Goal: Transaction & Acquisition: Purchase product/service

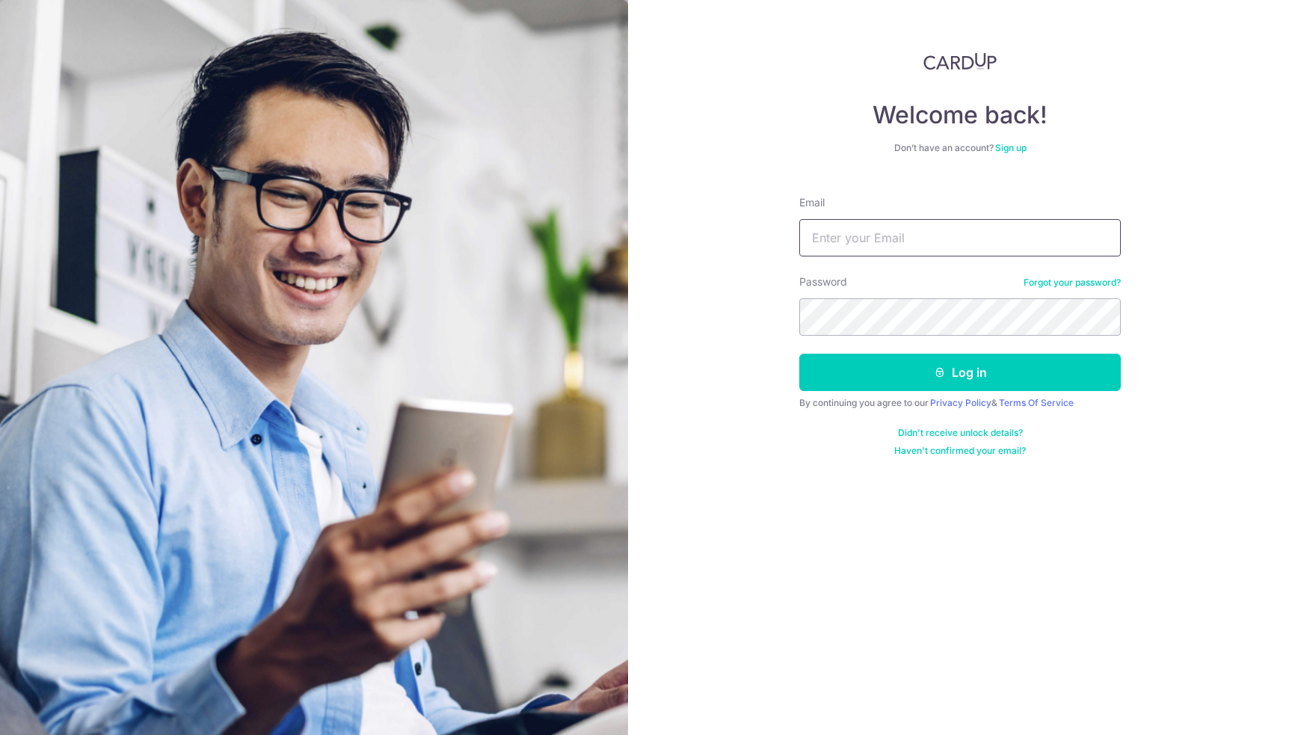
click at [940, 238] on input "Email" at bounding box center [959, 237] width 321 height 37
type input "kennethlim_95@hotmail.com"
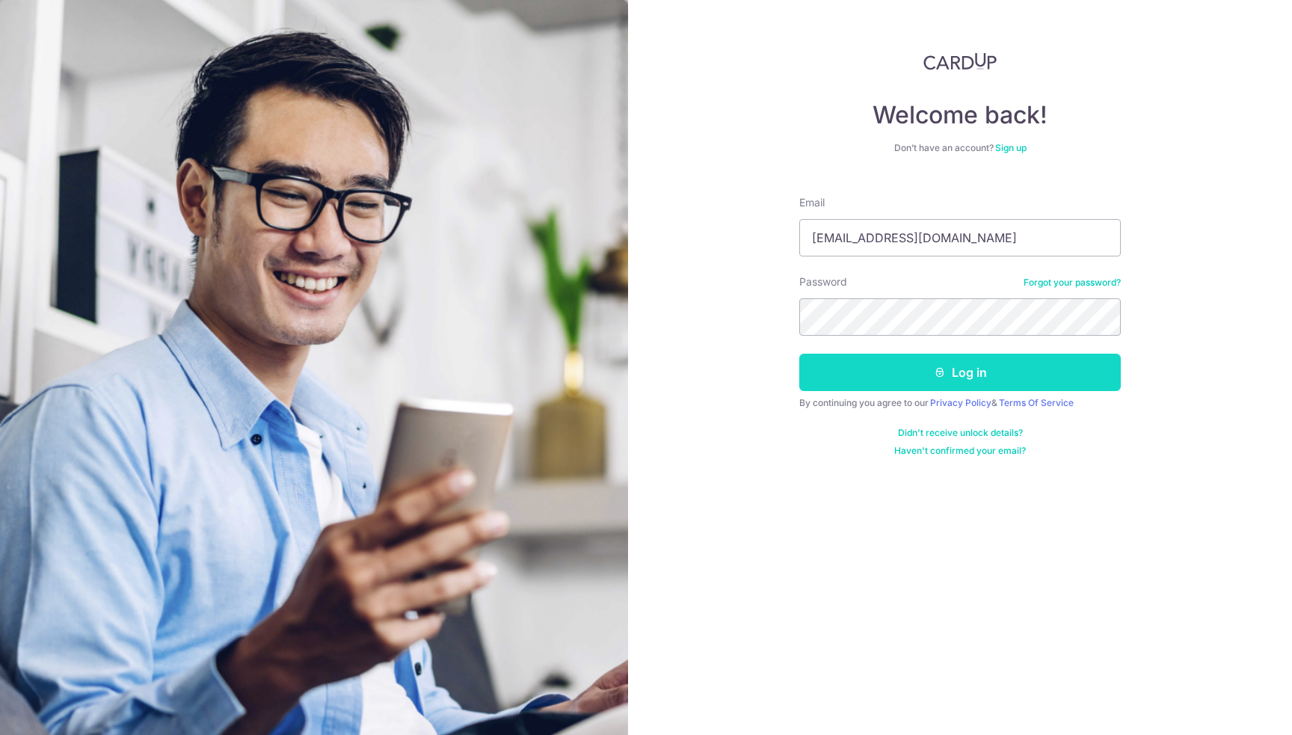
click at [997, 386] on button "Log in" at bounding box center [959, 372] width 321 height 37
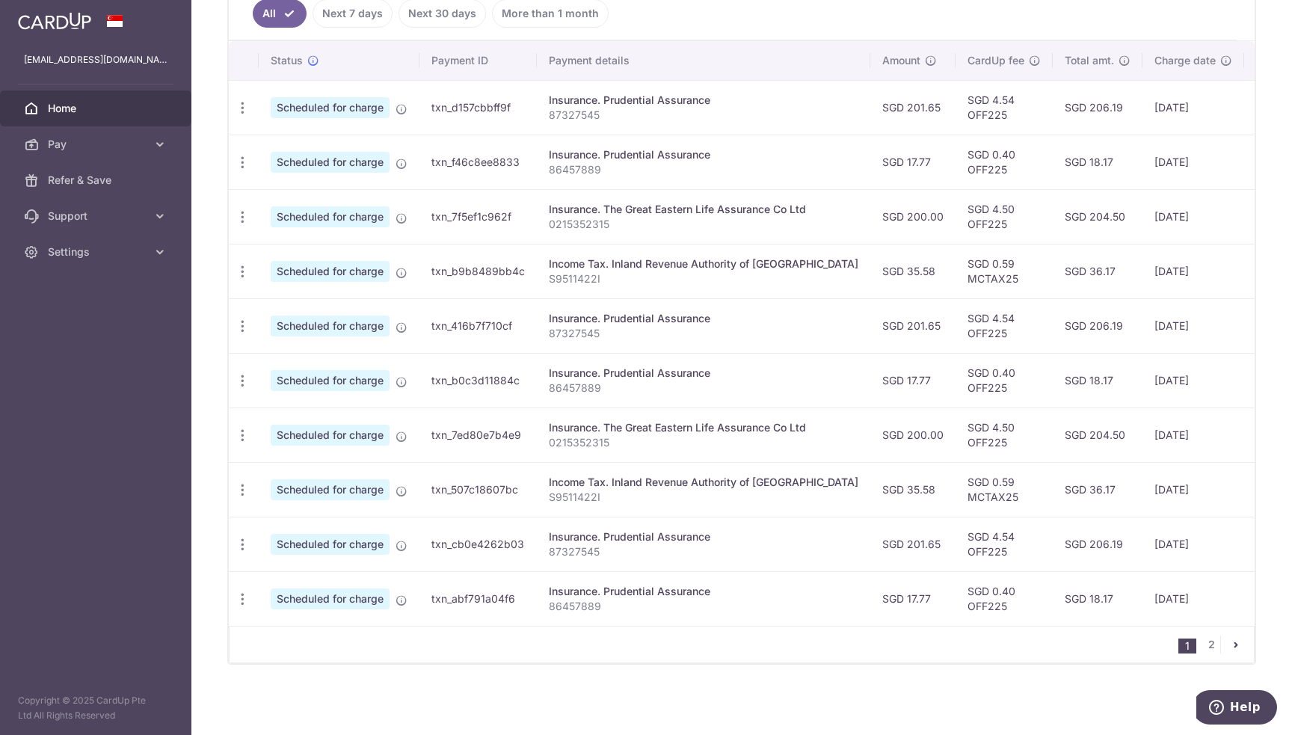
scroll to position [425, 0]
click at [1206, 645] on link "2" at bounding box center [1211, 645] width 18 height 18
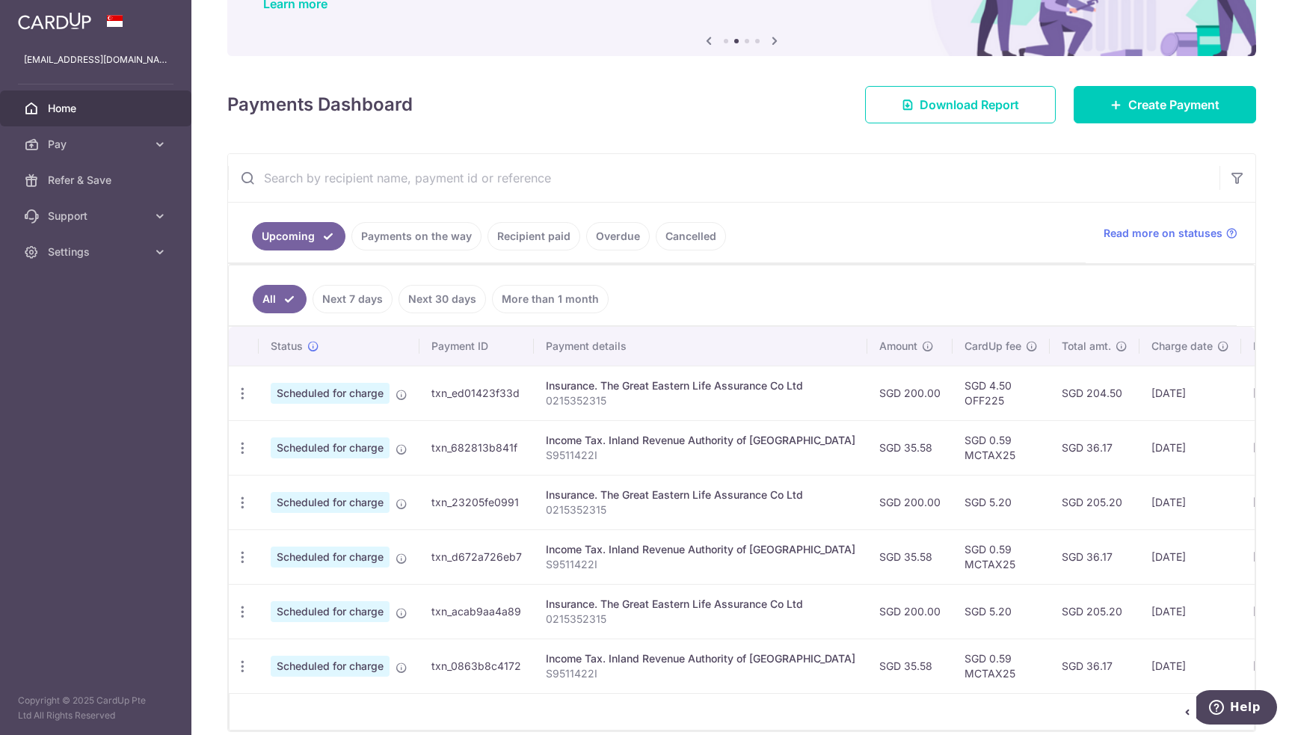
scroll to position [206, 0]
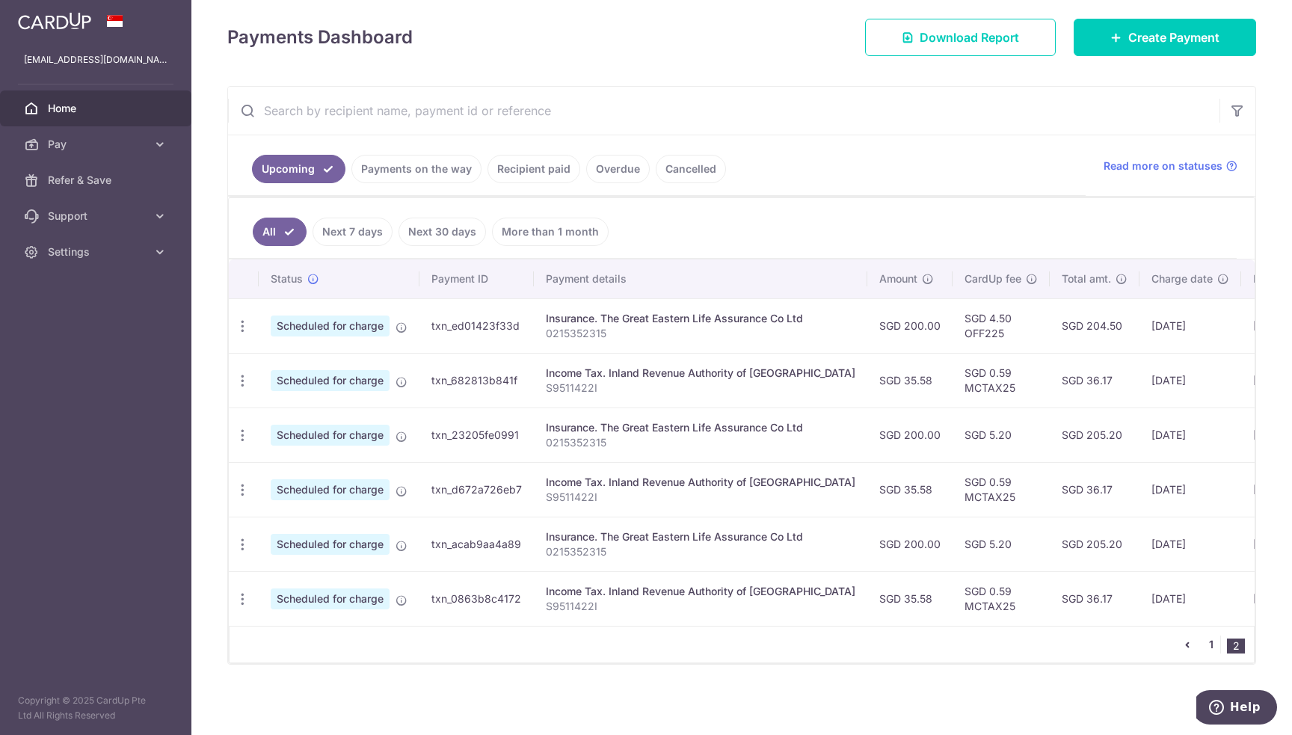
click at [1202, 644] on link "1" at bounding box center [1211, 645] width 18 height 18
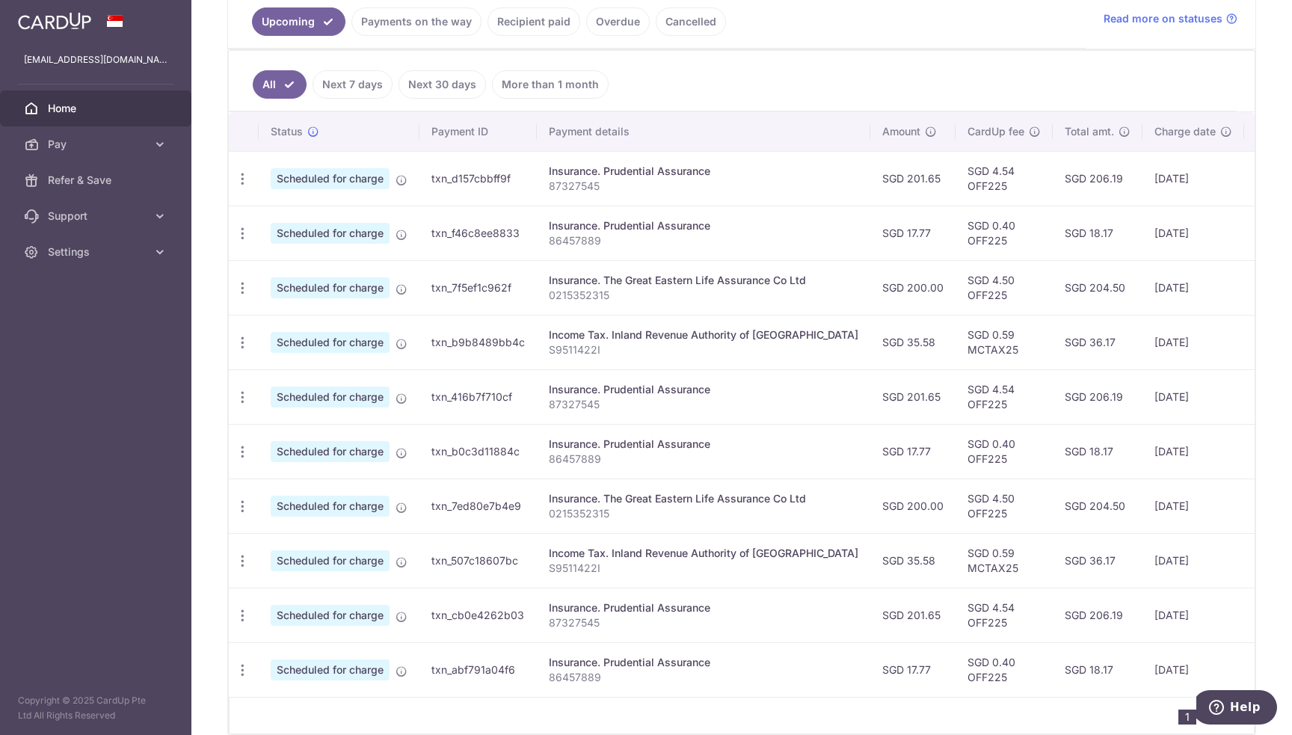
scroll to position [350, 0]
click at [571, 185] on p "87327545" at bounding box center [704, 186] width 310 height 15
copy p "87327545"
click at [775, 269] on td "Insurance. The Great Eastern Life Assurance Co Ltd 0215352315" at bounding box center [703, 287] width 333 height 55
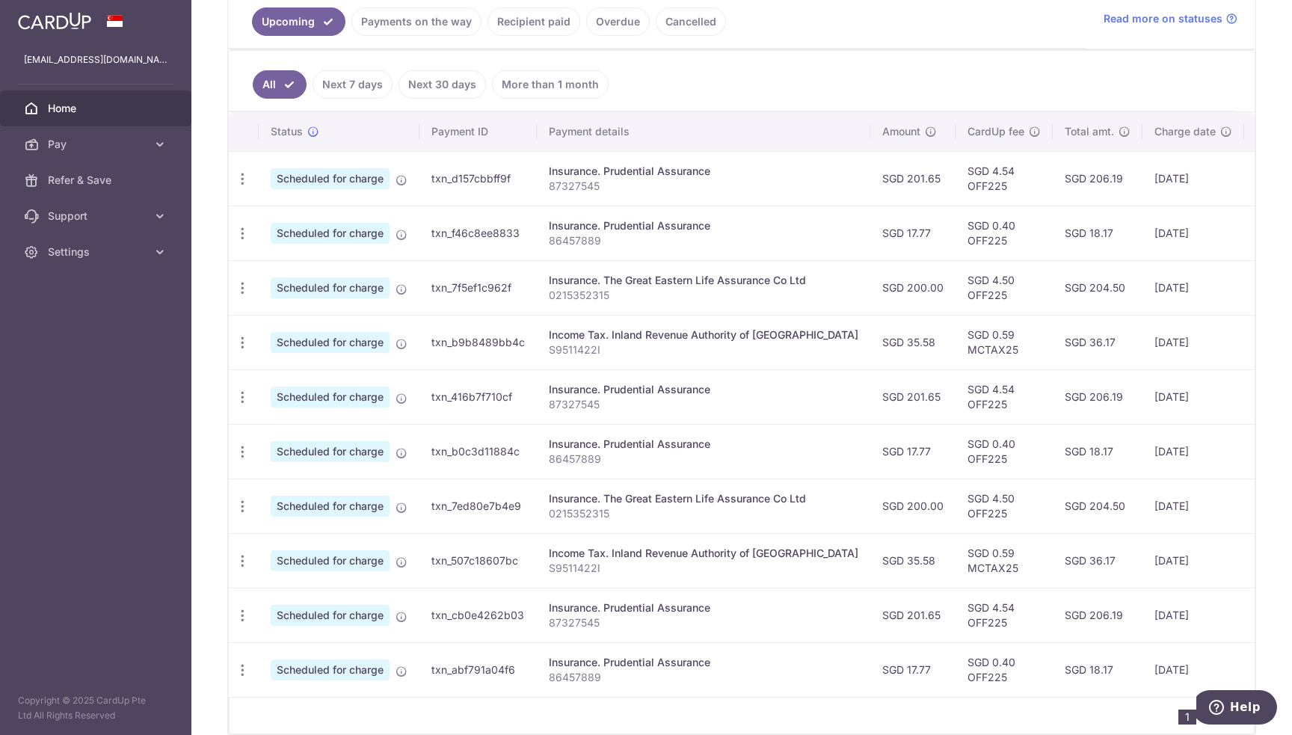
scroll to position [200, 0]
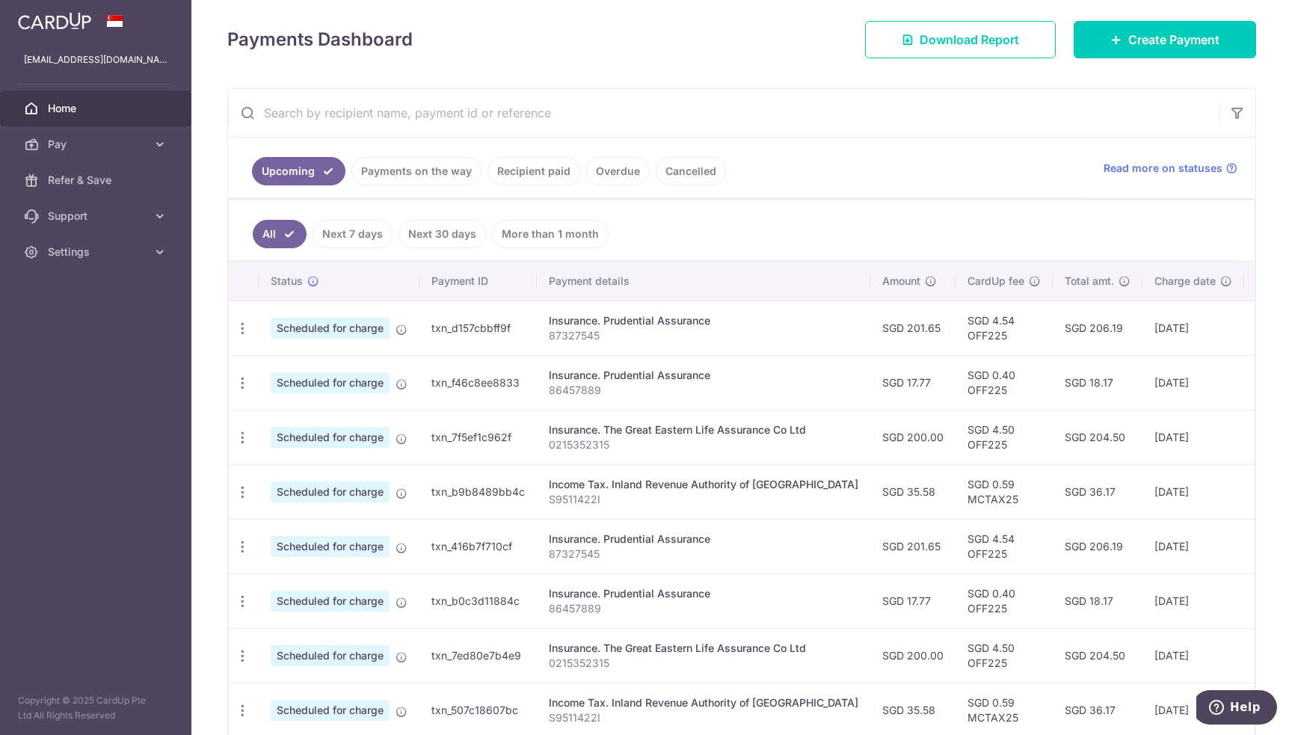
click at [1155, 339] on td "11/11/2025" at bounding box center [1193, 328] width 102 height 55
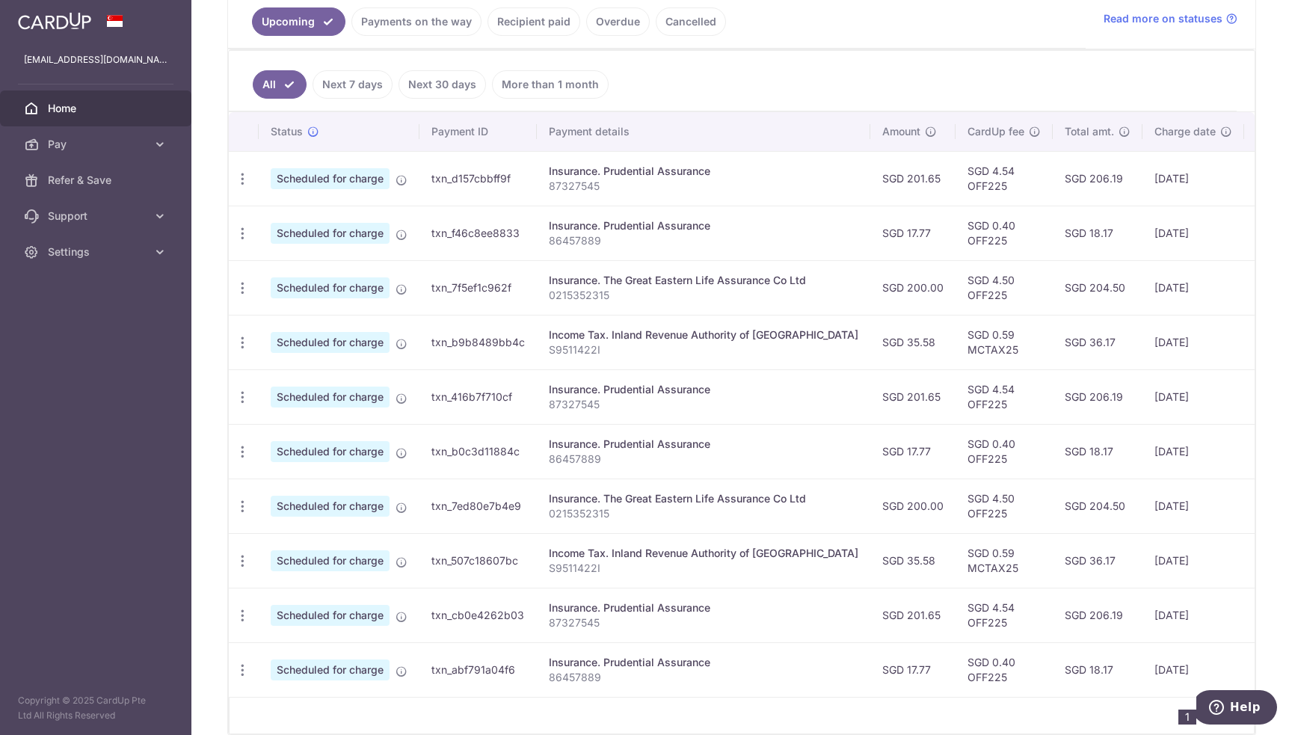
scroll to position [425, 0]
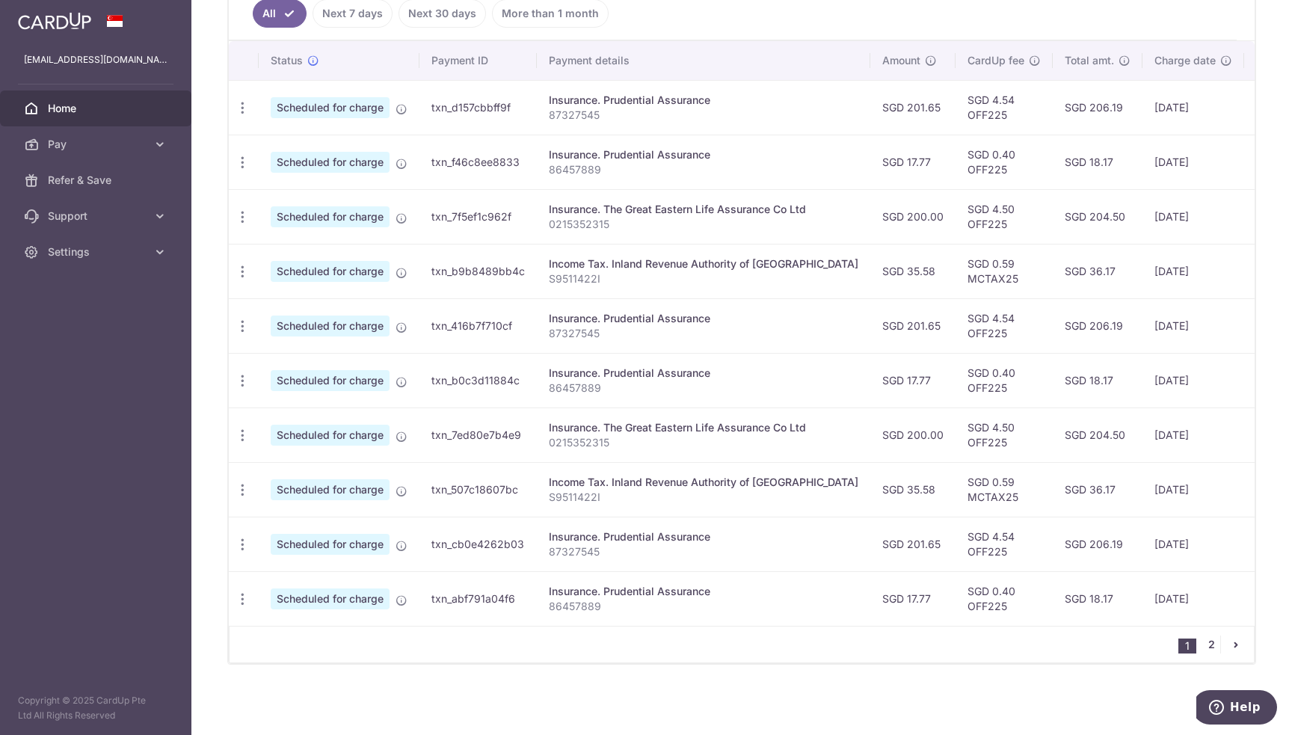
click at [1204, 645] on link "2" at bounding box center [1211, 645] width 18 height 18
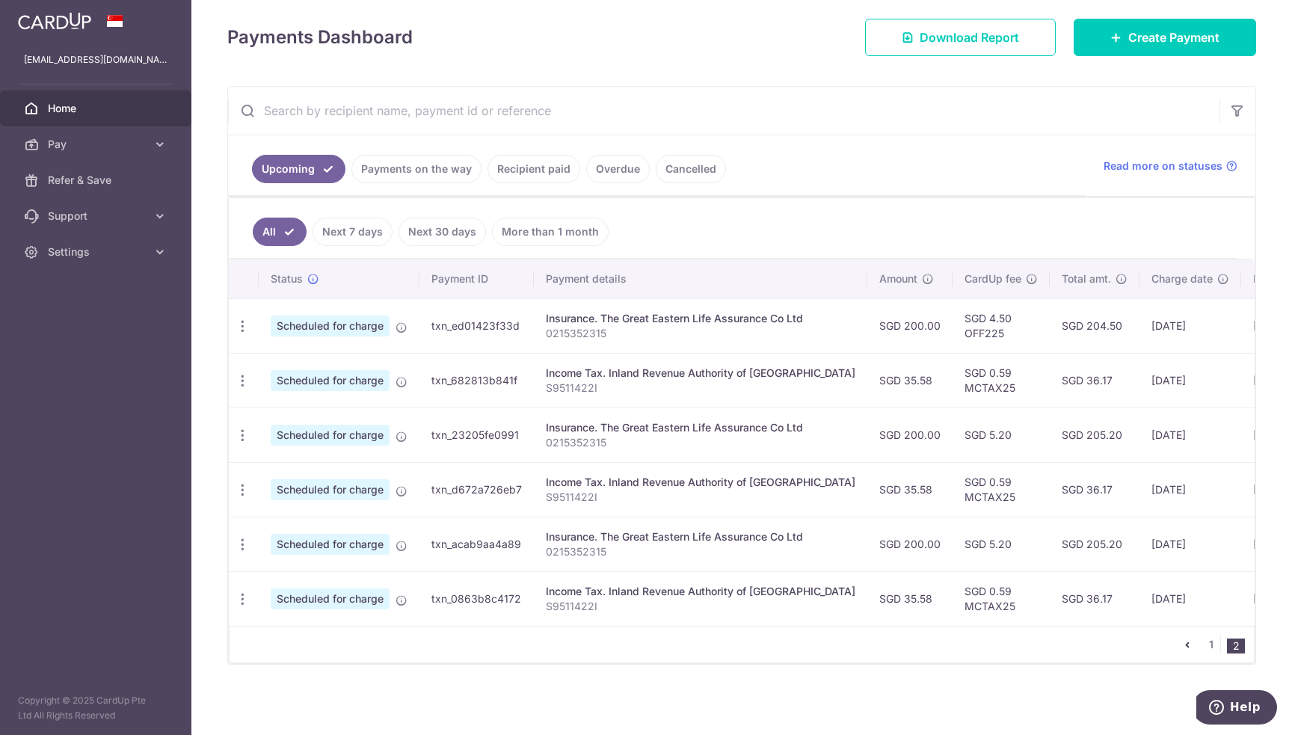
scroll to position [206, 0]
click at [1183, 647] on icon "pager" at bounding box center [1187, 644] width 12 height 12
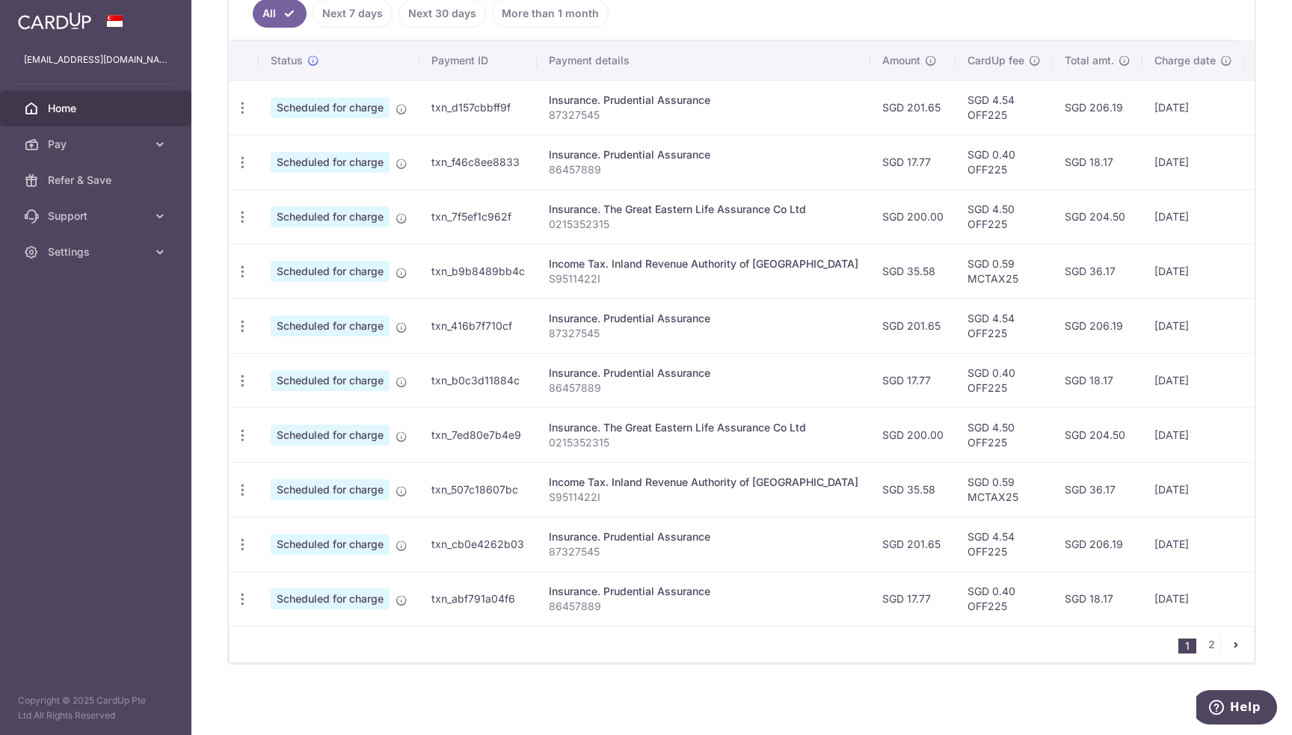
scroll to position [350, 0]
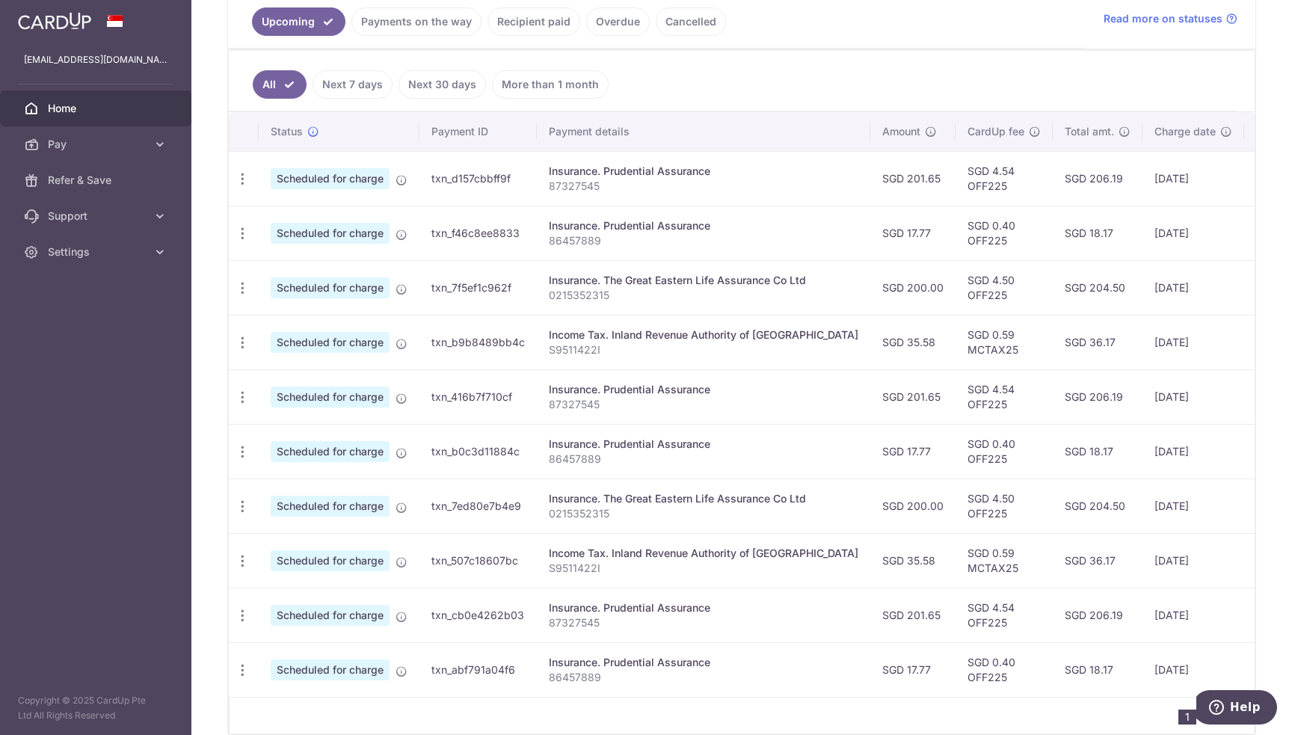
click at [573, 185] on p "87327545" at bounding box center [704, 186] width 310 height 15
copy p "87327545"
click at [246, 177] on icon "button" at bounding box center [243, 179] width 16 height 16
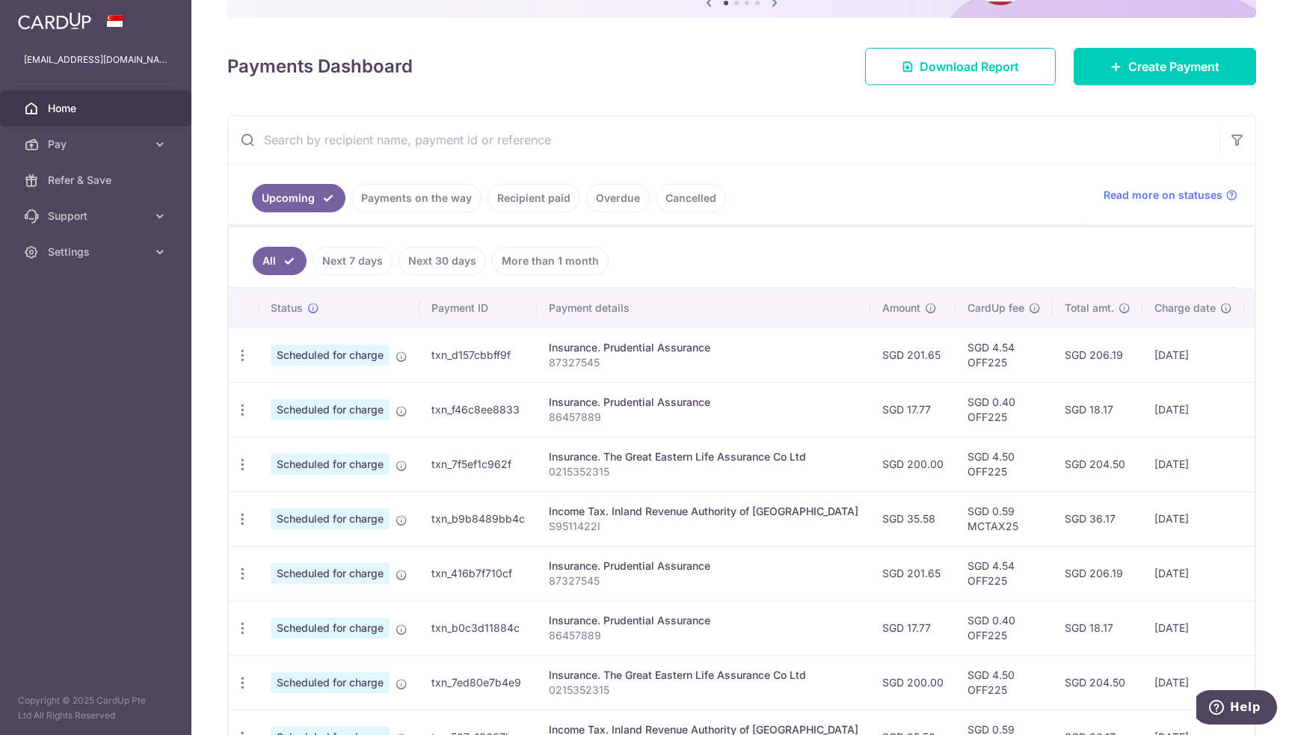
scroll to position [150, 0]
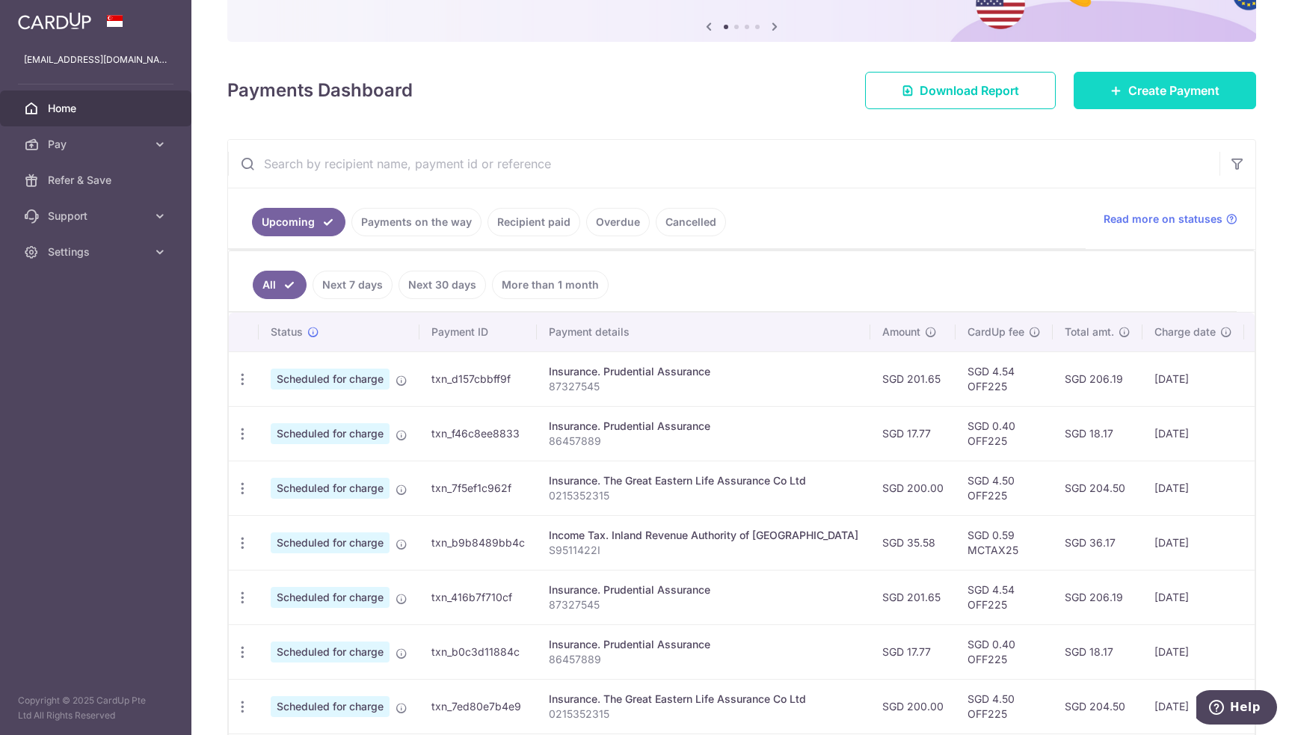
click at [1139, 92] on span "Create Payment" at bounding box center [1173, 90] width 91 height 18
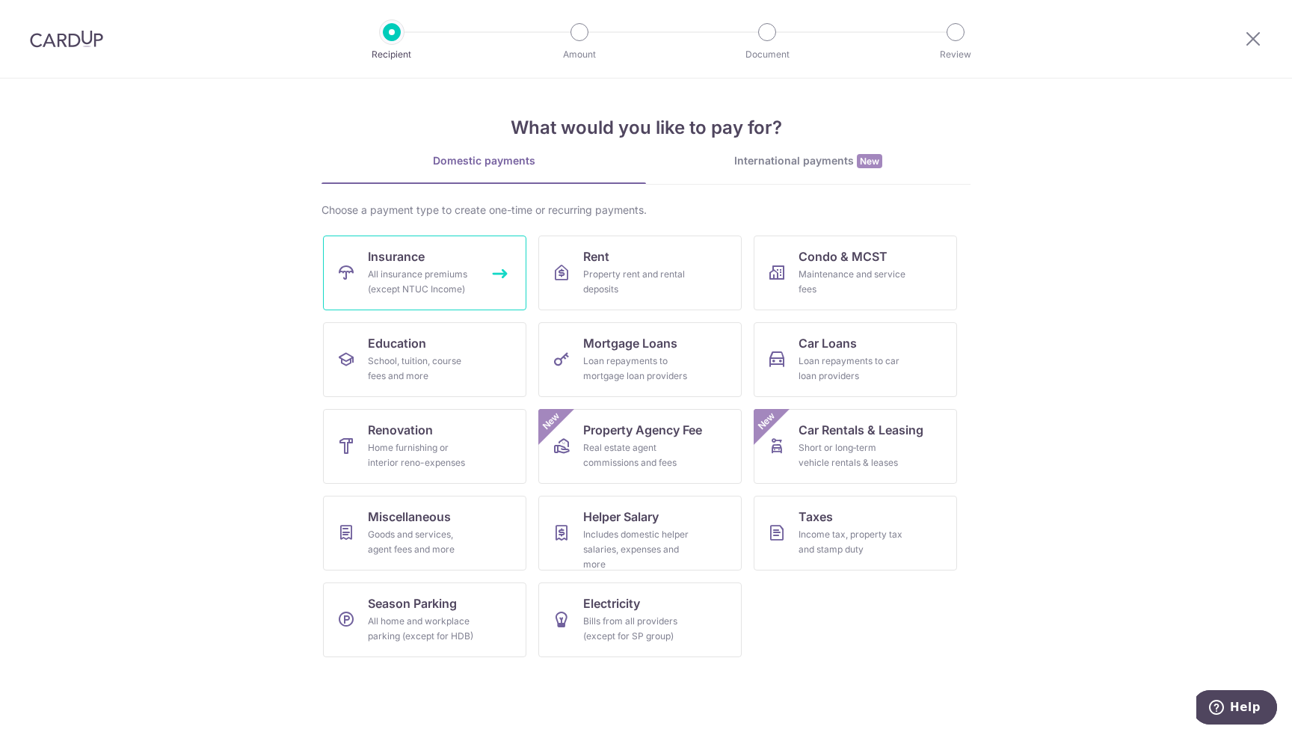
click at [409, 256] on span "Insurance" at bounding box center [396, 256] width 57 height 18
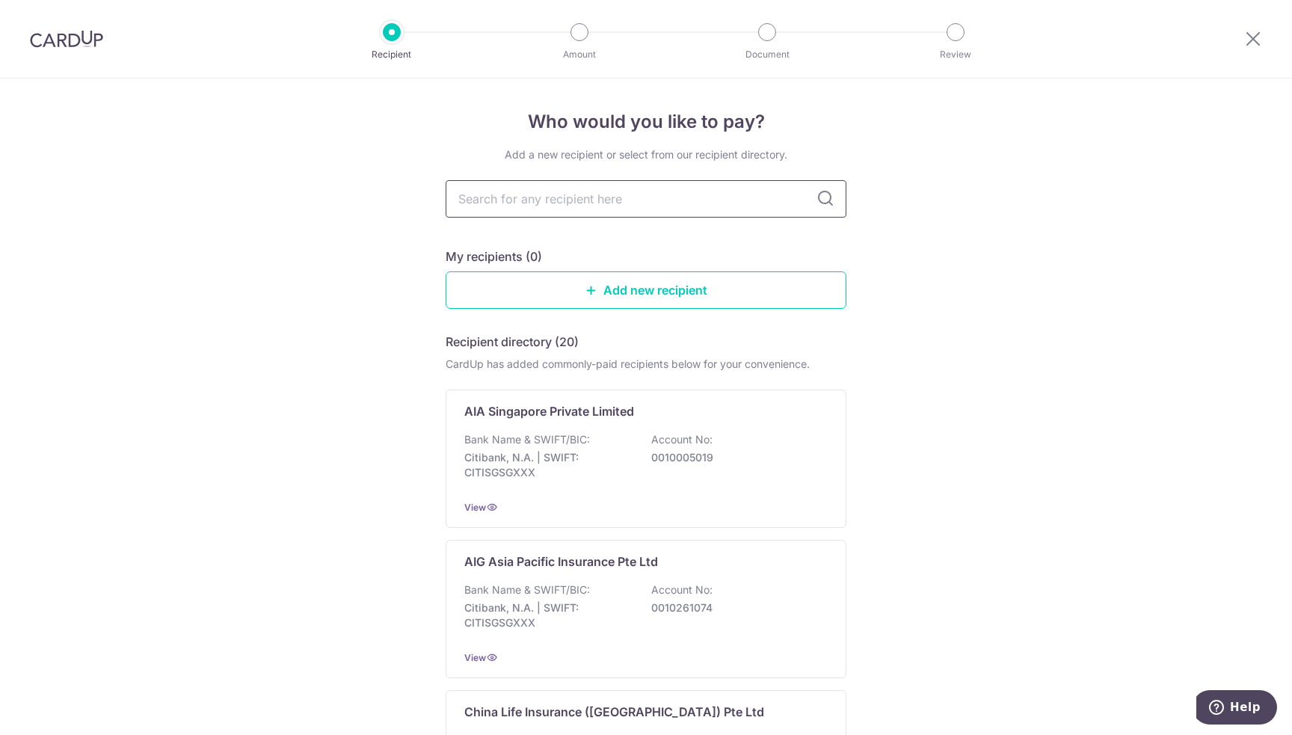
click at [613, 194] on input "text" at bounding box center [646, 198] width 401 height 37
click at [589, 194] on input "text" at bounding box center [646, 198] width 401 height 37
type input "Prudential"
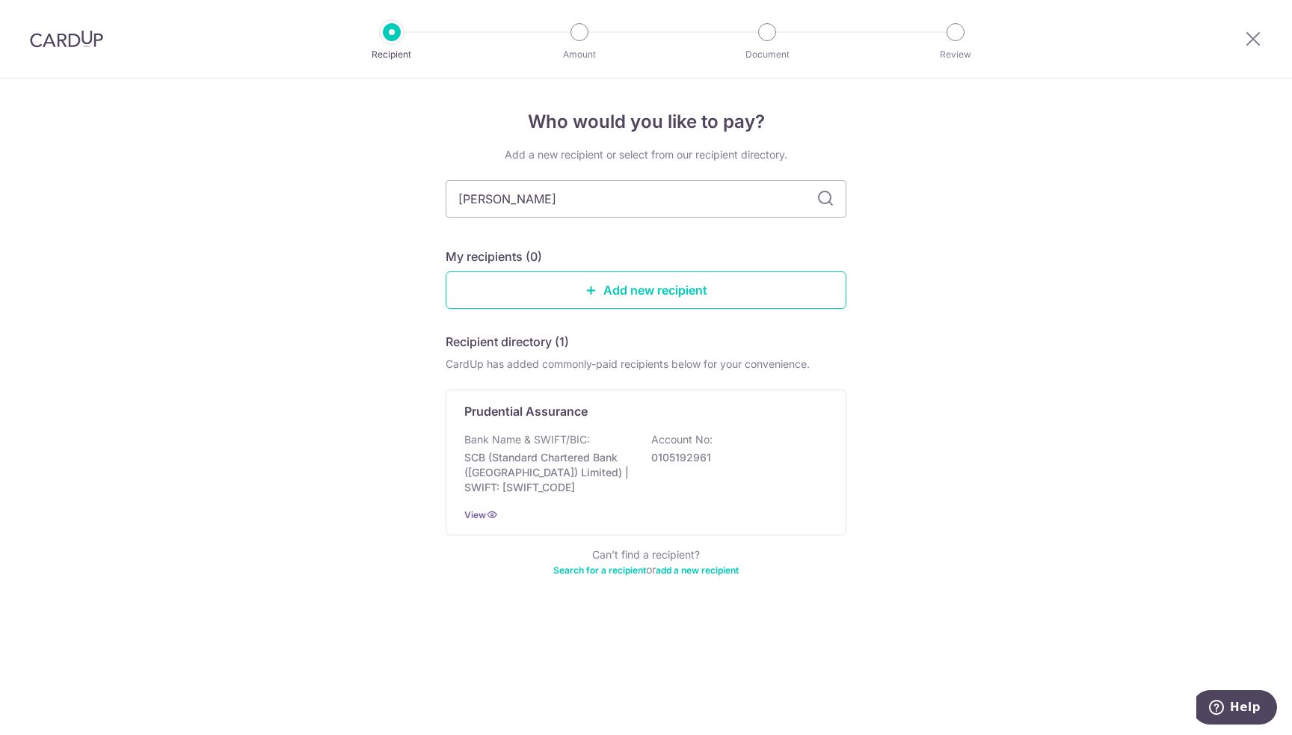
click at [822, 203] on icon at bounding box center [825, 199] width 18 height 18
drag, startPoint x: 825, startPoint y: 192, endPoint x: 763, endPoint y: 200, distance: 63.2
click at [825, 196] on icon at bounding box center [825, 199] width 18 height 18
click at [696, 200] on input "pruden" at bounding box center [646, 198] width 401 height 37
drag, startPoint x: 742, startPoint y: 198, endPoint x: 284, endPoint y: 217, distance: 457.9
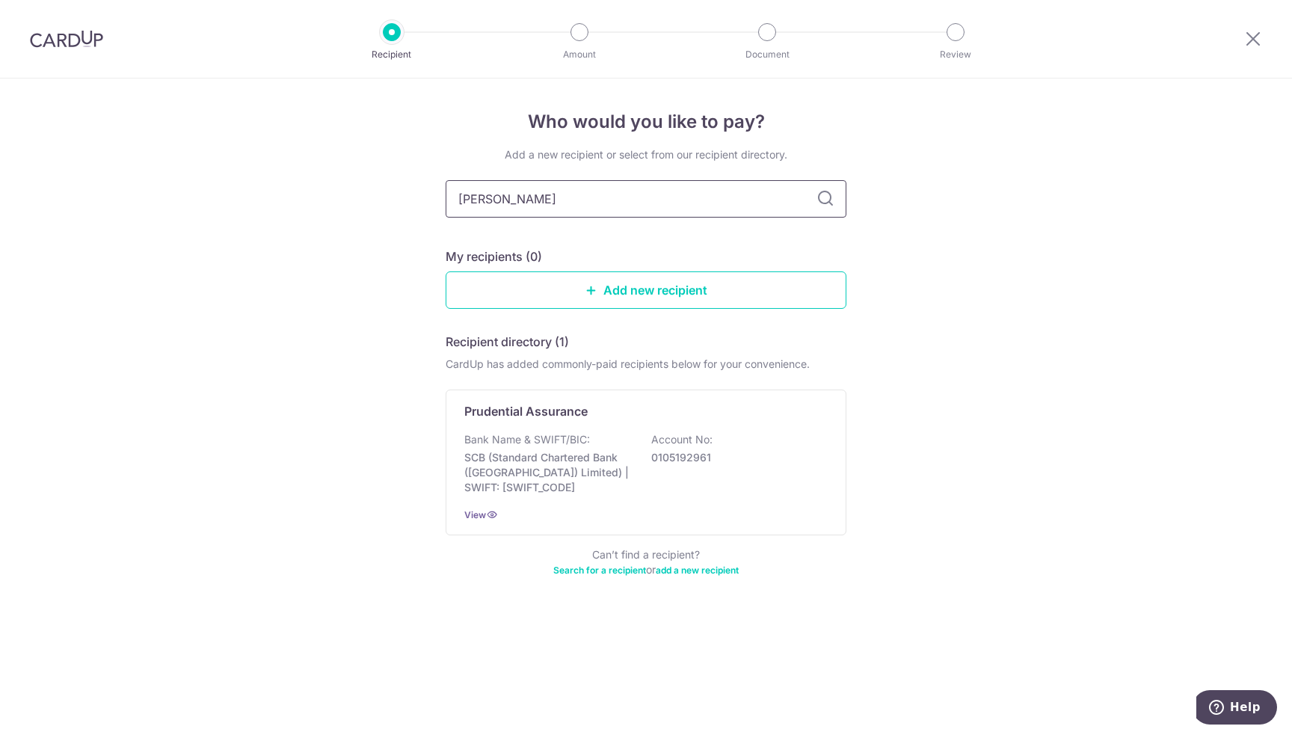
click at [284, 217] on div "Who would you like to pay? Add a new recipient or select from our recipient dir…" at bounding box center [646, 407] width 1292 height 656
type input "Prudential"
click at [1077, 459] on div "Who would you like to pay? Add a new recipient or select from our recipient dir…" at bounding box center [646, 407] width 1292 height 656
click at [528, 450] on p "SCB (Standard Chartered Bank (Singapore) Limited) | SWIFT: SCBLSG22XXX" at bounding box center [547, 472] width 167 height 45
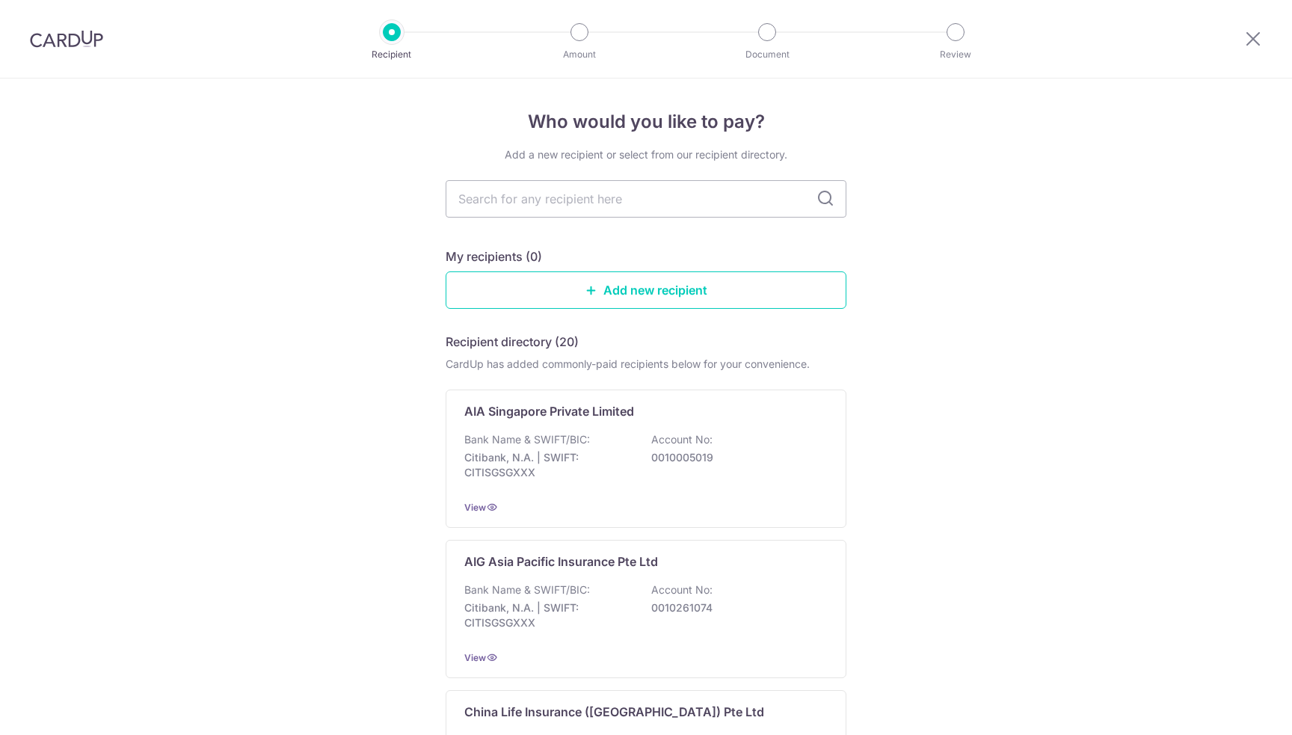
click at [606, 289] on link "Add new recipient" at bounding box center [646, 289] width 401 height 37
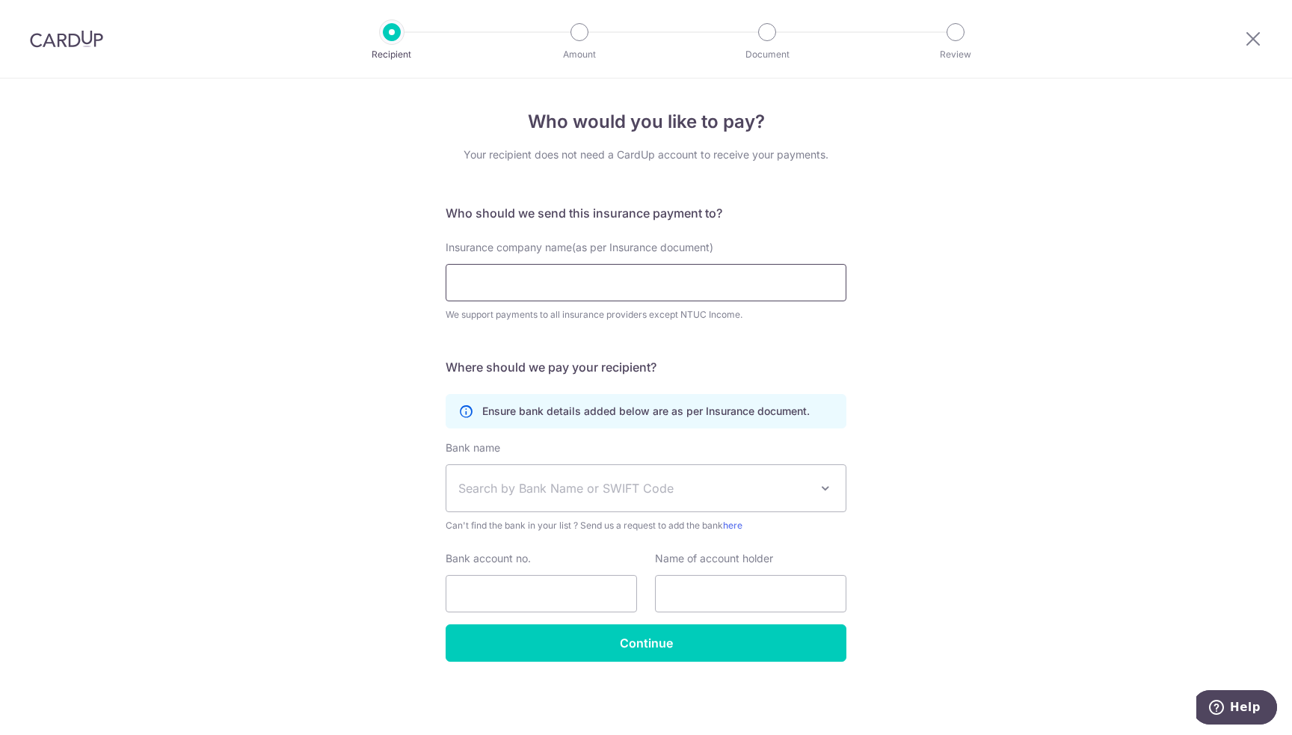
click at [605, 289] on input "Insurance company name(as per Insurance document)" at bounding box center [646, 282] width 401 height 37
type input "Prudential"
click button "Submit Request" at bounding box center [0, 0] width 0 height 0
click at [696, 289] on input "Prudential" at bounding box center [646, 282] width 401 height 37
click at [706, 283] on input "Prudential" at bounding box center [646, 282] width 401 height 37
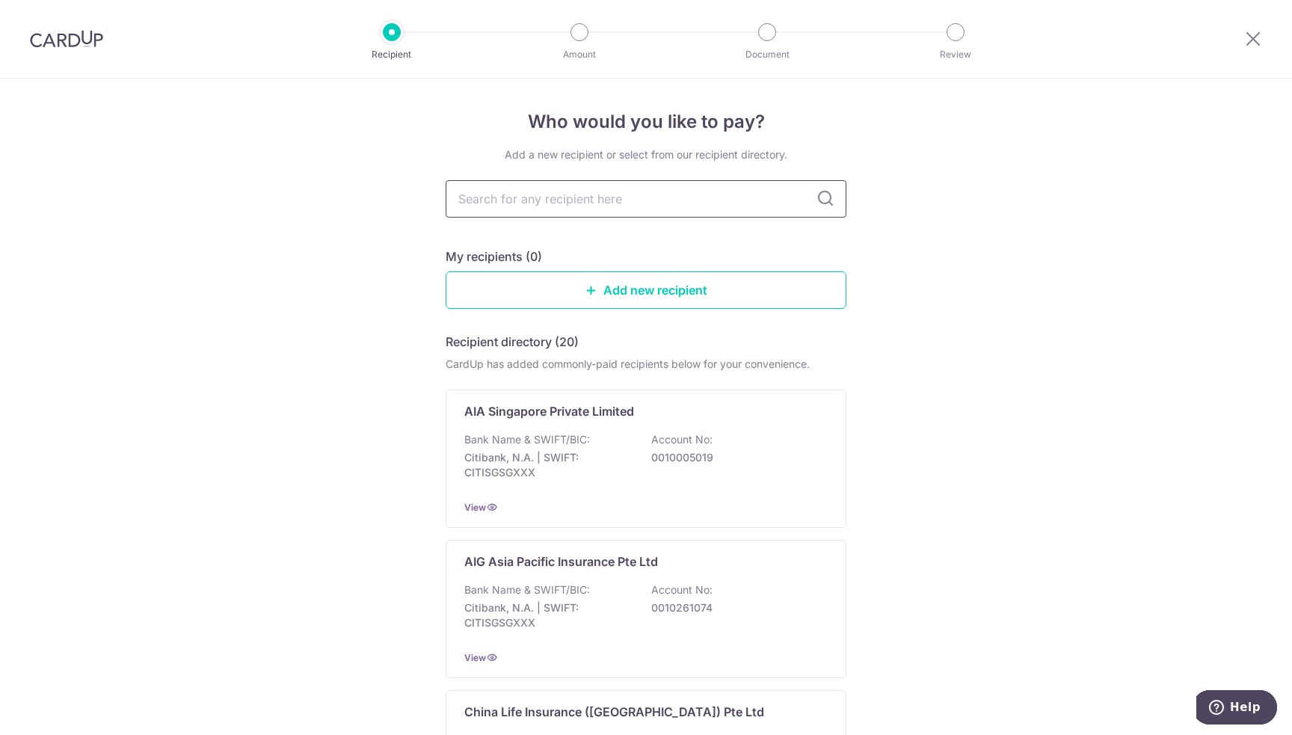
click at [622, 200] on input "text" at bounding box center [646, 198] width 401 height 37
type input "Prudential"
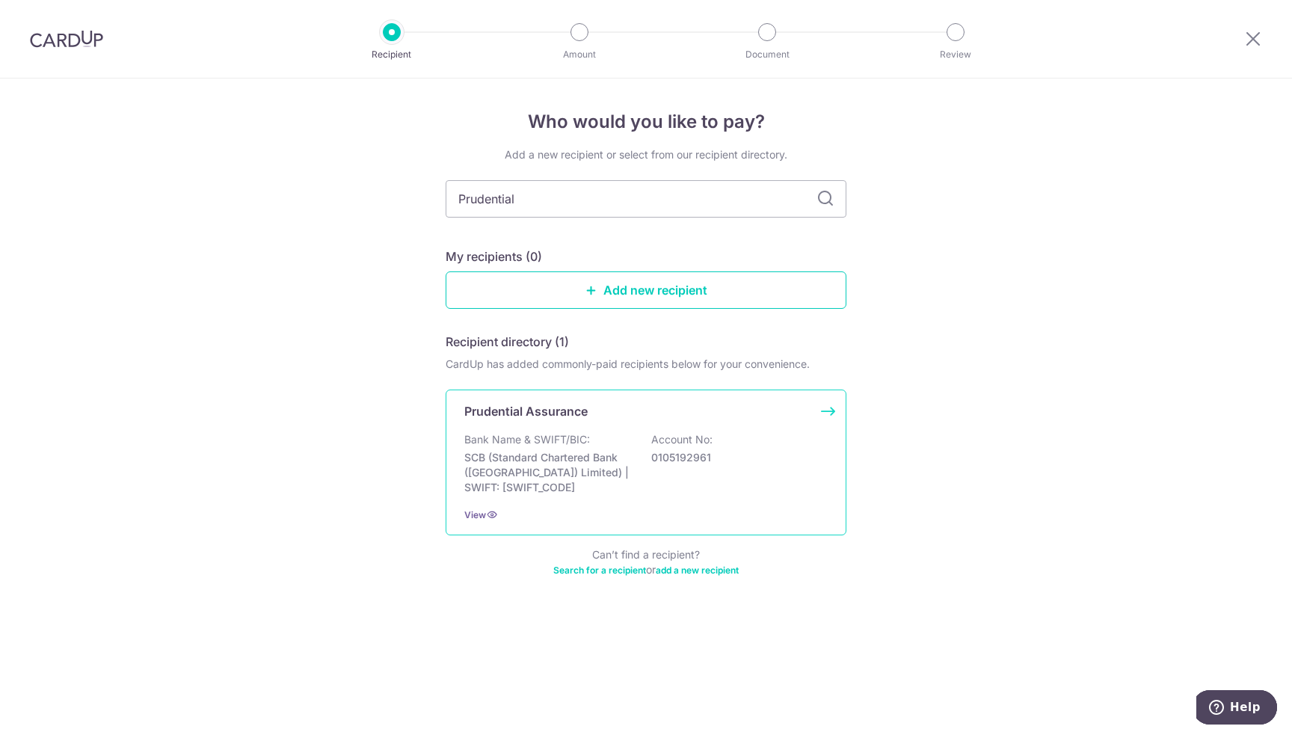
click at [572, 458] on p "SCB (Standard Chartered Bank ([GEOGRAPHIC_DATA]) Limited) | SWIFT: [SWIFT_CODE]" at bounding box center [547, 472] width 167 height 45
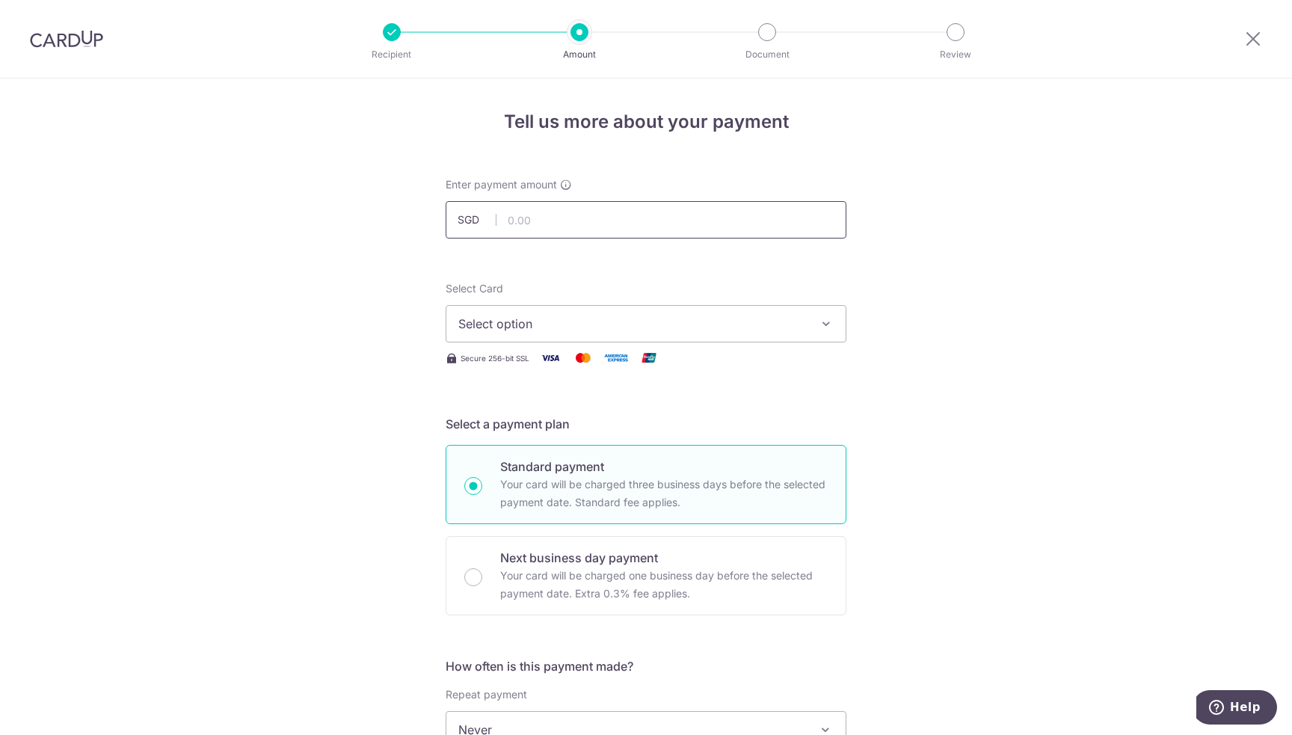
click at [532, 228] on input "text" at bounding box center [646, 219] width 401 height 37
type input "201.65"
click at [607, 321] on span "Select option" at bounding box center [632, 324] width 348 height 18
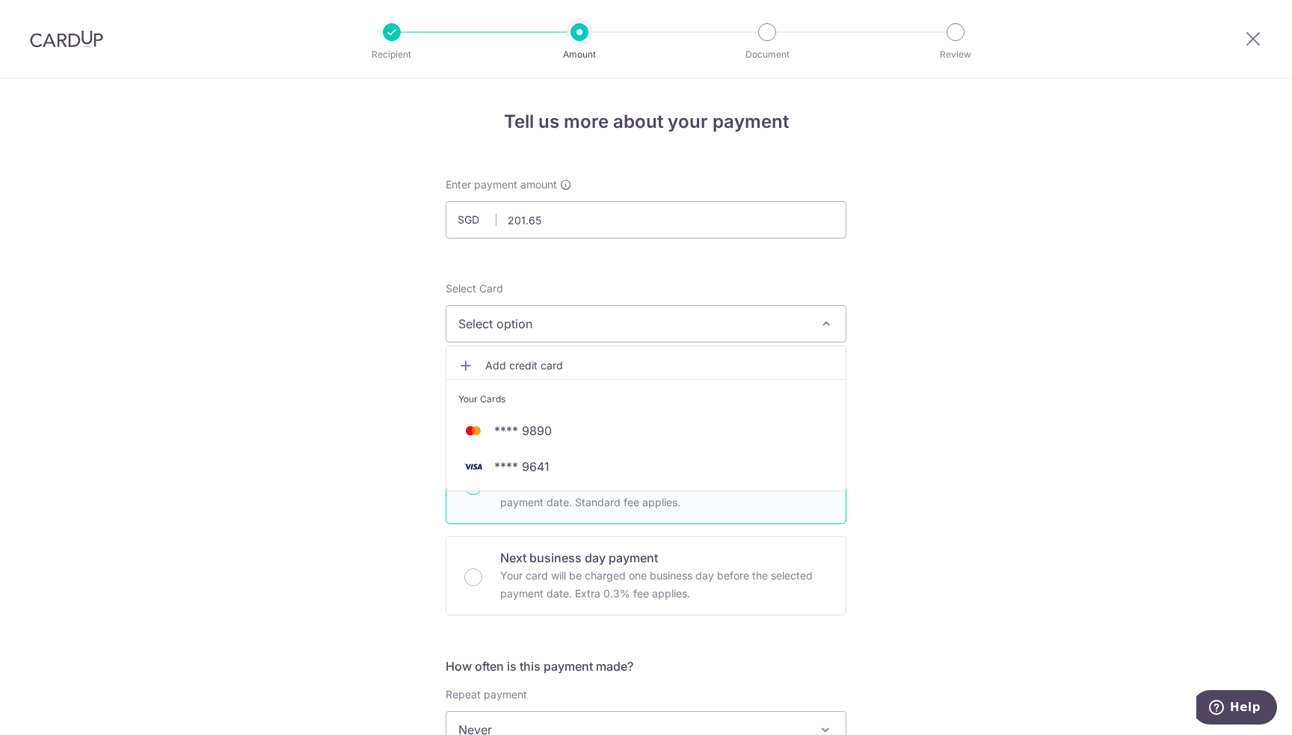
click at [529, 365] on span "Add credit card" at bounding box center [659, 365] width 348 height 15
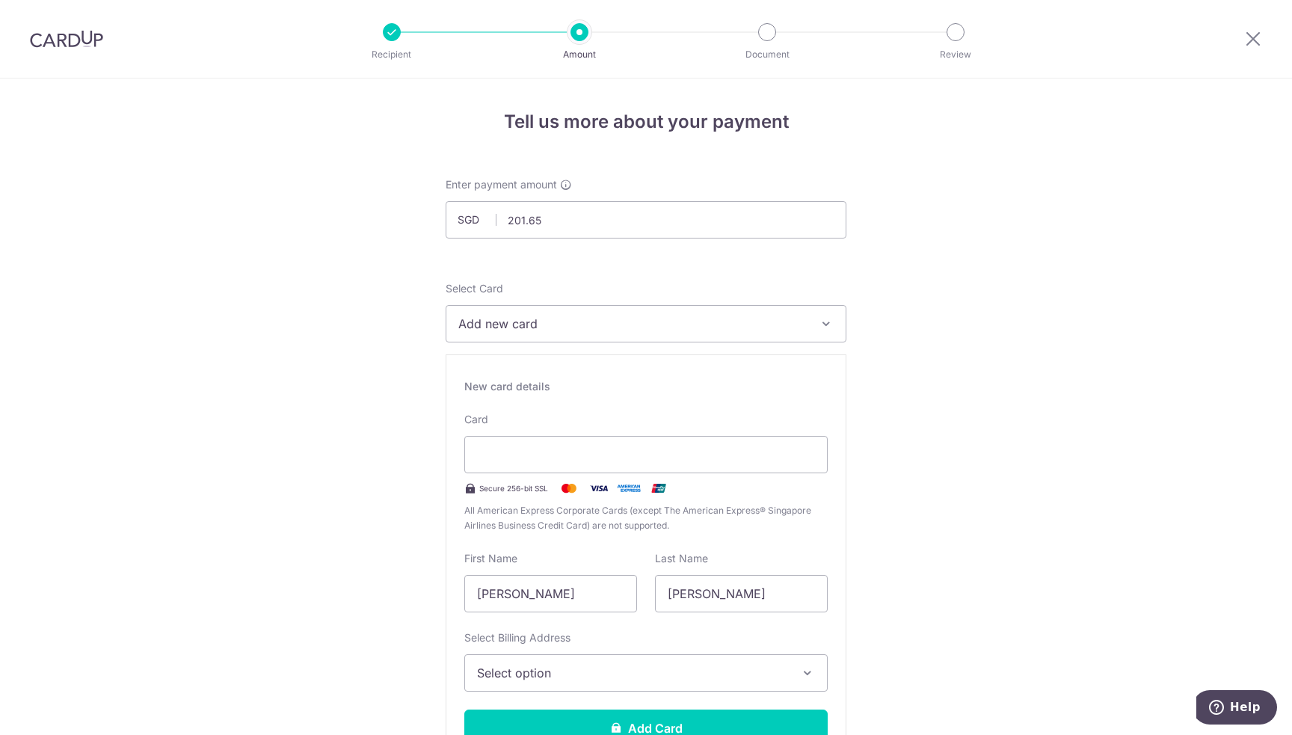
type input "07 / 2032"
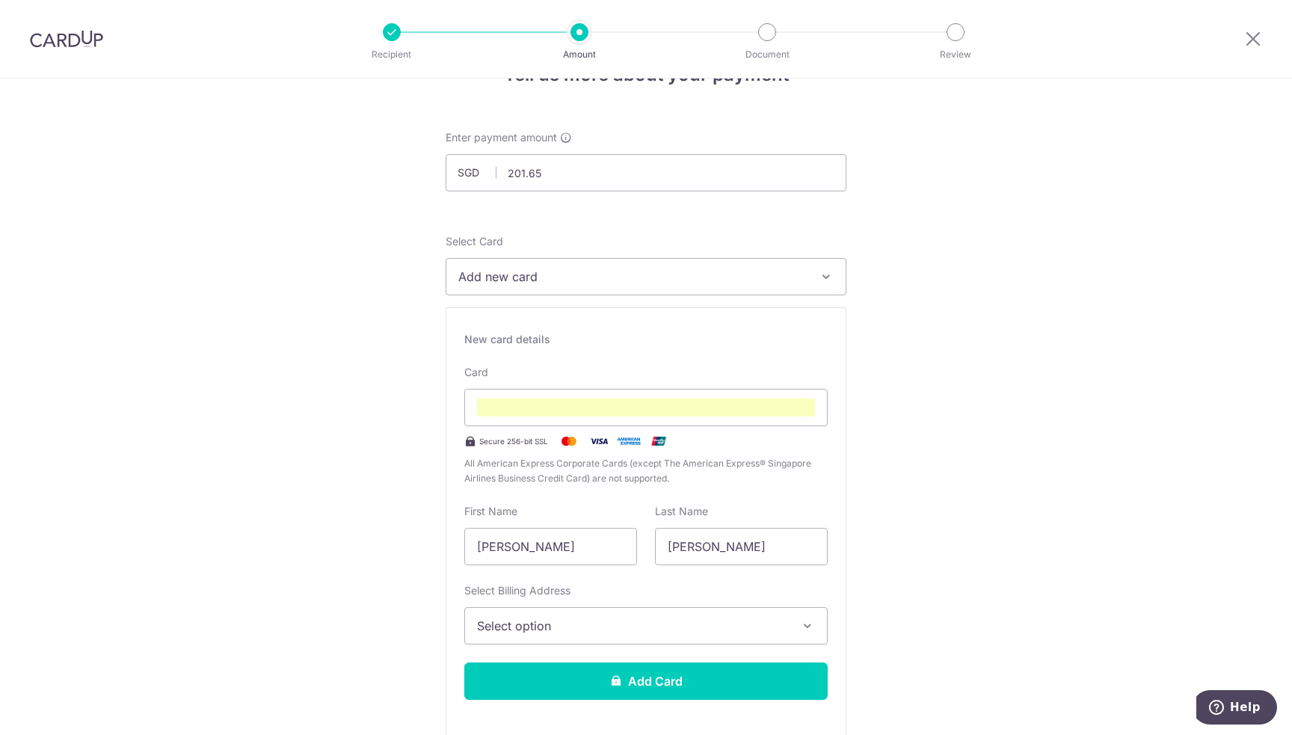
click at [686, 282] on span "Add new card" at bounding box center [632, 277] width 348 height 18
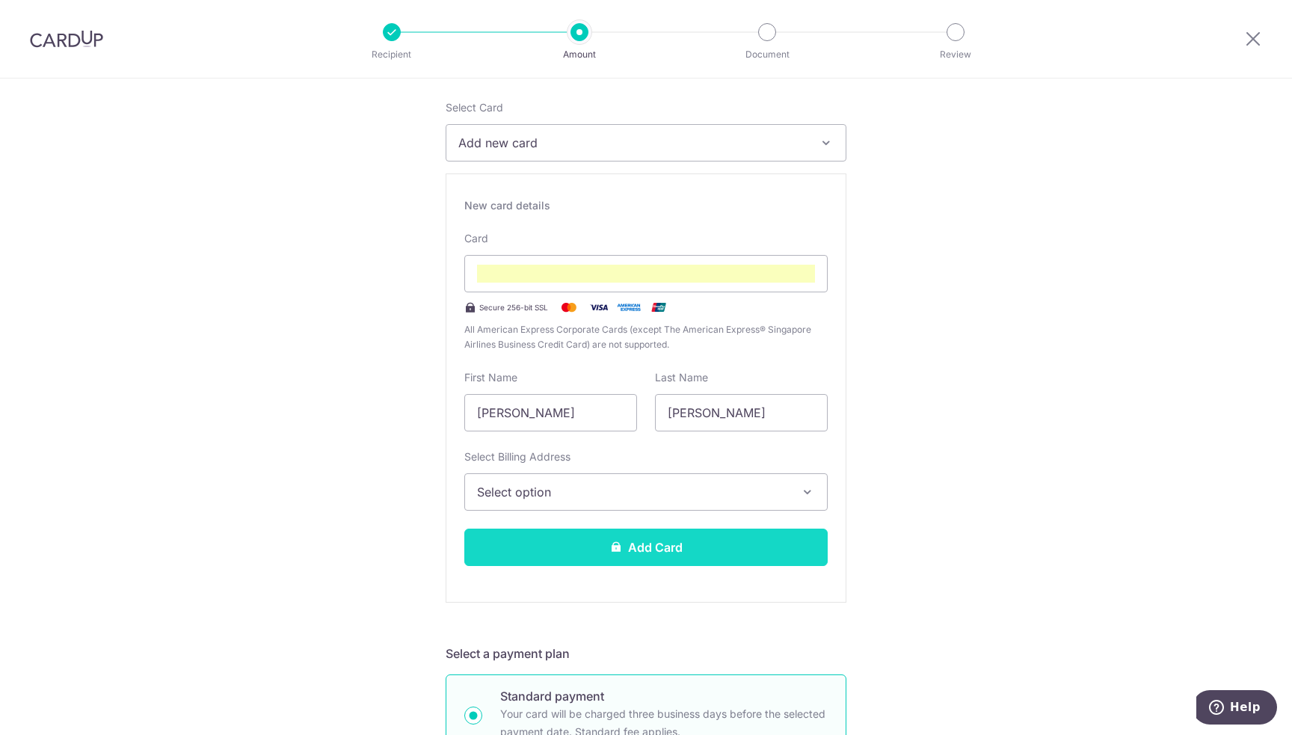
scroll to position [197, 0]
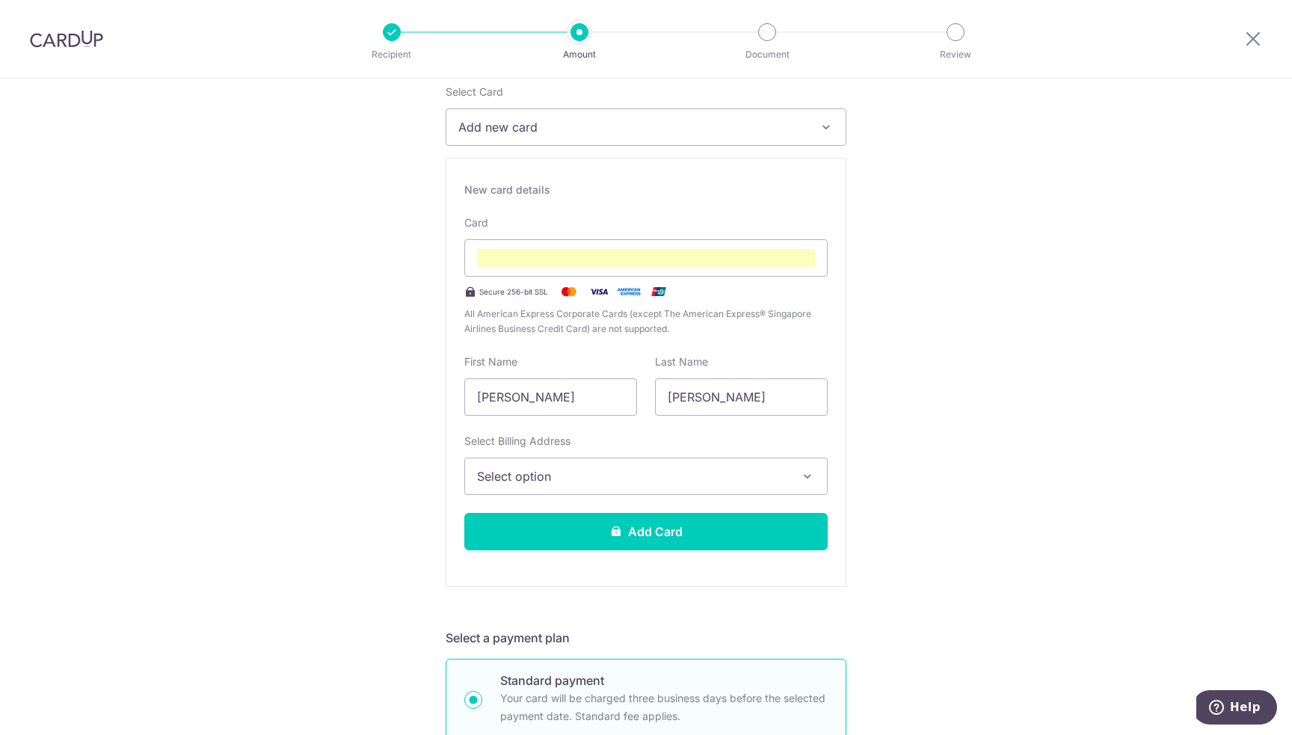
click at [538, 467] on span "Select option" at bounding box center [632, 476] width 311 height 18
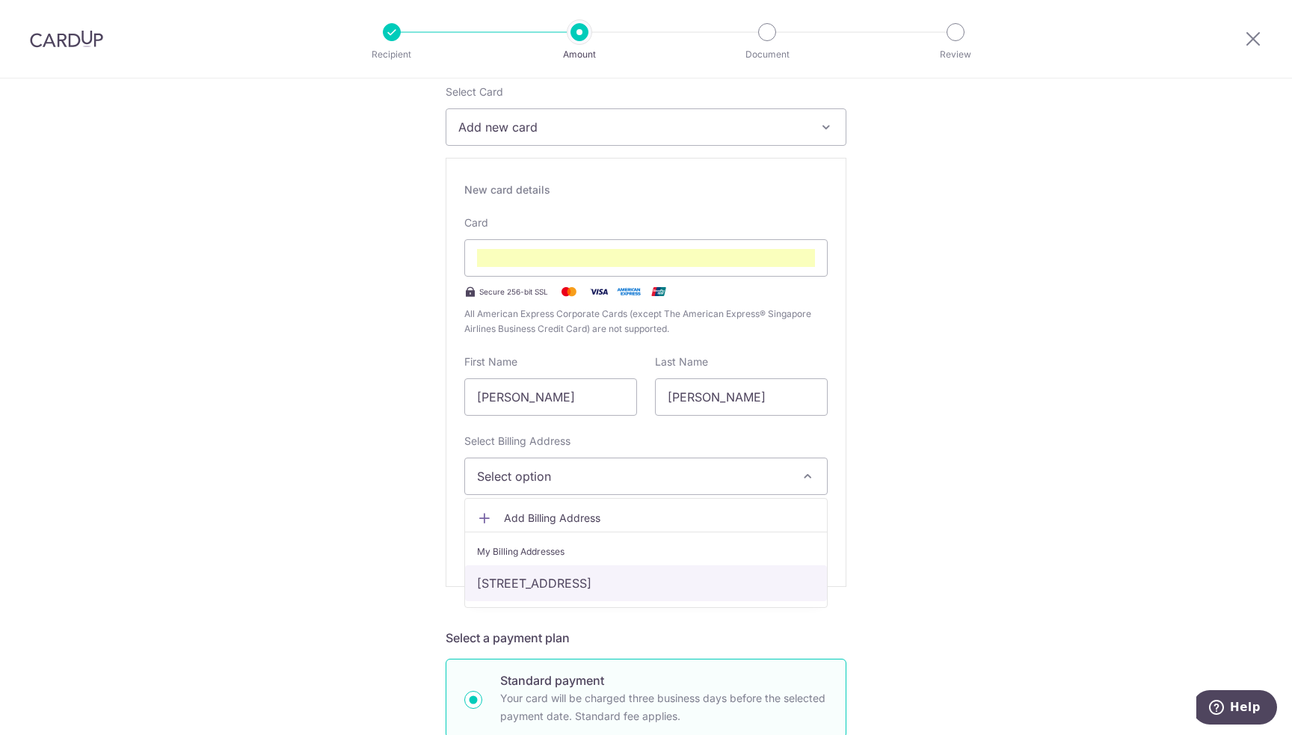
click at [542, 576] on link "[STREET_ADDRESS]" at bounding box center [646, 583] width 362 height 36
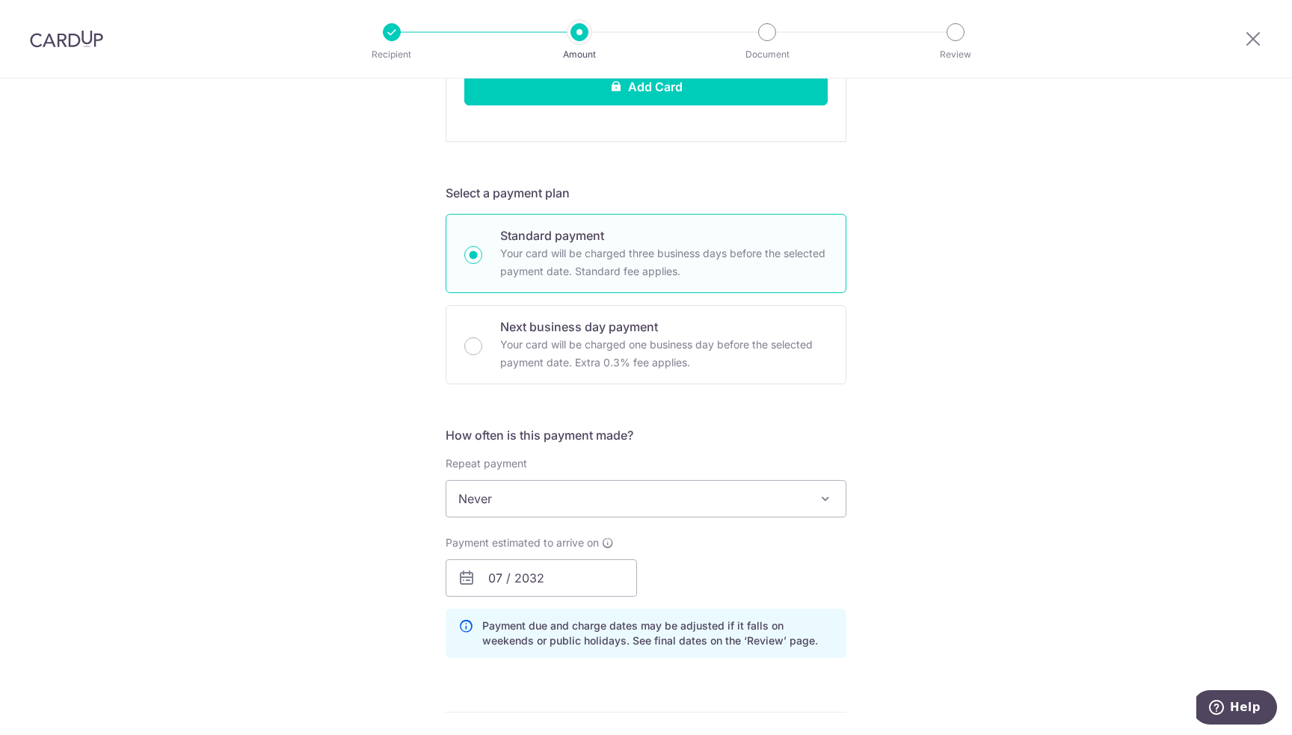
scroll to position [645, 0]
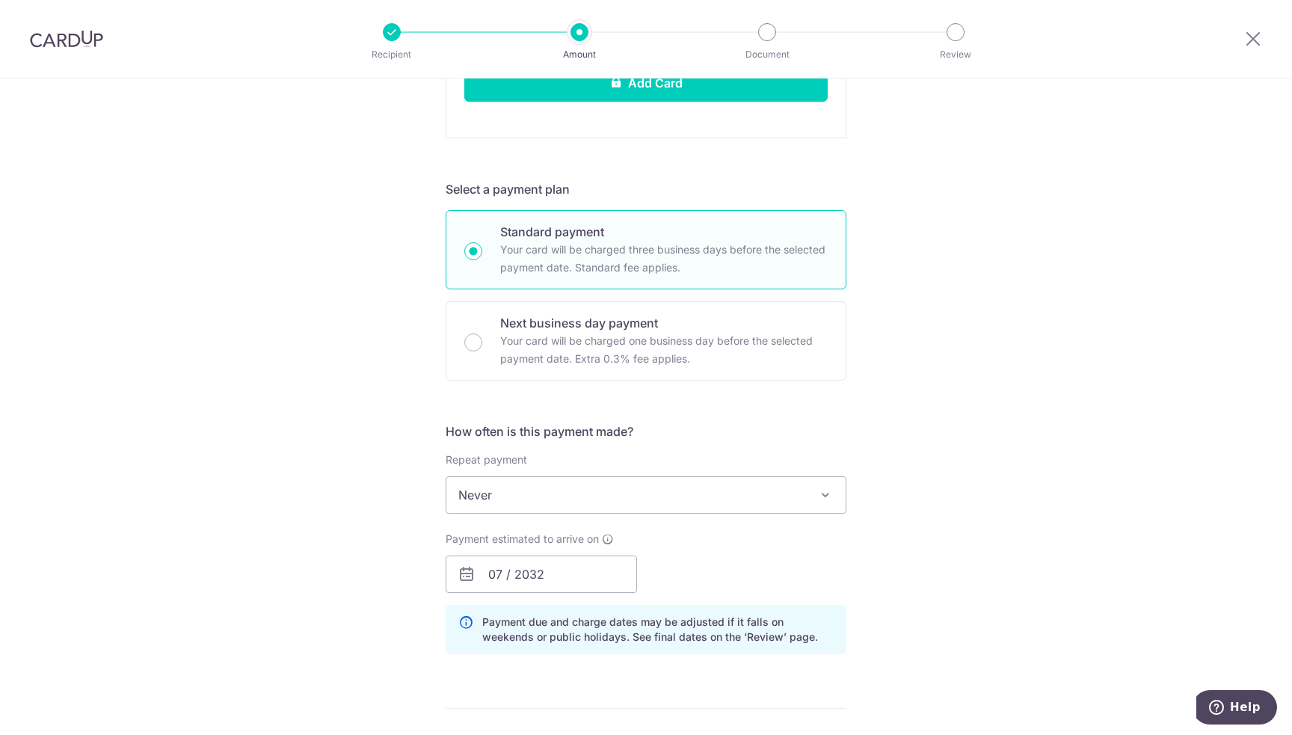
click at [607, 493] on span "Never" at bounding box center [645, 495] width 399 height 36
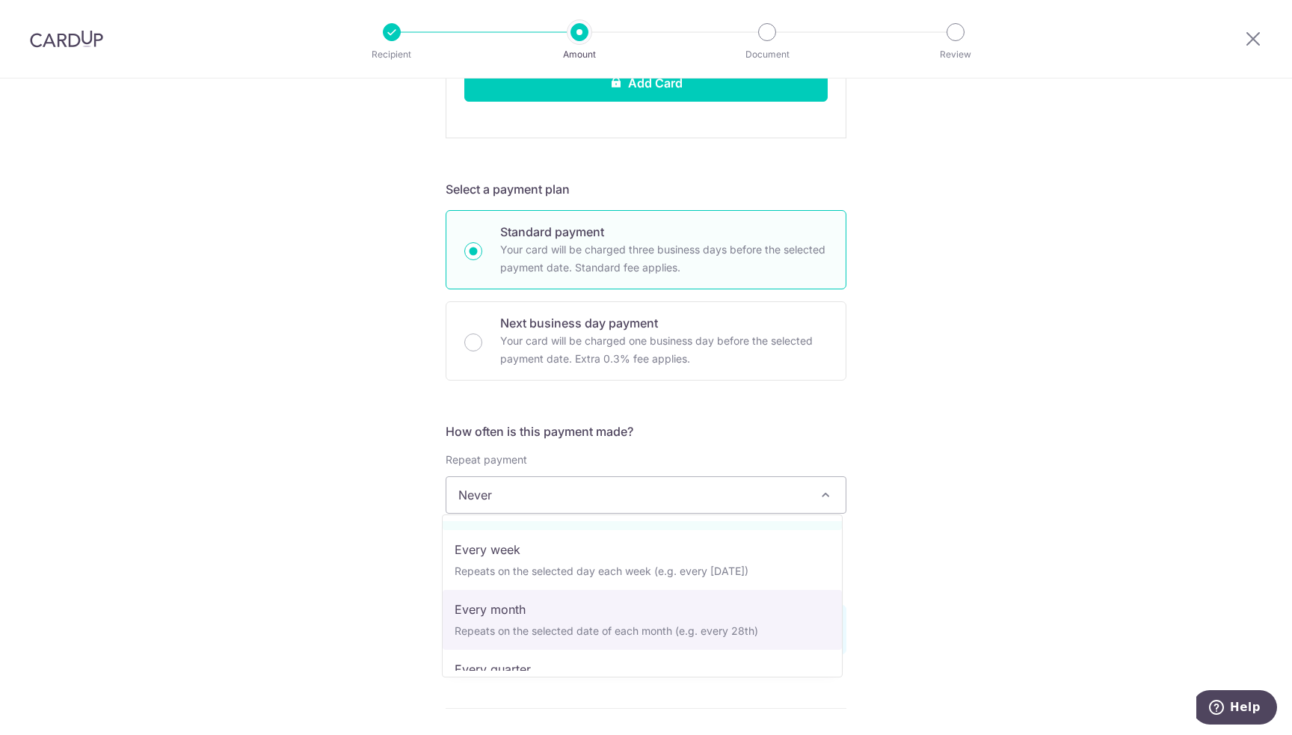
scroll to position [75, 0]
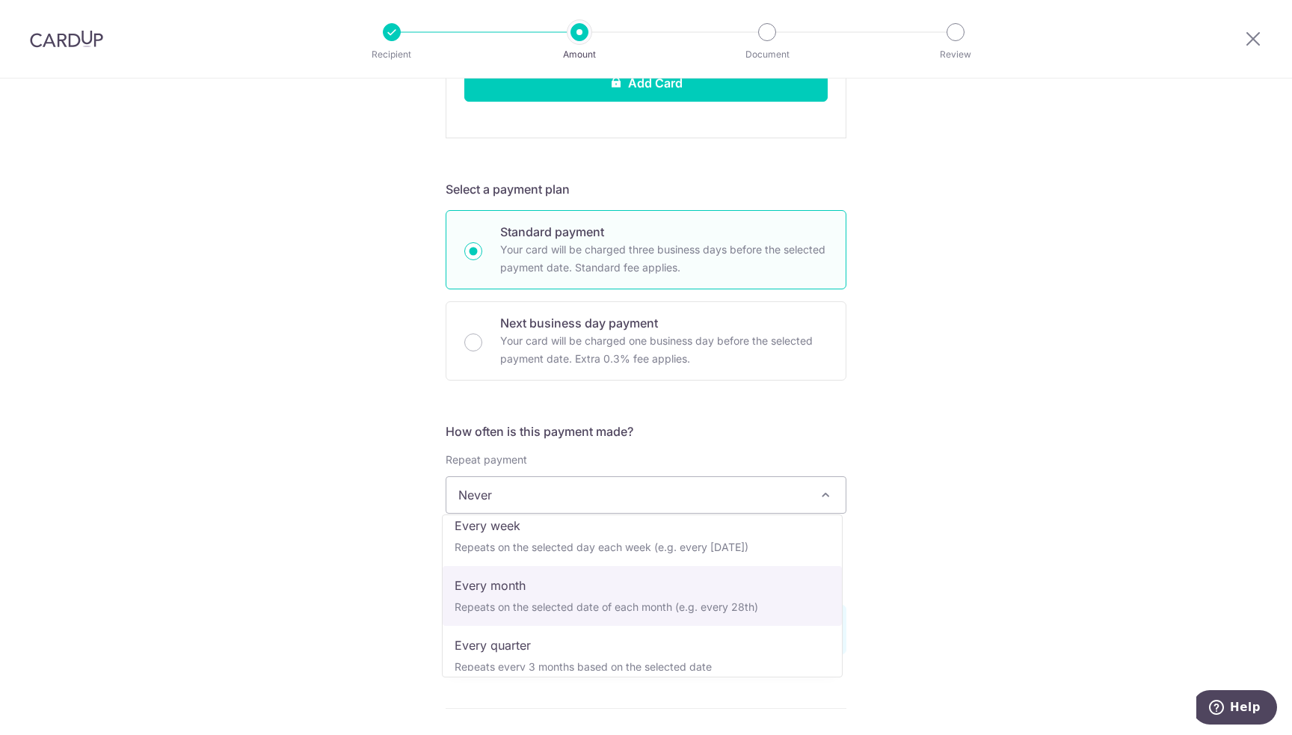
select select "3"
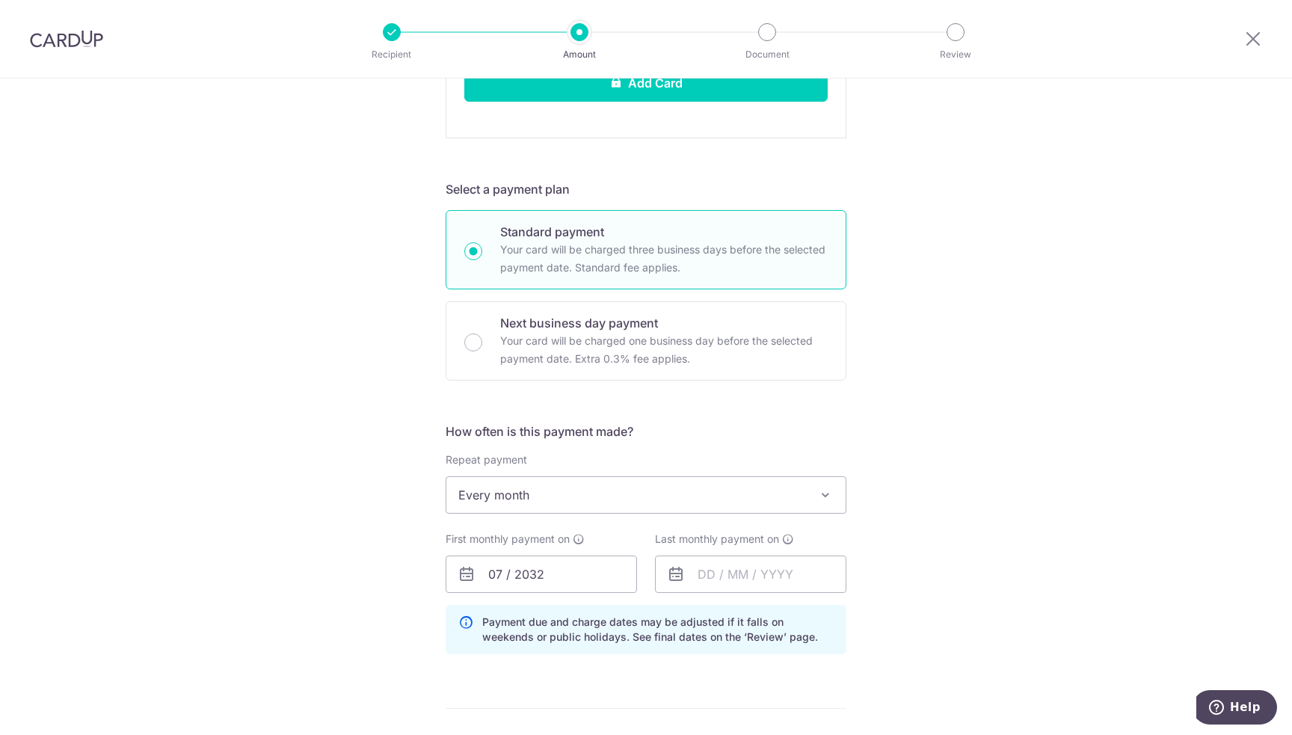
scroll to position [795, 0]
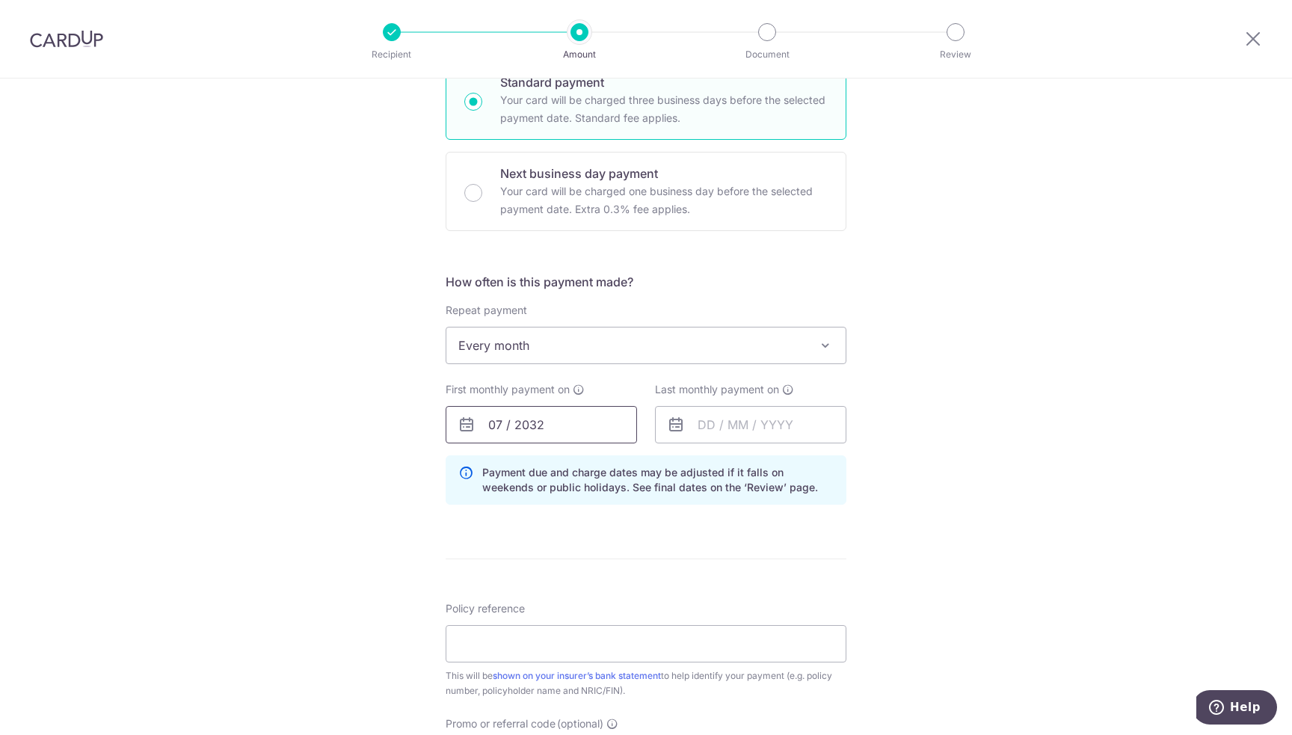
click at [552, 419] on input "07 / 2032" at bounding box center [541, 424] width 191 height 37
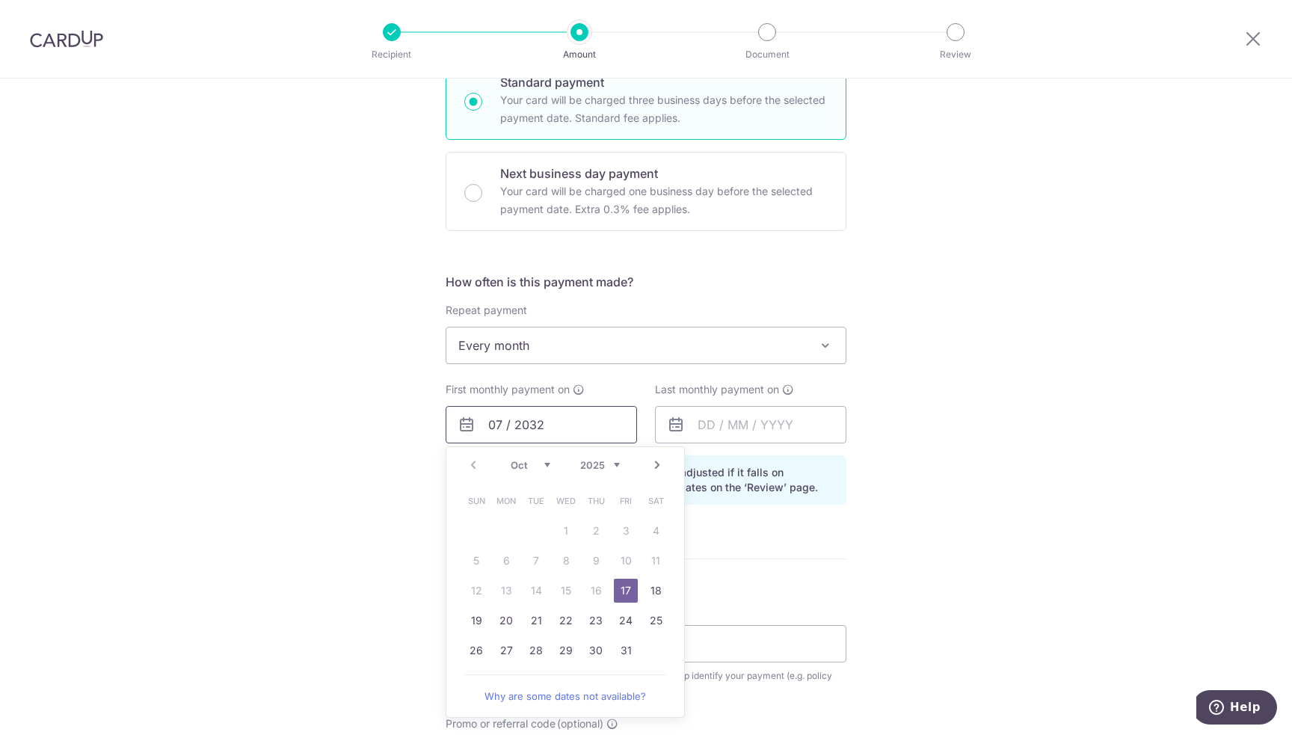
drag, startPoint x: 587, startPoint y: 422, endPoint x: 473, endPoint y: 427, distance: 114.5
click at [473, 426] on input "07 / 2032" at bounding box center [541, 424] width 191 height 37
click at [643, 464] on div "Prev Next Oct Nov Dec 2025 2026 2027 2028 2029 2030 2031 2032 2033 2034 2035" at bounding box center [565, 465] width 238 height 36
click at [655, 463] on link "Next" at bounding box center [657, 465] width 18 height 18
click at [646, 584] on link "15" at bounding box center [656, 591] width 24 height 24
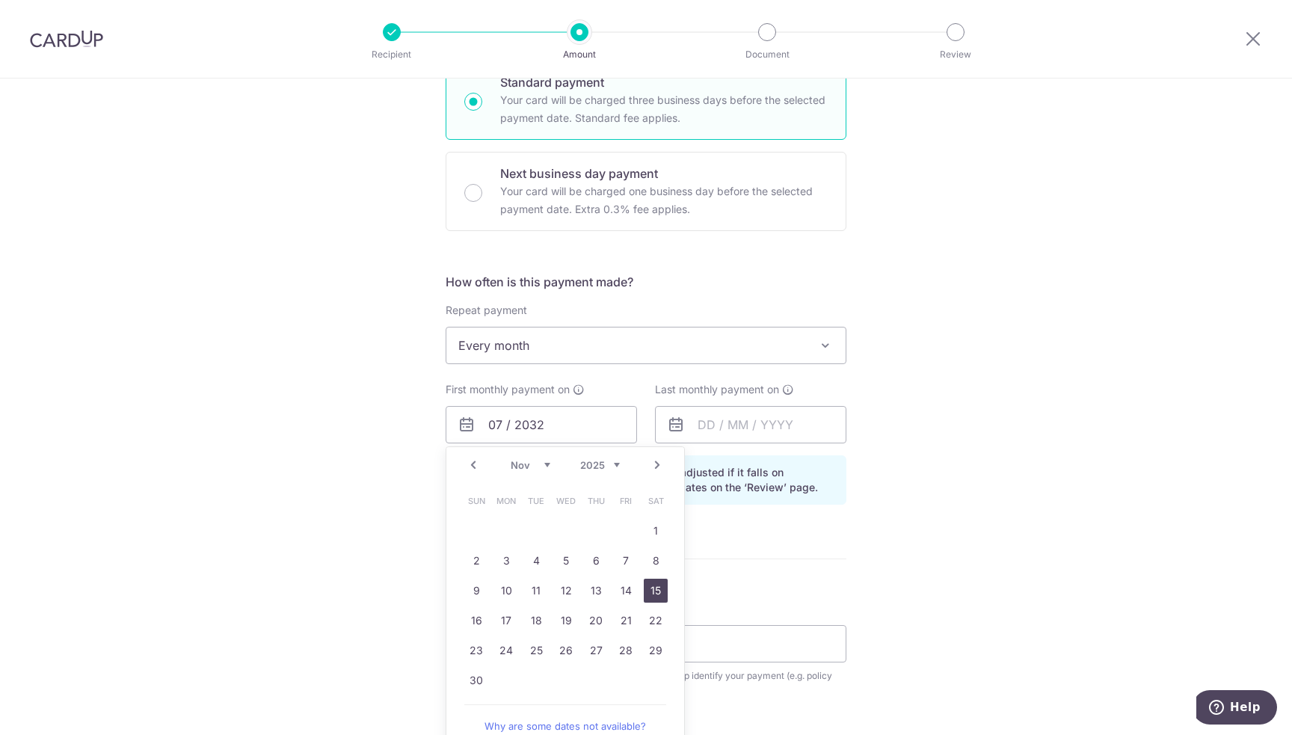
type input "[DATE]"
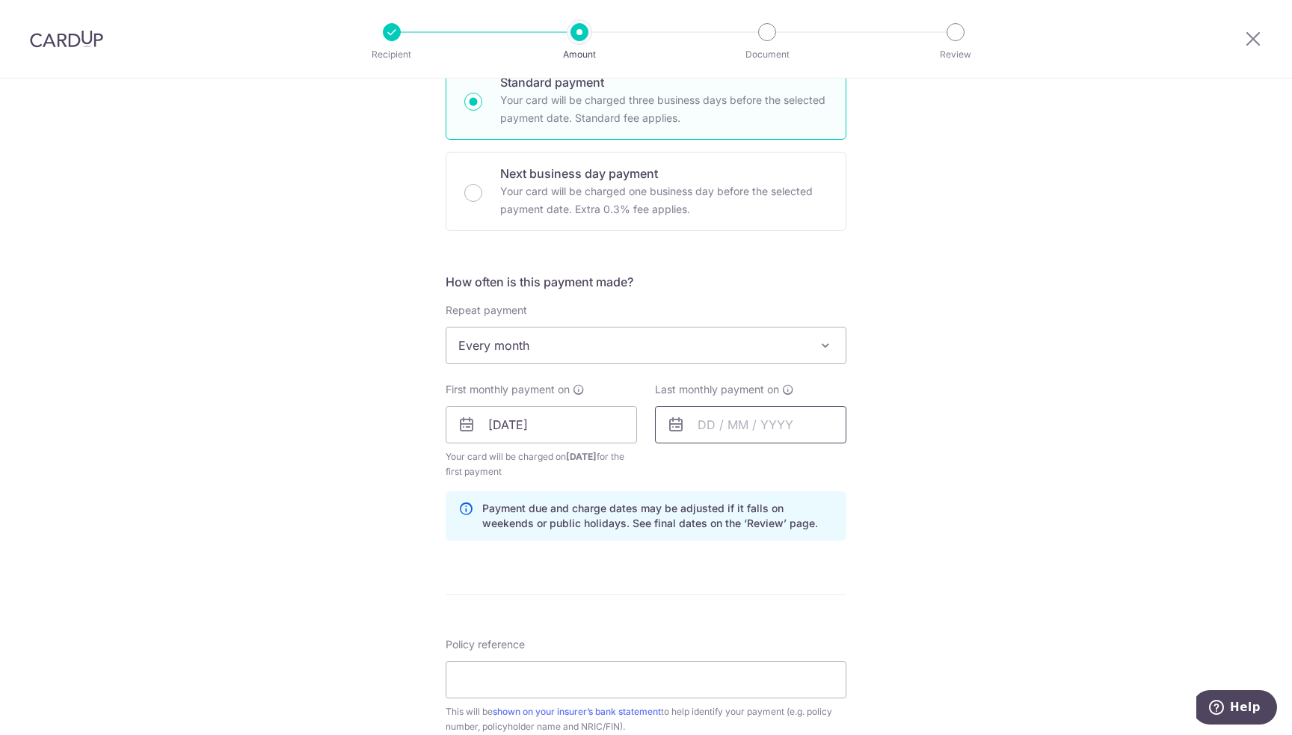
click at [724, 422] on input "text" at bounding box center [750, 424] width 191 height 37
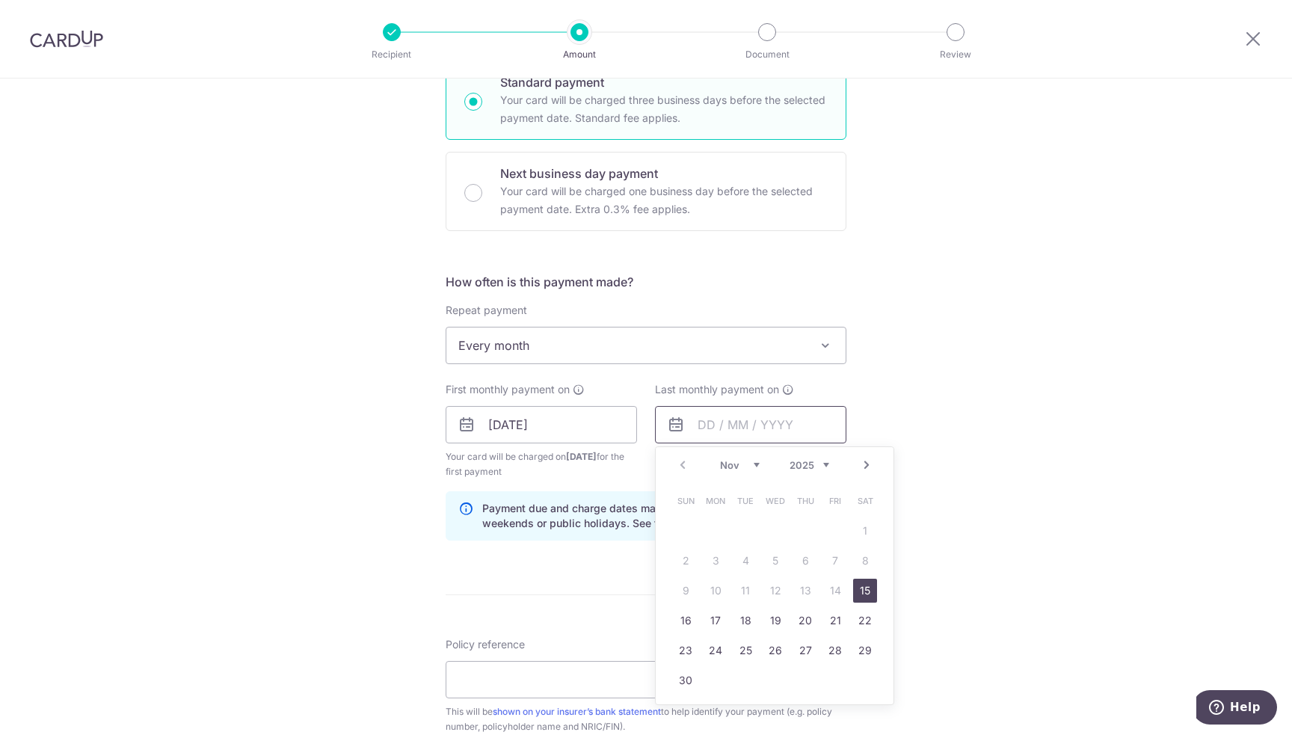
click at [704, 421] on input "text" at bounding box center [750, 424] width 191 height 37
click at [825, 464] on select "2025 2026 2027 2028 2029 2030 2031 2032 2033 2034 2035" at bounding box center [810, 465] width 40 height 12
click at [825, 463] on select "2025 2026 2027 2028 2029 2030 2031 2032 2033 2034 2035" at bounding box center [810, 465] width 40 height 12
click at [752, 461] on select "Jan Feb Mar Apr May Jun [DATE] Aug Sep Oct Nov Dec" at bounding box center [740, 465] width 40 height 12
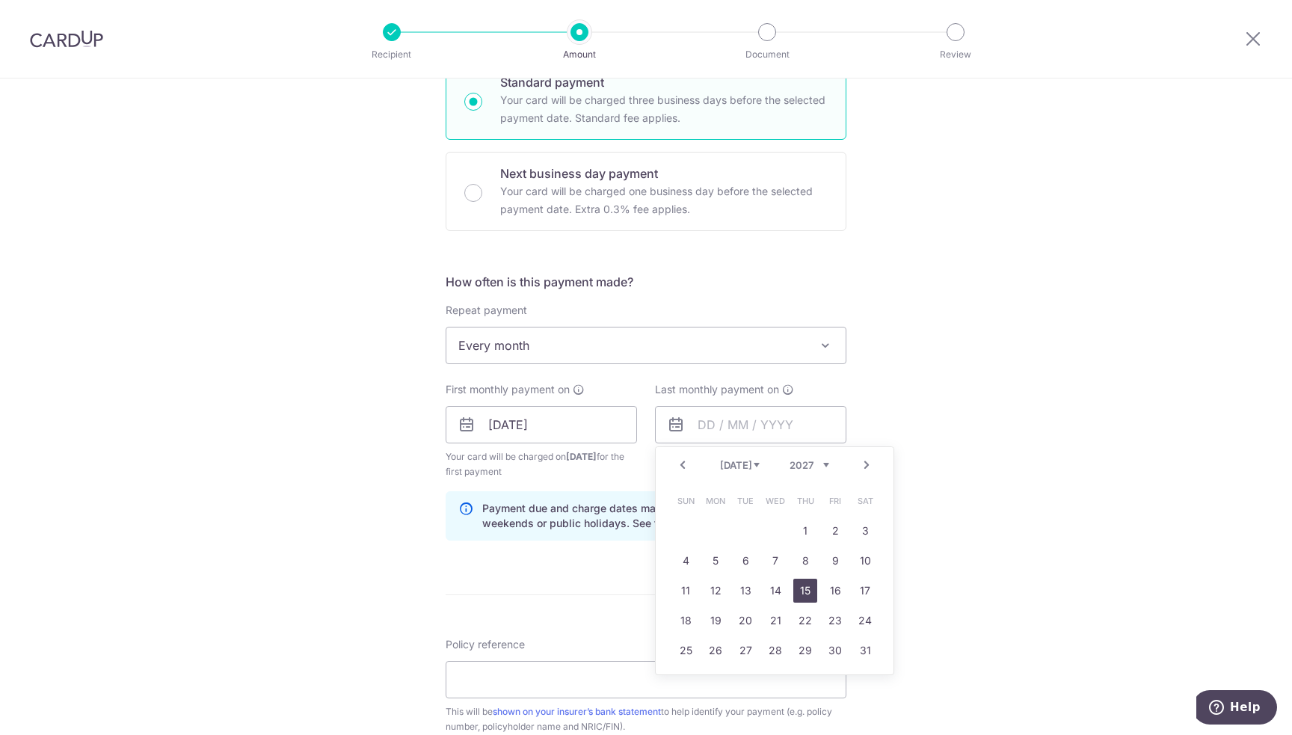
click at [805, 589] on link "15" at bounding box center [805, 591] width 24 height 24
type input "[DATE]"
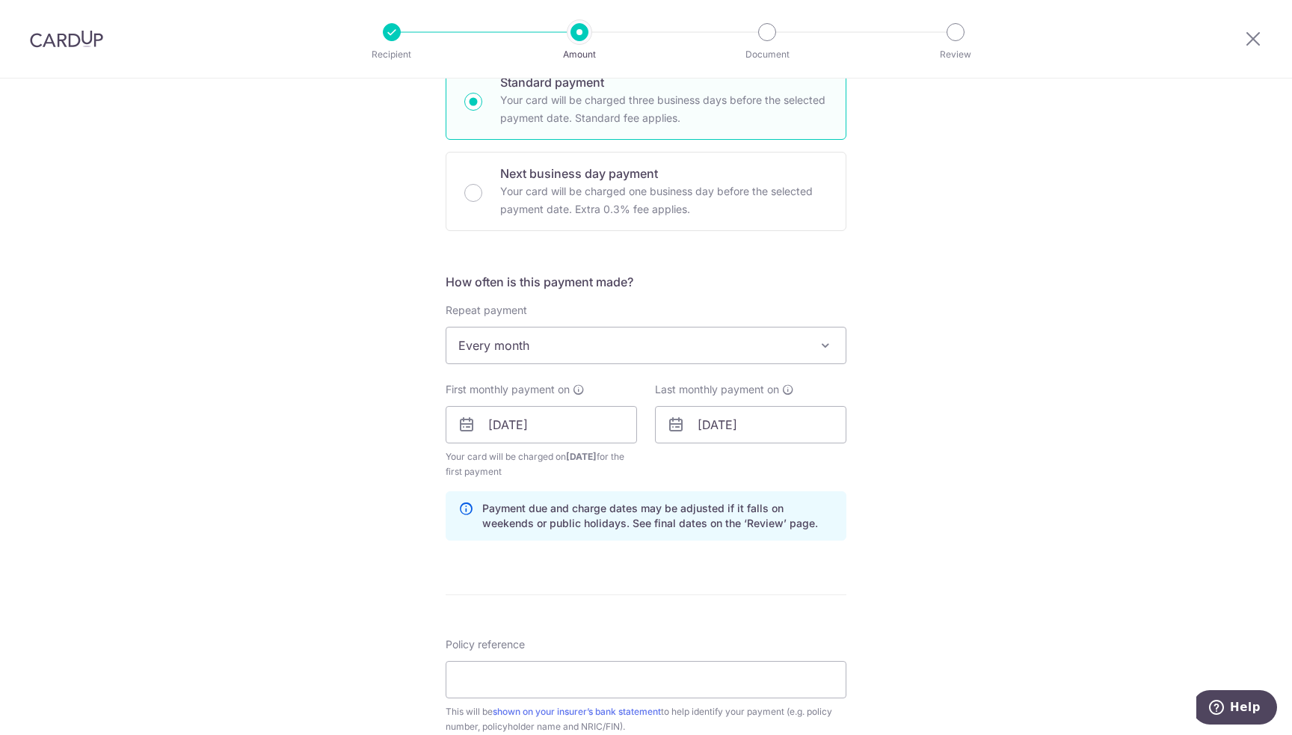
click at [1012, 460] on div "Tell us more about your payment Enter payment amount SGD 201.65 201.65 Select C…" at bounding box center [646, 203] width 1292 height 1839
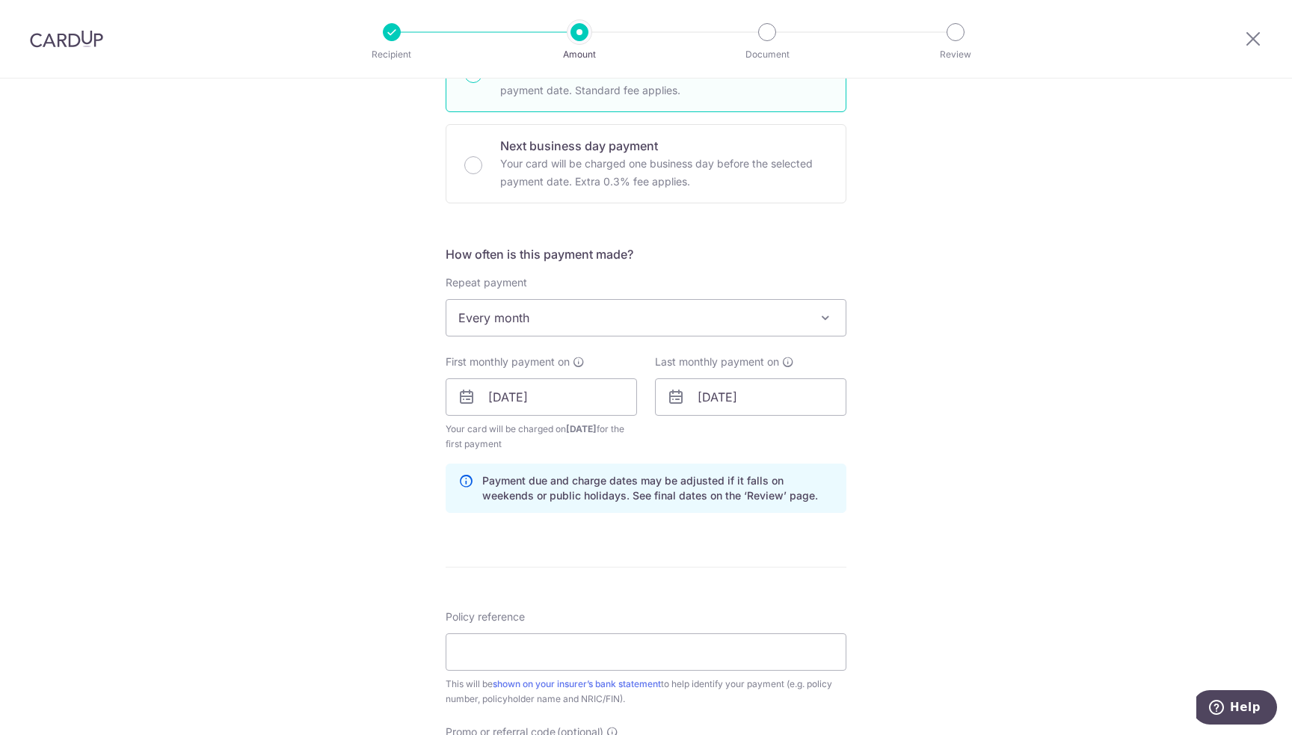
scroll to position [1179, 0]
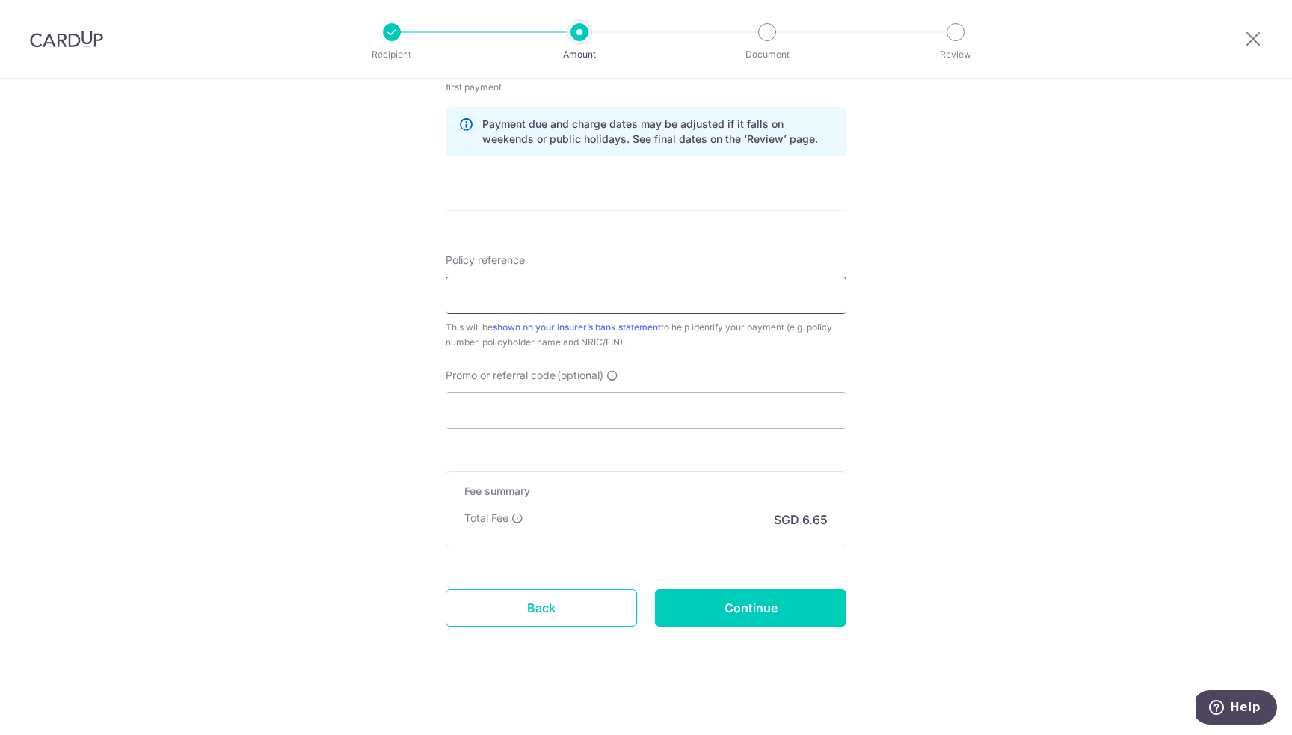
click at [553, 301] on input "Policy reference" at bounding box center [646, 295] width 401 height 37
paste input "87327545"
type input "87327545"
click at [587, 404] on input "Promo or referral code (optional)" at bounding box center [646, 410] width 401 height 37
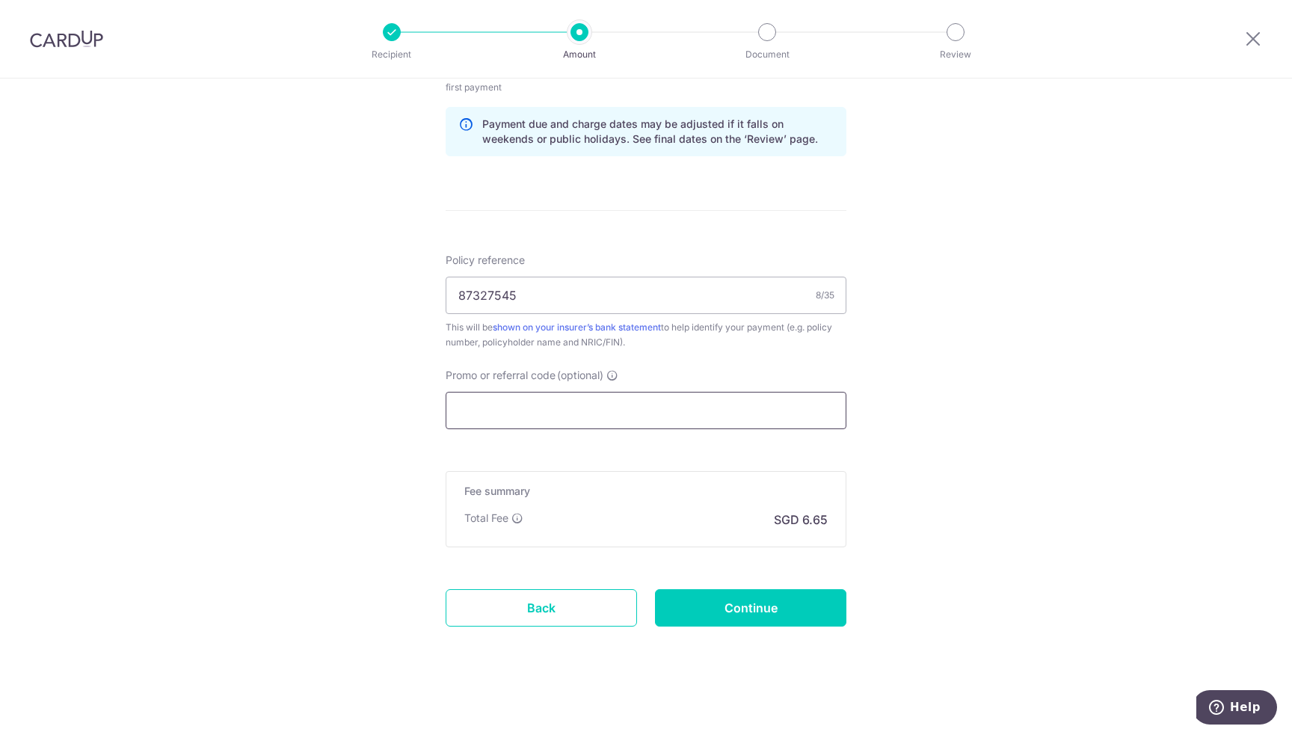
click at [582, 403] on input "Promo or referral code (optional)" at bounding box center [646, 410] width 401 height 37
paste input "REC185"
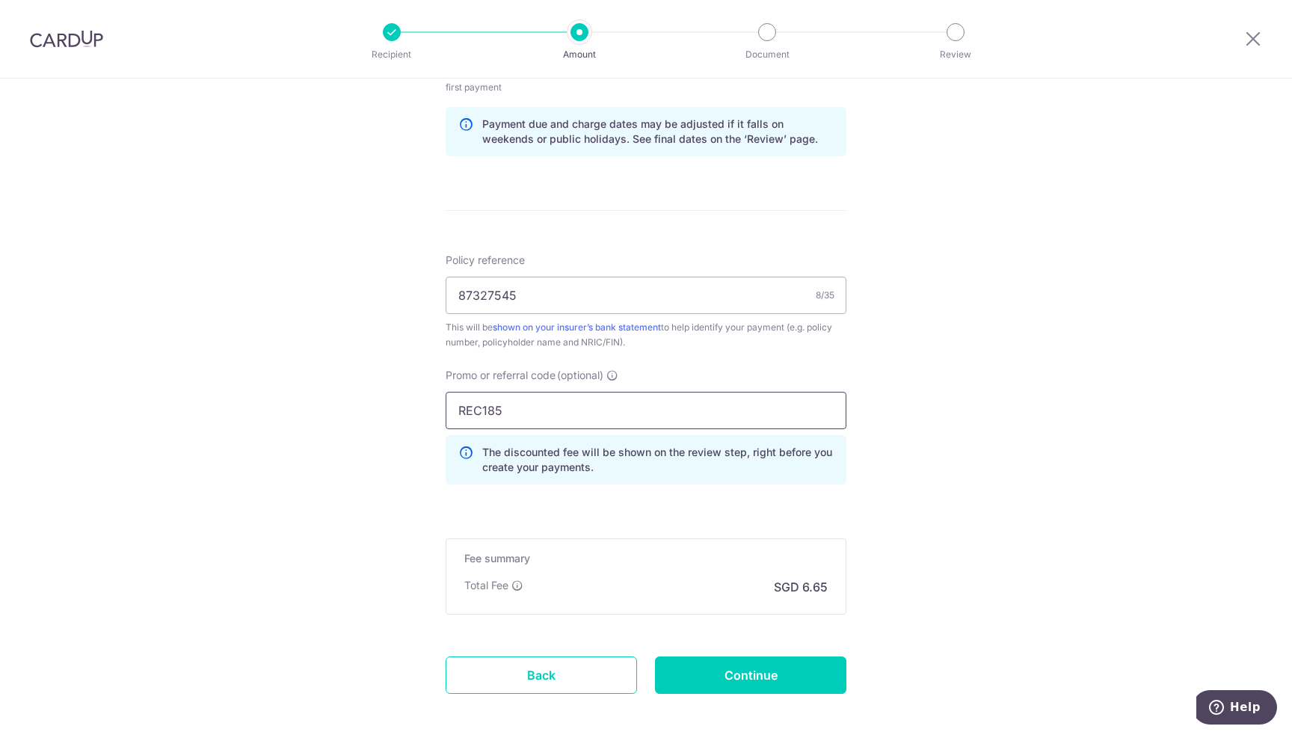
type input "REC185"
click at [763, 666] on input "Continue" at bounding box center [750, 674] width 191 height 37
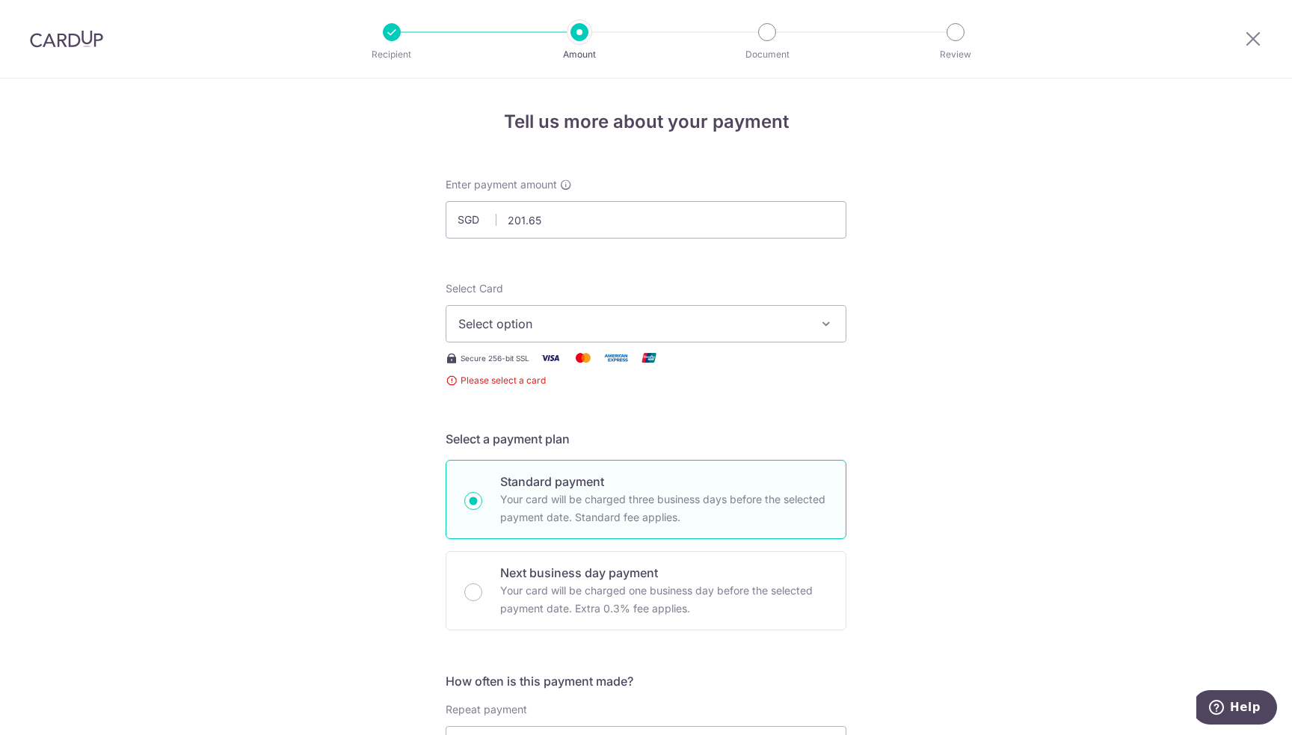
click at [536, 312] on button "Select option" at bounding box center [646, 323] width 401 height 37
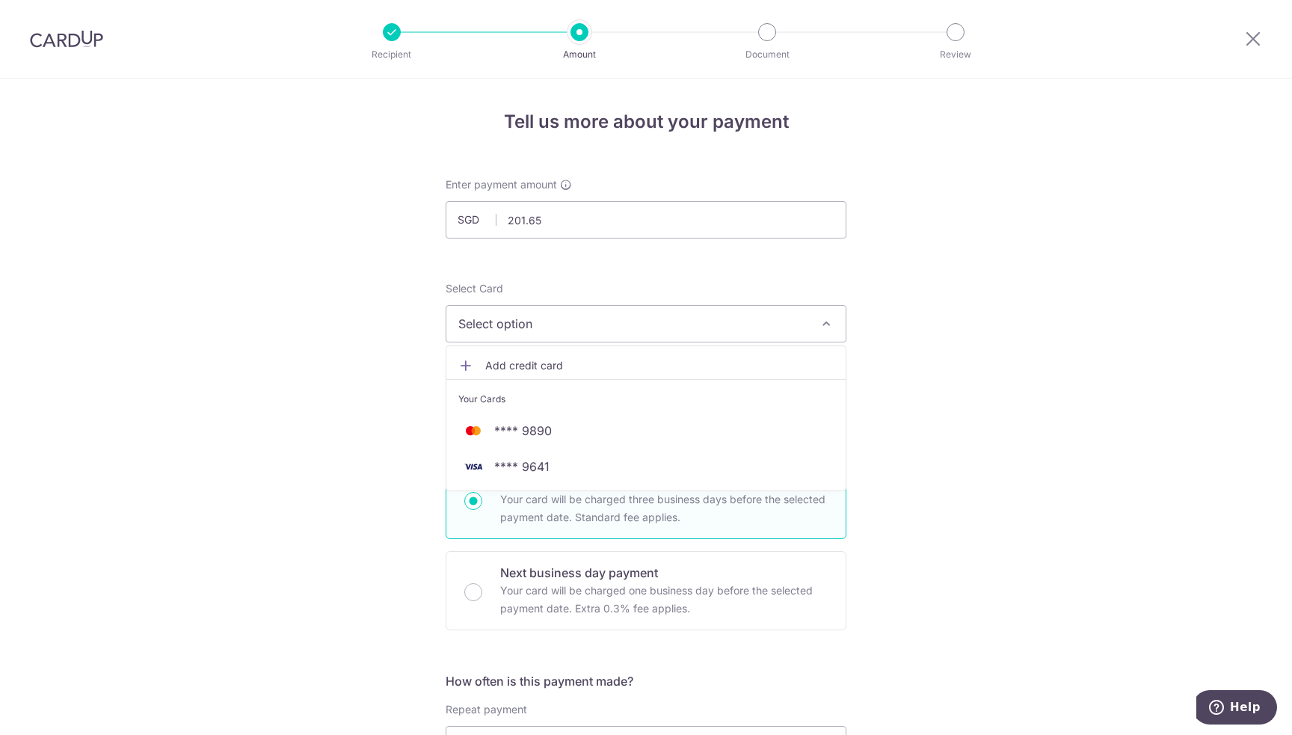
click at [541, 358] on span "Add credit card" at bounding box center [659, 365] width 348 height 15
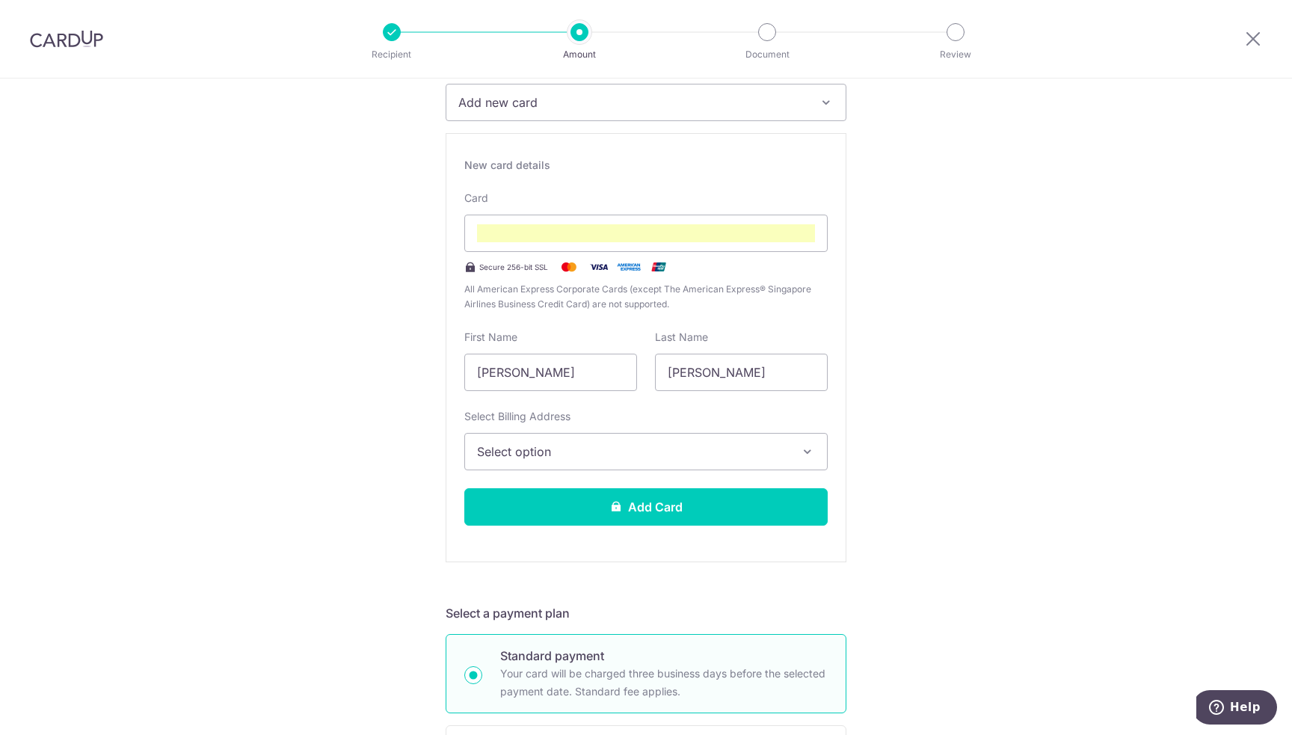
scroll to position [224, 0]
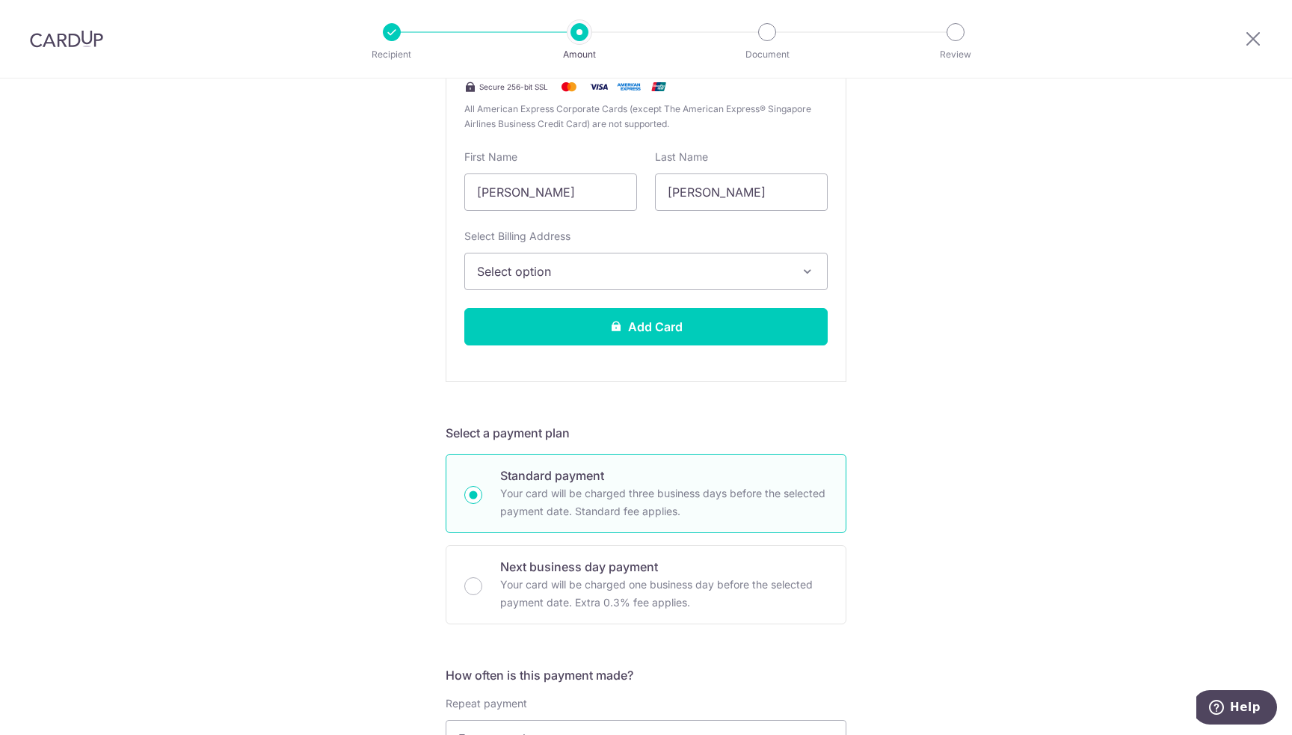
scroll to position [374, 0]
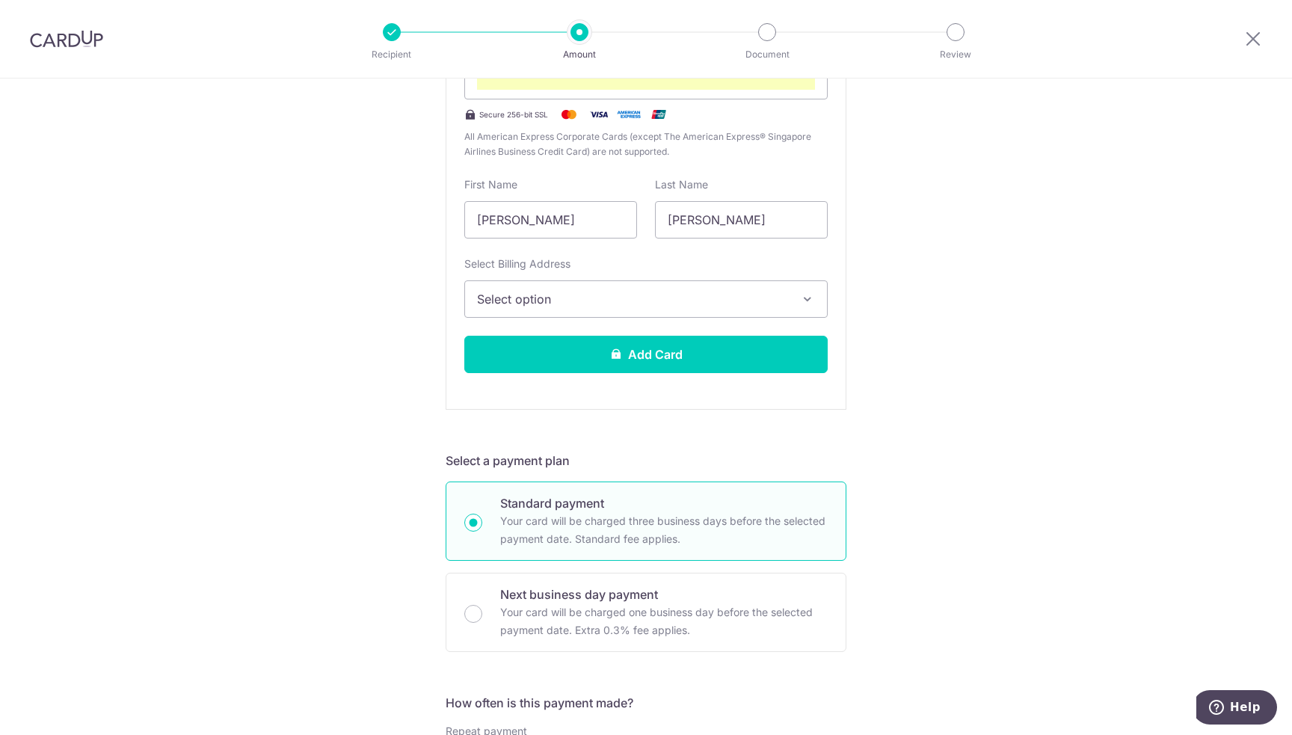
click at [589, 298] on span "Select option" at bounding box center [632, 299] width 311 height 18
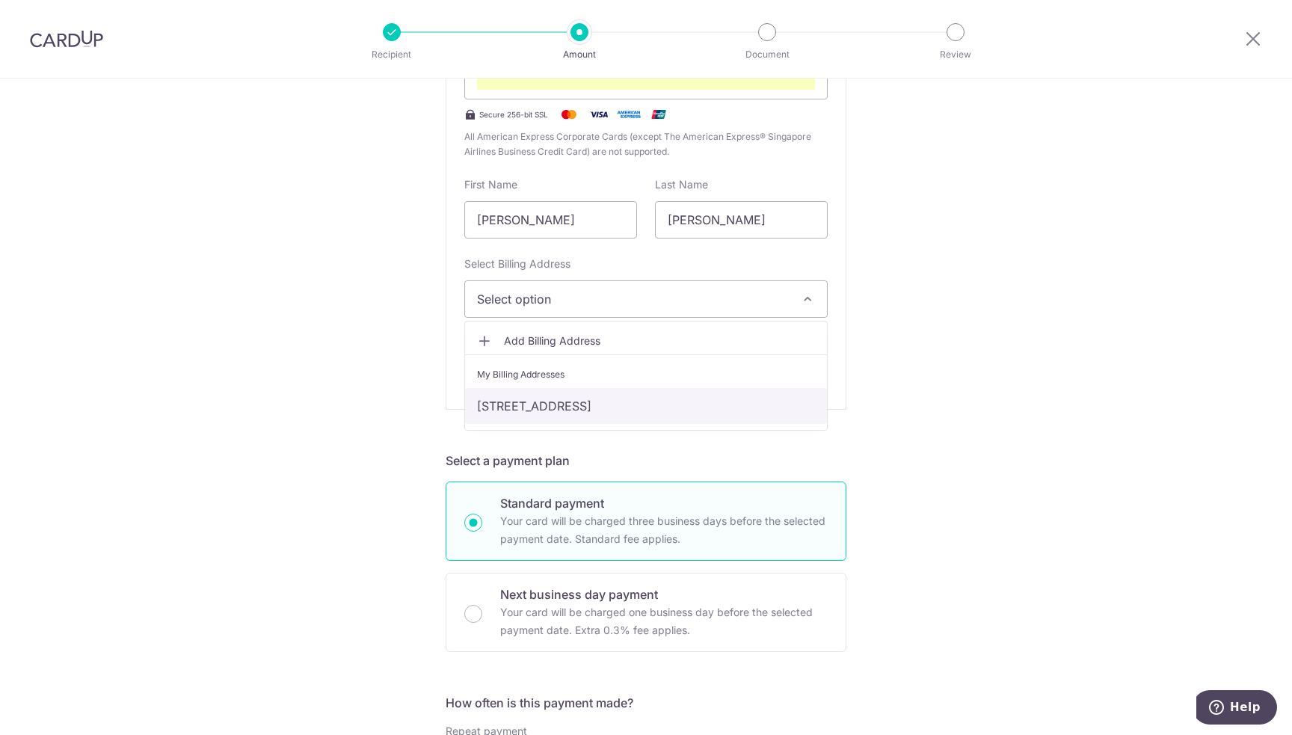
click at [544, 400] on link "[STREET_ADDRESS]" at bounding box center [646, 406] width 362 height 36
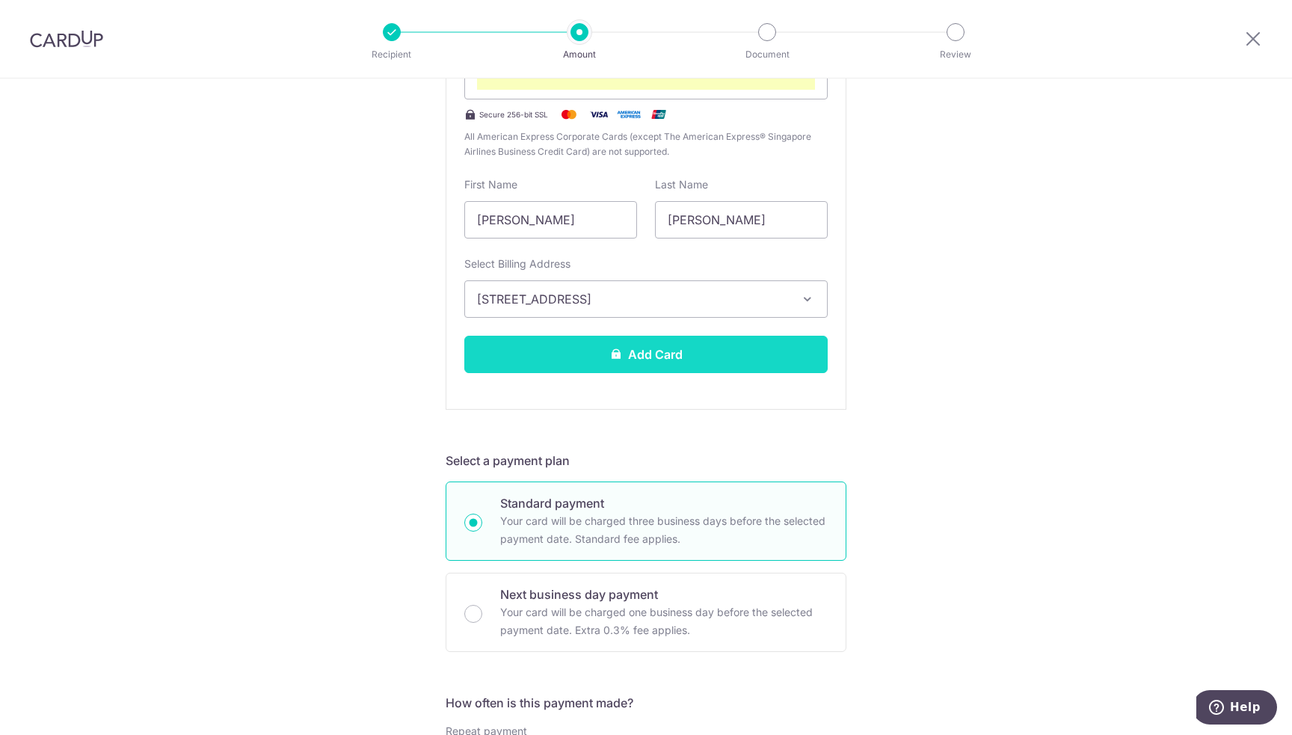
click at [627, 354] on button "Add Card" at bounding box center [645, 354] width 363 height 37
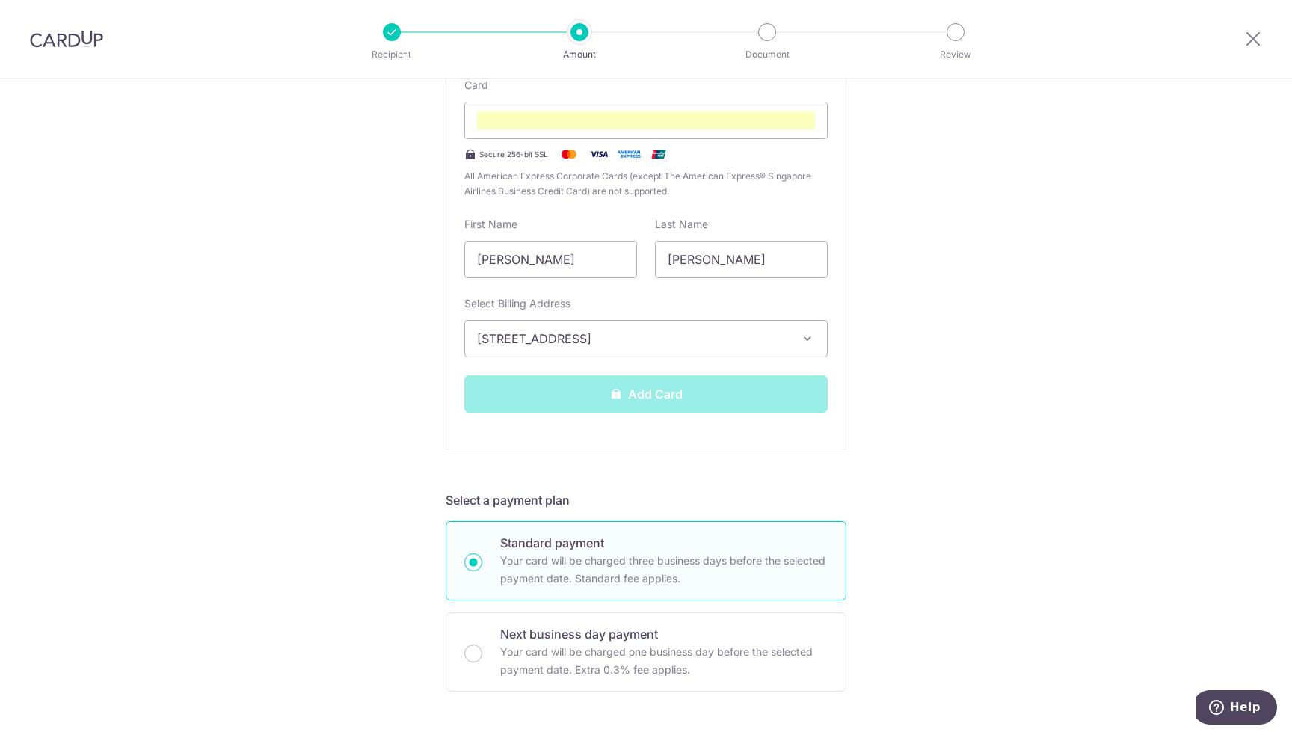
scroll to position [224, 0]
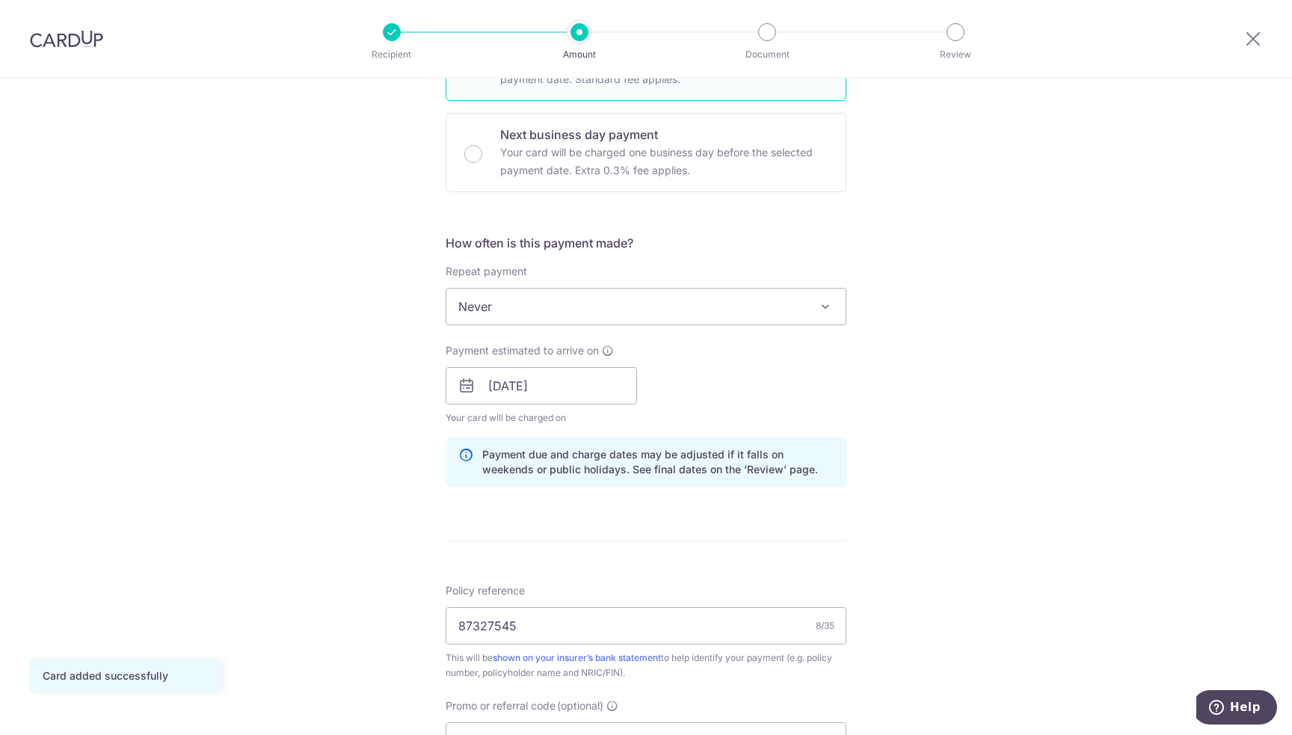
scroll to position [449, 0]
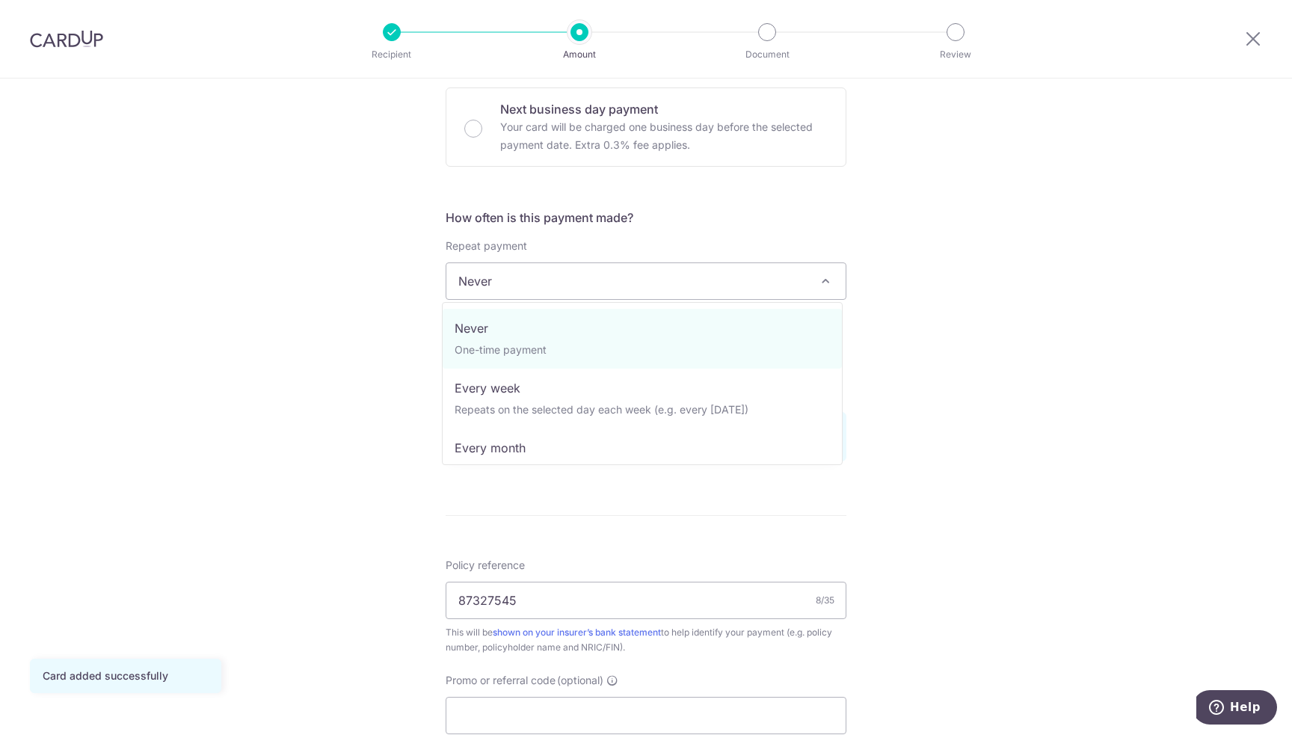
click at [593, 277] on span "Never" at bounding box center [645, 281] width 399 height 36
select select "3"
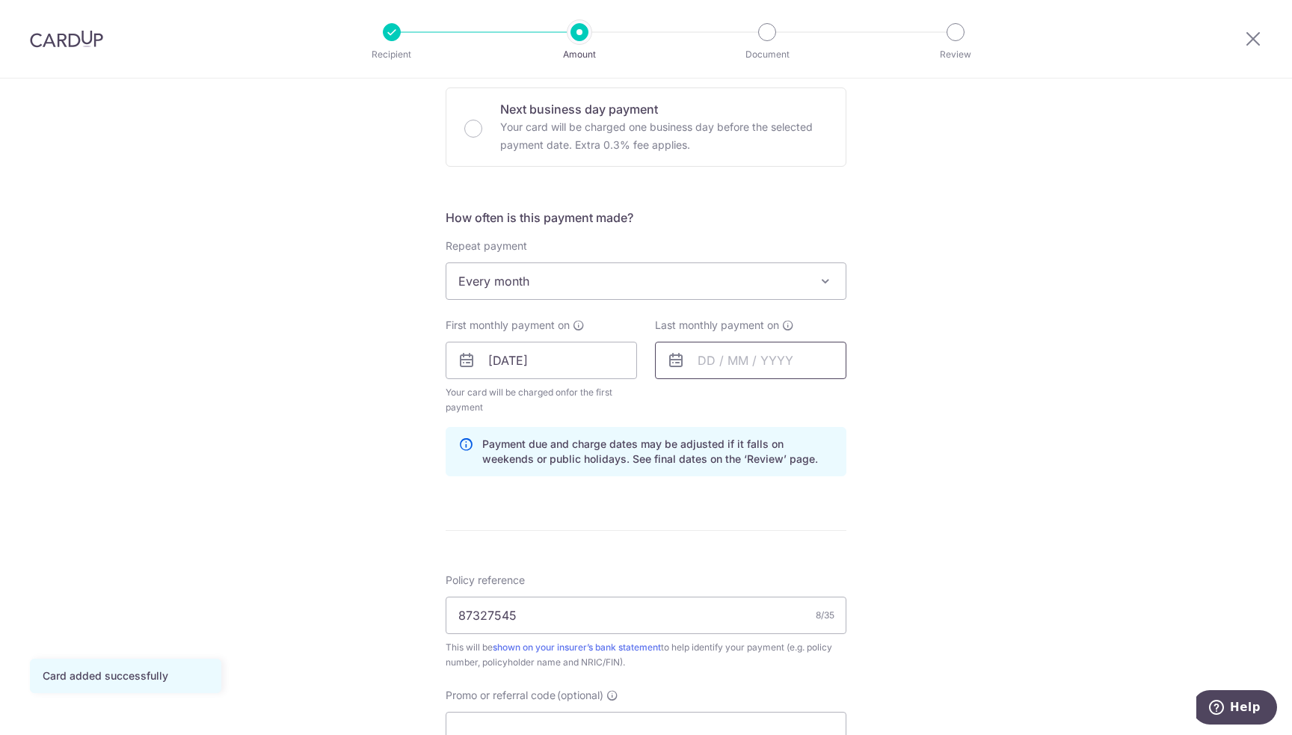
click at [751, 366] on input "text" at bounding box center [750, 360] width 191 height 37
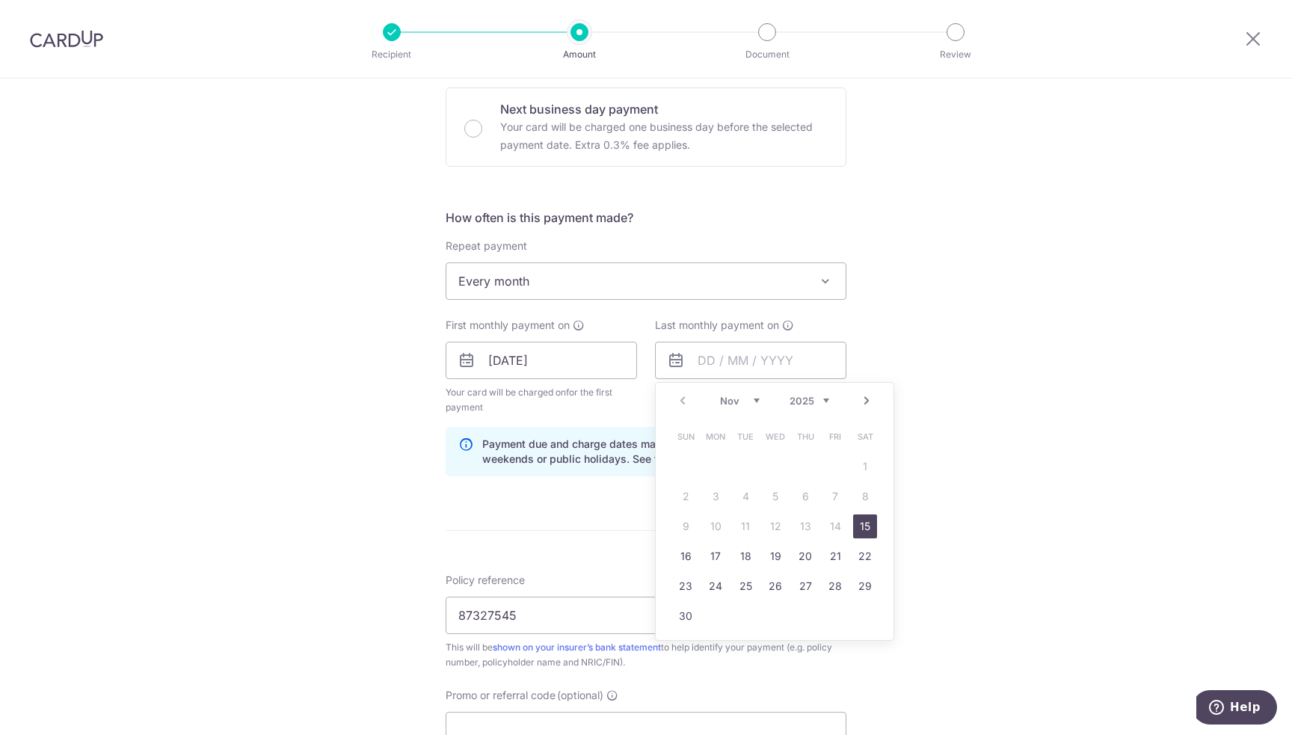
click at [821, 400] on select "2025 2026 2027 2028 2029 2030 2031 2032 2033 2034 2035" at bounding box center [810, 401] width 40 height 12
click at [753, 399] on select "Jan Feb Mar Apr May Jun Jul Aug Sep Oct Nov Dec" at bounding box center [740, 401] width 40 height 12
click at [801, 526] on link "15" at bounding box center [805, 526] width 24 height 24
type input "15/07/2027"
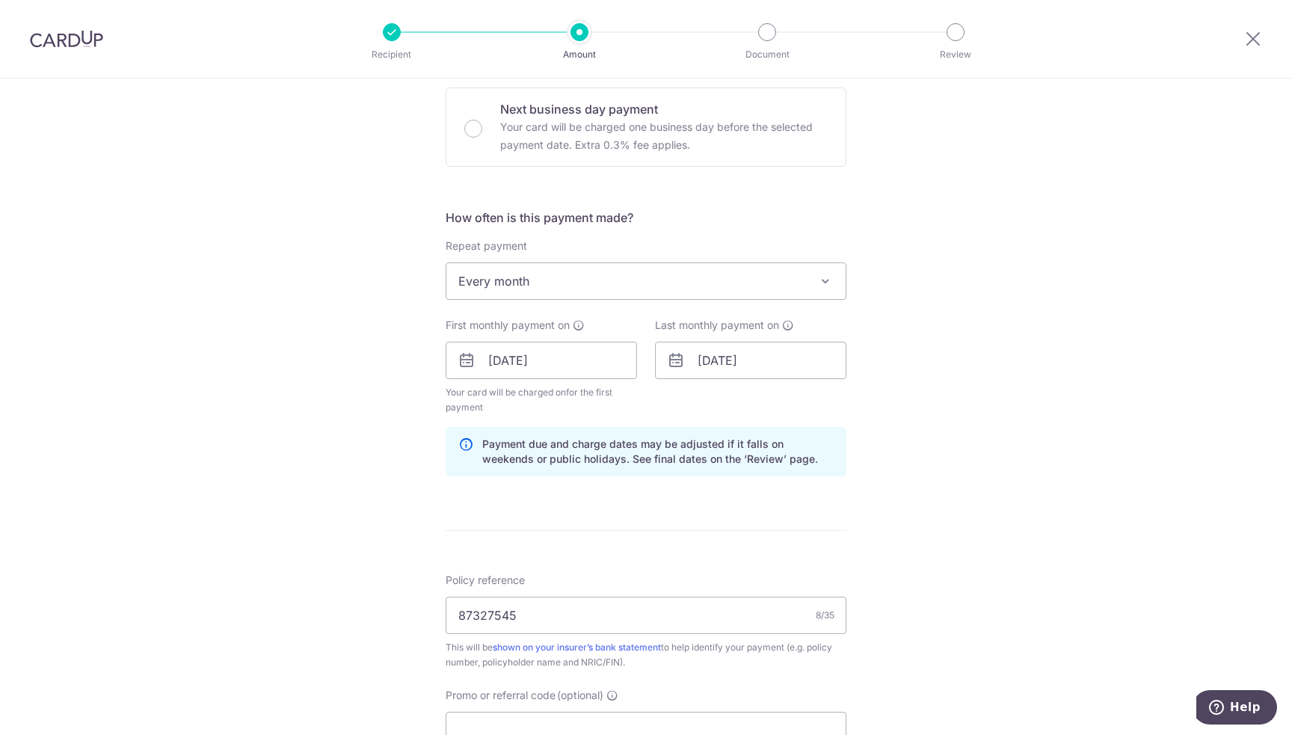
click at [996, 461] on div "Tell us more about your payment Enter payment amount SGD 201.65 201.65 Card add…" at bounding box center [646, 344] width 1292 height 1429
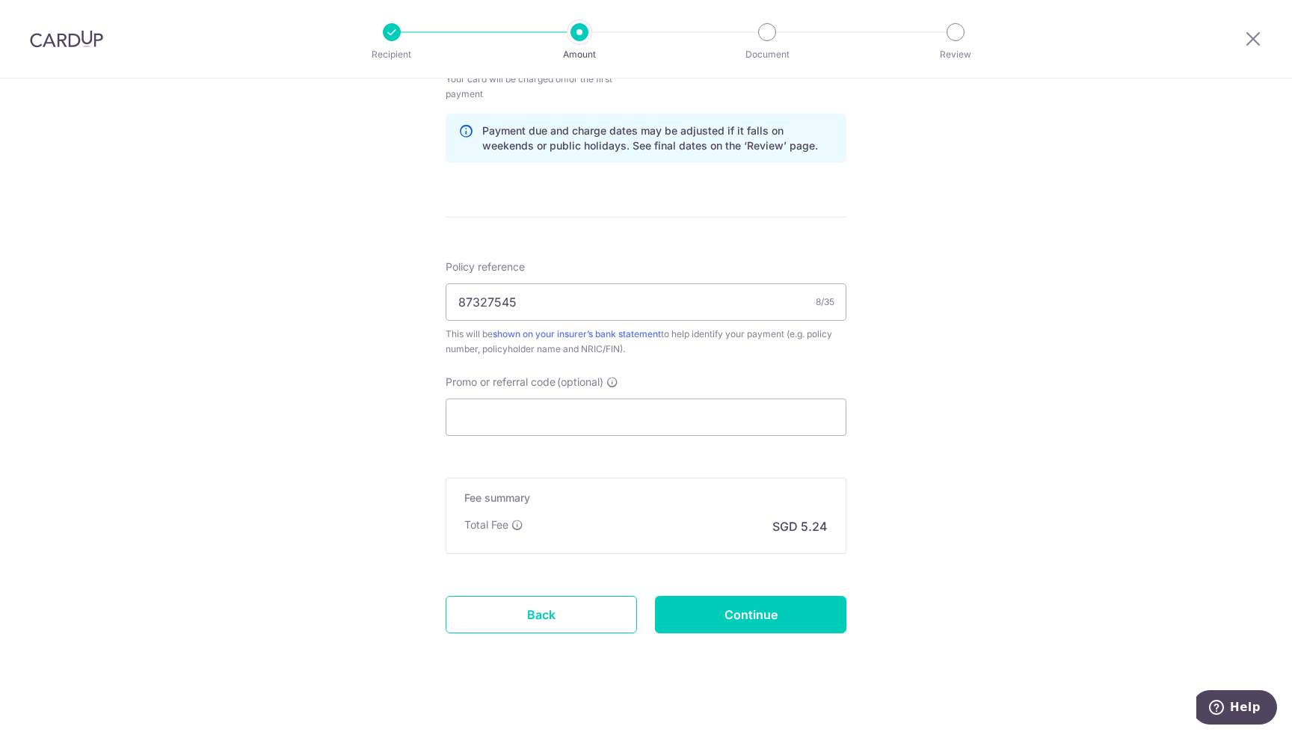
scroll to position [770, 0]
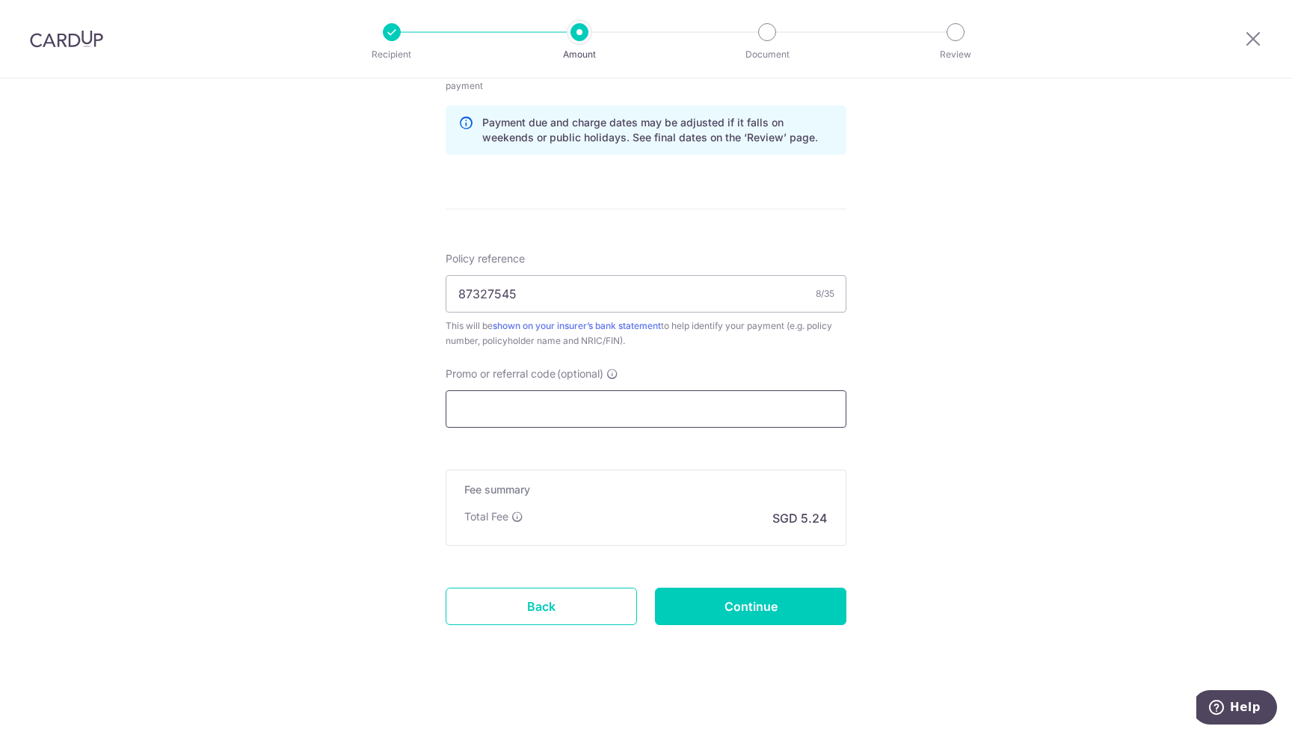
click at [651, 410] on input "Promo or referral code (optional)" at bounding box center [646, 408] width 401 height 37
paste input "REC185"
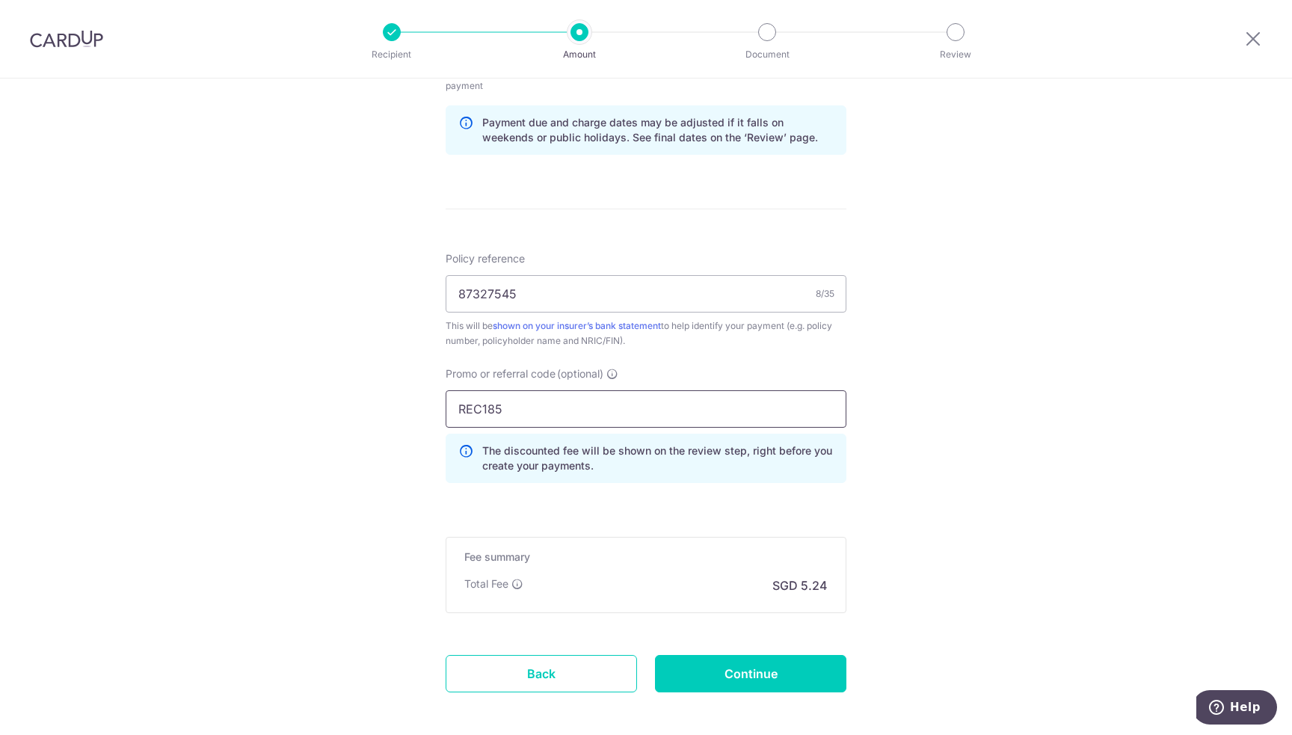
type input "REC185"
click at [939, 404] on div "Tell us more about your payment Enter payment amount SGD 201.65 201.65 Card add…" at bounding box center [646, 56] width 1292 height 1496
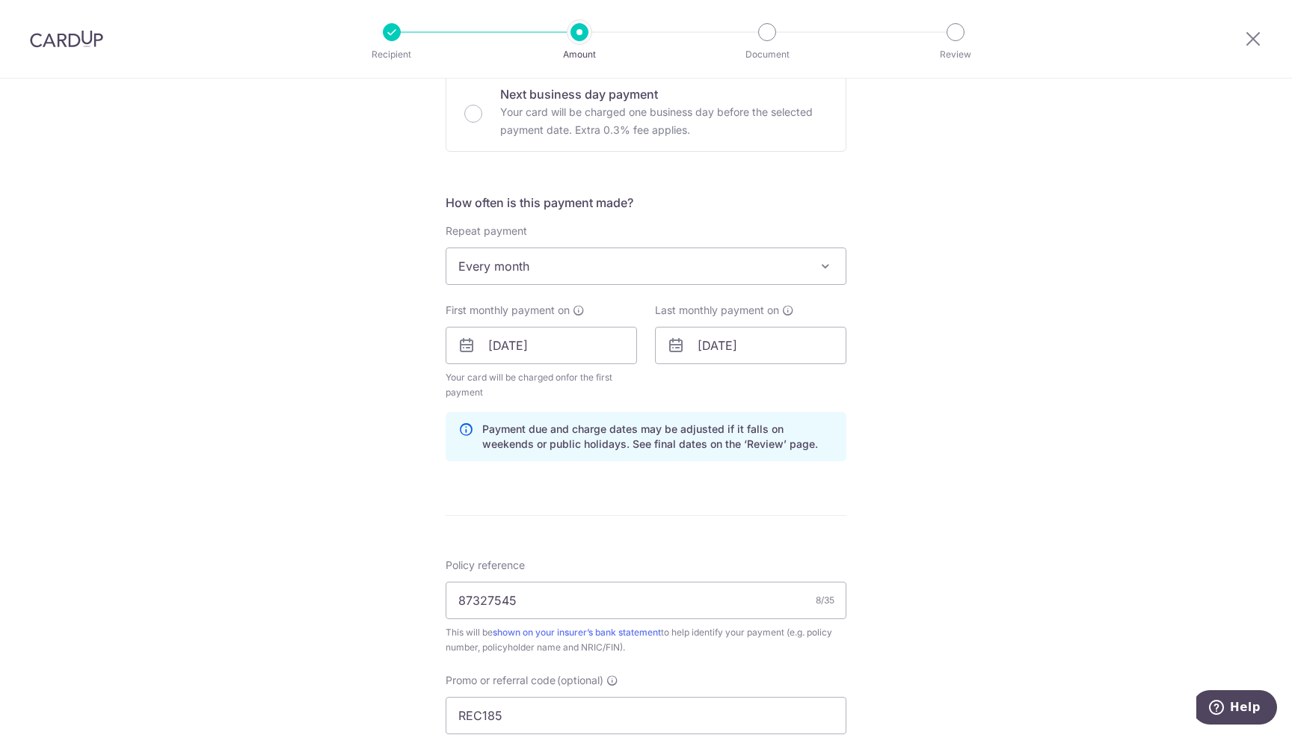
scroll to position [837, 0]
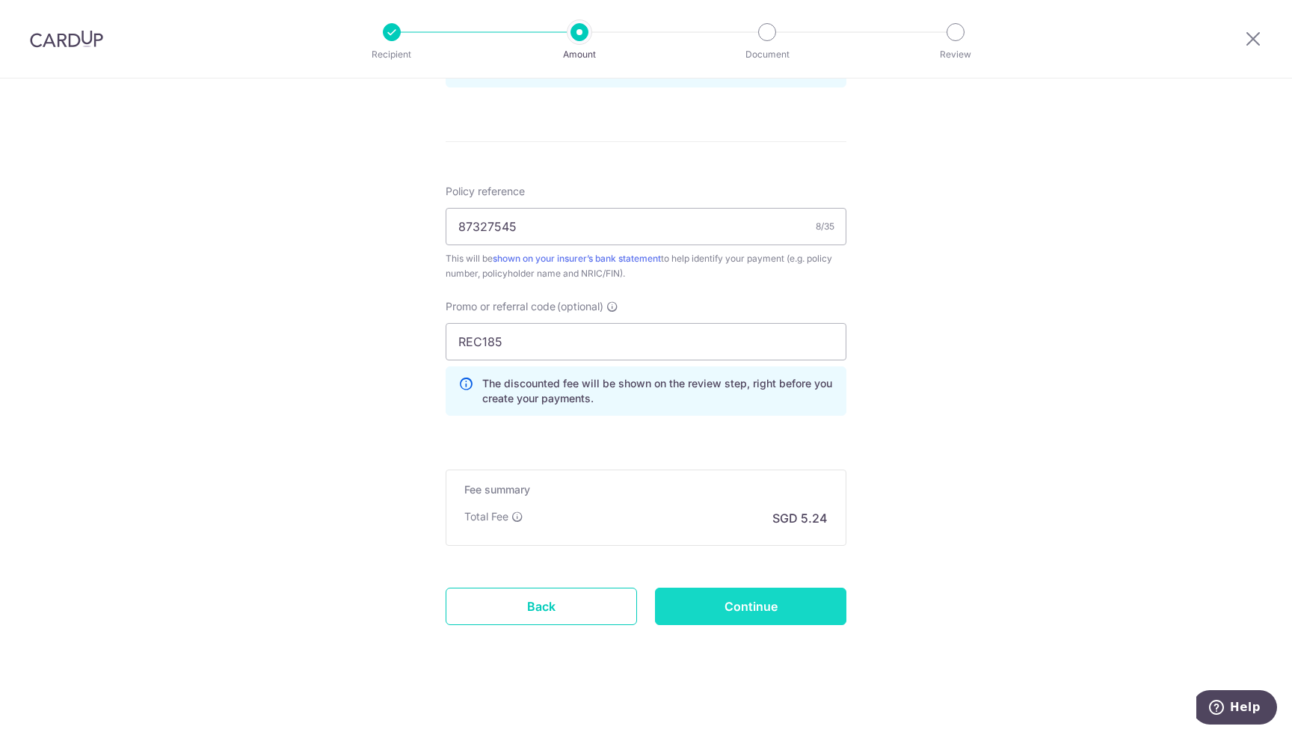
click at [753, 608] on input "Continue" at bounding box center [750, 606] width 191 height 37
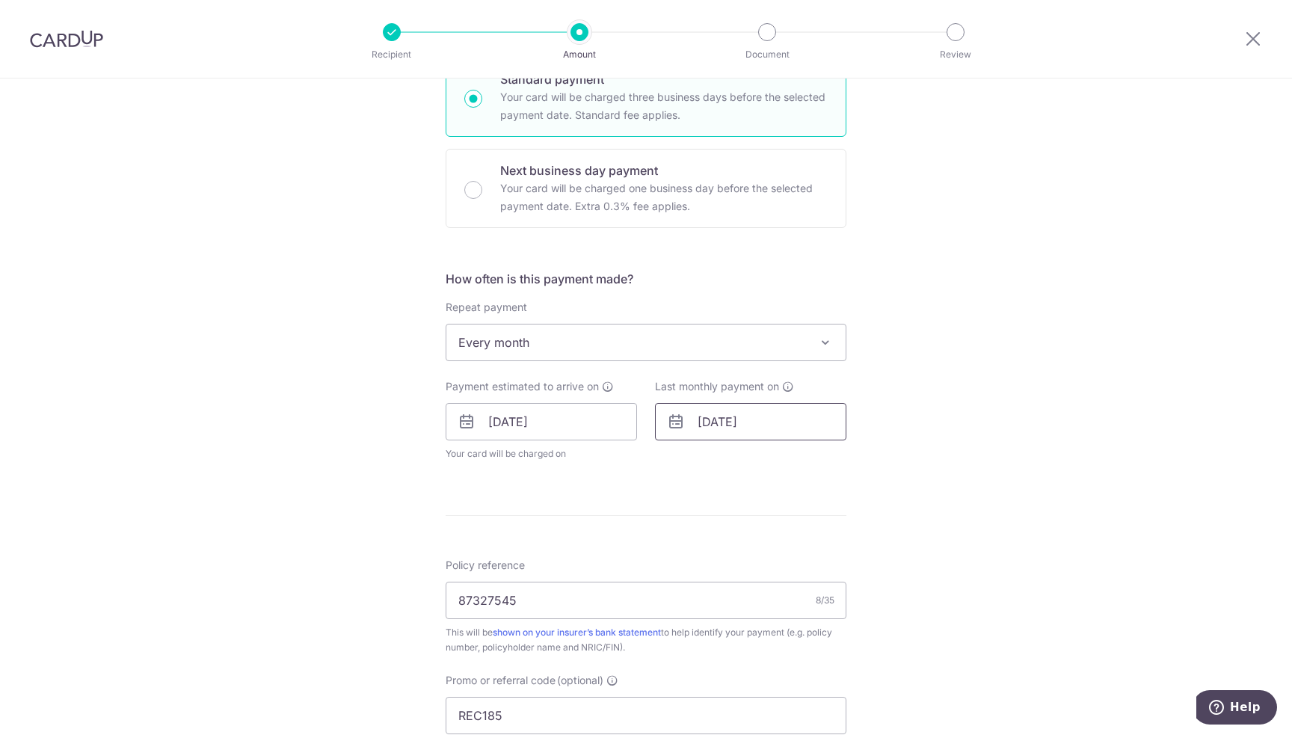
click at [768, 426] on input "[DATE]" at bounding box center [750, 421] width 191 height 37
click at [810, 458] on select "2025 2026 2027 2028 2029 2030 2031 2032 2033 2034 2035" at bounding box center [810, 462] width 40 height 12
click at [745, 456] on select "Jan Feb Mar Apr May Jun [DATE] Aug Sep Oct Nov Dec" at bounding box center [740, 462] width 40 height 12
click at [805, 587] on link "15" at bounding box center [805, 588] width 24 height 24
type input "[DATE]"
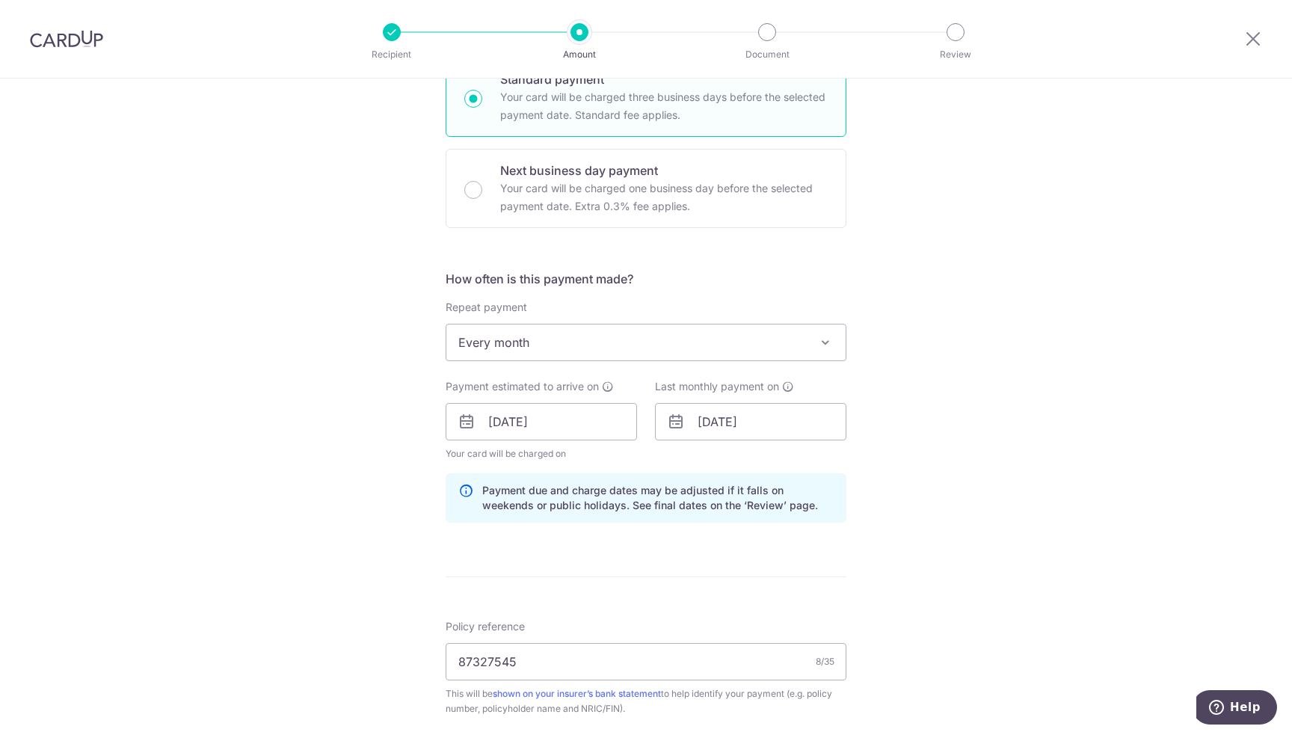
click at [1008, 490] on div "Tell us more about your payment Enter payment amount SGD 201.65 201.65 Select C…" at bounding box center [646, 431] width 1292 height 1481
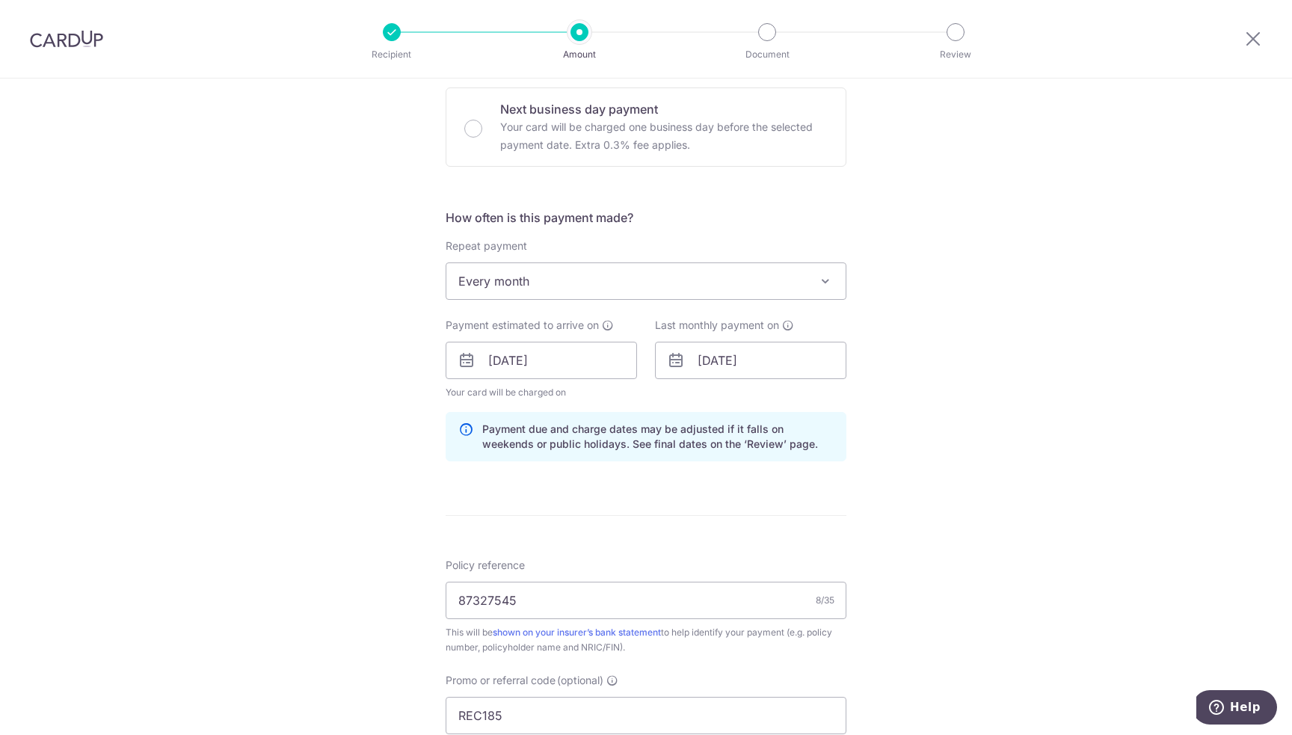
scroll to position [822, 0]
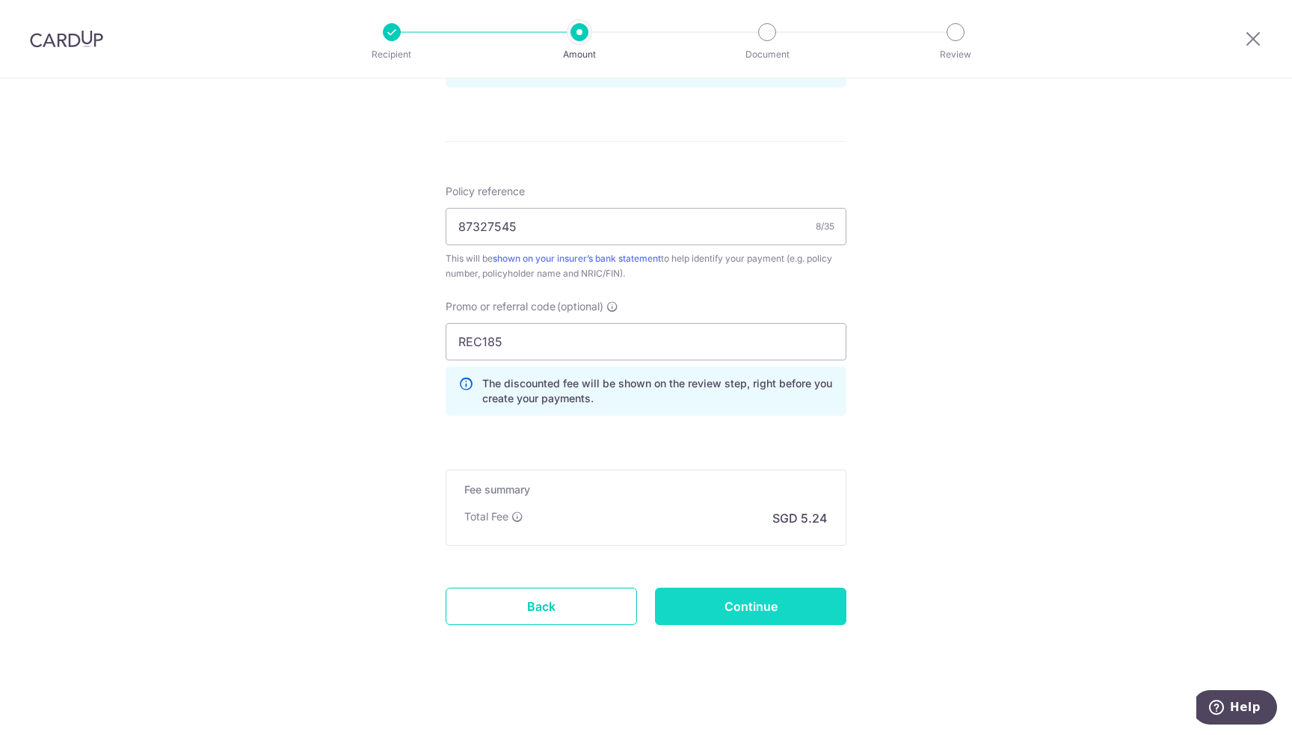
click at [776, 606] on input "Continue" at bounding box center [750, 606] width 191 height 37
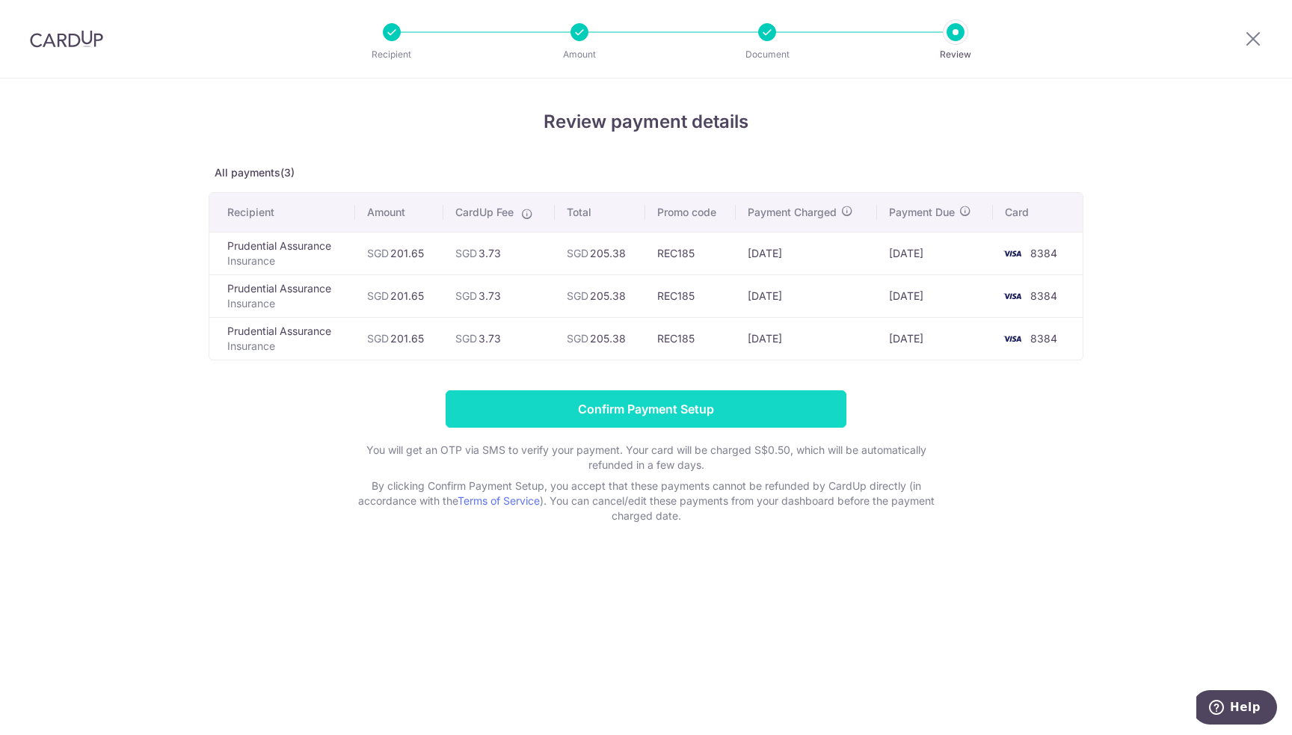
click at [674, 407] on input "Confirm Payment Setup" at bounding box center [646, 408] width 401 height 37
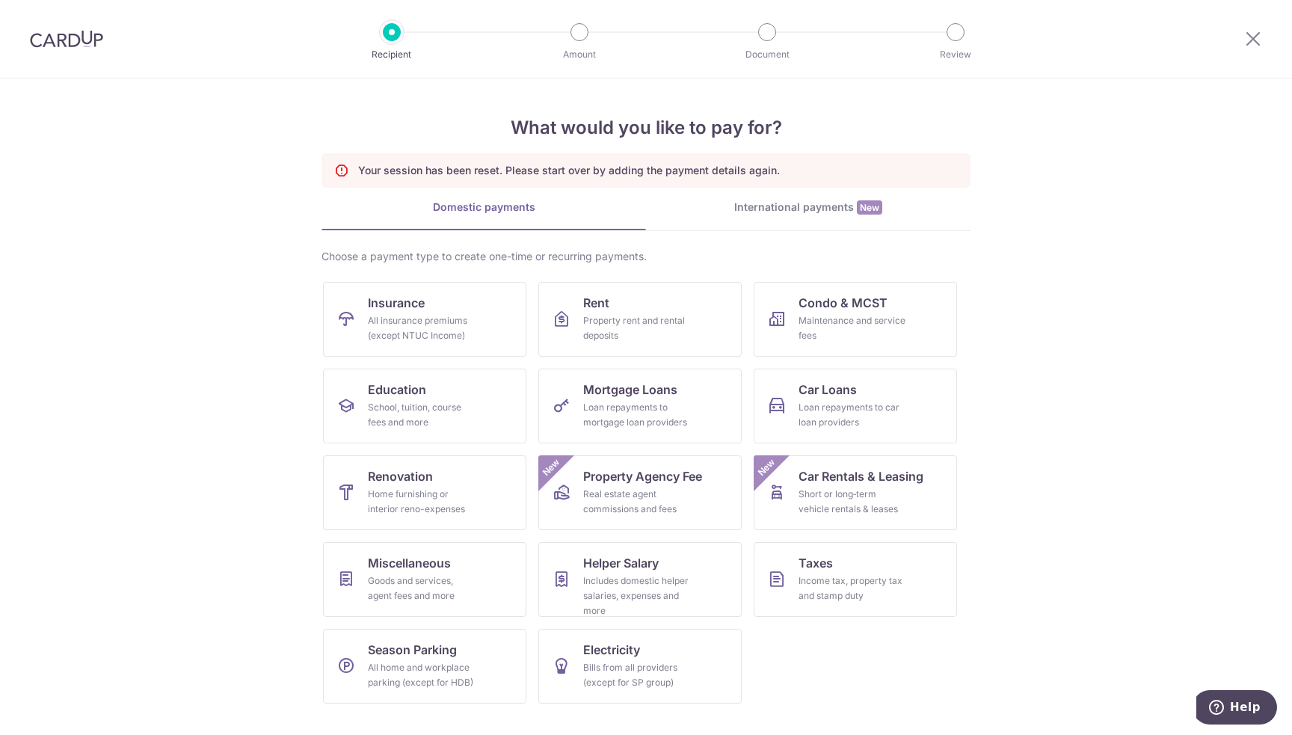
click at [809, 210] on div "International payments New" at bounding box center [808, 208] width 324 height 16
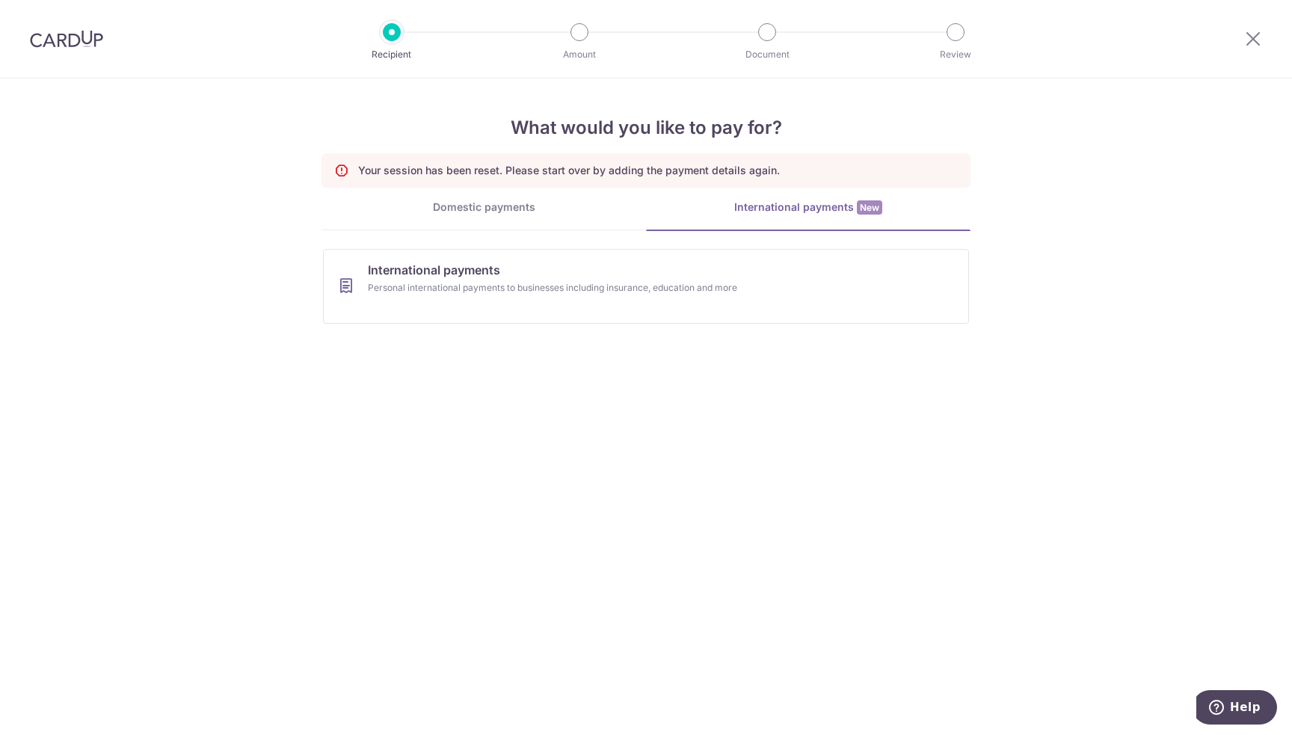
click at [514, 207] on div "Domestic payments" at bounding box center [483, 207] width 324 height 15
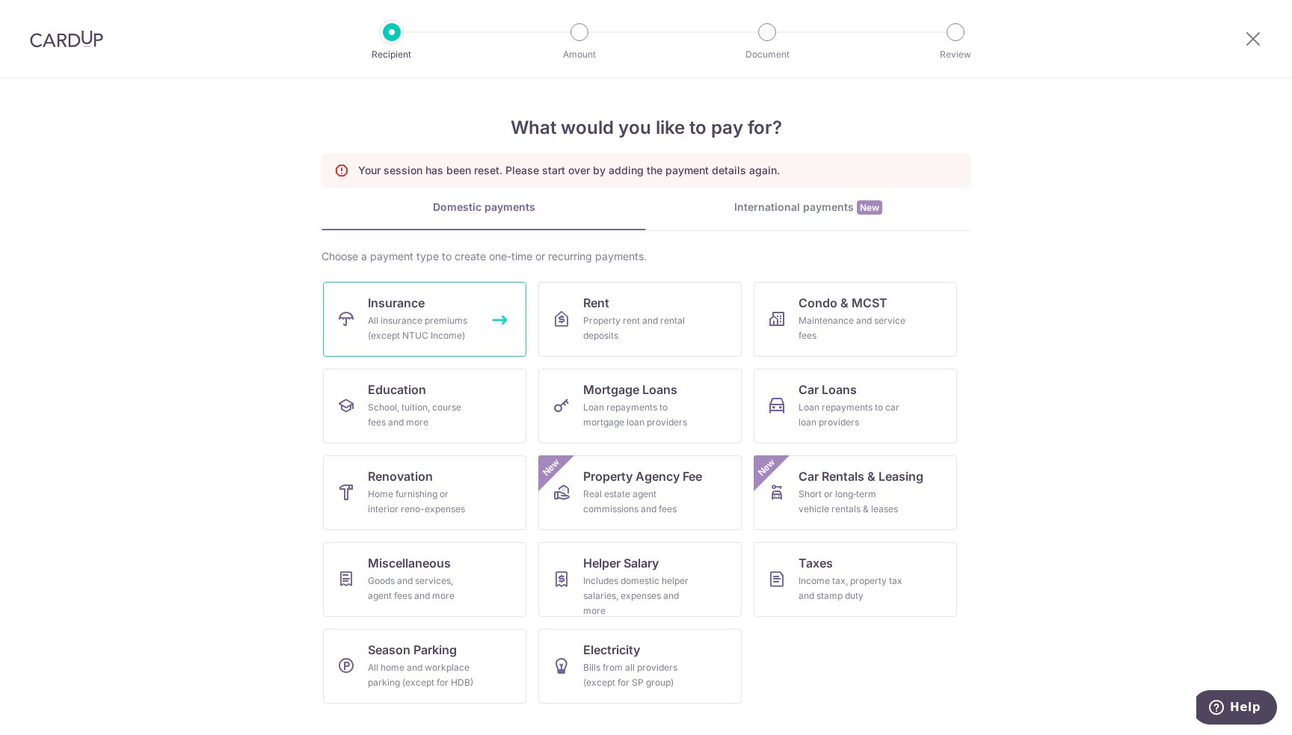
click at [441, 315] on div "All insurance premiums (except NTUC Income)" at bounding box center [422, 328] width 108 height 30
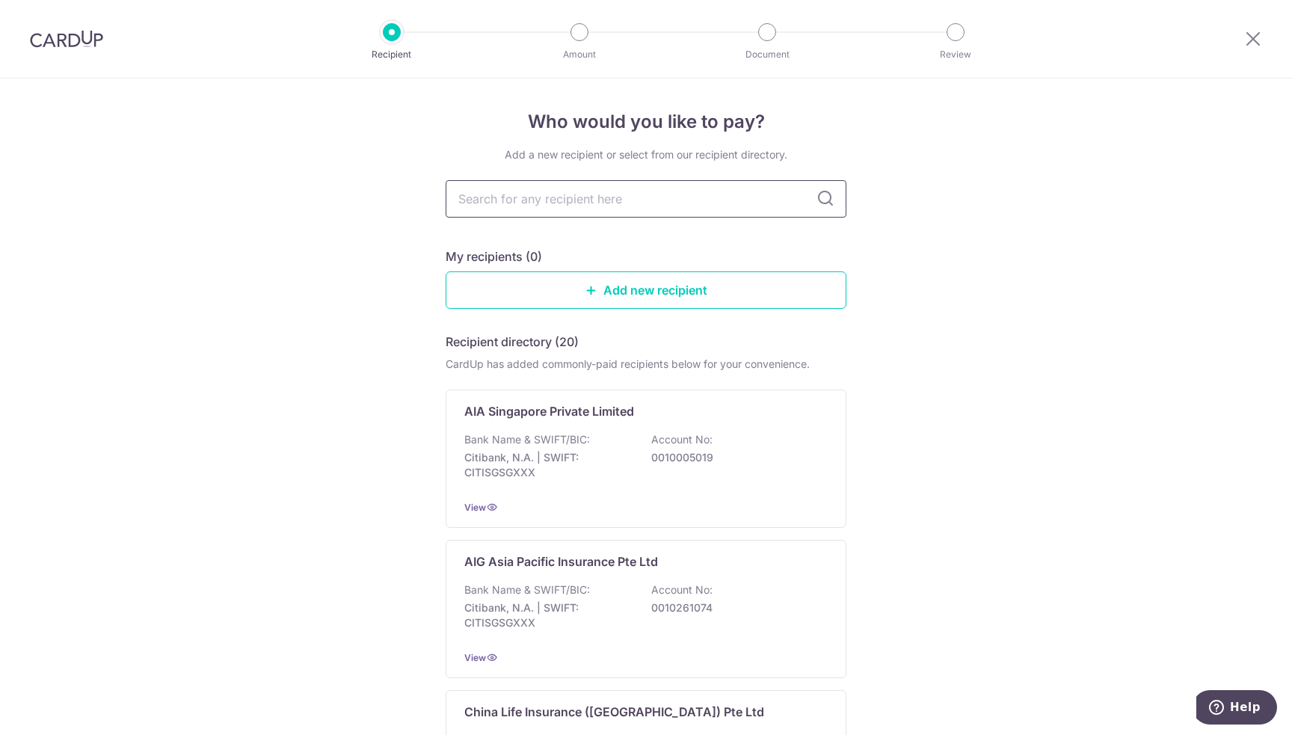
click at [659, 203] on input "text" at bounding box center [646, 198] width 401 height 37
type input "Prudential"
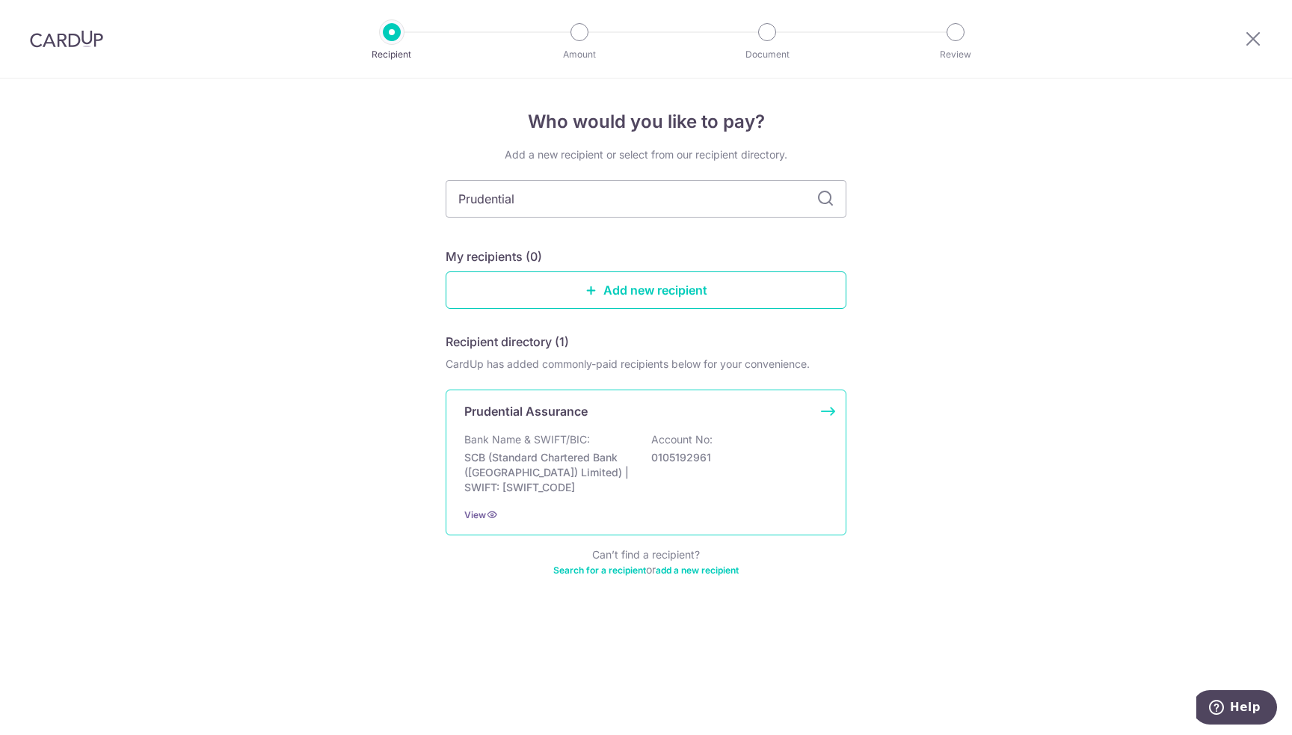
click at [509, 488] on p "SCB (Standard Chartered Bank ([GEOGRAPHIC_DATA]) Limited) | SWIFT: [SWIFT_CODE]" at bounding box center [547, 472] width 167 height 45
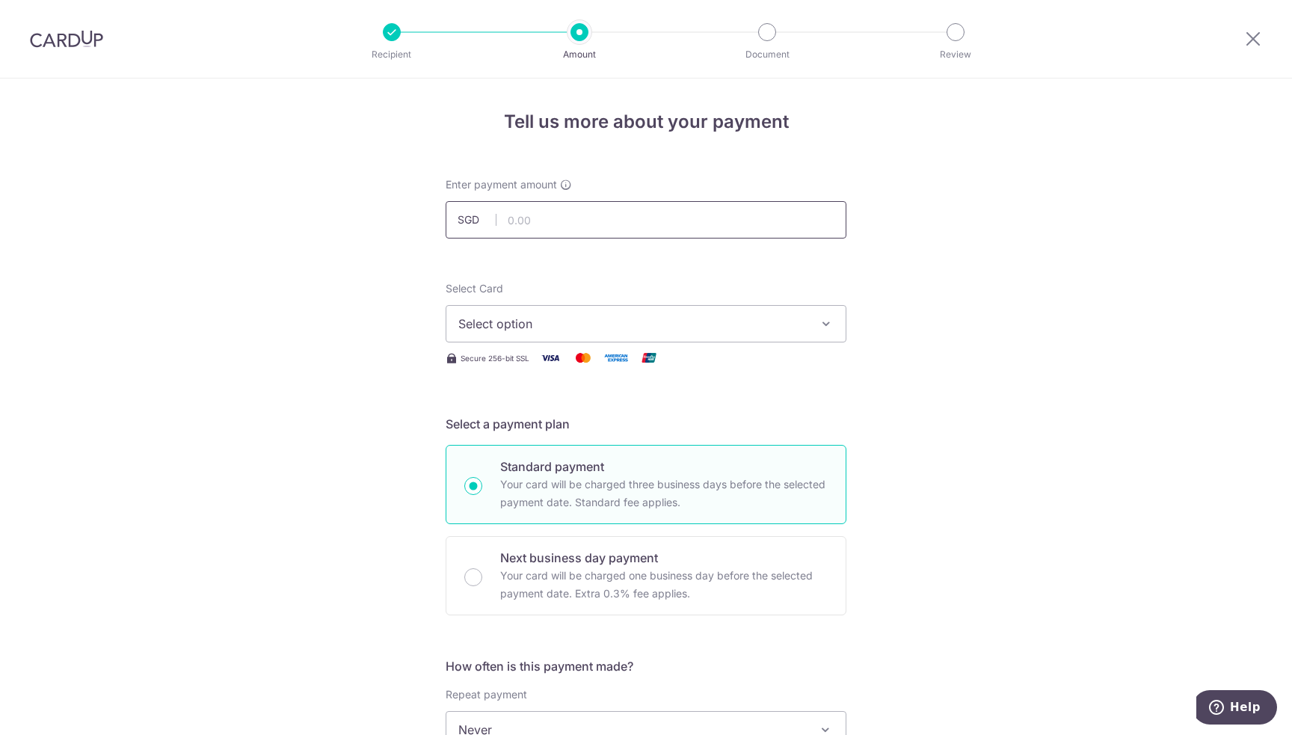
click at [634, 216] on input "text" at bounding box center [646, 219] width 401 height 37
paste input "87327545"
type input "87327545"
click at [647, 224] on input "text" at bounding box center [646, 219] width 401 height 37
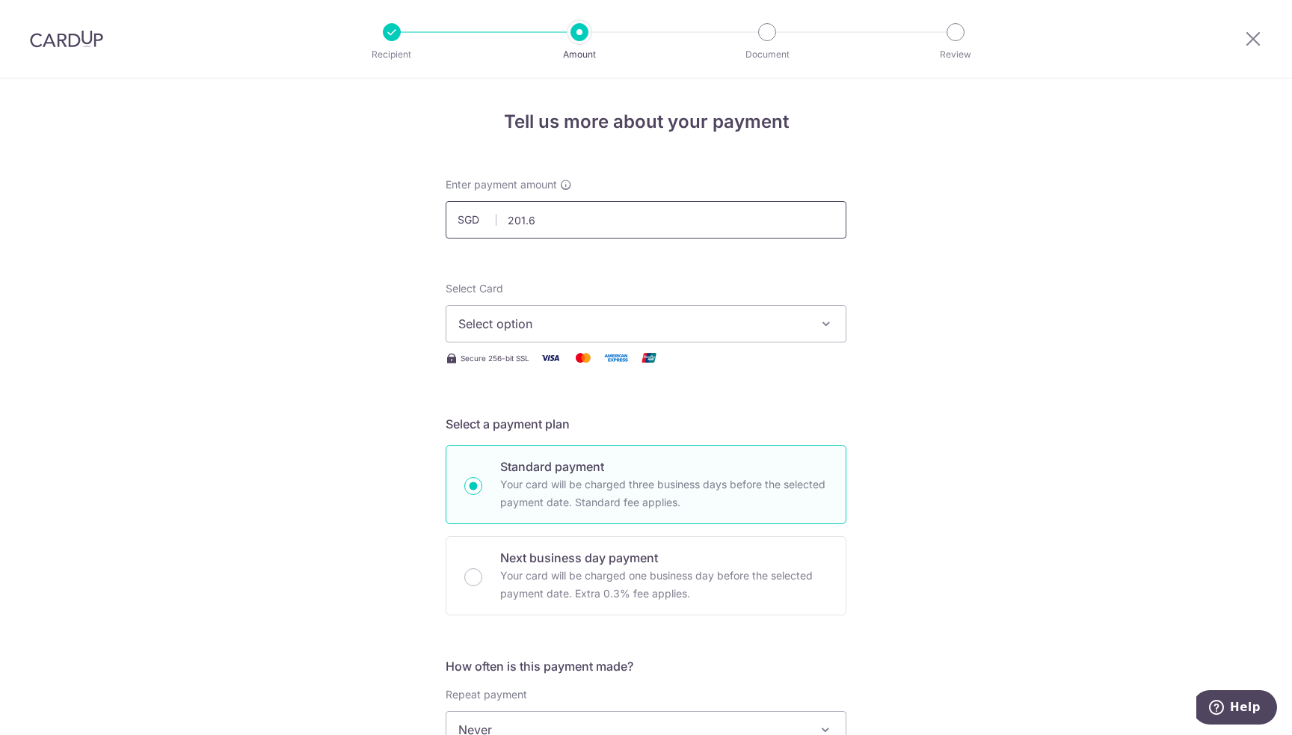
type input "201.65"
drag, startPoint x: 834, startPoint y: 322, endPoint x: 815, endPoint y: 328, distance: 20.3
click at [819, 328] on icon "button" at bounding box center [826, 323] width 15 height 15
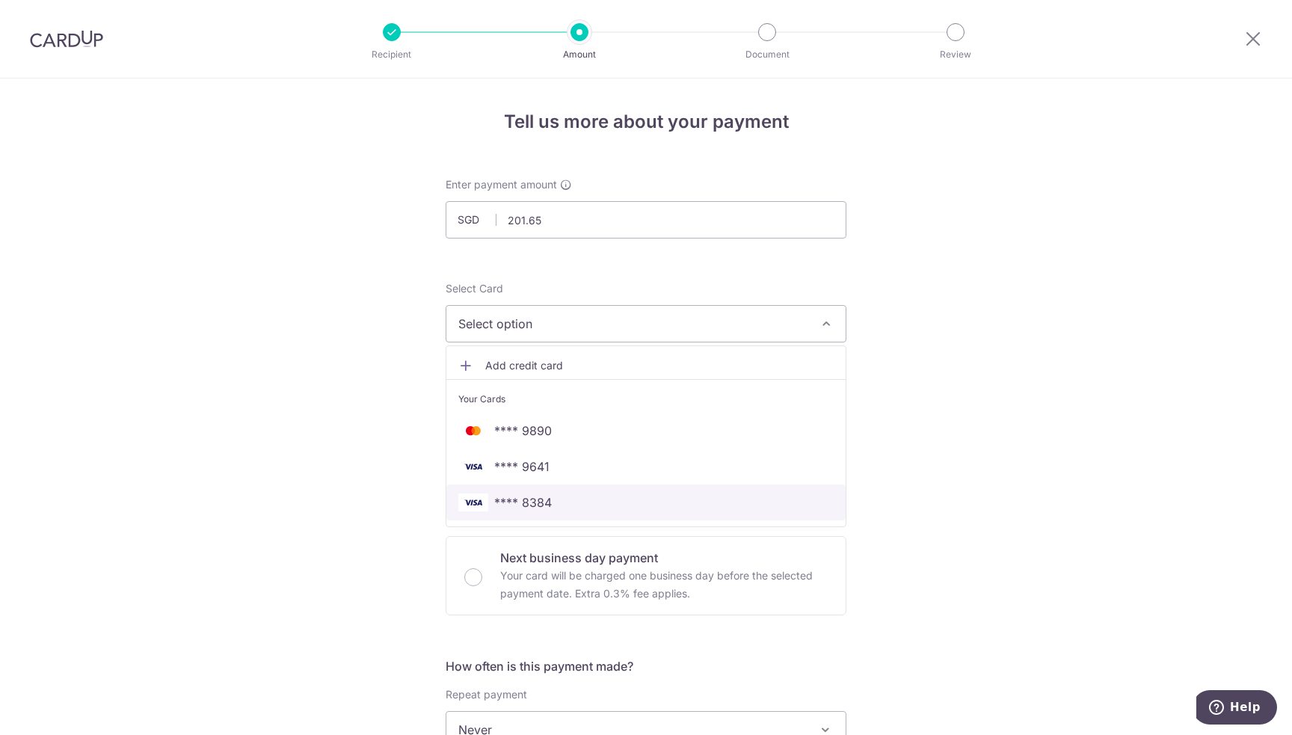
click at [551, 494] on span "**** 8384" at bounding box center [645, 502] width 375 height 18
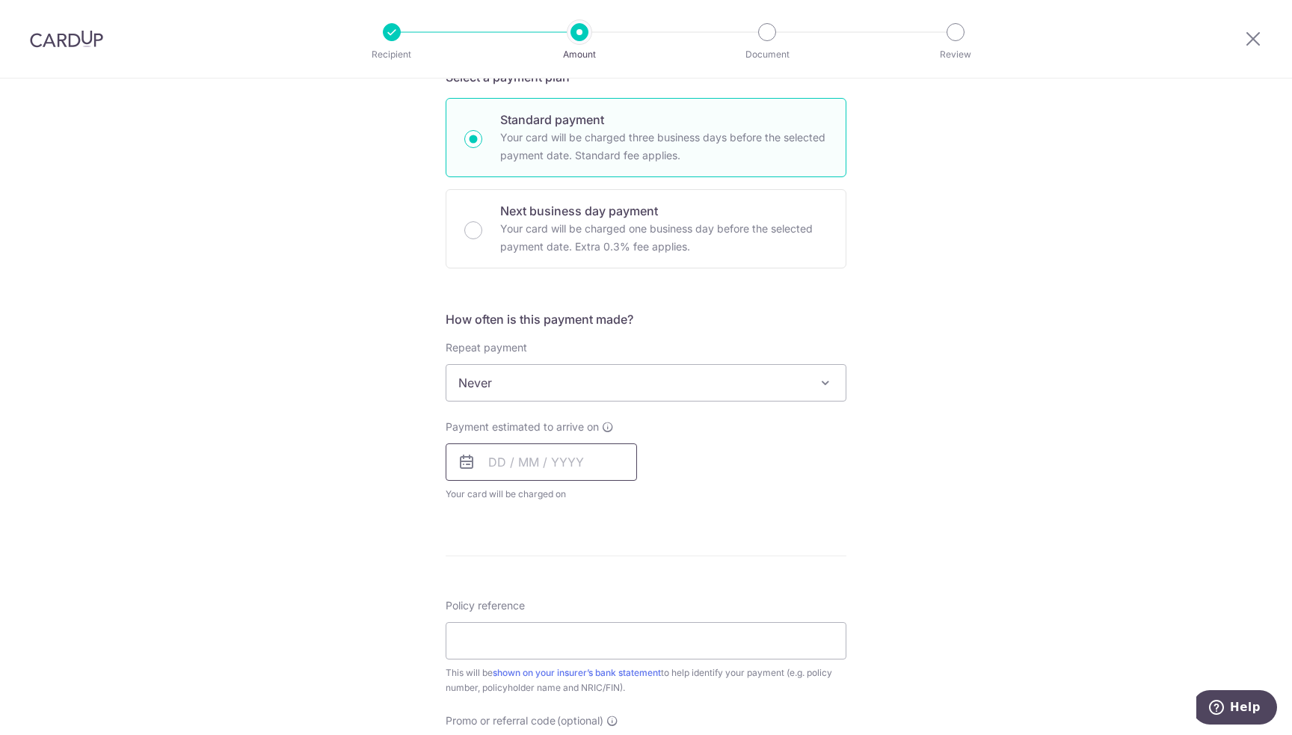
scroll to position [374, 0]
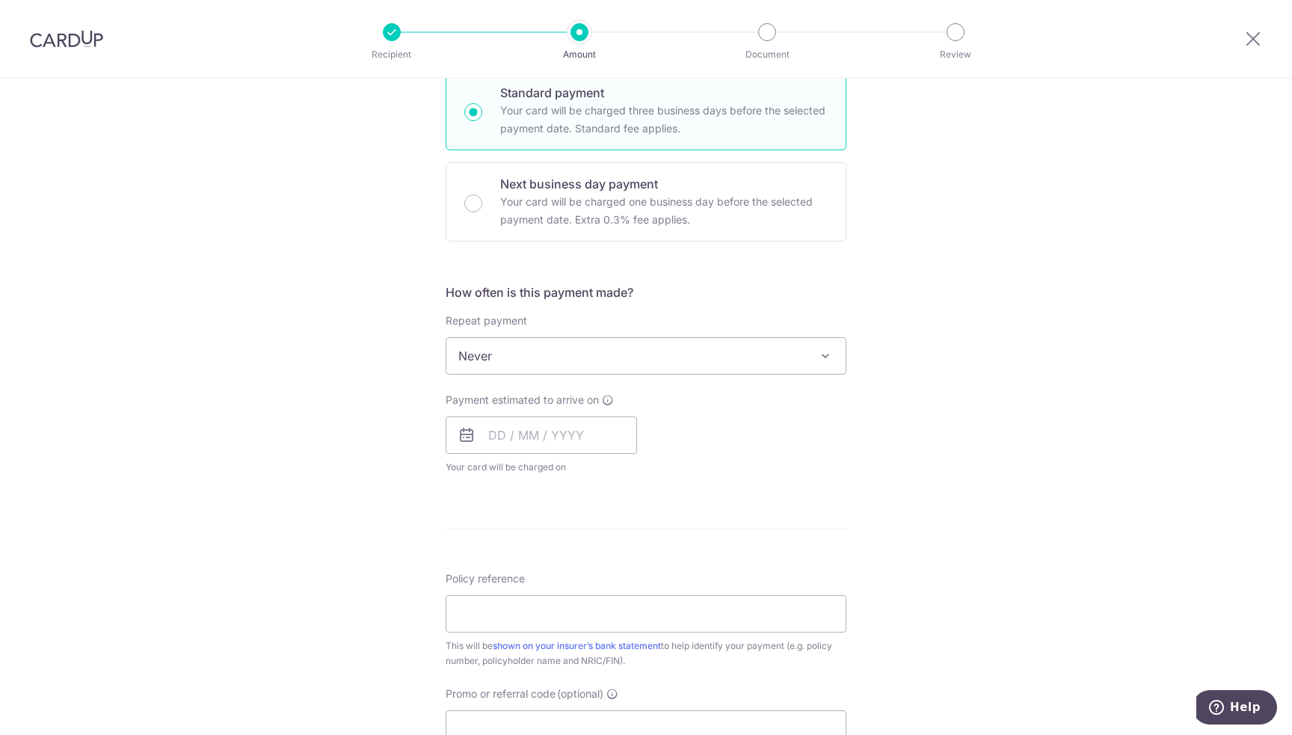
click at [594, 351] on span "Never" at bounding box center [645, 356] width 399 height 36
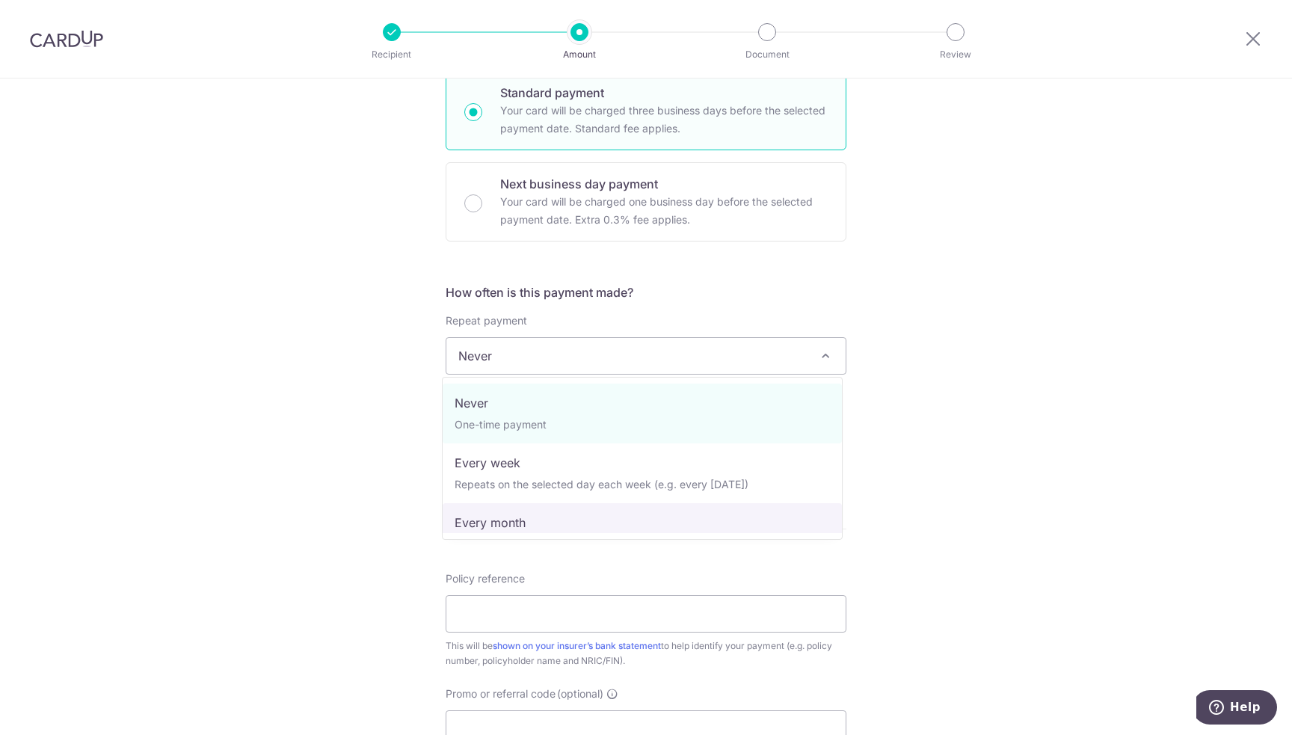
select select "3"
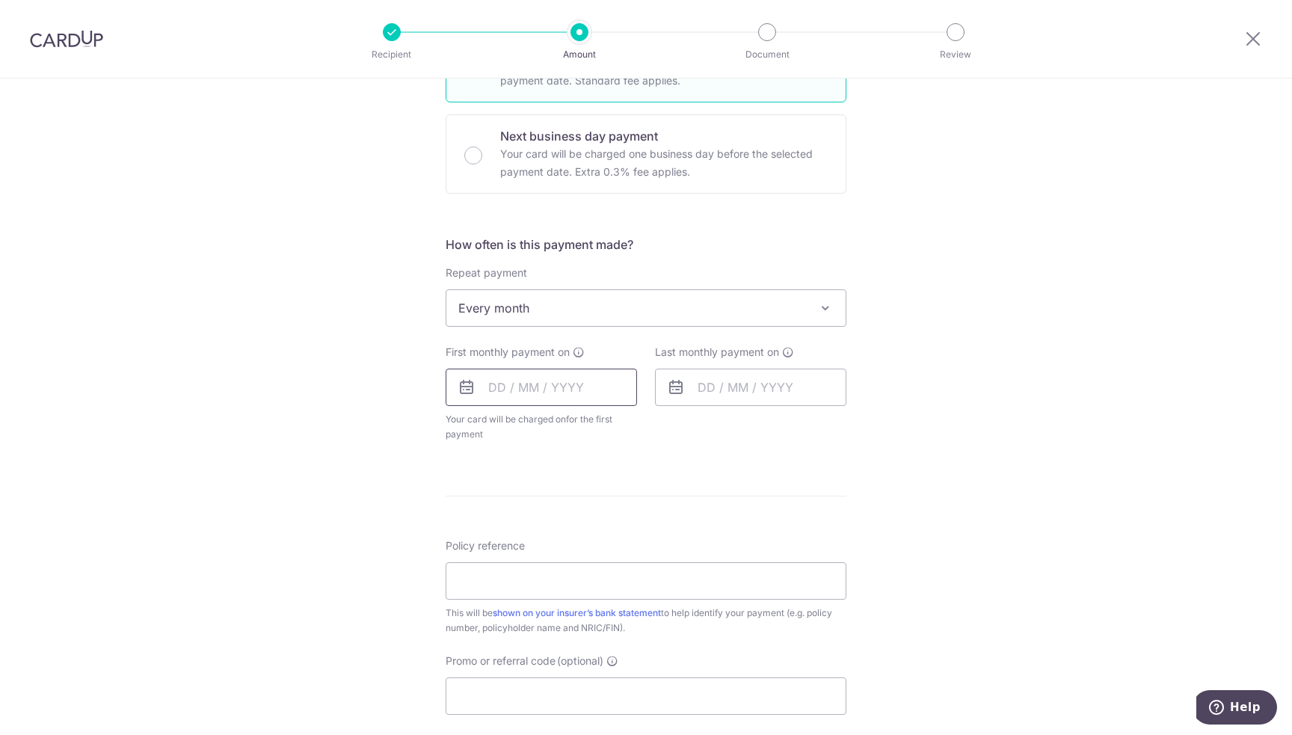
scroll to position [449, 0]
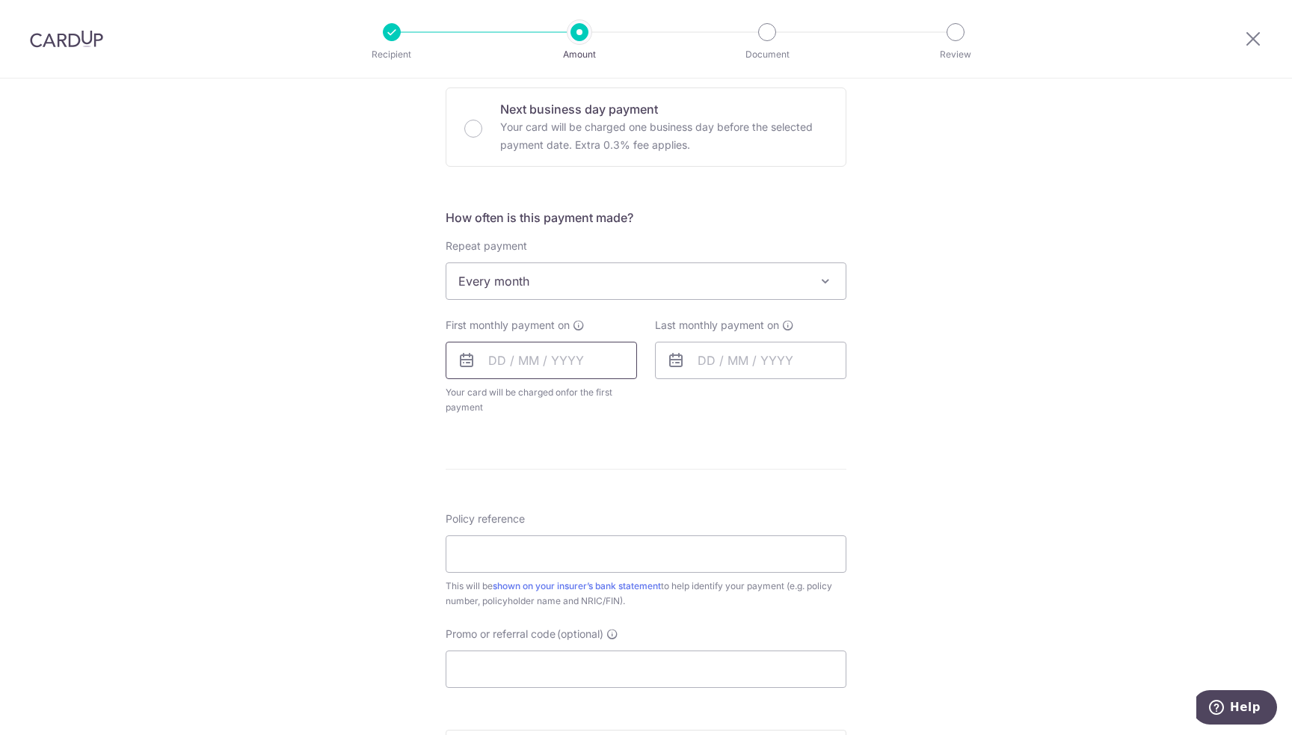
click at [532, 351] on input "text" at bounding box center [541, 360] width 191 height 37
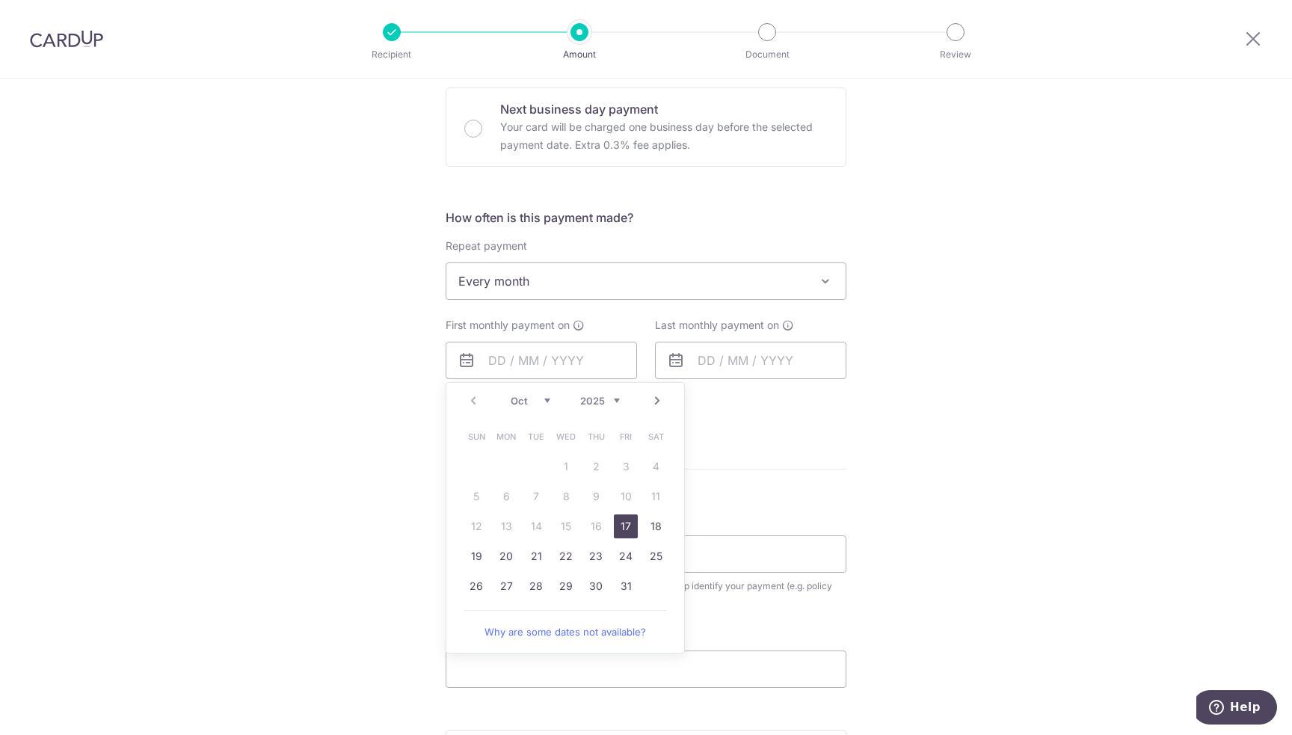
click at [378, 481] on div "Tell us more about your payment Enter payment amount SGD 201.65 201.65 Select C…" at bounding box center [646, 313] width 1292 height 1367
click at [550, 357] on input "text" at bounding box center [541, 360] width 191 height 37
click at [650, 396] on link "Next" at bounding box center [657, 401] width 18 height 18
drag, startPoint x: 649, startPoint y: 524, endPoint x: 735, endPoint y: 376, distance: 171.2
click at [649, 524] on link "15" at bounding box center [656, 526] width 24 height 24
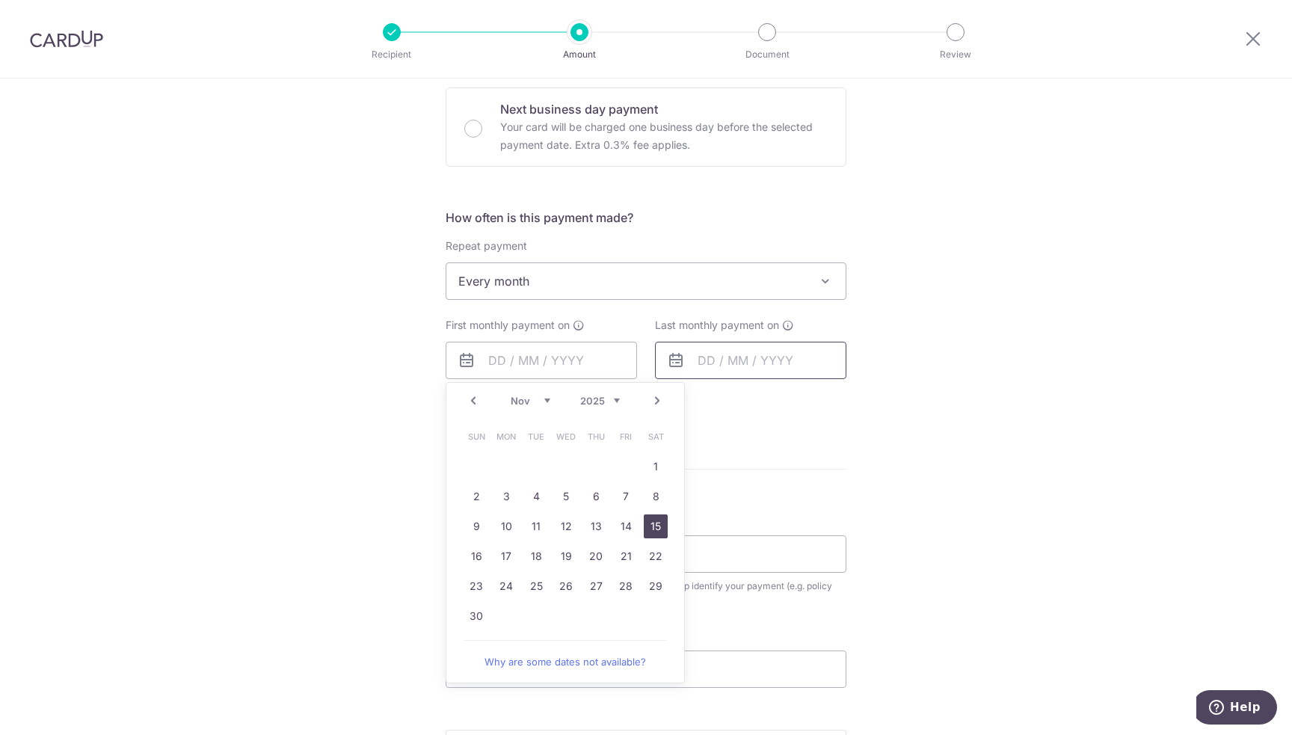
type input "[DATE]"
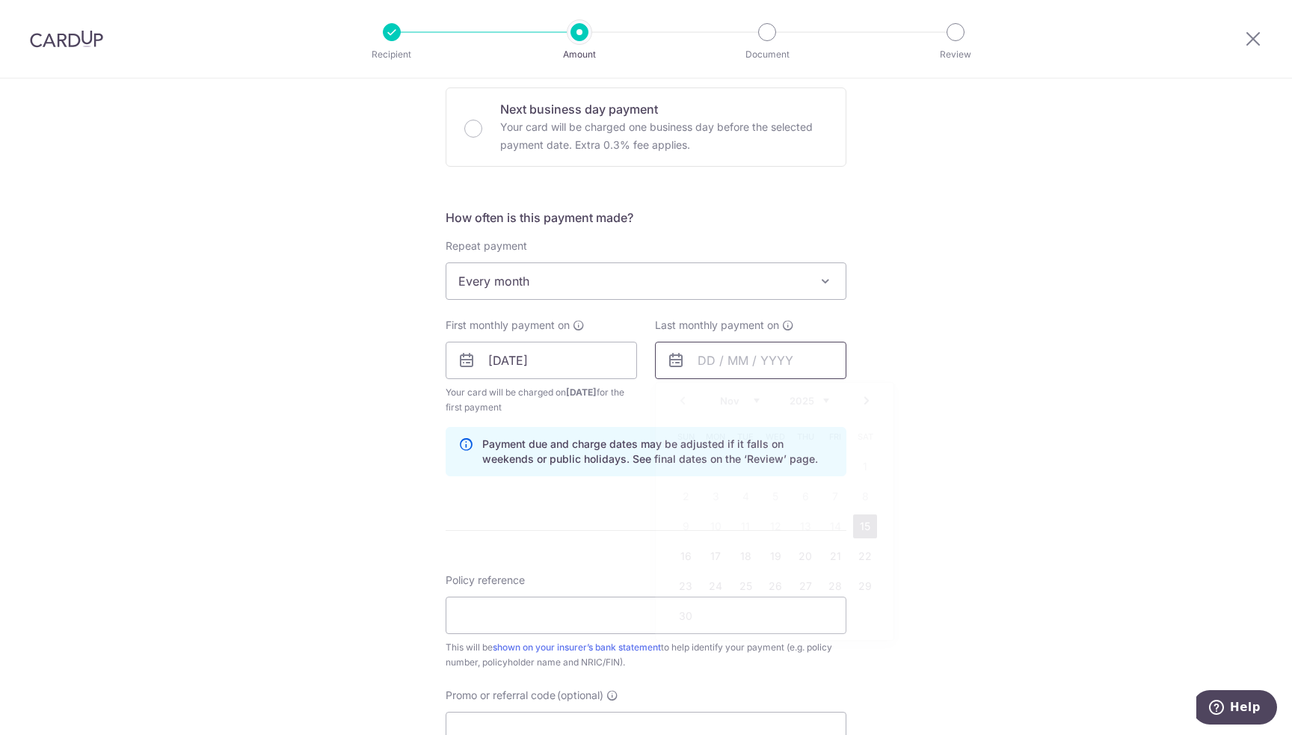
click at [740, 358] on input "text" at bounding box center [750, 360] width 191 height 37
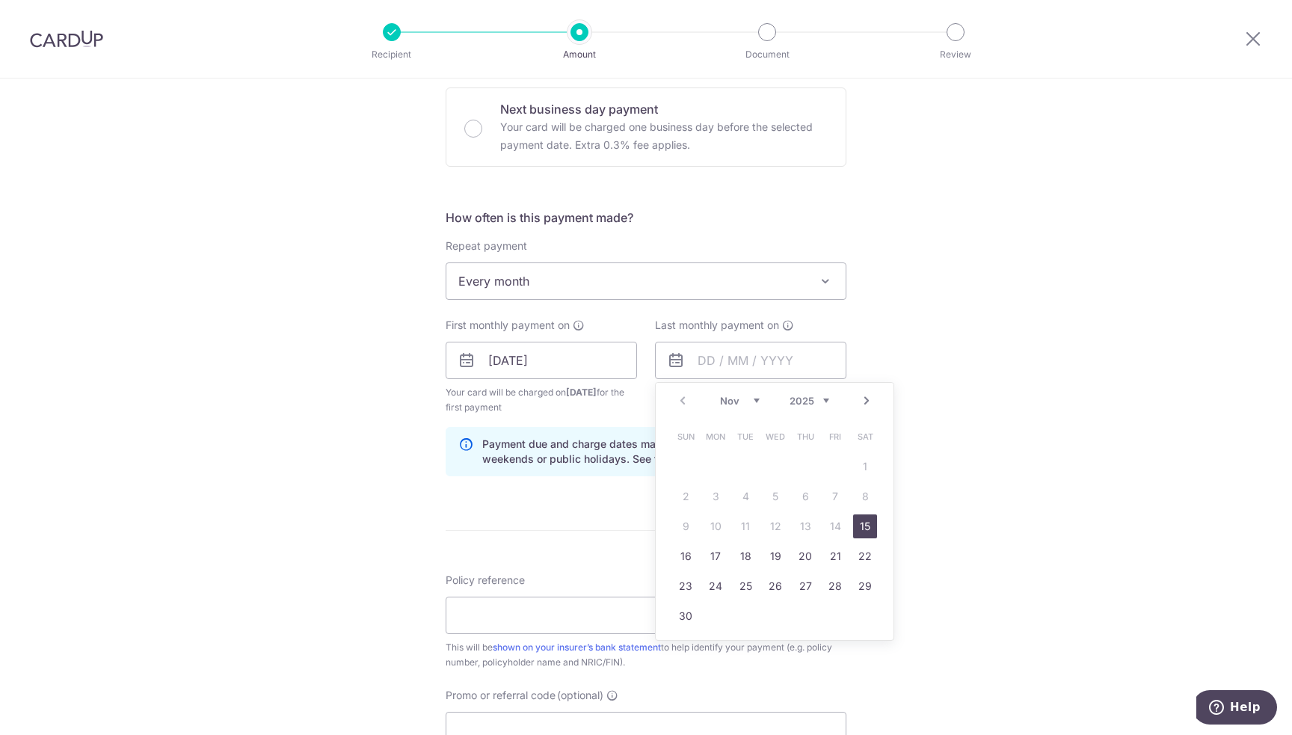
click at [860, 397] on link "Next" at bounding box center [867, 401] width 18 height 18
click at [861, 397] on link "Next" at bounding box center [867, 401] width 18 height 18
click at [803, 524] on link "15" at bounding box center [805, 526] width 24 height 24
type input "[DATE]"
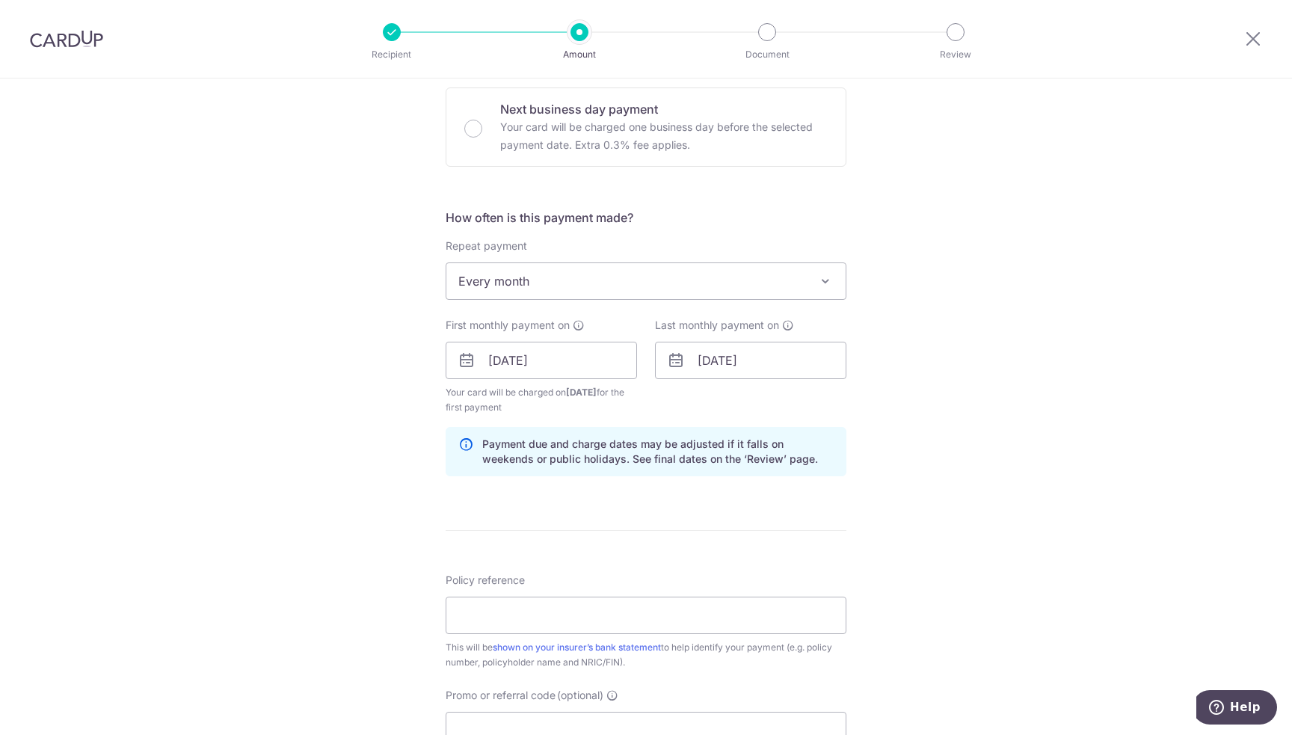
click at [1011, 448] on div "Tell us more about your payment Enter payment amount SGD 201.65 201.65 Select C…" at bounding box center [646, 344] width 1292 height 1429
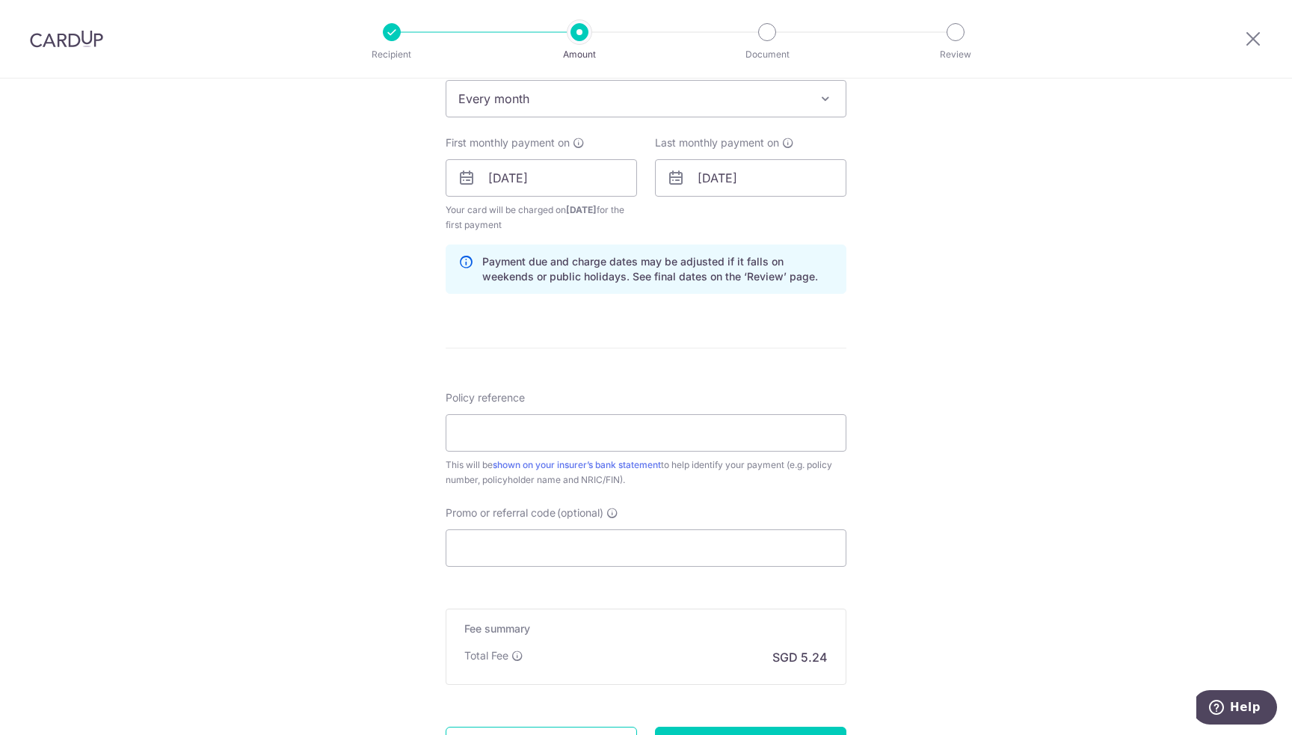
scroll to position [673, 0]
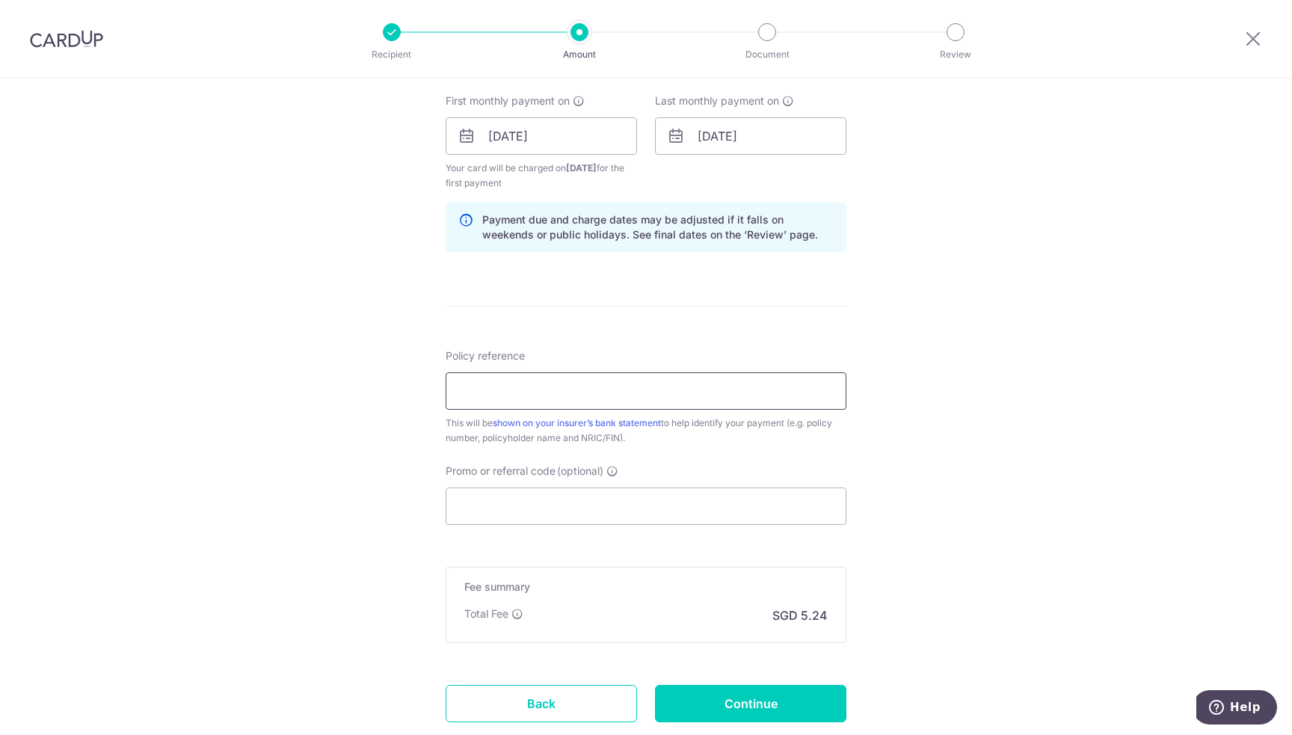
click at [572, 393] on input "Policy reference" at bounding box center [646, 390] width 401 height 37
paste input "87327545"
type input "87327545"
click at [1020, 394] on div "Tell us more about your payment Enter payment amount SGD 201.65 201.65 Select C…" at bounding box center [646, 120] width 1292 height 1429
click at [655, 512] on input "Promo or referral code (optional)" at bounding box center [646, 505] width 401 height 37
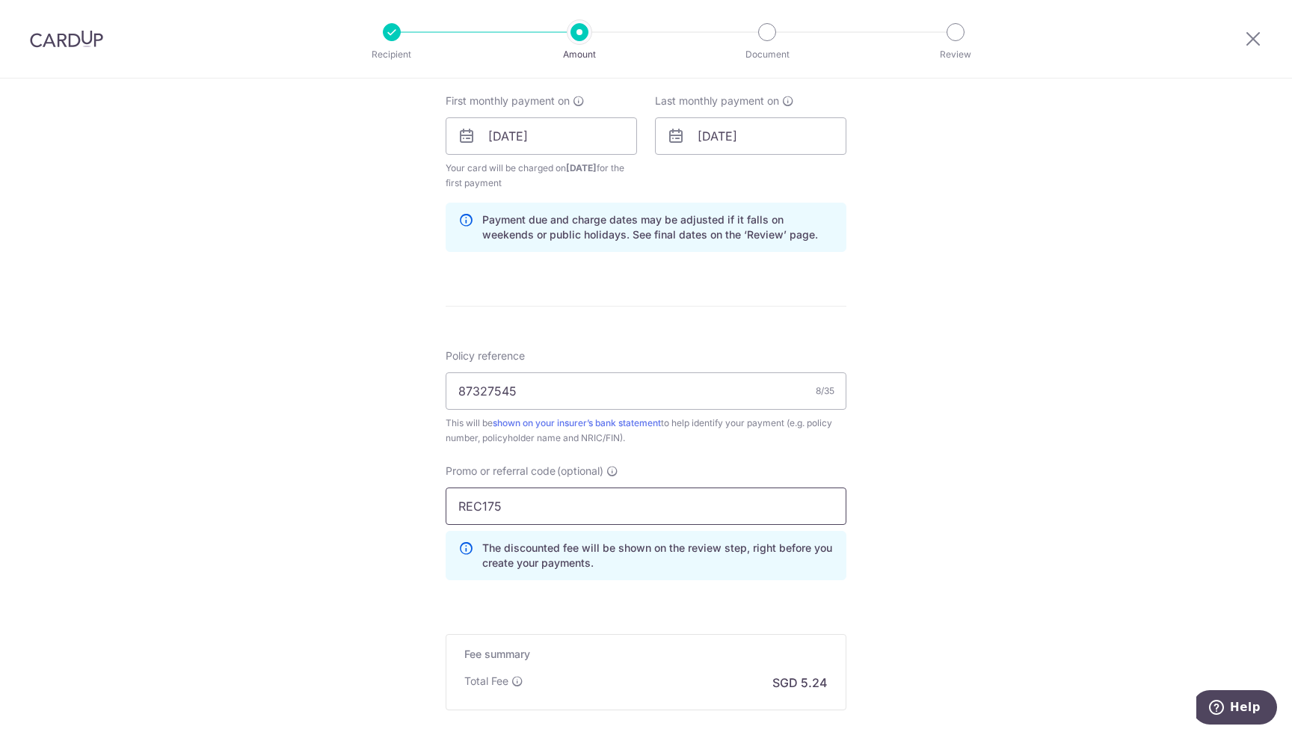
type input "REC175"
click at [521, 502] on input "REC175" at bounding box center [646, 505] width 401 height 37
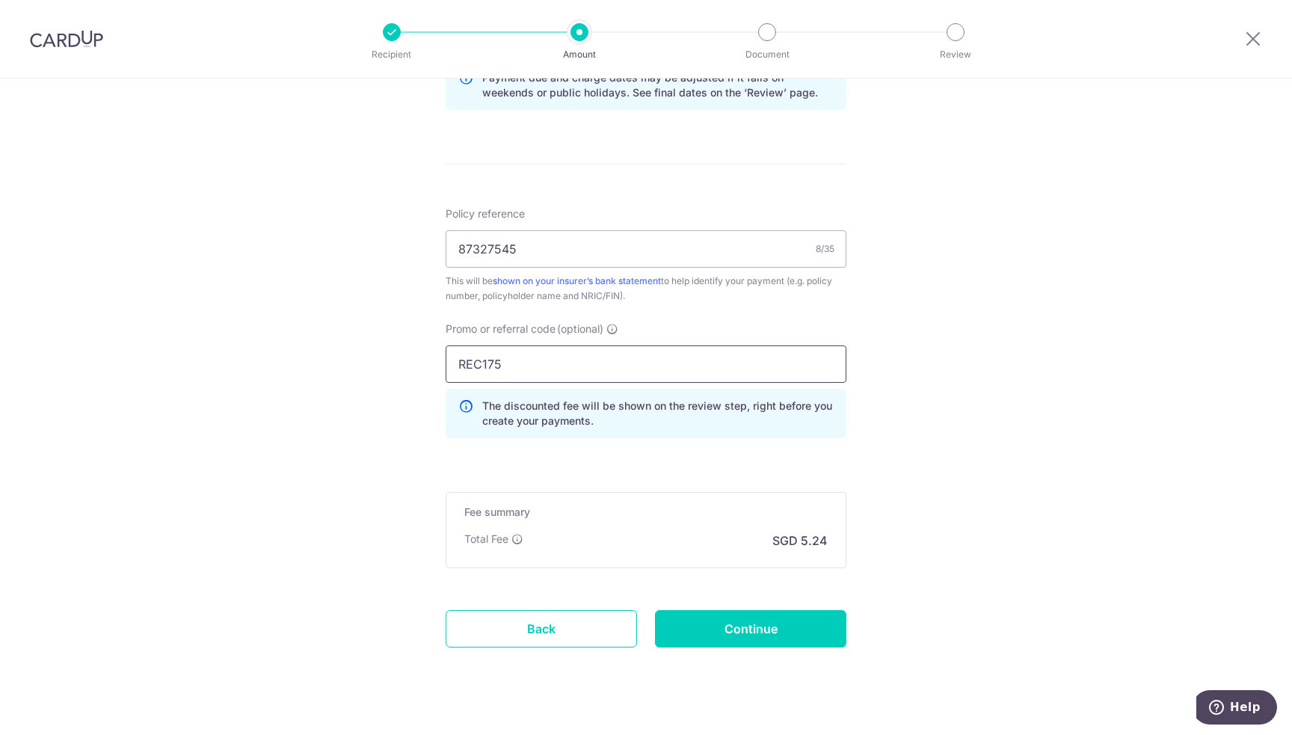
scroll to position [837, 0]
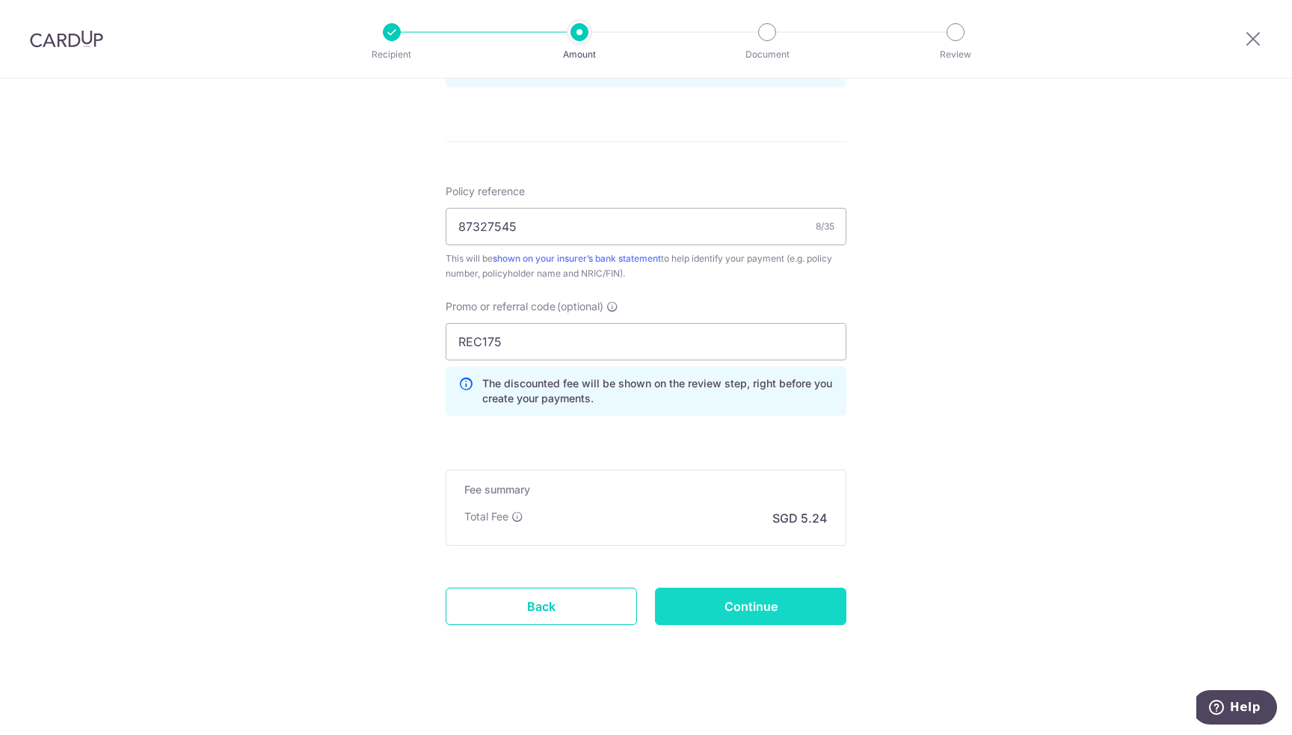
click at [736, 600] on input "Continue" at bounding box center [750, 606] width 191 height 37
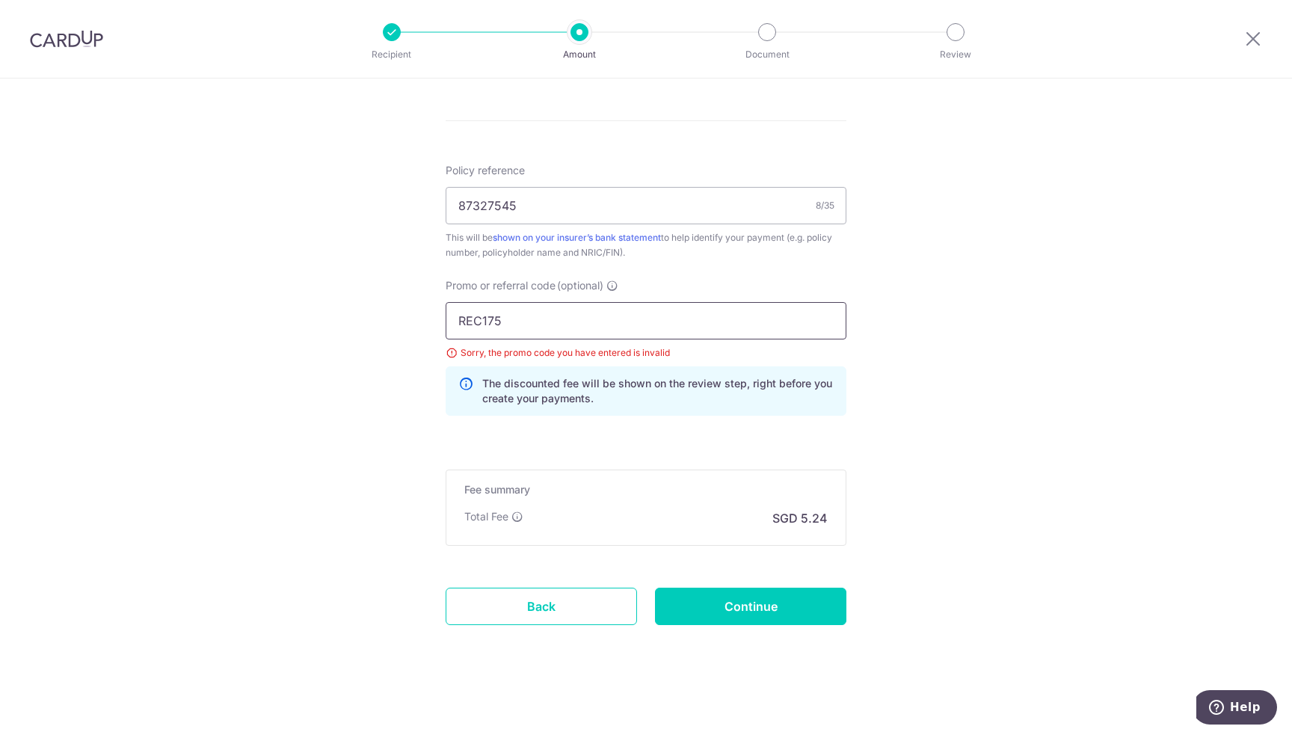
click at [489, 316] on input "REC175" at bounding box center [646, 320] width 401 height 37
type input "REC185"
click button "Add Card" at bounding box center [0, 0] width 0 height 0
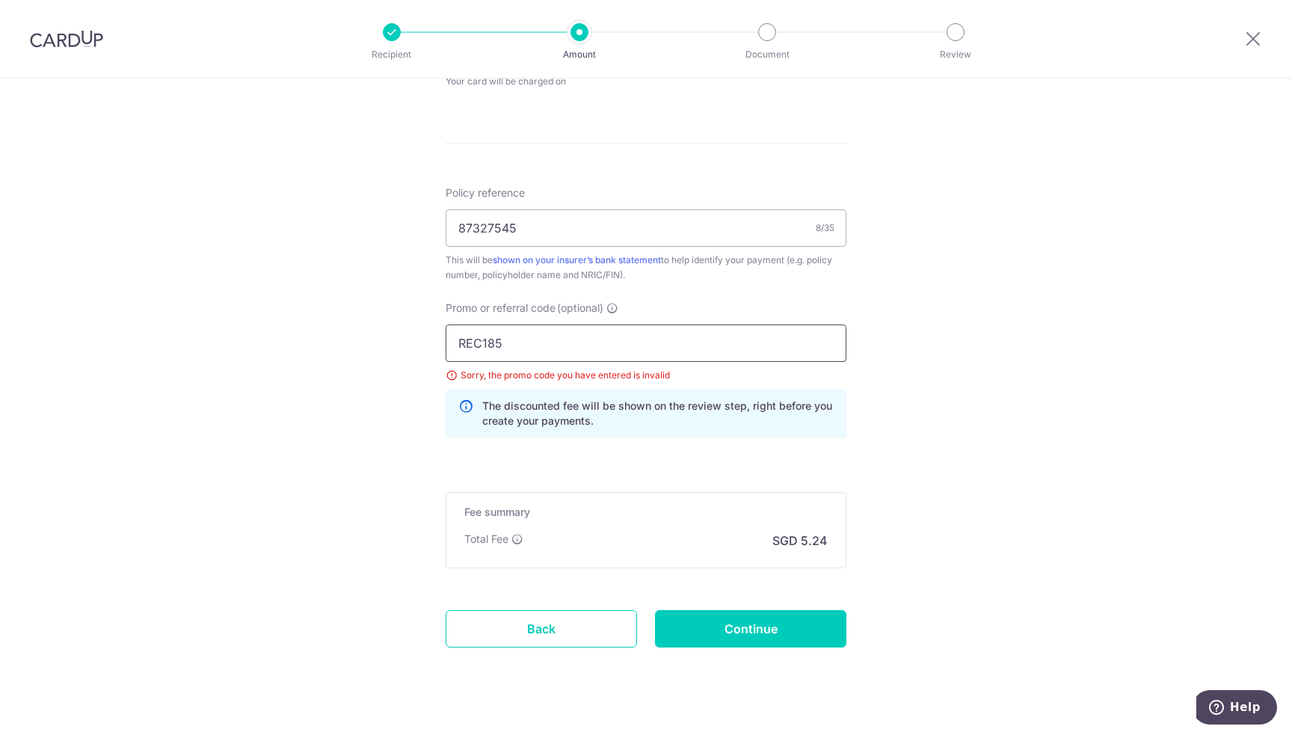
scroll to position [782, 0]
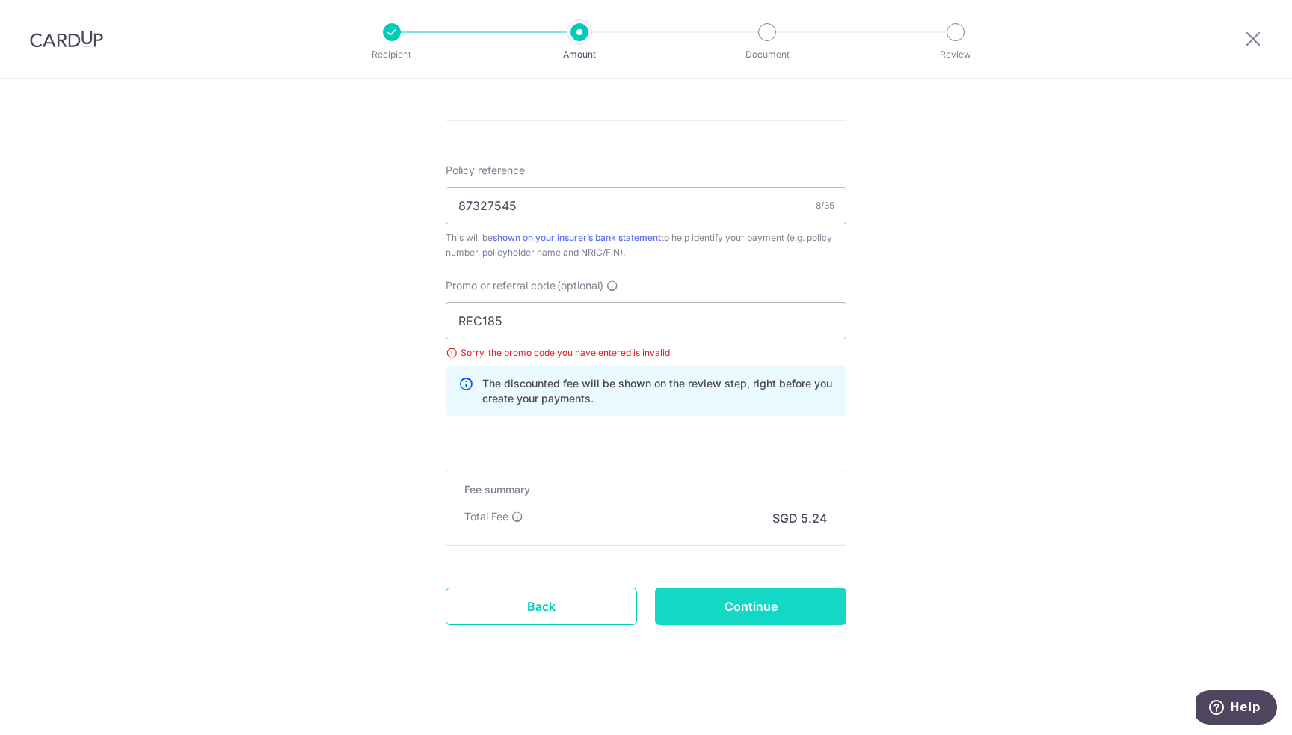
click at [781, 598] on input "Continue" at bounding box center [750, 606] width 191 height 37
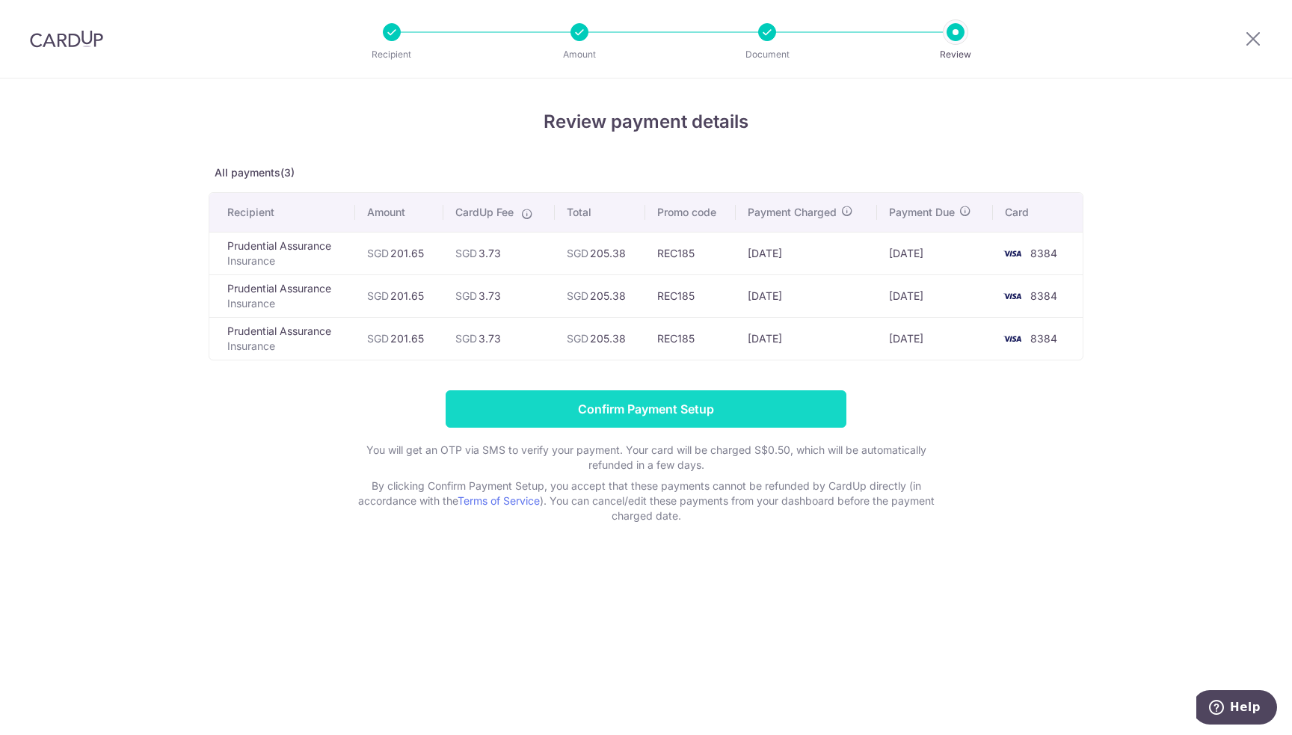
click at [661, 407] on input "Confirm Payment Setup" at bounding box center [646, 408] width 401 height 37
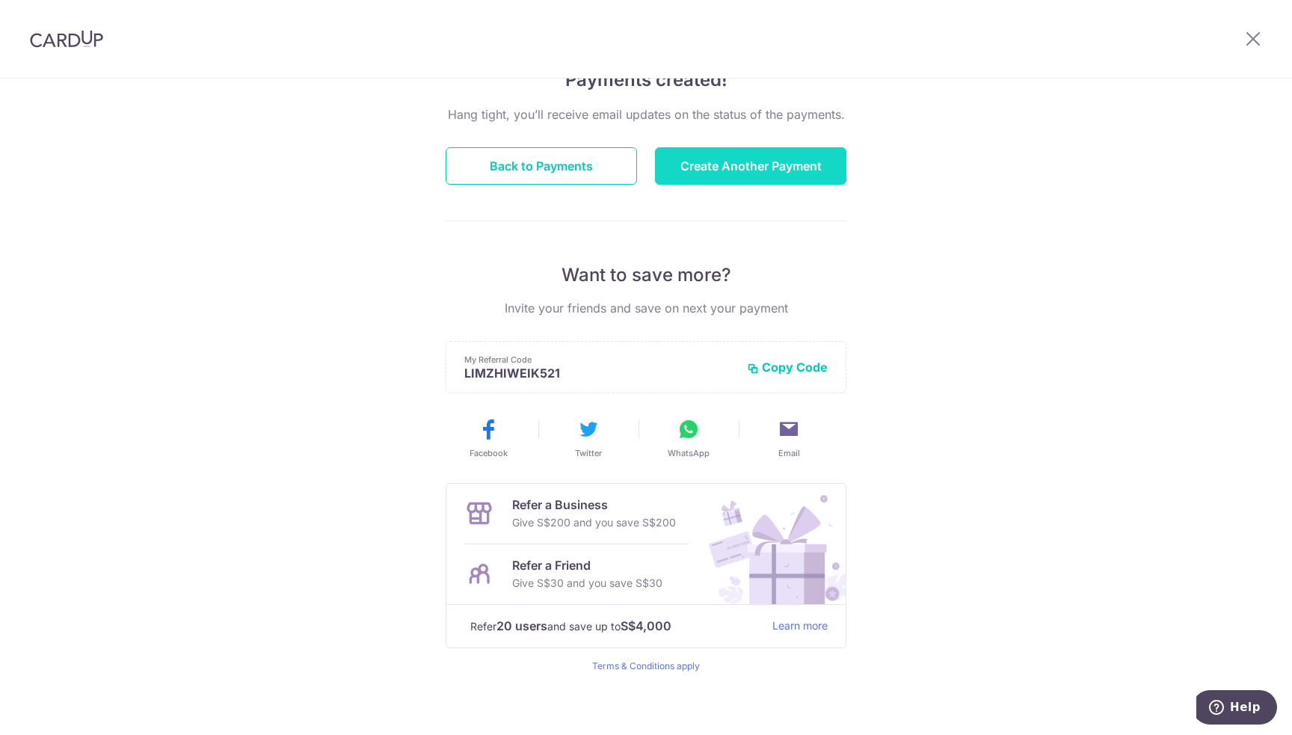
scroll to position [141, 0]
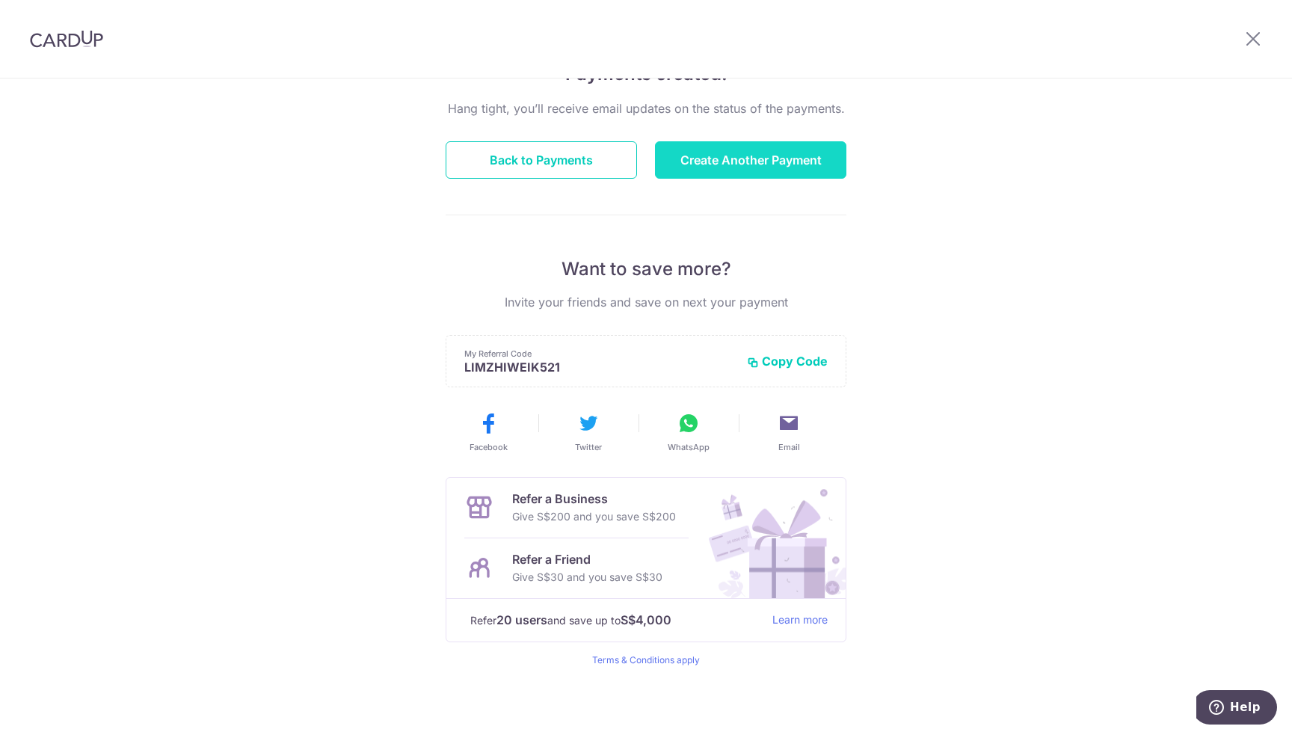
click at [722, 163] on button "Create Another Payment" at bounding box center [750, 159] width 191 height 37
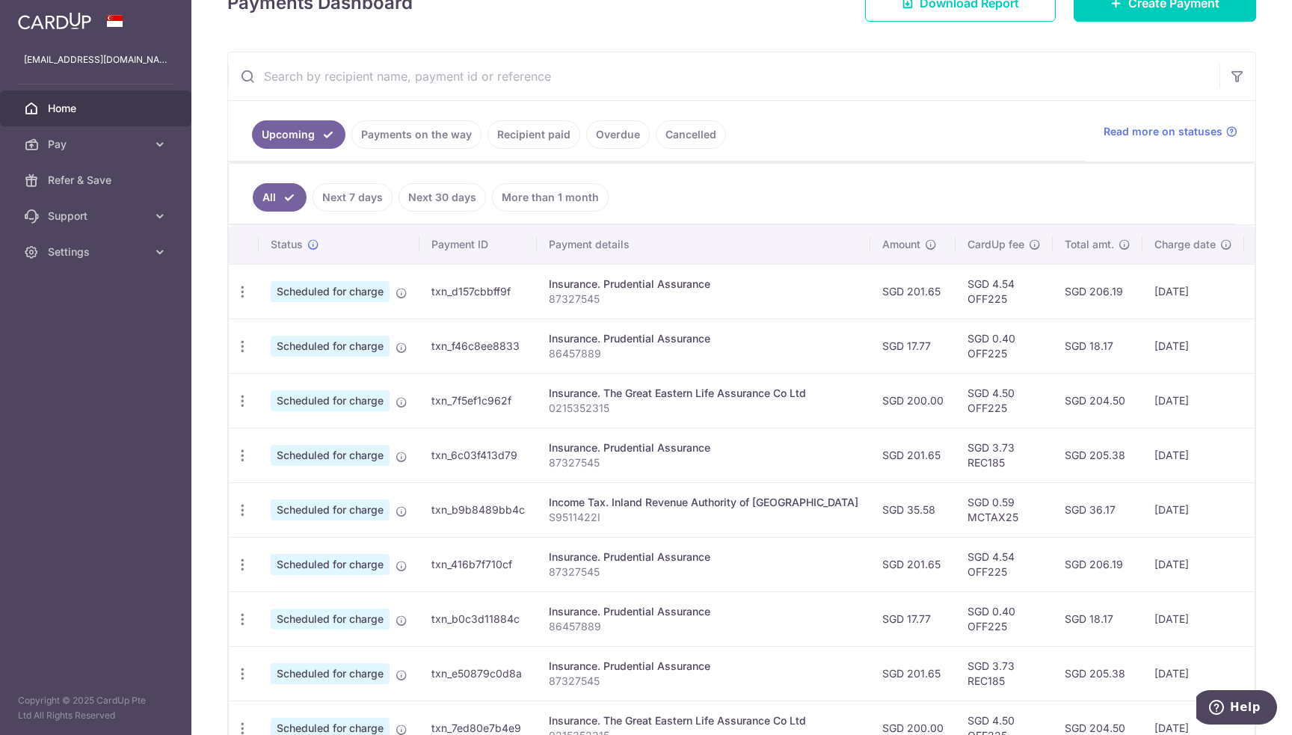
scroll to position [299, 0]
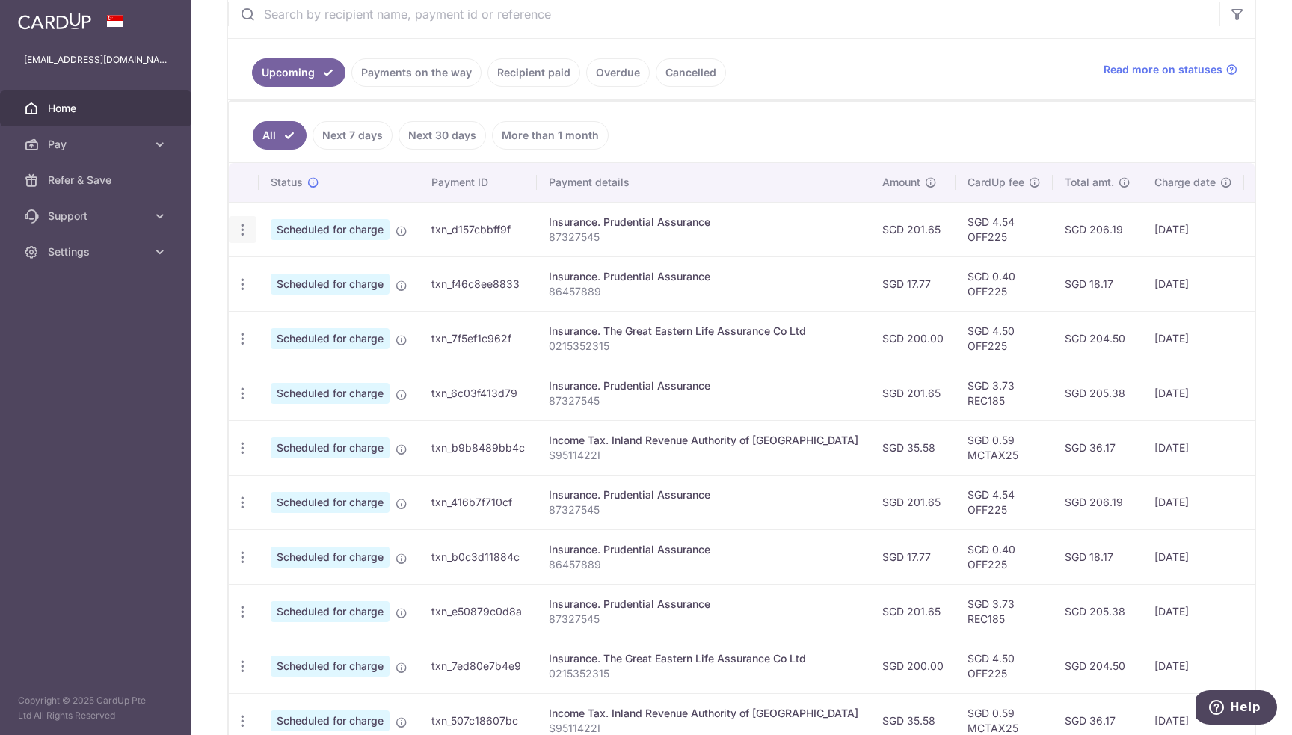
click at [241, 228] on icon "button" at bounding box center [243, 230] width 16 height 16
click at [292, 307] on span "Cancel payment" at bounding box center [322, 307] width 100 height 18
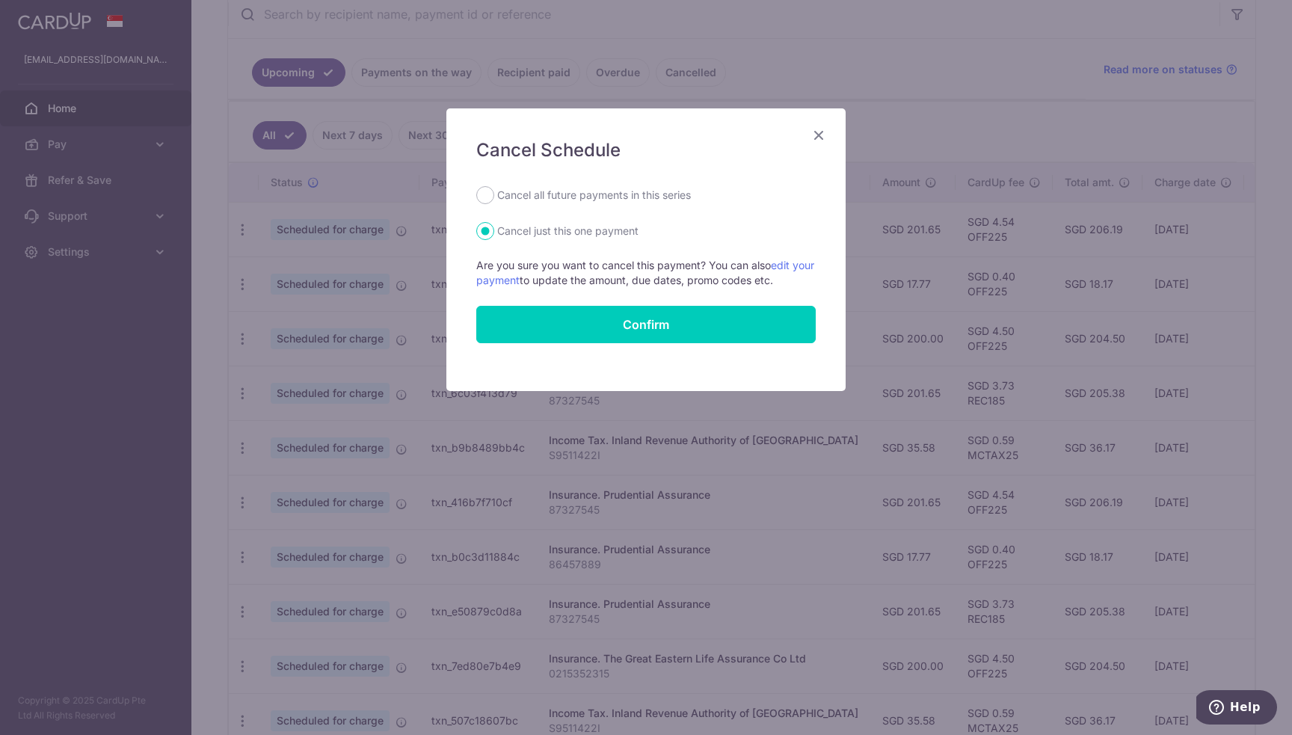
click at [574, 193] on label "Cancel all future payments in this series" at bounding box center [594, 195] width 194 height 18
click at [494, 193] on input "Cancel all future payments in this series" at bounding box center [485, 195] width 18 height 18
radio input "true"
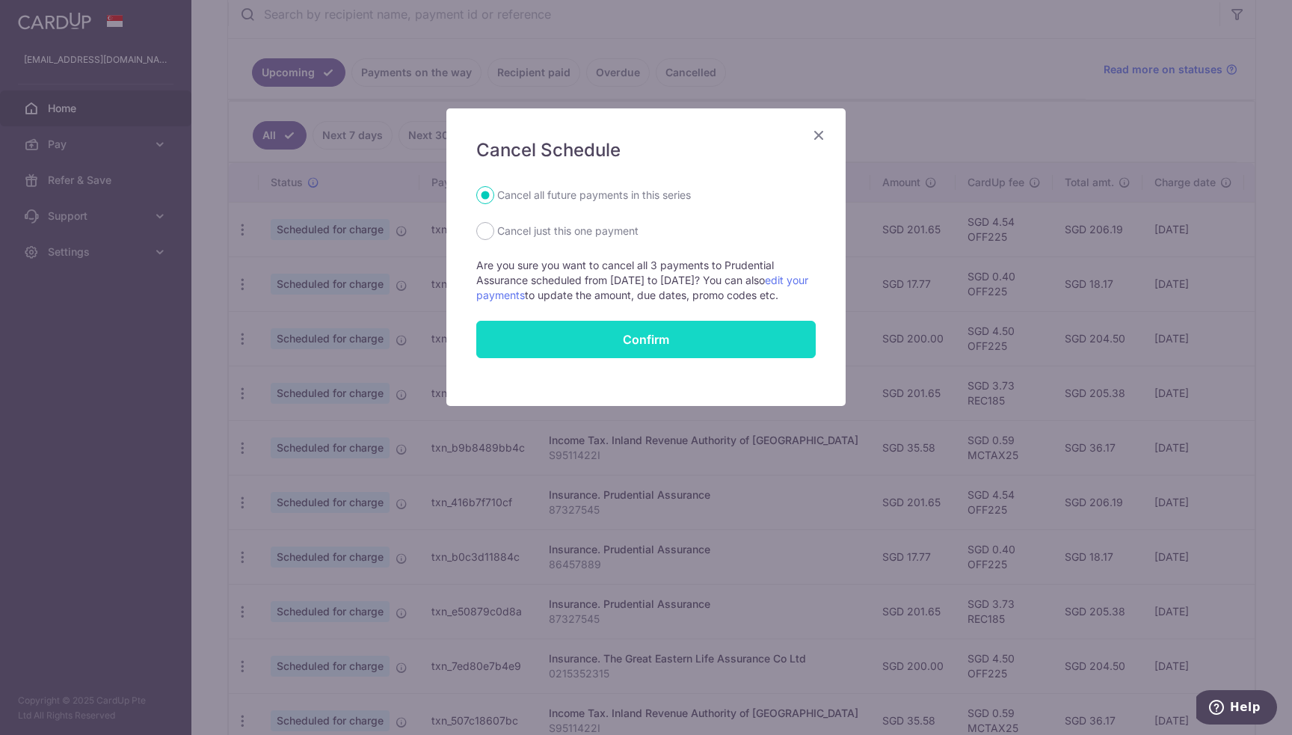
click at [677, 354] on button "Confirm" at bounding box center [645, 339] width 339 height 37
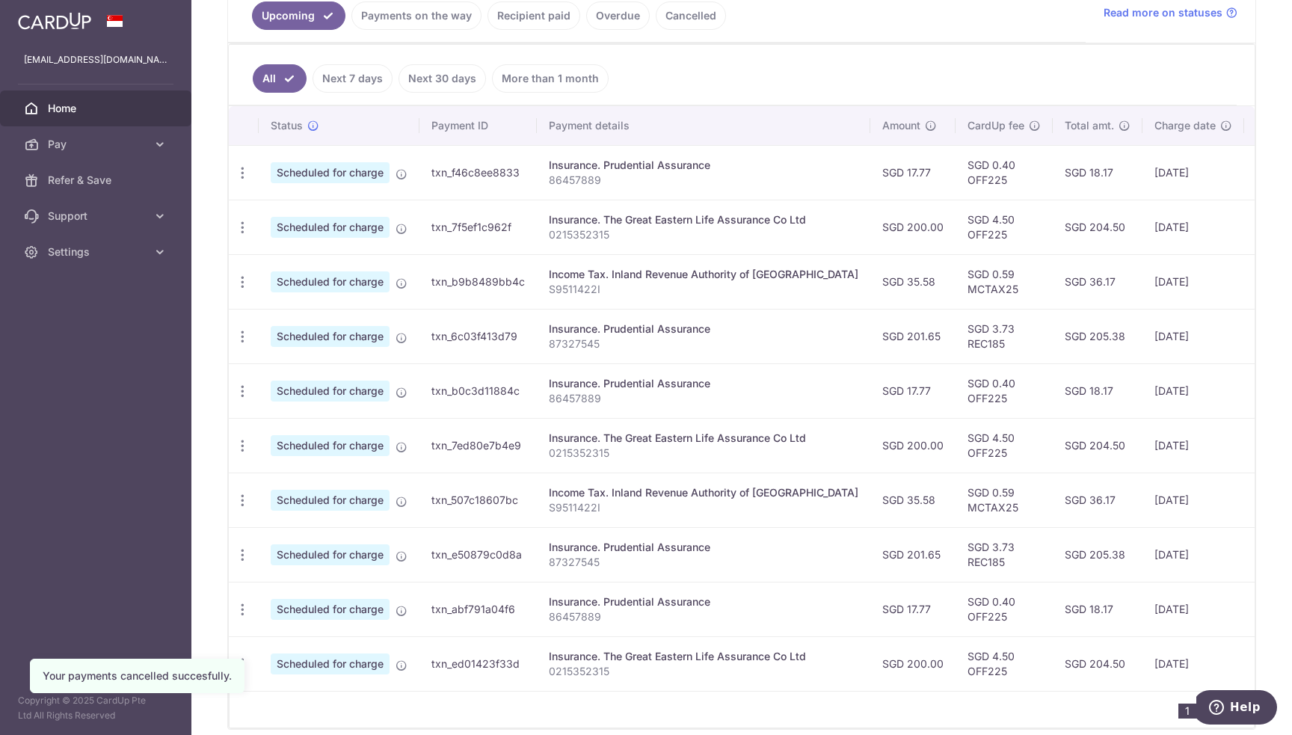
scroll to position [374, 0]
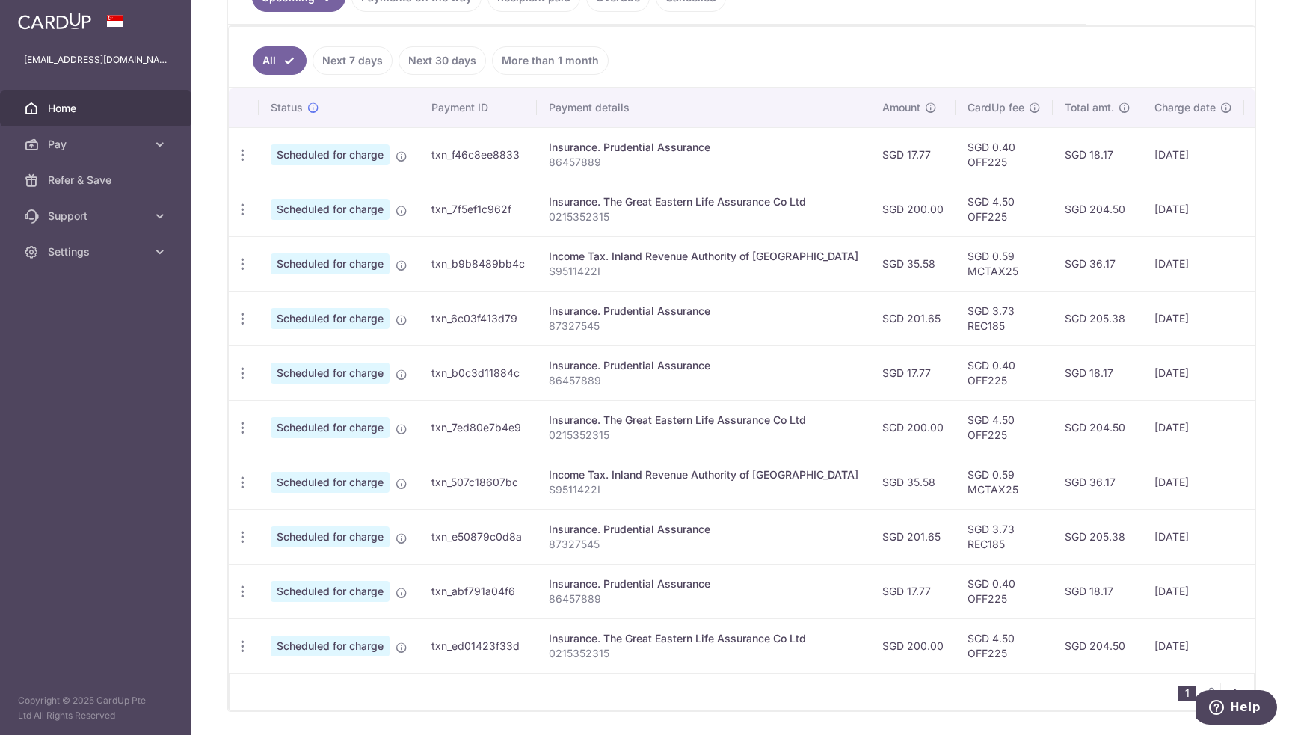
click at [582, 161] on p "86457889" at bounding box center [704, 162] width 310 height 15
copy p "86457889"
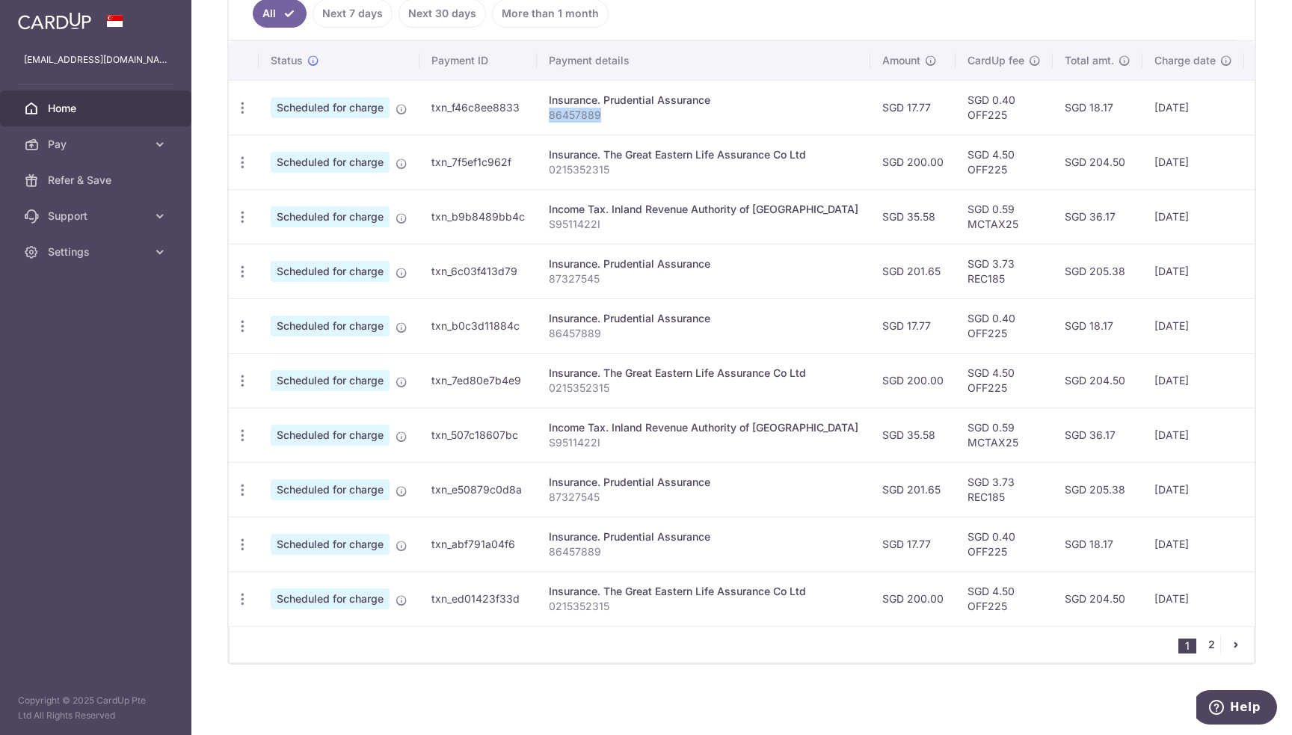
click at [1204, 644] on link "2" at bounding box center [1211, 645] width 18 height 18
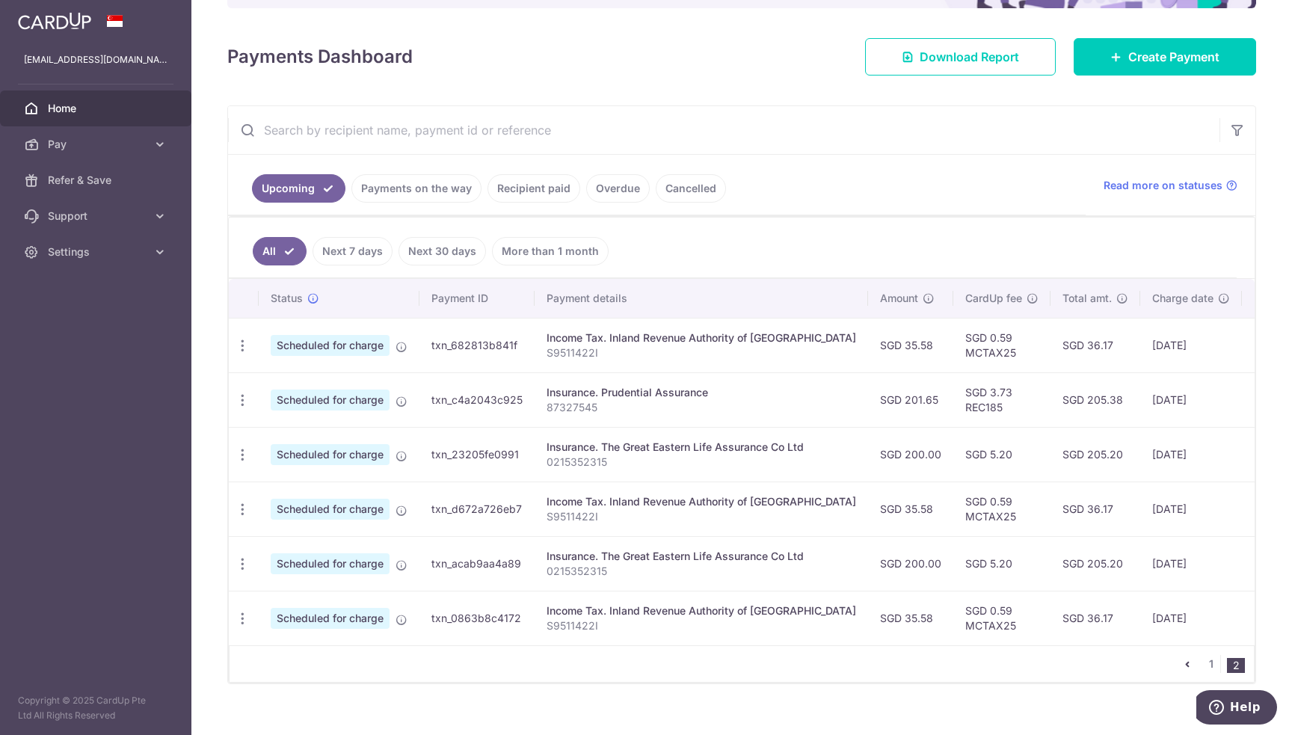
scroll to position [206, 0]
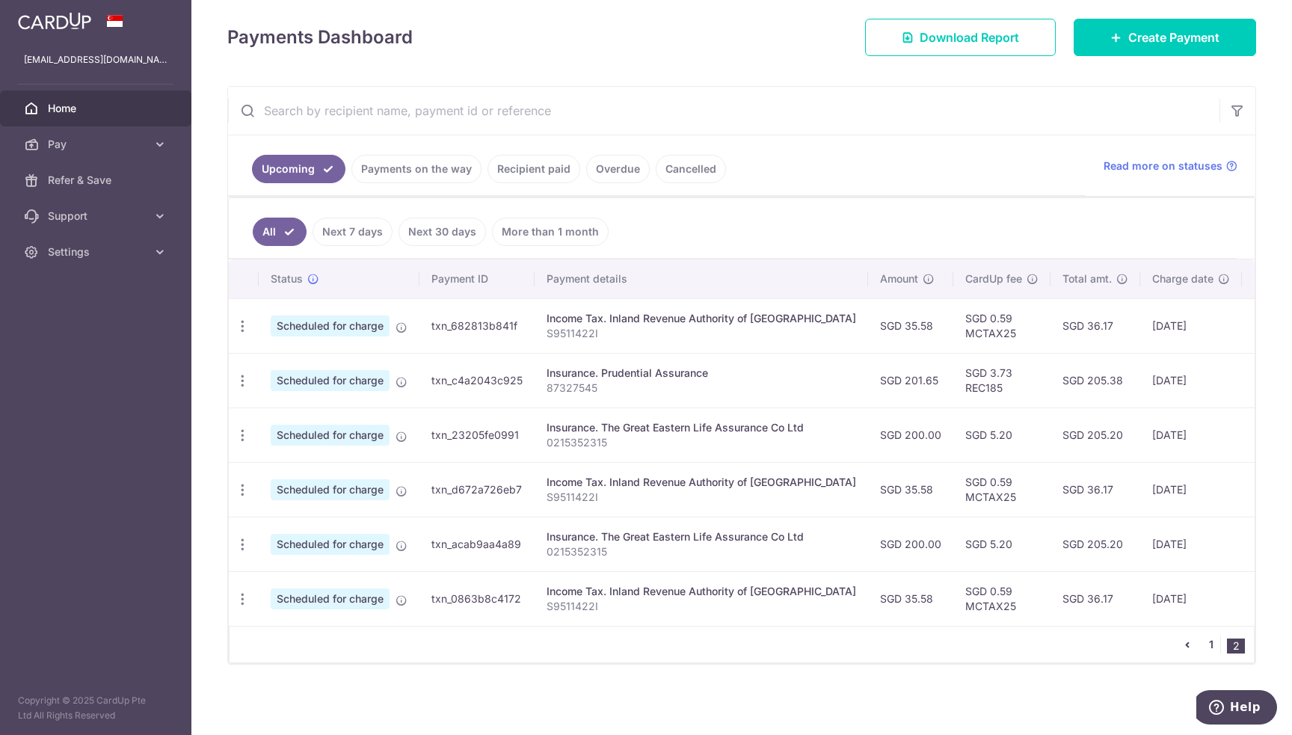
click at [1204, 646] on link "1" at bounding box center [1211, 645] width 18 height 18
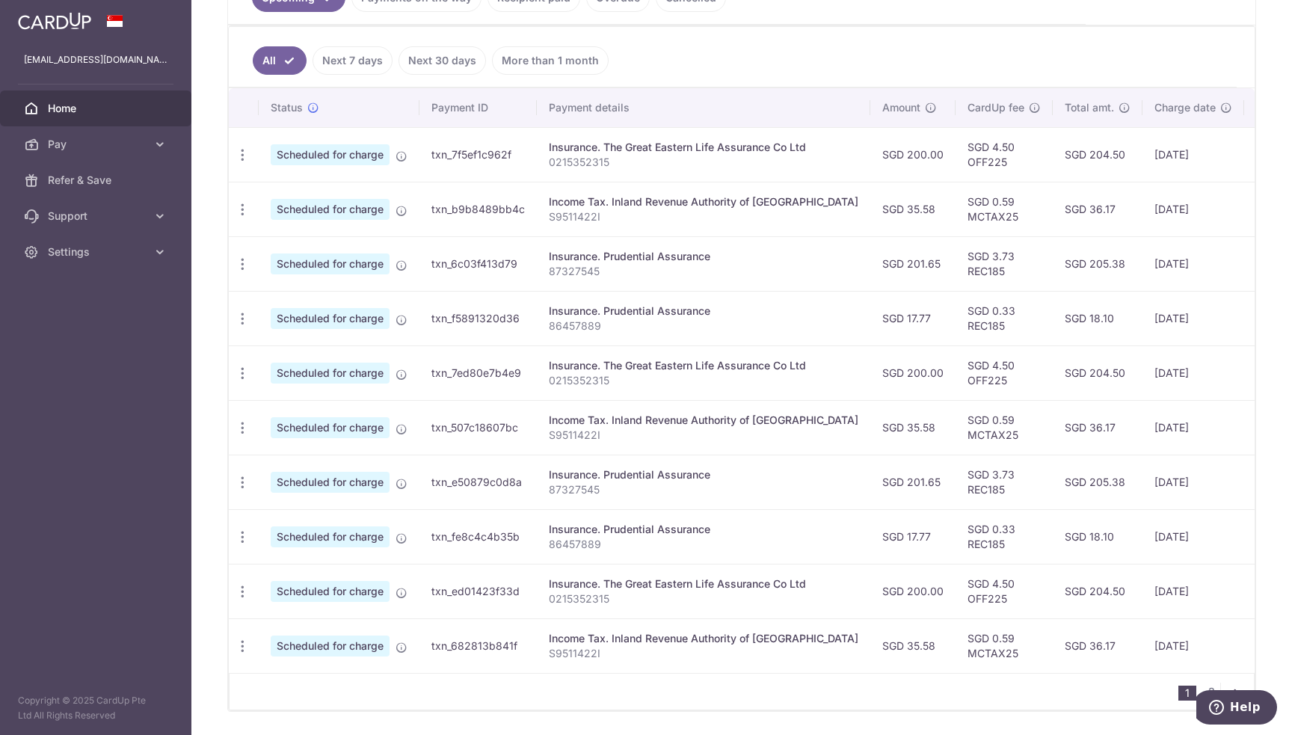
scroll to position [350, 0]
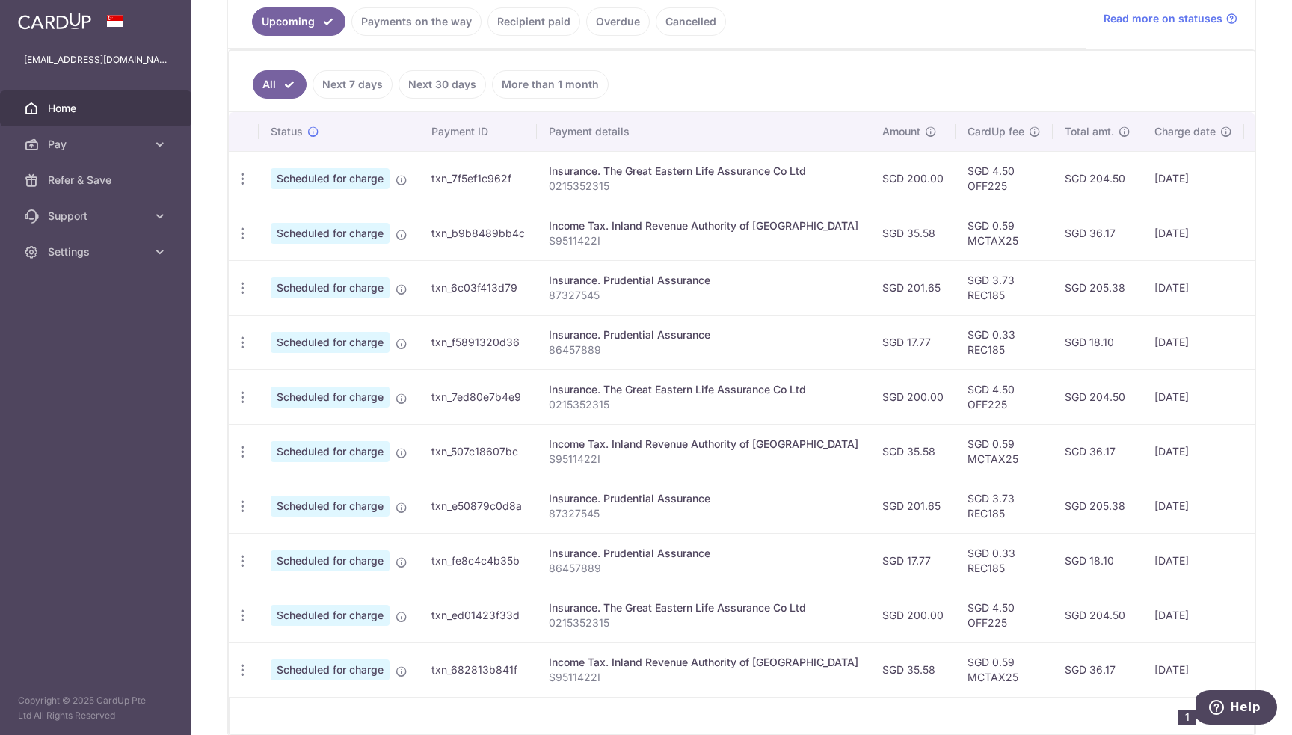
click at [647, 176] on div "Insurance. The Great Eastern Life Assurance Co Ltd" at bounding box center [704, 171] width 310 height 15
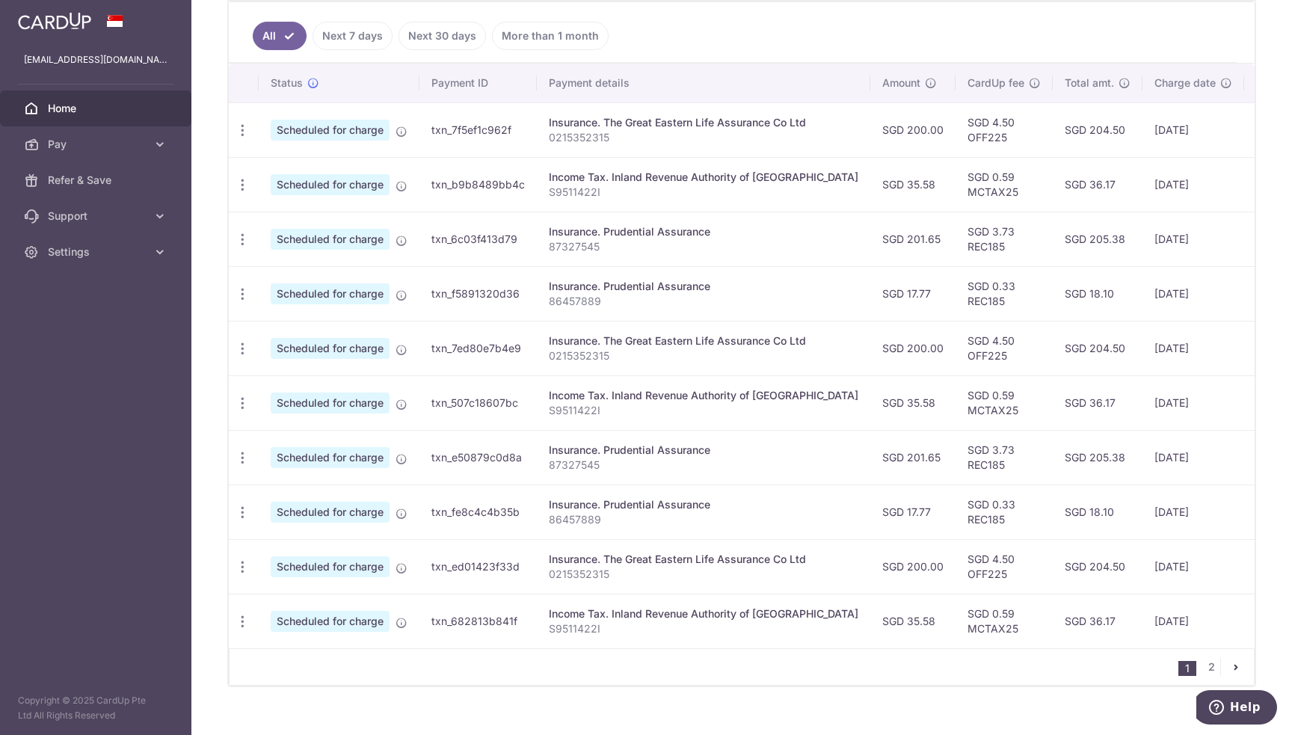
scroll to position [425, 0]
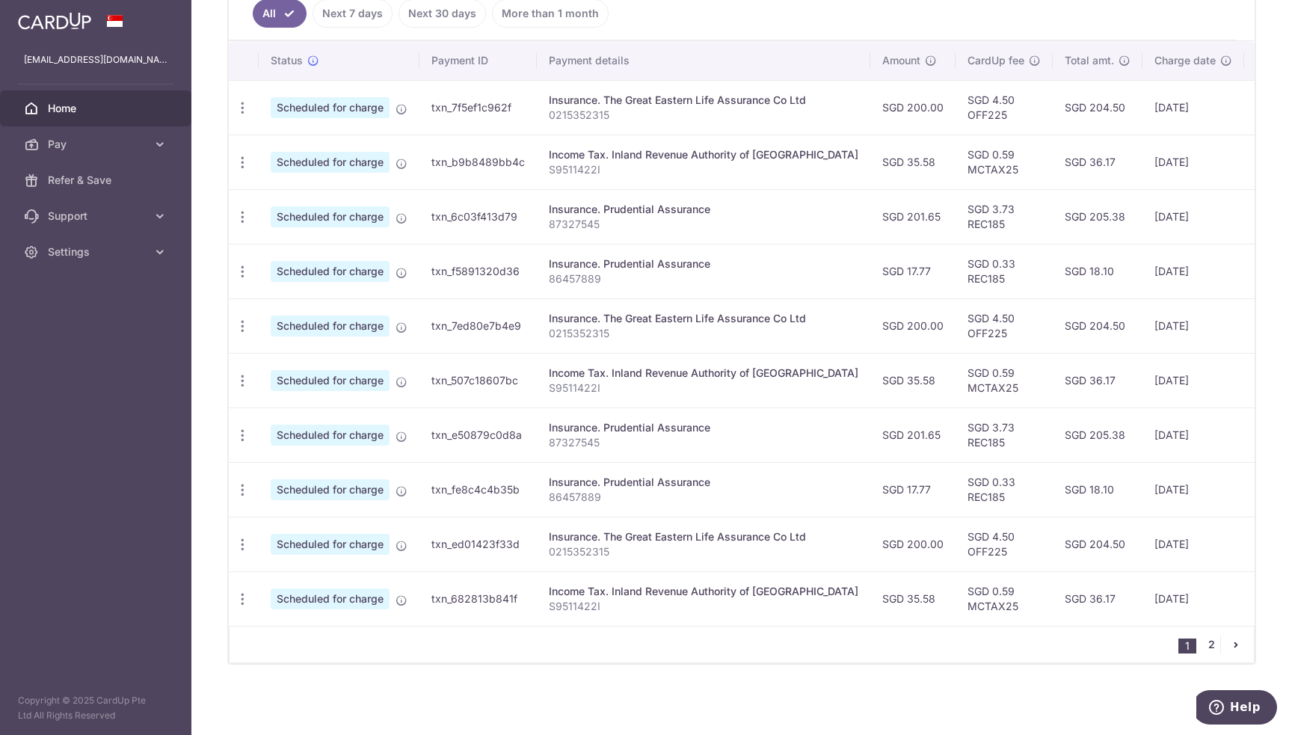
click at [1202, 643] on link "2" at bounding box center [1211, 645] width 18 height 18
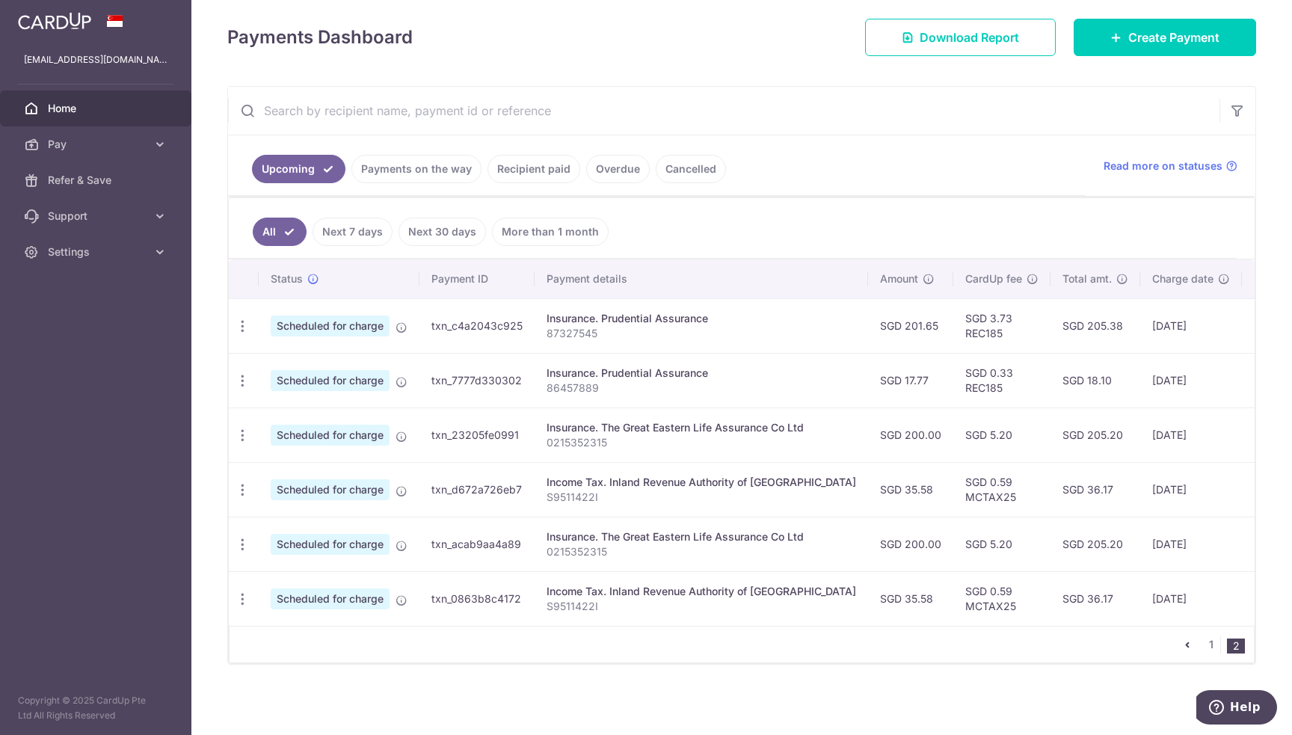
scroll to position [206, 0]
click at [1181, 645] on icon "pager" at bounding box center [1187, 644] width 12 height 12
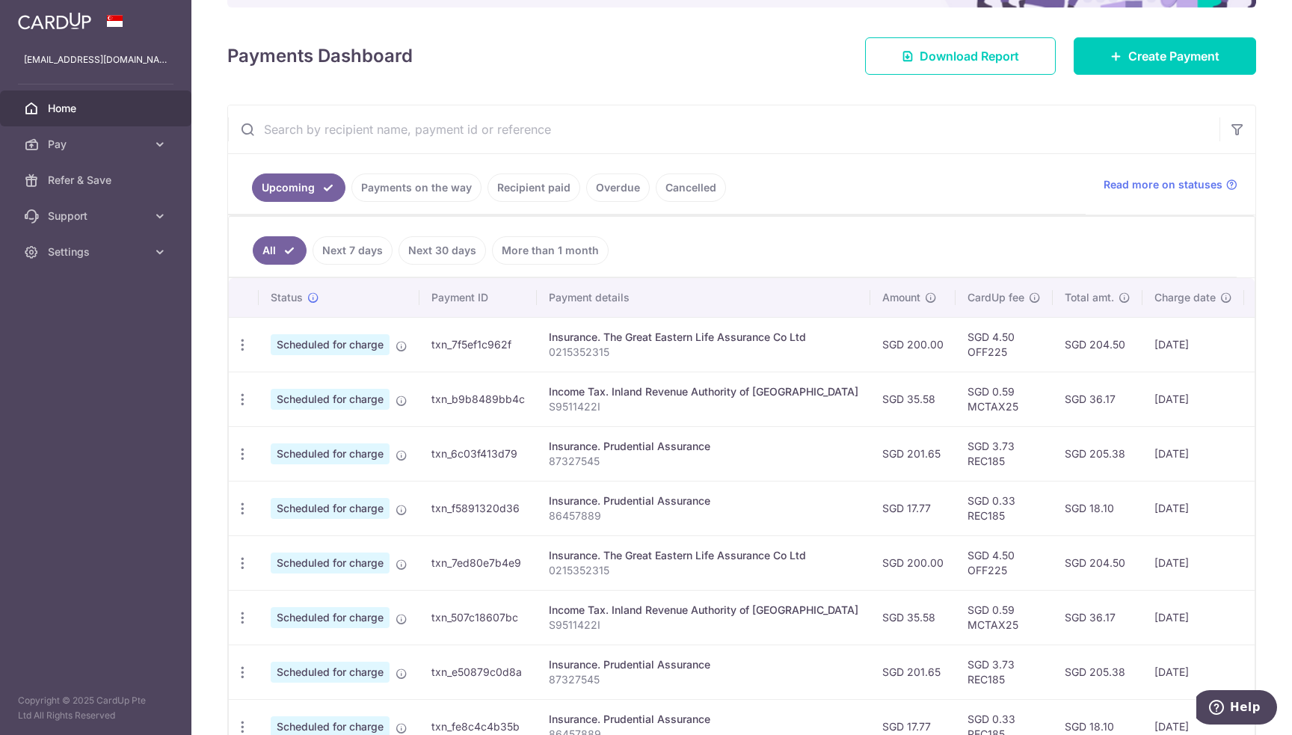
scroll to position [224, 0]
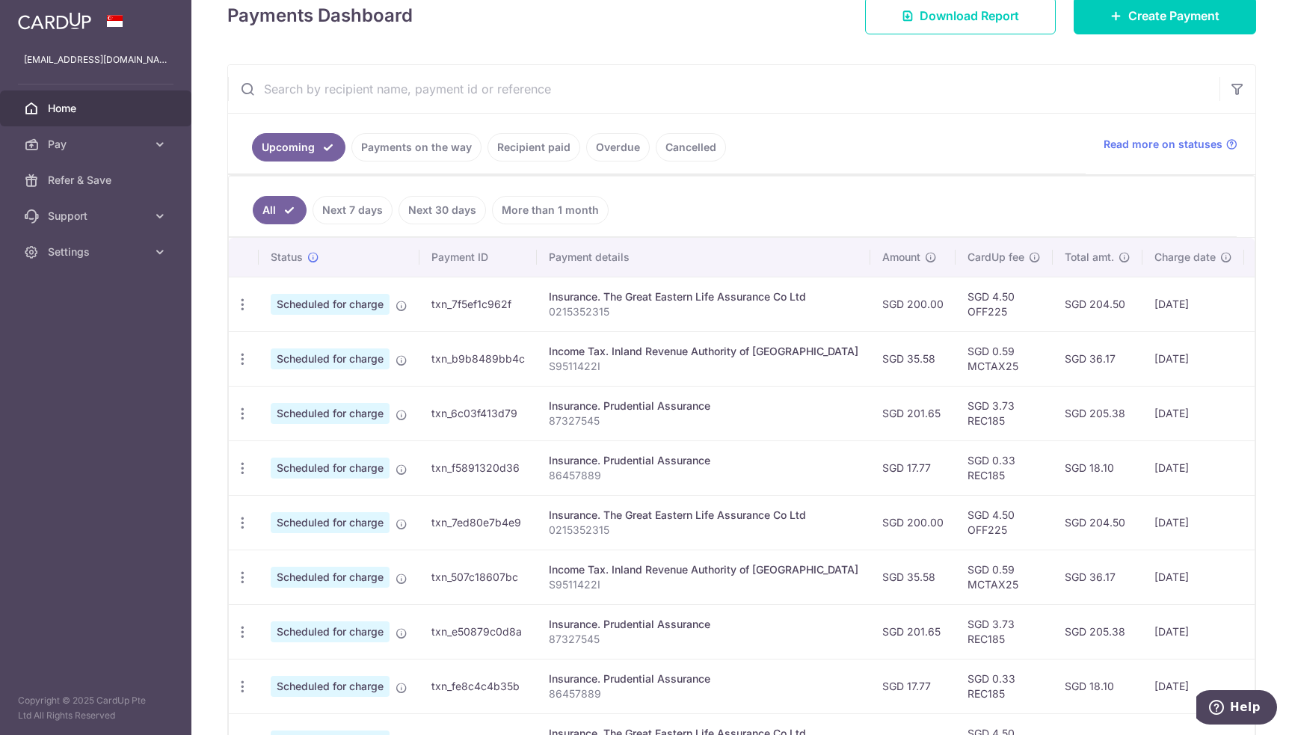
click at [574, 306] on p "0215352315" at bounding box center [704, 311] width 310 height 15
copy p "0215352315"
click at [1146, 16] on span "Create Payment" at bounding box center [1173, 16] width 91 height 18
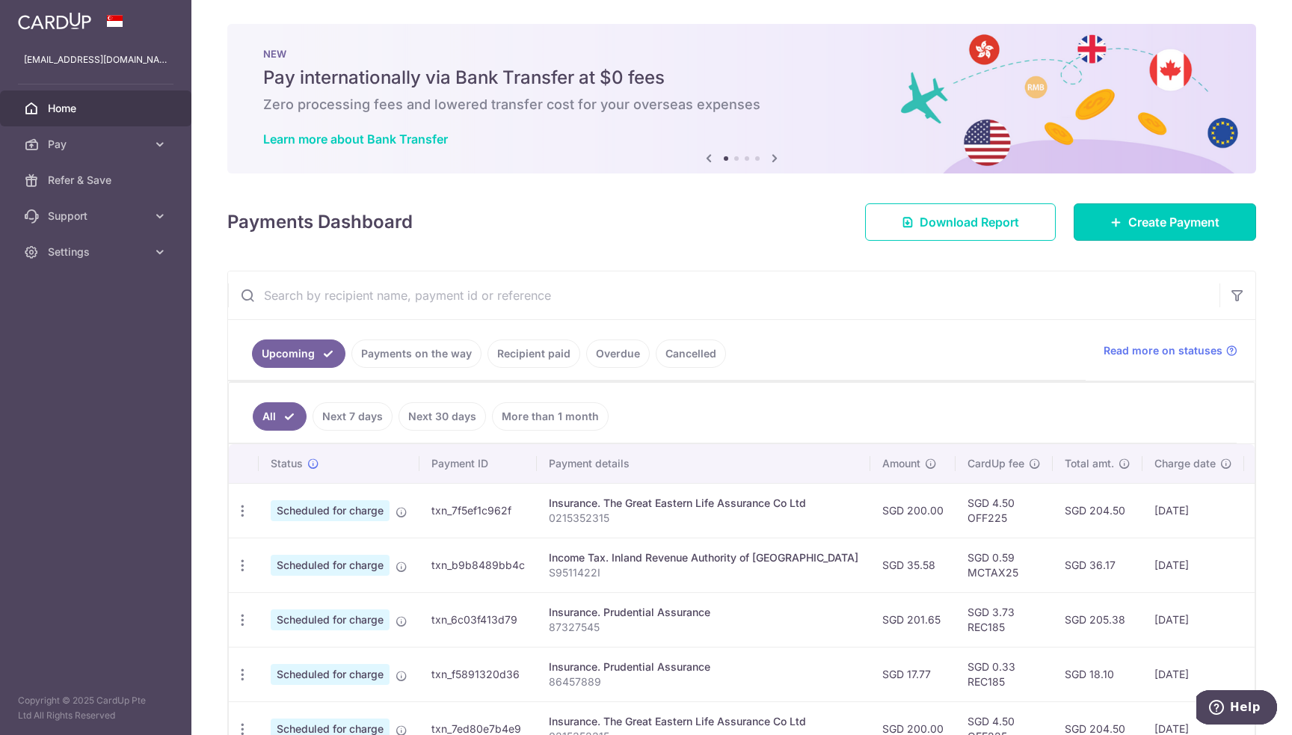
scroll to position [75, 0]
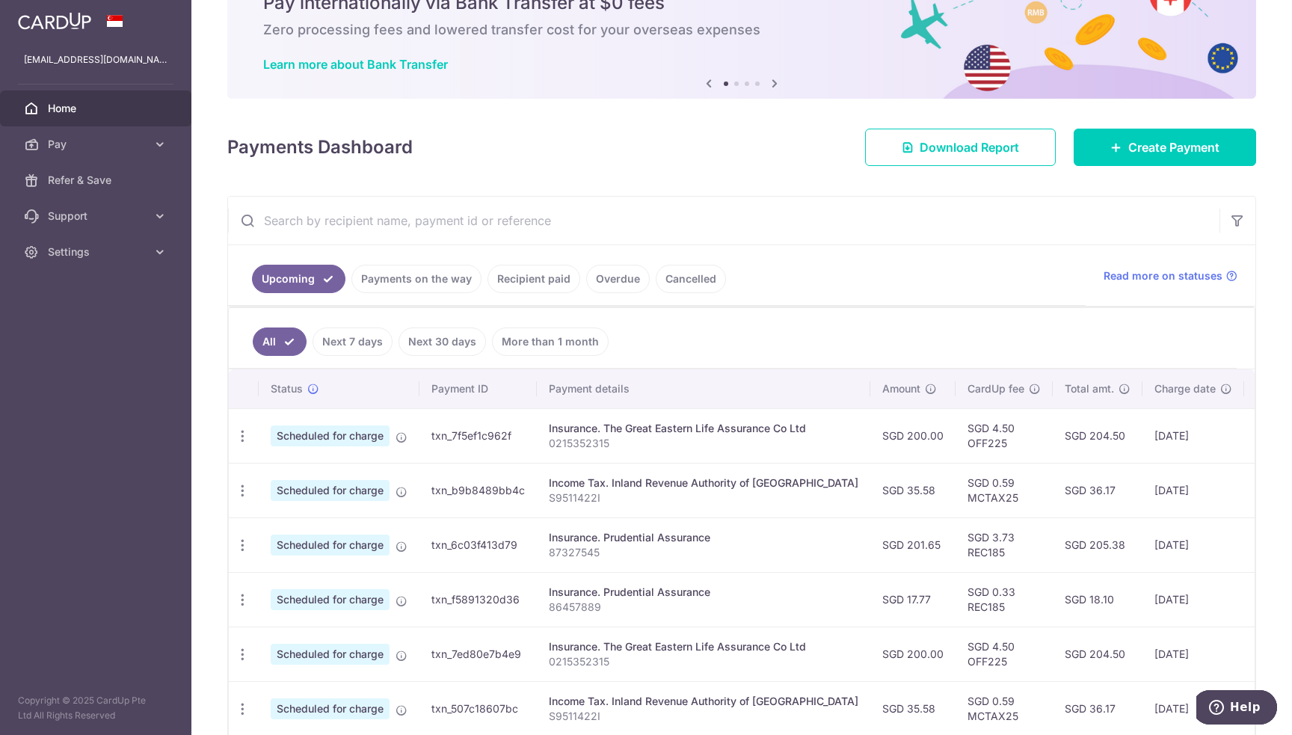
click at [574, 440] on p "0215352315" at bounding box center [704, 443] width 310 height 15
copy p "0215352315"
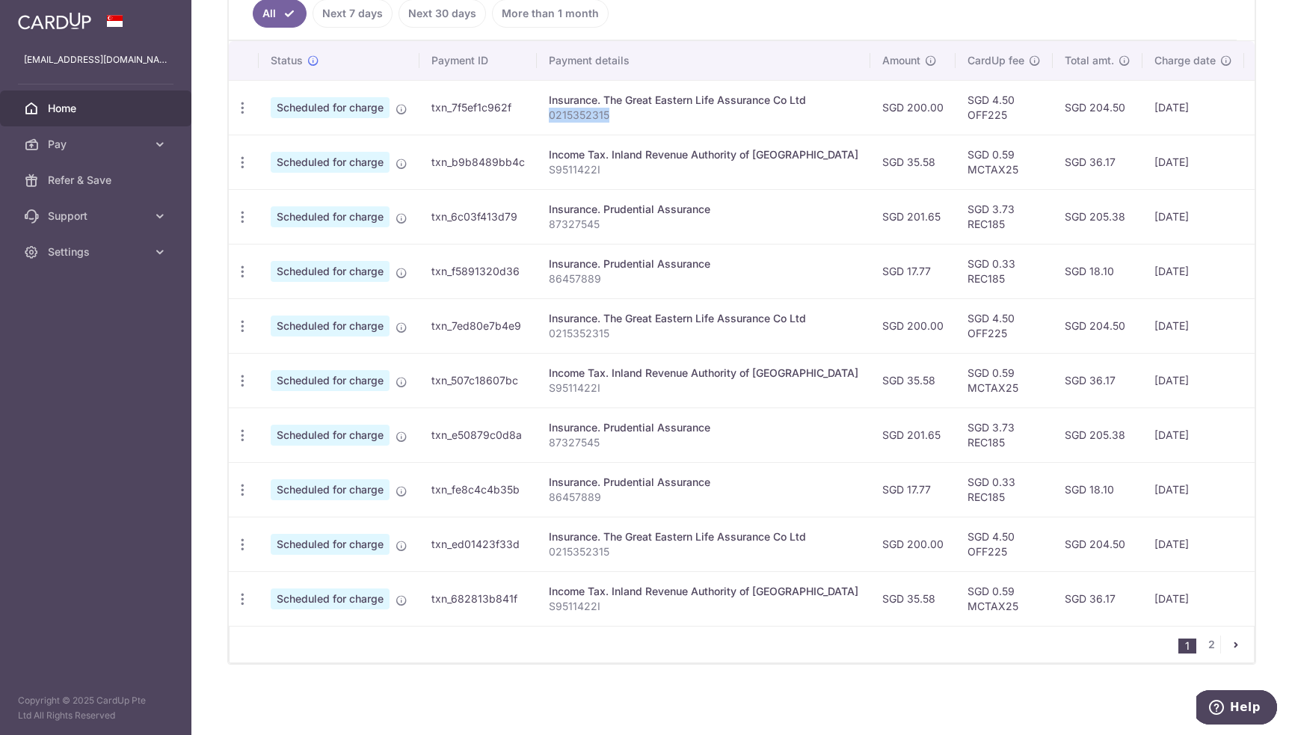
scroll to position [108, 0]
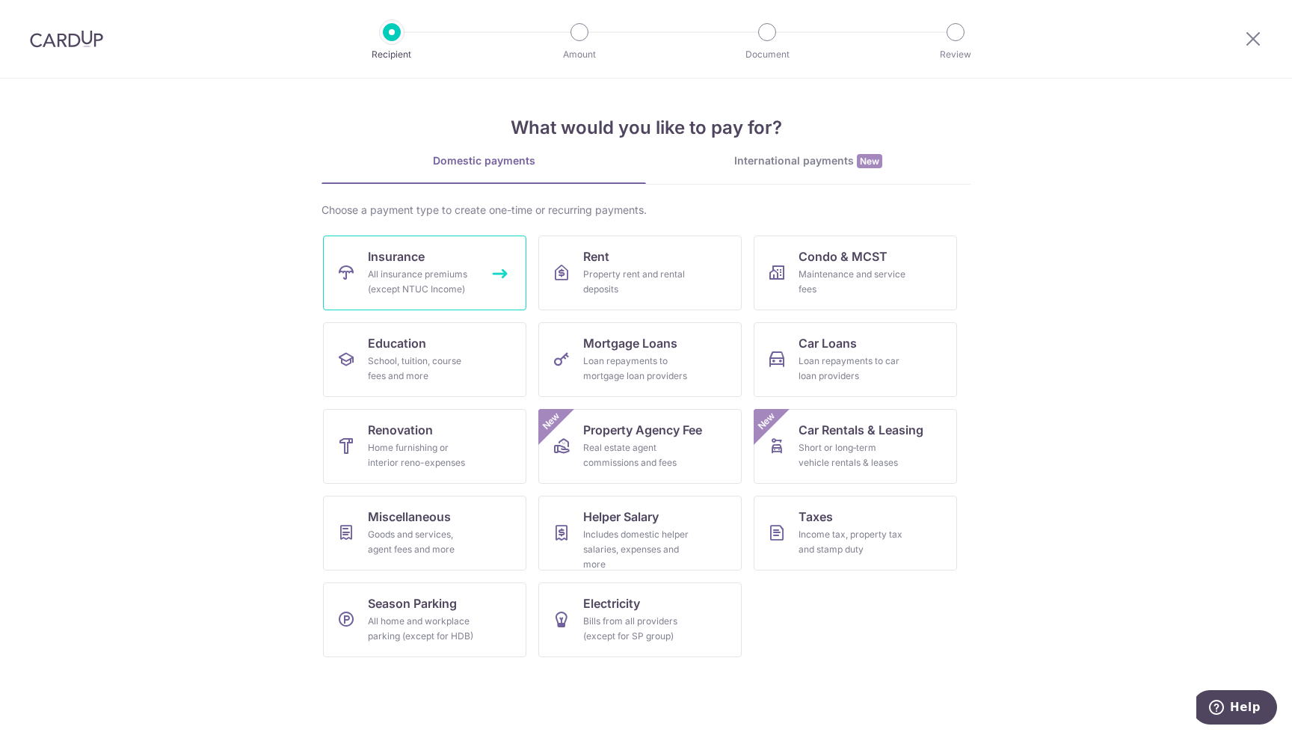
click at [445, 268] on div "All insurance premiums (except NTUC Income)" at bounding box center [422, 282] width 108 height 30
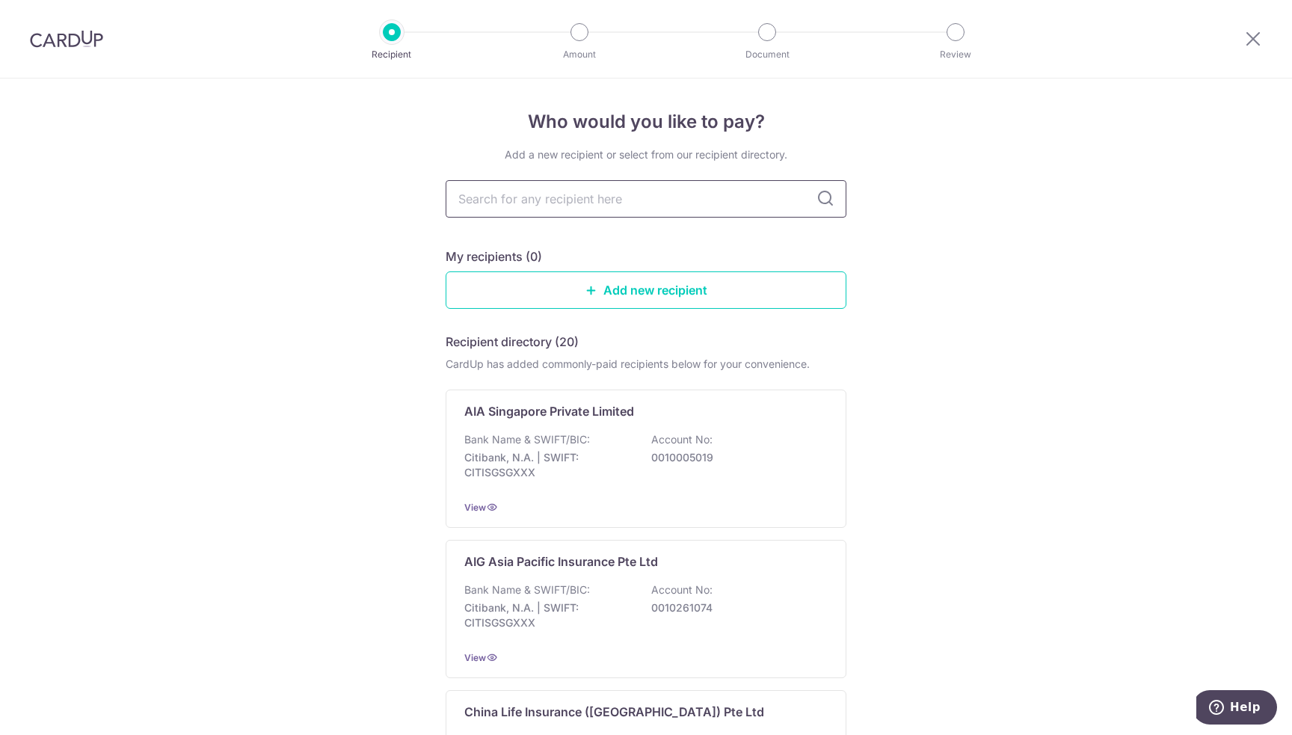
click at [575, 202] on input "text" at bounding box center [646, 198] width 401 height 37
type input "Prudential"
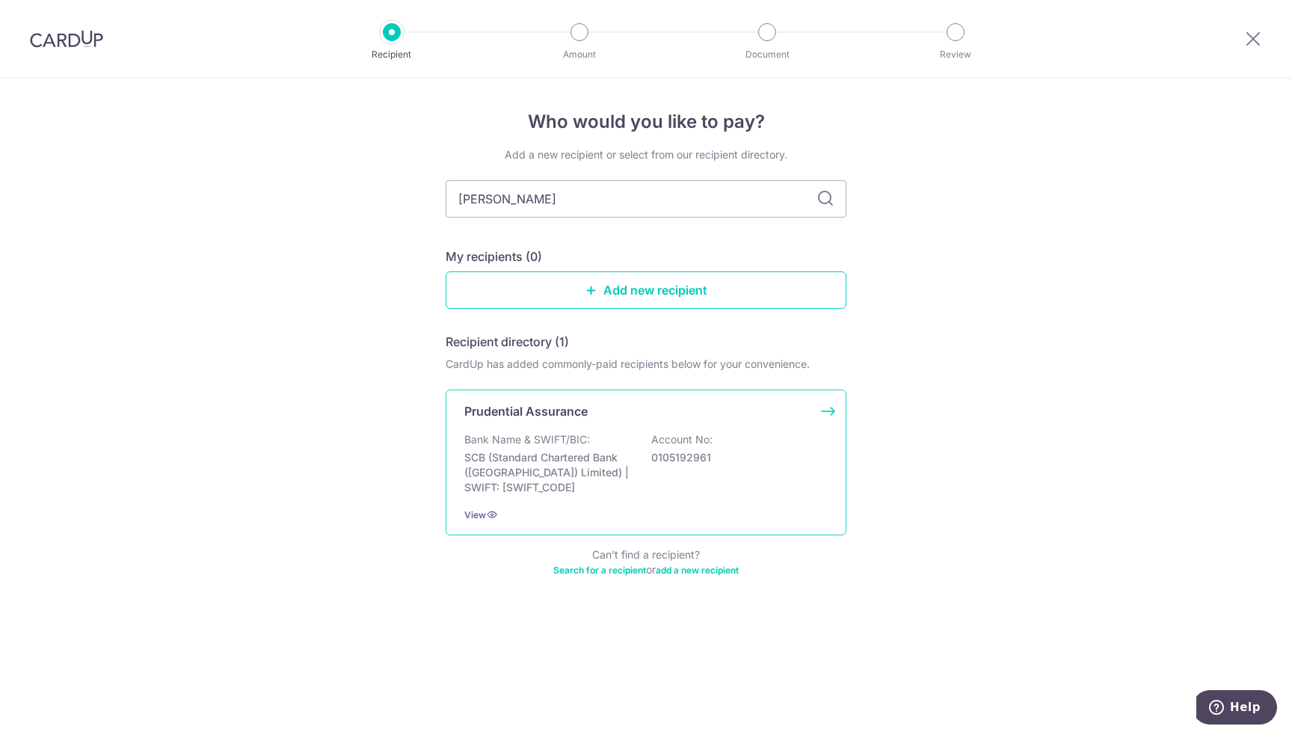
click at [591, 460] on p "SCB (Standard Chartered Bank ([GEOGRAPHIC_DATA]) Limited) | SWIFT: [SWIFT_CODE]" at bounding box center [547, 472] width 167 height 45
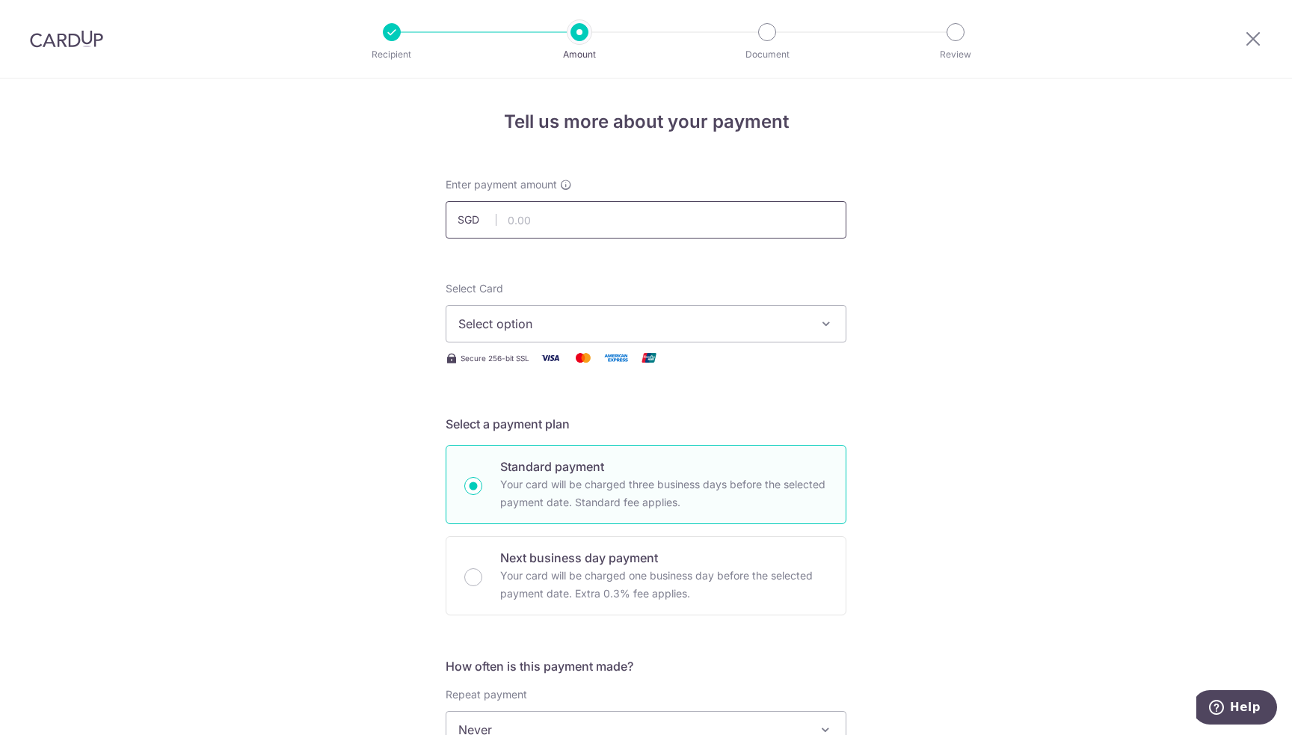
click at [600, 209] on input "text" at bounding box center [646, 219] width 401 height 37
type input "17.77"
click at [713, 311] on button "Select option" at bounding box center [646, 323] width 401 height 37
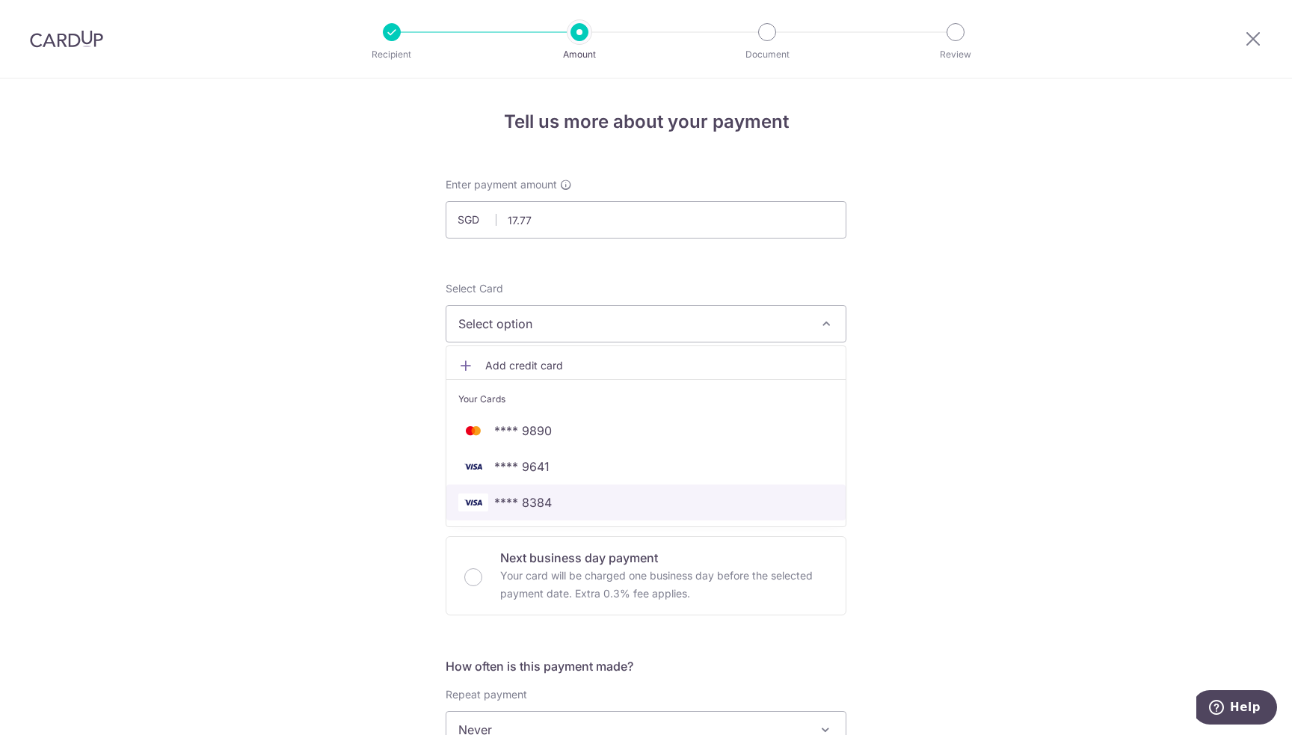
click at [554, 501] on span "**** 8384" at bounding box center [645, 502] width 375 height 18
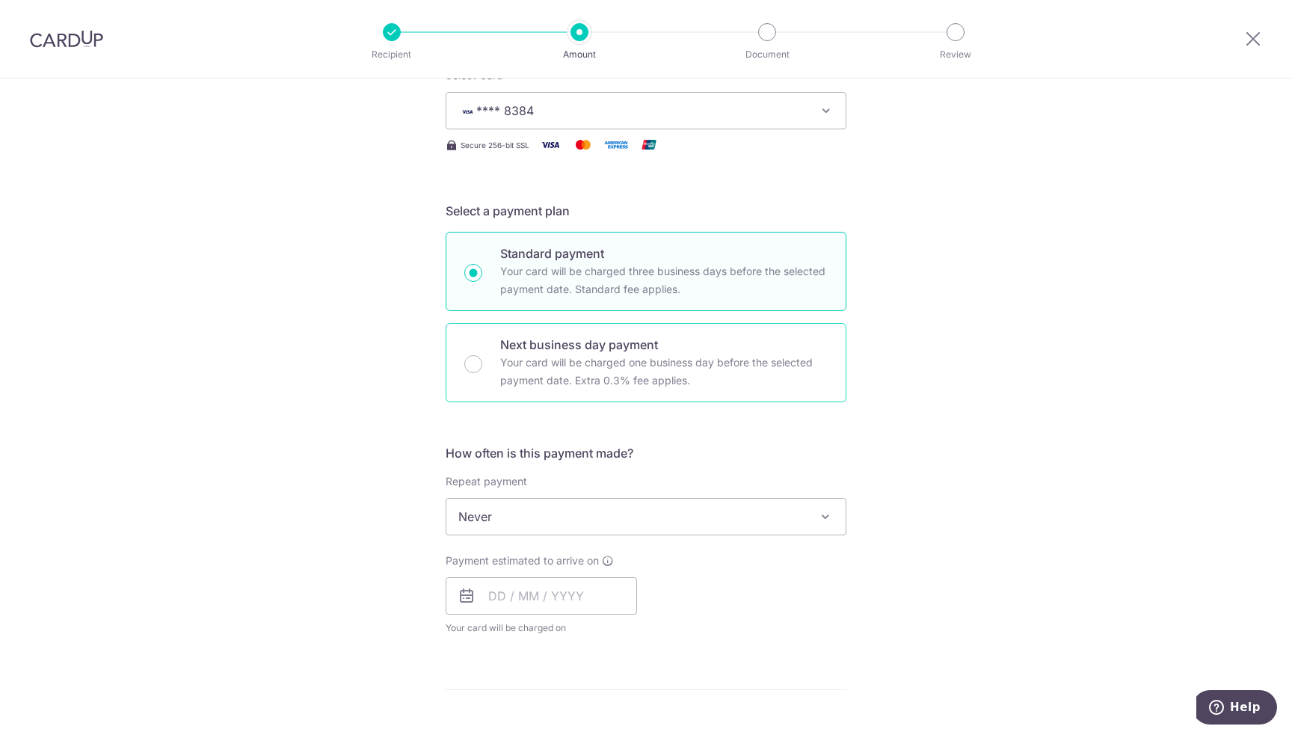
scroll to position [299, 0]
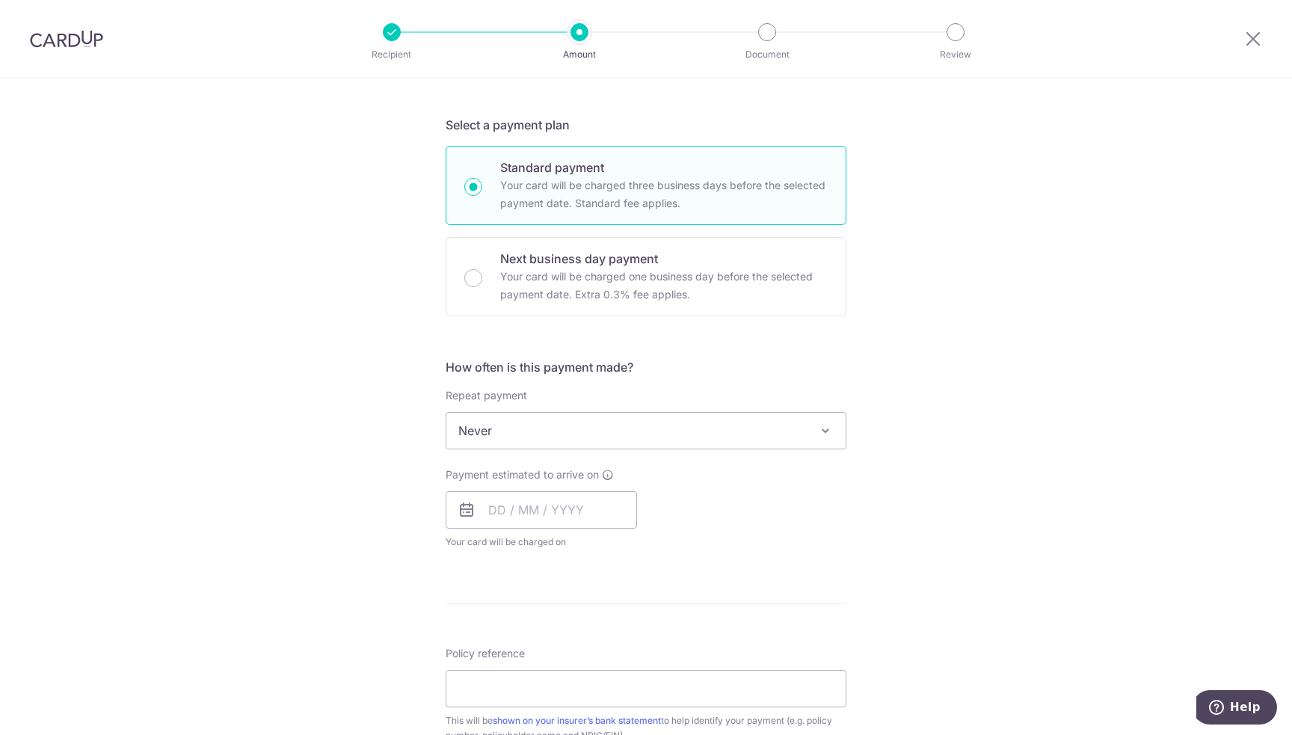
click at [534, 425] on span "Never" at bounding box center [645, 431] width 399 height 36
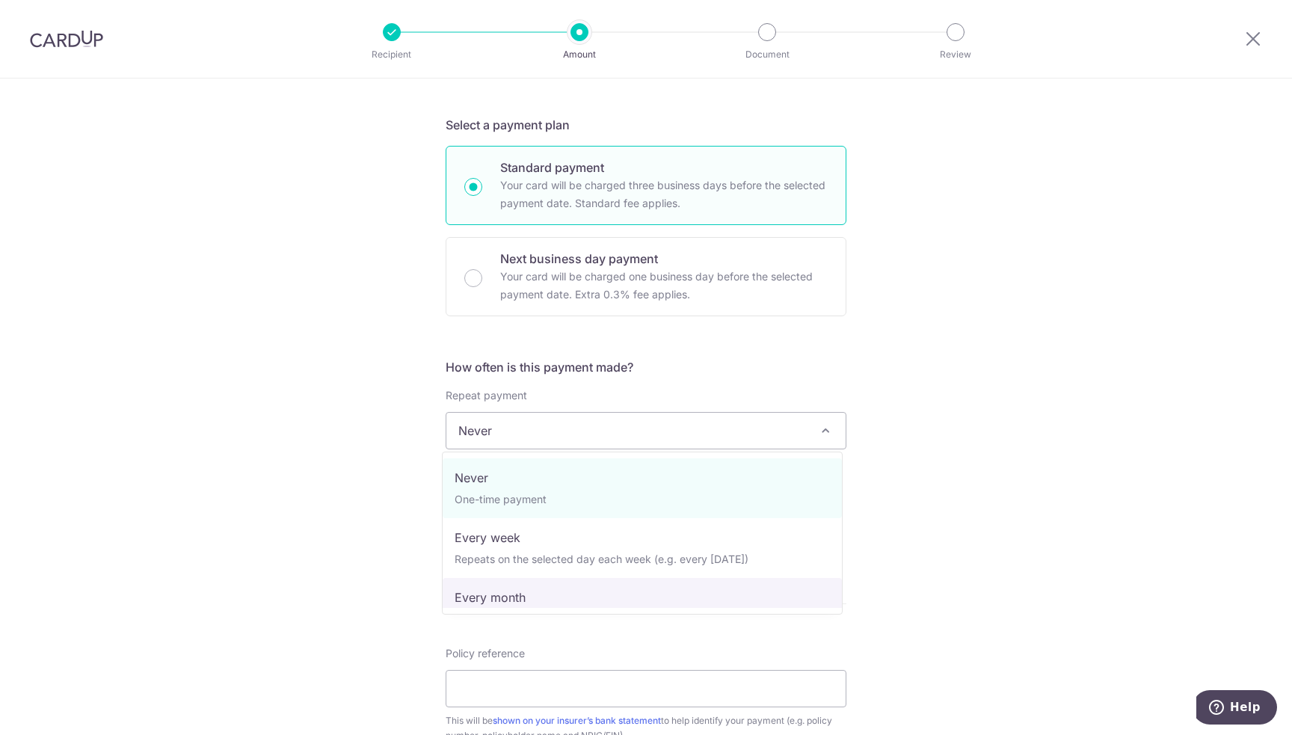
select select "3"
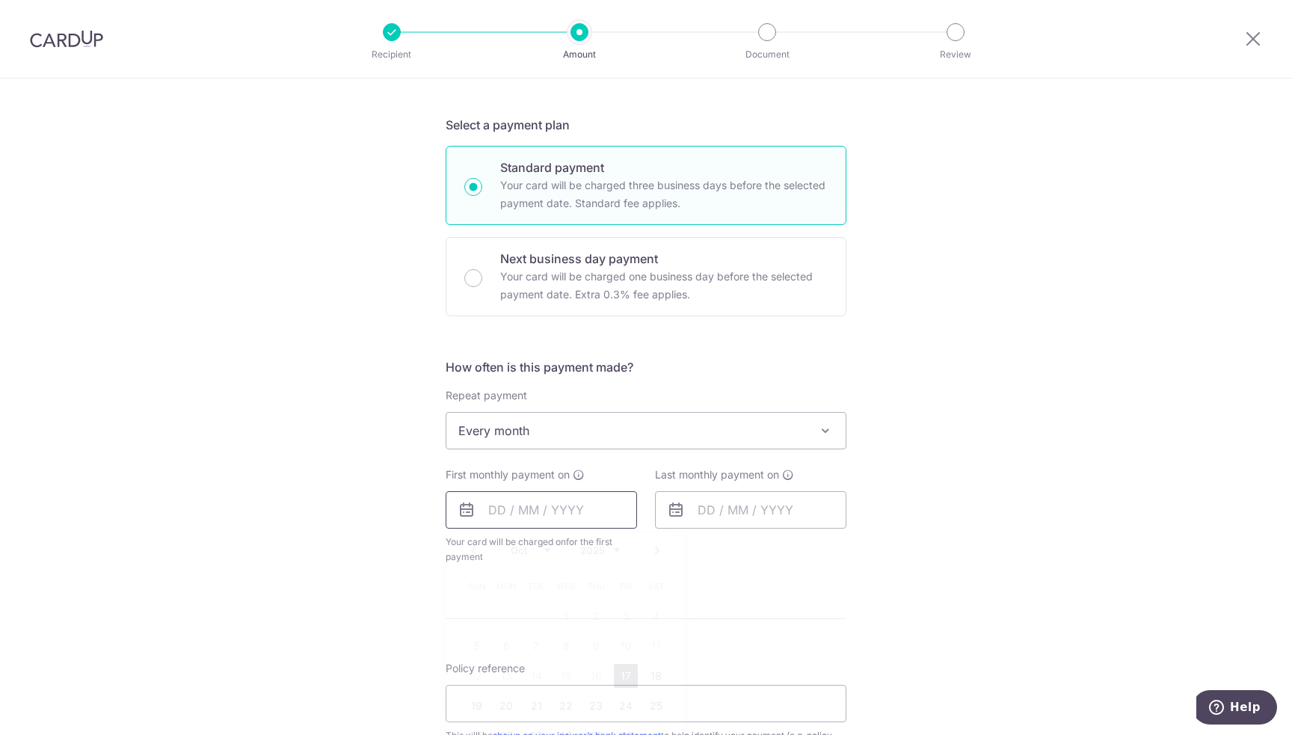
drag, startPoint x: 521, startPoint y: 515, endPoint x: 544, endPoint y: 516, distance: 22.4
click at [521, 515] on input "text" at bounding box center [541, 509] width 191 height 37
click at [948, 372] on div "Tell us more about your payment Enter payment amount SGD 17.77 17.77 Select Car…" at bounding box center [646, 493] width 1292 height 1429
click at [553, 514] on input "text" at bounding box center [541, 509] width 191 height 37
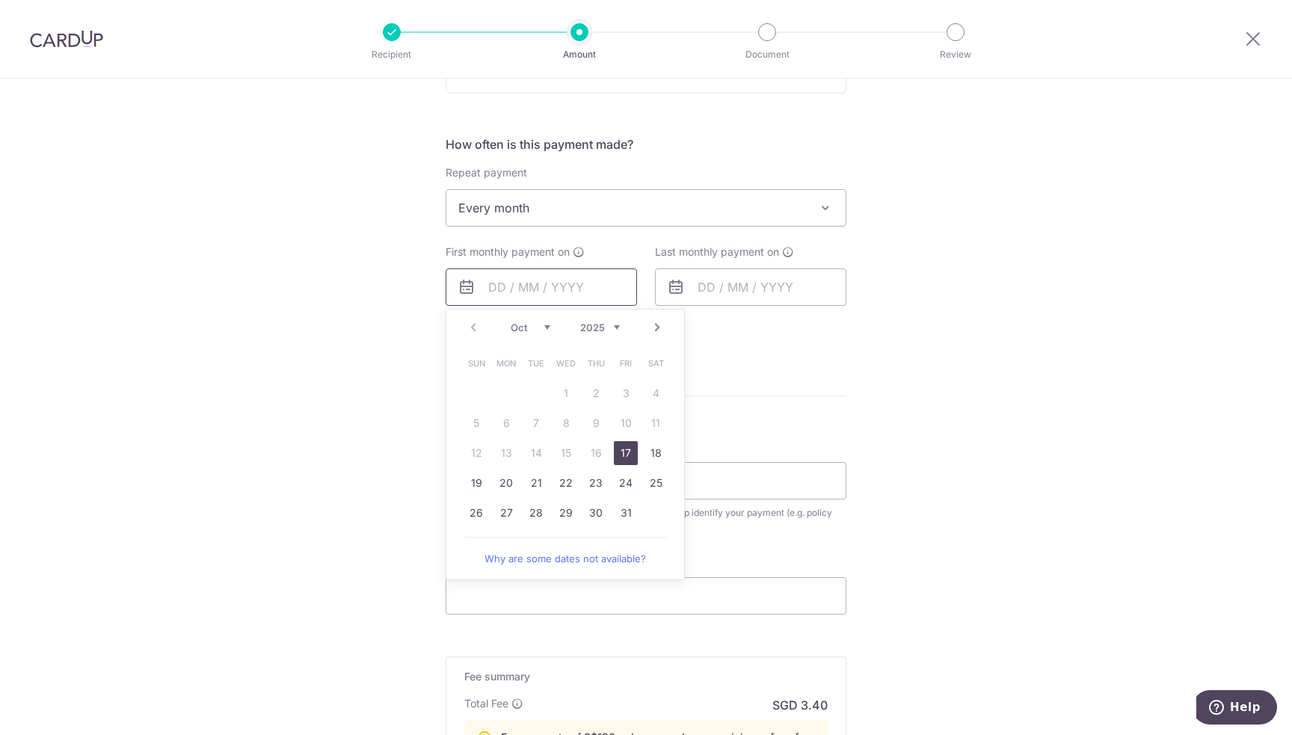
scroll to position [523, 0]
click at [654, 323] on link "Next" at bounding box center [657, 326] width 18 height 18
click at [650, 449] on link "15" at bounding box center [656, 452] width 24 height 24
type input "[DATE]"
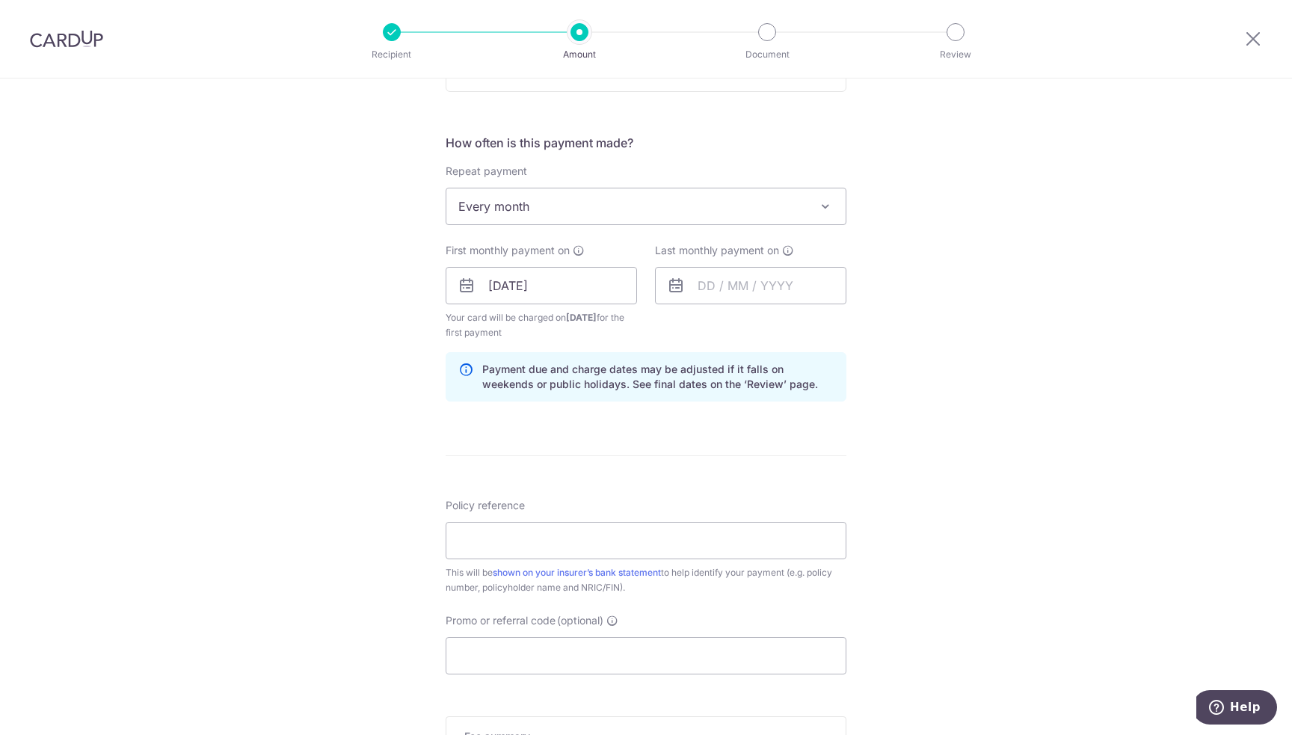
click at [960, 348] on div "Tell us more about your payment Enter payment amount SGD 17.77 17.77 Select Car…" at bounding box center [646, 300] width 1292 height 1490
click at [727, 286] on input "text" at bounding box center [750, 285] width 191 height 37
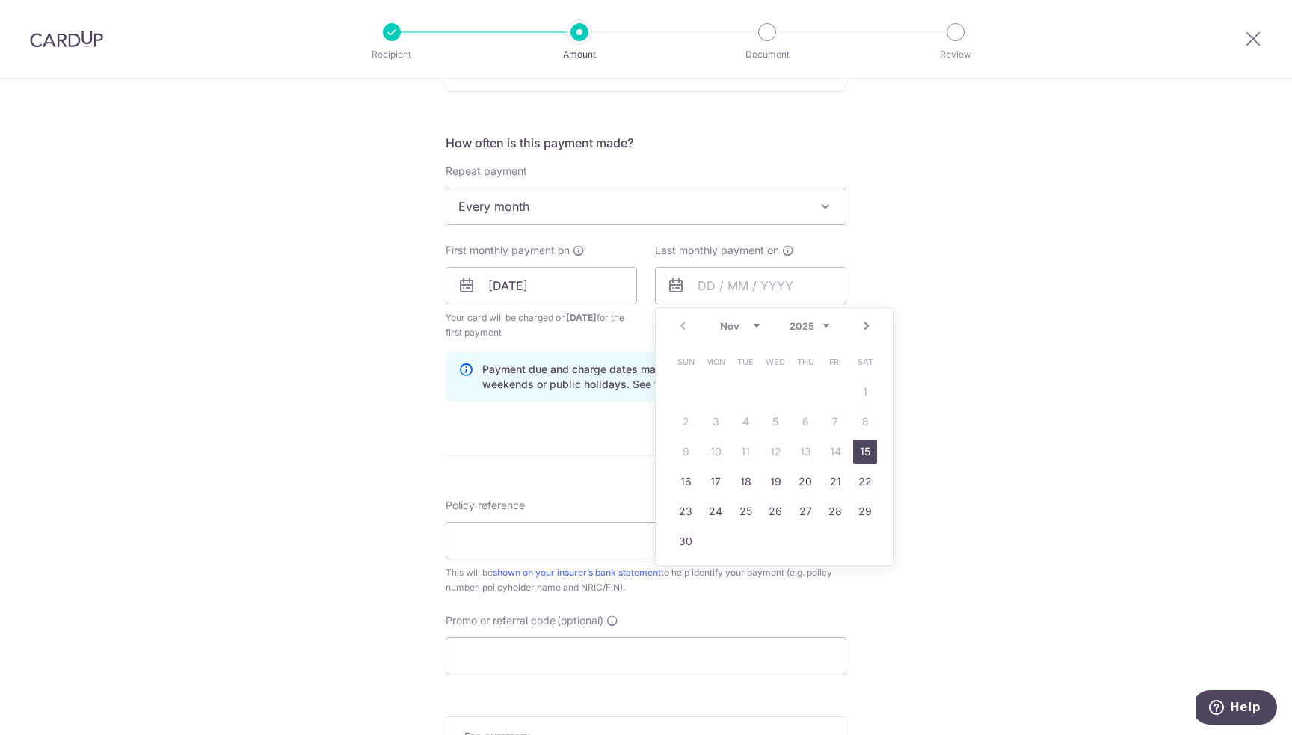
click at [864, 326] on link "Next" at bounding box center [867, 326] width 18 height 18
click at [686, 324] on div "Prev Next Jan Feb Mar Apr May Jun Jul Aug Sep Oct Nov Dec 2025 2026 2027 2028 2…" at bounding box center [775, 326] width 238 height 36
click at [685, 324] on link "Prev" at bounding box center [683, 326] width 18 height 18
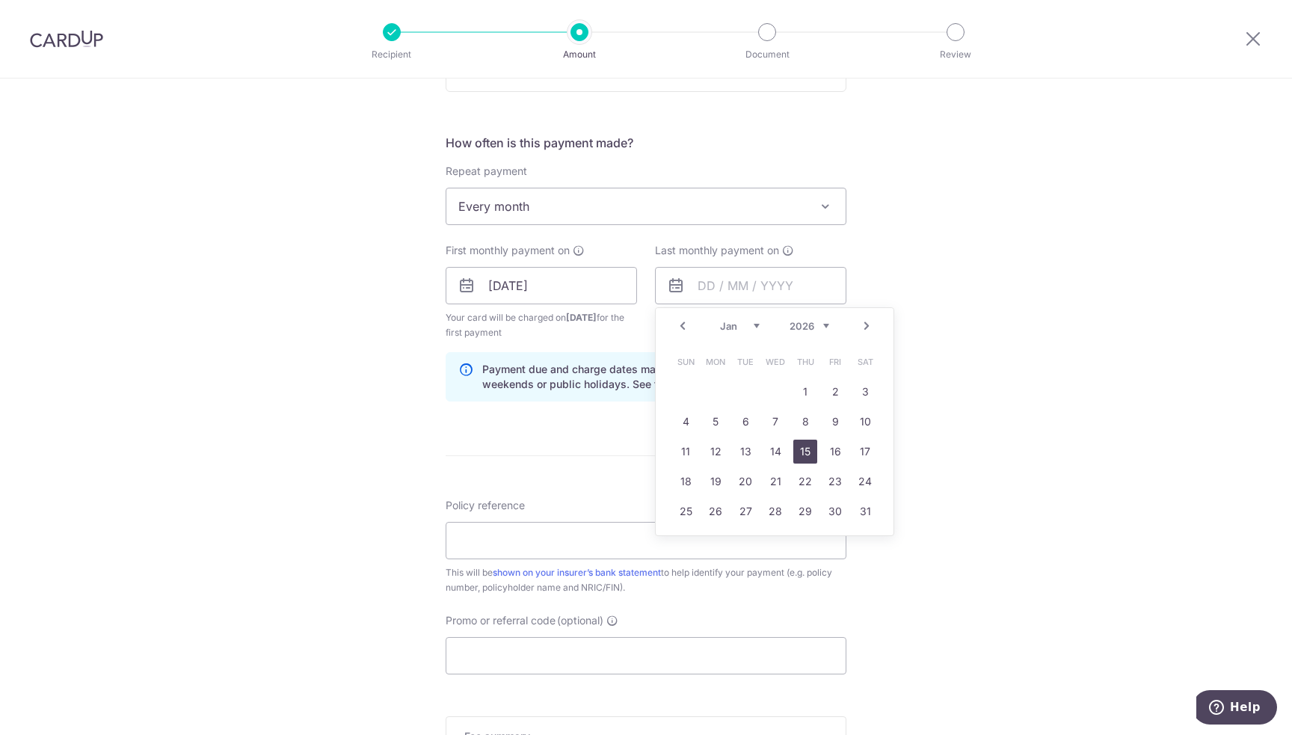
click at [801, 446] on link "15" at bounding box center [805, 452] width 24 height 24
type input "15/01/2026"
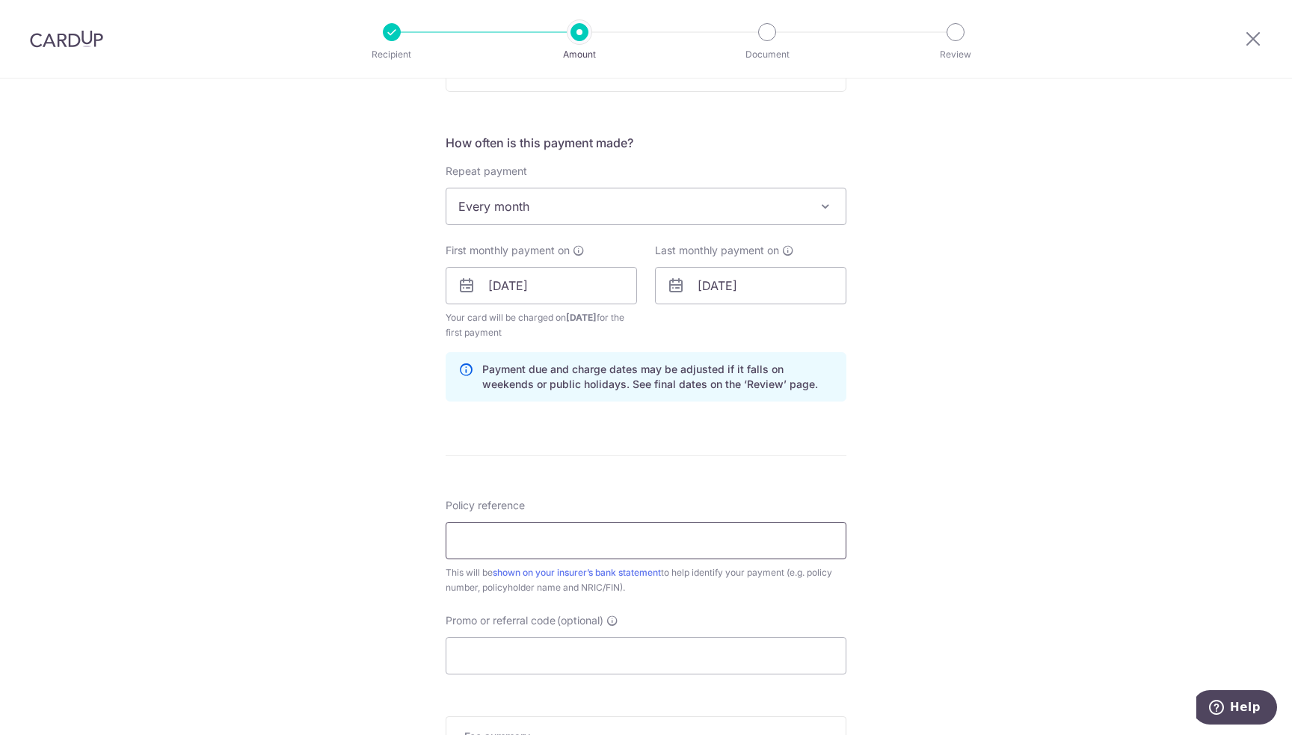
click at [549, 540] on input "Policy reference" at bounding box center [646, 540] width 401 height 37
paste input "86457889"
type input "86457889"
click at [589, 658] on input "Promo or referral code (optional)" at bounding box center [646, 655] width 401 height 37
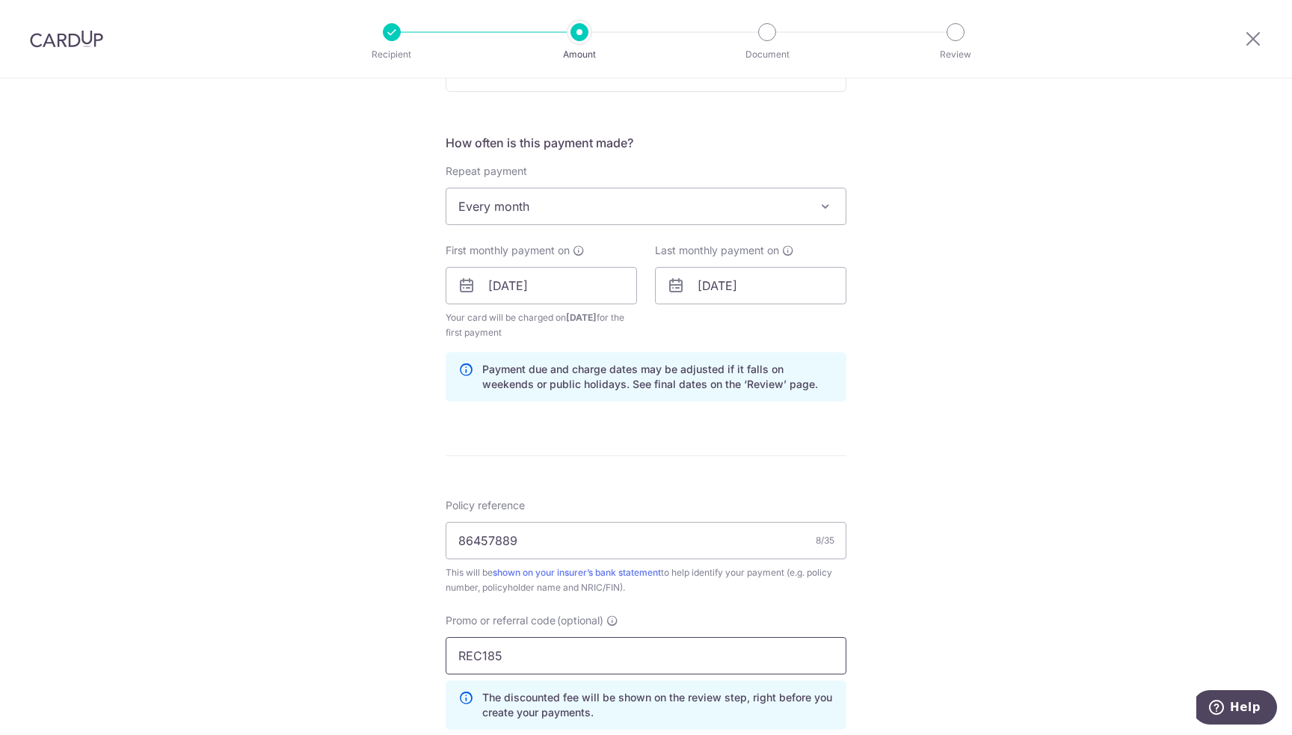
type input "REC185"
click button "Add Card" at bounding box center [0, 0] width 0 height 0
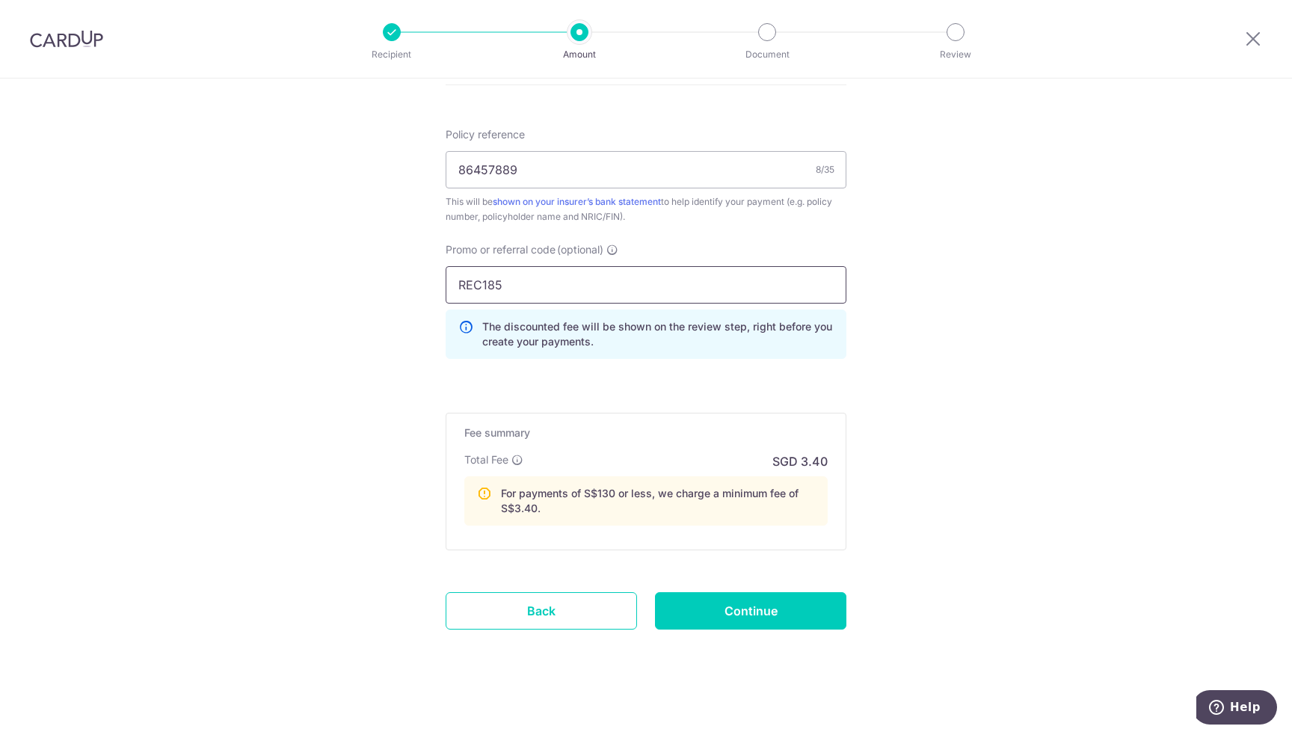
scroll to position [898, 0]
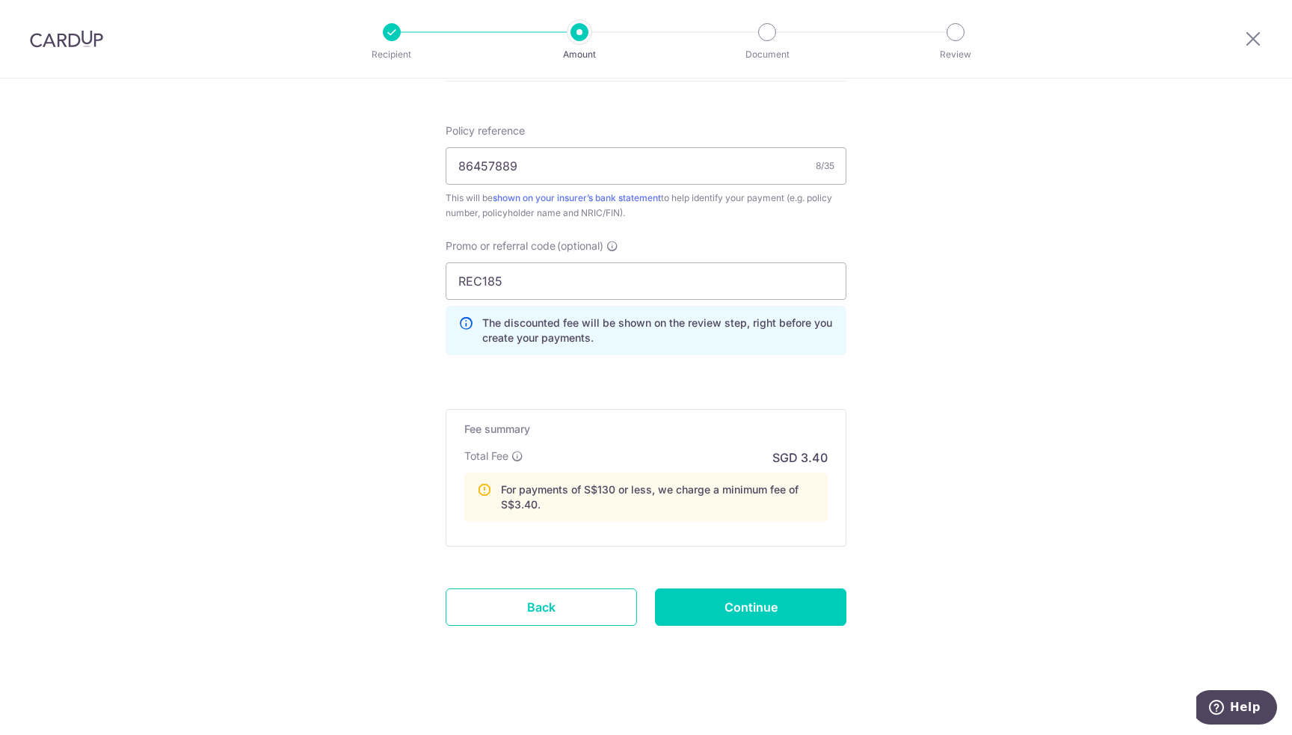
click at [736, 598] on input "Continue" at bounding box center [750, 606] width 191 height 37
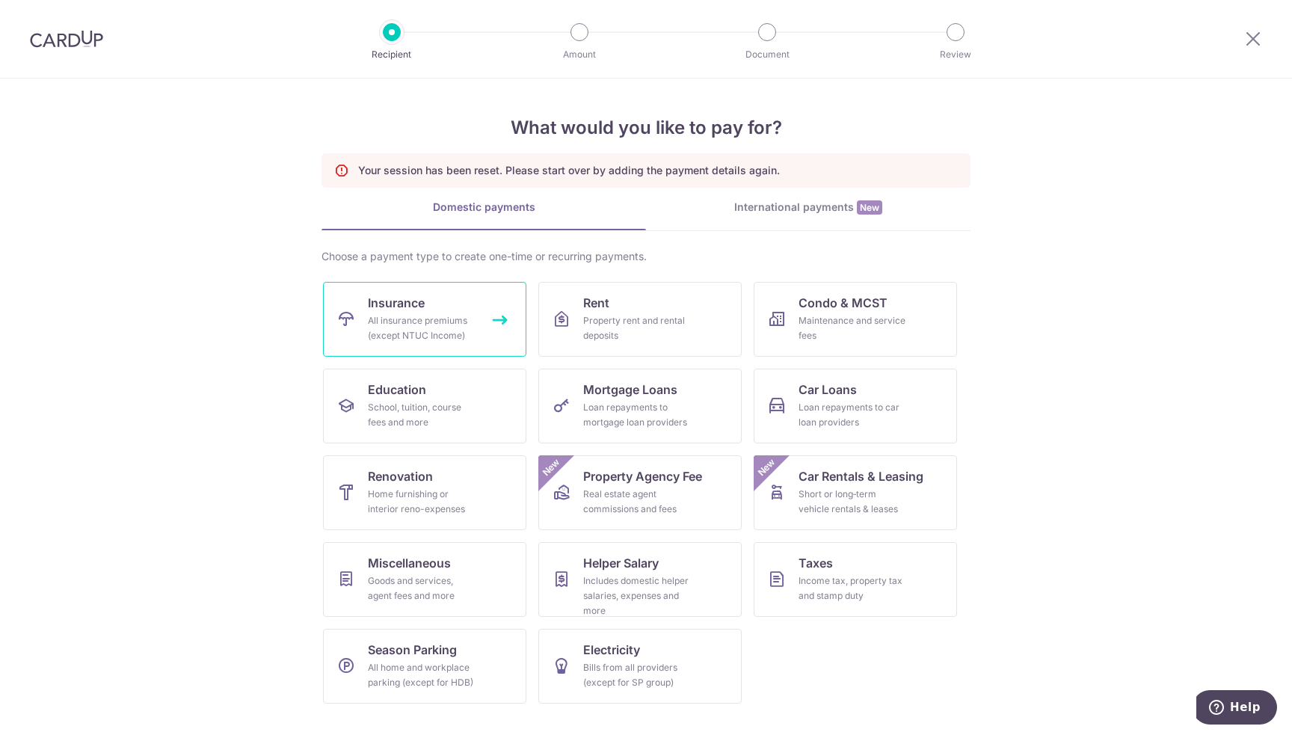
click at [421, 322] on div "All insurance premiums (except NTUC Income)" at bounding box center [422, 328] width 108 height 30
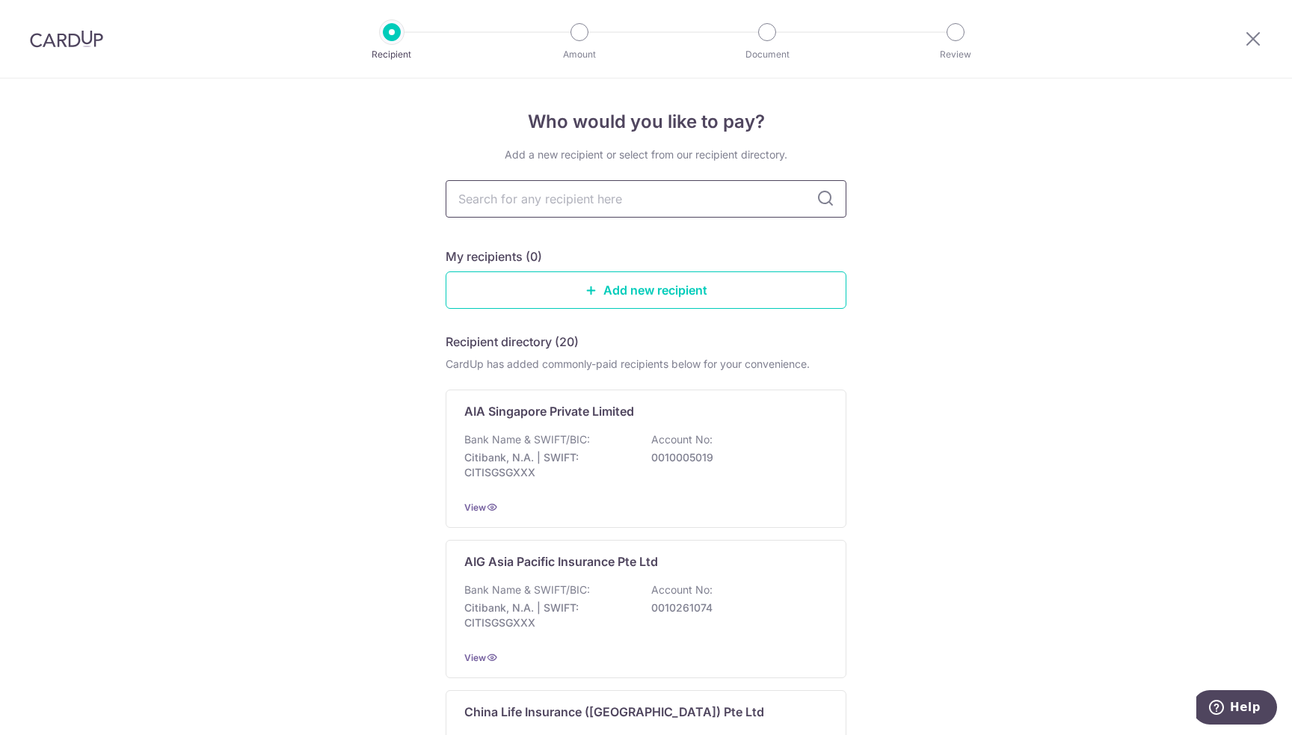
click at [678, 202] on input "text" at bounding box center [646, 198] width 401 height 37
type input "Prudential"
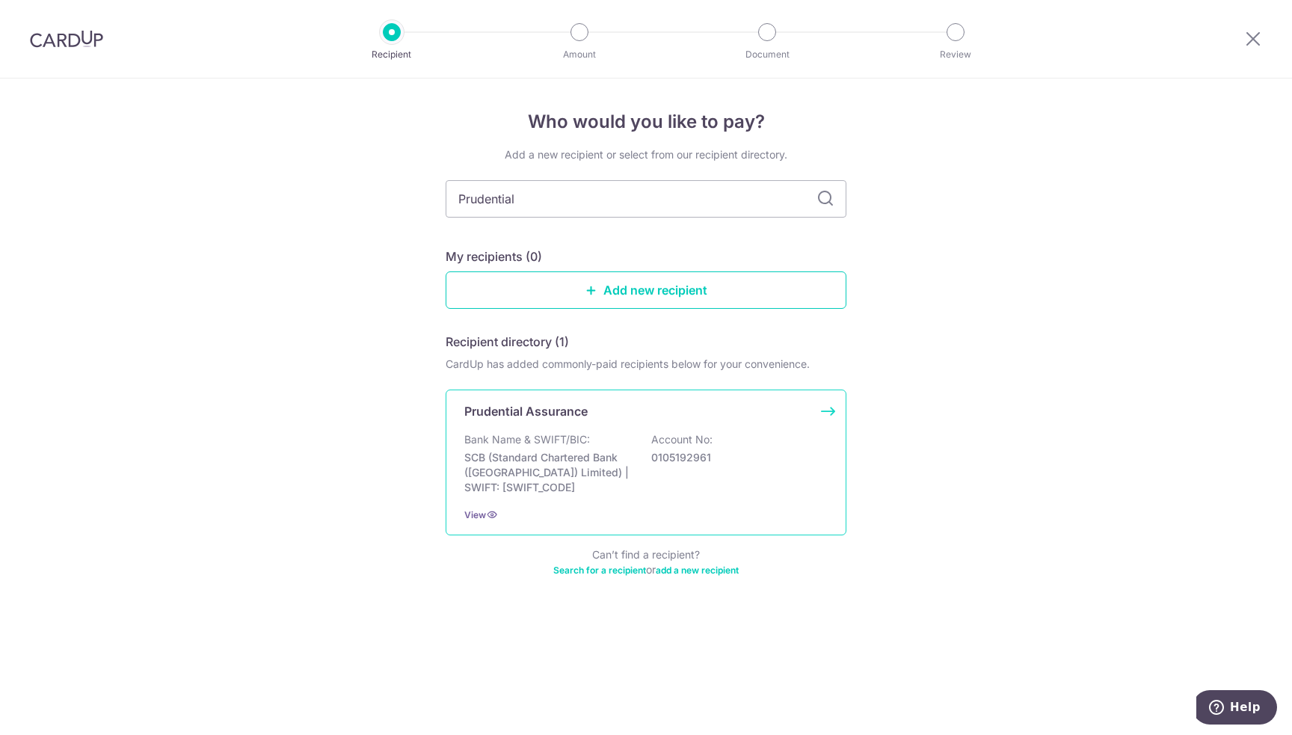
click at [610, 452] on p "SCB (Standard Chartered Bank ([GEOGRAPHIC_DATA]) Limited) | SWIFT: [SWIFT_CODE]" at bounding box center [547, 472] width 167 height 45
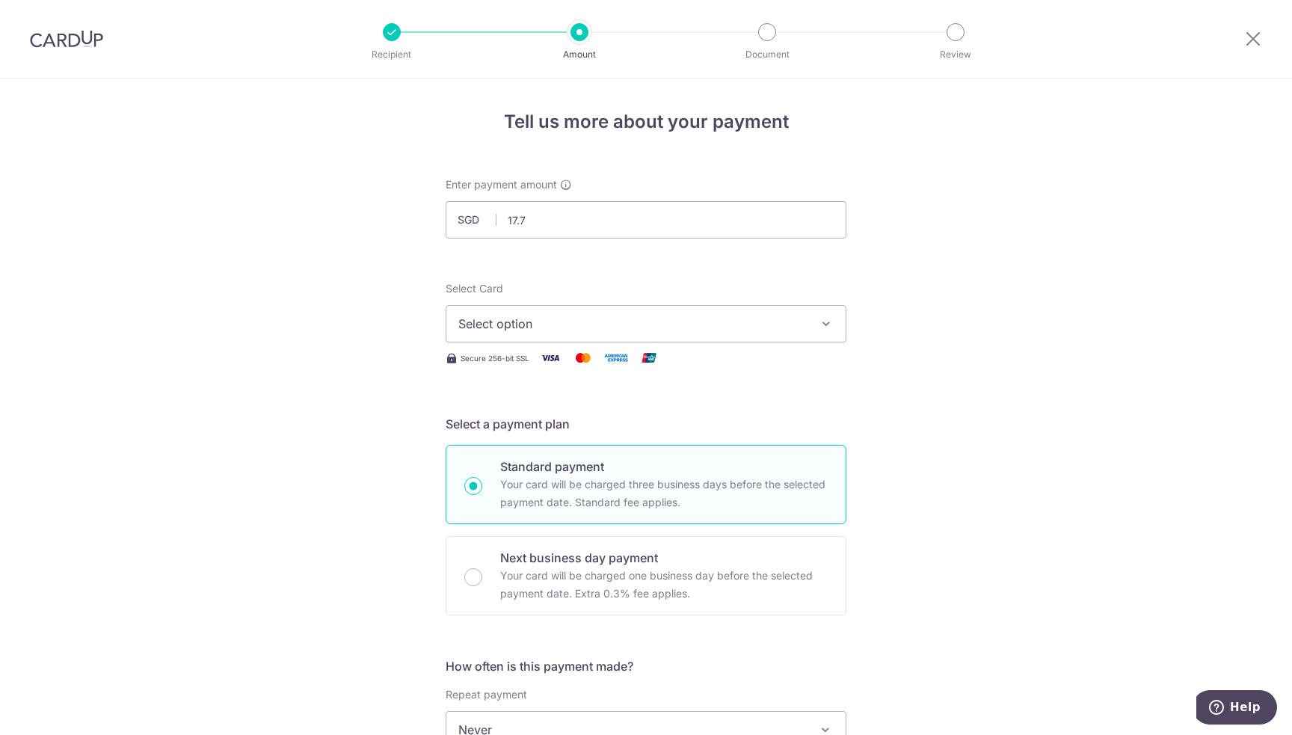
type input "17.77"
click at [701, 325] on span "Select option" at bounding box center [632, 324] width 348 height 18
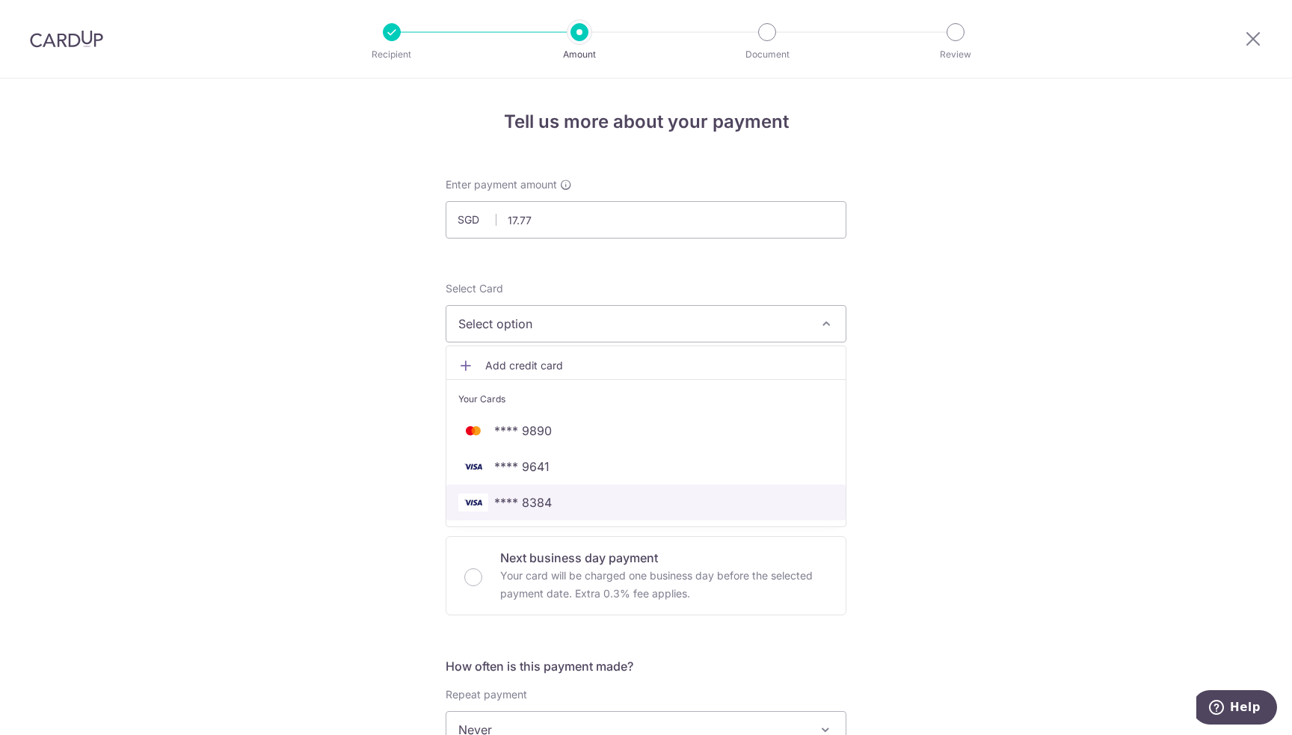
click at [550, 500] on span "**** 8384" at bounding box center [645, 502] width 375 height 18
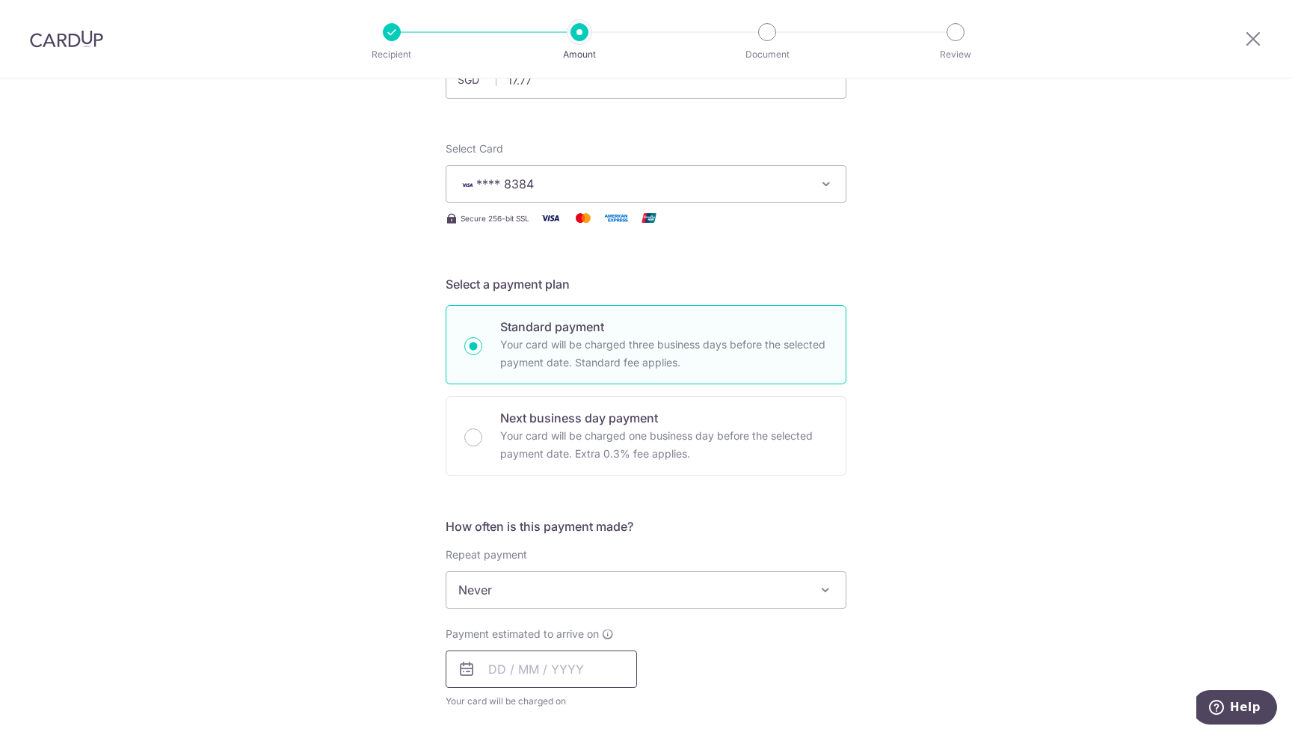
scroll to position [299, 0]
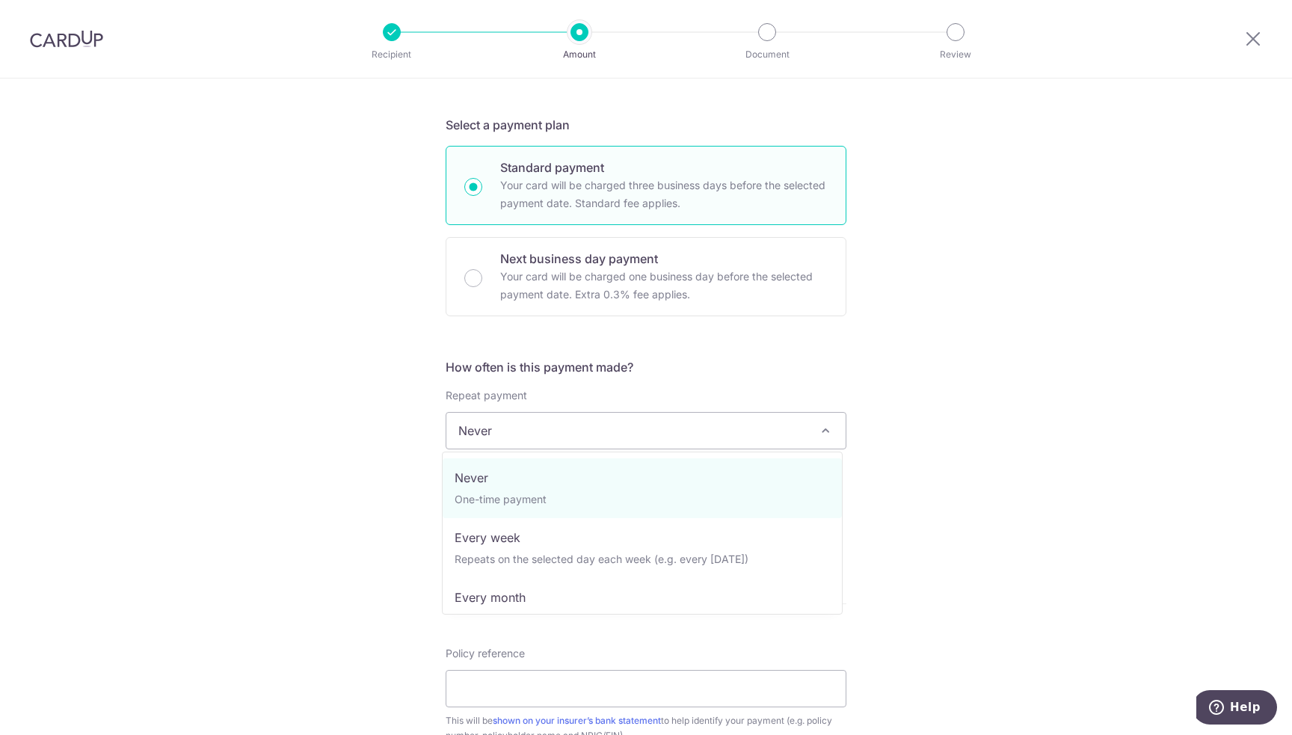
click at [553, 437] on span "Never" at bounding box center [645, 431] width 399 height 36
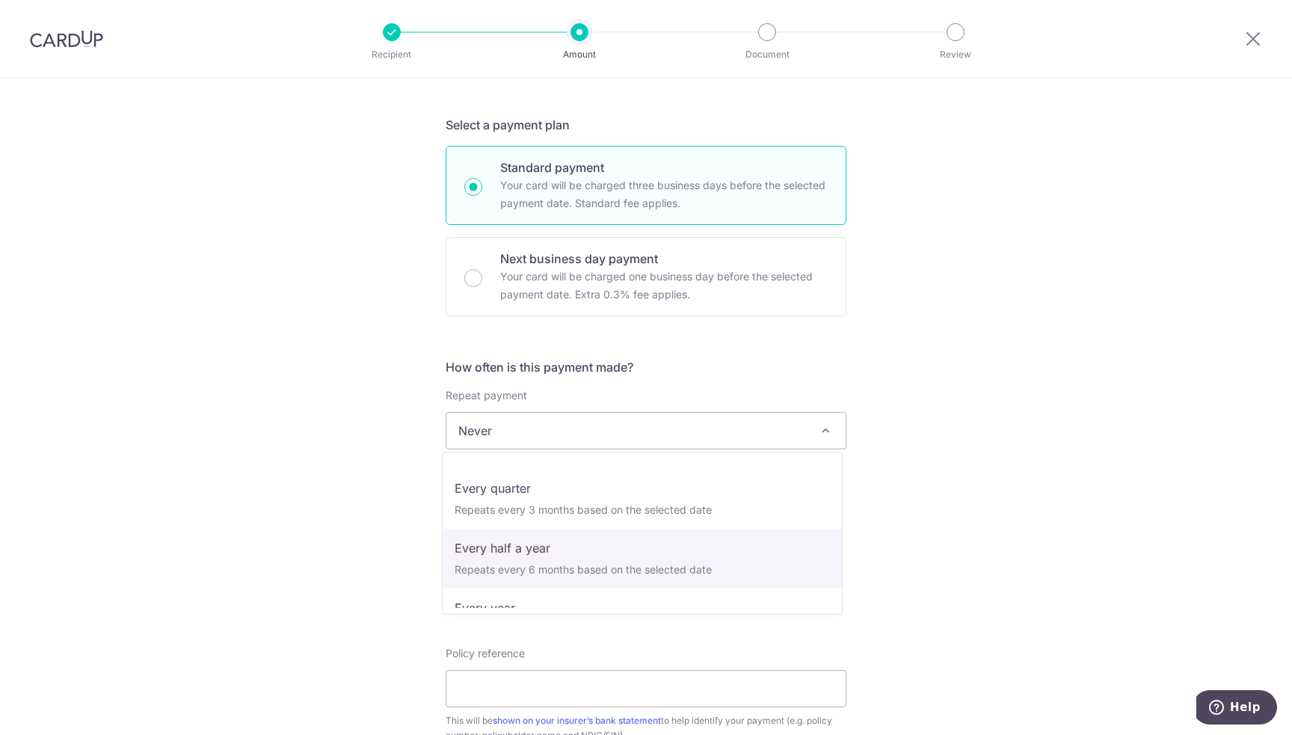
scroll to position [135, 0]
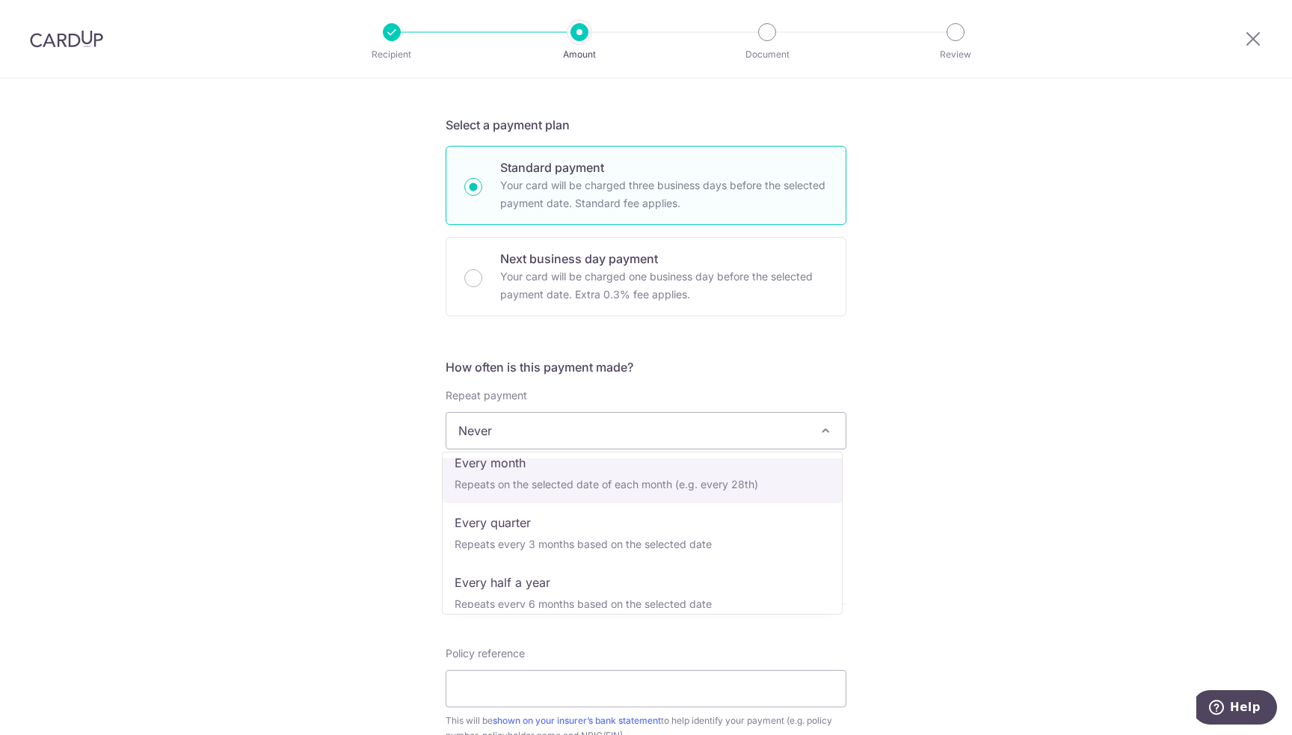
select select "3"
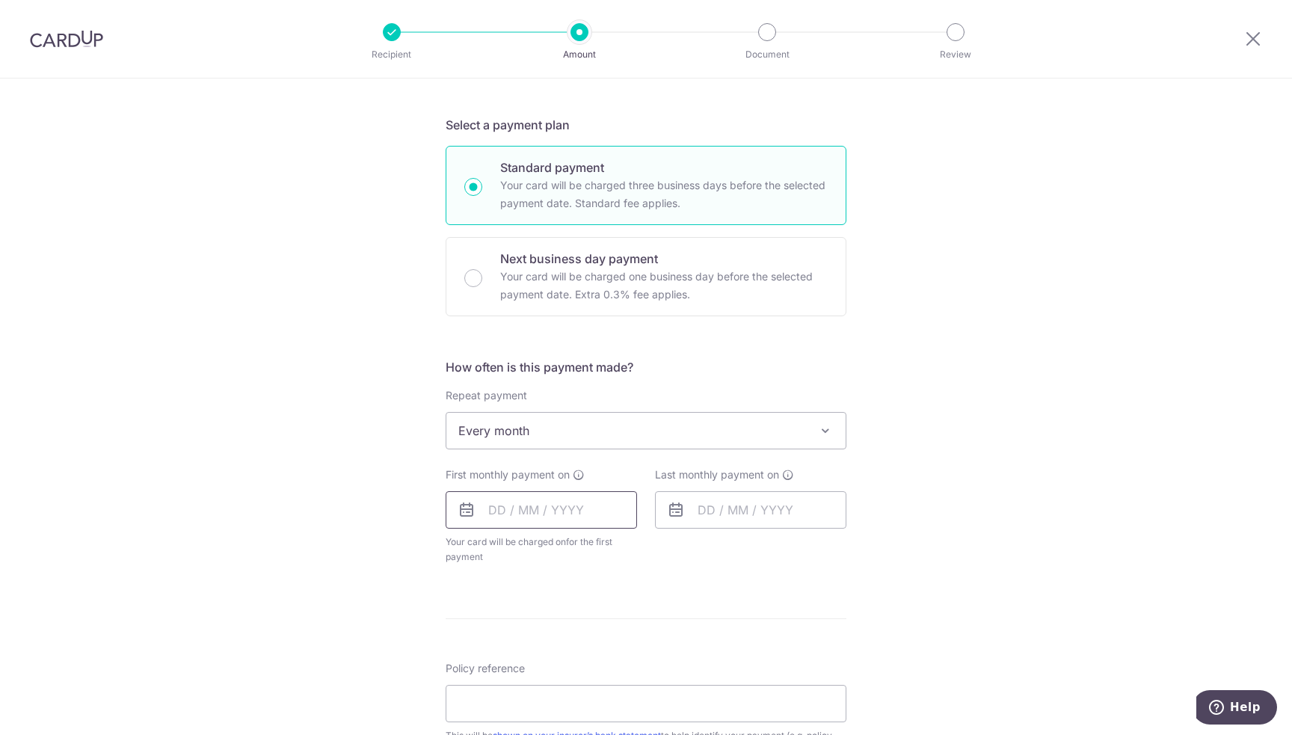
click at [514, 506] on input "text" at bounding box center [541, 509] width 191 height 37
click at [649, 550] on link "Next" at bounding box center [657, 550] width 18 height 18
click at [652, 672] on link "15" at bounding box center [656, 676] width 24 height 24
type input "[DATE]"
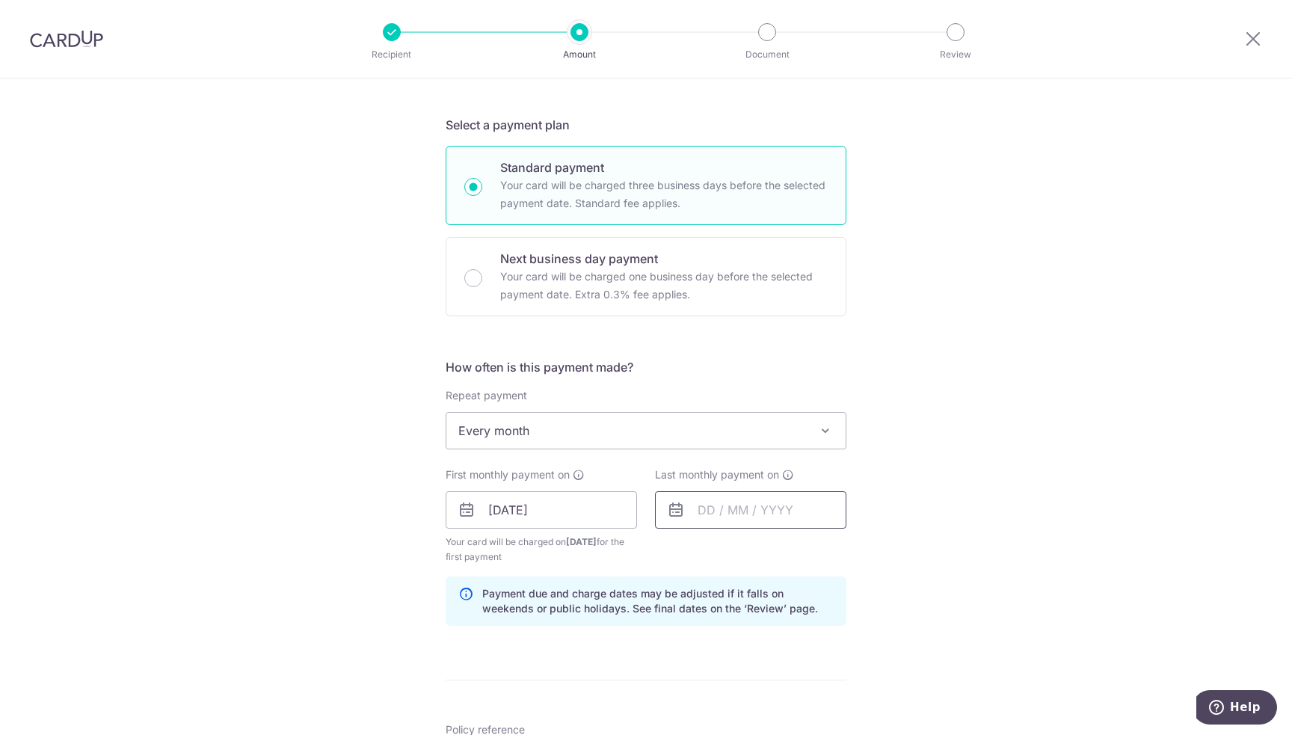
click at [773, 499] on input "text" at bounding box center [750, 509] width 191 height 37
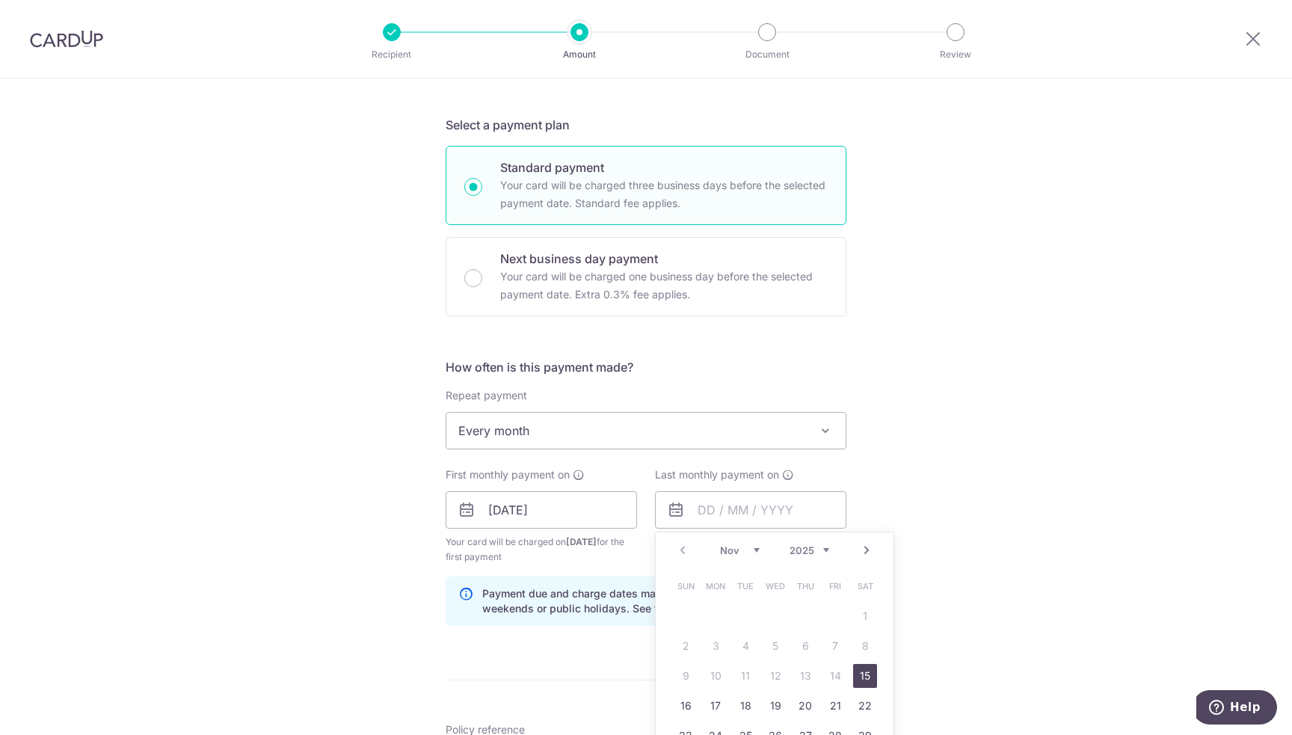
click at [862, 551] on link "Next" at bounding box center [867, 550] width 18 height 18
click at [807, 670] on link "15" at bounding box center [805, 676] width 24 height 24
type input "[DATE]"
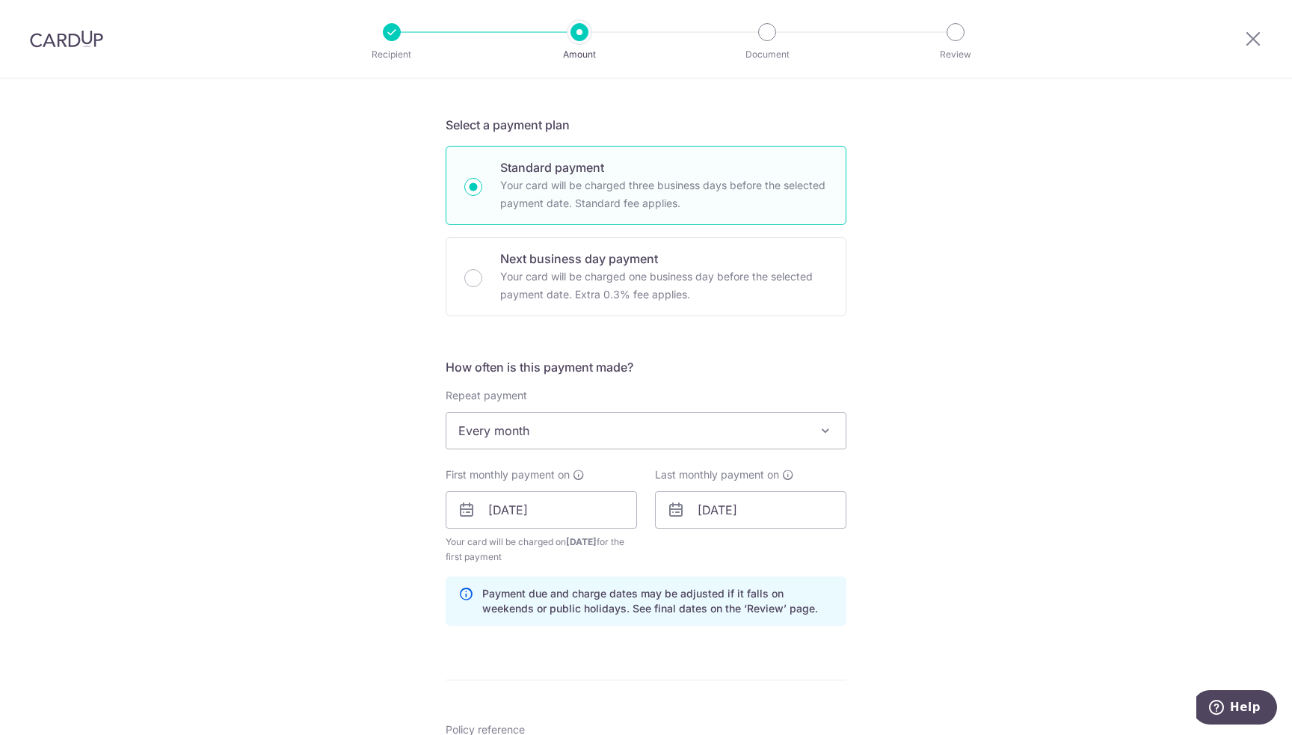
click at [1006, 508] on div "Tell us more about your payment Enter payment amount SGD 17.77 17.77 Select Car…" at bounding box center [646, 524] width 1292 height 1490
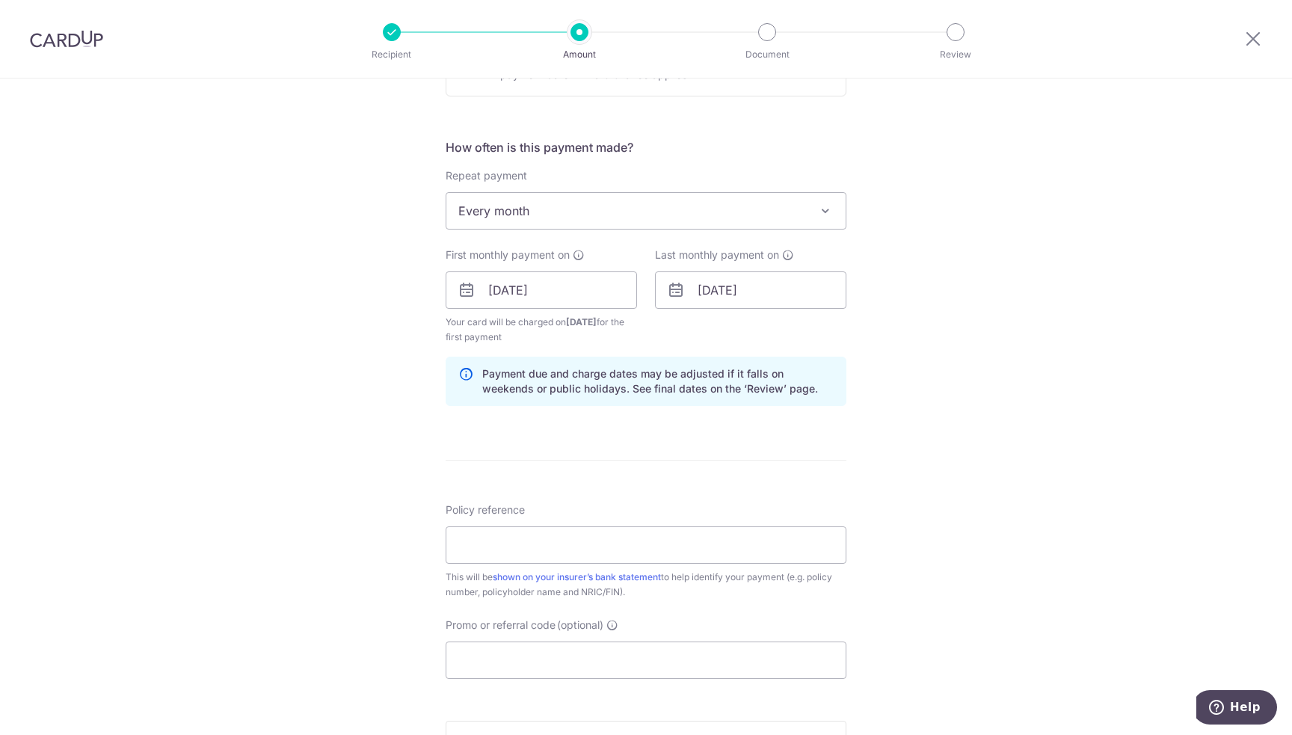
scroll to position [523, 0]
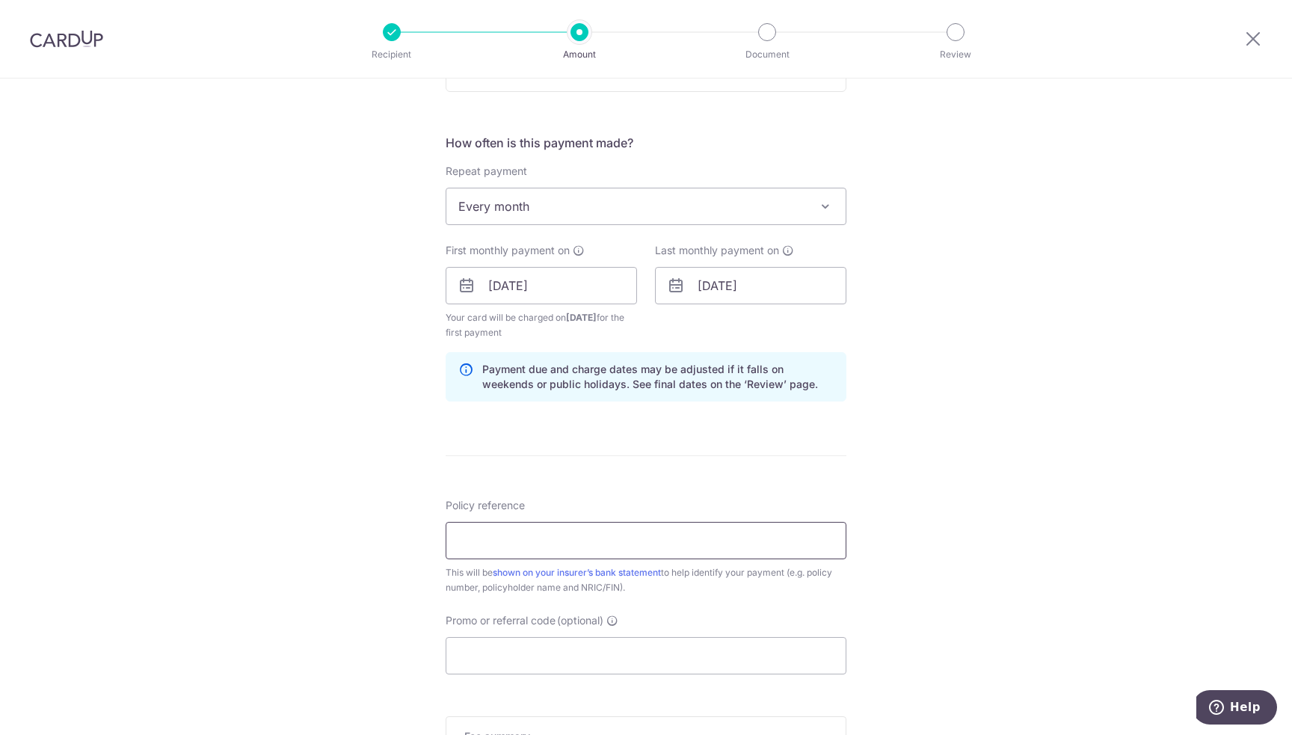
click at [665, 543] on input "Policy reference" at bounding box center [646, 540] width 401 height 37
type input "v"
paste input "86457889"
type input "86457889"
click at [581, 670] on input "Promo or referral code (optional)" at bounding box center [646, 655] width 401 height 37
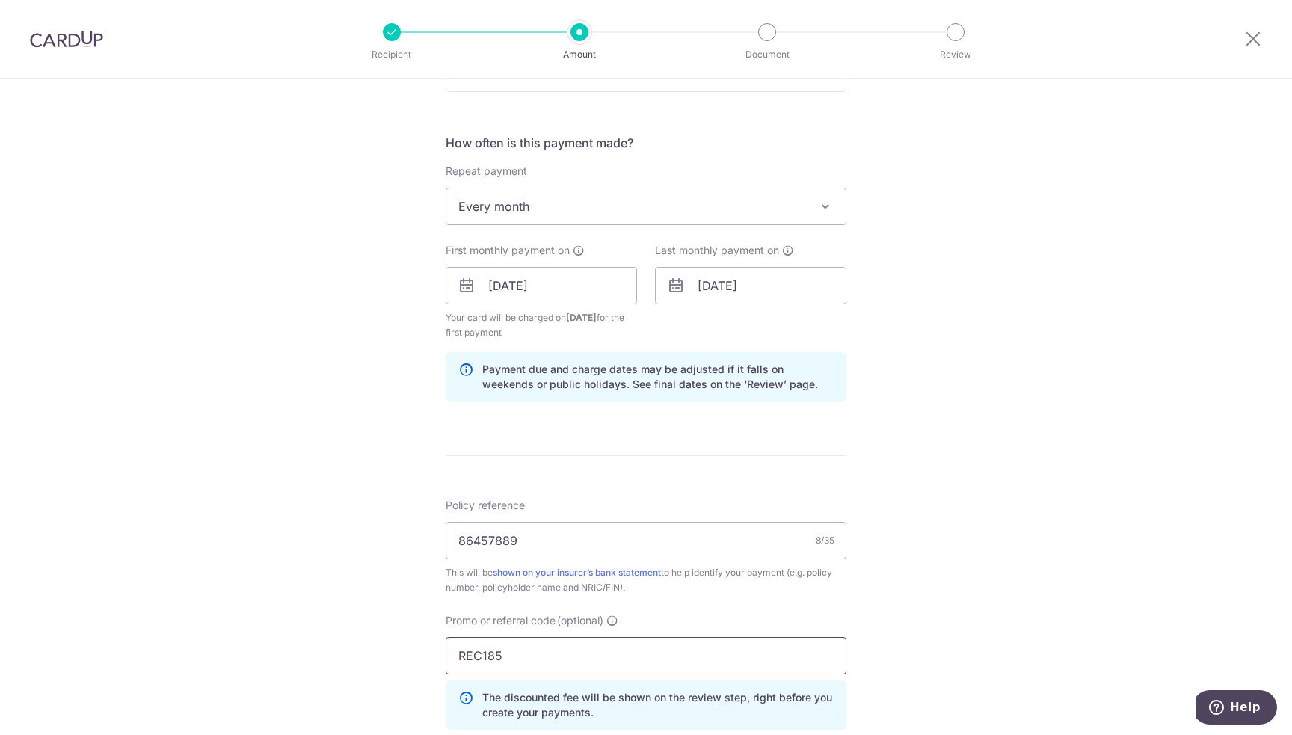
type input "REC185"
click button "Add Card" at bounding box center [0, 0] width 0 height 0
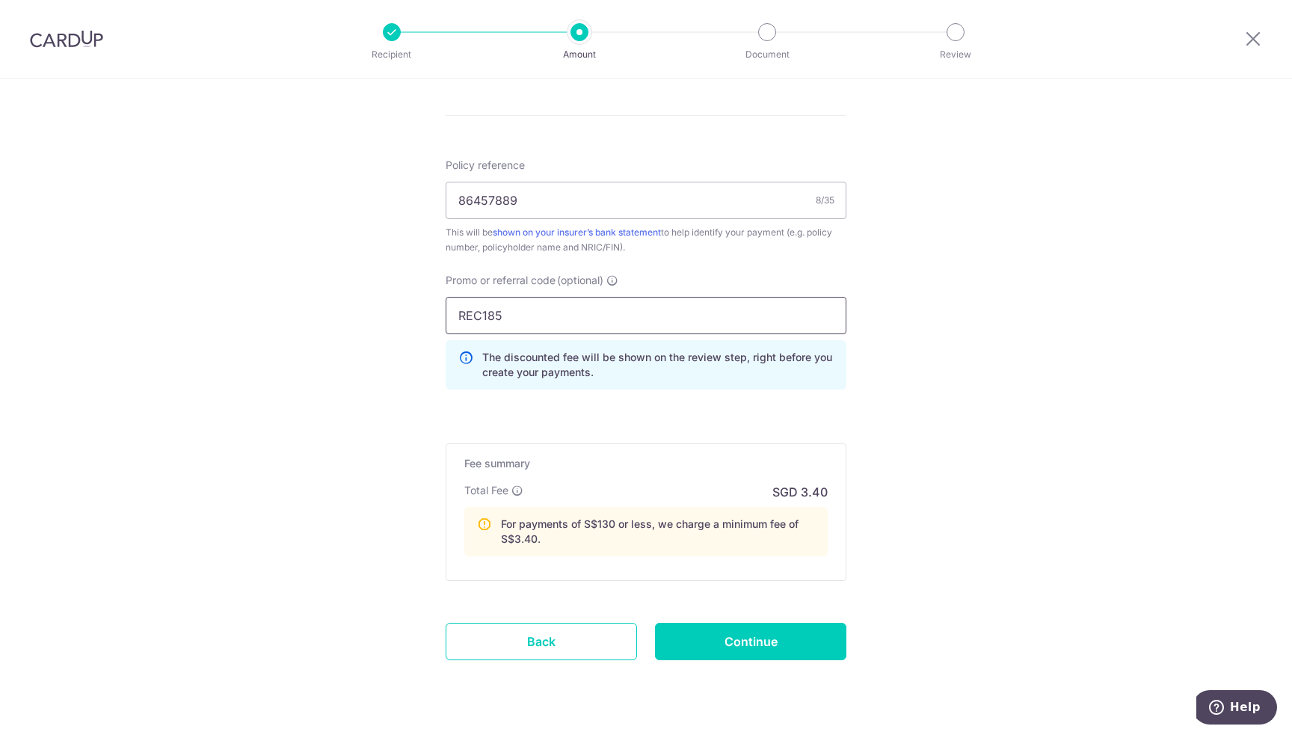
scroll to position [898, 0]
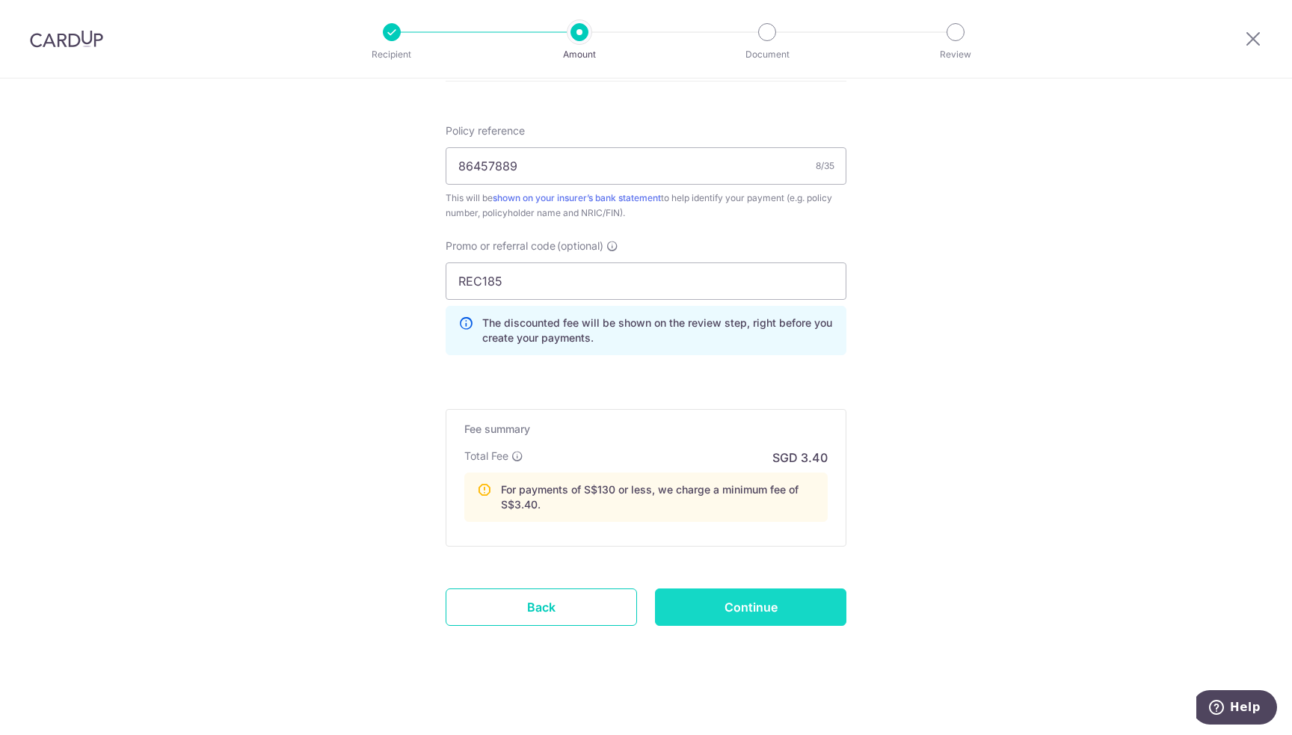
click at [745, 606] on input "Continue" at bounding box center [750, 606] width 191 height 37
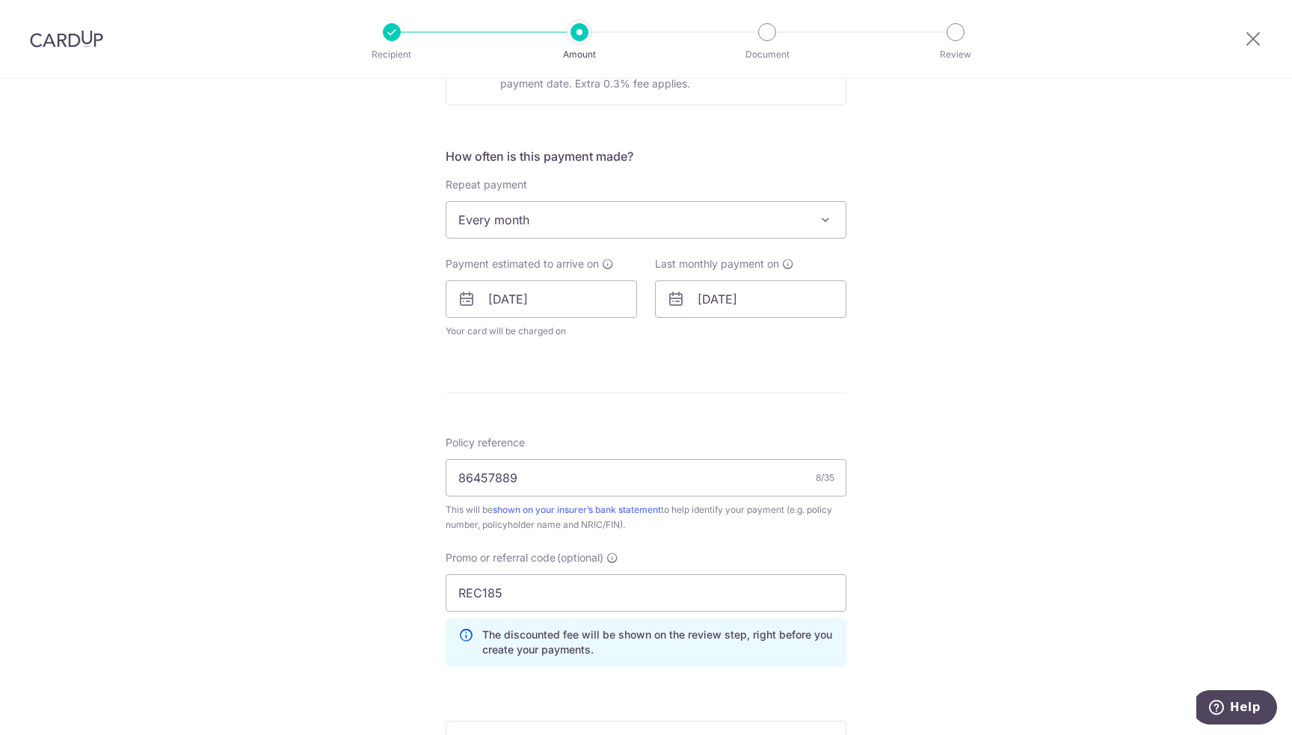
scroll to position [523, 0]
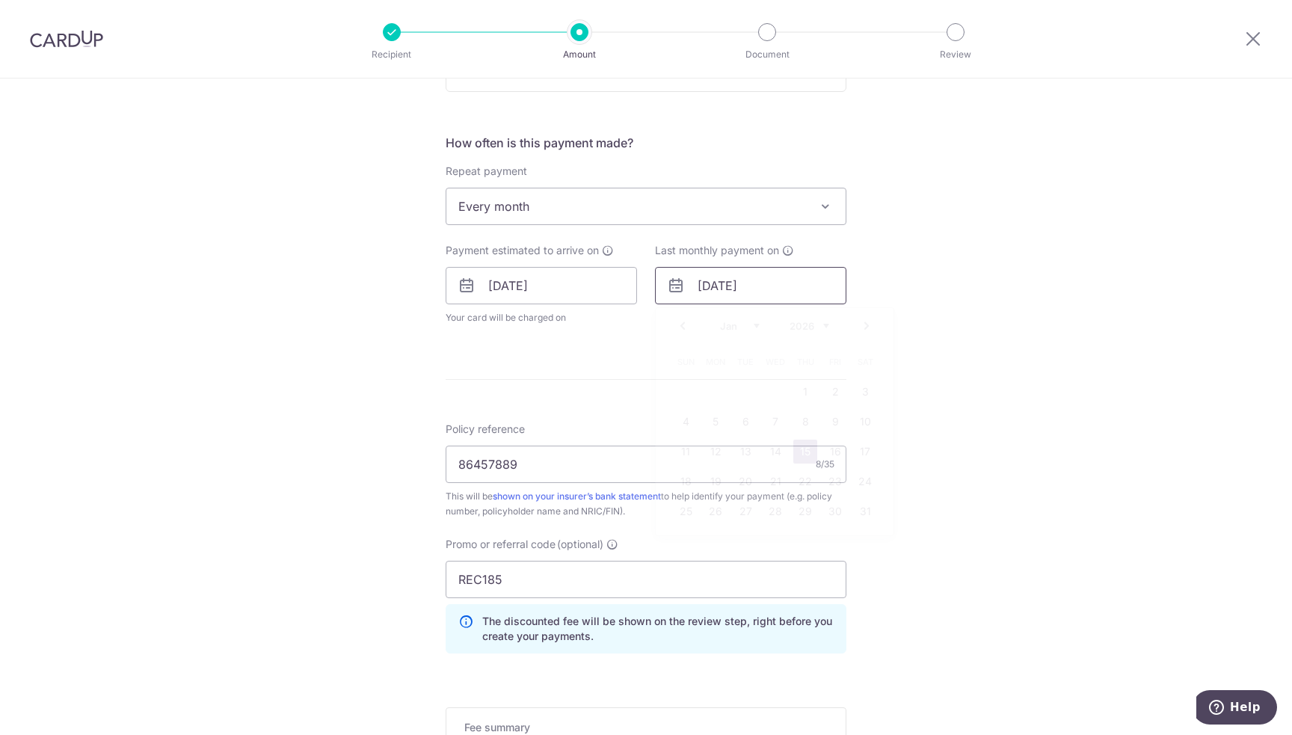
click at [766, 292] on input "[DATE]" at bounding box center [750, 285] width 191 height 37
click at [861, 322] on link "Next" at bounding box center [867, 326] width 18 height 18
click at [686, 448] on link "15" at bounding box center [686, 452] width 24 height 24
type input "[DATE]"
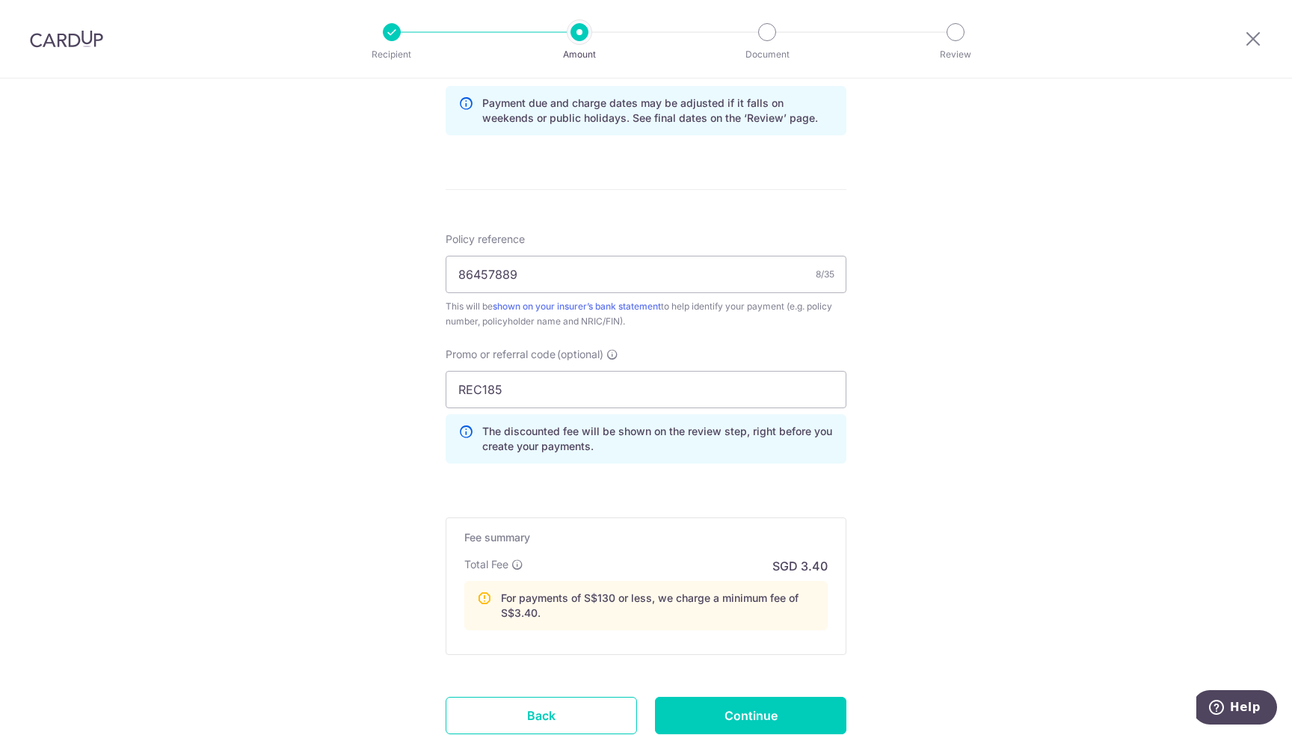
scroll to position [822, 0]
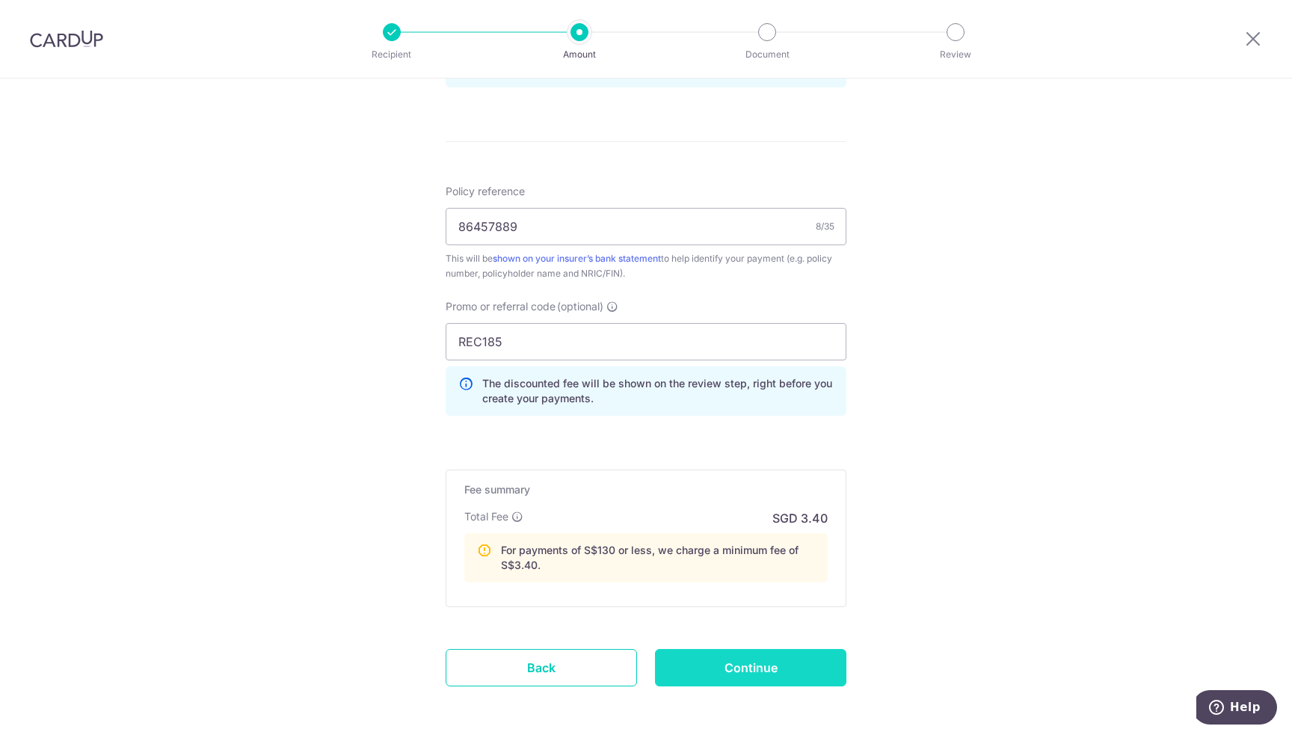
click at [753, 673] on input "Continue" at bounding box center [750, 667] width 191 height 37
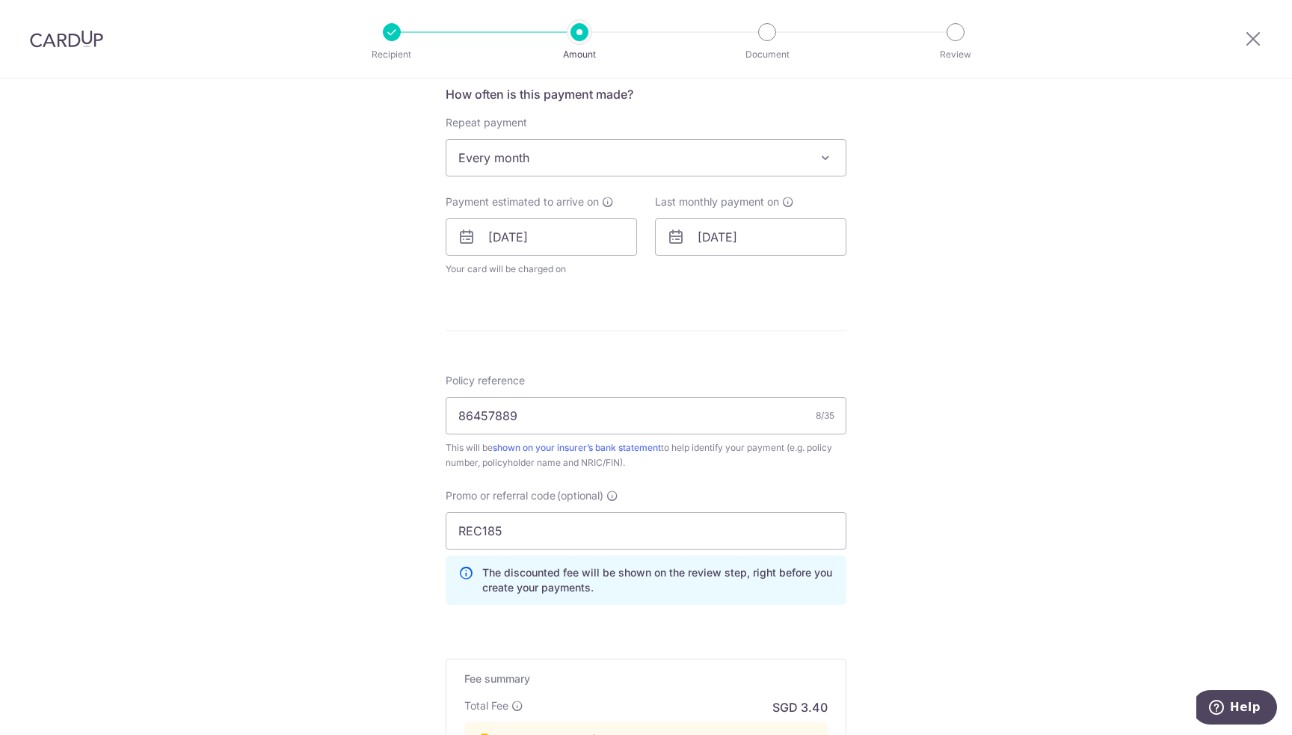
scroll to position [598, 0]
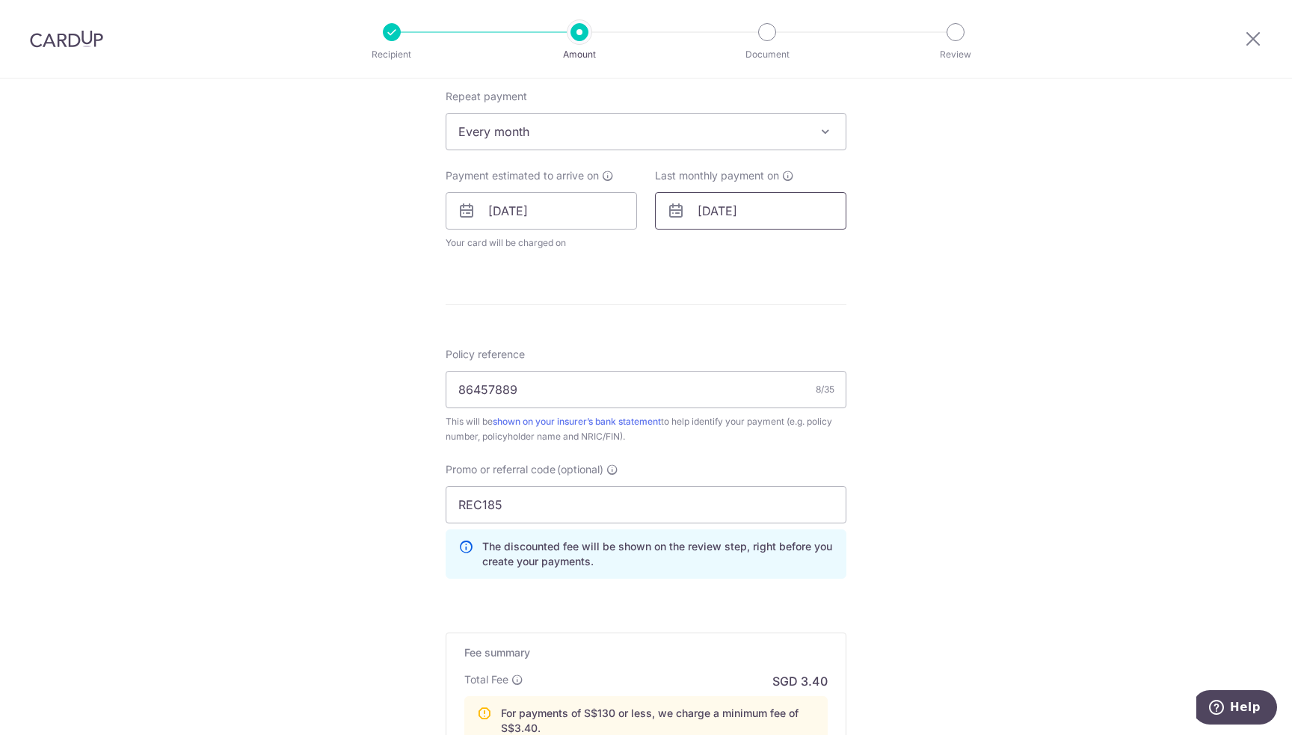
click at [784, 212] on input "[DATE]" at bounding box center [750, 210] width 191 height 37
click at [683, 253] on link "Prev" at bounding box center [683, 251] width 18 height 18
click at [804, 374] on link "15" at bounding box center [805, 377] width 24 height 24
type input "[DATE]"
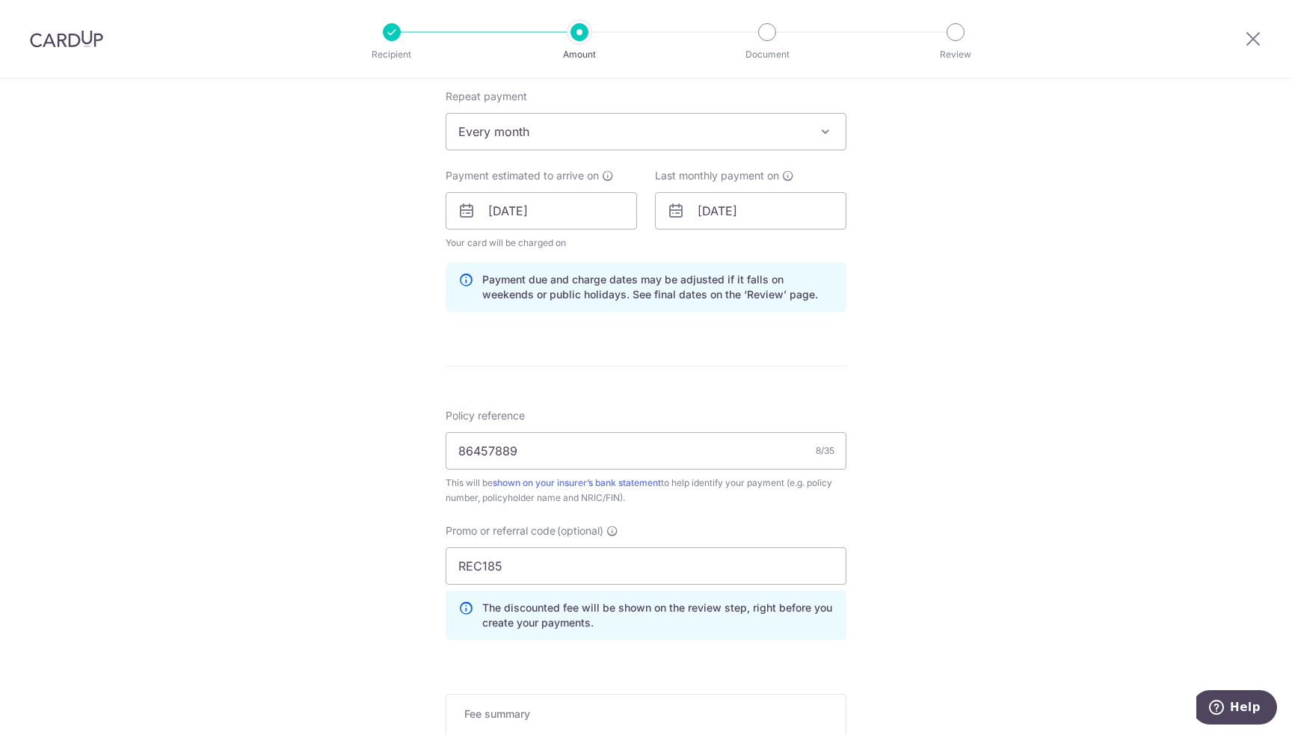
click at [996, 343] on div "Tell us more about your payment Enter payment amount SGD 17.77 17.77 Select Car…" at bounding box center [646, 251] width 1292 height 1542
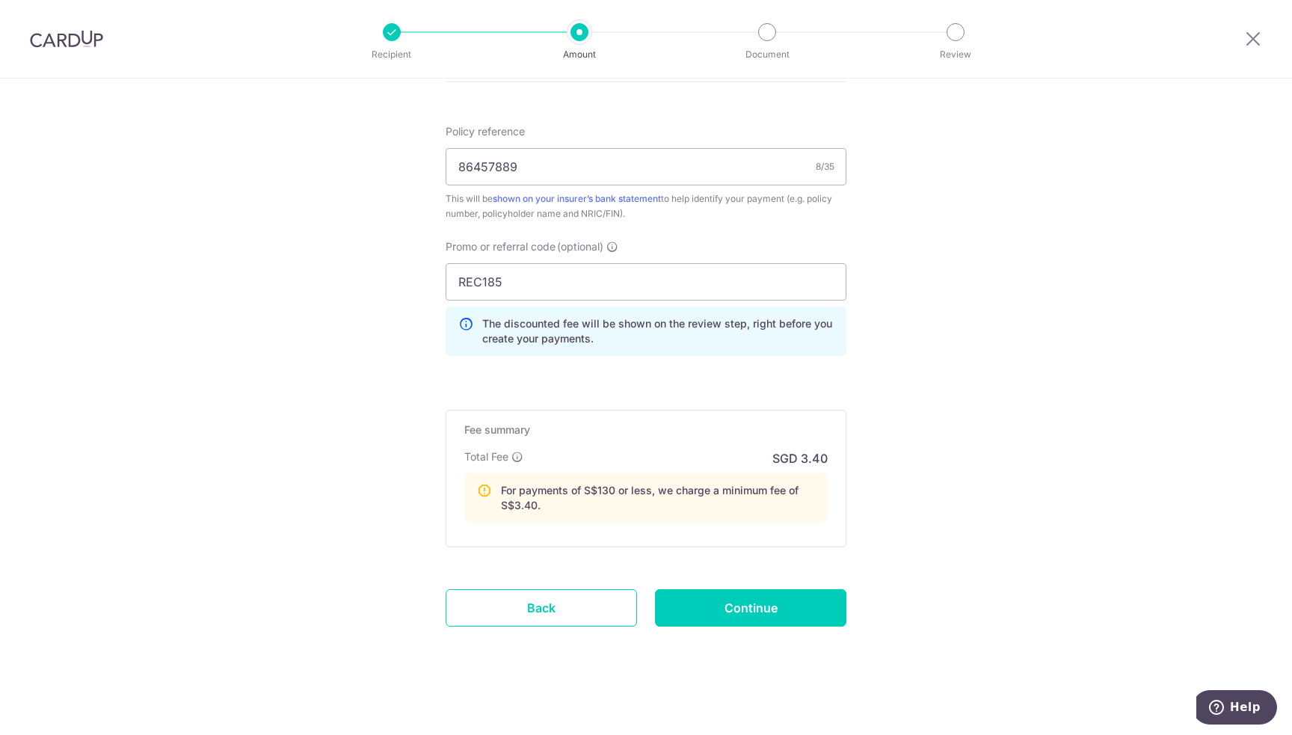
scroll to position [883, 0]
click at [793, 609] on input "Continue" at bounding box center [750, 606] width 191 height 37
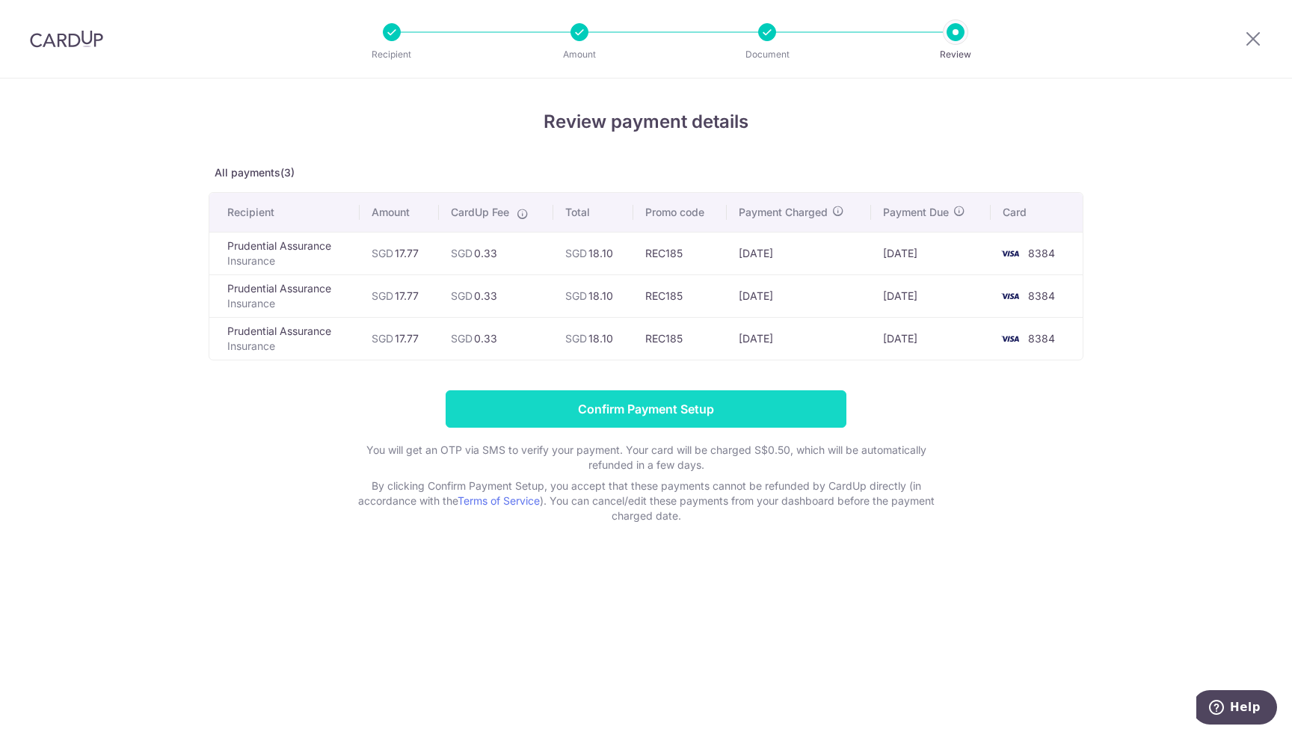
click at [652, 409] on input "Confirm Payment Setup" at bounding box center [646, 408] width 401 height 37
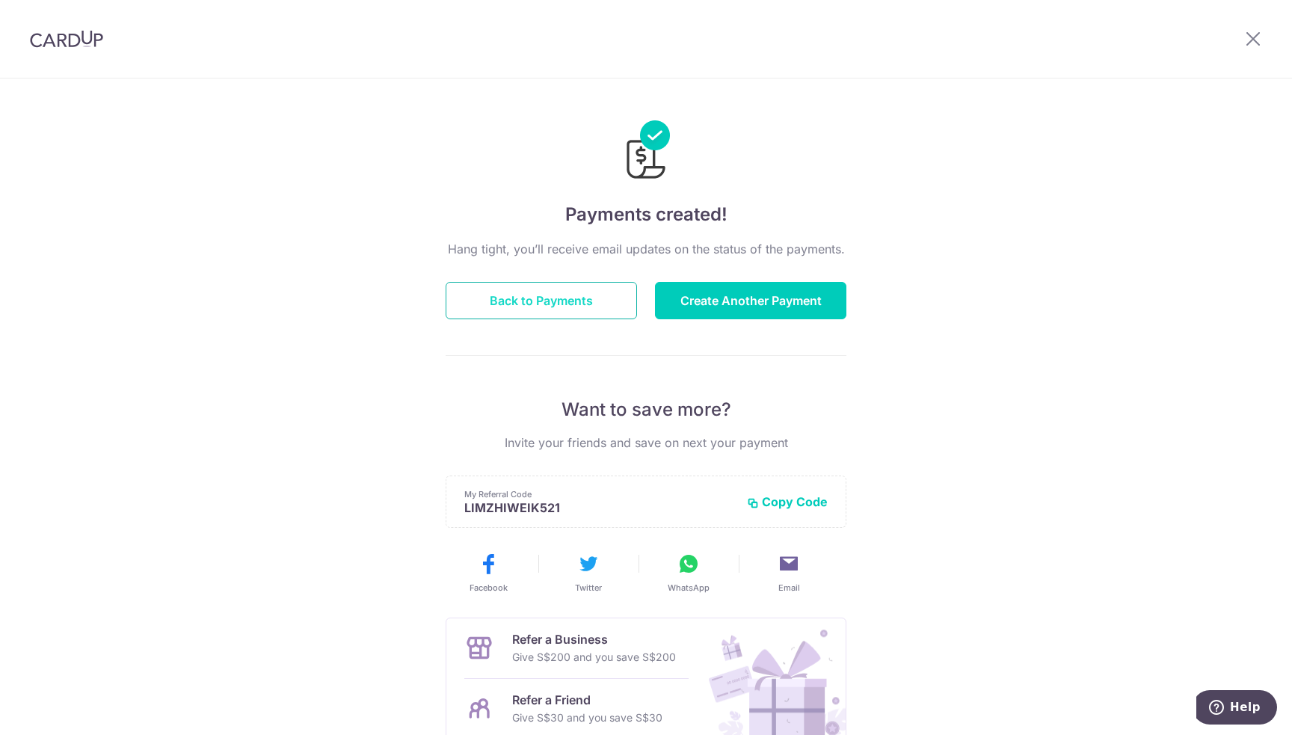
click at [578, 298] on button "Back to Payments" at bounding box center [541, 300] width 191 height 37
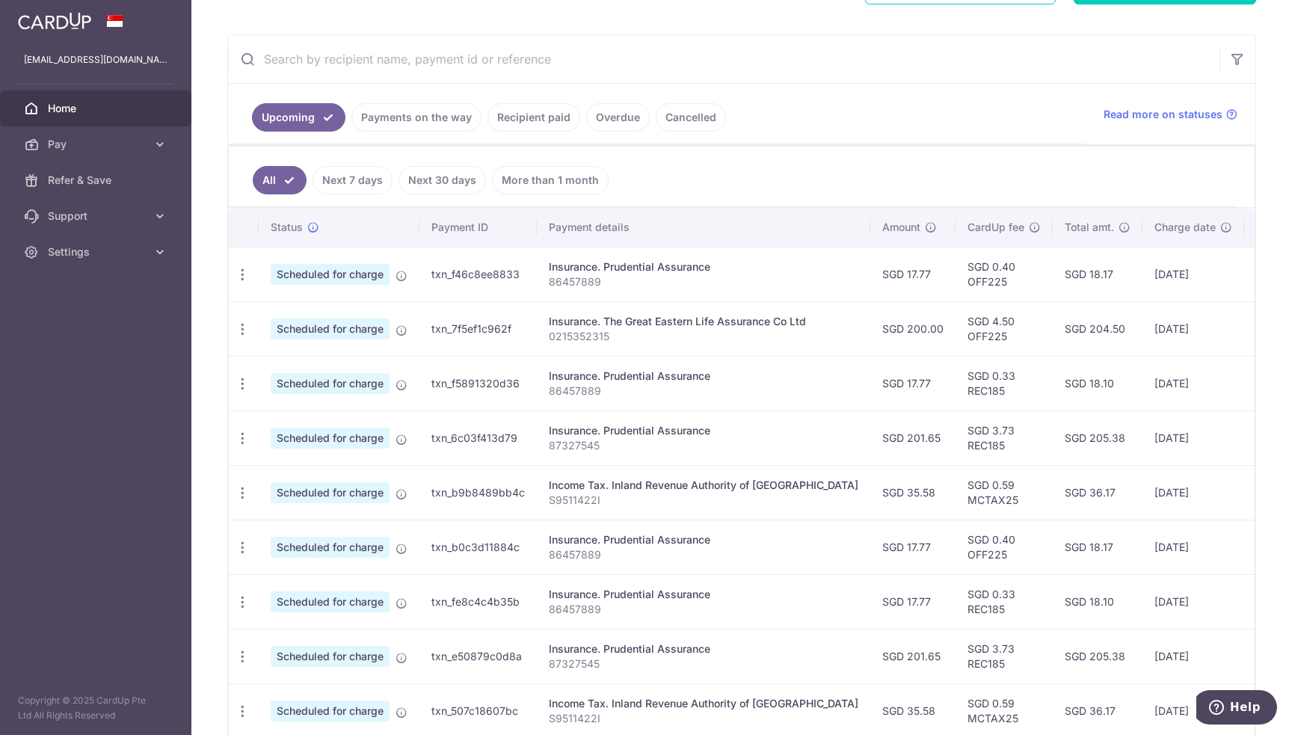
scroll to position [299, 0]
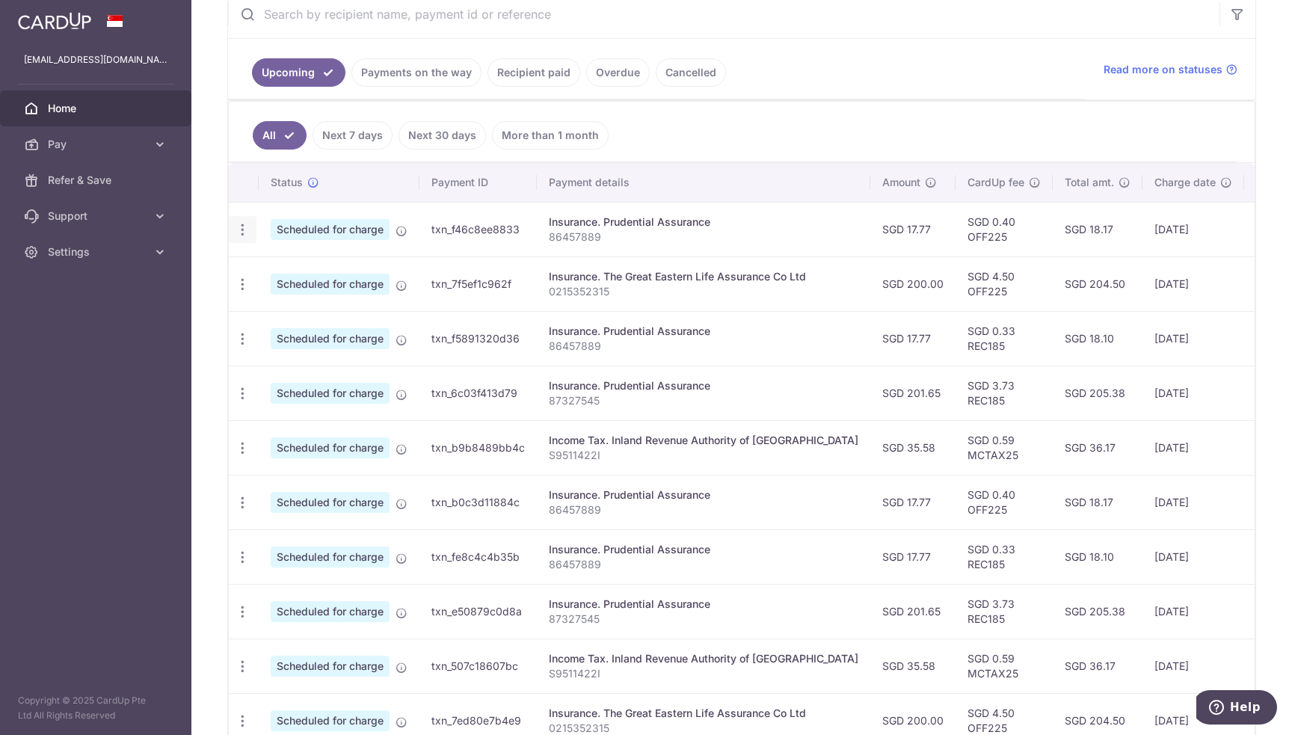
click at [248, 224] on icon "button" at bounding box center [243, 230] width 16 height 16
click at [289, 307] on span "Cancel payment" at bounding box center [322, 307] width 100 height 18
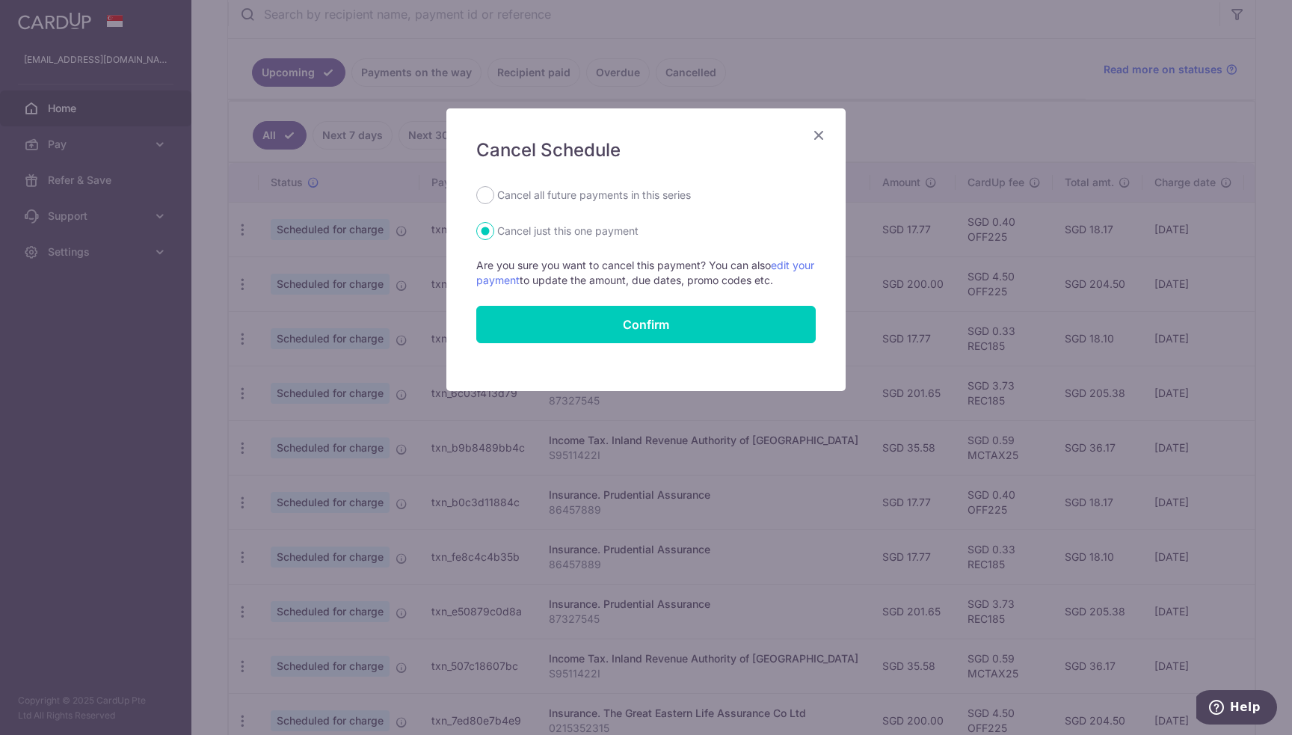
click at [529, 191] on label "Cancel all future payments in this series" at bounding box center [594, 195] width 194 height 18
click at [494, 191] on input "Cancel all future payments in this series" at bounding box center [485, 195] width 18 height 18
radio input "true"
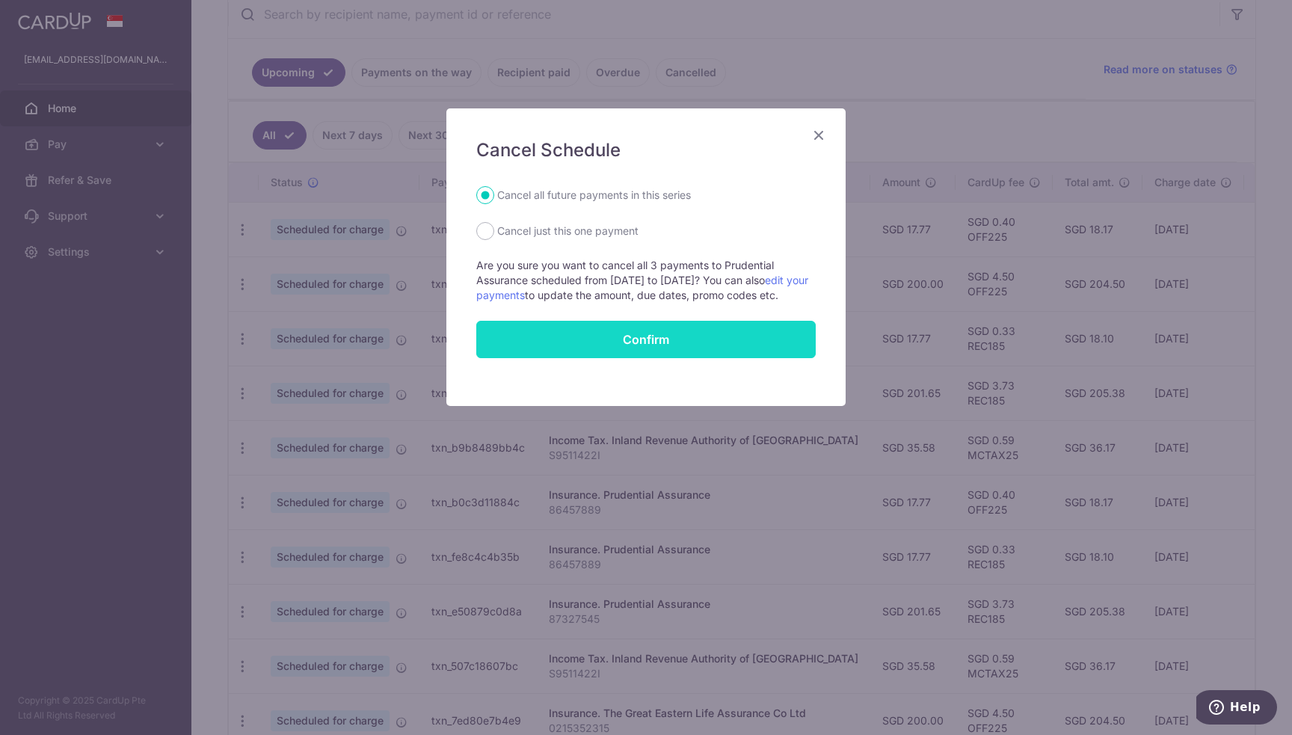
click at [669, 348] on button "Confirm" at bounding box center [645, 339] width 339 height 37
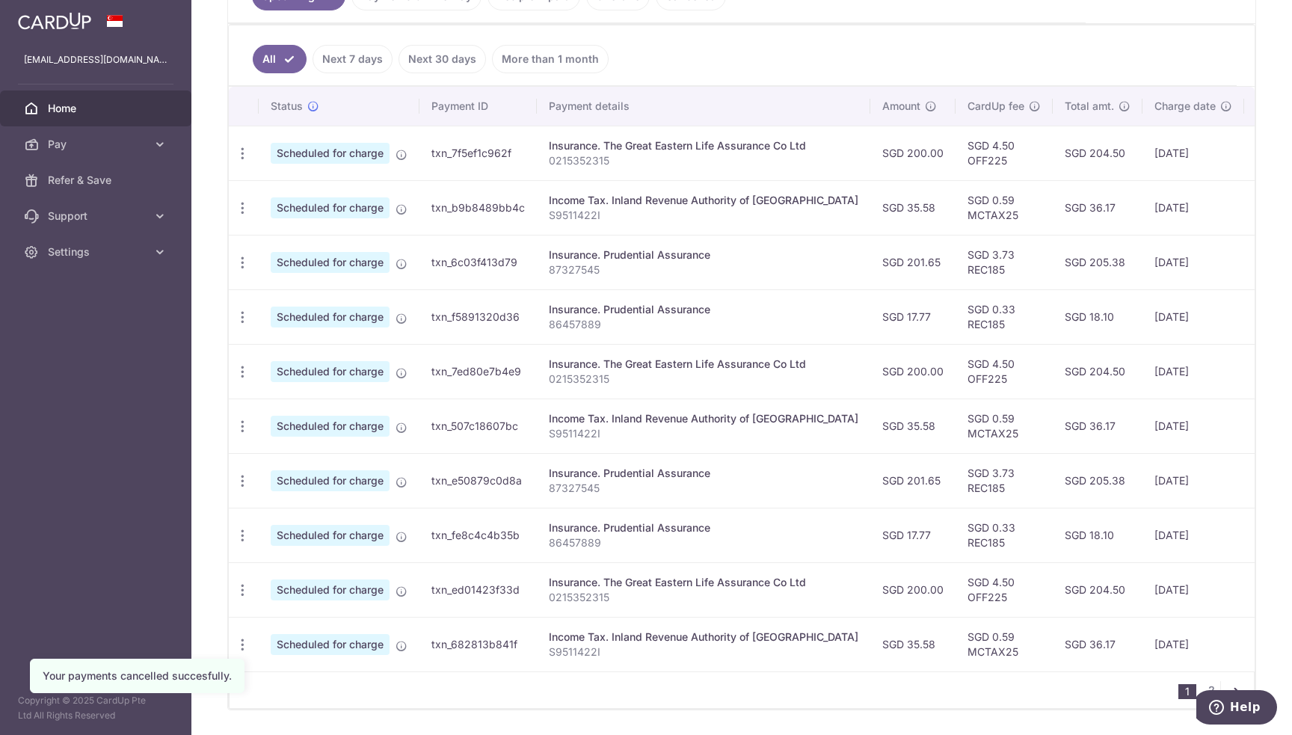
scroll to position [350, 0]
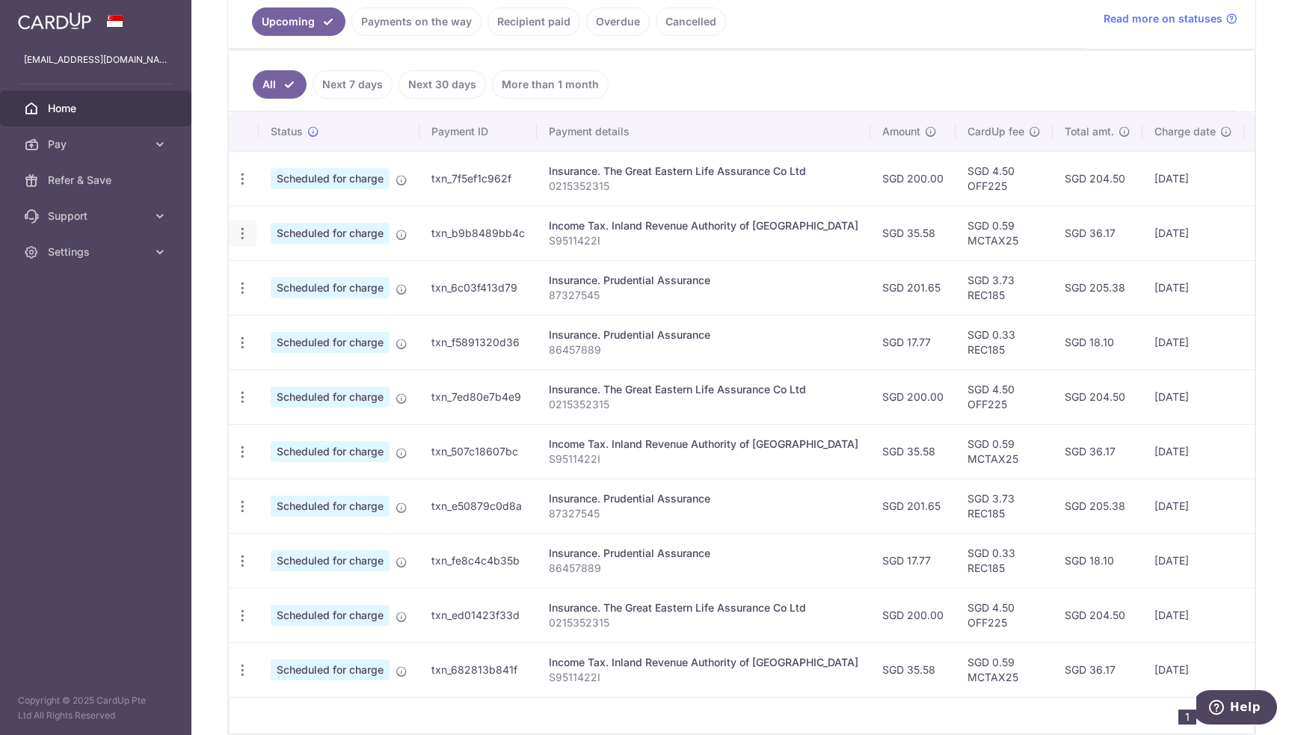
click at [235, 227] on icon "button" at bounding box center [243, 234] width 16 height 16
click at [291, 271] on span "Update payment" at bounding box center [322, 274] width 102 height 18
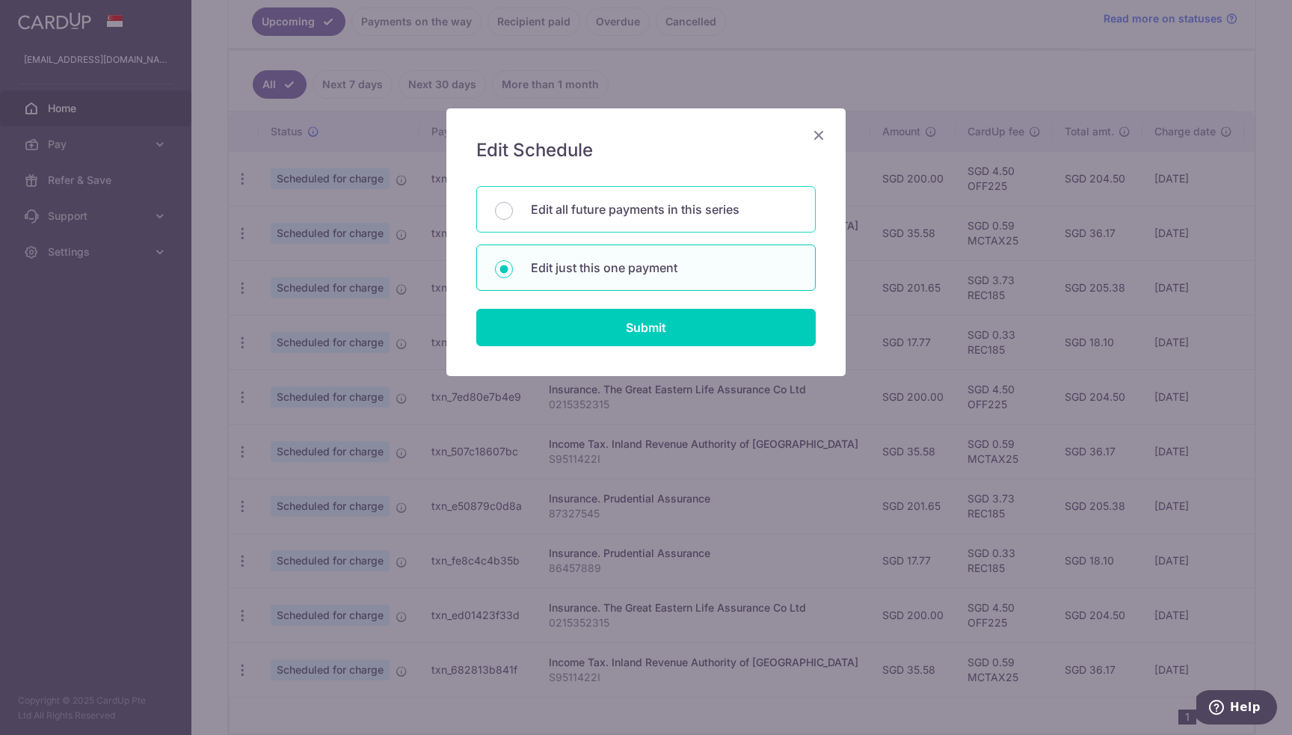
click at [592, 215] on p "Edit all future payments in this series" at bounding box center [664, 209] width 266 height 18
click at [513, 215] on input "Edit all future payments in this series" at bounding box center [504, 211] width 18 height 18
radio input "true"
click at [822, 136] on icon "Close" at bounding box center [819, 135] width 18 height 19
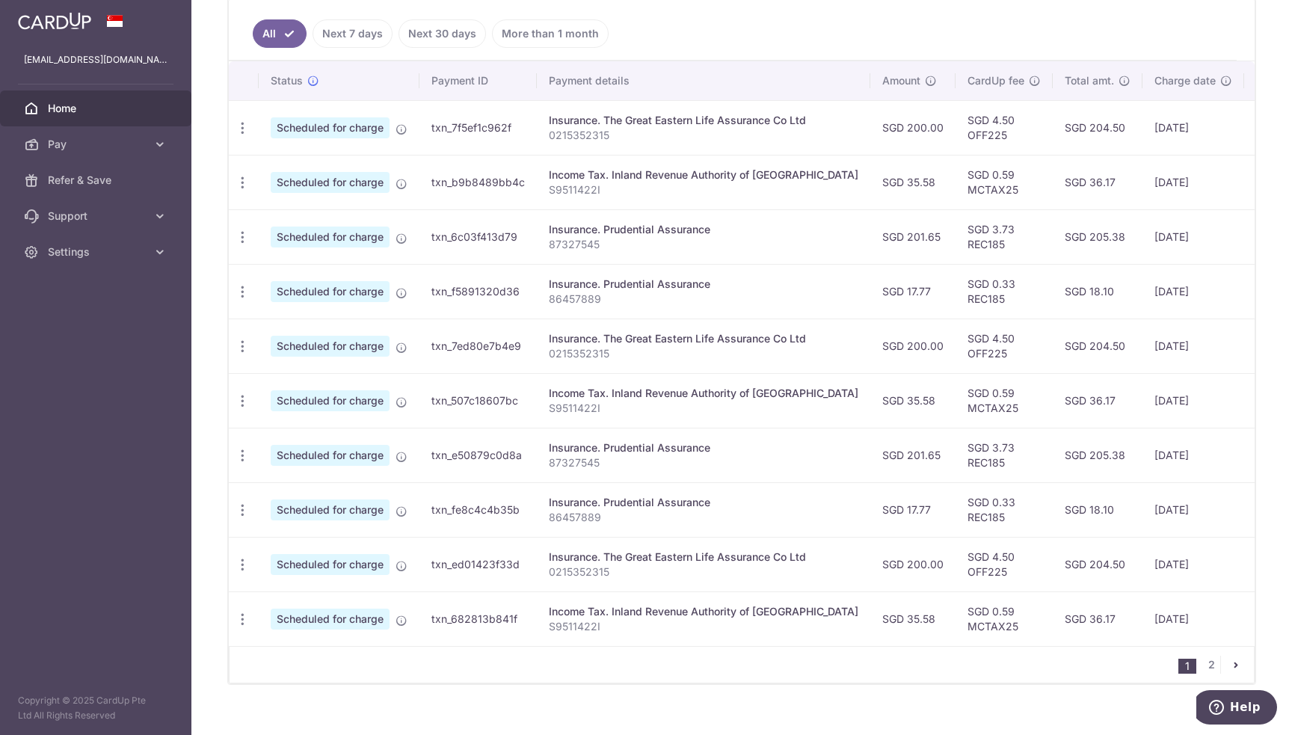
scroll to position [425, 0]
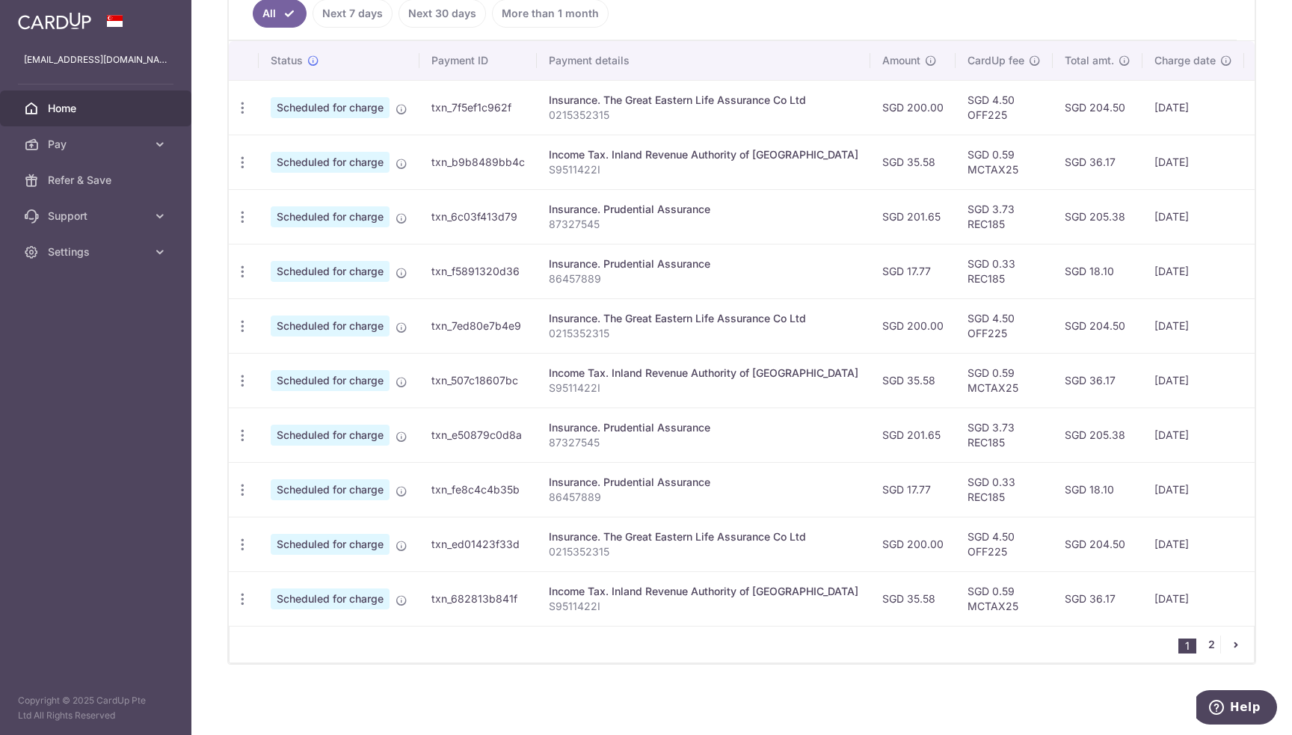
click at [1204, 642] on link "2" at bounding box center [1211, 645] width 18 height 18
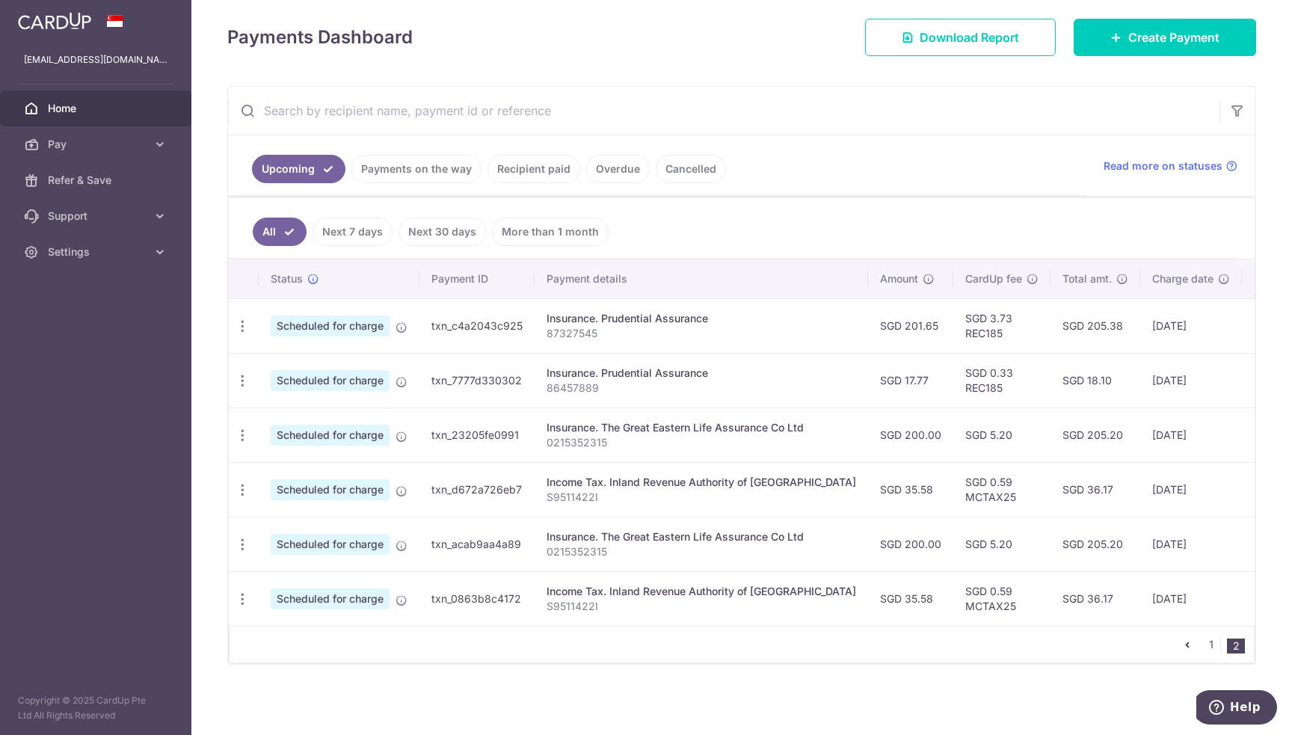
scroll to position [206, 0]
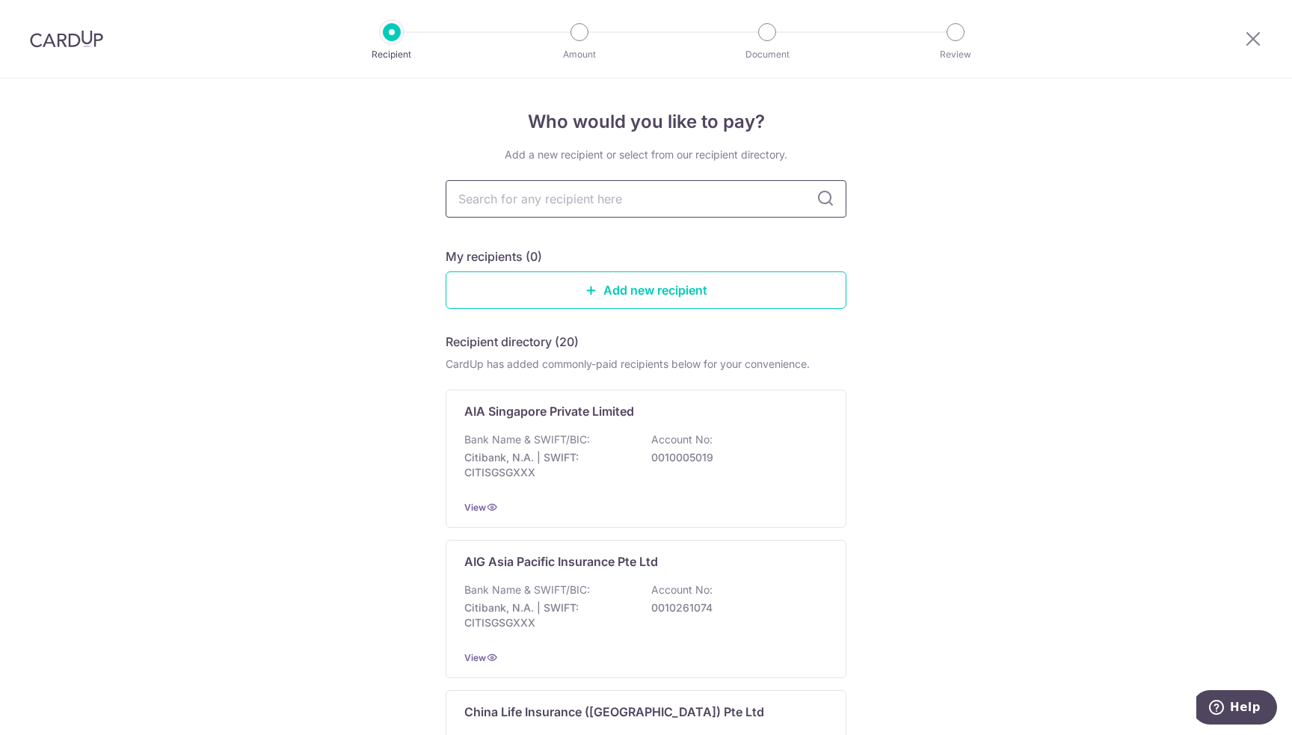
click at [637, 200] on input "text" at bounding box center [646, 198] width 401 height 37
type input "Great Eastern"
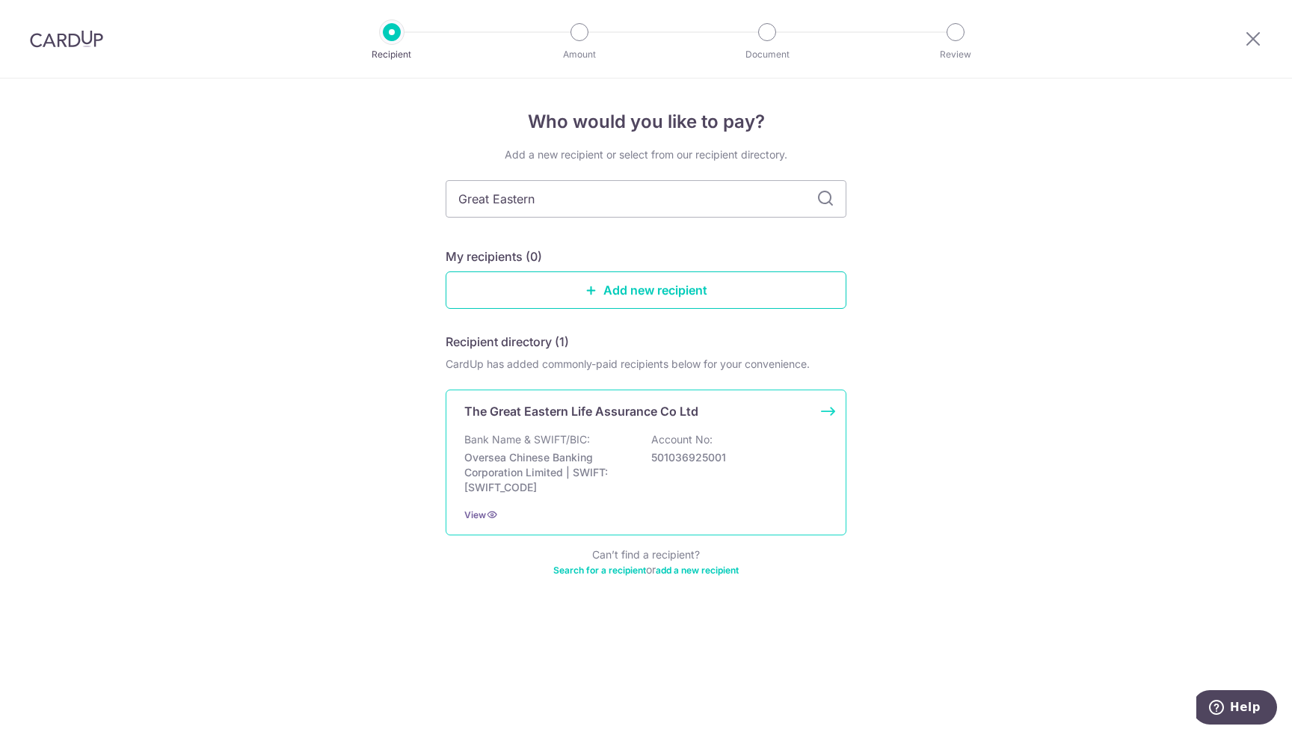
click at [612, 458] on p "Oversea Chinese Banking Corporation Limited | SWIFT: OCBCSGSGXXX" at bounding box center [547, 472] width 167 height 45
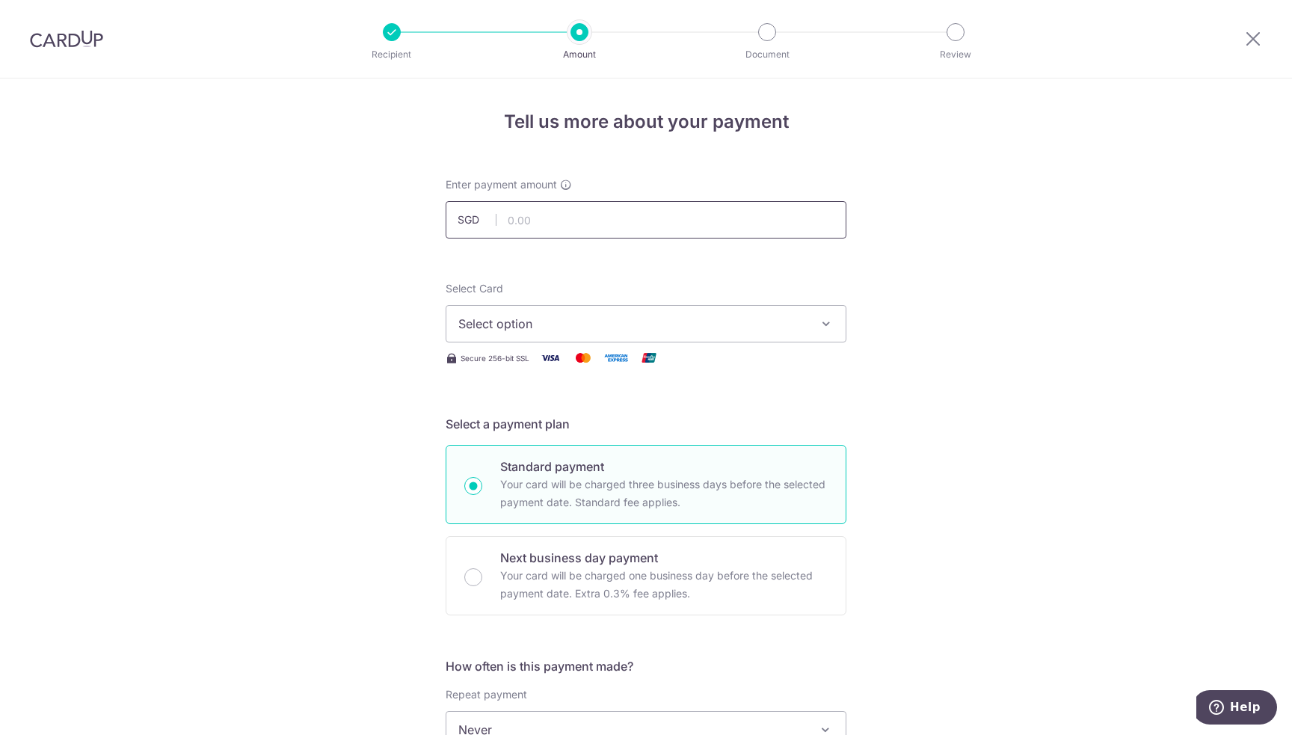
click at [556, 223] on input "text" at bounding box center [646, 219] width 401 height 37
click at [583, 228] on input "text" at bounding box center [646, 219] width 401 height 37
type input "200.00"
click at [797, 328] on span "Select option" at bounding box center [632, 324] width 348 height 18
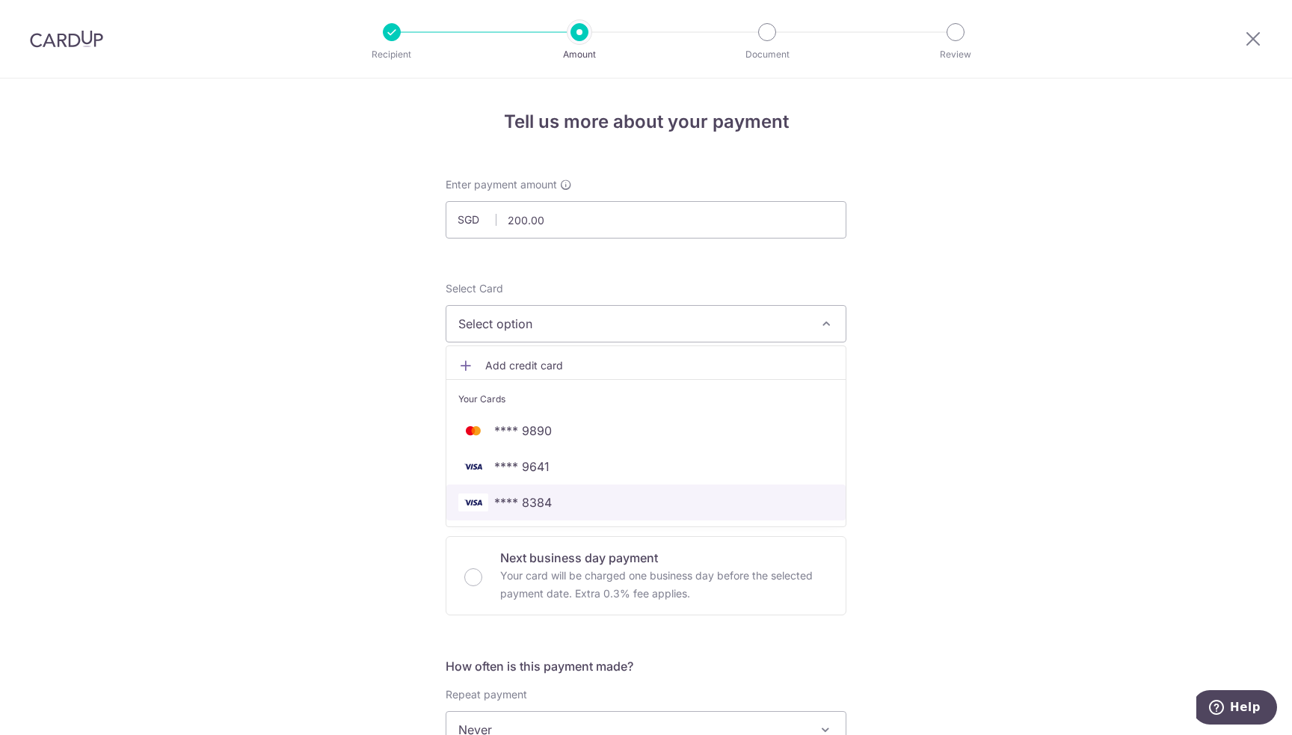
click at [562, 501] on span "**** 8384" at bounding box center [645, 502] width 375 height 18
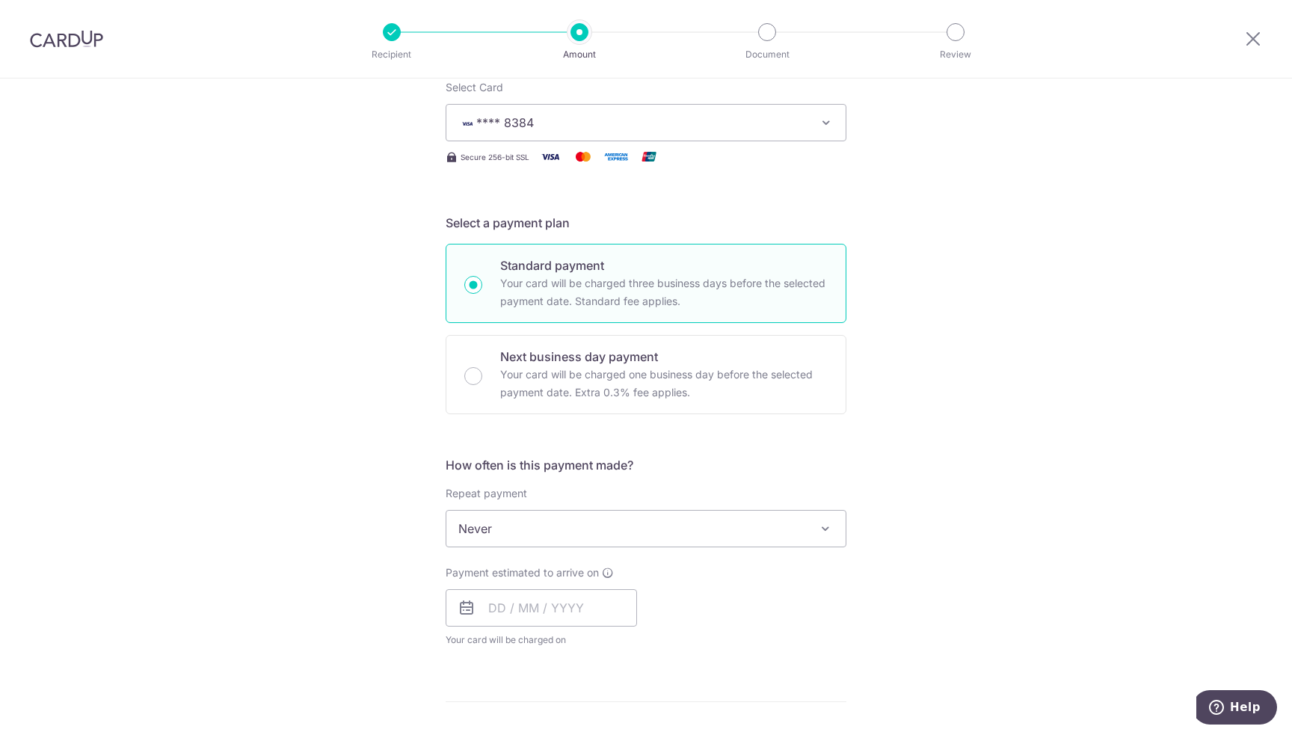
scroll to position [224, 0]
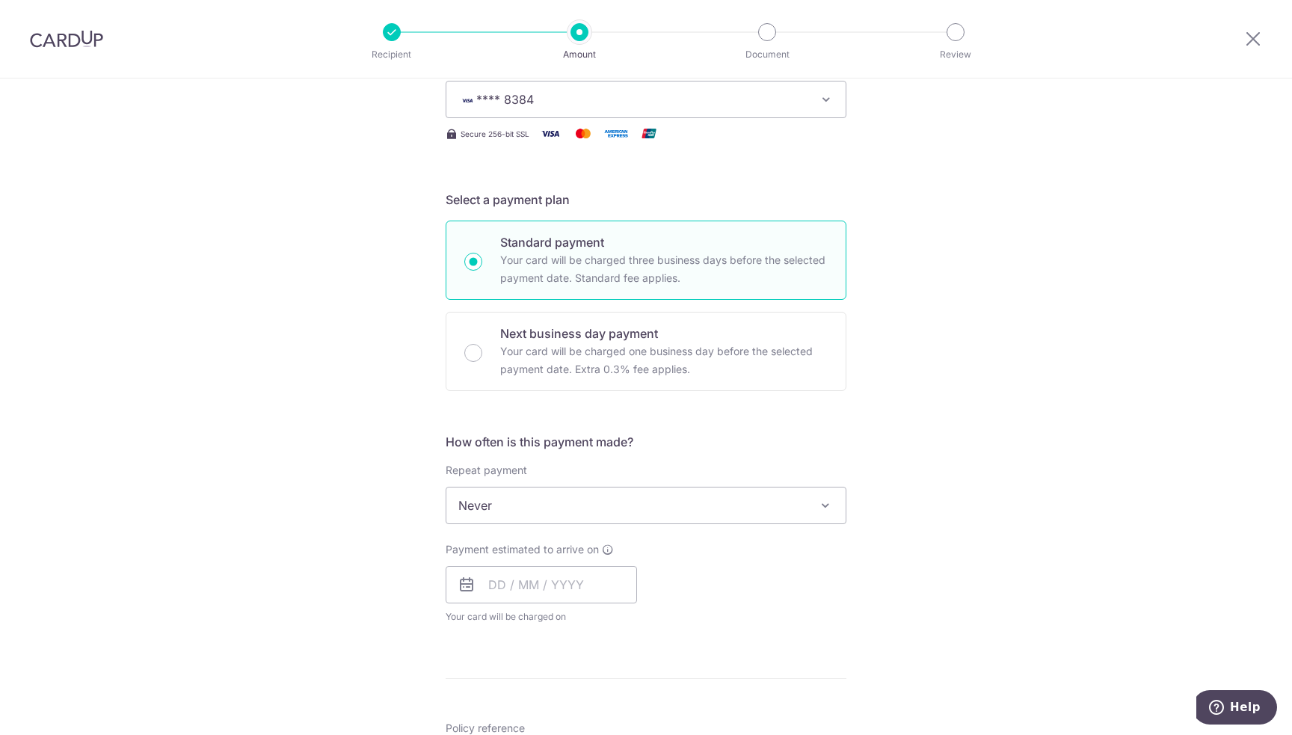
click at [510, 511] on span "Never" at bounding box center [645, 505] width 399 height 36
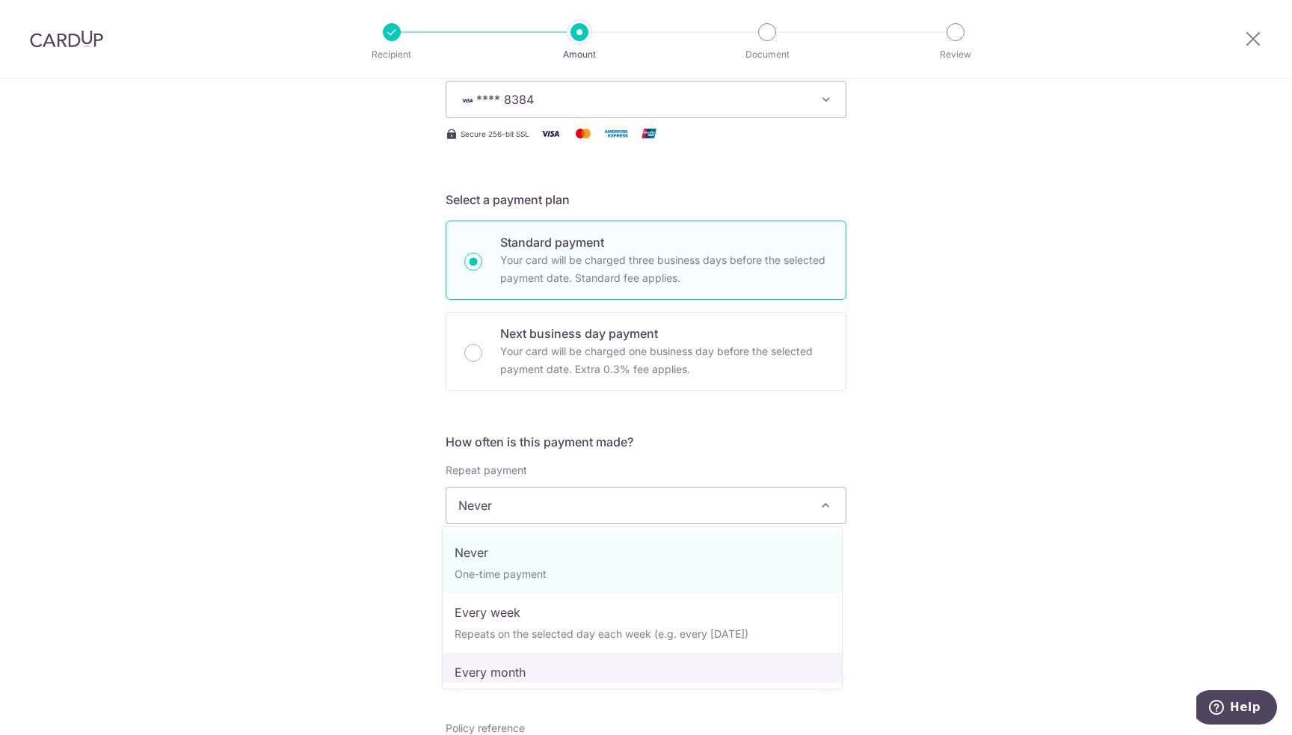
select select "3"
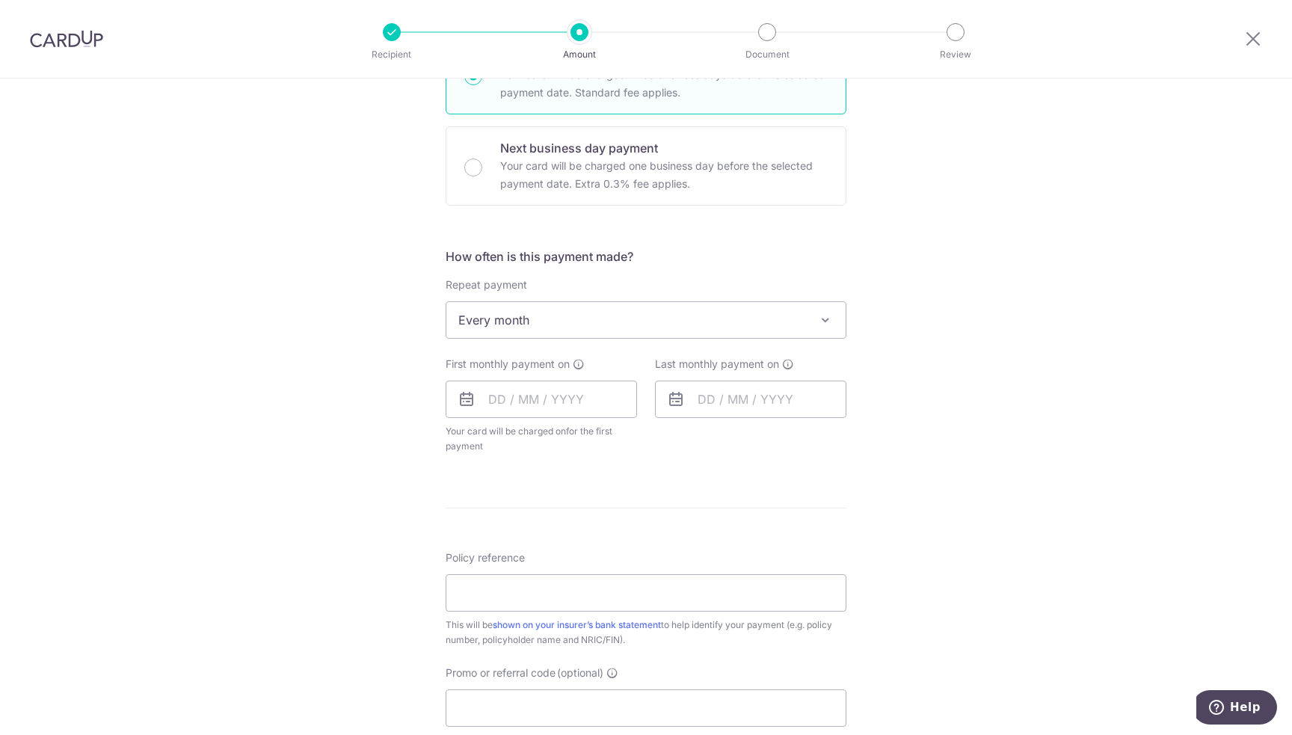
scroll to position [449, 0]
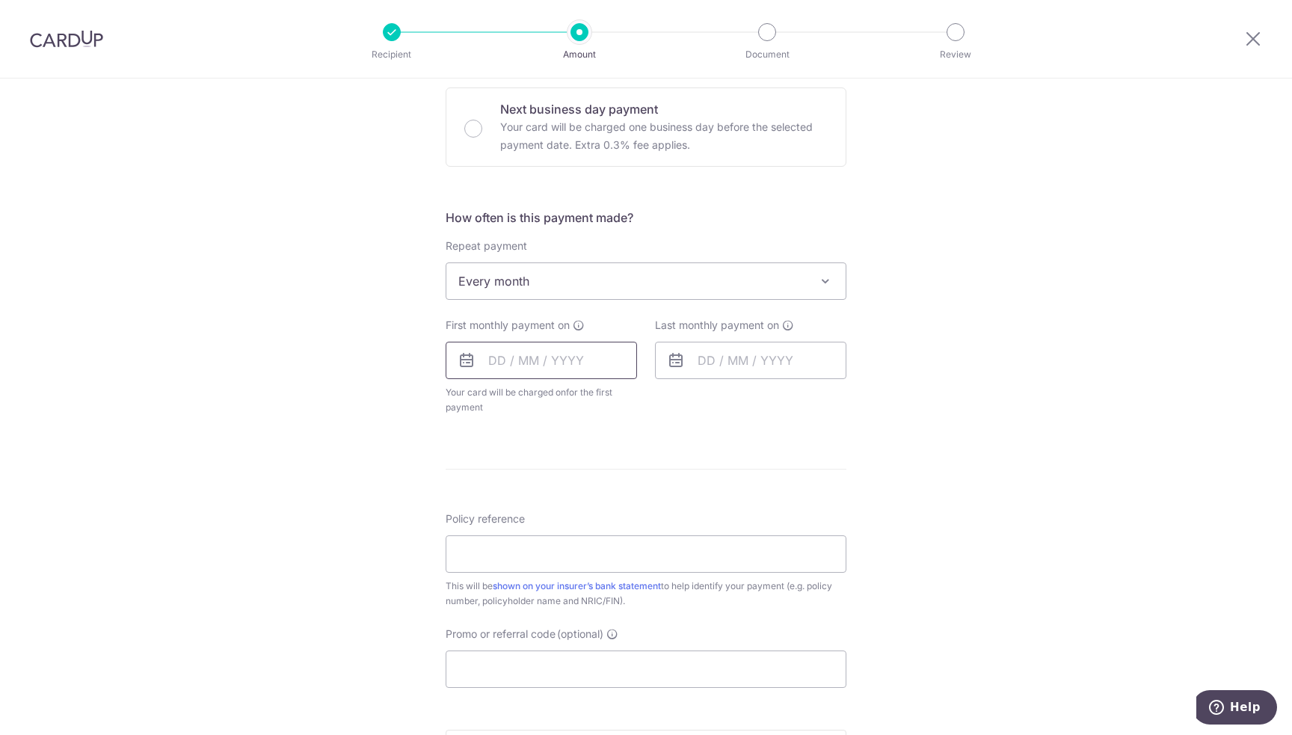
click at [554, 354] on input "text" at bounding box center [541, 360] width 191 height 37
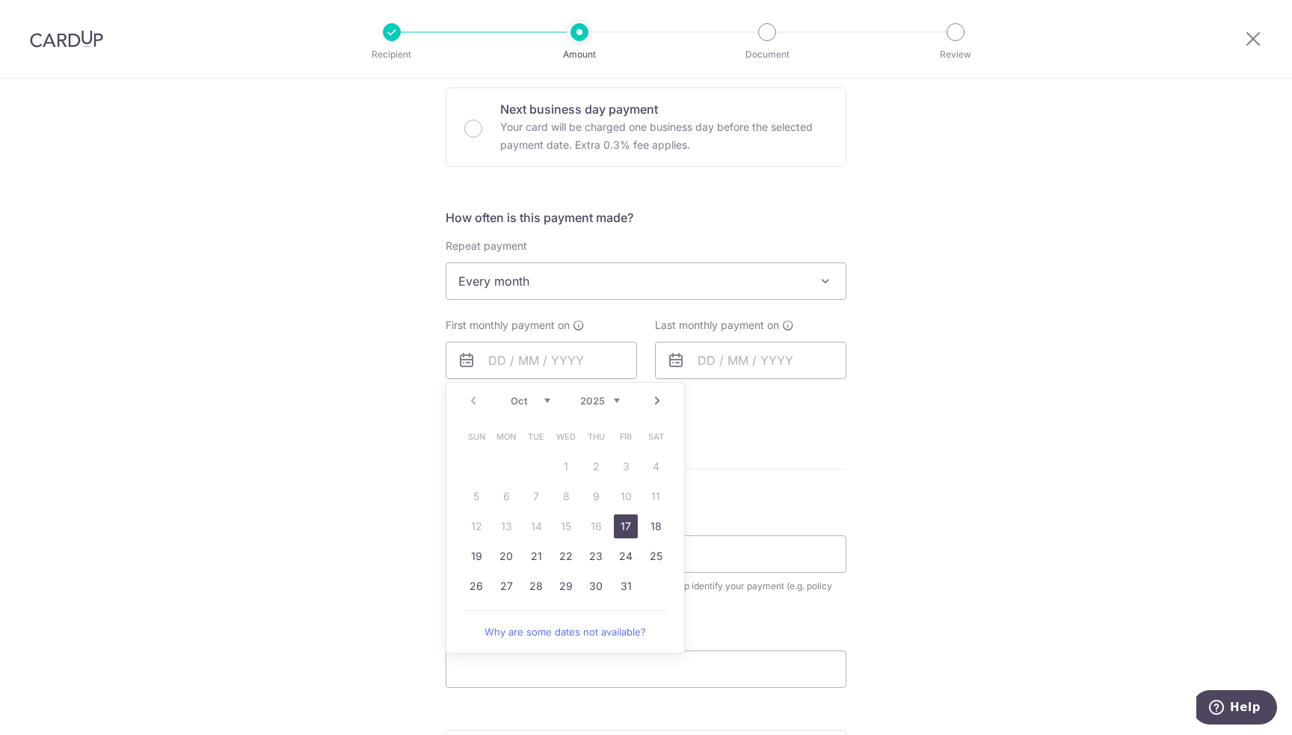
drag, startPoint x: 1124, startPoint y: 504, endPoint x: 867, endPoint y: 490, distance: 257.6
click at [1123, 504] on div "Tell us more about your payment Enter payment amount SGD 200.00 200.00 Select C…" at bounding box center [646, 313] width 1292 height 1367
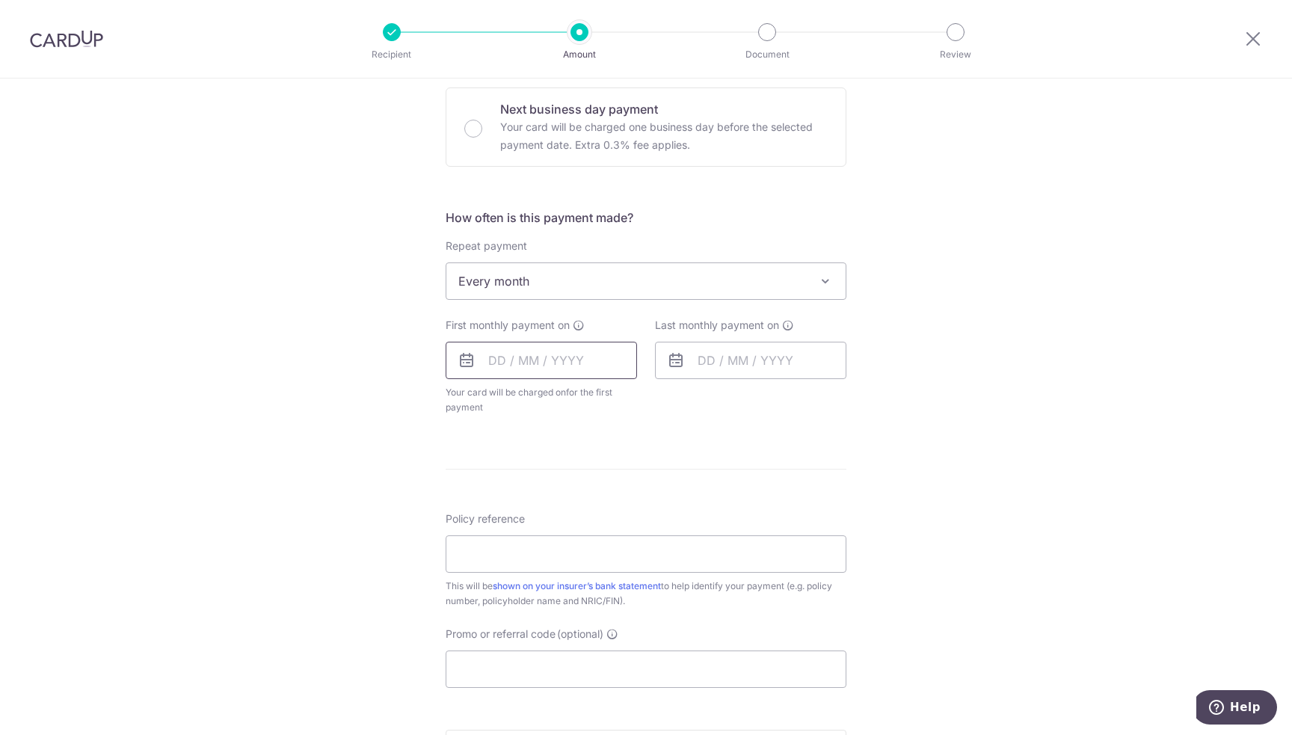
click at [594, 354] on input "text" at bounding box center [541, 360] width 191 height 37
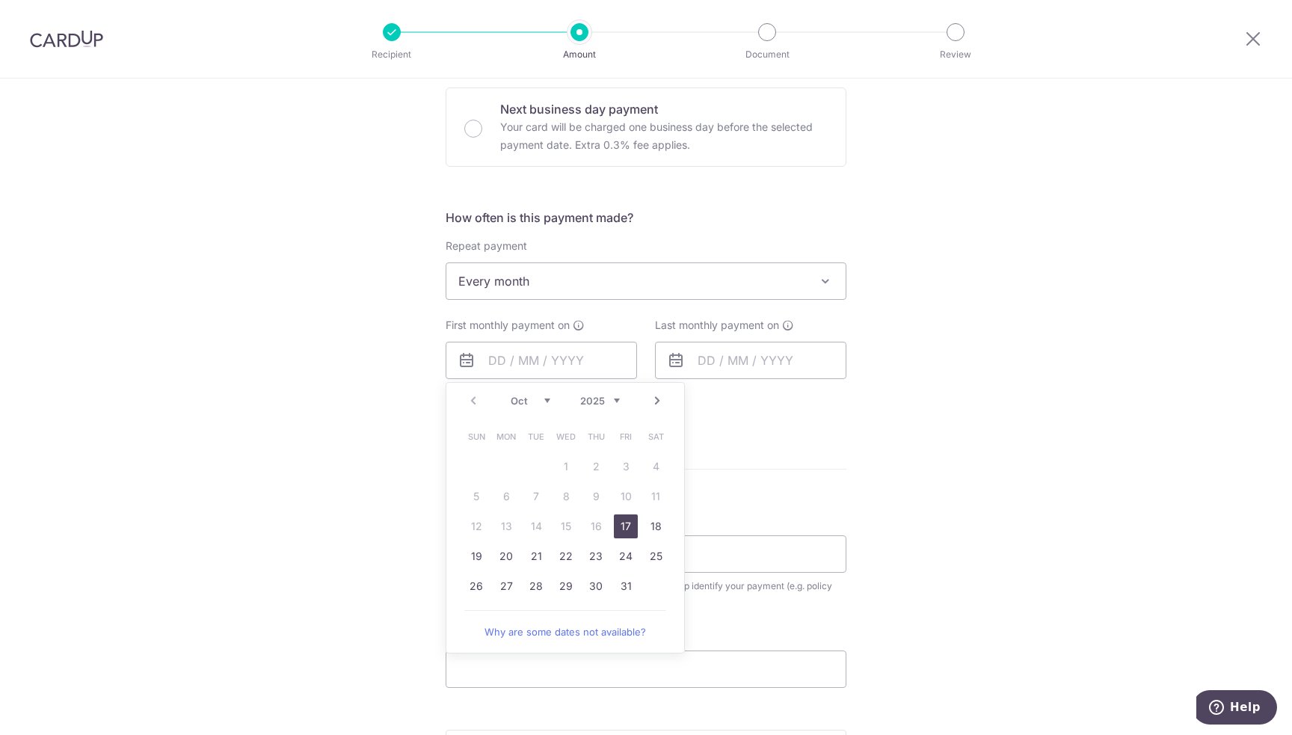
click at [652, 397] on link "Next" at bounding box center [657, 401] width 18 height 18
drag, startPoint x: 650, startPoint y: 523, endPoint x: 672, endPoint y: 488, distance: 40.7
click at [650, 523] on link "15" at bounding box center [656, 526] width 24 height 24
type input "[DATE]"
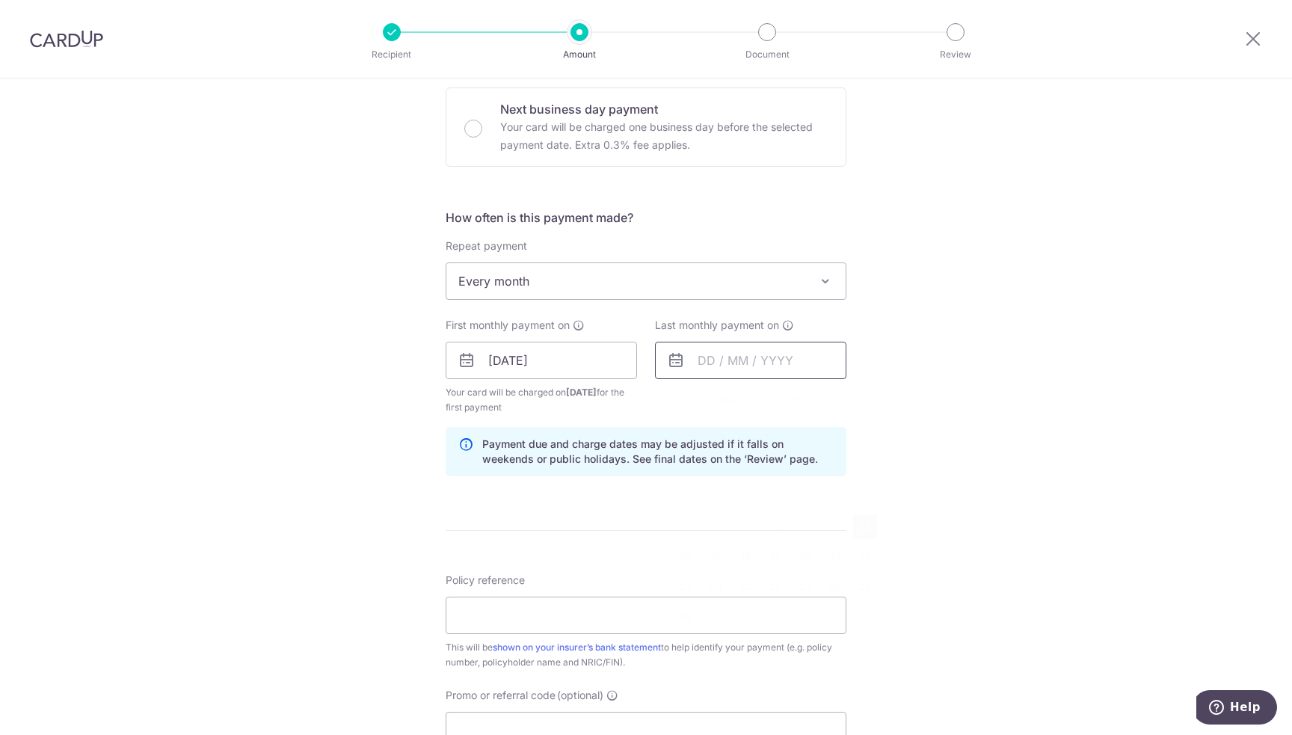
click at [757, 363] on input "text" at bounding box center [750, 360] width 191 height 37
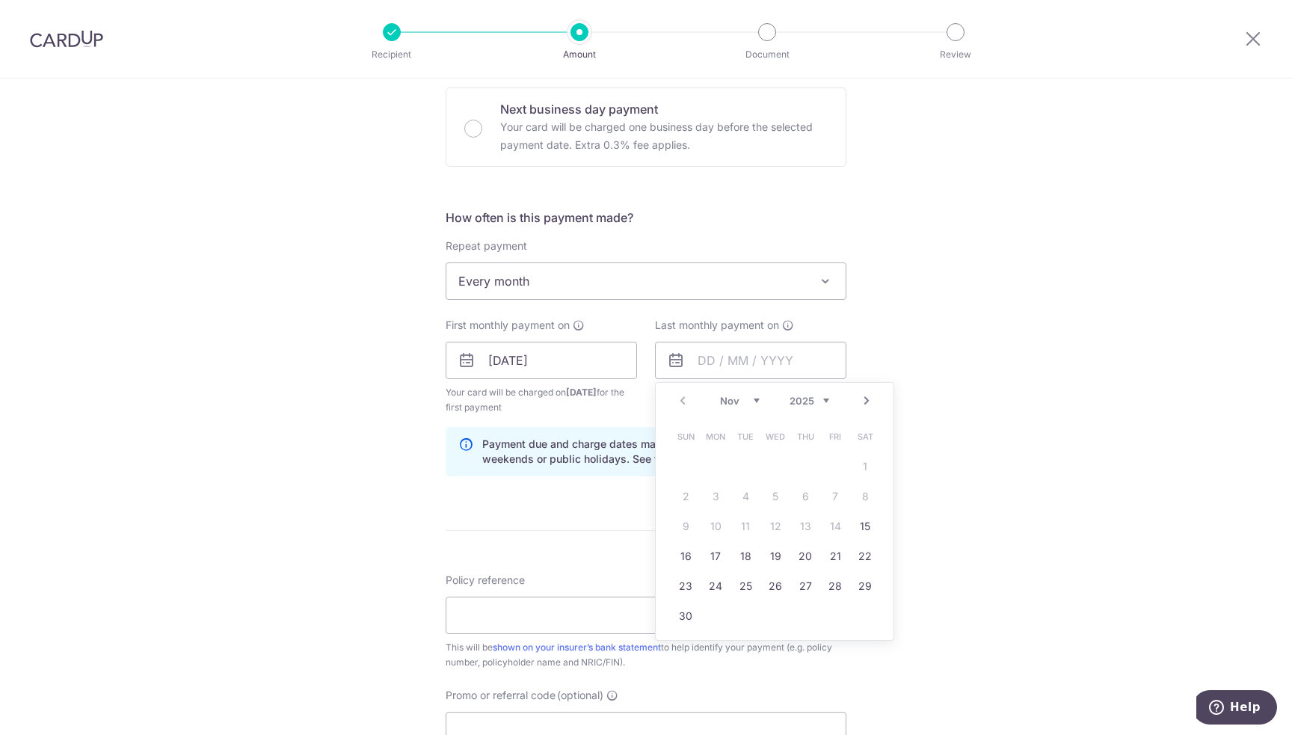
click at [858, 400] on link "Next" at bounding box center [867, 401] width 18 height 18
click at [798, 526] on link "15" at bounding box center [805, 526] width 24 height 24
type input "[DATE]"
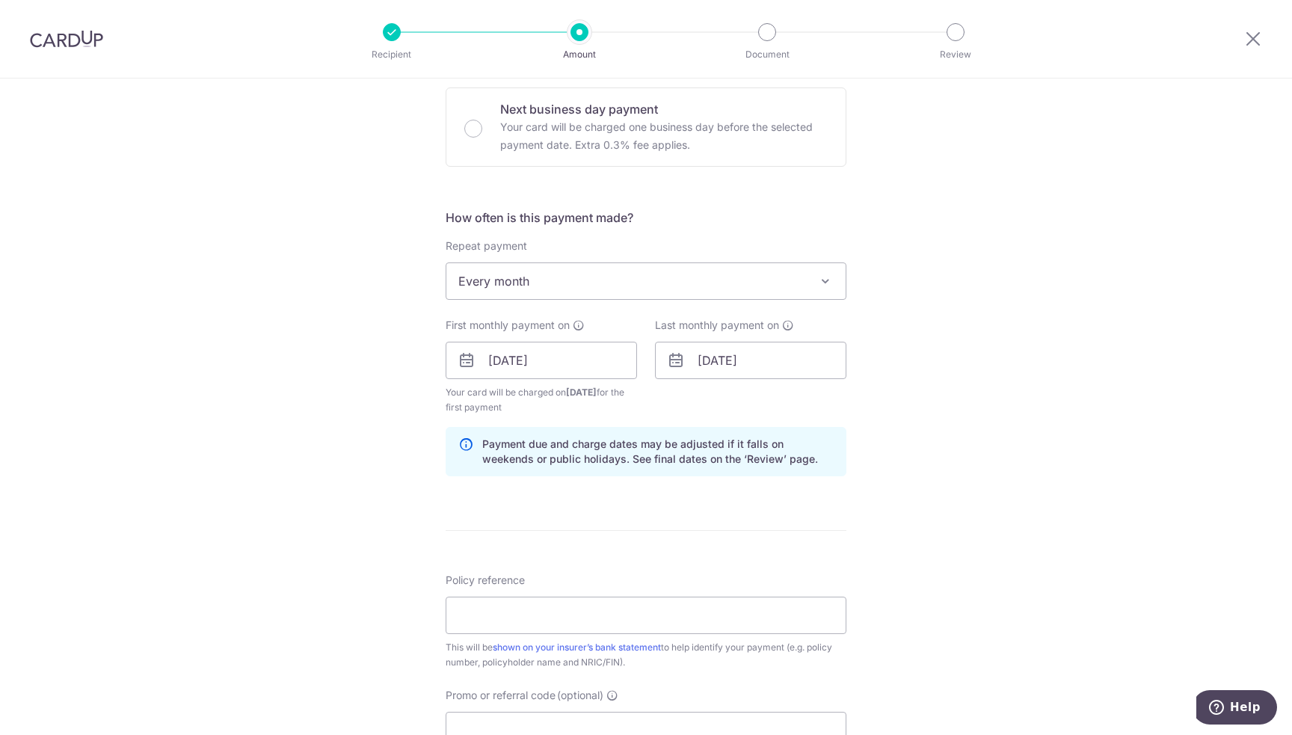
click at [990, 455] on div "Tell us more about your payment Enter payment amount SGD 200.00 200.00 Select C…" at bounding box center [646, 344] width 1292 height 1429
click at [593, 602] on input "Policy reference" at bounding box center [646, 615] width 401 height 37
paste input "0215352315"
type input "0215352315"
click at [914, 507] on div "Tell us more about your payment Enter payment amount SGD 200.00 200.00 Select C…" at bounding box center [646, 344] width 1292 height 1429
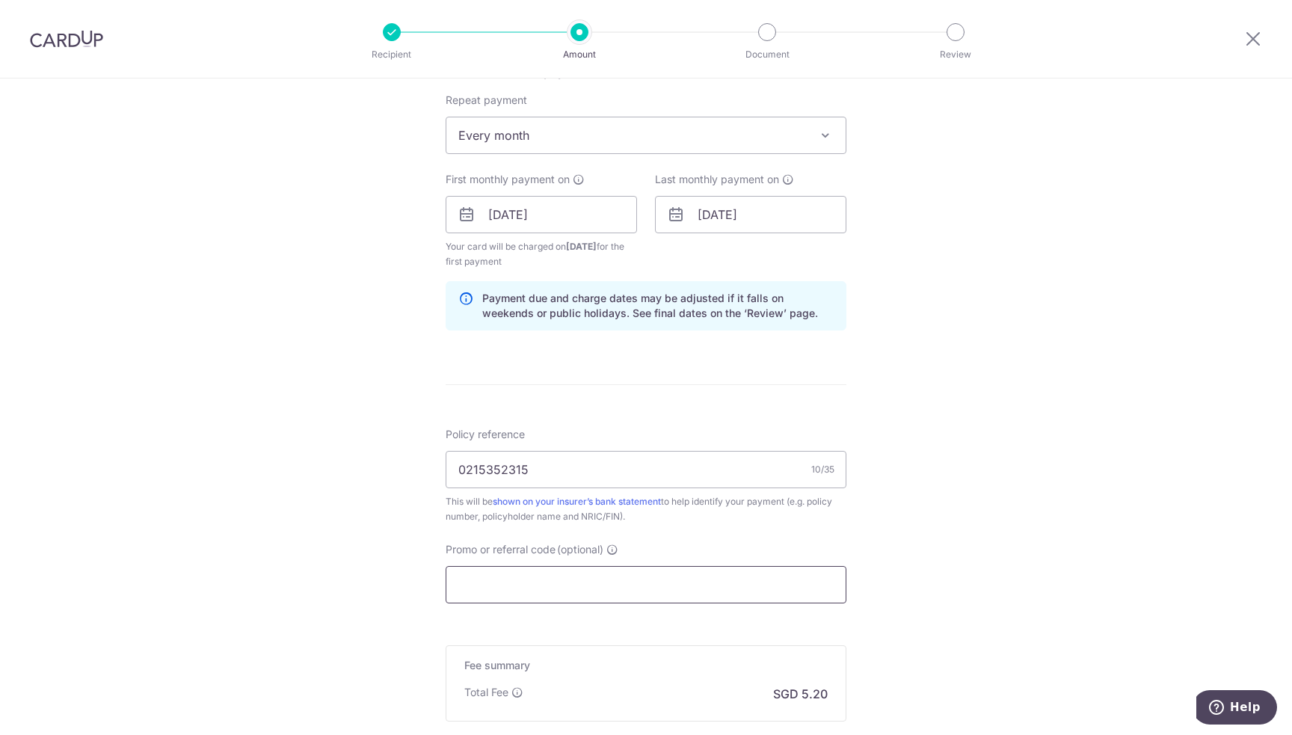
scroll to position [598, 0]
click at [558, 578] on input "Promo or referral code (optional)" at bounding box center [646, 580] width 401 height 37
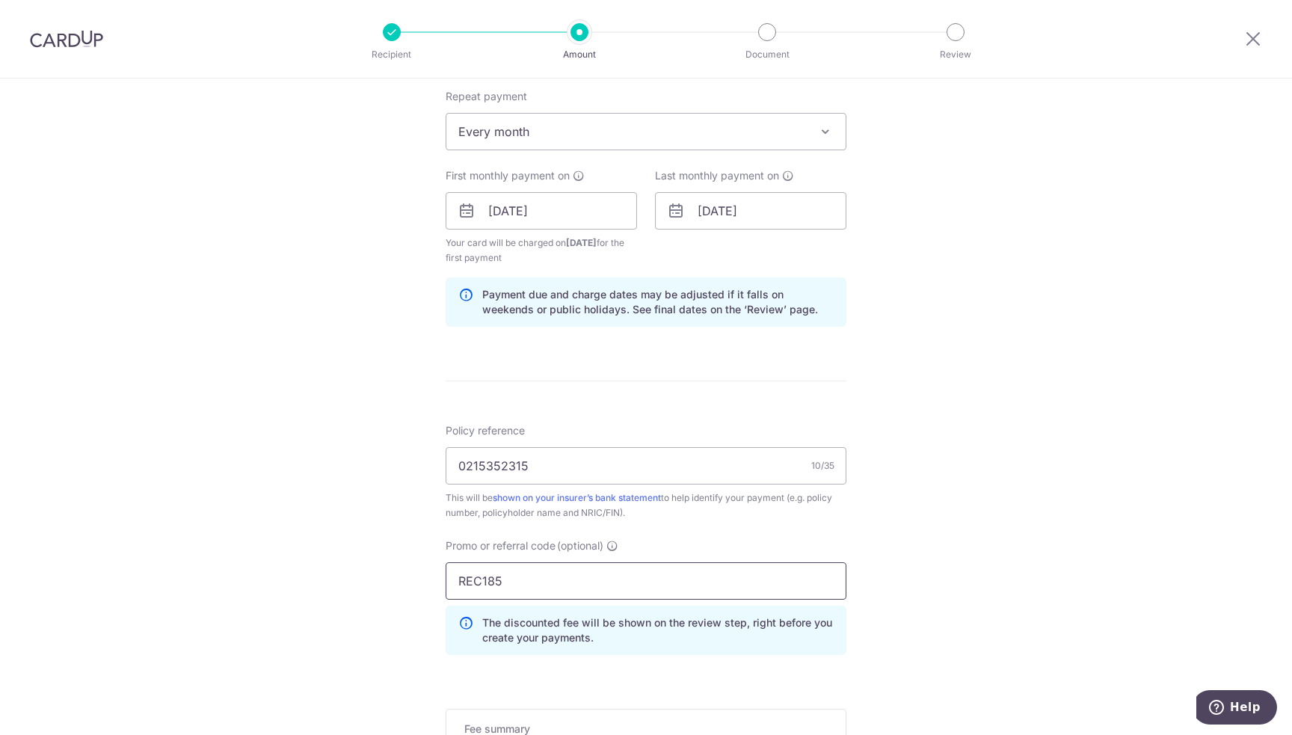
type input "REC185"
click at [963, 505] on div "Tell us more about your payment Enter payment amount SGD 200.00 200.00 Select C…" at bounding box center [646, 228] width 1292 height 1496
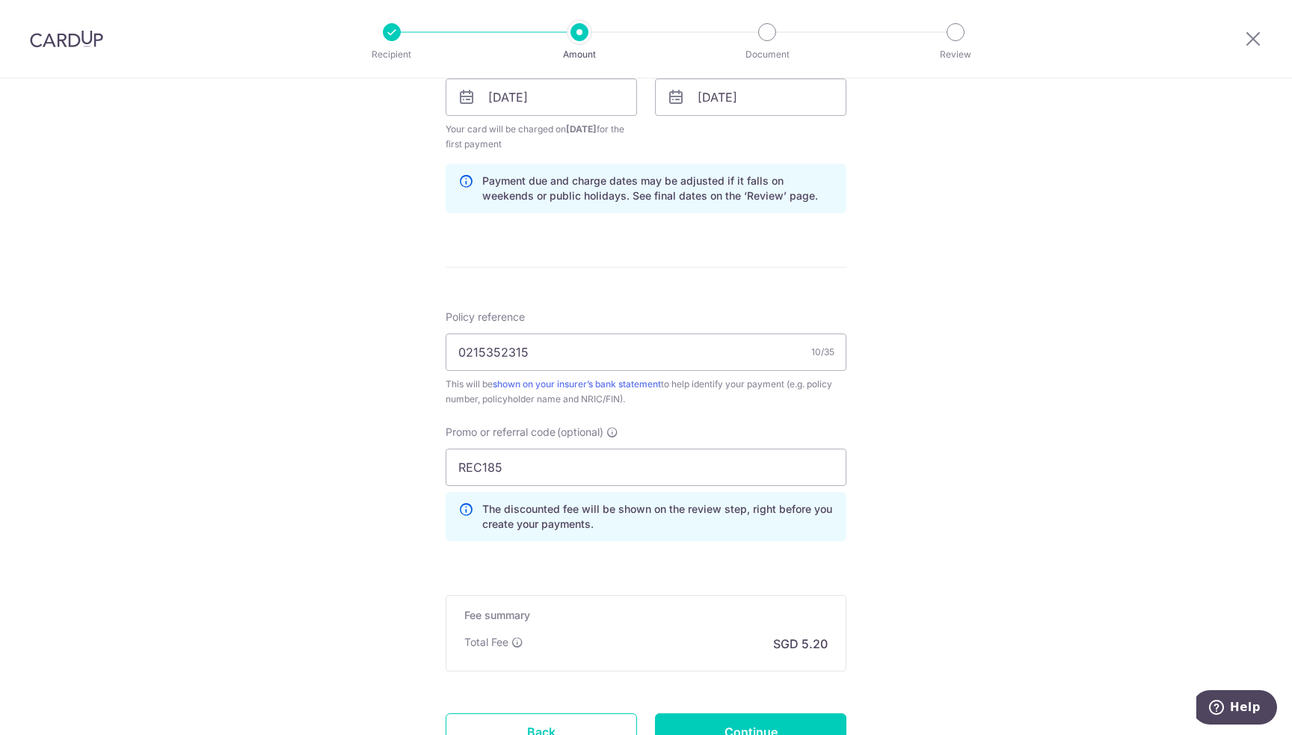
scroll to position [837, 0]
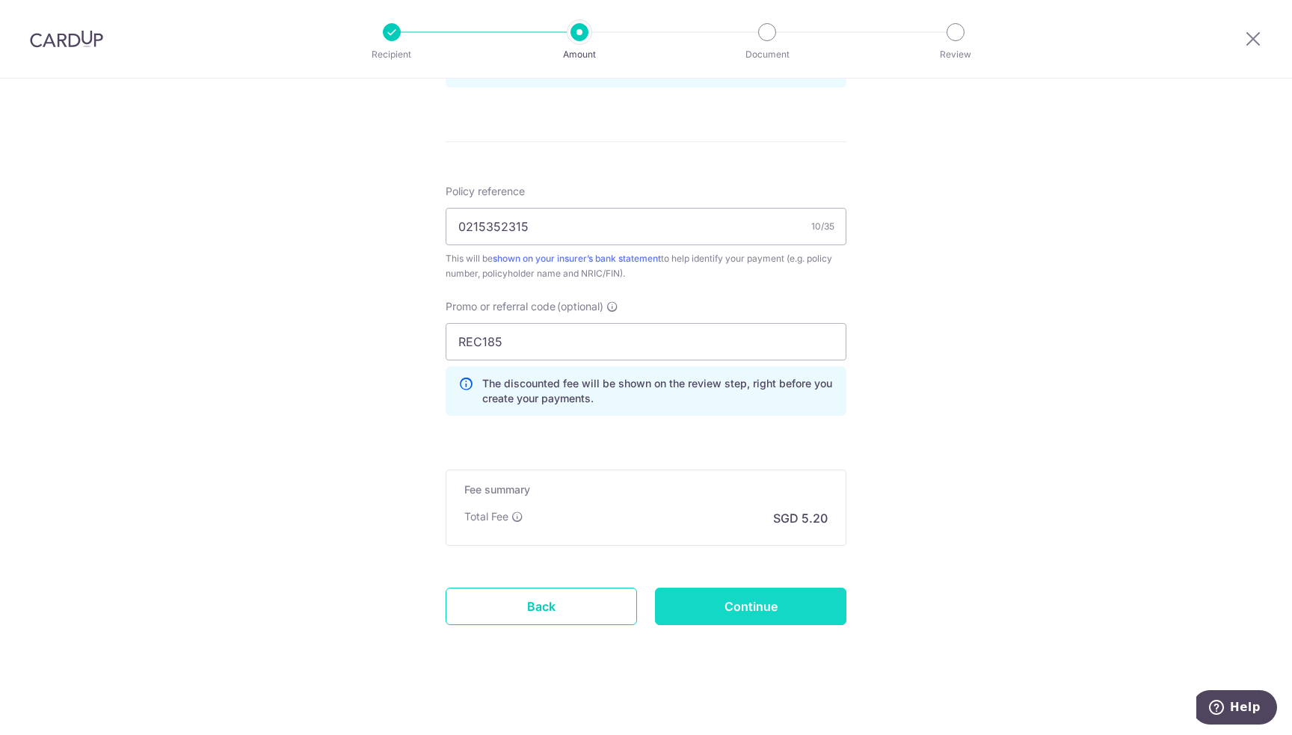
click at [753, 603] on input "Continue" at bounding box center [750, 606] width 191 height 37
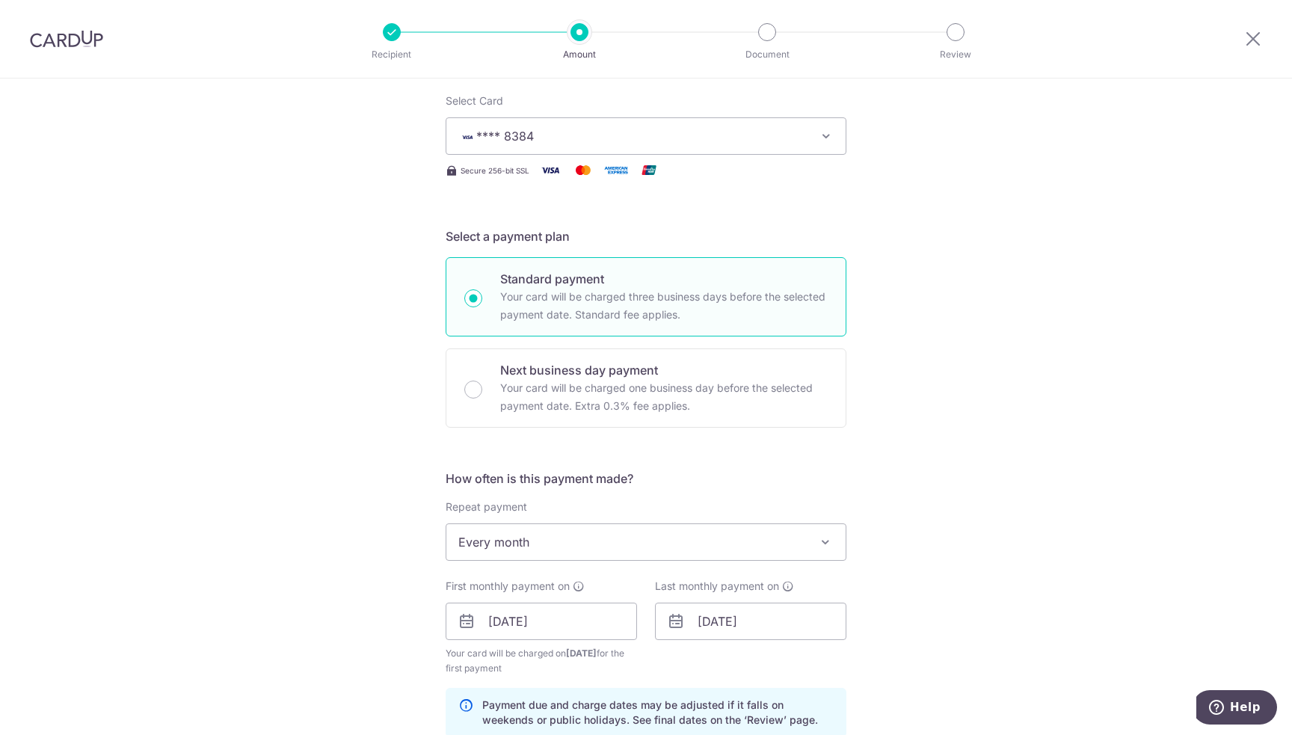
scroll to position [90, 0]
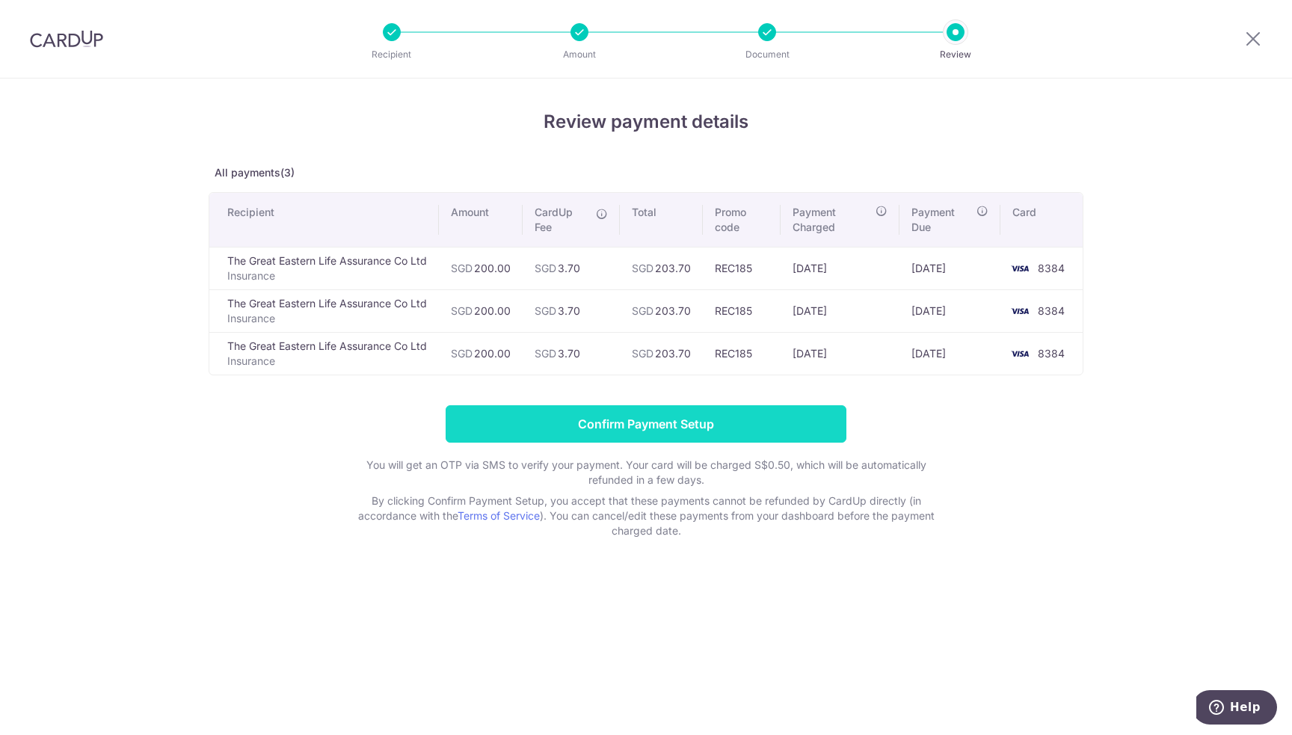
click at [658, 433] on input "Confirm Payment Setup" at bounding box center [646, 423] width 401 height 37
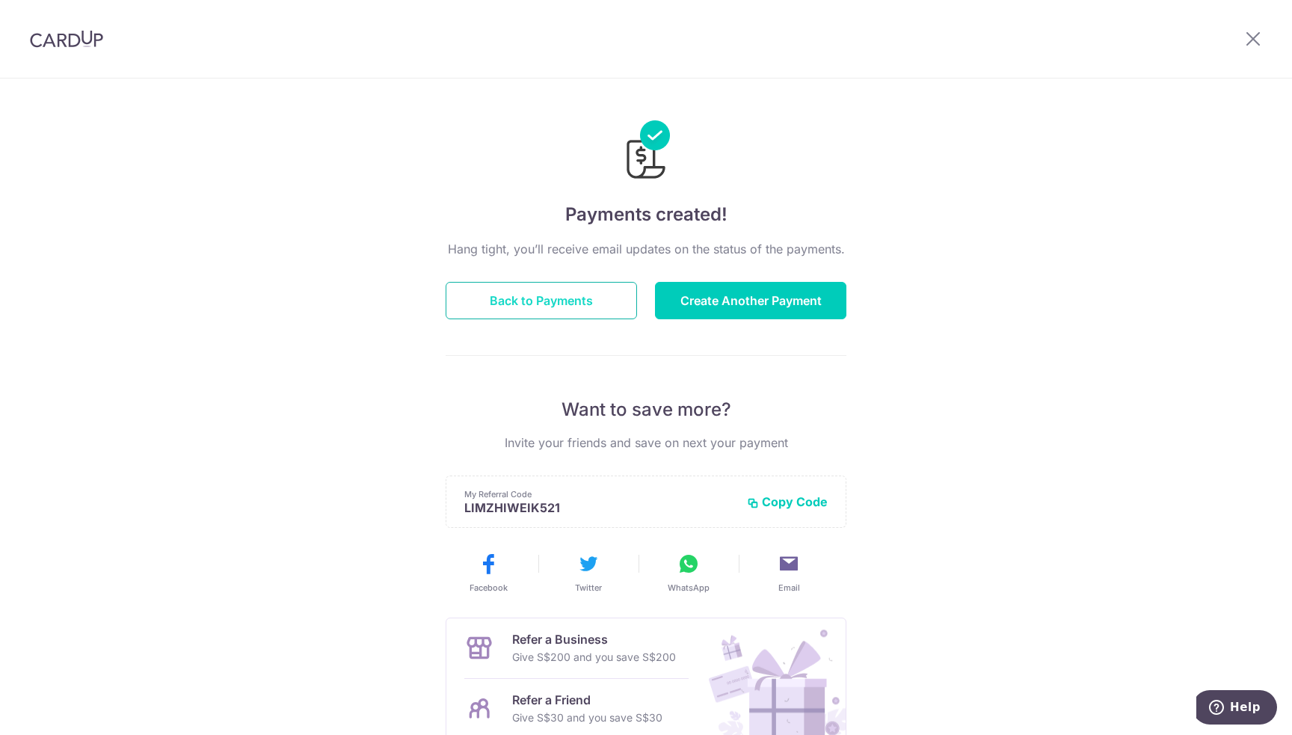
click at [545, 302] on button "Back to Payments" at bounding box center [541, 300] width 191 height 37
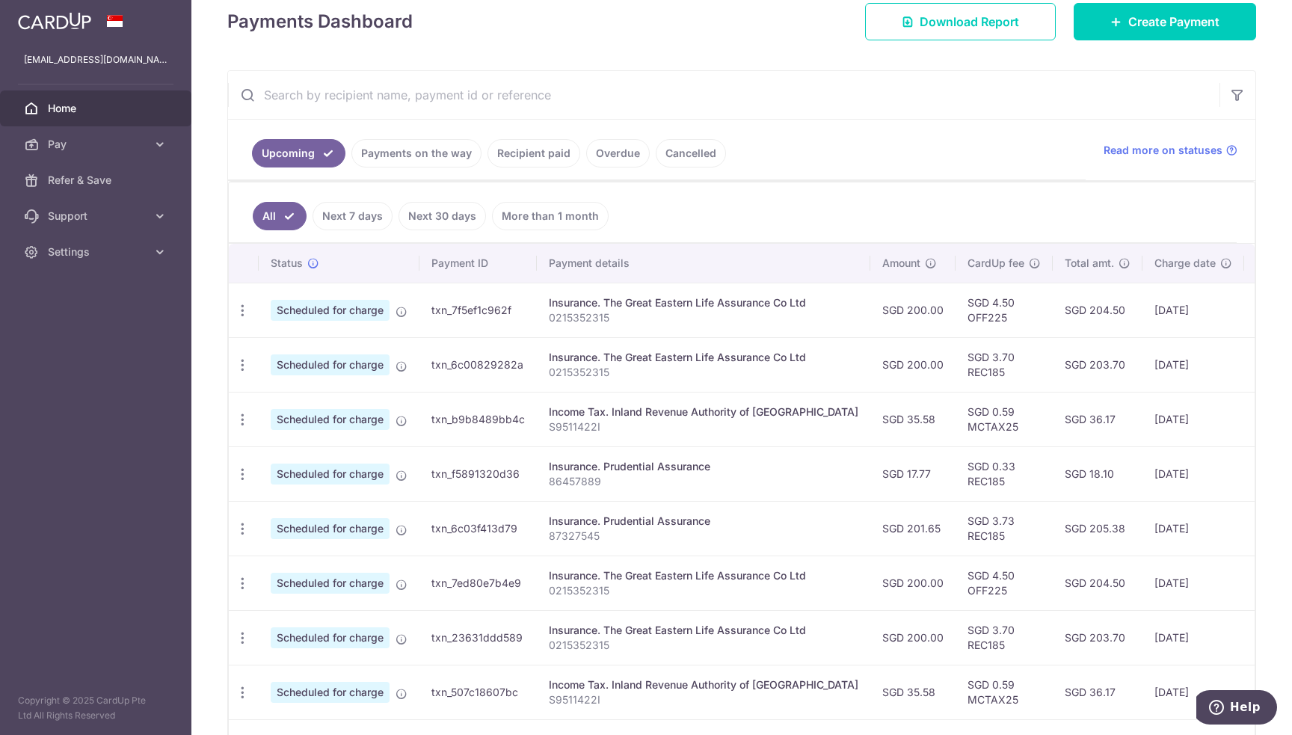
scroll to position [224, 0]
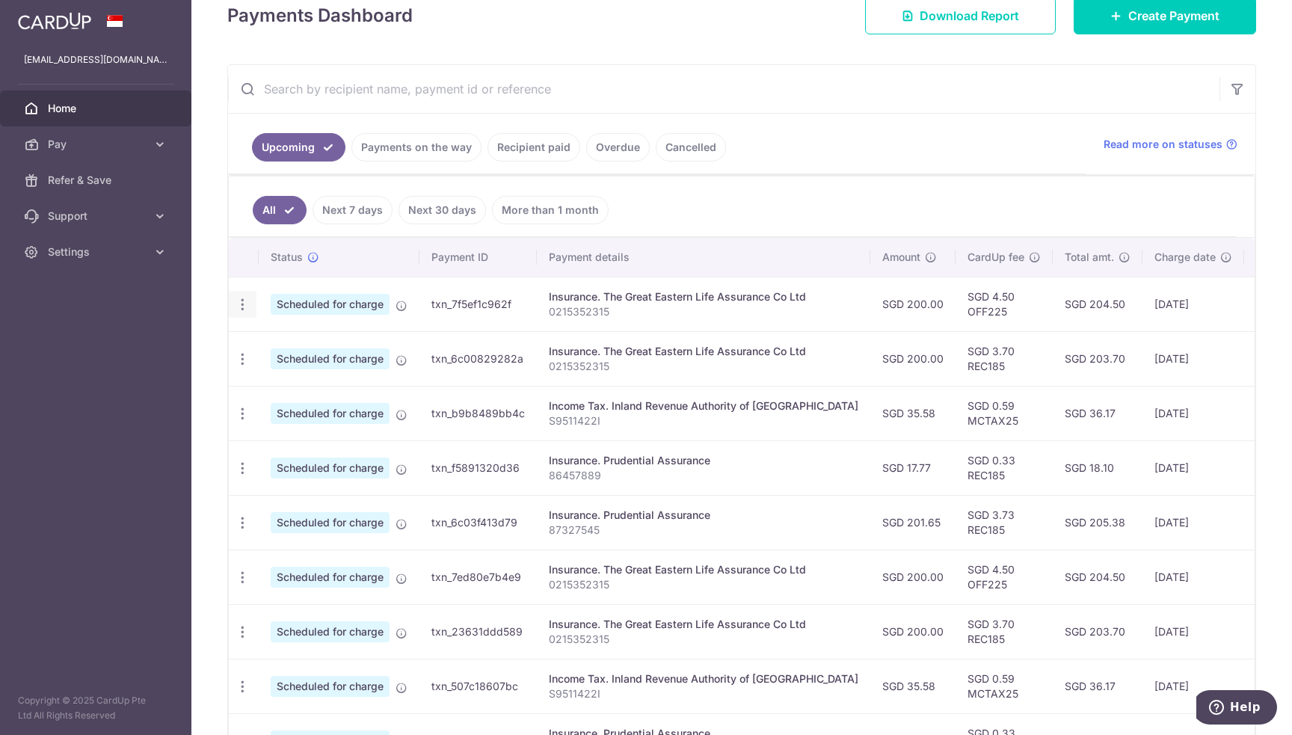
click at [242, 301] on icon "button" at bounding box center [243, 305] width 16 height 16
click at [292, 382] on span "Cancel payment" at bounding box center [322, 382] width 100 height 18
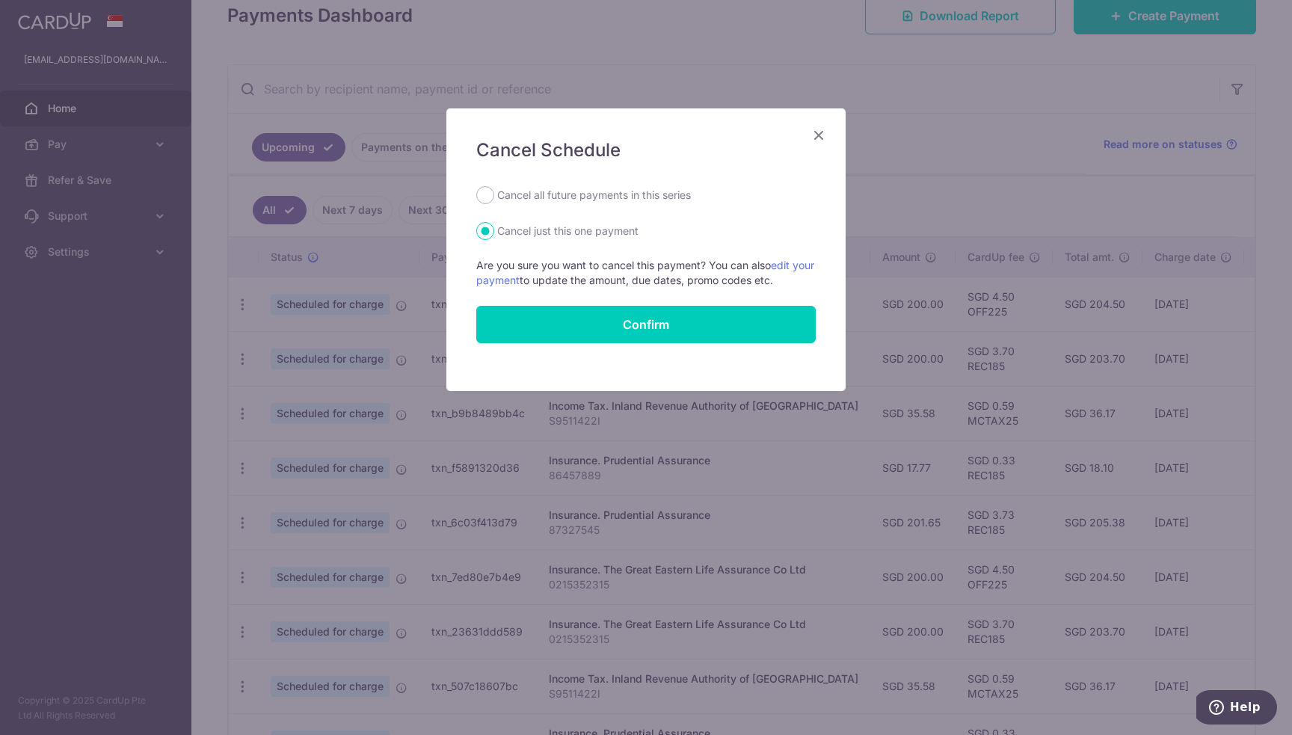
click at [534, 192] on label "Cancel all future payments in this series" at bounding box center [594, 195] width 194 height 18
click at [494, 192] on input "Cancel all future payments in this series" at bounding box center [485, 195] width 18 height 18
radio input "true"
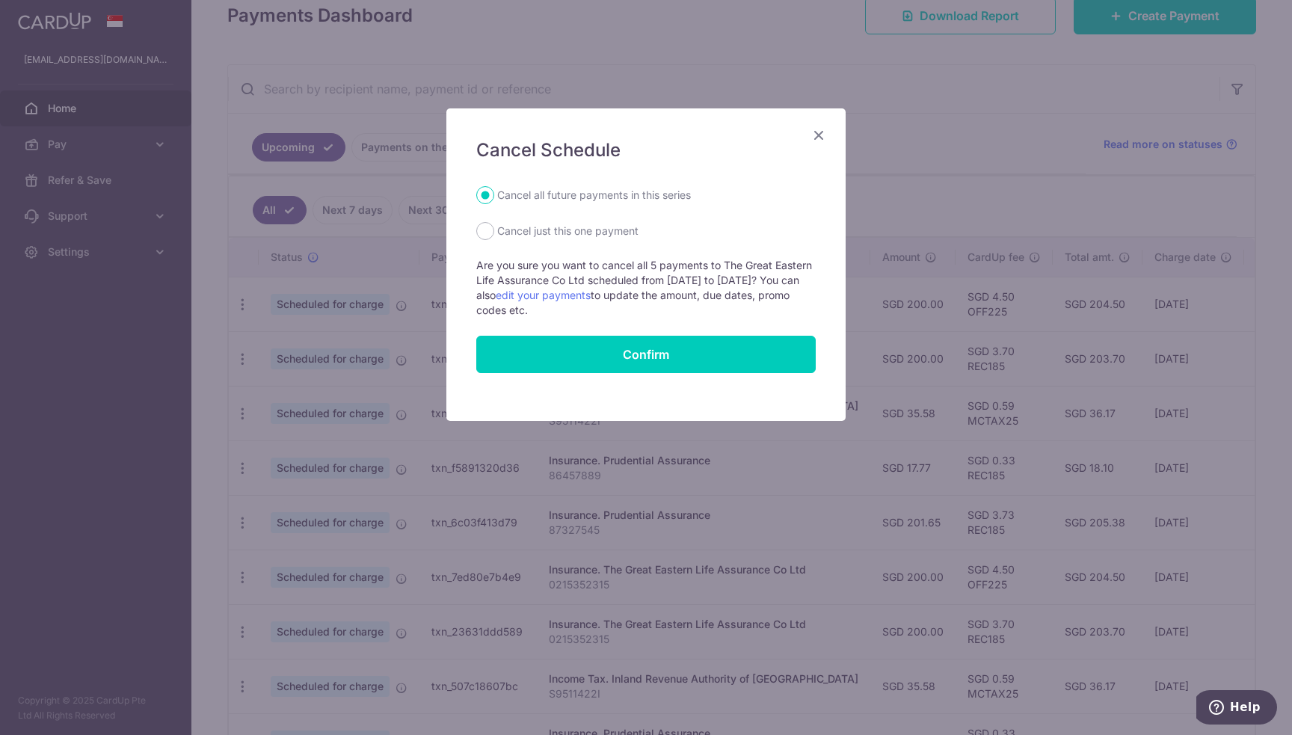
click at [517, 228] on label "Cancel just this one payment" at bounding box center [567, 231] width 141 height 18
click at [494, 228] on input "Cancel just this one payment" at bounding box center [485, 231] width 18 height 18
radio input "true"
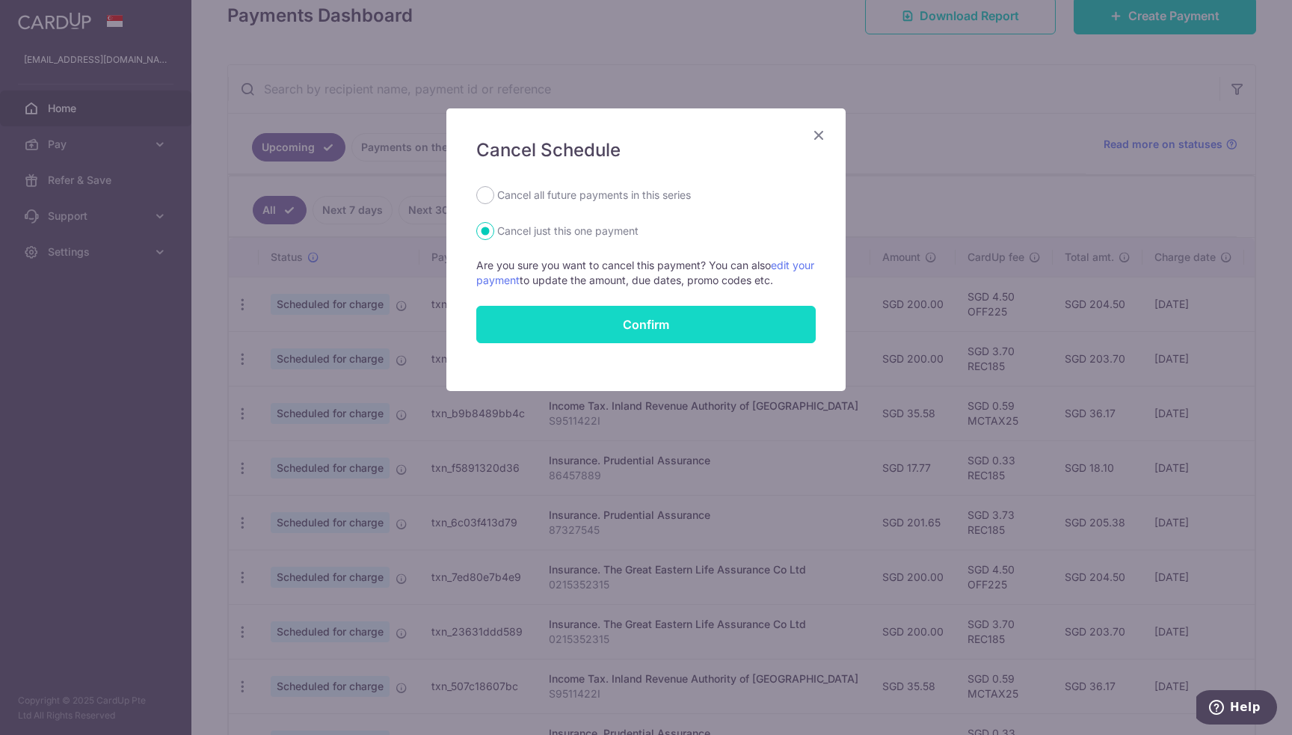
click at [658, 321] on button "Confirm" at bounding box center [645, 324] width 339 height 37
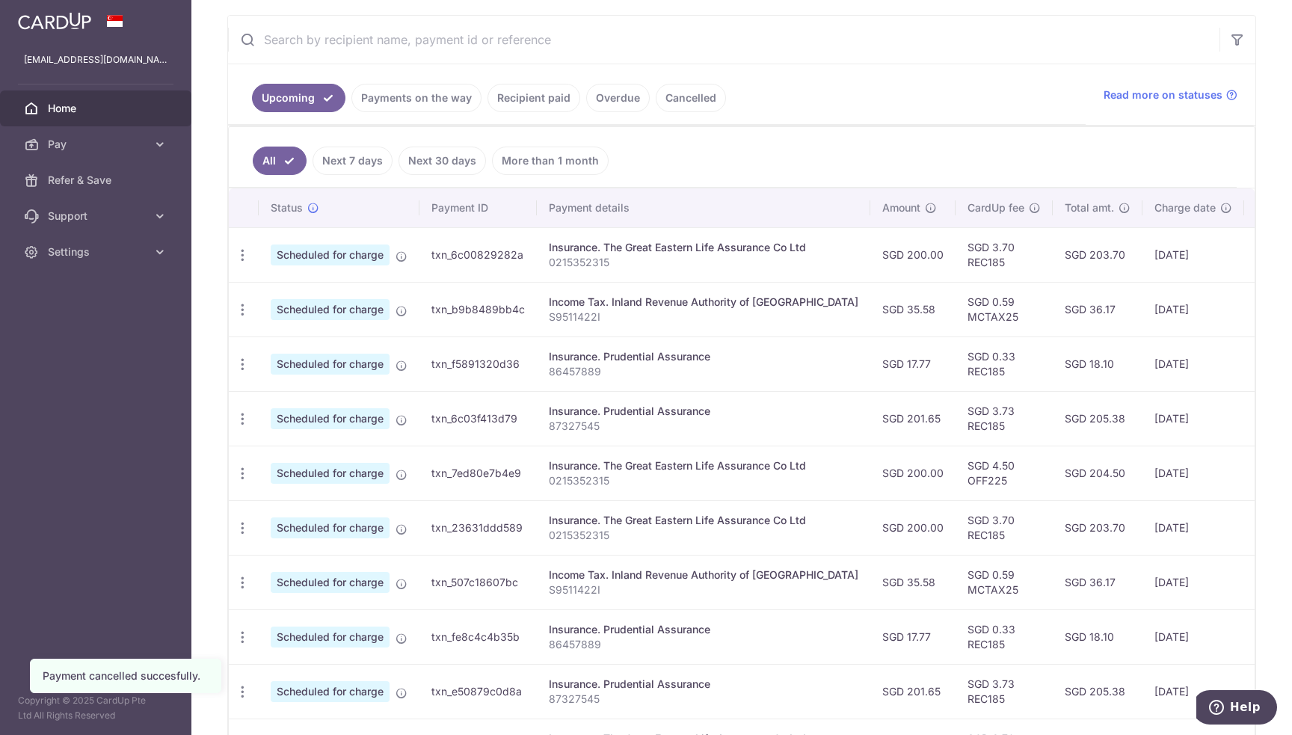
scroll to position [299, 0]
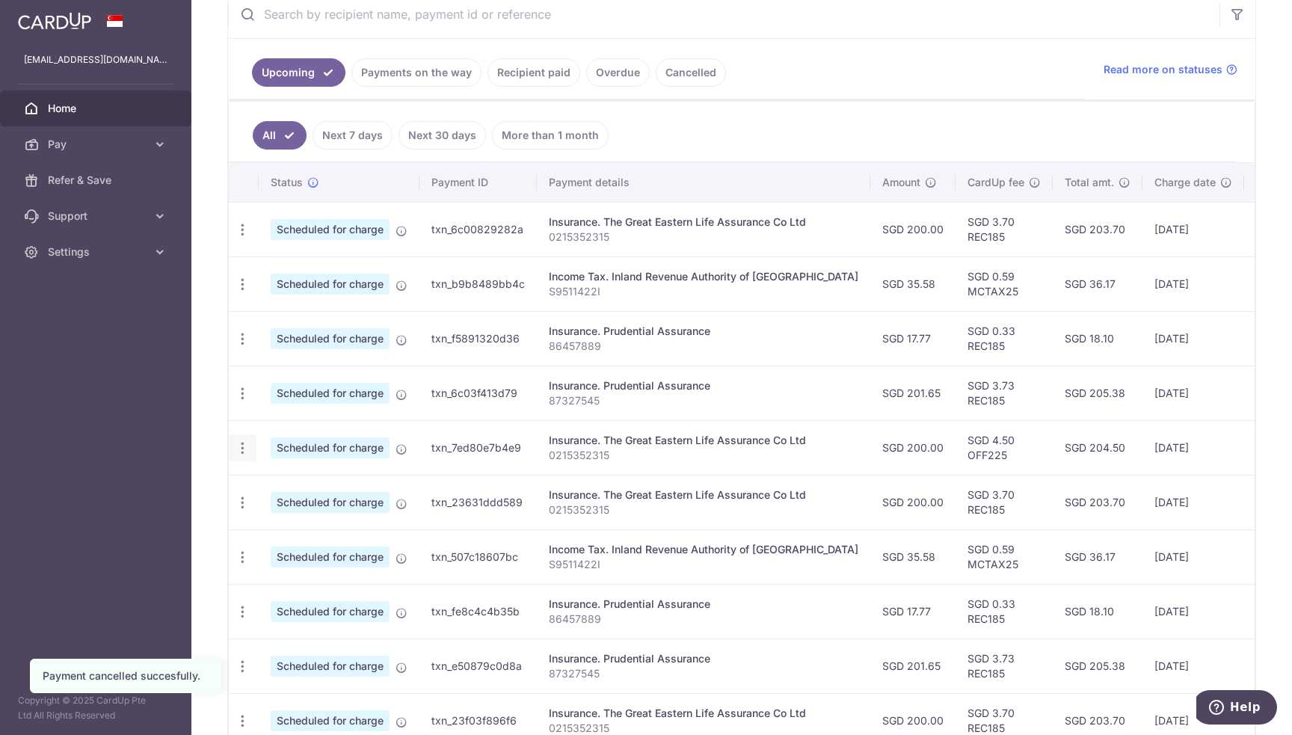
click at [241, 451] on icon "button" at bounding box center [243, 448] width 16 height 16
click at [301, 523] on span "Cancel payment" at bounding box center [322, 526] width 100 height 18
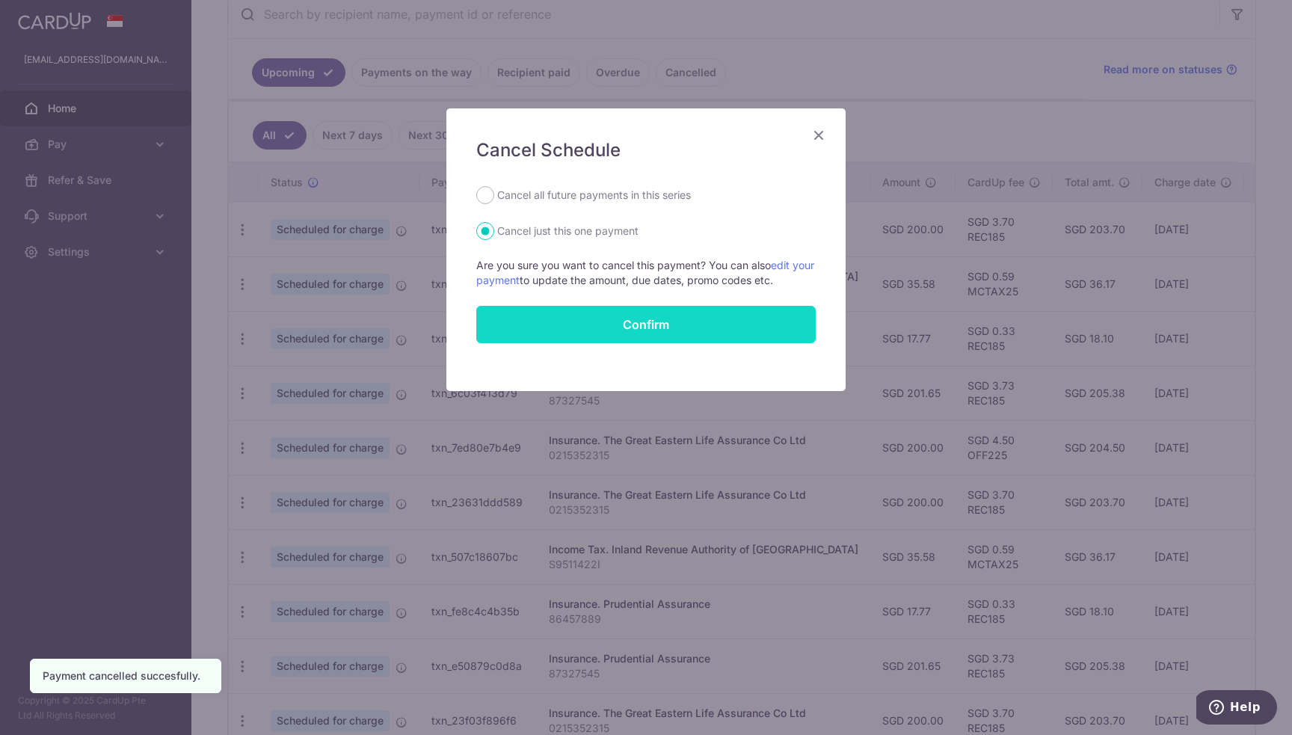
click at [642, 316] on button "Confirm" at bounding box center [645, 324] width 339 height 37
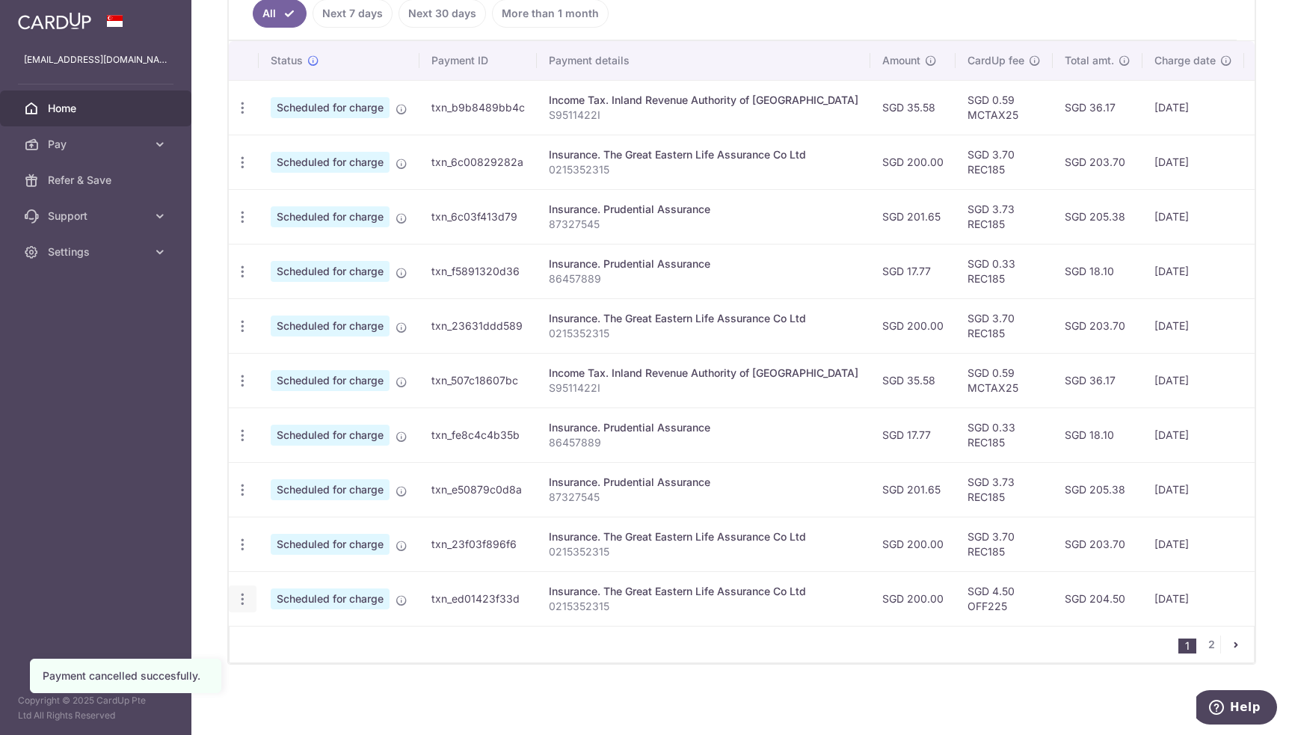
click at [244, 591] on icon "button" at bounding box center [243, 599] width 16 height 16
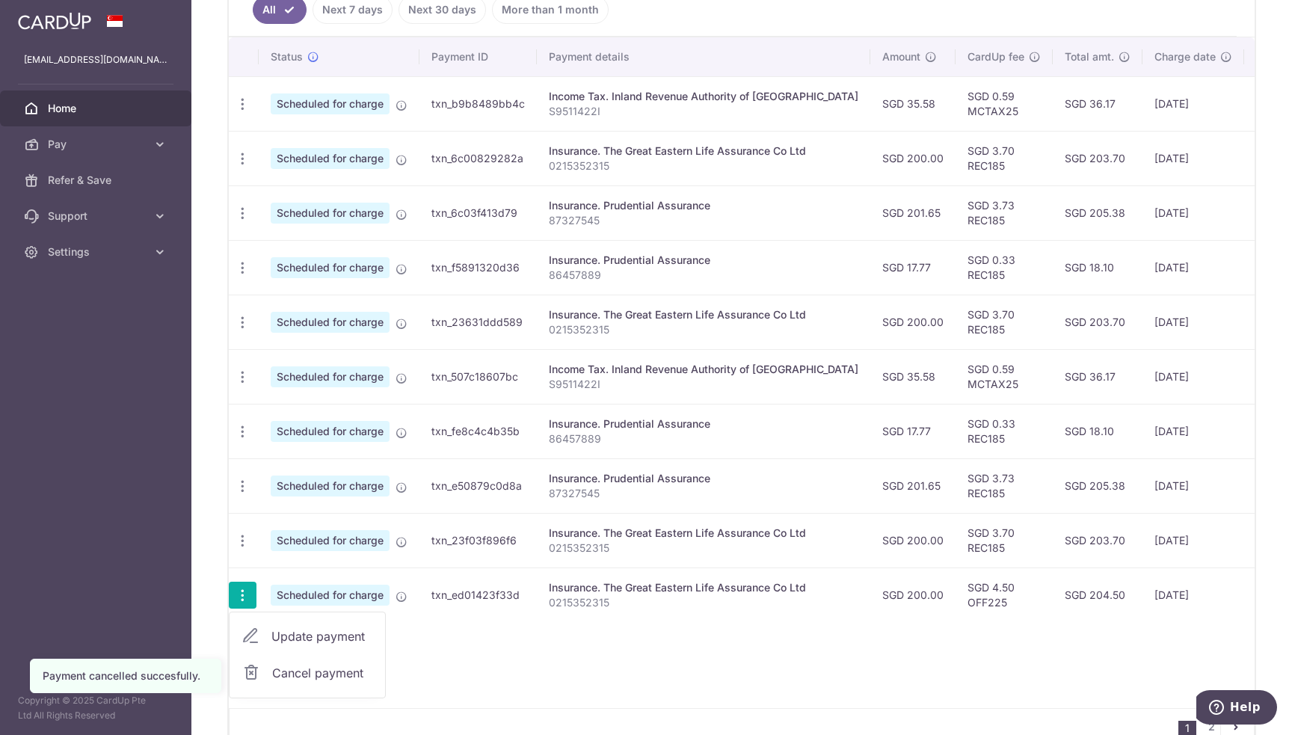
click at [307, 669] on span "Cancel payment" at bounding box center [322, 673] width 100 height 18
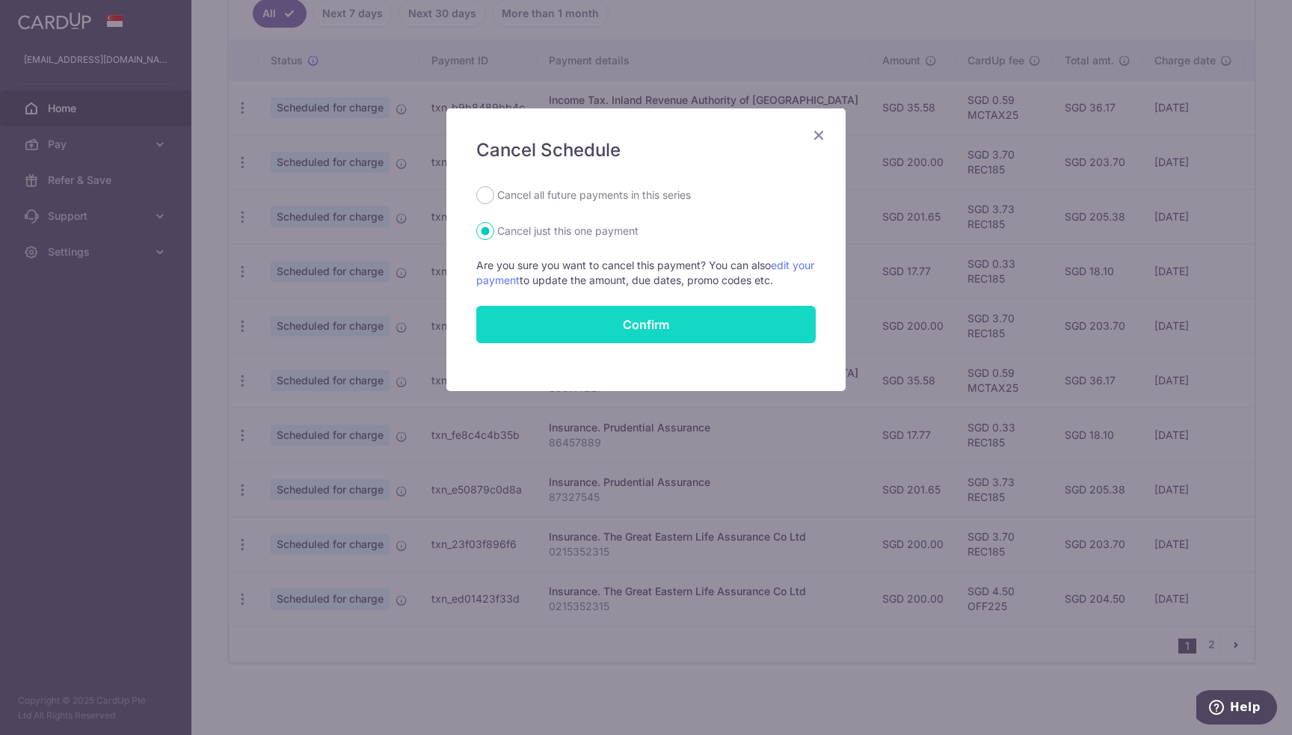
click at [658, 331] on button "Confirm" at bounding box center [645, 324] width 339 height 37
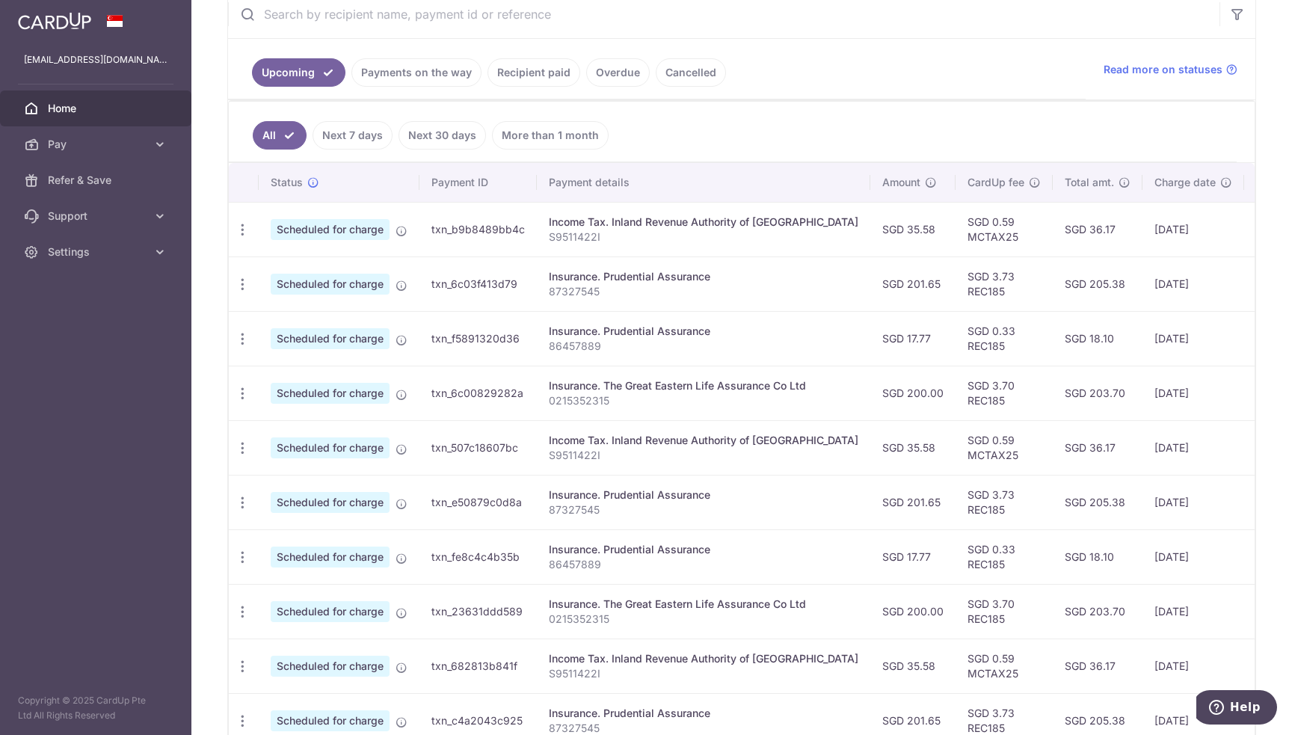
scroll to position [425, 0]
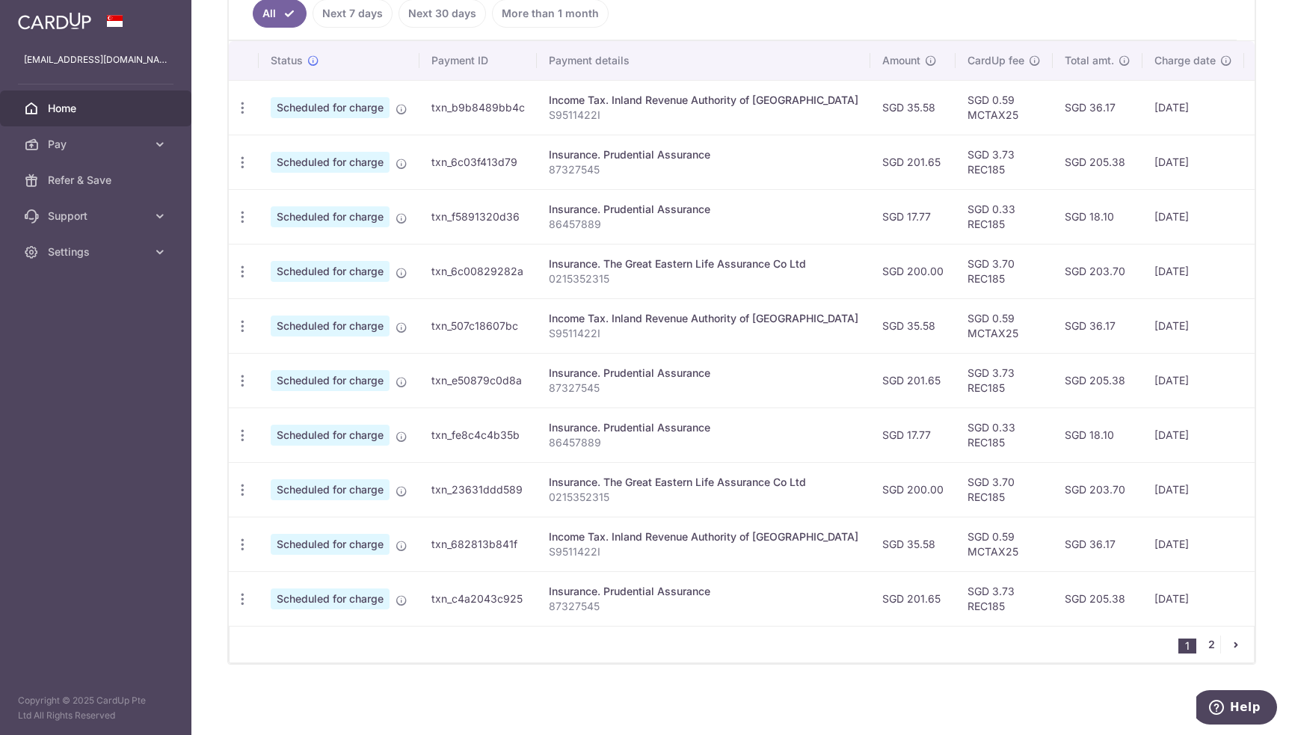
click at [1202, 647] on link "2" at bounding box center [1211, 645] width 18 height 18
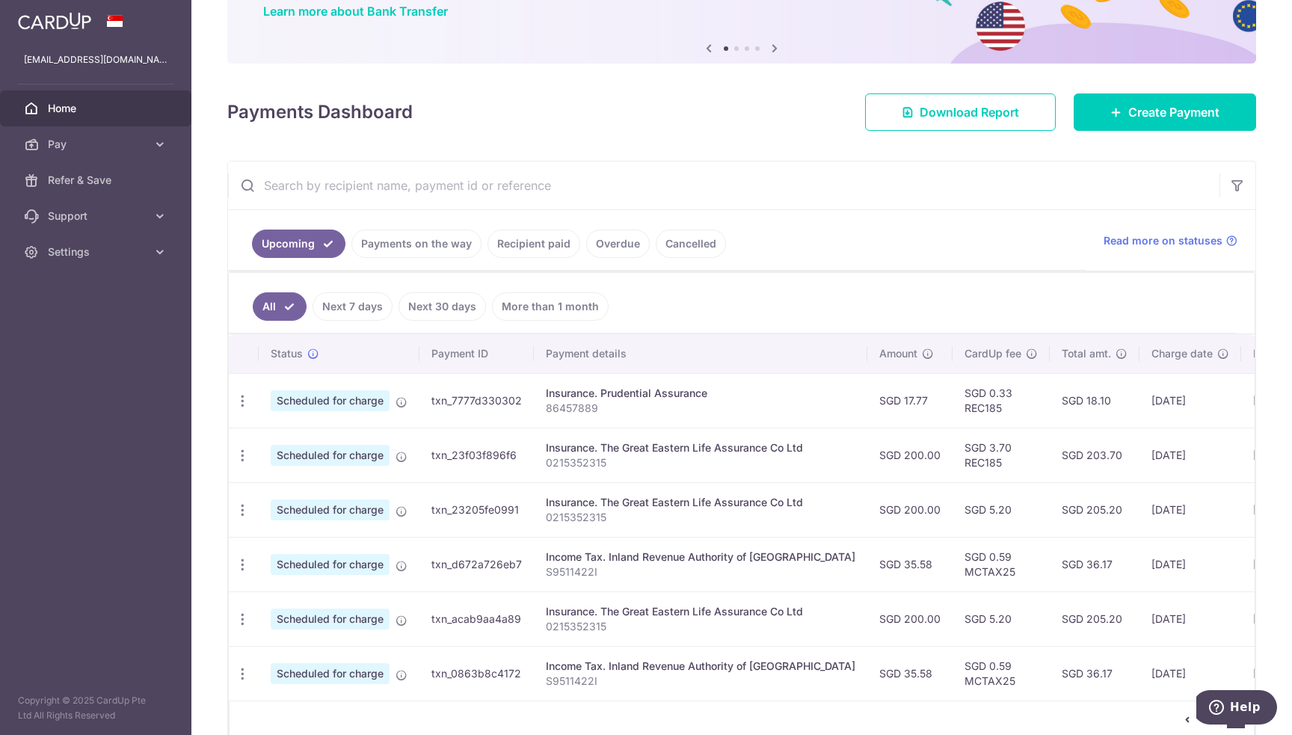
scroll to position [206, 0]
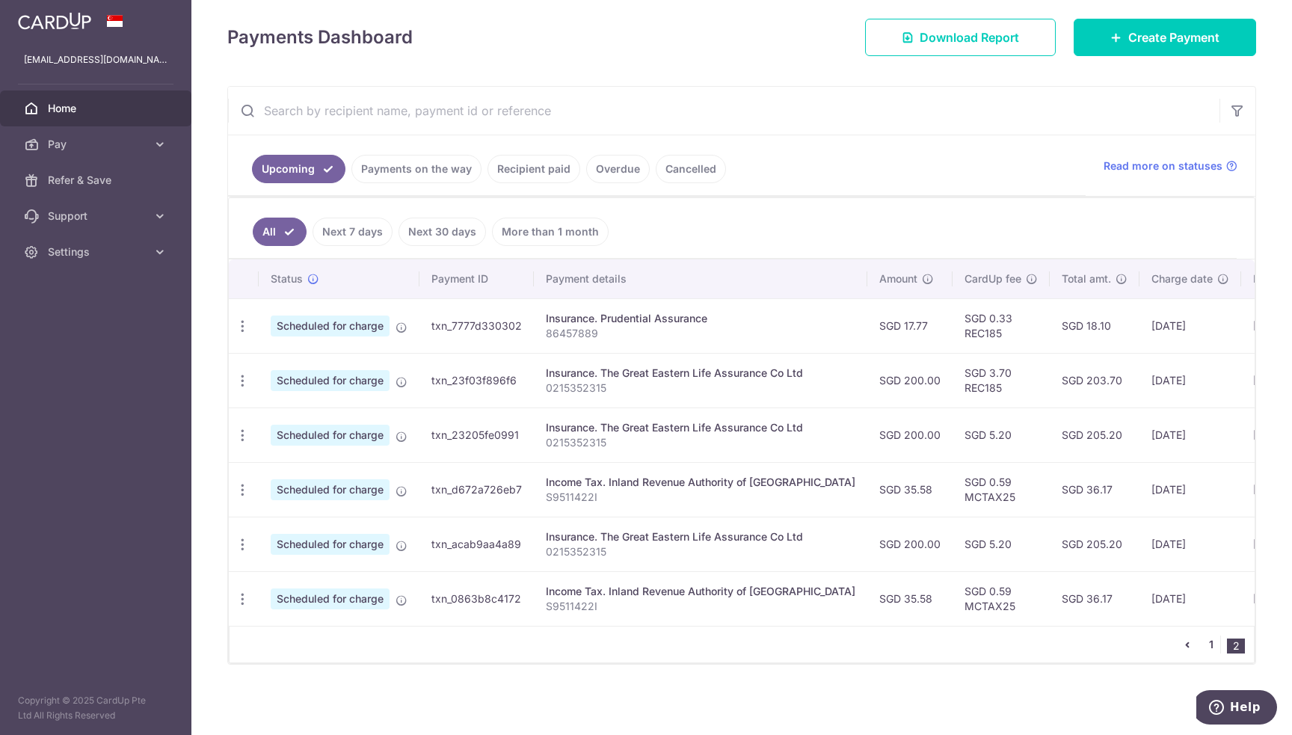
click at [1204, 643] on link "1" at bounding box center [1211, 645] width 18 height 18
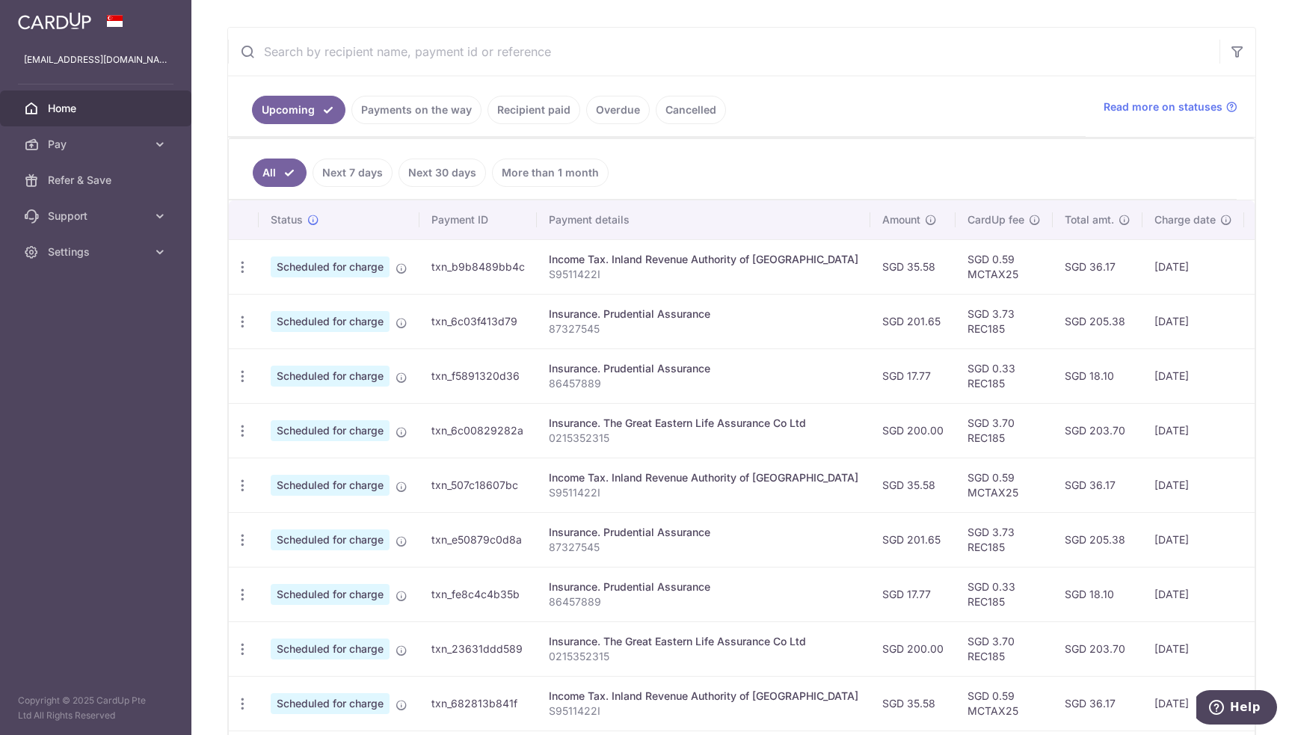
scroll to position [374, 0]
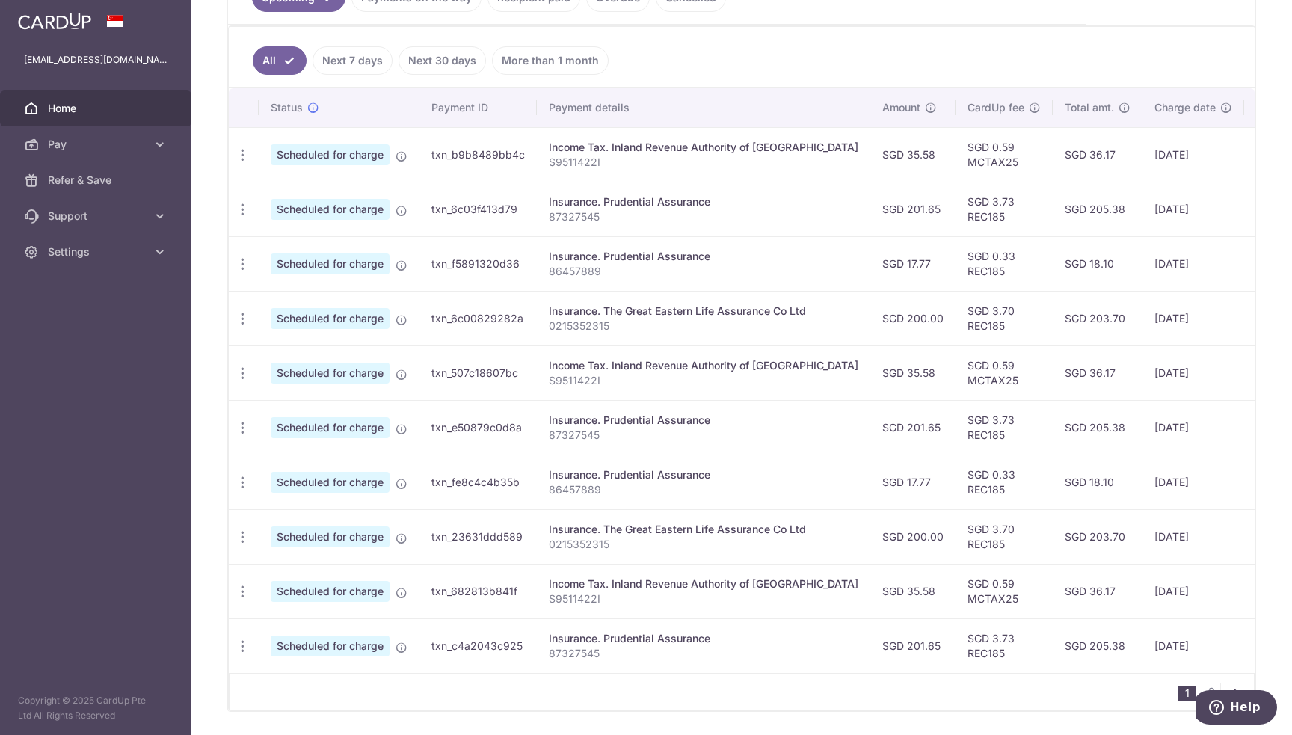
click at [688, 150] on div "Income Tax. Inland Revenue Authority of Singapore" at bounding box center [704, 147] width 310 height 15
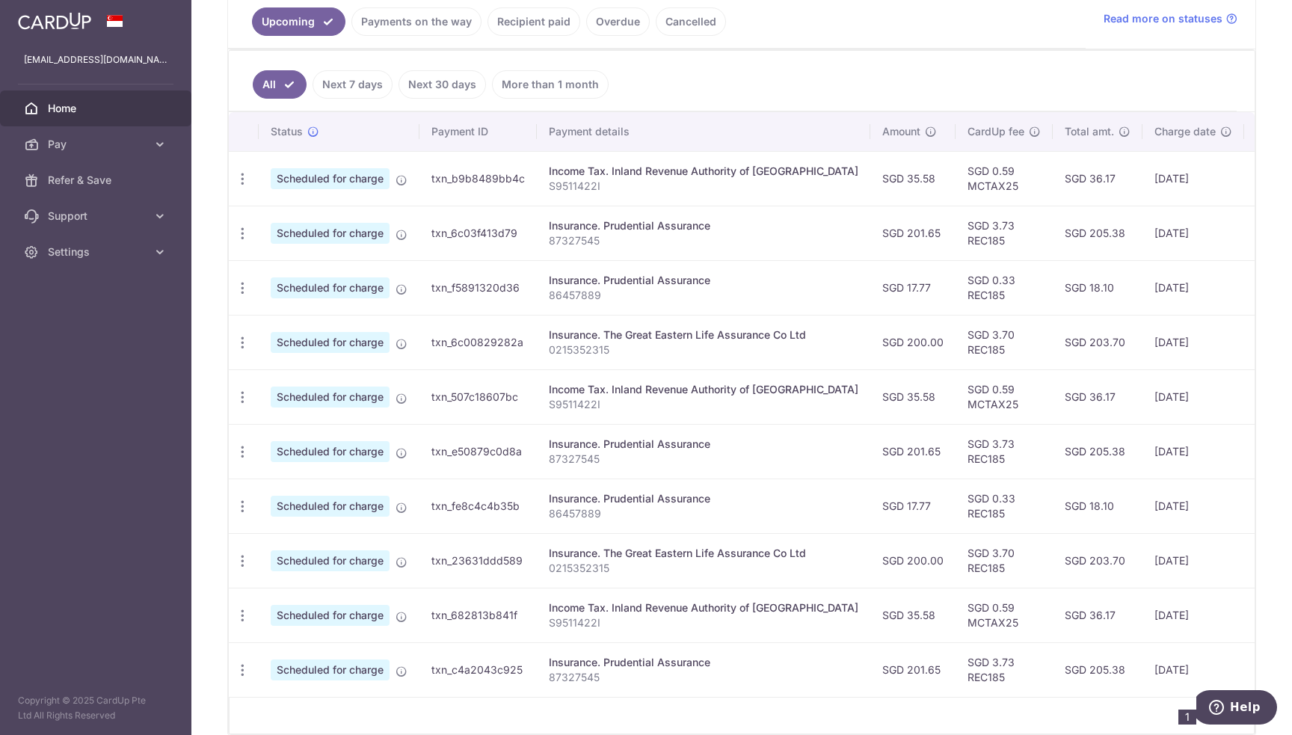
scroll to position [275, 0]
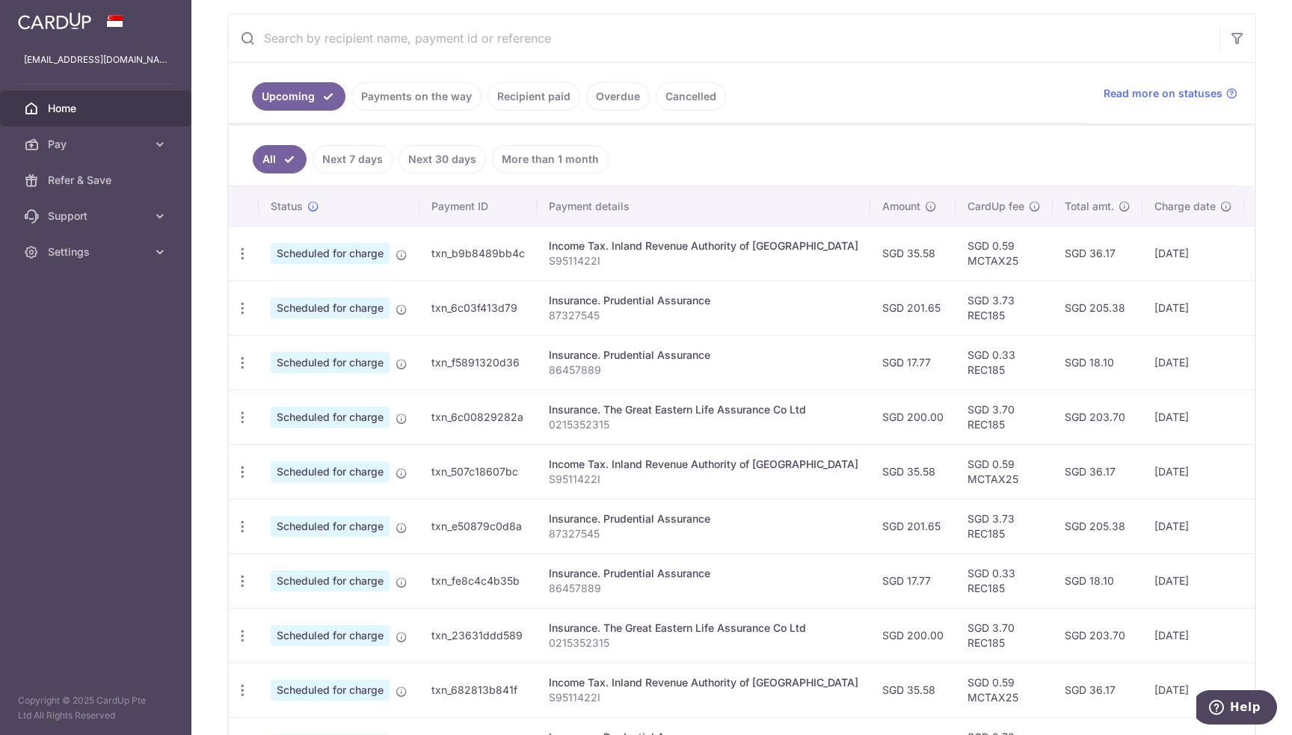
click at [532, 98] on link "Recipient paid" at bounding box center [533, 96] width 93 height 28
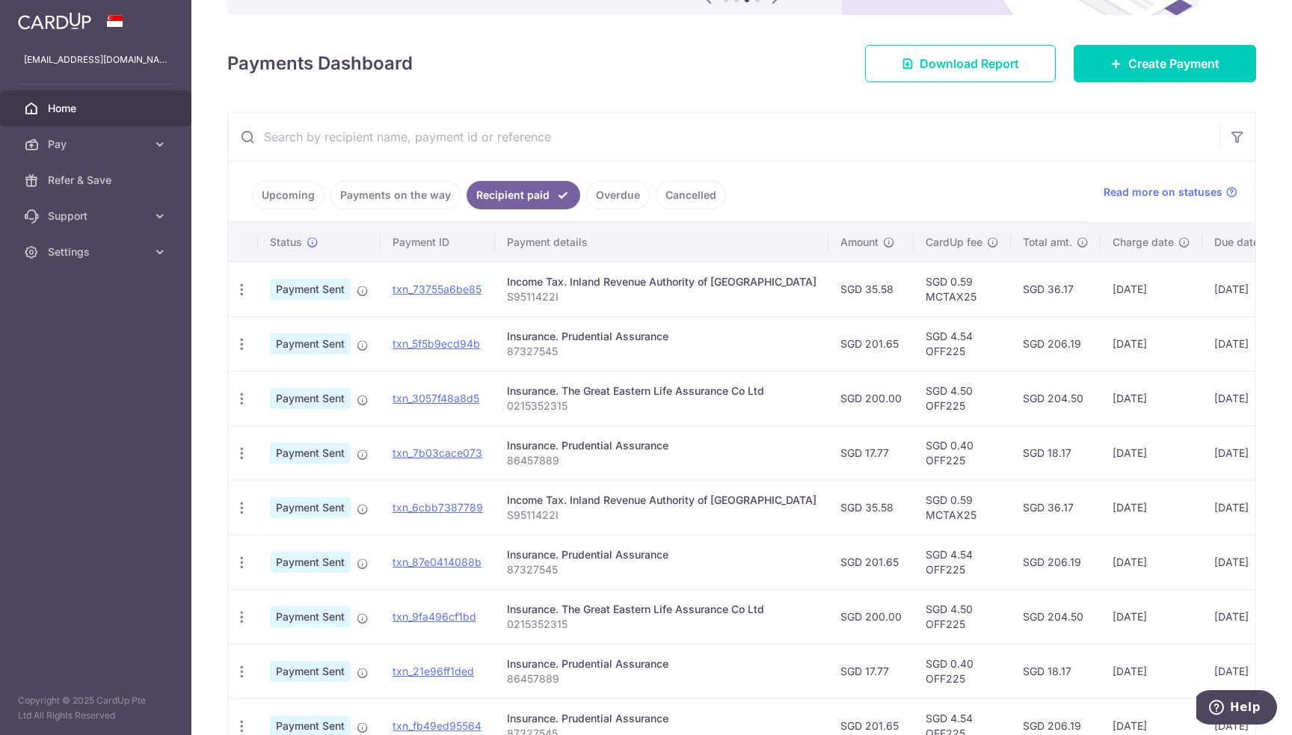
scroll to position [224, 0]
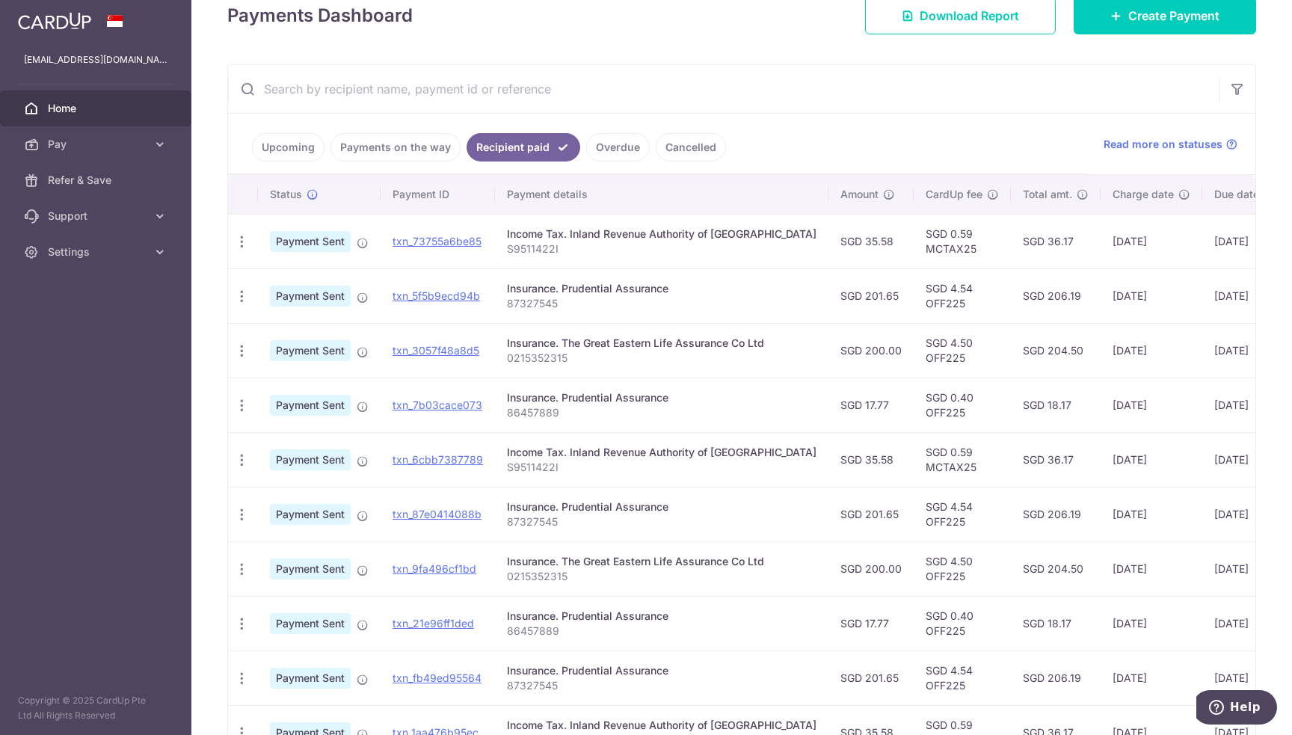
click at [477, 247] on td "txn_73755a6be85" at bounding box center [438, 241] width 114 height 55
click at [1138, 13] on span "Create Payment" at bounding box center [1173, 16] width 91 height 18
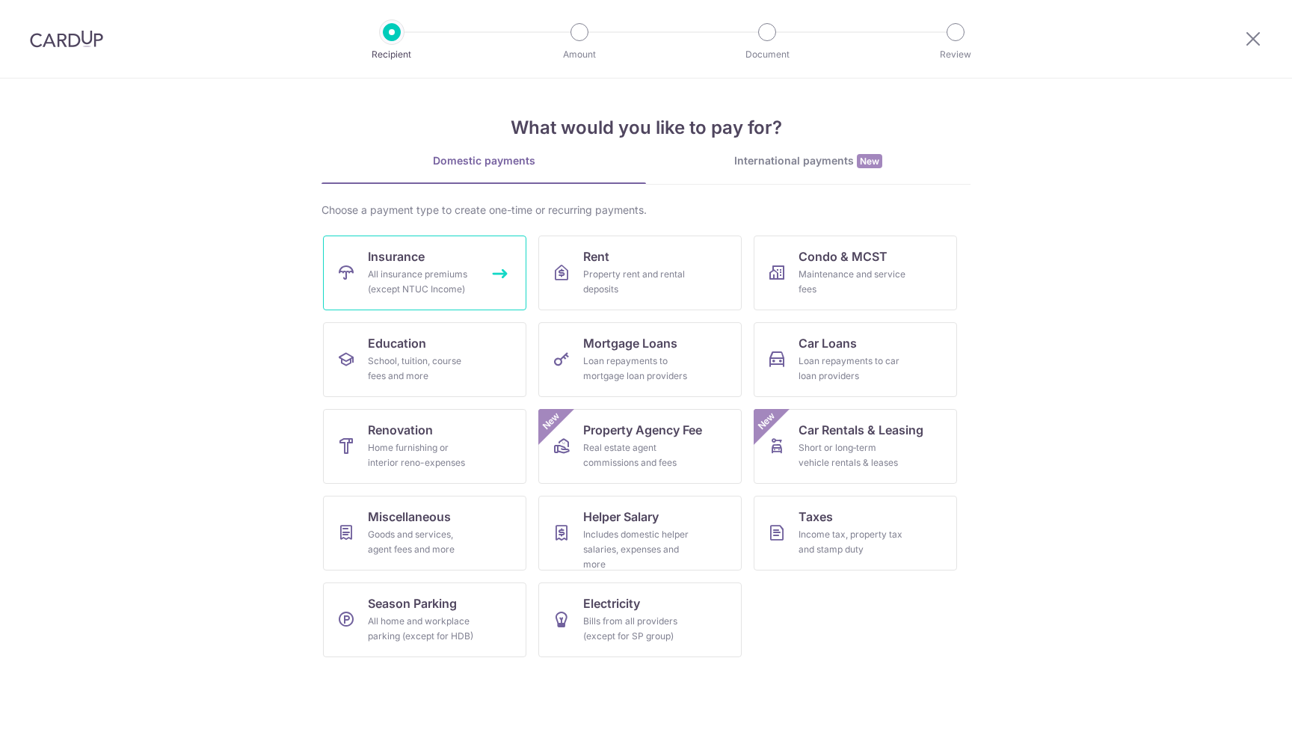
click at [396, 277] on div "All insurance premiums (except NTUC Income)" at bounding box center [422, 282] width 108 height 30
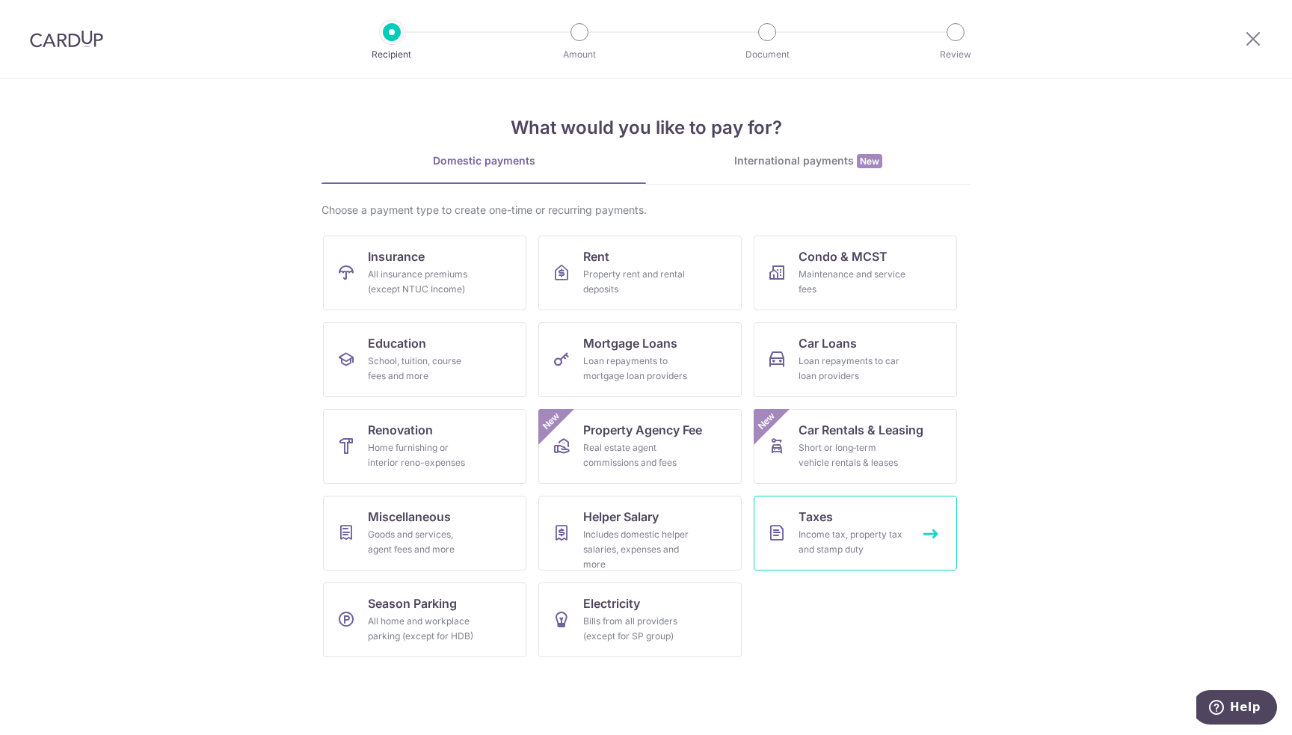
click at [841, 532] on div "Income tax, property tax and stamp duty" at bounding box center [852, 542] width 108 height 30
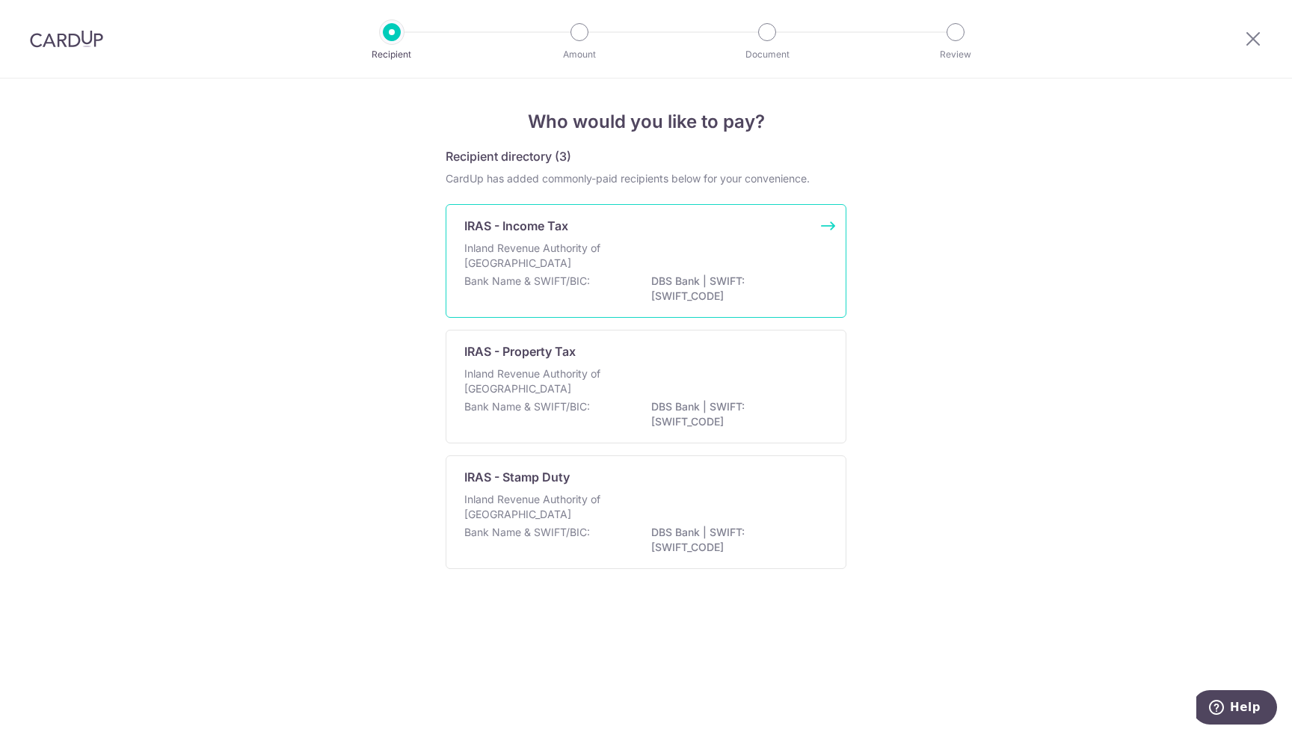
click at [591, 238] on div "IRAS - Income Tax Inland Revenue Authority of [GEOGRAPHIC_DATA] Bank Name & SWI…" at bounding box center [646, 261] width 401 height 114
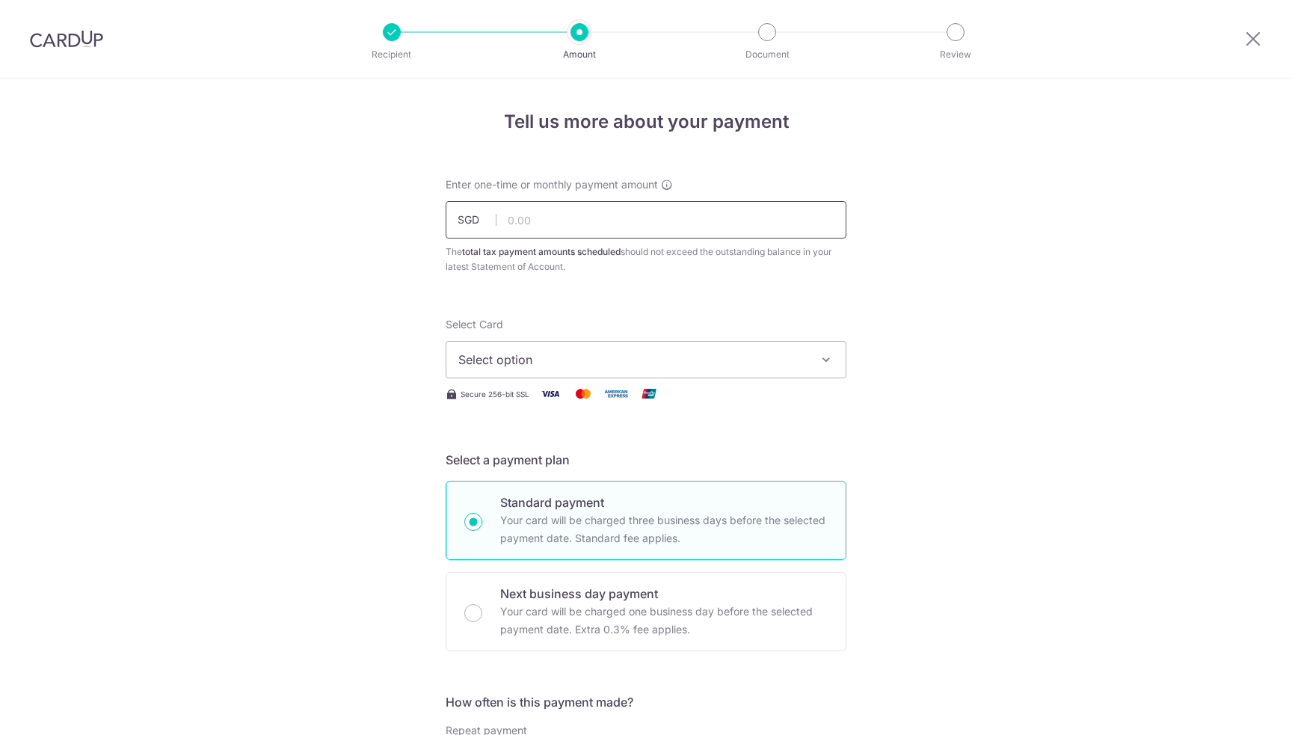
click at [583, 221] on input "text" at bounding box center [646, 219] width 401 height 37
click at [574, 218] on input "text" at bounding box center [646, 219] width 401 height 37
type input "35.58"
click at [708, 366] on span "Select option" at bounding box center [632, 360] width 348 height 18
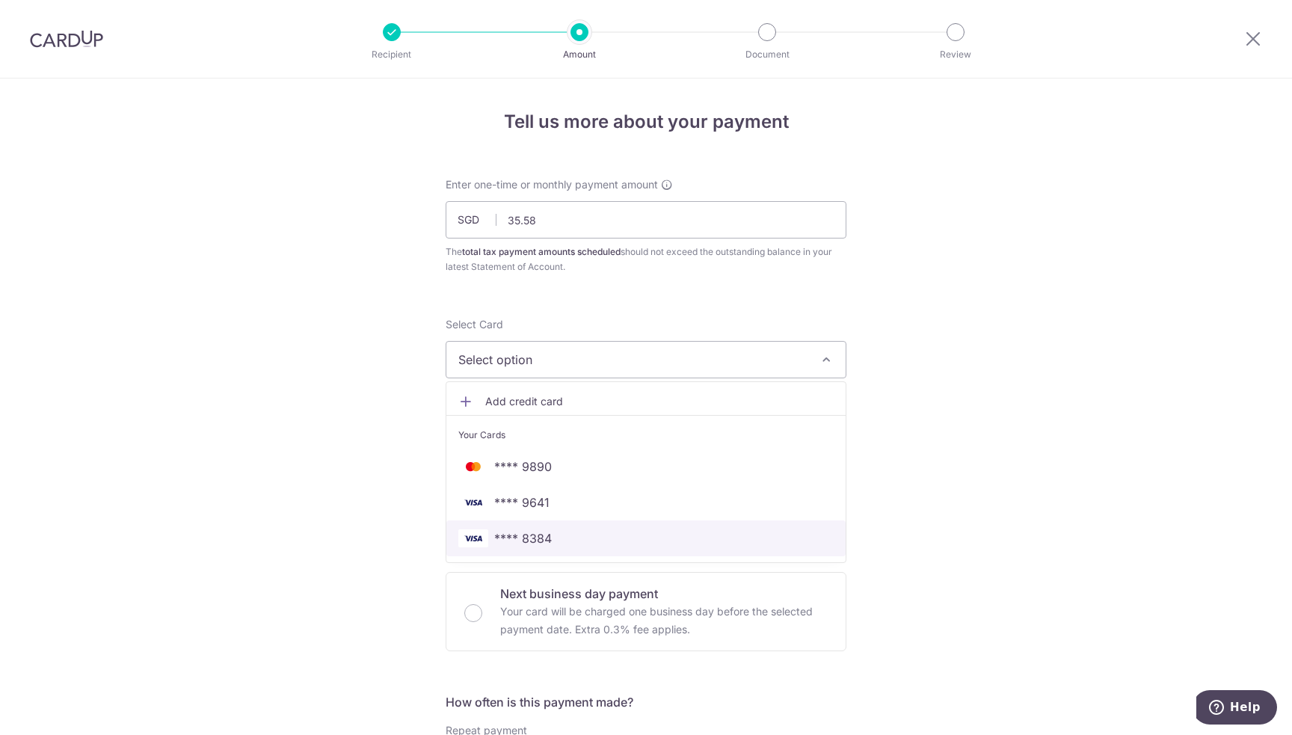
click at [556, 535] on span "**** 8384" at bounding box center [645, 538] width 375 height 18
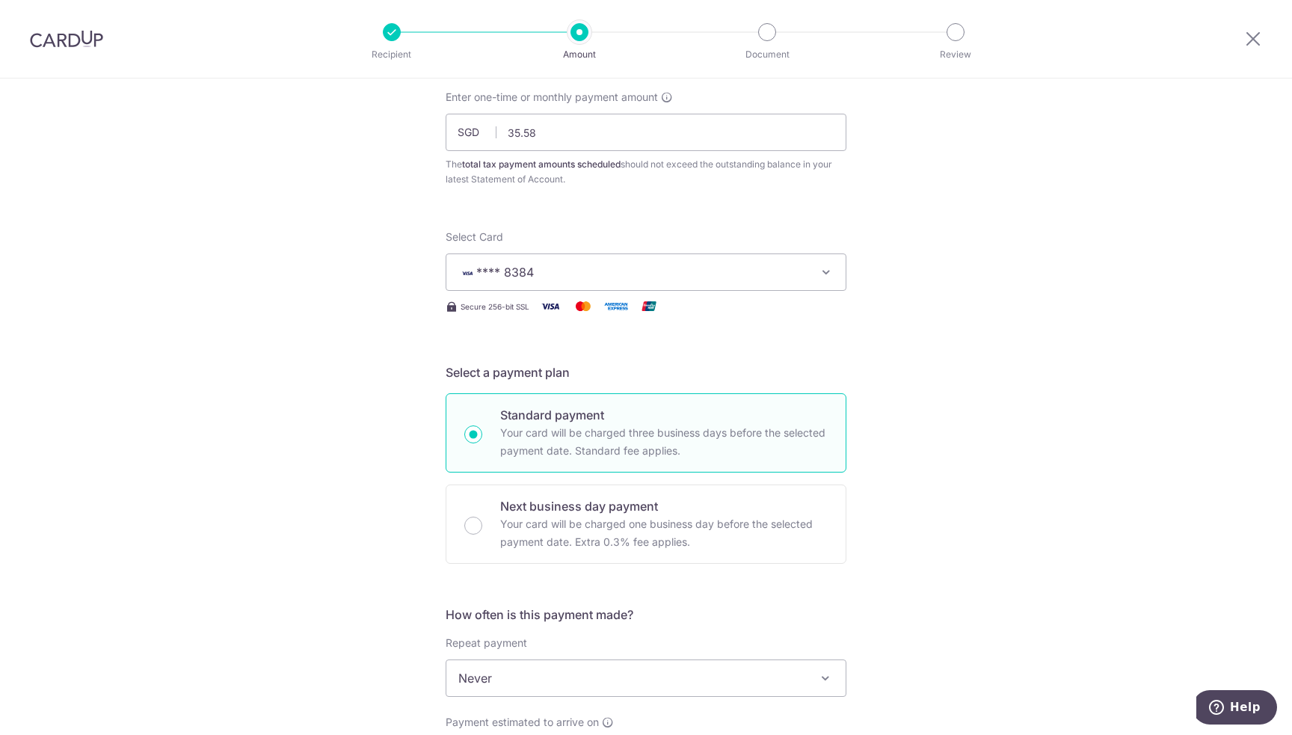
scroll to position [224, 0]
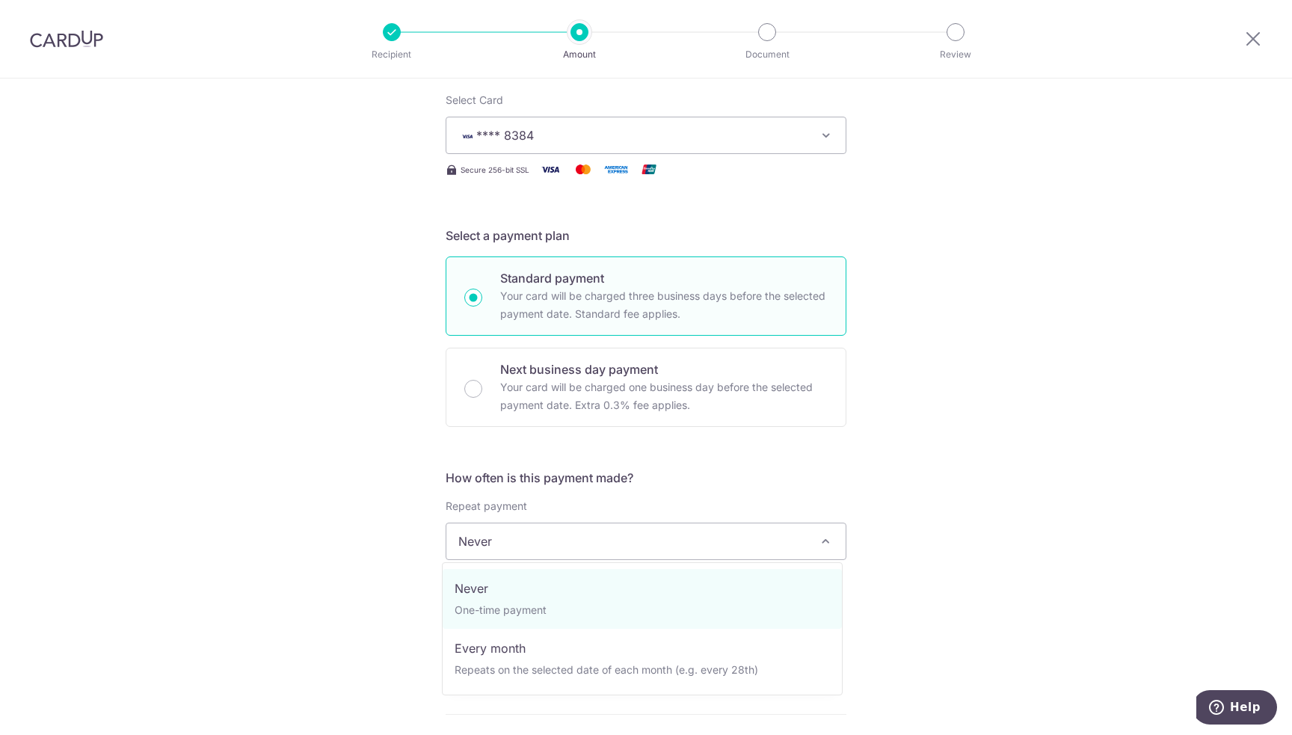
click at [522, 546] on span "Never" at bounding box center [645, 541] width 399 height 36
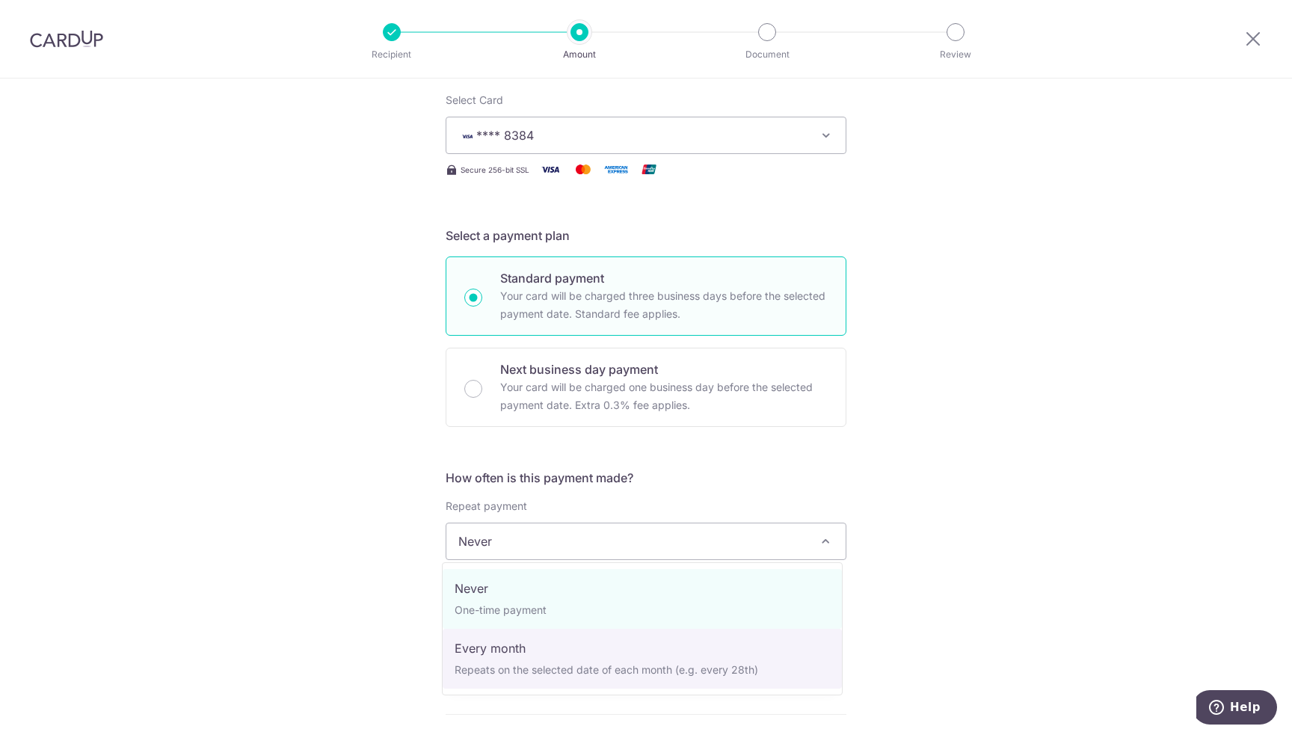
select select "3"
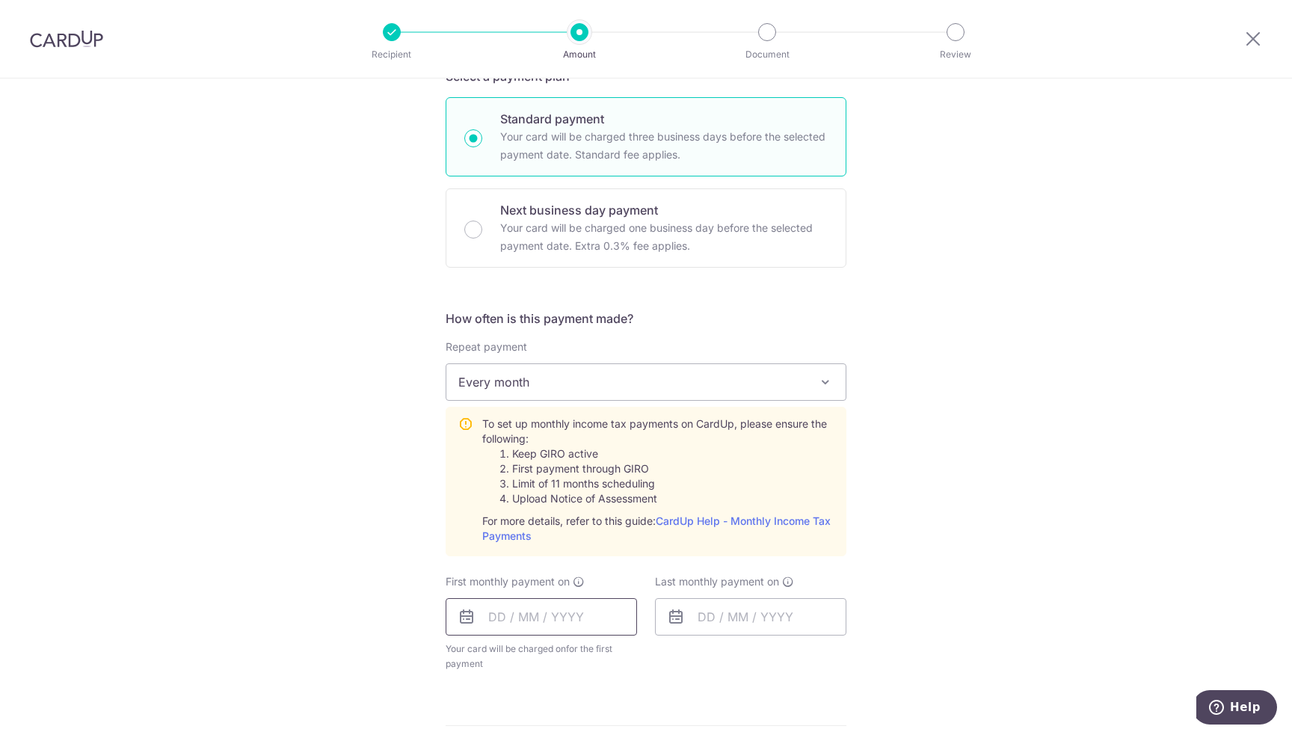
scroll to position [449, 0]
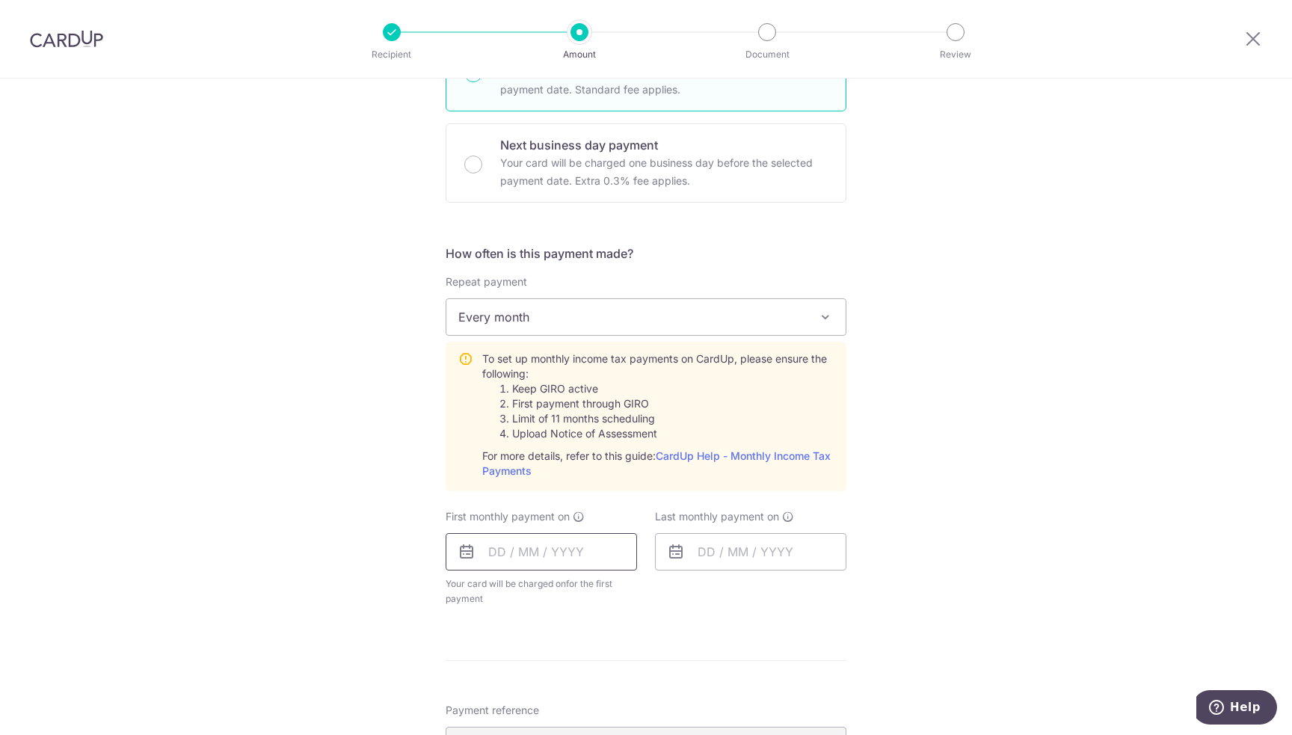
click at [529, 556] on input "text" at bounding box center [541, 551] width 191 height 37
click at [655, 585] on link "Next" at bounding box center [657, 592] width 18 height 18
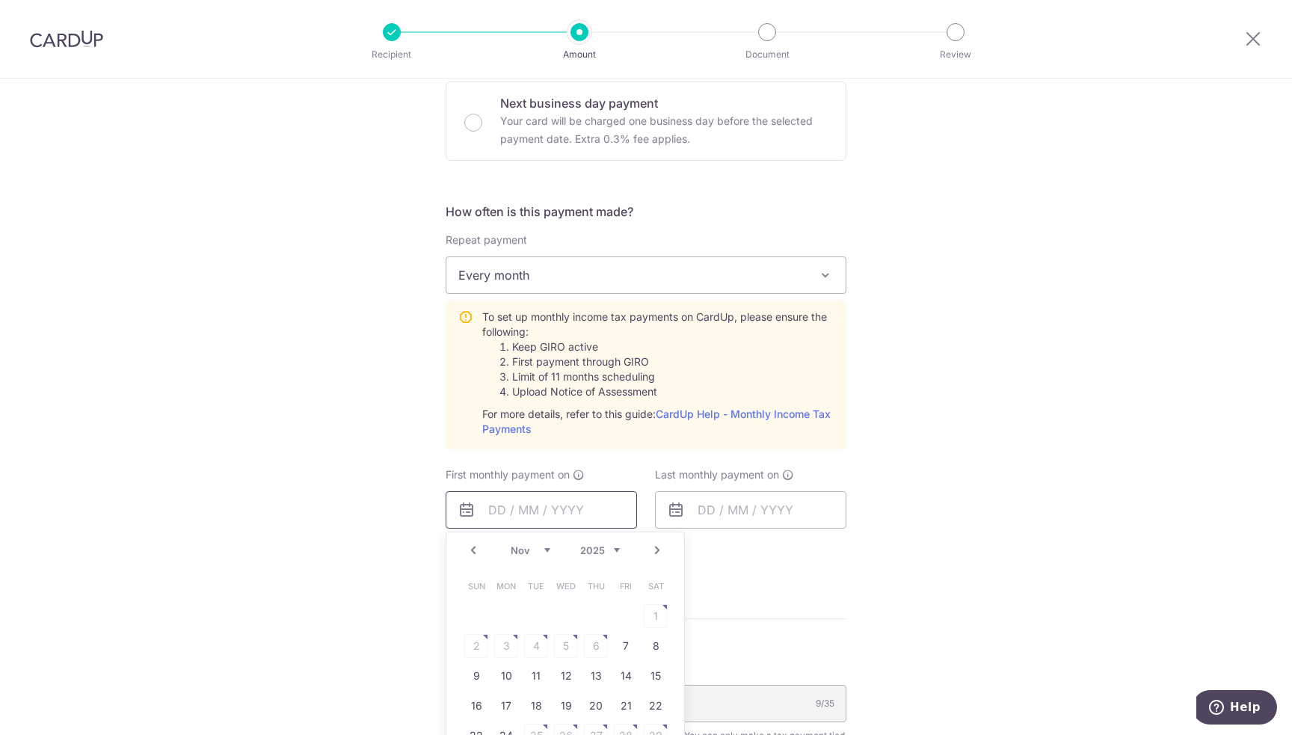
scroll to position [523, 0]
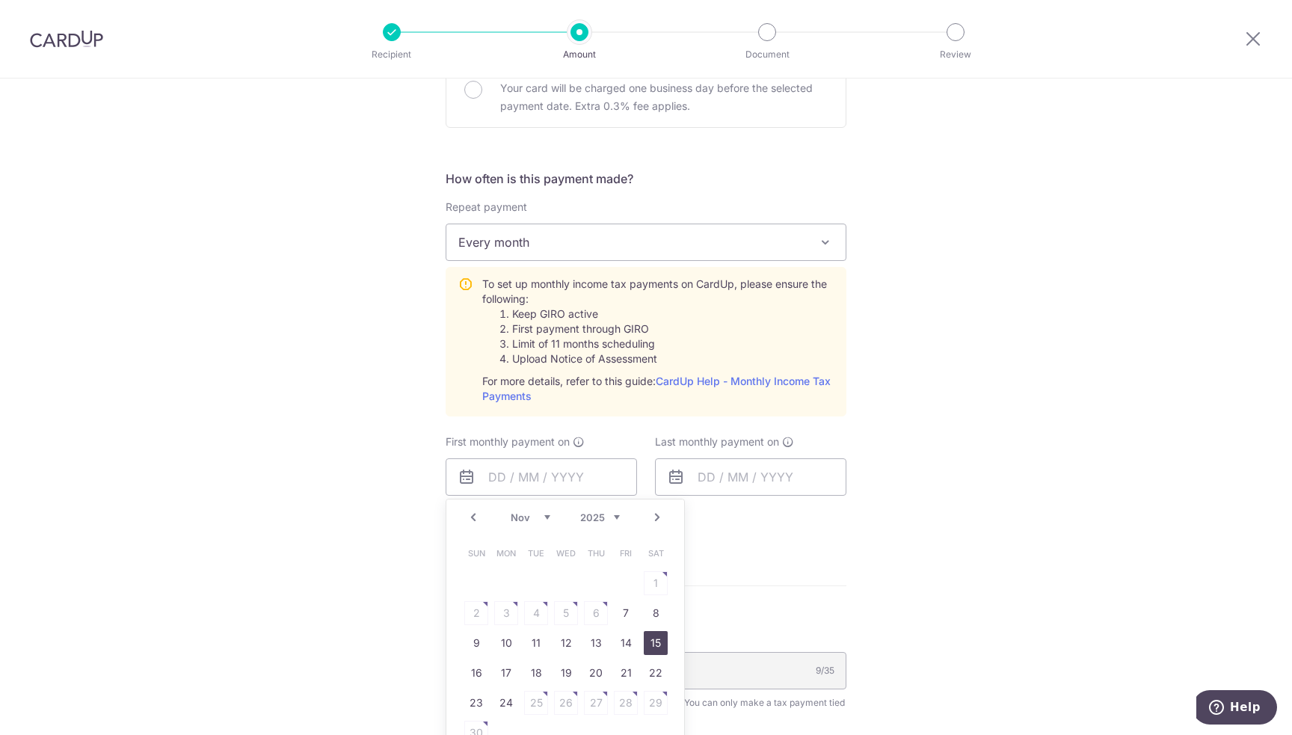
click at [654, 641] on link "15" at bounding box center [656, 643] width 24 height 24
type input "[DATE]"
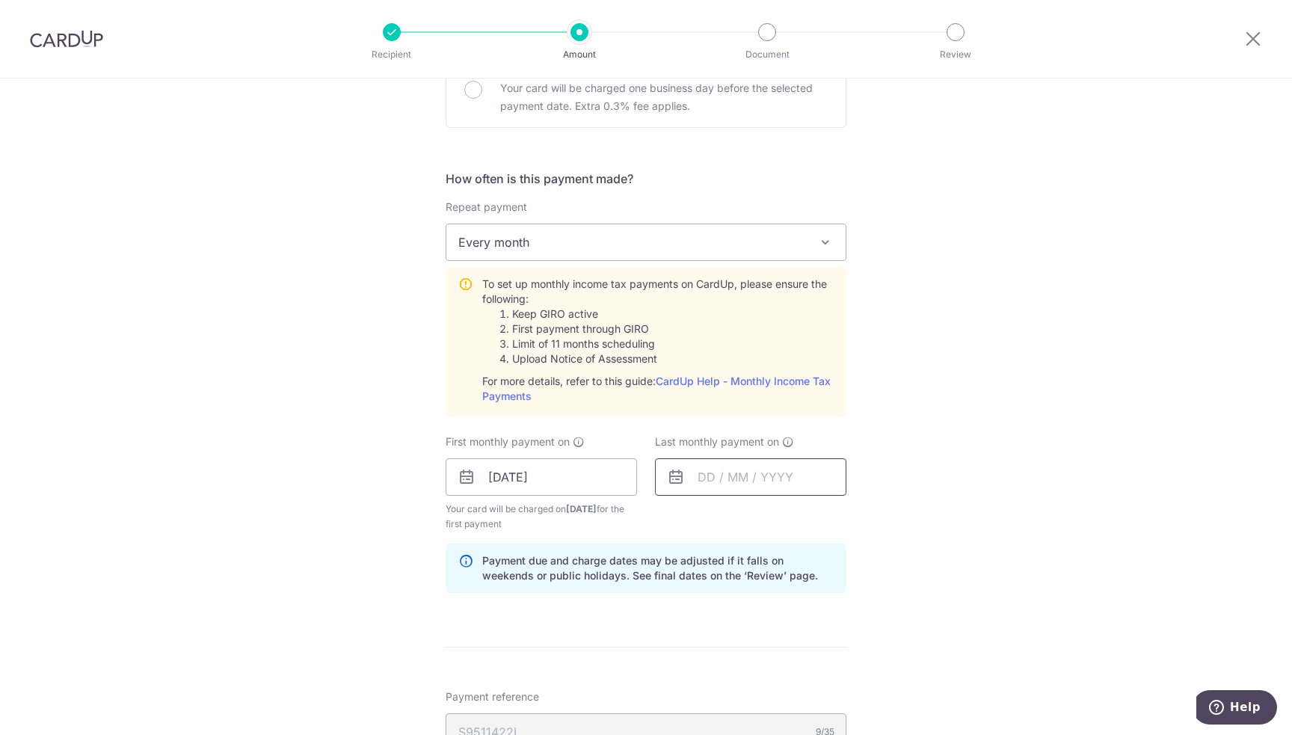
click at [727, 474] on input "text" at bounding box center [750, 476] width 191 height 37
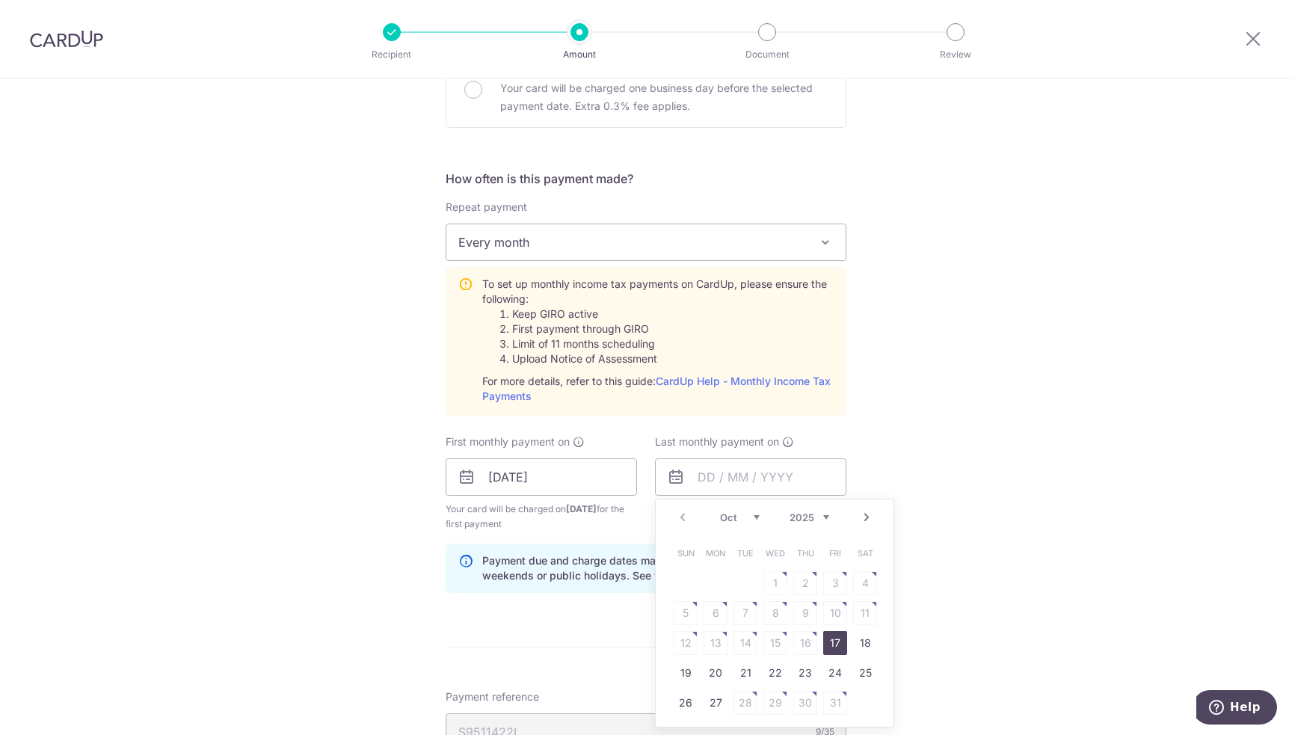
click at [860, 517] on link "Next" at bounding box center [867, 517] width 18 height 18
click at [801, 637] on link "15" at bounding box center [805, 643] width 24 height 24
type input "15/01/2026"
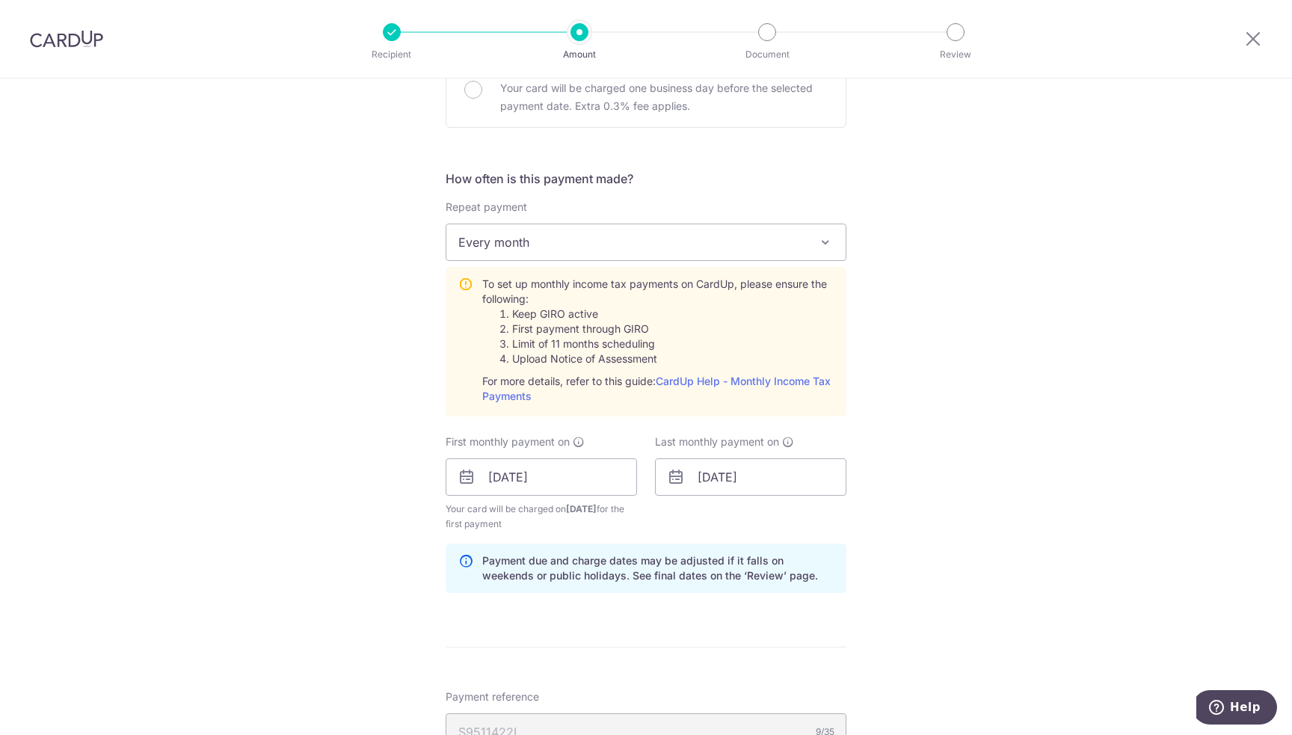
click at [941, 514] on div "Tell us more about your payment Enter one-time or monthly payment amount SGD 35…" at bounding box center [646, 395] width 1292 height 1681
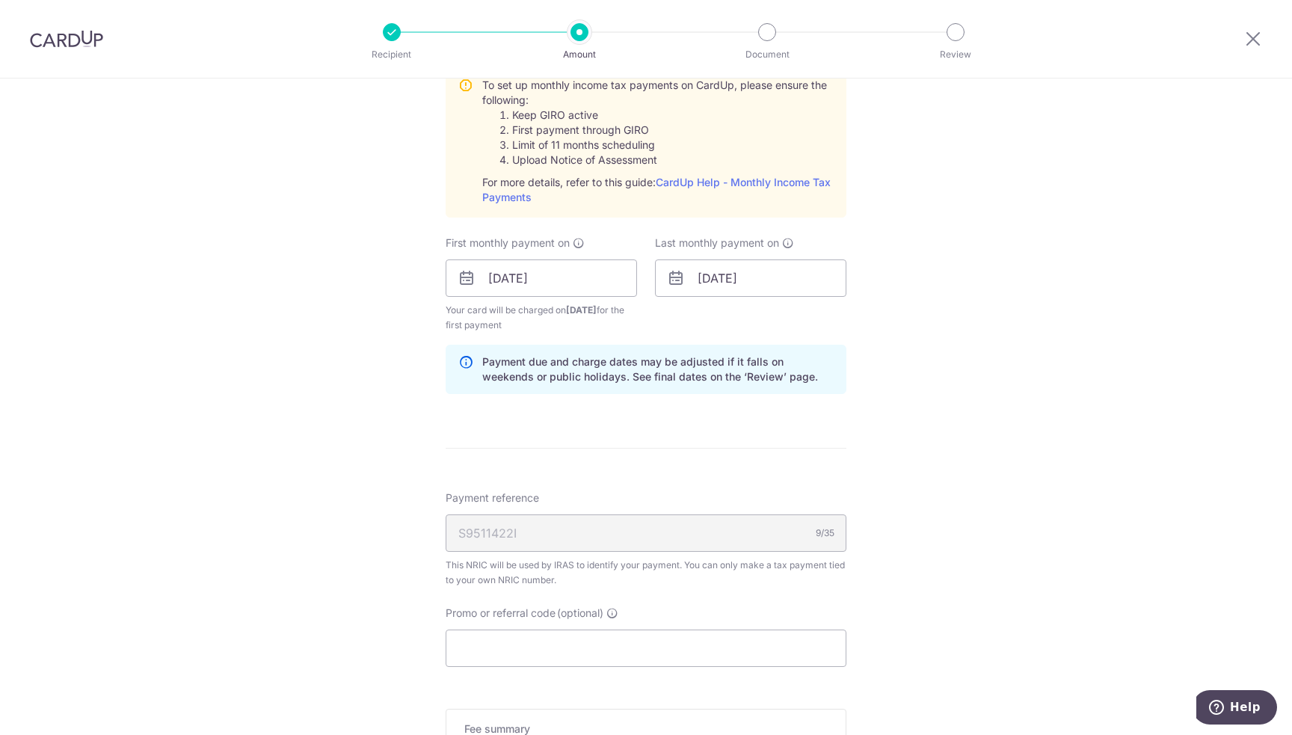
scroll to position [748, 0]
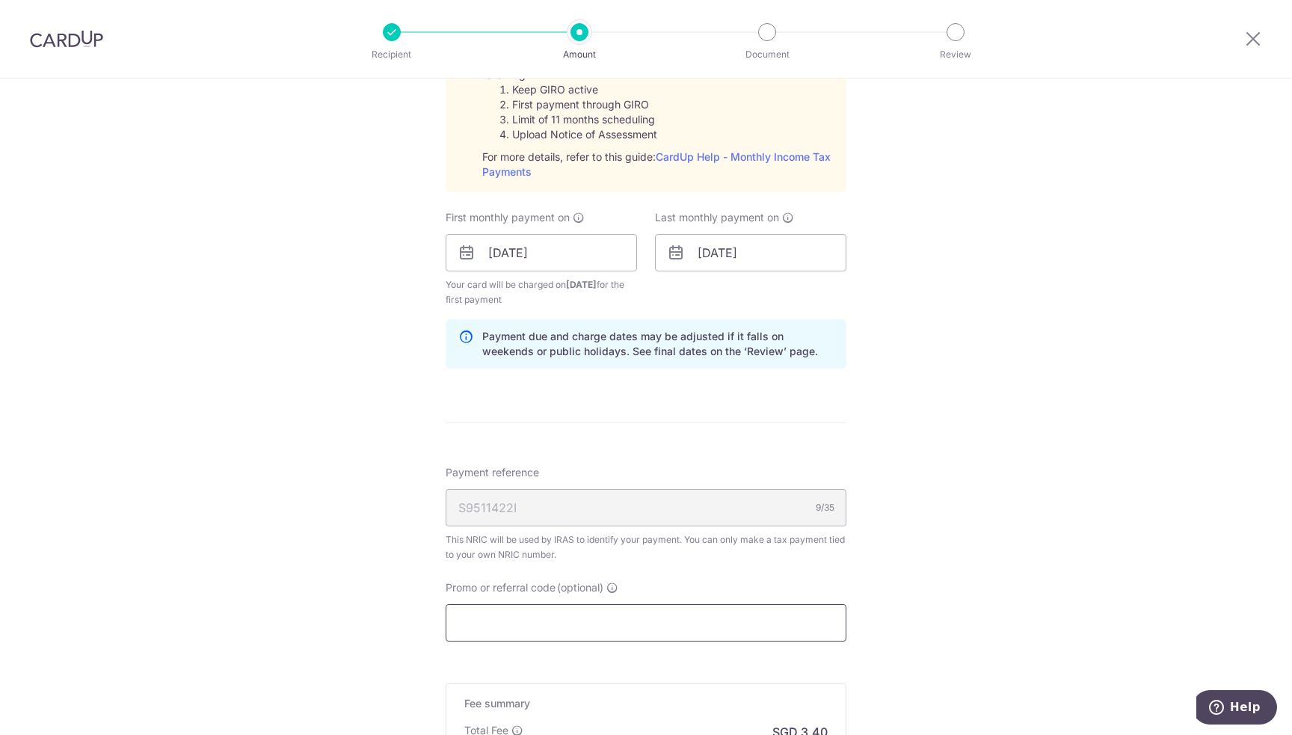
click at [624, 615] on input "Promo or referral code (optional)" at bounding box center [646, 622] width 401 height 37
paste input "VTAX25R"
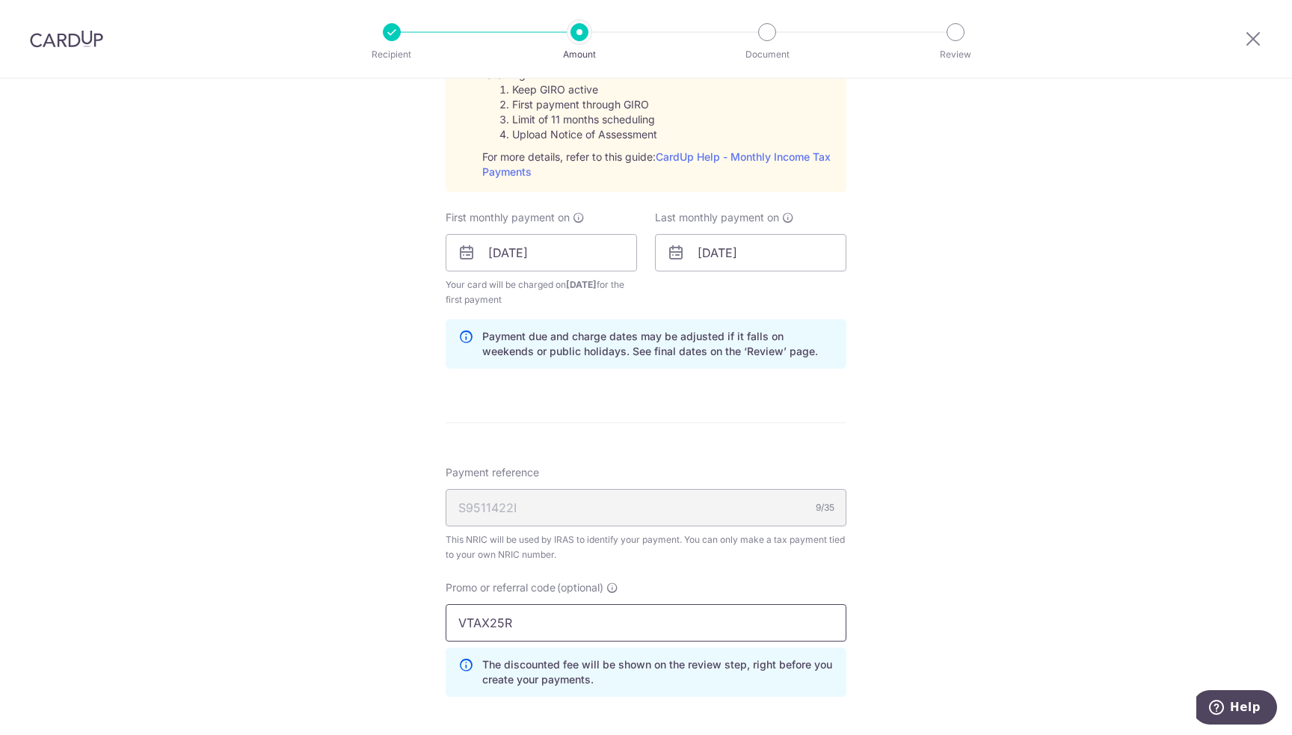
type input "VTAX25R"
click at [933, 556] on div "Tell us more about your payment Enter one-time or monthly payment amount SGD 35…" at bounding box center [646, 205] width 1292 height 1749
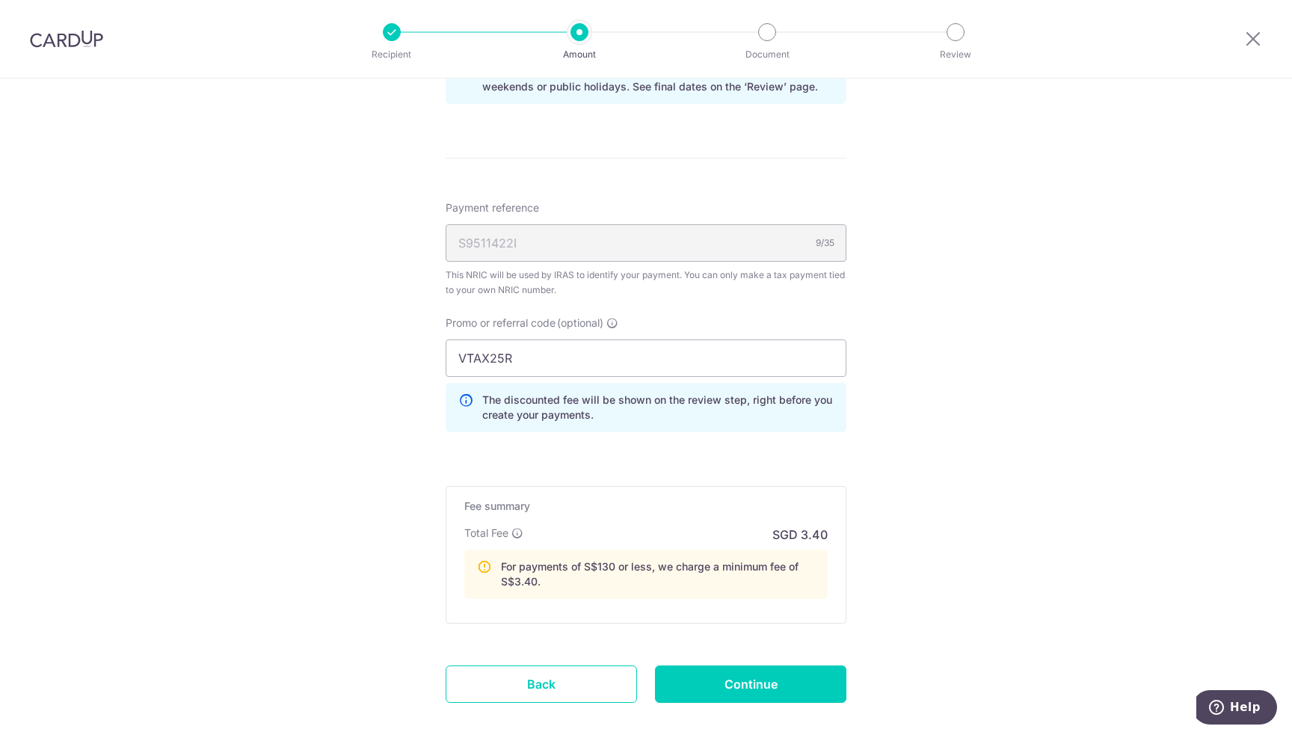
scroll to position [1047, 0]
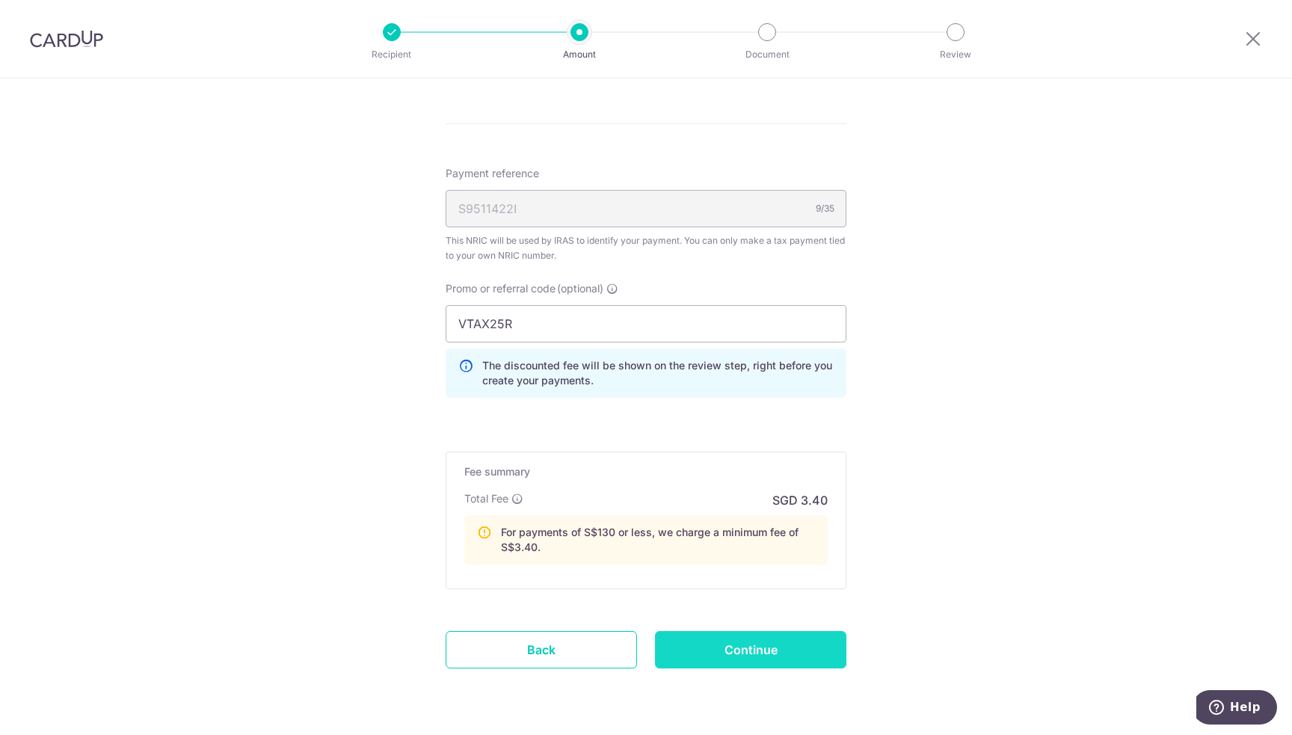
click at [748, 654] on input "Continue" at bounding box center [750, 649] width 191 height 37
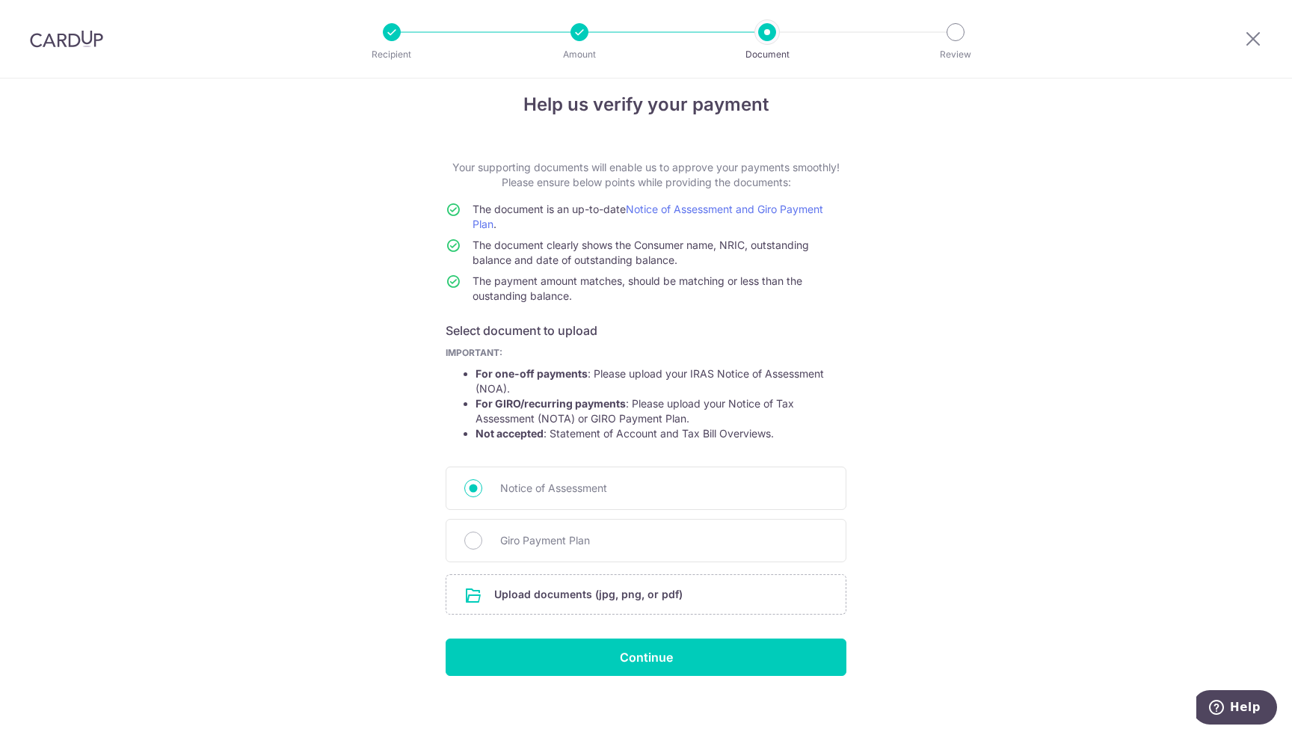
scroll to position [27, 0]
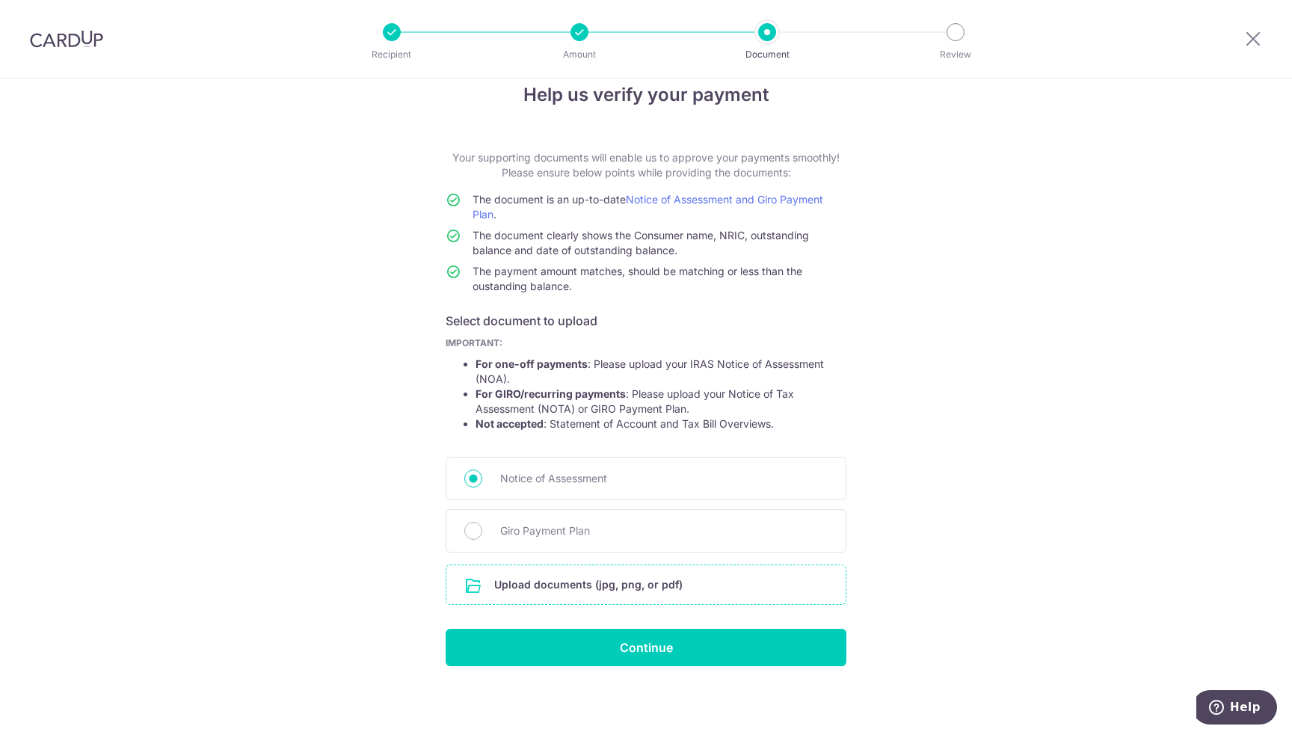
click at [547, 596] on input "file" at bounding box center [645, 584] width 399 height 39
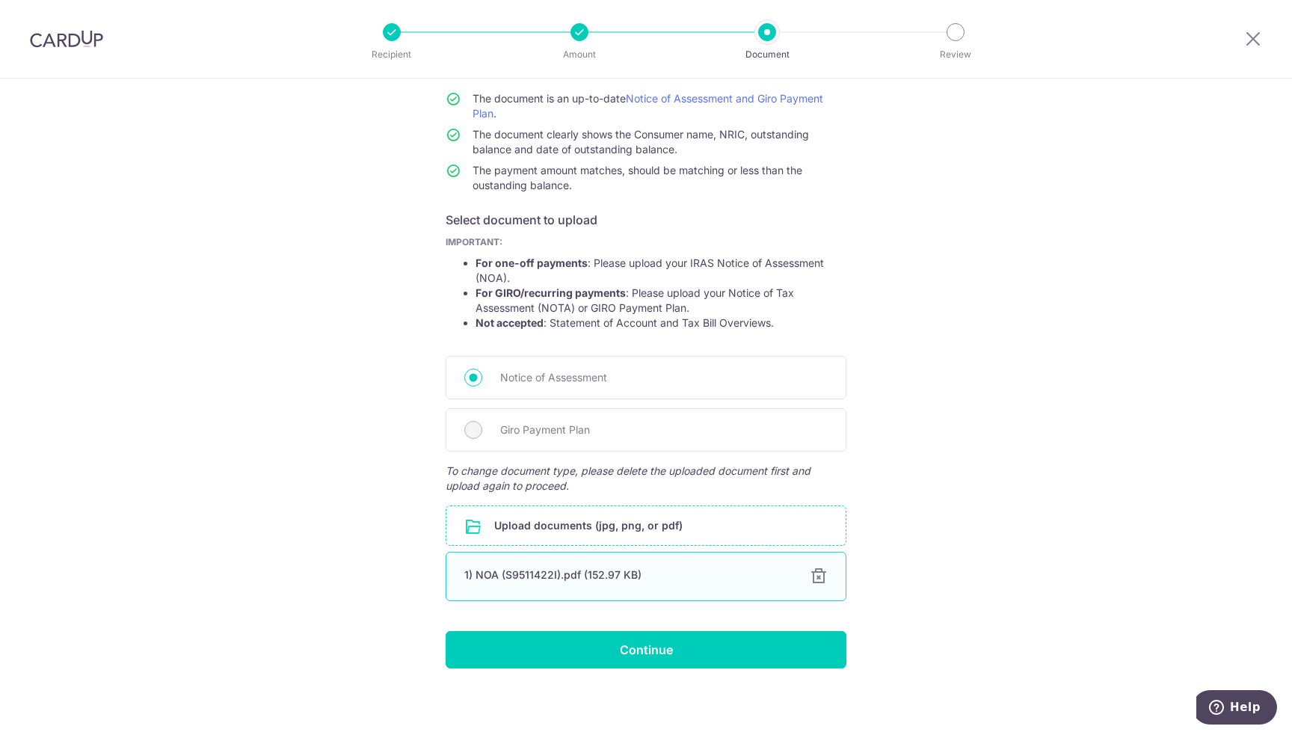
scroll to position [130, 0]
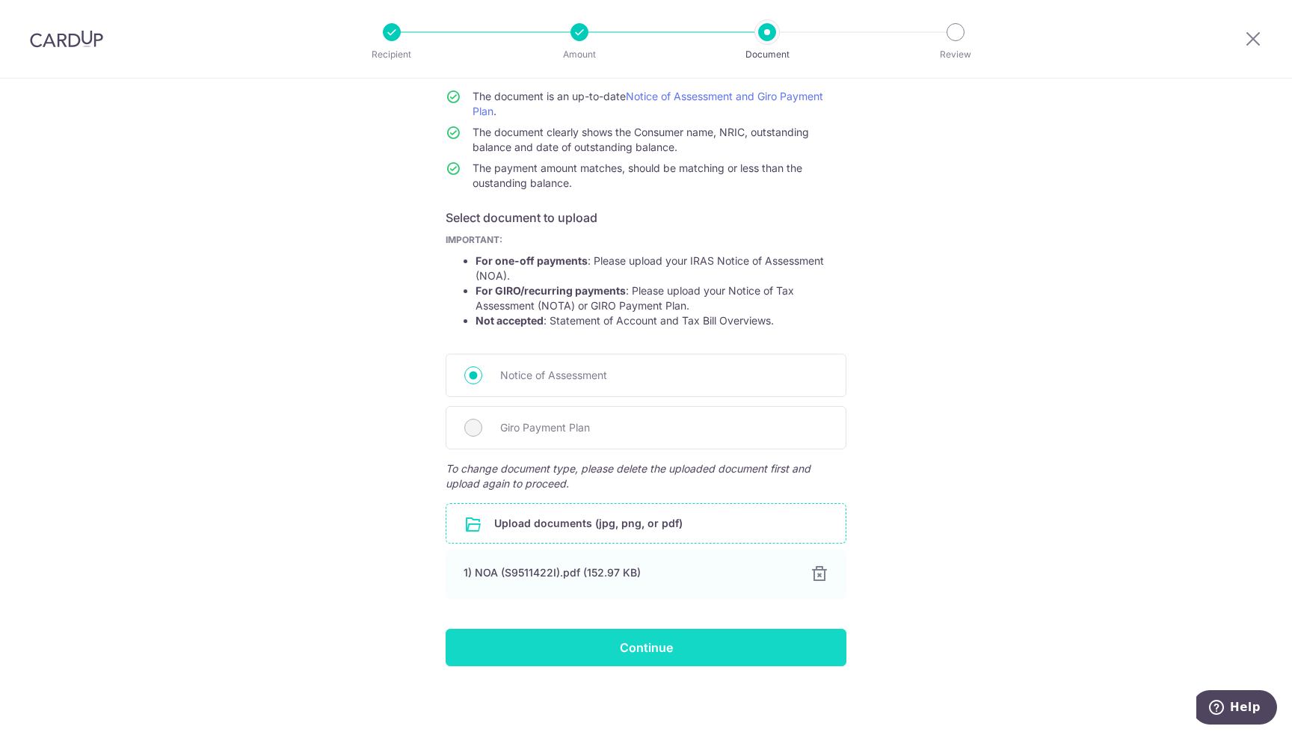
click at [623, 651] on input "Continue" at bounding box center [646, 647] width 401 height 37
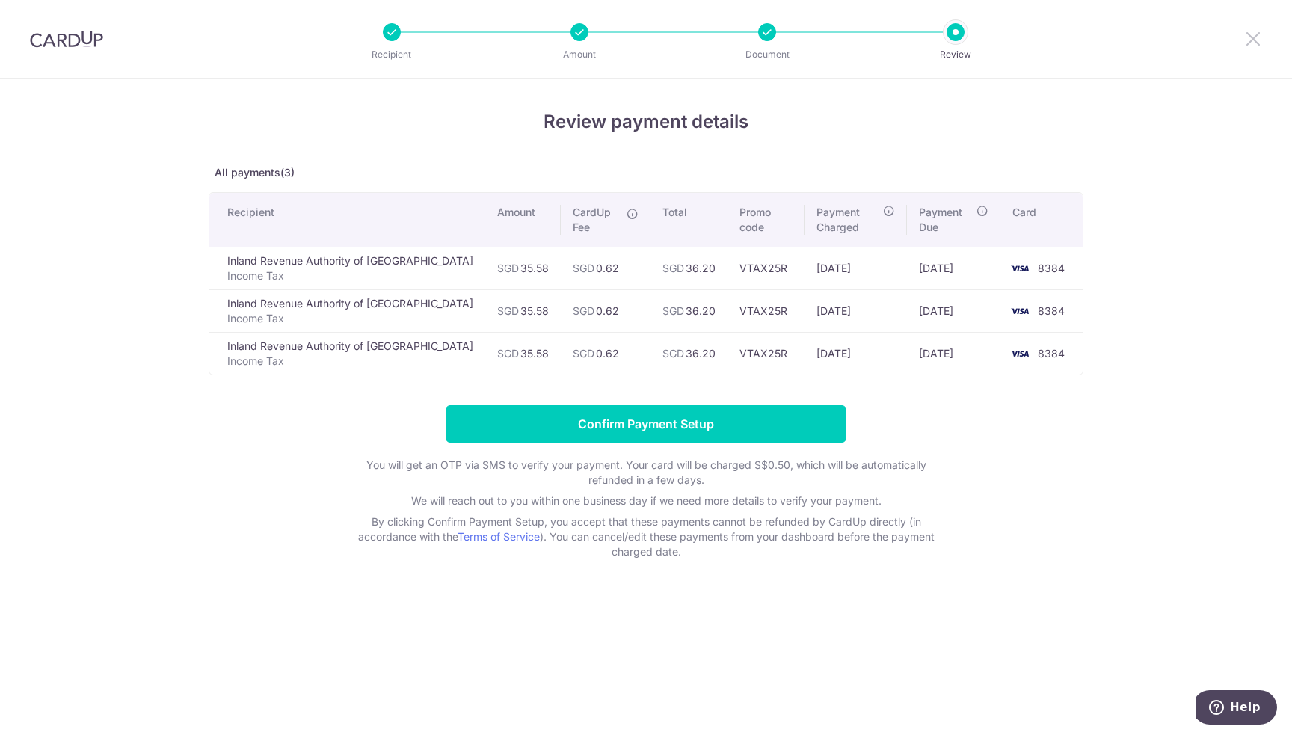
click at [1253, 40] on icon at bounding box center [1253, 38] width 18 height 19
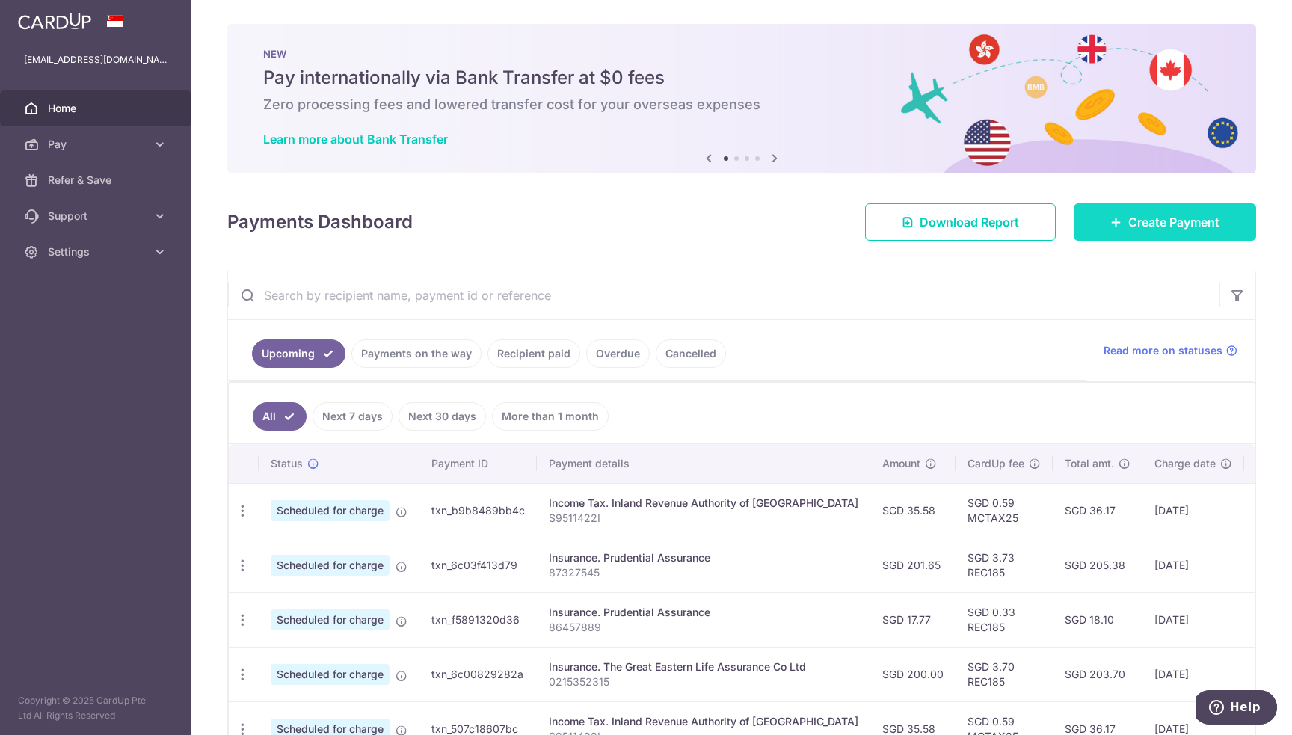
click at [1156, 227] on span "Create Payment" at bounding box center [1173, 222] width 91 height 18
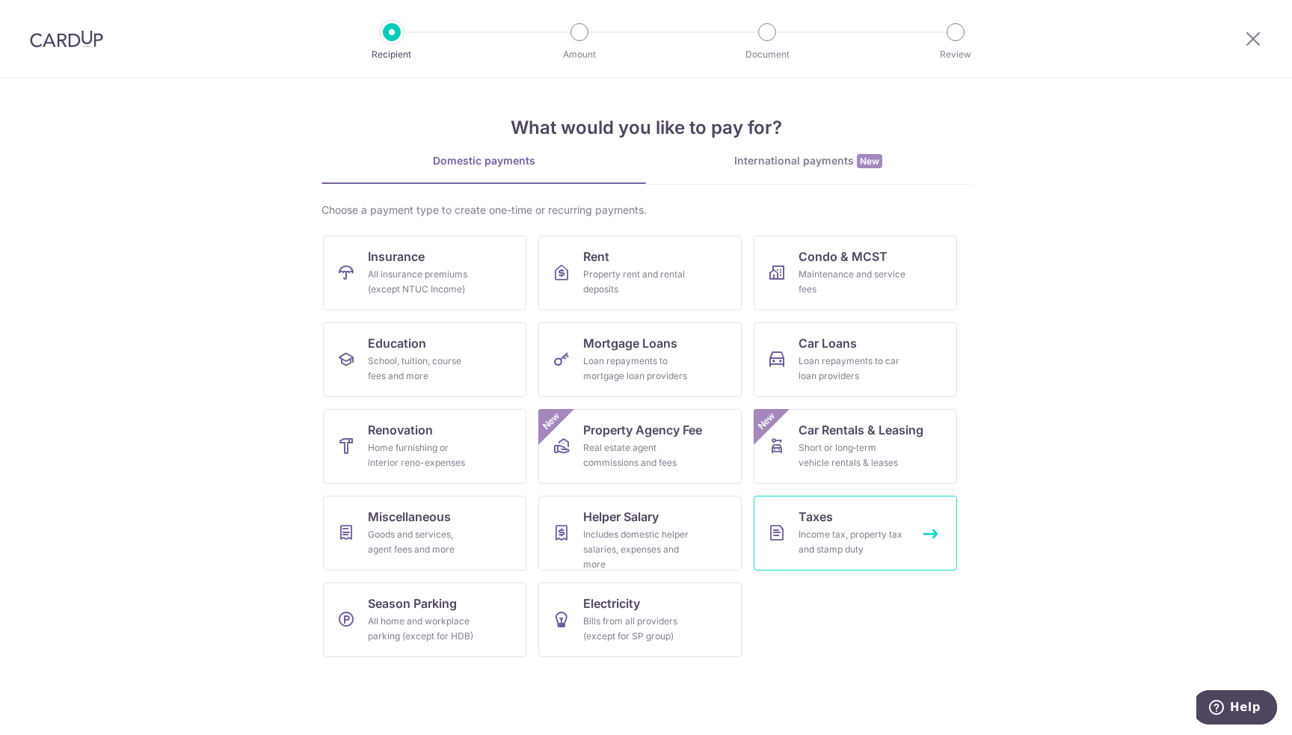
click at [835, 534] on div "Income tax, property tax and stamp duty" at bounding box center [852, 542] width 108 height 30
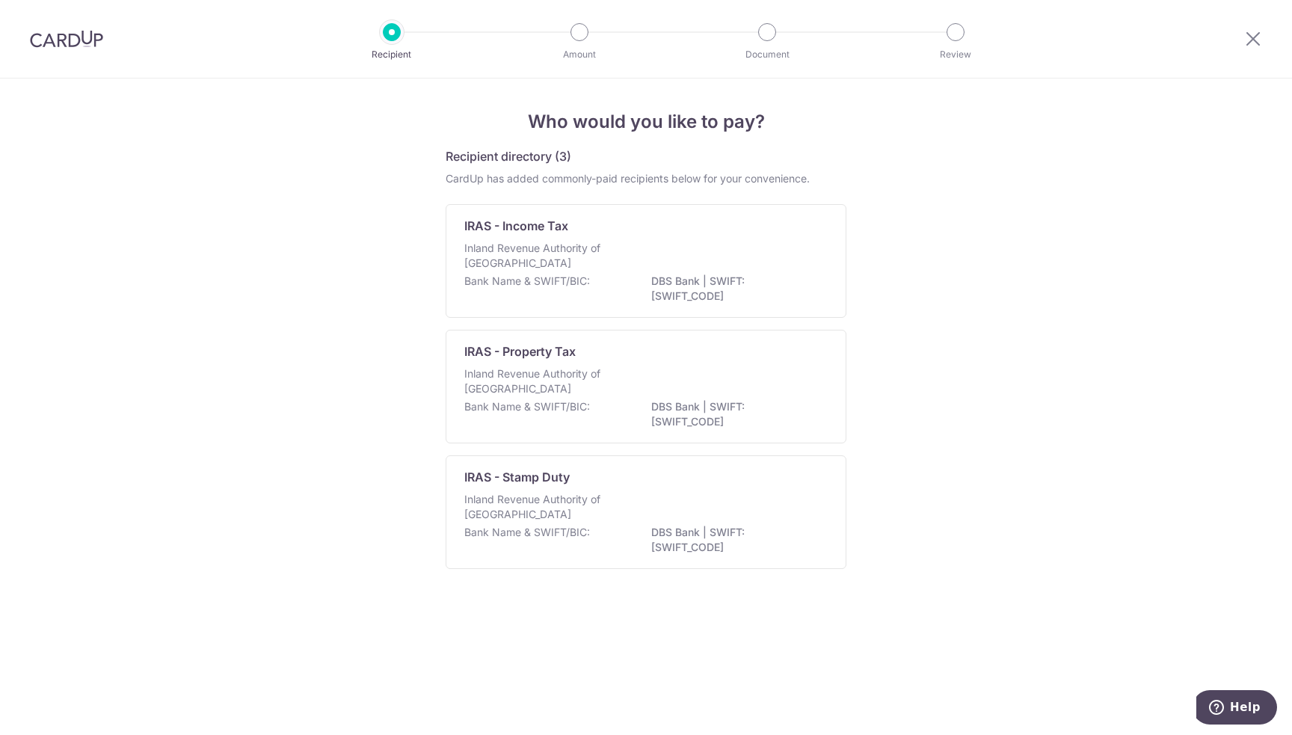
click at [665, 244] on div "Inland Revenue Authority of [GEOGRAPHIC_DATA]" at bounding box center [645, 257] width 363 height 33
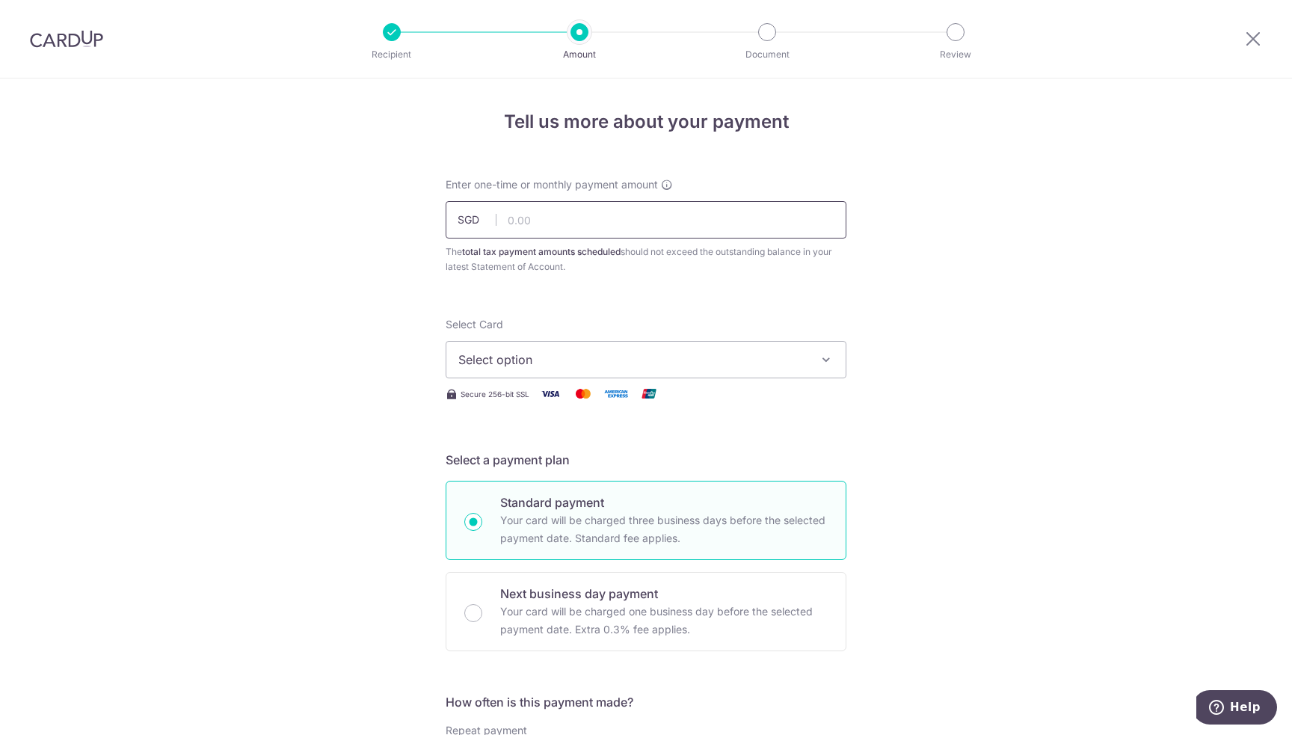
click at [566, 219] on input "text" at bounding box center [646, 219] width 401 height 37
type input "35.58"
click at [684, 359] on span "Select option" at bounding box center [632, 360] width 348 height 18
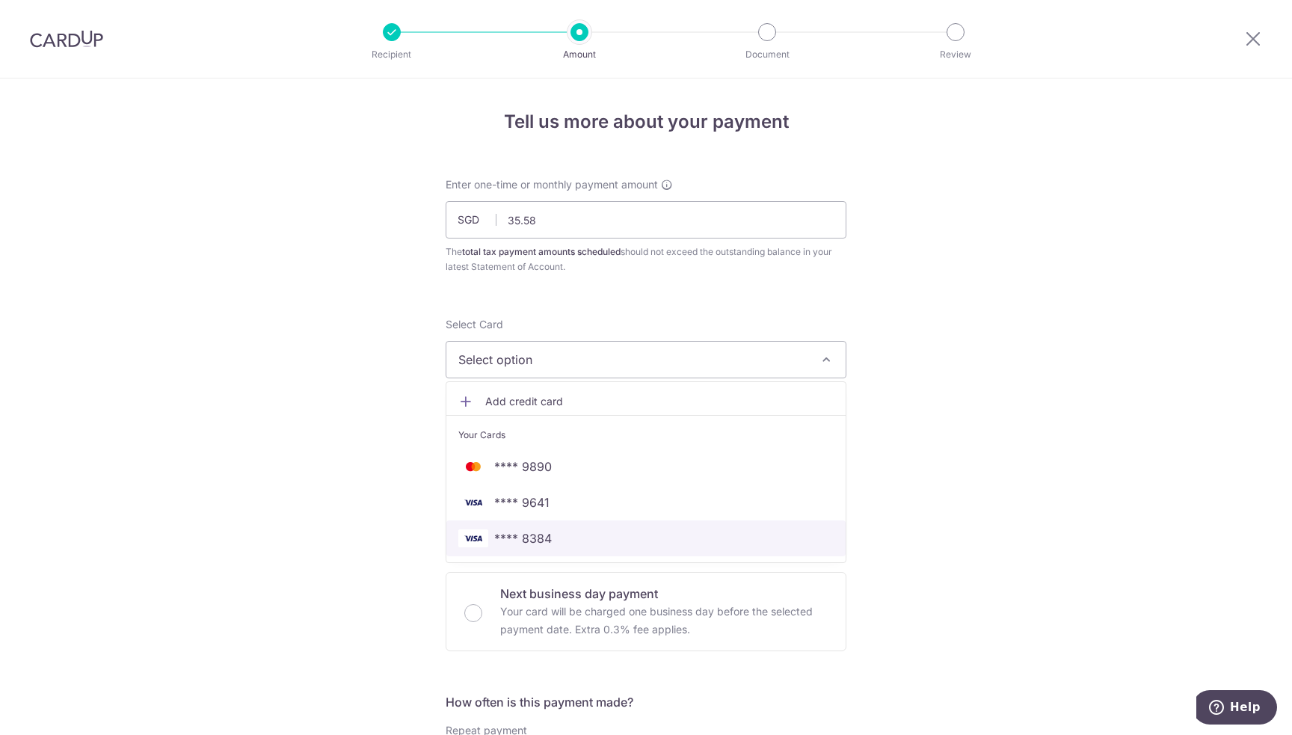
click at [538, 527] on link "**** 8384" at bounding box center [645, 538] width 399 height 36
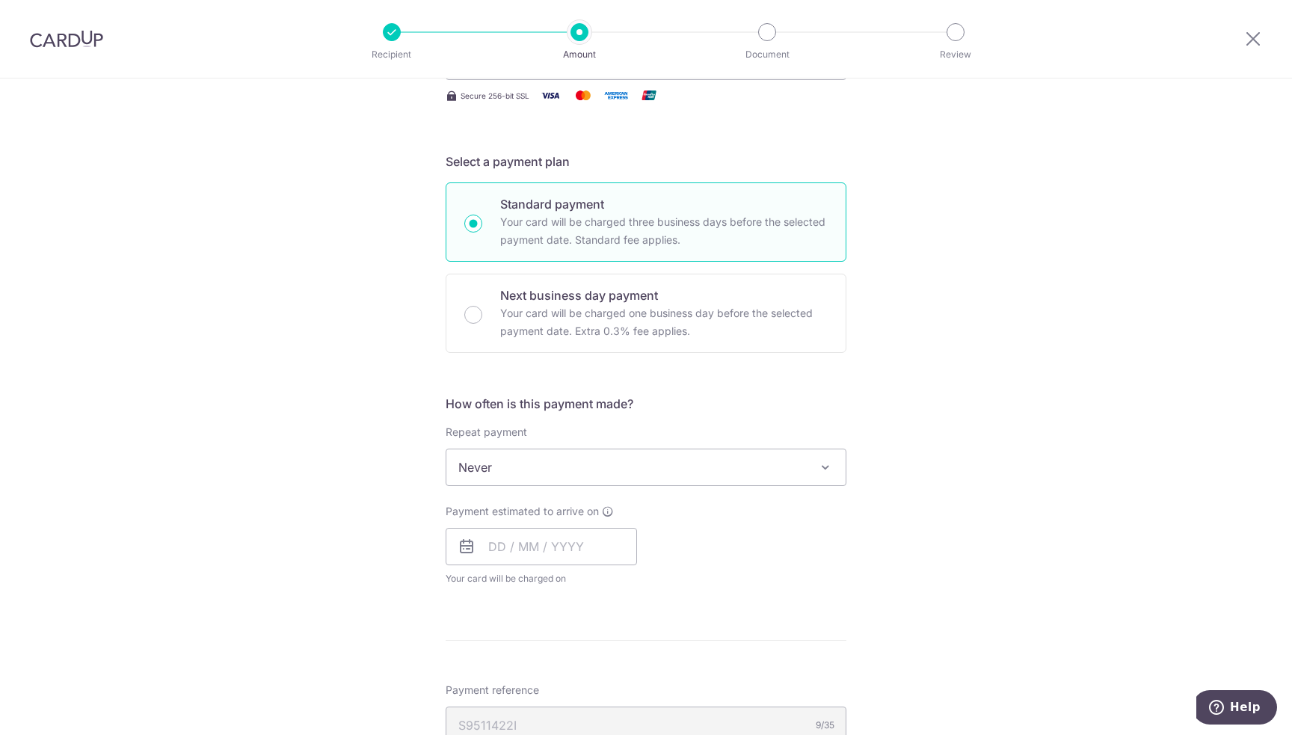
scroll to position [299, 0]
click at [568, 470] on span "Never" at bounding box center [645, 467] width 399 height 36
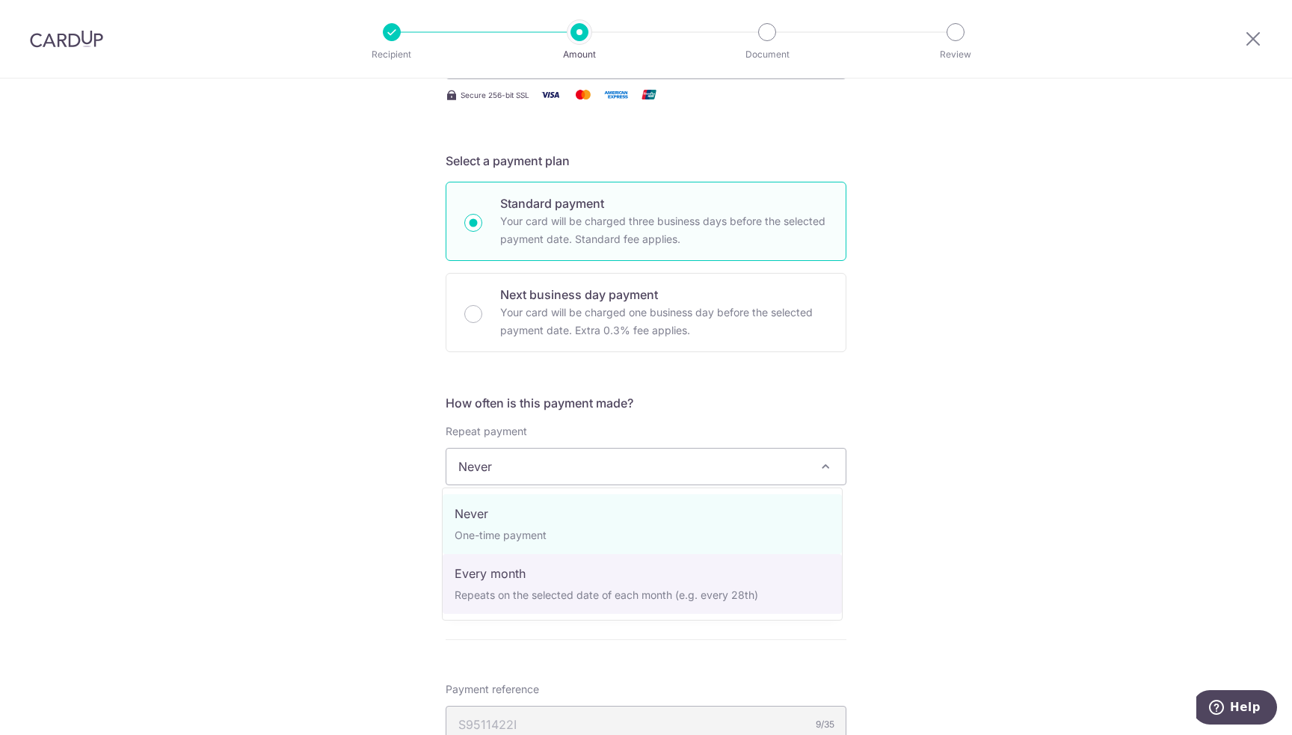
select select "3"
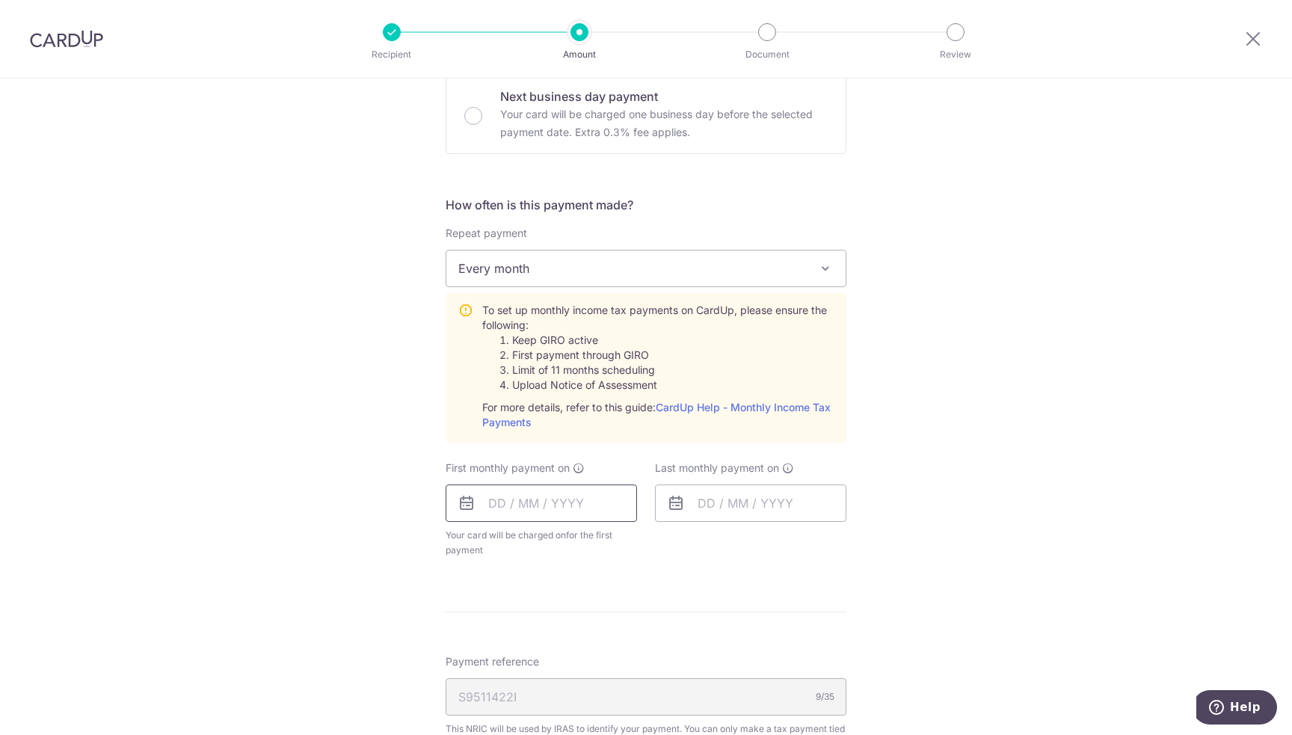
scroll to position [523, 0]
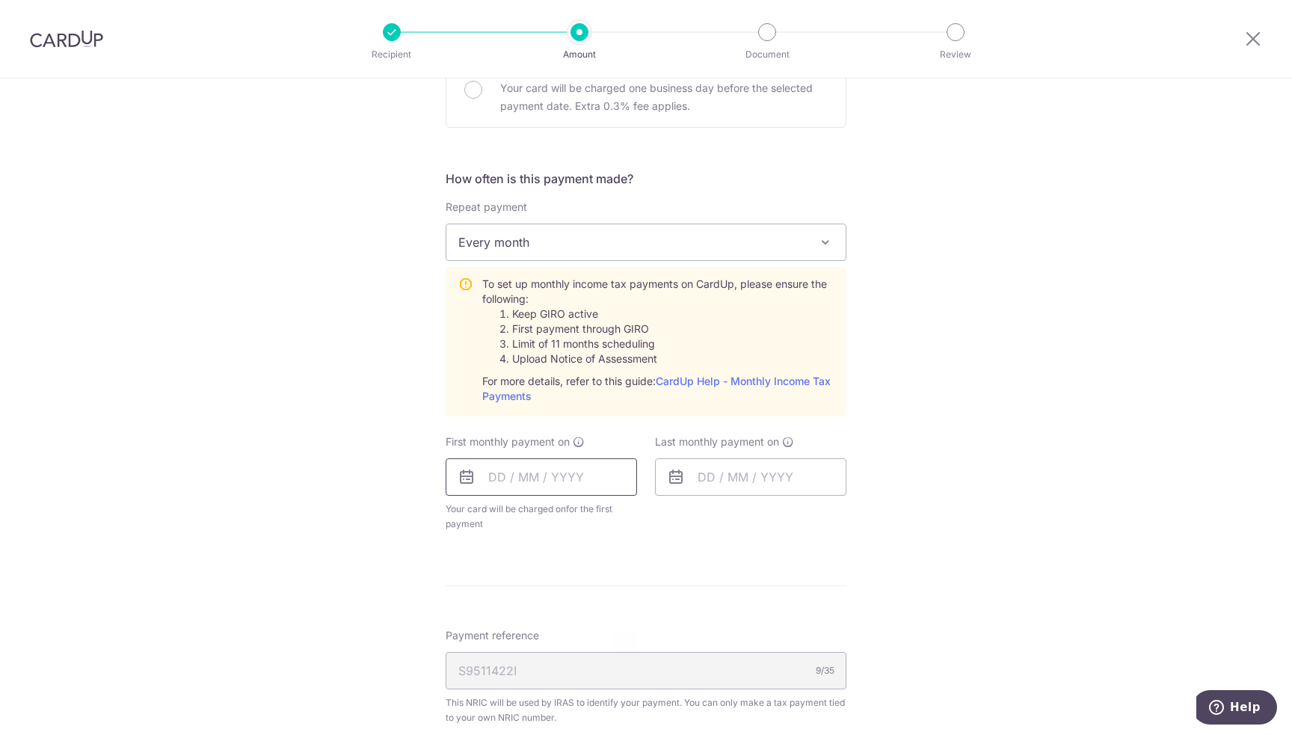
click at [553, 480] on input "text" at bounding box center [541, 476] width 191 height 37
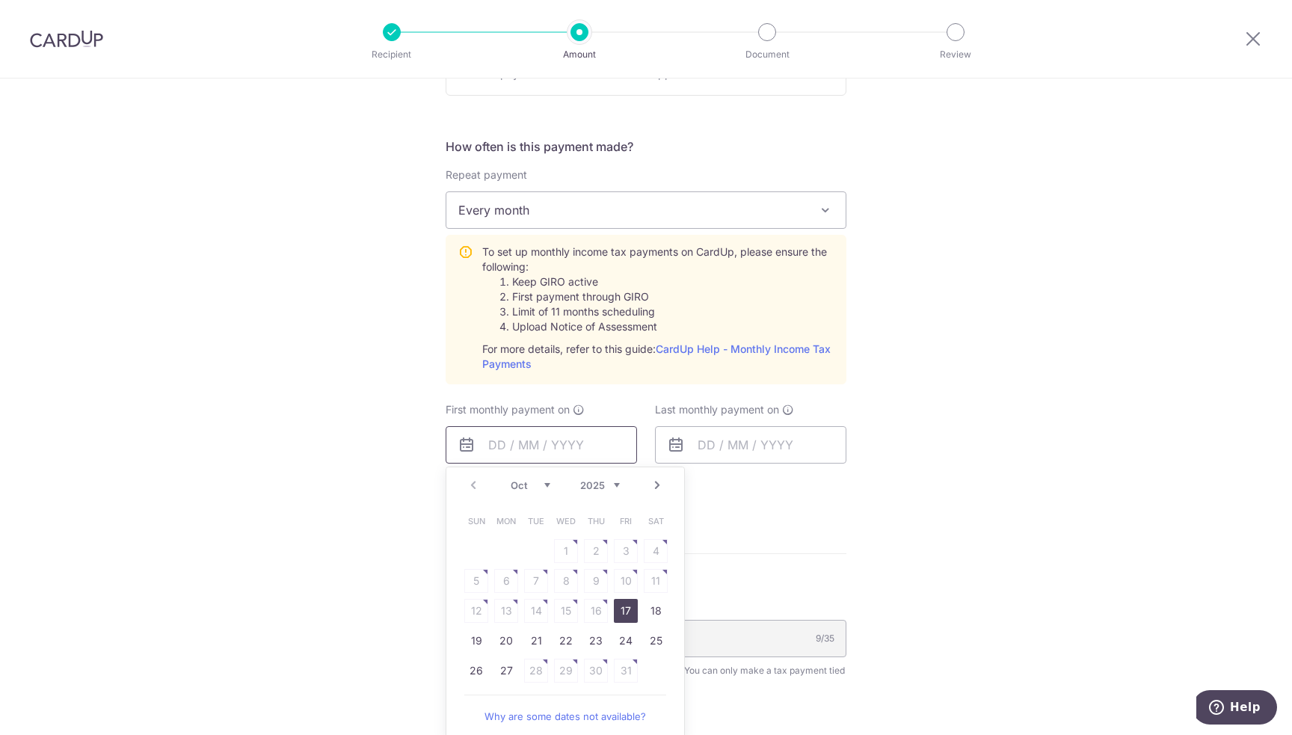
scroll to position [449, 0]
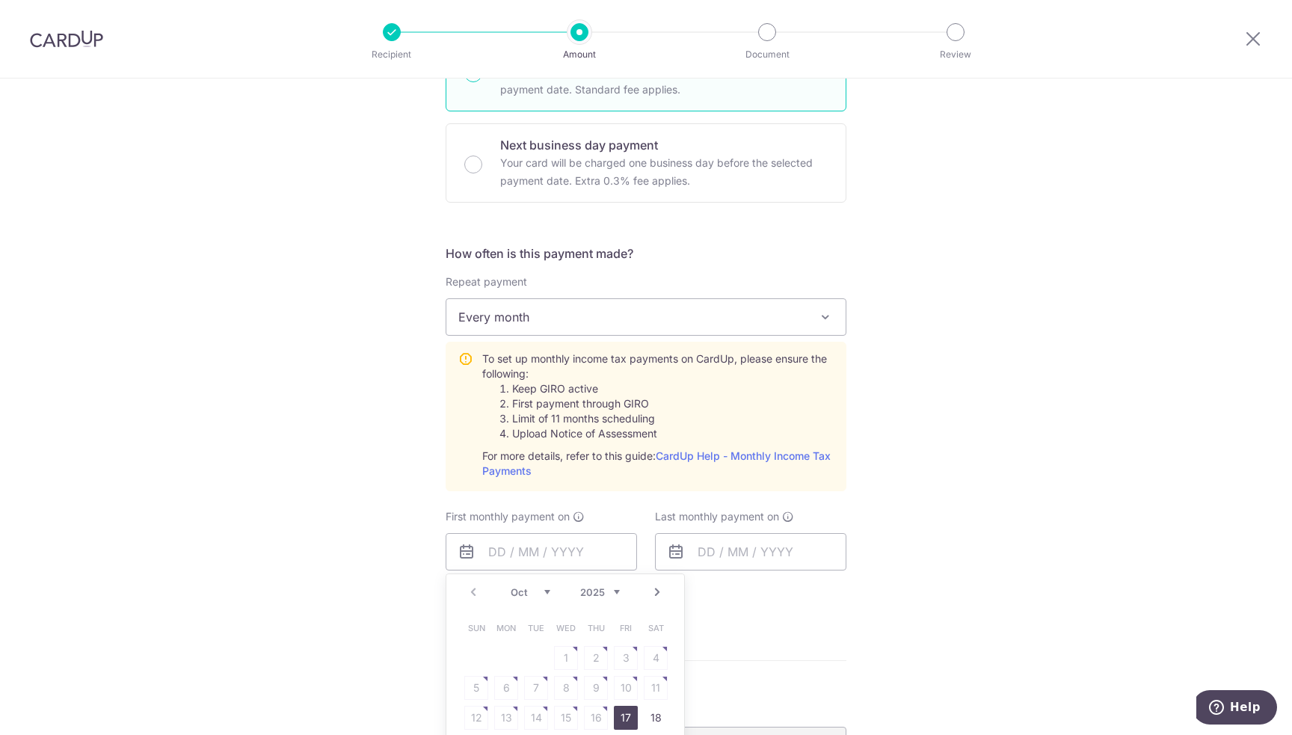
click at [653, 588] on link "Next" at bounding box center [657, 592] width 18 height 18
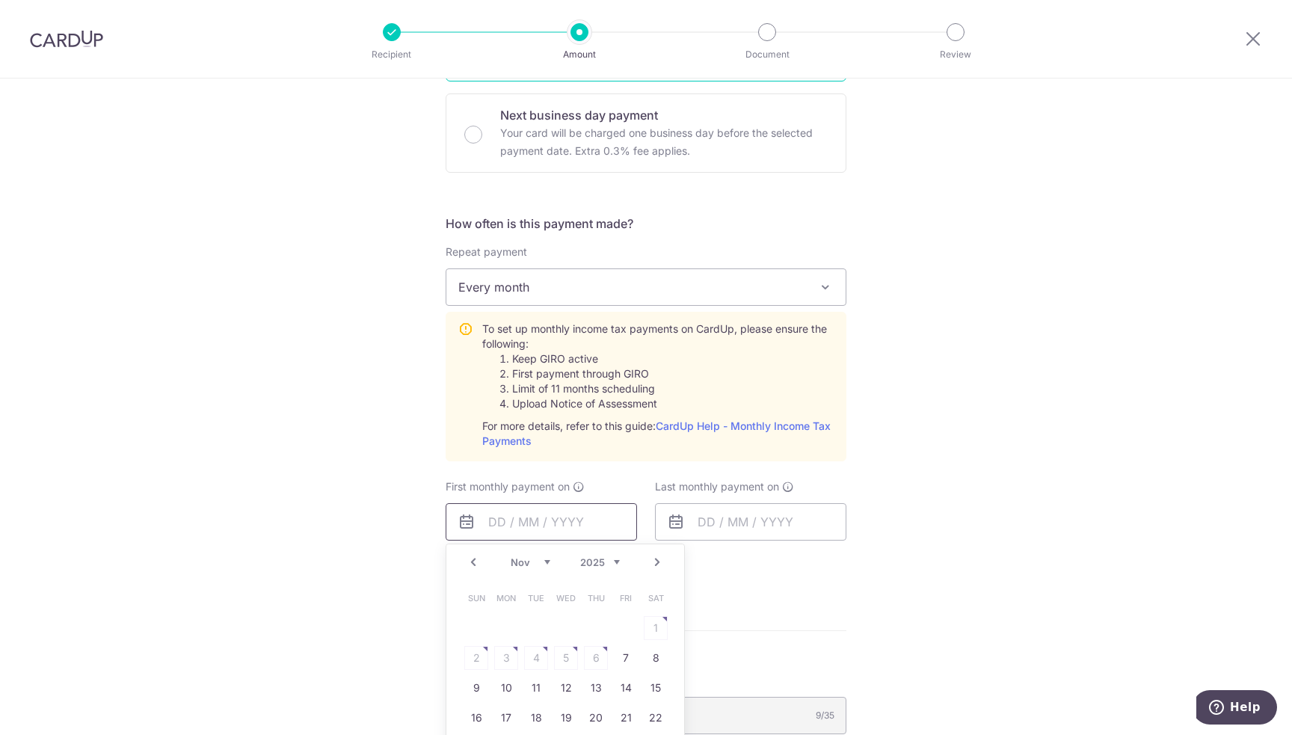
scroll to position [523, 0]
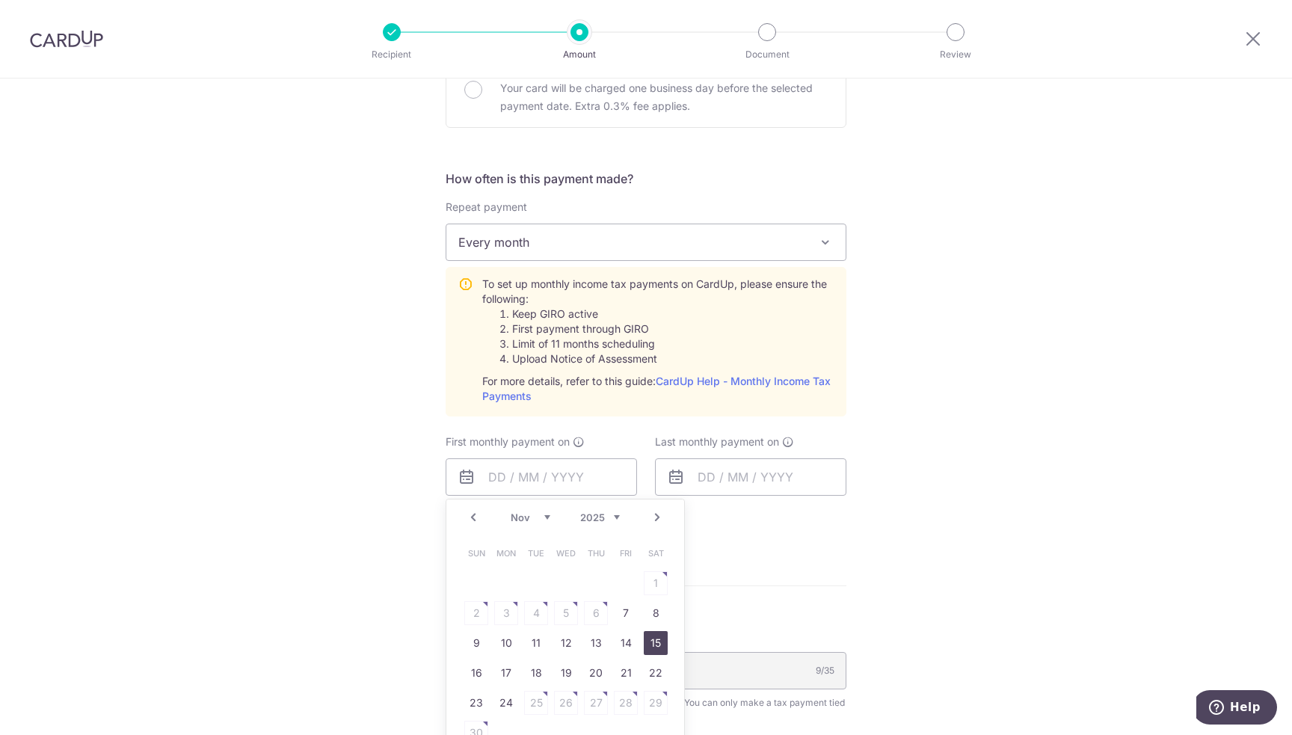
click at [648, 641] on link "15" at bounding box center [656, 643] width 24 height 24
type input "[DATE]"
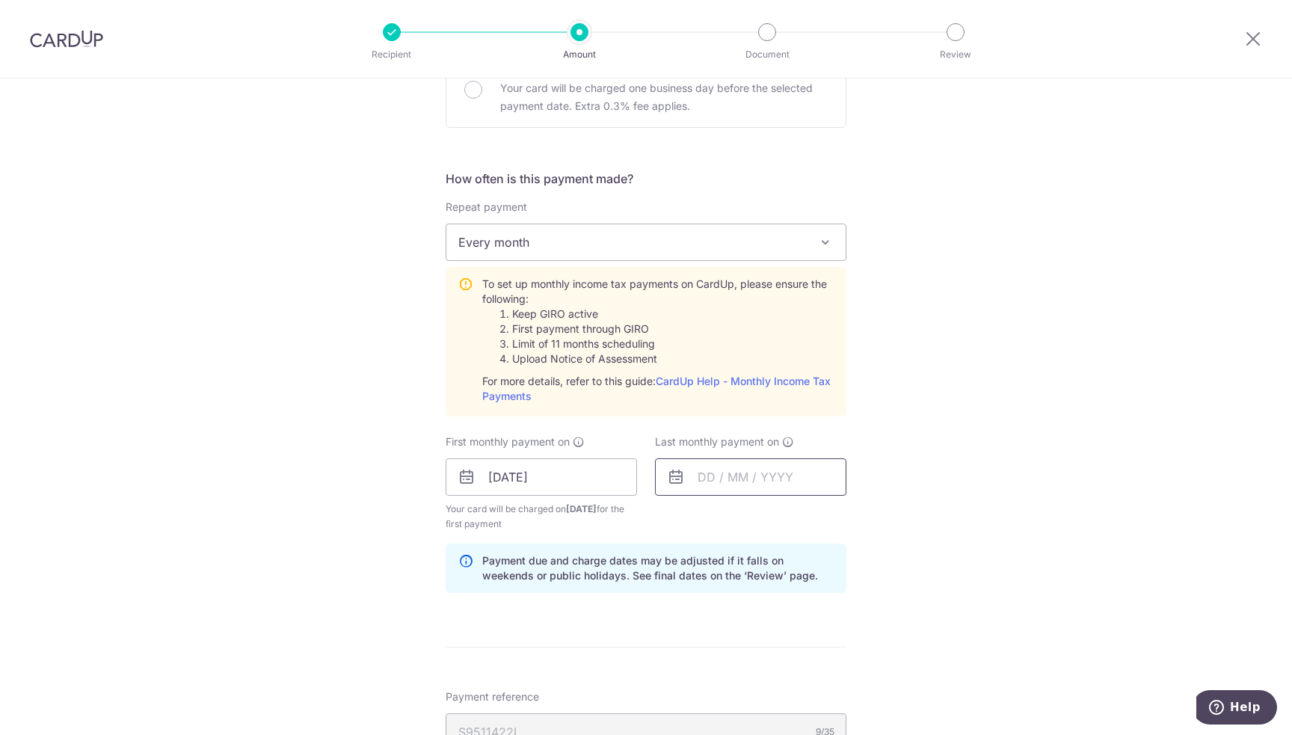
click at [757, 475] on input "text" at bounding box center [750, 476] width 191 height 37
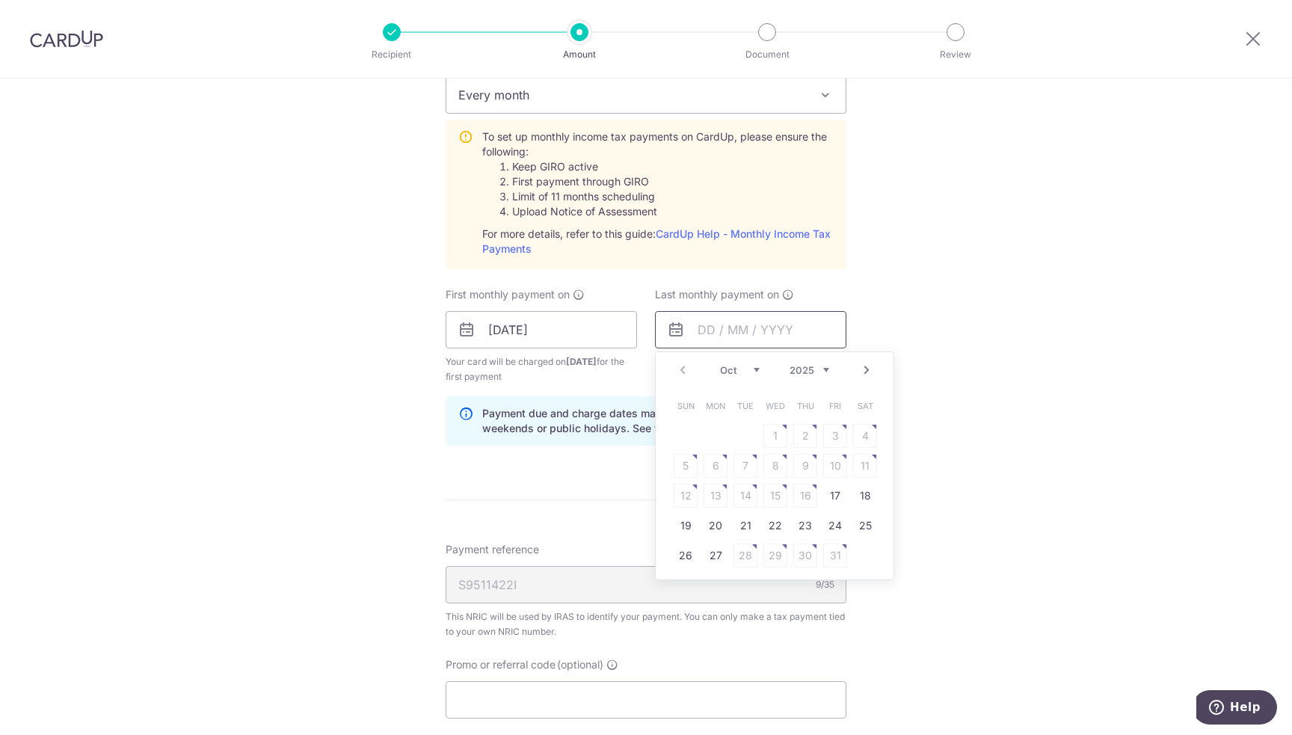
scroll to position [673, 0]
click at [863, 365] on link "Next" at bounding box center [867, 368] width 18 height 18
click at [798, 491] on link "15" at bounding box center [805, 493] width 24 height 24
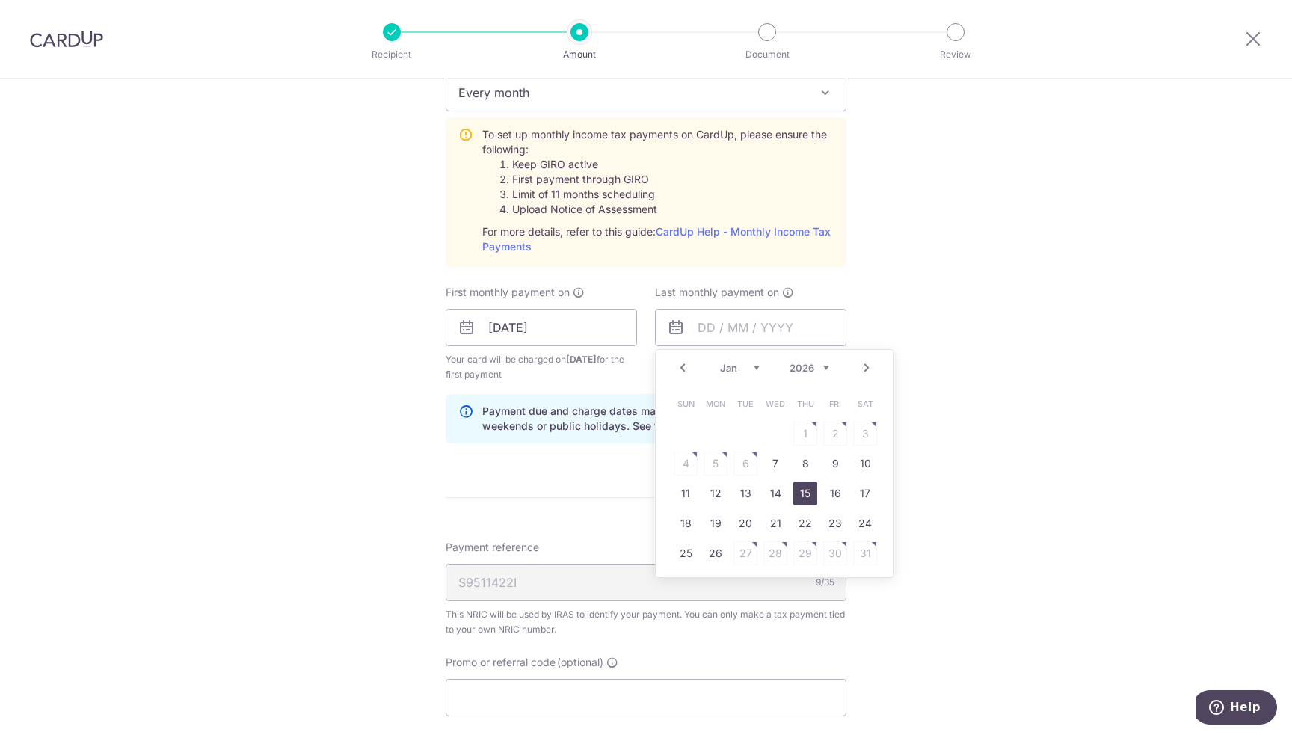
type input "[DATE]"
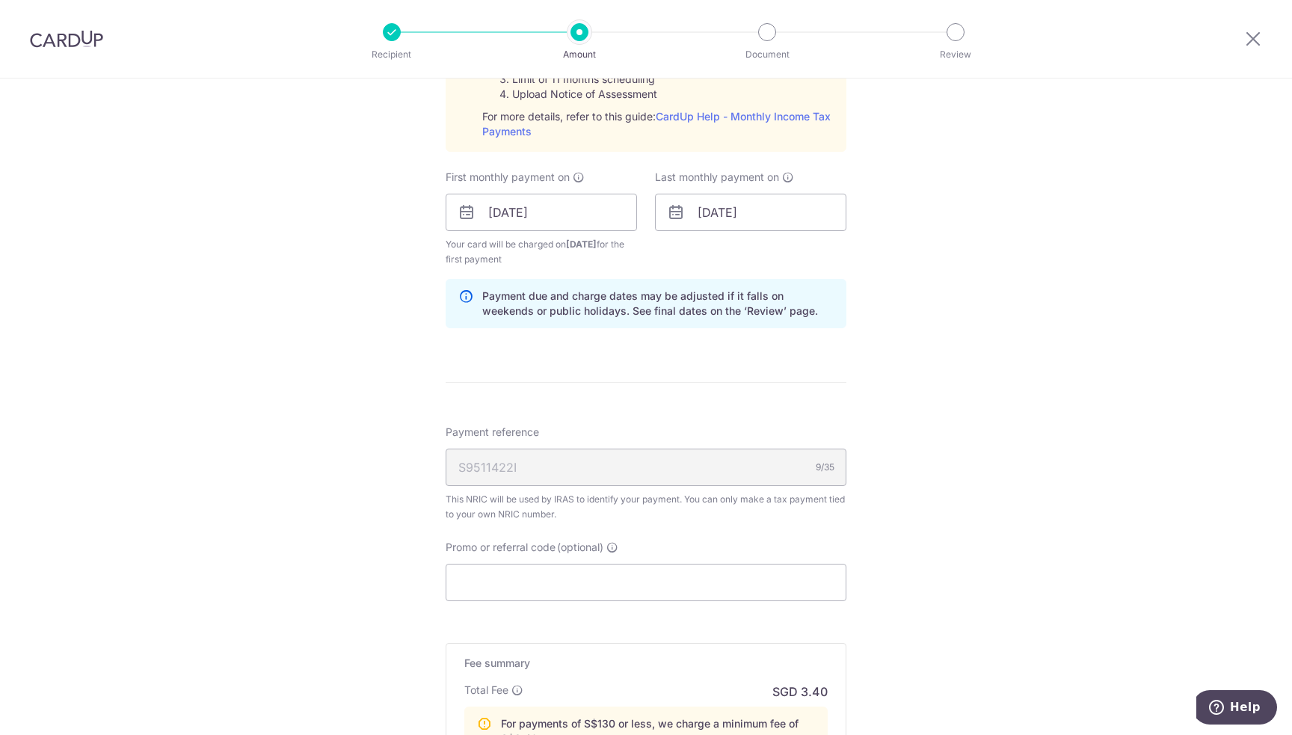
scroll to position [822, 0]
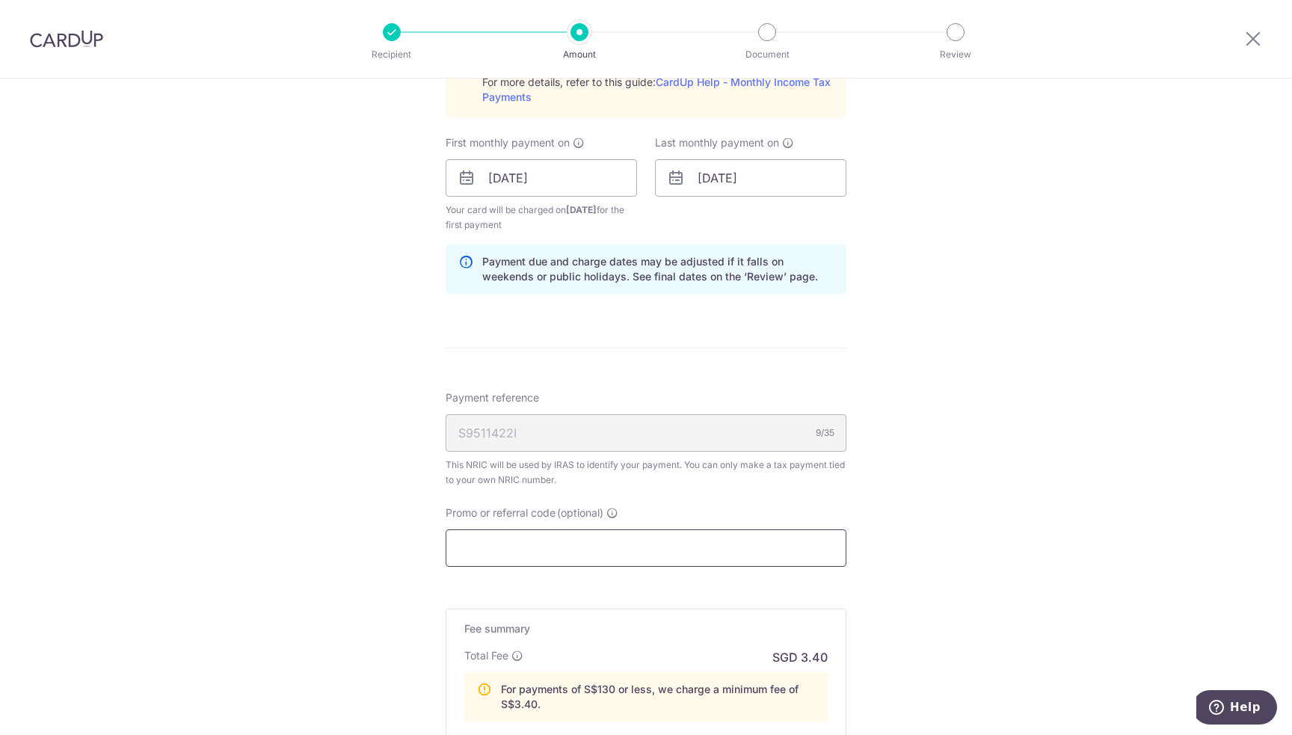
click at [679, 546] on input "Promo or referral code (optional)" at bounding box center [646, 547] width 401 height 37
paste input "VTAX25R"
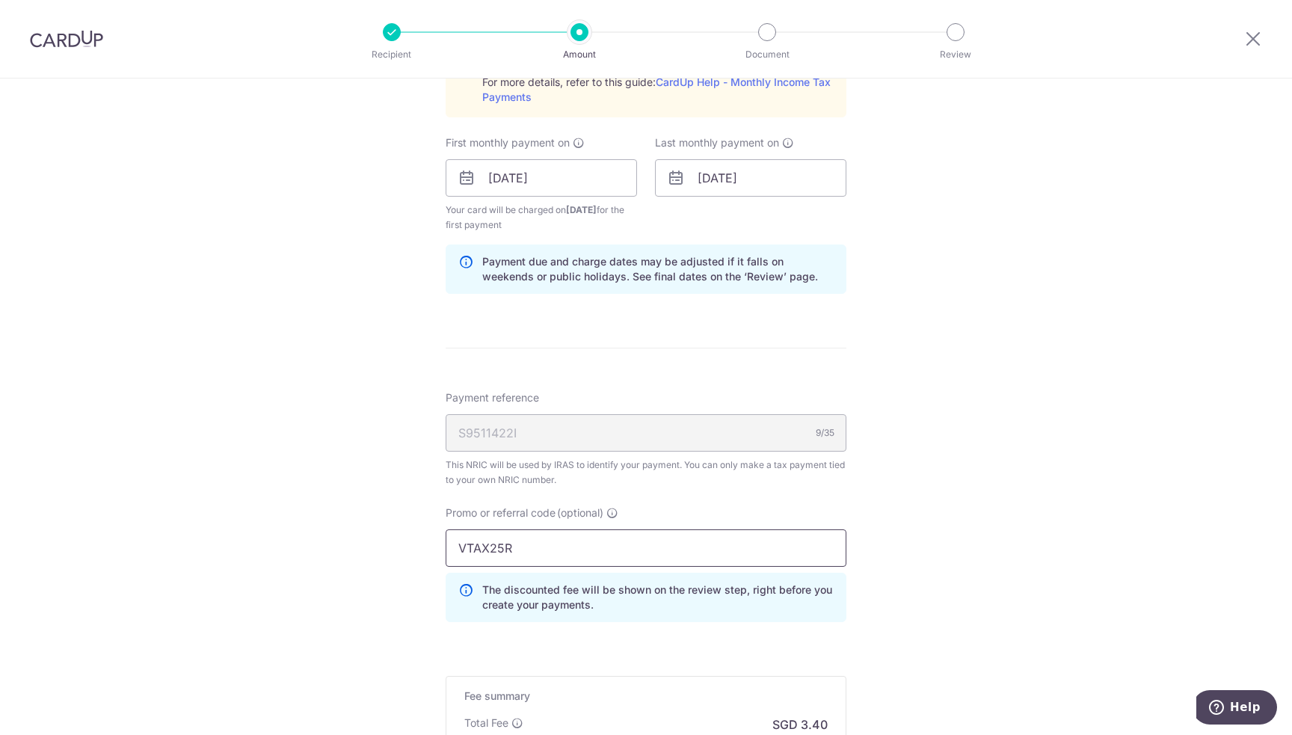
type input "VTAX25R"
click at [933, 526] on div "Tell us more about your payment Enter one-time or monthly payment amount SGD 35…" at bounding box center [646, 130] width 1292 height 1749
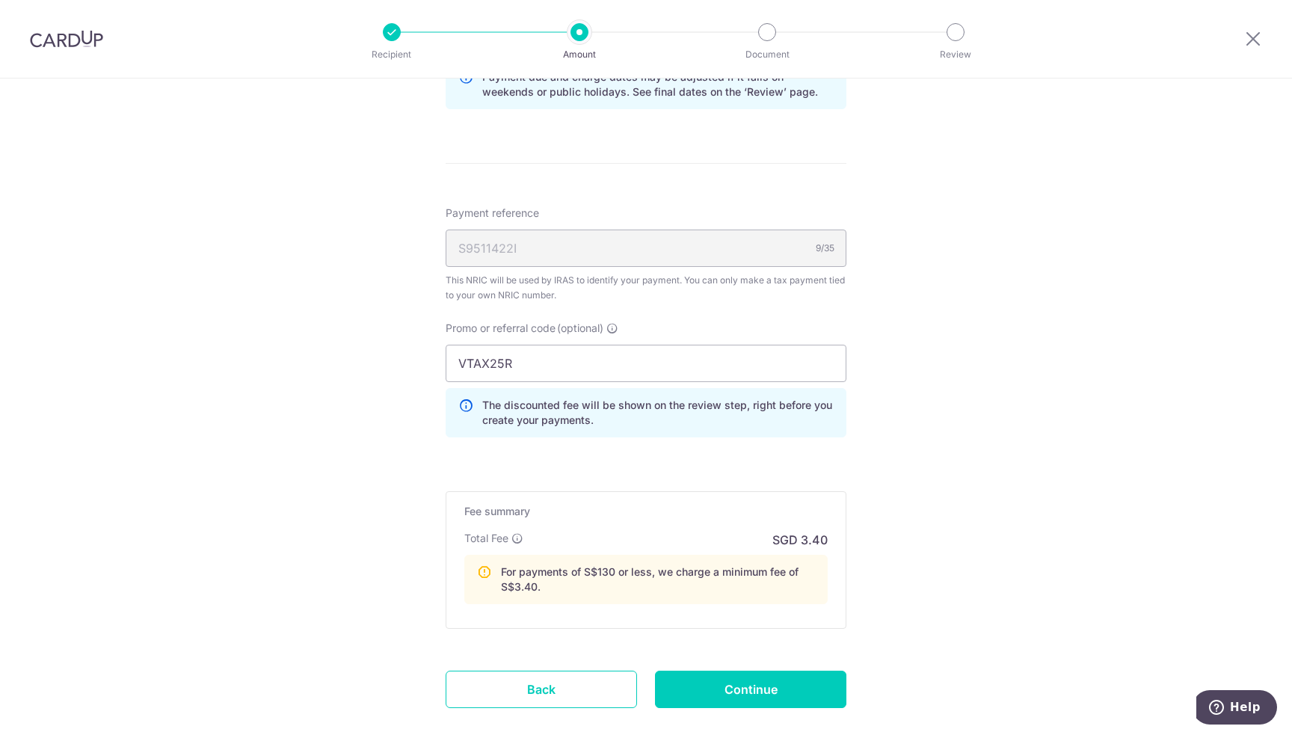
scroll to position [1089, 0]
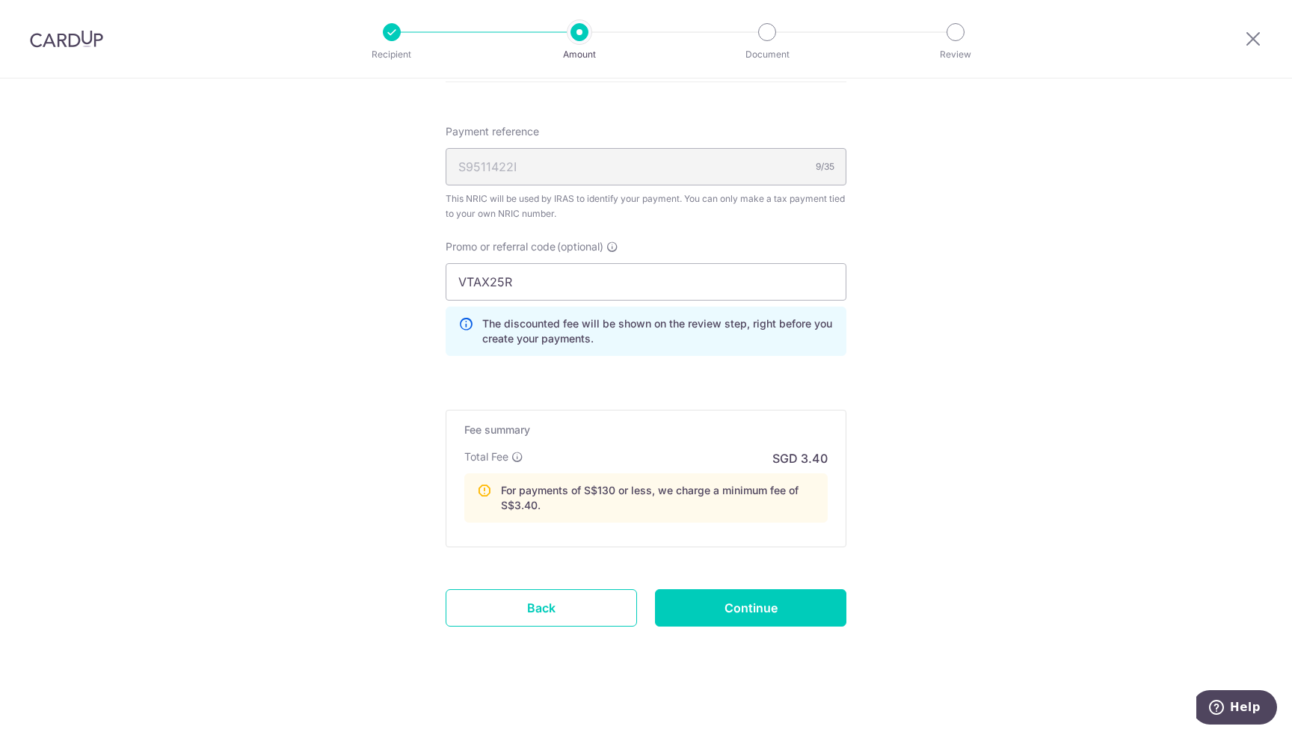
click at [758, 605] on input "Continue" at bounding box center [750, 607] width 191 height 37
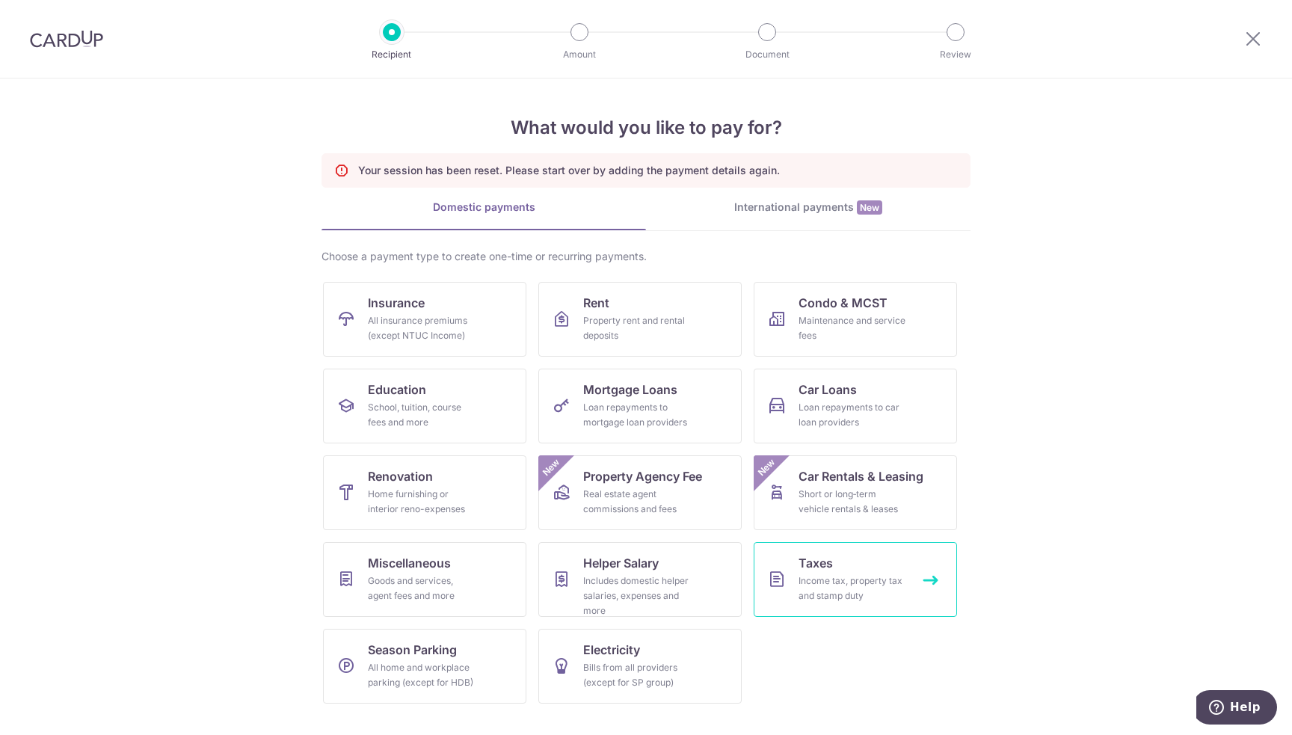
click at [831, 570] on span "Taxes" at bounding box center [815, 563] width 34 height 18
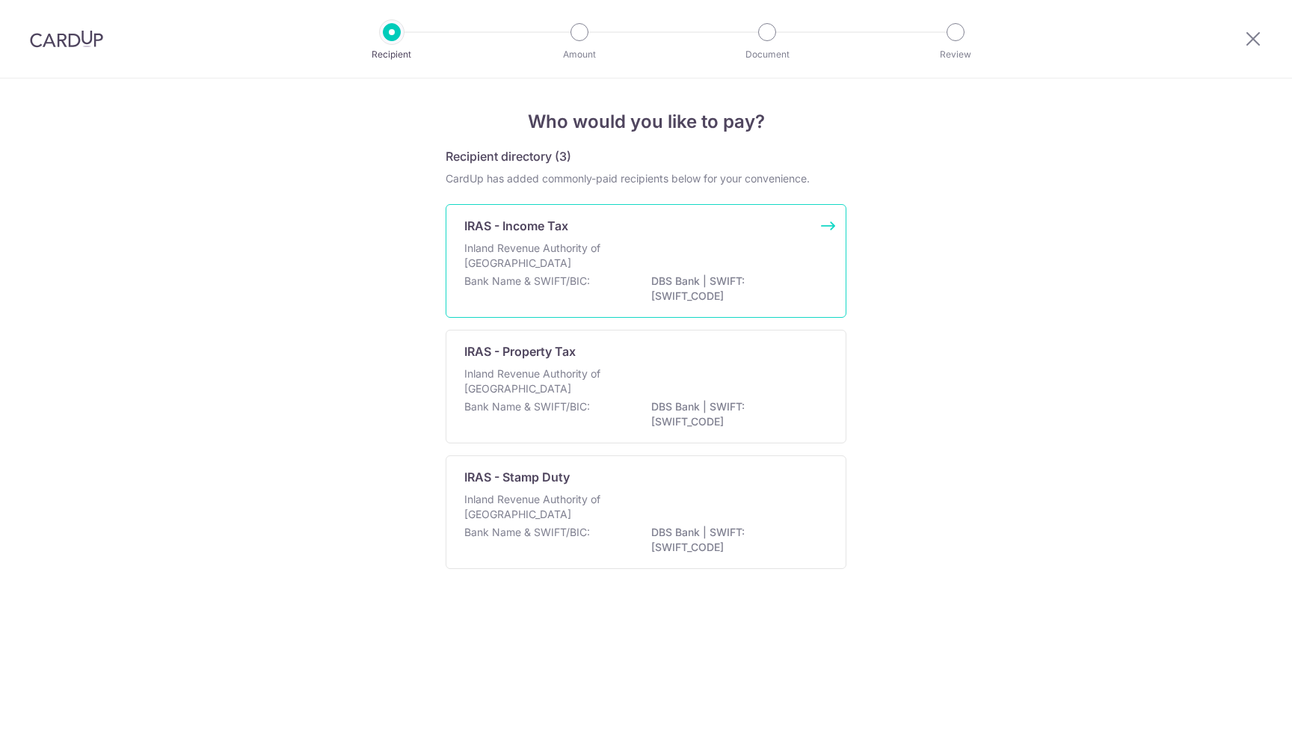
click at [632, 244] on div "Inland Revenue Authority of [GEOGRAPHIC_DATA]" at bounding box center [645, 257] width 363 height 33
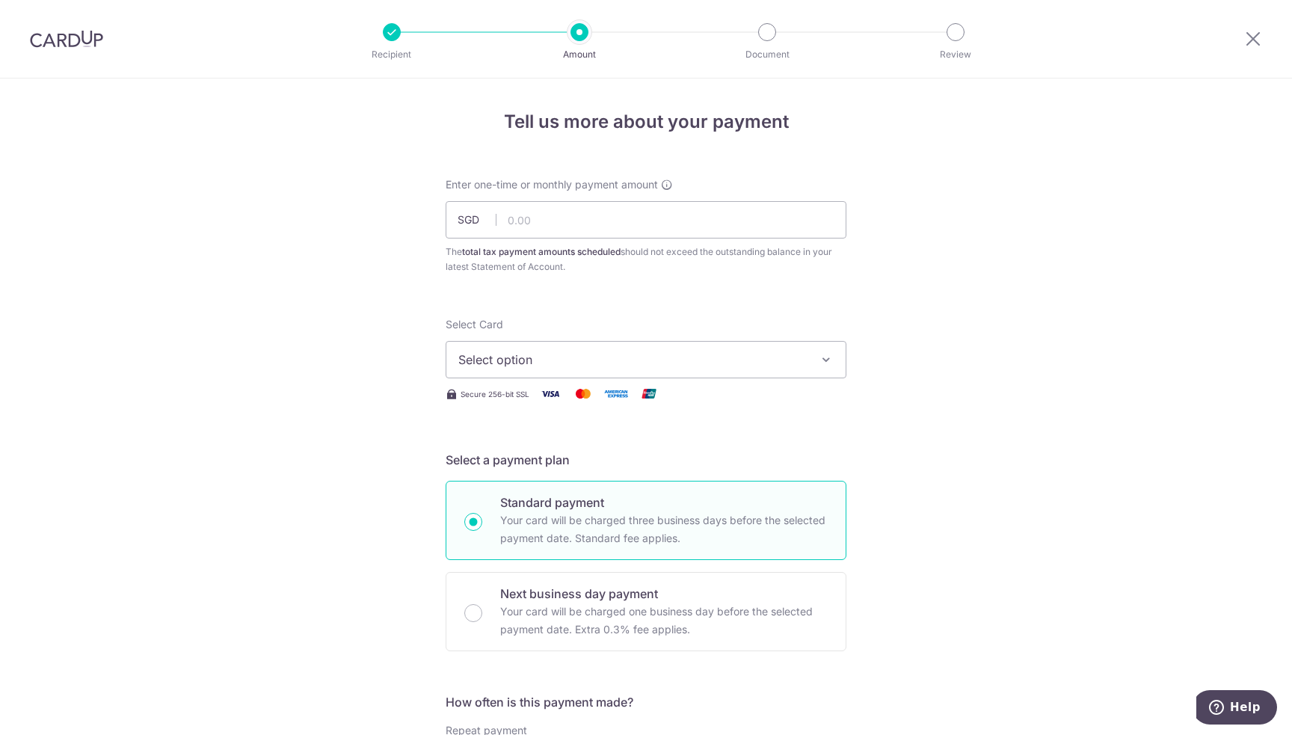
type input "35.58"
click at [656, 373] on button "Select option" at bounding box center [646, 359] width 401 height 37
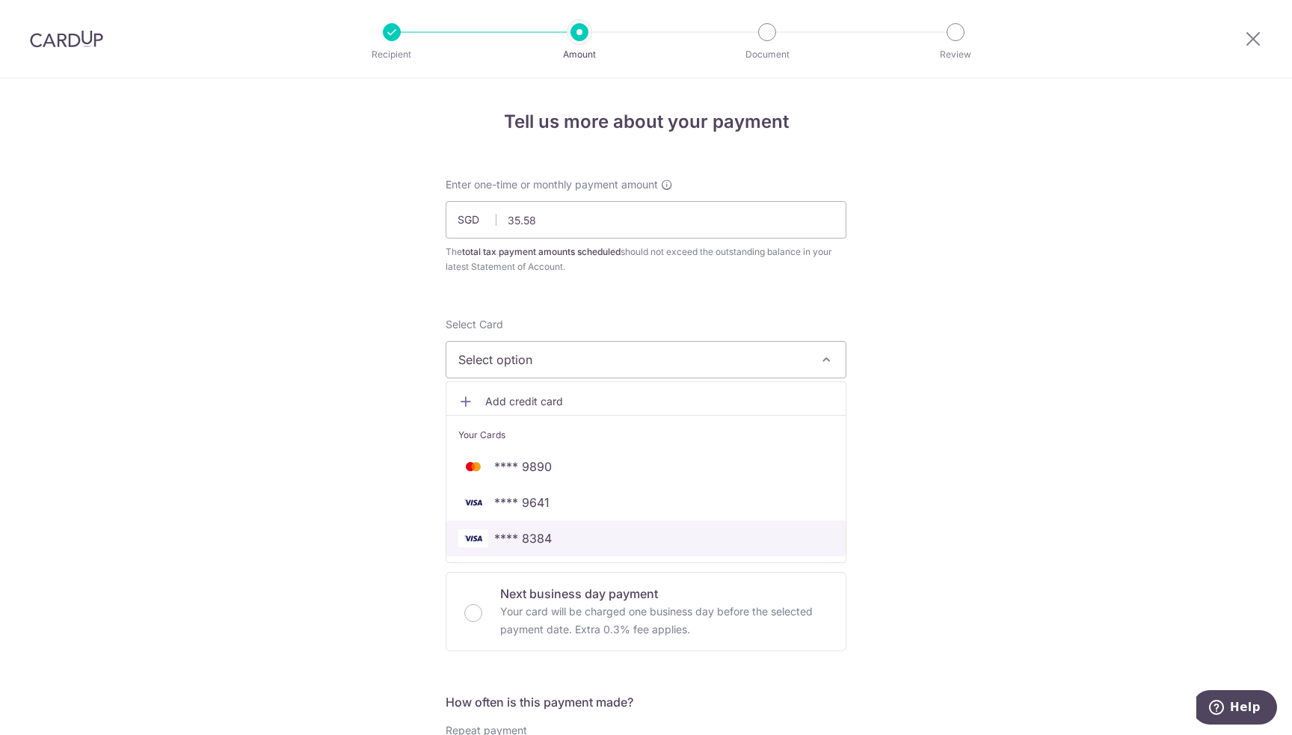
click at [577, 532] on span "**** 8384" at bounding box center [645, 538] width 375 height 18
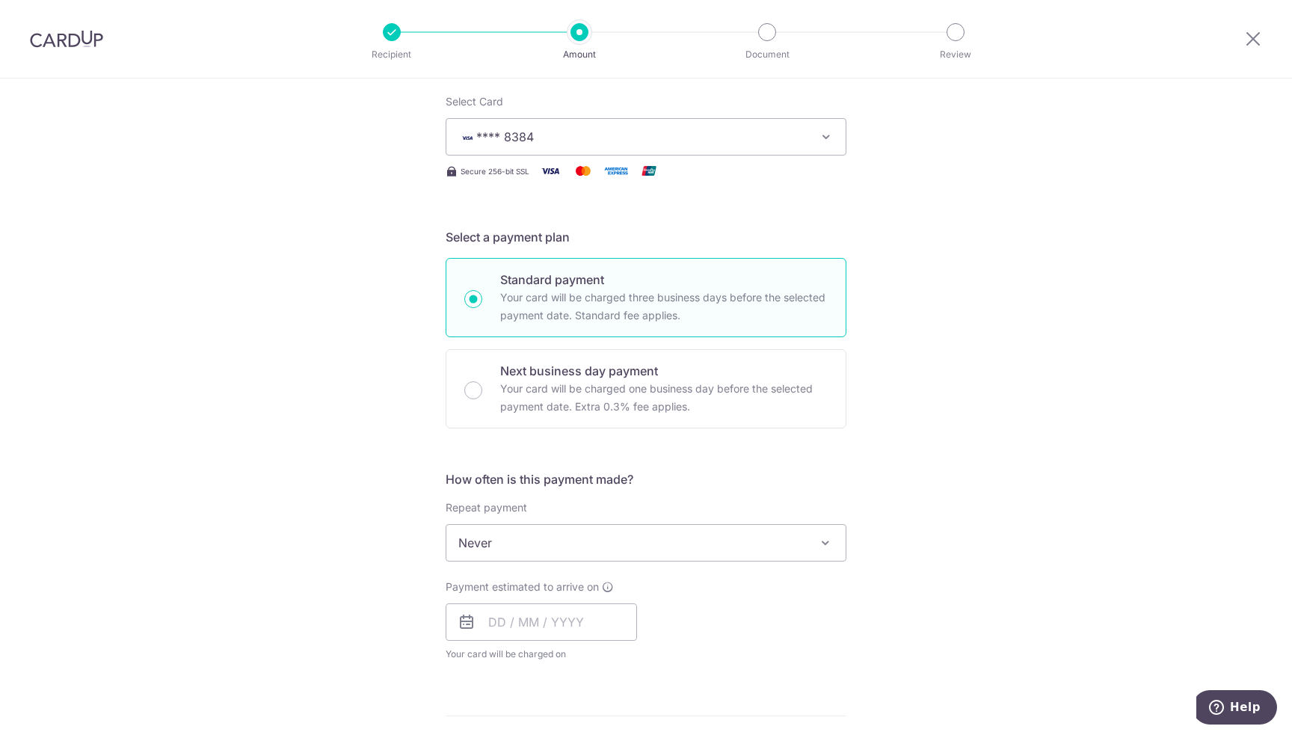
scroll to position [224, 0]
click at [554, 548] on span "Never" at bounding box center [645, 541] width 399 height 36
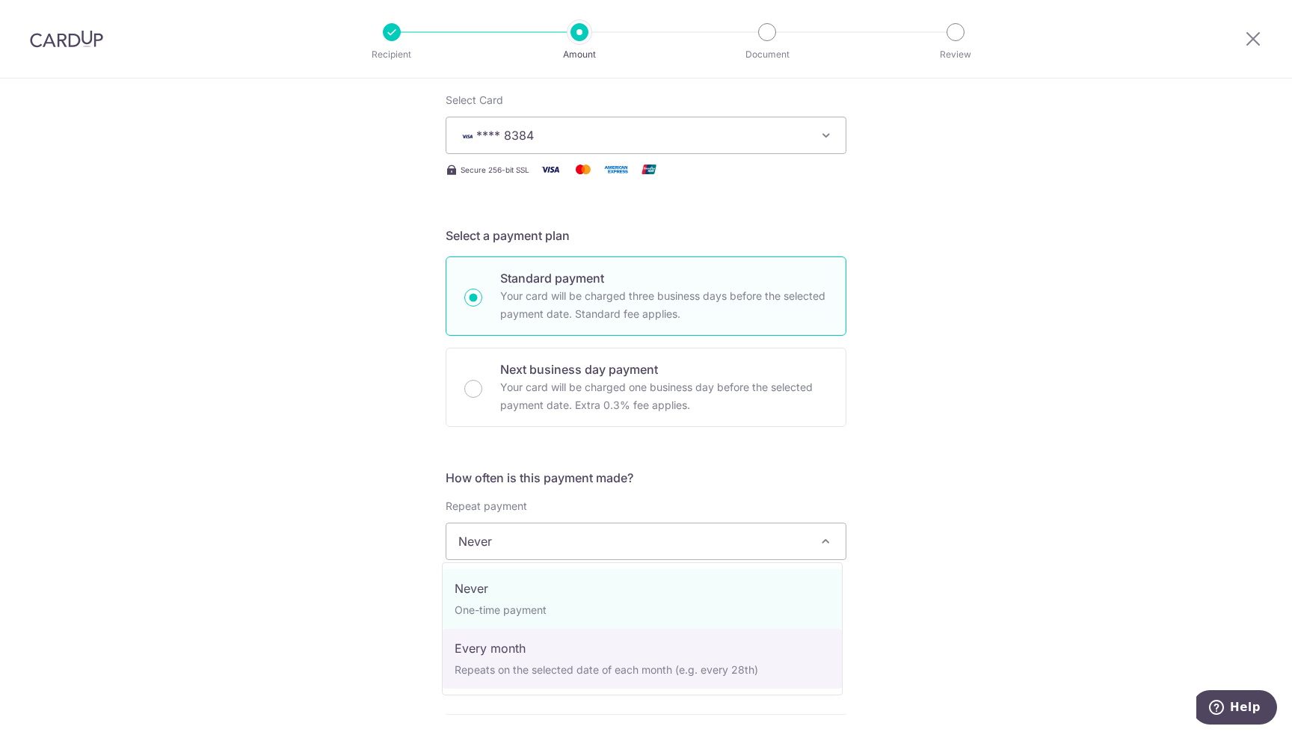
select select "3"
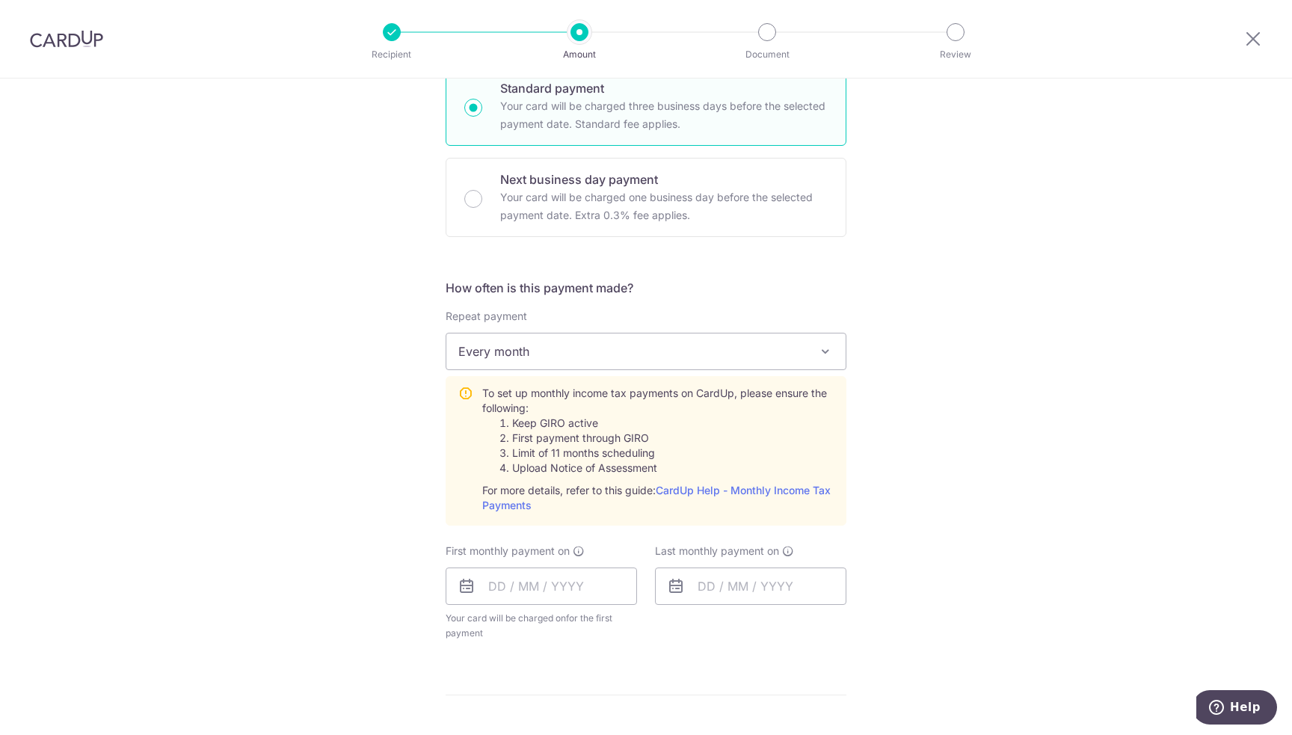
scroll to position [449, 0]
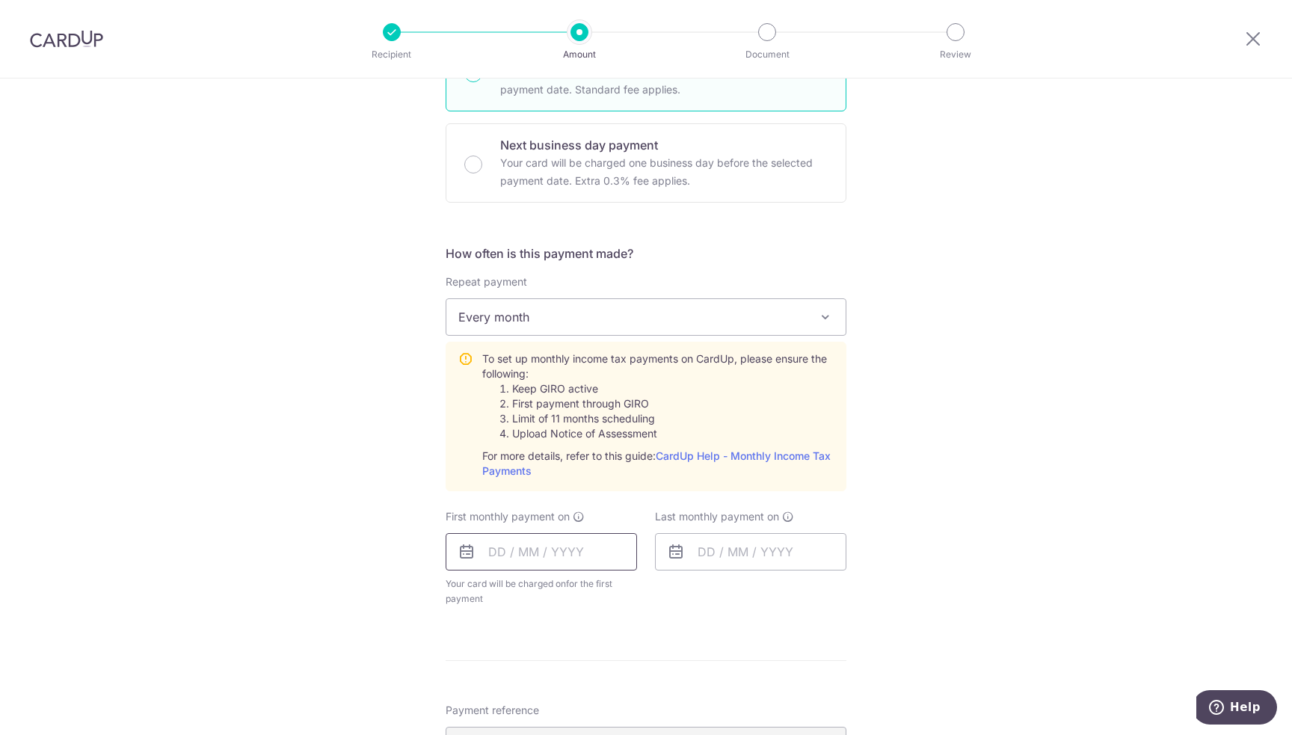
click at [509, 553] on input "text" at bounding box center [541, 551] width 191 height 37
click at [659, 589] on link "Next" at bounding box center [657, 592] width 18 height 18
click at [656, 589] on link "Next" at bounding box center [657, 592] width 18 height 18
click at [469, 591] on link "Prev" at bounding box center [473, 592] width 18 height 18
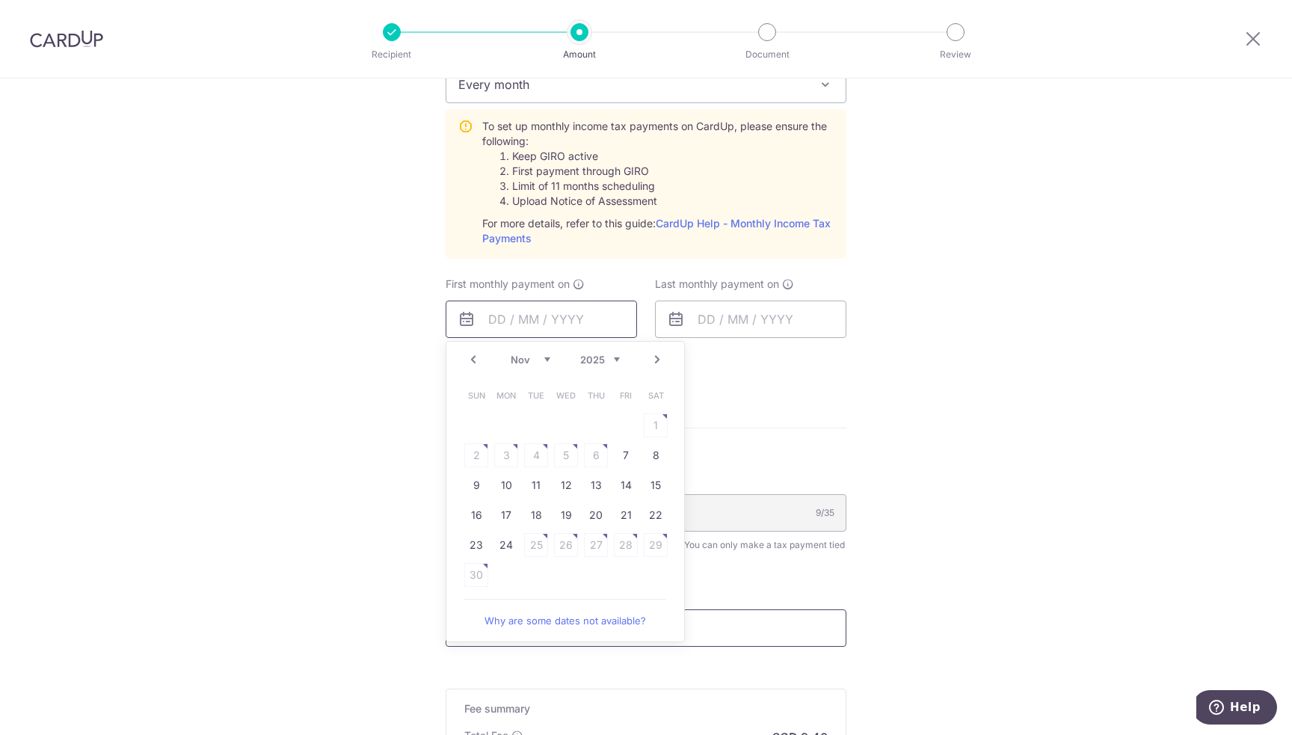
scroll to position [748, 0]
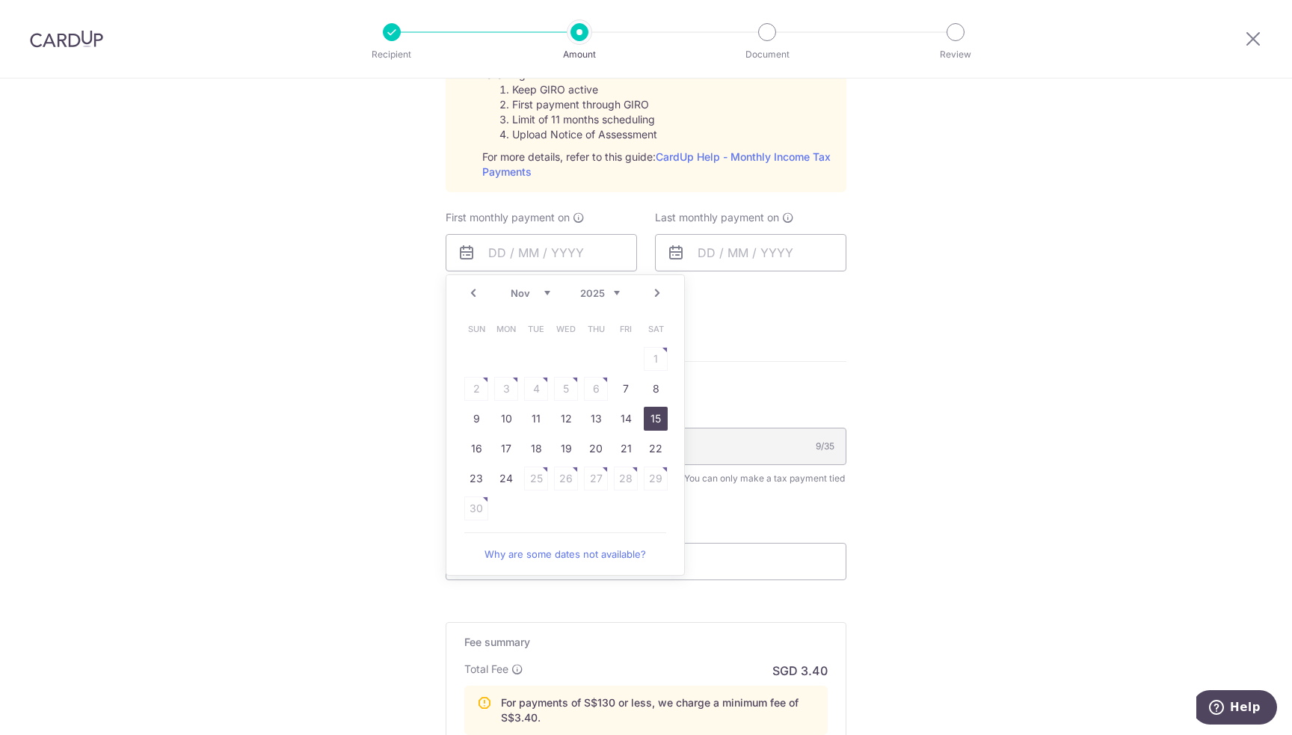
click at [650, 416] on link "15" at bounding box center [656, 419] width 24 height 24
type input "15/11/2025"
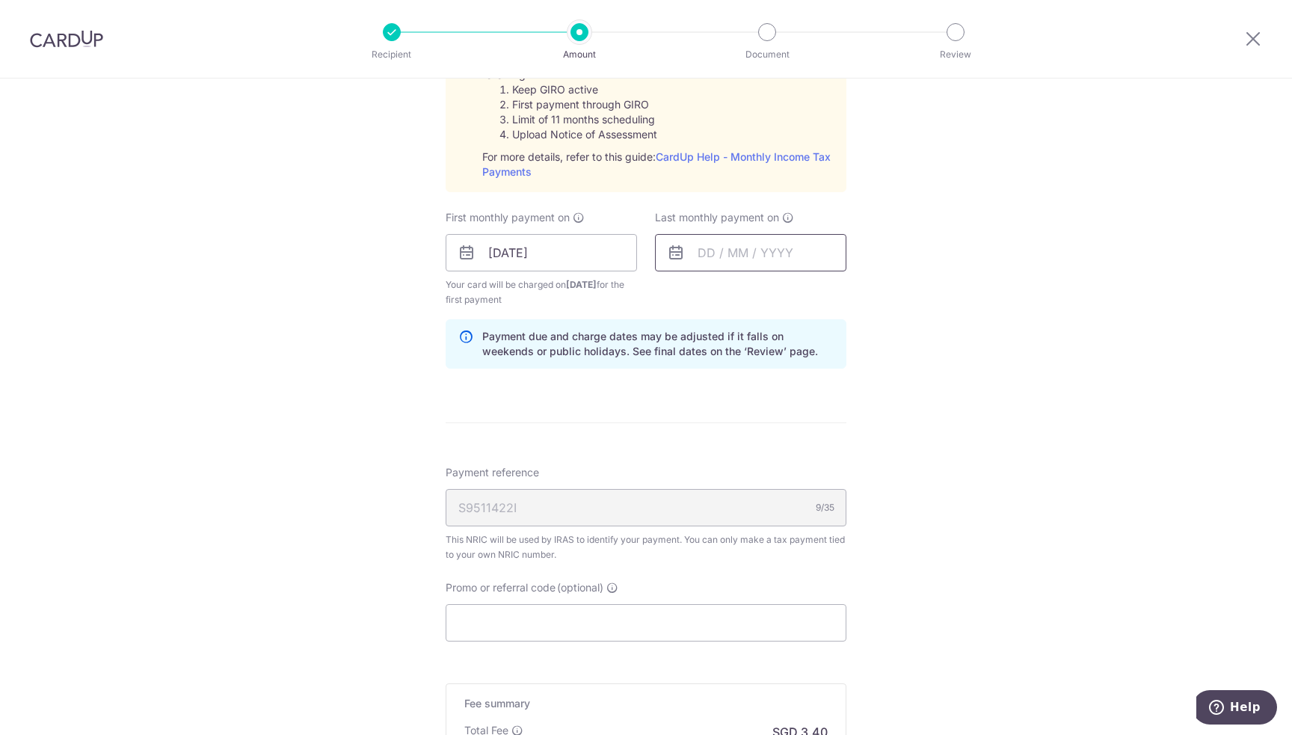
click at [777, 256] on input "text" at bounding box center [750, 252] width 191 height 37
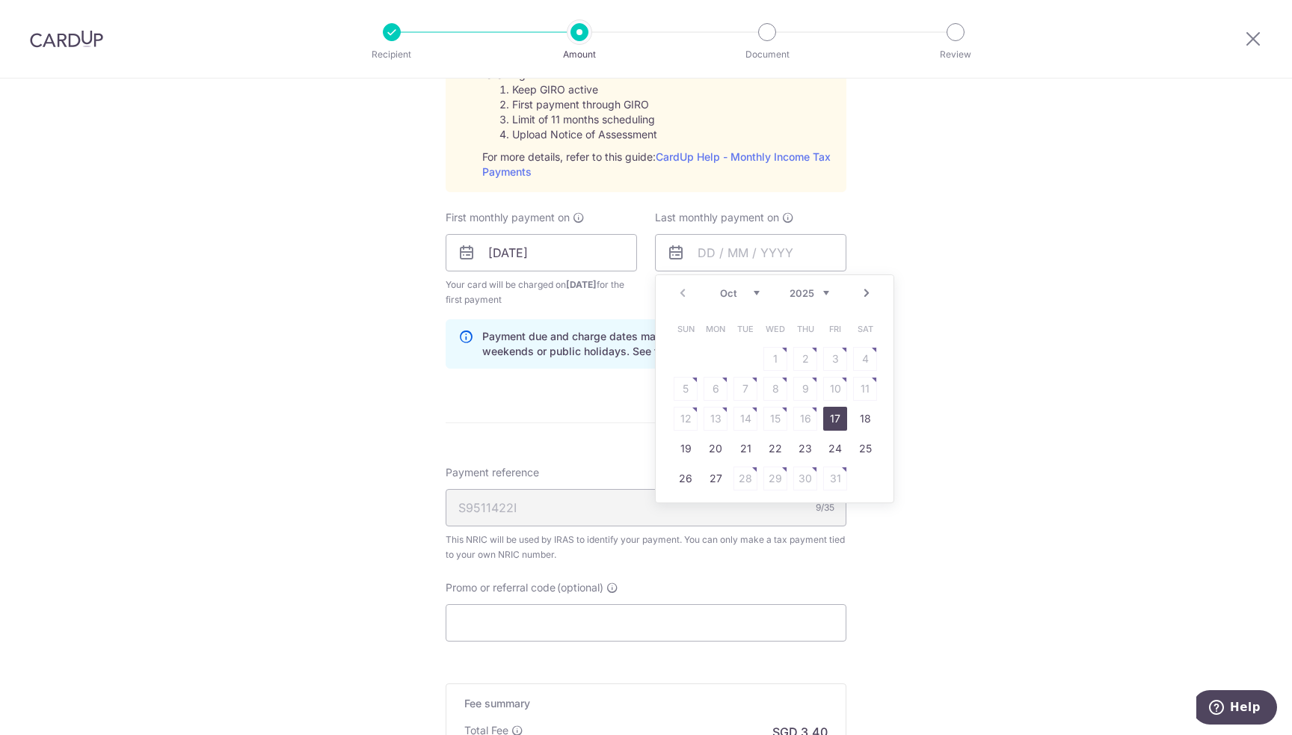
click at [867, 286] on link "Next" at bounding box center [867, 293] width 18 height 18
click at [803, 421] on link "15" at bounding box center [805, 419] width 24 height 24
type input "[DATE]"
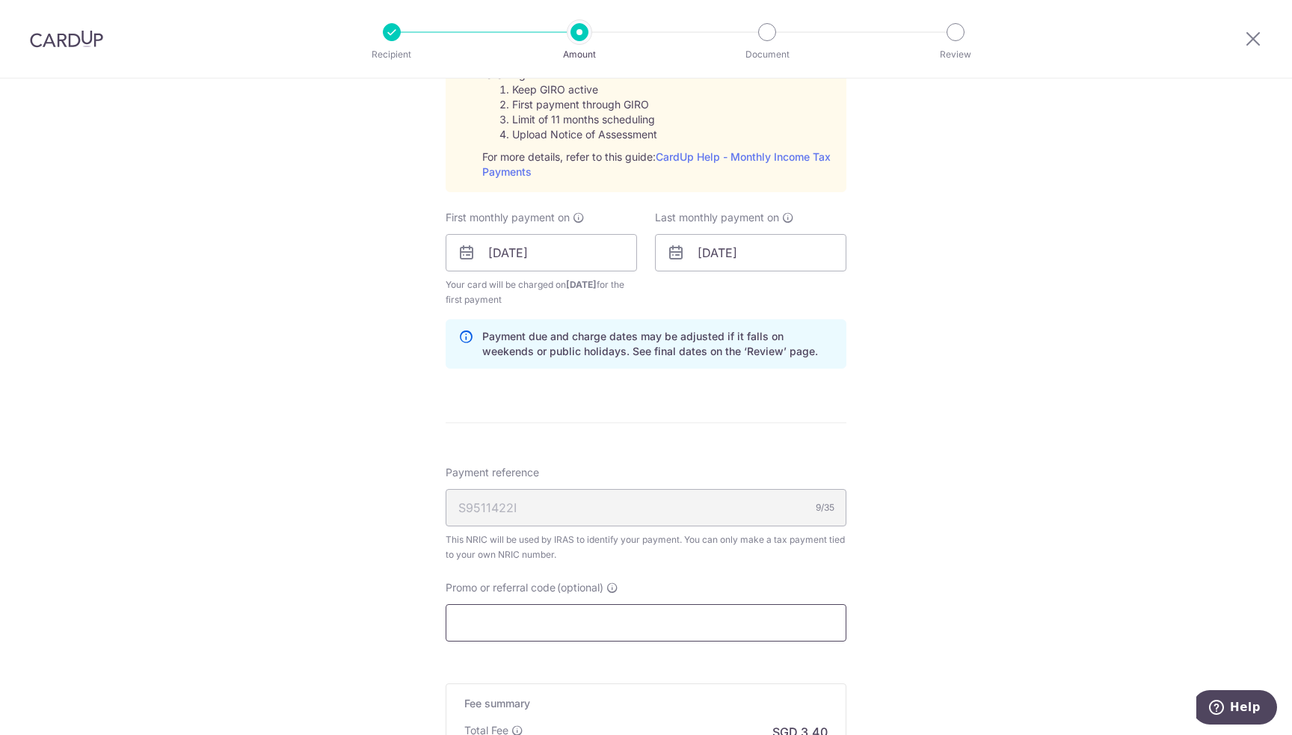
click at [553, 630] on input "Promo or referral code (optional)" at bounding box center [646, 622] width 401 height 37
paste input "VTAX25R"
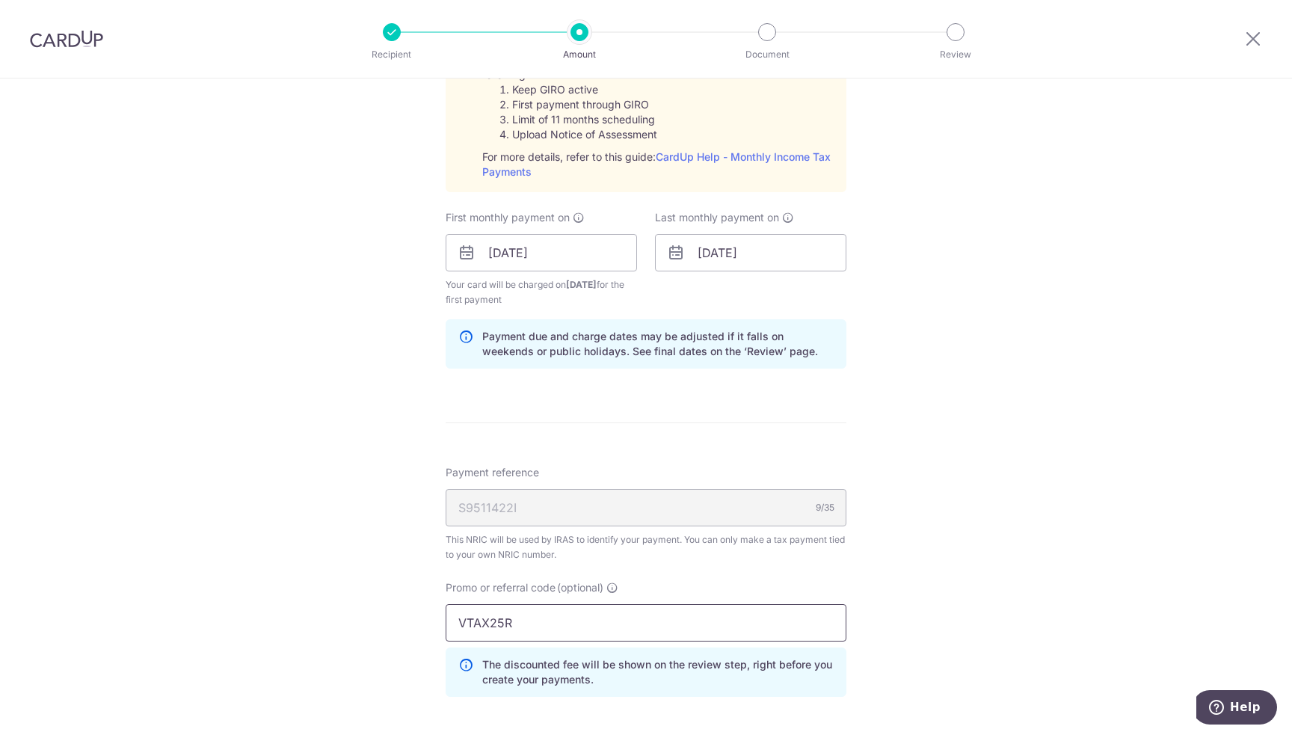
type input "VTAX25R"
click at [1046, 498] on div "Tell us more about your payment Enter one-time or monthly payment amount SGD 35…" at bounding box center [646, 205] width 1292 height 1749
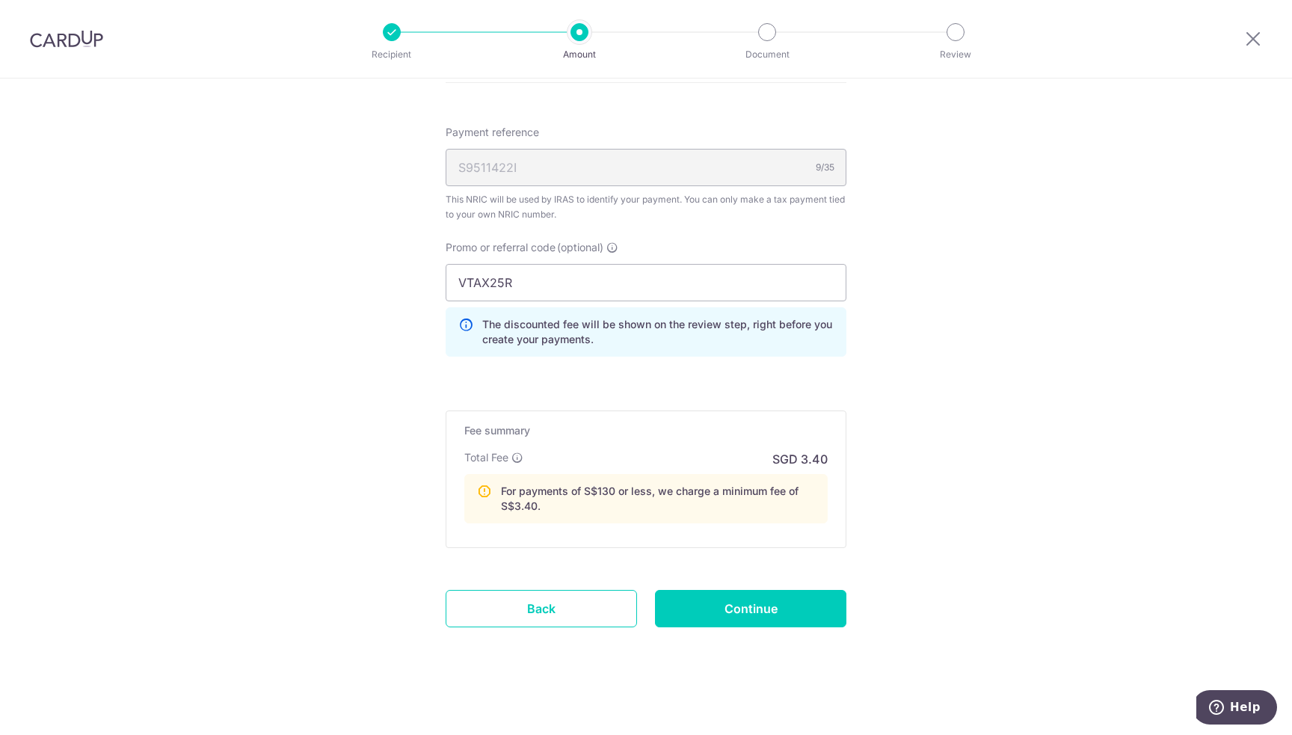
scroll to position [1089, 0]
click at [781, 606] on input "Continue" at bounding box center [750, 607] width 191 height 37
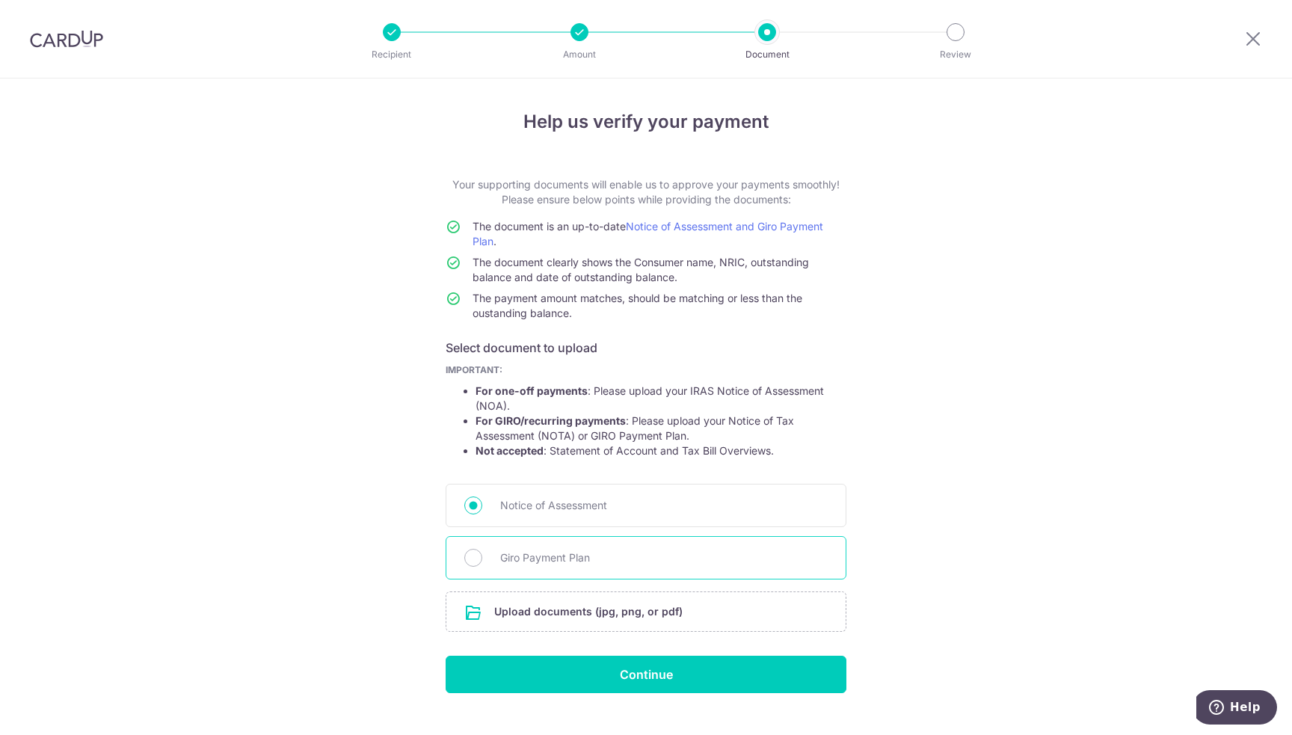
click at [509, 556] on span "Giro Payment Plan" at bounding box center [663, 558] width 327 height 18
click at [482, 556] on input "Giro Payment Plan" at bounding box center [473, 558] width 18 height 18
radio input "true"
click at [641, 612] on input "file" at bounding box center [645, 611] width 399 height 39
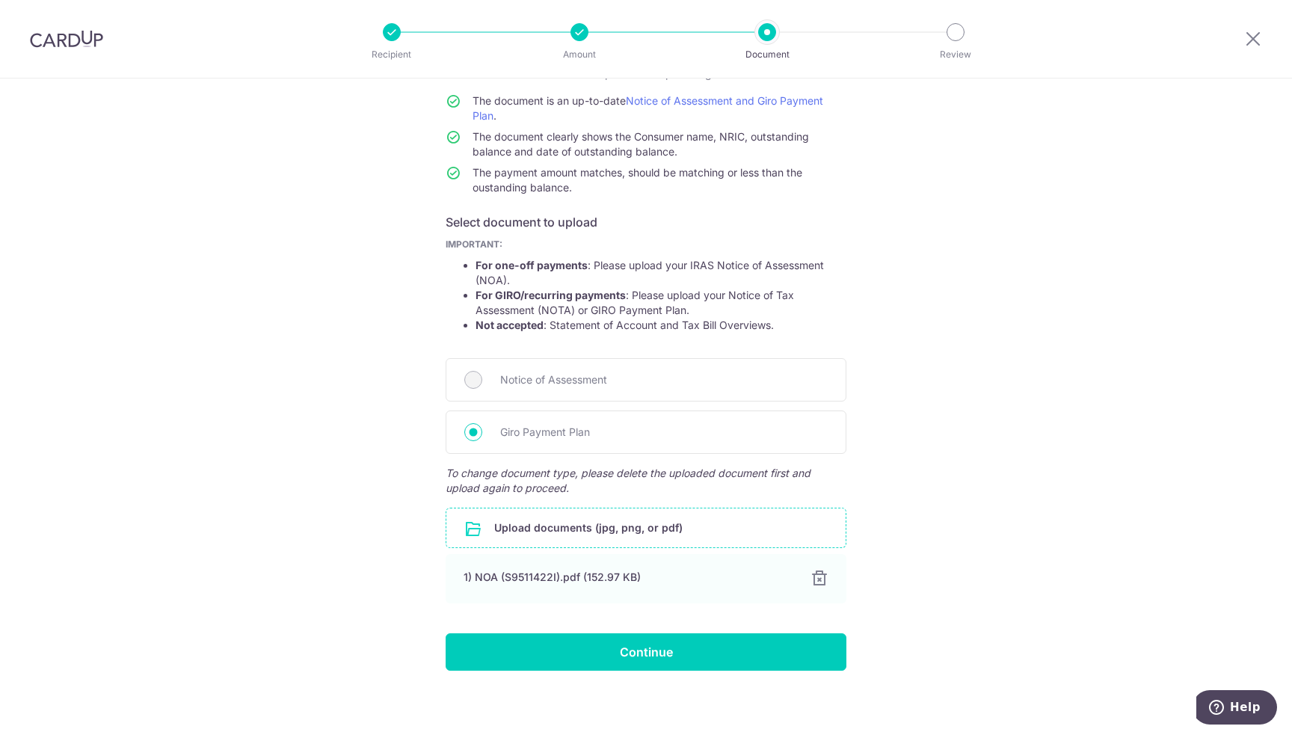
scroll to position [130, 0]
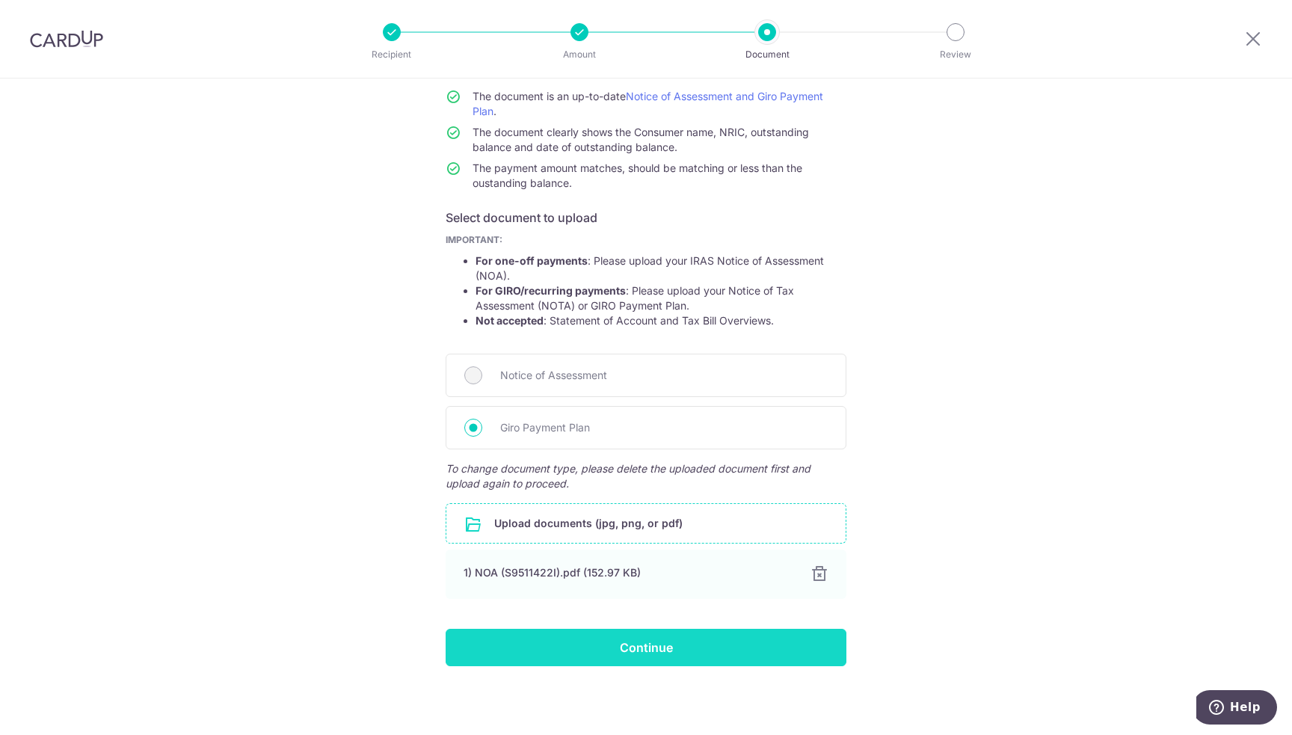
click at [674, 641] on input "Continue" at bounding box center [646, 647] width 401 height 37
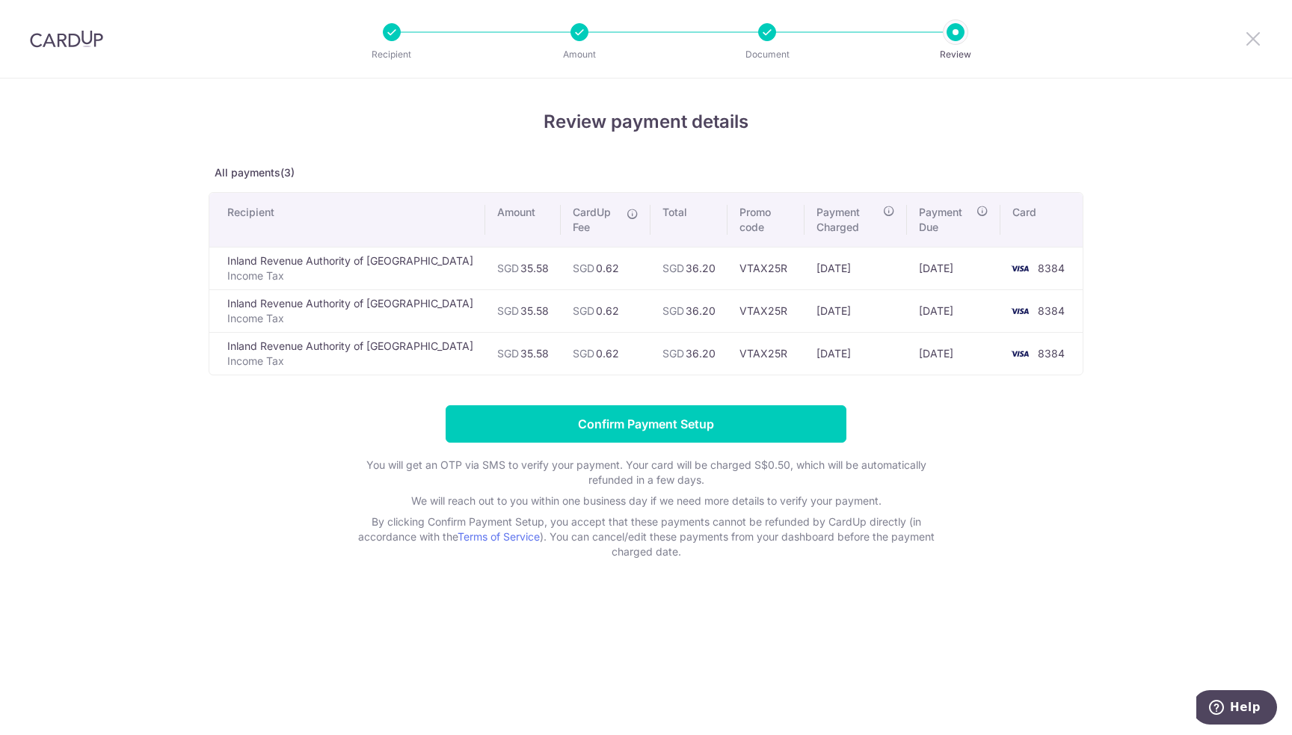
click at [1257, 36] on icon at bounding box center [1253, 38] width 18 height 19
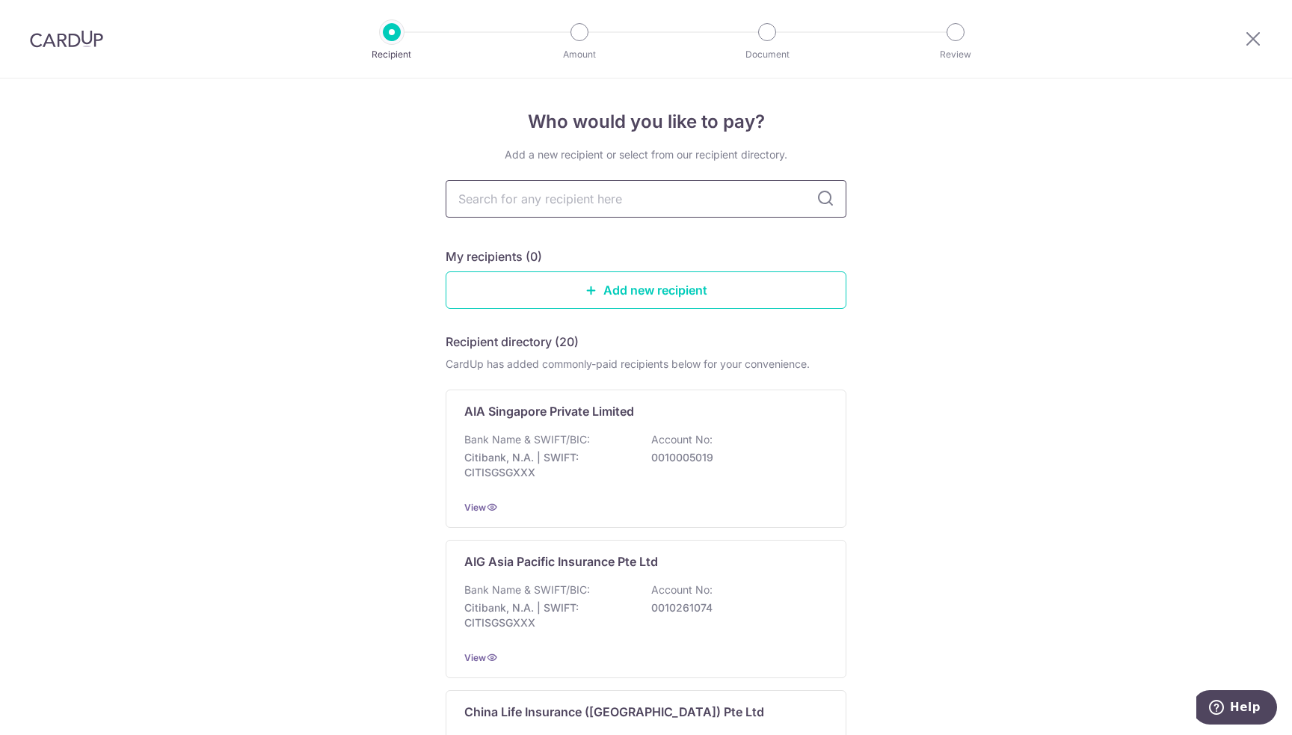
click at [592, 208] on input "text" at bounding box center [646, 198] width 401 height 37
type input "Great"
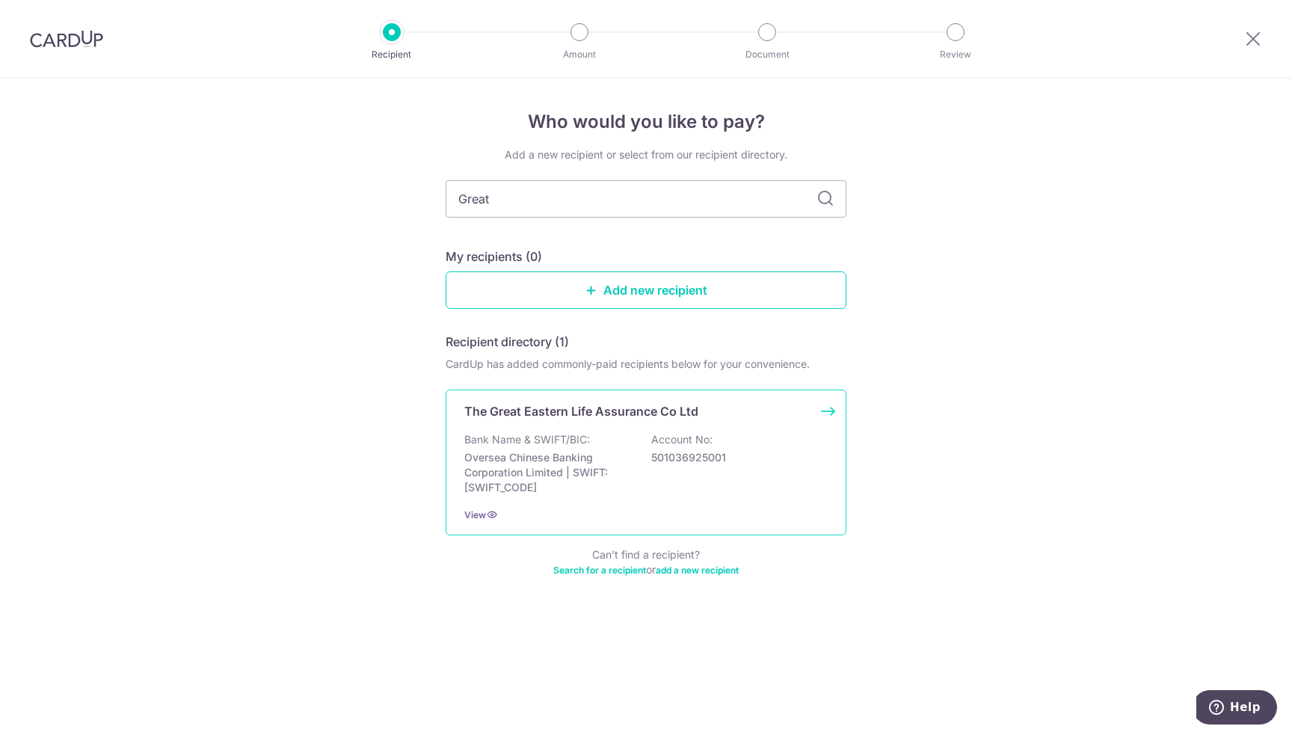
click at [562, 425] on div "The Great Eastern Life Assurance Co Ltd Bank Name & SWIFT/BIC: Oversea Chinese …" at bounding box center [646, 463] width 401 height 146
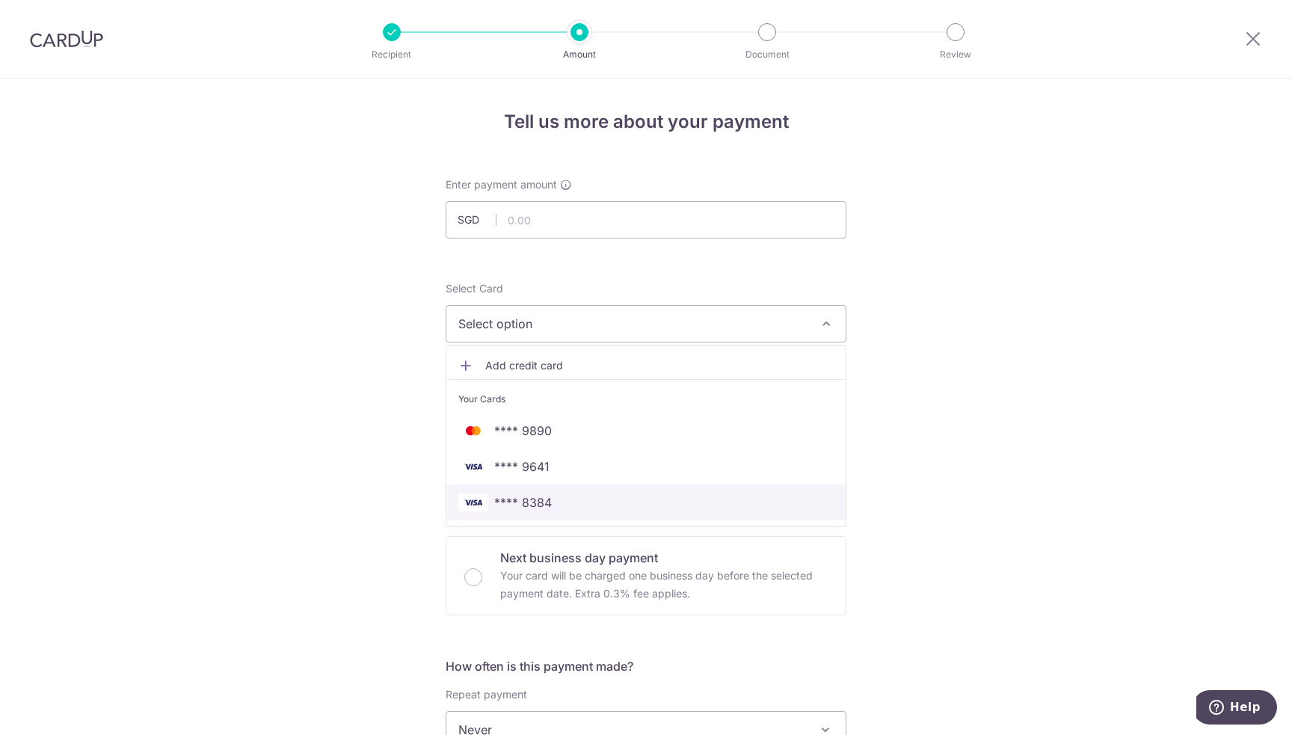
click at [542, 500] on span "**** 8384" at bounding box center [523, 502] width 58 height 18
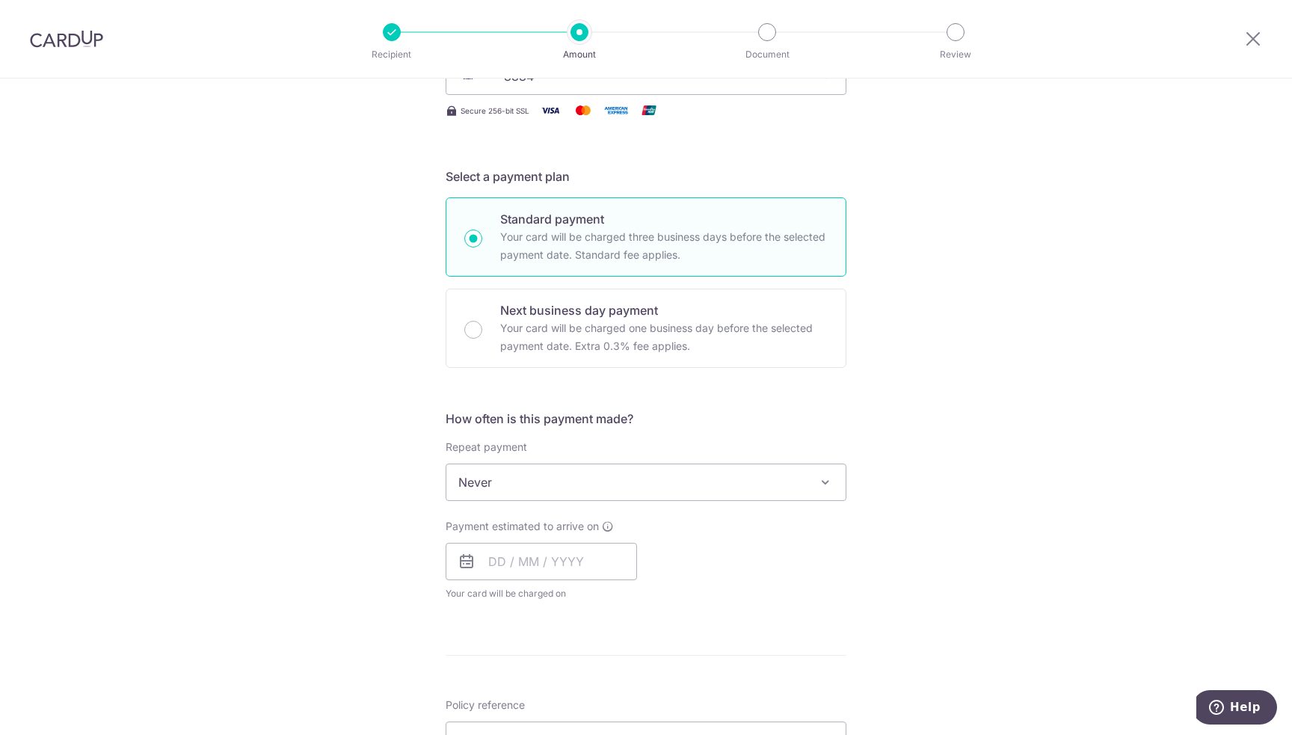
scroll to position [299, 0]
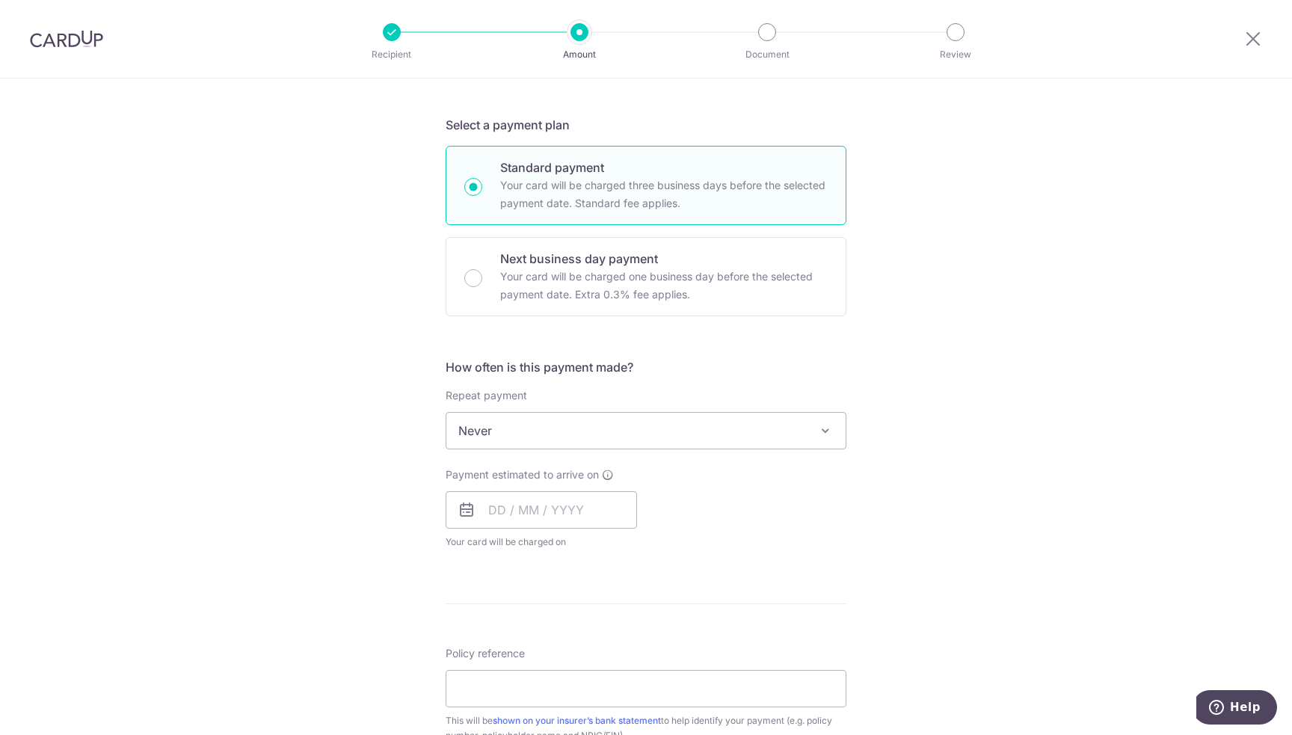
click at [604, 440] on span "Never" at bounding box center [645, 431] width 399 height 36
click at [535, 517] on input "text" at bounding box center [541, 509] width 191 height 37
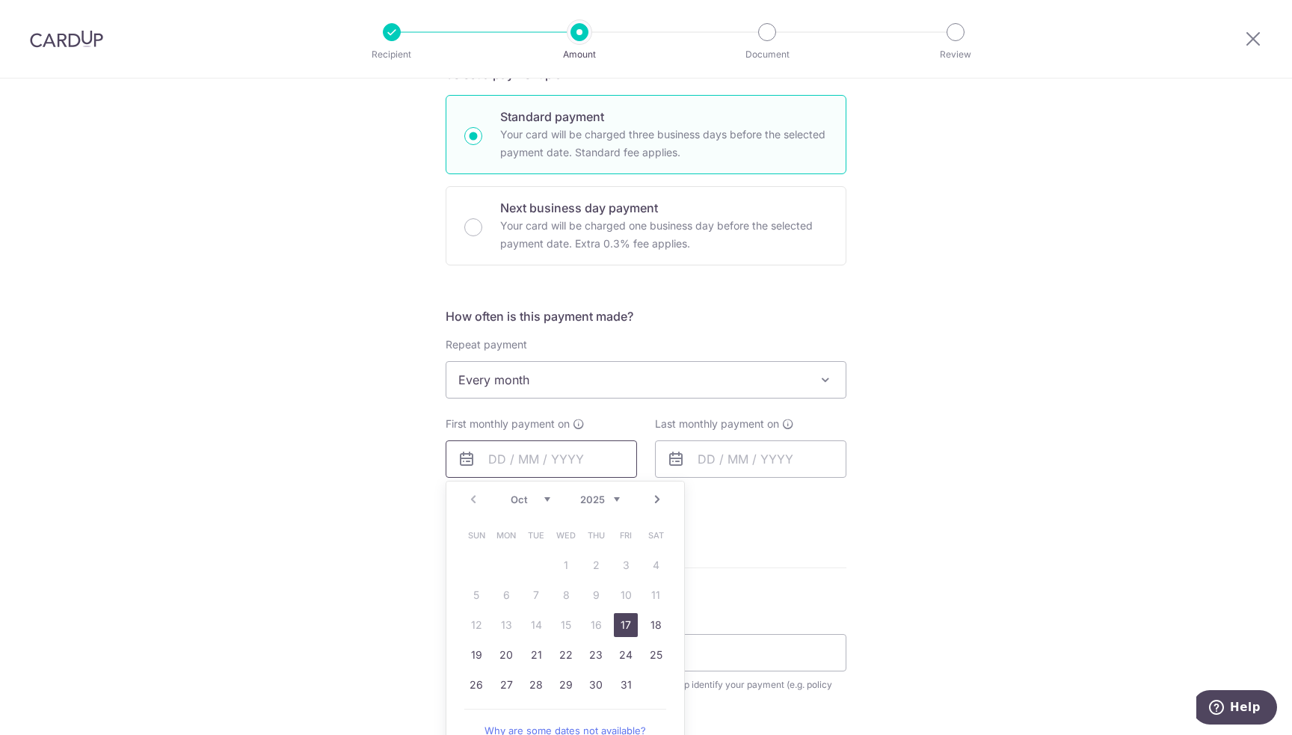
scroll to position [449, 0]
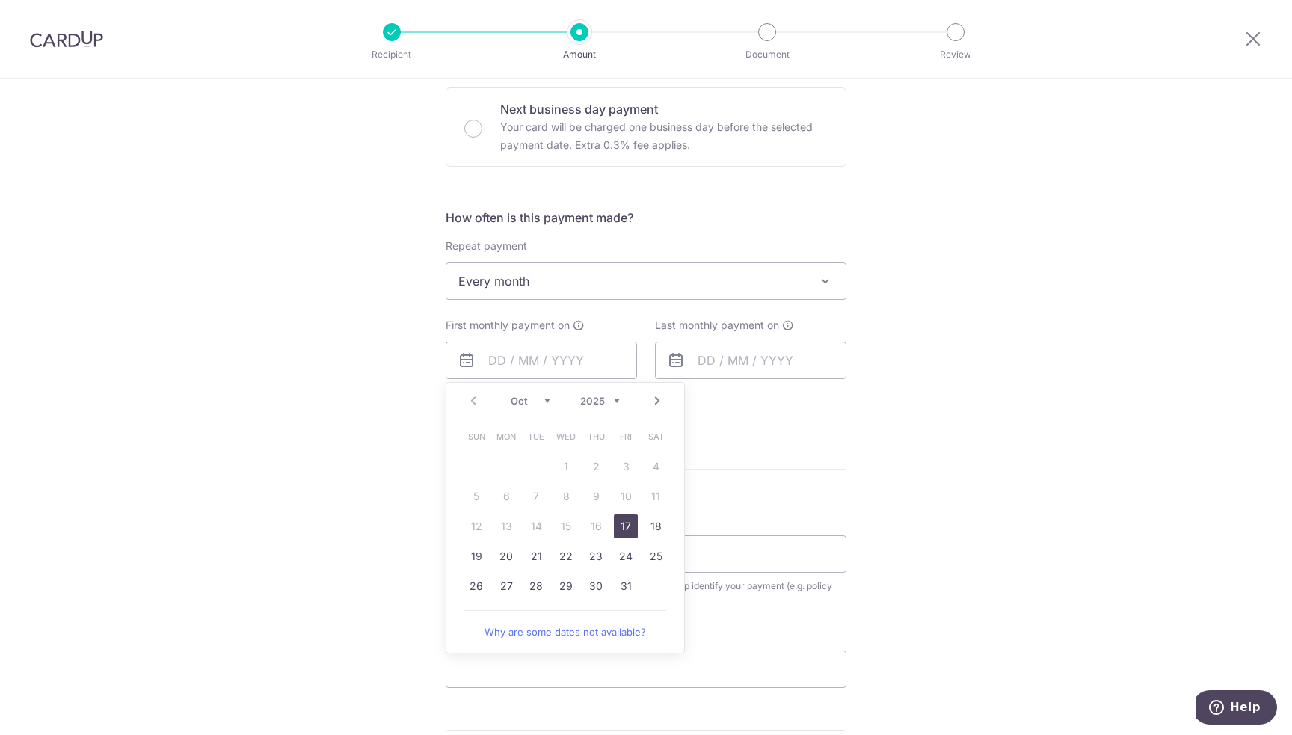
click at [564, 526] on table "Sun Mon Tue Wed Thu Fri Sat 1 2 3 4 5 6 7 8 9 10 11 12 13 14 15 16 17 18 19 20 …" at bounding box center [565, 511] width 209 height 179
click at [648, 397] on link "Next" at bounding box center [657, 401] width 18 height 18
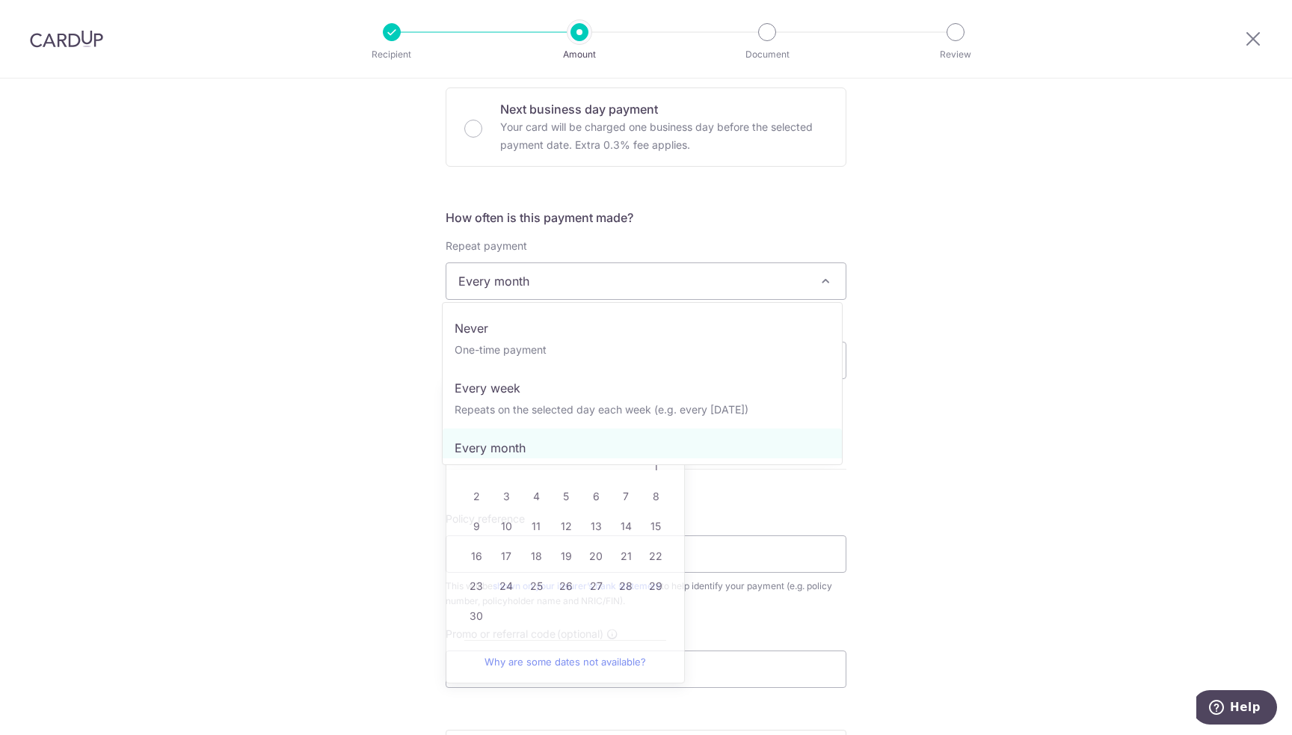
click at [642, 268] on span "Every month" at bounding box center [645, 281] width 399 height 36
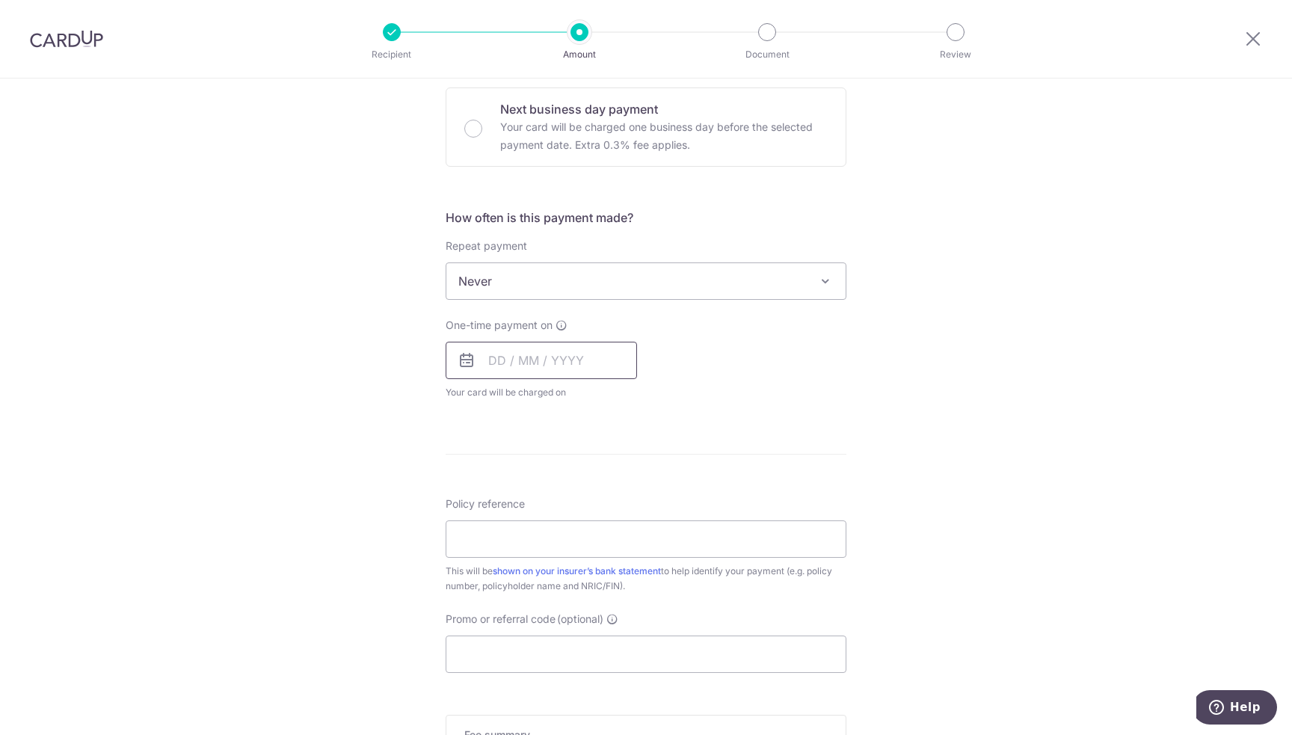
click at [564, 362] on input "text" at bounding box center [541, 360] width 191 height 37
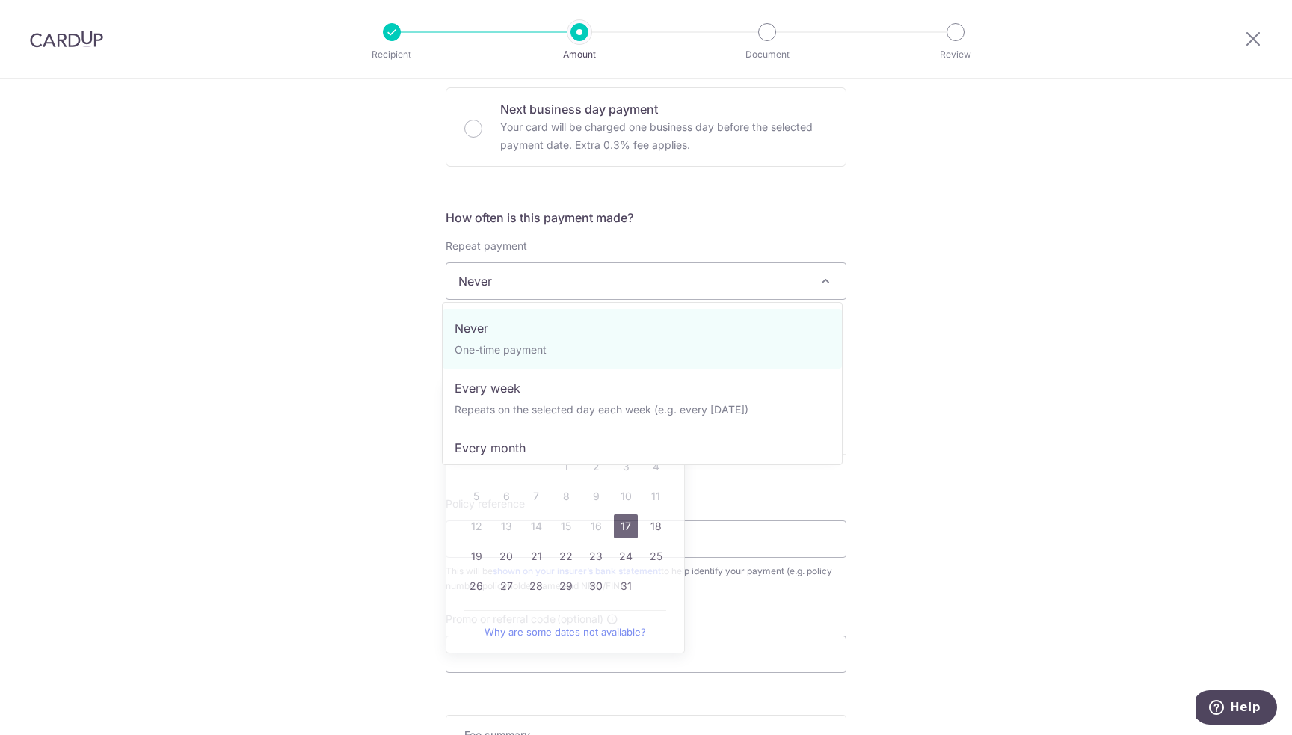
click at [605, 278] on span "Never" at bounding box center [645, 281] width 399 height 36
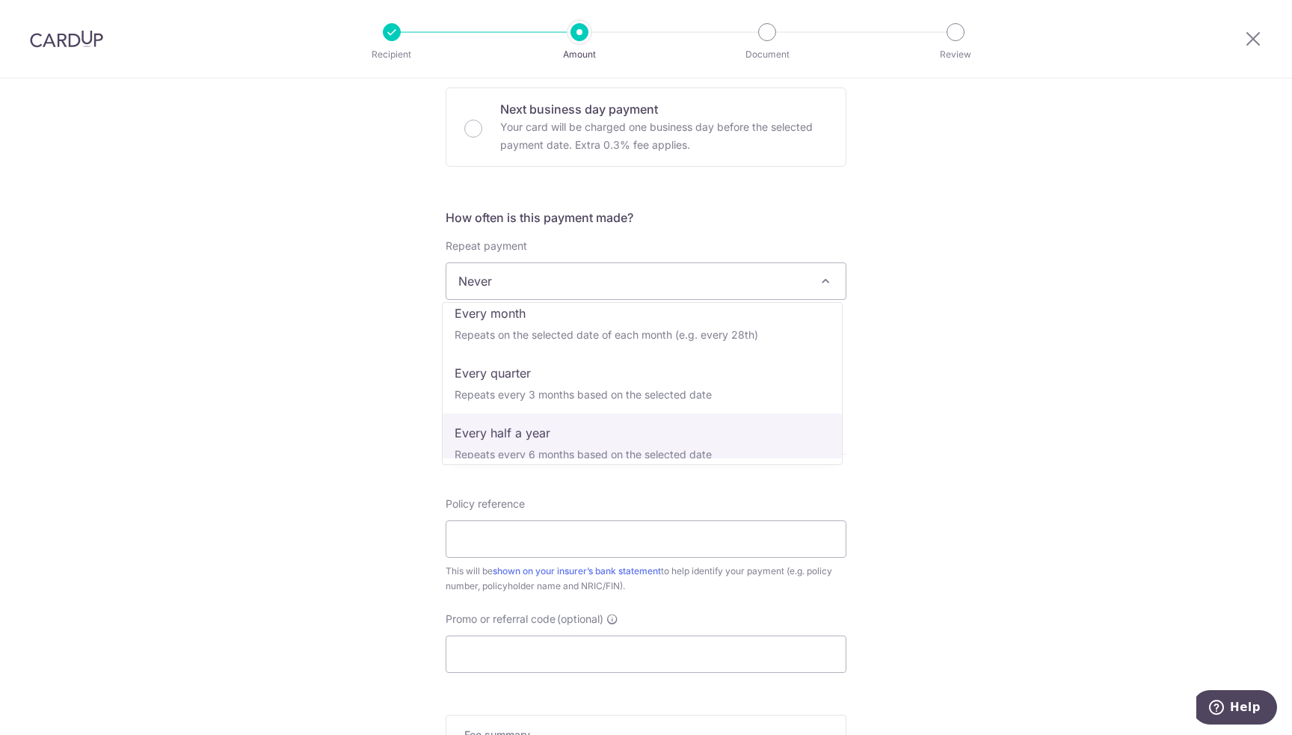
scroll to position [135, 0]
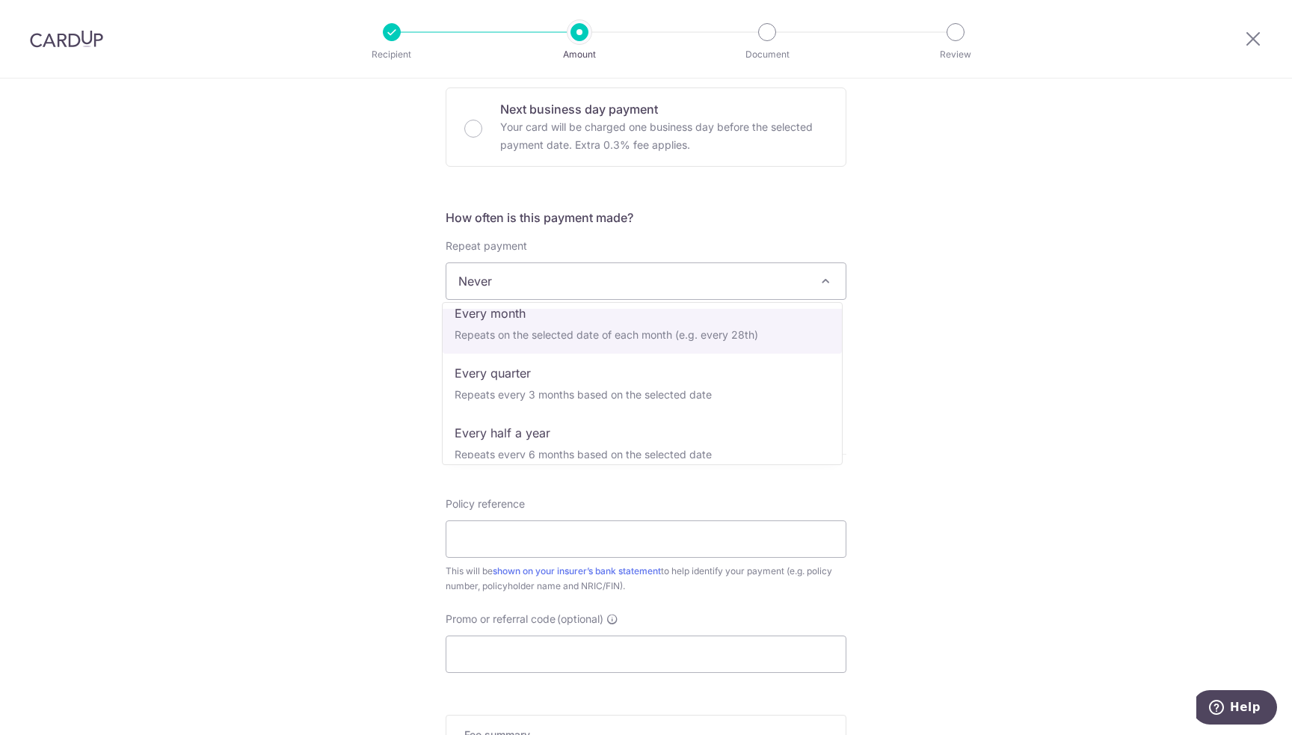
select select "3"
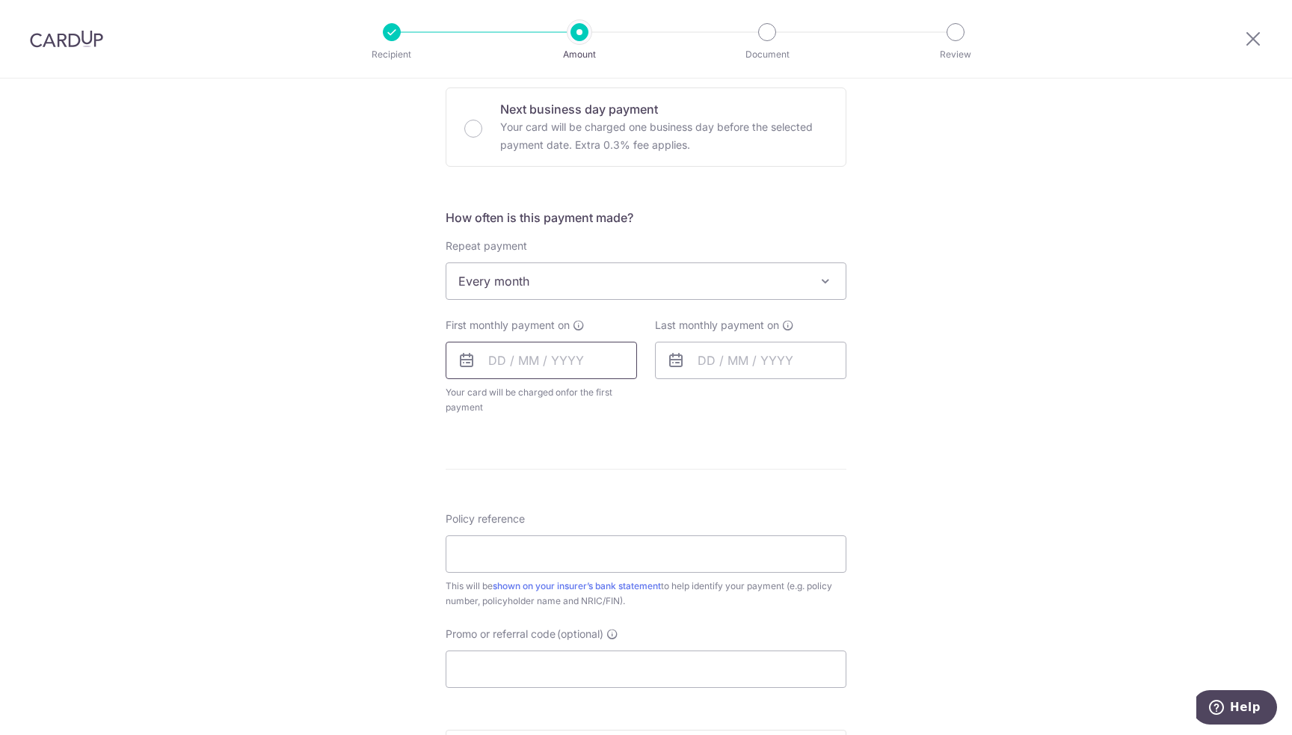
click at [544, 357] on input "text" at bounding box center [541, 360] width 191 height 37
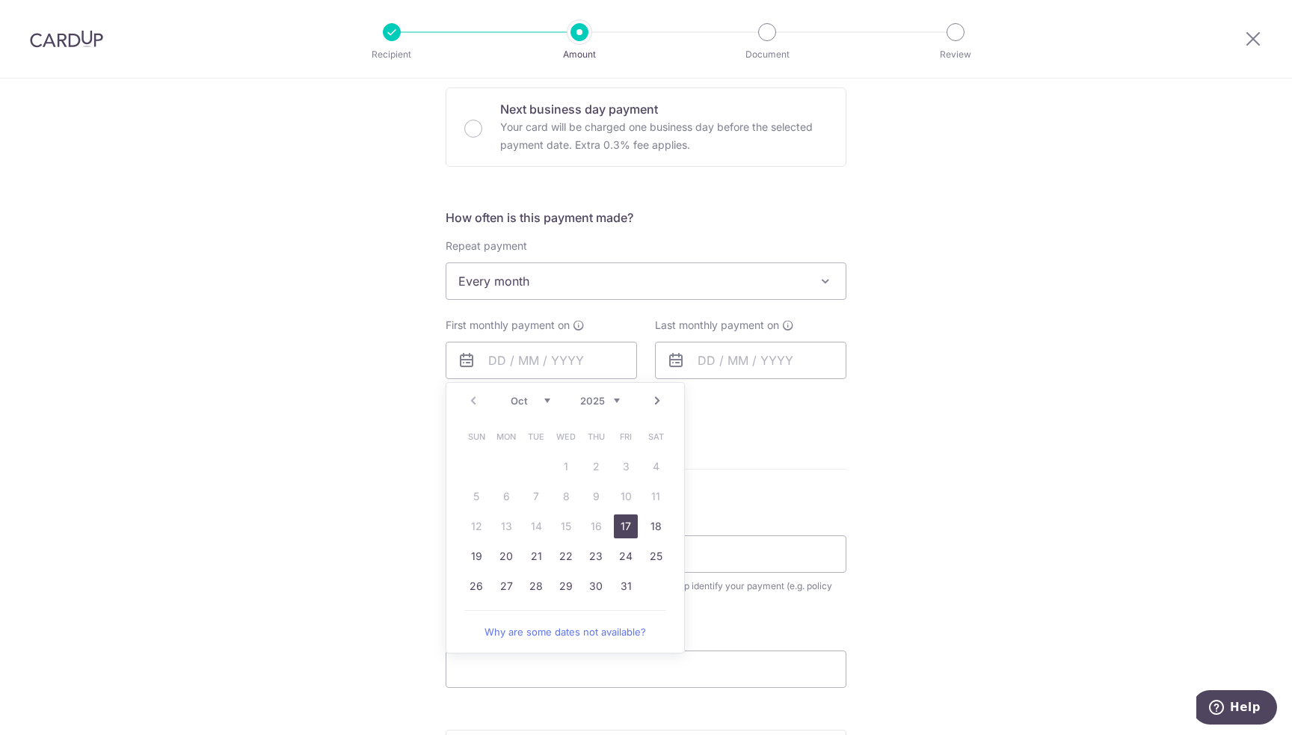
click at [620, 521] on link "17" at bounding box center [626, 526] width 24 height 24
type input "[DATE]"
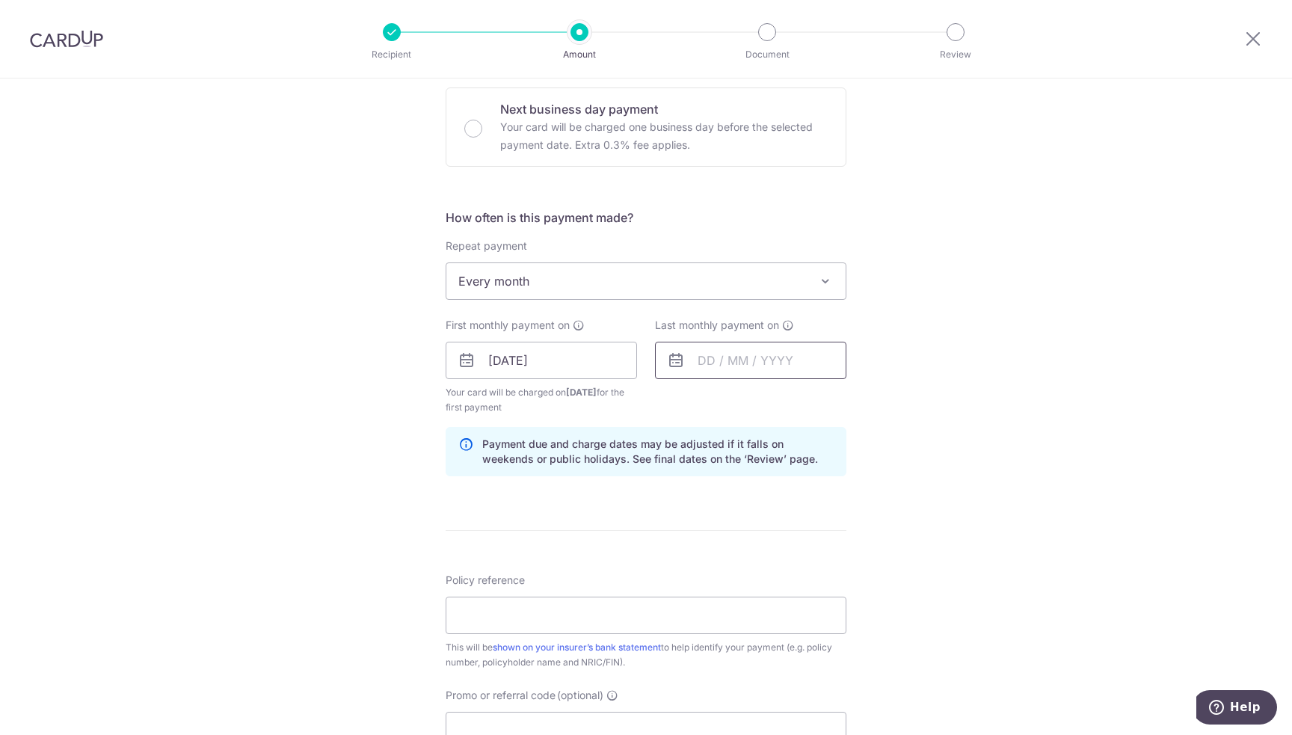
click at [760, 359] on input "text" at bounding box center [750, 360] width 191 height 37
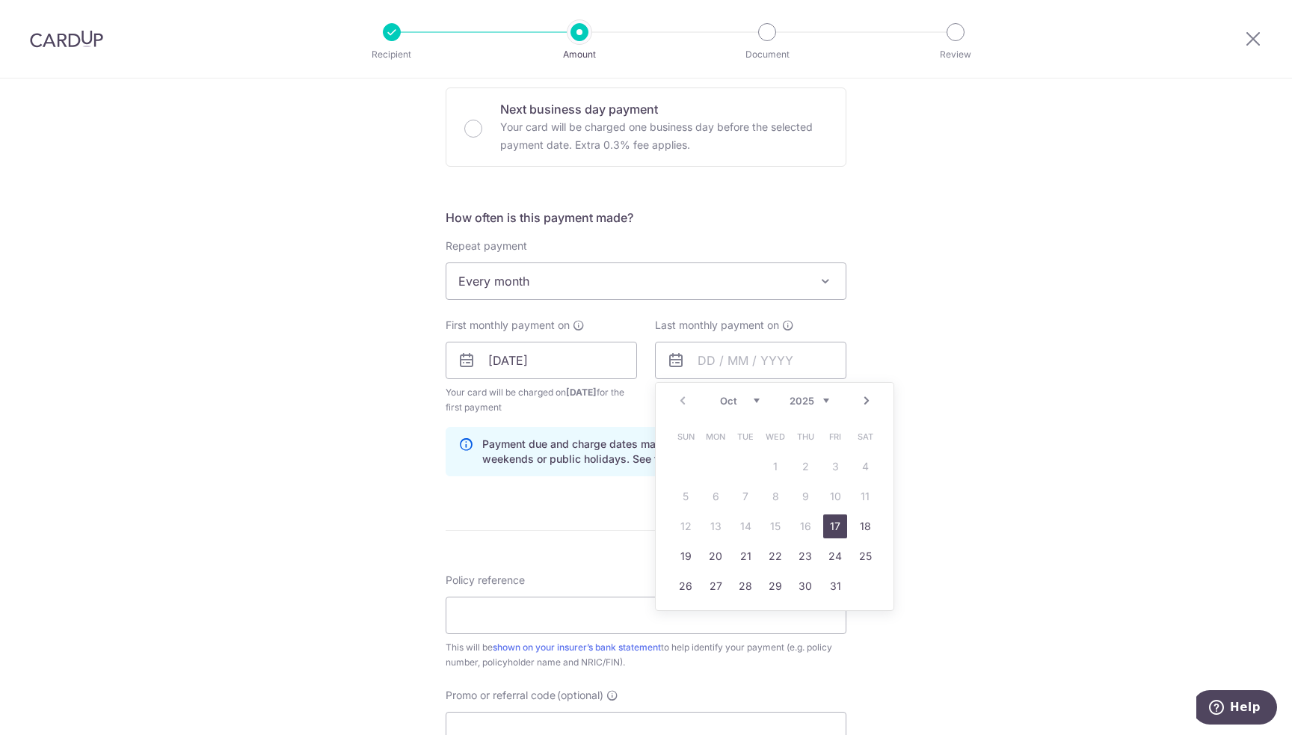
click at [861, 397] on link "Next" at bounding box center [867, 401] width 18 height 18
click at [798, 522] on link "15" at bounding box center [805, 526] width 24 height 24
type input "15/01/2026"
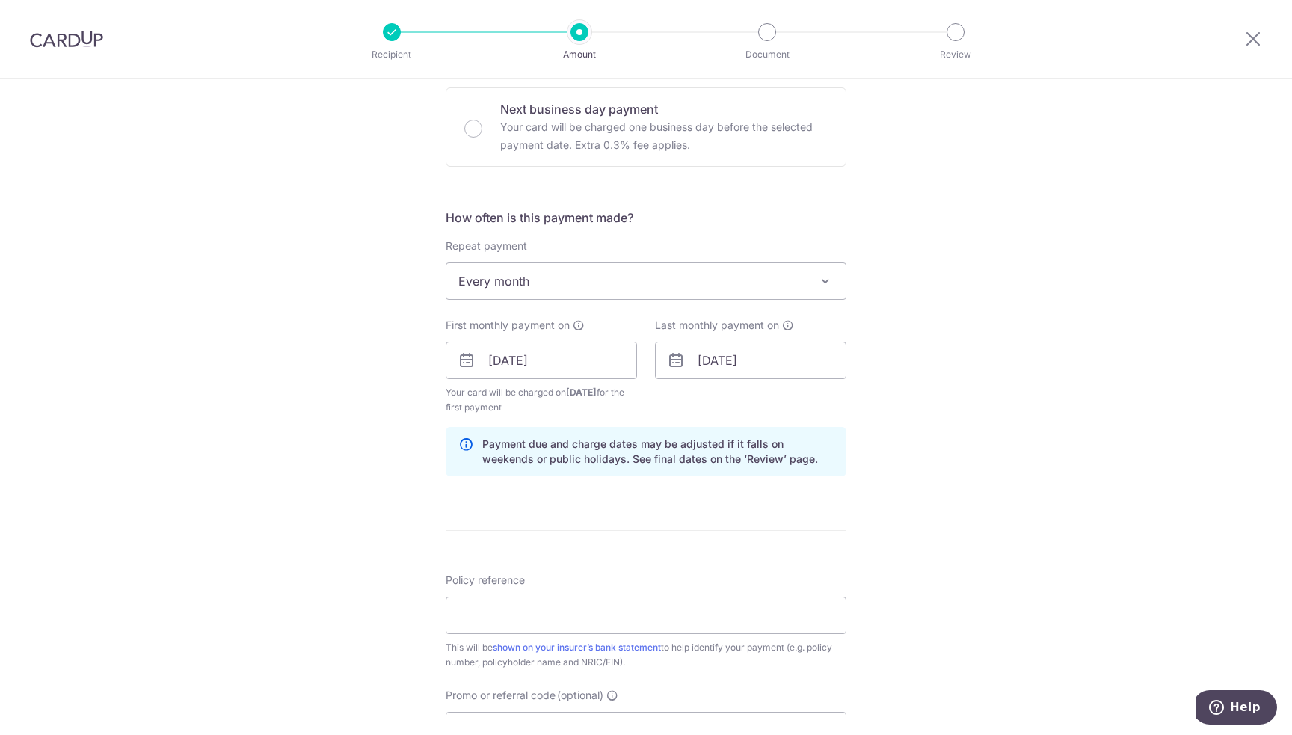
click at [930, 467] on div "Tell us more about your payment Enter payment amount SGD Select Card **** 8384 …" at bounding box center [646, 344] width 1292 height 1429
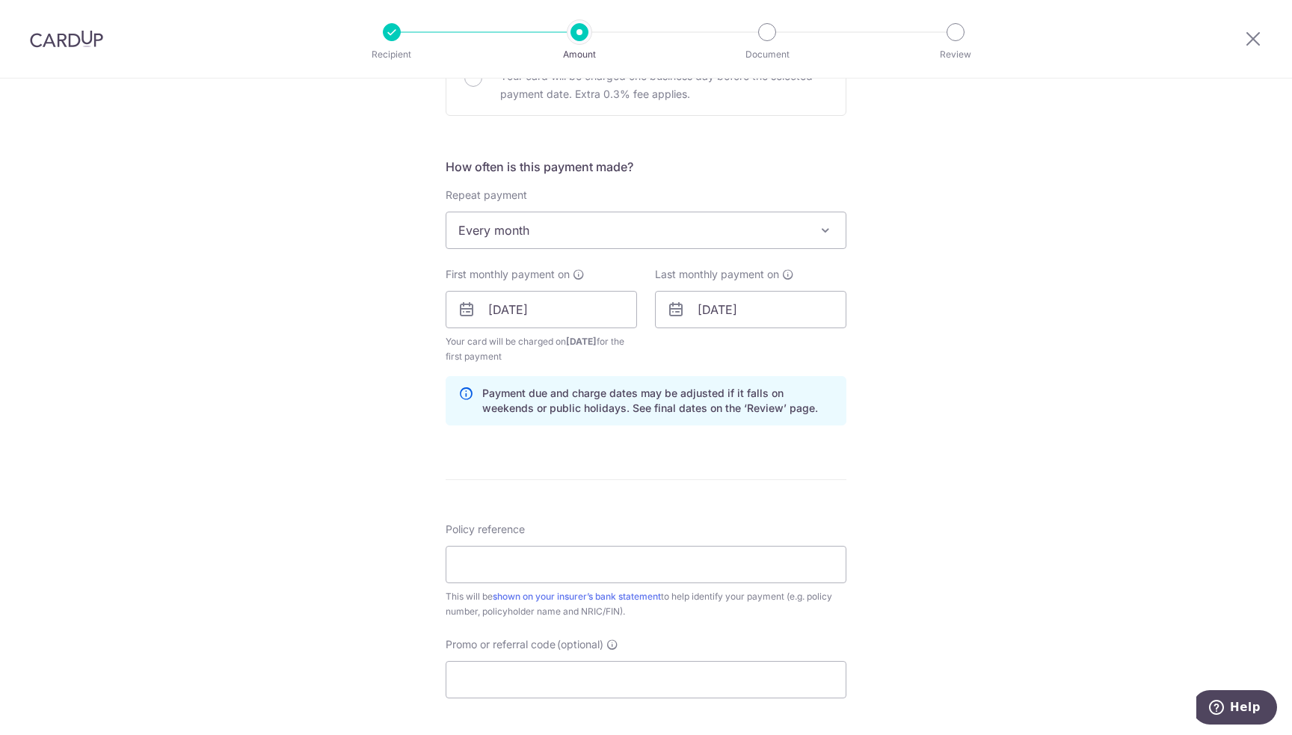
scroll to position [523, 0]
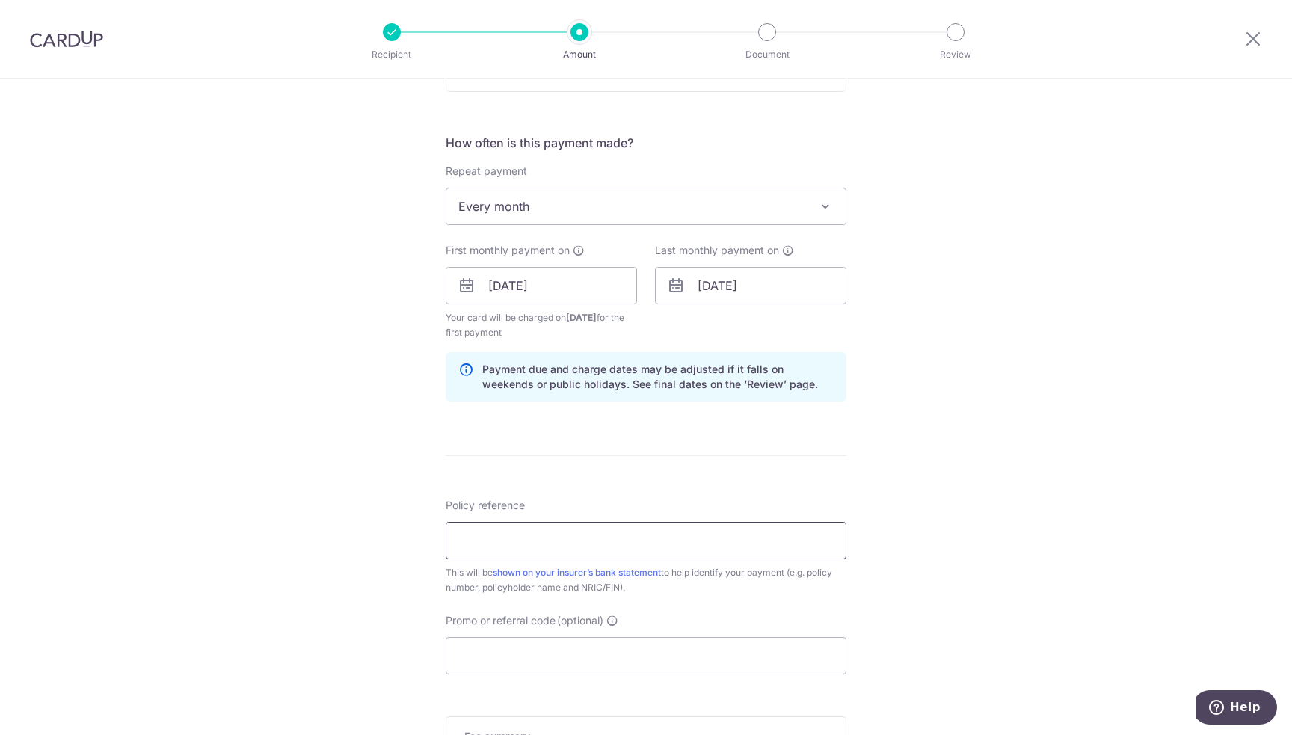
click at [594, 538] on input "Policy reference" at bounding box center [646, 540] width 401 height 37
drag, startPoint x: 547, startPoint y: 536, endPoint x: 561, endPoint y: 536, distance: 14.2
click at [547, 536] on input "Policy reference" at bounding box center [646, 540] width 401 height 37
paste input "0215352323"
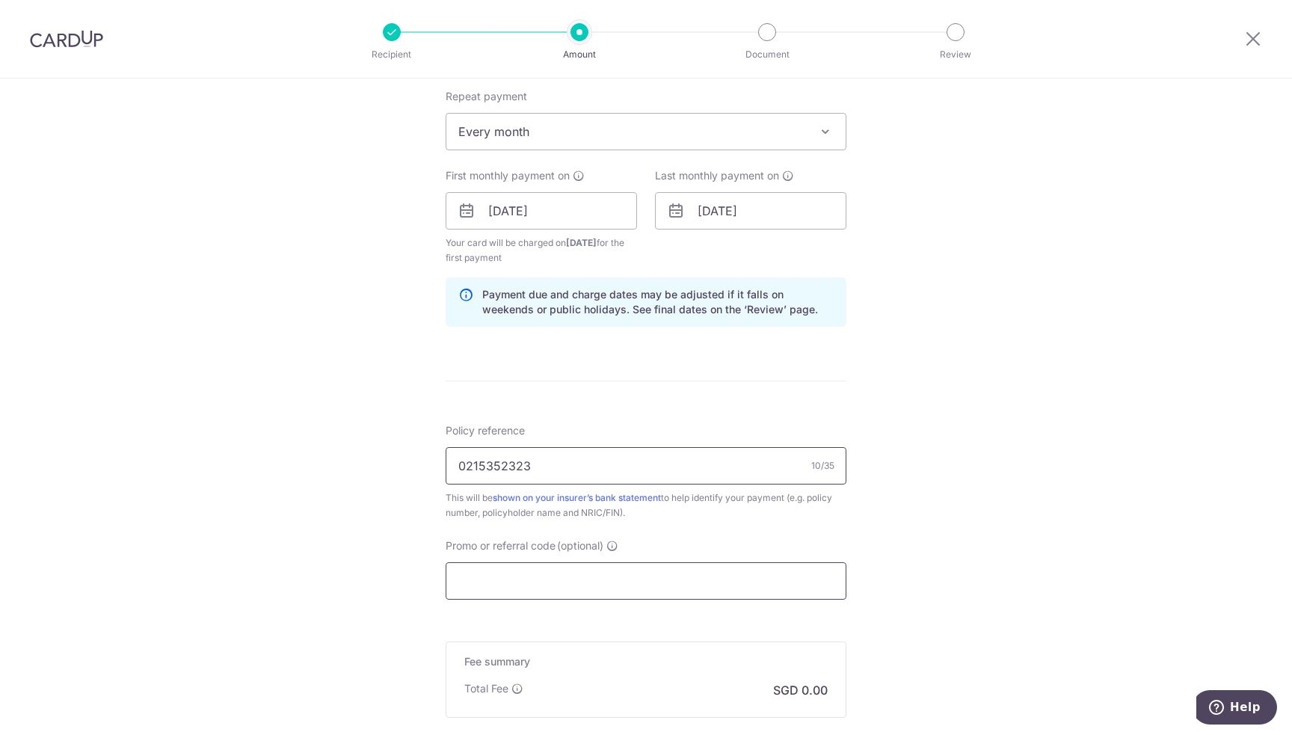
type input "0215352323"
click at [644, 582] on input "Promo or referral code (optional)" at bounding box center [646, 580] width 401 height 37
click at [651, 582] on input "Promo or referral code (optional)" at bounding box center [646, 580] width 401 height 37
paste input "REC185"
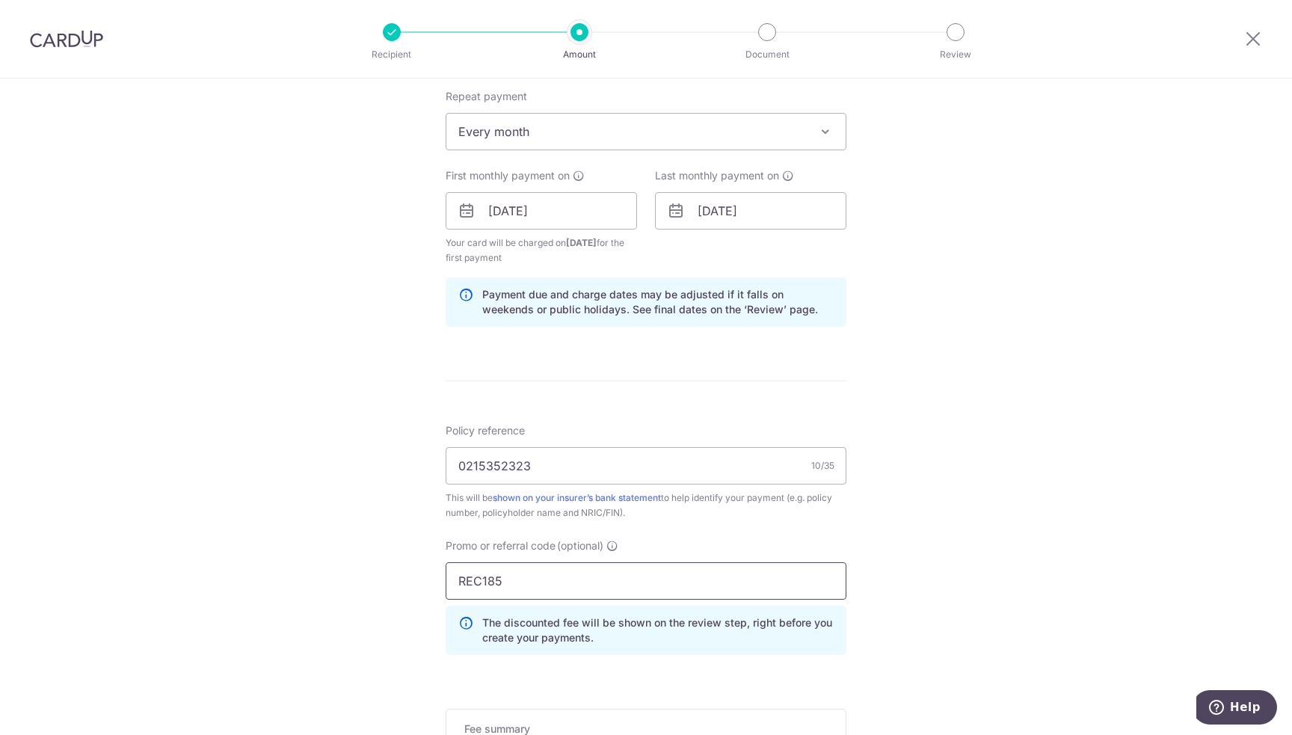
type input "REC185"
click at [1029, 436] on div "Tell us more about your payment Enter payment amount SGD Select Card **** 8384 …" at bounding box center [646, 228] width 1292 height 1496
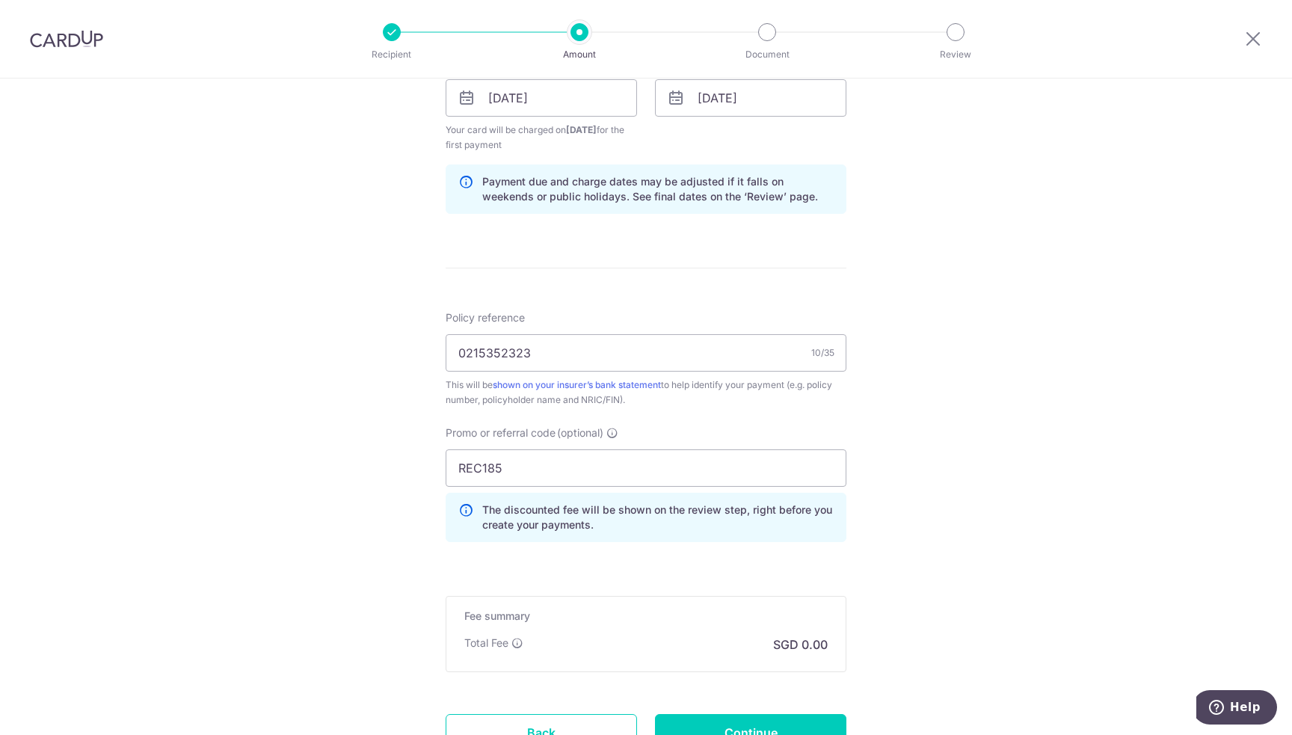
scroll to position [837, 0]
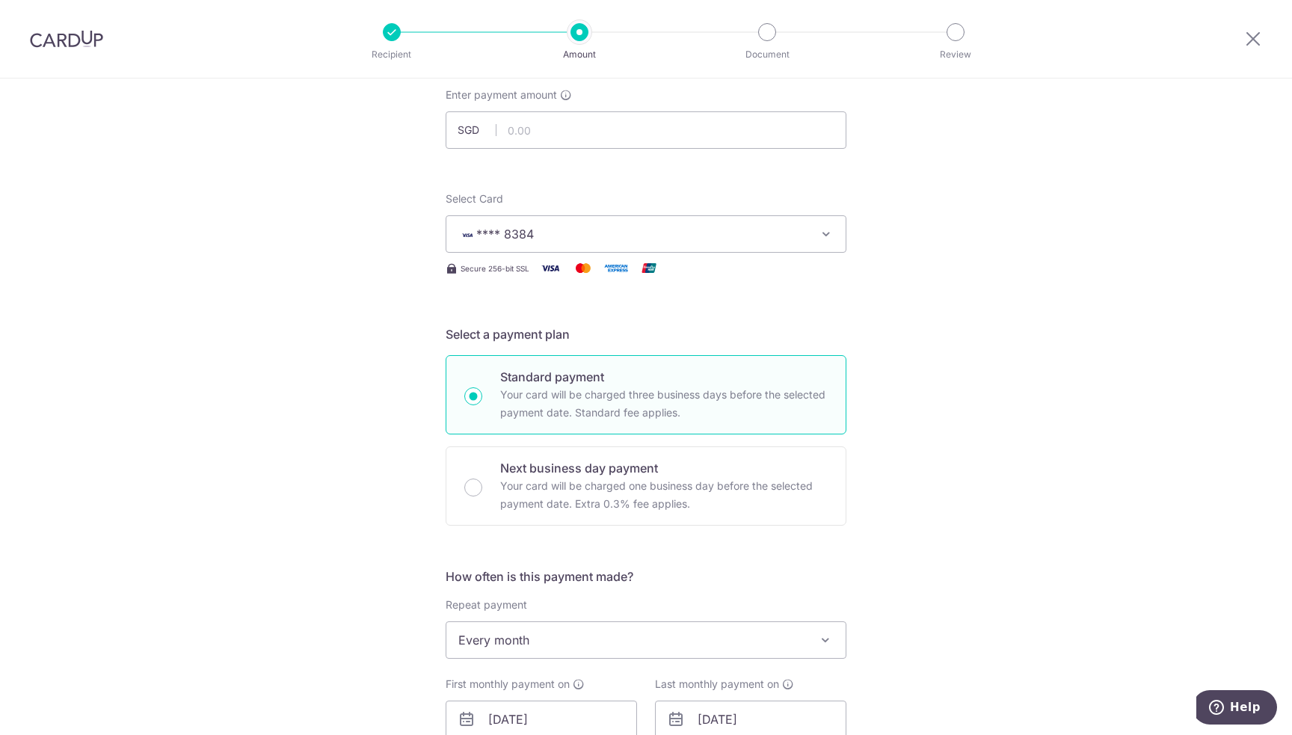
scroll to position [0, 0]
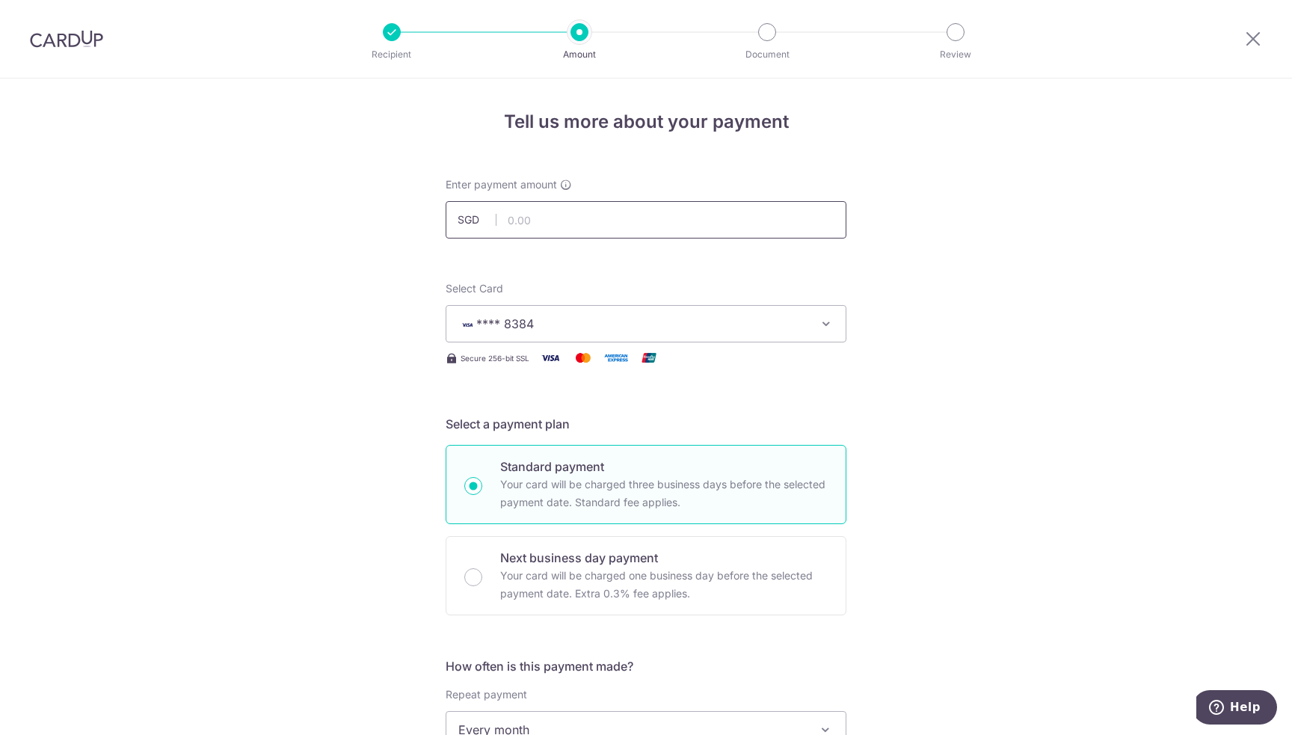
click at [600, 224] on input "text" at bounding box center [646, 219] width 401 height 37
type input "309.00"
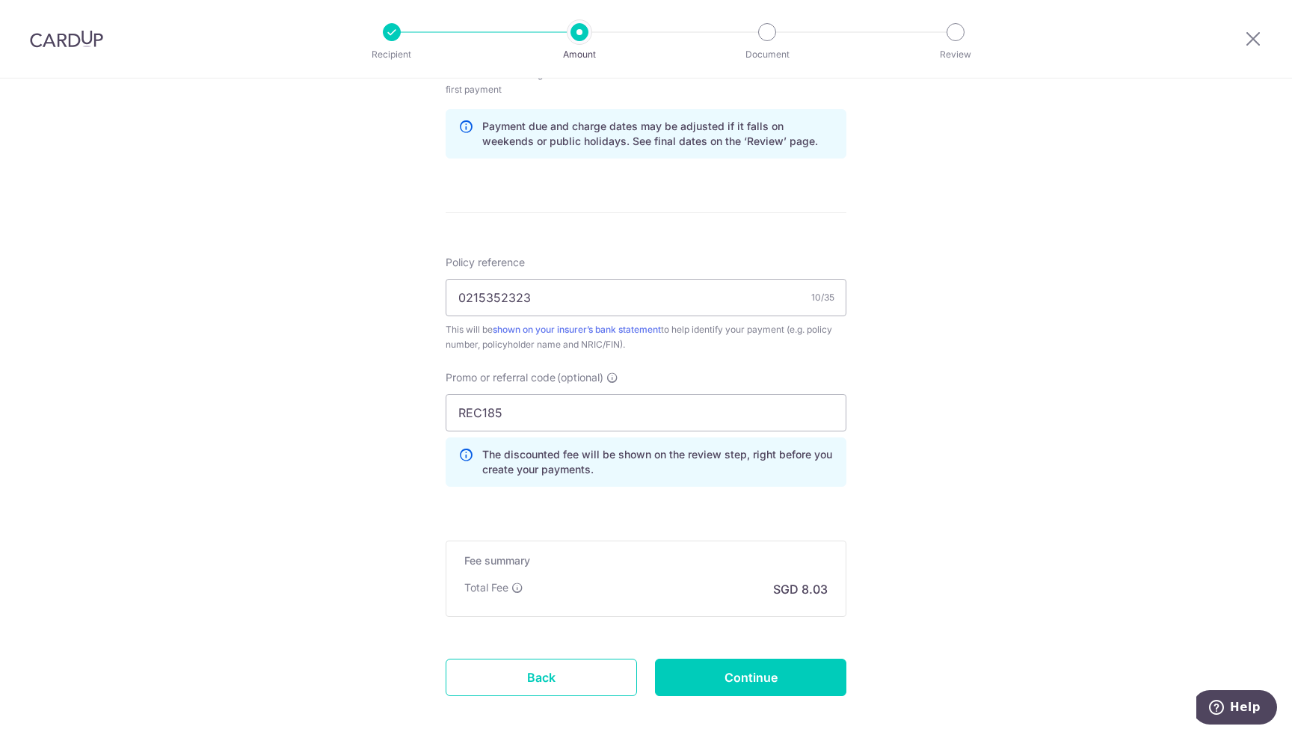
scroll to position [837, 0]
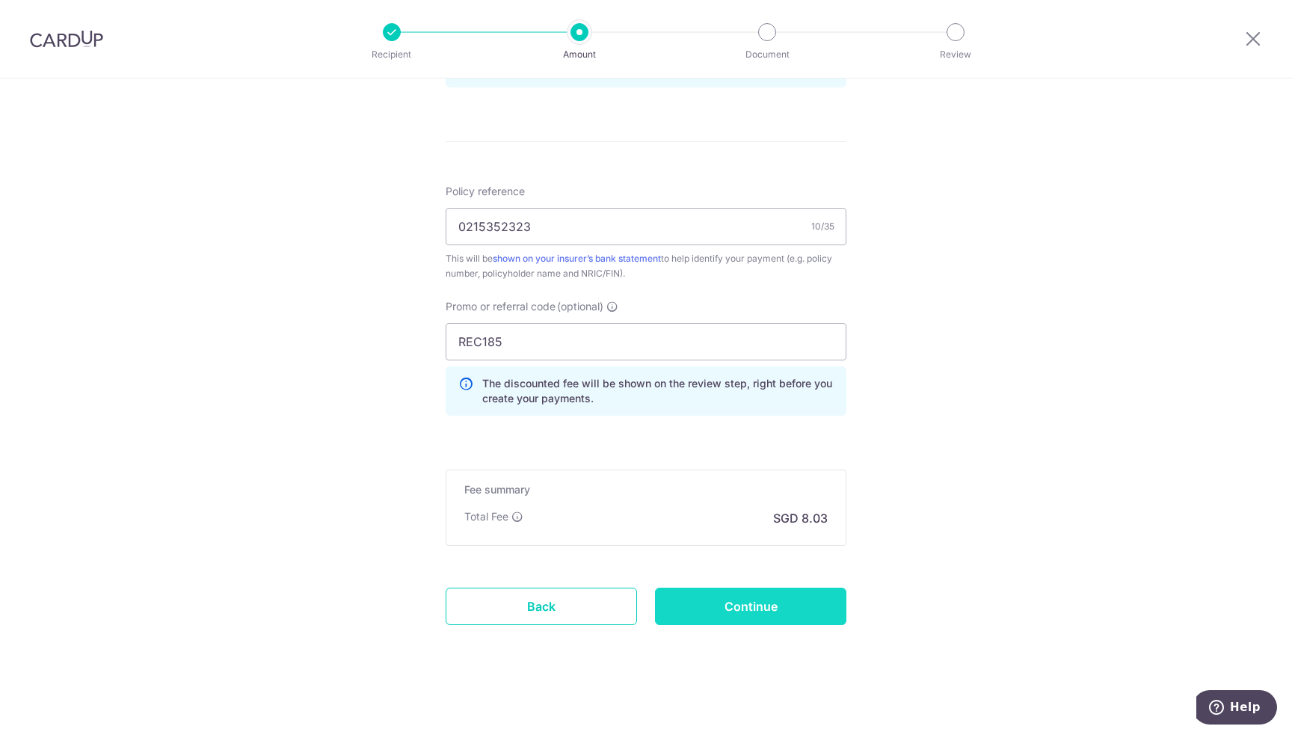
click at [787, 600] on input "Continue" at bounding box center [750, 606] width 191 height 37
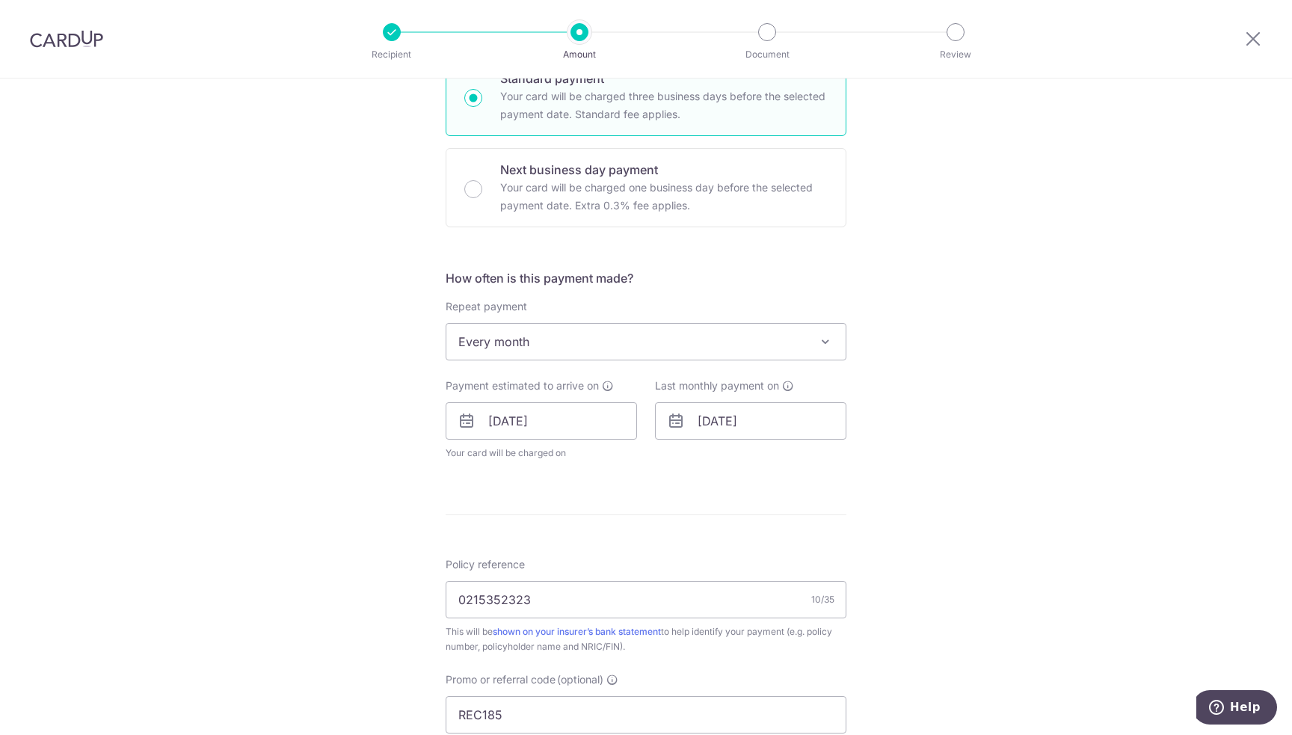
scroll to position [387, 0]
click at [761, 416] on input "[DATE]" at bounding box center [750, 421] width 191 height 37
click at [766, 424] on input "[DATE]" at bounding box center [750, 421] width 191 height 37
click at [972, 433] on div "Tell us more about your payment Enter payment amount SGD 309.00 309.00 Select C…" at bounding box center [646, 401] width 1292 height 1420
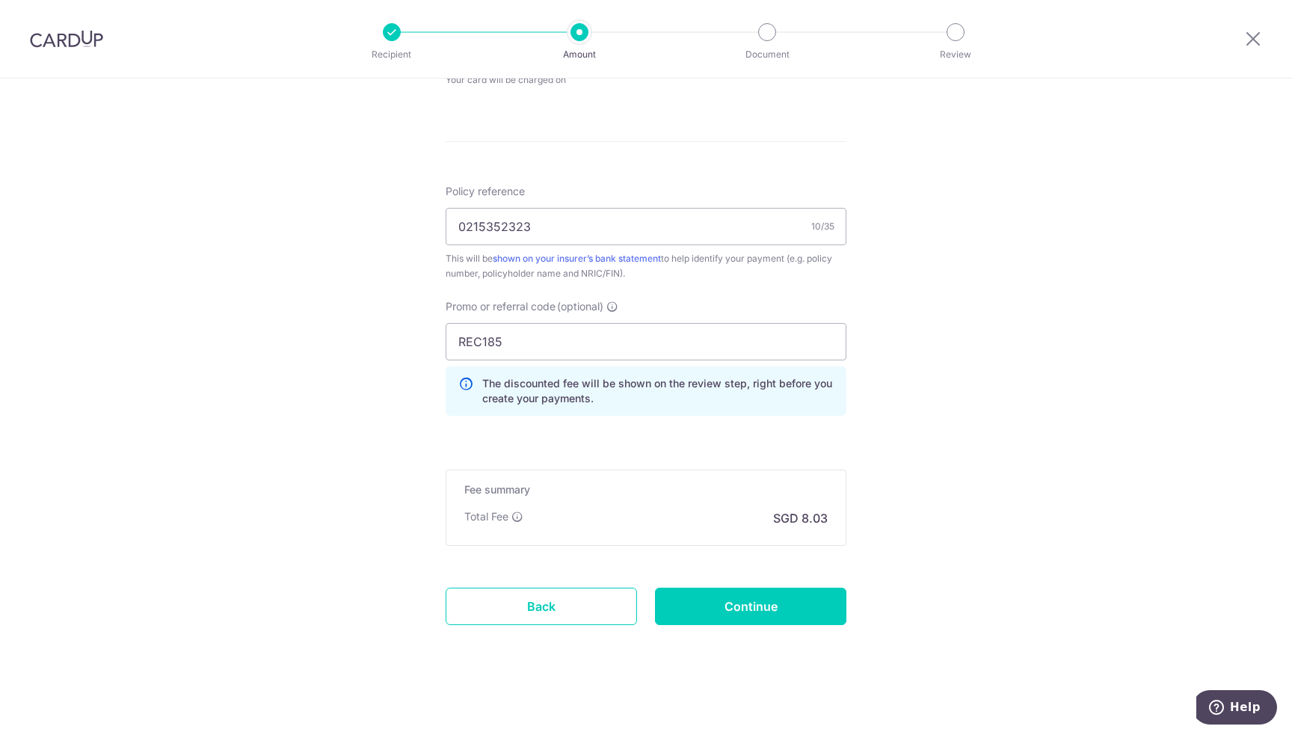
scroll to position [537, 0]
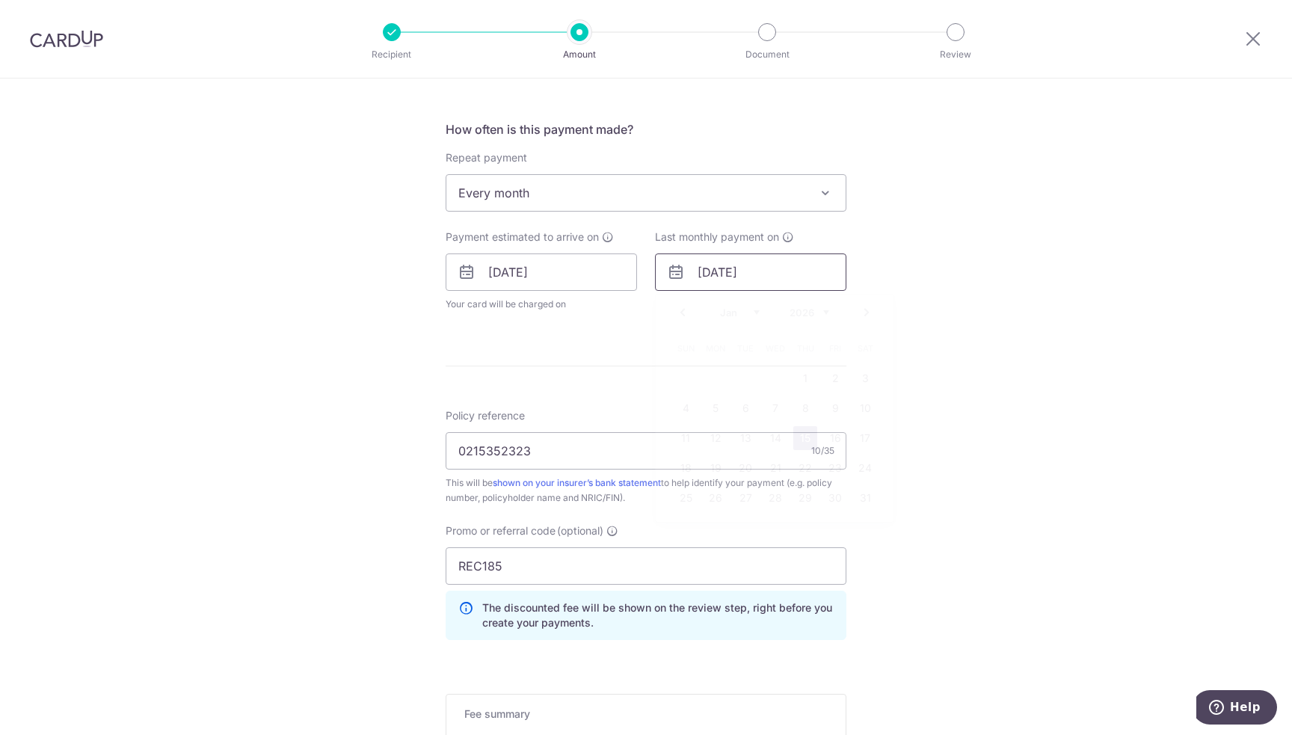
click at [766, 265] on input "[DATE]" at bounding box center [750, 271] width 191 height 37
click at [803, 435] on link "15" at bounding box center [805, 438] width 24 height 24
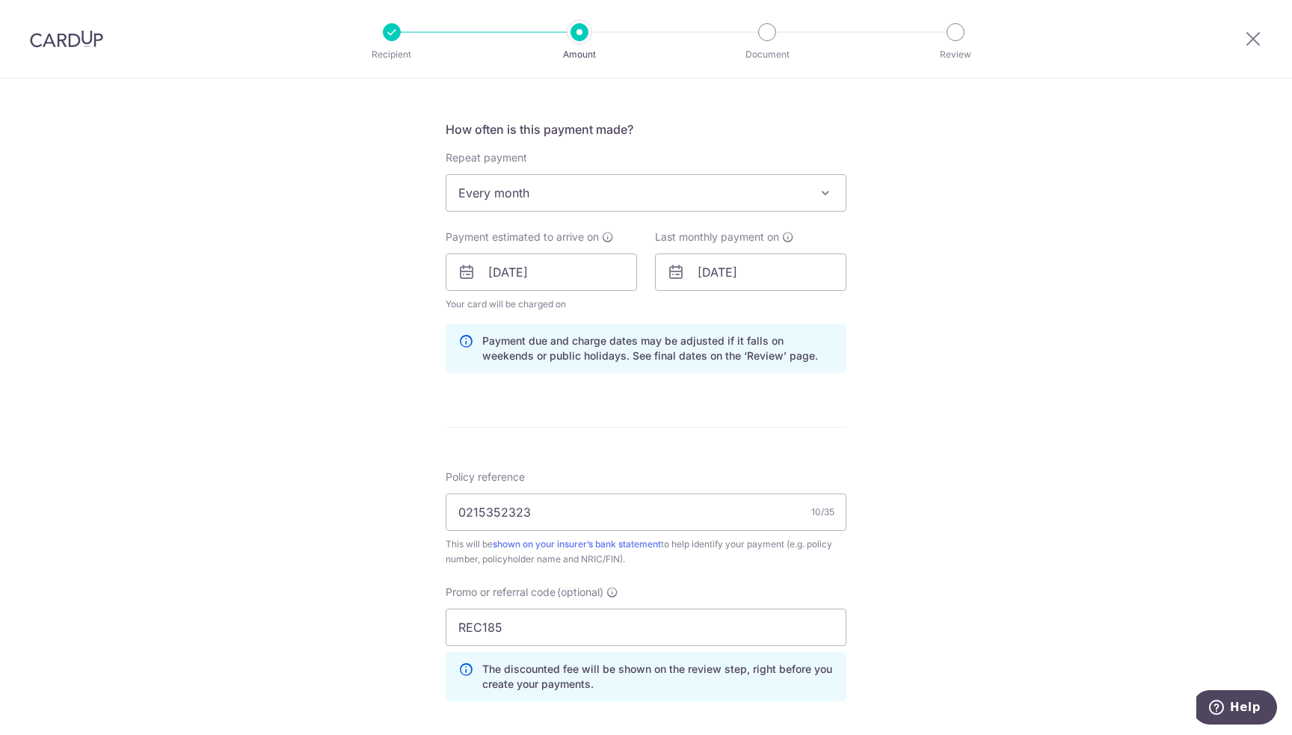
click at [1005, 426] on div "Tell us more about your payment Enter payment amount SGD 309.00 309.00 Select C…" at bounding box center [646, 282] width 1292 height 1481
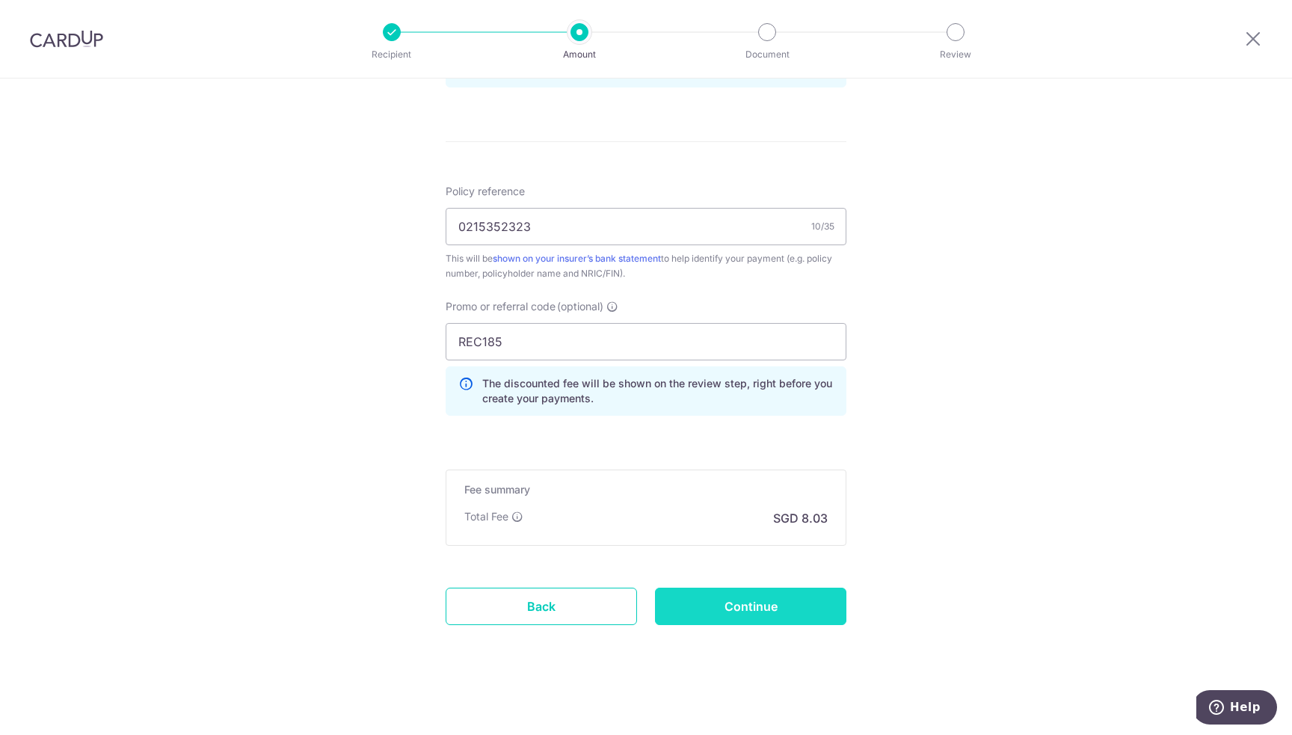
click at [808, 597] on input "Continue" at bounding box center [750, 606] width 191 height 37
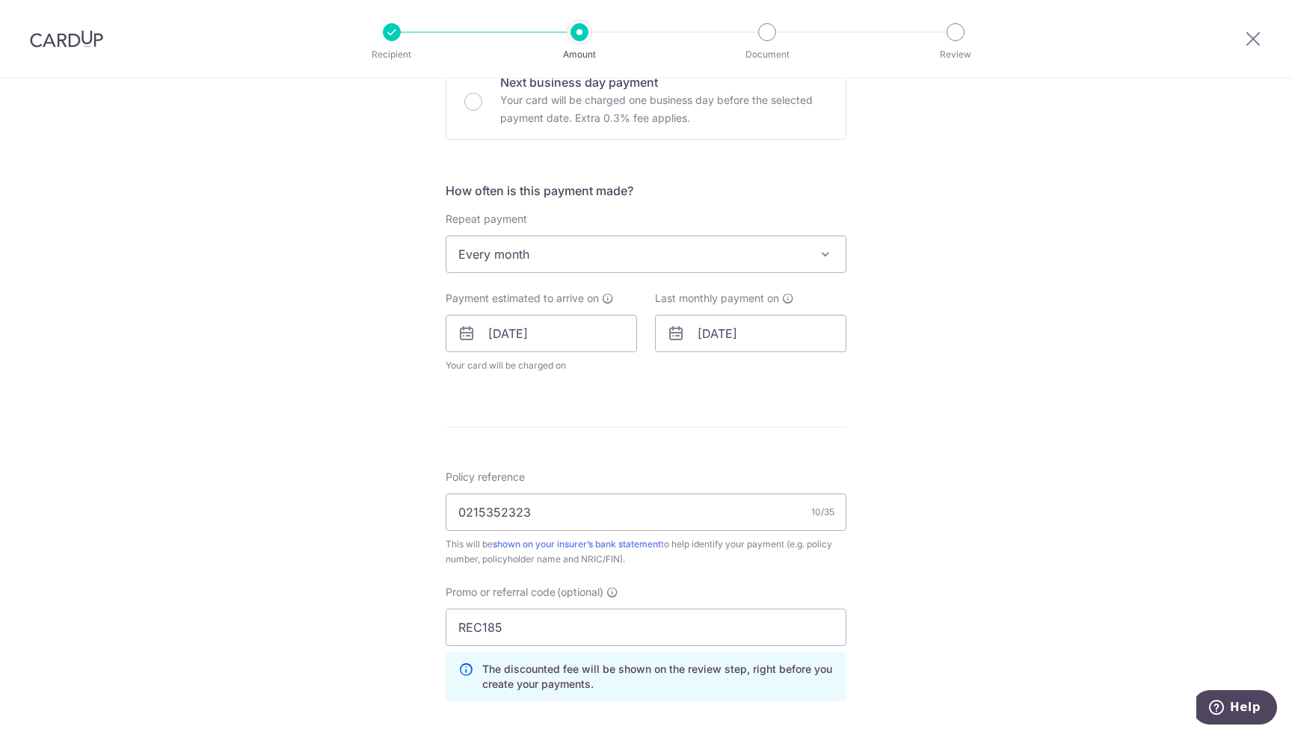
scroll to position [523, 0]
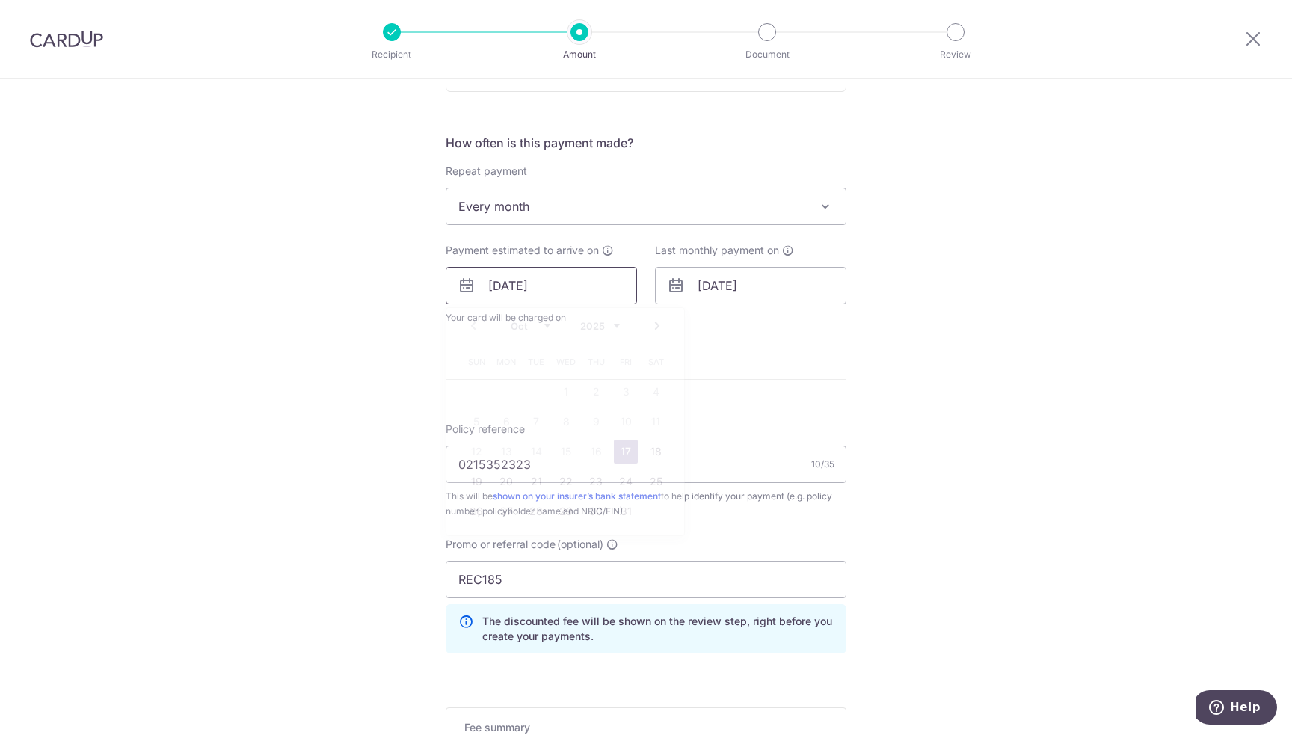
click at [539, 282] on input "[DATE]" at bounding box center [541, 285] width 191 height 37
click at [618, 451] on link "17" at bounding box center [626, 452] width 24 height 24
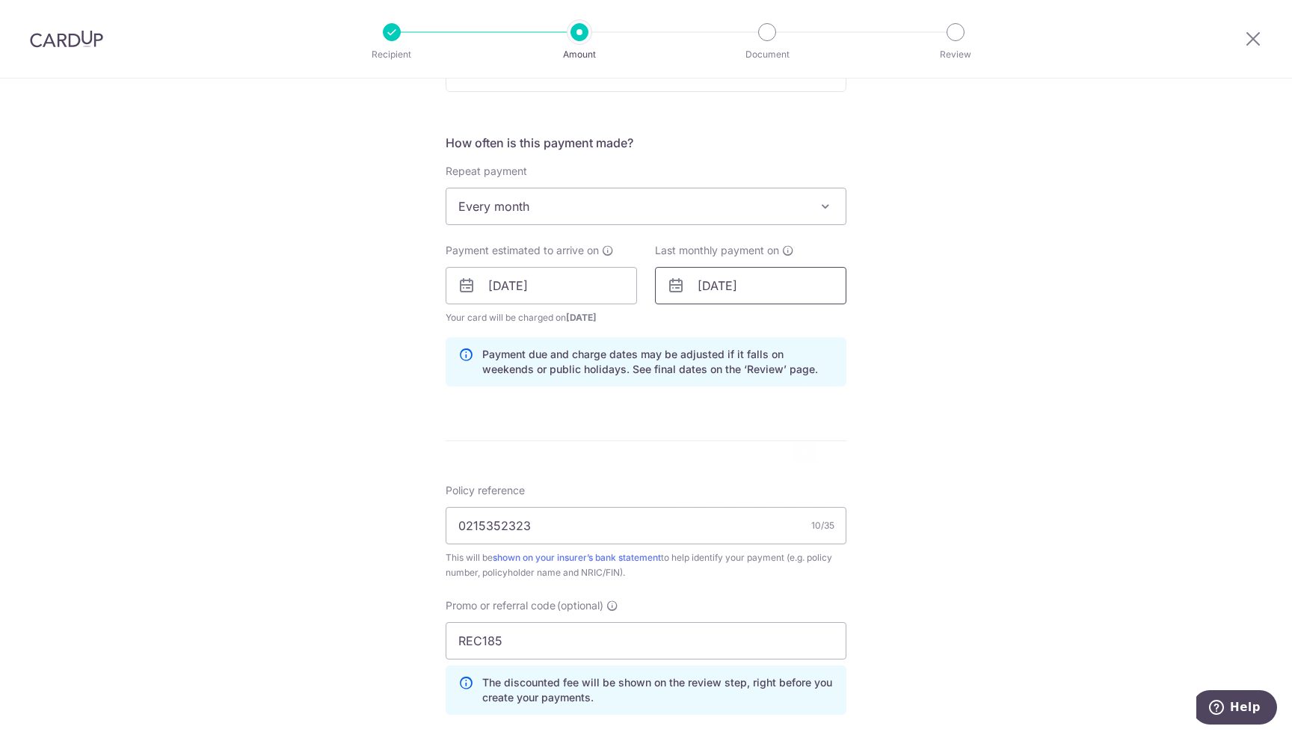
click at [774, 288] on input "15/01/2026" at bounding box center [750, 285] width 191 height 37
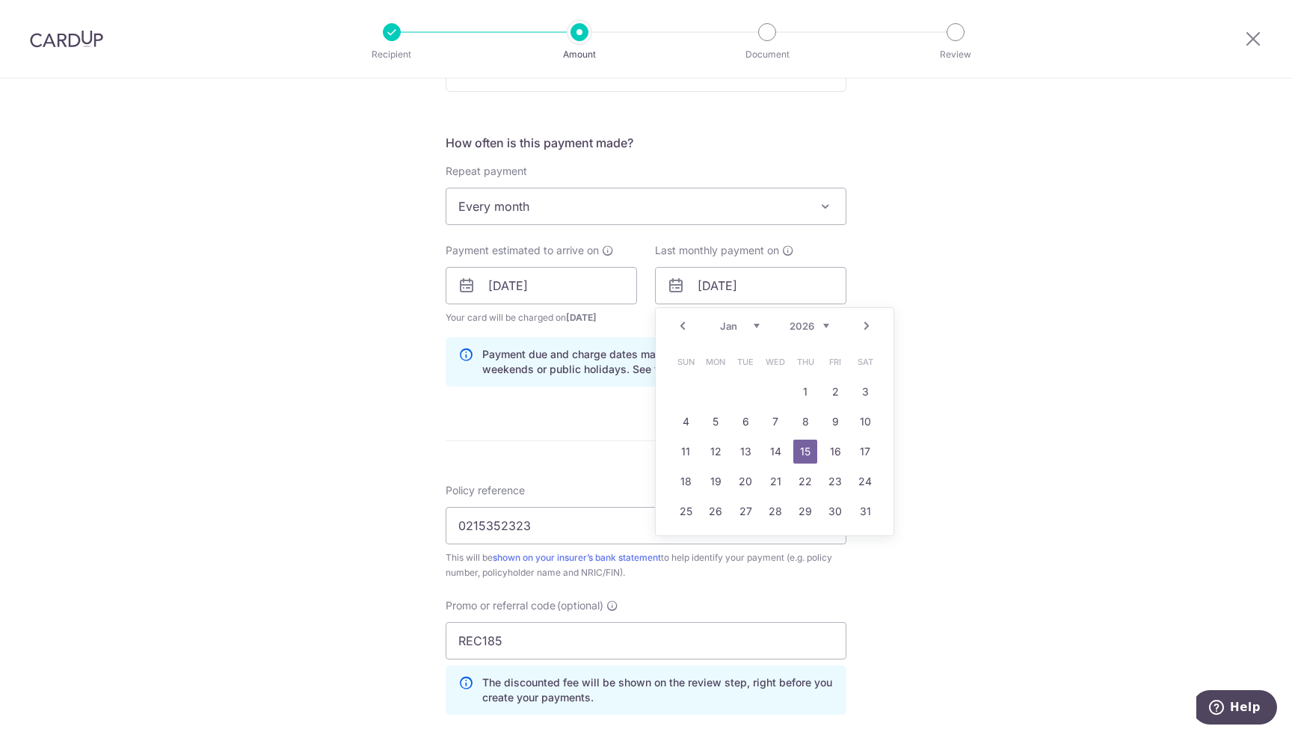
click at [859, 325] on link "Next" at bounding box center [867, 326] width 18 height 18
click at [677, 321] on link "Prev" at bounding box center [683, 326] width 18 height 18
click at [866, 451] on link "17" at bounding box center [865, 452] width 24 height 24
type input "17/01/2026"
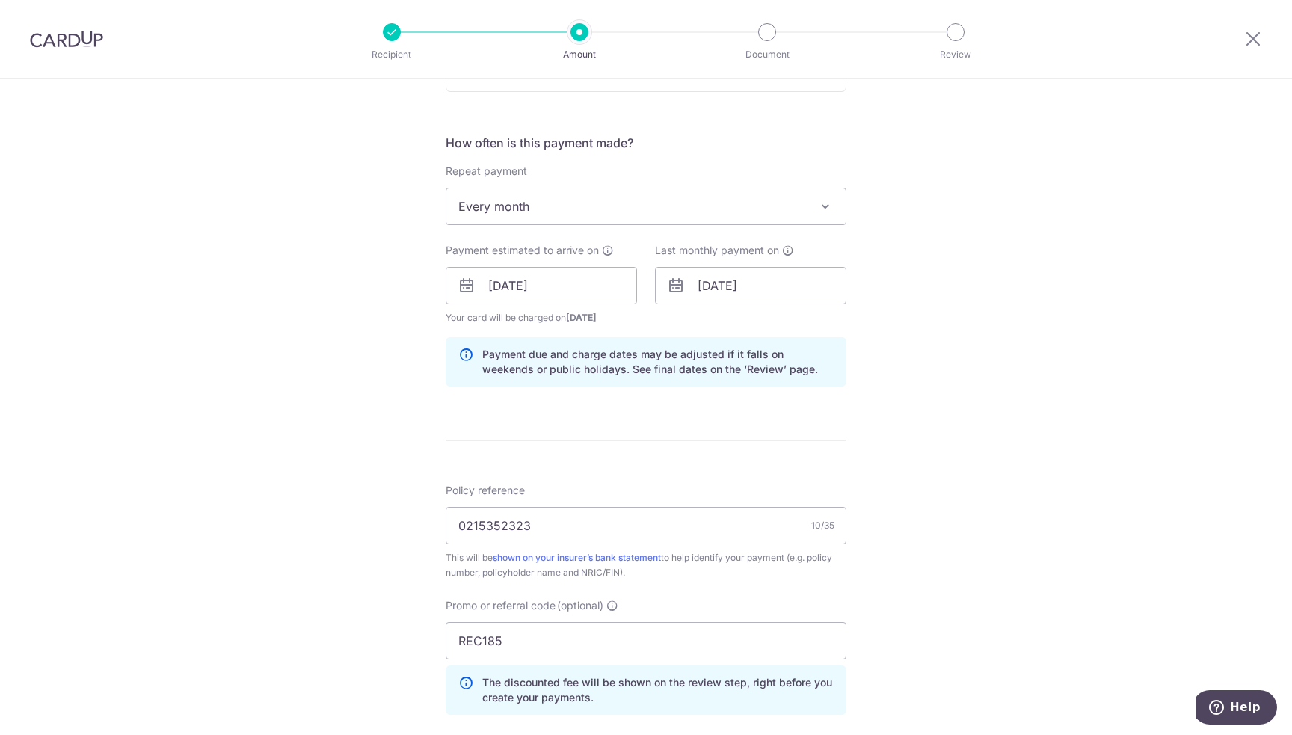
click at [960, 466] on div "Tell us more about your payment Enter payment amount SGD 309.00 309.00 Select C…" at bounding box center [646, 295] width 1292 height 1481
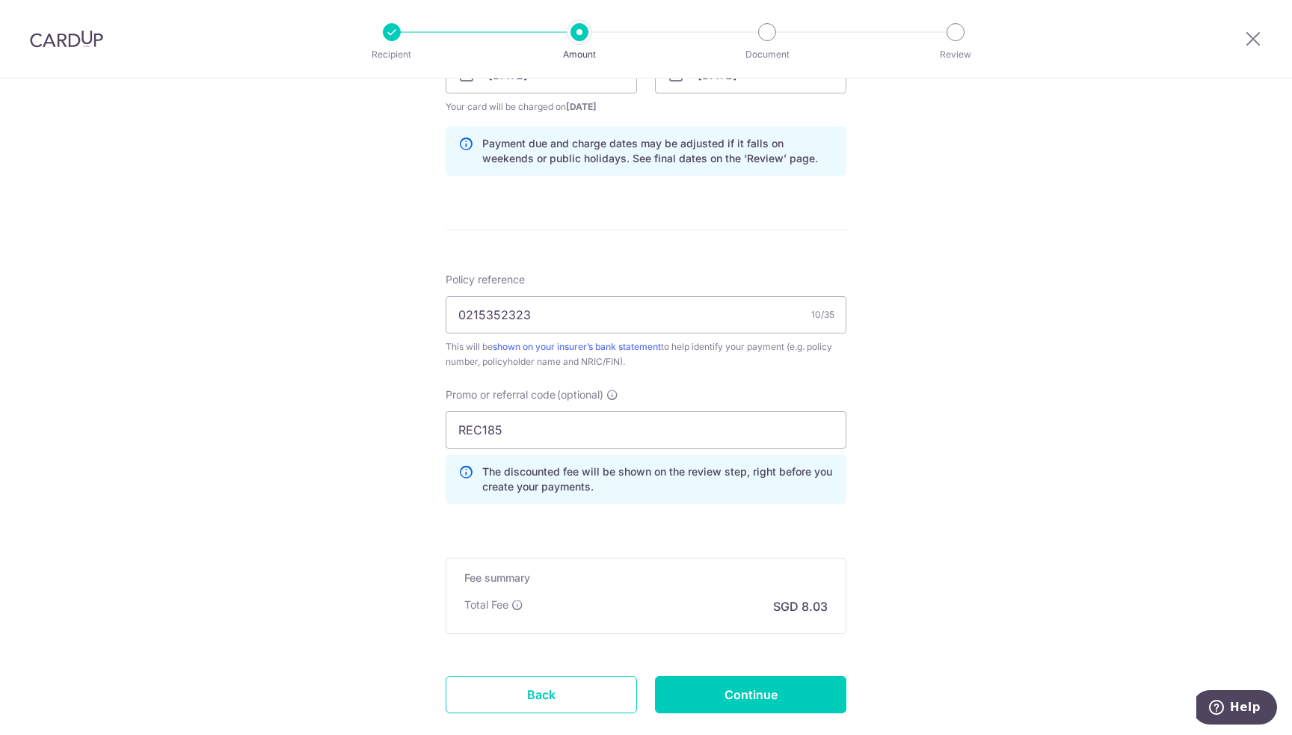
scroll to position [822, 0]
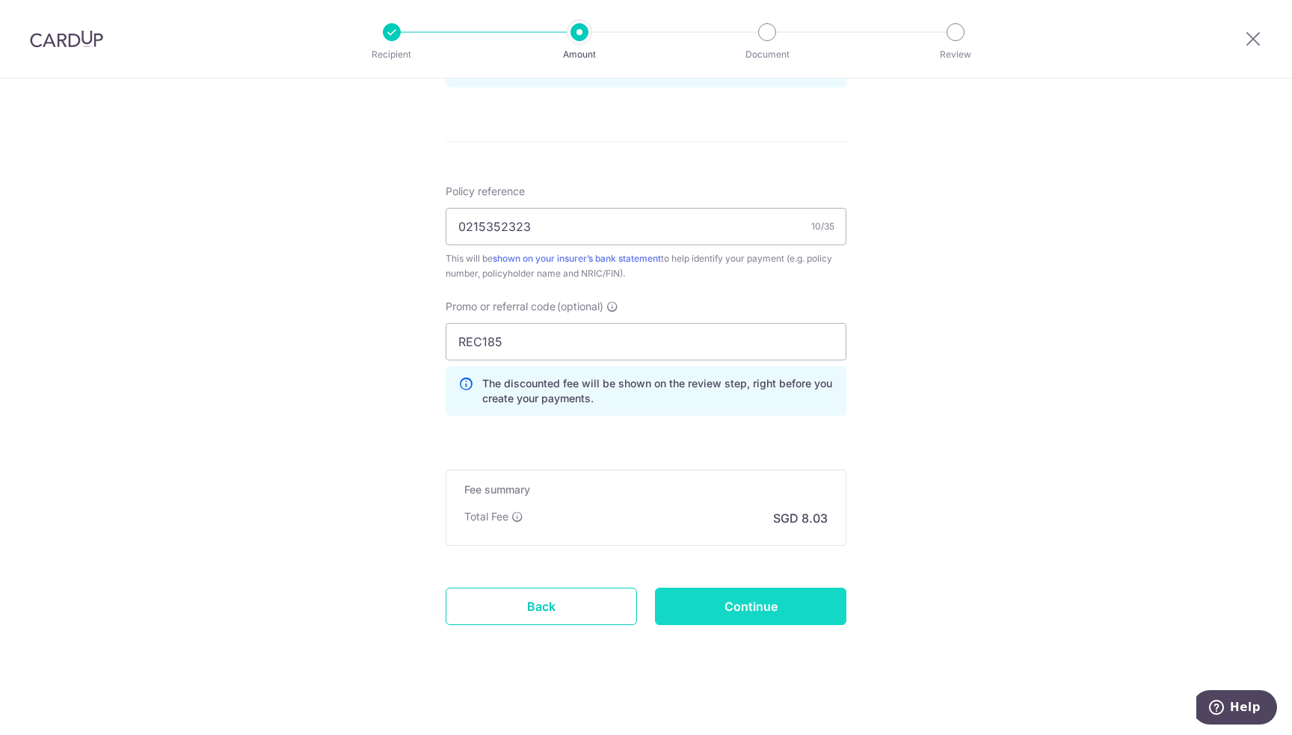
click at [787, 606] on input "Continue" at bounding box center [750, 606] width 191 height 37
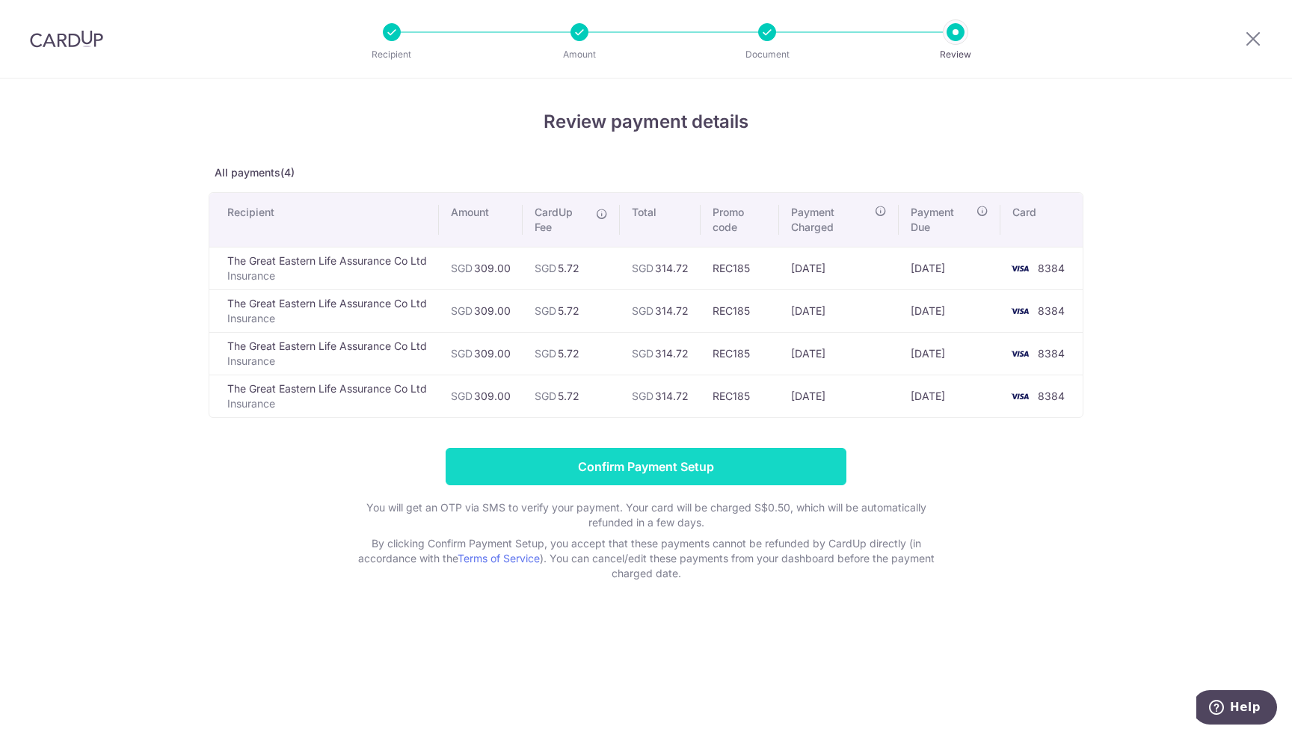
click at [686, 465] on input "Confirm Payment Setup" at bounding box center [646, 466] width 401 height 37
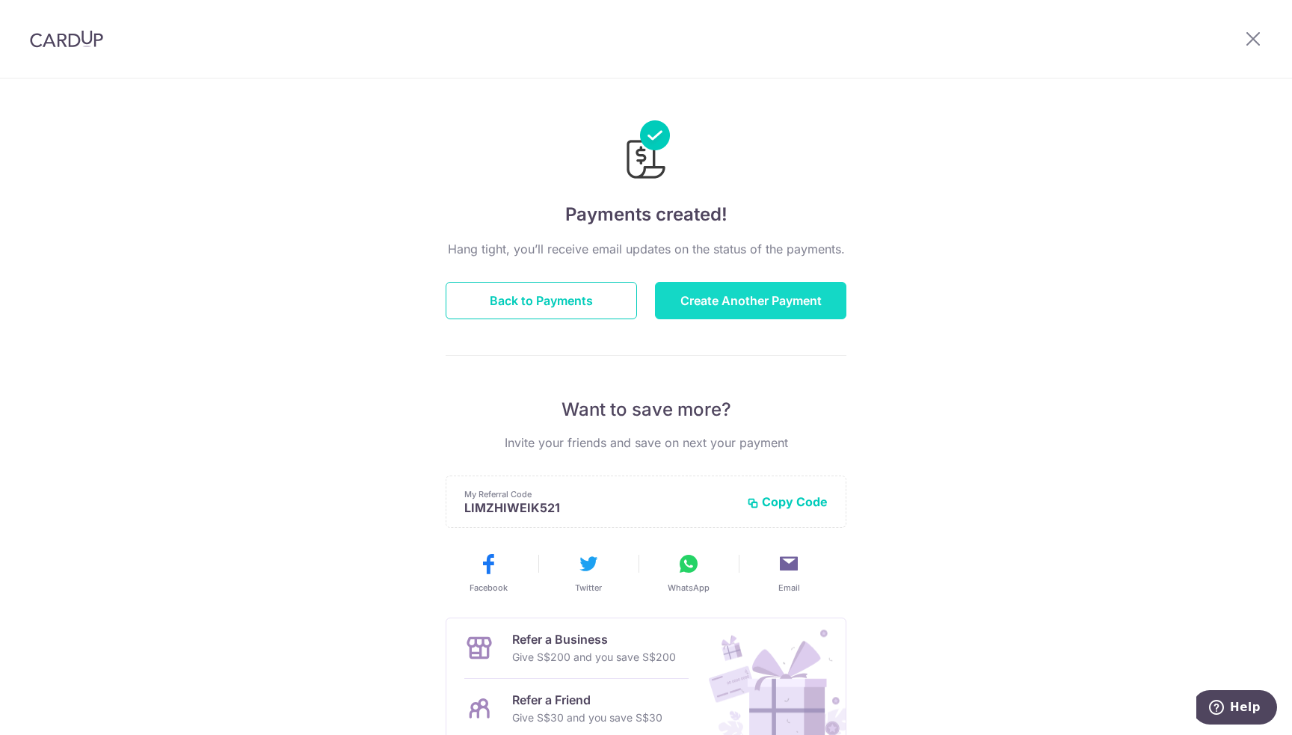
click at [766, 306] on button "Create Another Payment" at bounding box center [750, 300] width 191 height 37
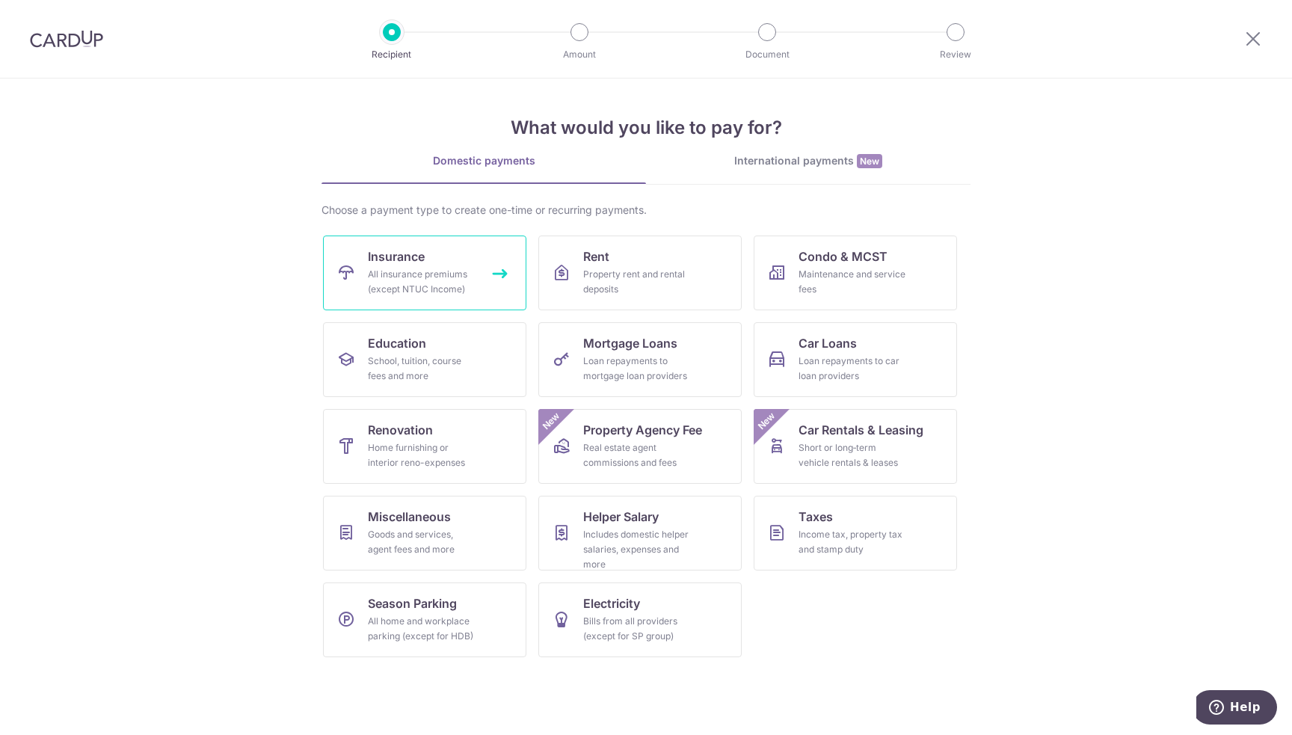
click at [395, 268] on div "All insurance premiums (except NTUC Income)" at bounding box center [422, 282] width 108 height 30
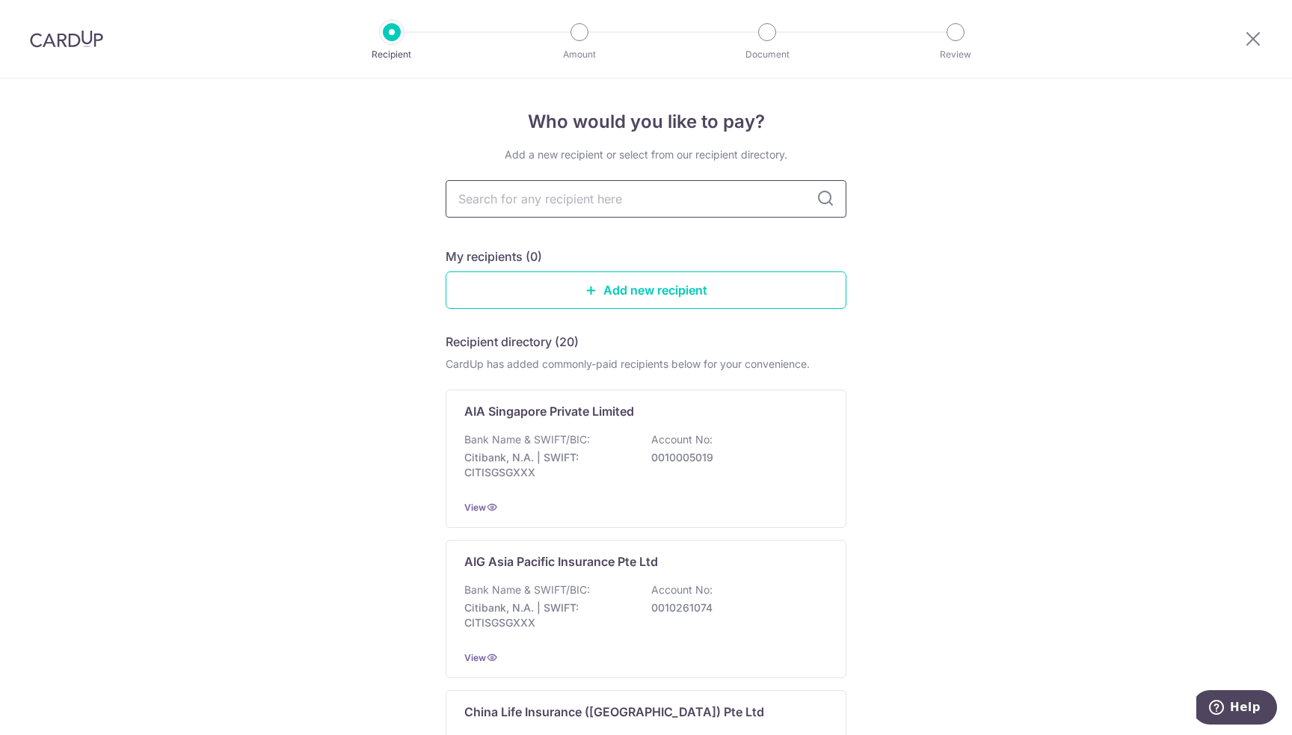
click at [621, 208] on input "text" at bounding box center [646, 198] width 401 height 37
type input "r"
type input "great"
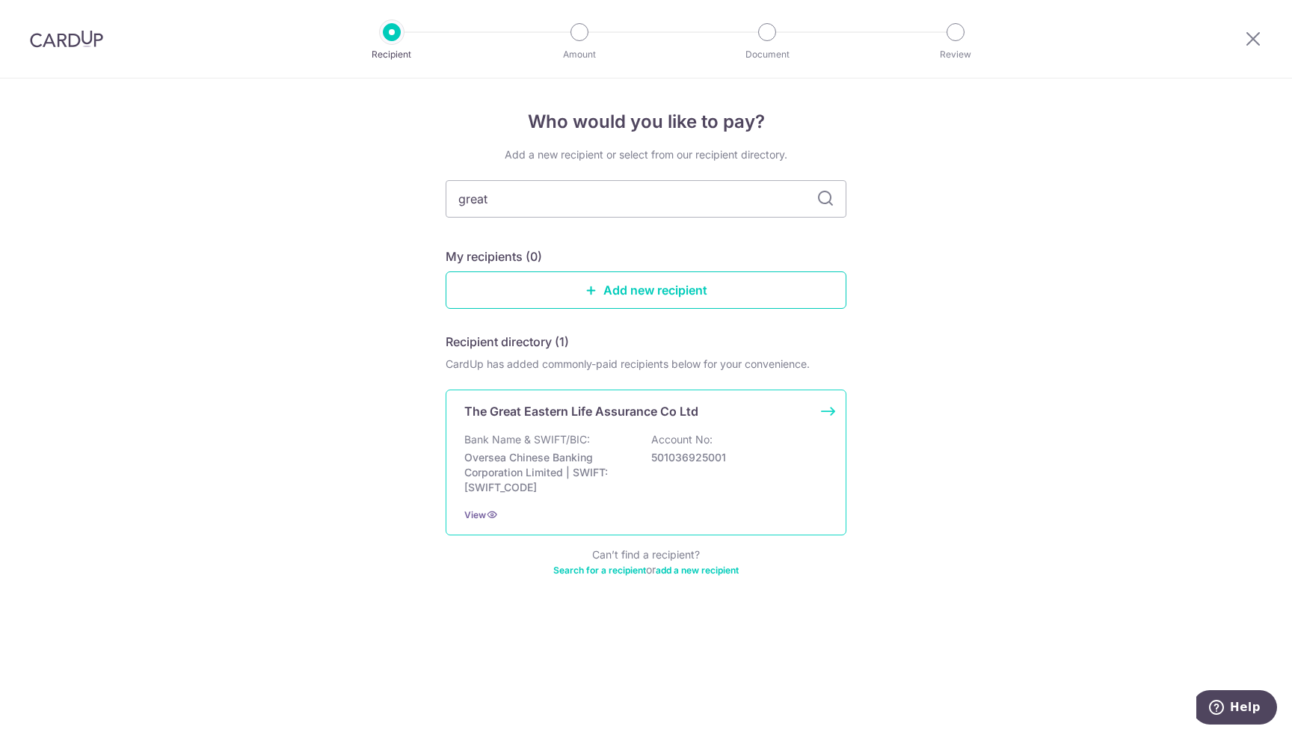
click at [607, 438] on div "Bank Name & SWIFT/BIC: Oversea Chinese Banking Corporation Limited | SWIFT: [SW…" at bounding box center [645, 463] width 363 height 63
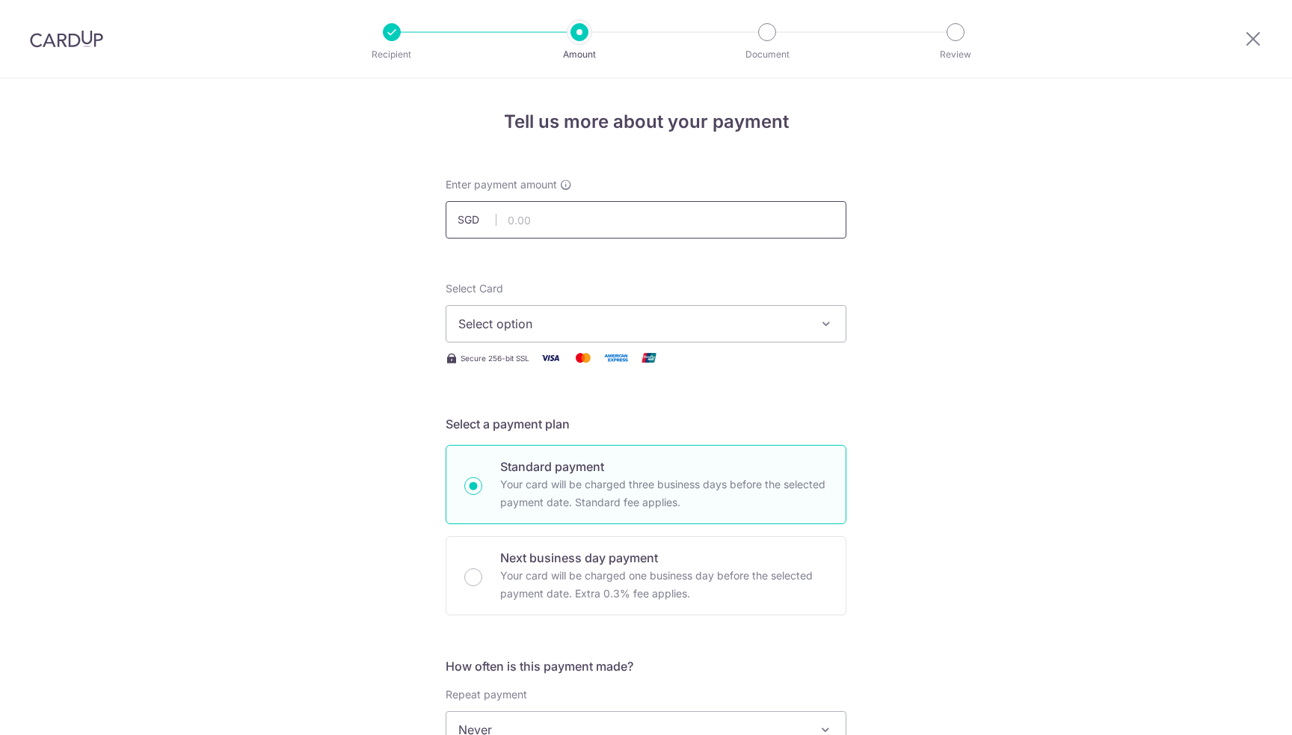
click at [582, 208] on input "text" at bounding box center [646, 219] width 401 height 37
type input "309.00"
click at [625, 307] on button "Select option" at bounding box center [646, 323] width 401 height 37
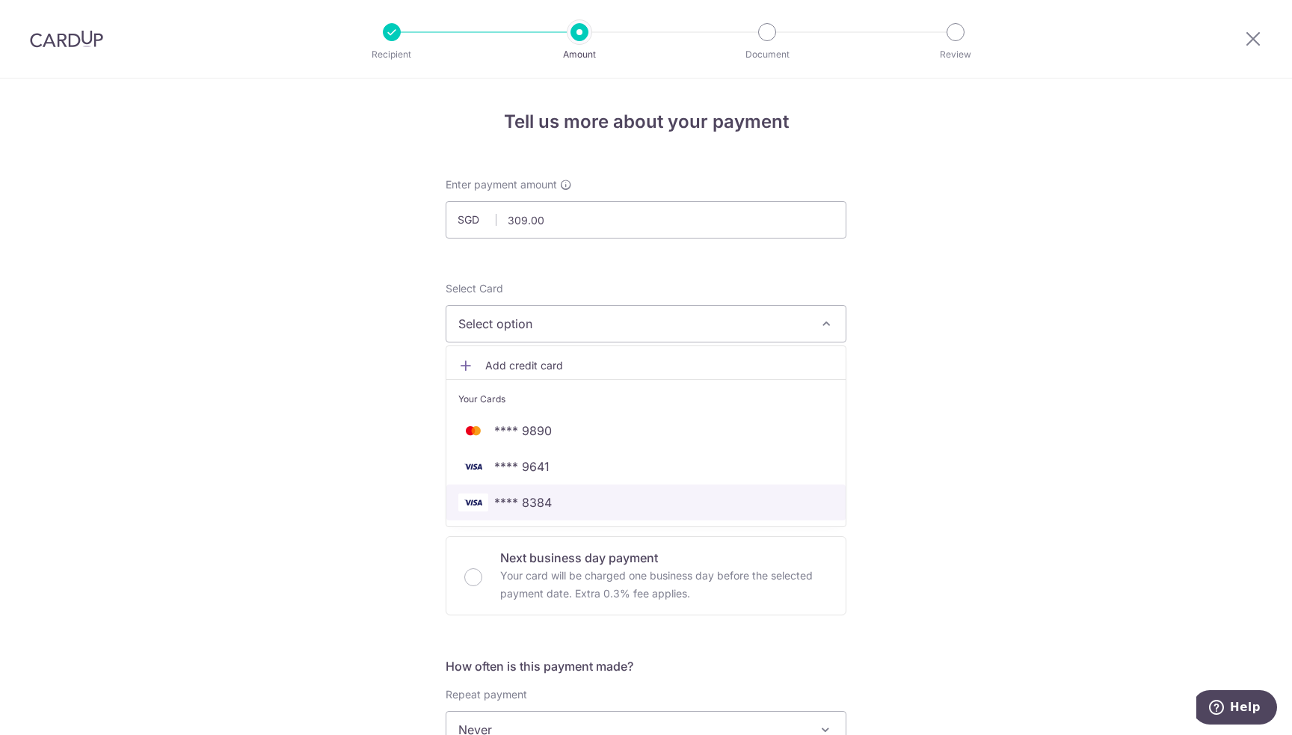
click at [541, 499] on span "**** 8384" at bounding box center [523, 502] width 58 height 18
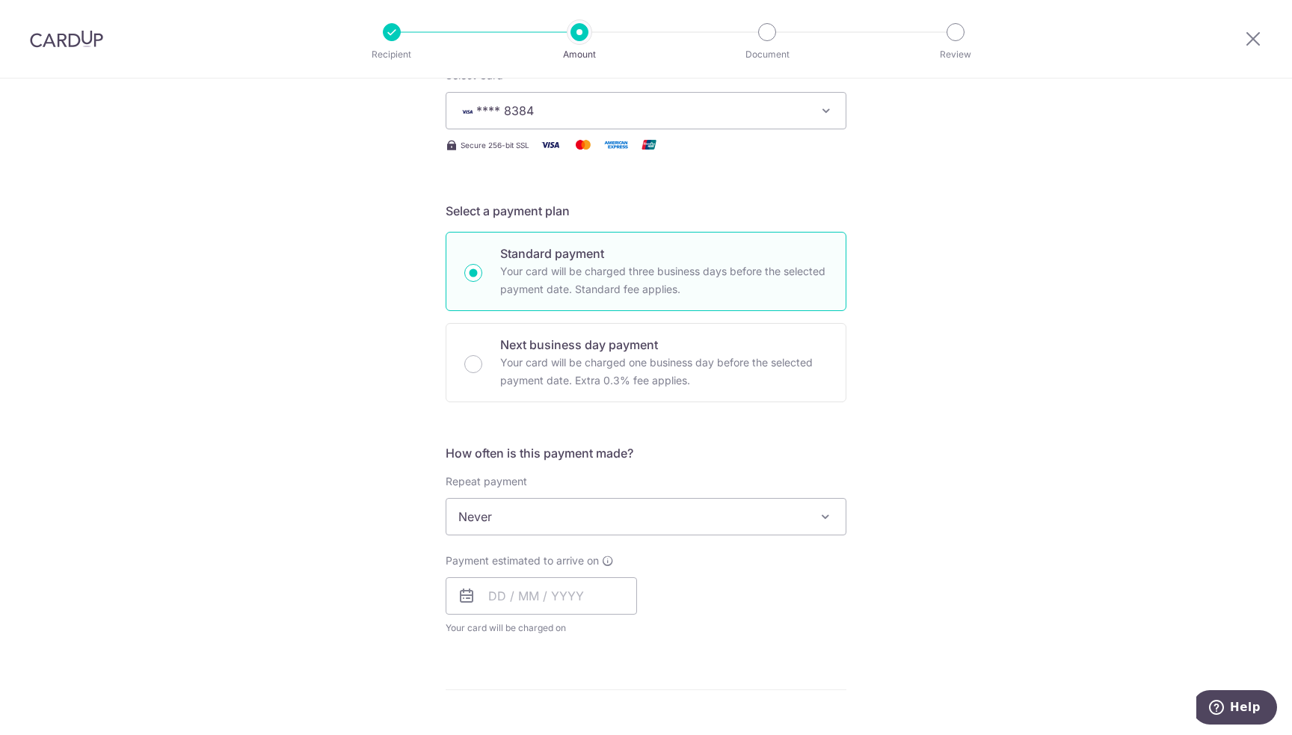
scroll to position [374, 0]
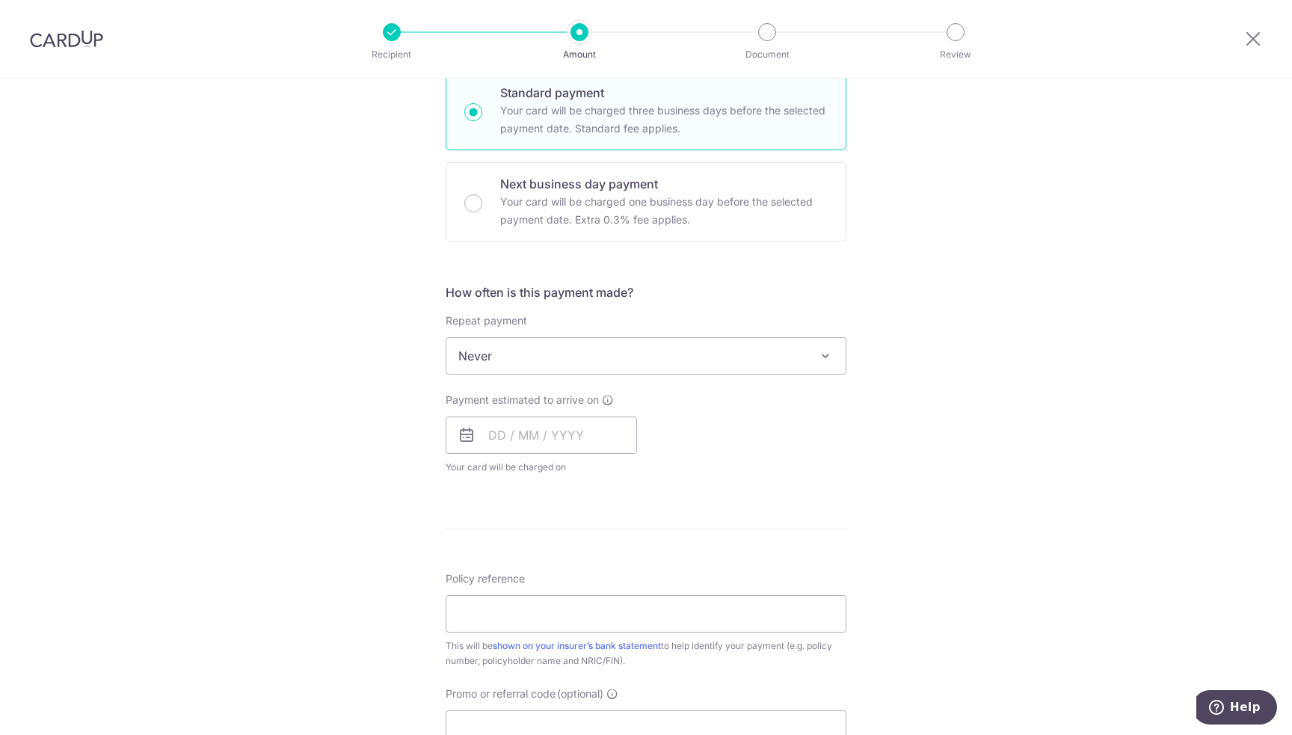
click at [580, 355] on span "Never" at bounding box center [645, 356] width 399 height 36
click at [550, 435] on input "text" at bounding box center [541, 434] width 191 height 37
drag, startPoint x: 997, startPoint y: 544, endPoint x: 983, endPoint y: 544, distance: 13.5
click at [997, 544] on div "Tell us more about your payment Enter payment amount SGD 309.00 309.00 Select C…" at bounding box center [646, 381] width 1292 height 1352
click at [575, 424] on input "text" at bounding box center [541, 434] width 191 height 37
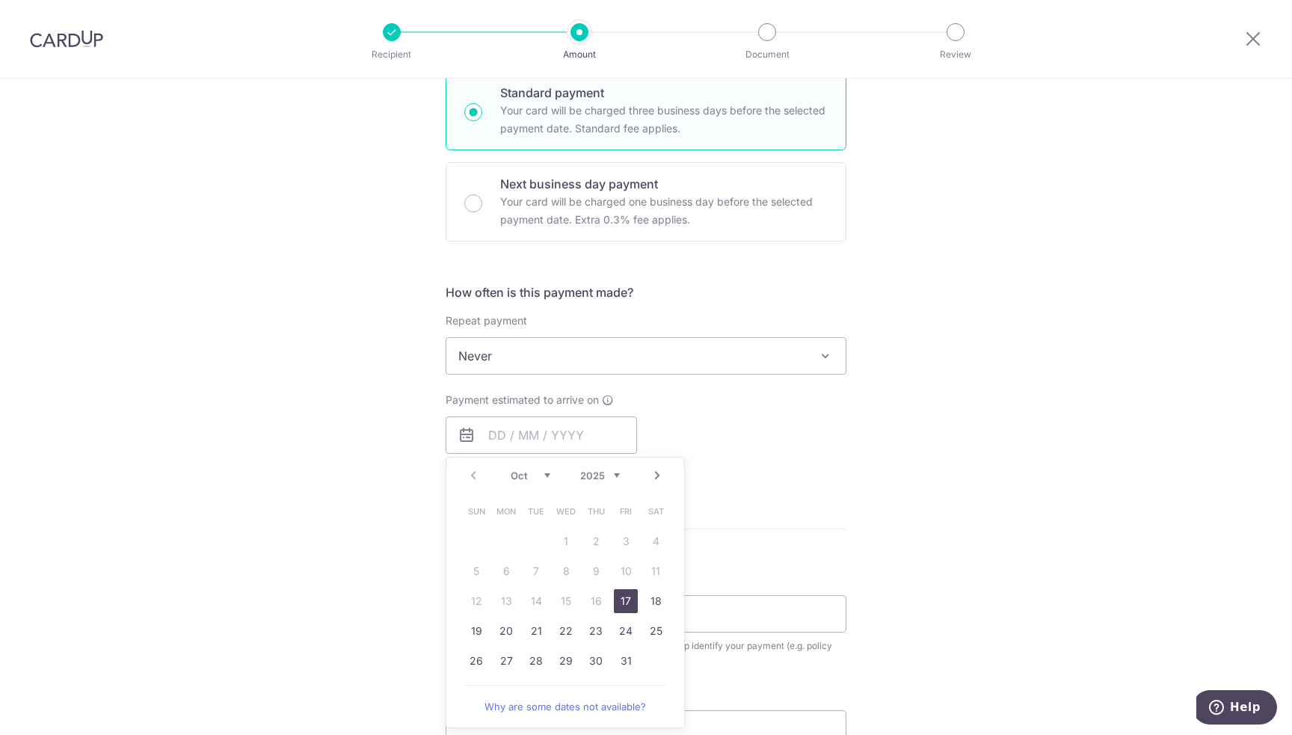
drag, startPoint x: 622, startPoint y: 598, endPoint x: 816, endPoint y: 481, distance: 226.7
click at [622, 598] on link "17" at bounding box center [626, 601] width 24 height 24
type input "17/10/2025"
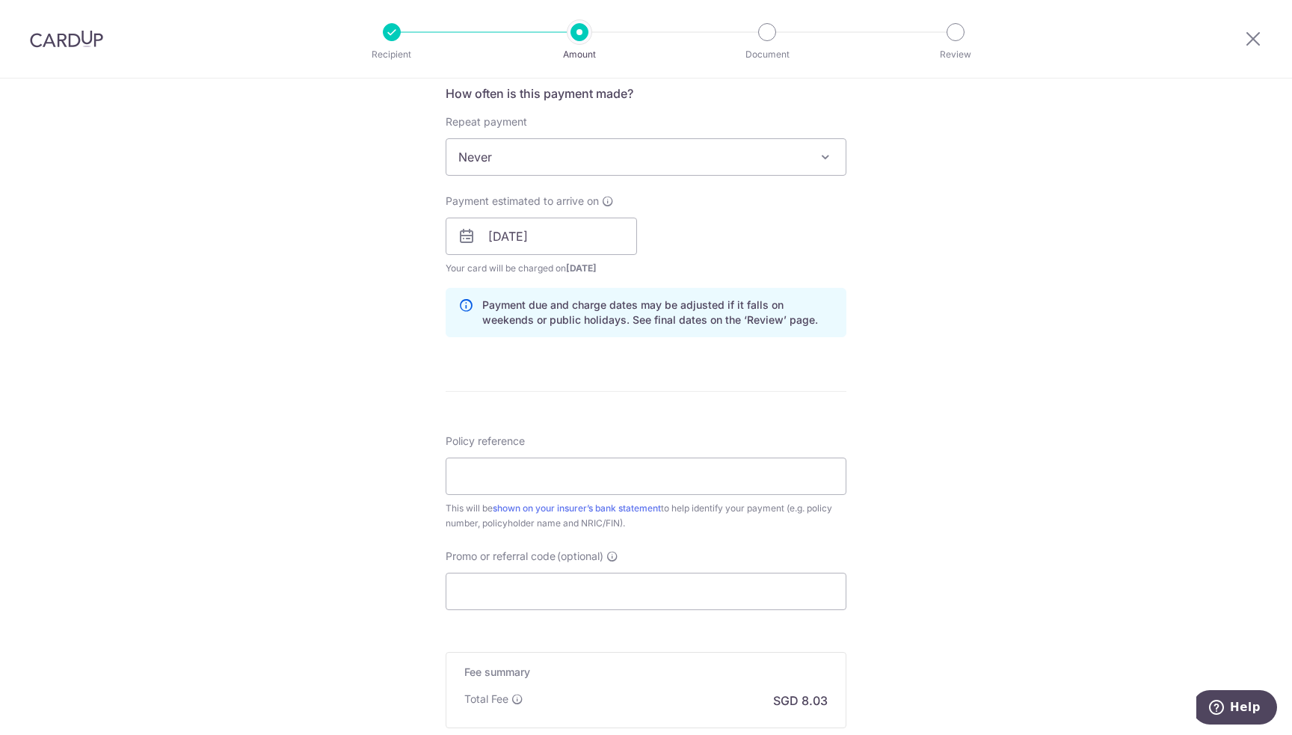
scroll to position [598, 0]
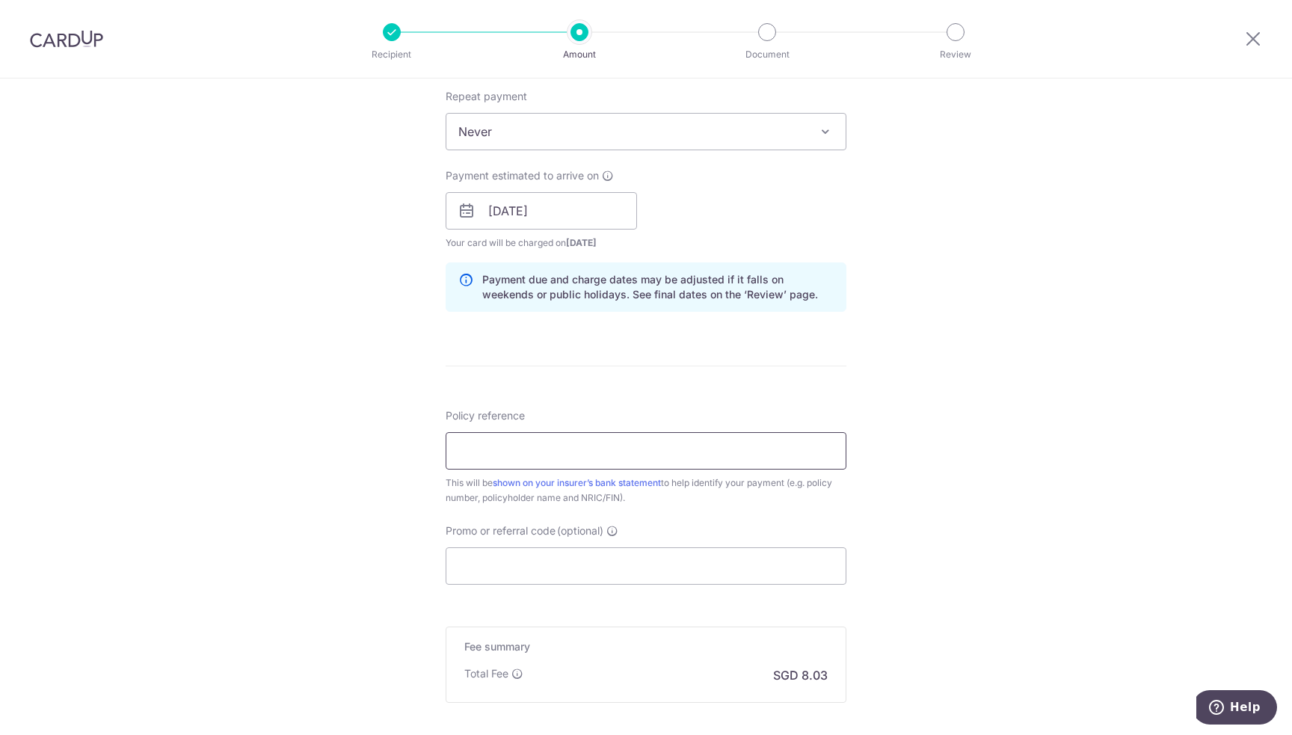
click at [615, 457] on input "Policy reference" at bounding box center [646, 450] width 401 height 37
paste input "REC185"
click at [548, 561] on input "Promo or referral code (optional)" at bounding box center [646, 565] width 401 height 37
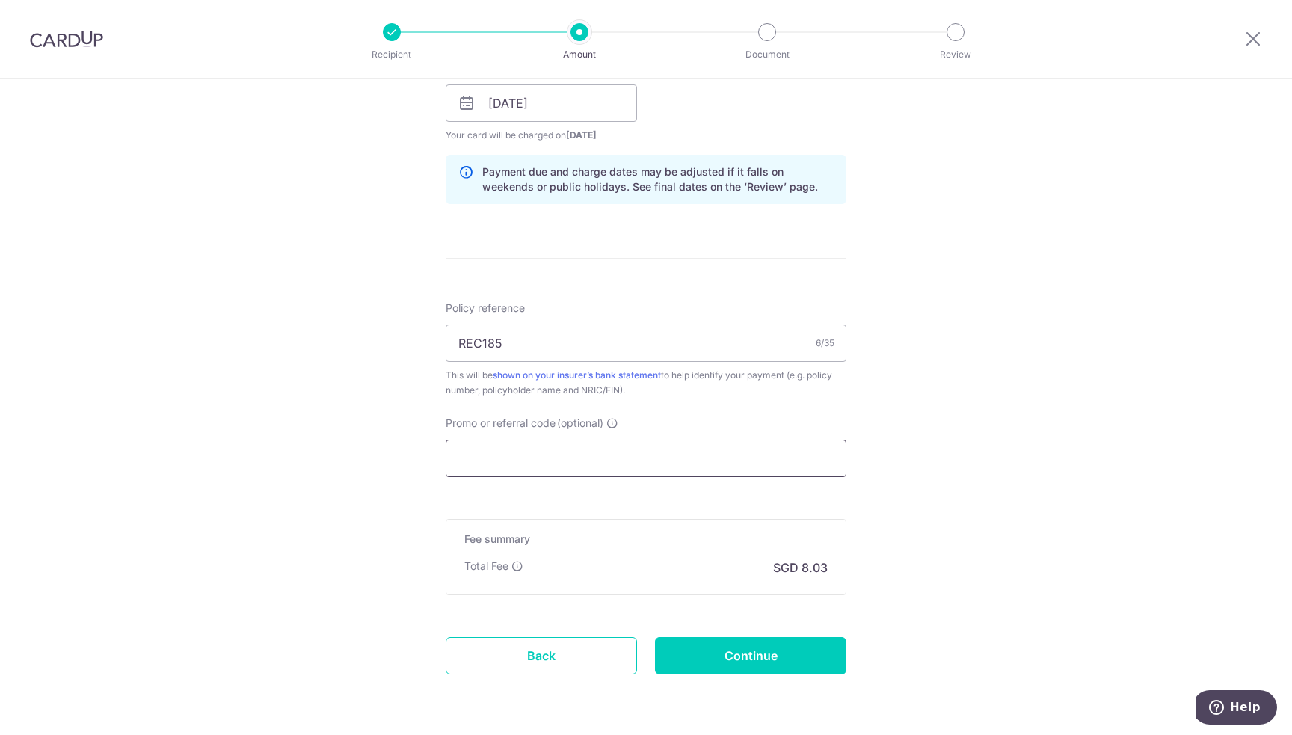
scroll to position [748, 0]
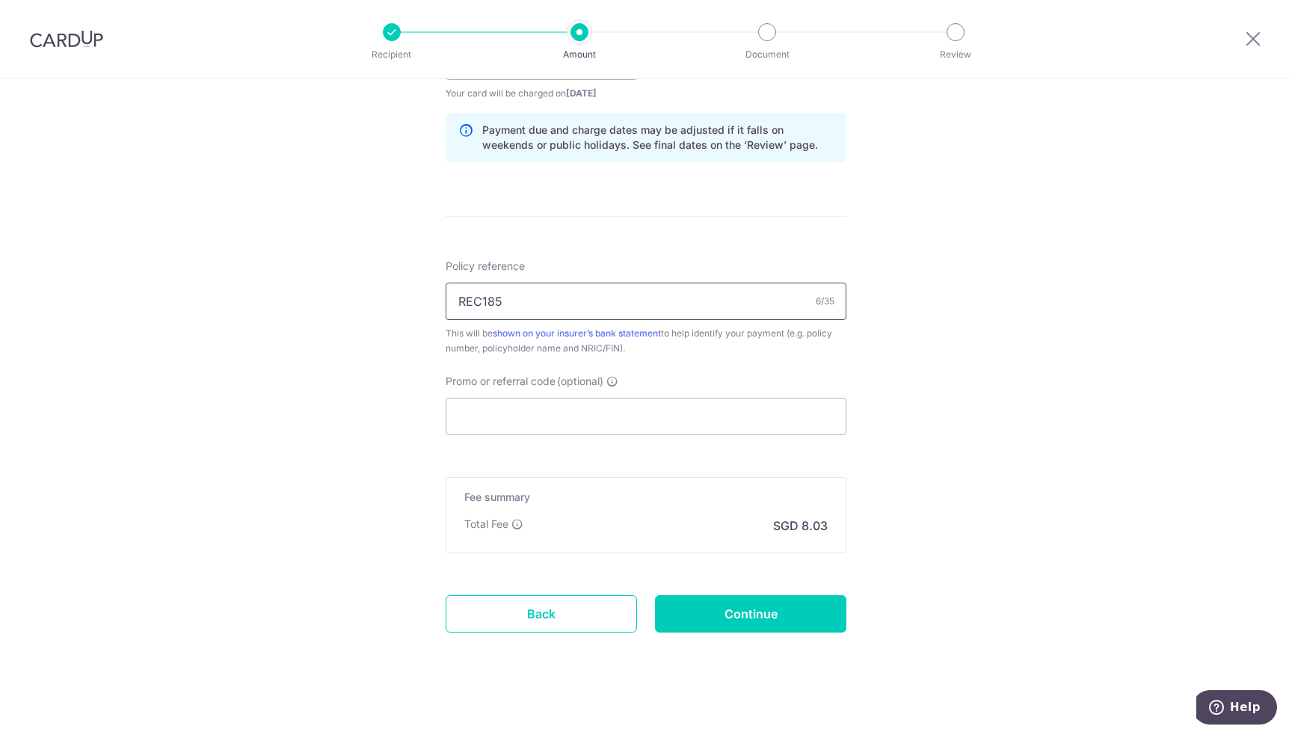
drag, startPoint x: 552, startPoint y: 303, endPoint x: 414, endPoint y: 312, distance: 137.9
click at [414, 312] on div "Tell us more about your payment Enter payment amount SGD 309.00 309.00 Select C…" at bounding box center [646, 38] width 1292 height 1414
paste input "0215352323"
type input "0215352323"
click at [535, 405] on input "Promo or referral code (optional)" at bounding box center [646, 416] width 401 height 37
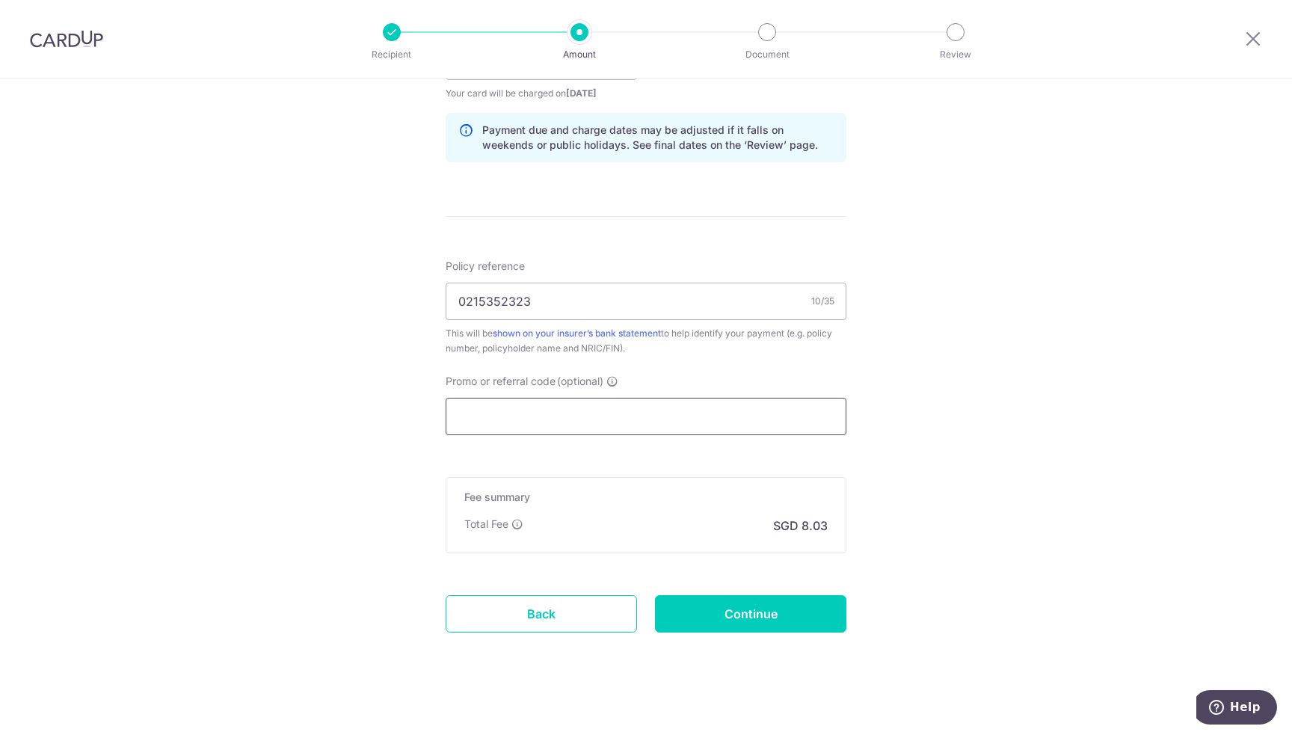
paste input "OFF225"
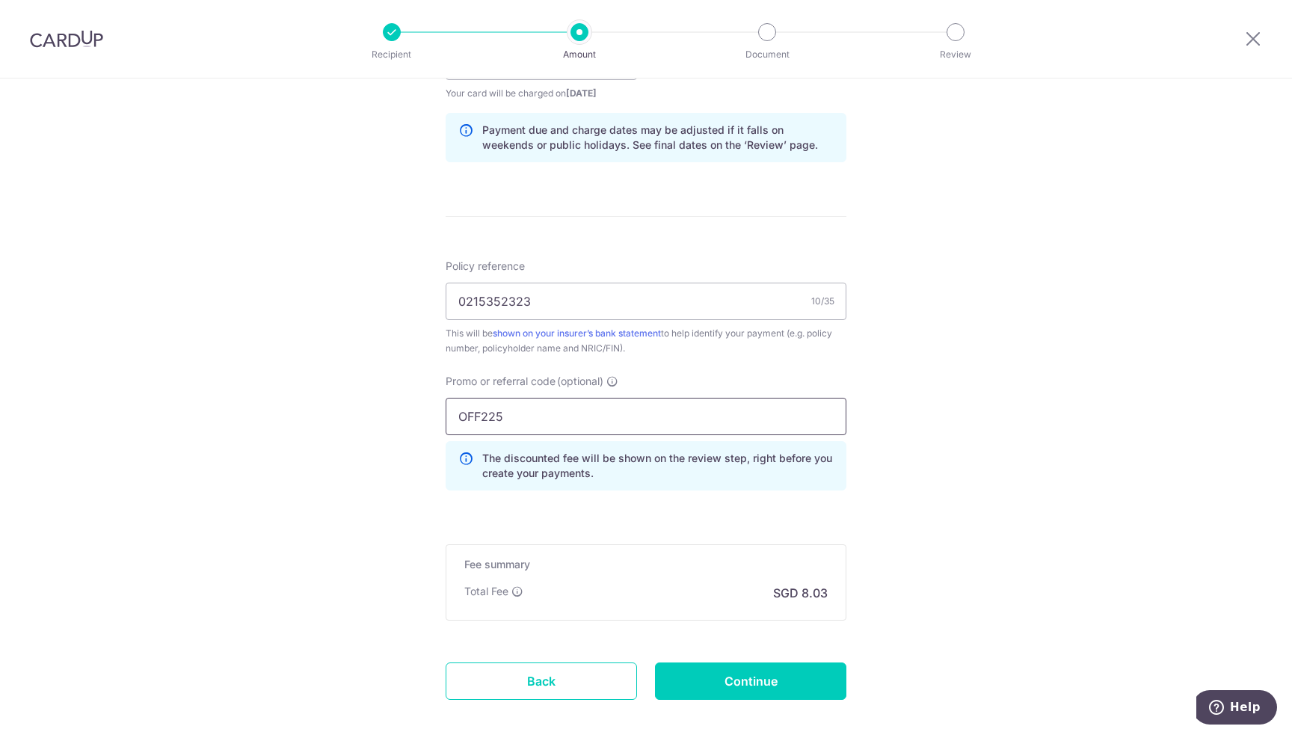
type input "OFF225"
click at [966, 464] on div "Tell us more about your payment Enter payment amount SGD 309.00 309.00 Select C…" at bounding box center [646, 71] width 1292 height 1481
click at [743, 675] on input "Continue" at bounding box center [750, 680] width 191 height 37
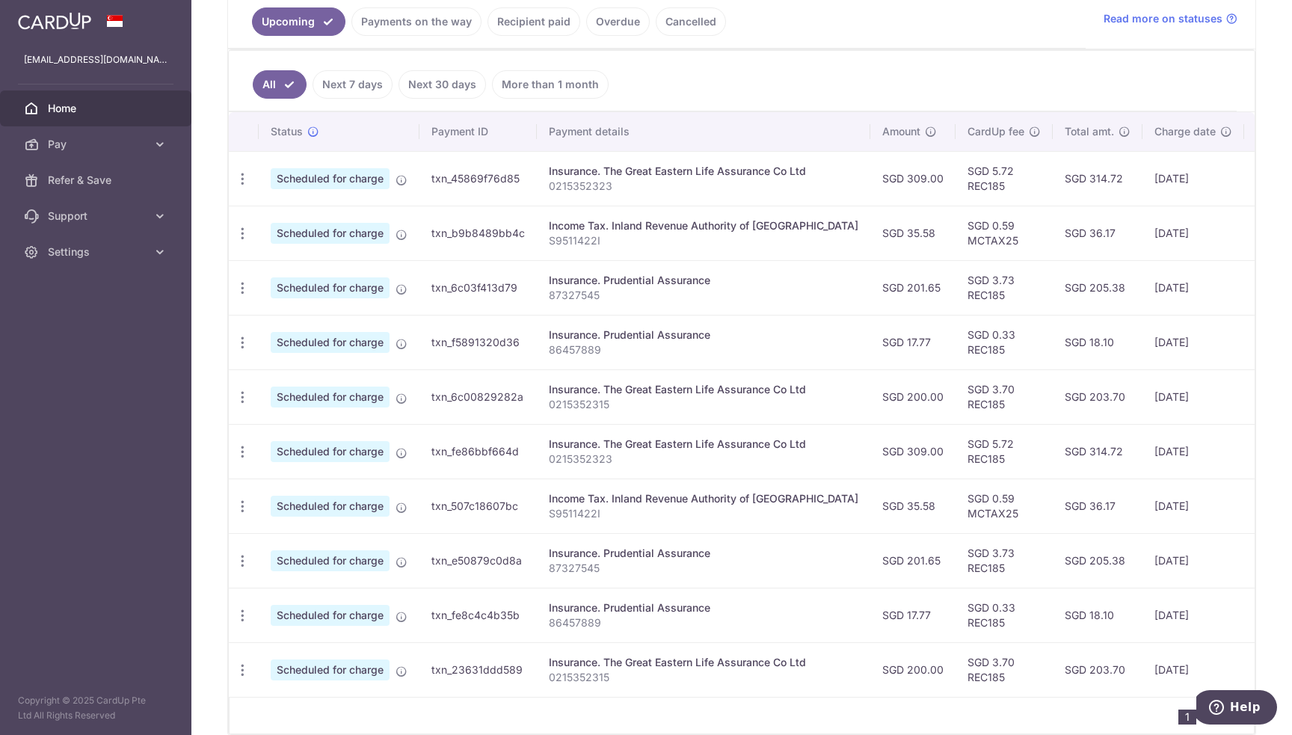
scroll to position [425, 0]
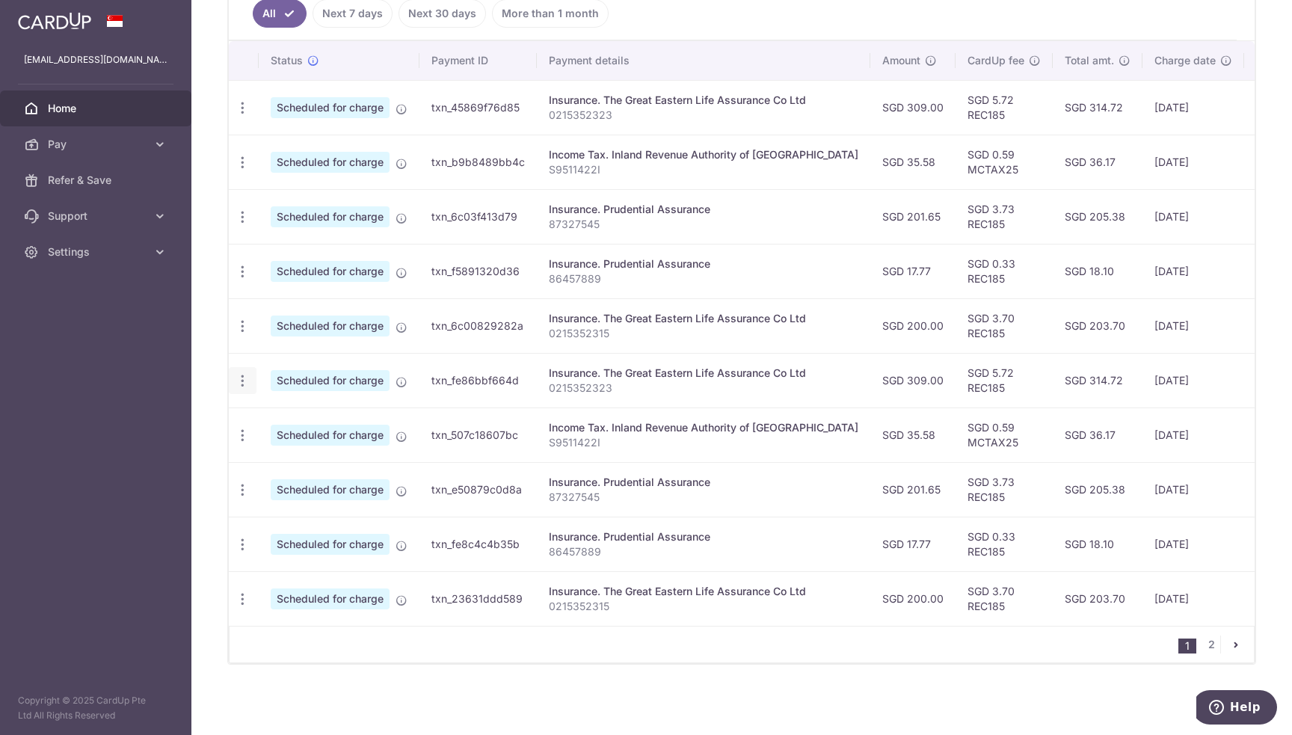
click at [238, 373] on icon "button" at bounding box center [243, 381] width 16 height 16
click at [304, 415] on span "Update payment" at bounding box center [322, 422] width 102 height 18
radio input "true"
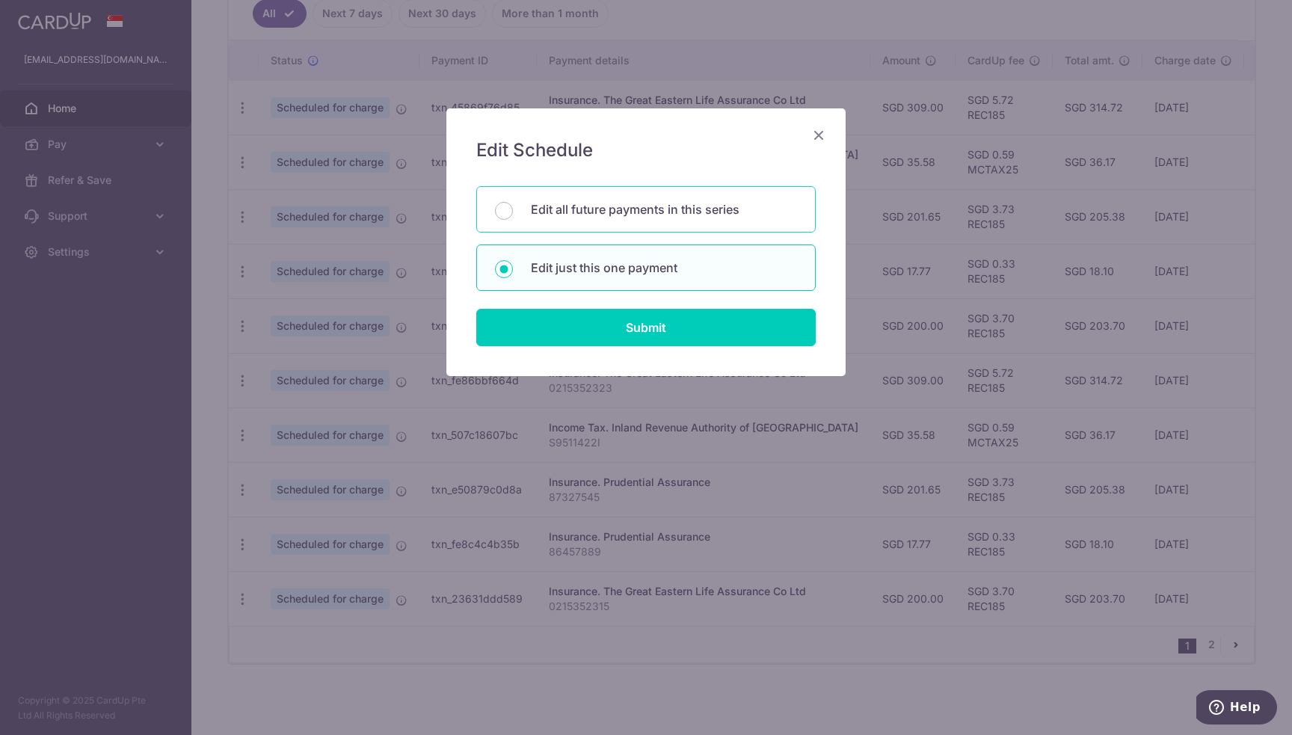
click at [607, 218] on p "Edit all future payments in this series" at bounding box center [664, 209] width 266 height 18
click at [513, 218] on input "Edit all future payments in this series" at bounding box center [504, 211] width 18 height 18
radio input "true"
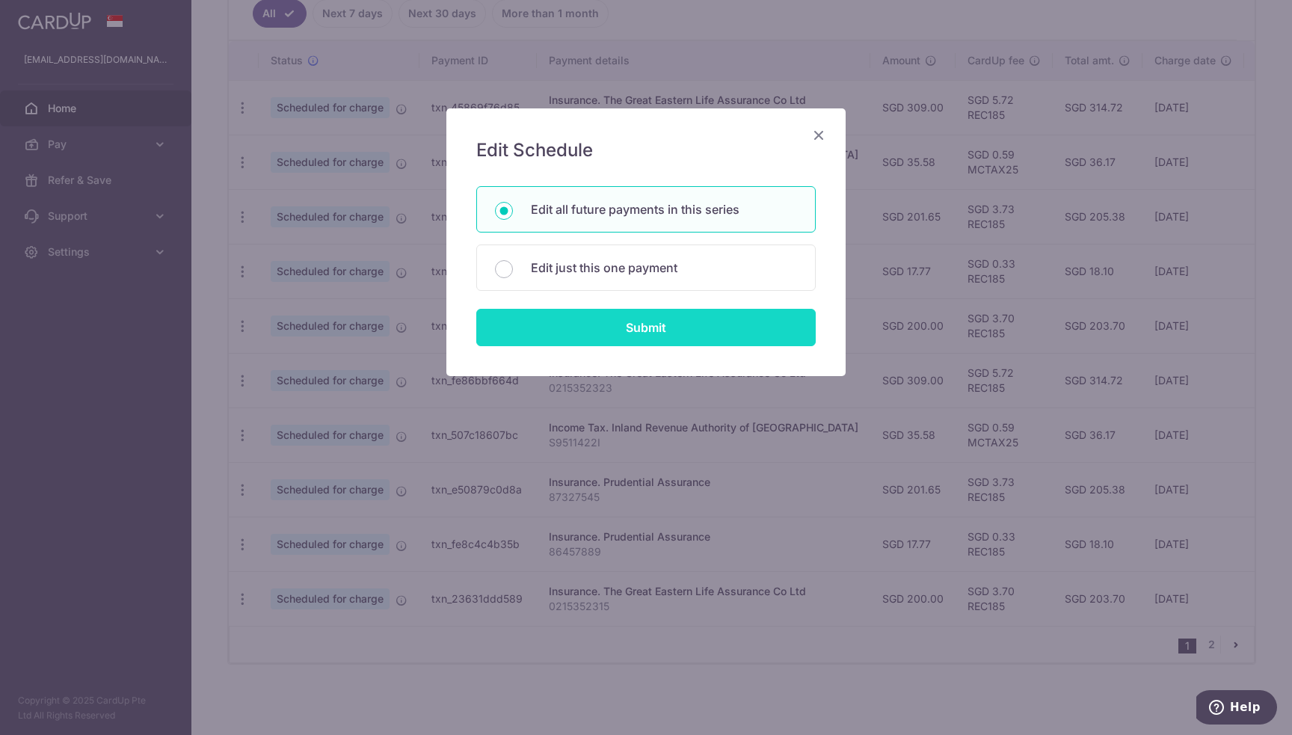
click at [627, 337] on input "Submit" at bounding box center [645, 327] width 339 height 37
radio input "true"
type input "309.00"
type input "0215352323"
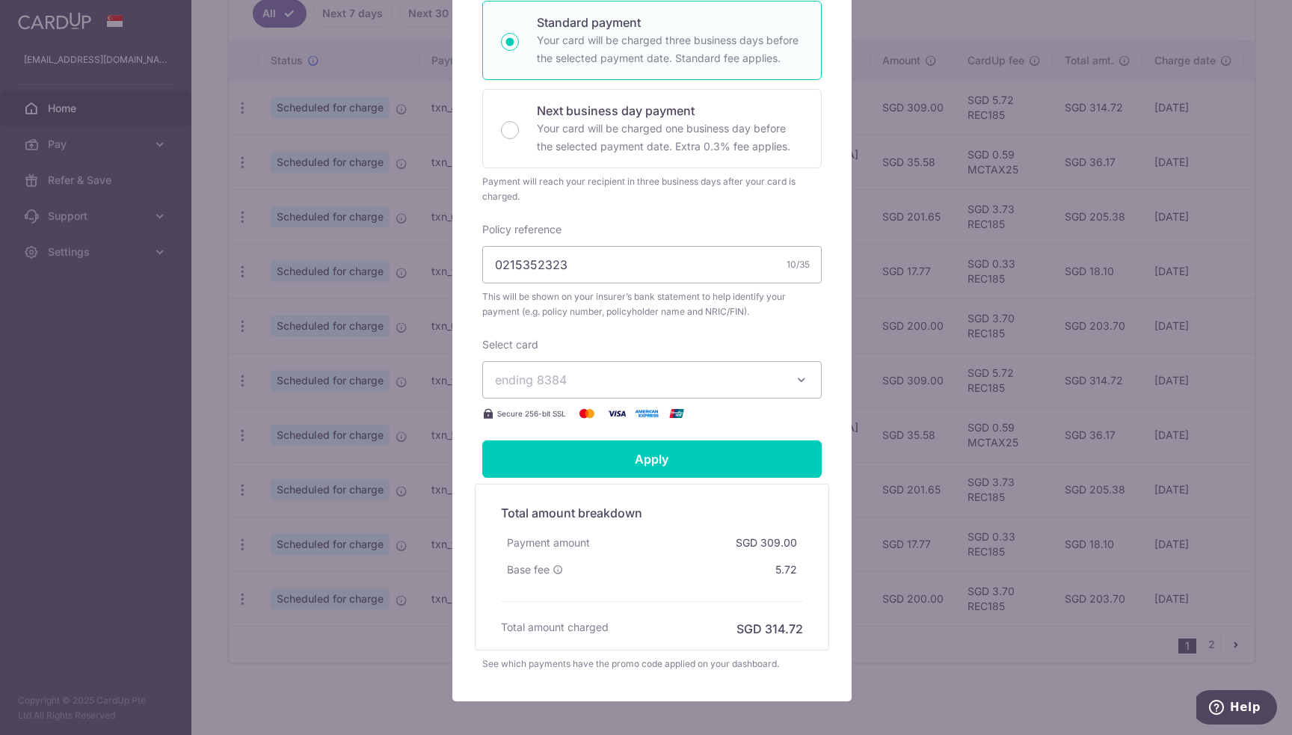
scroll to position [374, 0]
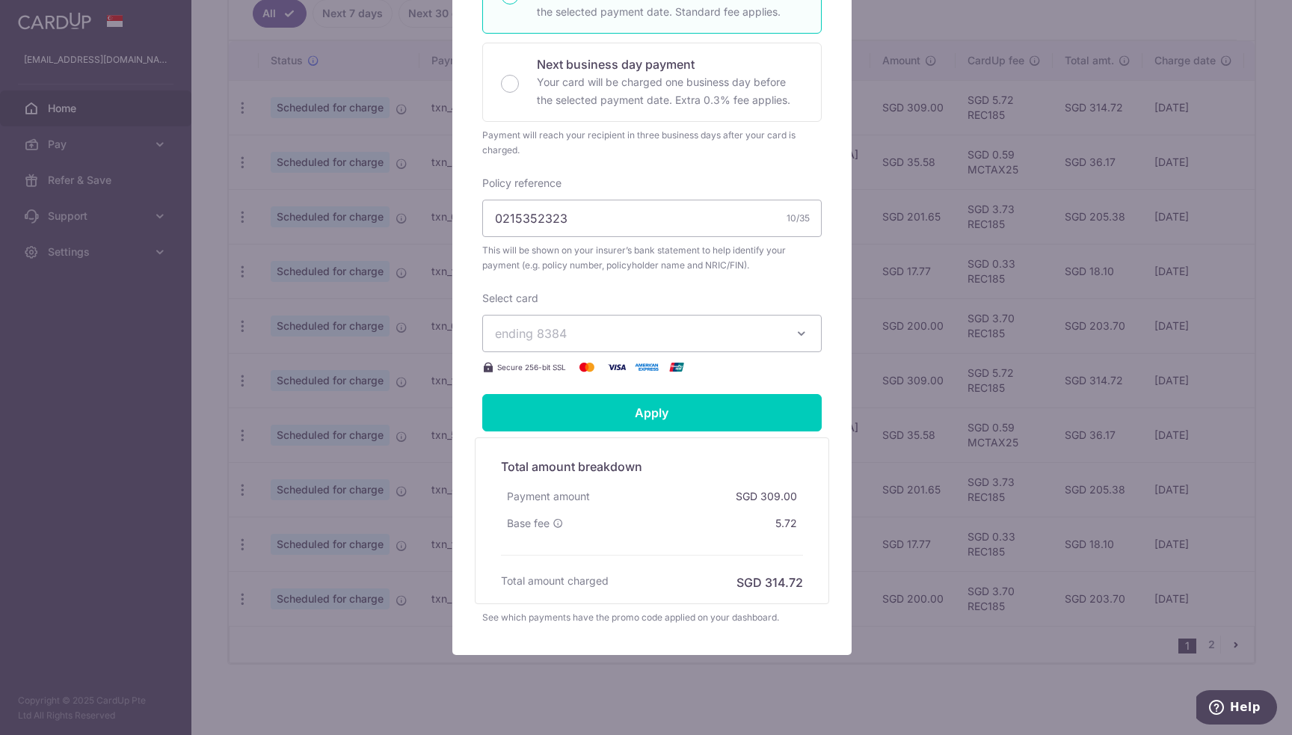
click at [692, 335] on span "ending 8384" at bounding box center [638, 333] width 287 height 18
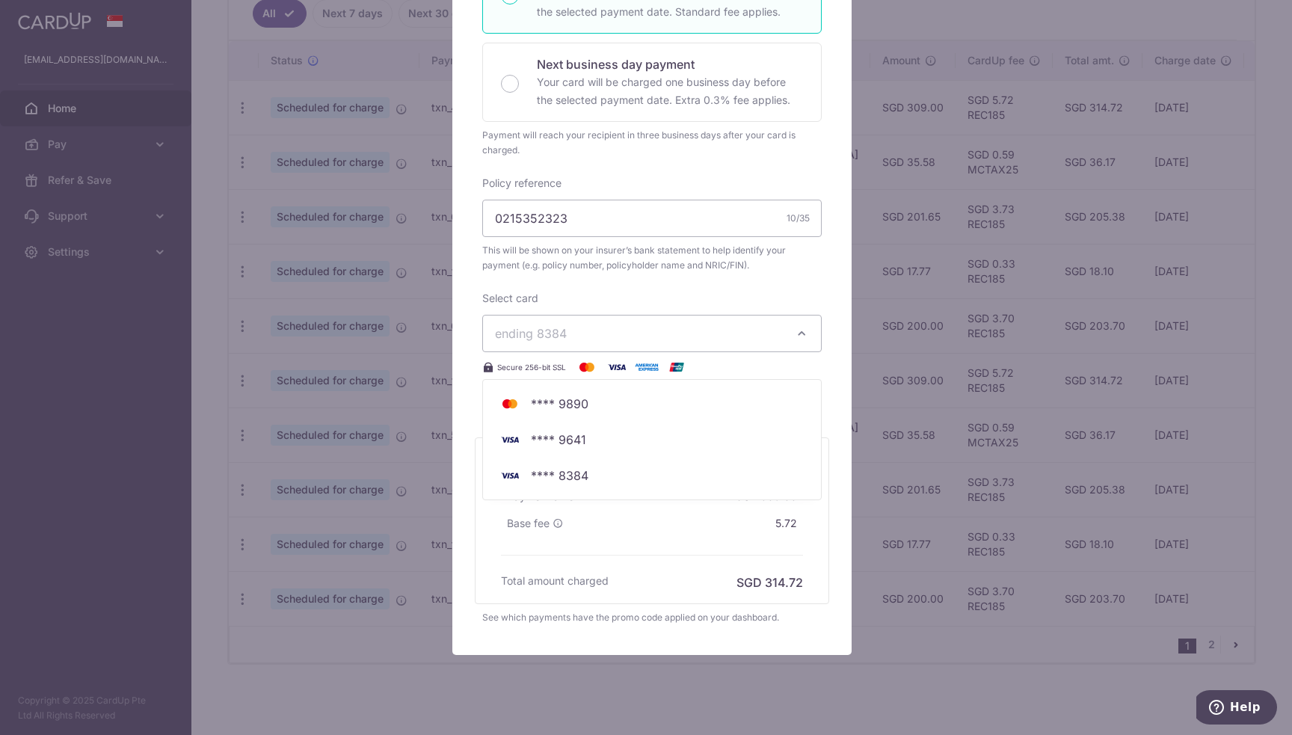
click at [692, 335] on span "ending 8384" at bounding box center [638, 333] width 287 height 18
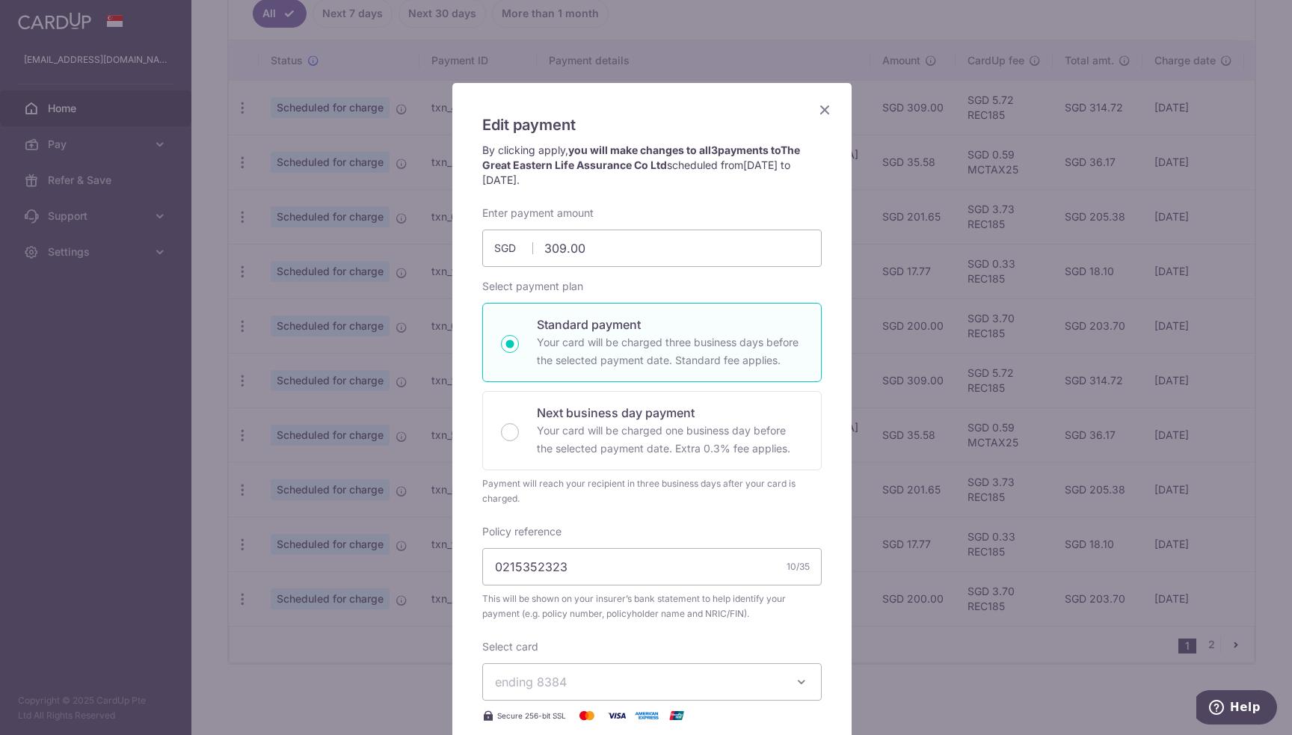
scroll to position [0, 0]
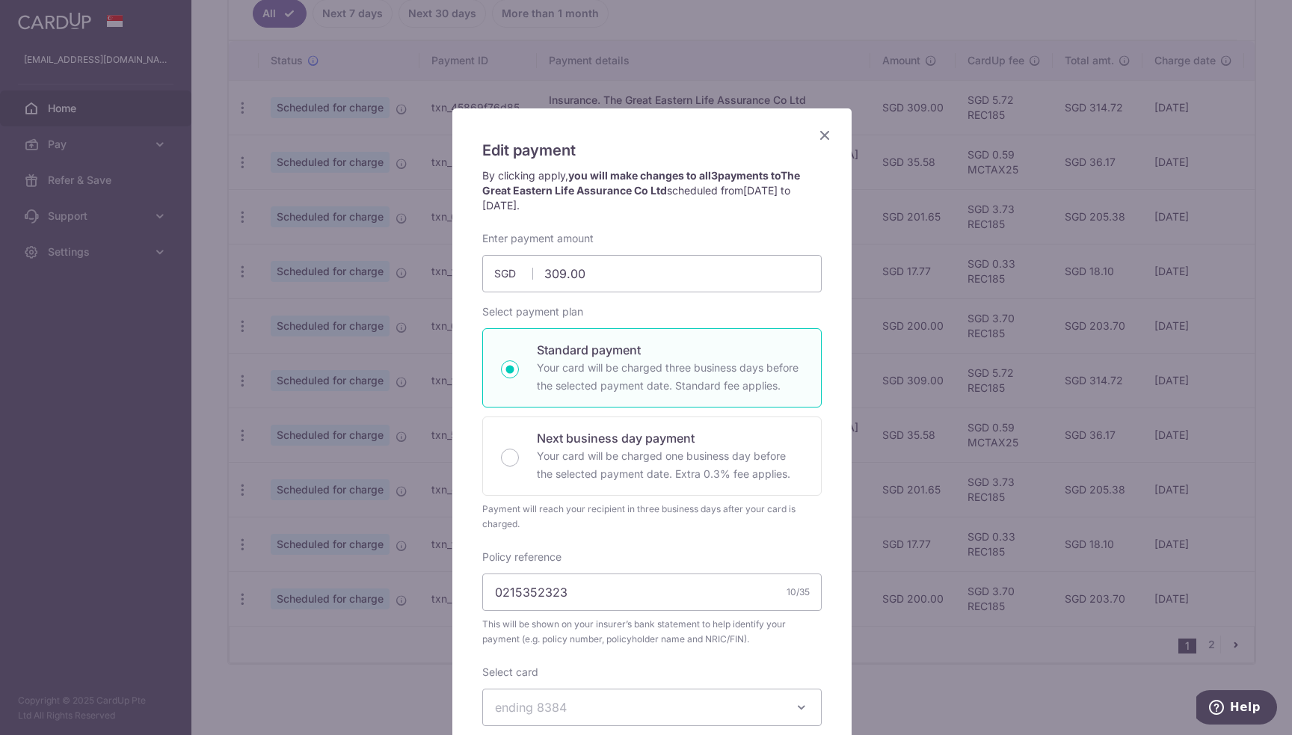
click at [818, 140] on icon "Close" at bounding box center [825, 135] width 18 height 19
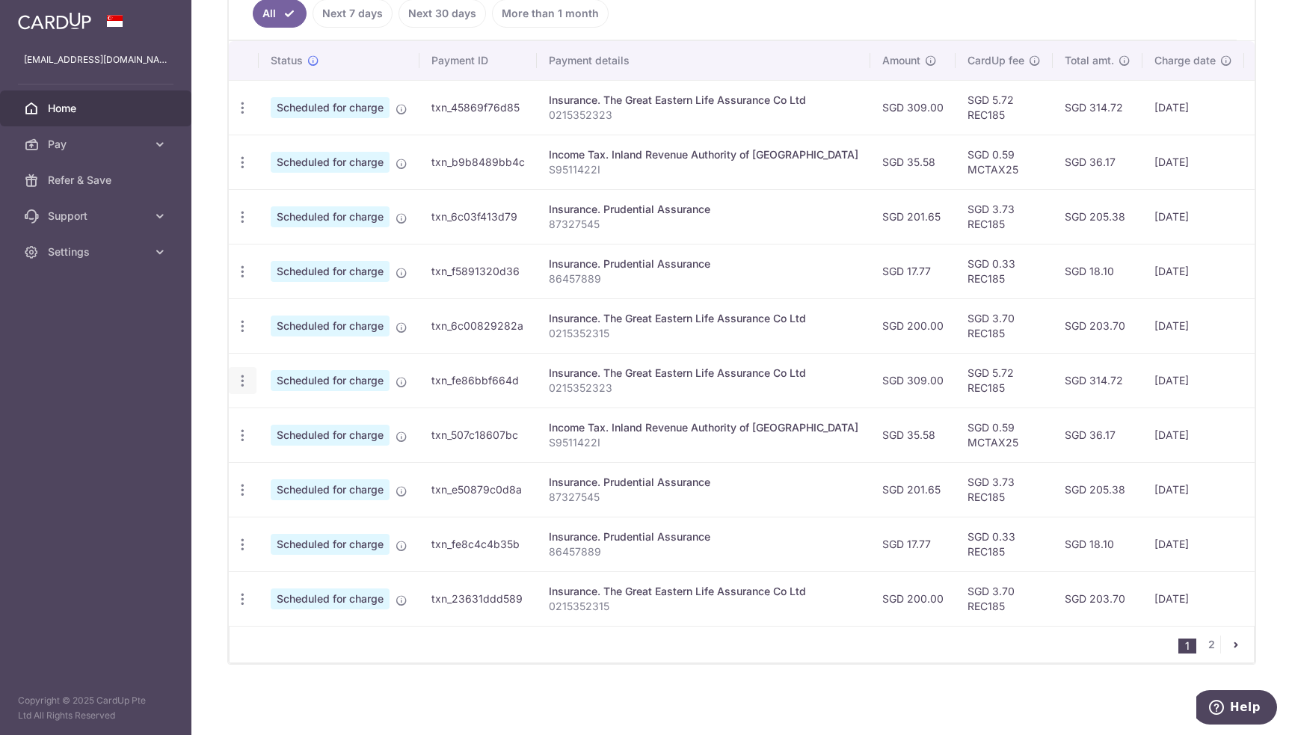
click at [247, 383] on div "Update payment Cancel payment" at bounding box center [243, 381] width 28 height 28
click at [240, 373] on icon "button" at bounding box center [243, 381] width 16 height 16
click at [293, 451] on span "Cancel payment" at bounding box center [322, 458] width 100 height 18
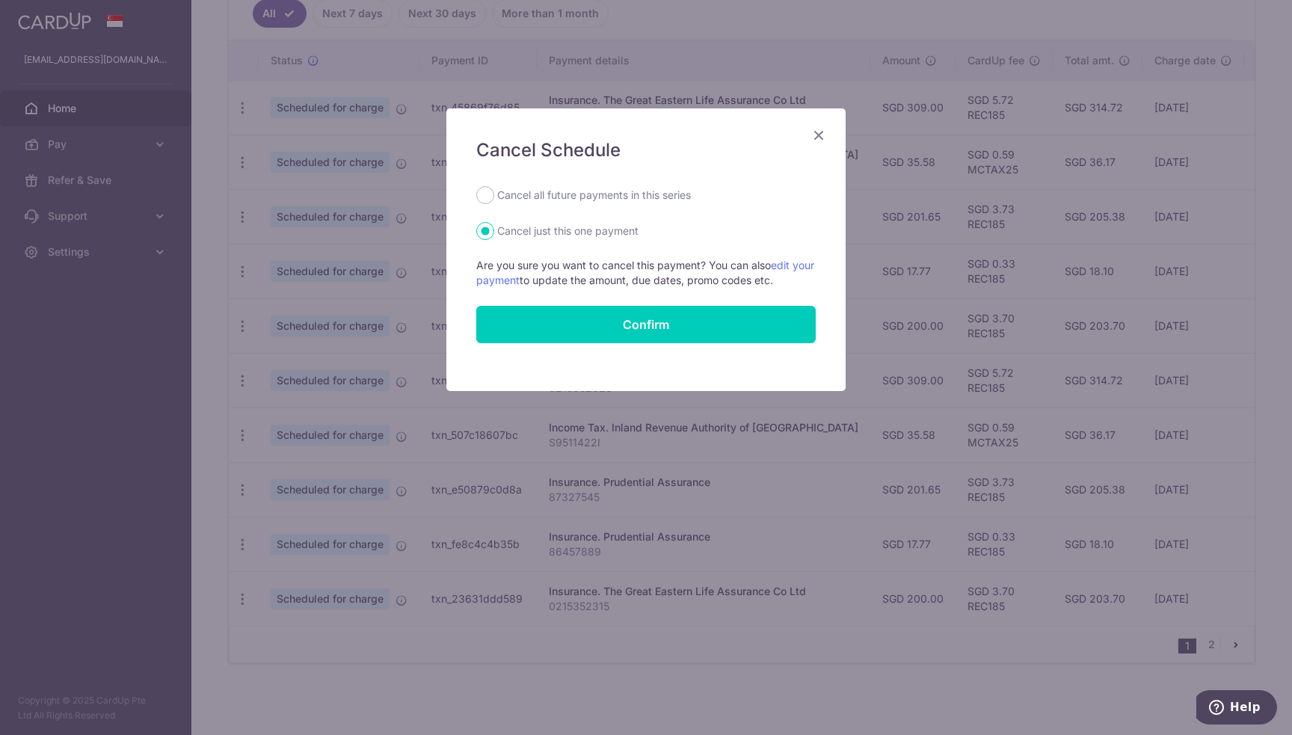
click at [496, 197] on div "Cancel all future payments in this series" at bounding box center [645, 195] width 339 height 18
click at [487, 197] on input "Cancel all future payments in this series" at bounding box center [485, 195] width 18 height 18
radio input "true"
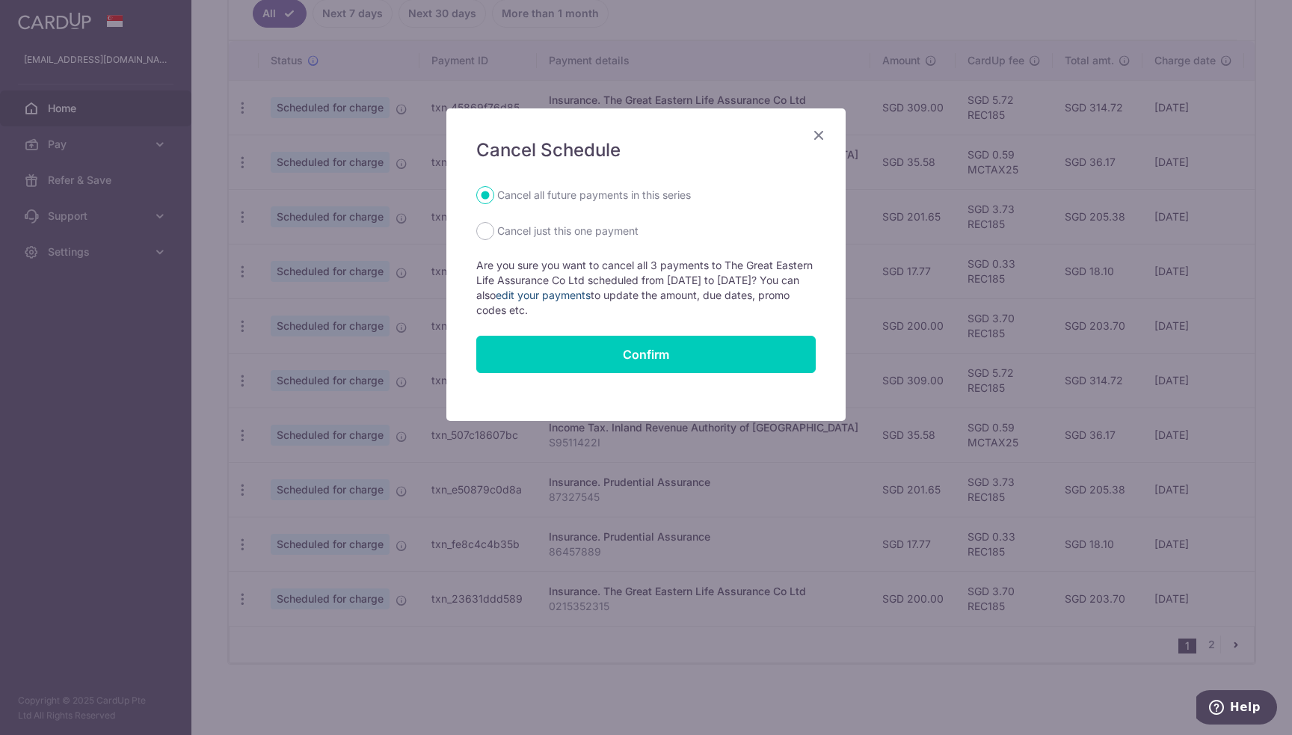
click at [591, 295] on link "edit your payments" at bounding box center [543, 295] width 95 height 13
click at [819, 133] on icon "Close" at bounding box center [819, 135] width 18 height 19
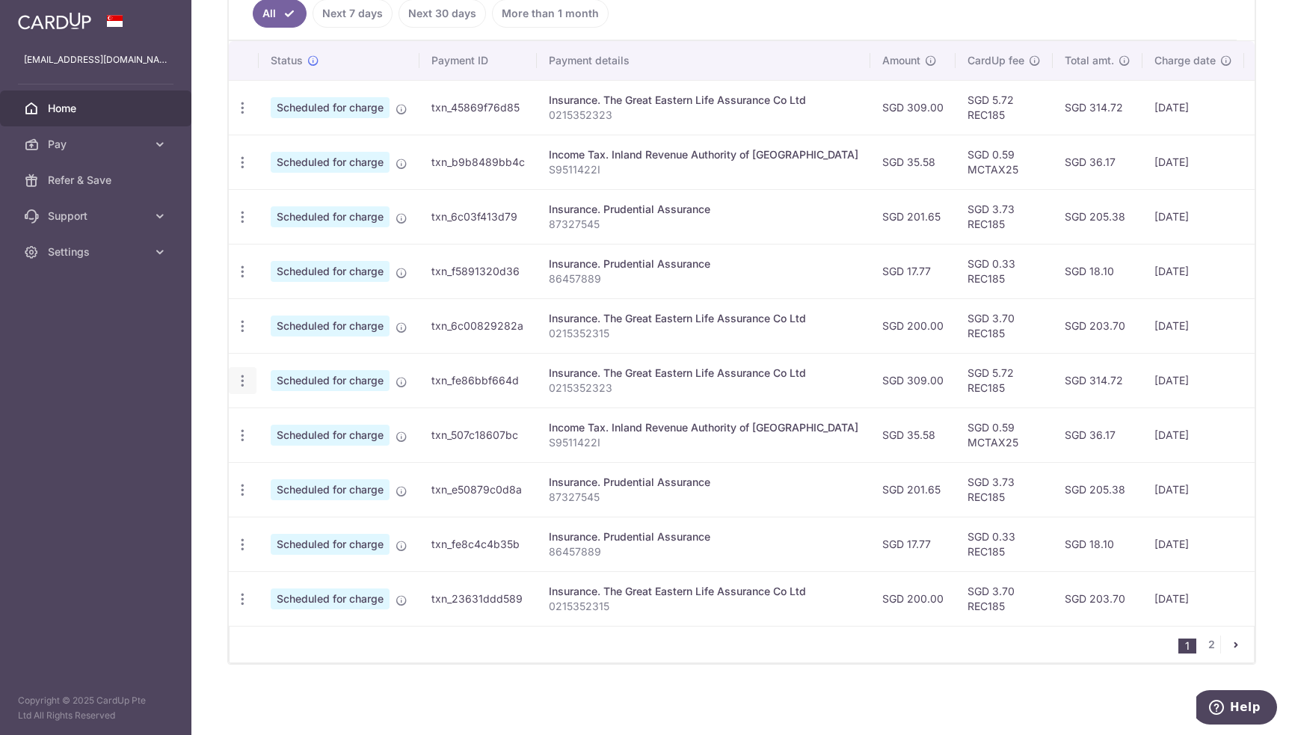
click at [244, 375] on icon "button" at bounding box center [243, 381] width 16 height 16
click at [302, 414] on span "Update payment" at bounding box center [322, 422] width 102 height 18
radio input "true"
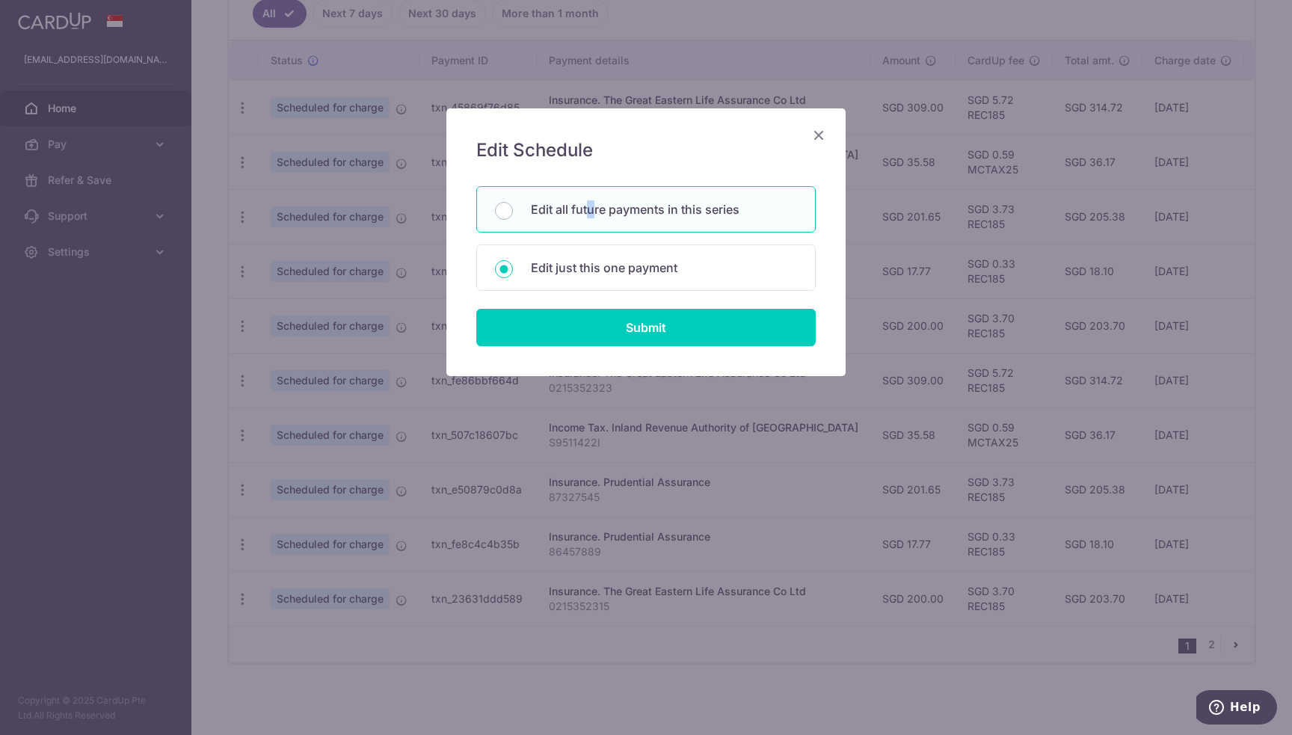
click at [591, 216] on p "Edit all future payments in this series" at bounding box center [664, 209] width 266 height 18
click at [586, 265] on p "Edit just this one payment" at bounding box center [664, 268] width 266 height 18
click at [513, 265] on input "Edit just this one payment" at bounding box center [504, 269] width 18 height 18
radio input "false"
radio input "true"
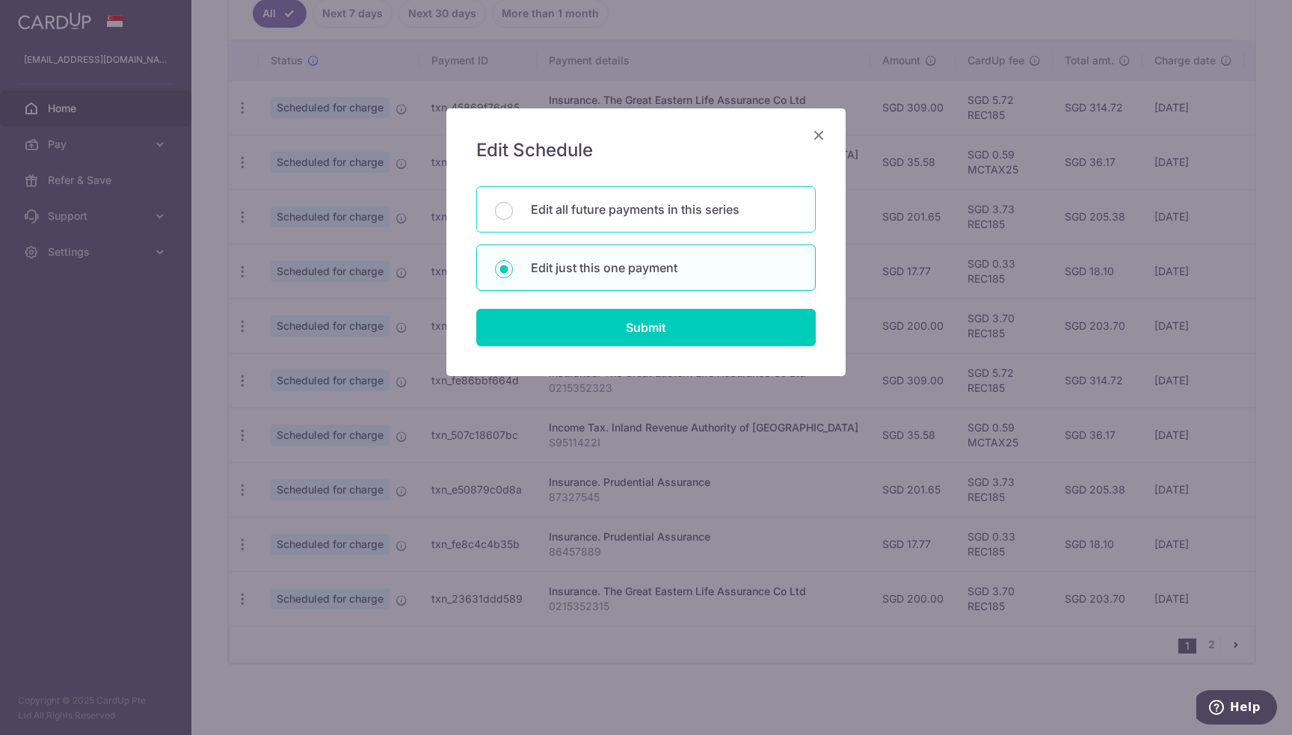
click at [598, 215] on p "Edit all future payments in this series" at bounding box center [664, 209] width 266 height 18
click at [513, 215] on input "Edit all future payments in this series" at bounding box center [504, 211] width 18 height 18
click at [600, 262] on p "Edit just this one payment" at bounding box center [664, 268] width 266 height 18
click at [513, 262] on input "Edit just this one payment" at bounding box center [504, 269] width 18 height 18
radio input "false"
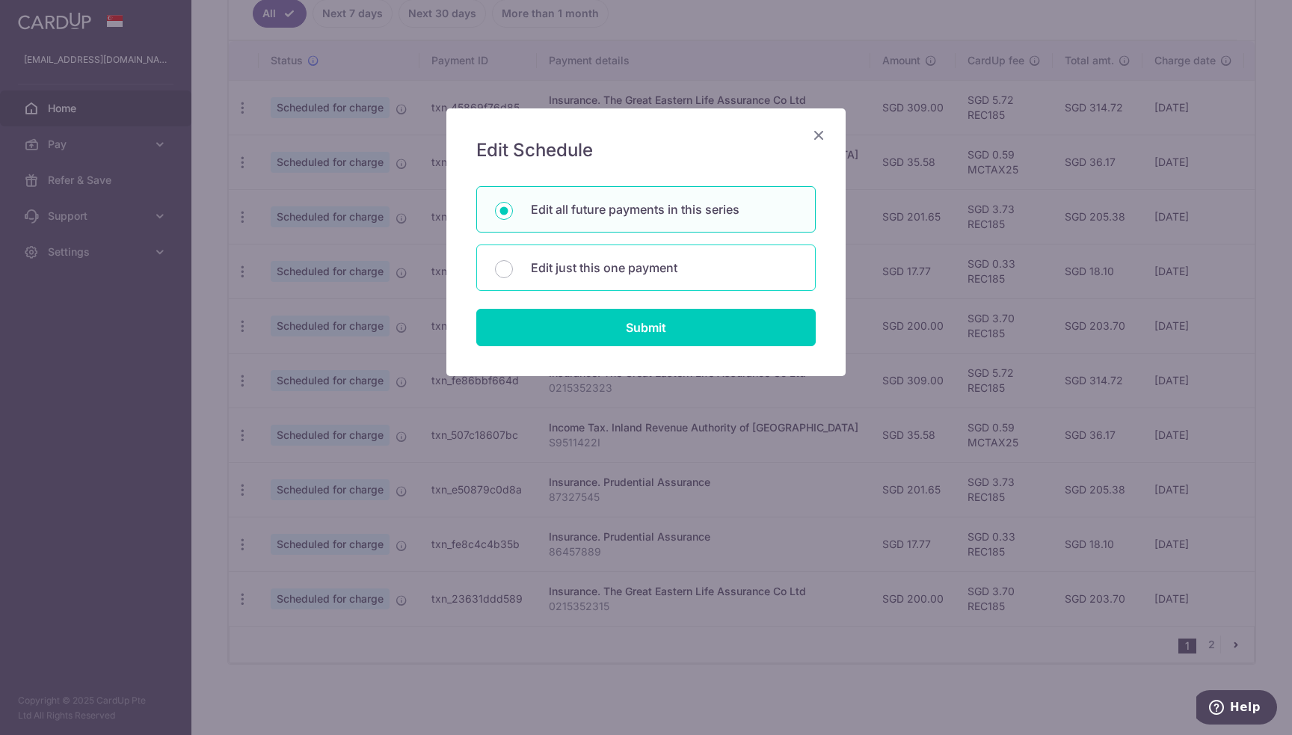
radio input "true"
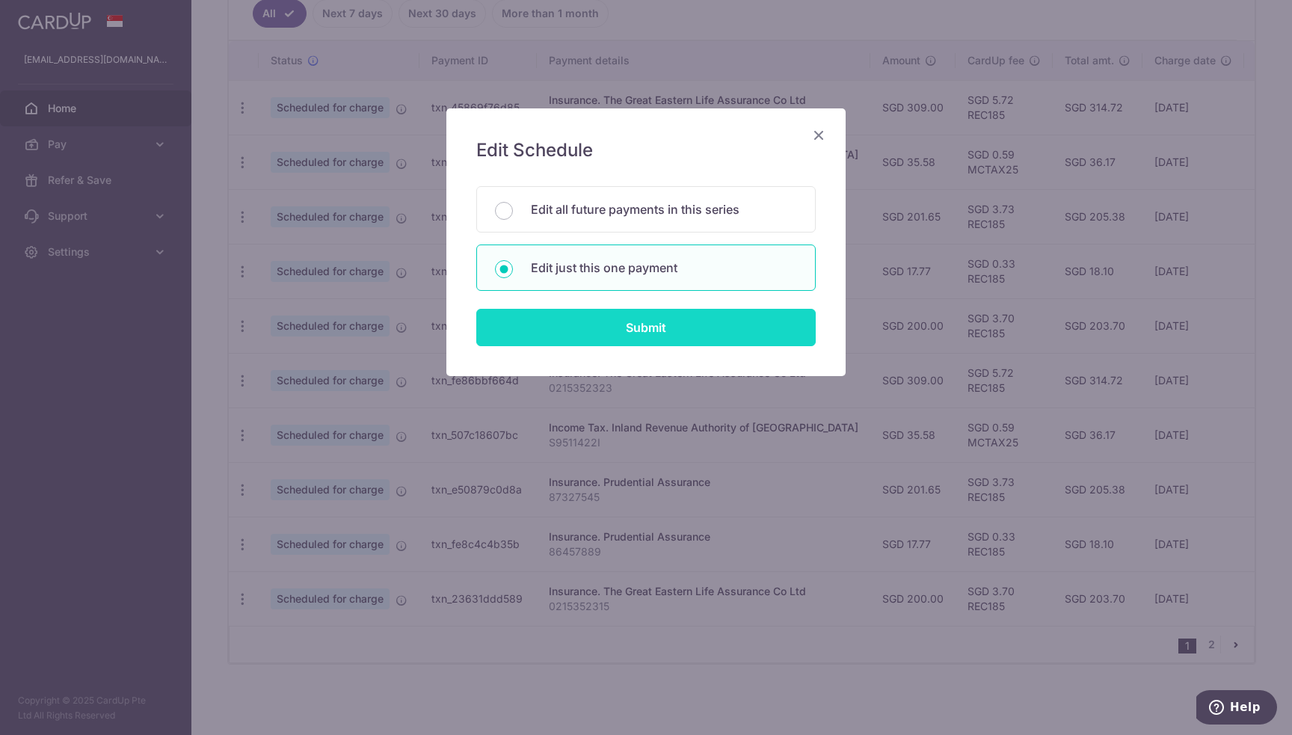
click at [622, 333] on input "Submit" at bounding box center [645, 327] width 339 height 37
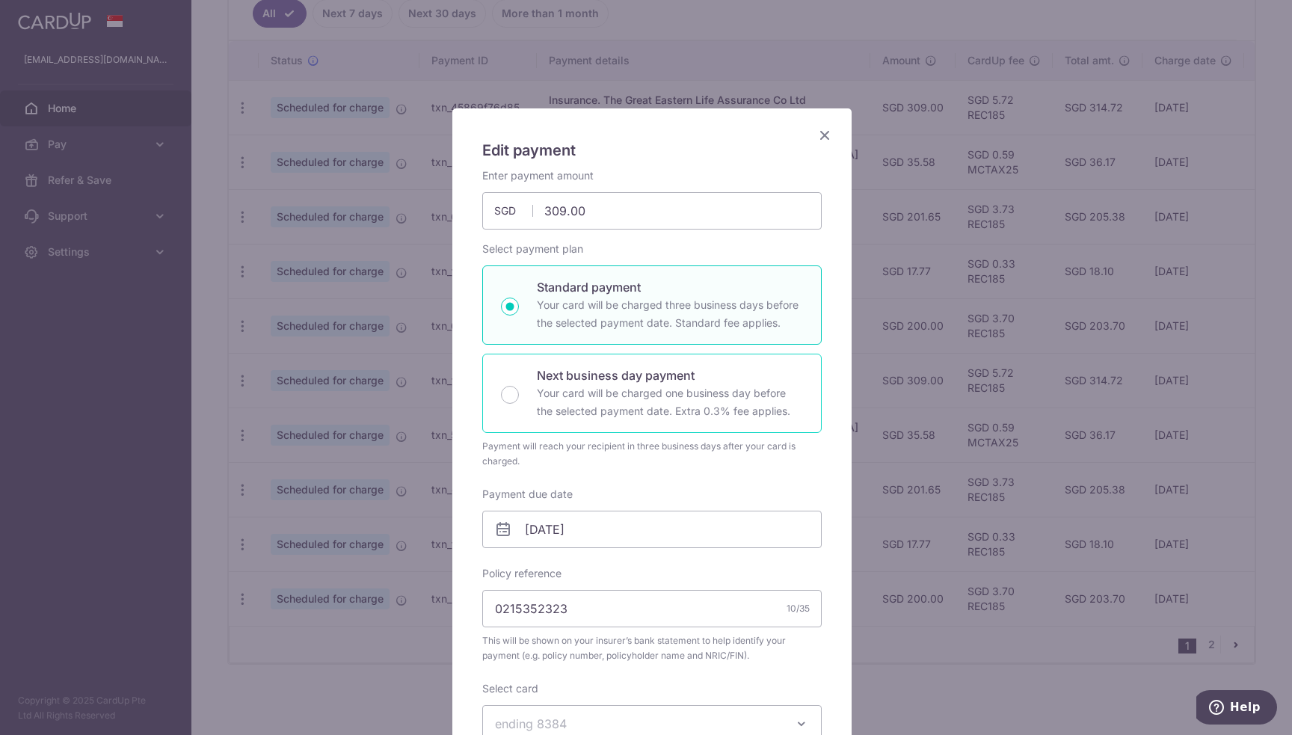
click at [575, 400] on p "Your card will be charged one business day before the selected payment date. Ex…" at bounding box center [670, 402] width 266 height 36
click at [519, 400] on input "Next business day payment Your card will be charged one business day before the…" at bounding box center [510, 395] width 18 height 18
radio input "false"
radio input "true"
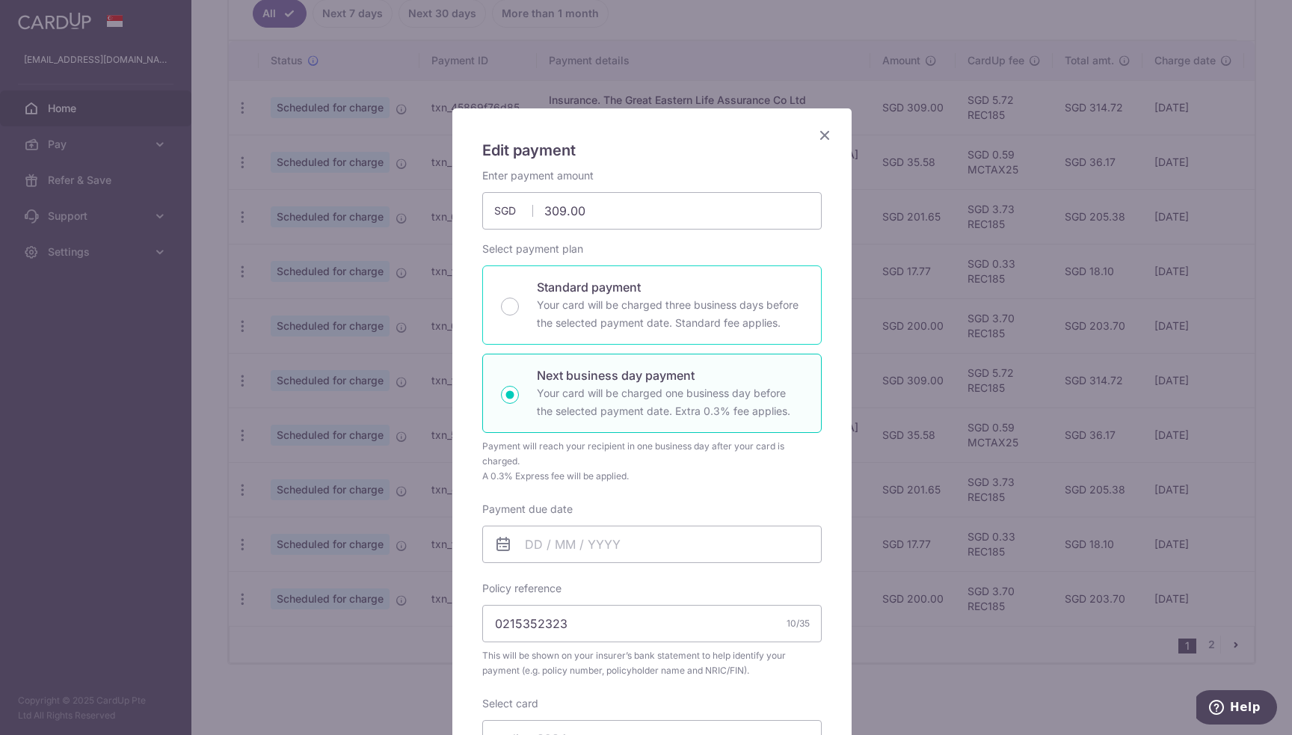
click at [587, 318] on p "Your card will be charged three business days before the selected payment date.…" at bounding box center [670, 314] width 266 height 36
click at [519, 316] on input "Standard payment Your card will be charged three business days before the selec…" at bounding box center [510, 307] width 18 height 18
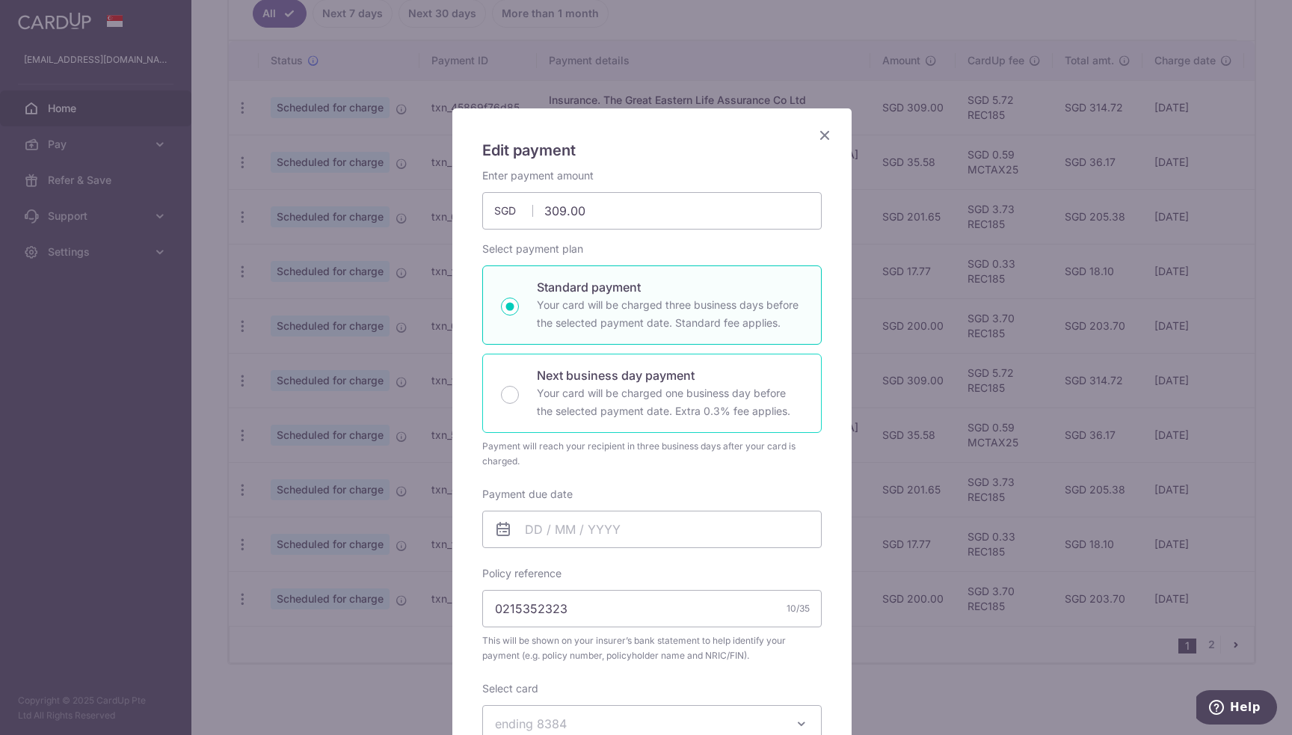
click at [548, 394] on p "Your card will be charged one business day before the selected payment date. Ex…" at bounding box center [670, 402] width 266 height 36
click at [519, 394] on input "Next business day payment Your card will be charged one business day before the…" at bounding box center [510, 395] width 18 height 18
radio input "false"
radio input "true"
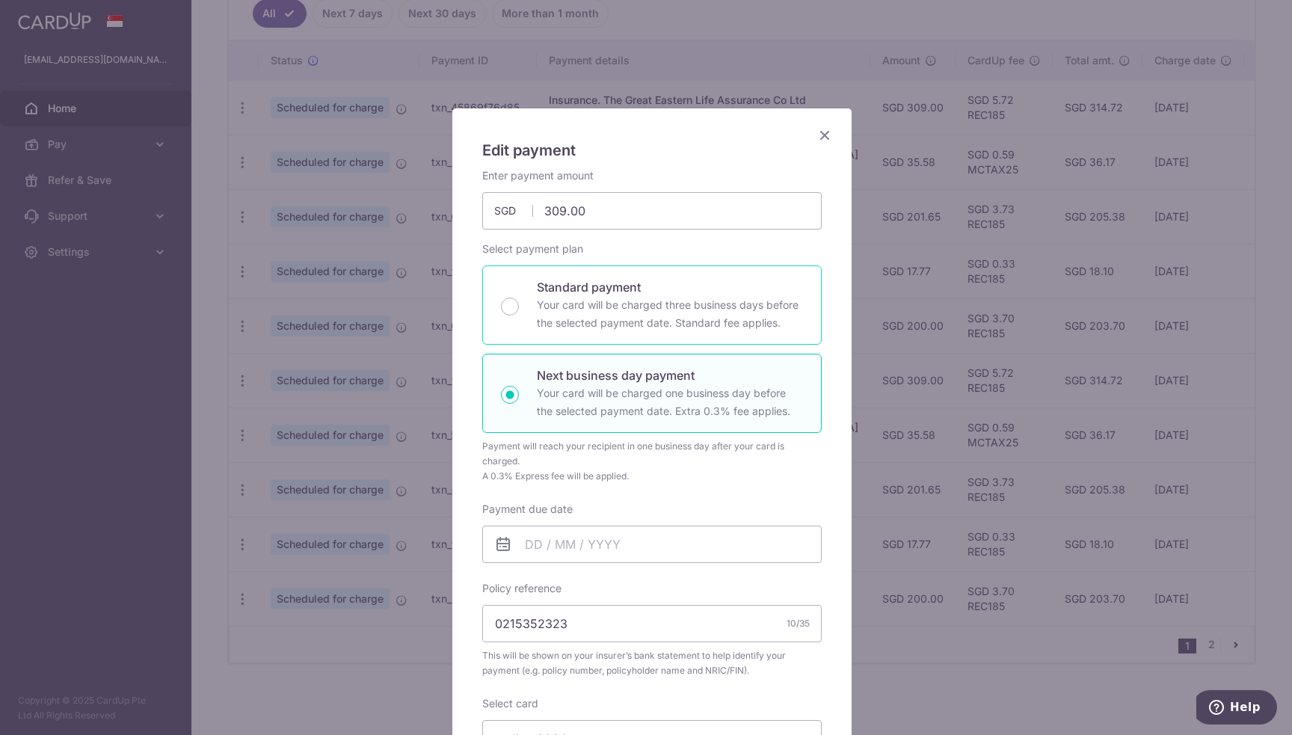
click at [586, 311] on p "Your card will be charged three business days before the selected payment date.…" at bounding box center [670, 314] width 266 height 36
click at [519, 311] on input "Standard payment Your card will be charged three business days before the selec…" at bounding box center [510, 307] width 18 height 18
radio input "true"
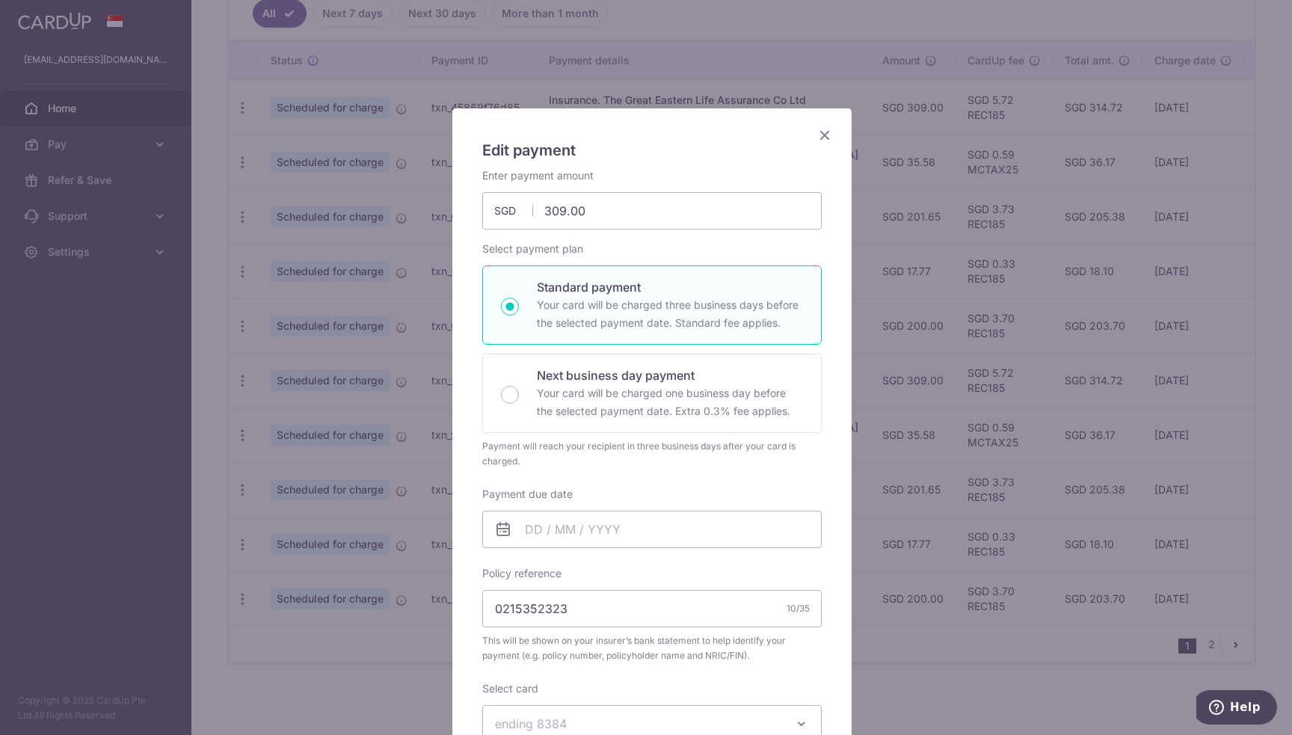
click at [821, 137] on icon "Close" at bounding box center [825, 135] width 18 height 19
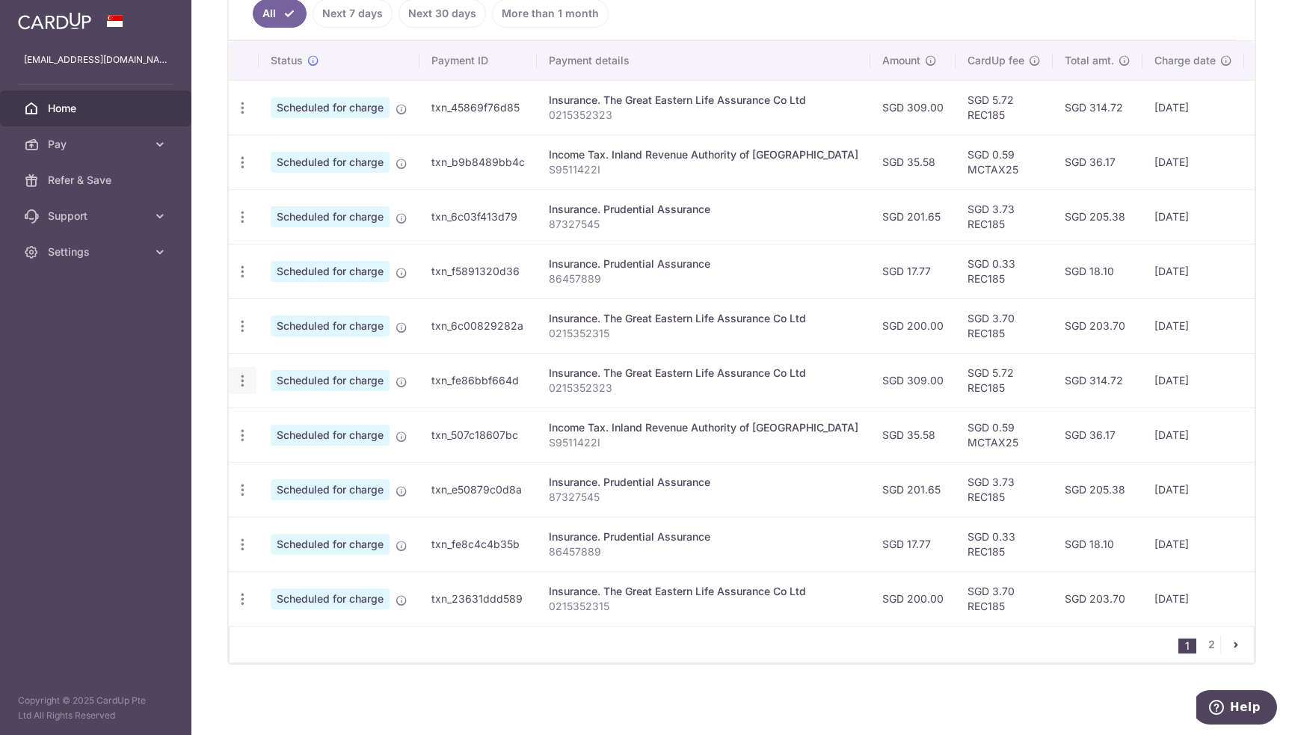
click at [247, 374] on icon "button" at bounding box center [243, 381] width 16 height 16
click at [304, 413] on span "Update payment" at bounding box center [322, 422] width 102 height 18
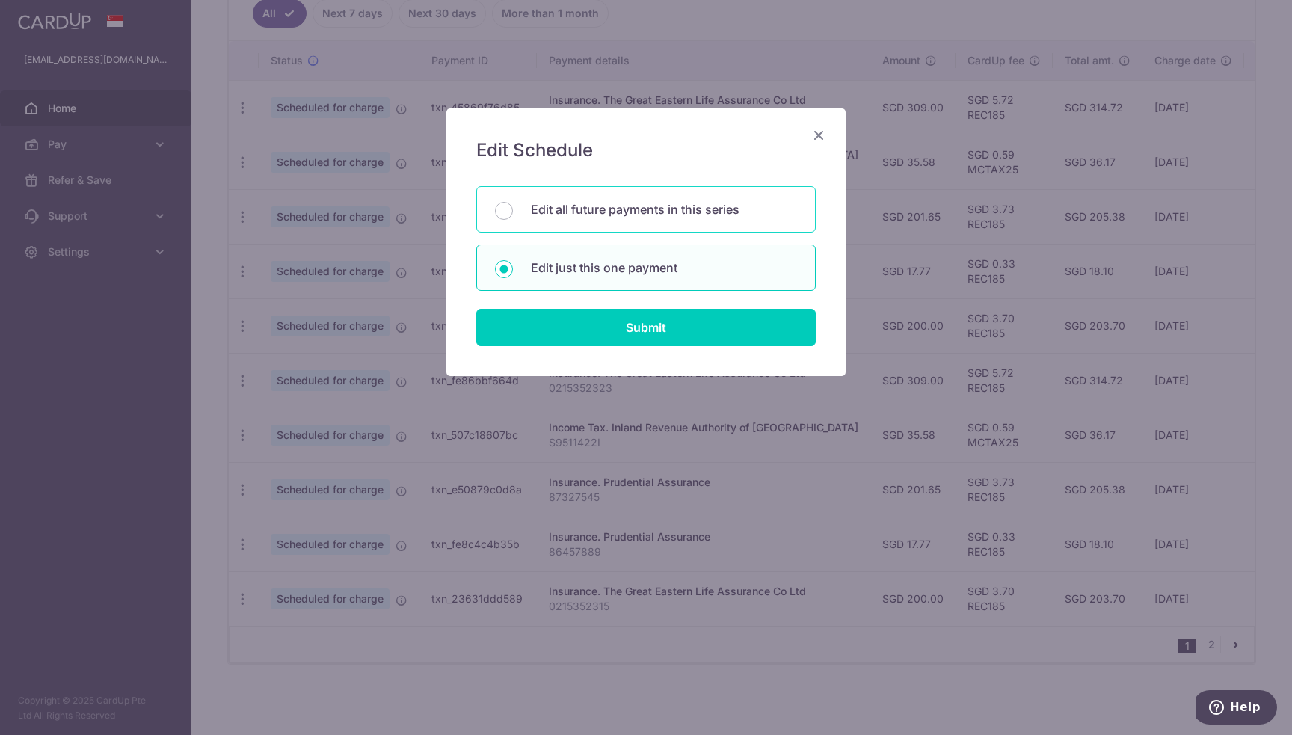
click at [620, 215] on p "Edit all future payments in this series" at bounding box center [664, 209] width 266 height 18
click at [513, 215] on input "Edit all future payments in this series" at bounding box center [504, 211] width 18 height 18
radio input "true"
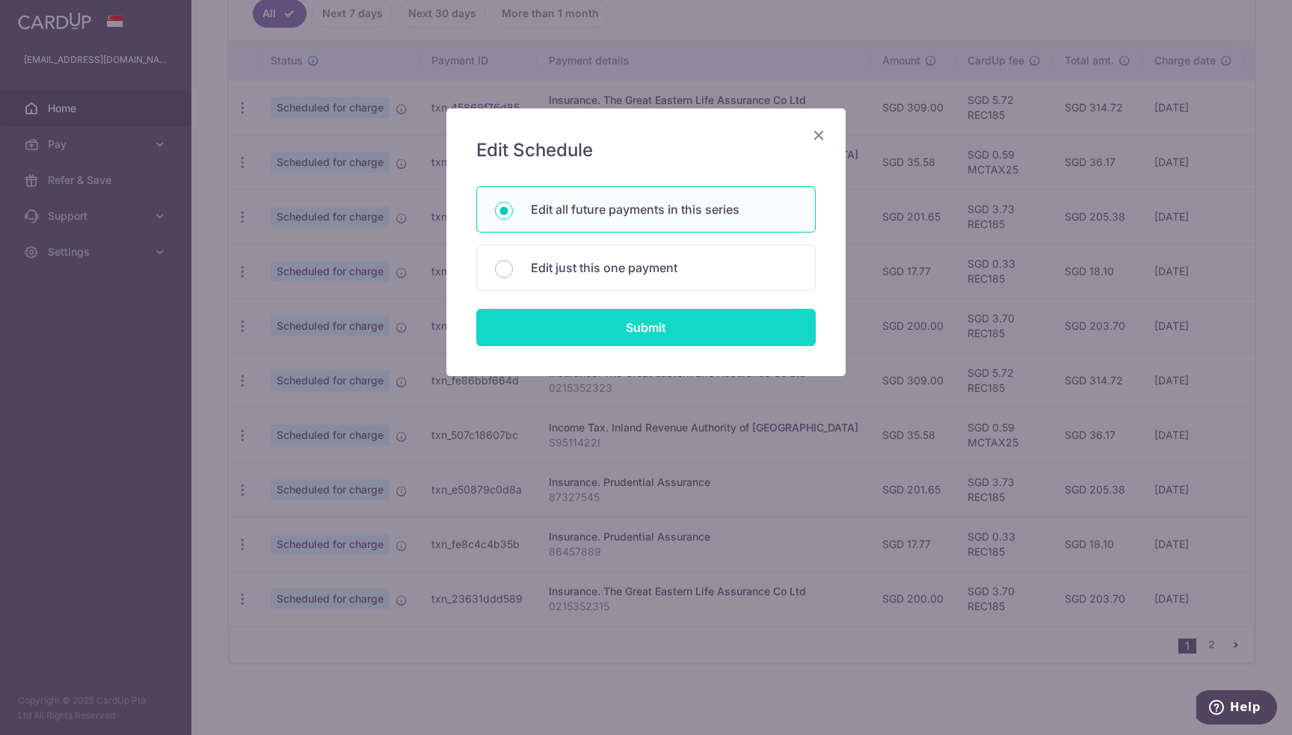
click at [633, 331] on input "Submit" at bounding box center [645, 327] width 339 height 37
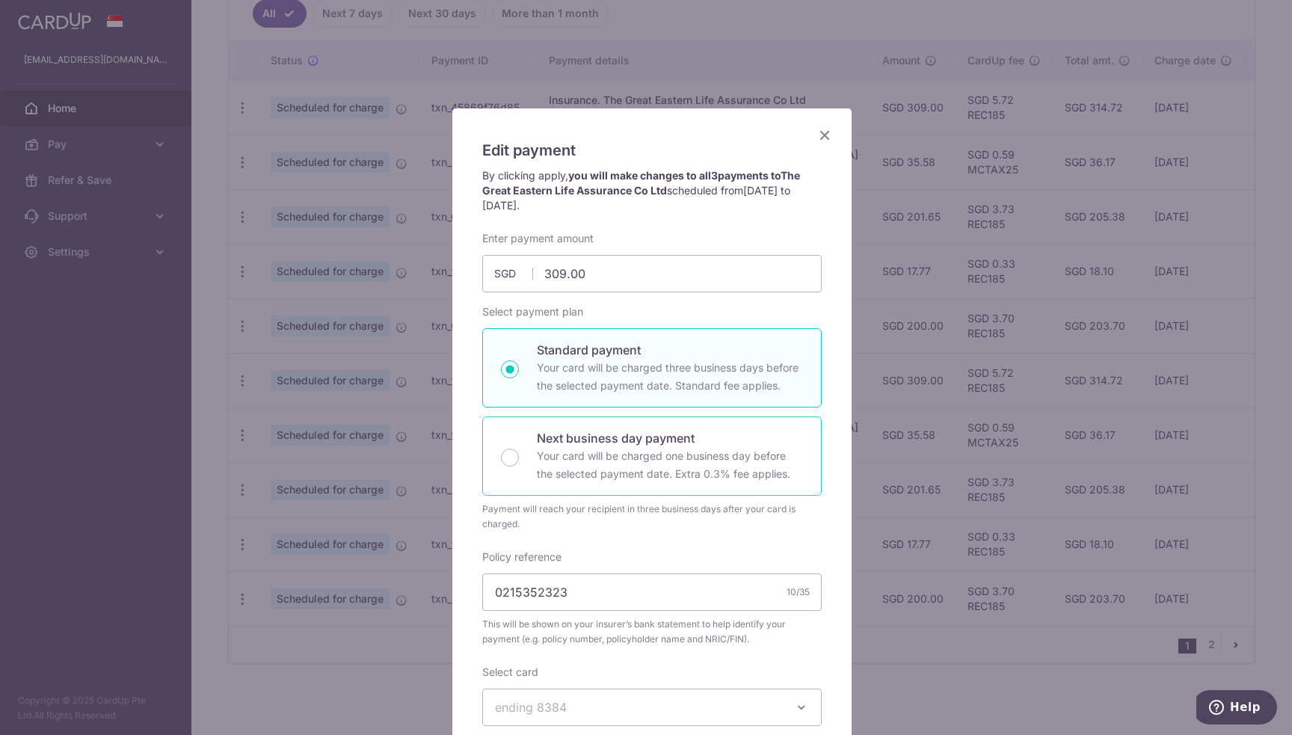
click at [585, 443] on p "Next business day payment" at bounding box center [670, 438] width 266 height 18
click at [519, 449] on input "Next business day payment Your card will be charged one business day before the…" at bounding box center [510, 458] width 18 height 18
radio input "false"
radio input "true"
click at [628, 369] on p "Your card will be charged three business days before the selected payment date.…" at bounding box center [670, 377] width 266 height 36
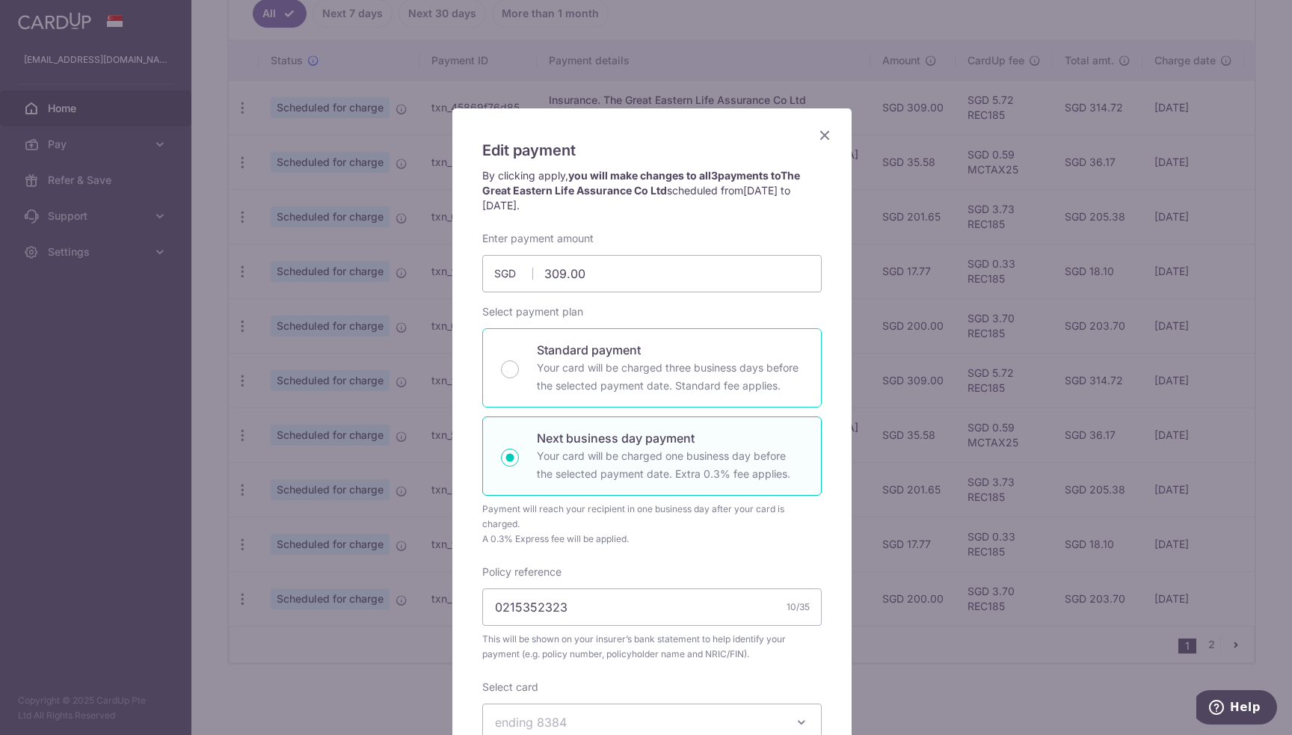
click at [519, 369] on input "Standard payment Your card will be charged three business days before the selec…" at bounding box center [510, 369] width 18 height 18
click at [625, 466] on p "Your card will be charged one business day before the selected payment date. Ex…" at bounding box center [670, 465] width 266 height 36
click at [519, 466] on input "Next business day payment Your card will be charged one business day before the…" at bounding box center [510, 458] width 18 height 18
radio input "false"
radio input "true"
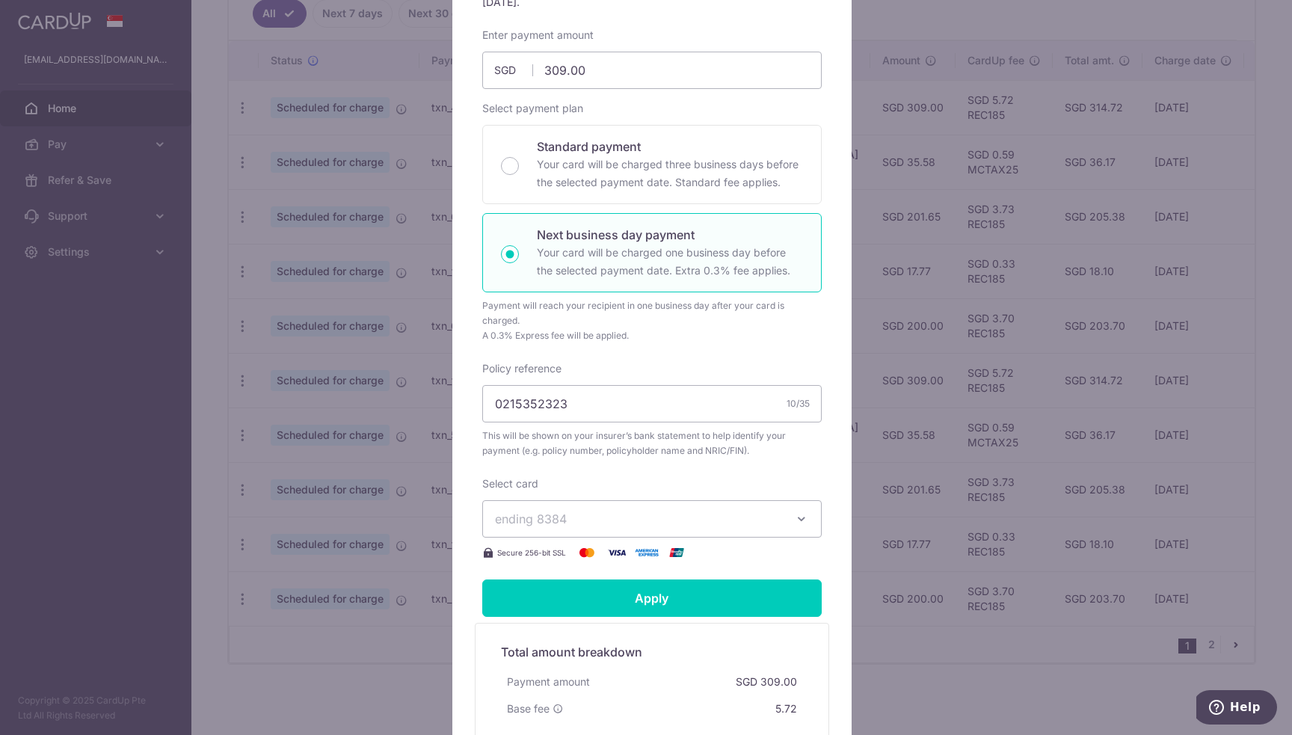
scroll to position [224, 0]
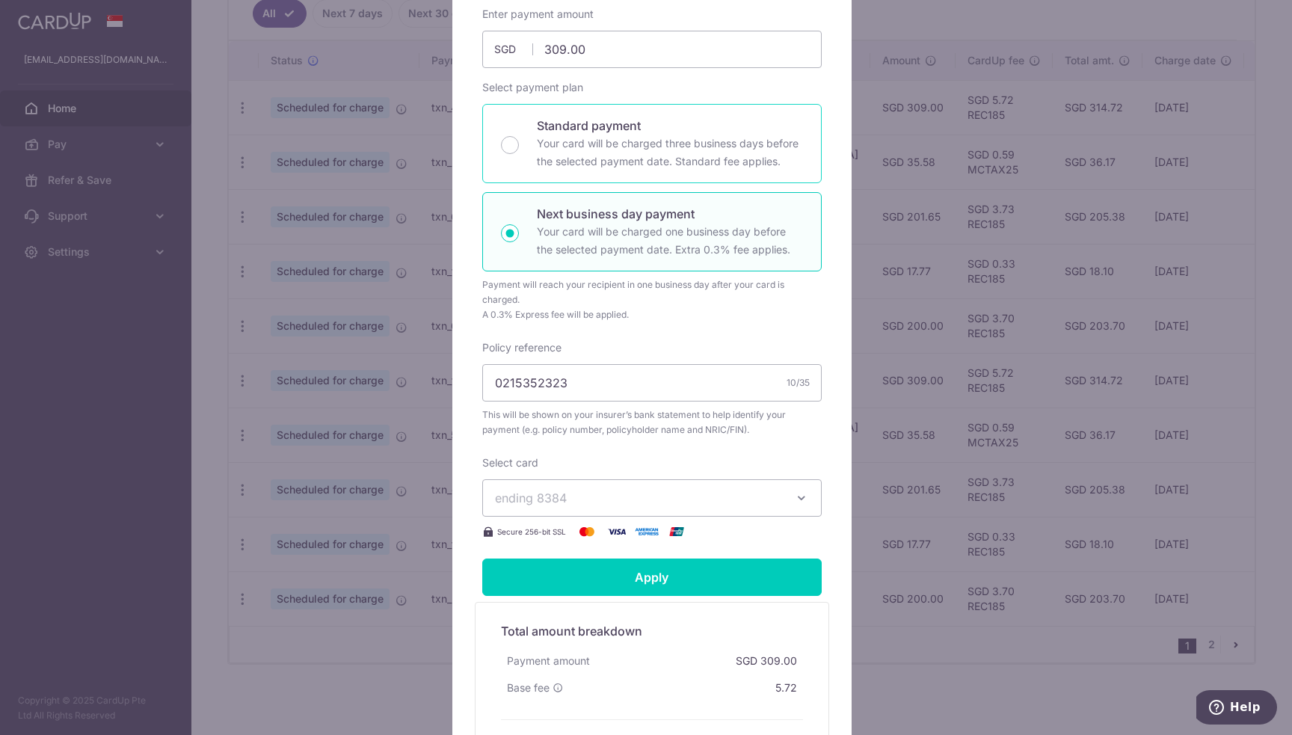
click at [621, 170] on div "Standard payment Your card will be charged three business days before the selec…" at bounding box center [651, 143] width 339 height 79
click at [630, 240] on p "Your card will be charged one business day before the selected payment date. Ex…" at bounding box center [670, 241] width 266 height 36
click at [519, 240] on input "Next business day payment Your card will be charged one business day before the…" at bounding box center [510, 233] width 18 height 18
radio input "false"
radio input "true"
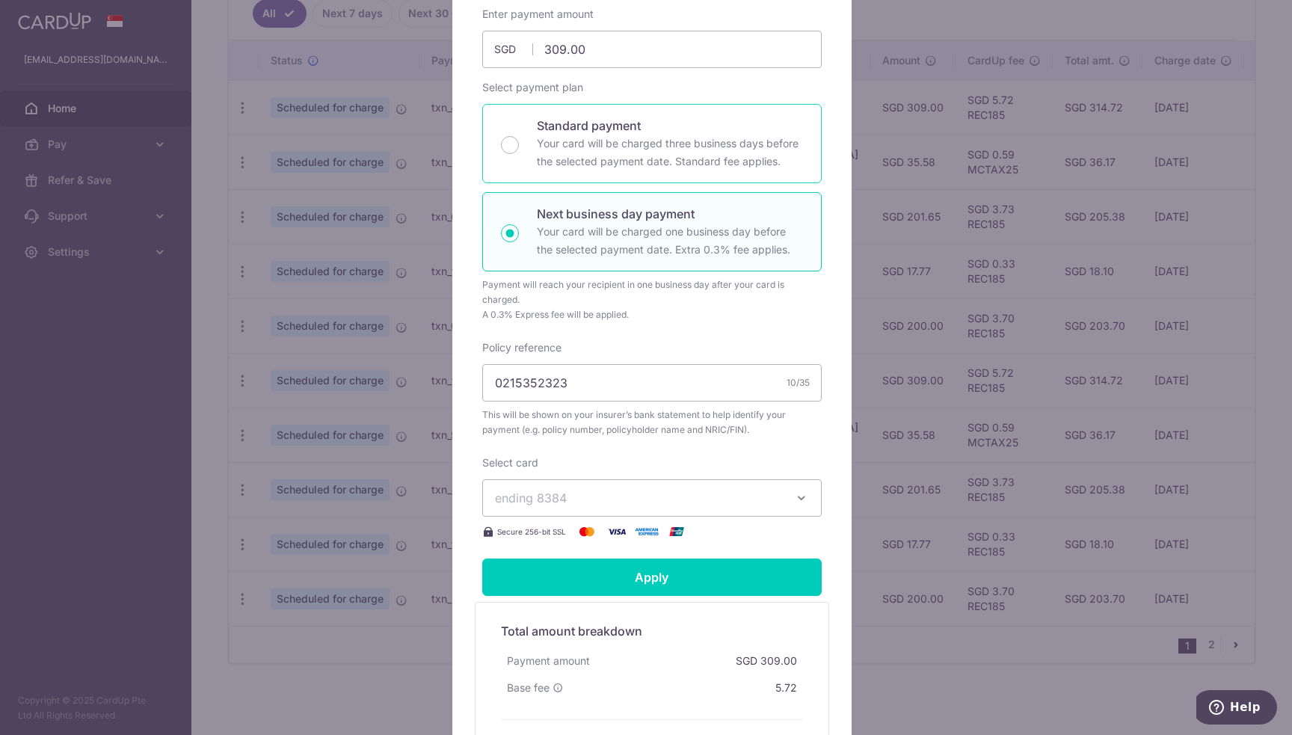
click at [624, 144] on p "Your card will be charged three business days before the selected payment date.…" at bounding box center [670, 153] width 266 height 36
click at [519, 144] on input "Standard payment Your card will be charged three business days before the selec…" at bounding box center [510, 145] width 18 height 18
radio input "true"
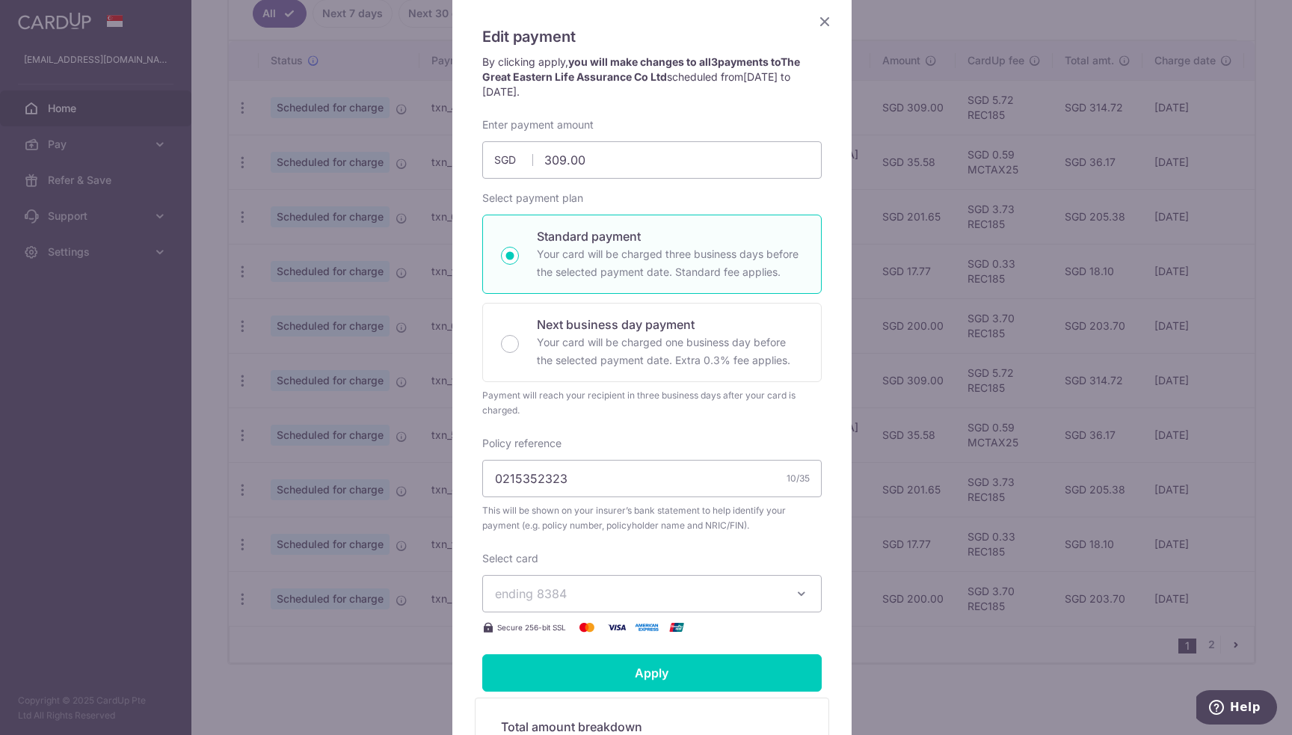
scroll to position [26, 0]
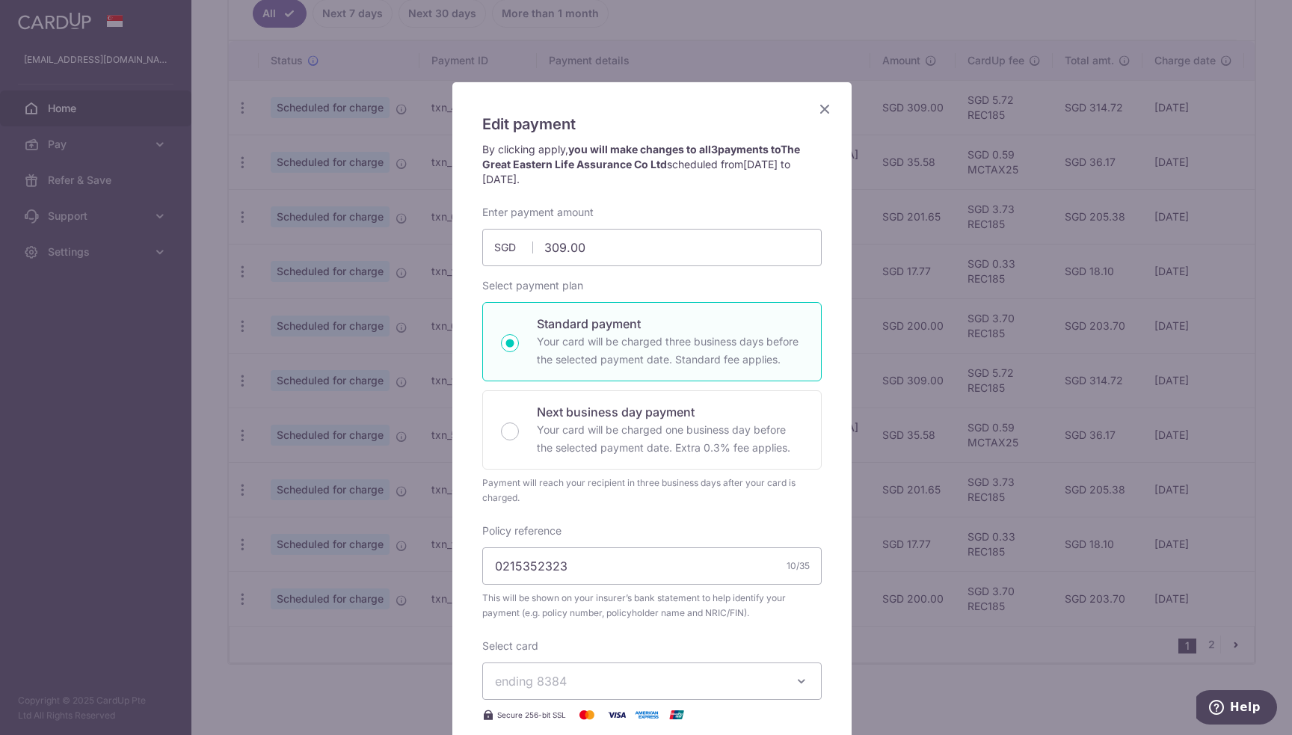
click at [816, 108] on icon "Close" at bounding box center [825, 108] width 18 height 19
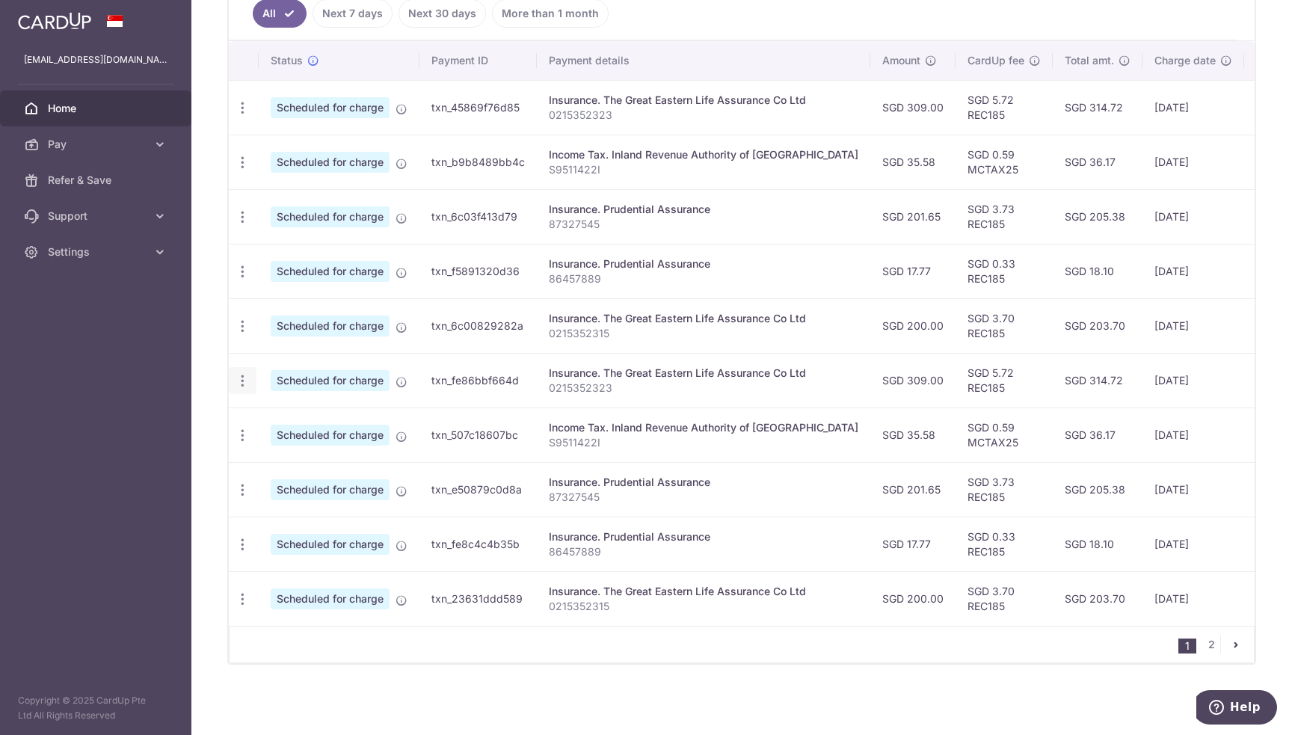
click at [247, 378] on icon "button" at bounding box center [243, 381] width 16 height 16
click at [307, 416] on span "Update payment" at bounding box center [322, 422] width 102 height 18
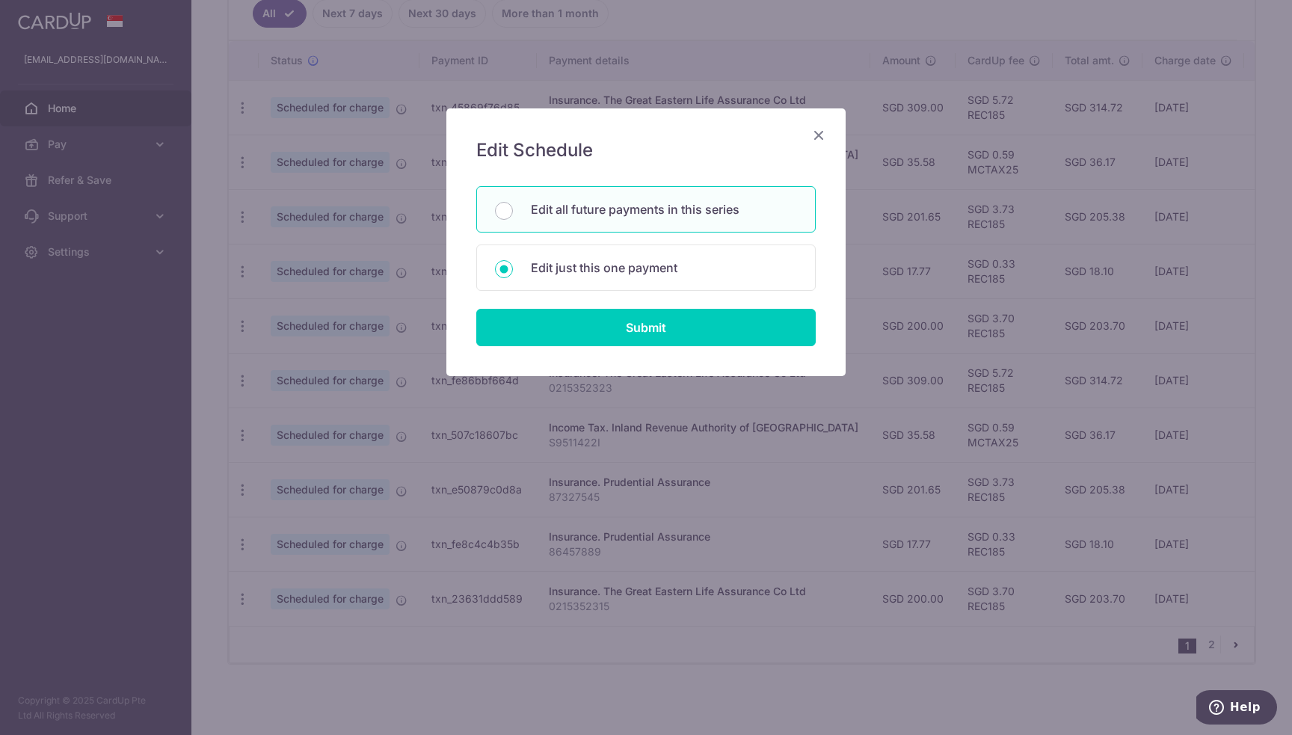
click at [597, 206] on p "Edit all future payments in this series" at bounding box center [664, 209] width 266 height 18
click at [513, 206] on input "Edit all future payments in this series" at bounding box center [504, 211] width 18 height 18
click at [595, 272] on p "Edit just this one payment" at bounding box center [664, 268] width 266 height 18
click at [513, 272] on input "Edit just this one payment" at bounding box center [504, 269] width 18 height 18
radio input "false"
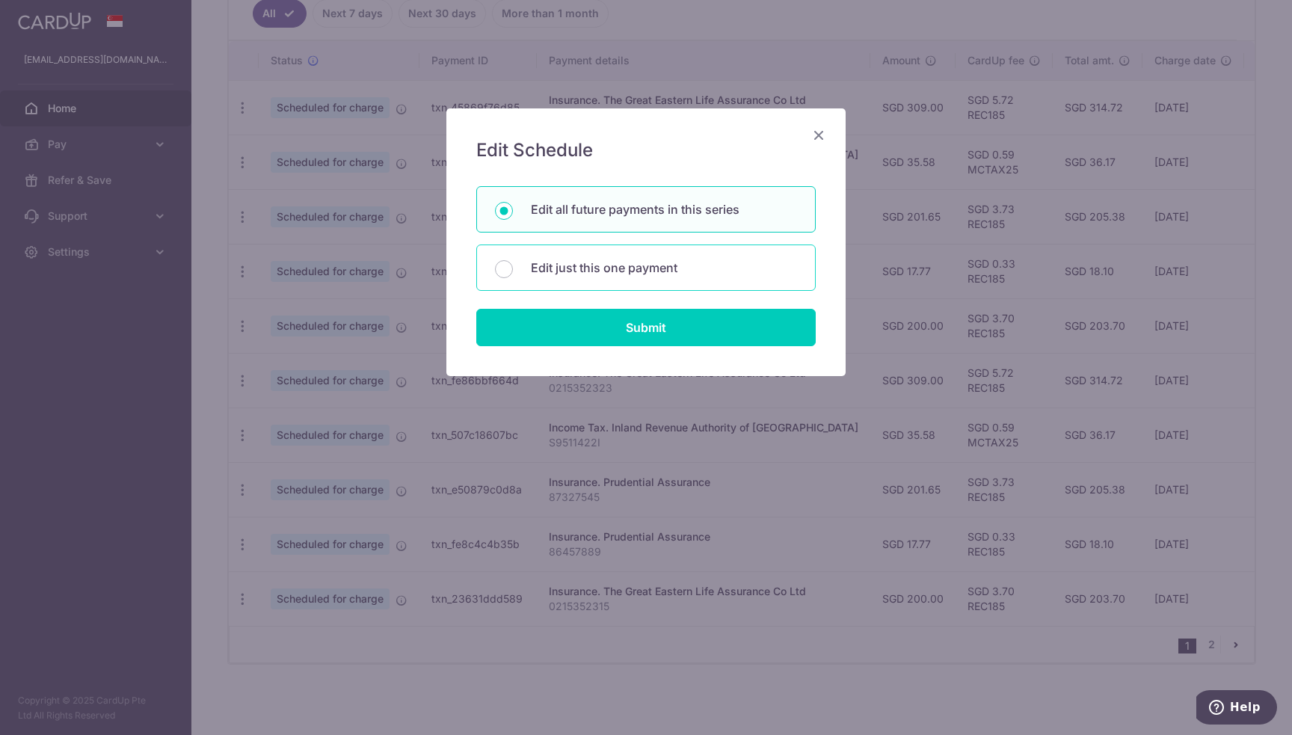
radio input "true"
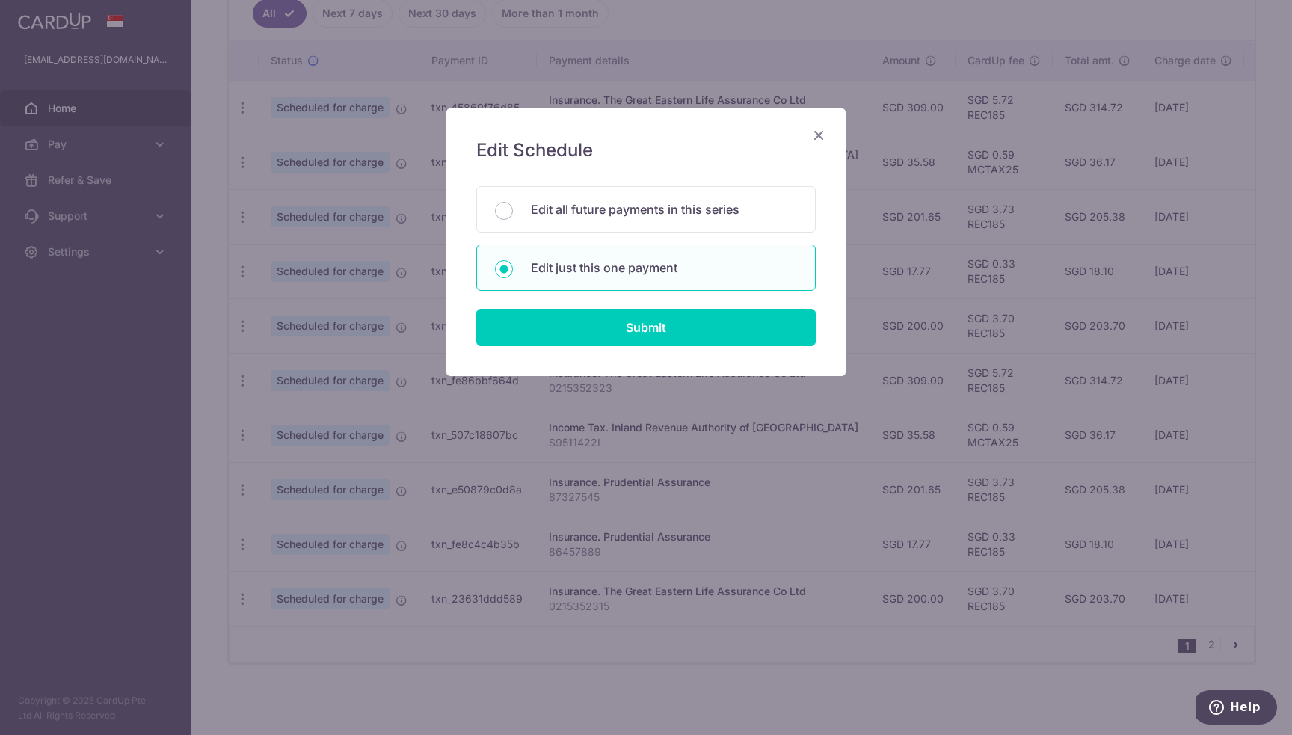
click at [649, 349] on div "Edit Schedule You will be editing all 3 payments to The Great Eastern Life Assu…" at bounding box center [645, 242] width 399 height 268
click at [660, 330] on input "Submit" at bounding box center [645, 327] width 339 height 37
radio input "true"
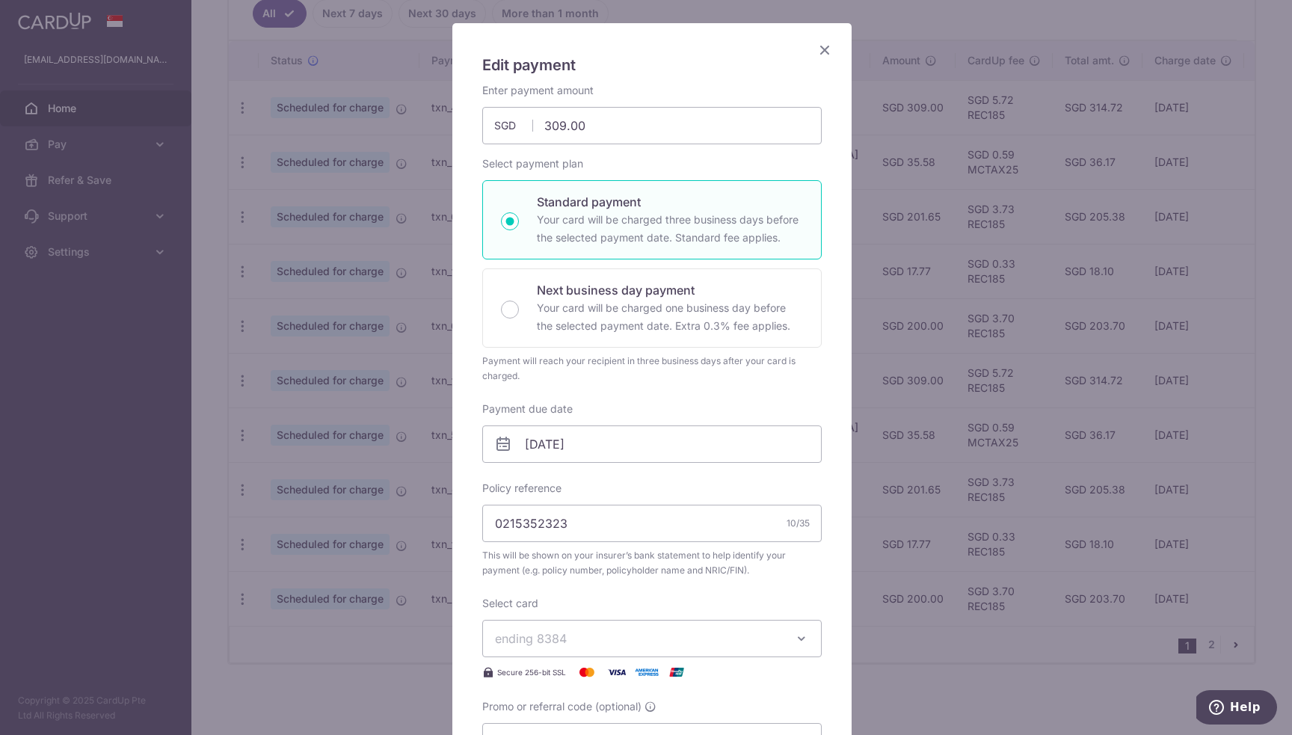
scroll to position [150, 0]
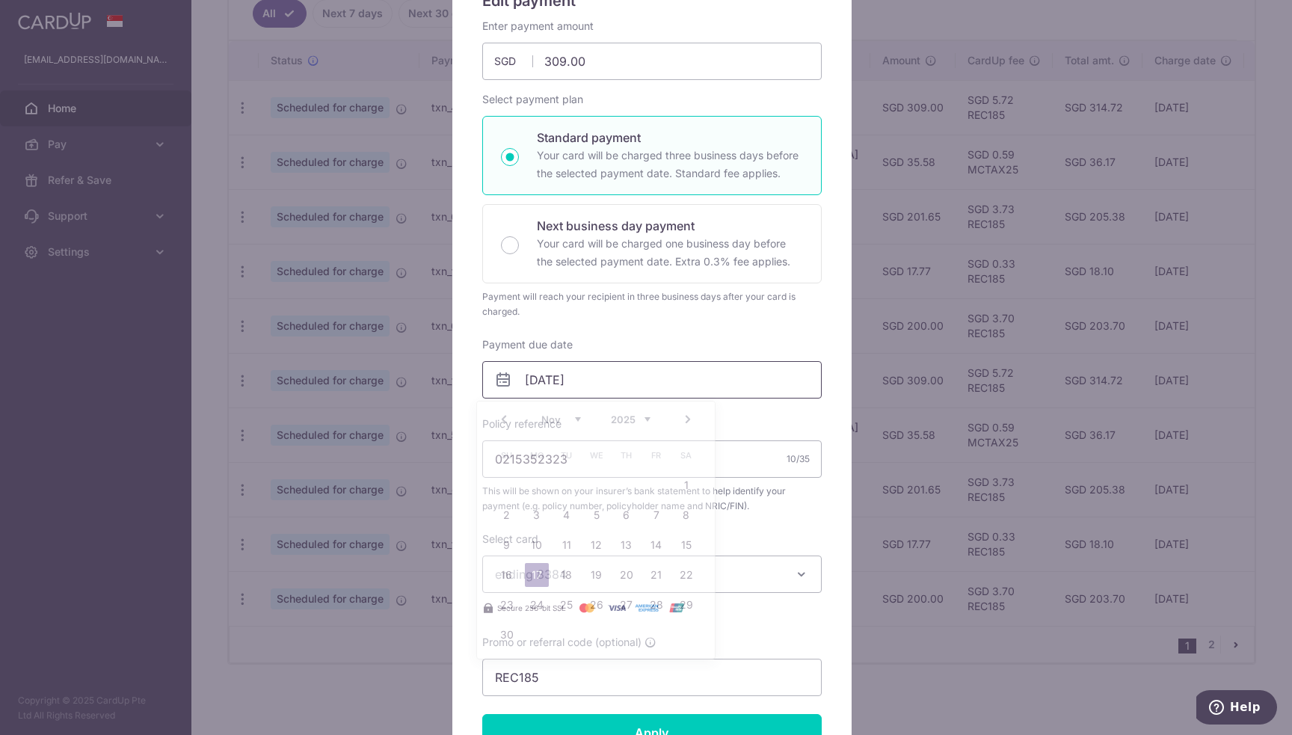
click at [604, 378] on input "17/11/2025" at bounding box center [651, 379] width 339 height 37
click at [677, 541] on link "15" at bounding box center [686, 545] width 24 height 24
type input "15/11/2025"
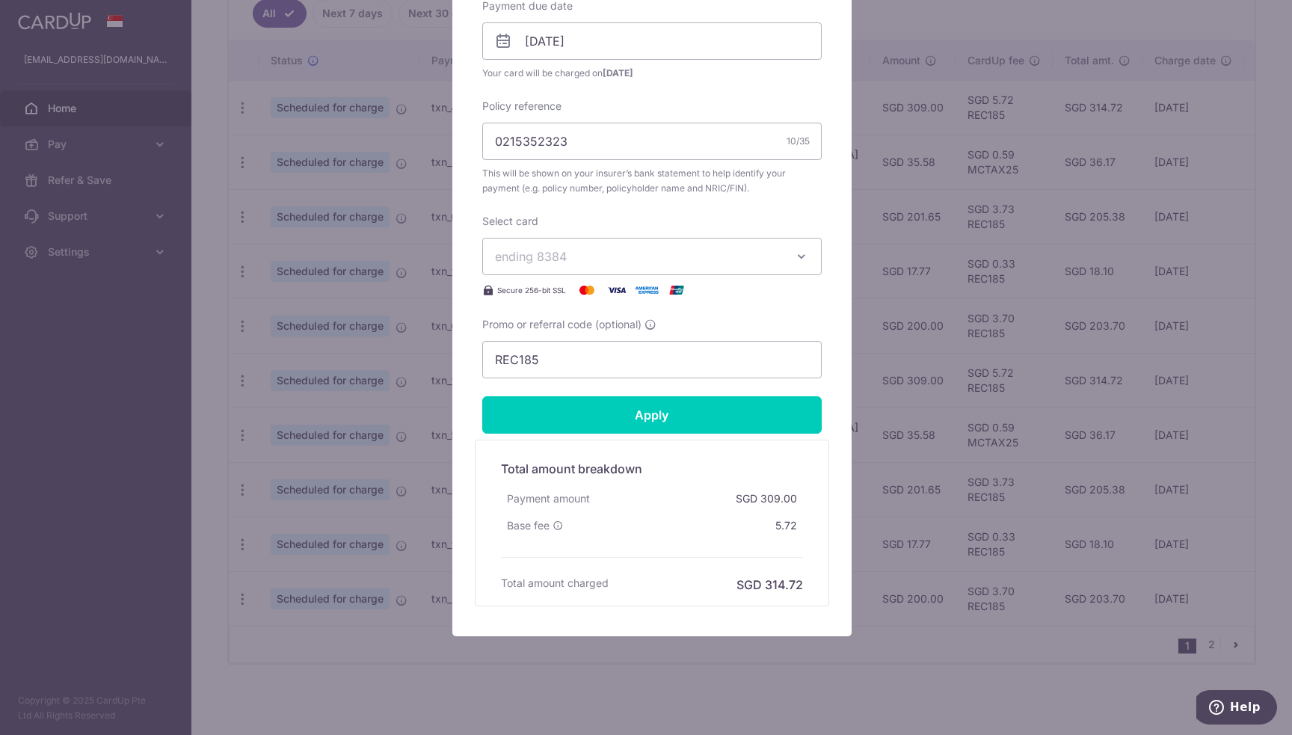
scroll to position [496, 0]
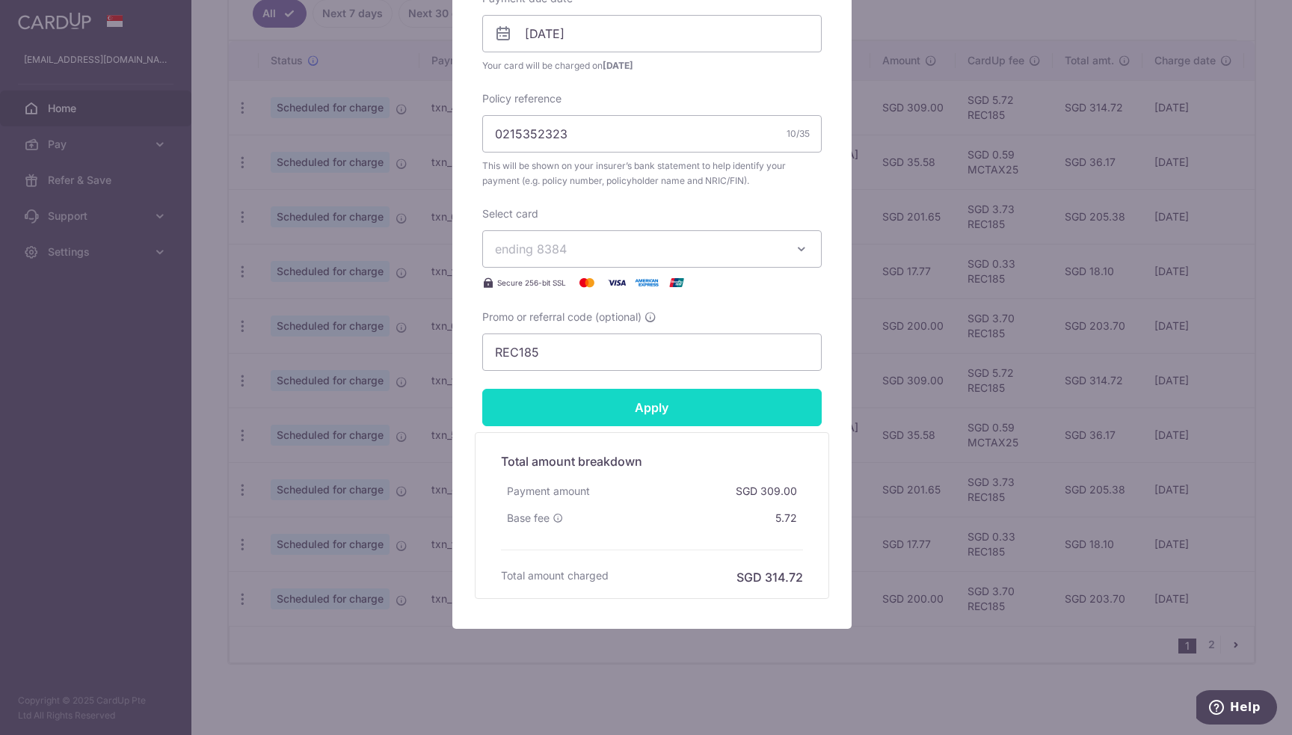
click at [652, 406] on input "Apply" at bounding box center [651, 407] width 339 height 37
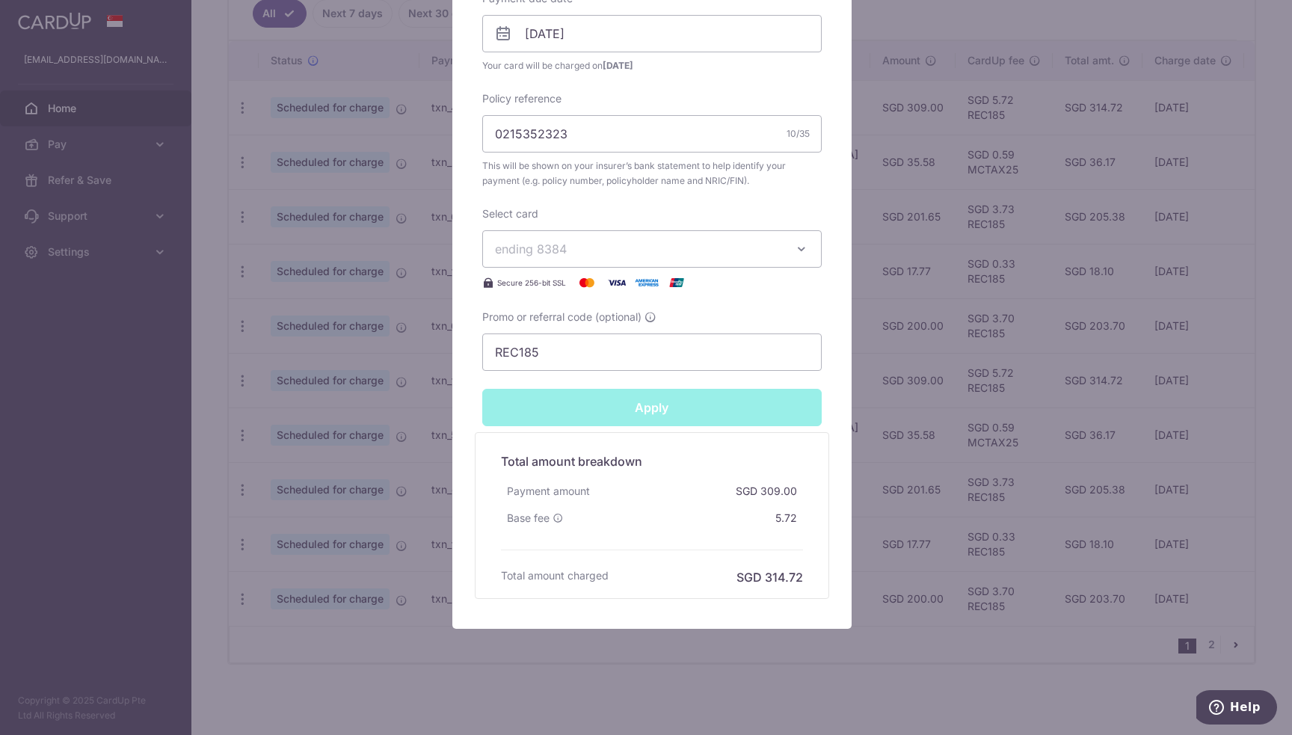
type input "Successfully Applied"
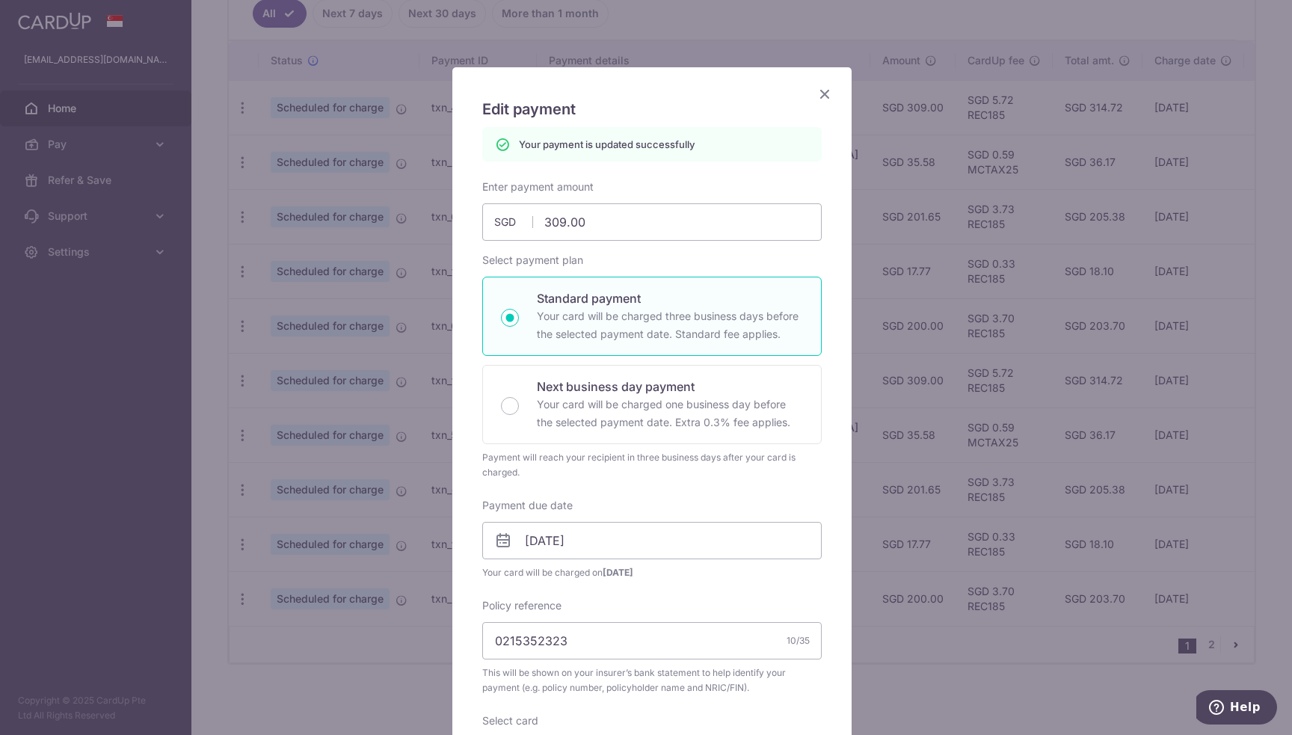
scroll to position [75, 0]
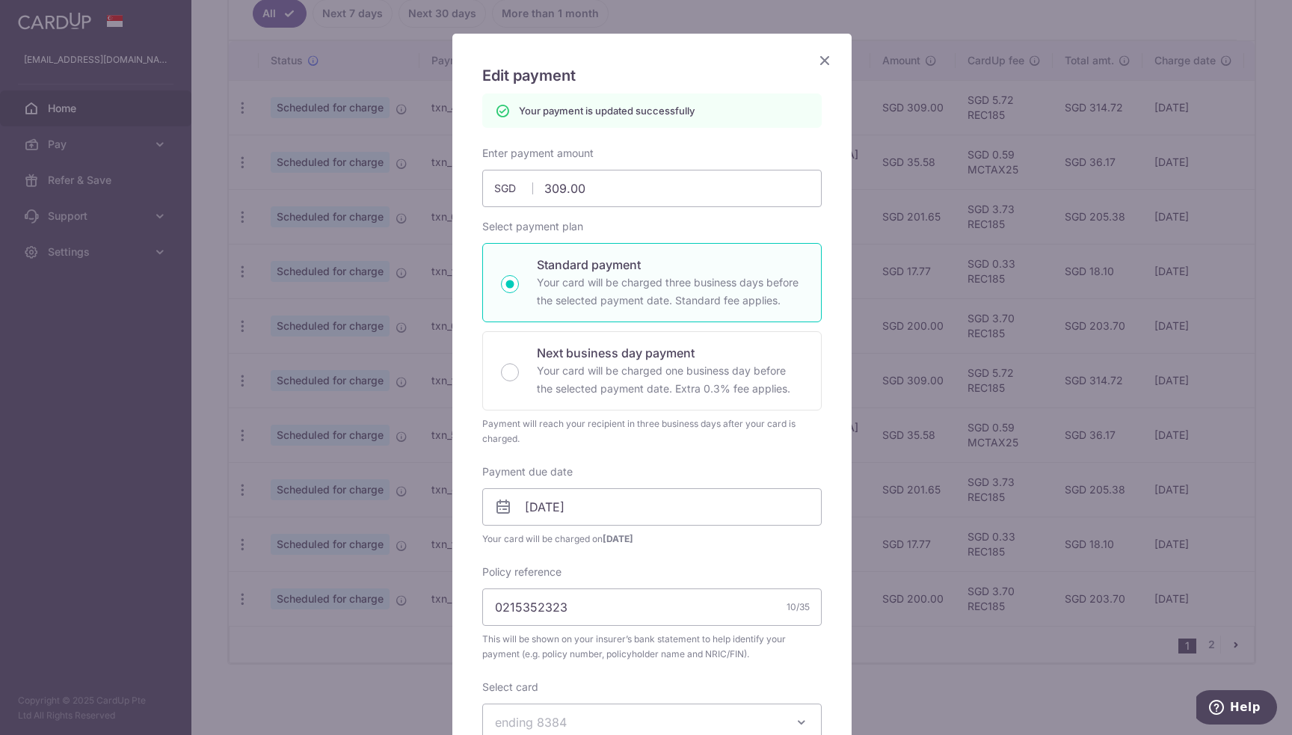
click at [816, 61] on icon "Close" at bounding box center [825, 60] width 18 height 19
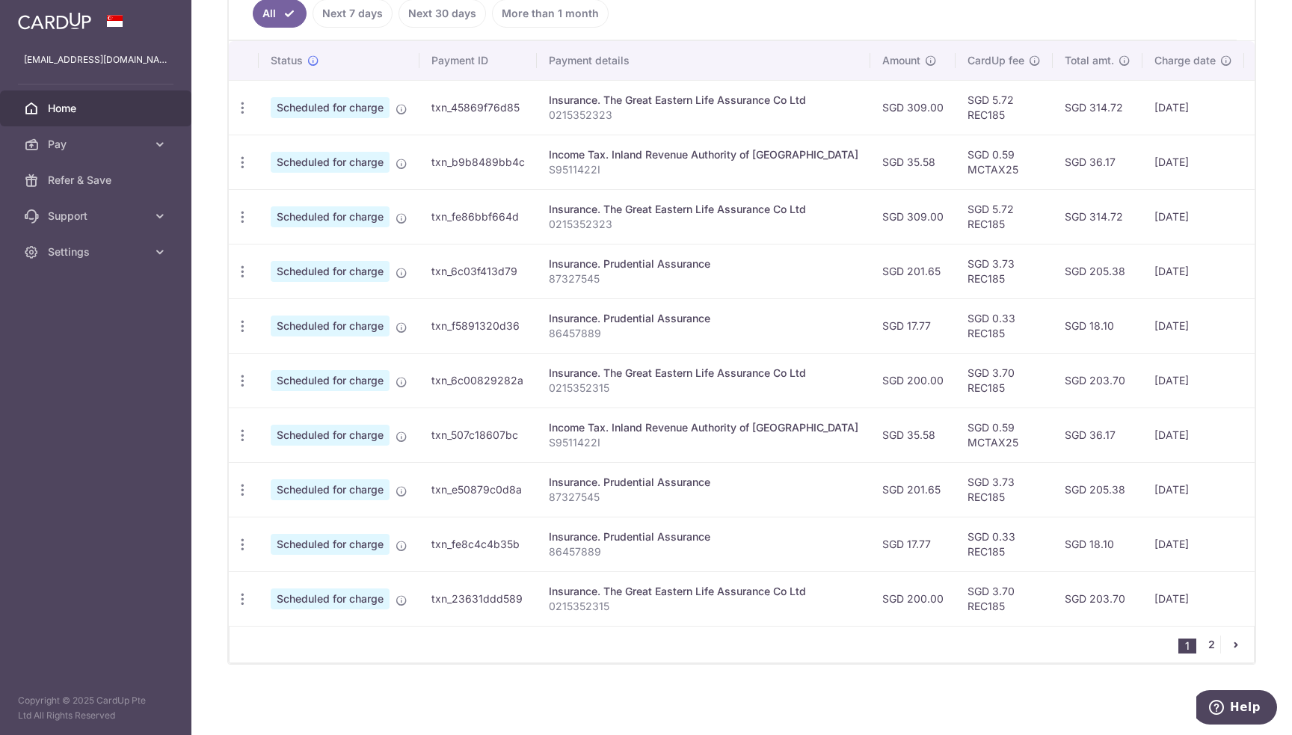
click at [1207, 646] on link "2" at bounding box center [1211, 645] width 18 height 18
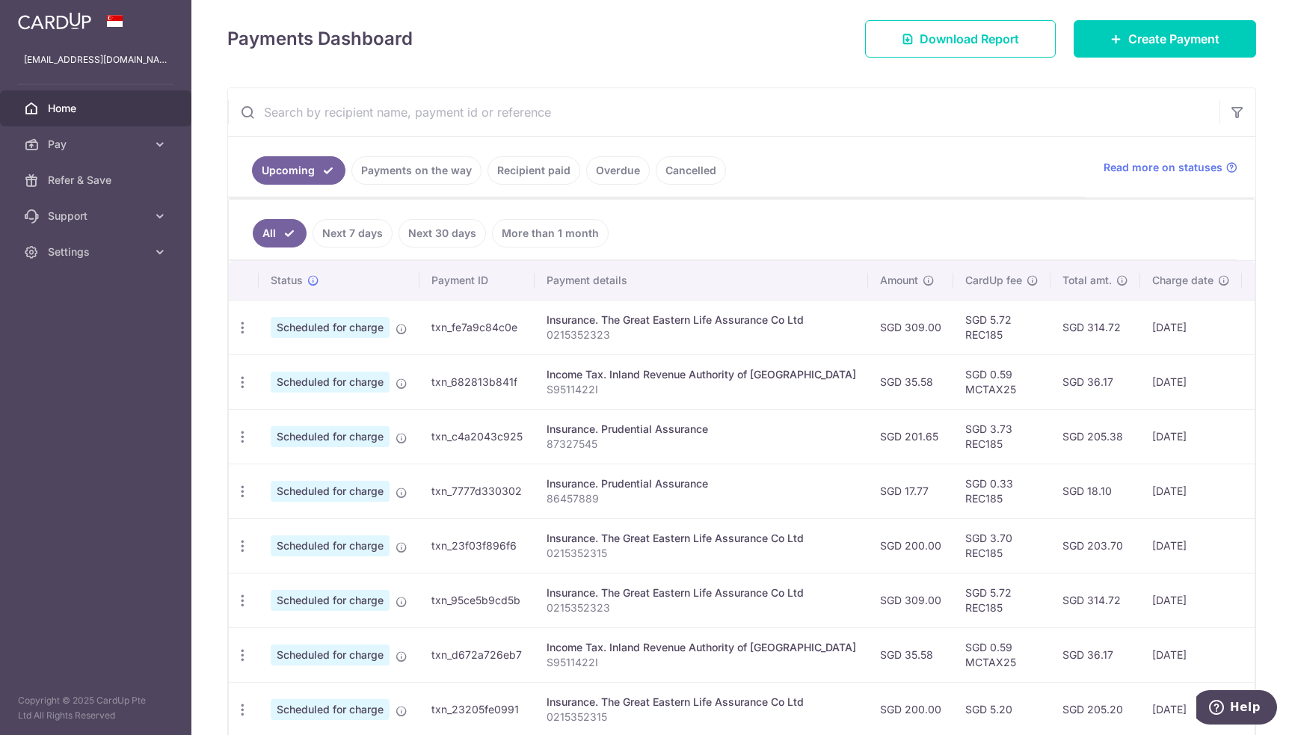
scroll to position [224, 0]
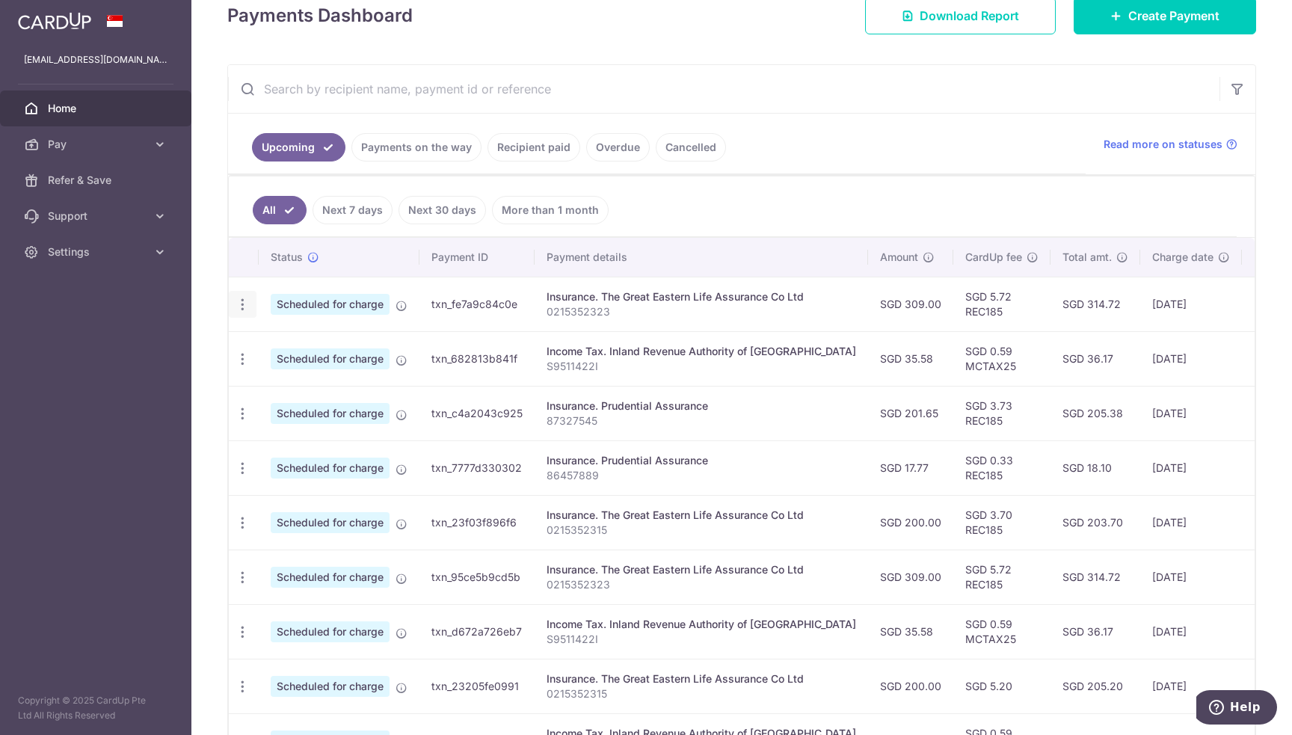
click at [235, 300] on icon "button" at bounding box center [243, 305] width 16 height 16
click at [314, 343] on span "Update payment" at bounding box center [322, 345] width 102 height 18
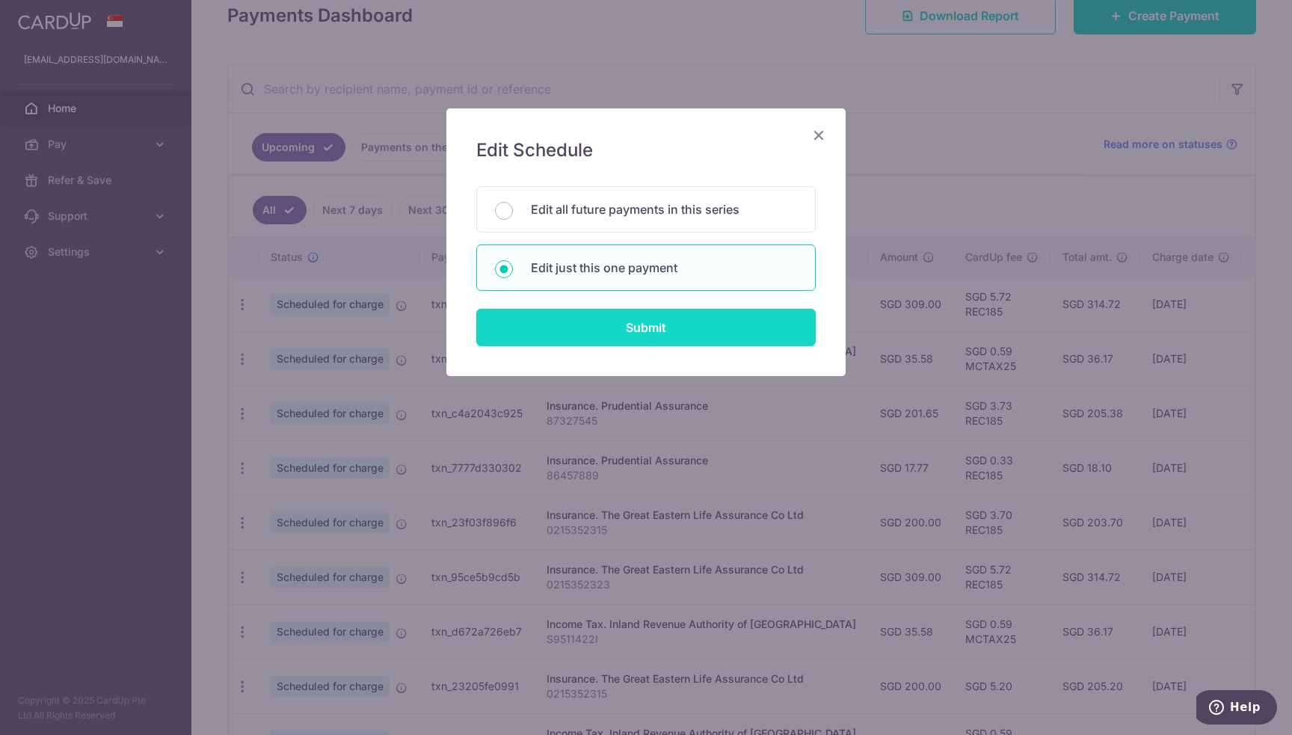
click at [594, 330] on input "Submit" at bounding box center [645, 327] width 339 height 37
radio input "true"
type input "309.00"
type input "17/12/2025"
type input "0215352323"
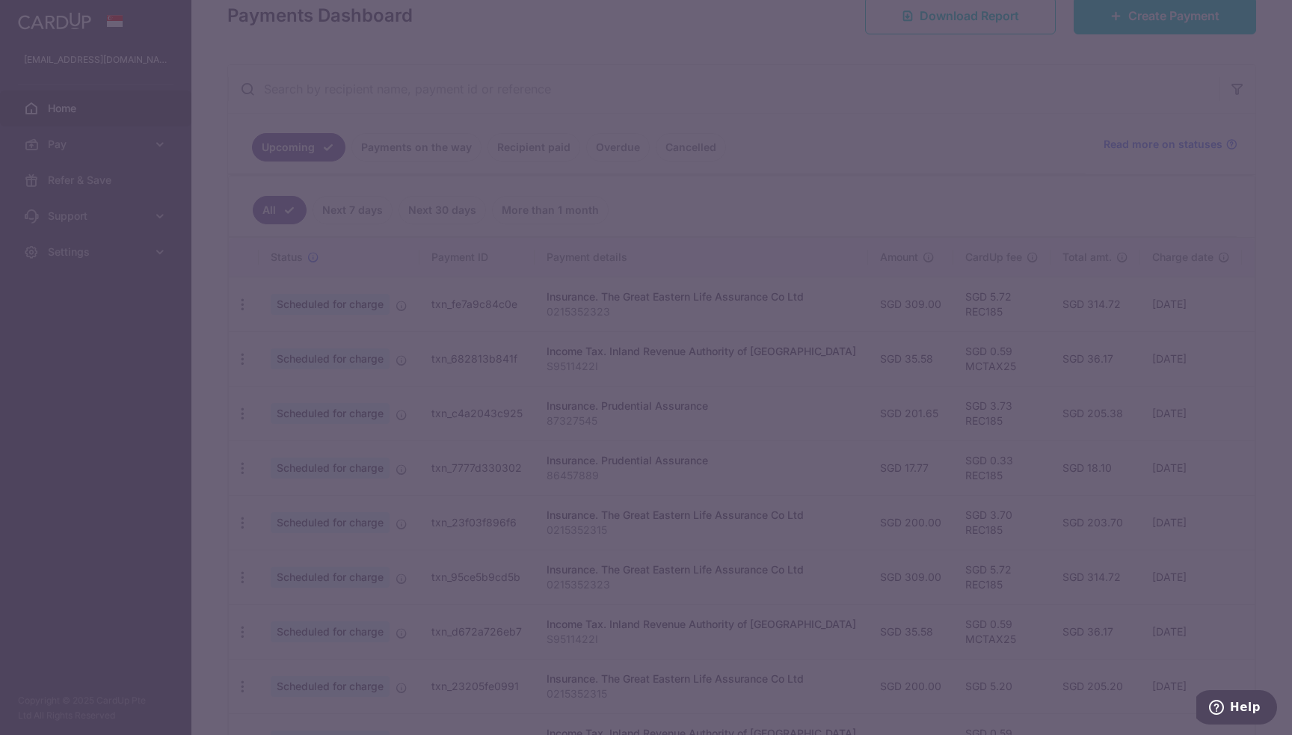
type input "REC185"
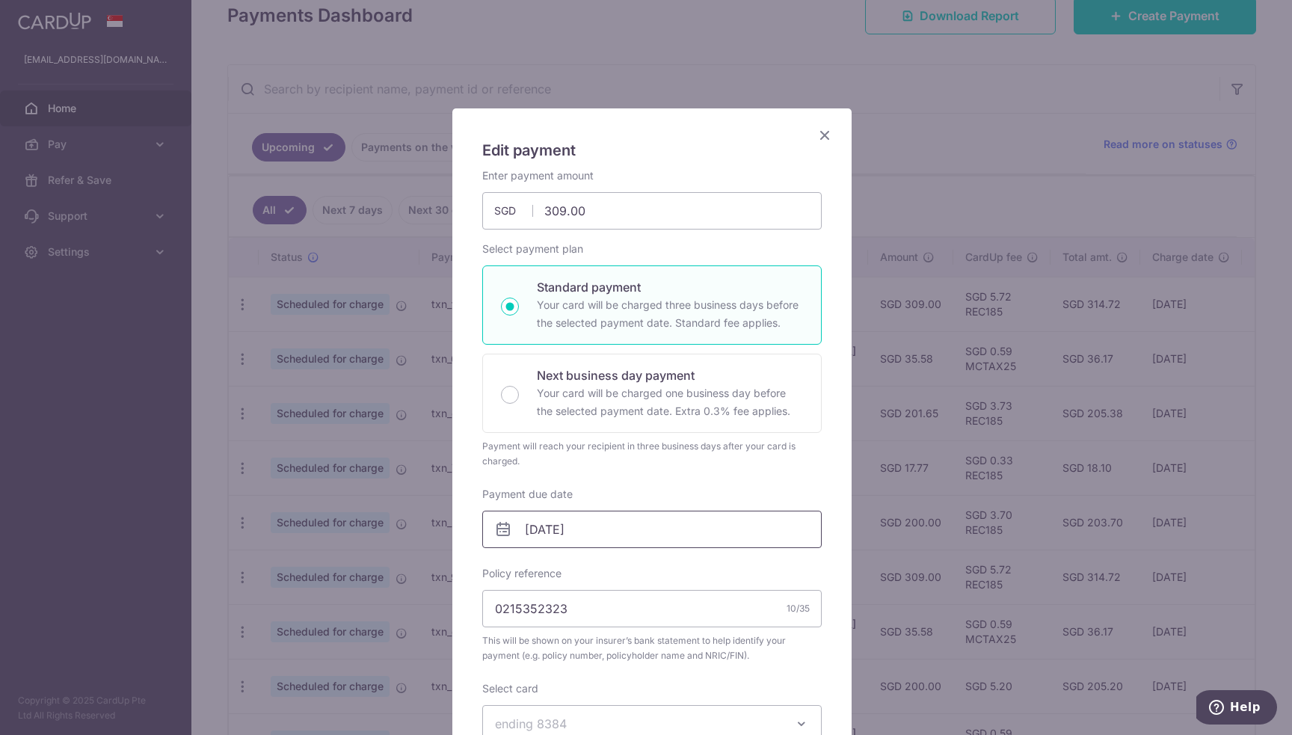
click at [622, 533] on input "17/12/2025" at bounding box center [651, 529] width 339 height 37
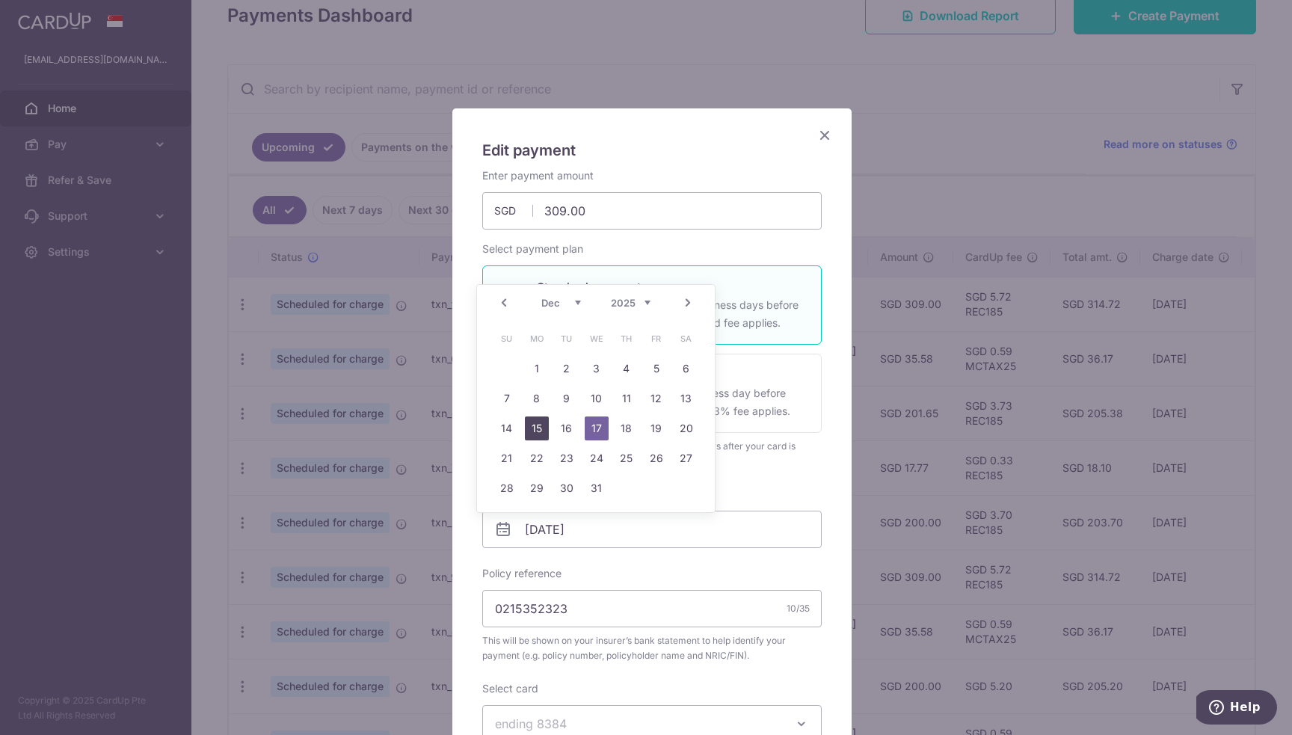
click at [535, 425] on link "15" at bounding box center [537, 428] width 24 height 24
type input "[DATE]"
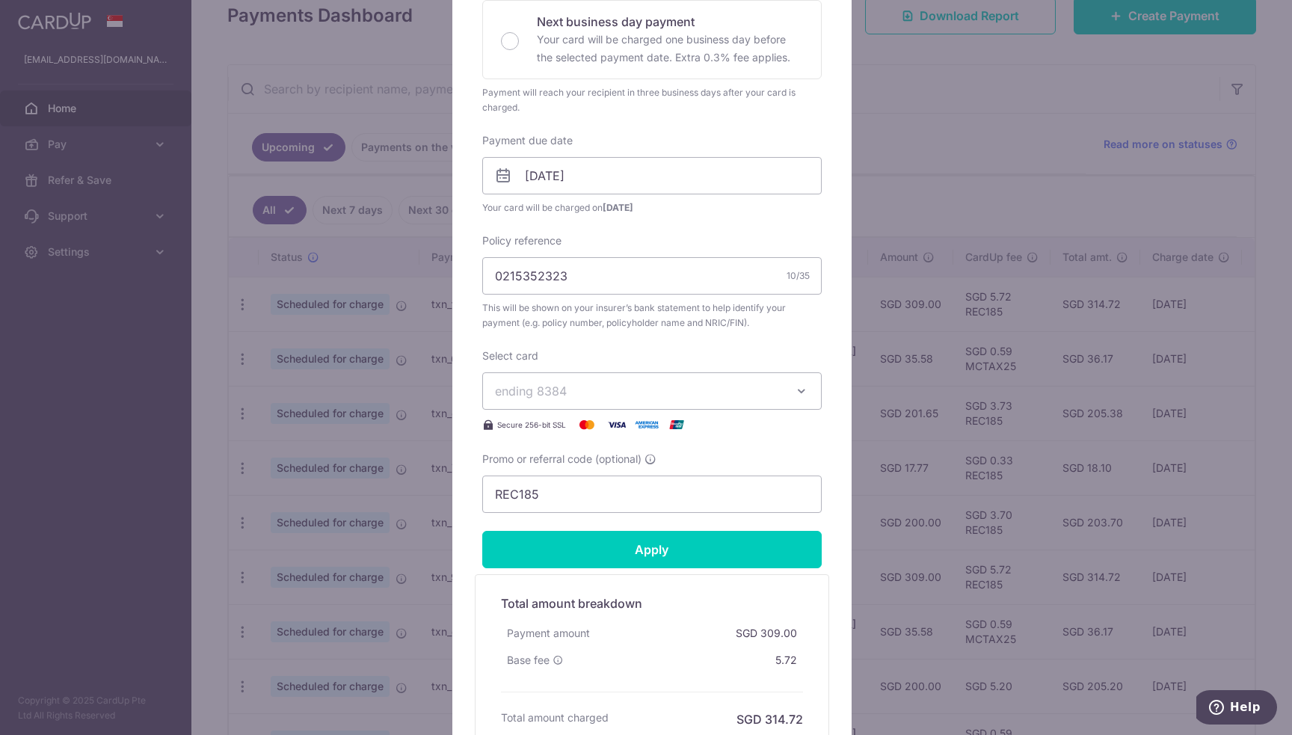
scroll to position [374, 0]
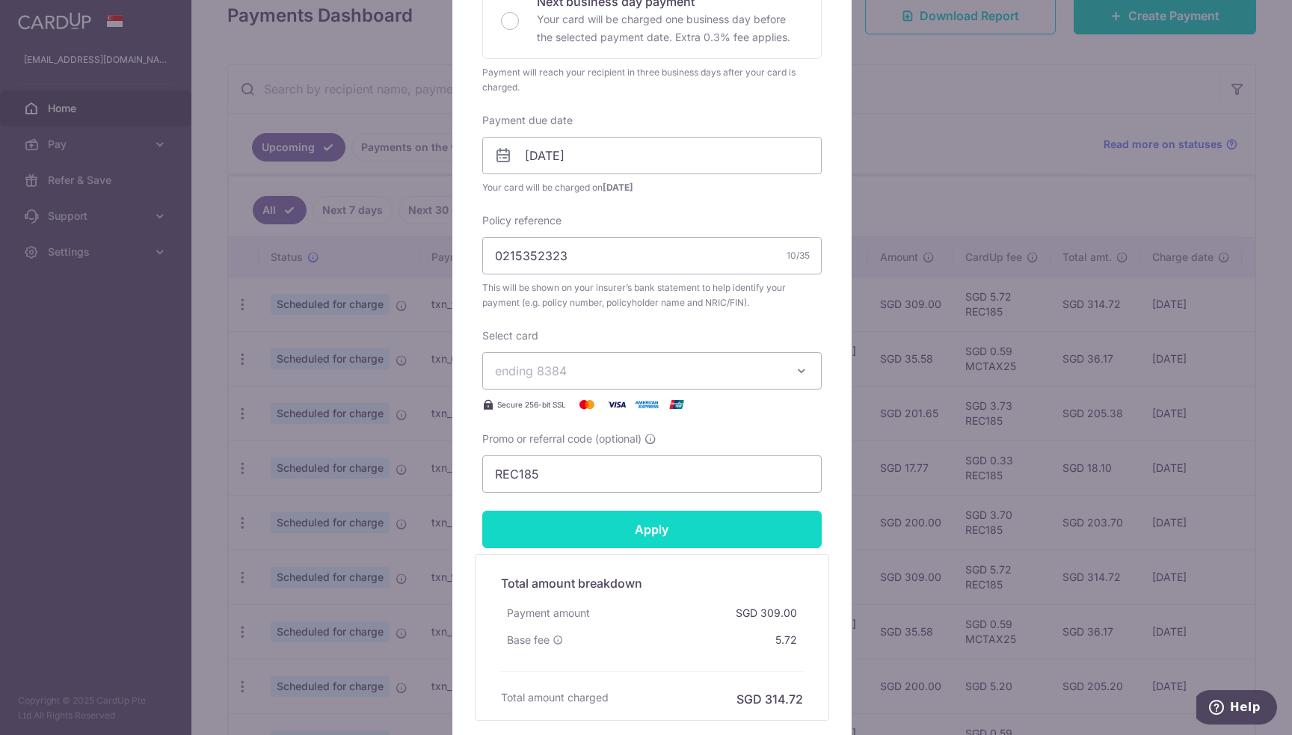
click at [661, 526] on input "Apply" at bounding box center [651, 529] width 339 height 37
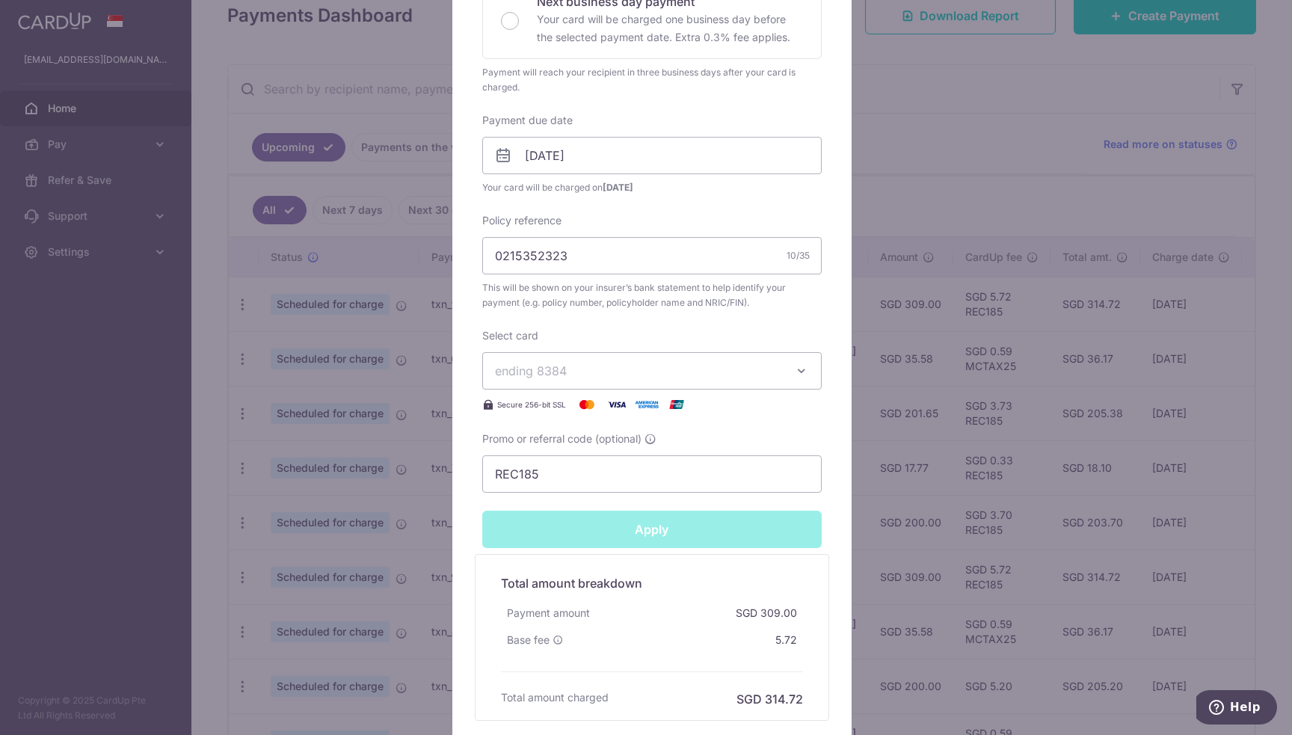
type input "Successfully Applied"
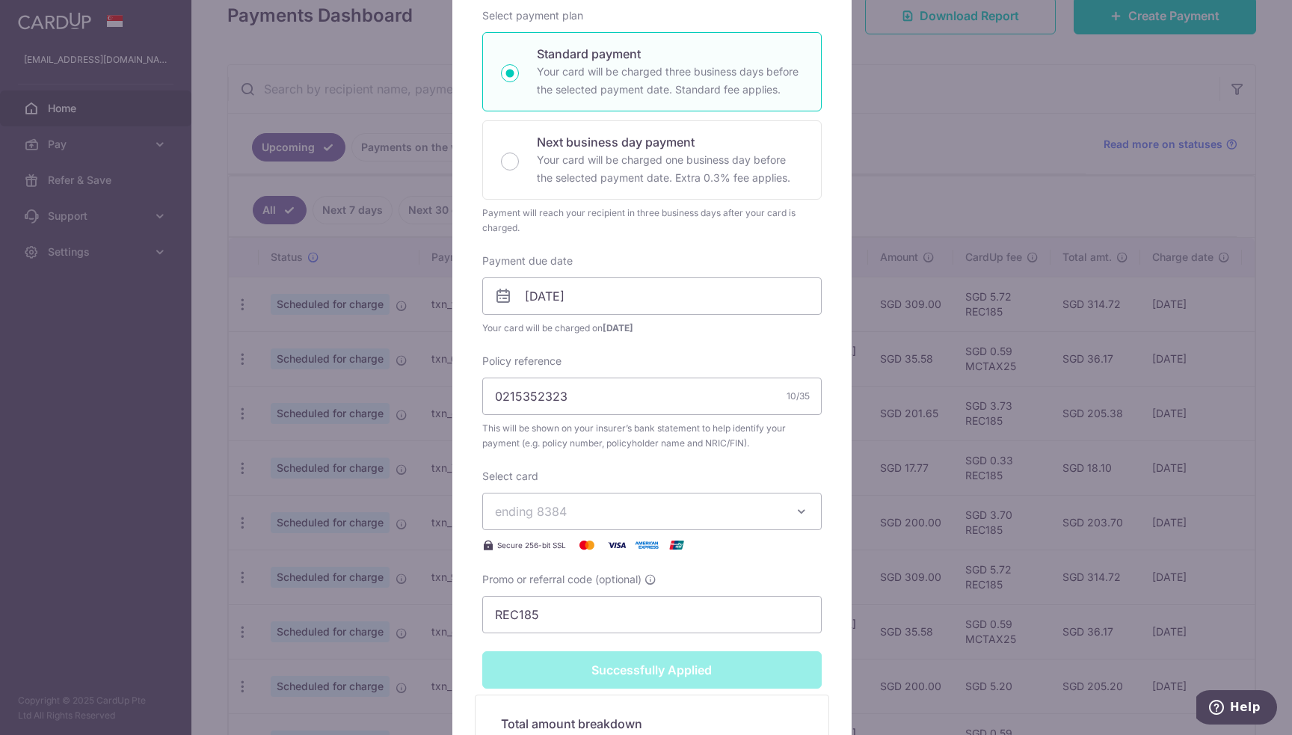
scroll to position [24, 0]
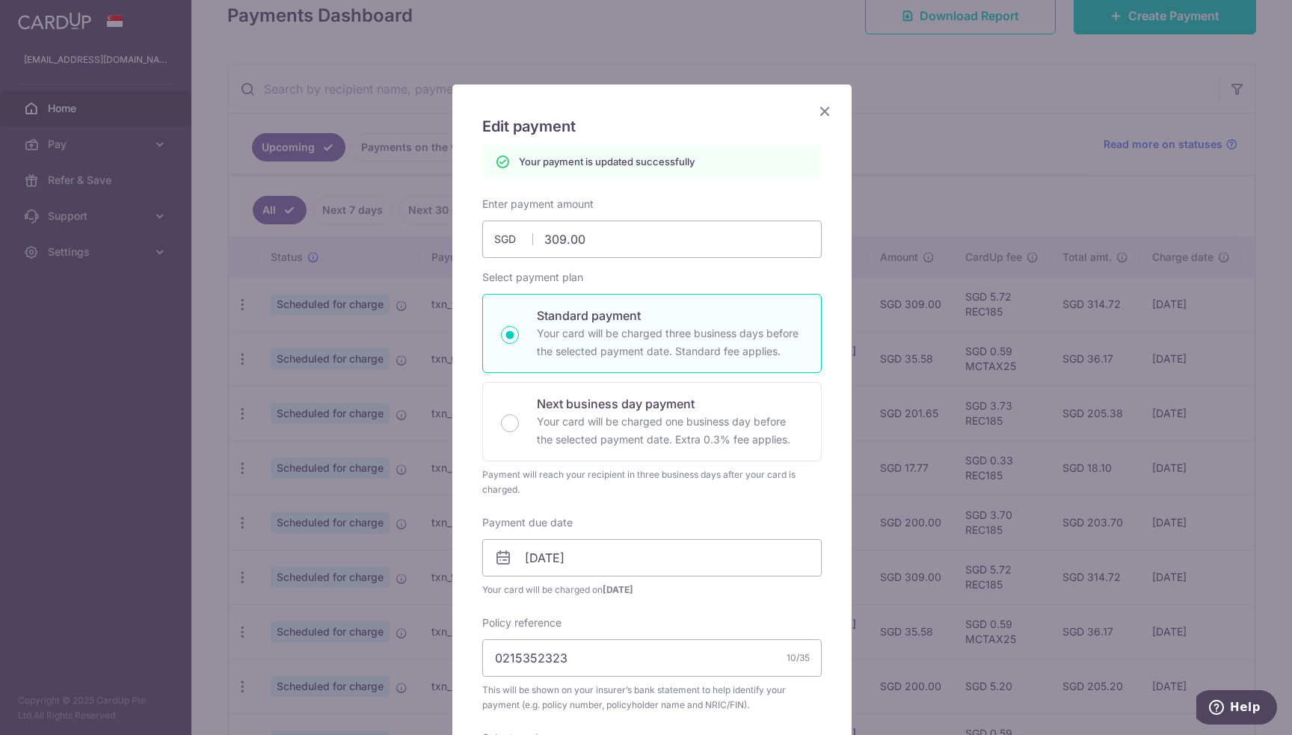
click at [816, 113] on icon "Close" at bounding box center [825, 111] width 18 height 19
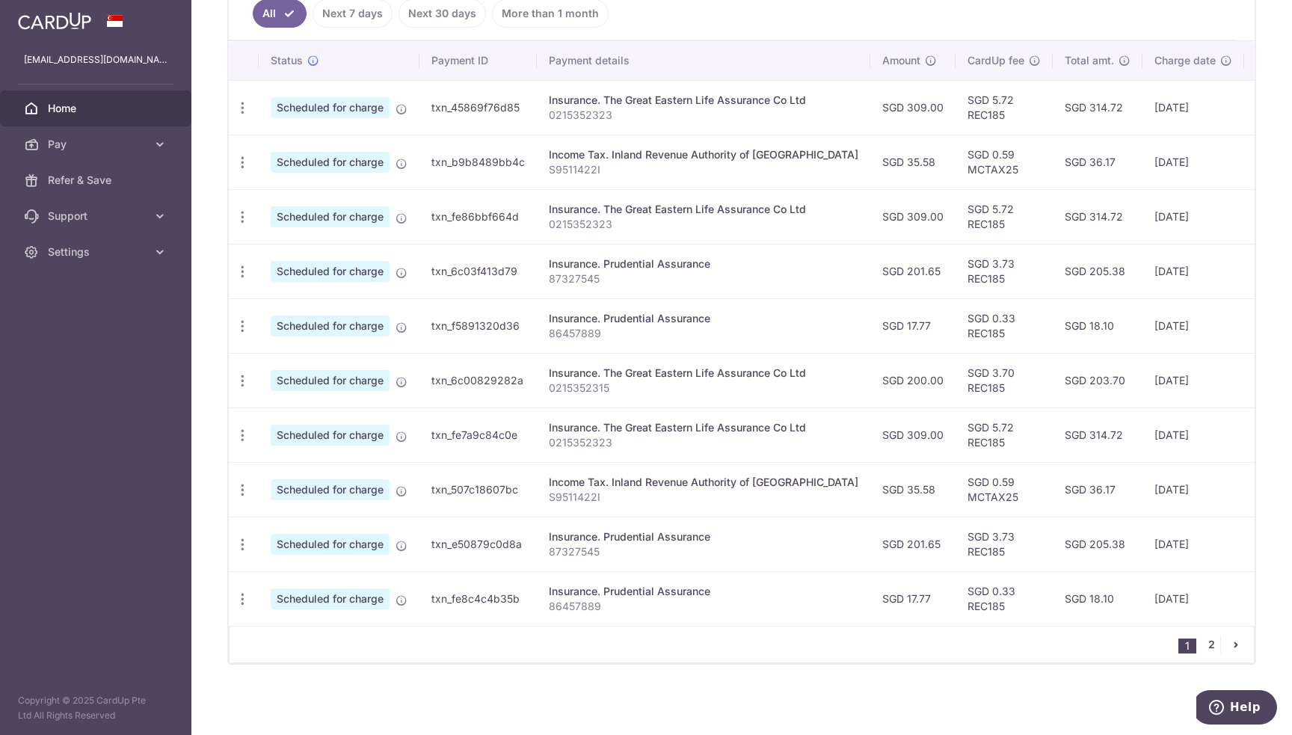
click at [1202, 646] on link "2" at bounding box center [1211, 645] width 18 height 18
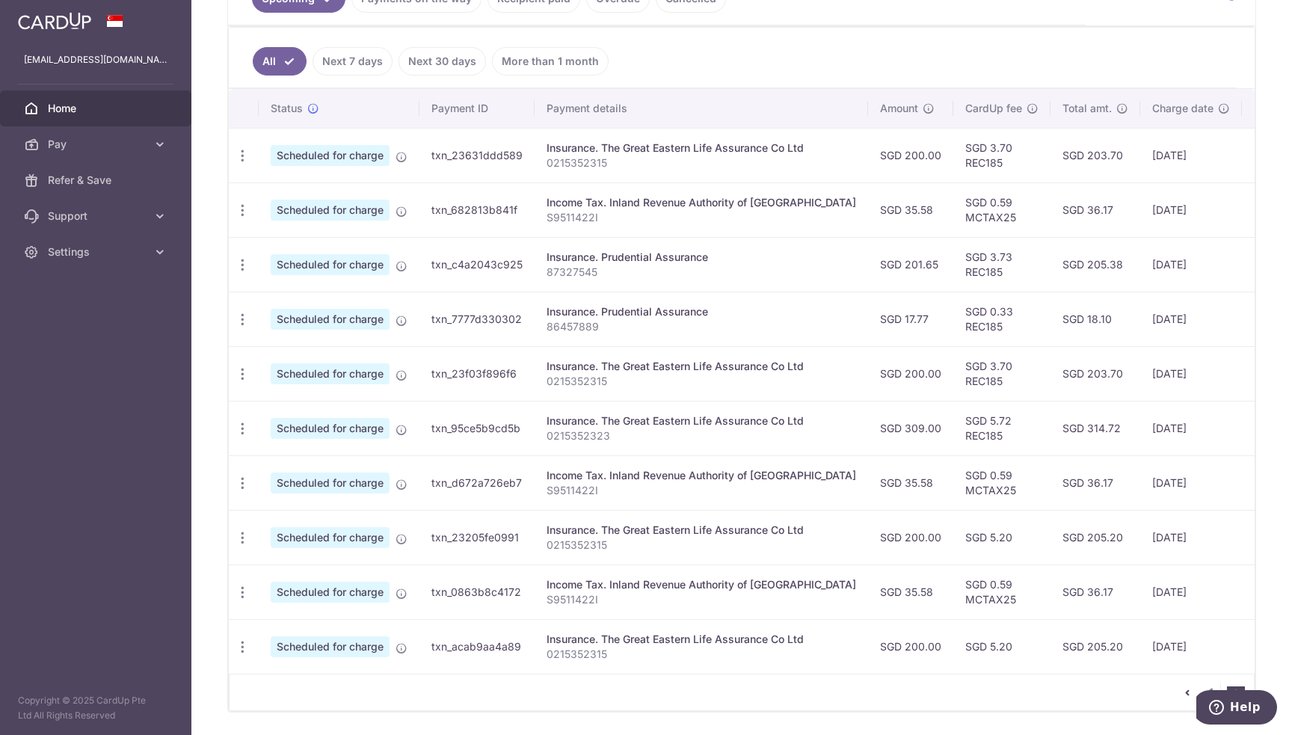
scroll to position [374, 0]
click at [248, 429] on icon "button" at bounding box center [243, 428] width 16 height 16
click at [317, 461] on span "Update payment" at bounding box center [322, 469] width 102 height 18
radio input "true"
type input "309.00"
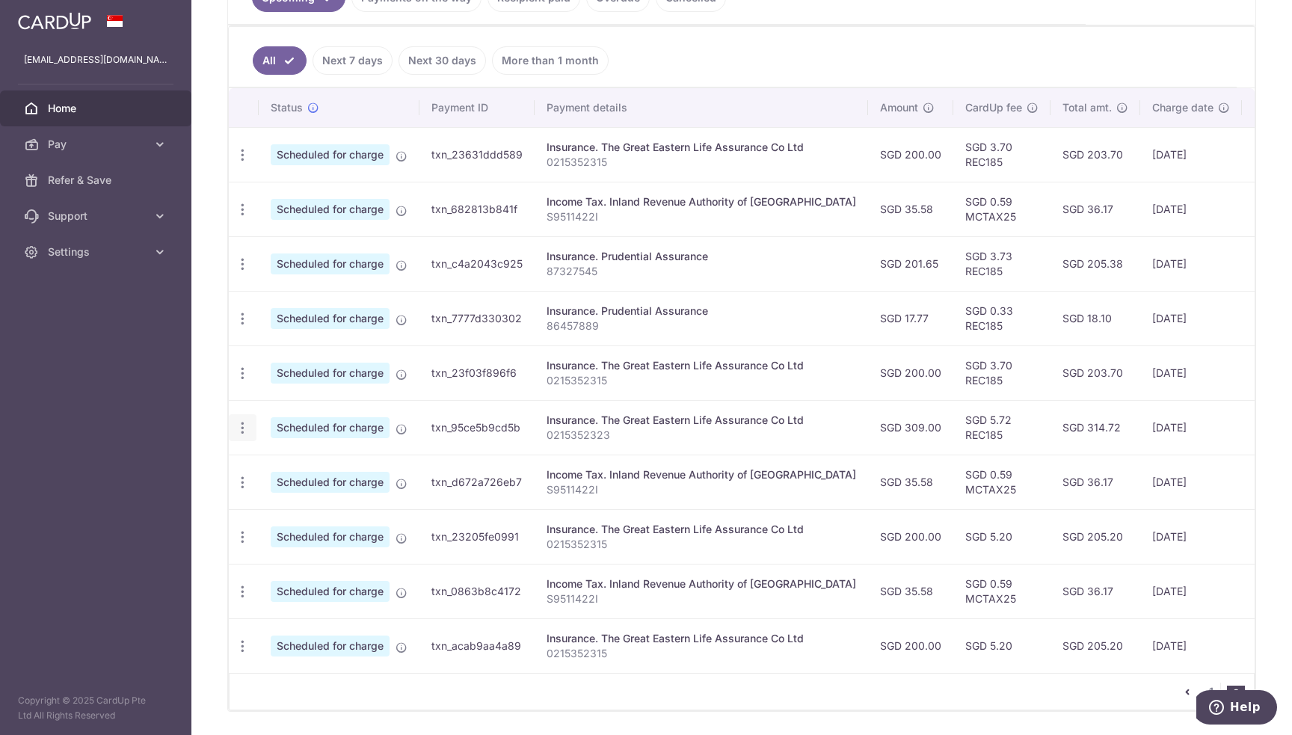
type input "[DATE]"
type input "0215352323"
type input "REC185"
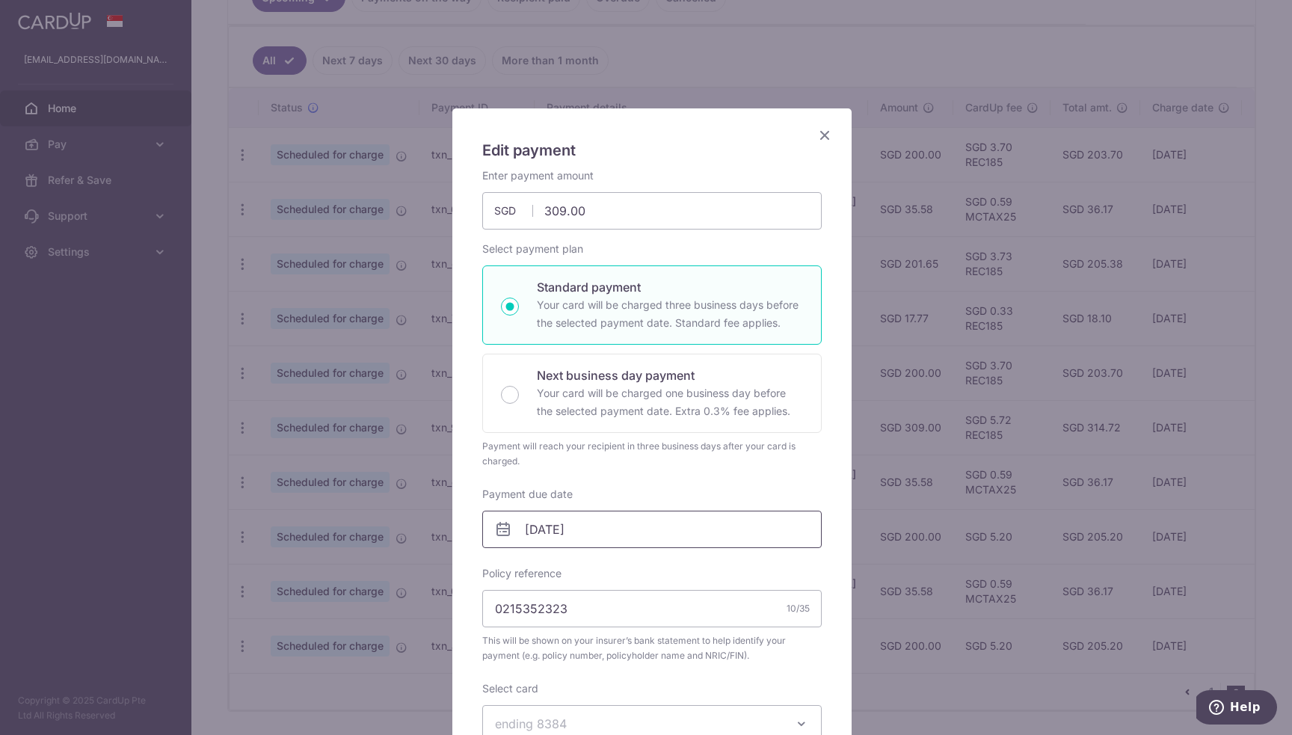
click at [575, 535] on input "[DATE]" at bounding box center [651, 529] width 339 height 37
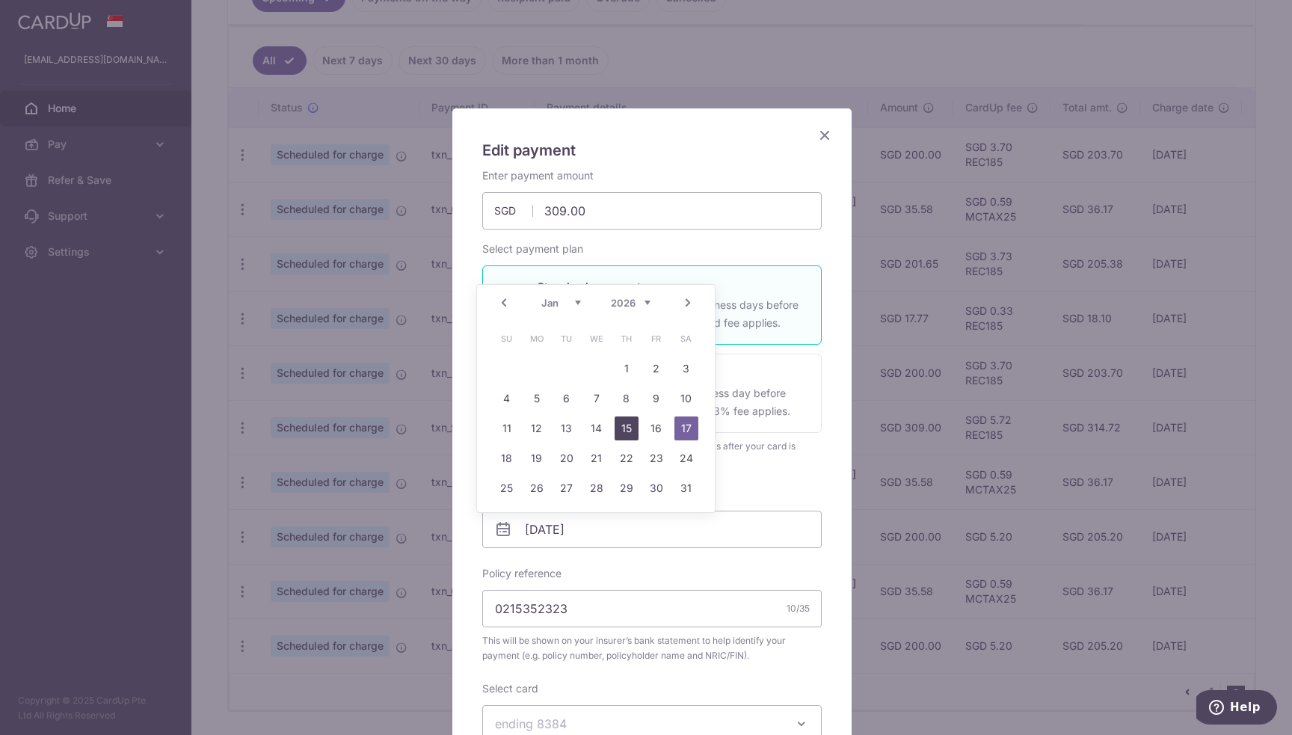
click at [627, 428] on link "15" at bounding box center [627, 428] width 24 height 24
type input "[DATE]"
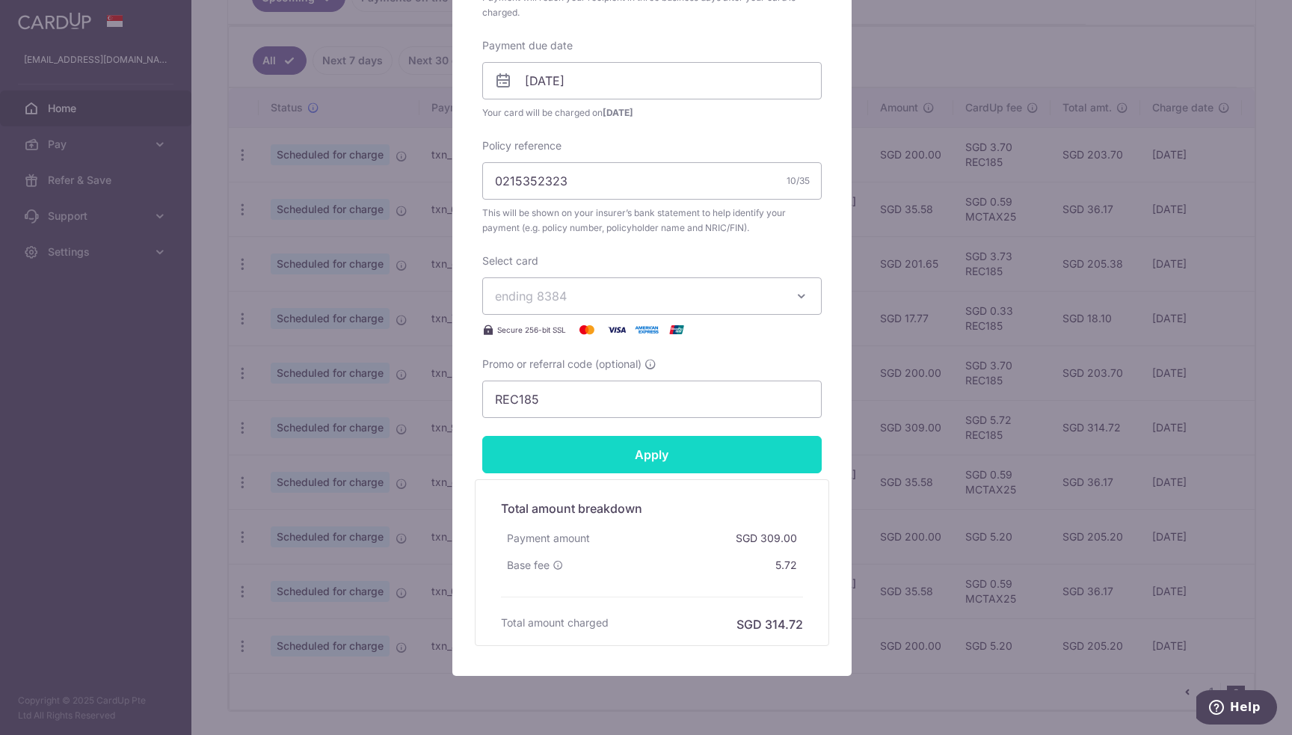
click at [680, 456] on input "Apply" at bounding box center [651, 454] width 339 height 37
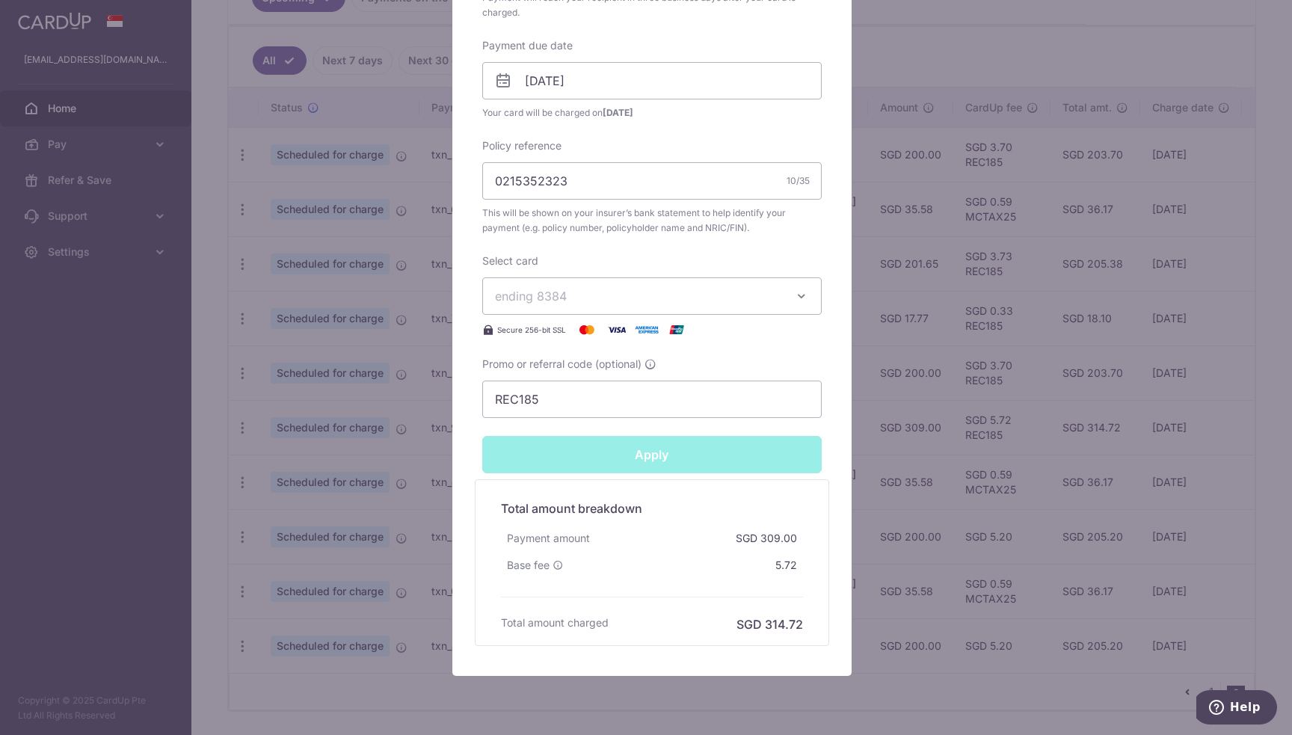
type input "Successfully Applied"
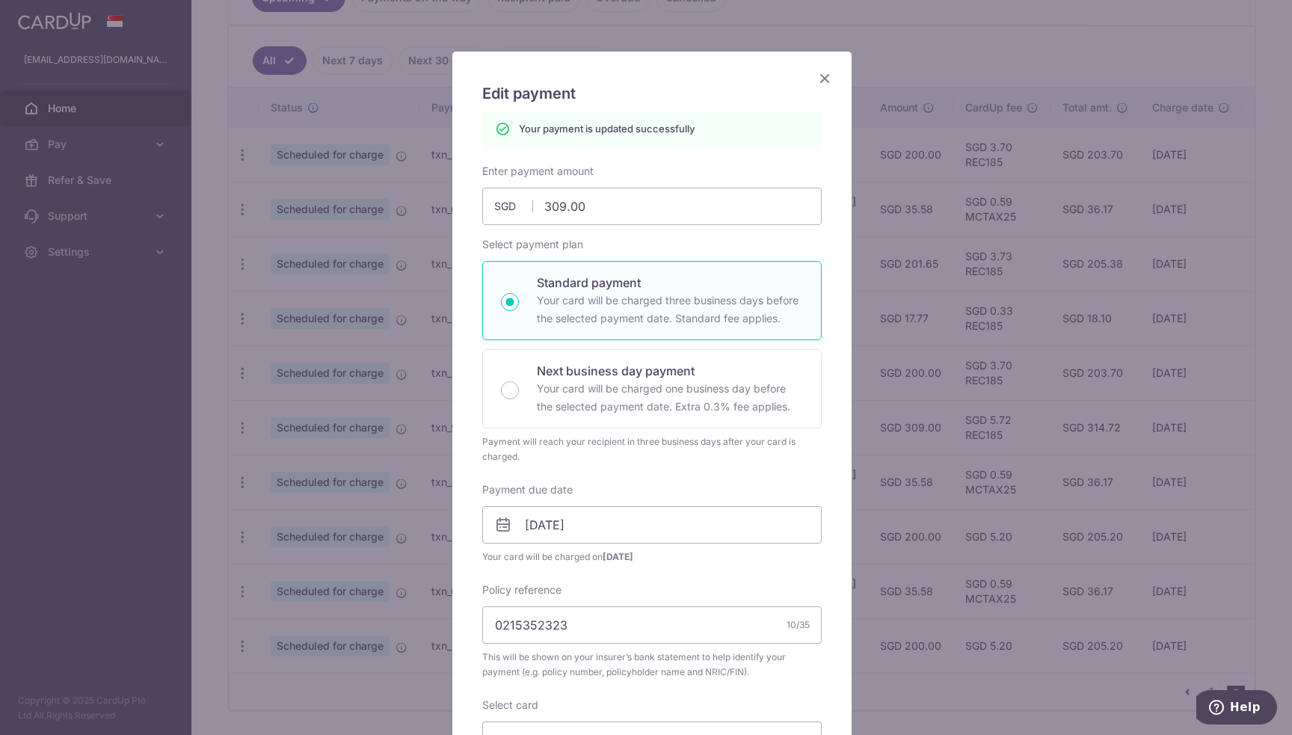
scroll to position [0, 0]
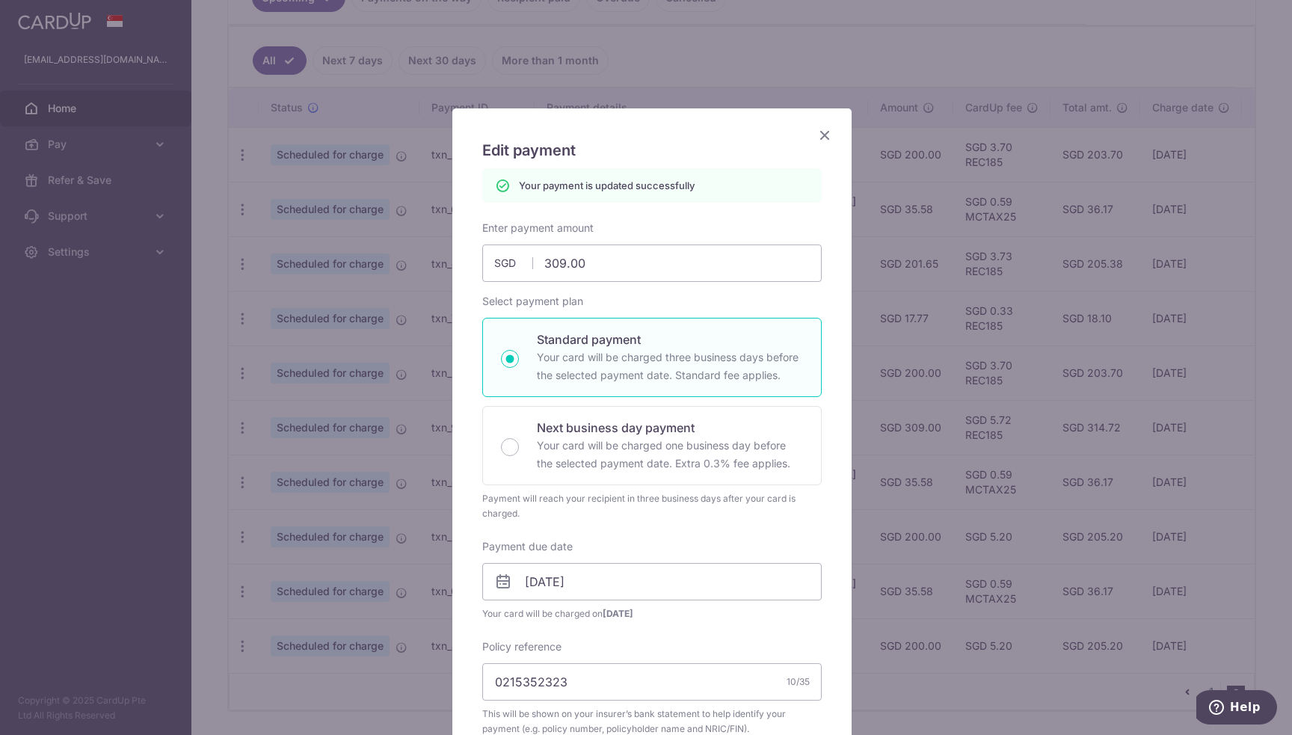
click at [819, 136] on icon "Close" at bounding box center [825, 135] width 18 height 19
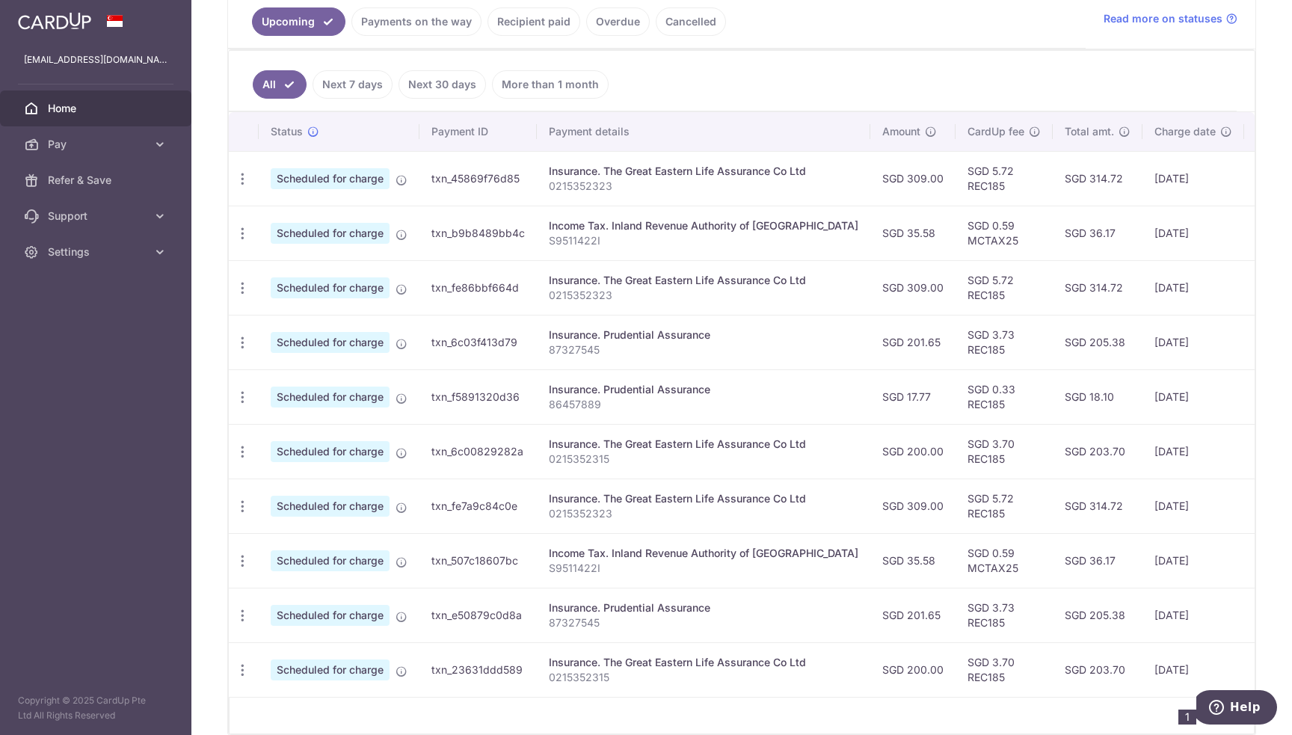
scroll to position [275, 0]
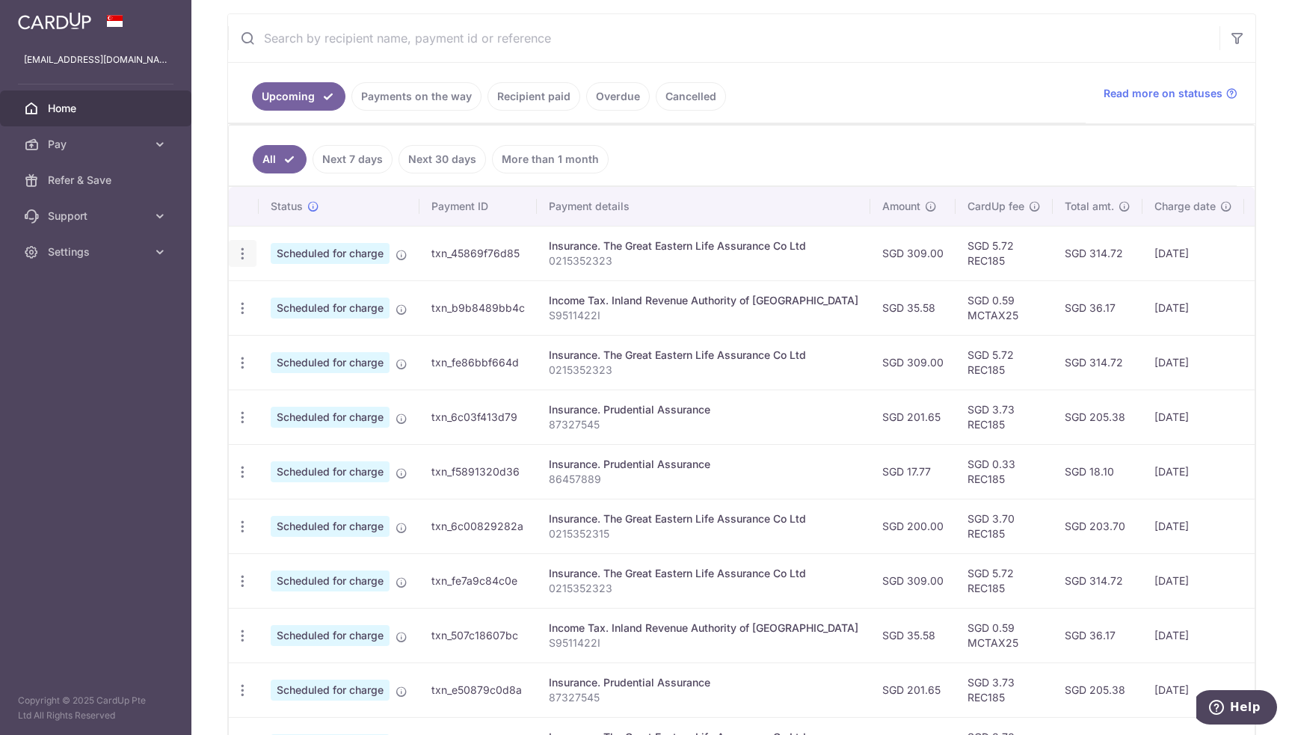
click at [243, 252] on icon "button" at bounding box center [243, 254] width 16 height 16
click at [323, 287] on span "Update payment" at bounding box center [322, 295] width 102 height 18
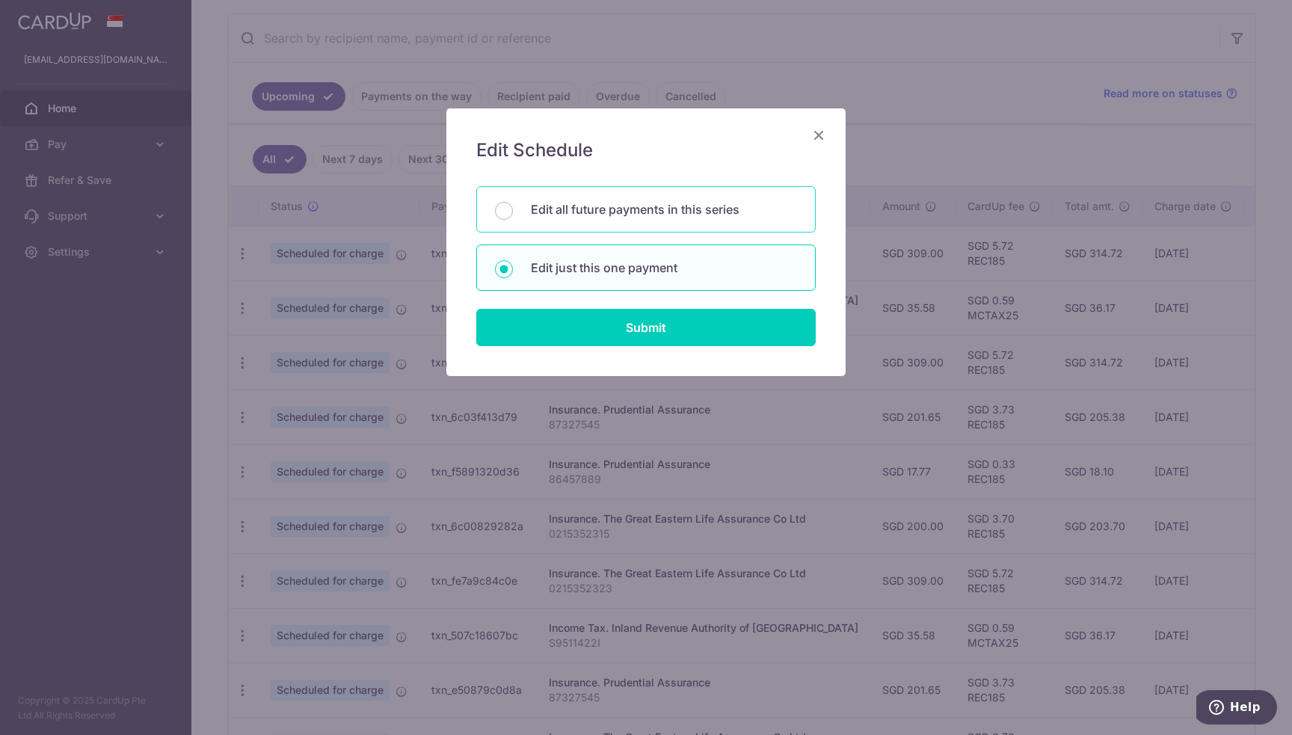
click at [594, 218] on div "Edit all future payments in this series" at bounding box center [645, 209] width 339 height 46
radio input "true"
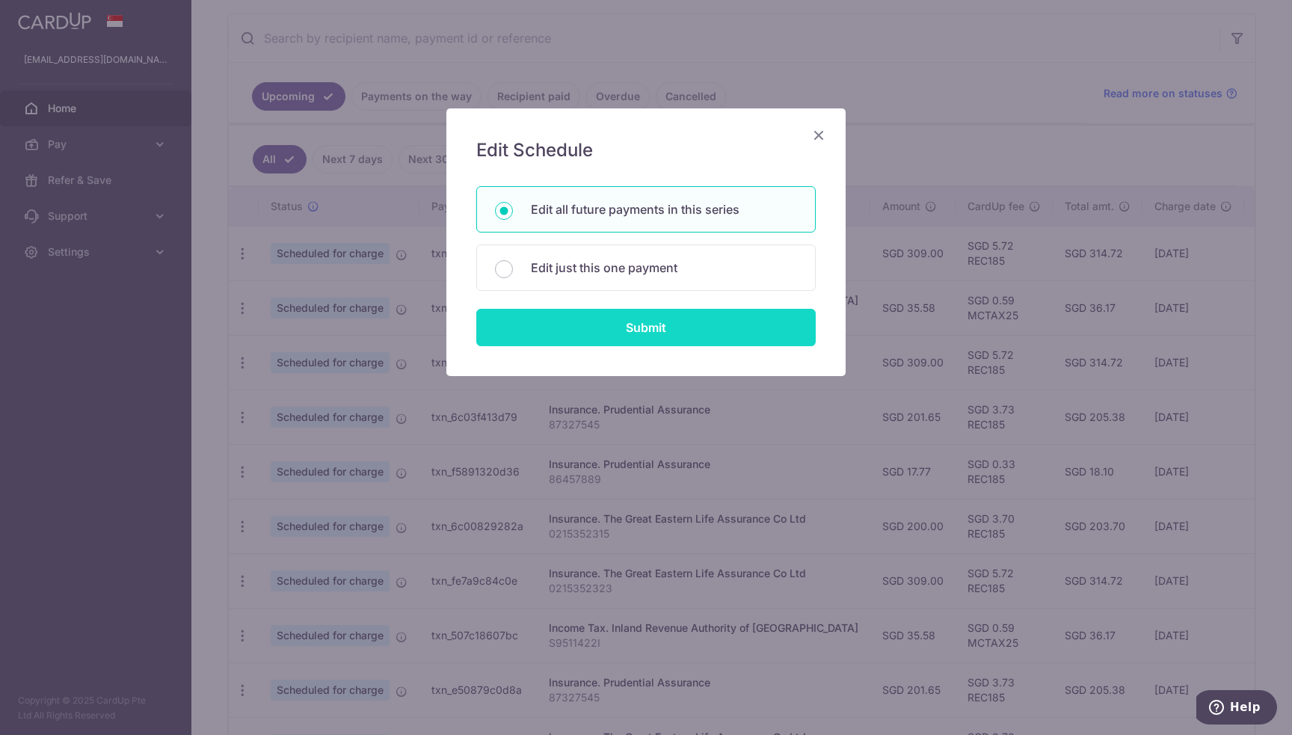
click at [616, 327] on input "Submit" at bounding box center [645, 327] width 339 height 37
radio input "true"
type input "309.00"
type input "0215352323"
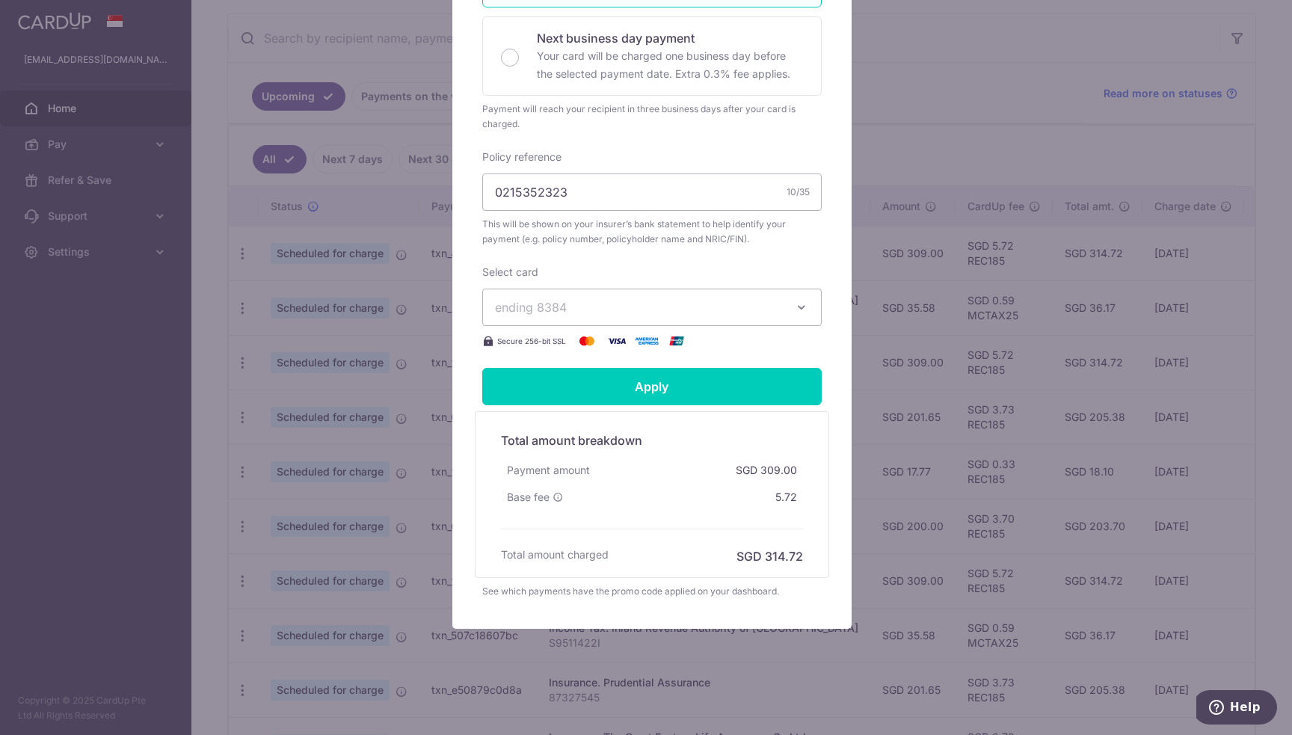
scroll to position [101, 0]
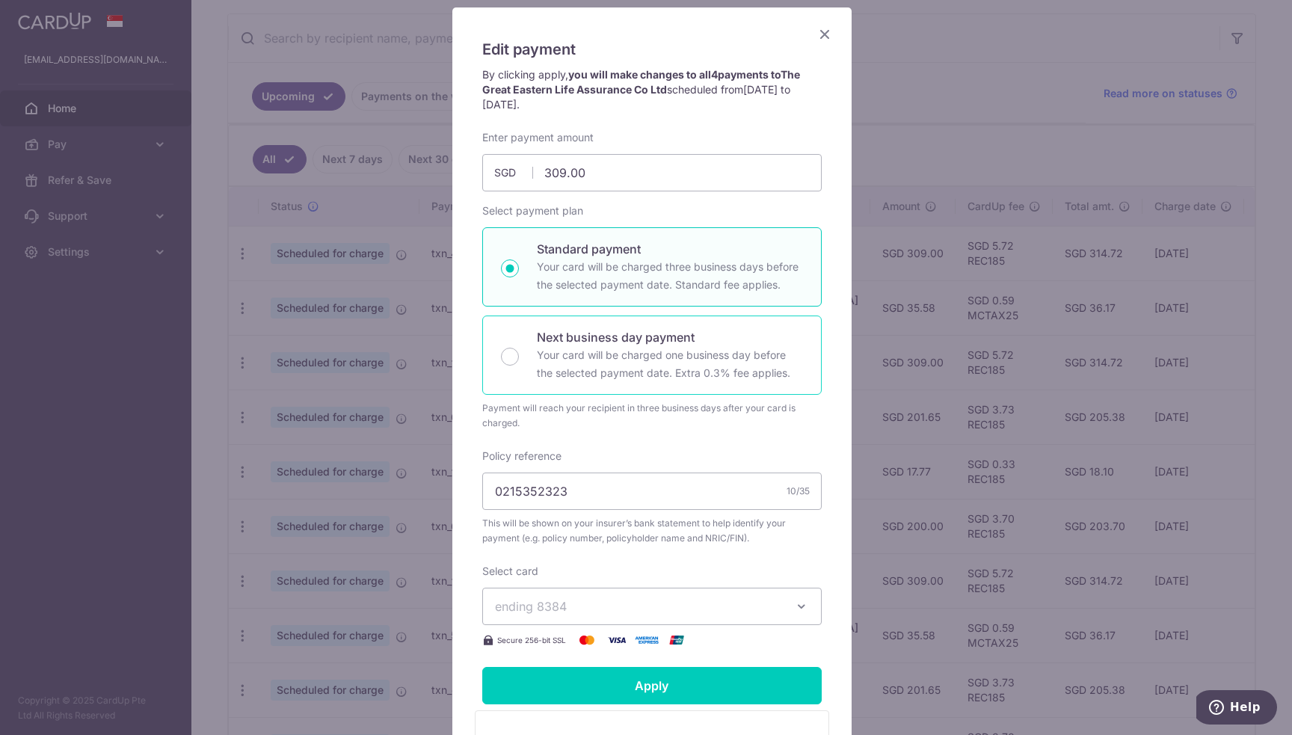
click at [599, 348] on p "Your card will be charged one business day before the selected payment date. Ex…" at bounding box center [670, 364] width 266 height 36
click at [519, 348] on input "Next business day payment Your card will be charged one business day before the…" at bounding box center [510, 357] width 18 height 18
radio input "false"
radio input "true"
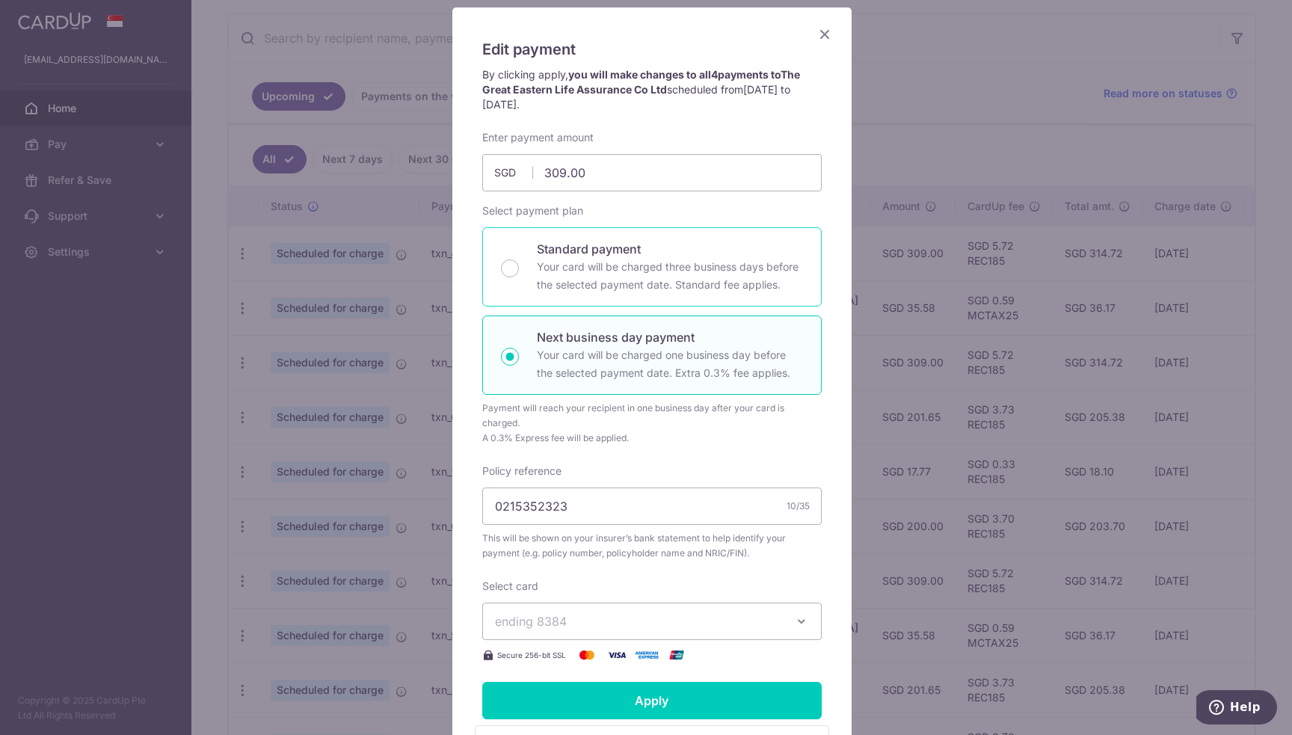
click at [621, 276] on p "Your card will be charged three business days before the selected payment date.…" at bounding box center [670, 276] width 266 height 36
click at [519, 276] on input "Standard payment Your card will be charged three business days before the selec…" at bounding box center [510, 268] width 18 height 18
radio input "true"
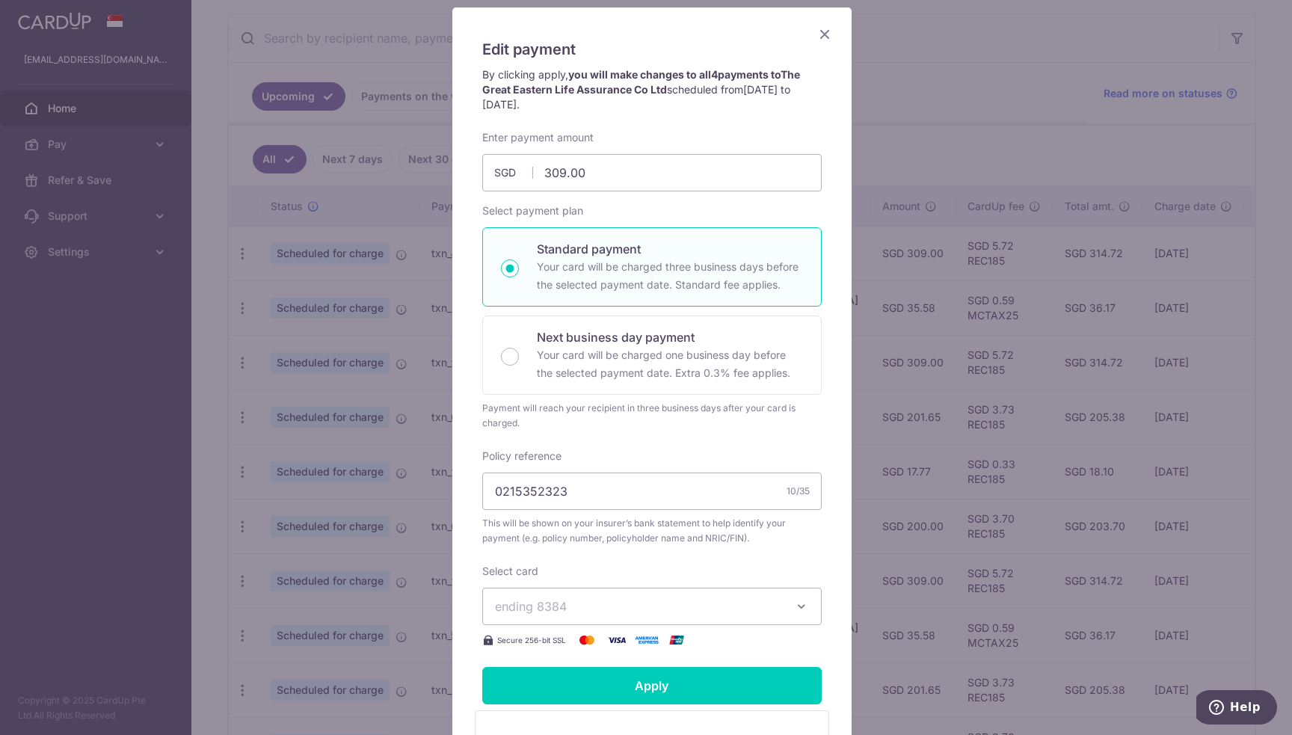
click at [816, 31] on icon "Close" at bounding box center [825, 34] width 18 height 19
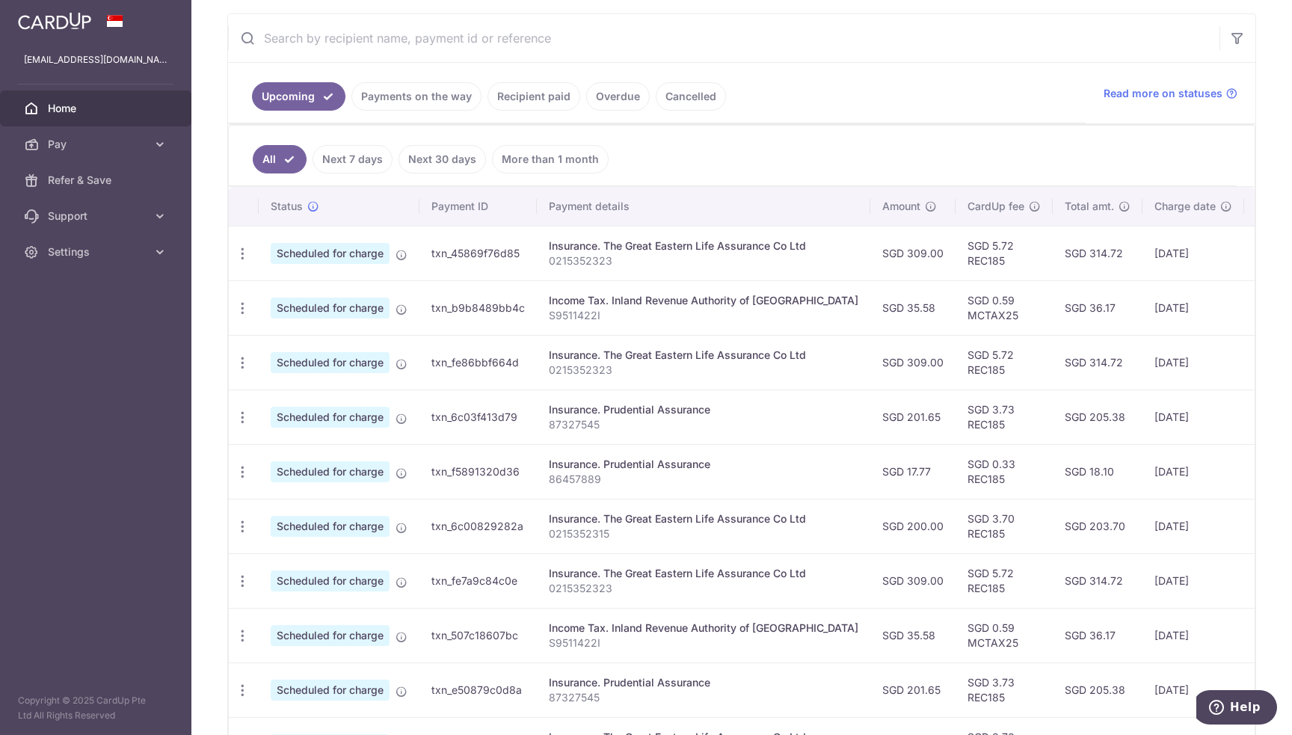
scroll to position [0, 0]
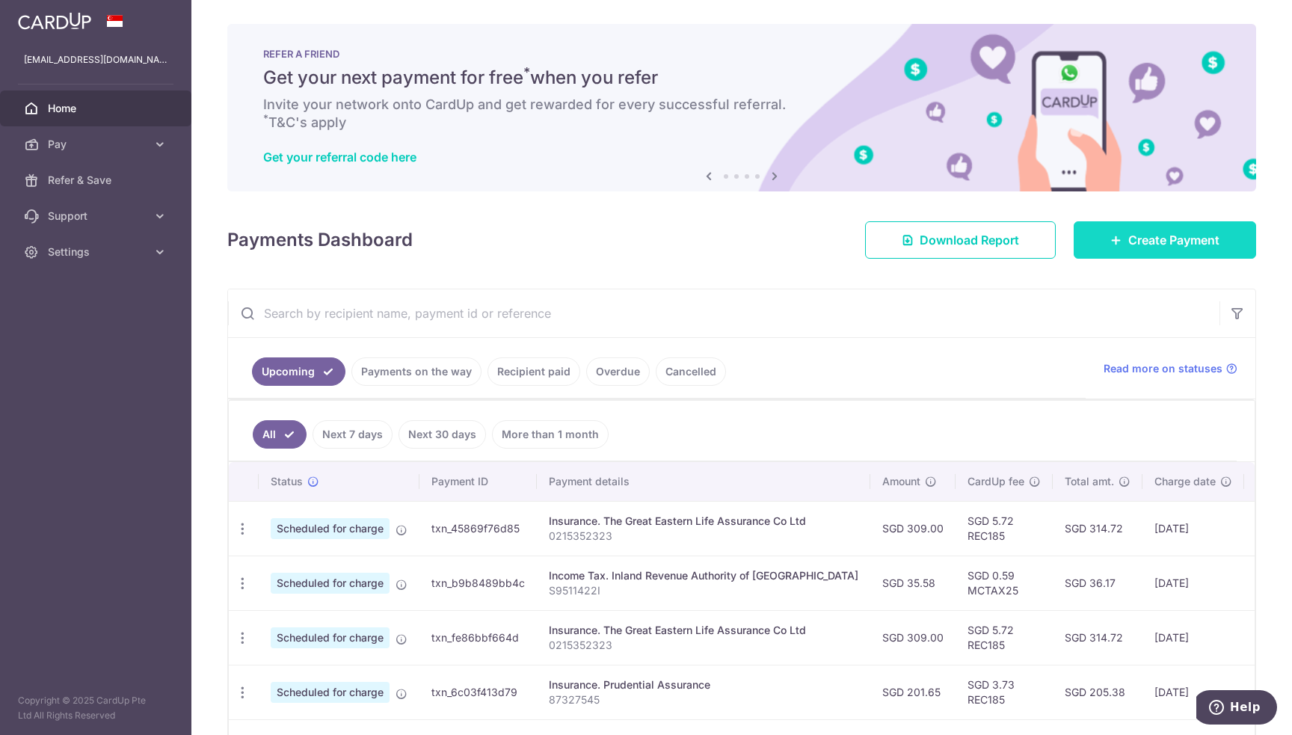
click at [1147, 234] on span "Create Payment" at bounding box center [1173, 240] width 91 height 18
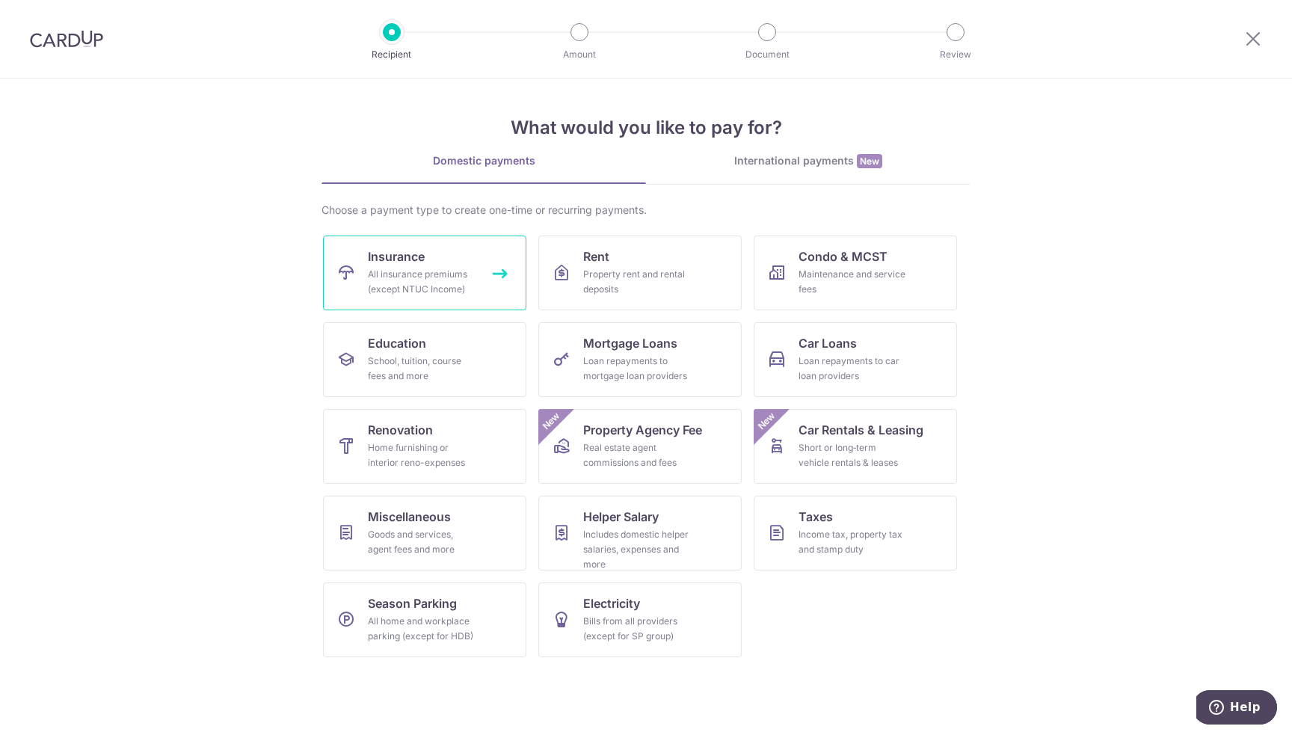
click at [433, 261] on link "Insurance All insurance premiums (except NTUC Income)" at bounding box center [424, 273] width 203 height 75
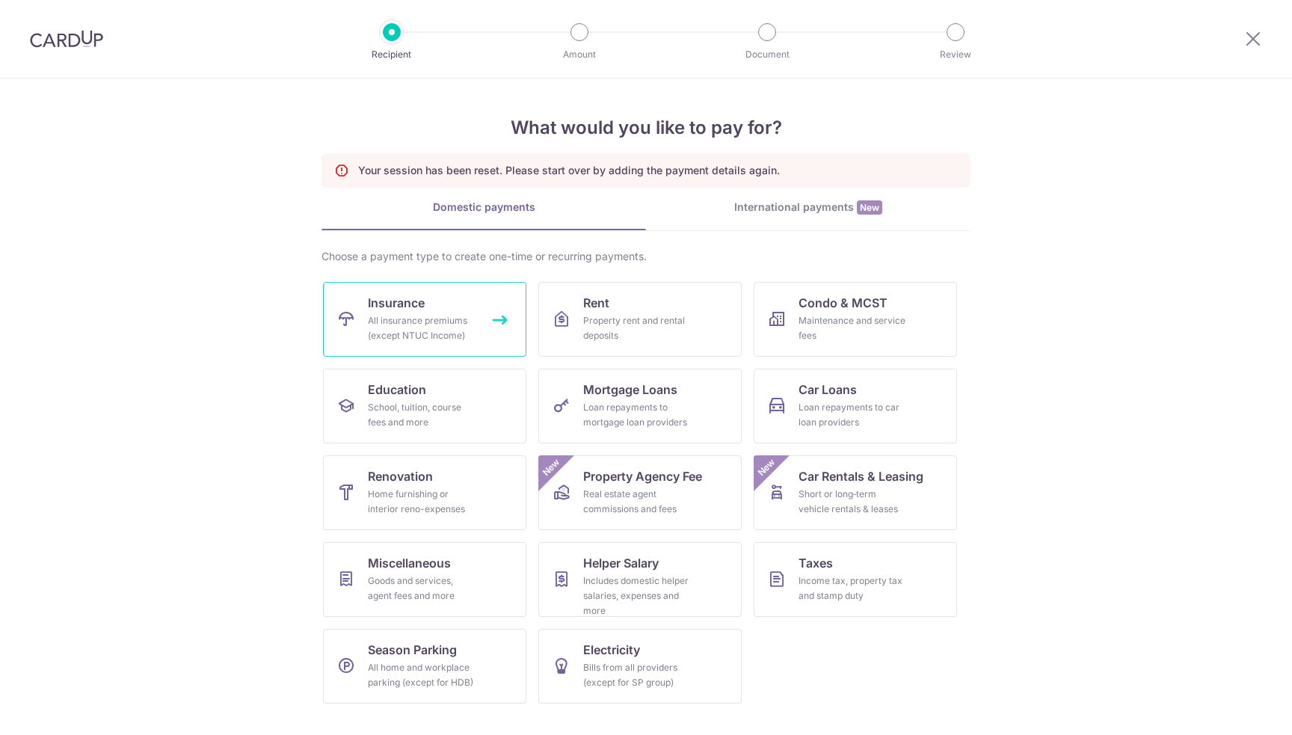
click at [398, 321] on div "All insurance premiums (except NTUC Income)" at bounding box center [422, 328] width 108 height 30
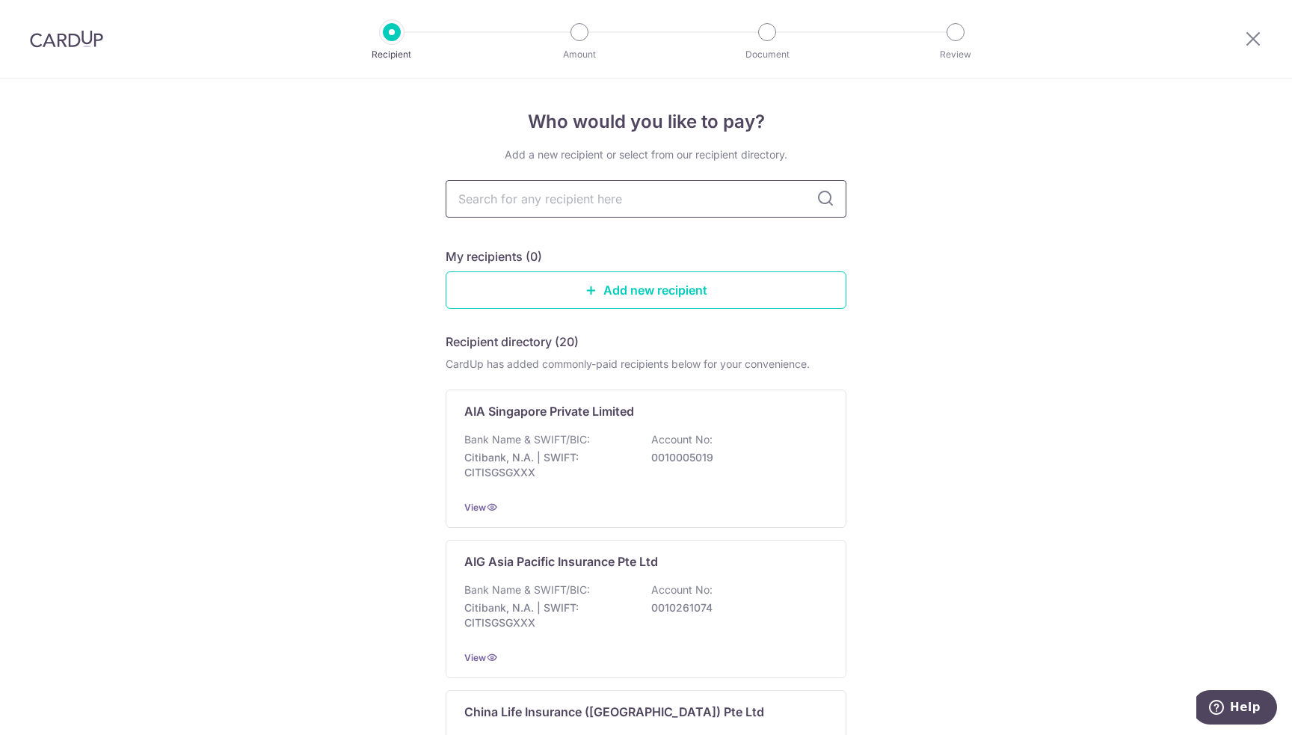
click at [621, 204] on input "text" at bounding box center [646, 198] width 401 height 37
type input "great"
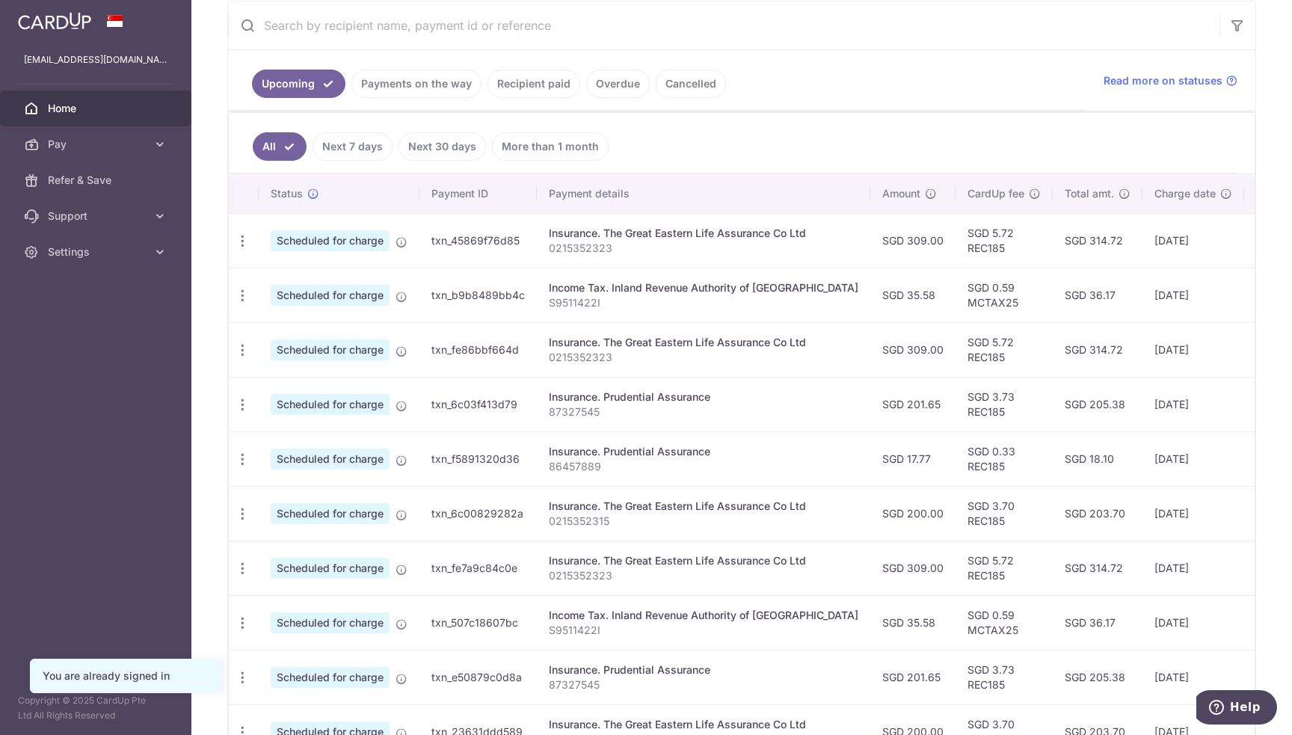
scroll to position [275, 0]
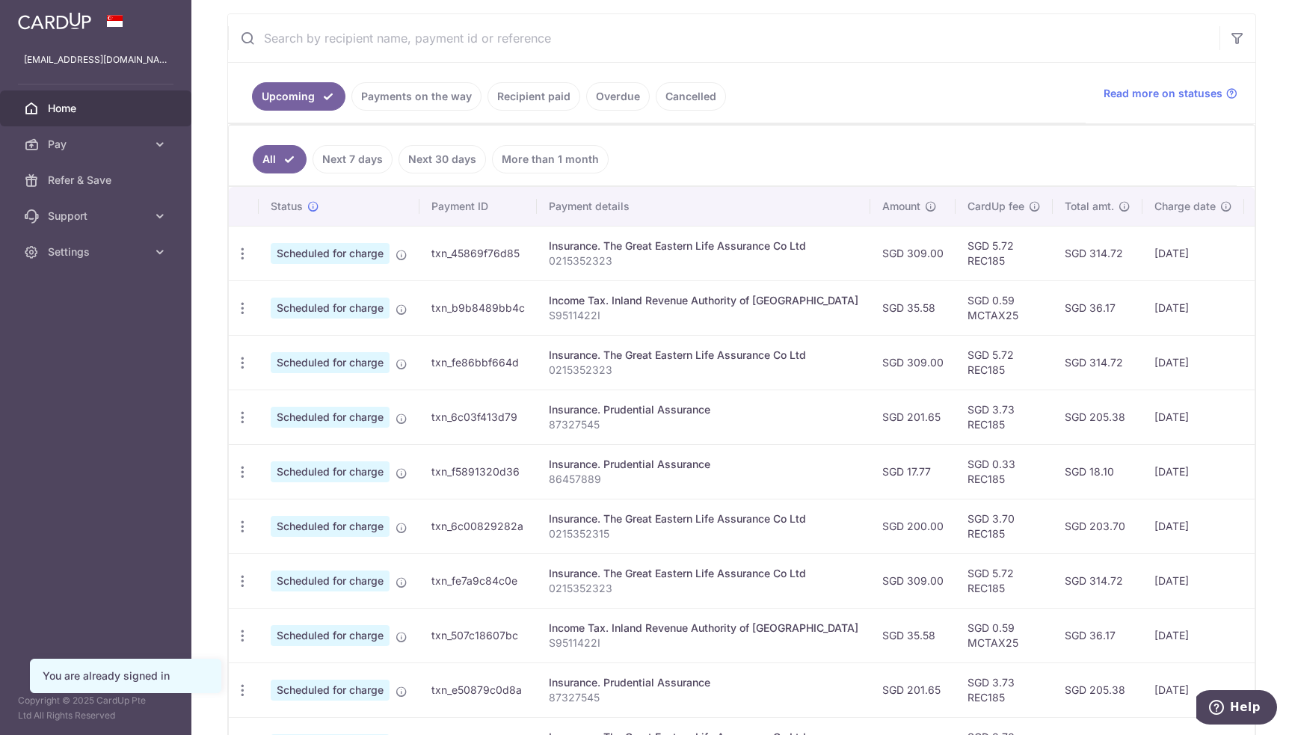
click at [576, 261] on p "0215352323" at bounding box center [704, 260] width 310 height 15
copy p "0215352323"
click at [573, 367] on p "0215352323" at bounding box center [704, 370] width 310 height 15
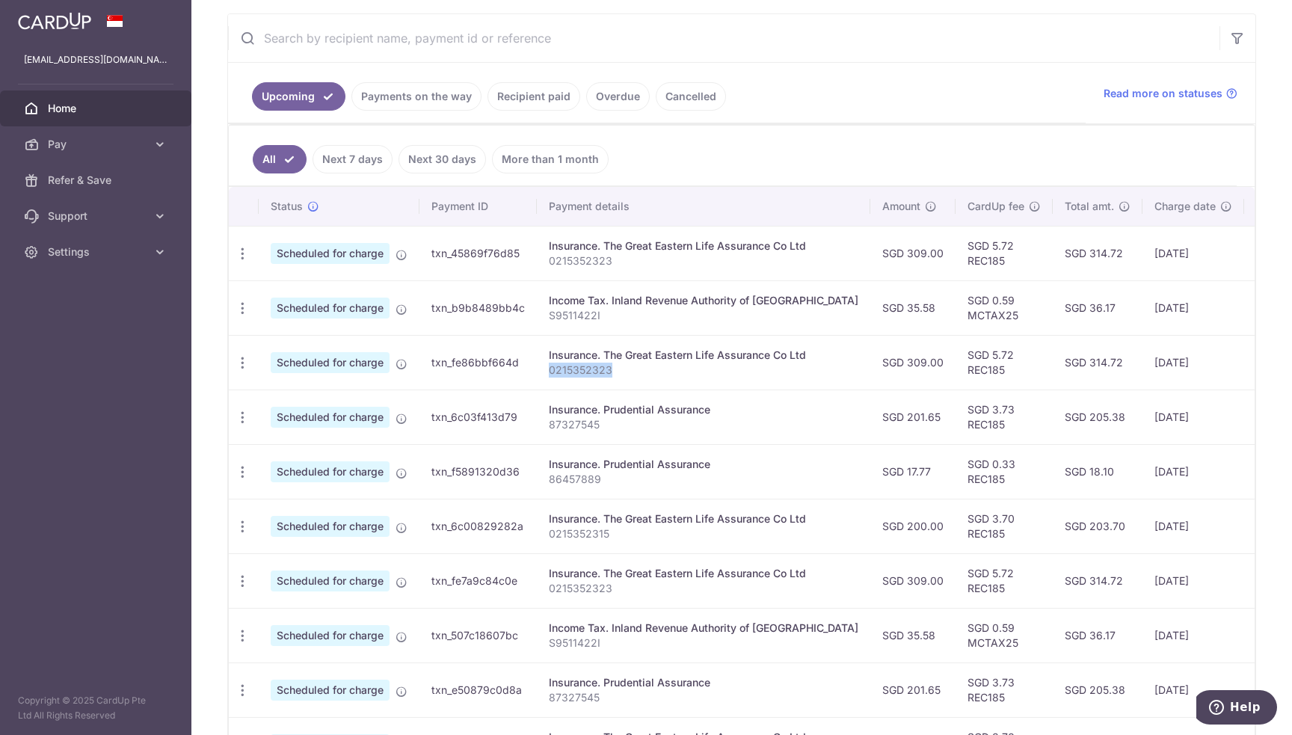
click at [573, 367] on p "0215352323" at bounding box center [704, 370] width 310 height 15
click at [669, 378] on td "Insurance. The Great Eastern Life Assurance Co Ltd 0215352323" at bounding box center [703, 362] width 333 height 55
click at [582, 372] on p "0215352323" at bounding box center [704, 370] width 310 height 15
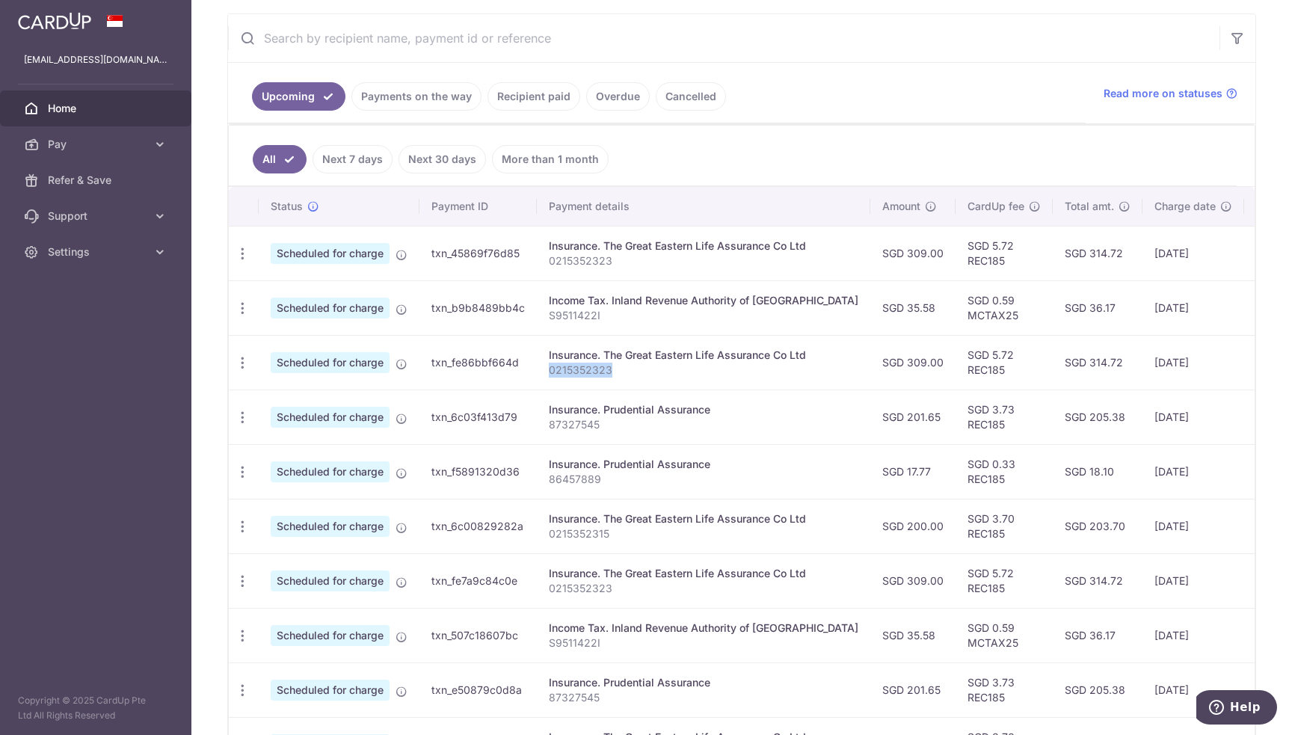
copy p "0215352323"
click at [573, 530] on p "0215352315" at bounding box center [704, 533] width 310 height 15
copy p "0215352315"
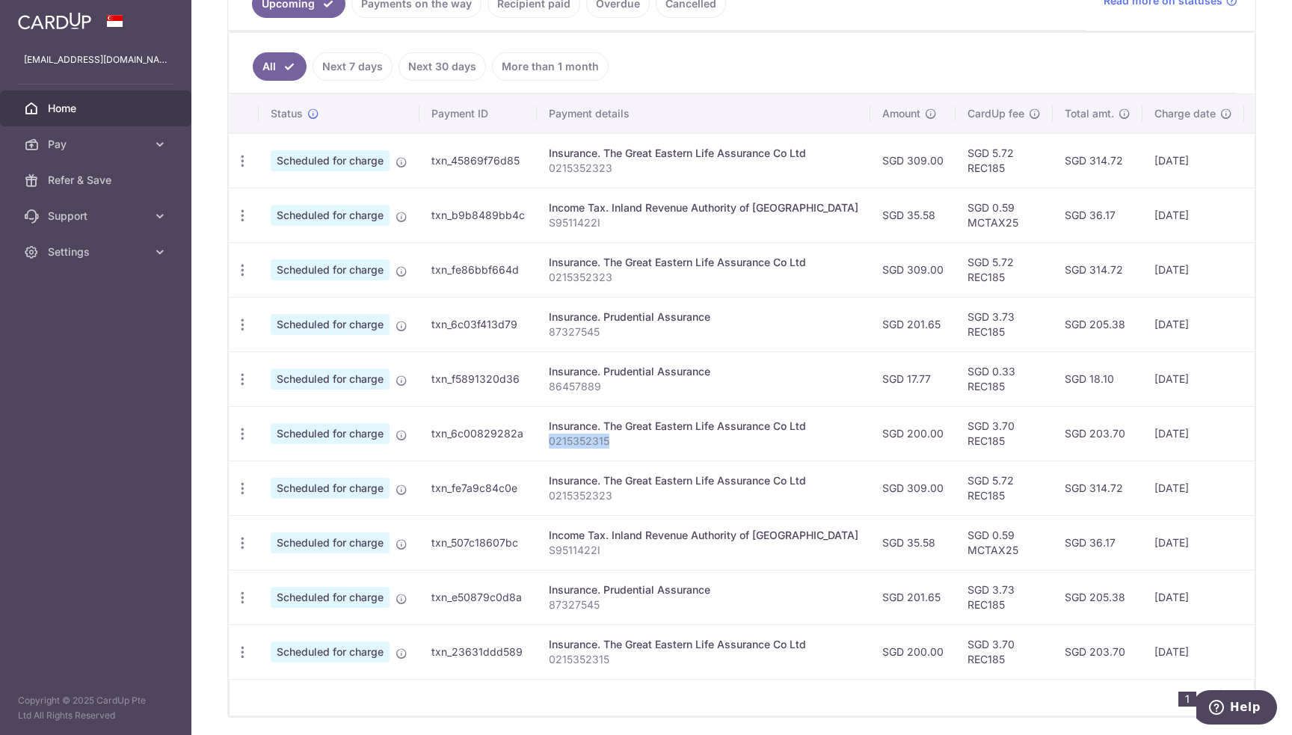
scroll to position [425, 0]
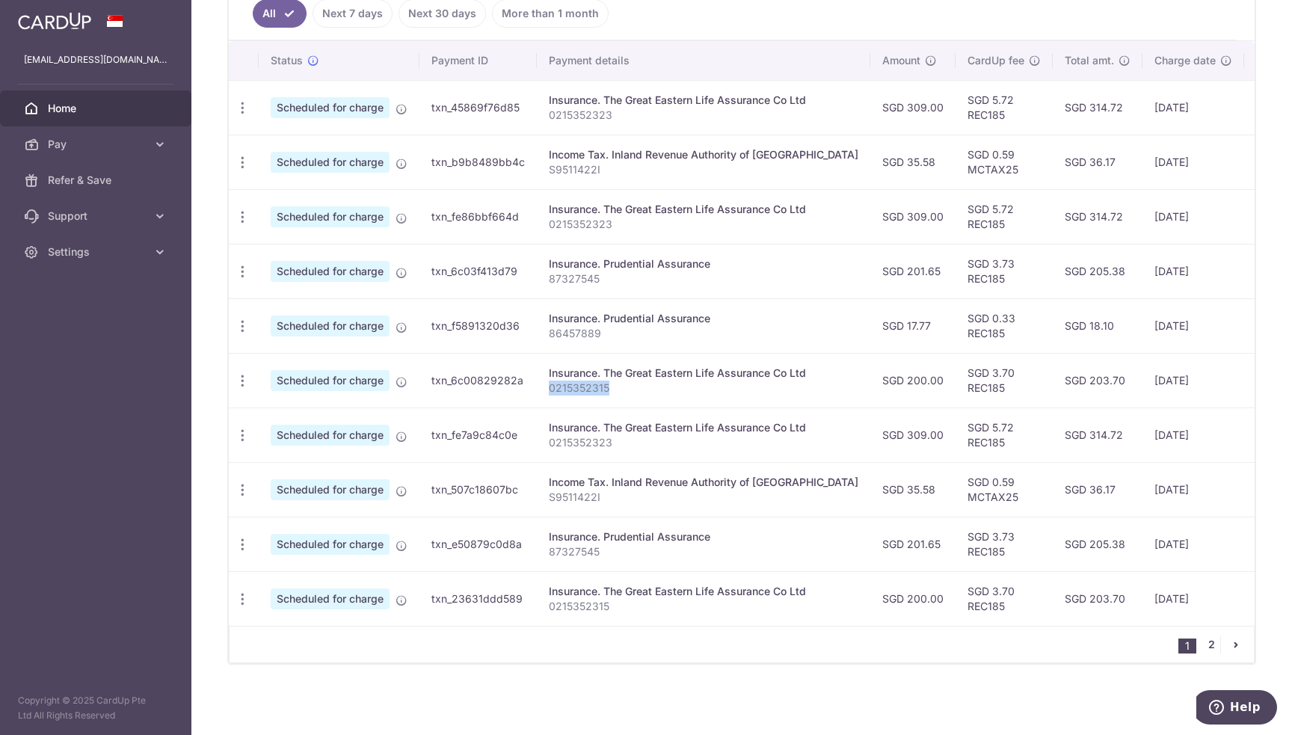
click at [1208, 643] on link "2" at bounding box center [1211, 645] width 18 height 18
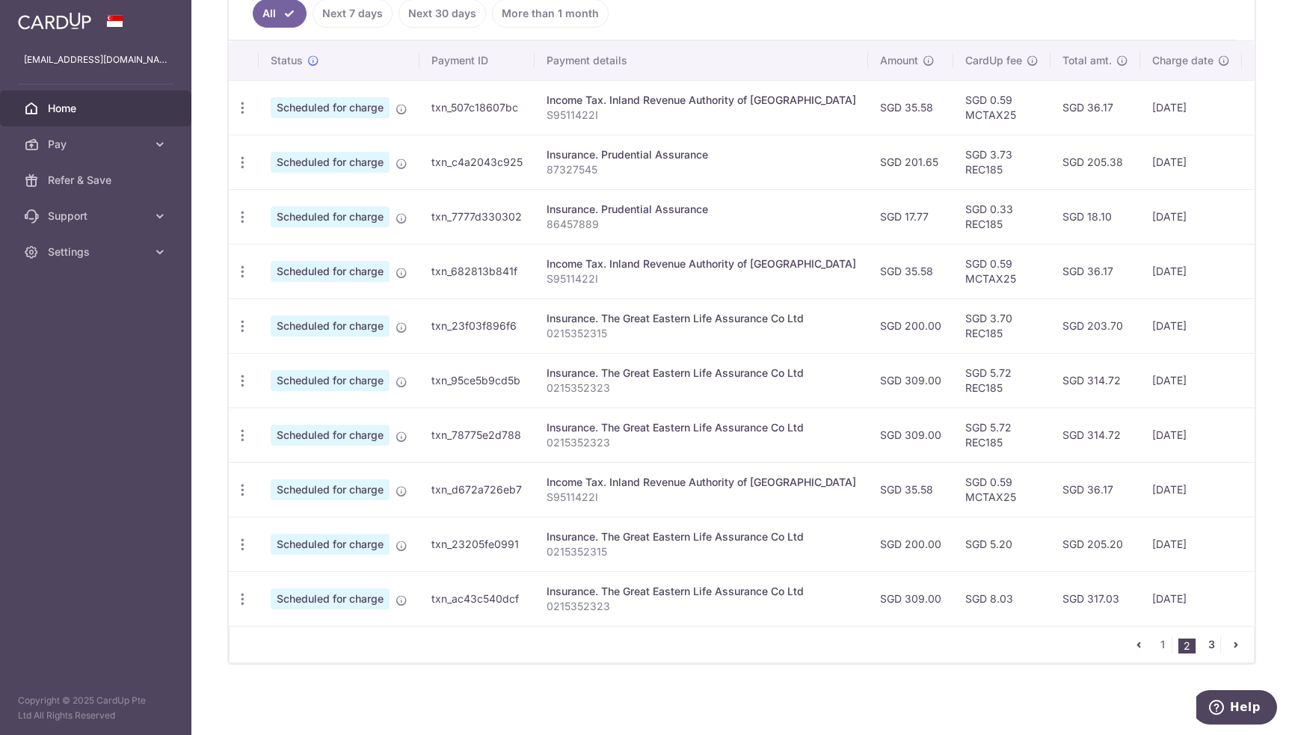
click at [1207, 639] on link "3" at bounding box center [1211, 645] width 18 height 18
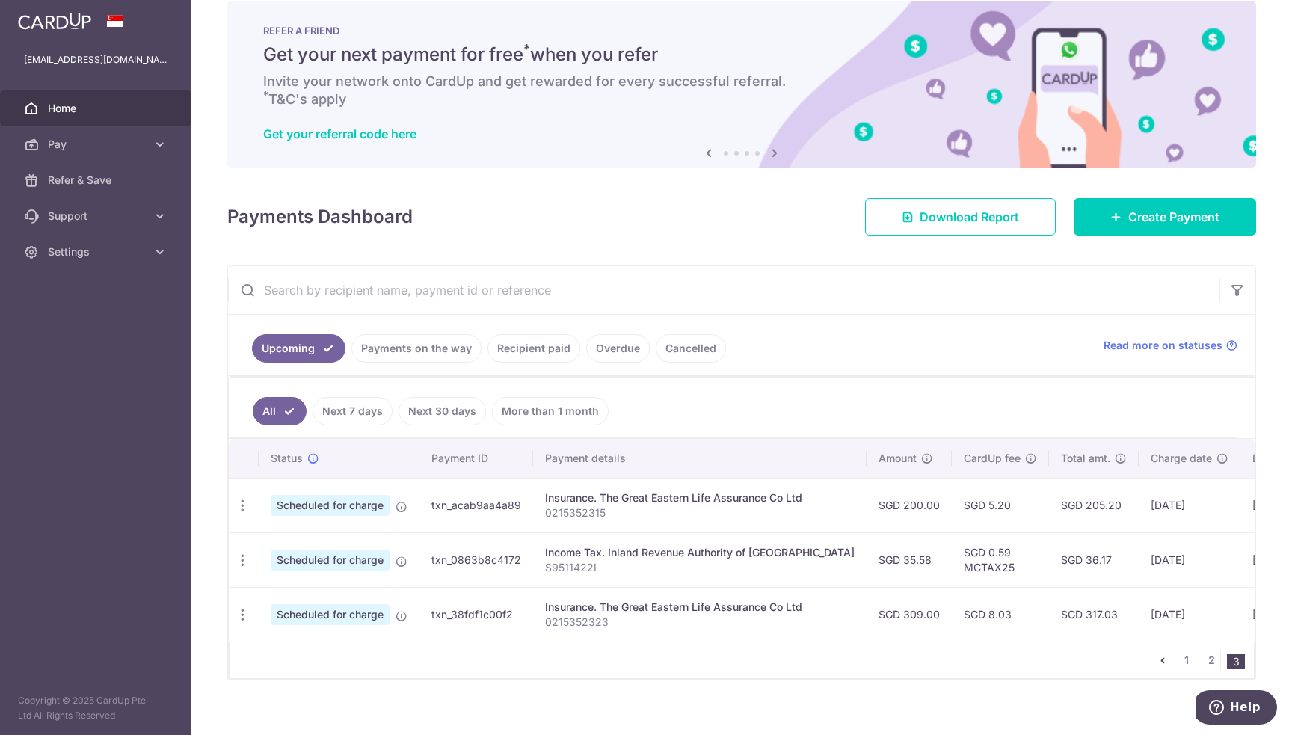
scroll to position [43, 0]
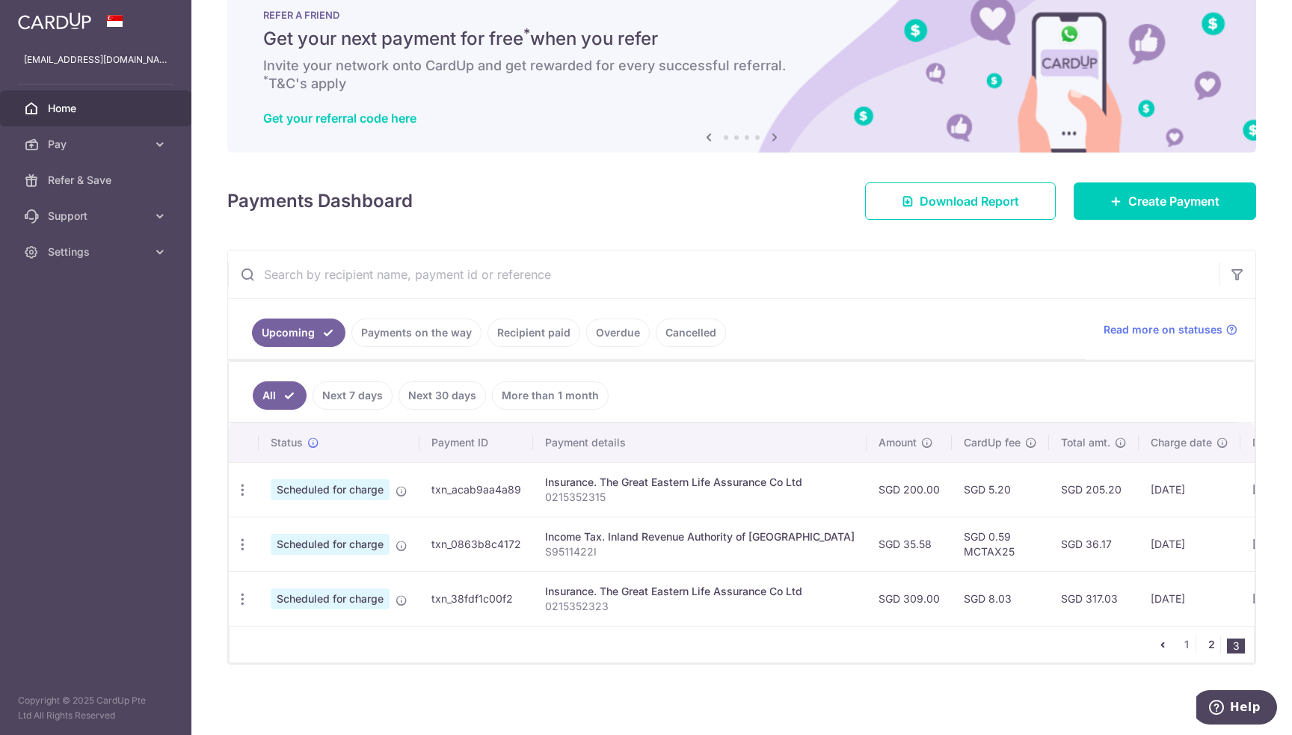
click at [1202, 645] on link "2" at bounding box center [1211, 645] width 18 height 18
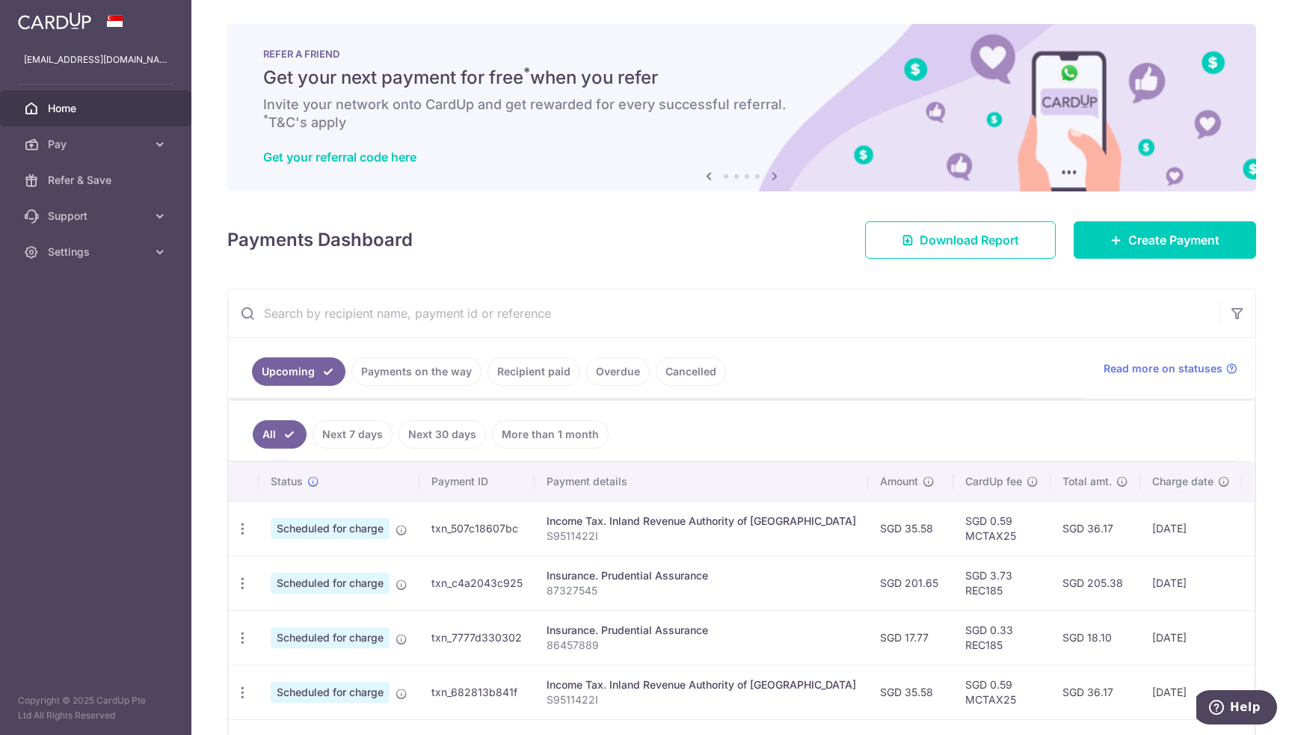
scroll to position [425, 0]
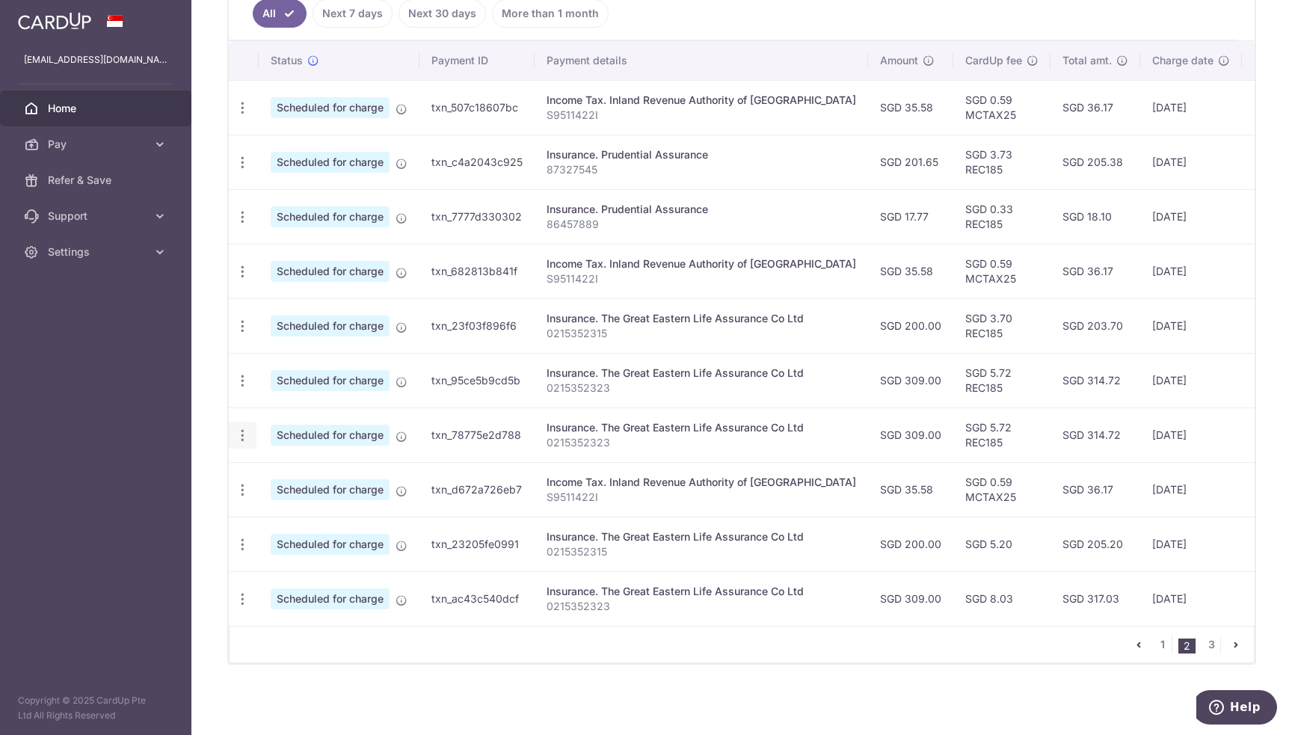
click at [244, 428] on icon "button" at bounding box center [243, 436] width 16 height 16
click at [289, 467] on span "Update payment" at bounding box center [322, 476] width 102 height 18
radio input "true"
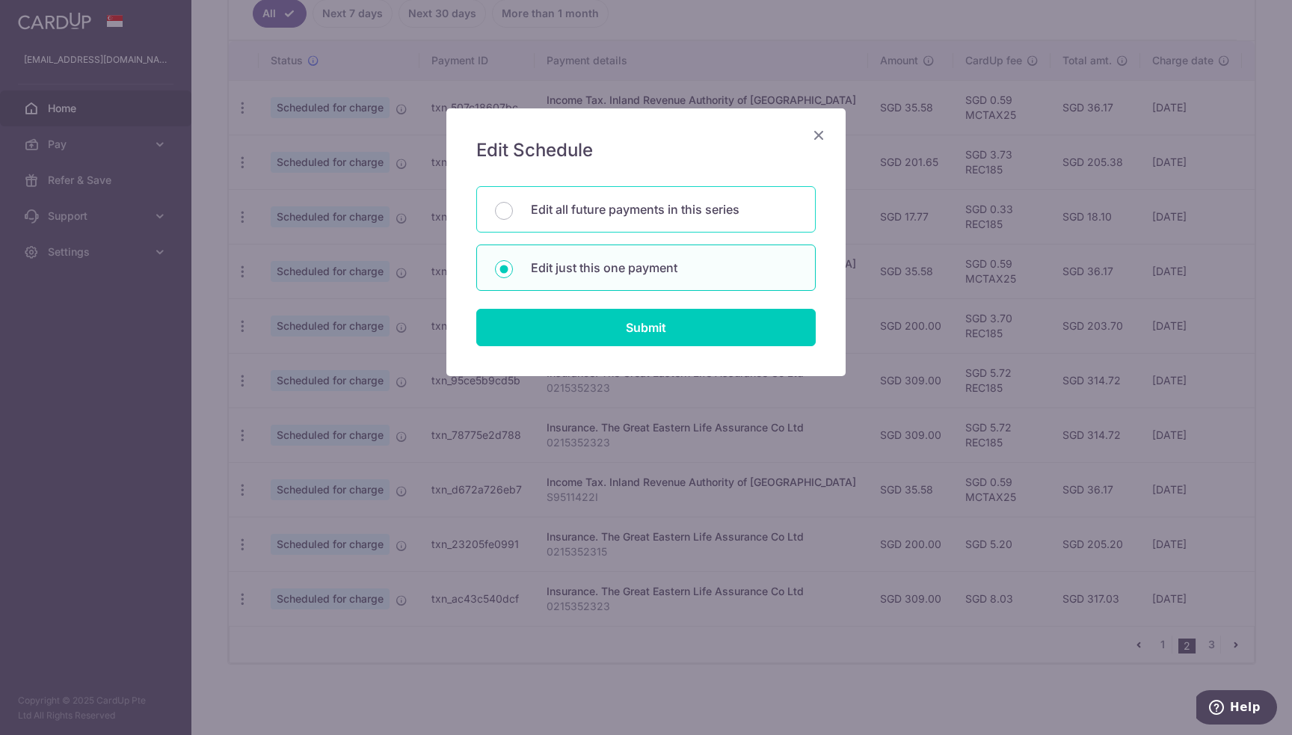
click at [658, 214] on p "Edit all future payments in this series" at bounding box center [664, 209] width 266 height 18
click at [513, 214] on input "Edit all future payments in this series" at bounding box center [504, 211] width 18 height 18
click at [625, 262] on p "Edit just this one payment" at bounding box center [664, 268] width 266 height 18
click at [513, 262] on input "Edit just this one payment" at bounding box center [504, 269] width 18 height 18
radio input "false"
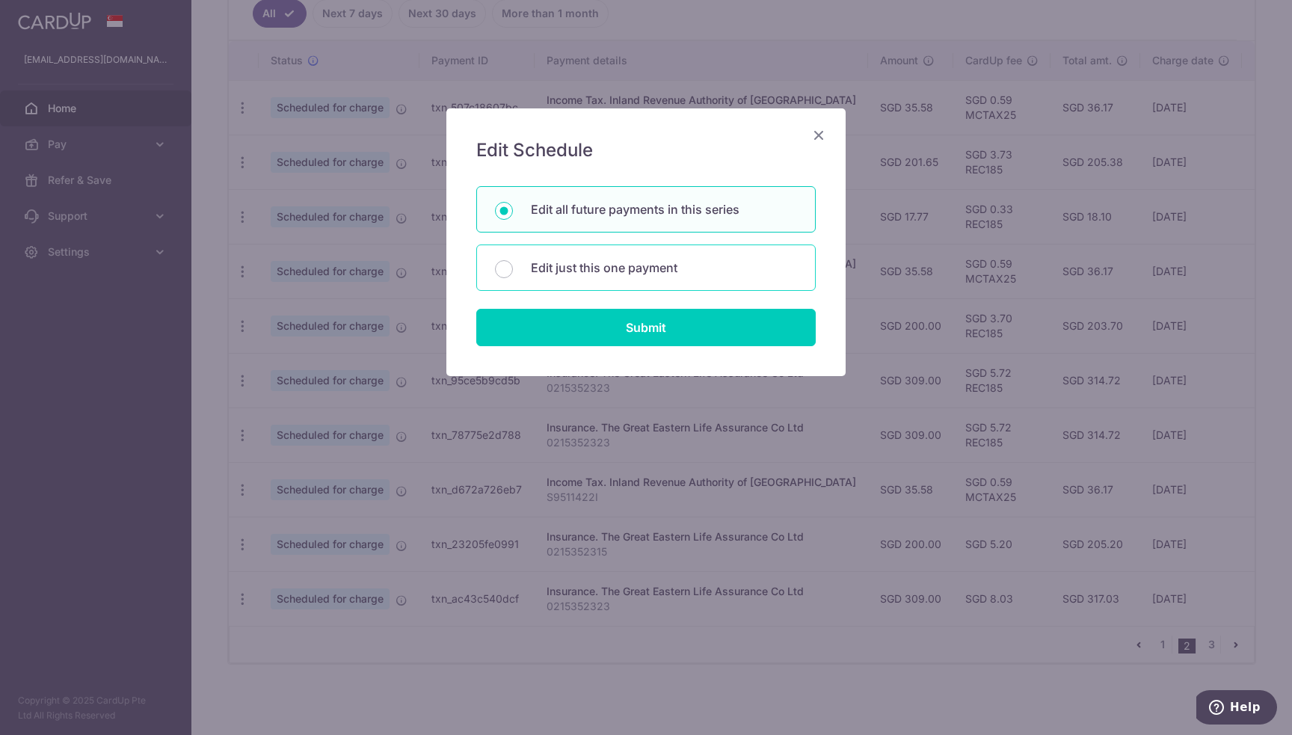
radio input "true"
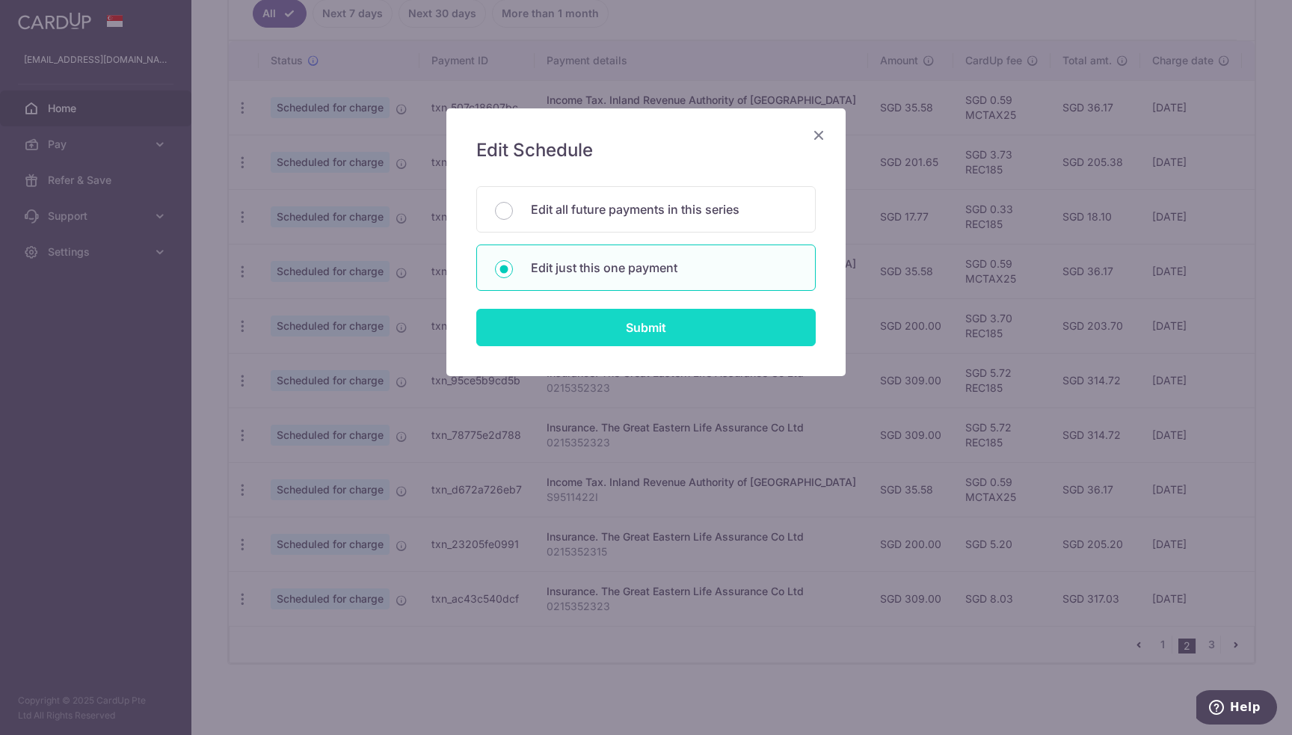
click at [664, 343] on input "Submit" at bounding box center [645, 327] width 339 height 37
radio input "true"
type input "309.00"
type input "30/01/2026"
type input "0215352323"
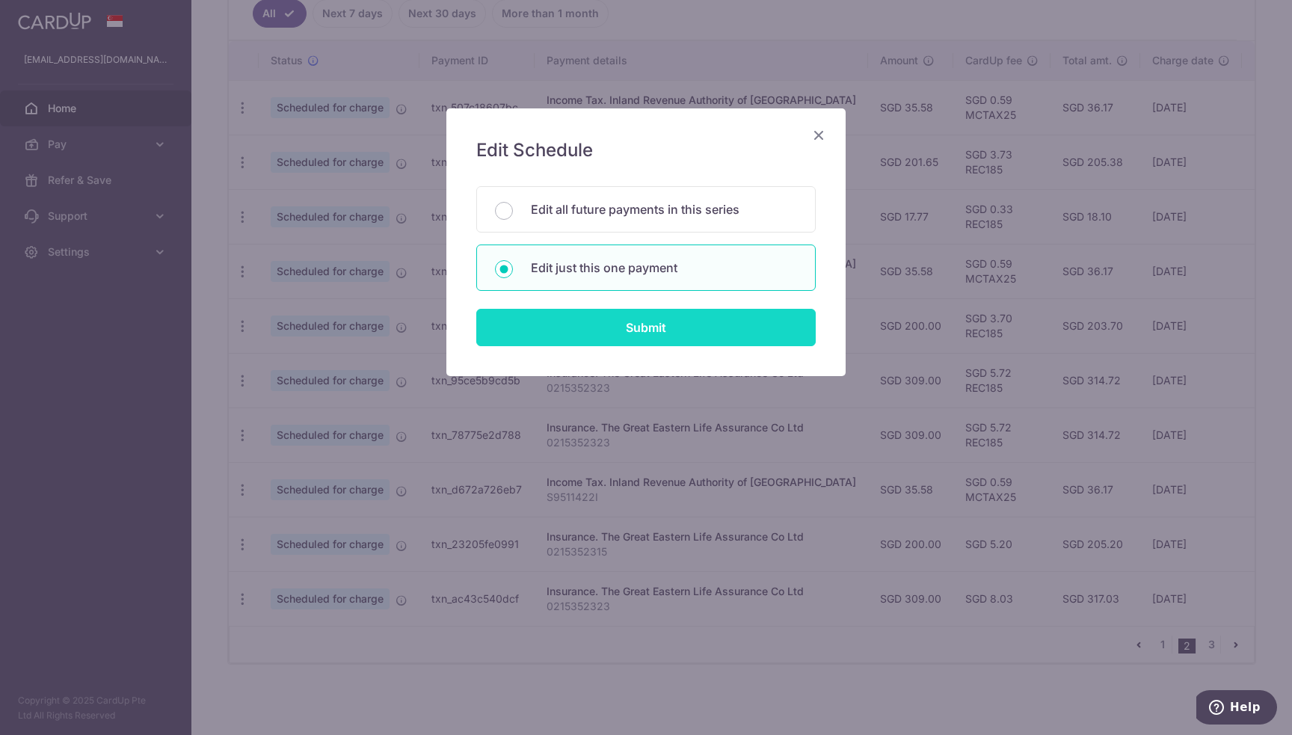
type input "REC185"
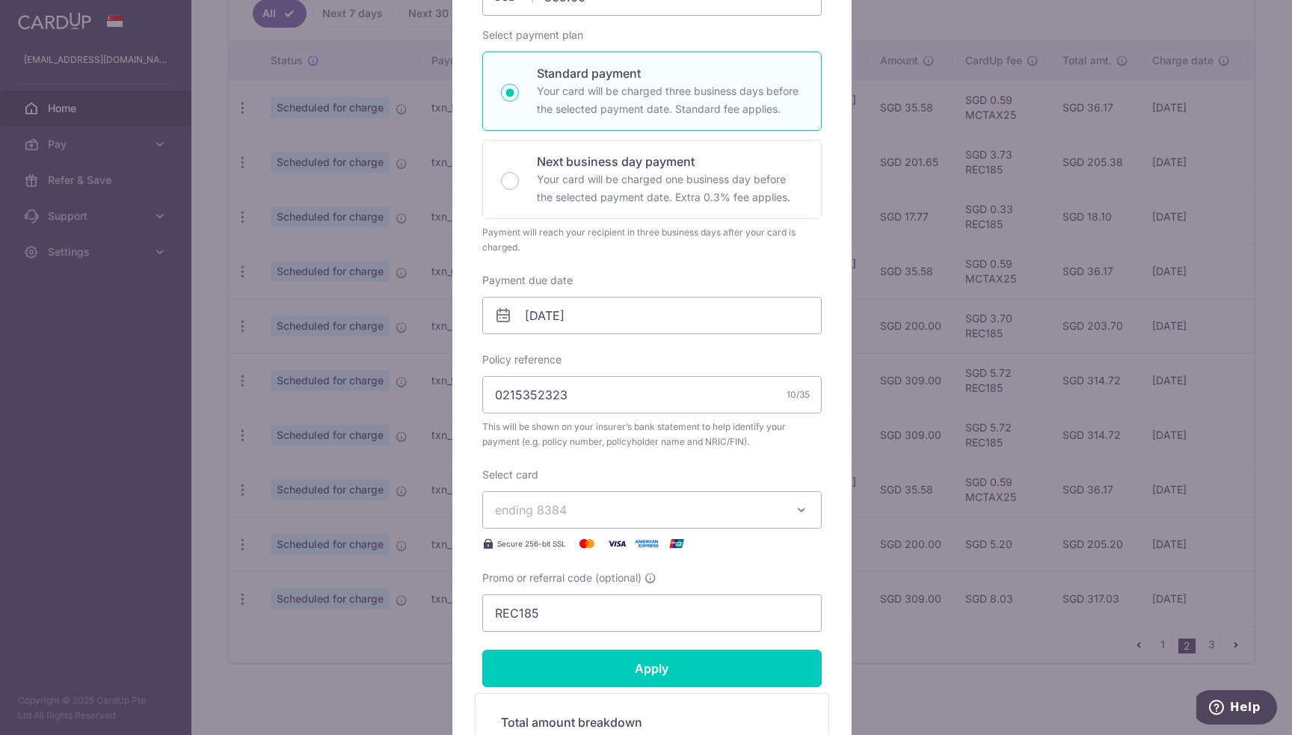
scroll to position [224, 0]
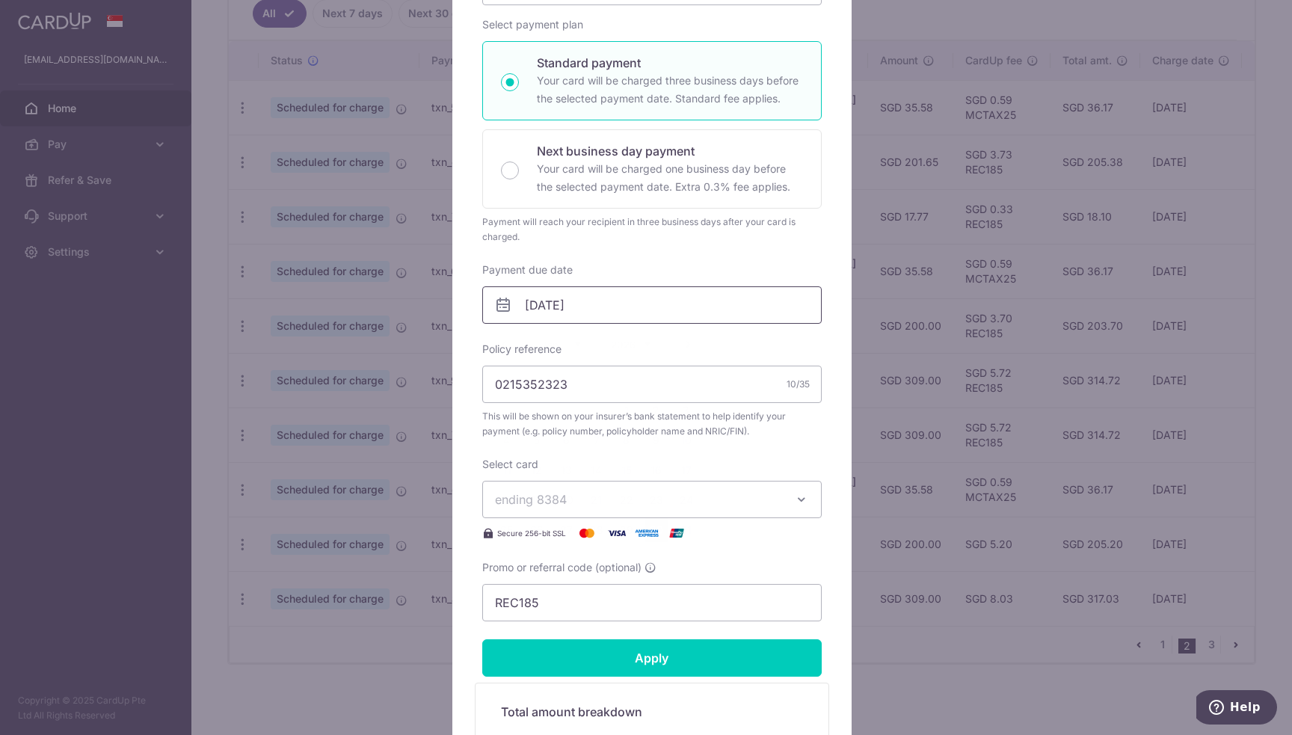
click at [643, 304] on input "[DATE]" at bounding box center [651, 304] width 339 height 37
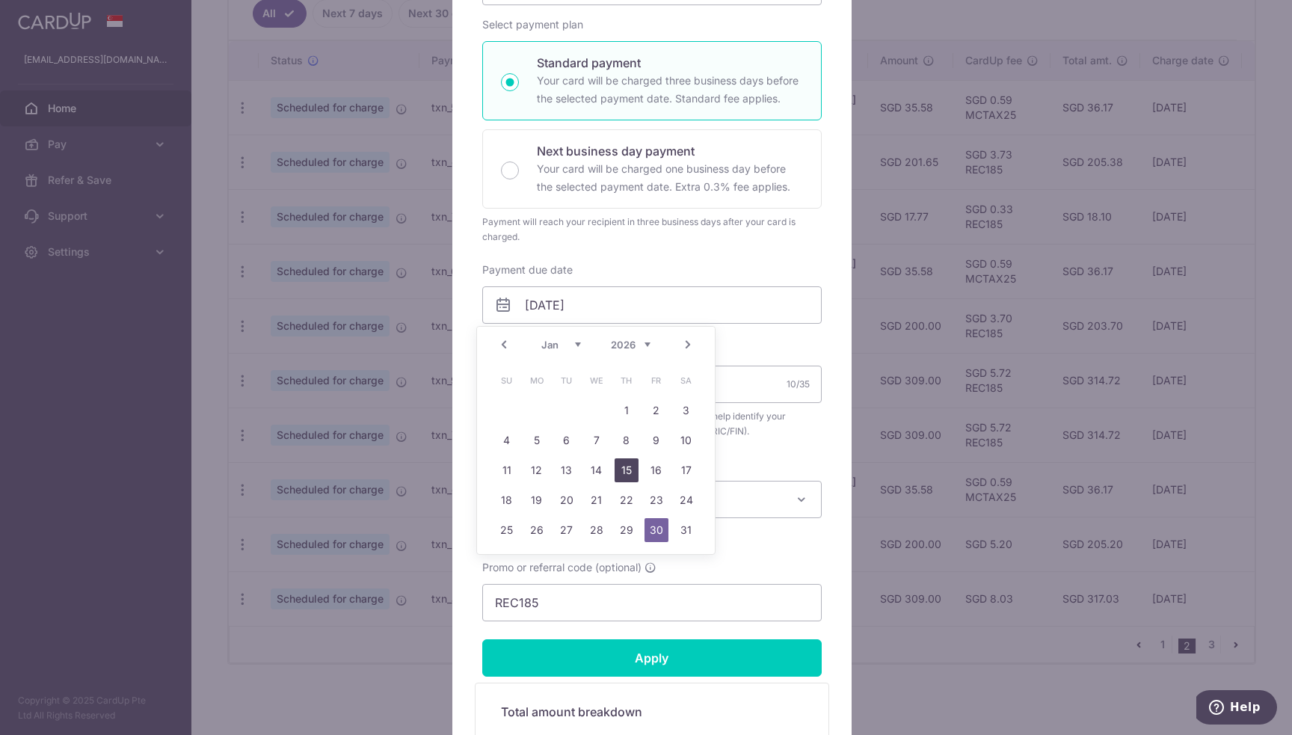
click at [633, 473] on link "15" at bounding box center [627, 470] width 24 height 24
type input "[DATE]"
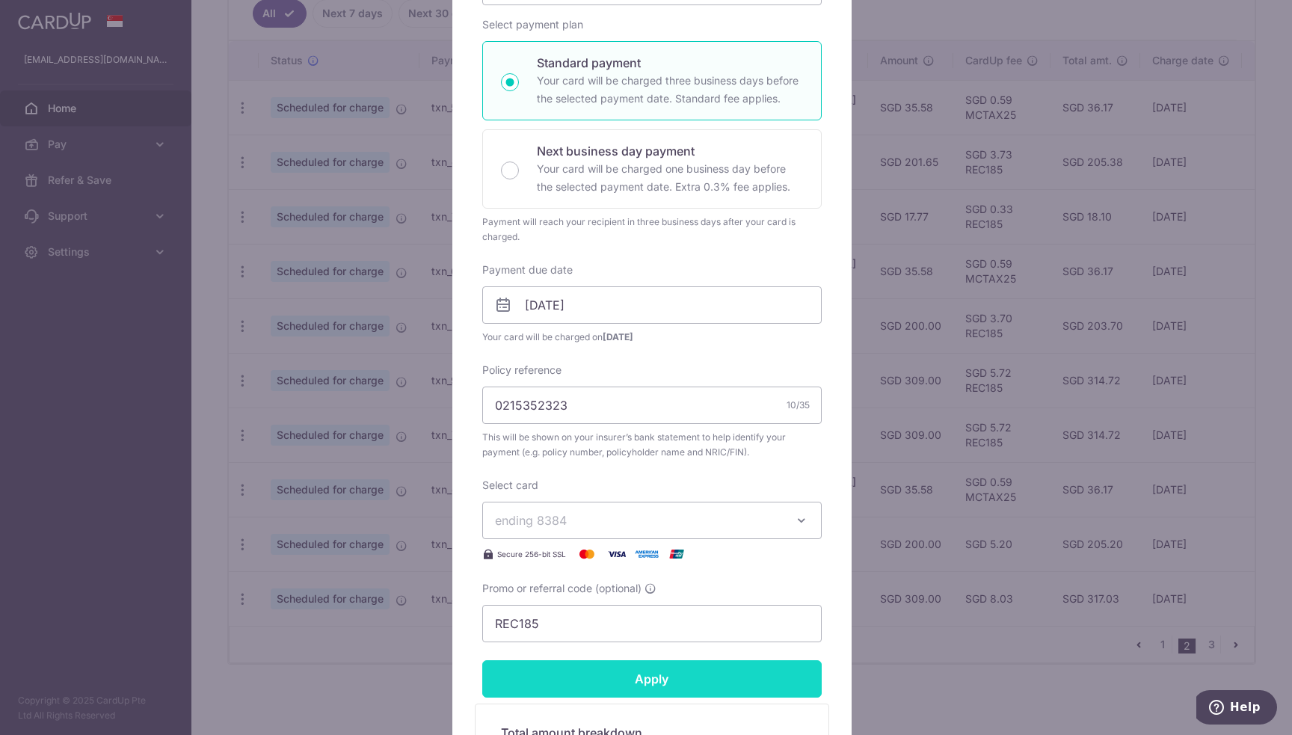
click at [658, 691] on input "Apply" at bounding box center [651, 678] width 339 height 37
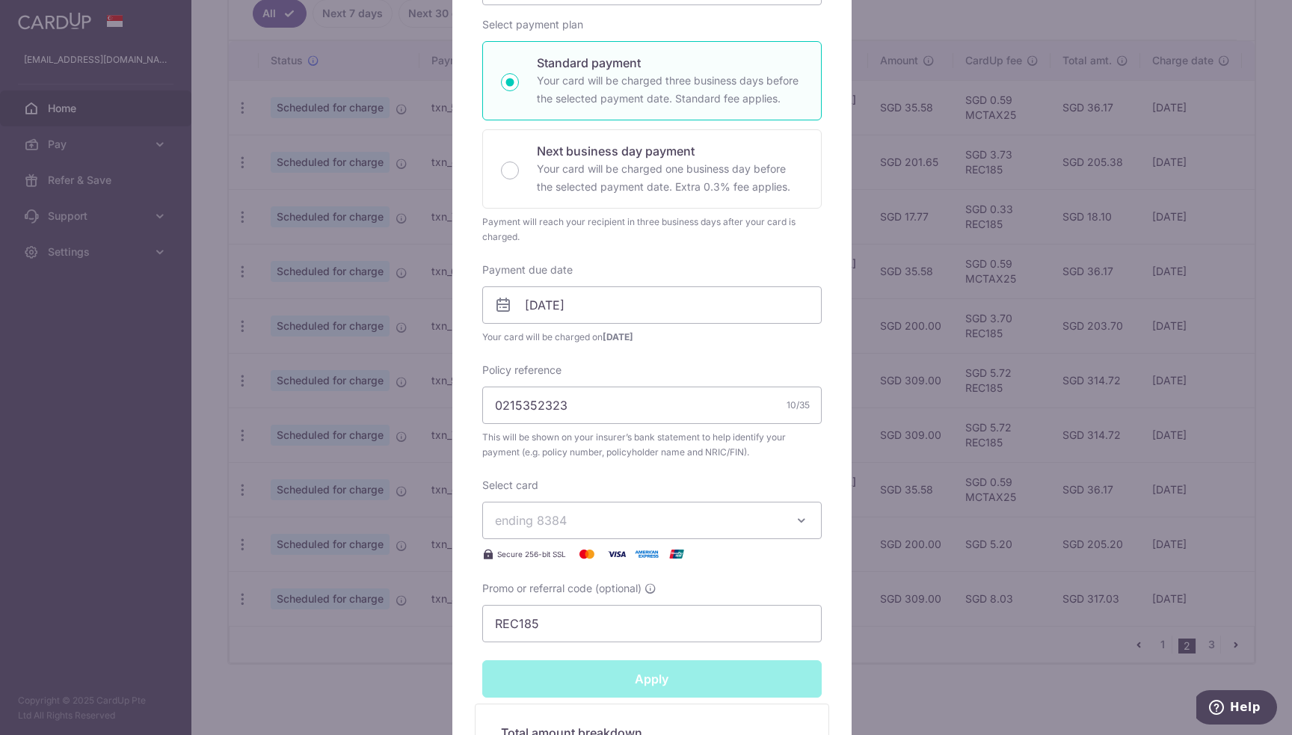
type input "Successfully Applied"
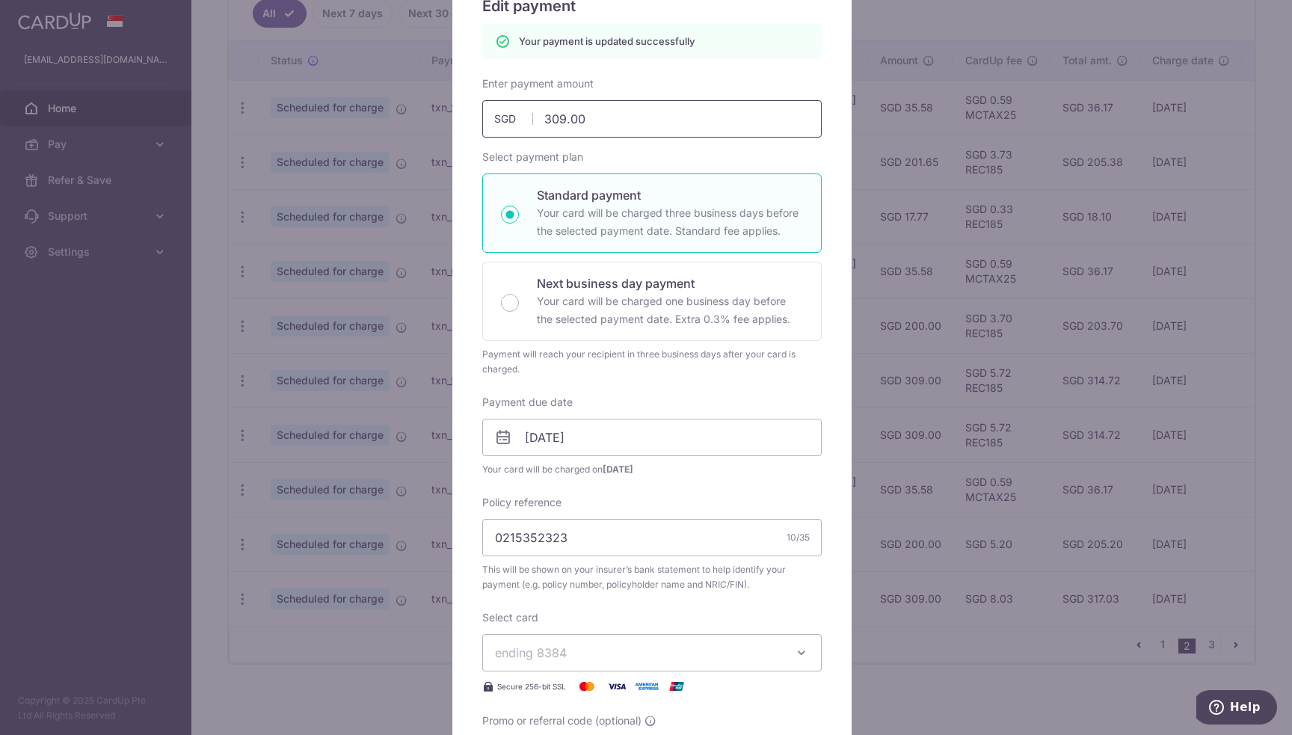
scroll to position [52, 0]
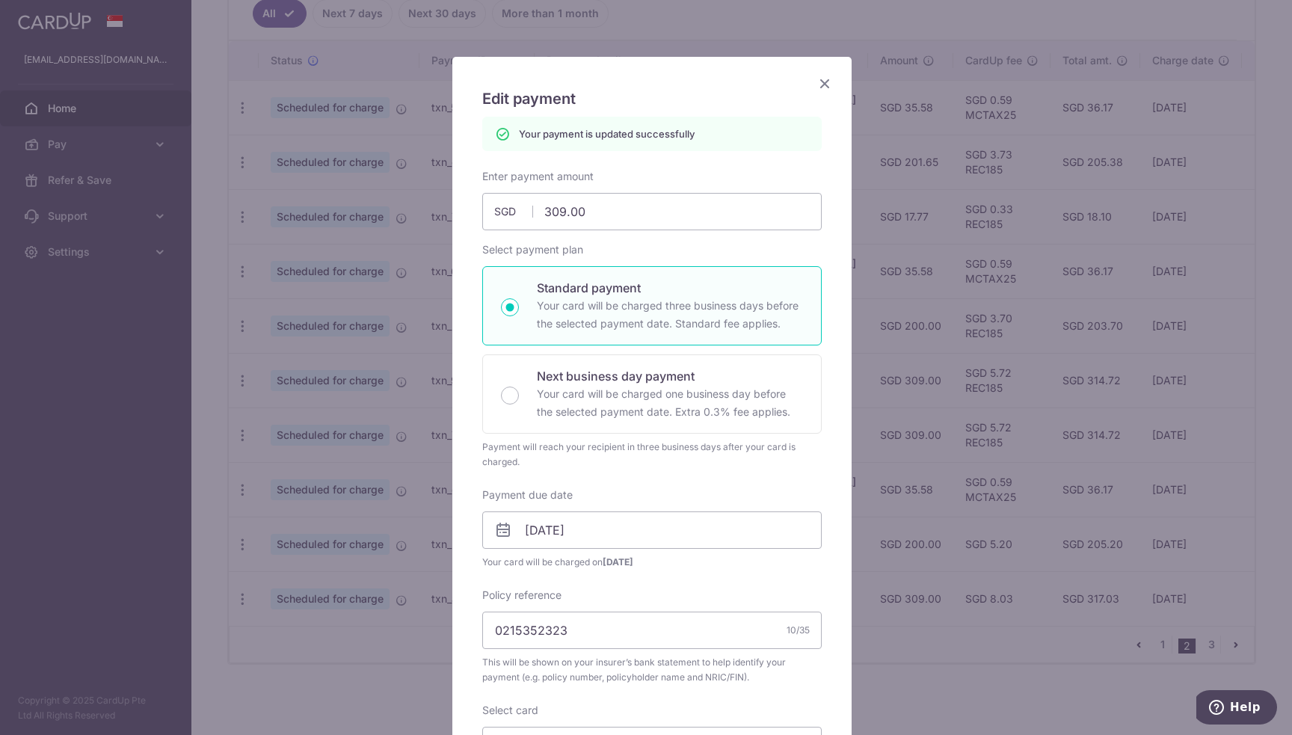
click at [822, 81] on icon "Close" at bounding box center [825, 83] width 18 height 19
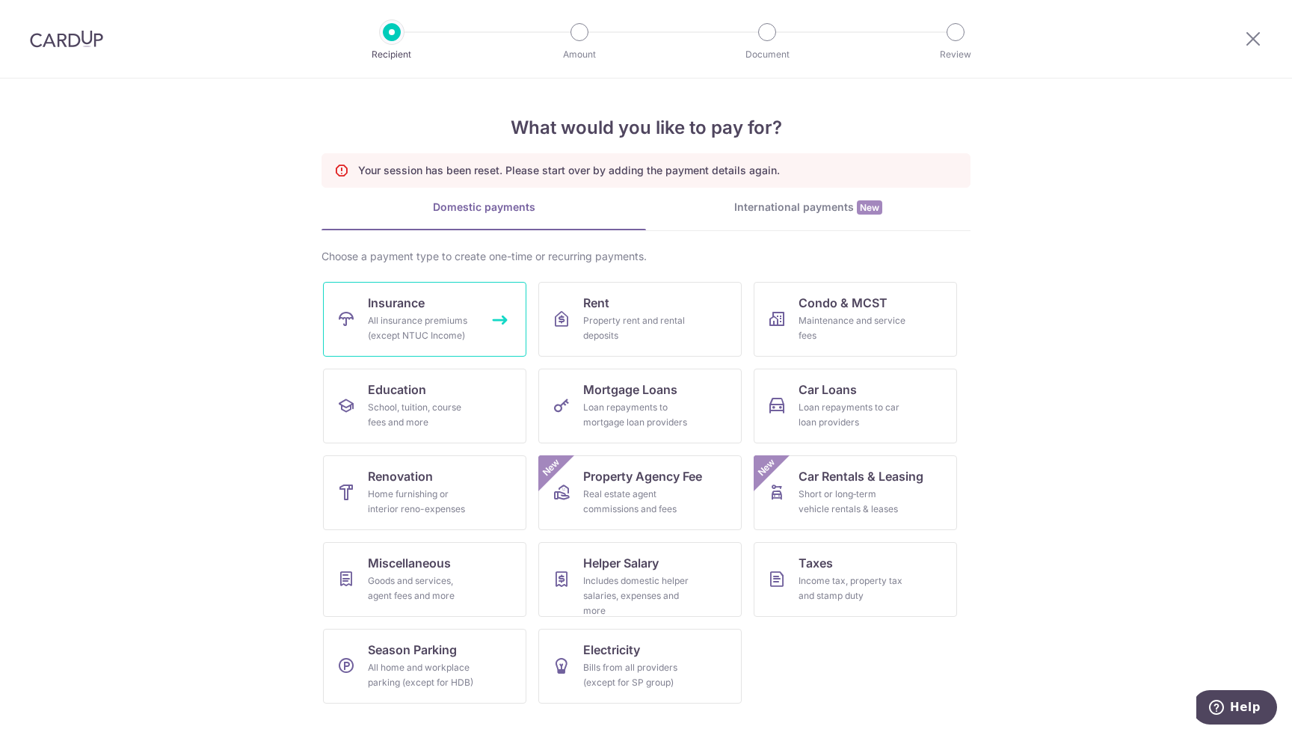
click at [440, 312] on link "Insurance All insurance premiums (except NTUC Income)" at bounding box center [424, 319] width 203 height 75
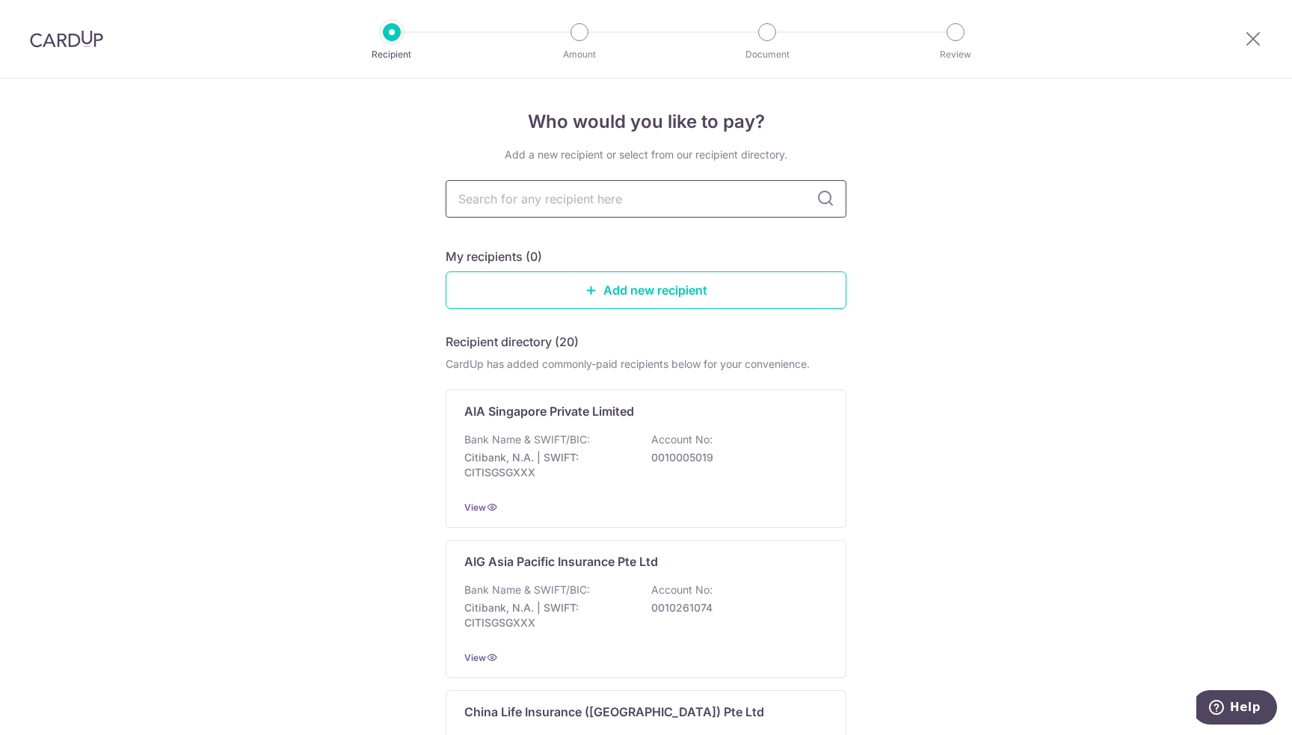
click at [618, 194] on input "text" at bounding box center [646, 198] width 401 height 37
type input "great"
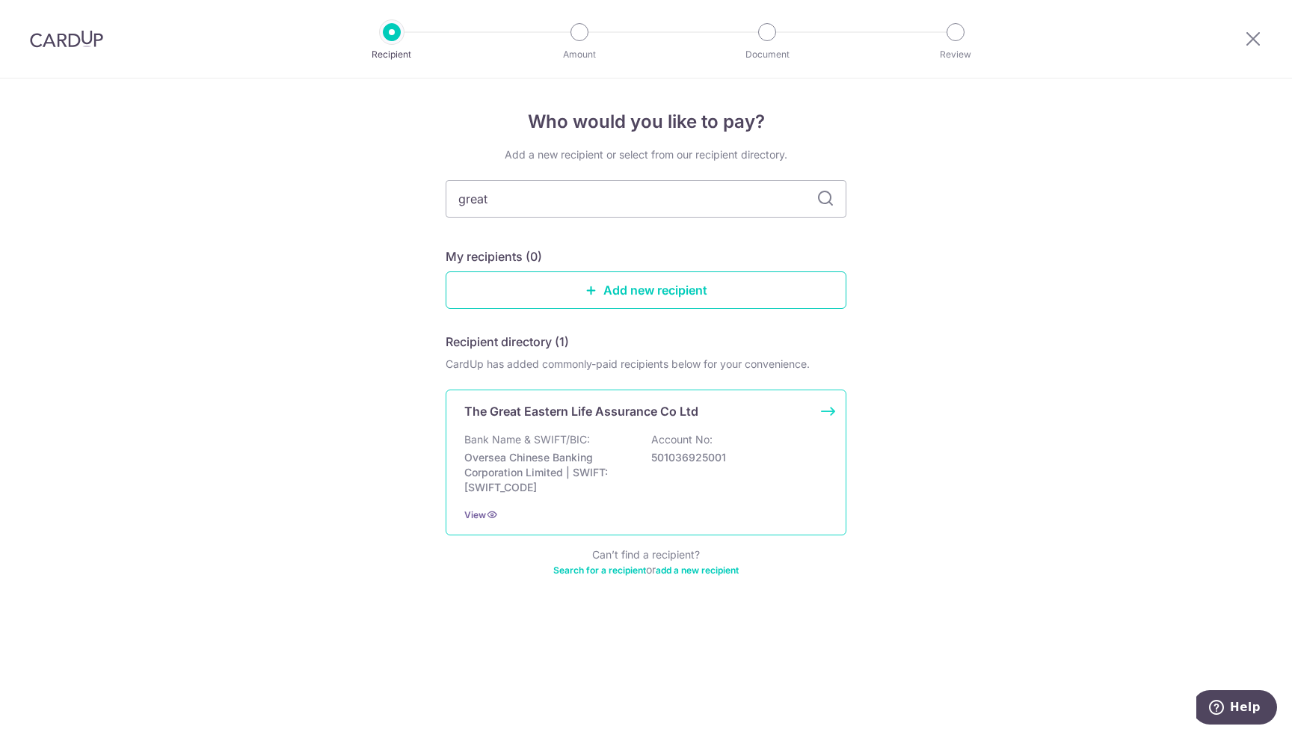
click at [537, 448] on div "Bank Name & SWIFT/BIC: Oversea Chinese Banking Corporation Limited | SWIFT: [SW…" at bounding box center [645, 463] width 363 height 63
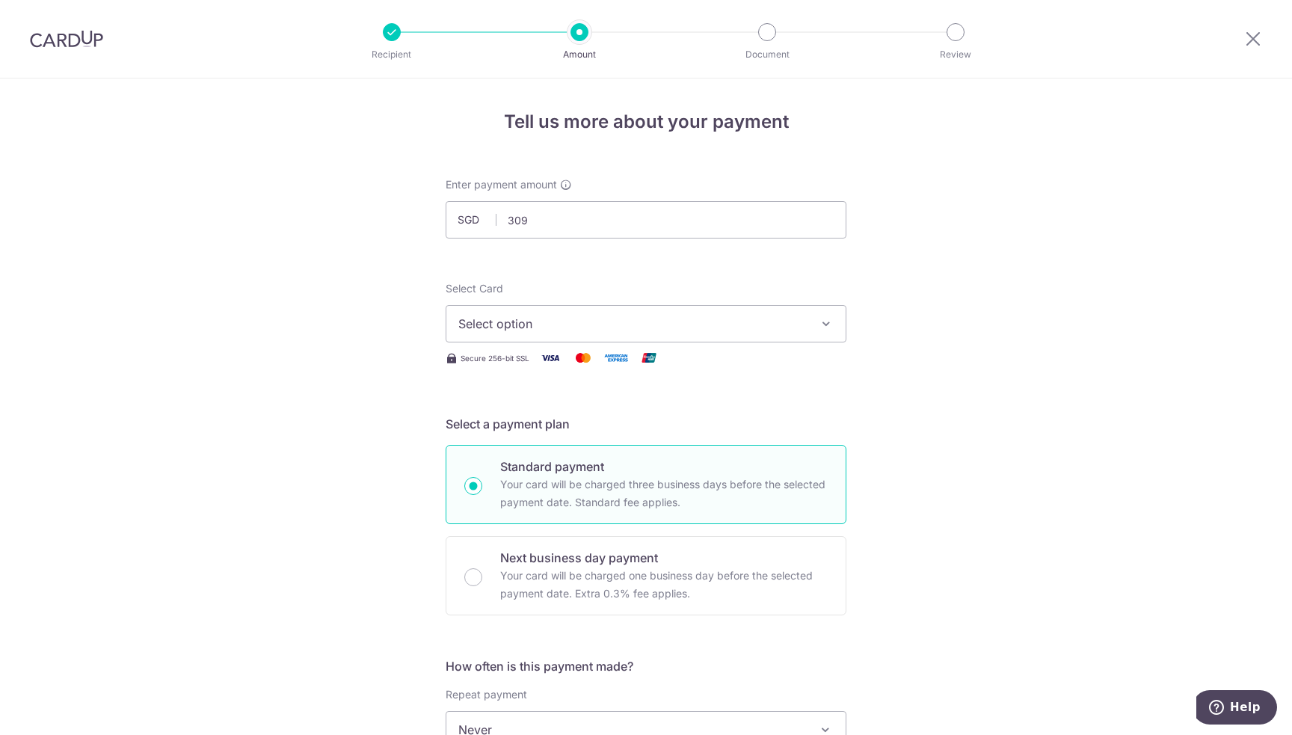
type input "309.00"
click at [778, 318] on span "Select option" at bounding box center [632, 324] width 348 height 18
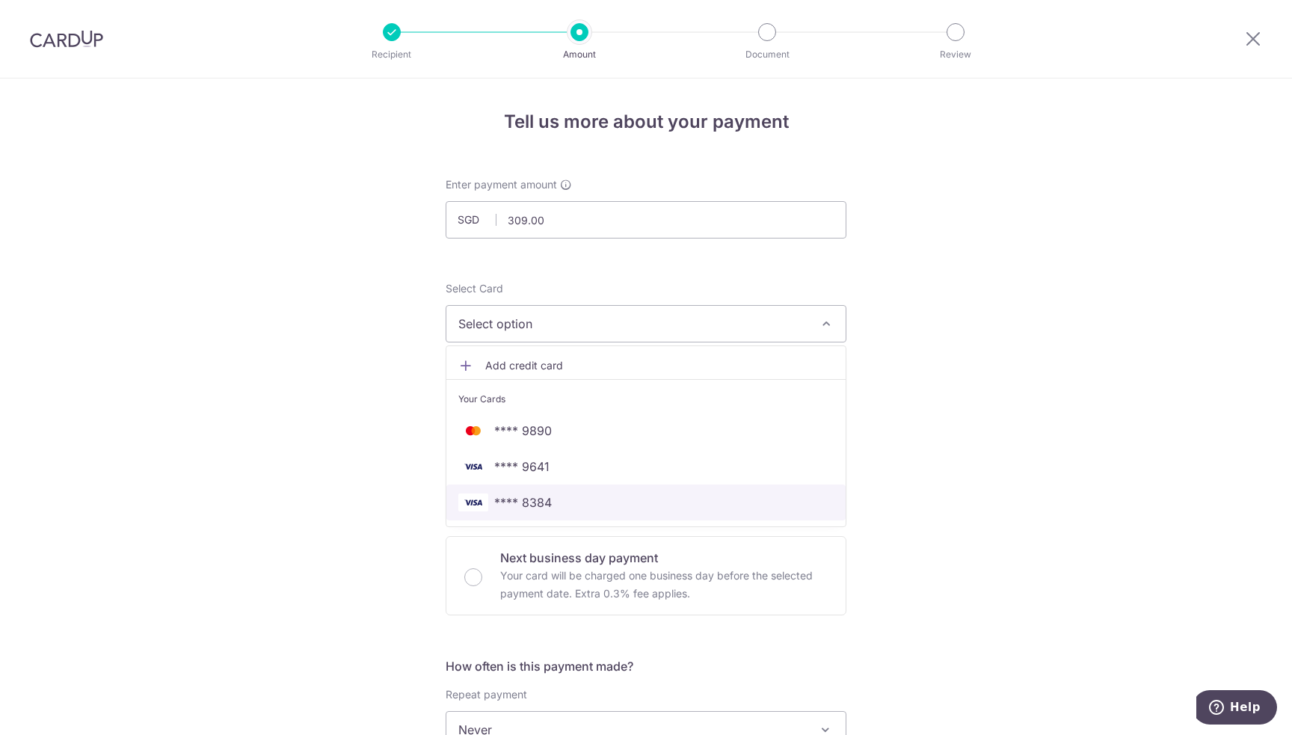
click at [538, 502] on span "**** 8384" at bounding box center [523, 502] width 58 height 18
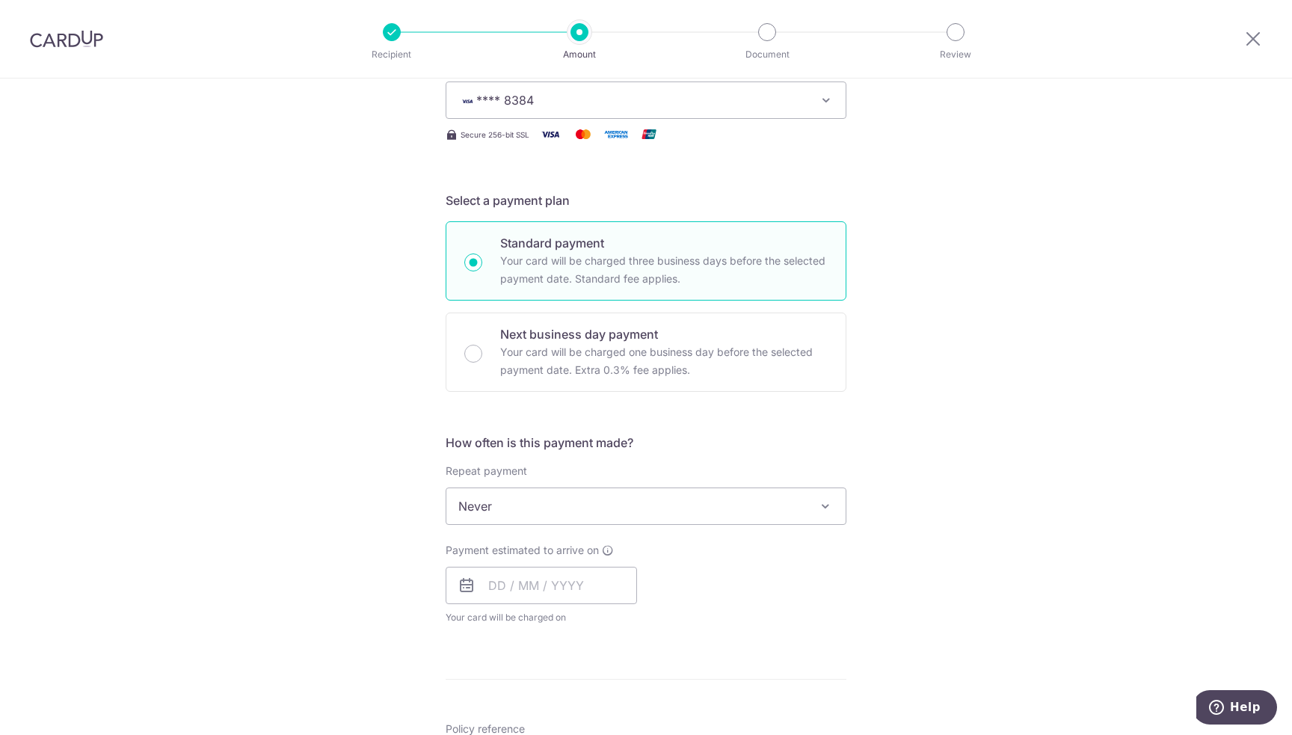
scroll to position [224, 0]
click at [535, 516] on span "Never" at bounding box center [645, 505] width 399 height 36
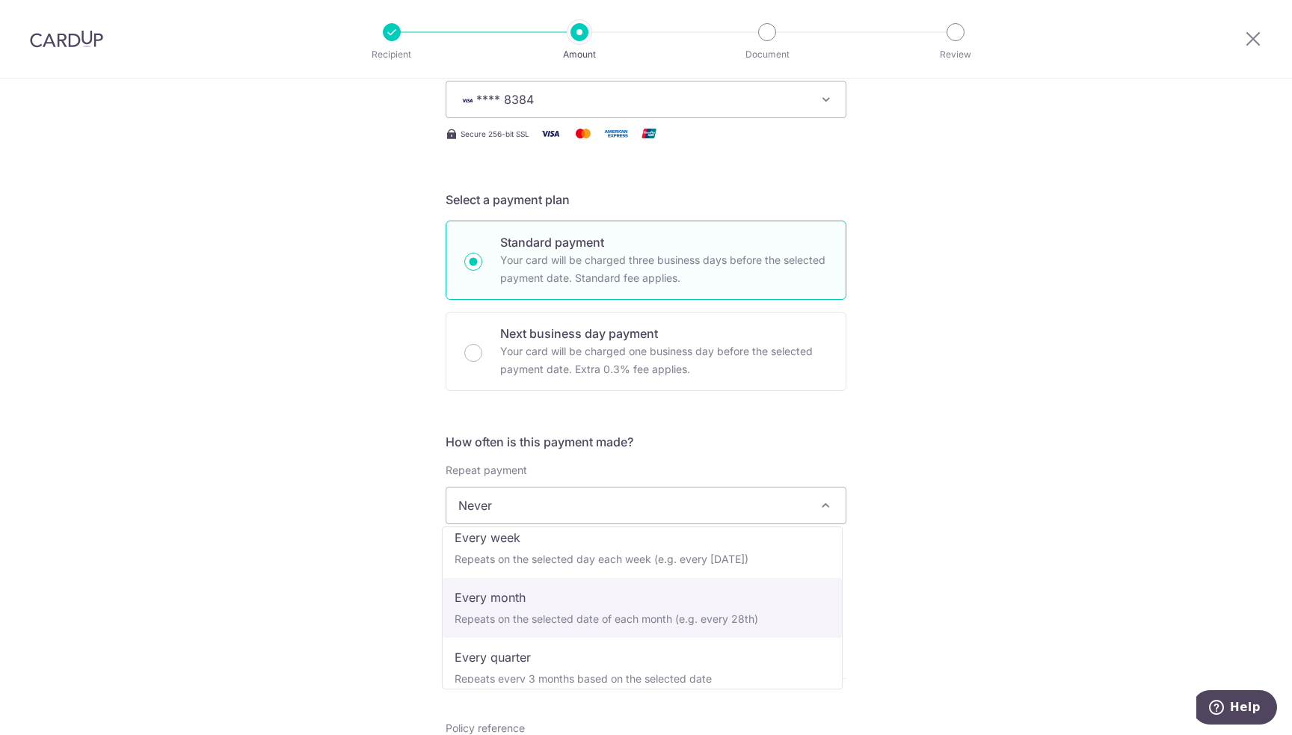
select select "3"
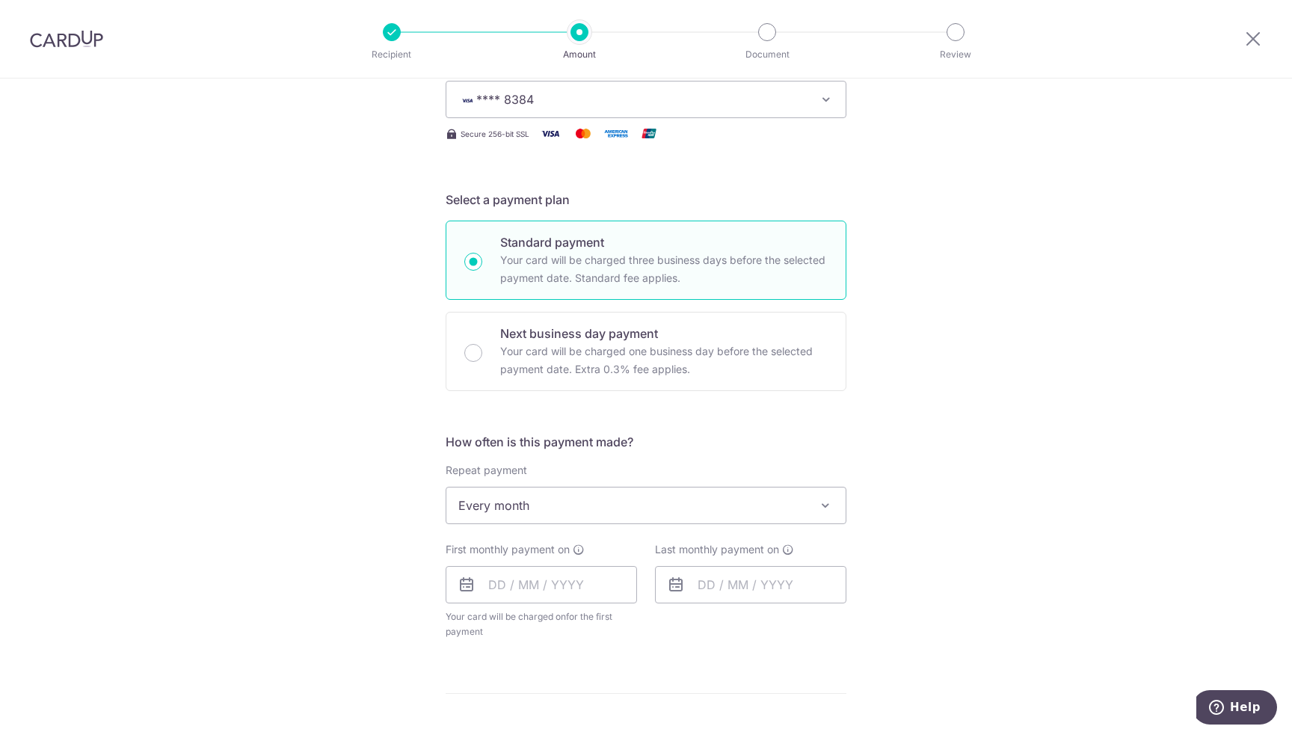
click at [366, 549] on div "Tell us more about your payment Enter payment amount SGD 309.00 309.00 Select C…" at bounding box center [646, 537] width 1292 height 1367
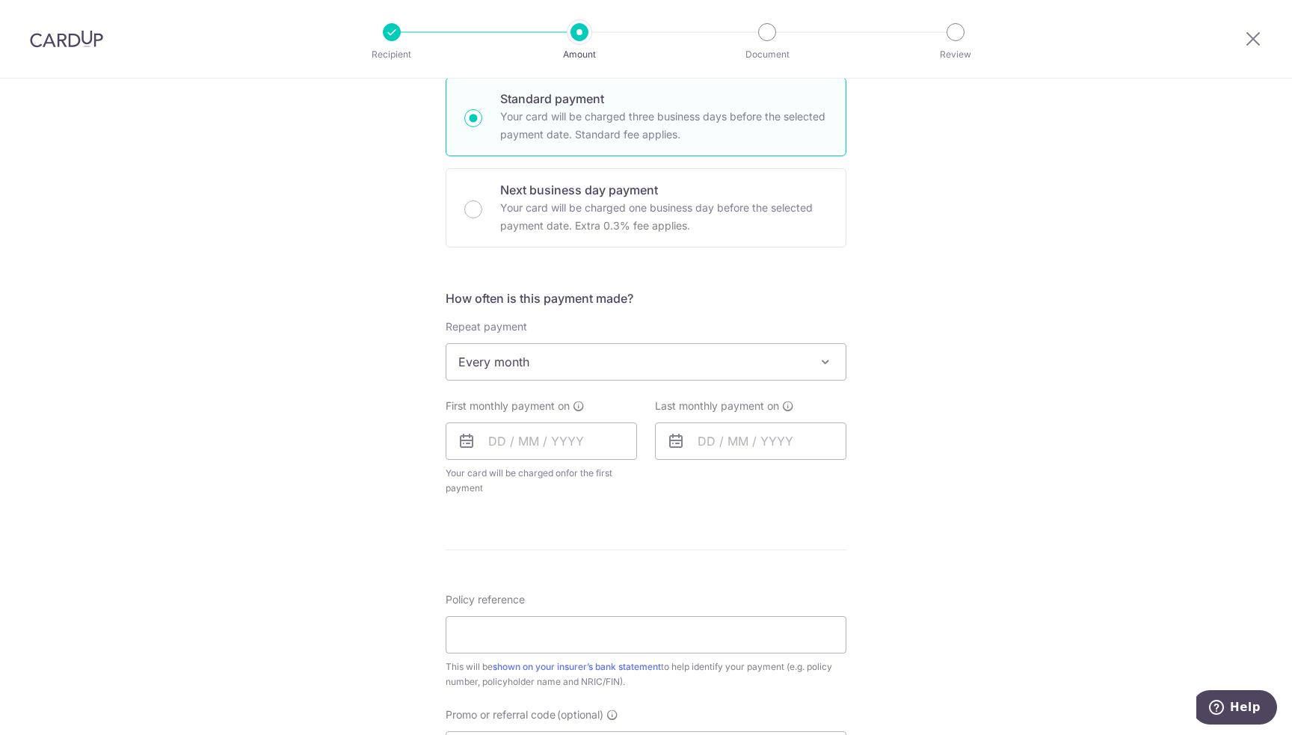
scroll to position [449, 0]
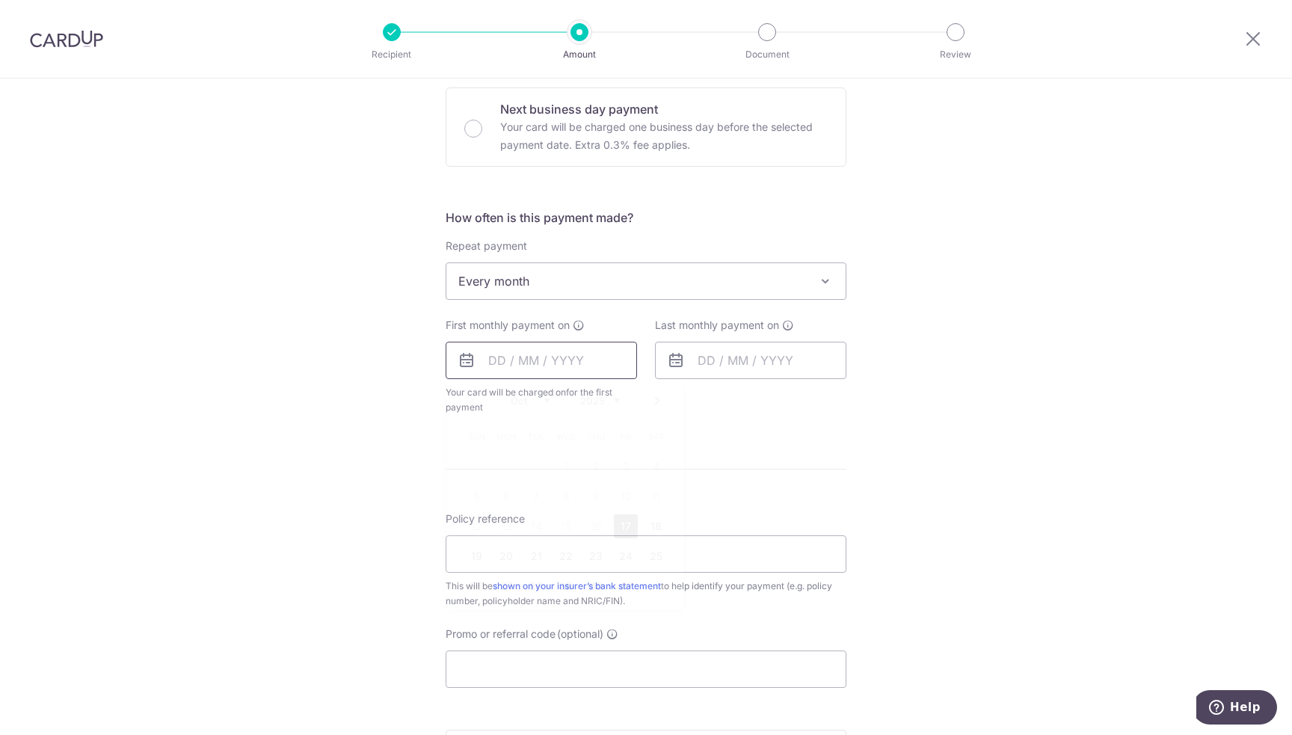
click at [529, 355] on input "text" at bounding box center [541, 360] width 191 height 37
click at [570, 410] on div "Prev Next Oct Nov Dec 2025 2026 2027 2028 2029 2030 2031 2032 2033 2034 2035" at bounding box center [565, 401] width 238 height 36
click at [653, 399] on link "Next" at bounding box center [657, 401] width 18 height 18
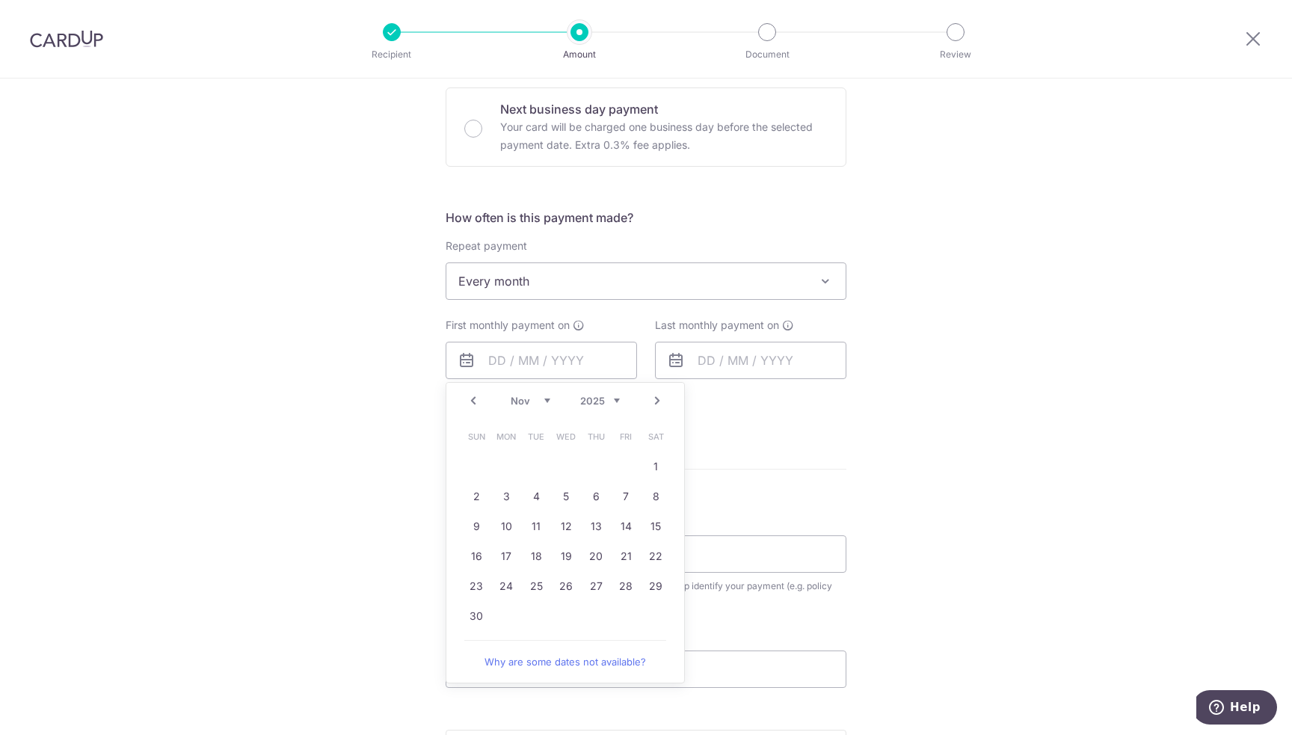
click at [653, 399] on link "Next" at bounding box center [657, 401] width 18 height 18
click at [626, 585] on link "30" at bounding box center [626, 586] width 24 height 24
type input "[DATE]"
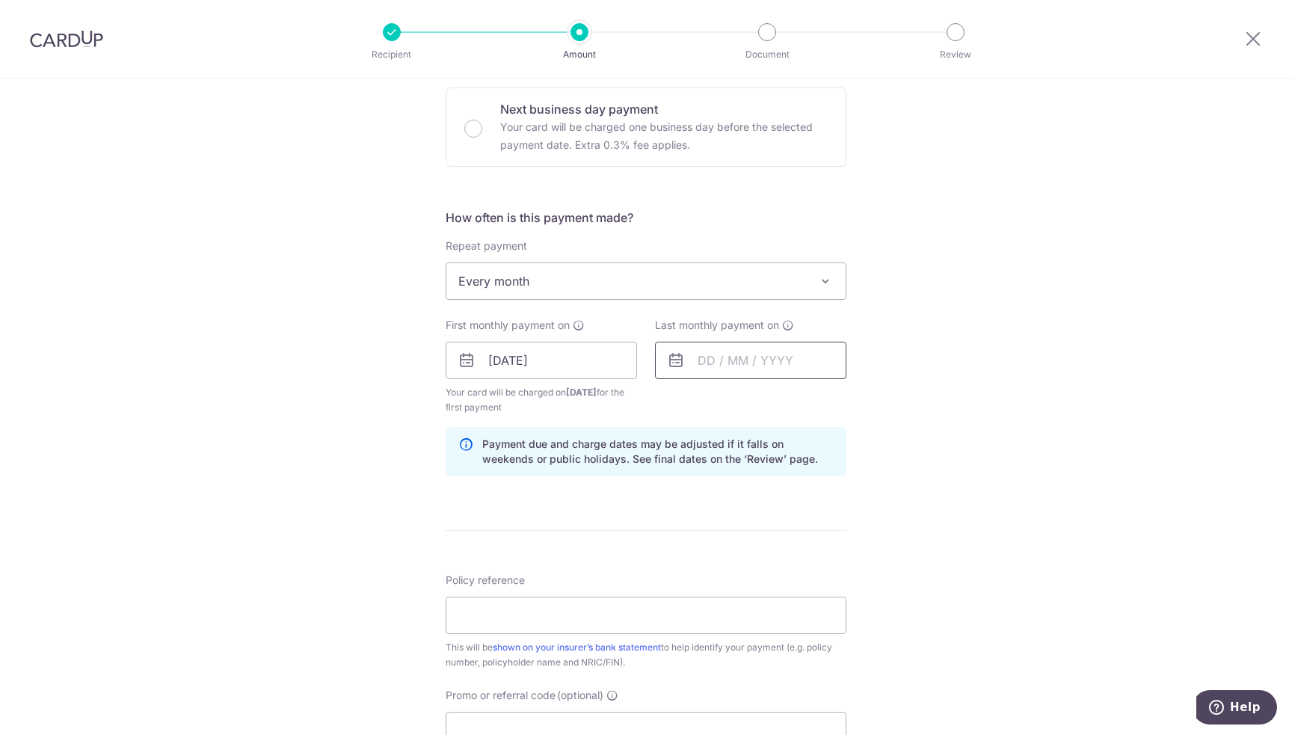
click at [747, 357] on input "text" at bounding box center [750, 360] width 191 height 37
click at [858, 585] on link "31" at bounding box center [865, 586] width 24 height 24
type input "31/01/2026"
click at [904, 484] on div "Tell us more about your payment Enter payment amount SGD 309.00 309.00 Select C…" at bounding box center [646, 344] width 1292 height 1429
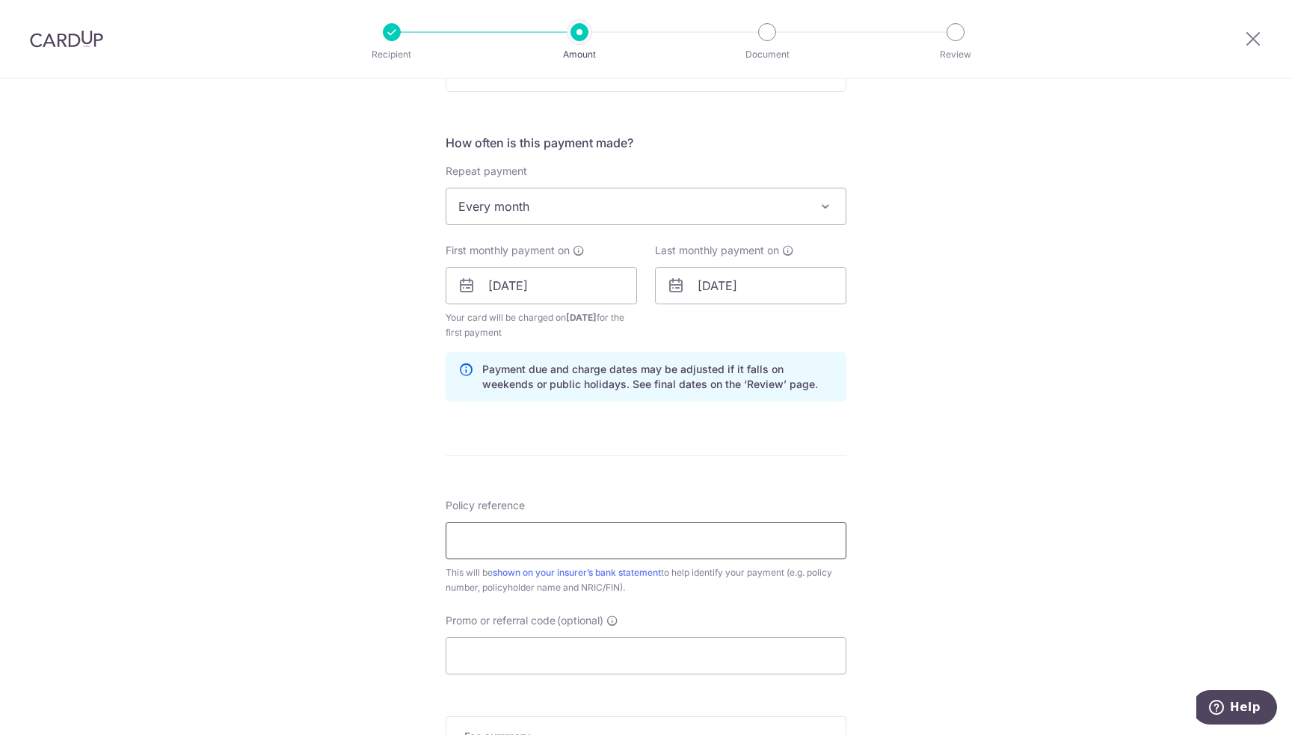
click at [559, 535] on input "Policy reference" at bounding box center [646, 540] width 401 height 37
paste input "0215352323"
type input "0215352323"
click at [930, 508] on div "Tell us more about your payment Enter payment amount SGD 309.00 309.00 Select C…" at bounding box center [646, 269] width 1292 height 1429
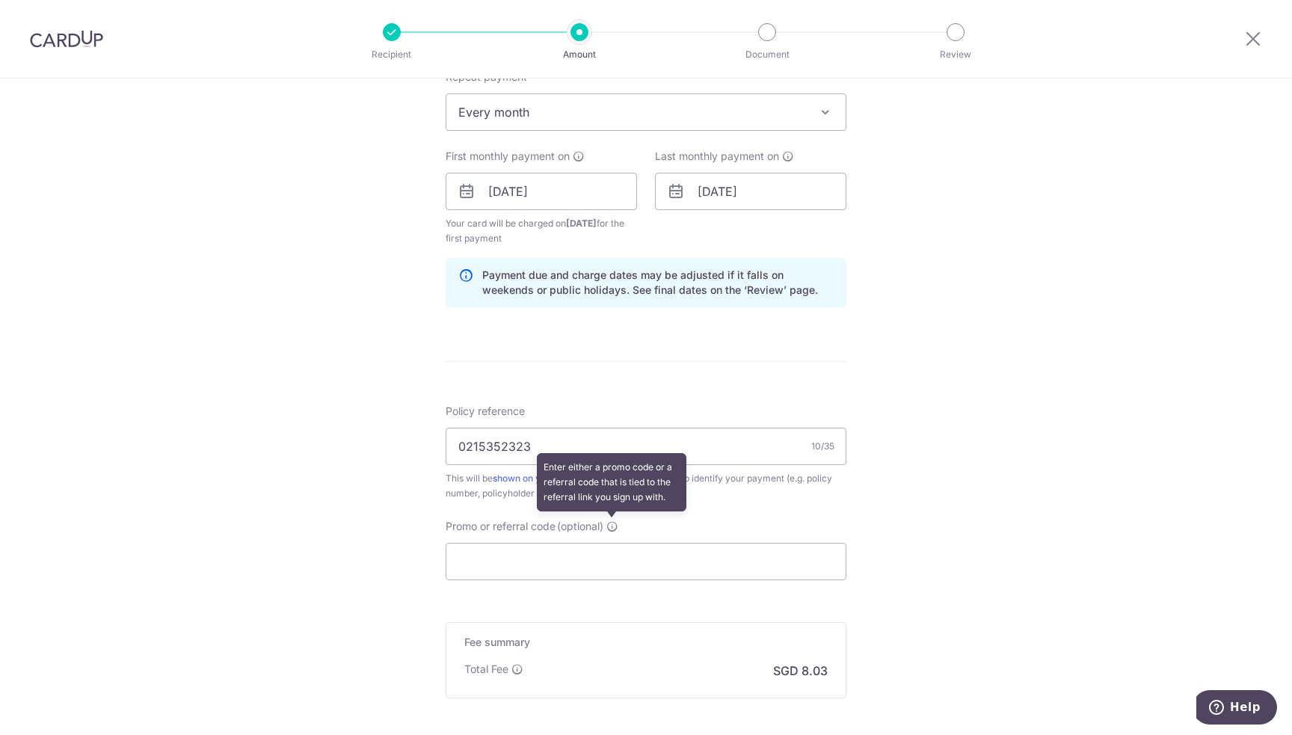
scroll to position [673, 0]
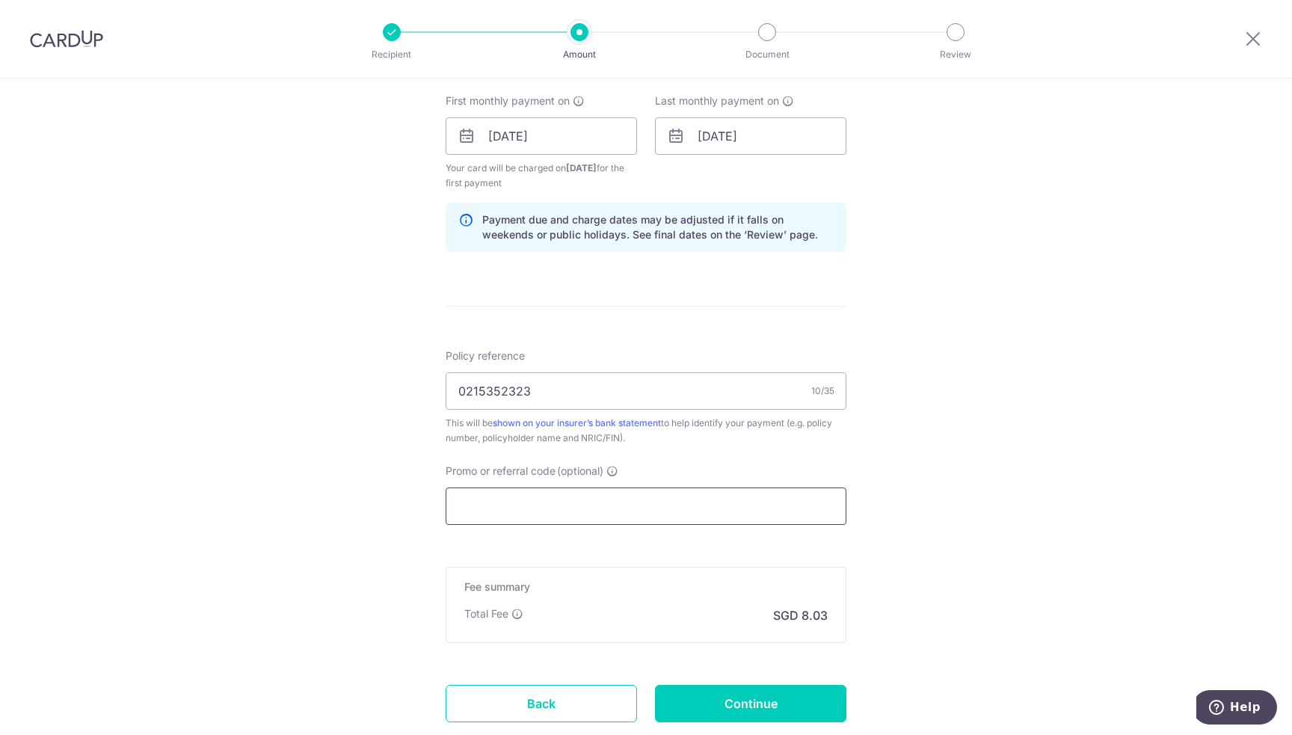
click at [586, 502] on input "Promo or referral code (optional)" at bounding box center [646, 505] width 401 height 37
paste input "REC185"
type input "REC185"
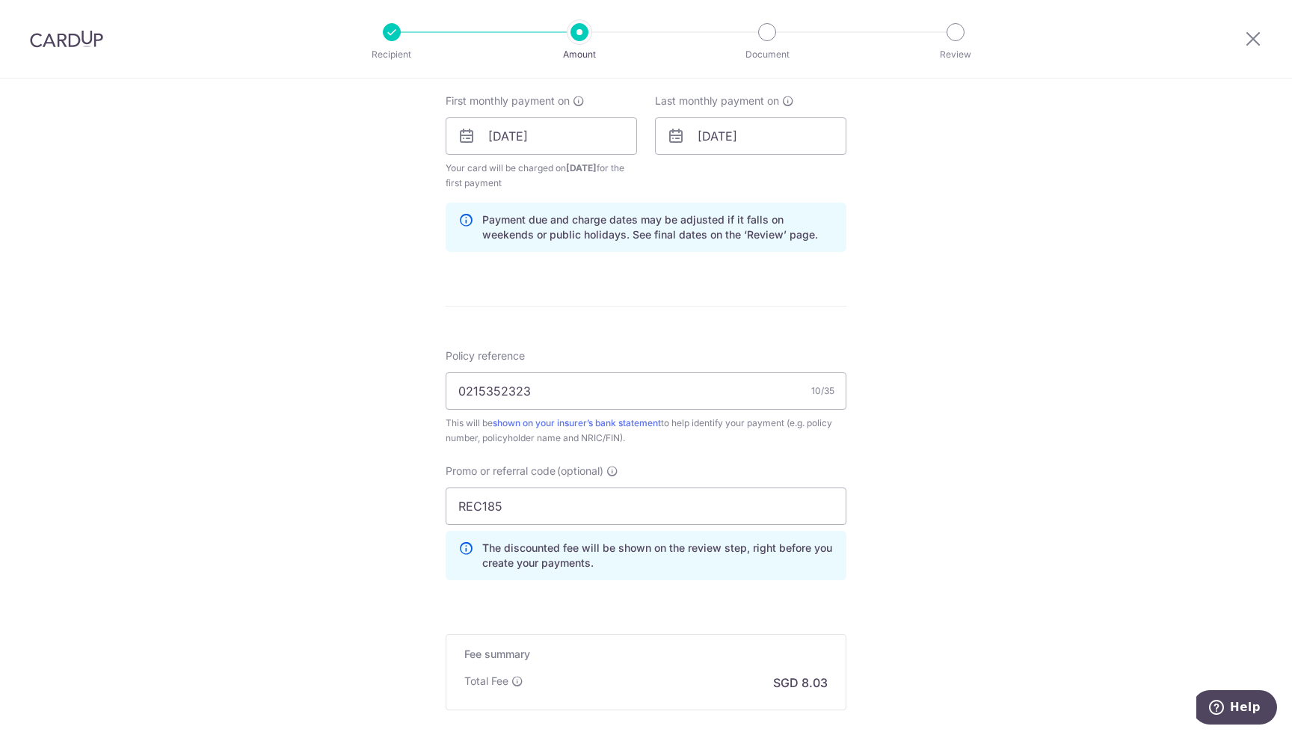
click at [965, 494] on div "Tell us more about your payment Enter payment amount SGD 309.00 309.00 Select C…" at bounding box center [646, 154] width 1292 height 1496
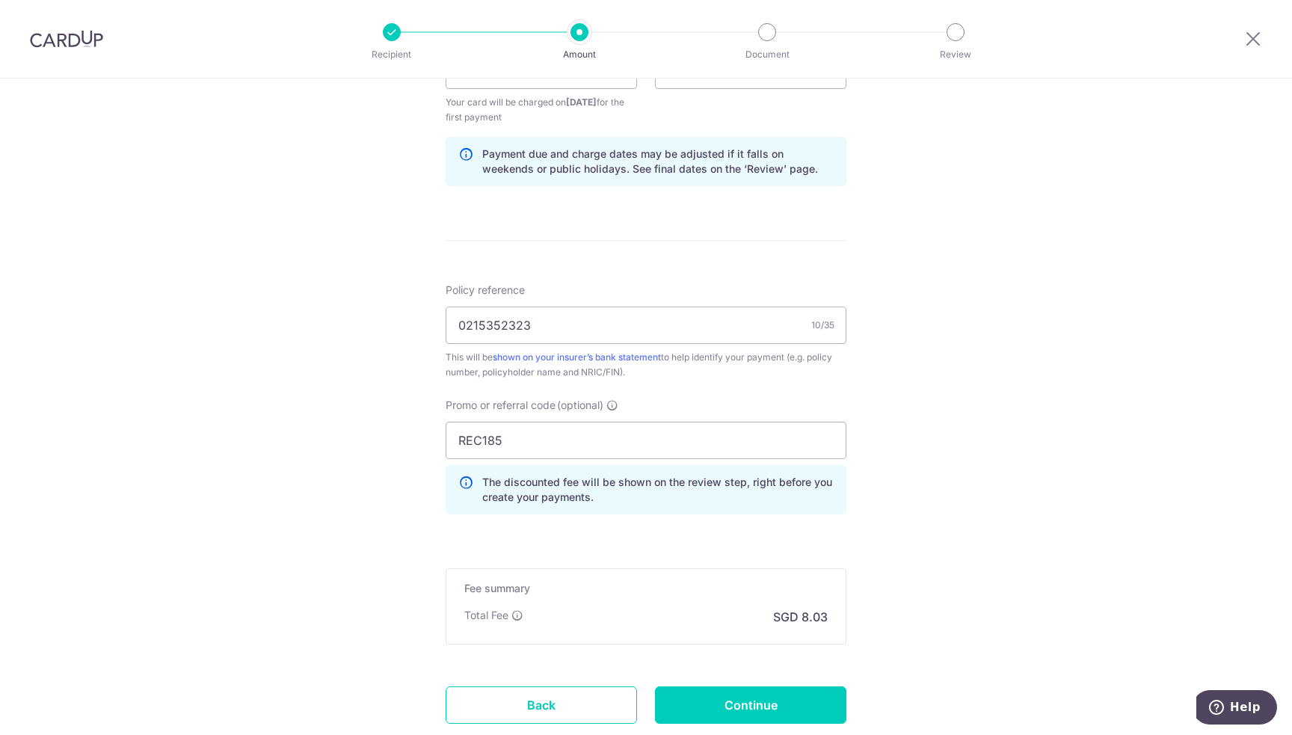
scroll to position [837, 0]
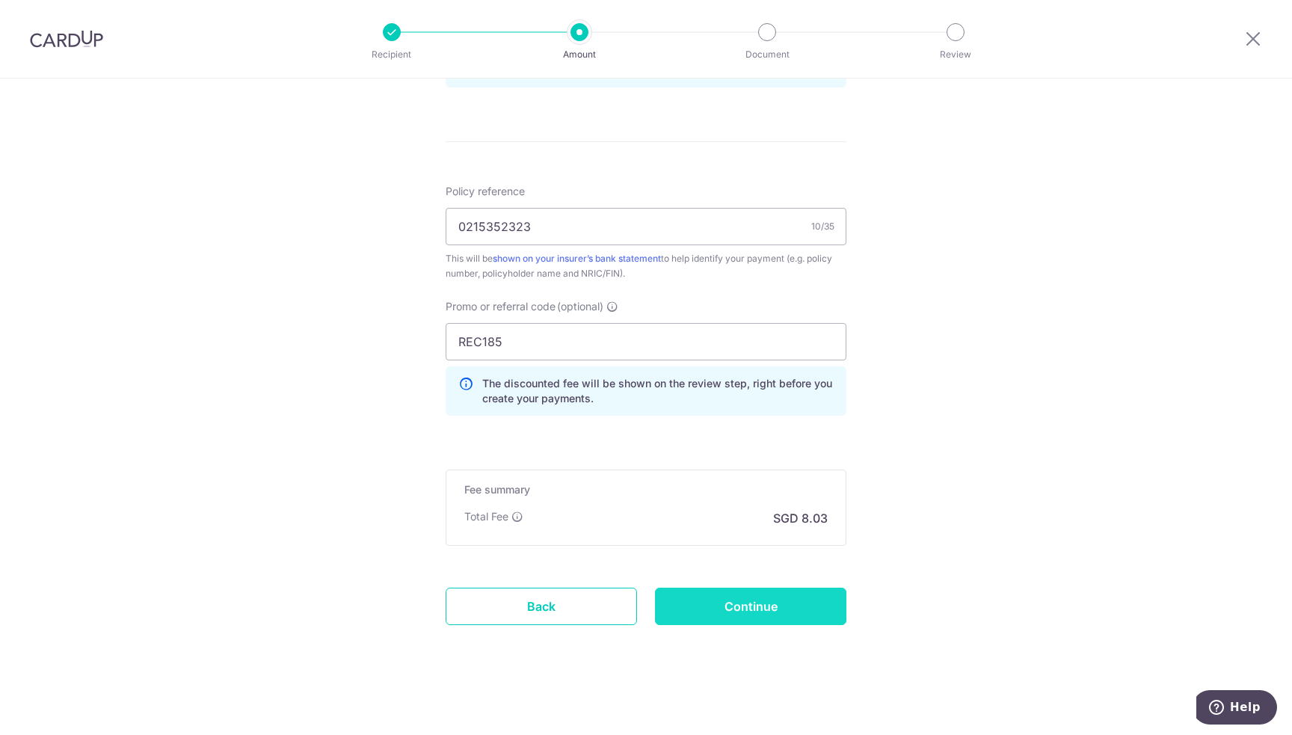
click at [727, 606] on input "Continue" at bounding box center [750, 606] width 191 height 37
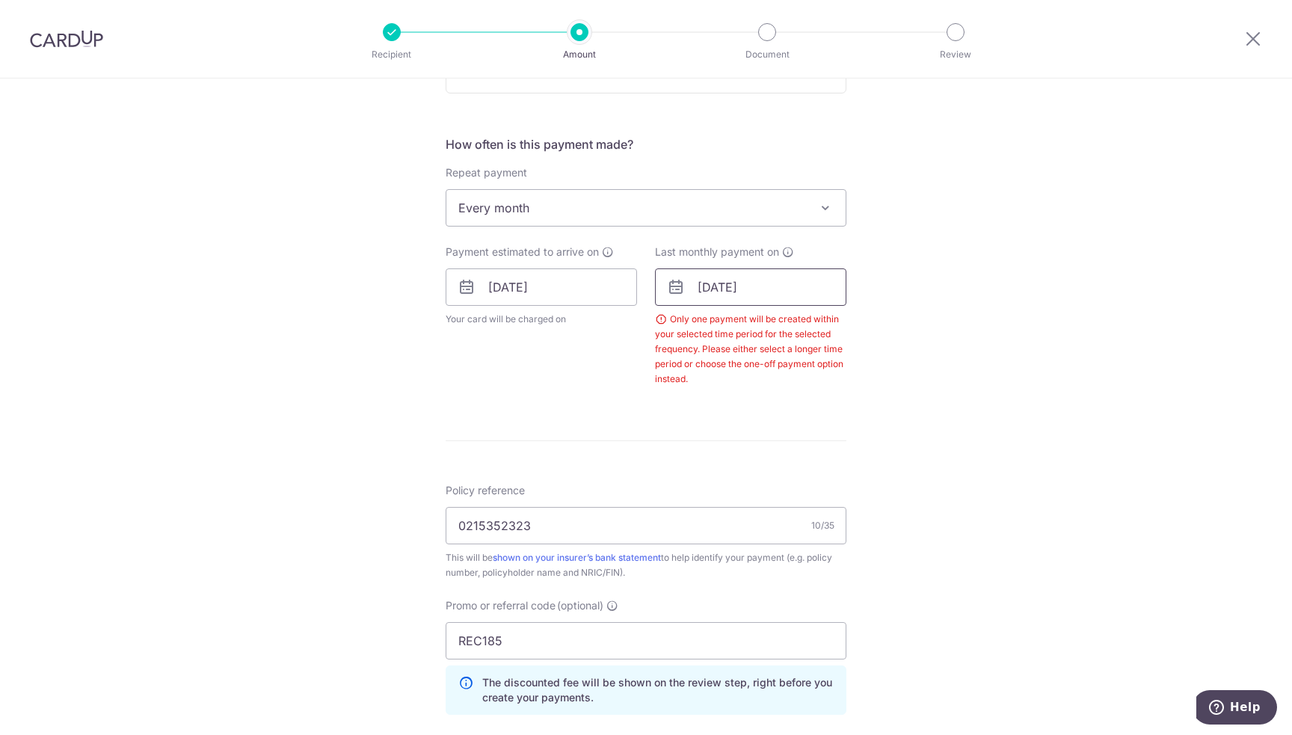
scroll to position [447, 0]
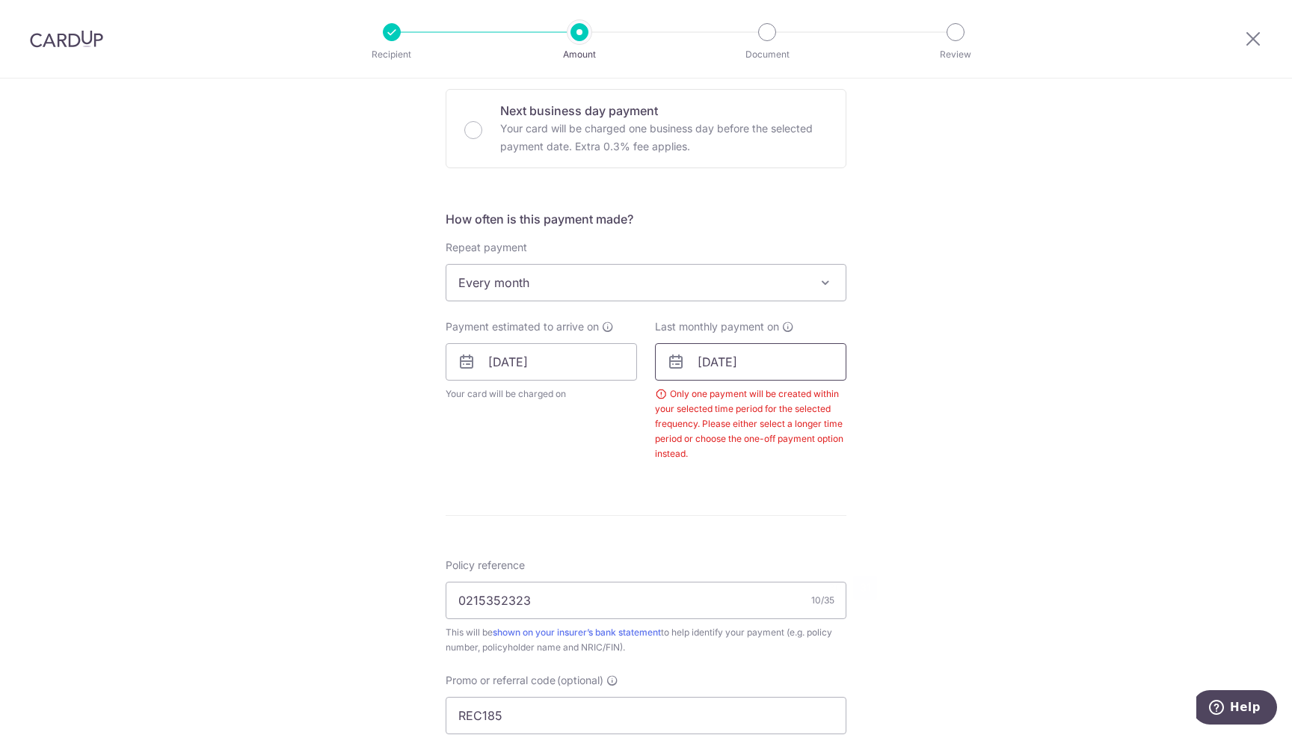
click at [754, 373] on input "[DATE]" at bounding box center [750, 361] width 191 height 37
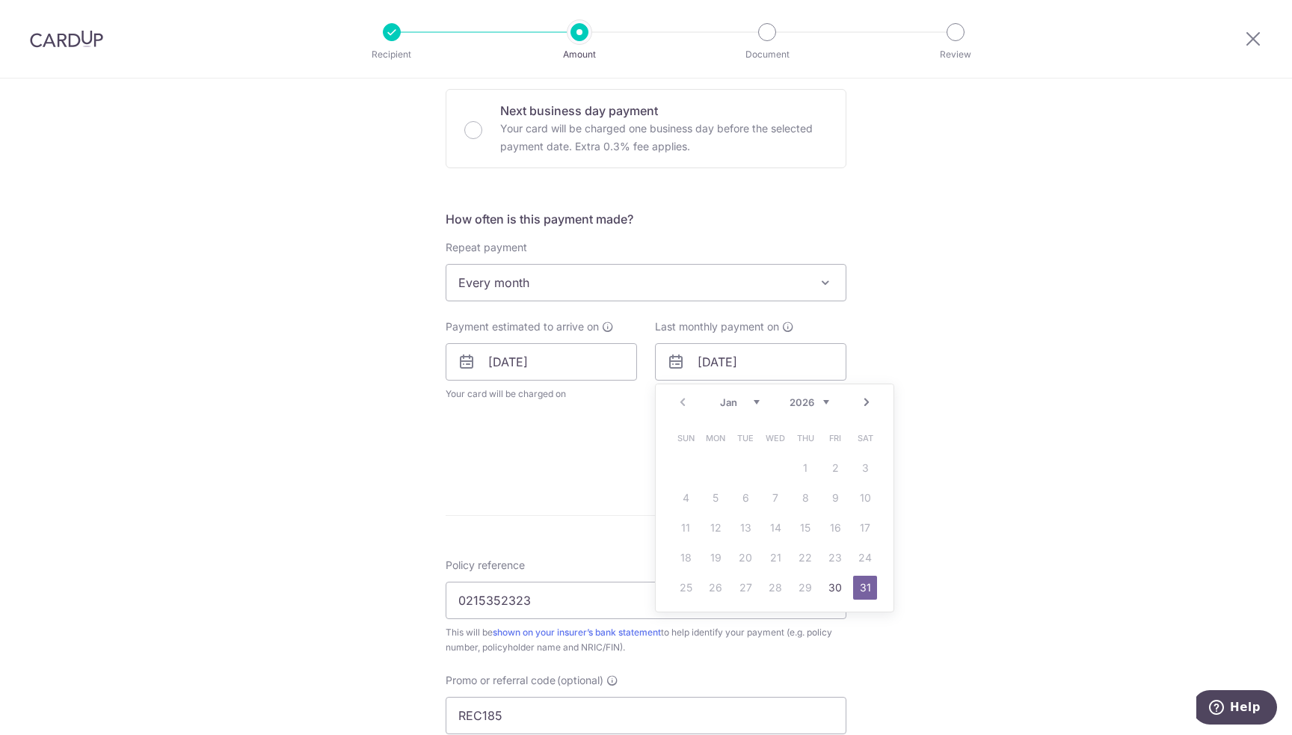
click at [864, 398] on link "Next" at bounding box center [867, 402] width 18 height 18
click at [864, 551] on link "28" at bounding box center [865, 558] width 24 height 24
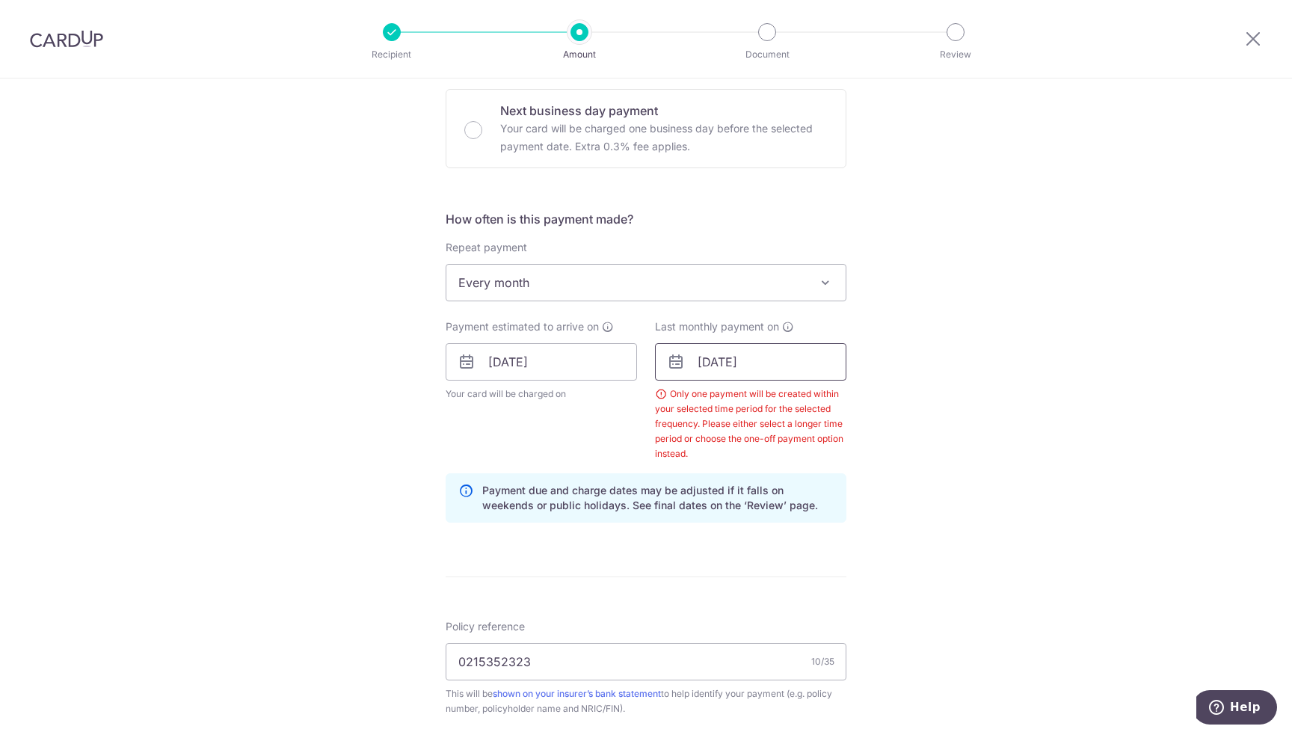
click at [769, 354] on input "[DATE]" at bounding box center [750, 361] width 191 height 37
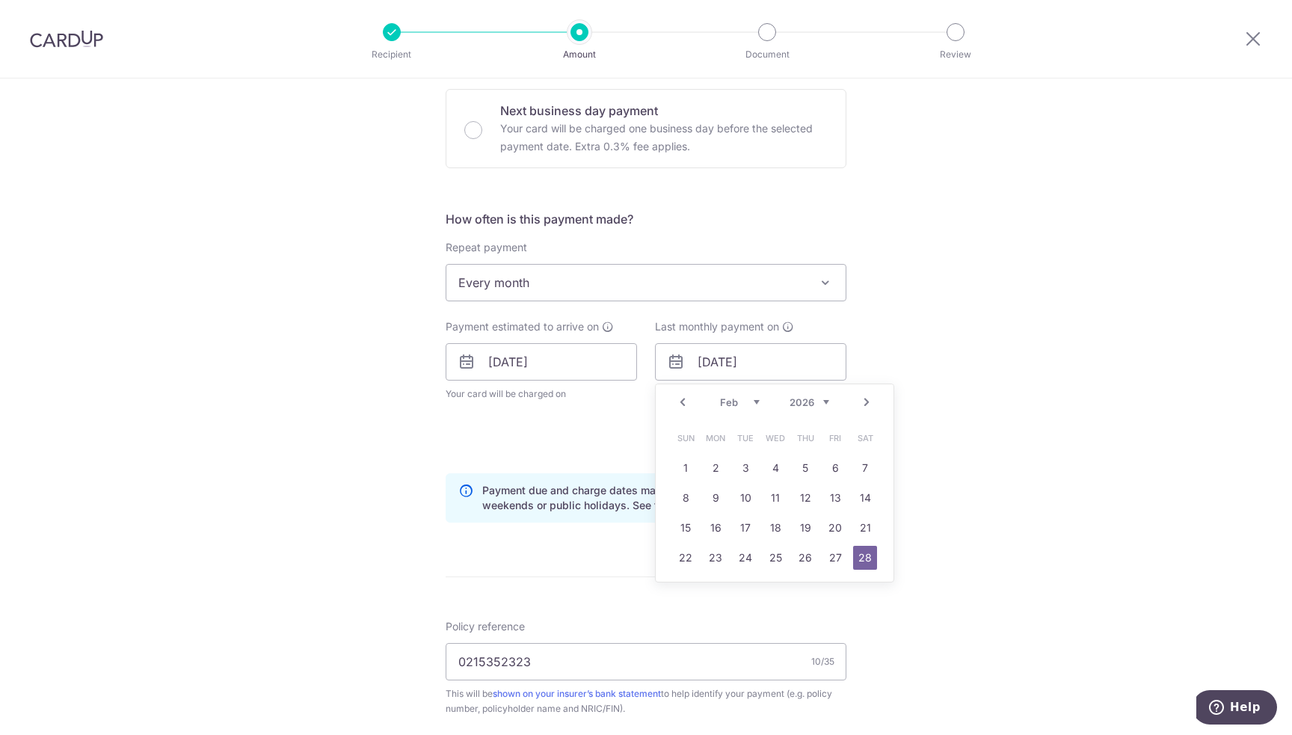
click at [858, 394] on link "Next" at bounding box center [867, 402] width 18 height 18
click at [733, 581] on link "31" at bounding box center [745, 588] width 24 height 24
type input "31/03/2026"
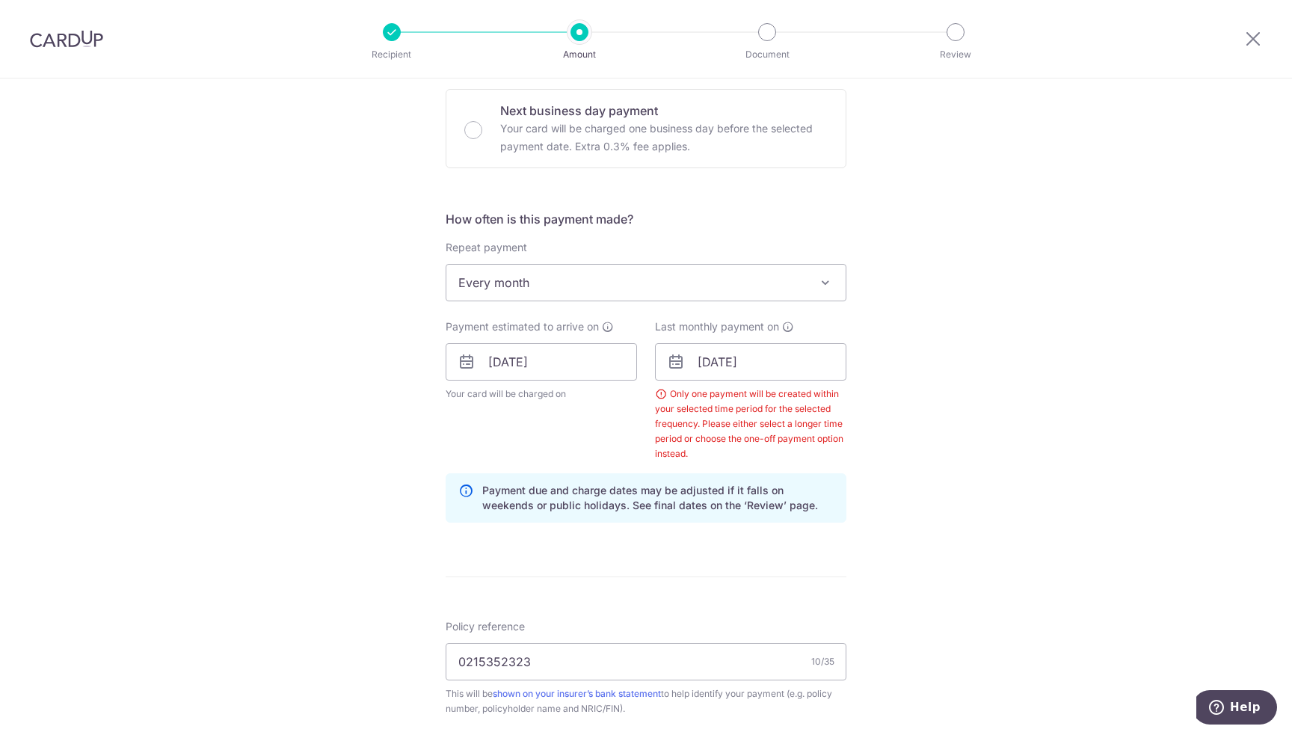
click at [970, 487] on div "Tell us more about your payment Enter payment amount SGD 309.00 309.00 Select C…" at bounding box center [646, 401] width 1292 height 1541
click at [798, 364] on input "31/03/2026" at bounding box center [750, 361] width 191 height 37
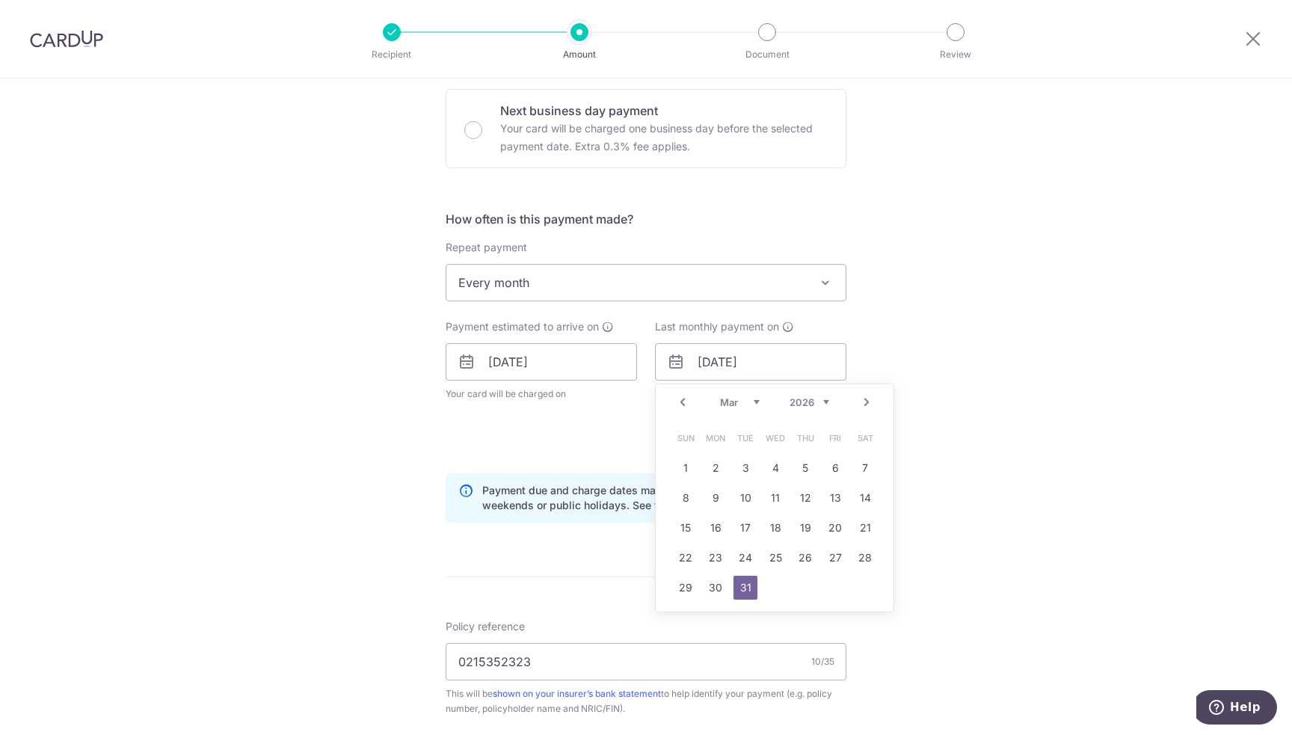
click at [933, 364] on div "Tell us more about your payment Enter payment amount SGD 309.00 309.00 Select C…" at bounding box center [646, 401] width 1292 height 1541
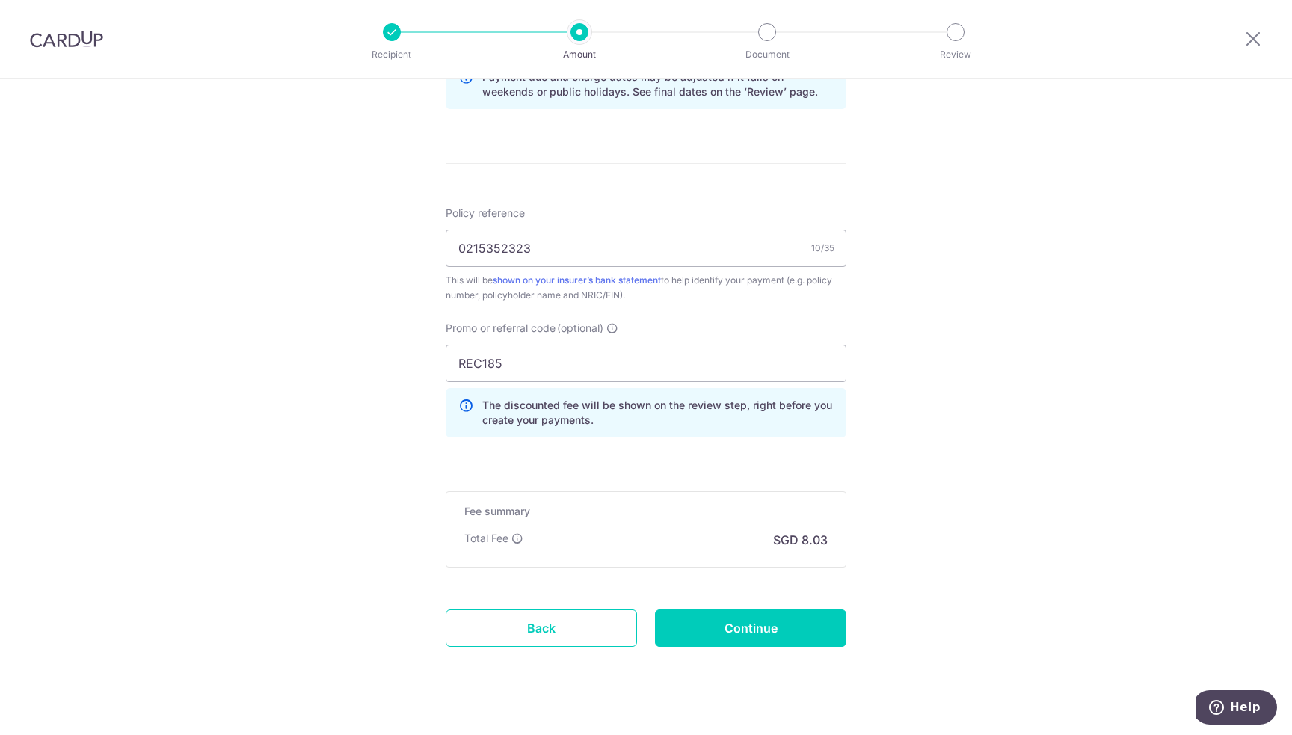
scroll to position [882, 0]
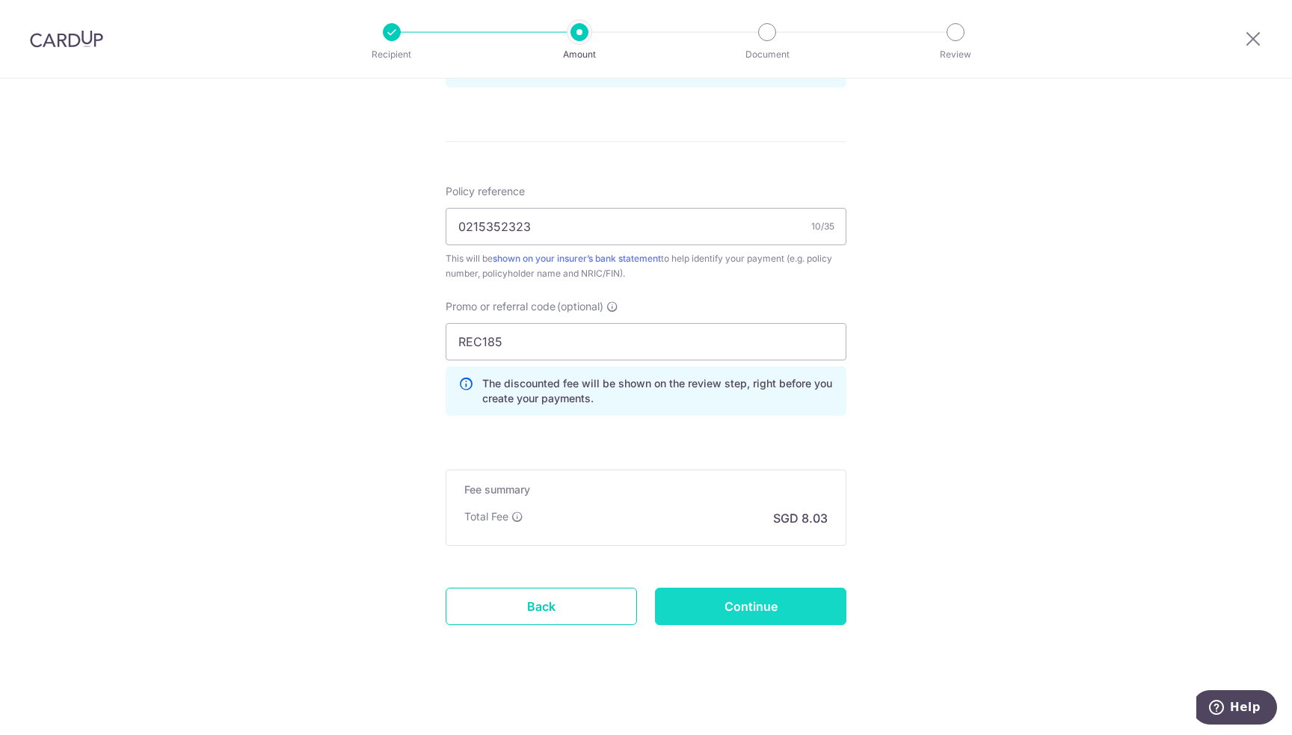
click at [763, 597] on input "Continue" at bounding box center [750, 606] width 191 height 37
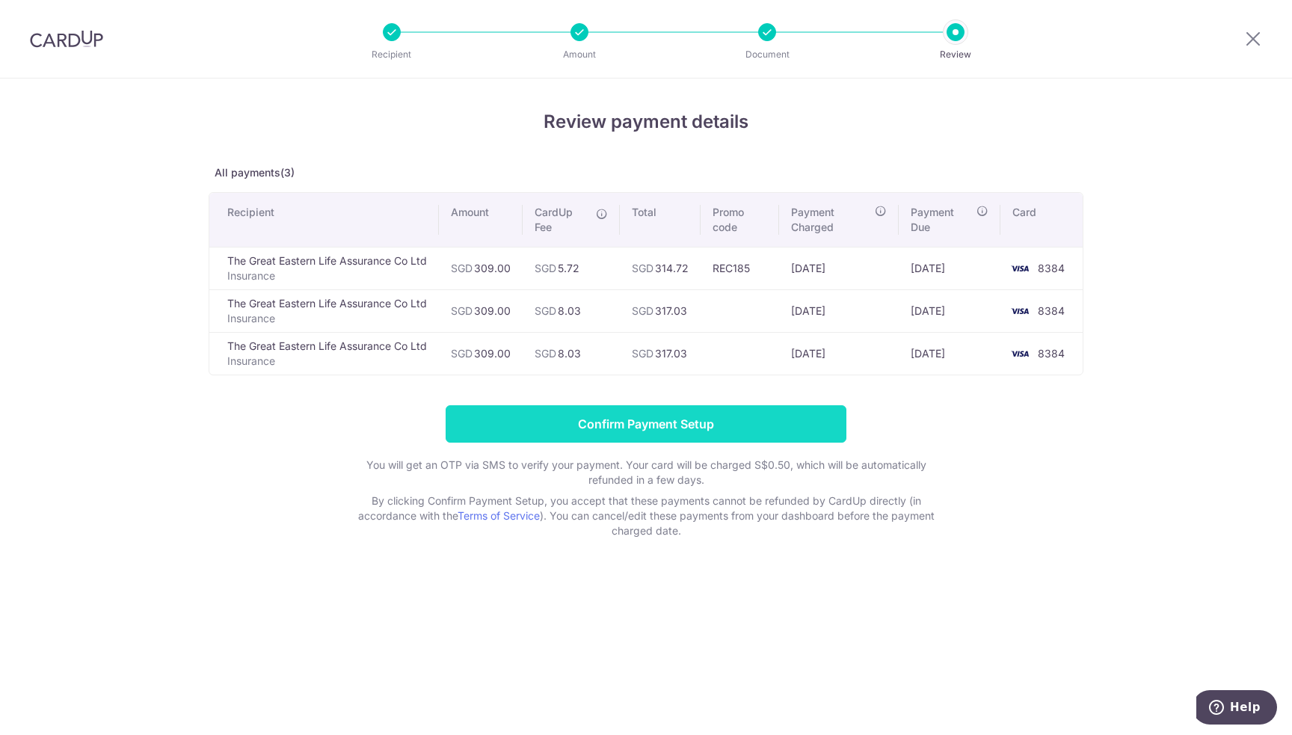
click at [676, 416] on input "Confirm Payment Setup" at bounding box center [646, 423] width 401 height 37
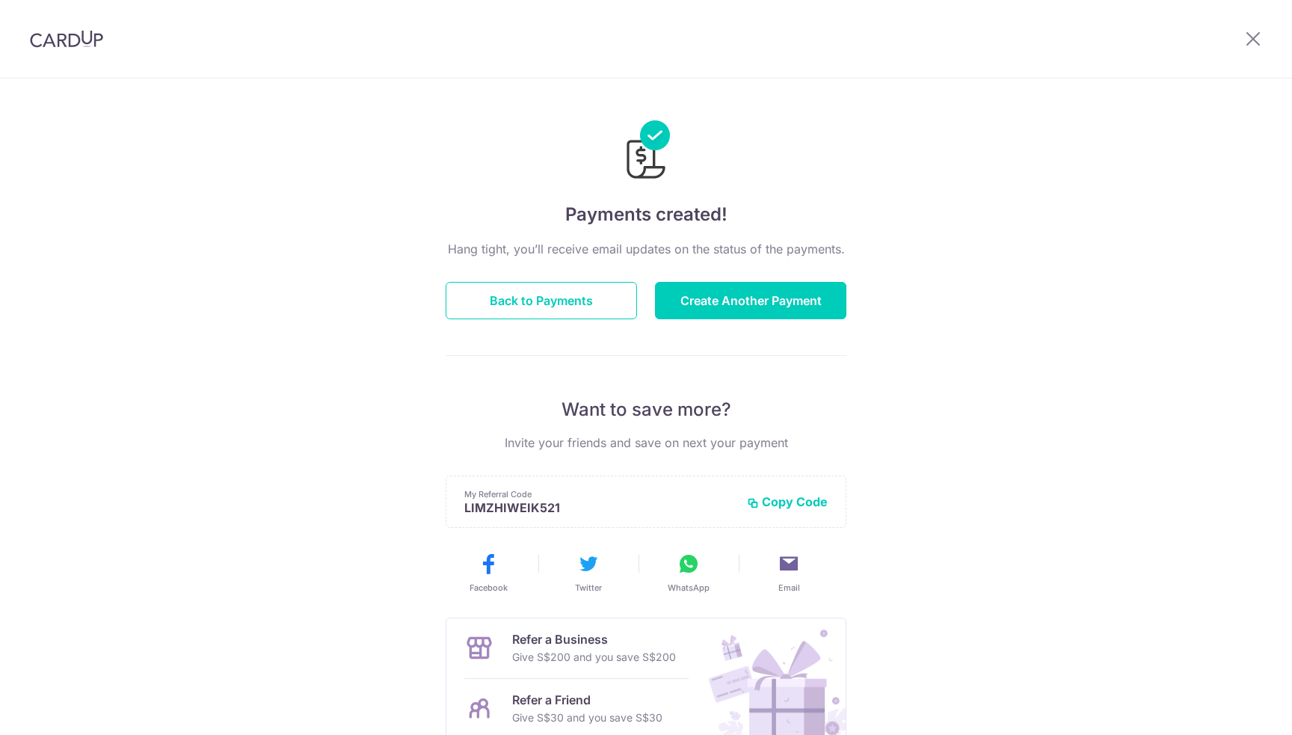
click at [579, 302] on button "Back to Payments" at bounding box center [541, 300] width 191 height 37
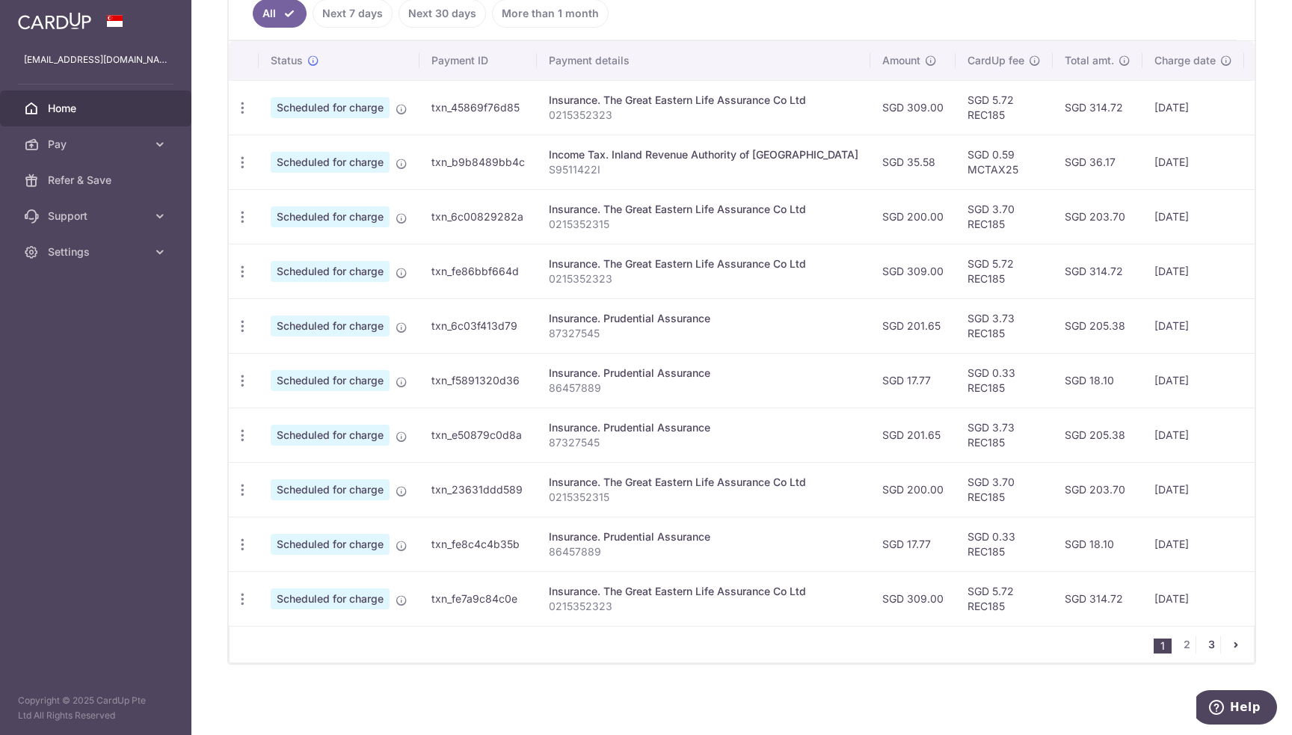
click at [1202, 645] on link "3" at bounding box center [1211, 645] width 18 height 18
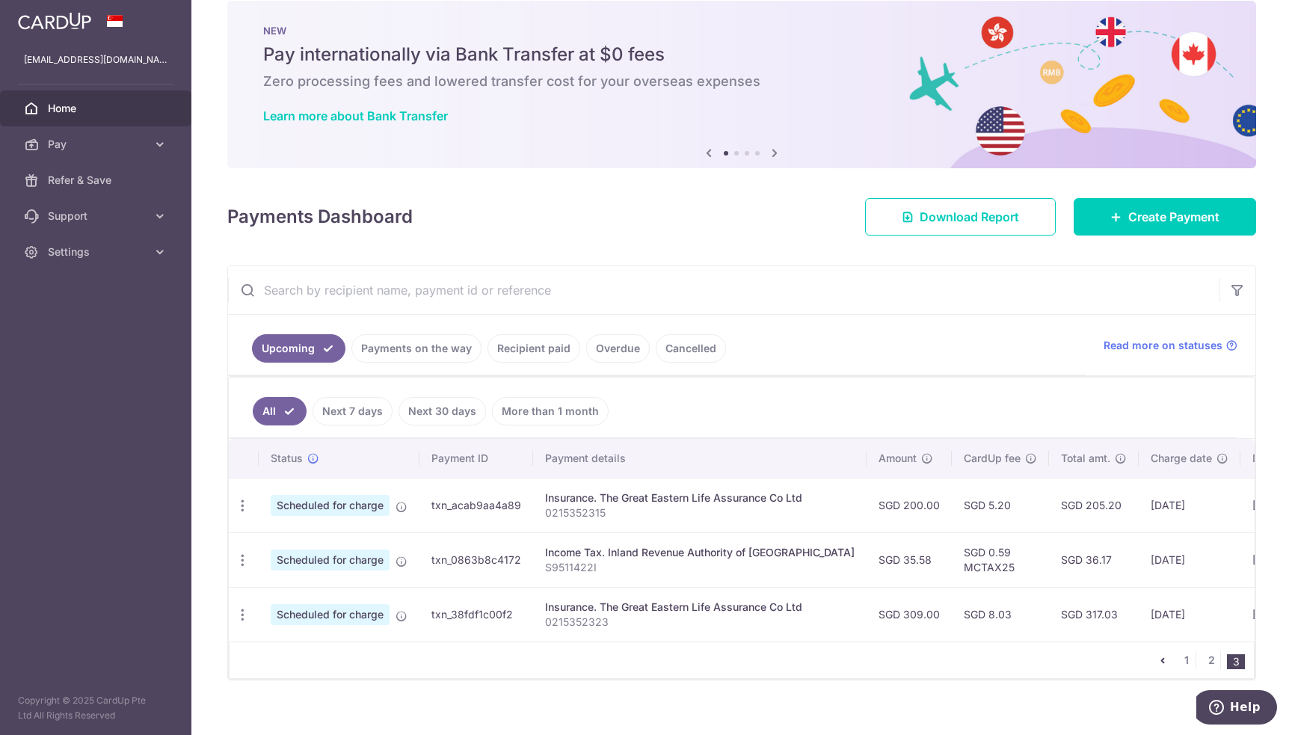
scroll to position [43, 0]
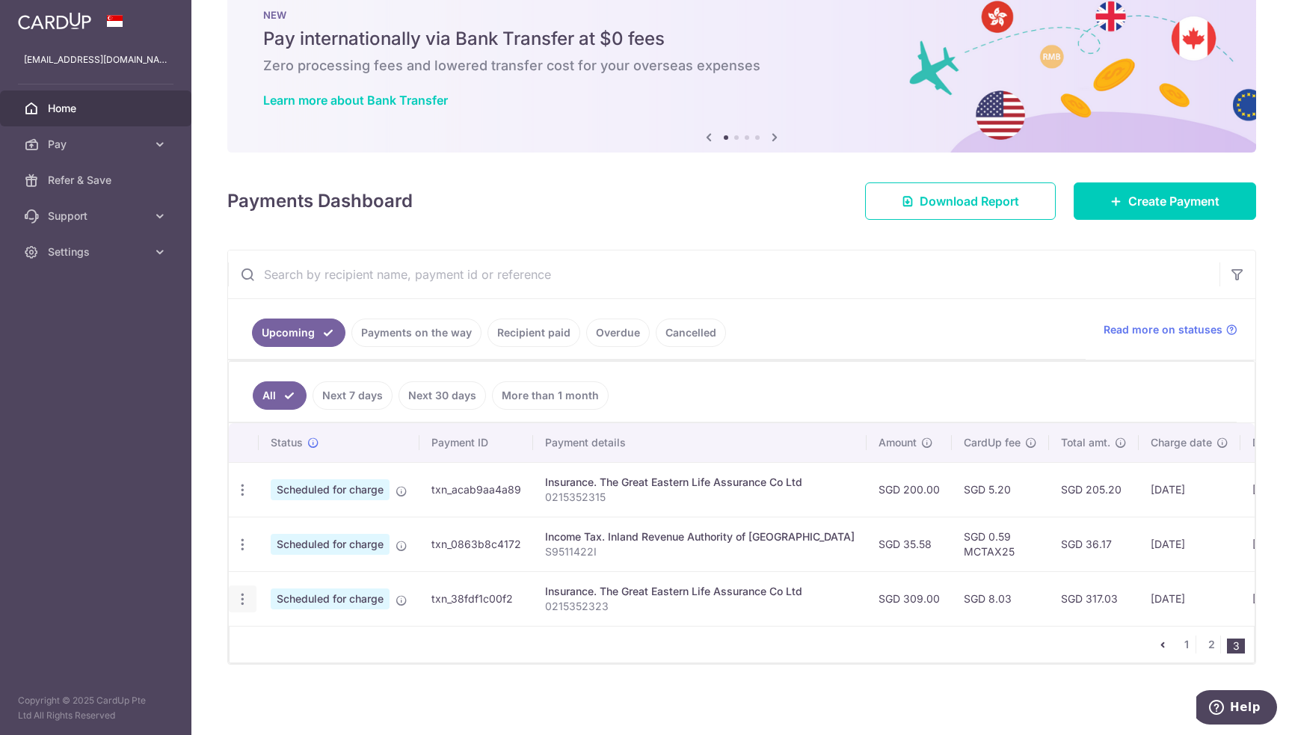
click at [241, 591] on icon "button" at bounding box center [243, 599] width 16 height 16
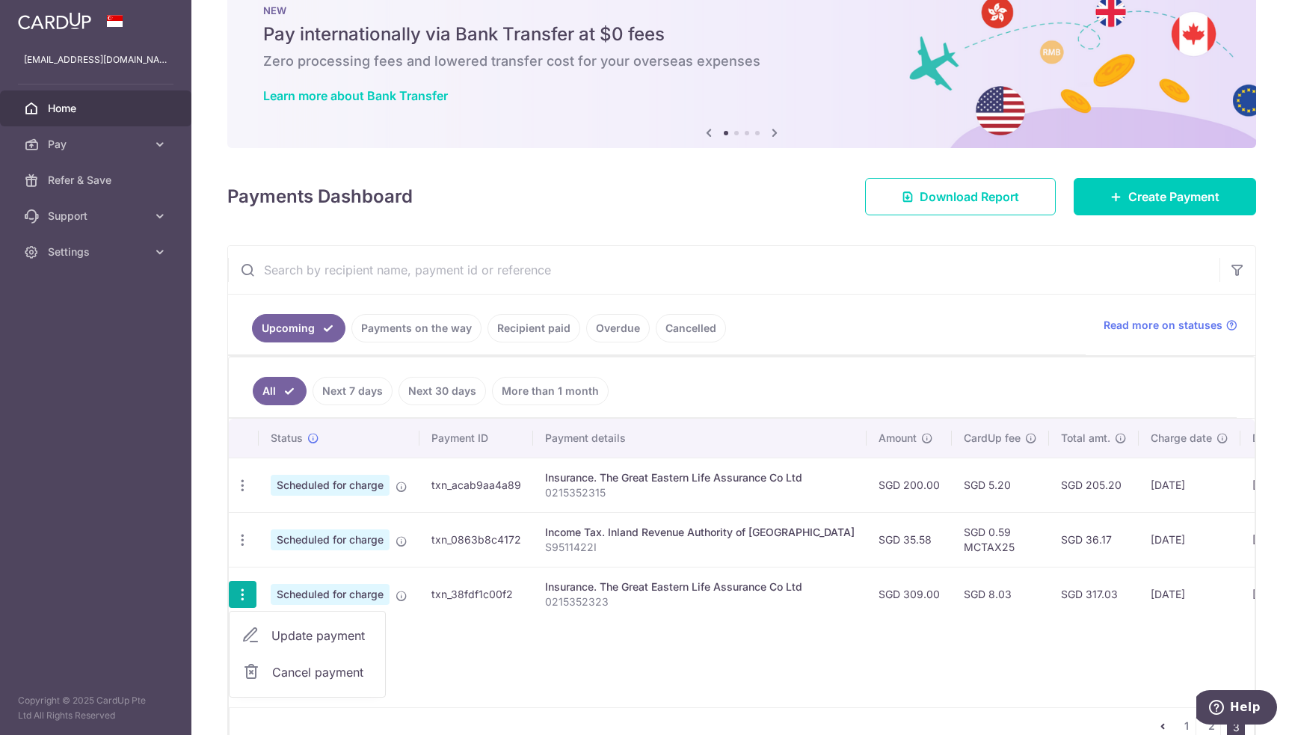
click at [301, 671] on span "Cancel payment" at bounding box center [322, 672] width 100 height 18
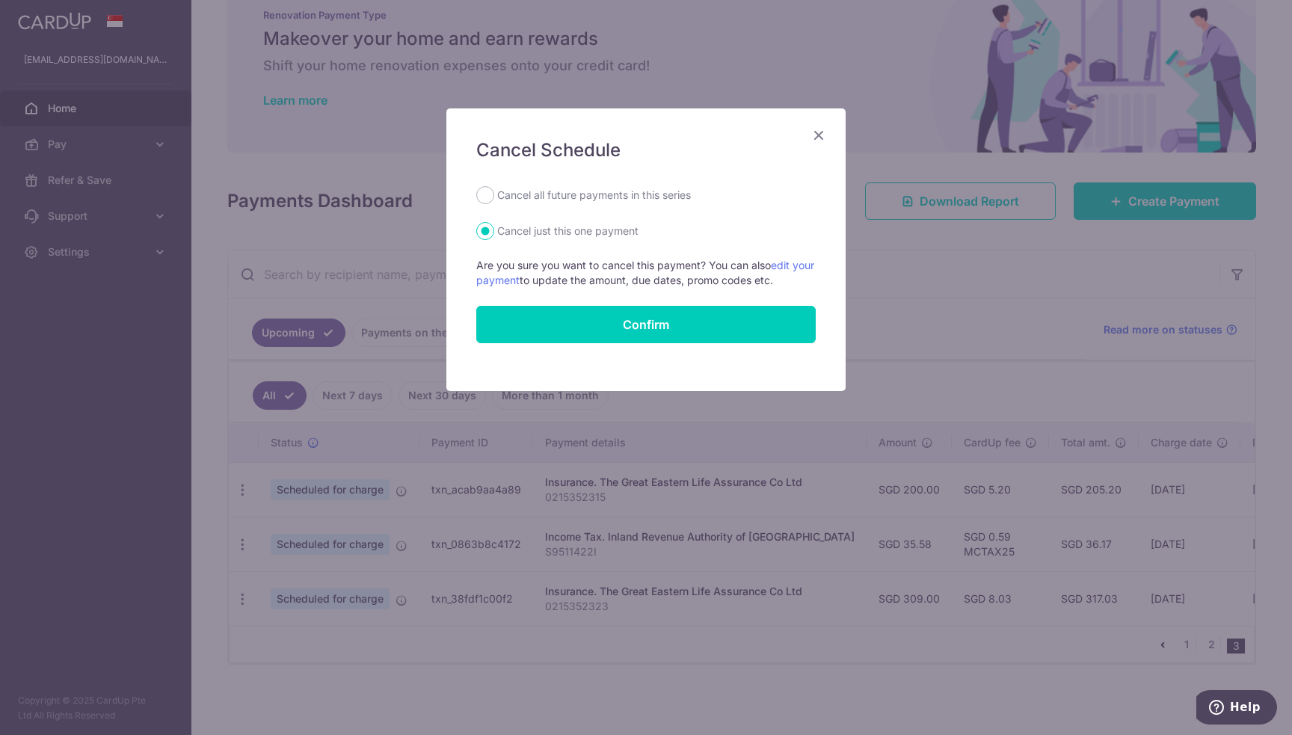
click at [819, 133] on icon "Close" at bounding box center [819, 135] width 18 height 19
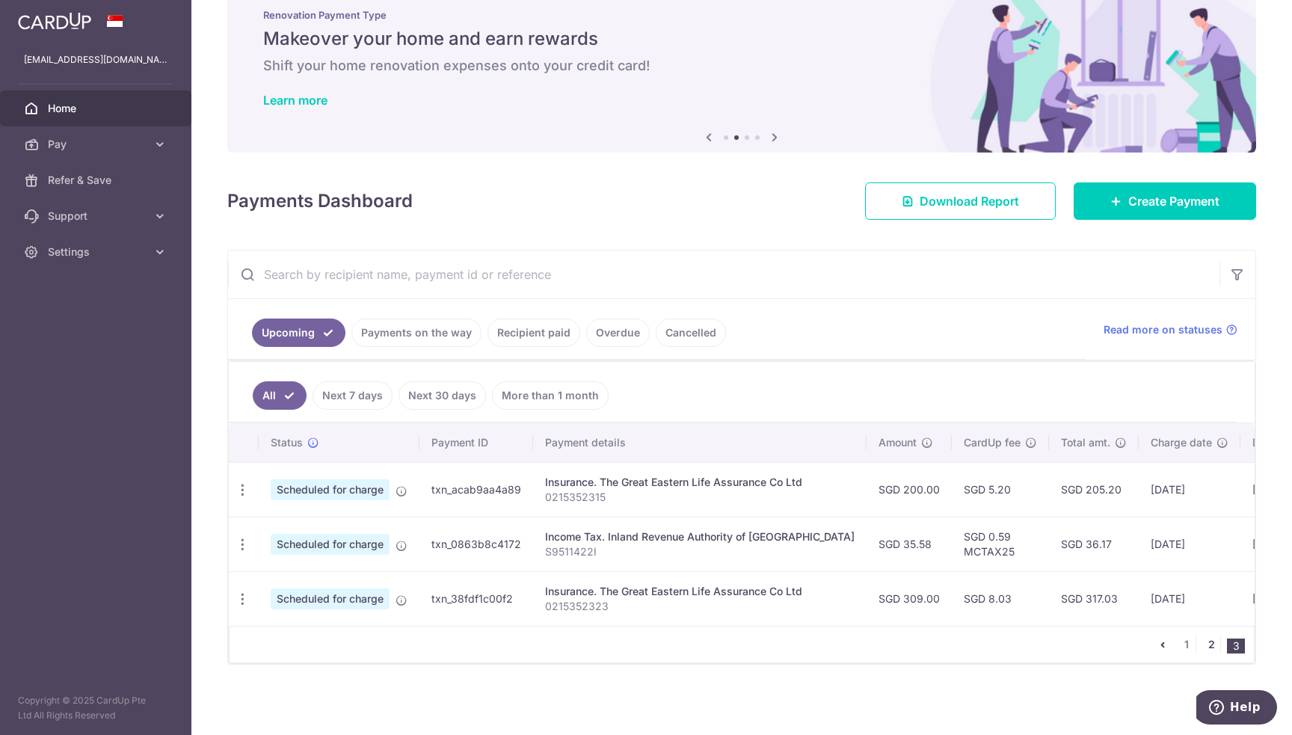
click at [1203, 648] on link "2" at bounding box center [1211, 645] width 18 height 18
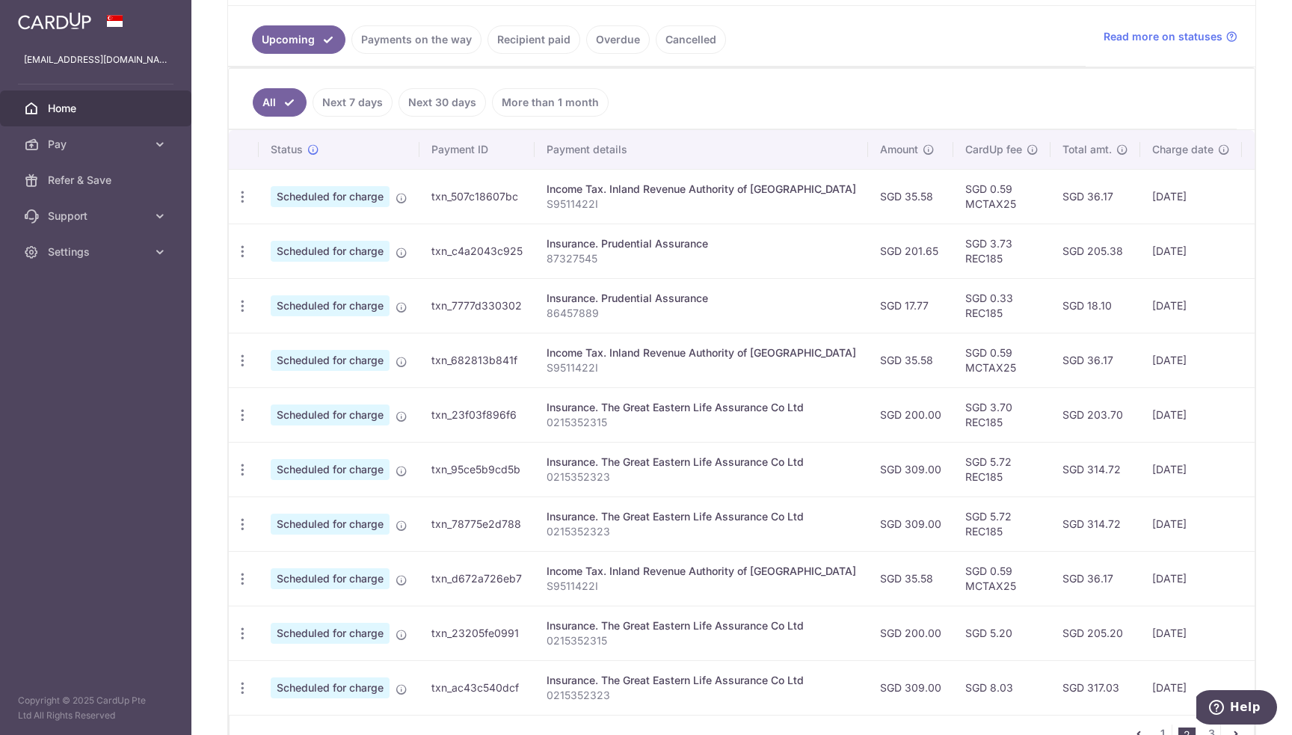
scroll to position [126, 0]
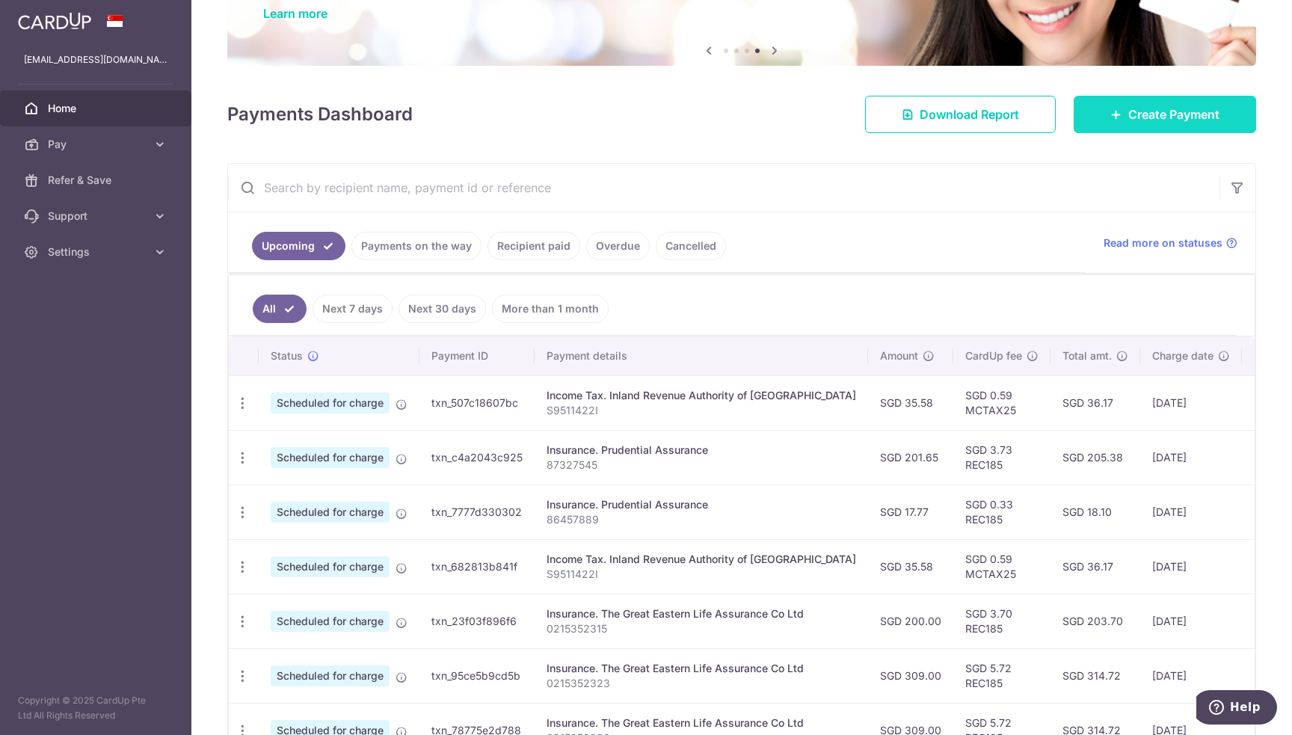
click at [1158, 108] on span "Create Payment" at bounding box center [1173, 114] width 91 height 18
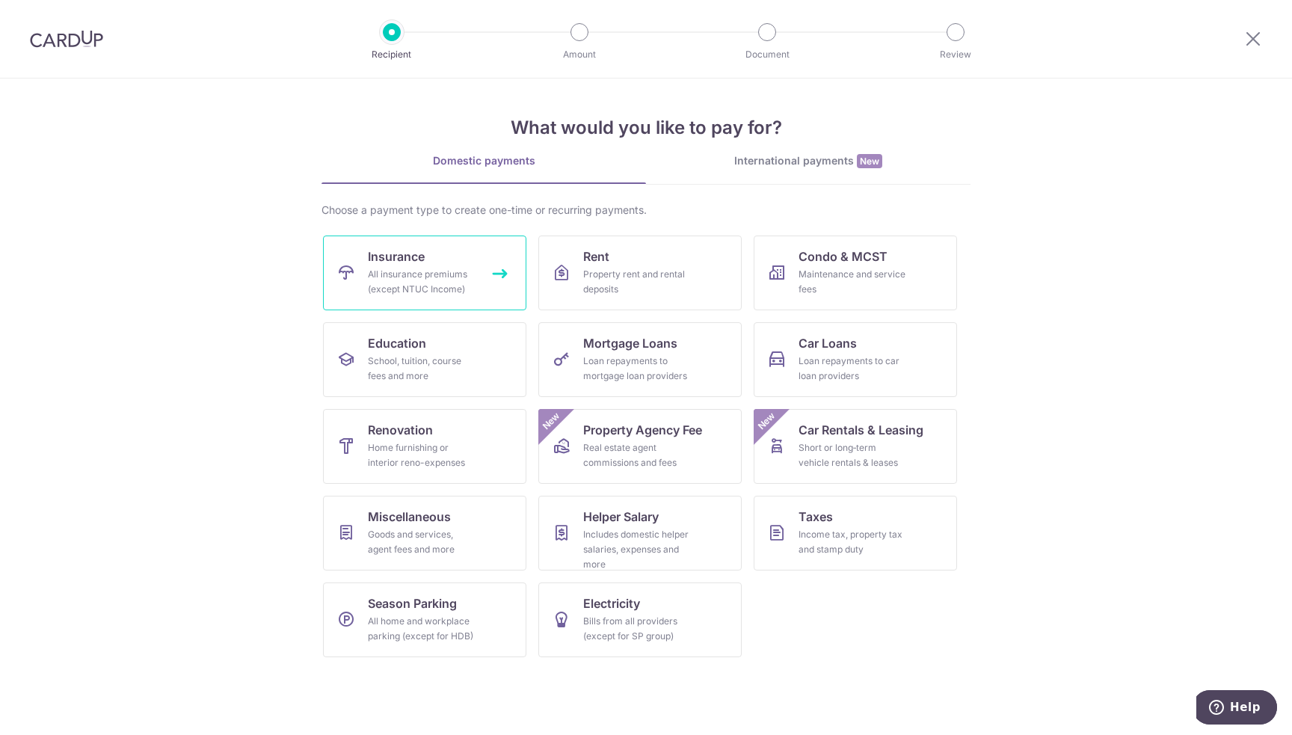
click at [442, 246] on link "Insurance All insurance premiums (except NTUC Income)" at bounding box center [424, 273] width 203 height 75
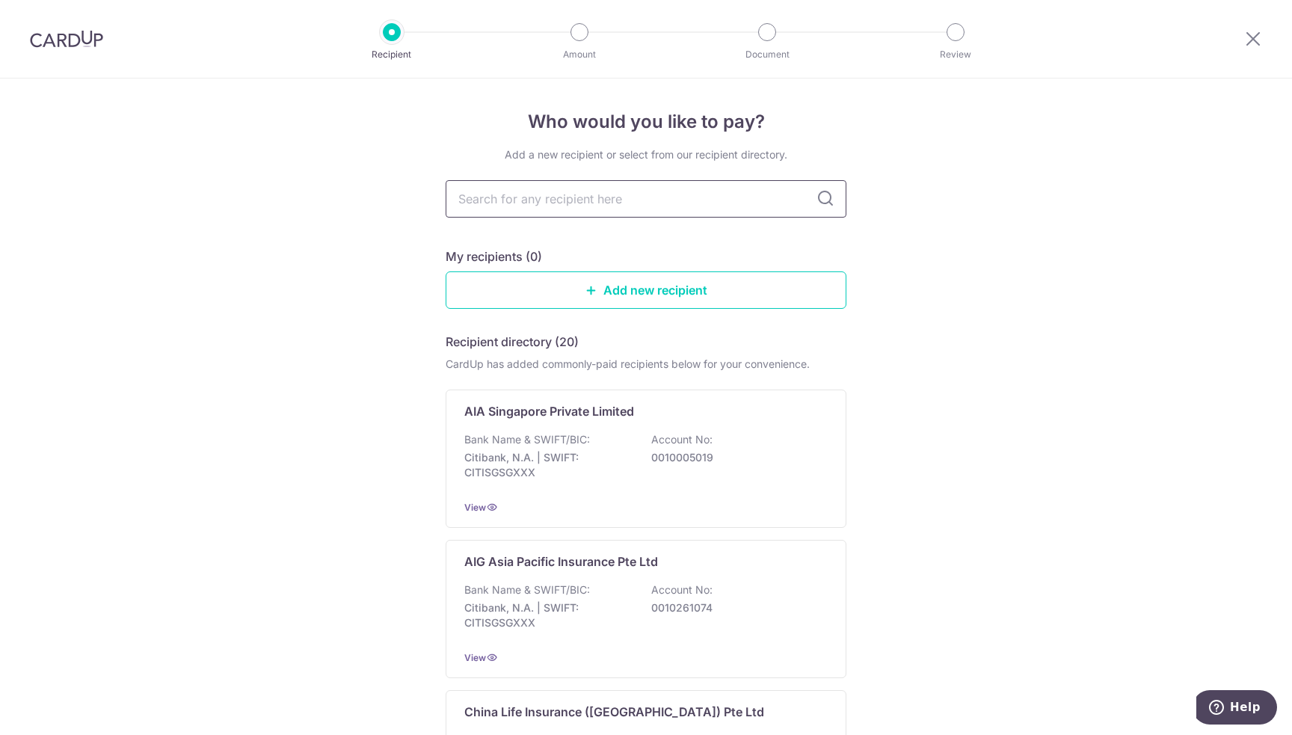
click at [646, 212] on input "text" at bounding box center [646, 198] width 401 height 37
click at [633, 188] on input "text" at bounding box center [646, 198] width 401 height 37
type input "Great"
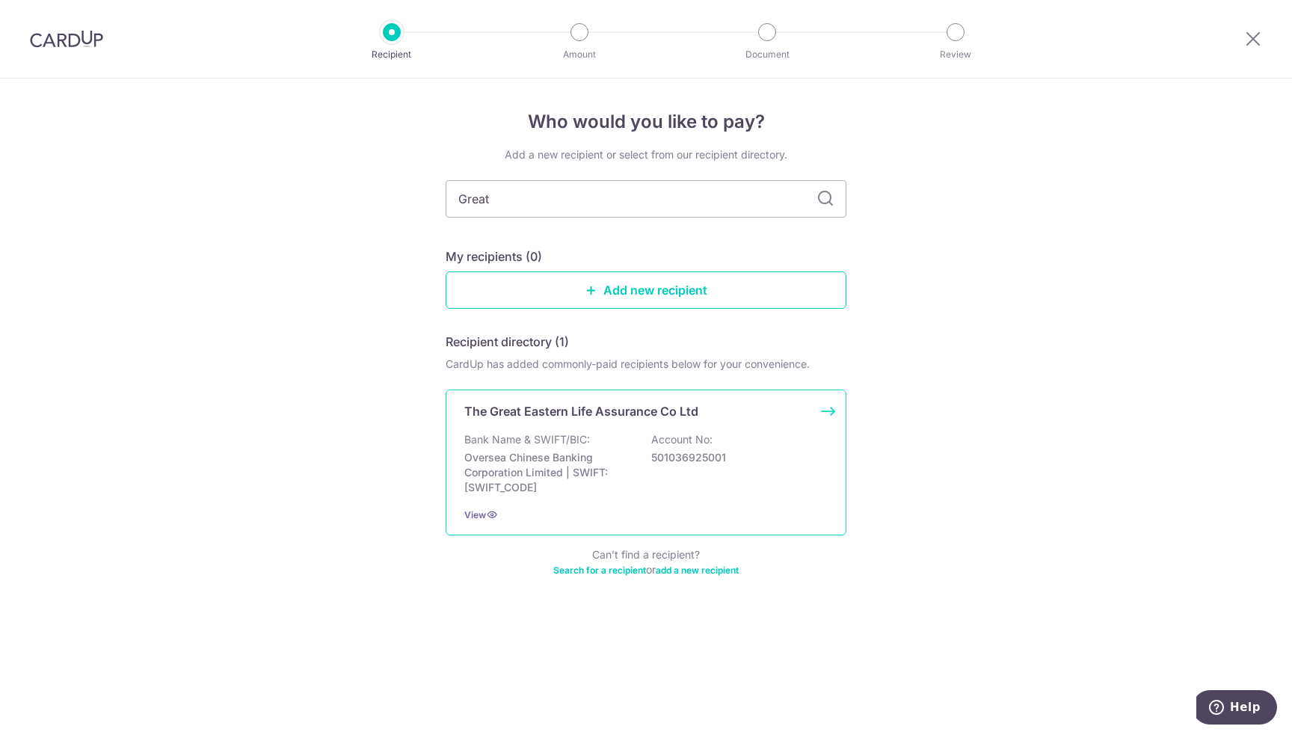
click at [578, 439] on p "Bank Name & SWIFT/BIC:" at bounding box center [527, 439] width 126 height 15
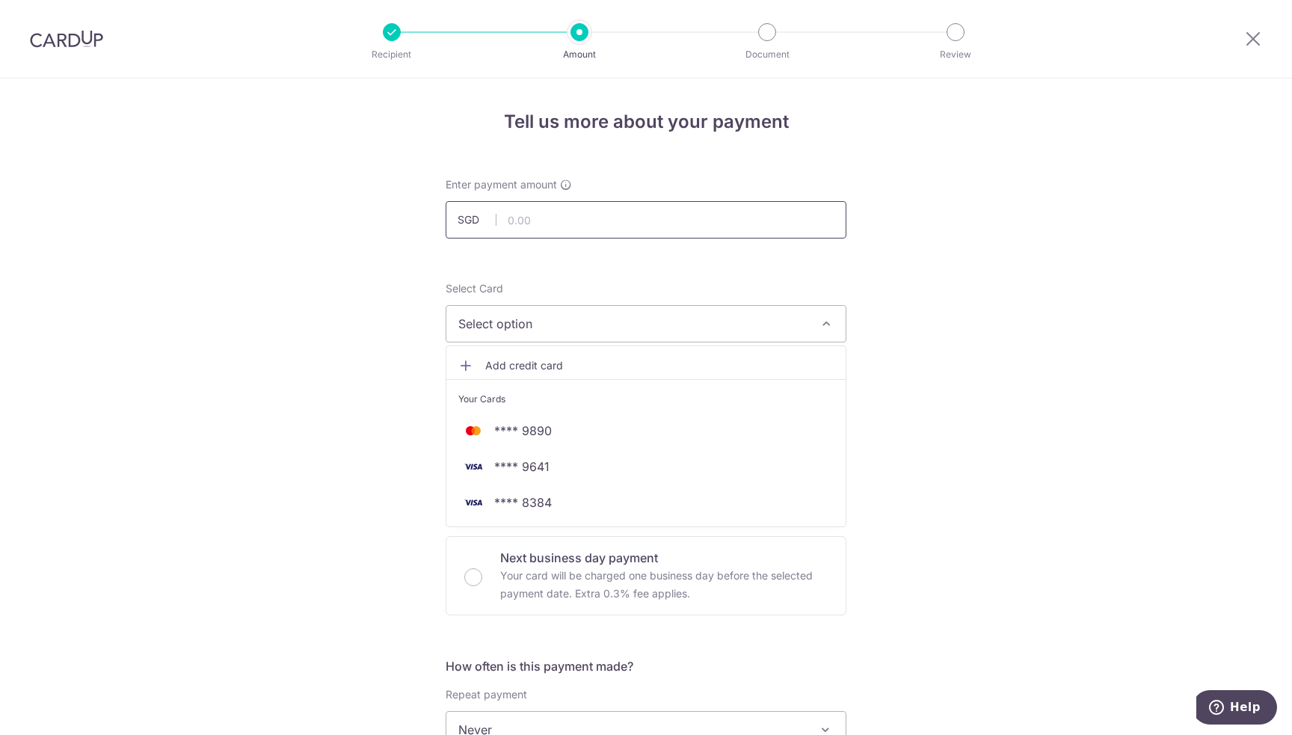
click at [576, 212] on input "text" at bounding box center [646, 219] width 401 height 37
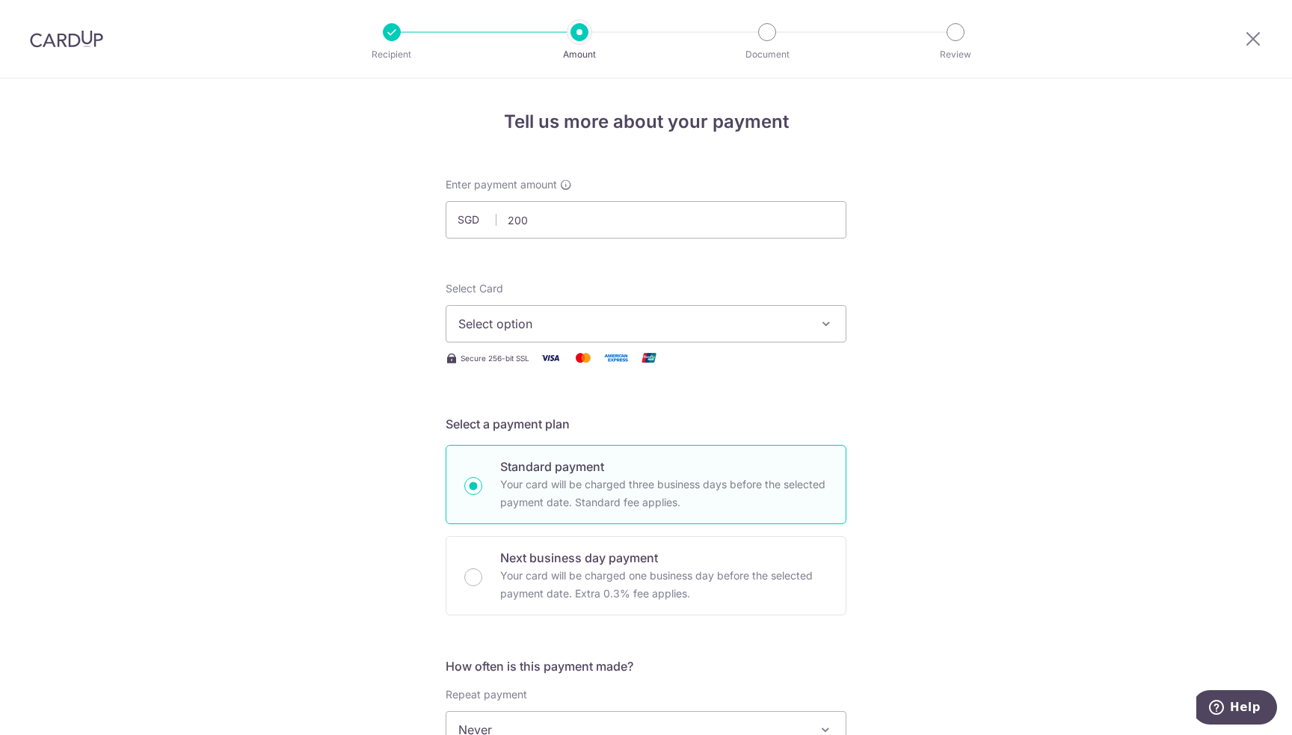
type input "200.00"
drag, startPoint x: 1035, startPoint y: 308, endPoint x: 844, endPoint y: 318, distance: 191.6
click at [753, 324] on span "Select option" at bounding box center [632, 324] width 348 height 18
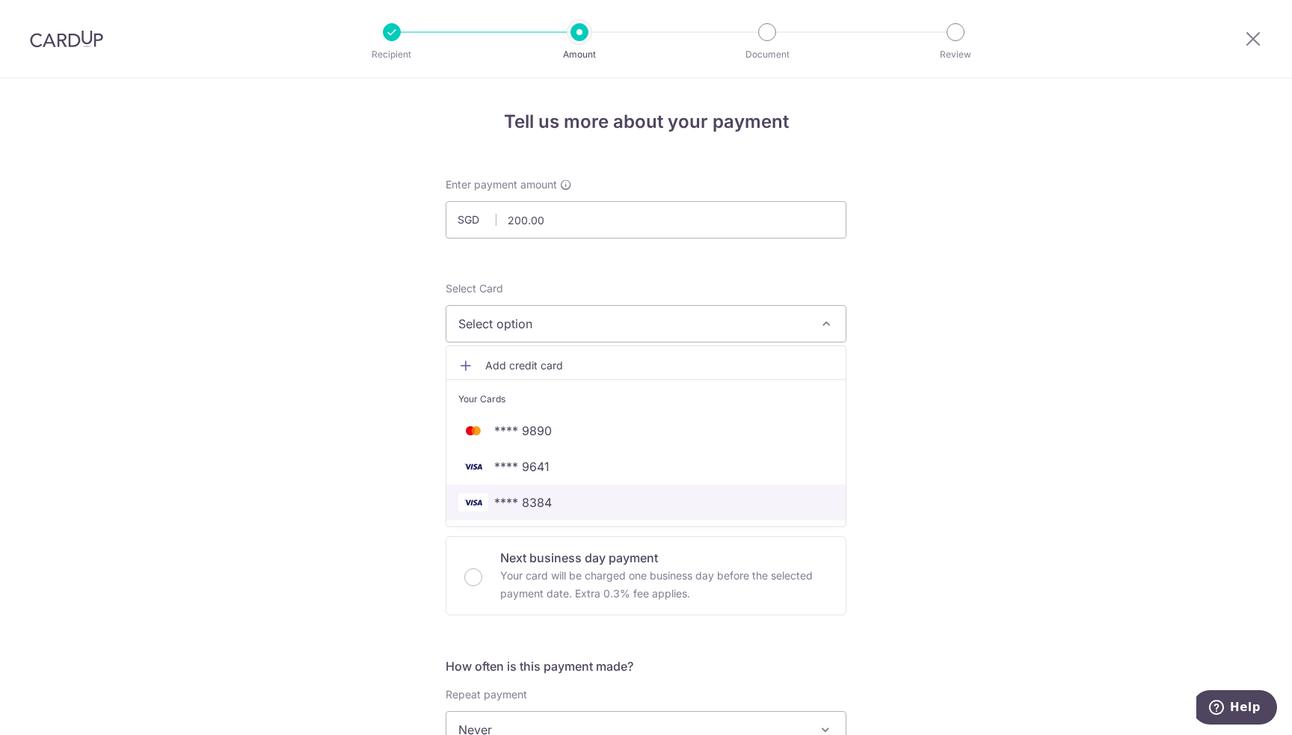
click at [519, 502] on span "**** 8384" at bounding box center [523, 502] width 58 height 18
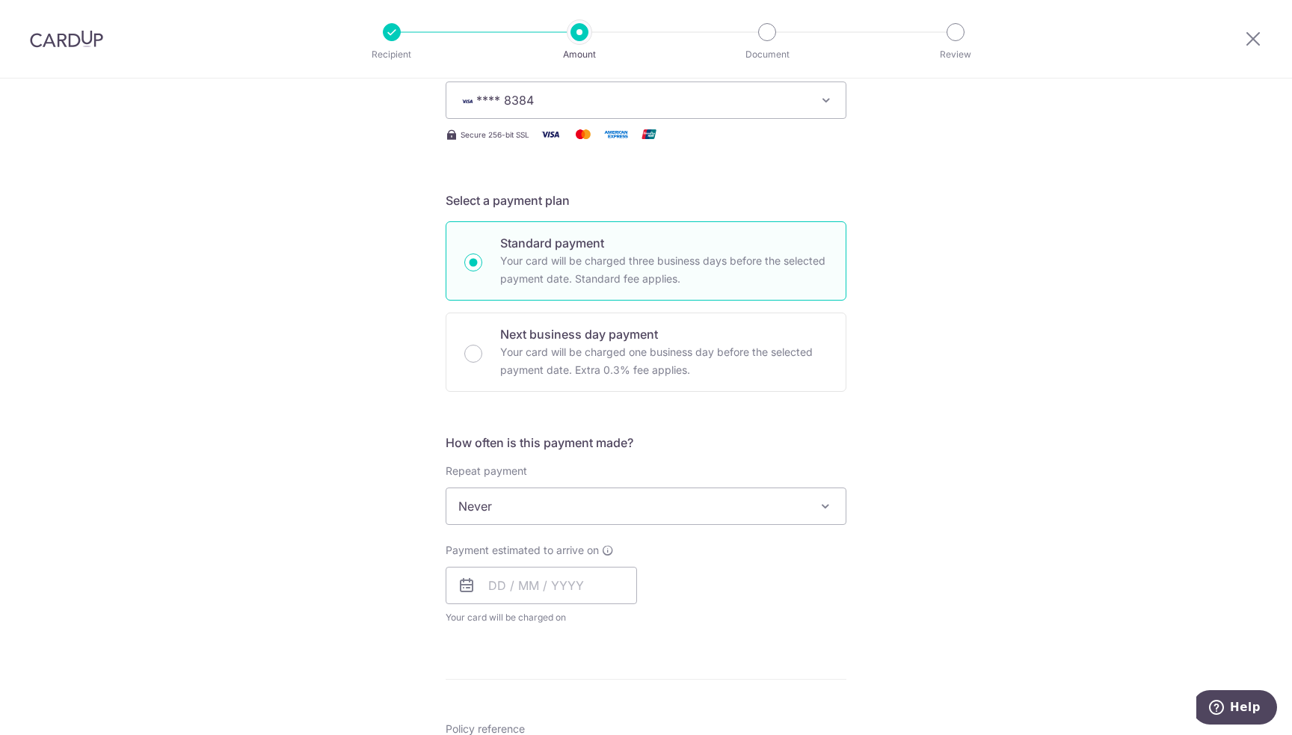
scroll to position [224, 0]
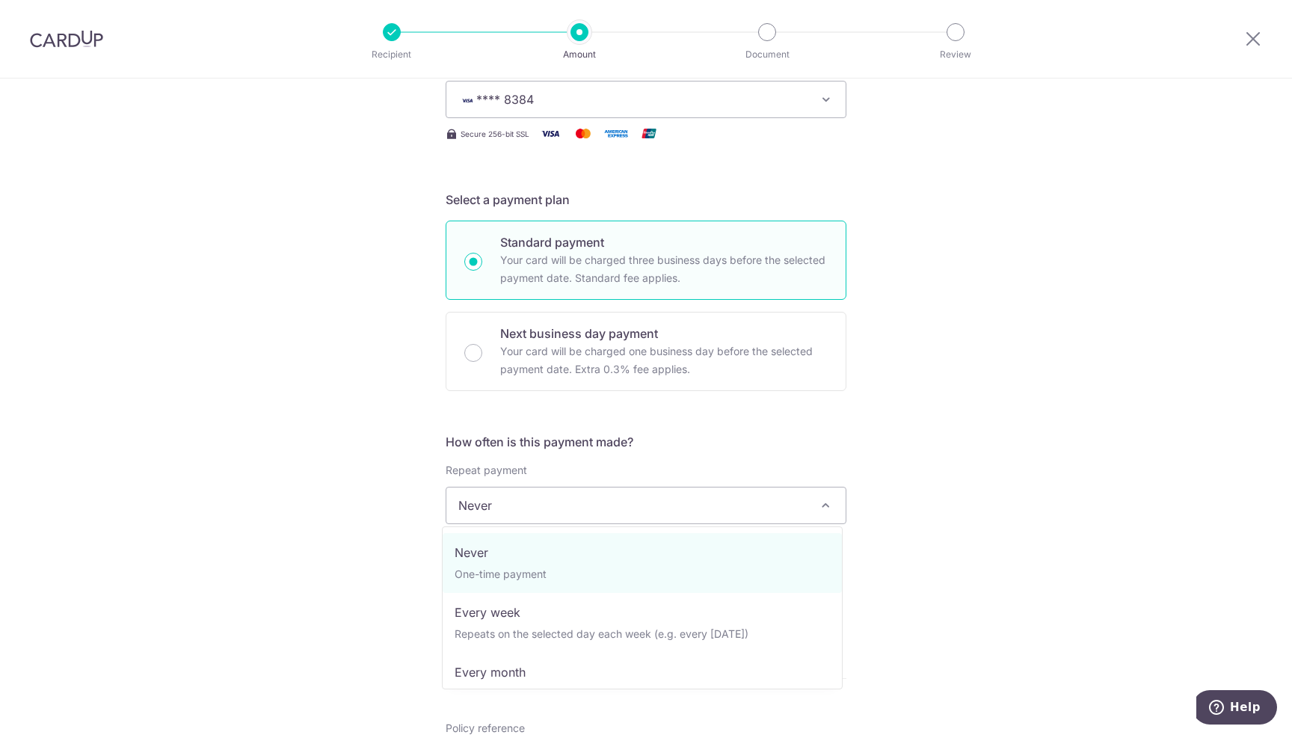
click at [532, 507] on span "Never" at bounding box center [645, 505] width 399 height 36
select select "3"
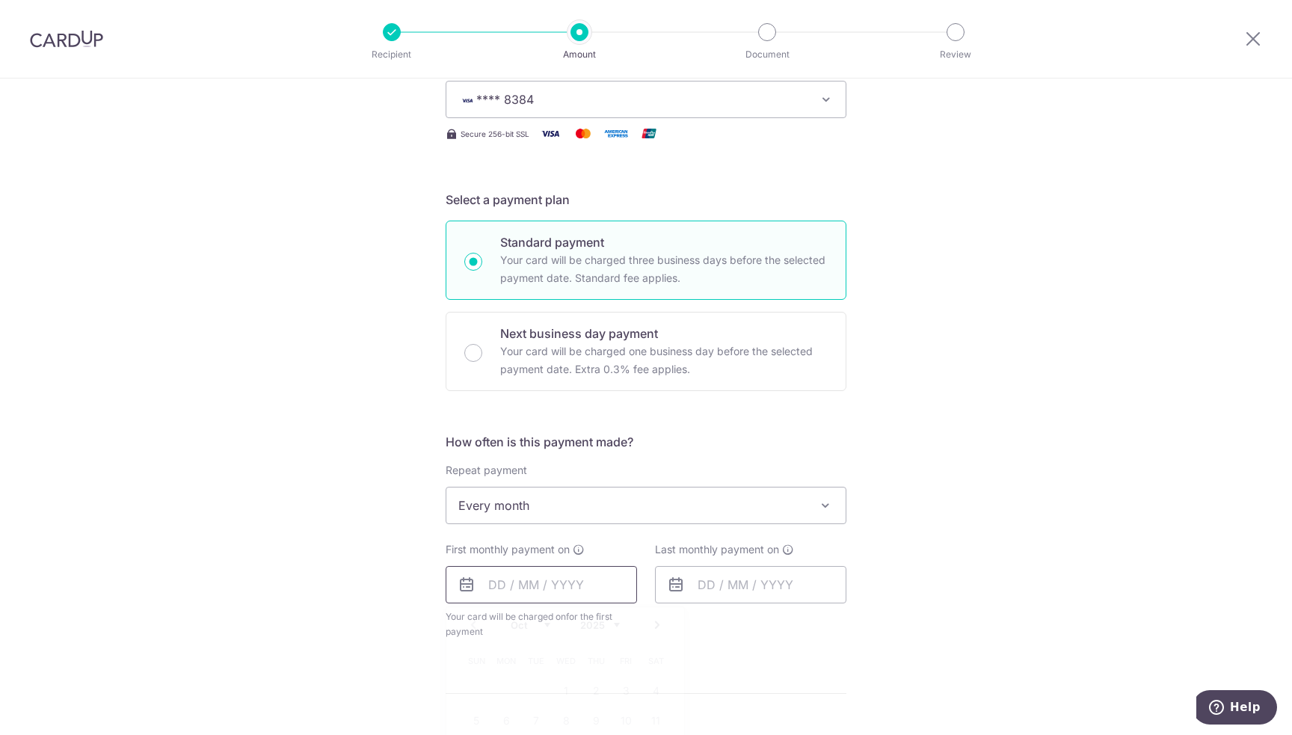
click at [556, 595] on input "text" at bounding box center [541, 584] width 191 height 37
click at [958, 484] on div "Tell us more about your payment Enter payment amount SGD 200.00 200.00 Select C…" at bounding box center [646, 537] width 1292 height 1367
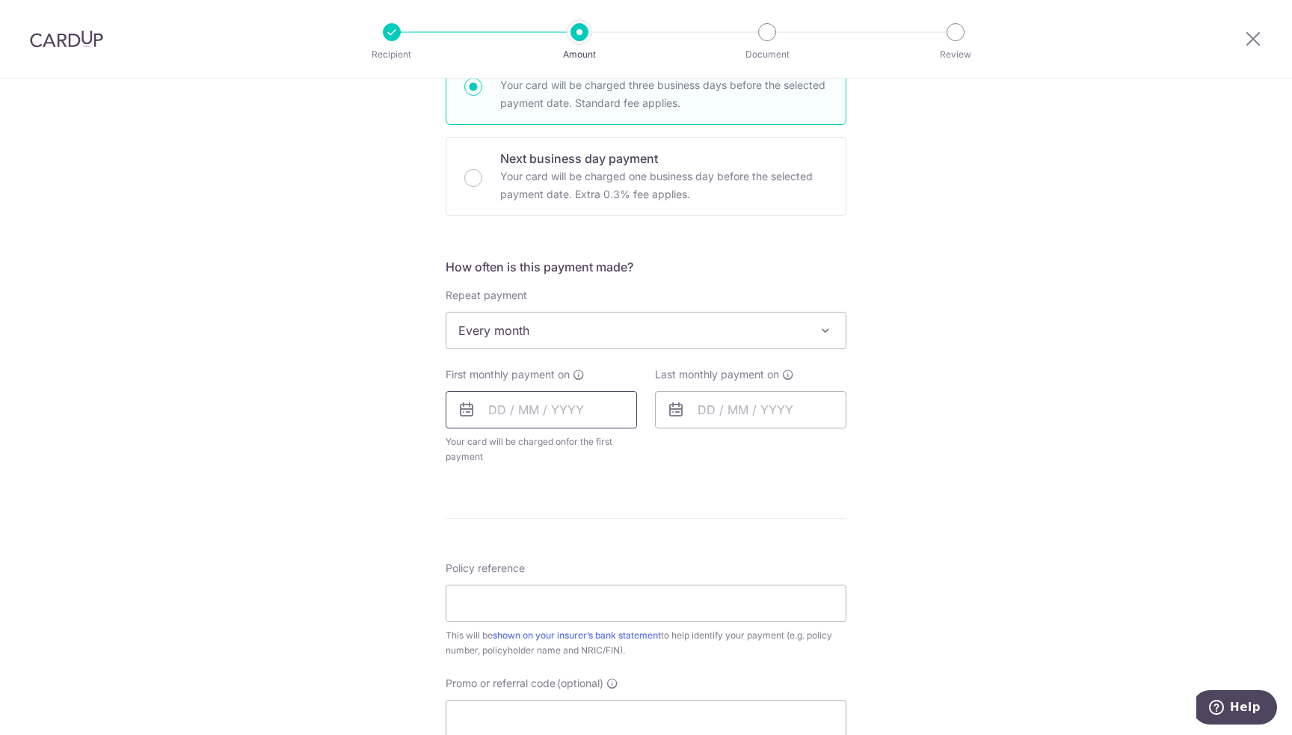
scroll to position [374, 0]
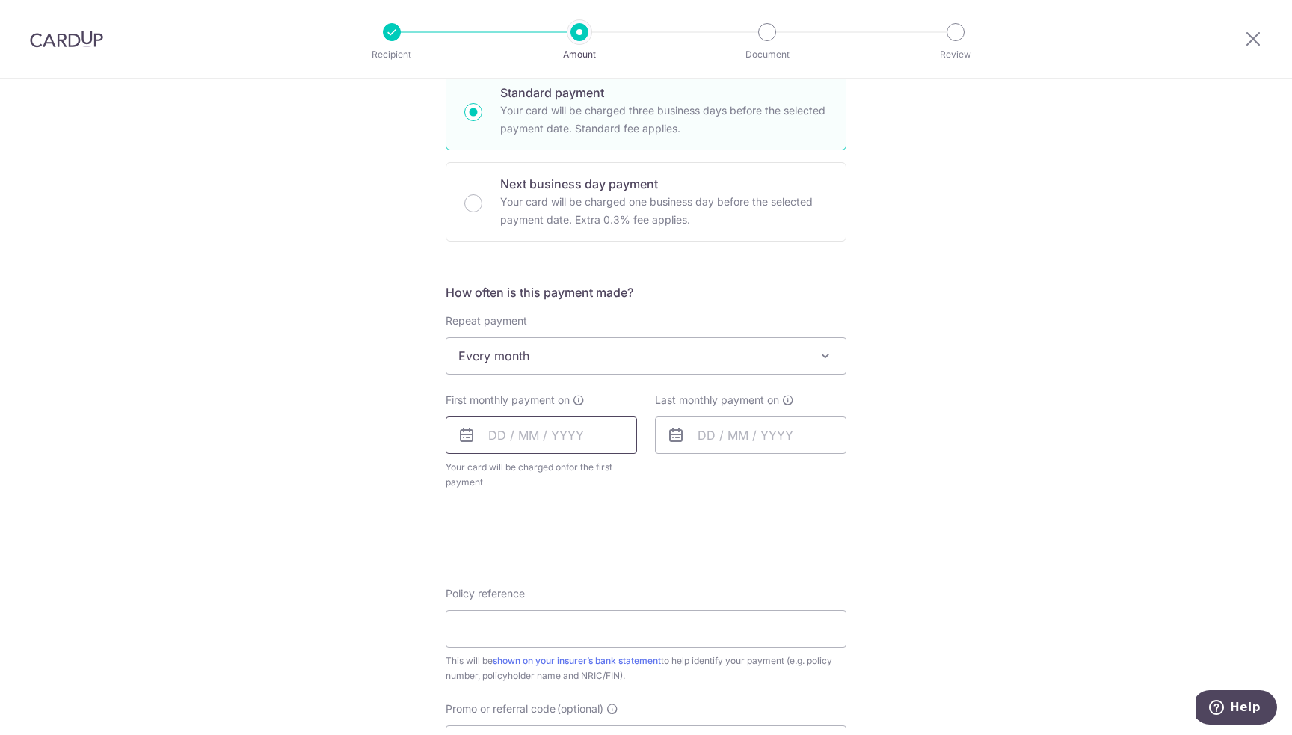
click at [574, 441] on input "text" at bounding box center [541, 434] width 191 height 37
click at [589, 661] on link "30" at bounding box center [596, 661] width 24 height 24
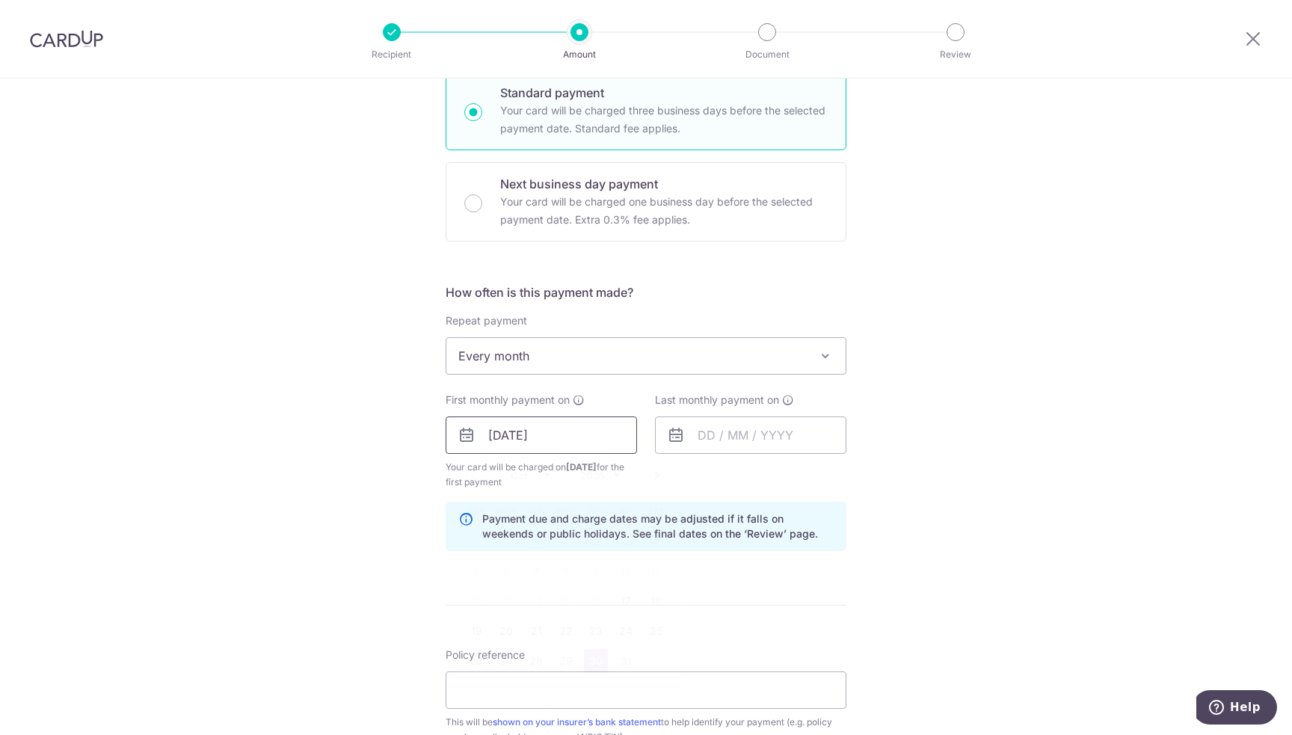
click at [574, 431] on input "30/10/2025" at bounding box center [541, 434] width 191 height 37
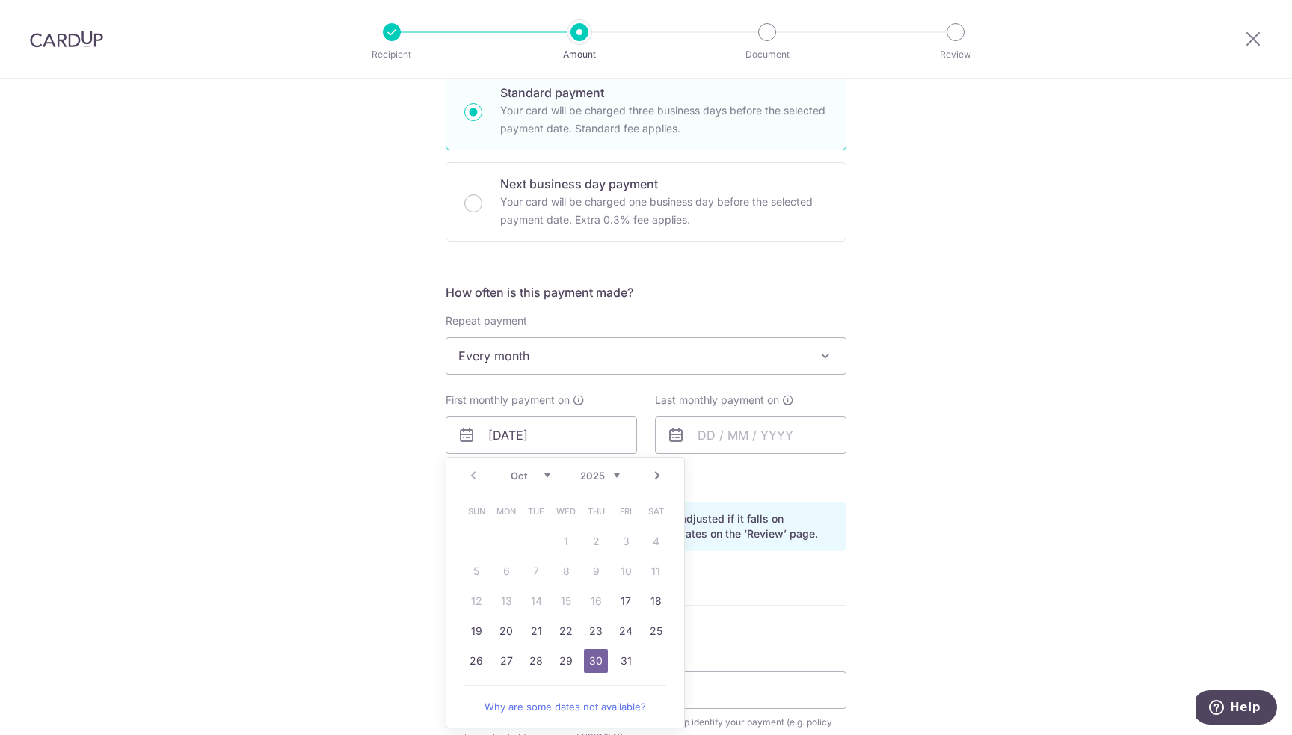
click at [648, 475] on link "Next" at bounding box center [657, 476] width 18 height 18
click at [653, 475] on link "Next" at bounding box center [657, 476] width 18 height 18
click at [532, 665] on link "30" at bounding box center [536, 661] width 24 height 24
type input "30/12/2025"
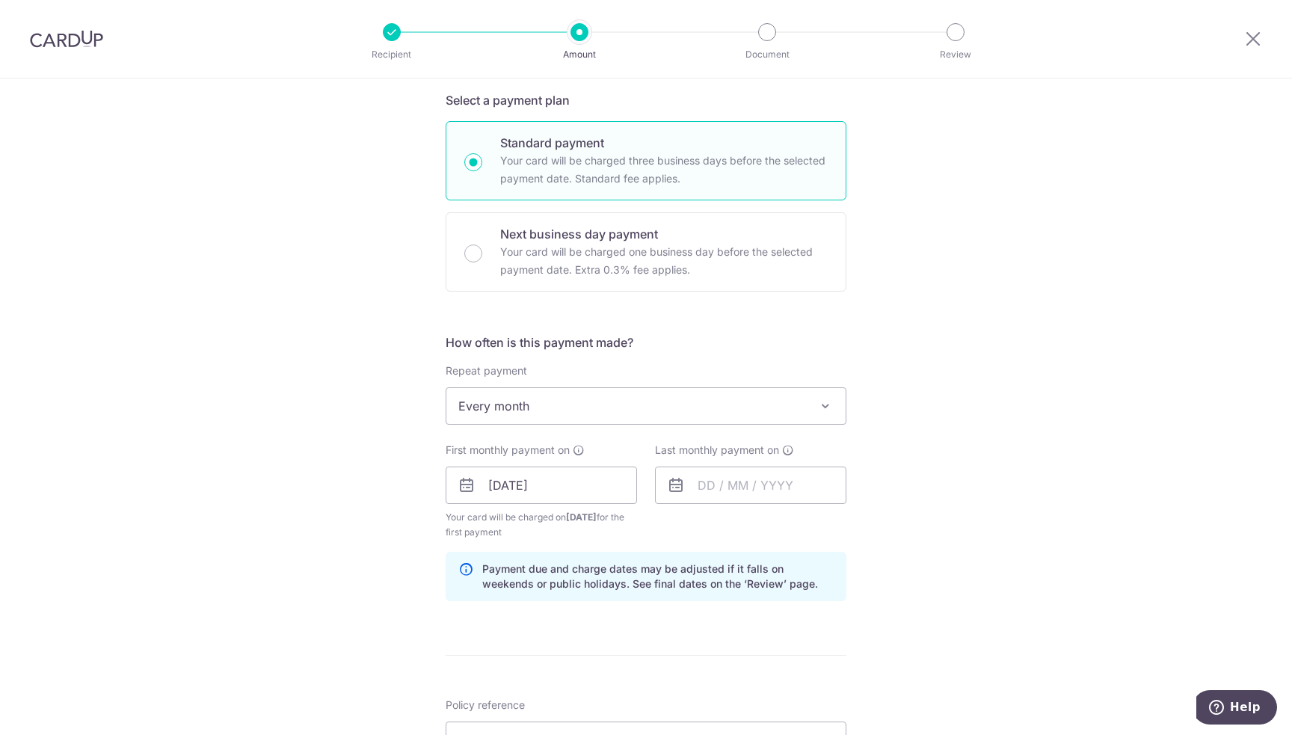
scroll to position [299, 0]
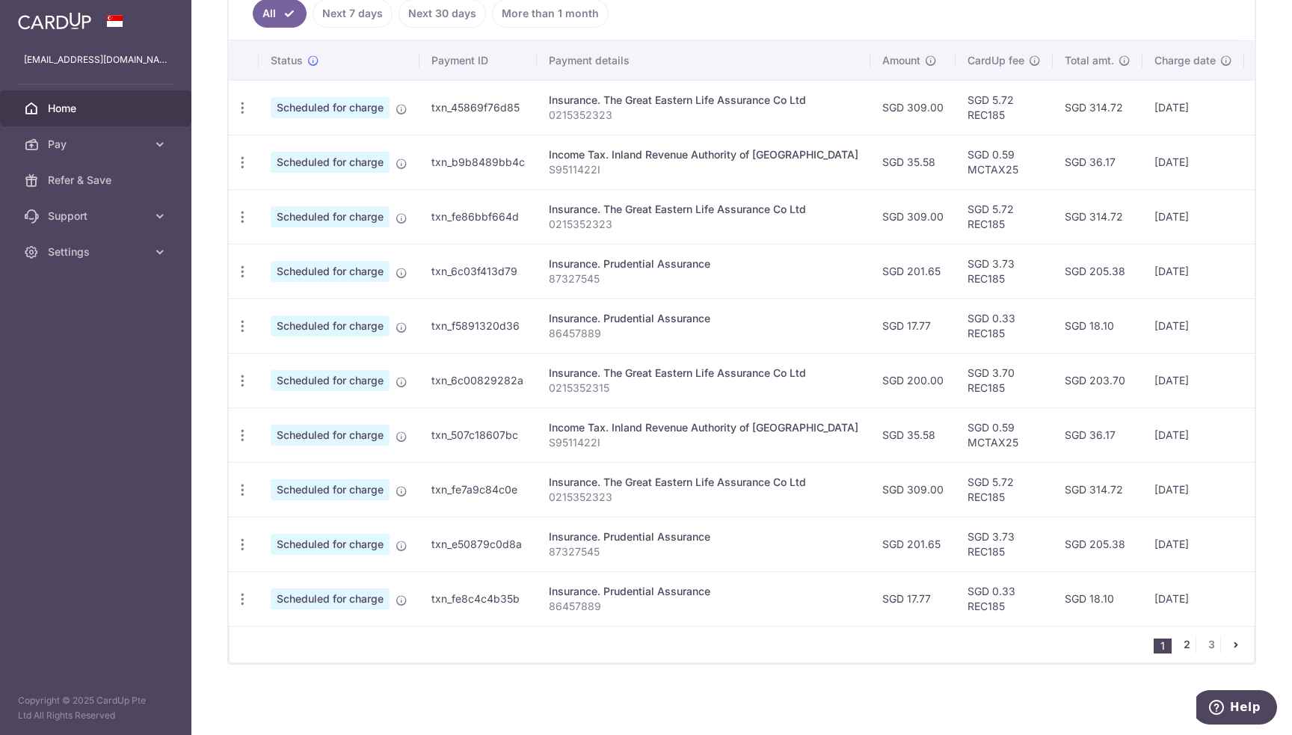
click at [1181, 647] on link "2" at bounding box center [1187, 645] width 18 height 18
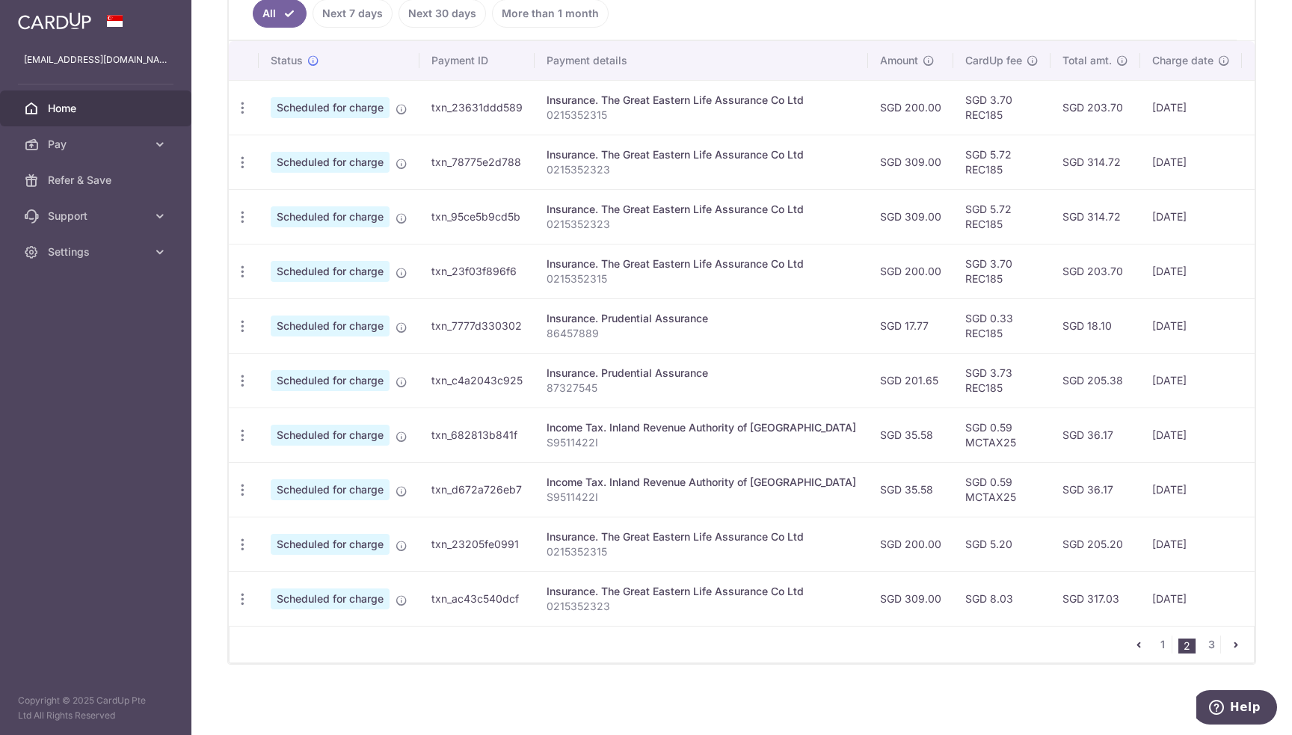
scroll to position [425, 0]
click at [245, 591] on icon "button" at bounding box center [243, 599] width 16 height 16
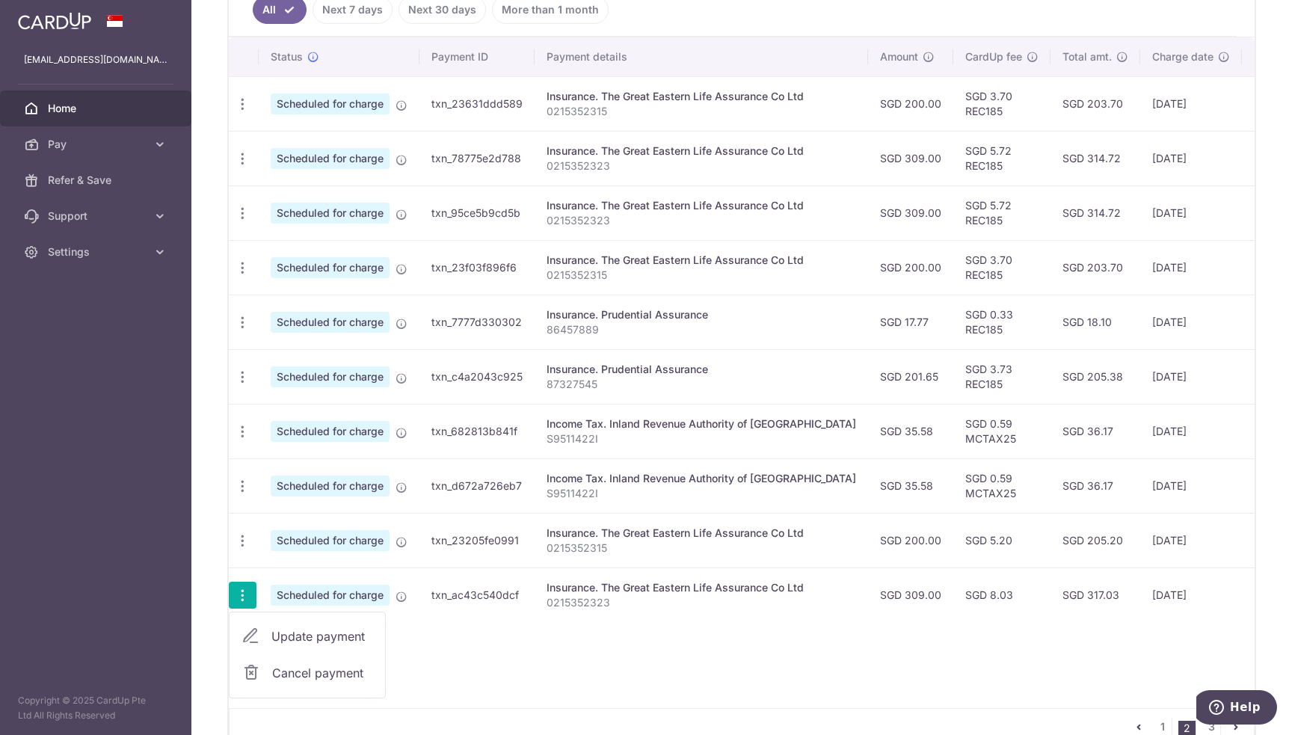
click at [298, 630] on span "Update payment" at bounding box center [322, 636] width 102 height 18
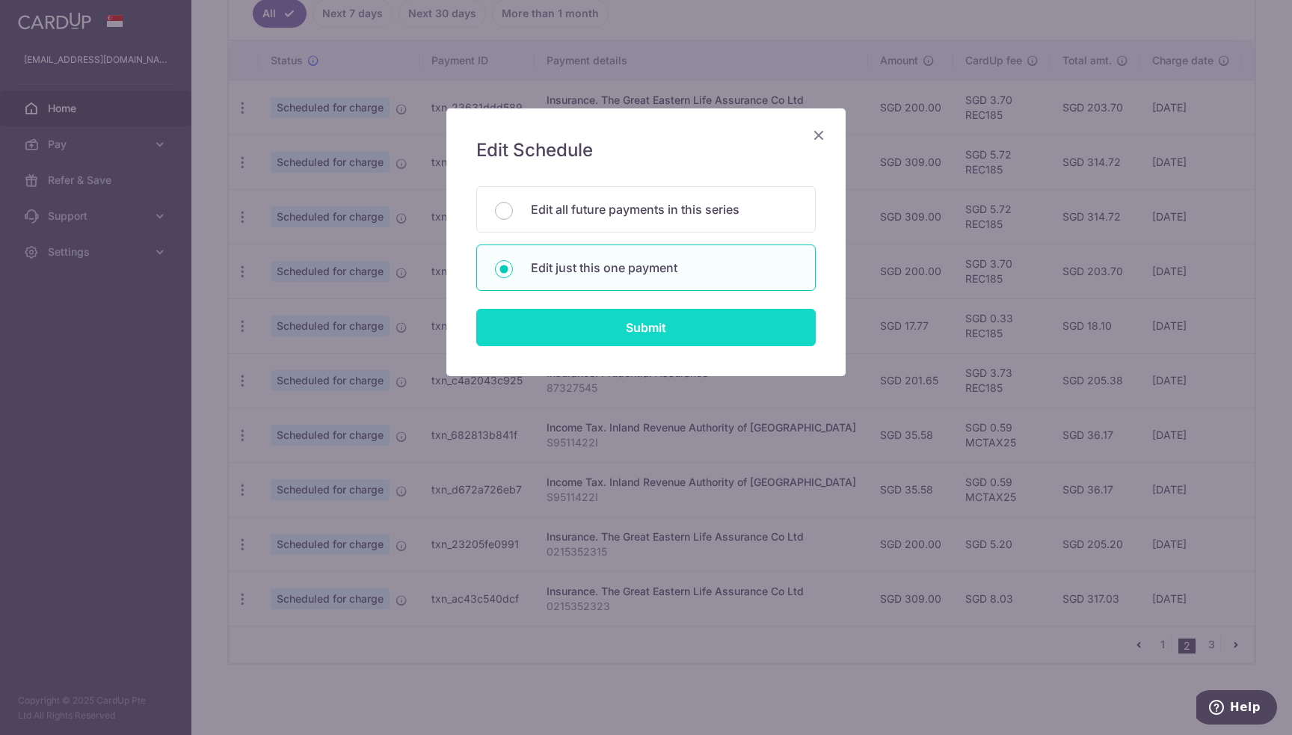
click at [670, 318] on input "Submit" at bounding box center [645, 327] width 339 height 37
radio input "true"
type input "309.00"
type input "28/02/2026"
type input "0215352323"
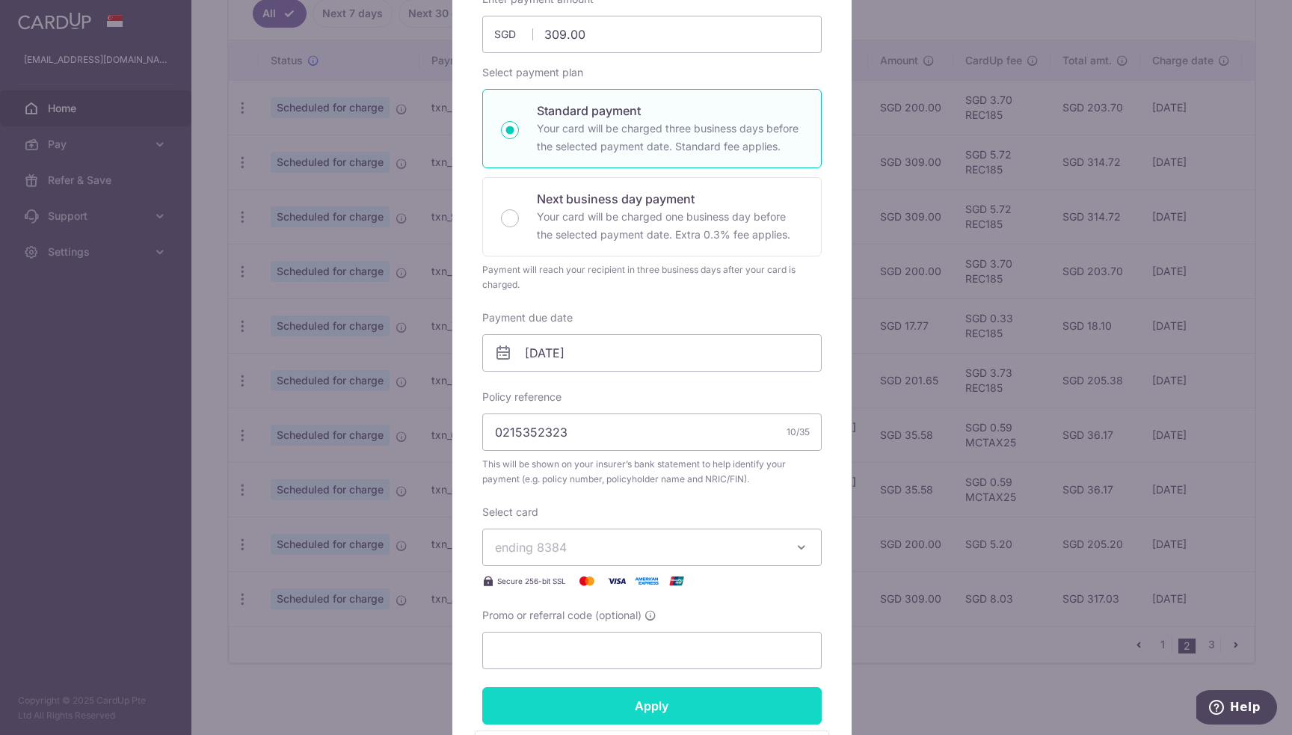
scroll to position [449, 0]
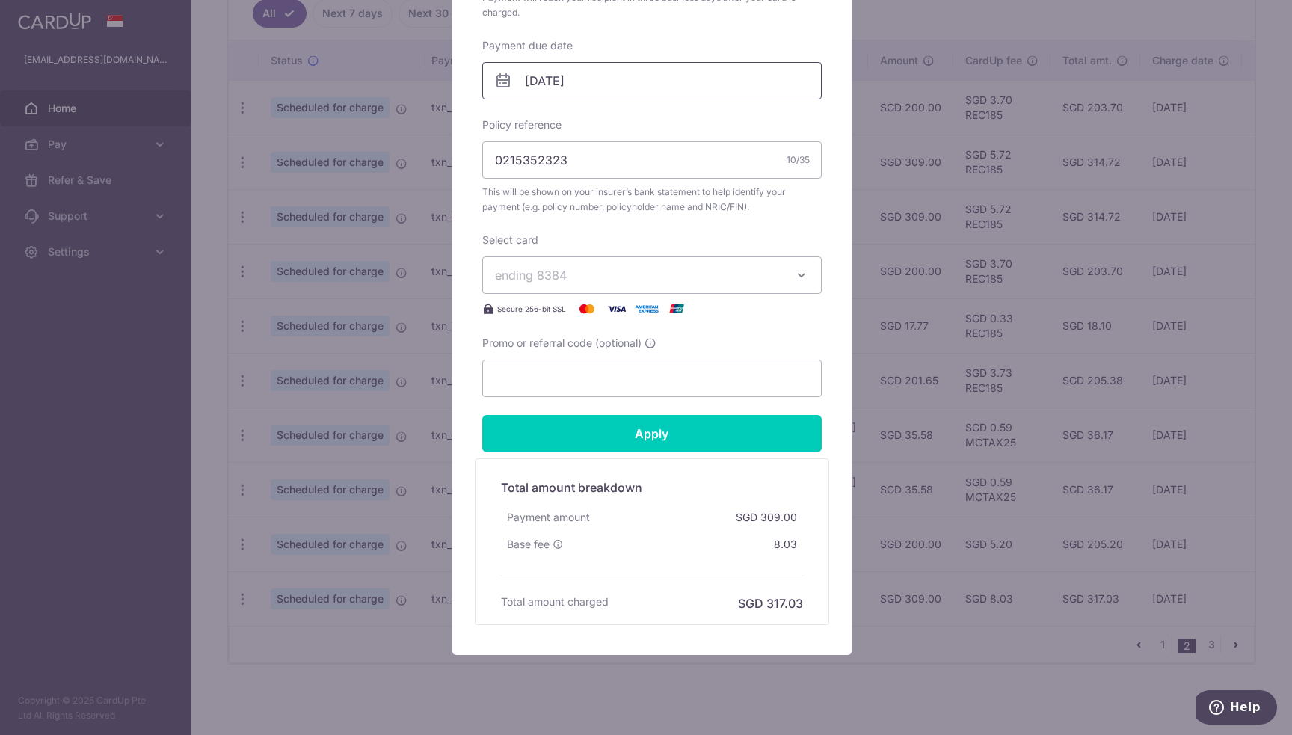
click at [627, 93] on input "[DATE]" at bounding box center [651, 80] width 339 height 37
click at [508, 247] on link "15" at bounding box center [507, 246] width 24 height 24
type input "15/02/2026"
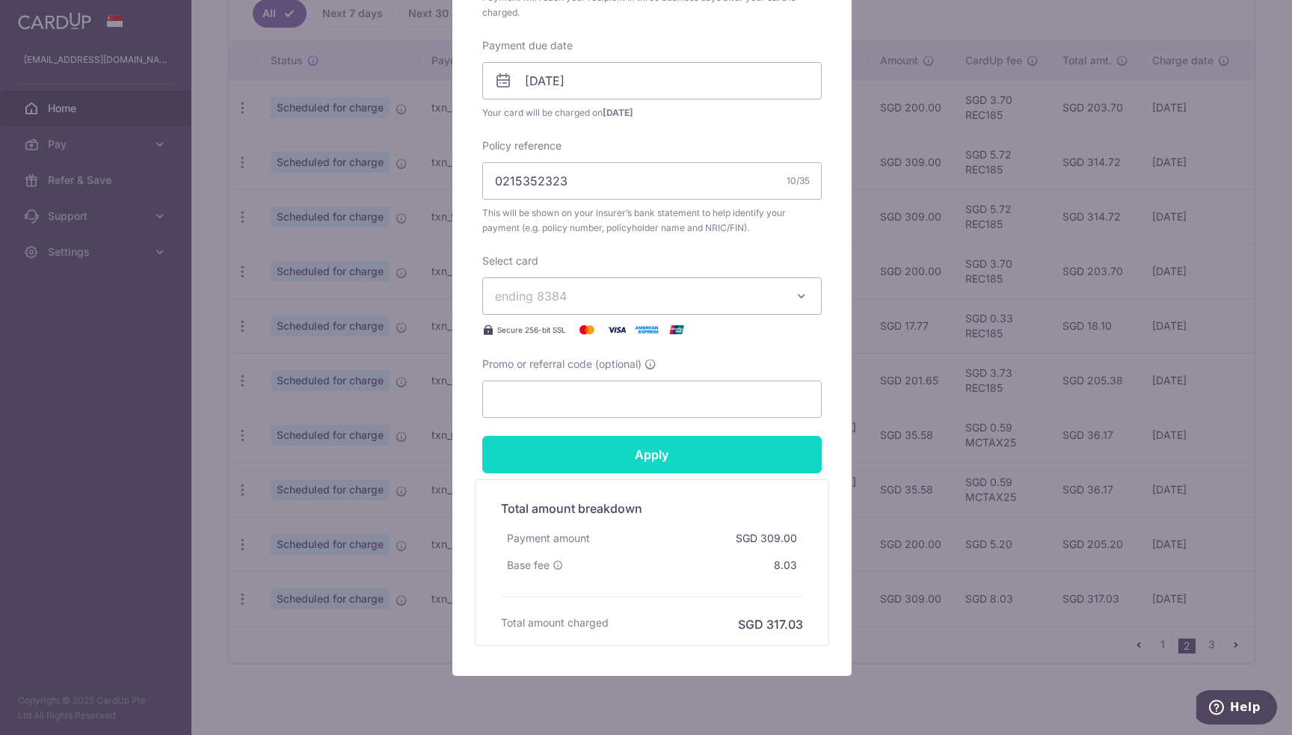
click at [677, 457] on input "Apply" at bounding box center [651, 454] width 339 height 37
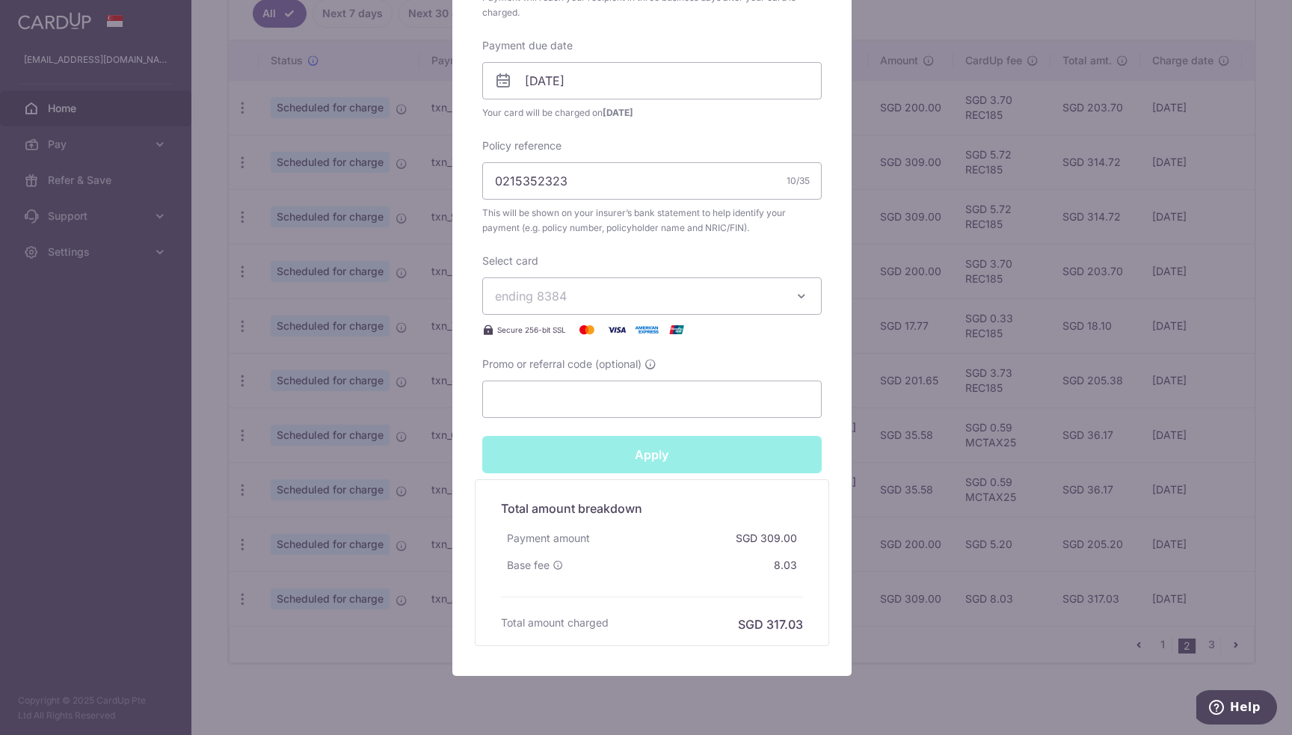
type input "Successfully Applied"
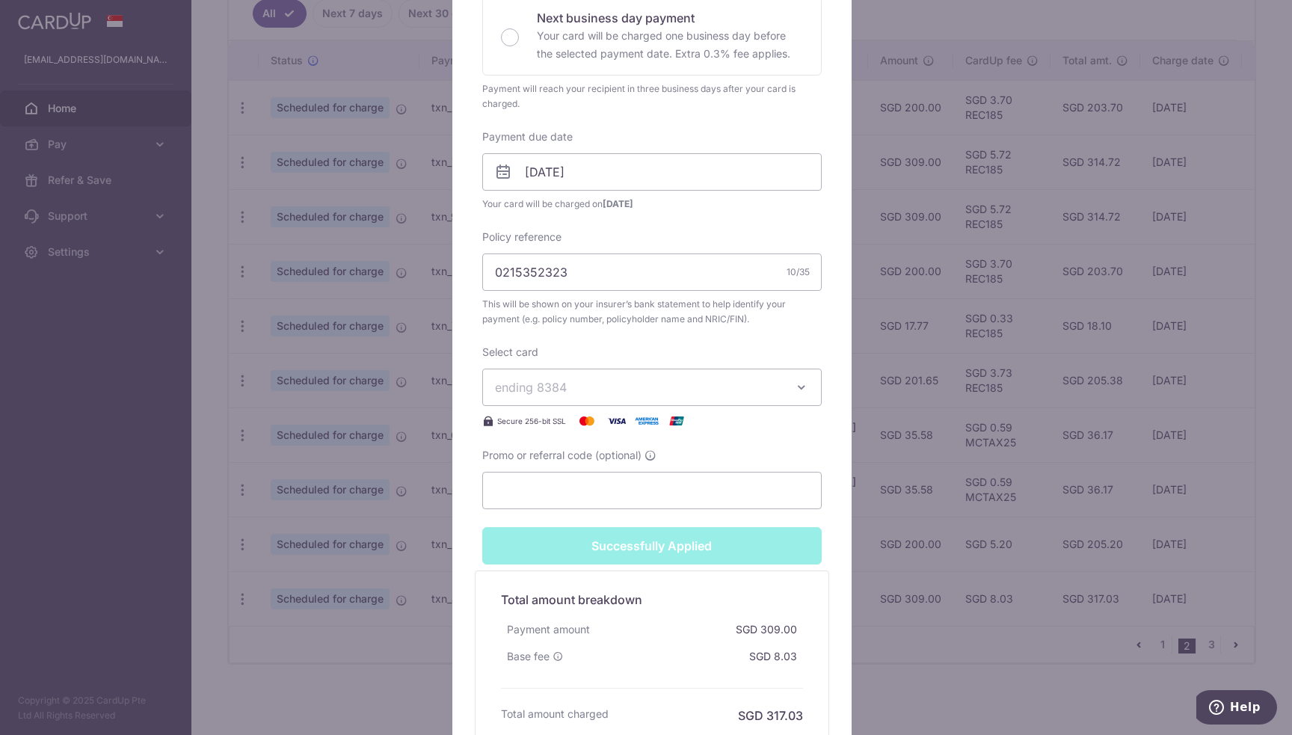
scroll to position [351, 0]
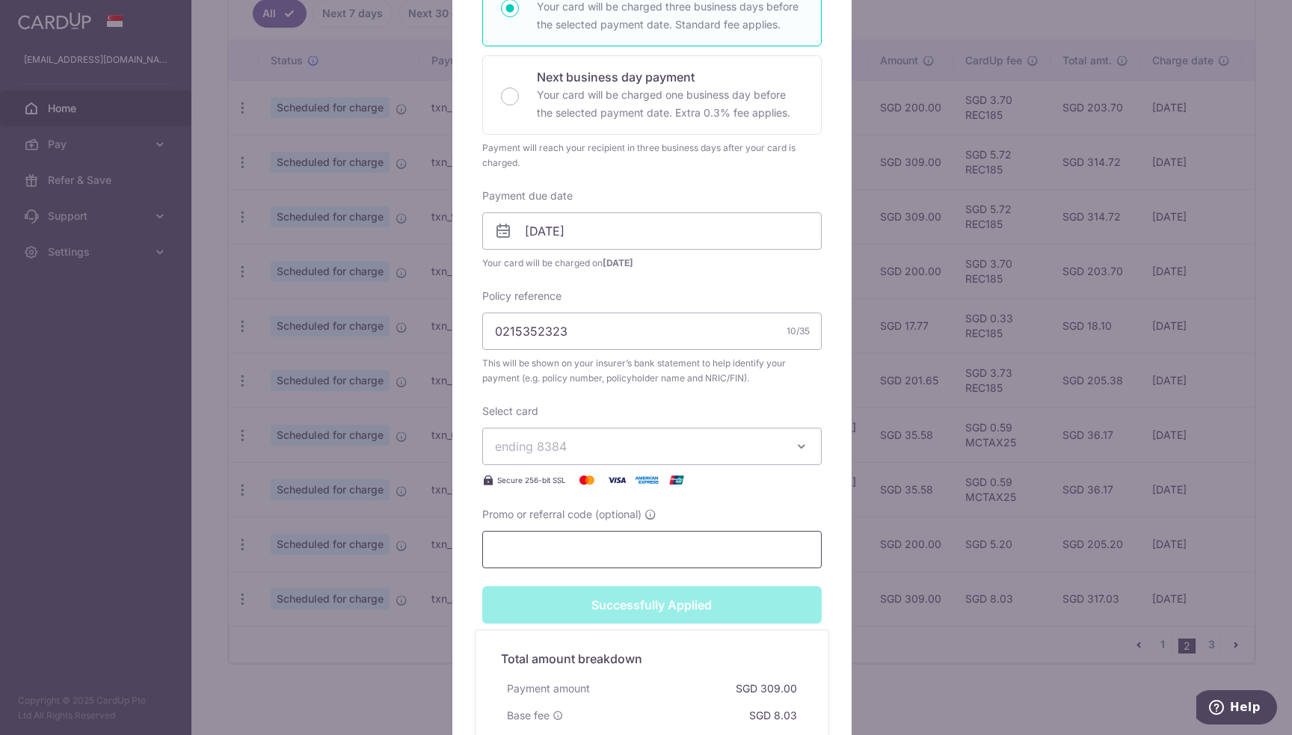
click at [655, 558] on input "Promo or referral code (optional)" at bounding box center [651, 549] width 339 height 37
paste input "0215352315"
type input "0215352315"
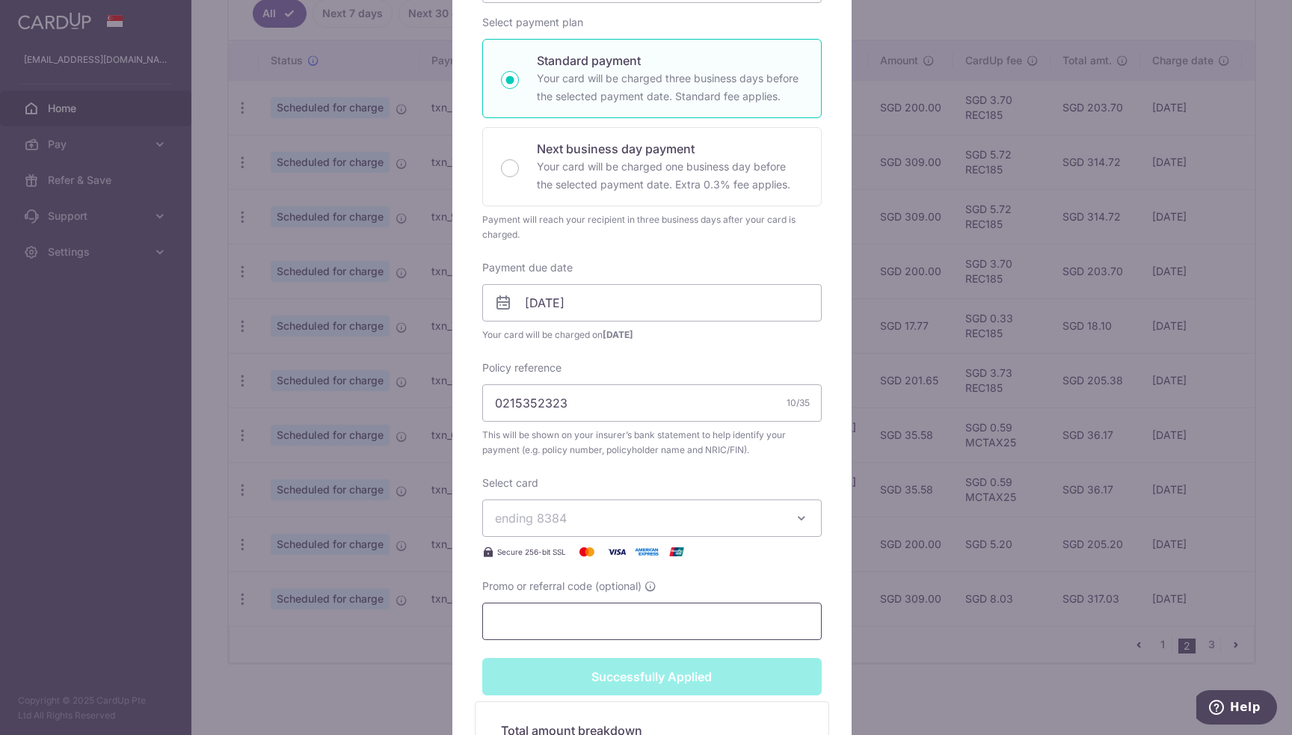
scroll to position [126, 0]
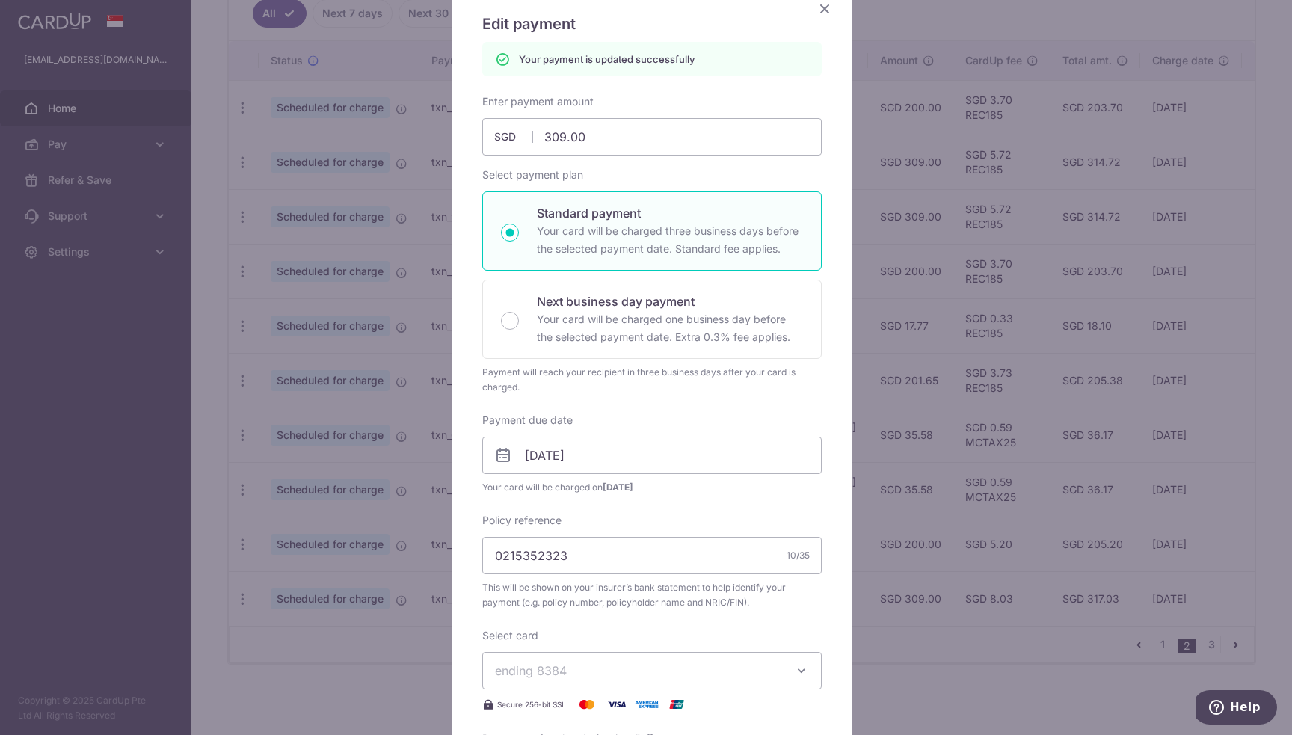
type input "Apply"
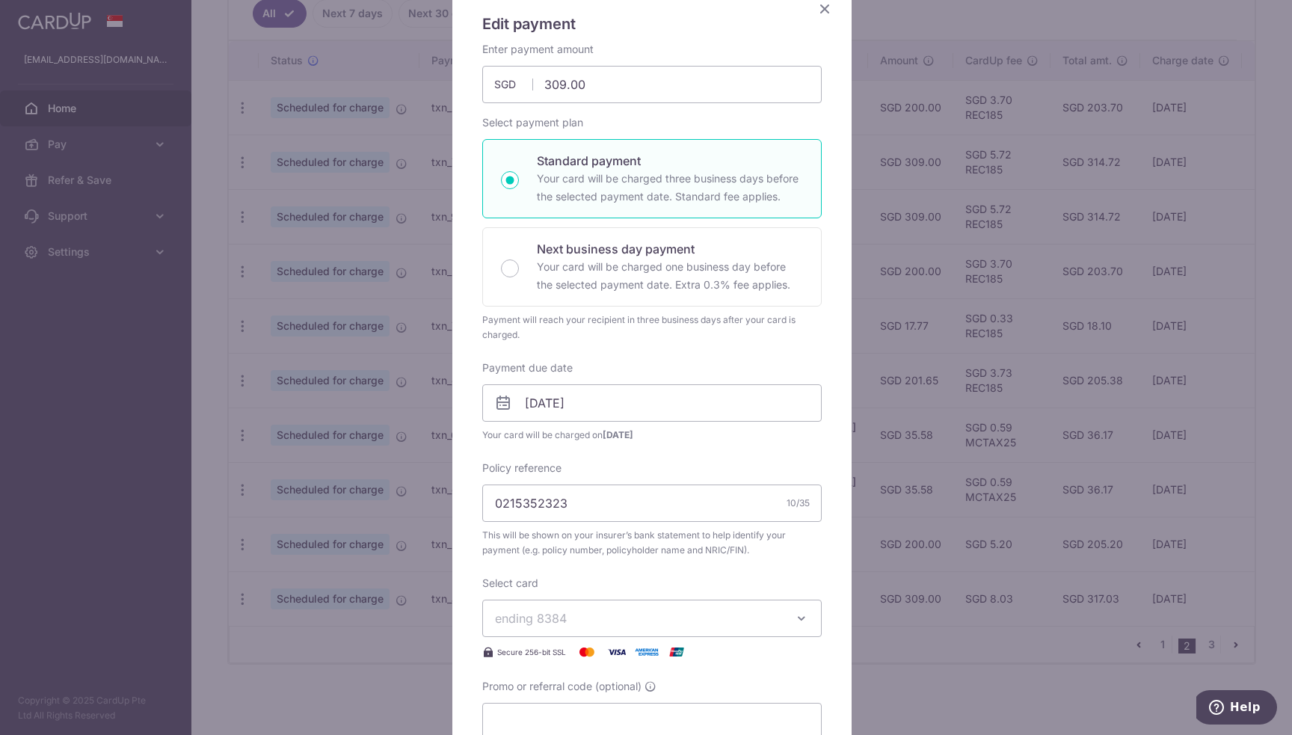
click at [828, 12] on div "Edit payment By clicking apply, you will make changes to all payments to The Gr…" at bounding box center [651, 490] width 399 height 1016
click at [825, 12] on icon "Close" at bounding box center [825, 8] width 18 height 19
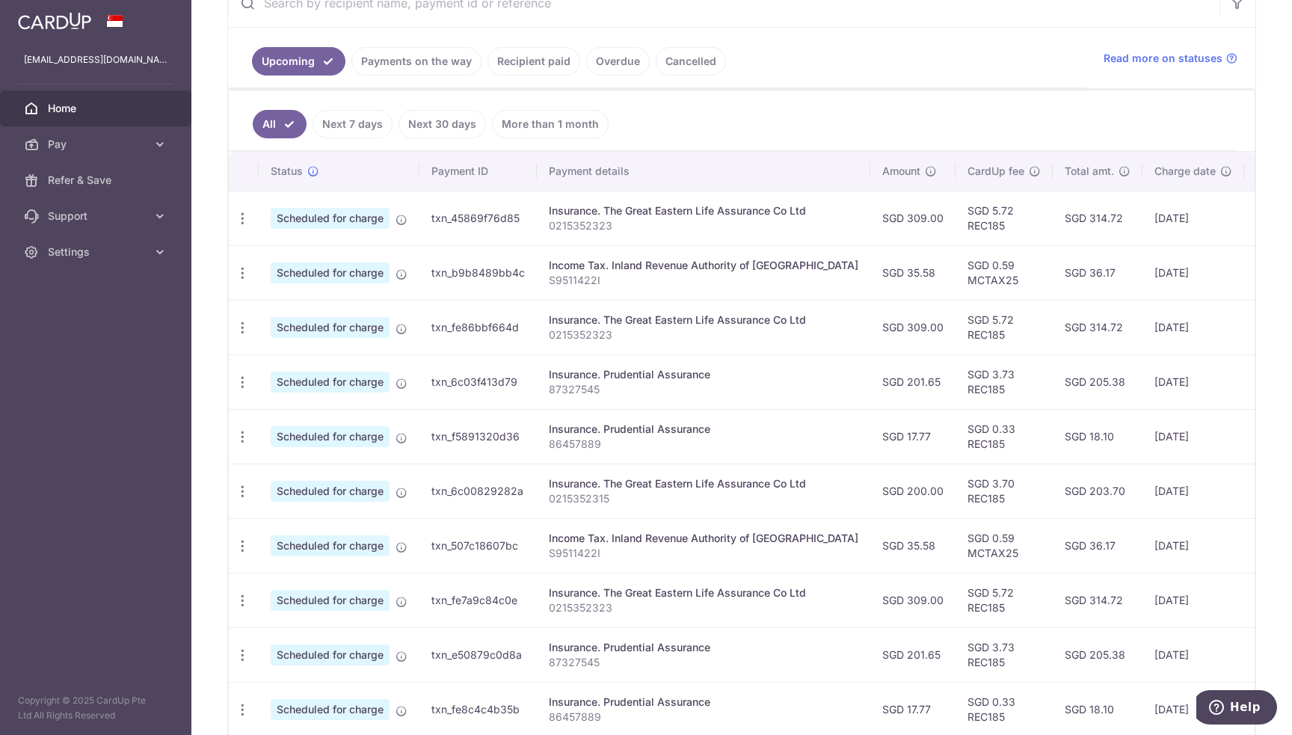
scroll to position [425, 0]
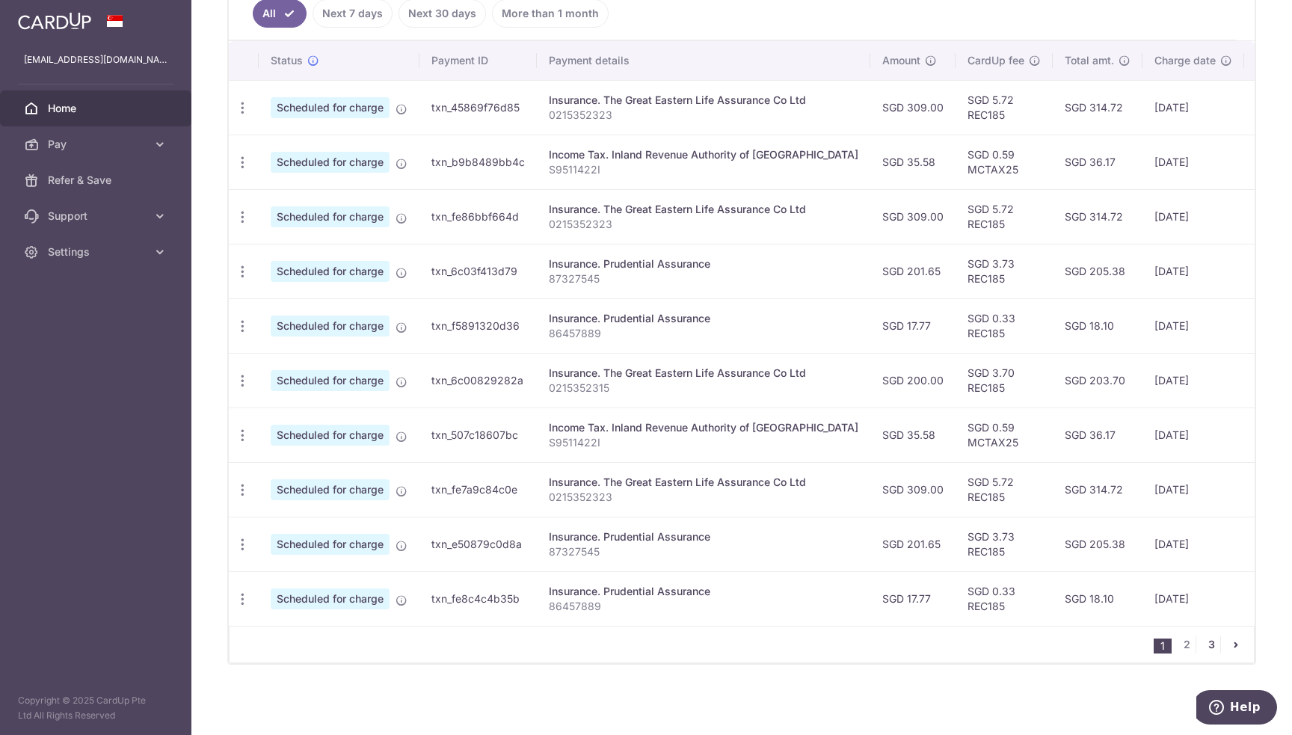
click at [1208, 650] on link "3" at bounding box center [1211, 645] width 18 height 18
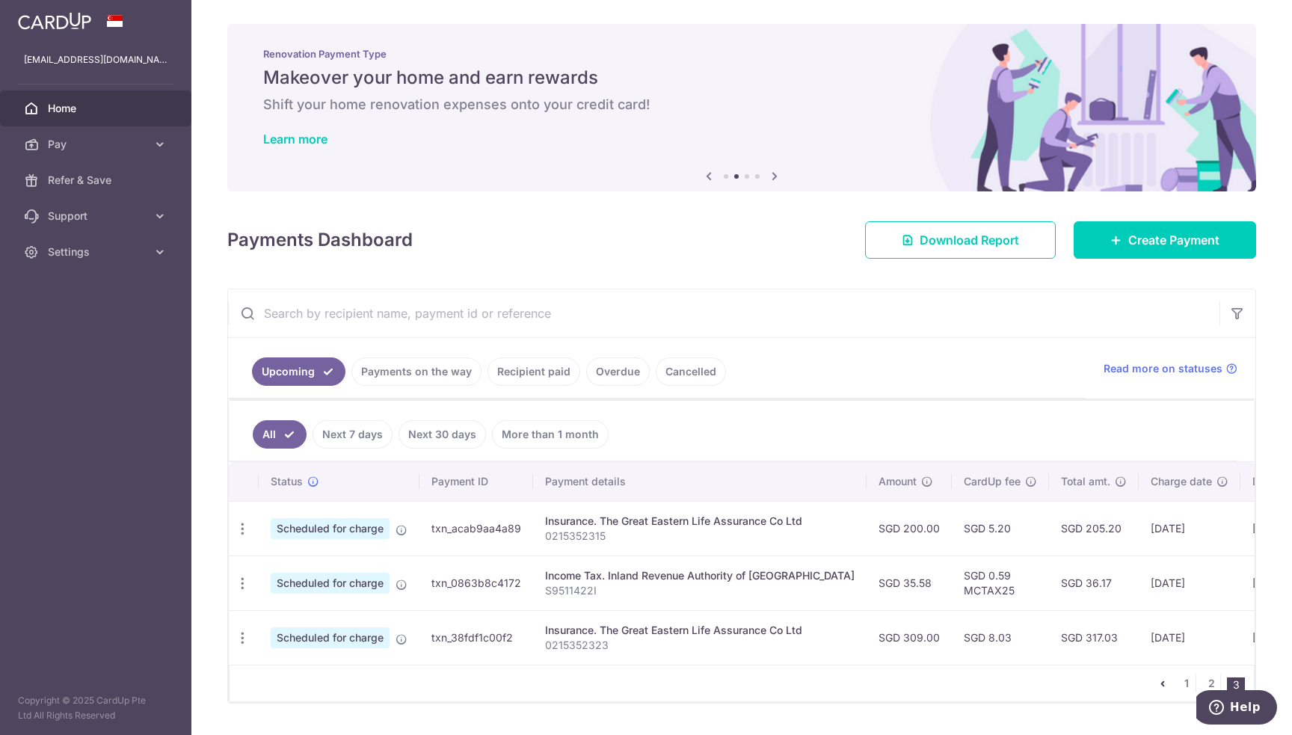
scroll to position [43, 0]
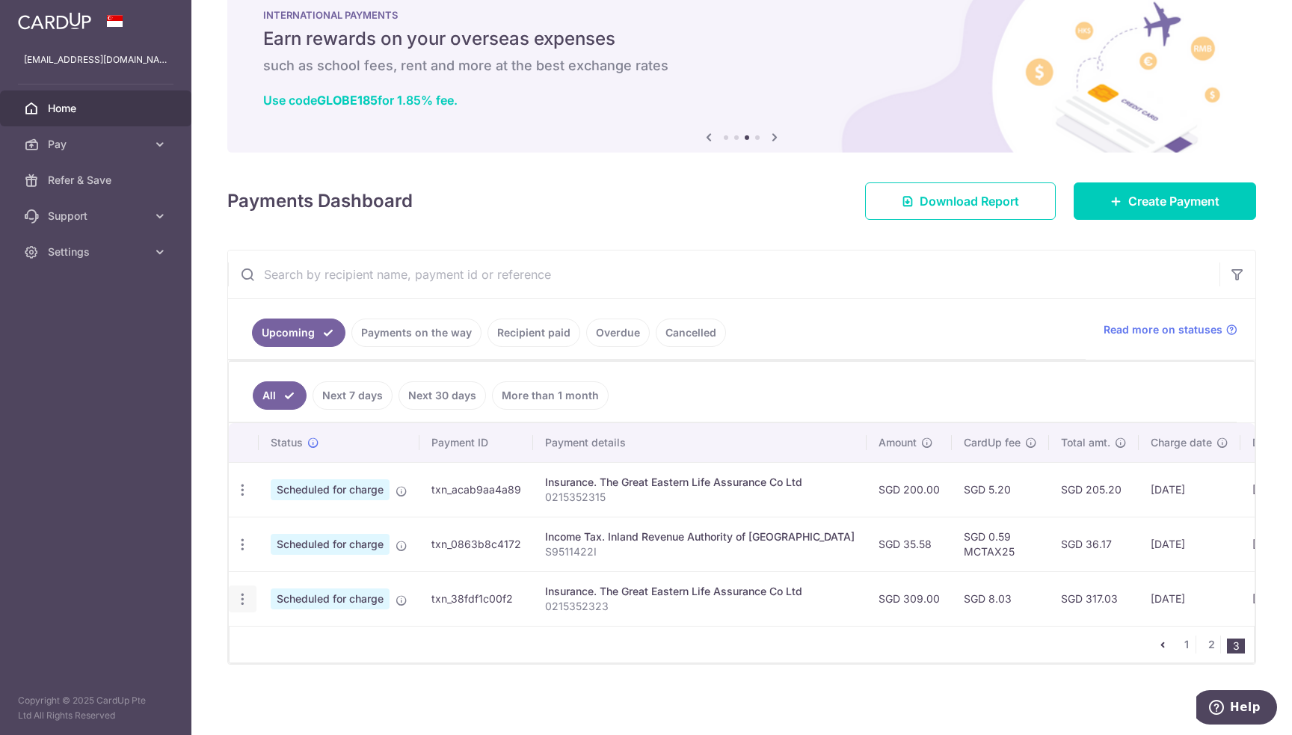
click at [249, 591] on div "Update payment Cancel payment" at bounding box center [243, 599] width 28 height 28
click at [240, 593] on icon "button" at bounding box center [243, 599] width 16 height 16
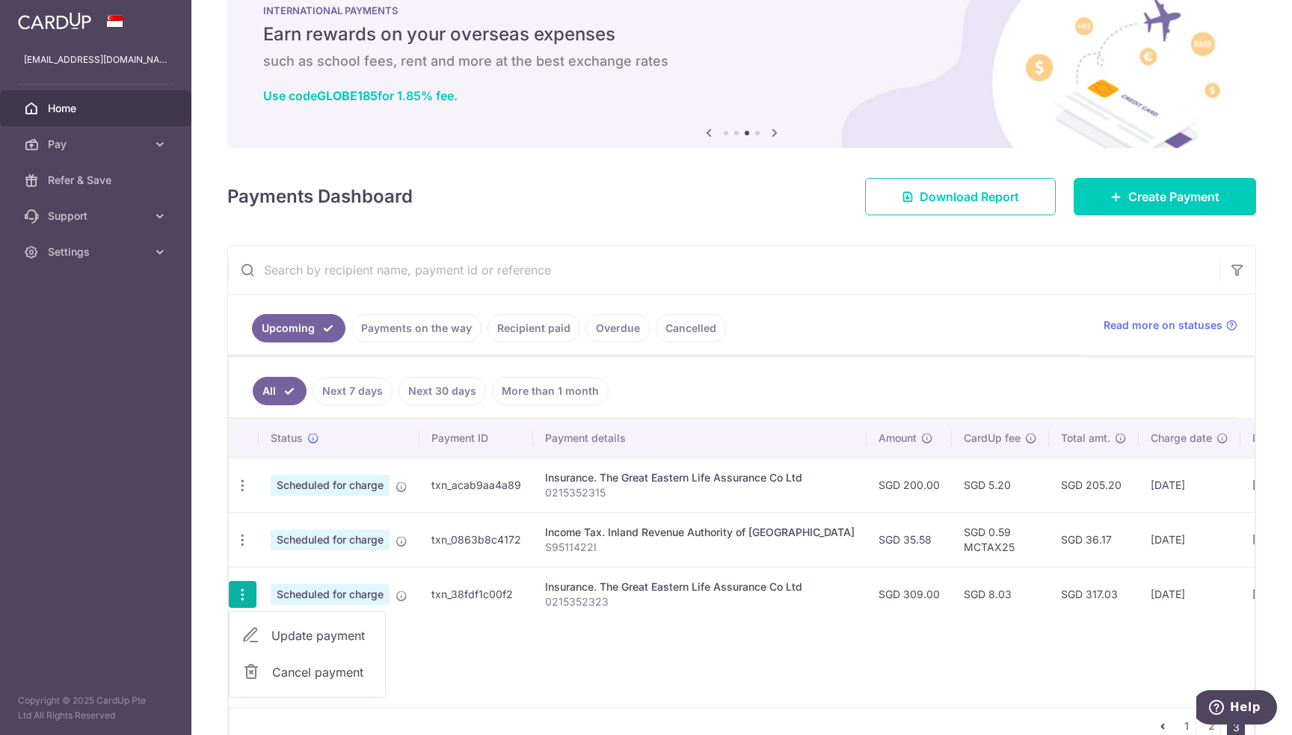
click at [324, 630] on span "Update payment" at bounding box center [322, 636] width 102 height 18
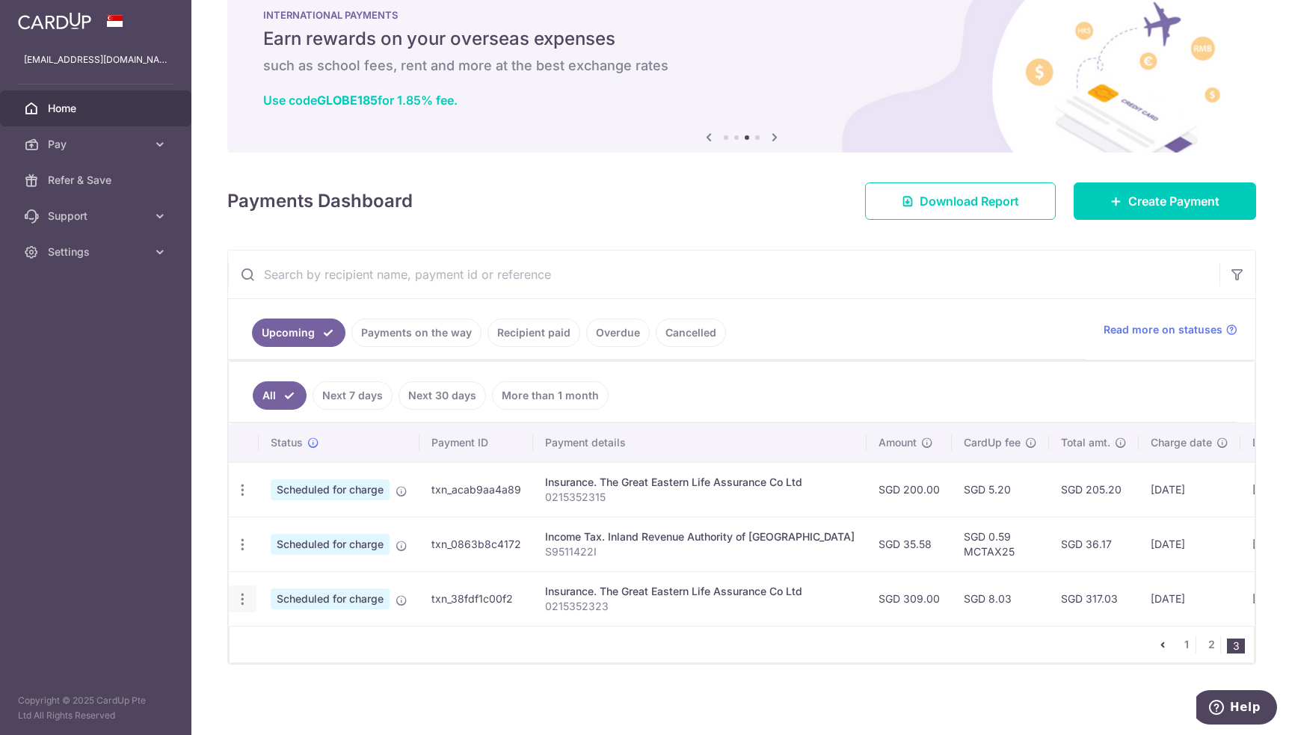
radio input "true"
type input "309.00"
type input "[DATE]"
type input "0215352323"
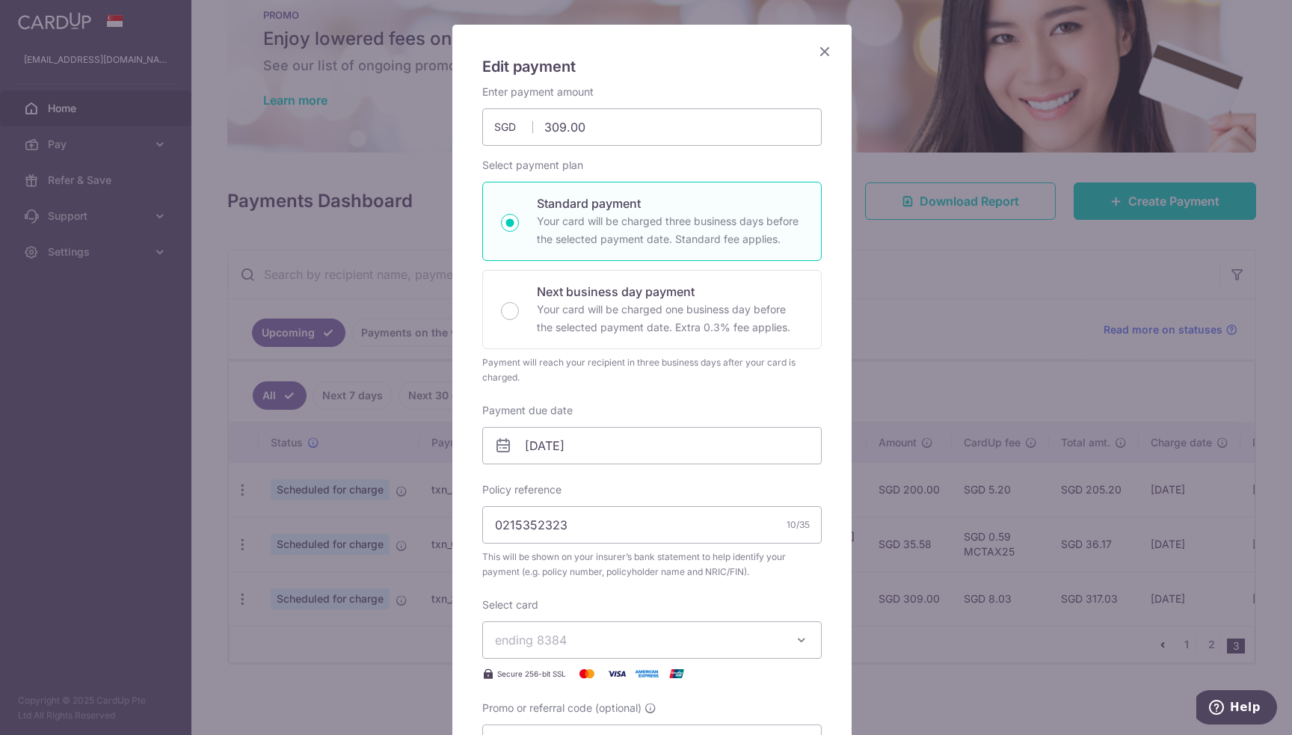
scroll to position [150, 0]
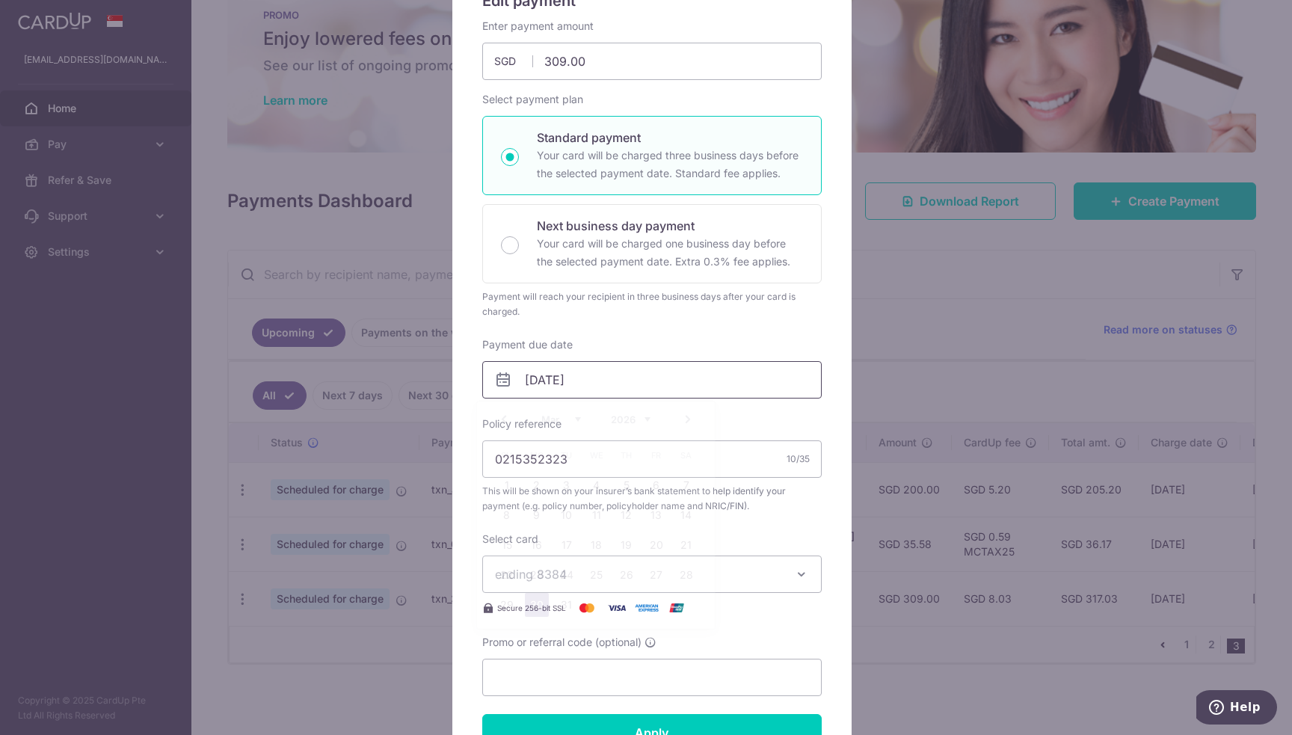
click at [641, 393] on input "[DATE]" at bounding box center [651, 379] width 339 height 37
click at [508, 542] on link "15" at bounding box center [507, 545] width 24 height 24
type input "[DATE]"
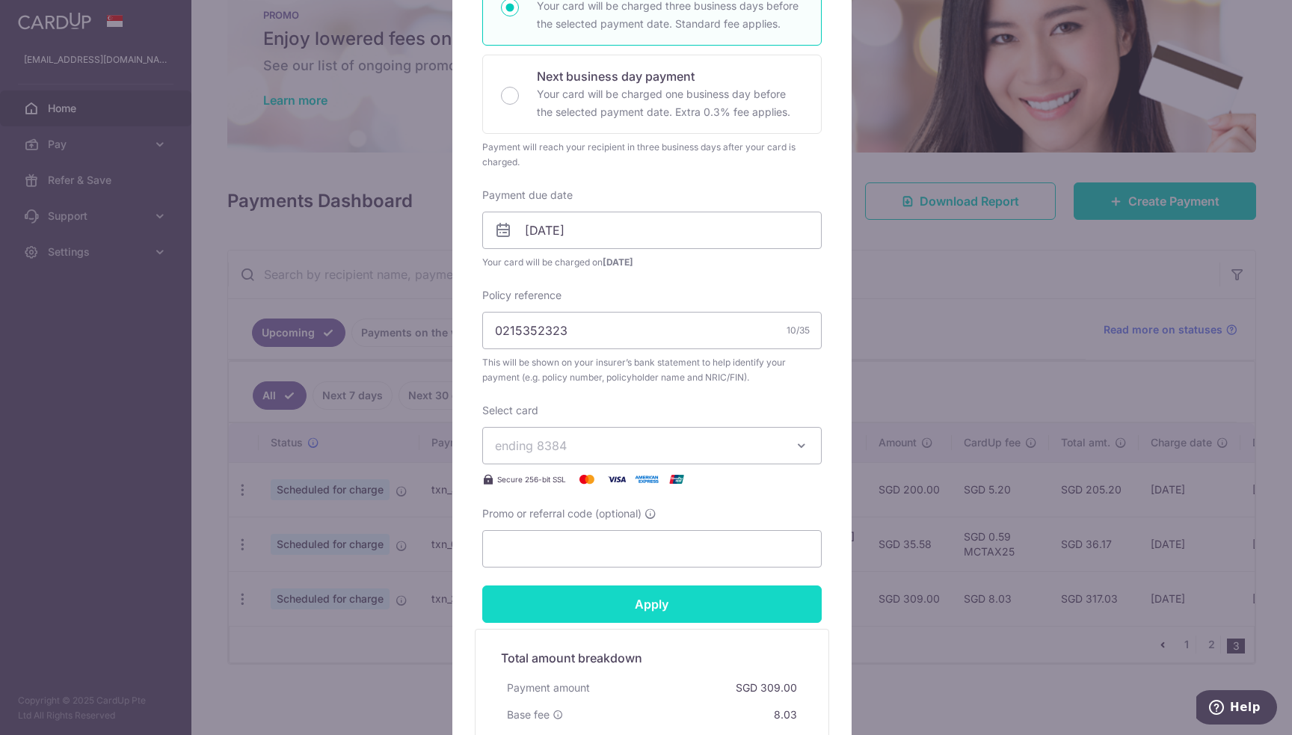
click at [666, 611] on input "Apply" at bounding box center [651, 603] width 339 height 37
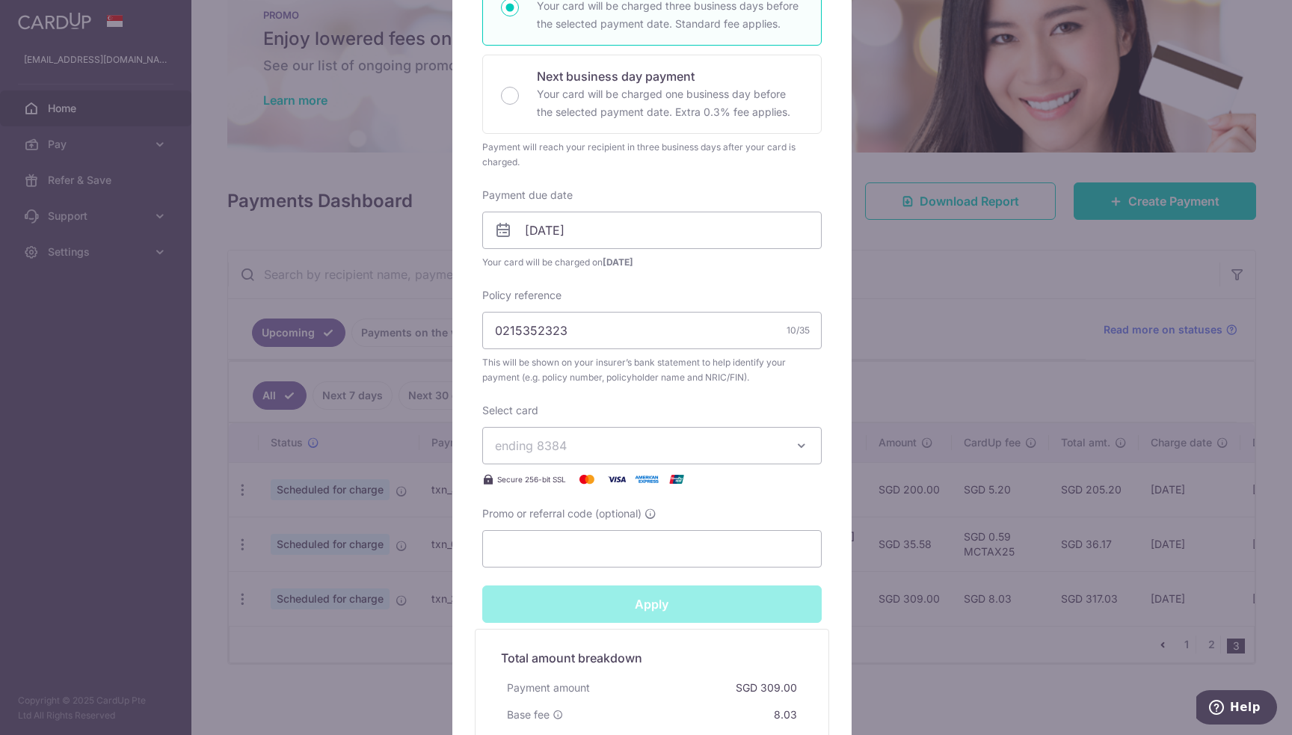
type input "Successfully Applied"
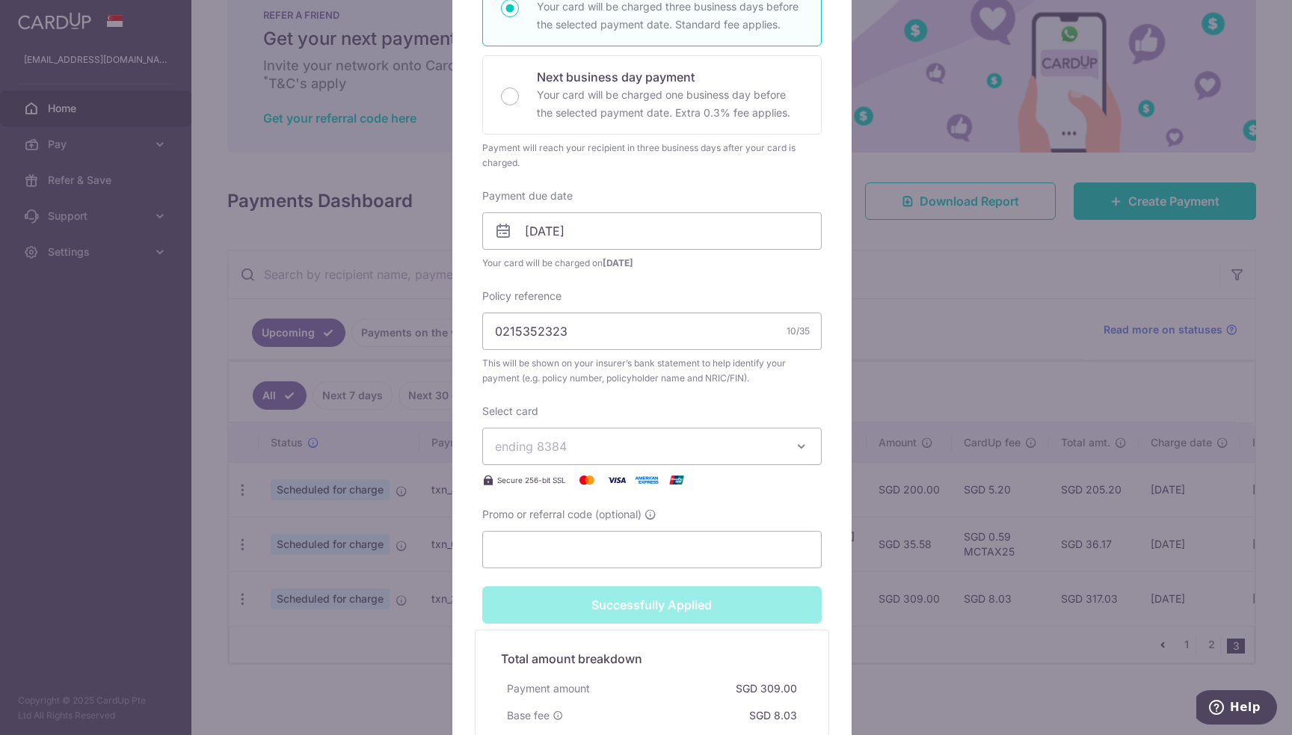
scroll to position [52, 0]
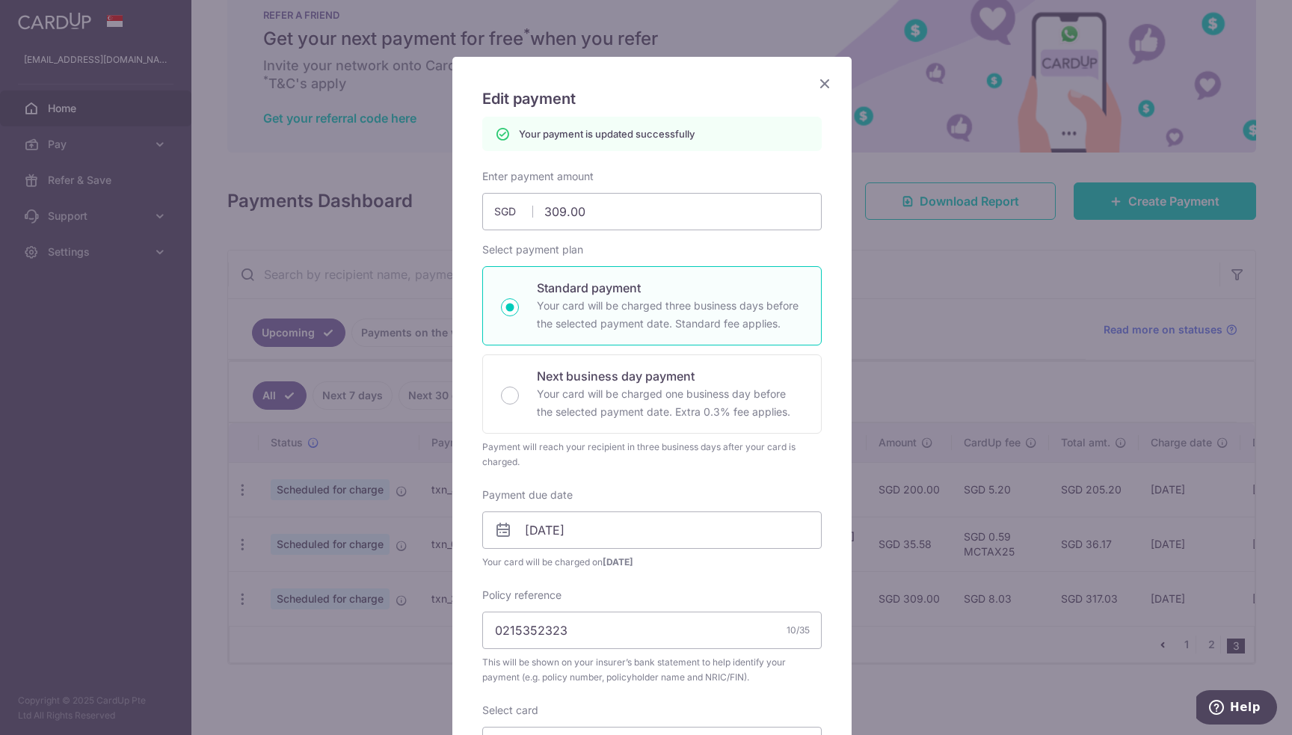
click at [818, 84] on icon "Close" at bounding box center [825, 83] width 18 height 19
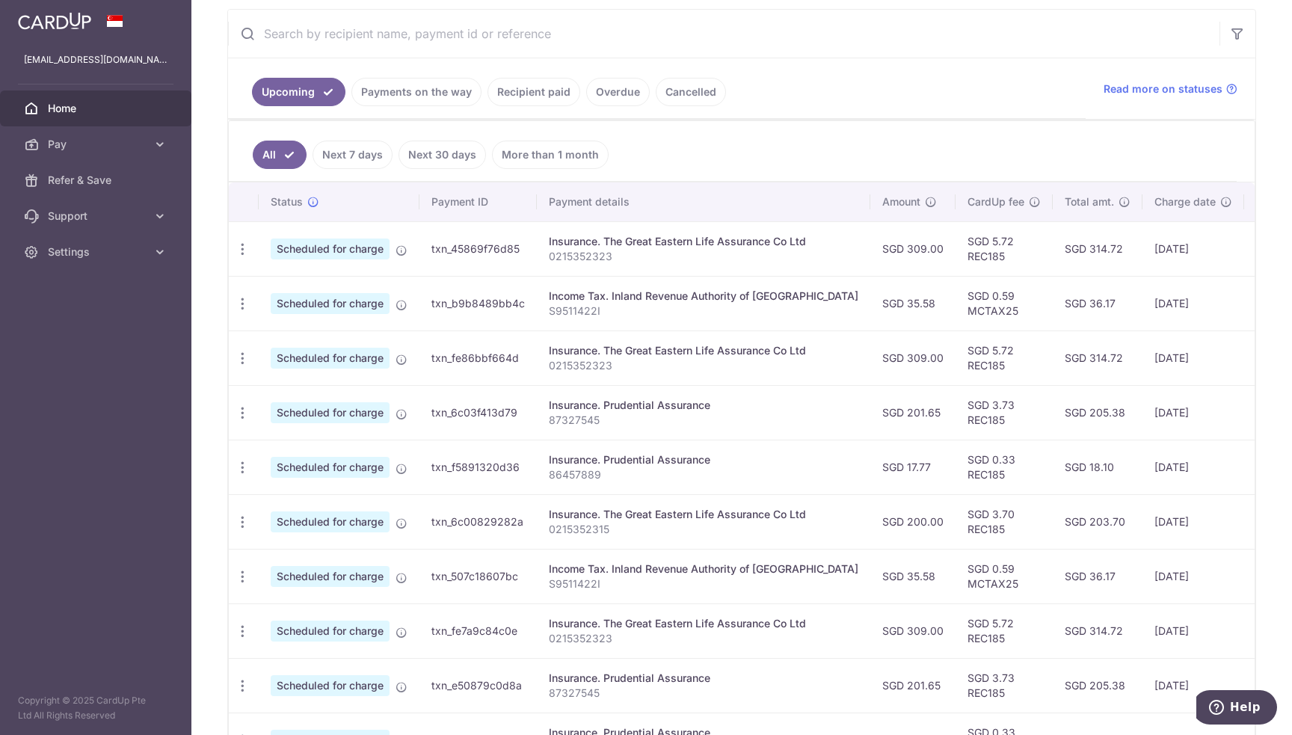
scroll to position [425, 0]
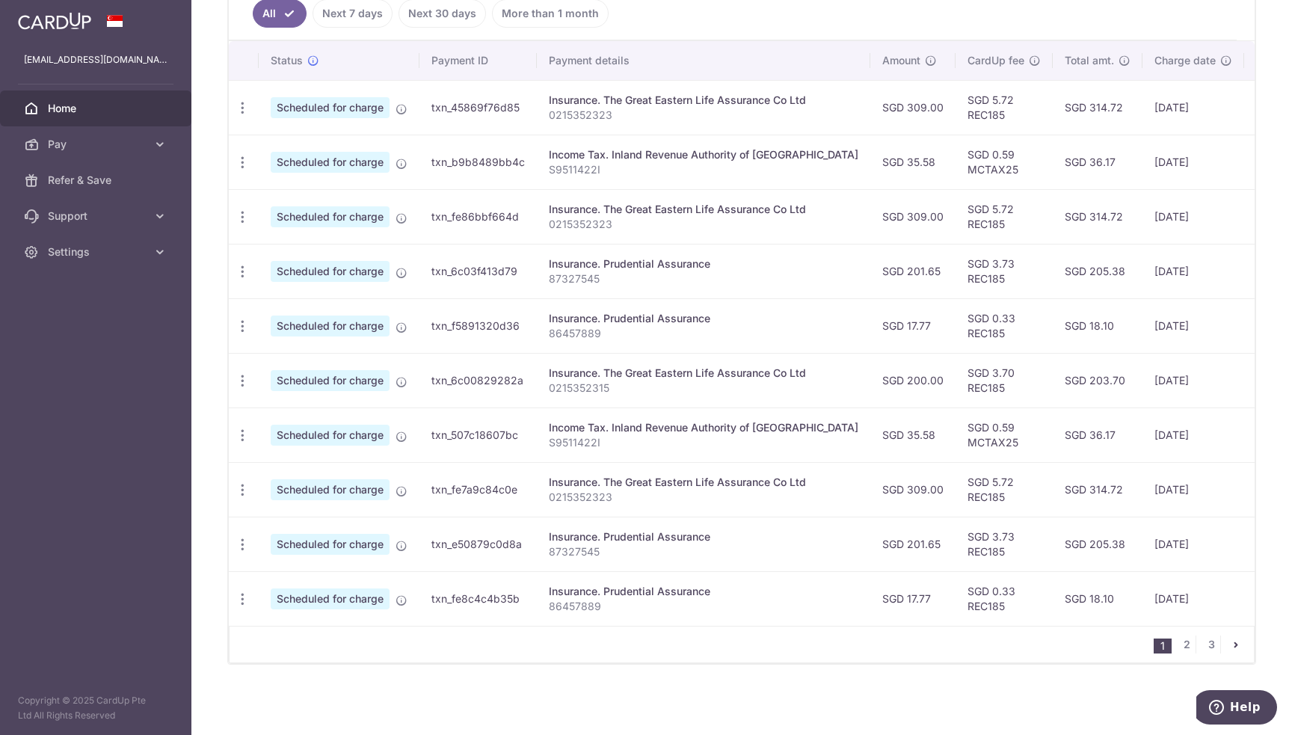
click at [577, 384] on p "0215352315" at bounding box center [704, 388] width 310 height 15
copy p "0215352315"
click at [1179, 644] on link "2" at bounding box center [1187, 645] width 18 height 18
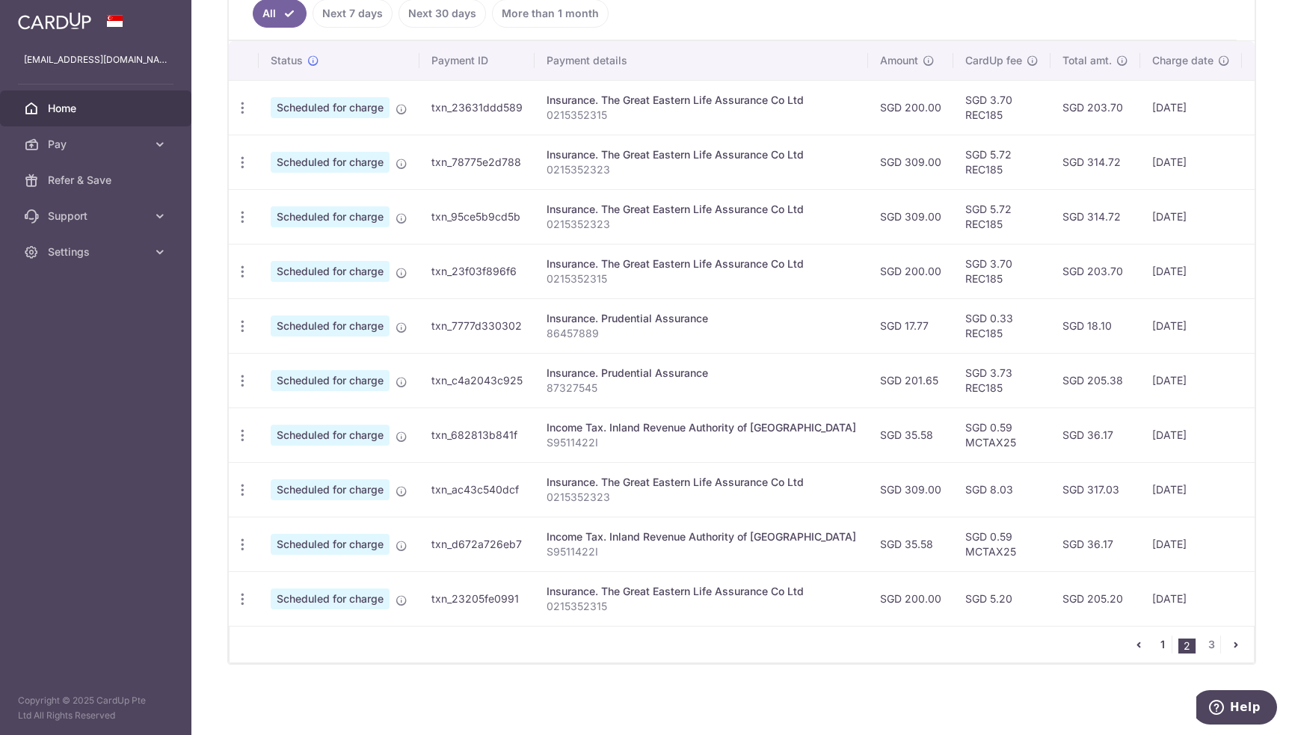
click at [1157, 645] on link "1" at bounding box center [1163, 645] width 18 height 18
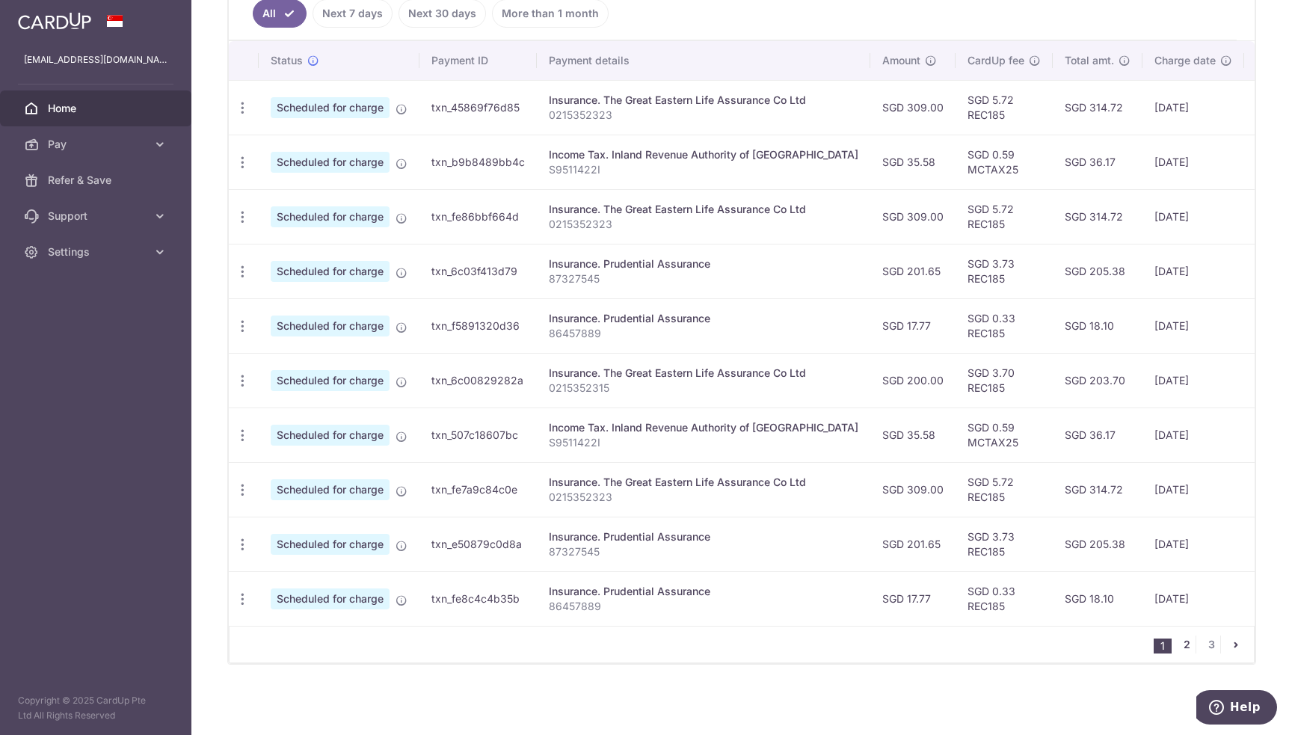
click at [1183, 644] on link "2" at bounding box center [1187, 645] width 18 height 18
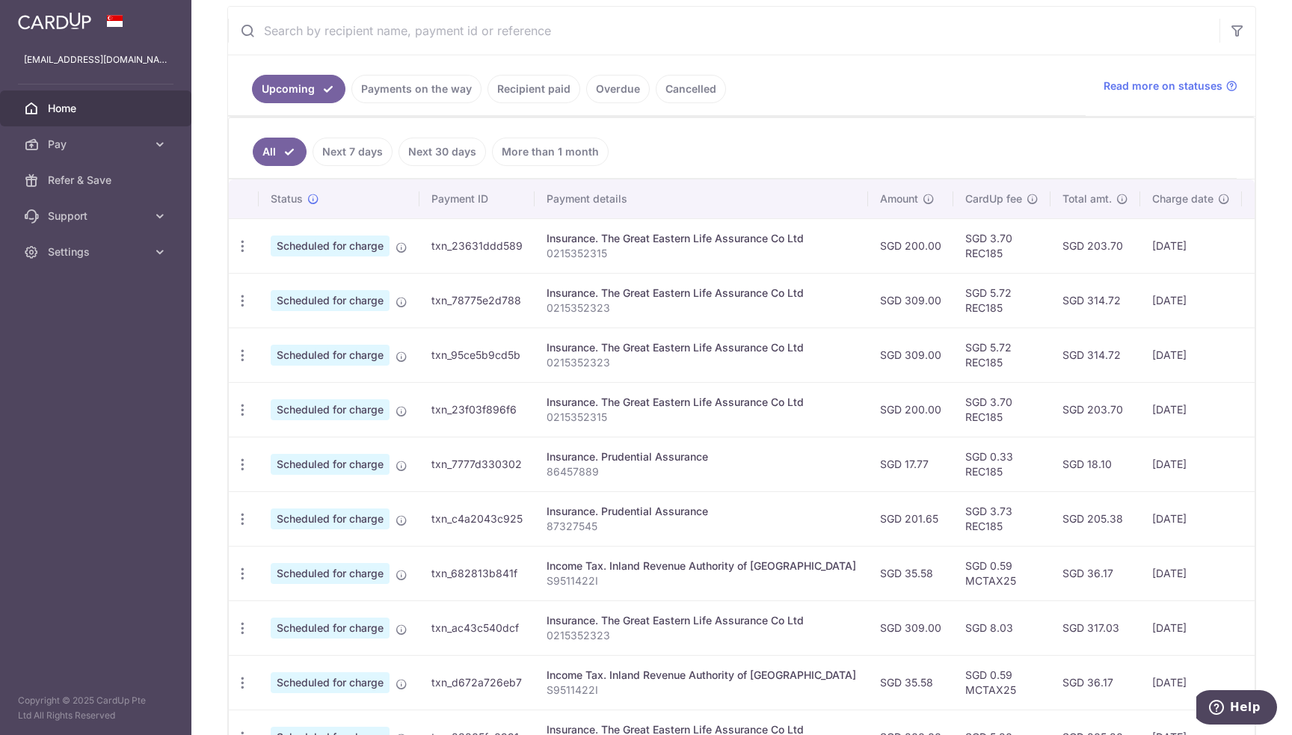
scroll to position [299, 0]
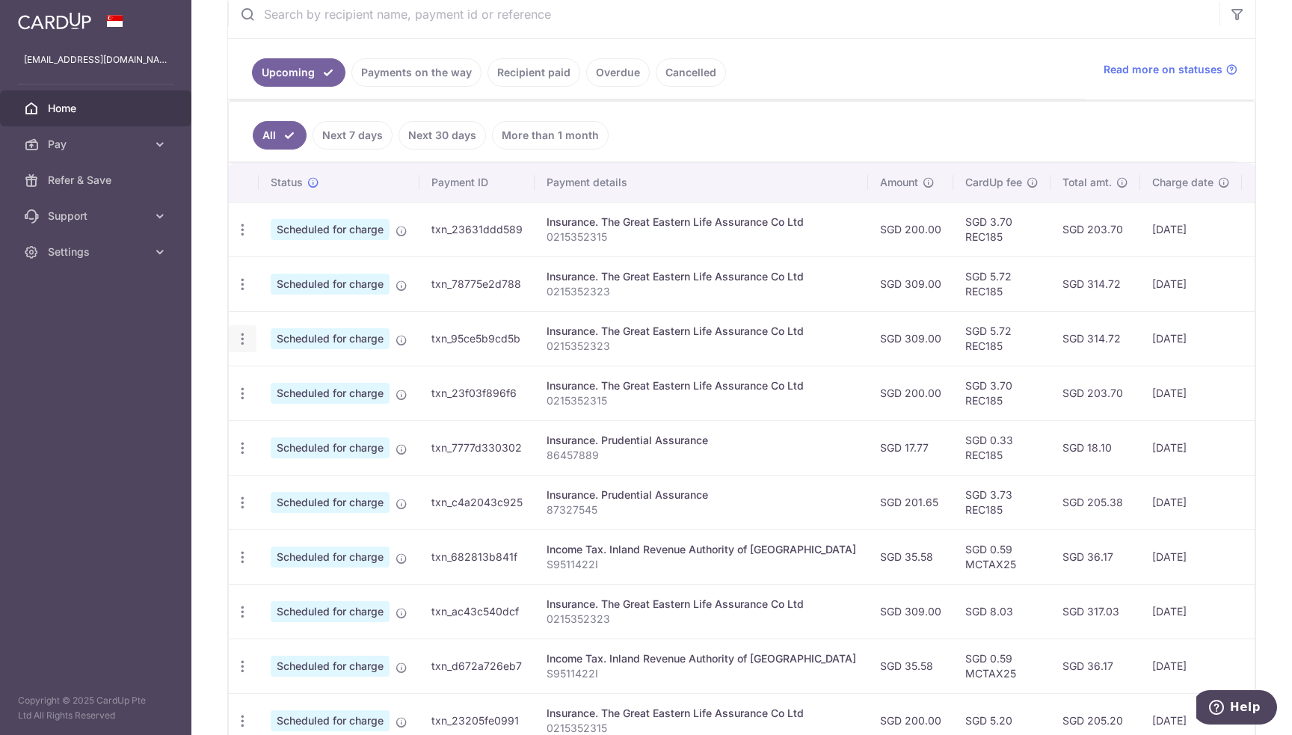
click at [240, 337] on icon "button" at bounding box center [243, 339] width 16 height 16
click at [341, 379] on span "Update payment" at bounding box center [322, 380] width 102 height 18
radio input "true"
type input "309.00"
type input "15/01/2026"
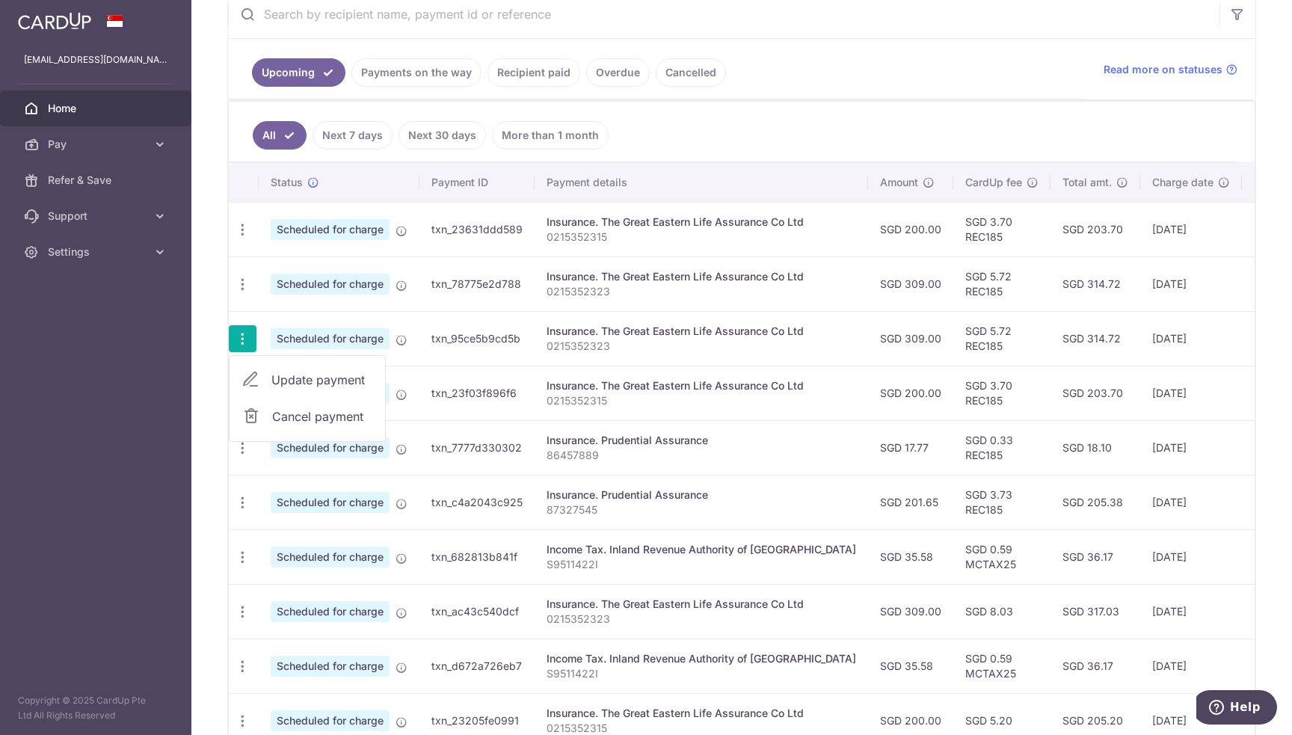
type input "0215352323"
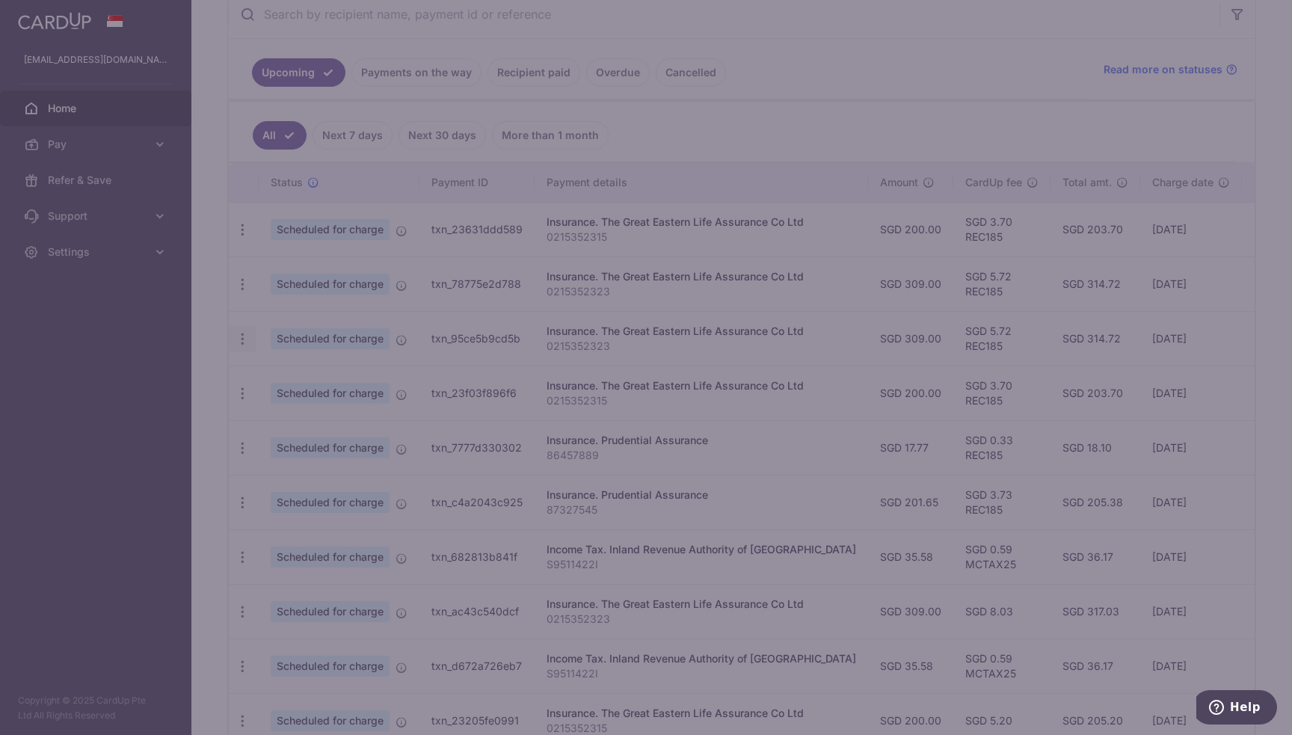
type input "REC185"
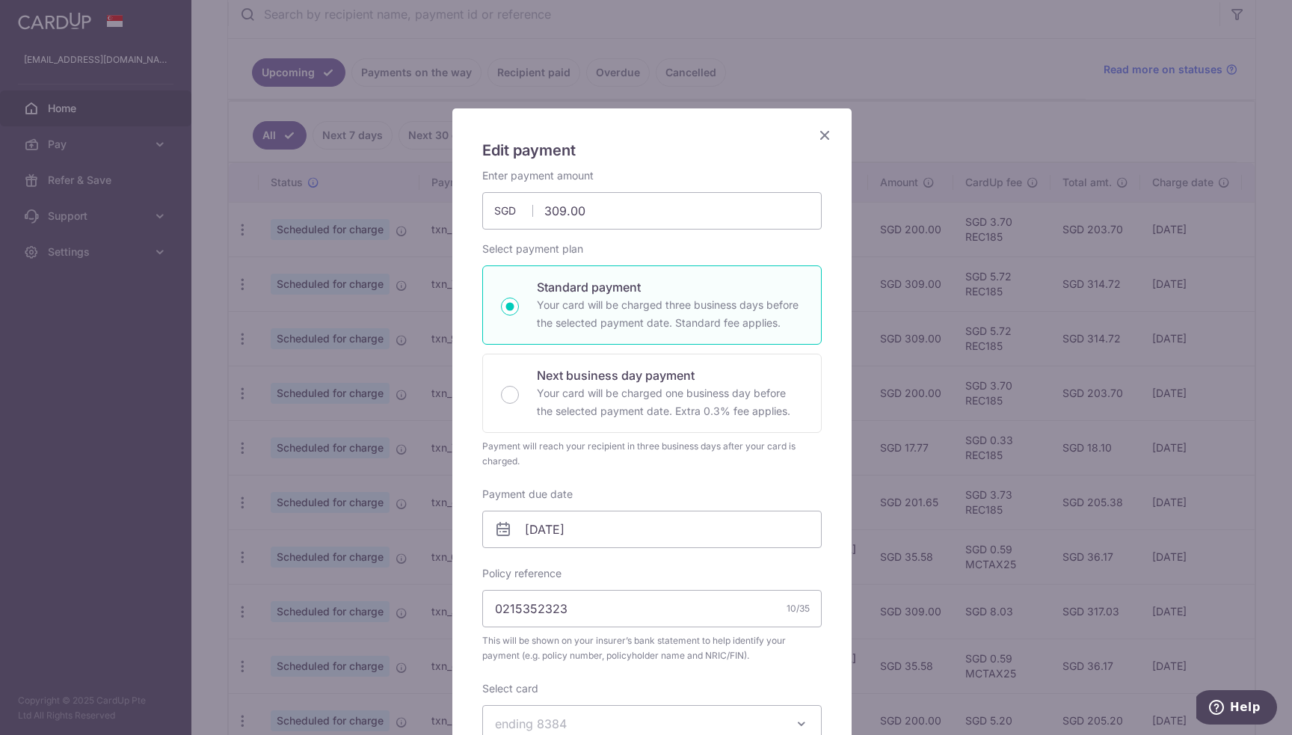
scroll to position [224, 0]
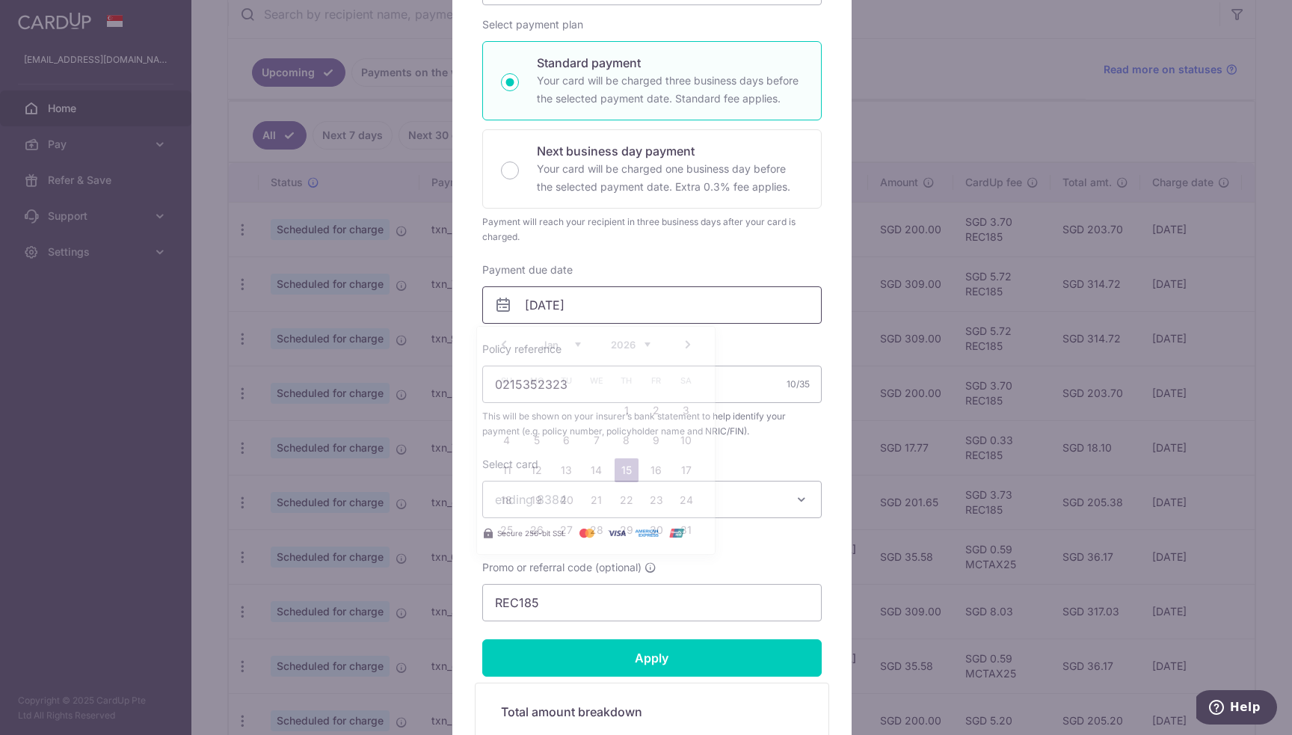
click at [654, 301] on input "15/01/2026" at bounding box center [651, 304] width 339 height 37
click at [663, 529] on link "30" at bounding box center [656, 530] width 24 height 24
type input "30/01/2026"
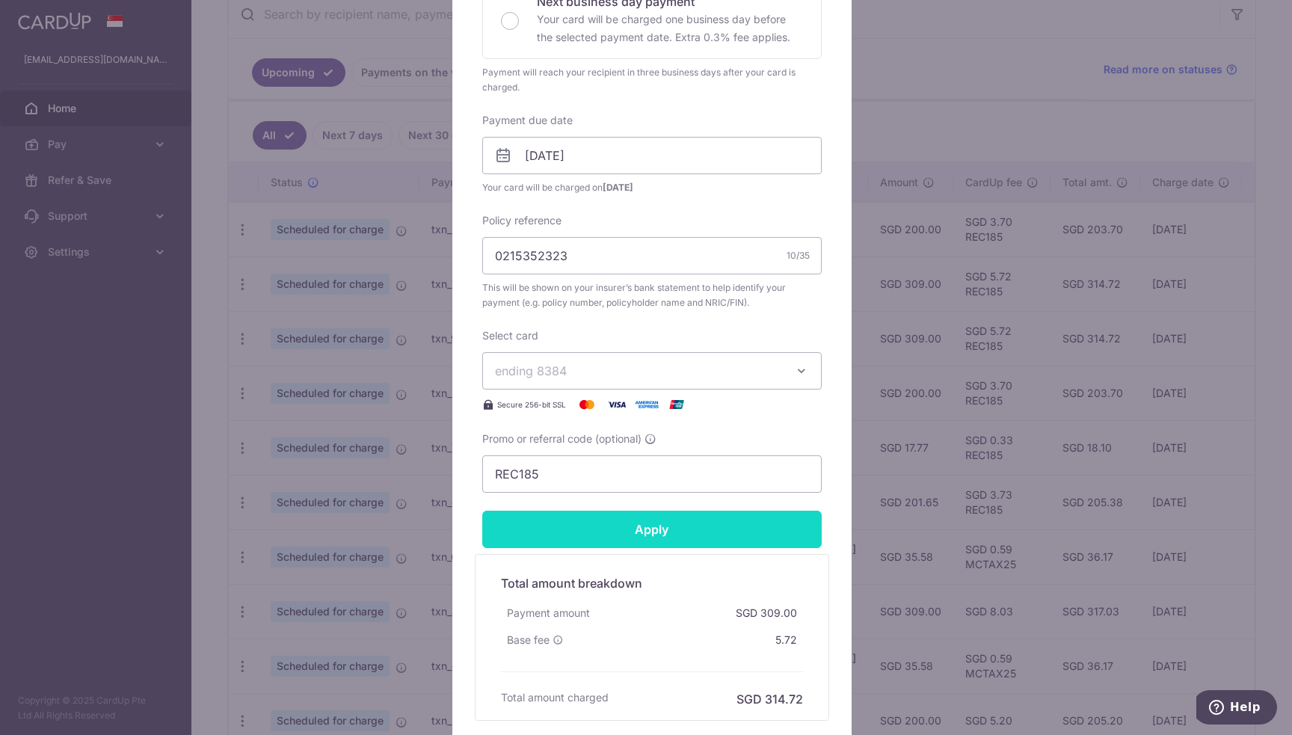
click at [671, 535] on input "Apply" at bounding box center [651, 529] width 339 height 37
type input "Successfully Applied"
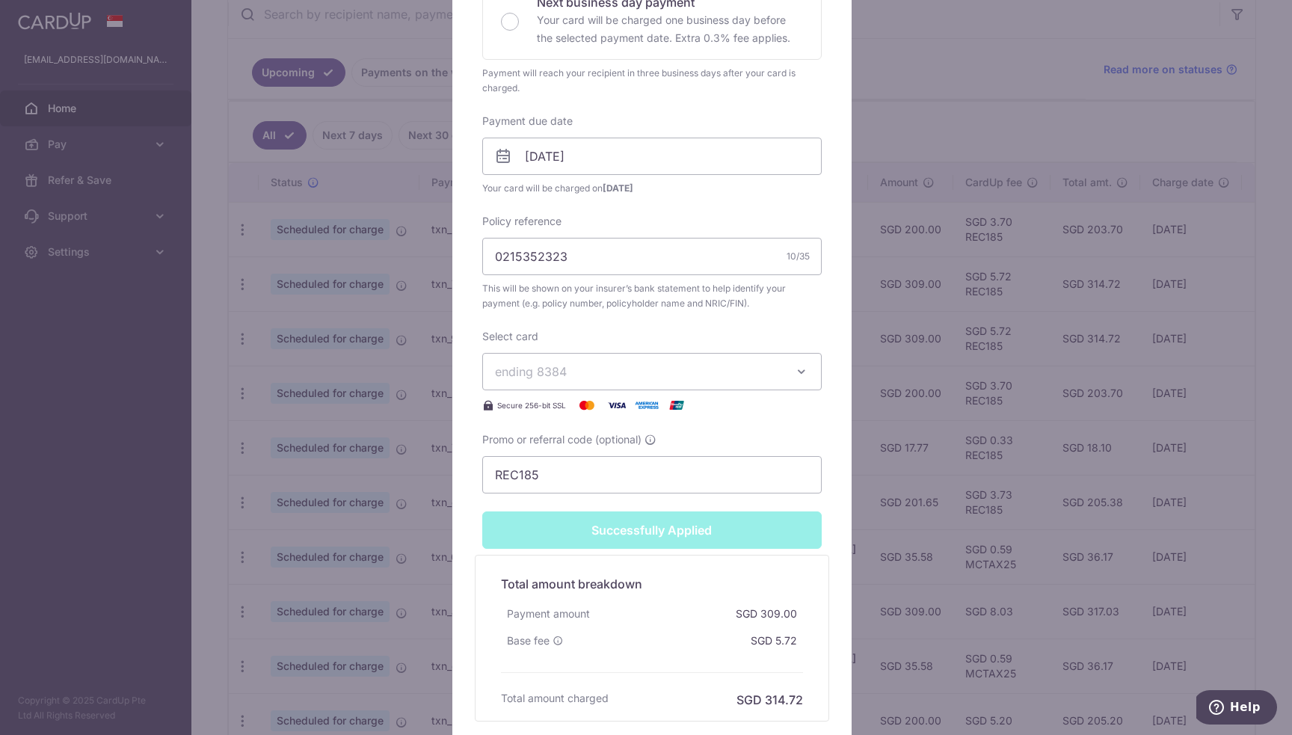
scroll to position [0, 0]
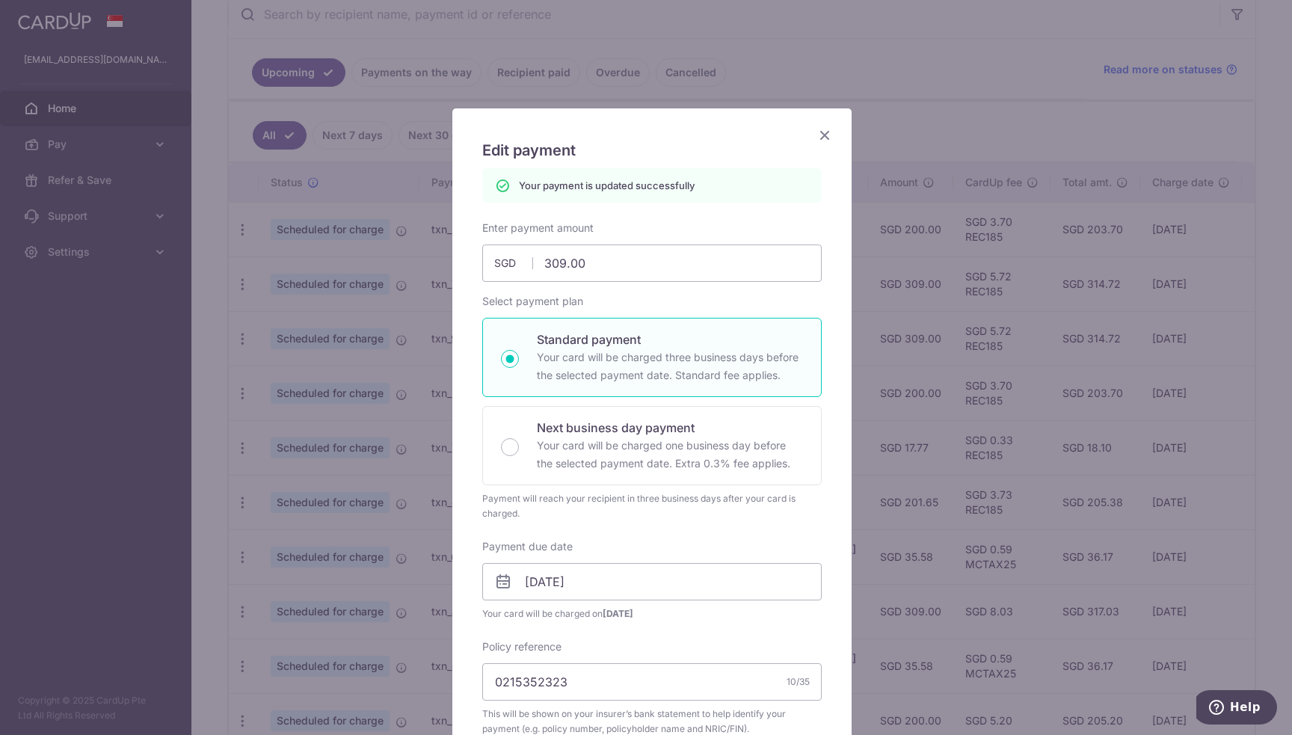
click at [821, 141] on icon "Close" at bounding box center [825, 135] width 18 height 19
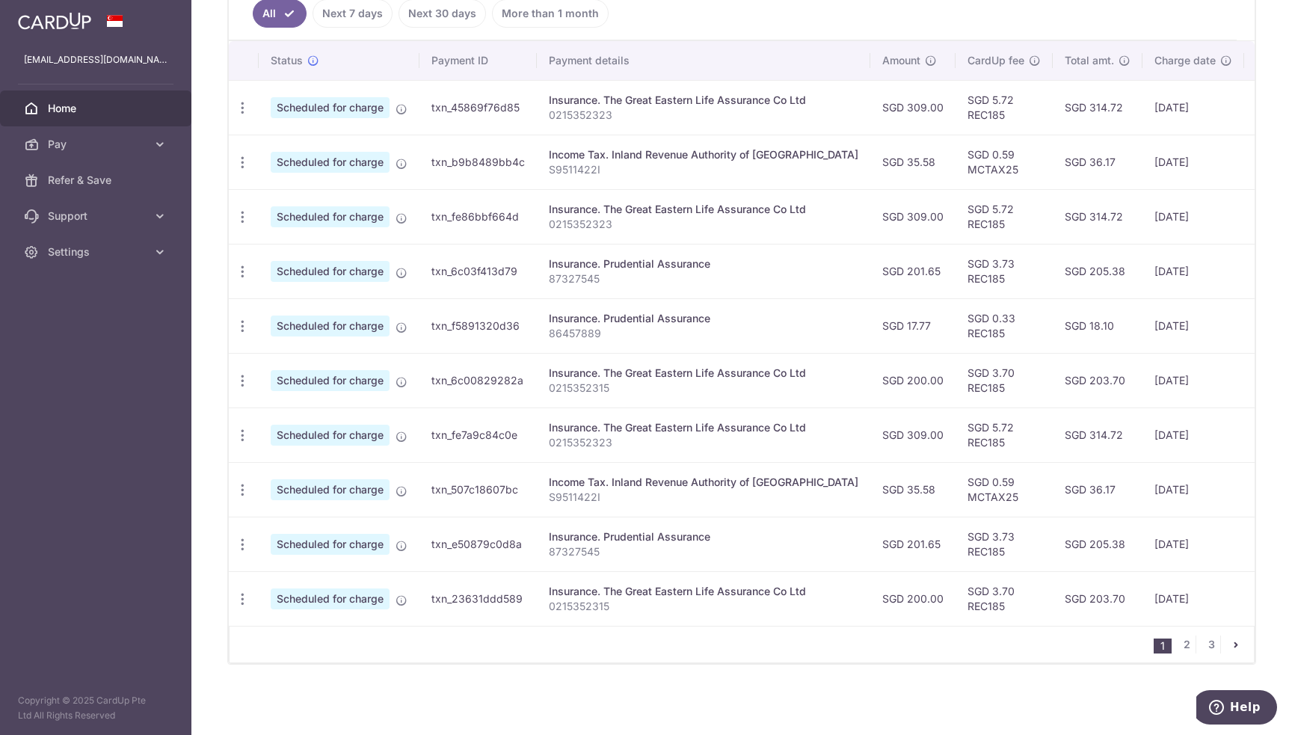
scroll to position [425, 0]
click at [577, 383] on p "0215352315" at bounding box center [704, 388] width 310 height 15
copy p "0215352315"
click at [573, 276] on p "87327545" at bounding box center [704, 278] width 310 height 15
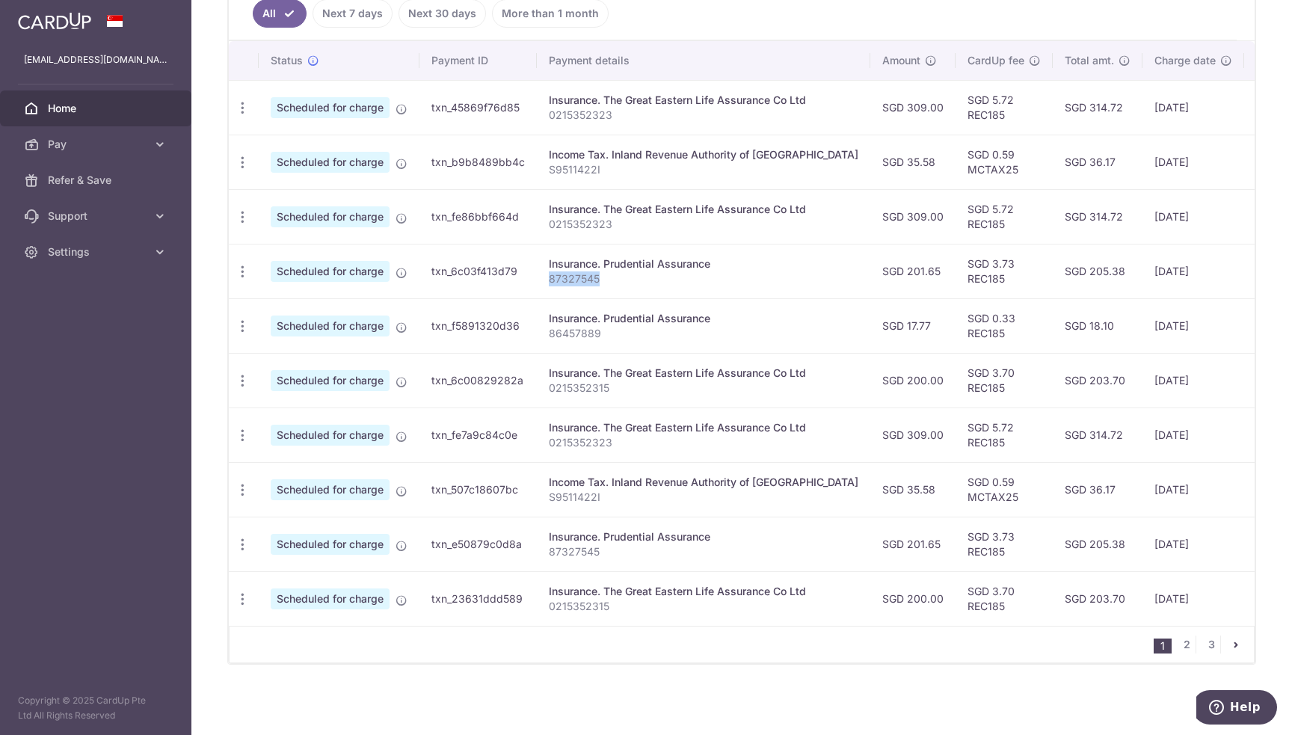
click at [573, 276] on p "87327545" at bounding box center [704, 278] width 310 height 15
copy p "87327545"
click at [564, 328] on p "86457889" at bounding box center [704, 333] width 310 height 15
copy p "86457889"
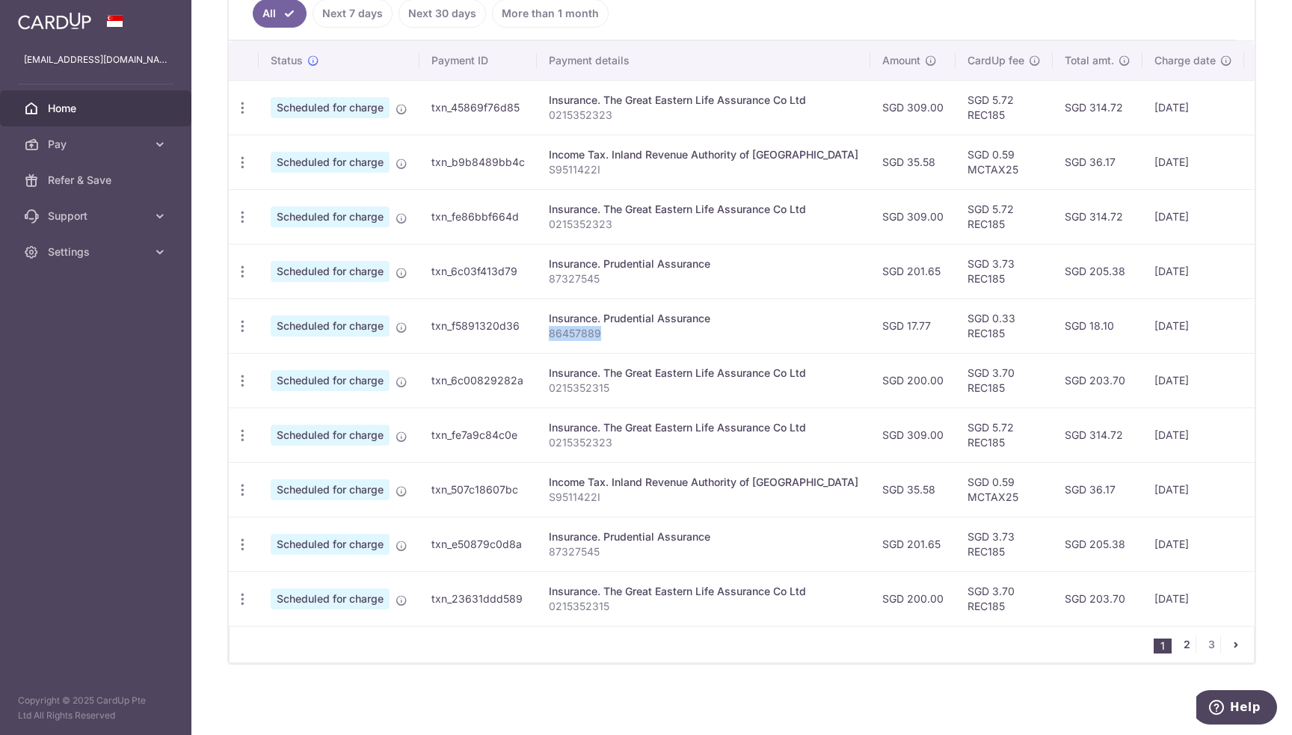
click at [1178, 647] on link "2" at bounding box center [1187, 645] width 18 height 18
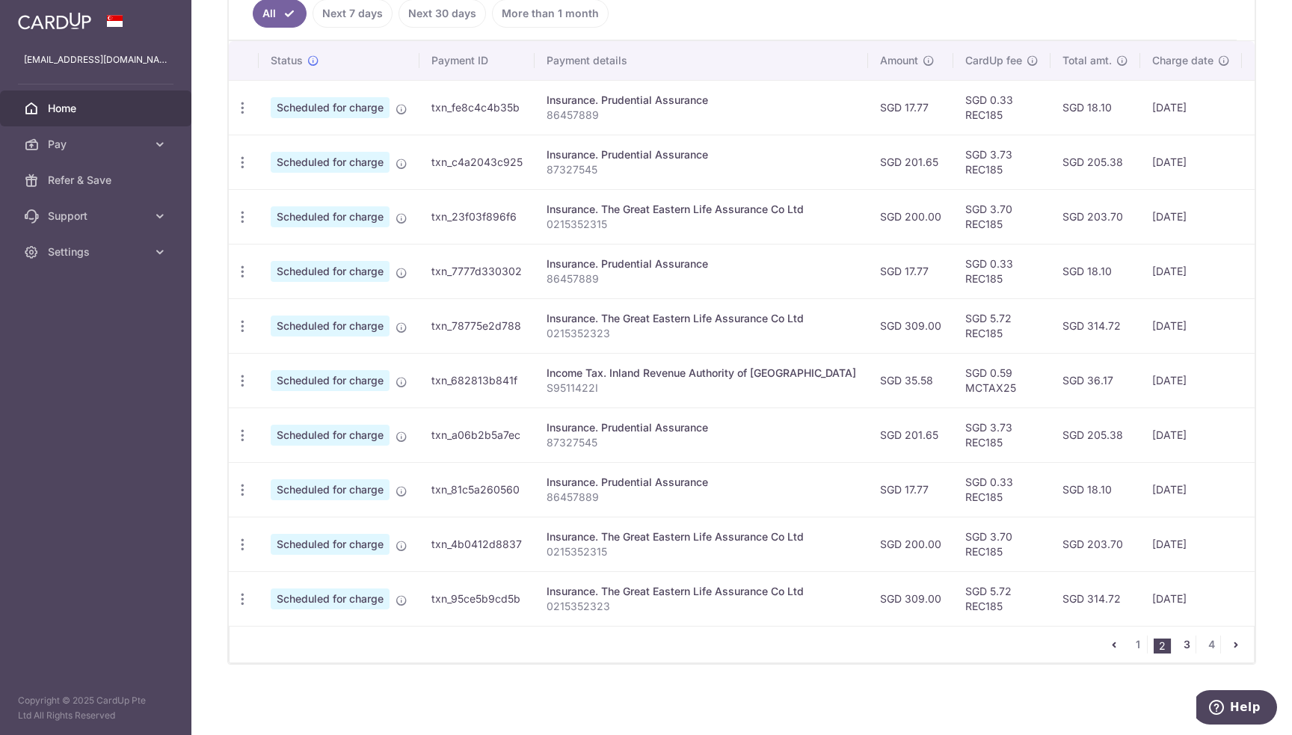
click at [1178, 646] on link "3" at bounding box center [1187, 645] width 18 height 18
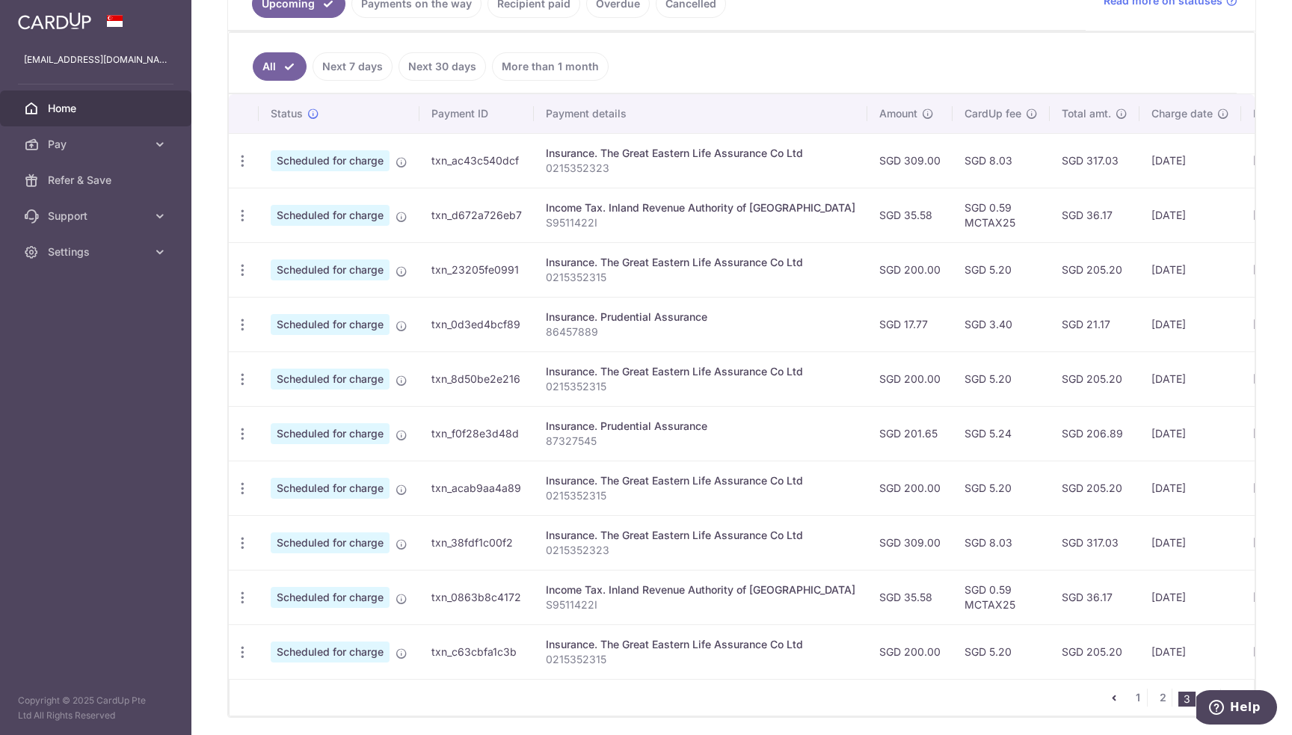
scroll to position [374, 0]
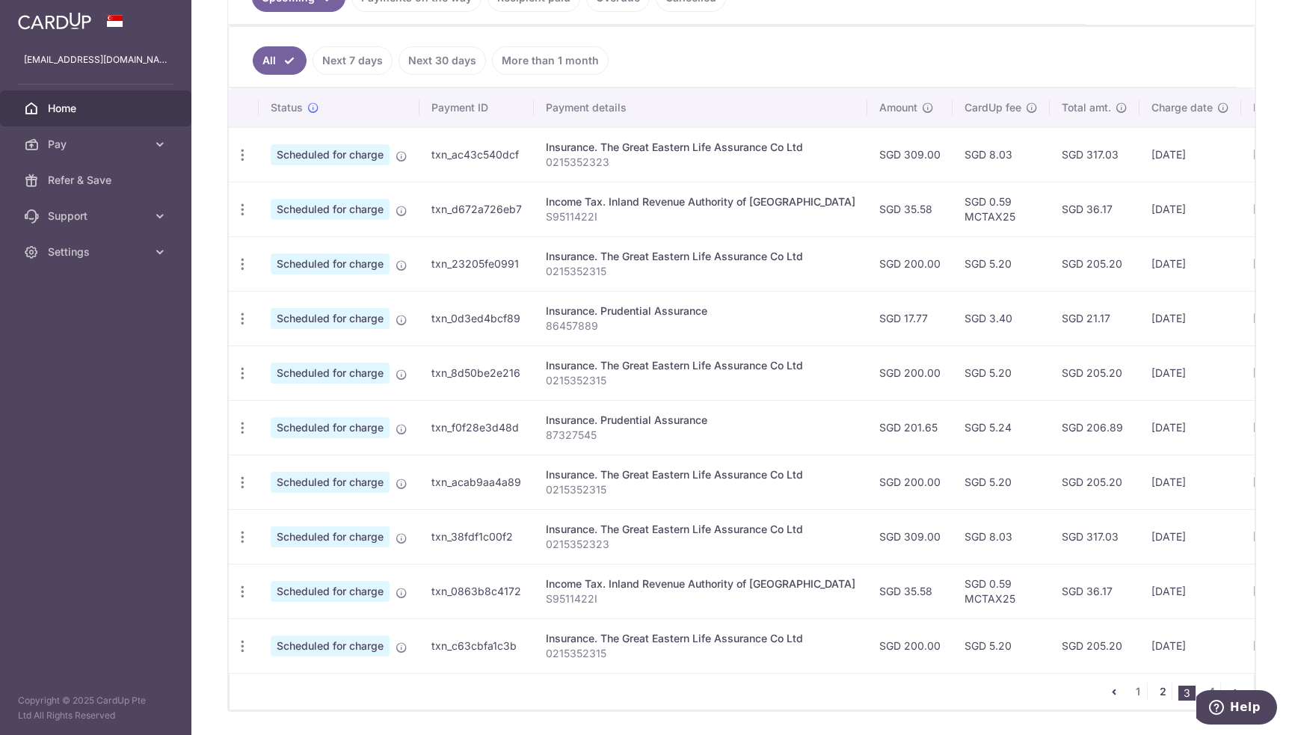
click at [1154, 694] on link "2" at bounding box center [1163, 692] width 18 height 18
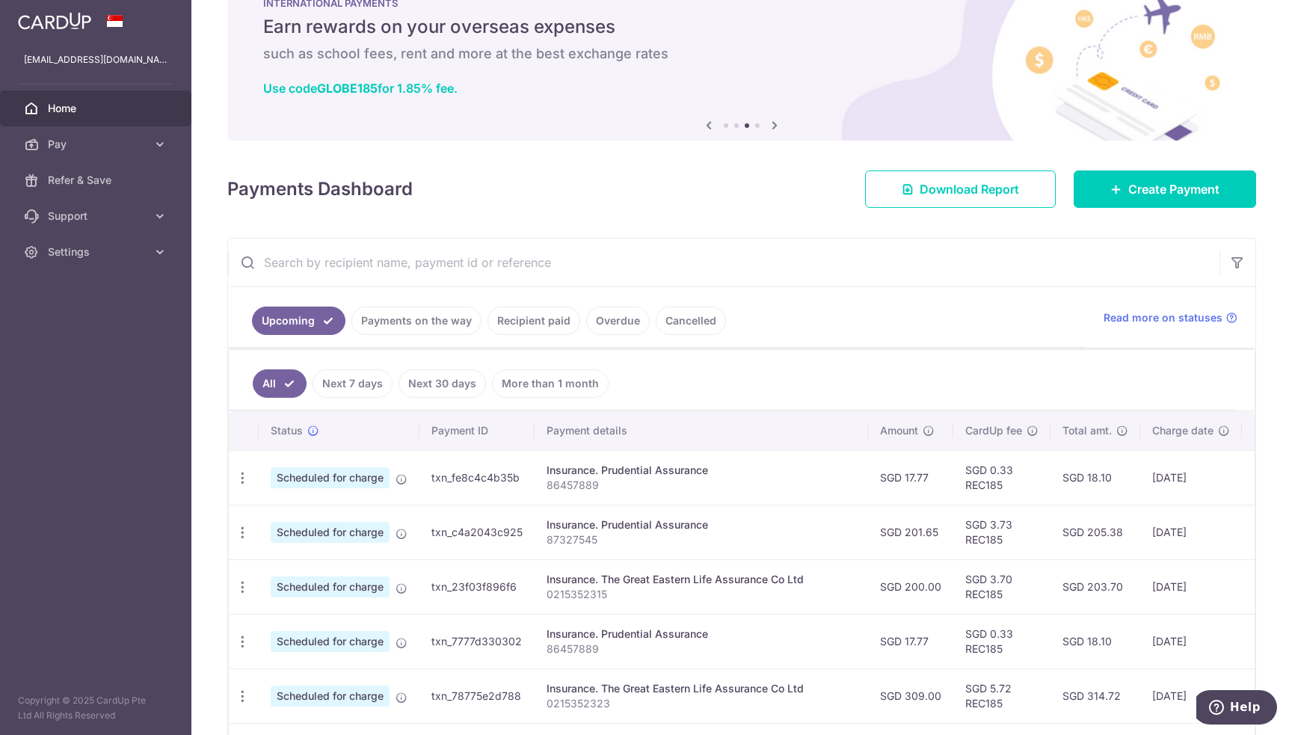
scroll to position [0, 0]
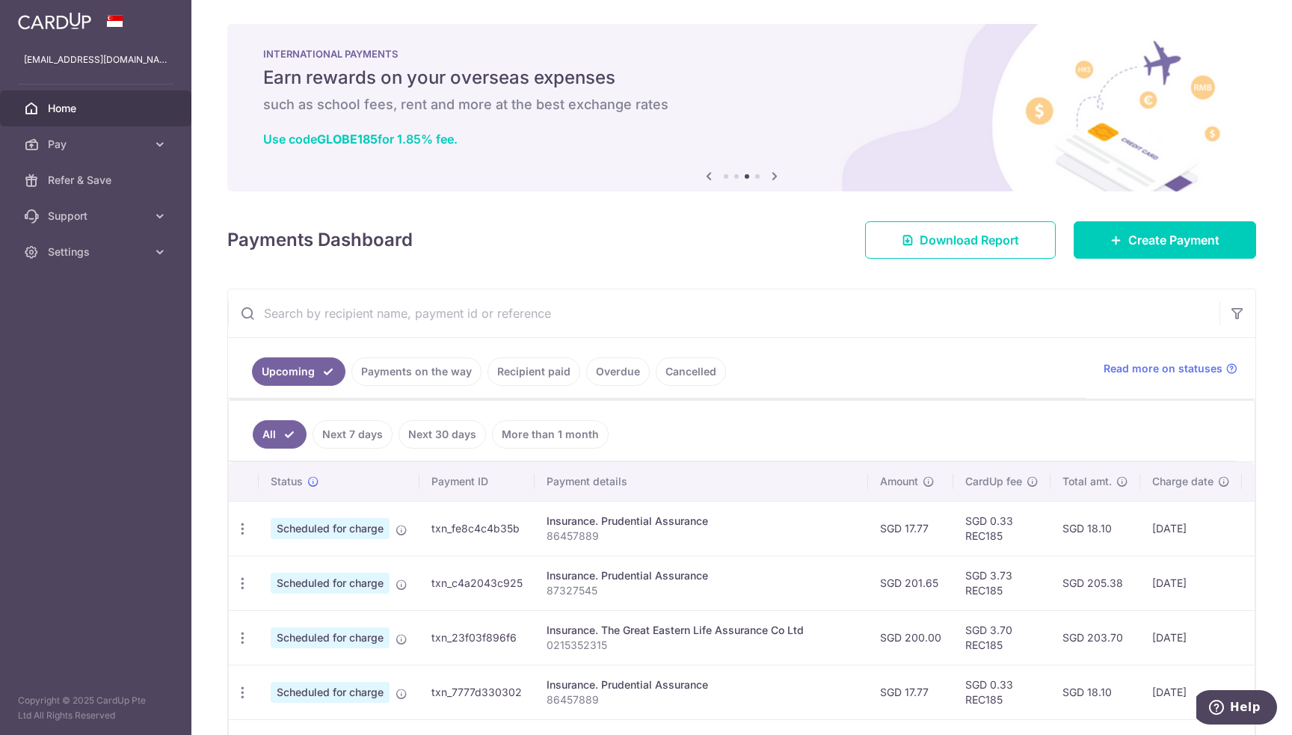
click at [873, 312] on input "text" at bounding box center [723, 313] width 991 height 48
click at [695, 256] on div "Payments Dashboard Download Report Create Payment" at bounding box center [741, 236] width 1029 height 43
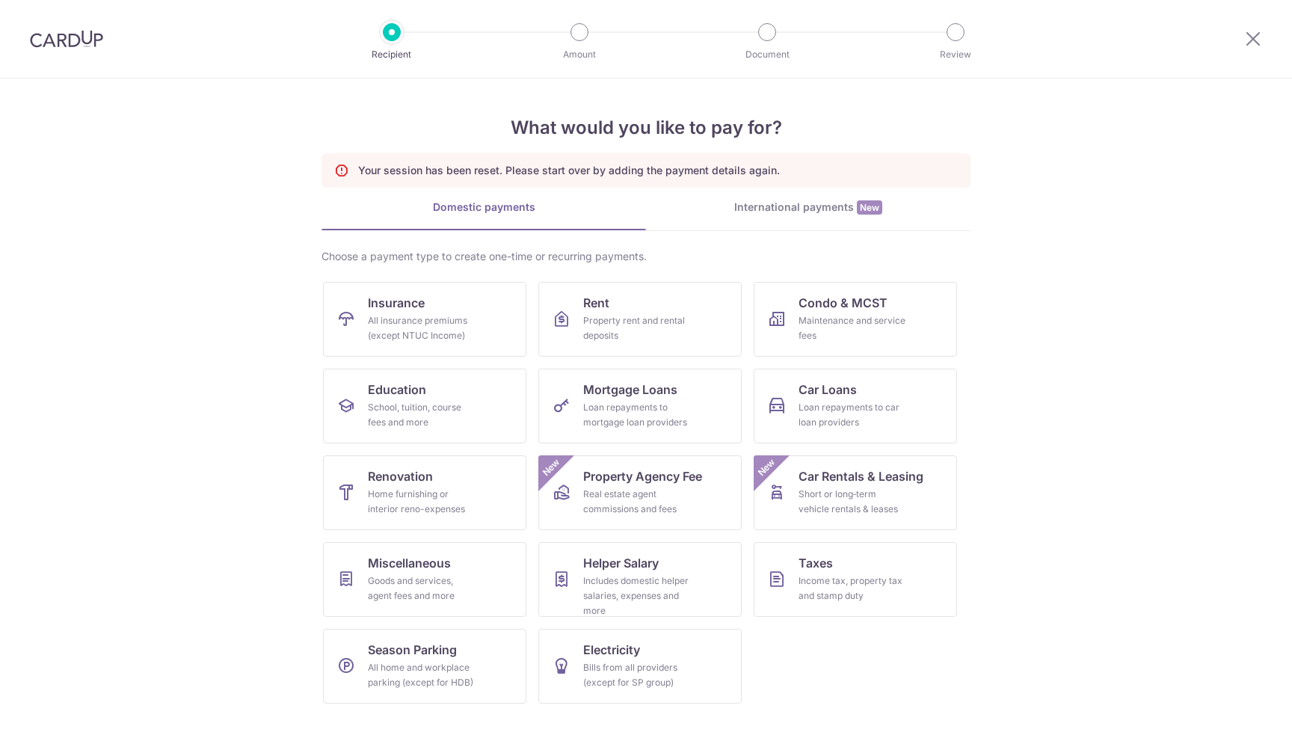
click at [463, 322] on div "All insurance premiums (except NTUC Income)" at bounding box center [422, 328] width 108 height 30
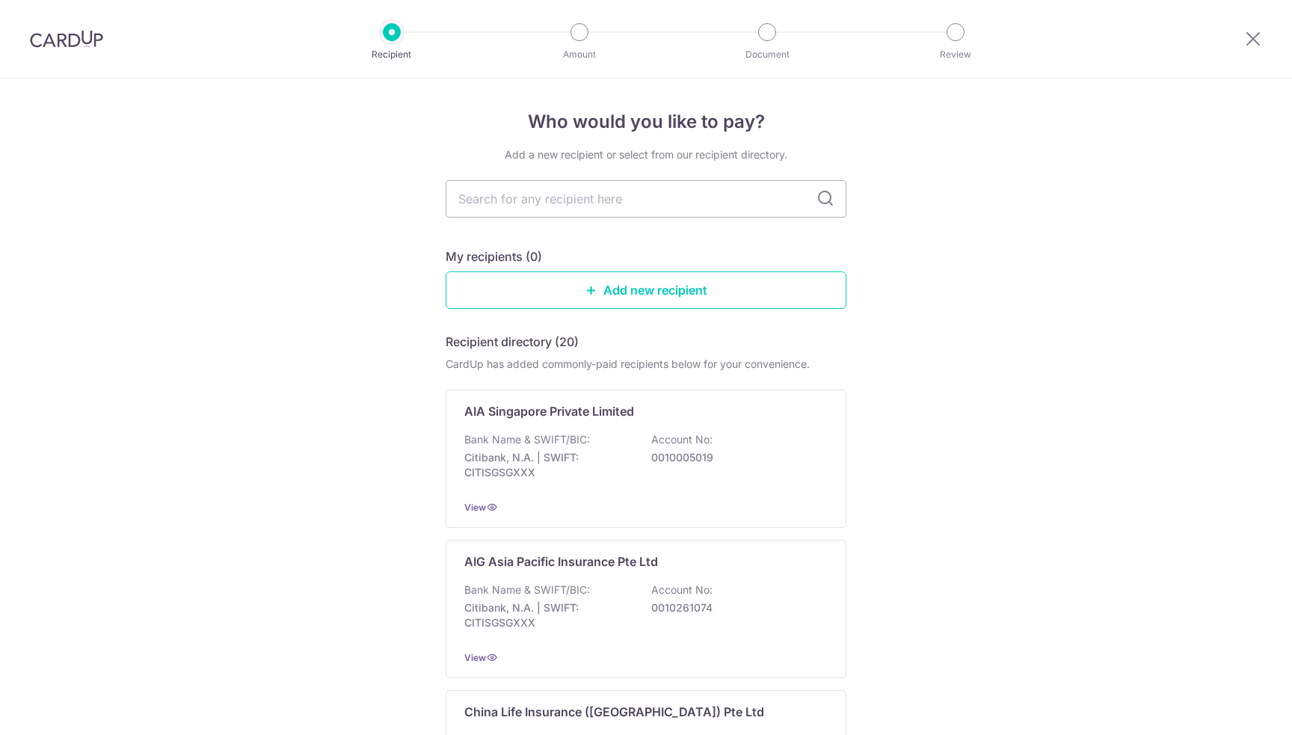
click at [612, 188] on input "text" at bounding box center [646, 198] width 401 height 37
click at [604, 196] on input "text" at bounding box center [646, 198] width 401 height 37
type input "great"
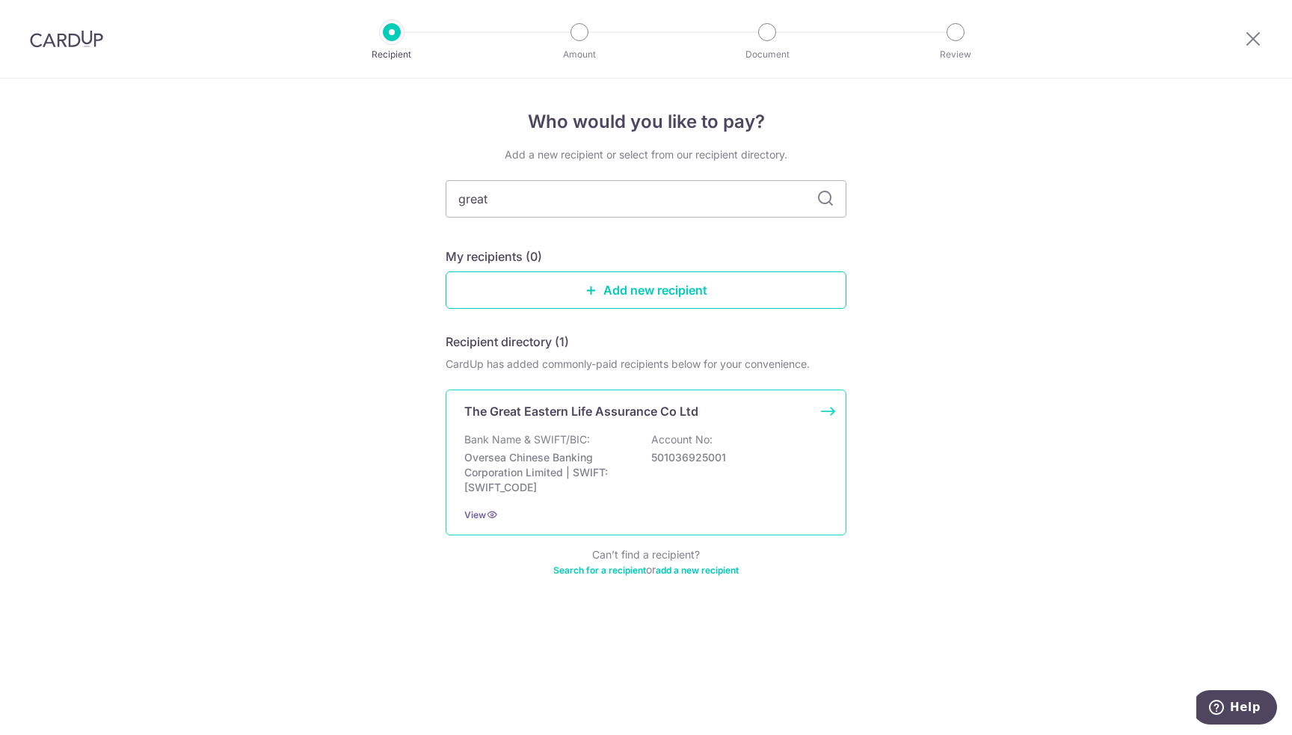
click at [617, 402] on p "The Great Eastern Life Assurance Co Ltd" at bounding box center [581, 411] width 234 height 18
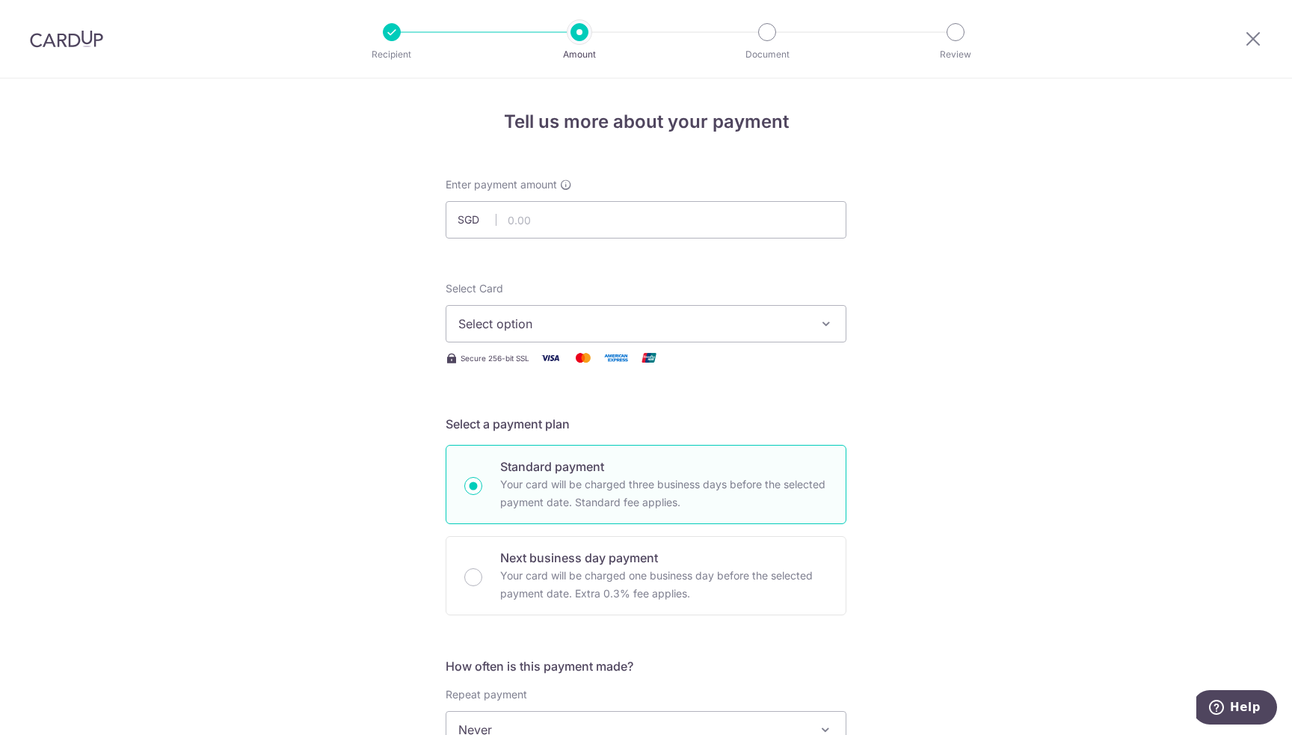
click at [572, 317] on span "Select option" at bounding box center [632, 324] width 348 height 18
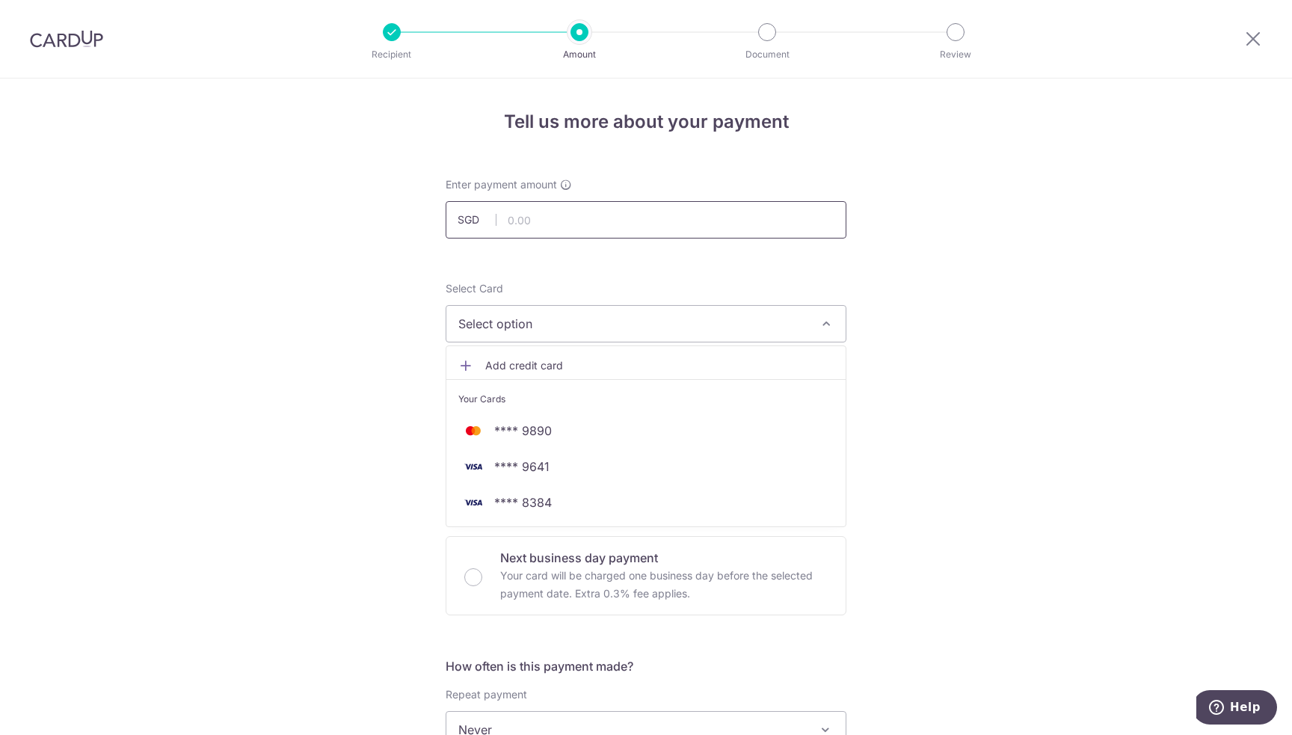
click at [567, 207] on input "text" at bounding box center [646, 219] width 401 height 37
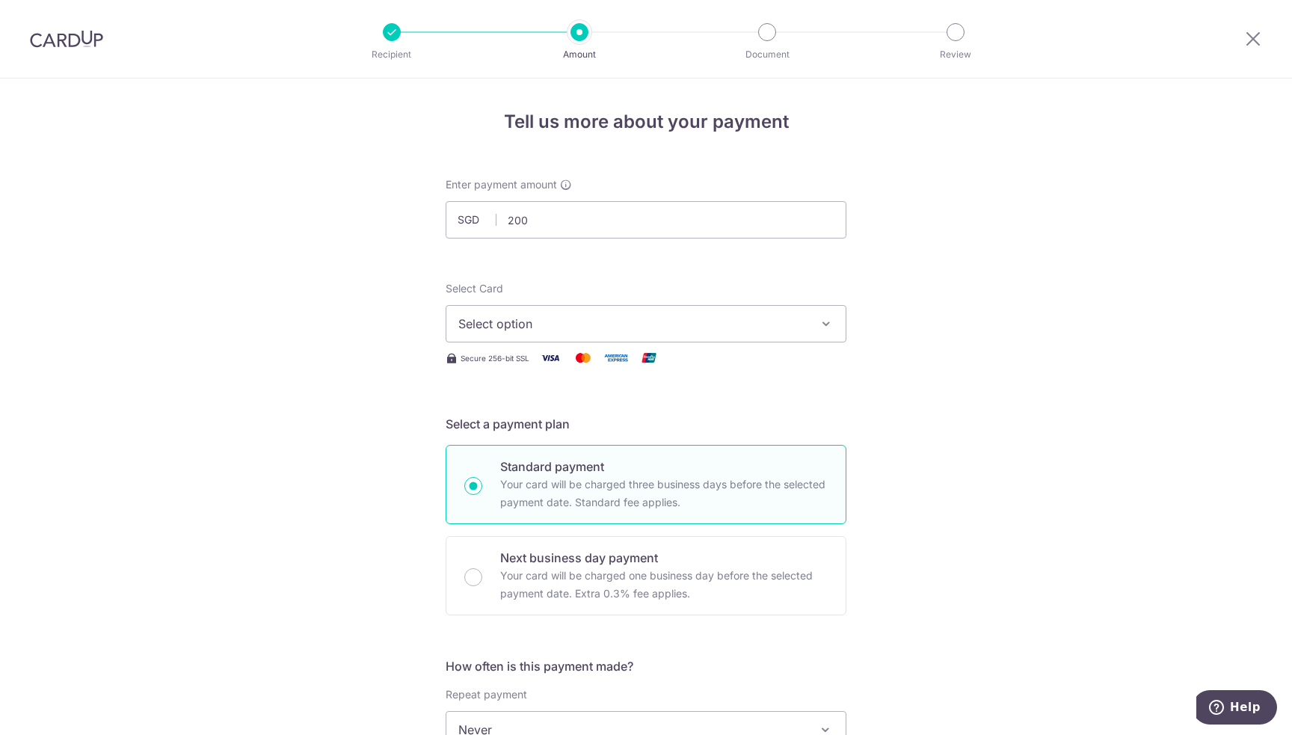
type input "200.00"
drag, startPoint x: 935, startPoint y: 345, endPoint x: 795, endPoint y: 330, distance: 140.6
click at [769, 318] on span "Select option" at bounding box center [632, 324] width 348 height 18
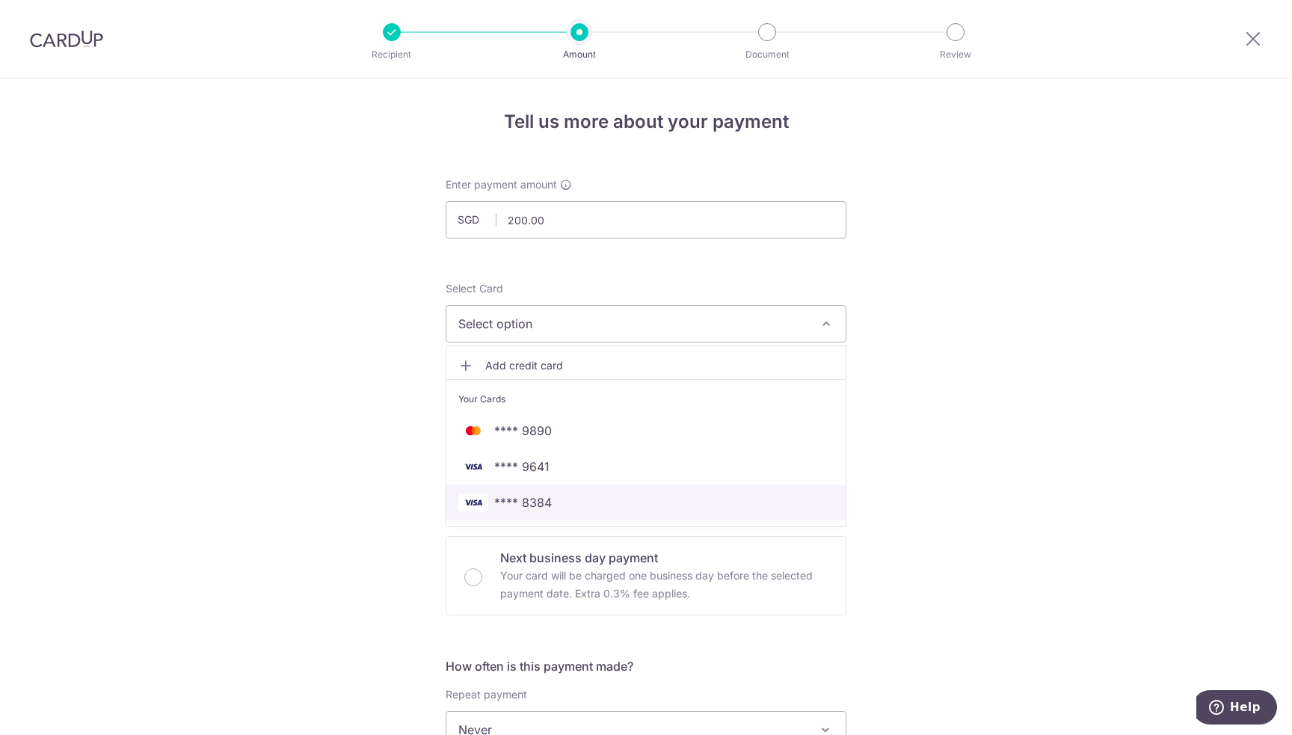
click at [540, 505] on span "**** 8384" at bounding box center [523, 502] width 58 height 18
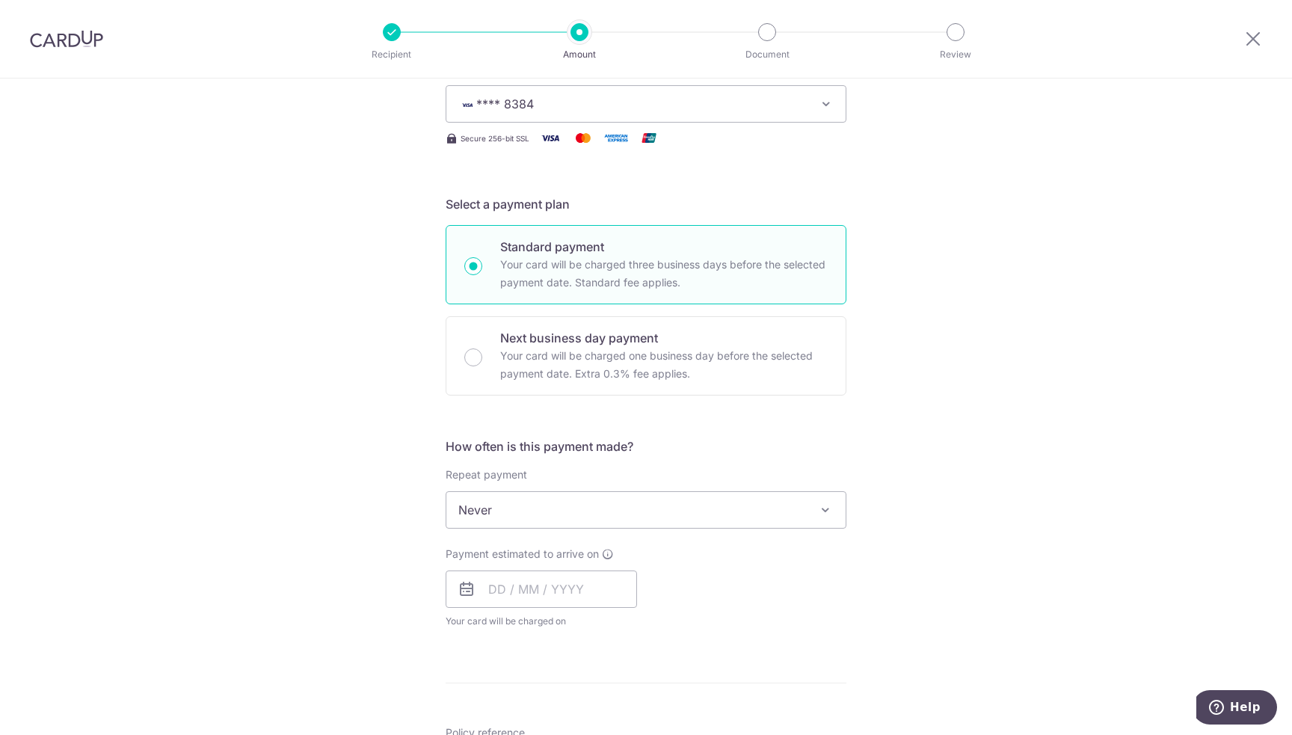
scroll to position [299, 0]
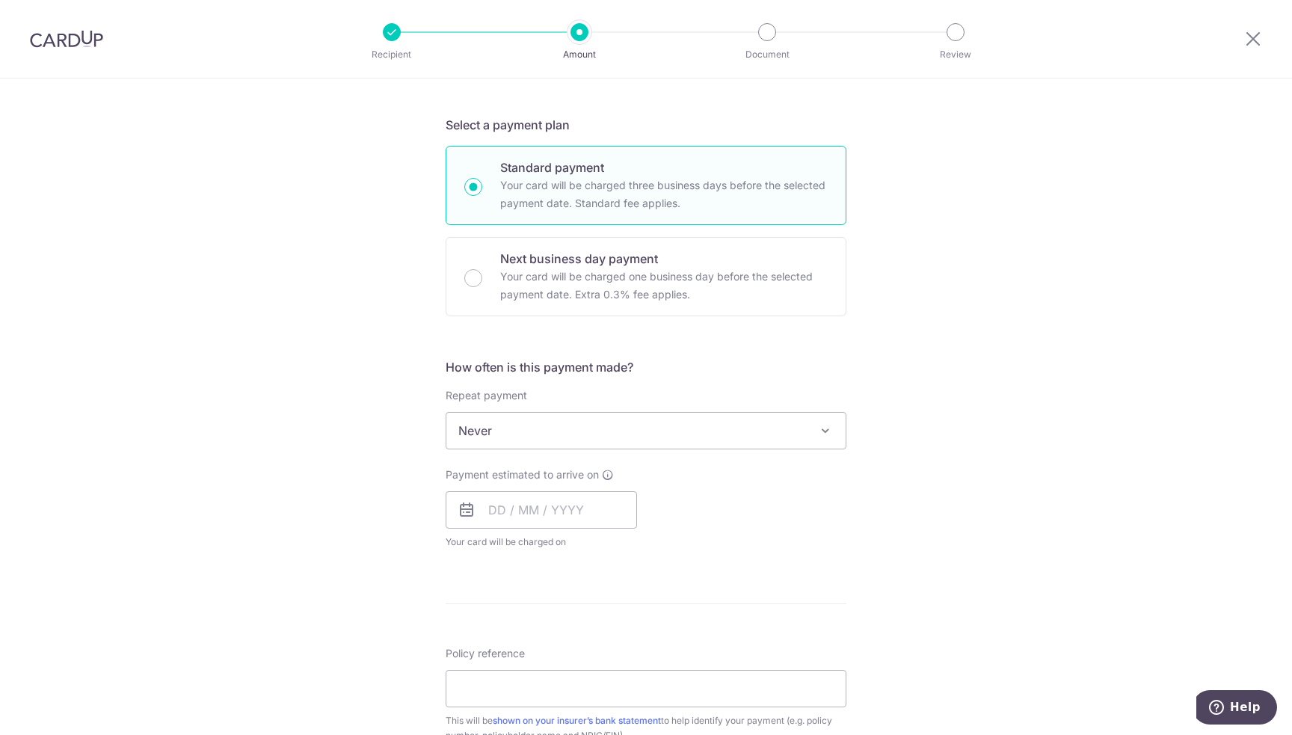
click at [544, 427] on span "Never" at bounding box center [645, 431] width 399 height 36
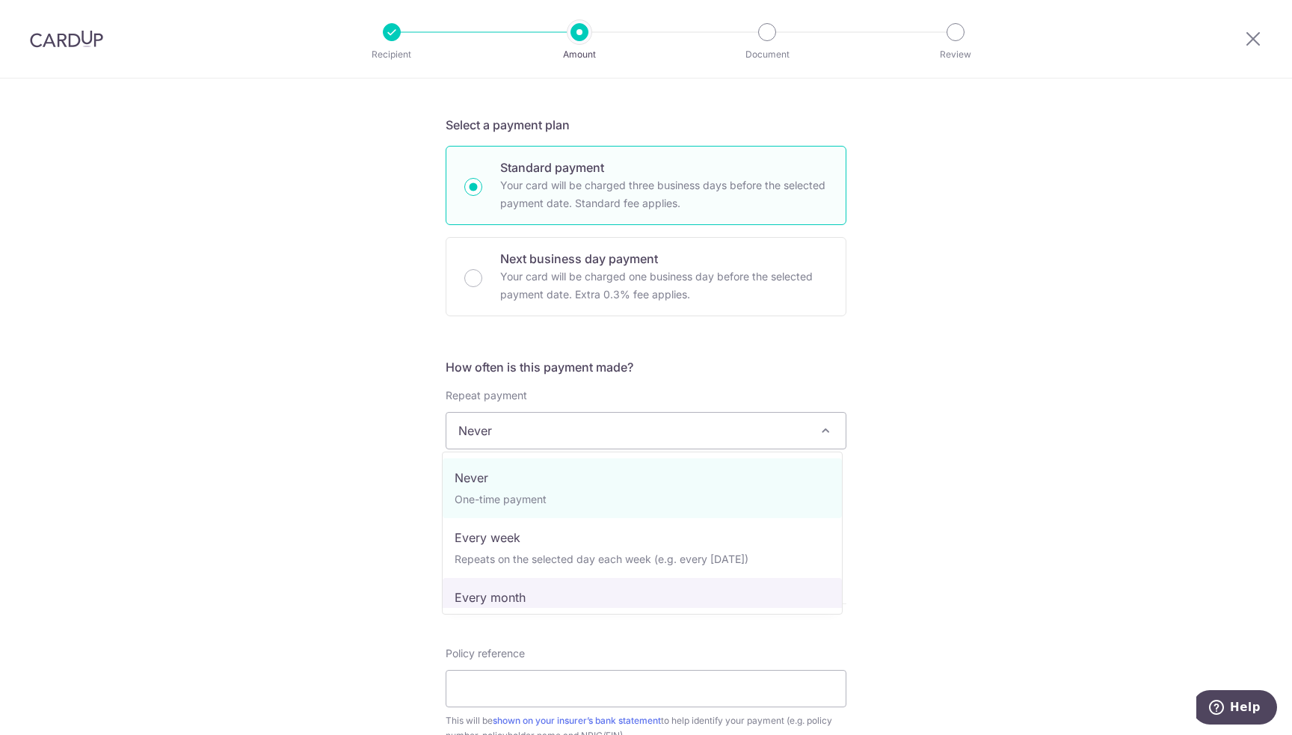
select select "3"
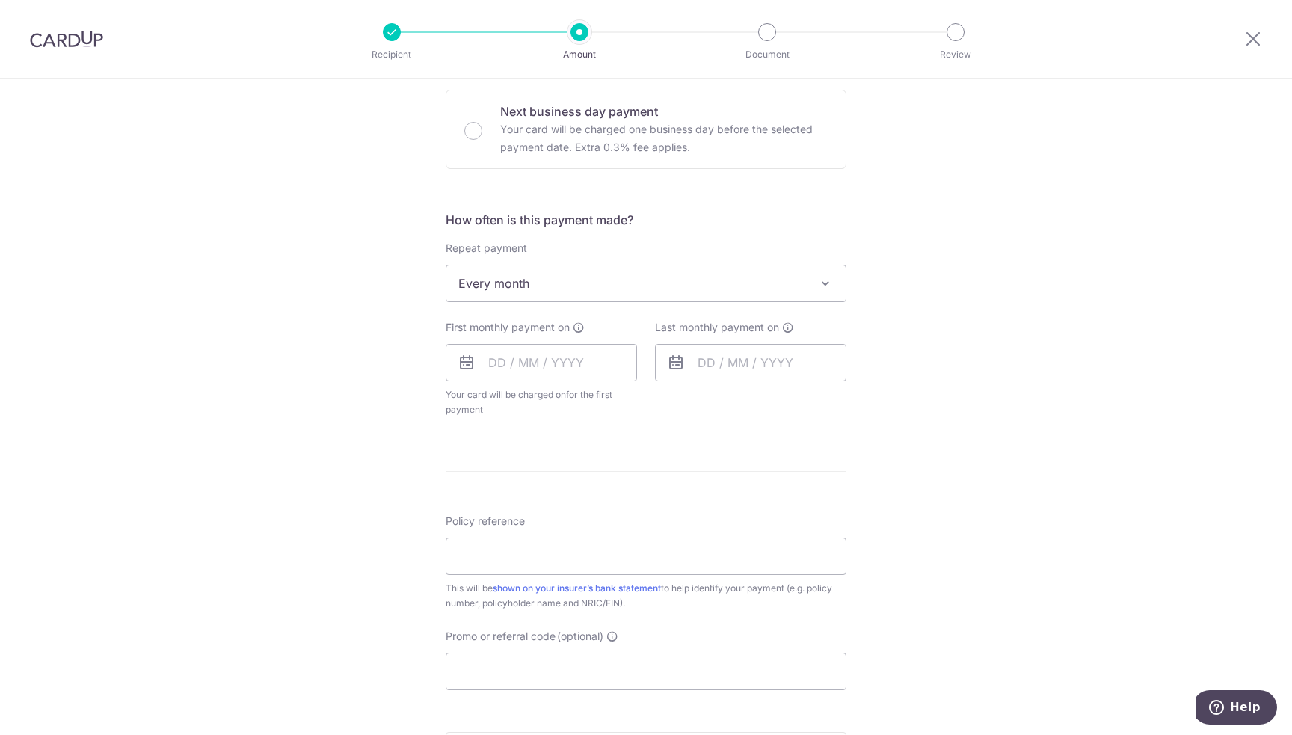
scroll to position [449, 0]
click at [558, 356] on input "text" at bounding box center [541, 360] width 191 height 37
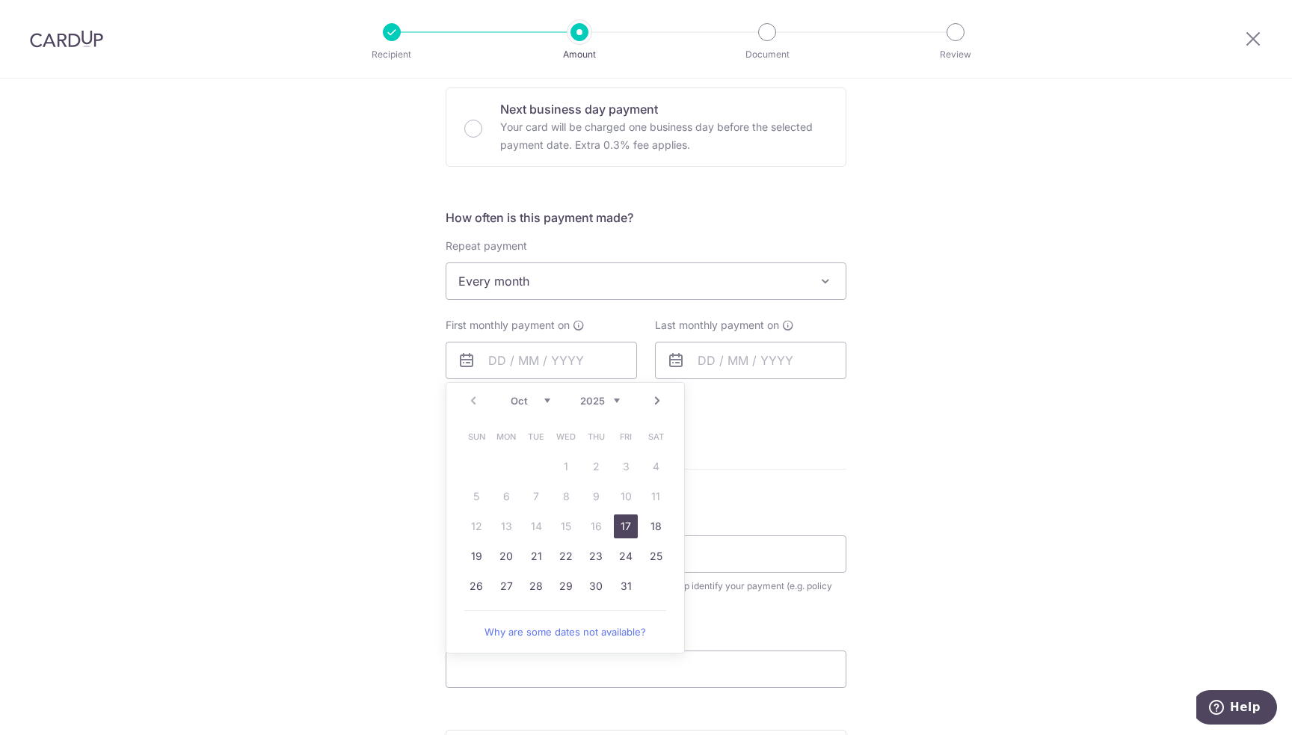
drag, startPoint x: 353, startPoint y: 443, endPoint x: 368, endPoint y: 443, distance: 15.0
click at [353, 443] on div "Tell us more about your payment Enter payment amount SGD 200.00 200.00 Select C…" at bounding box center [646, 313] width 1292 height 1367
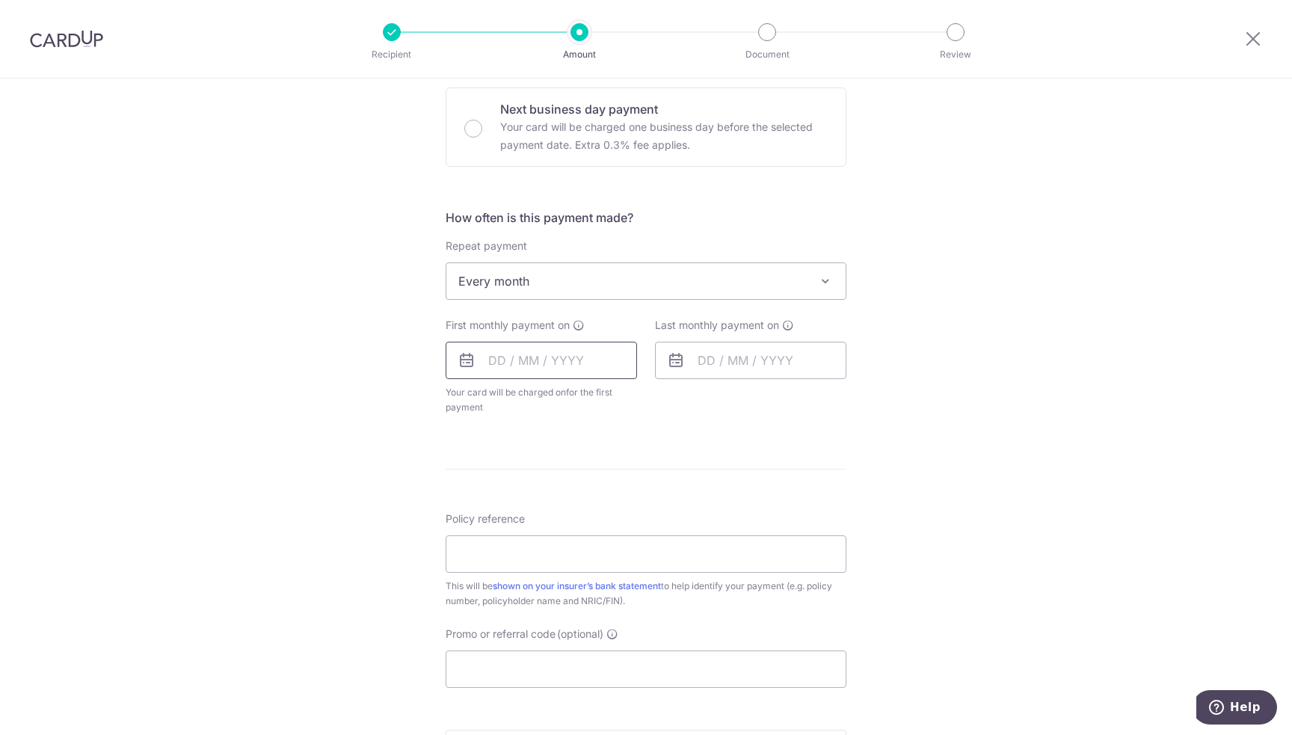
click at [544, 355] on input "text" at bounding box center [541, 360] width 191 height 37
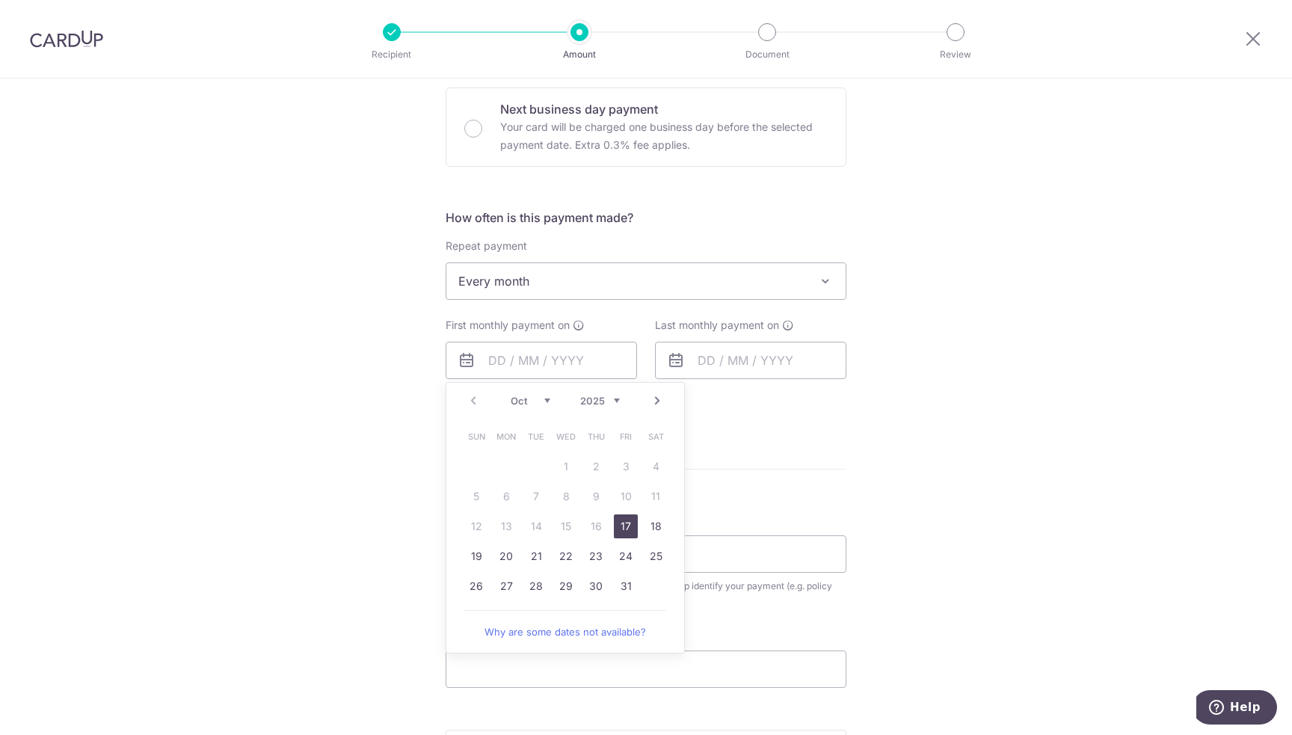
click at [654, 400] on link "Next" at bounding box center [657, 401] width 18 height 18
click at [655, 400] on link "Next" at bounding box center [657, 401] width 18 height 18
click at [623, 582] on link "30" at bounding box center [626, 586] width 24 height 24
type input "30/01/2026"
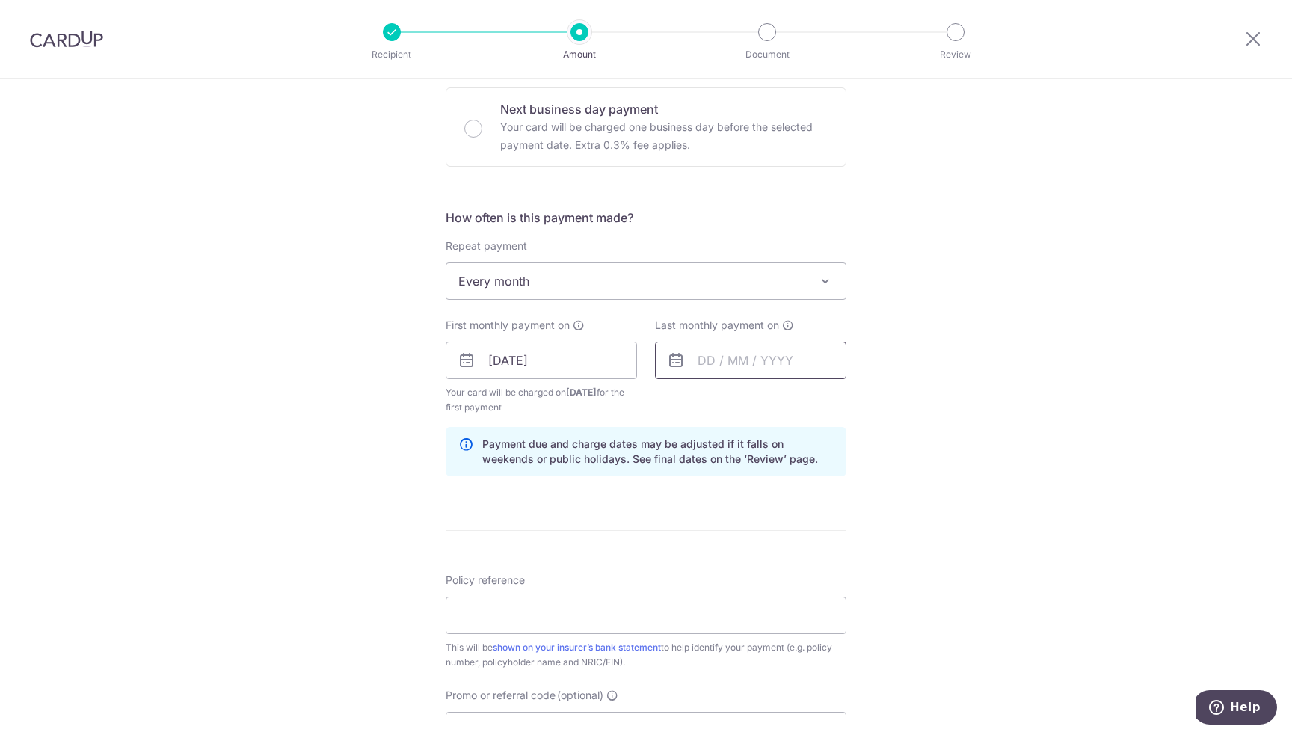
click at [786, 354] on input "text" at bounding box center [750, 360] width 191 height 37
click at [864, 400] on link "Next" at bounding box center [867, 401] width 18 height 18
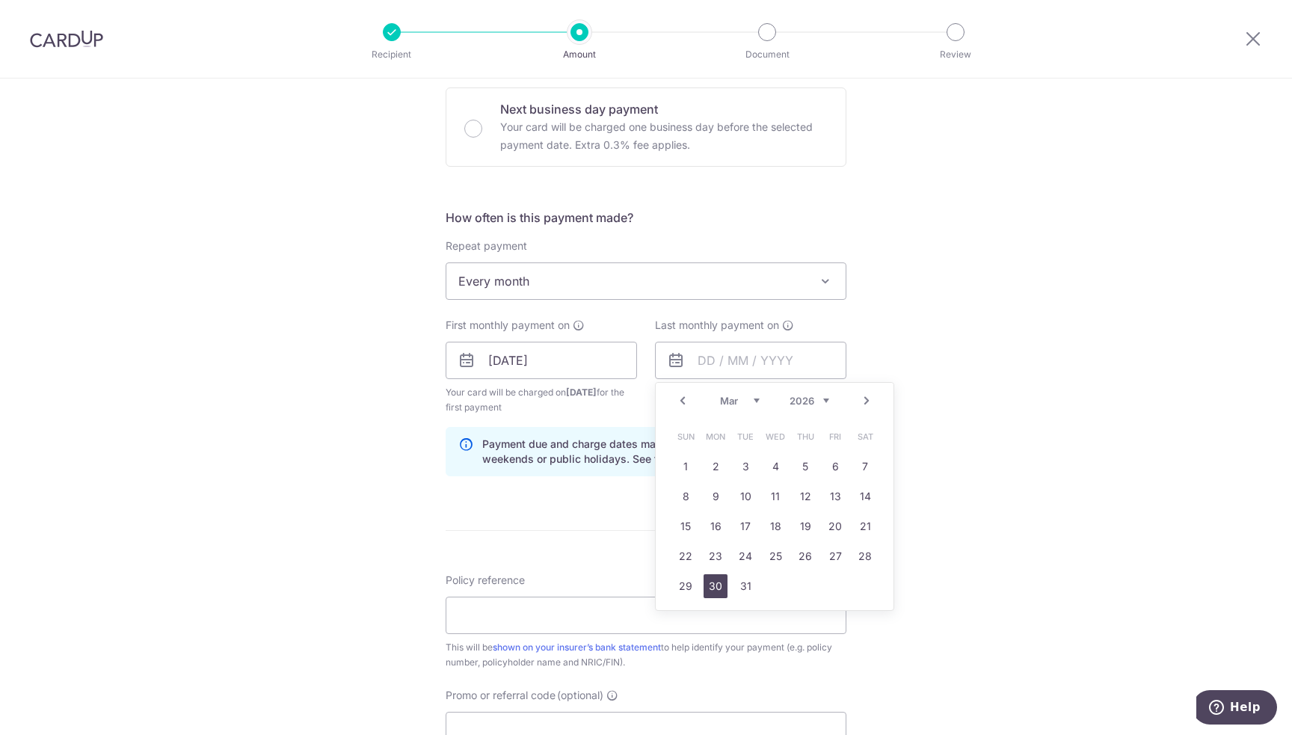
click at [715, 582] on link "30" at bounding box center [716, 586] width 24 height 24
type input "[DATE]"
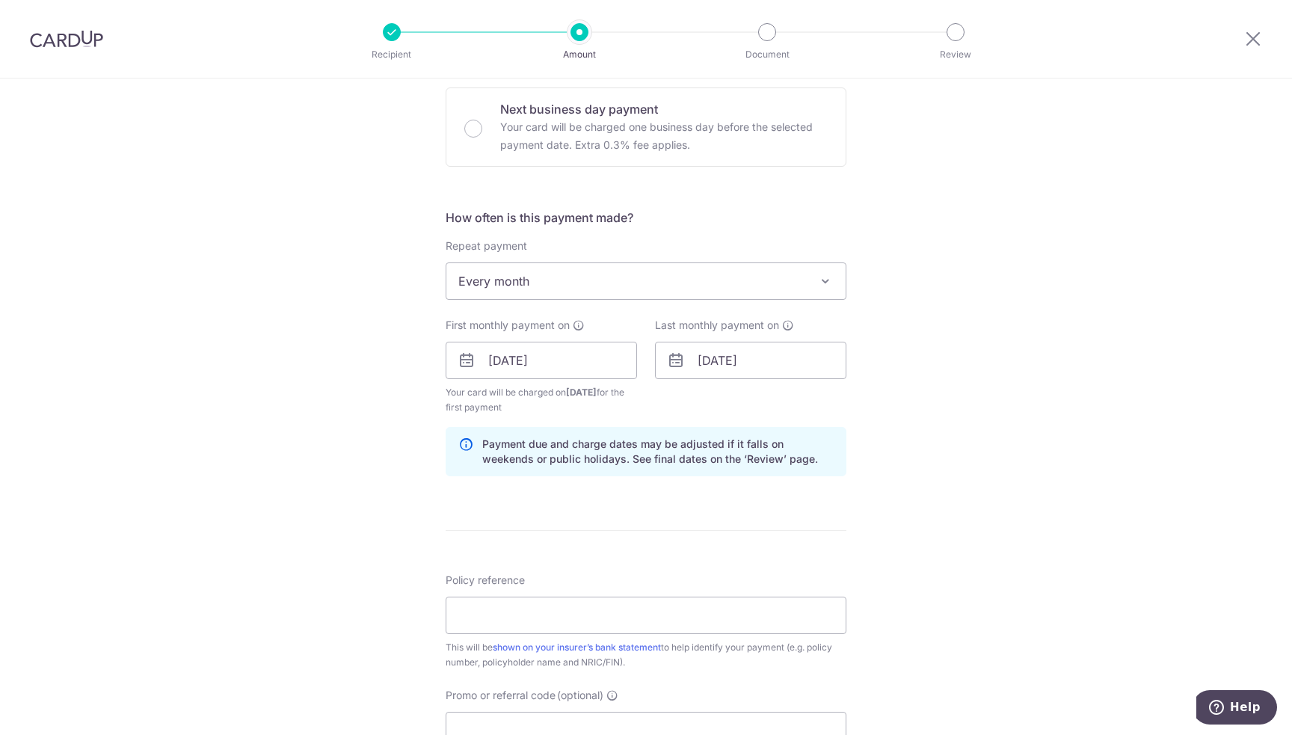
click at [974, 448] on div "Tell us more about your payment Enter payment amount SGD 200.00 200.00 Select C…" at bounding box center [646, 344] width 1292 height 1429
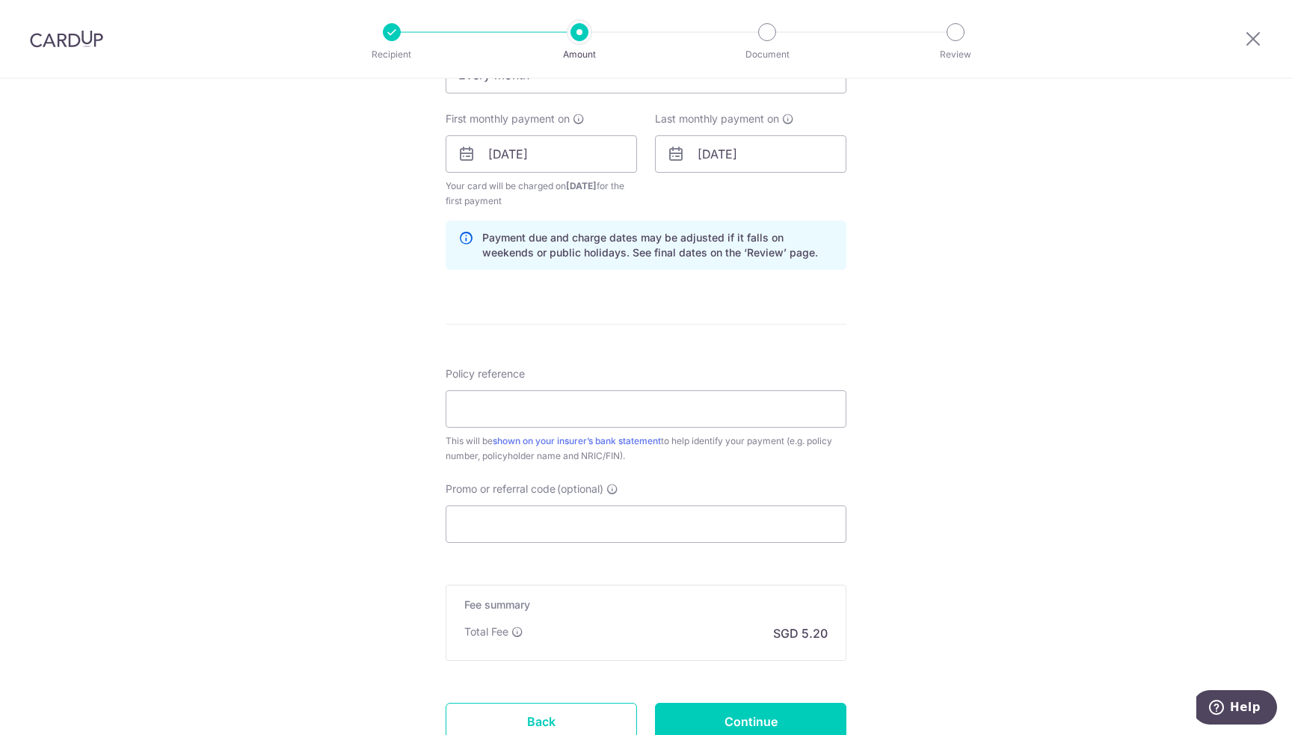
scroll to position [673, 0]
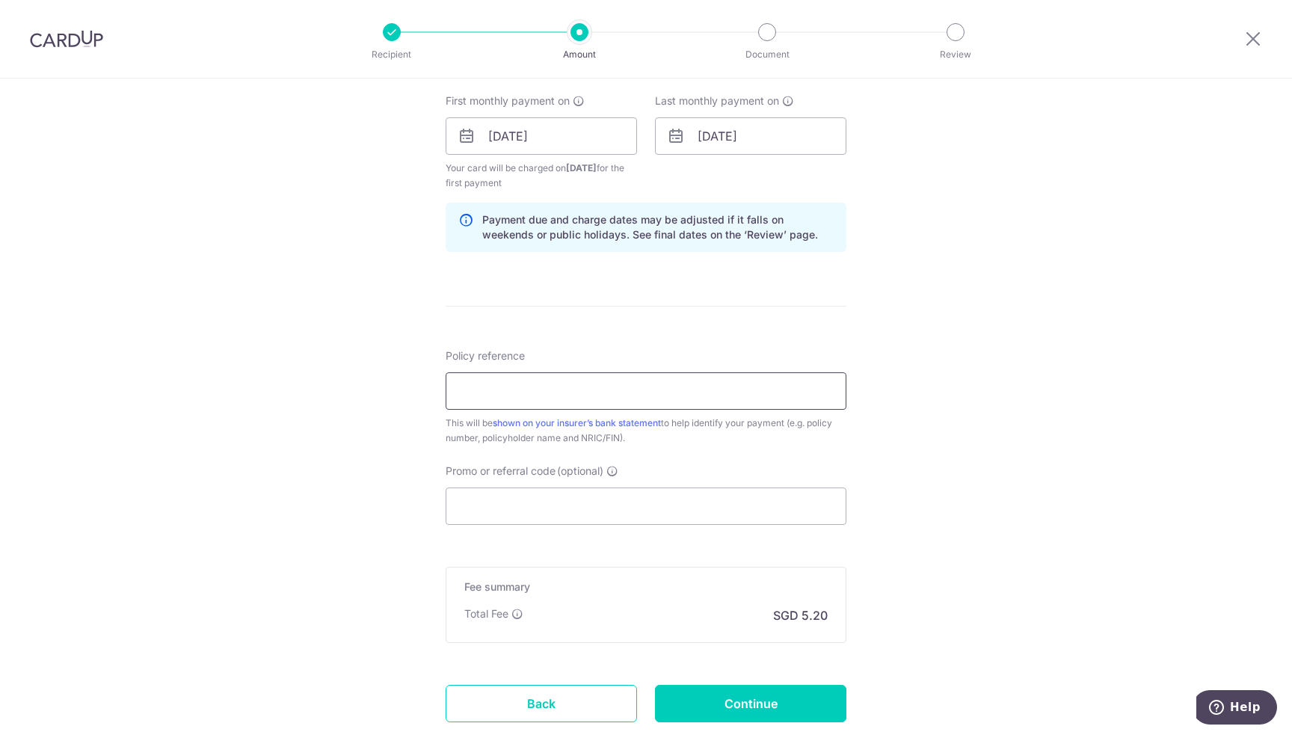
drag, startPoint x: 535, startPoint y: 396, endPoint x: 569, endPoint y: 405, distance: 35.0
click at [535, 394] on input "Policy reference" at bounding box center [646, 390] width 401 height 37
paste input "0215352315"
type input "0215352315"
click at [553, 517] on input "Promo or referral code (optional)" at bounding box center [646, 505] width 401 height 37
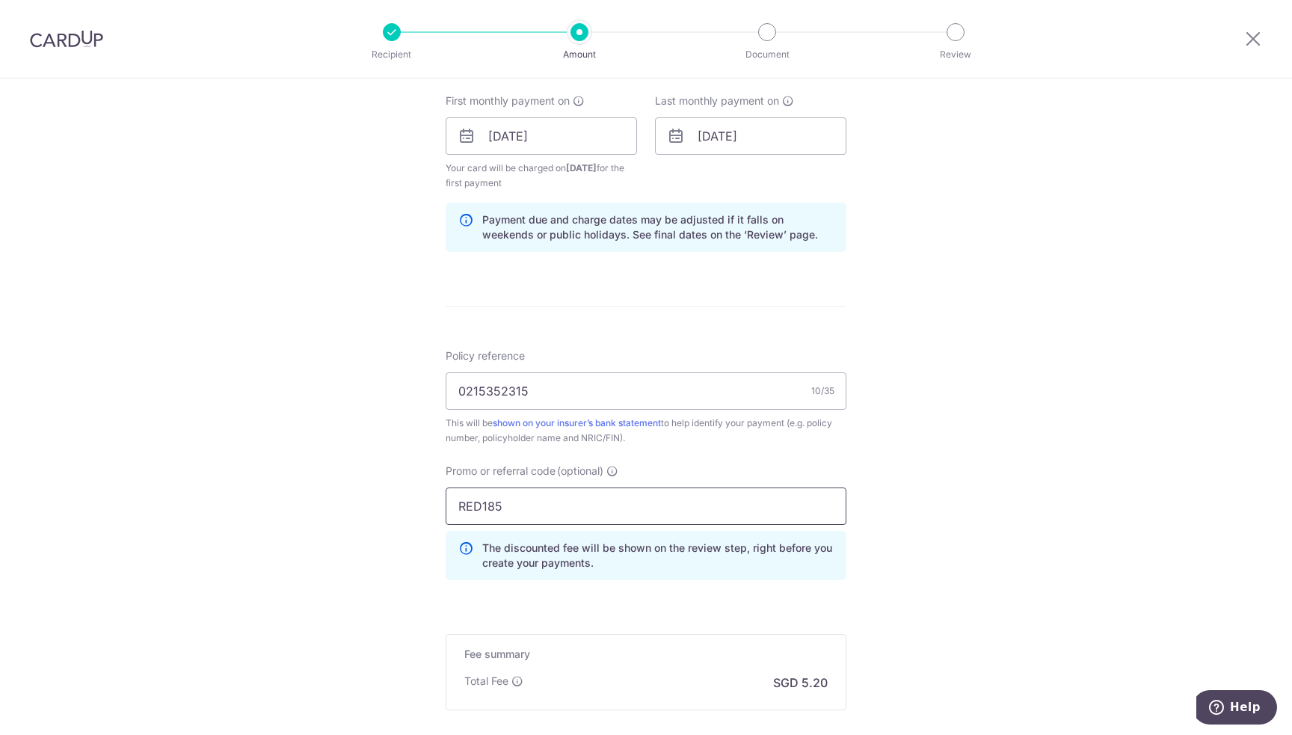
type input "RED185"
click button "Add Card" at bounding box center [0, 0] width 0 height 0
click at [1097, 240] on div "Tell us more about your payment Enter payment amount SGD 200.00 200.00 Select C…" at bounding box center [646, 154] width 1292 height 1496
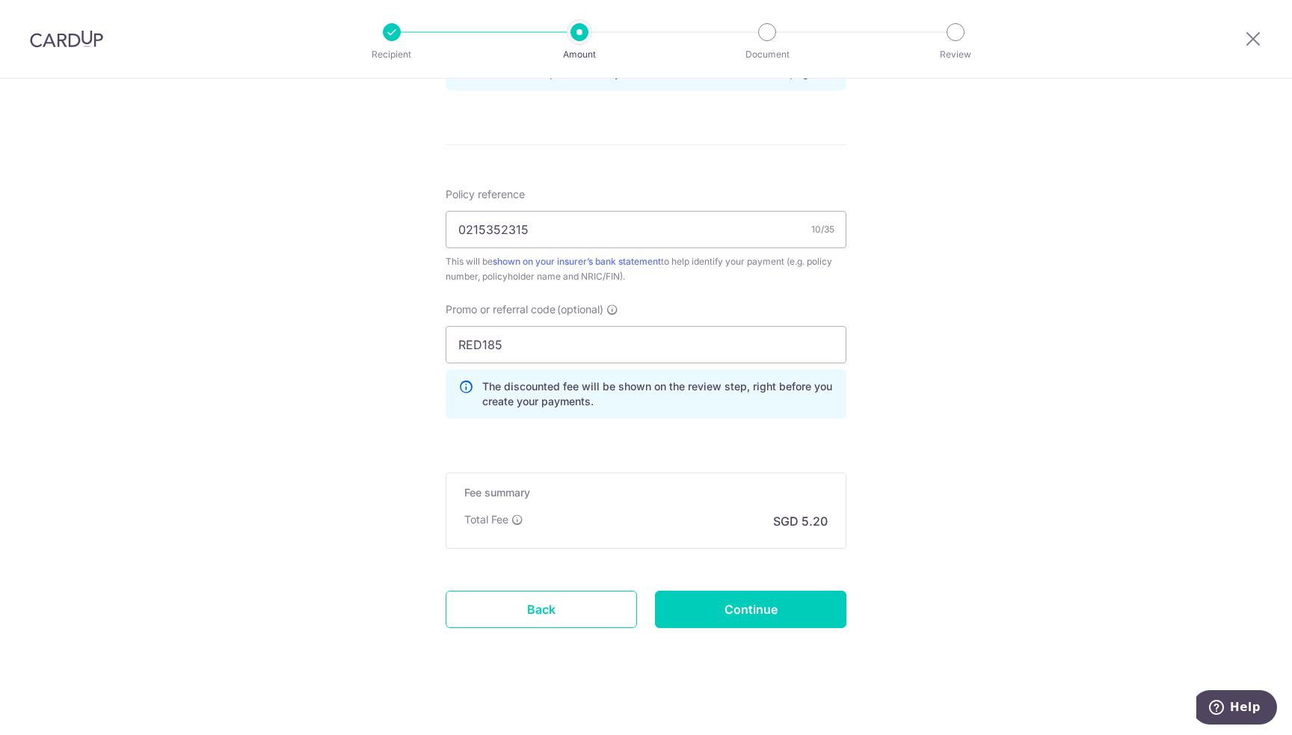
scroll to position [837, 0]
click at [769, 594] on input "Continue" at bounding box center [750, 606] width 191 height 37
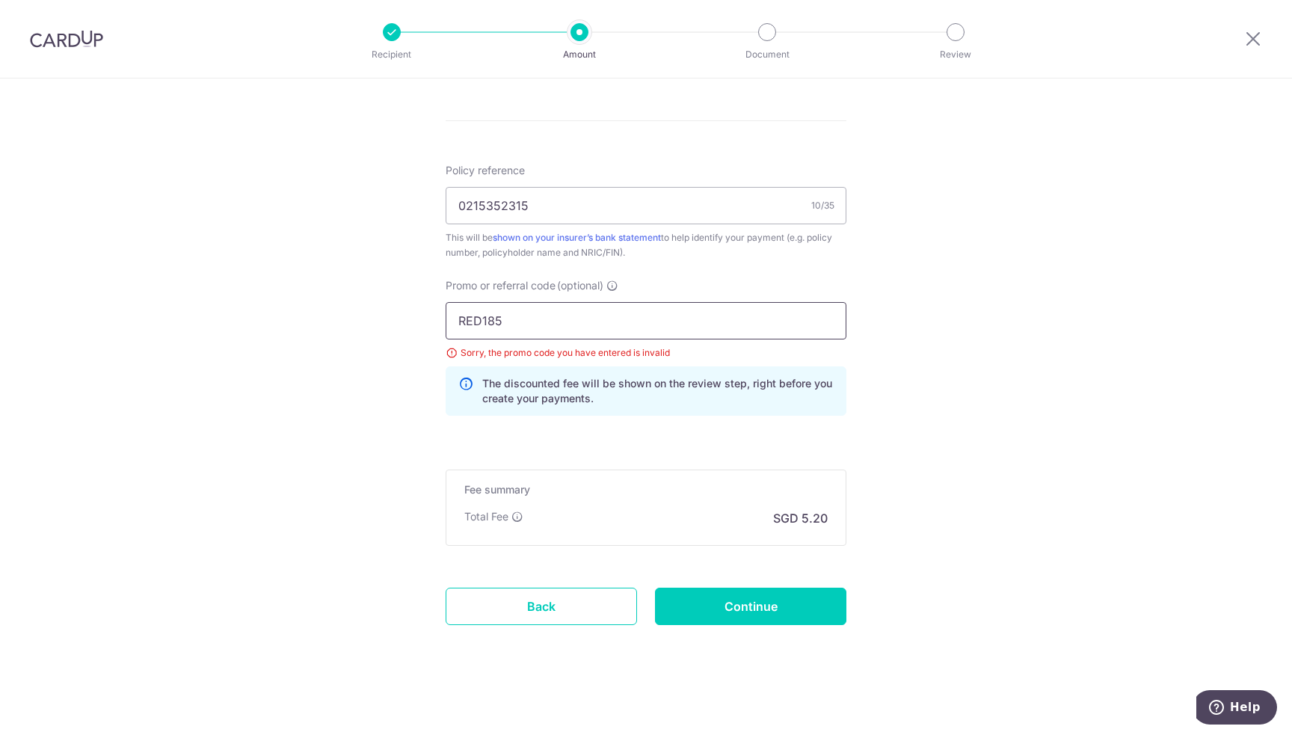
click at [558, 327] on input "RED185" at bounding box center [646, 320] width 401 height 37
type input "RED175"
click at [729, 598] on input "Continue" at bounding box center [750, 606] width 191 height 37
click at [477, 317] on input "RED175" at bounding box center [646, 320] width 401 height 37
type input "REC175"
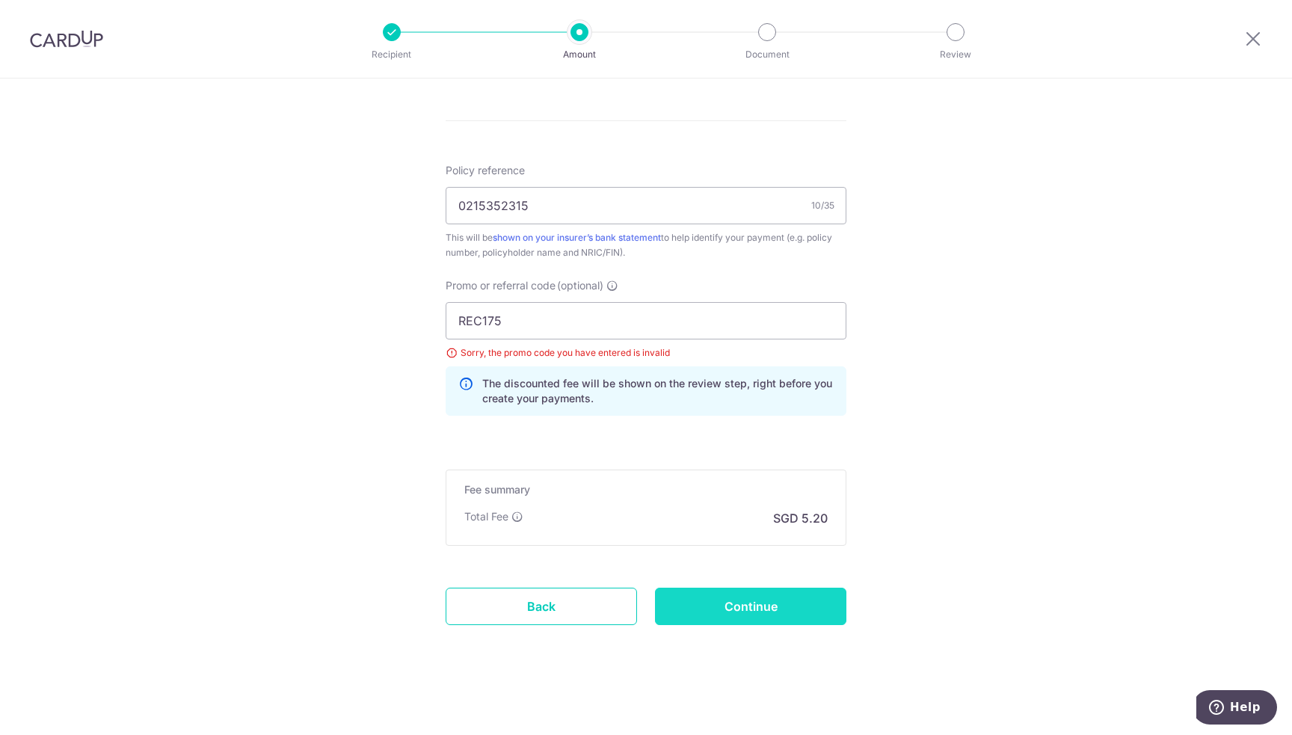
click at [764, 603] on input "Continue" at bounding box center [750, 606] width 191 height 37
click at [493, 315] on input "REC175" at bounding box center [646, 320] width 401 height 37
type input "REC185"
click at [793, 607] on input "Continue" at bounding box center [750, 606] width 191 height 37
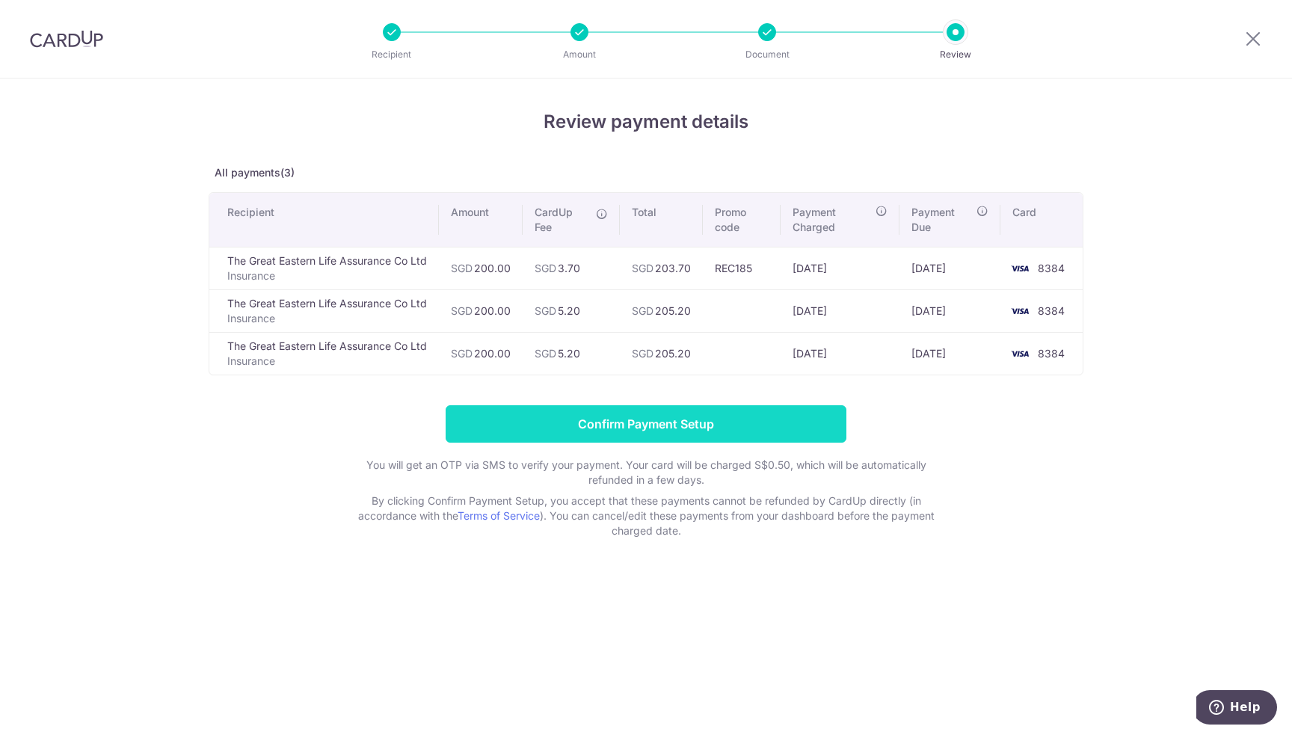
click at [714, 428] on input "Confirm Payment Setup" at bounding box center [646, 423] width 401 height 37
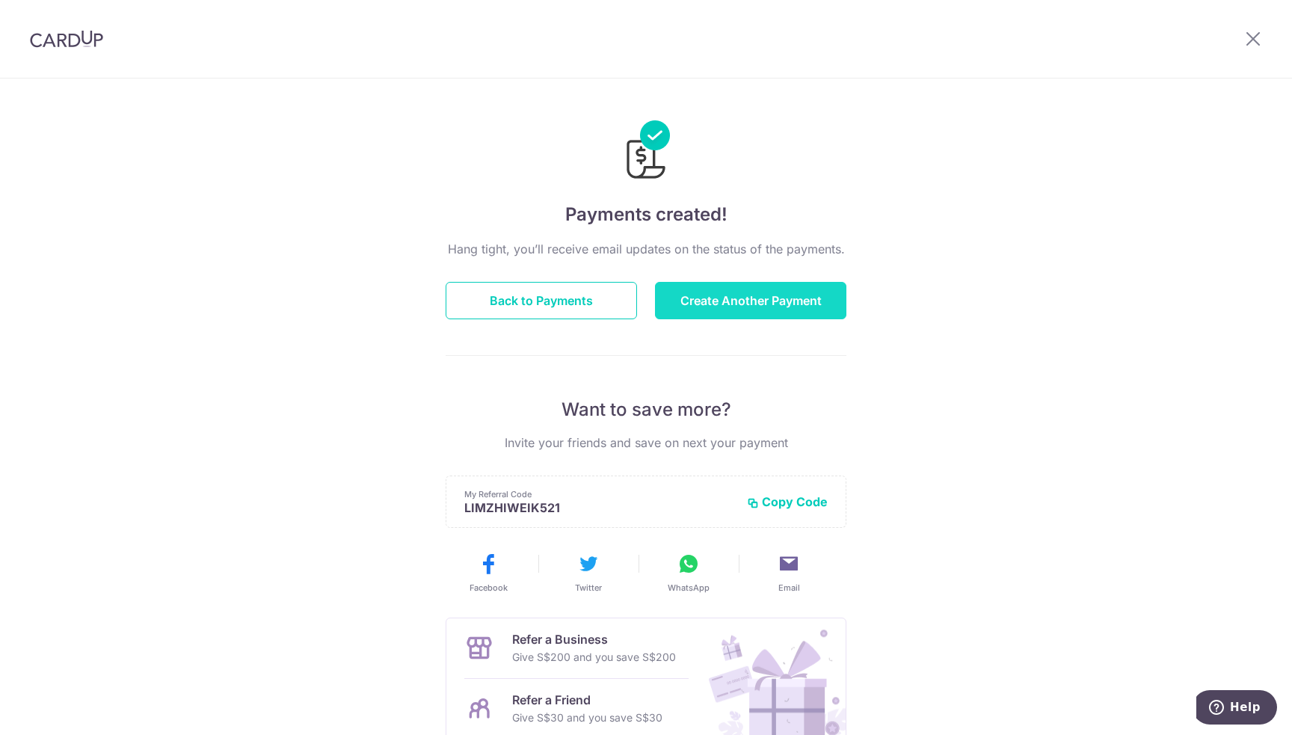
click at [709, 301] on button "Create Another Payment" at bounding box center [750, 300] width 191 height 37
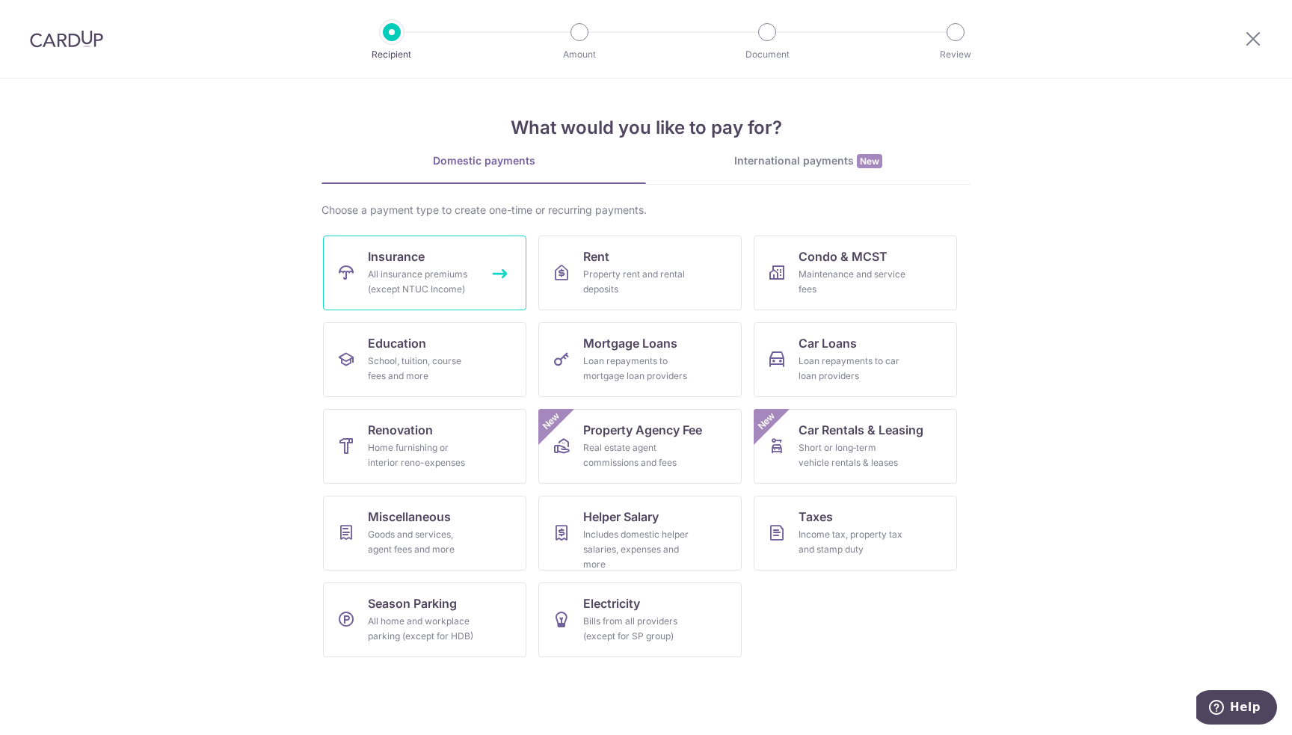
click at [400, 273] on div "All insurance premiums (except NTUC Income)" at bounding box center [422, 282] width 108 height 30
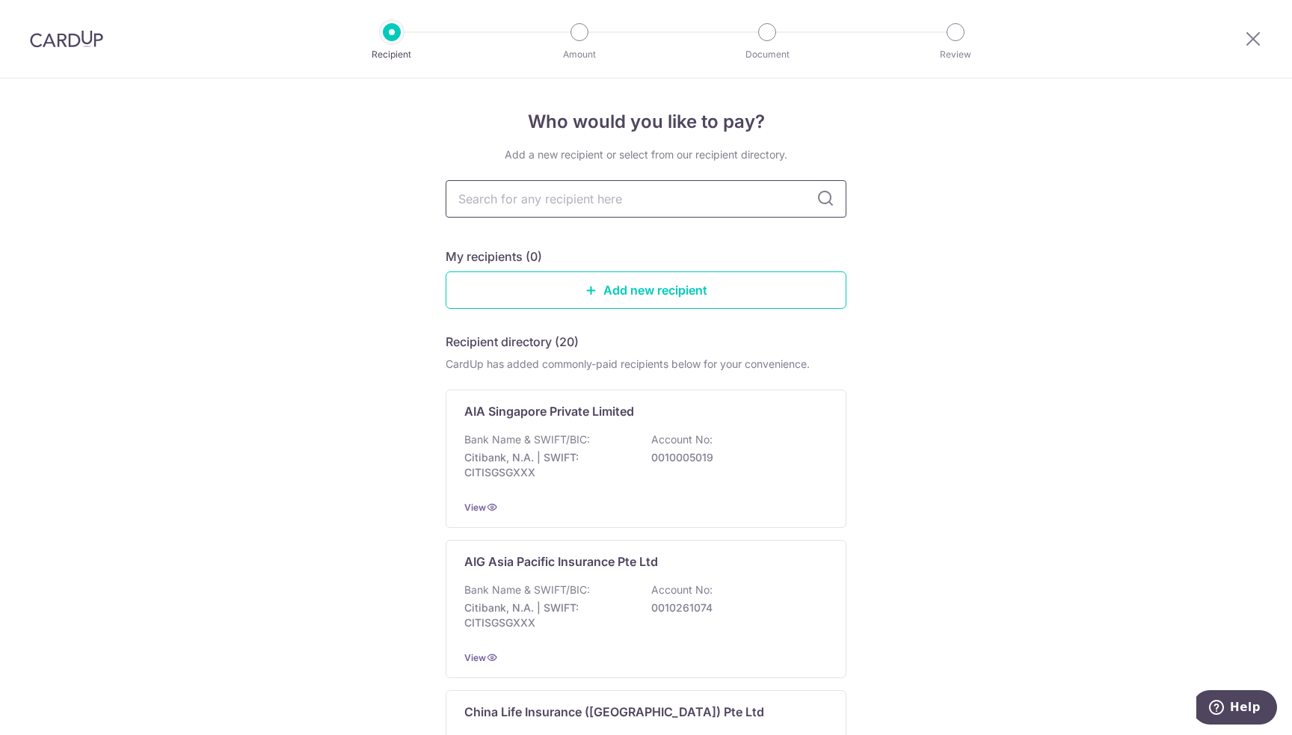
click at [609, 201] on input "text" at bounding box center [646, 198] width 401 height 37
type input "[PERSON_NAME]"
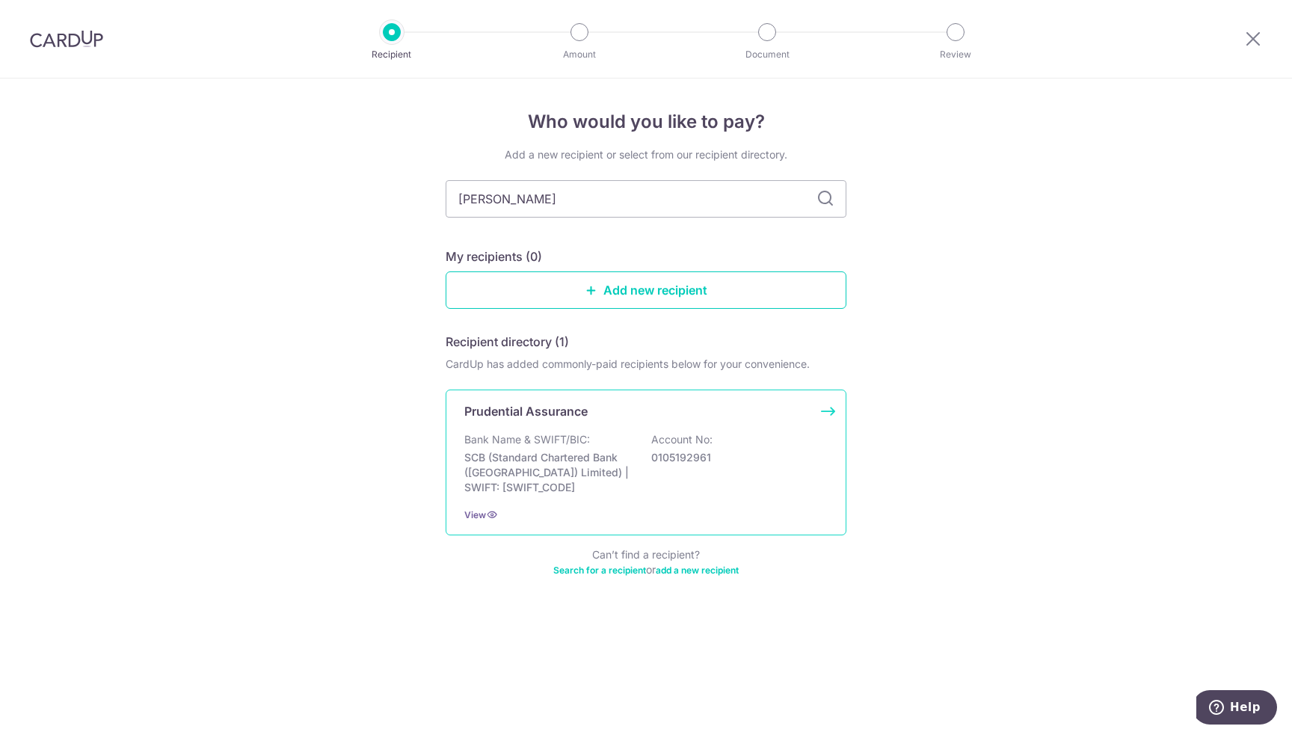
click at [625, 483] on p "SCB (Standard Chartered Bank ([GEOGRAPHIC_DATA]) Limited) | SWIFT: [SWIFT_CODE]" at bounding box center [547, 472] width 167 height 45
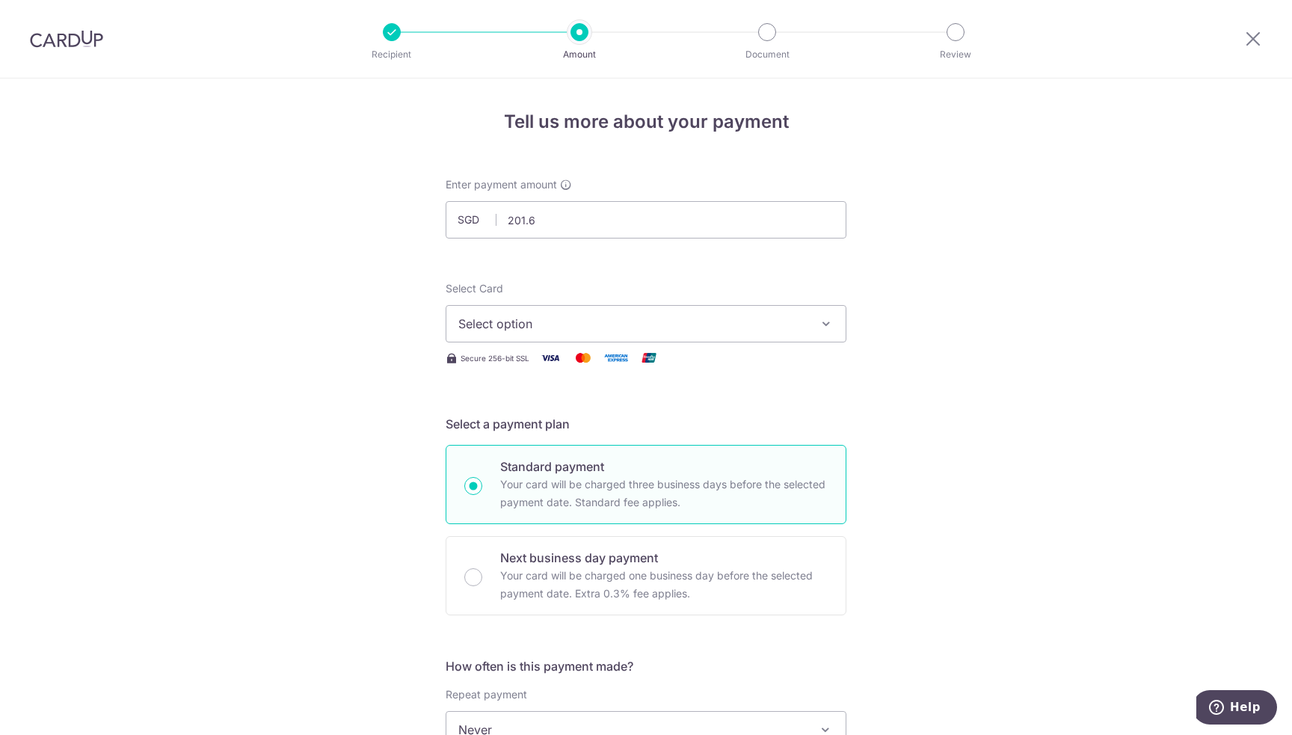
type input "201.65"
drag, startPoint x: 849, startPoint y: 304, endPoint x: 816, endPoint y: 304, distance: 32.9
click at [732, 315] on span "Select option" at bounding box center [632, 324] width 348 height 18
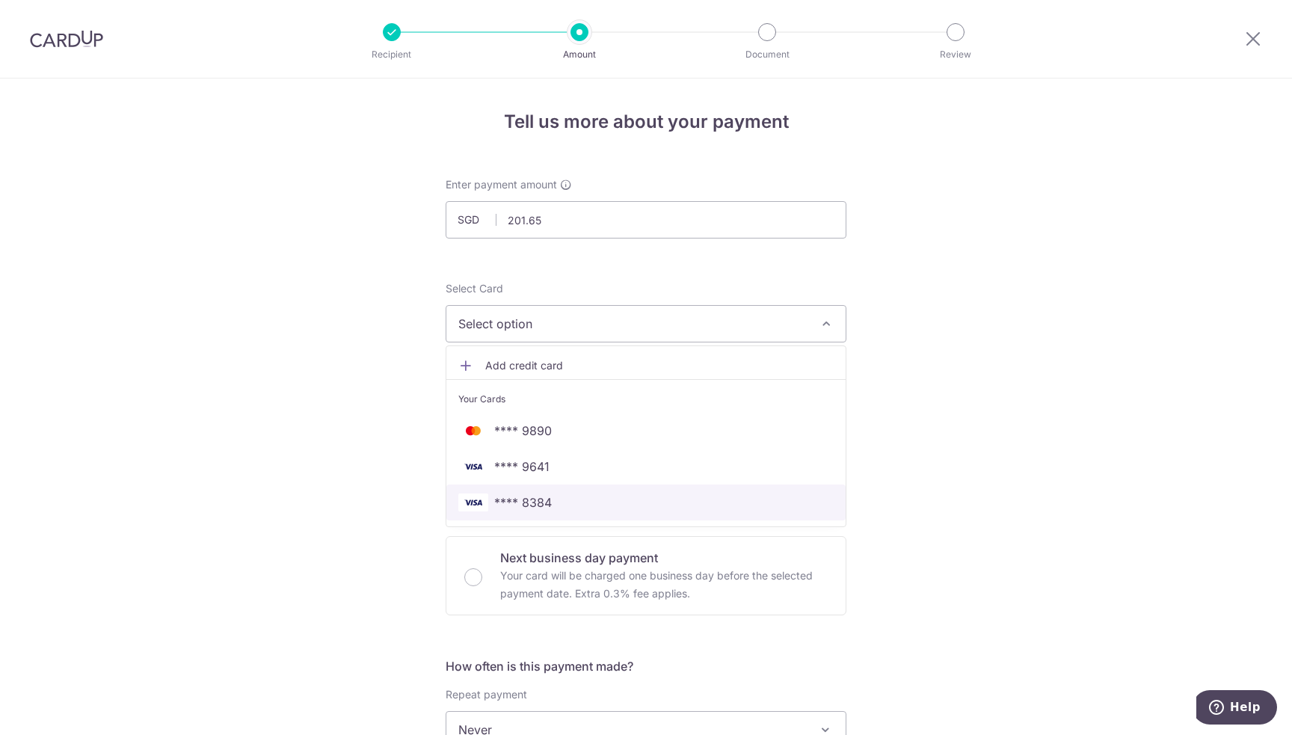
click at [544, 499] on span "**** 8384" at bounding box center [523, 502] width 58 height 18
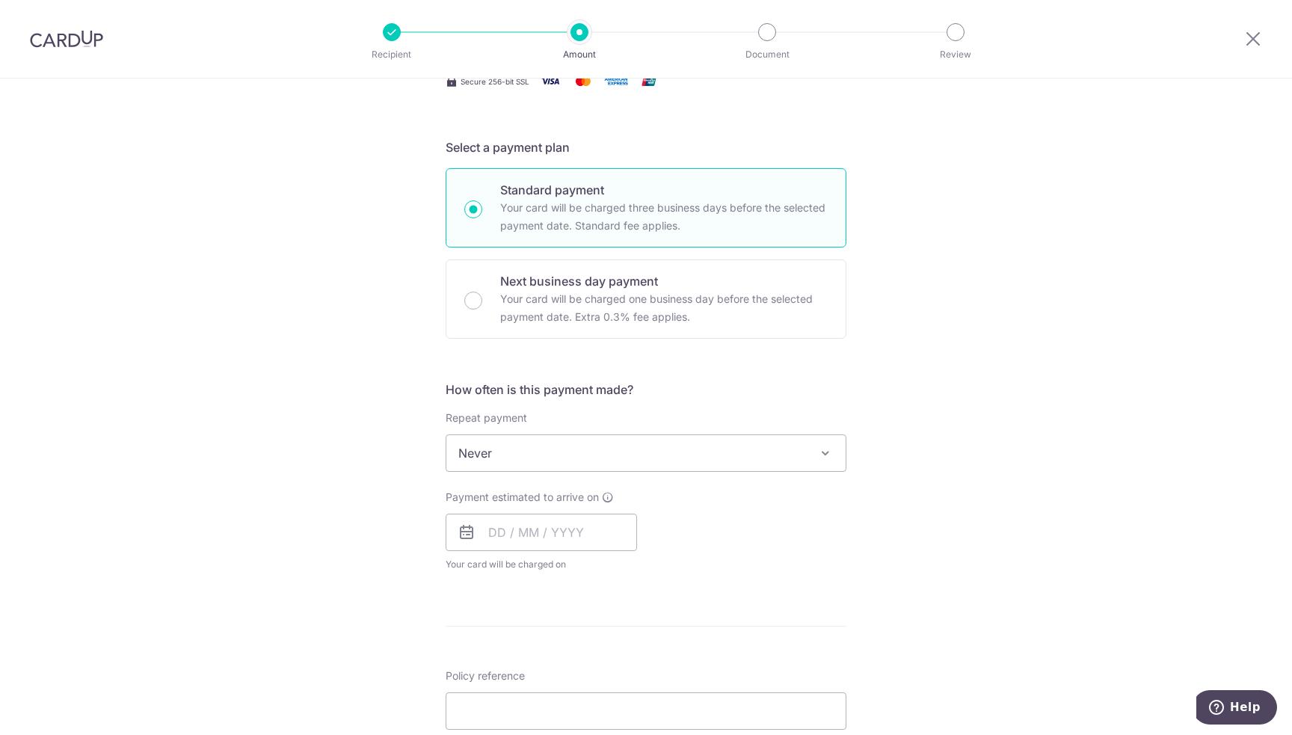
scroll to position [374, 0]
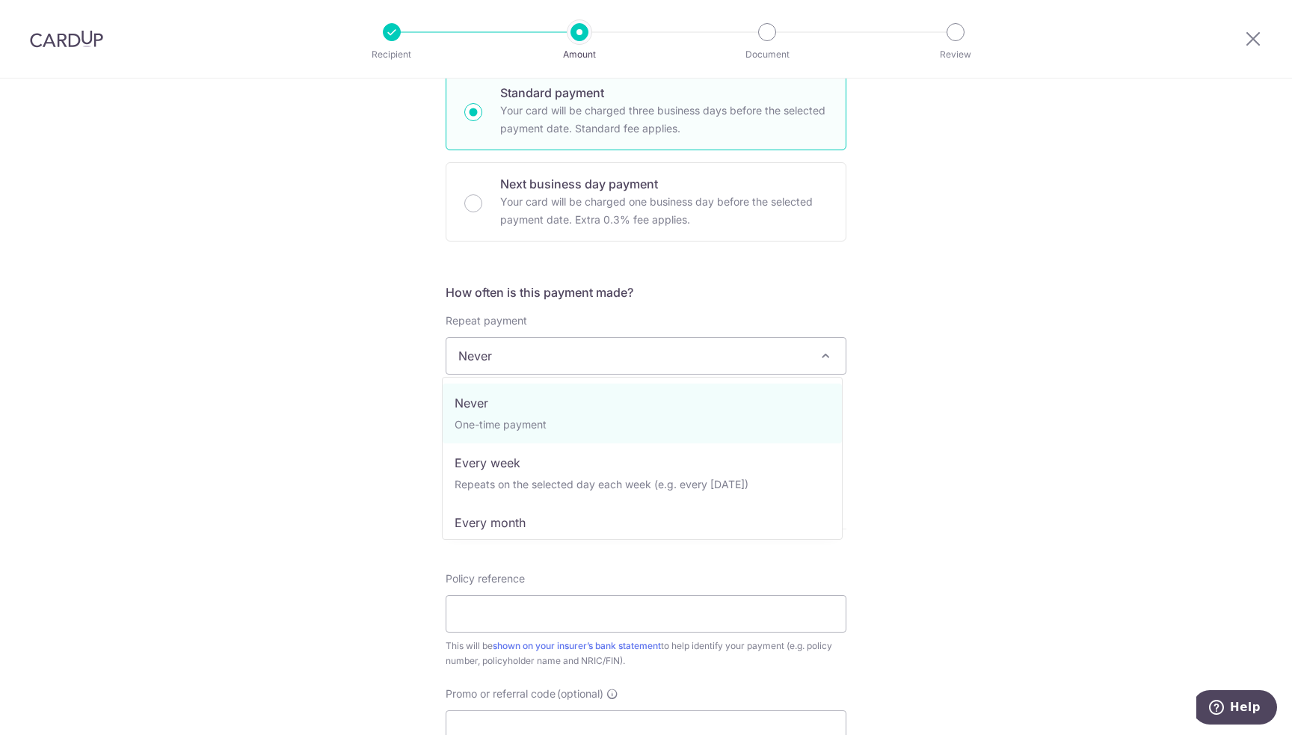
click at [563, 353] on span "Never" at bounding box center [645, 356] width 399 height 36
select select "3"
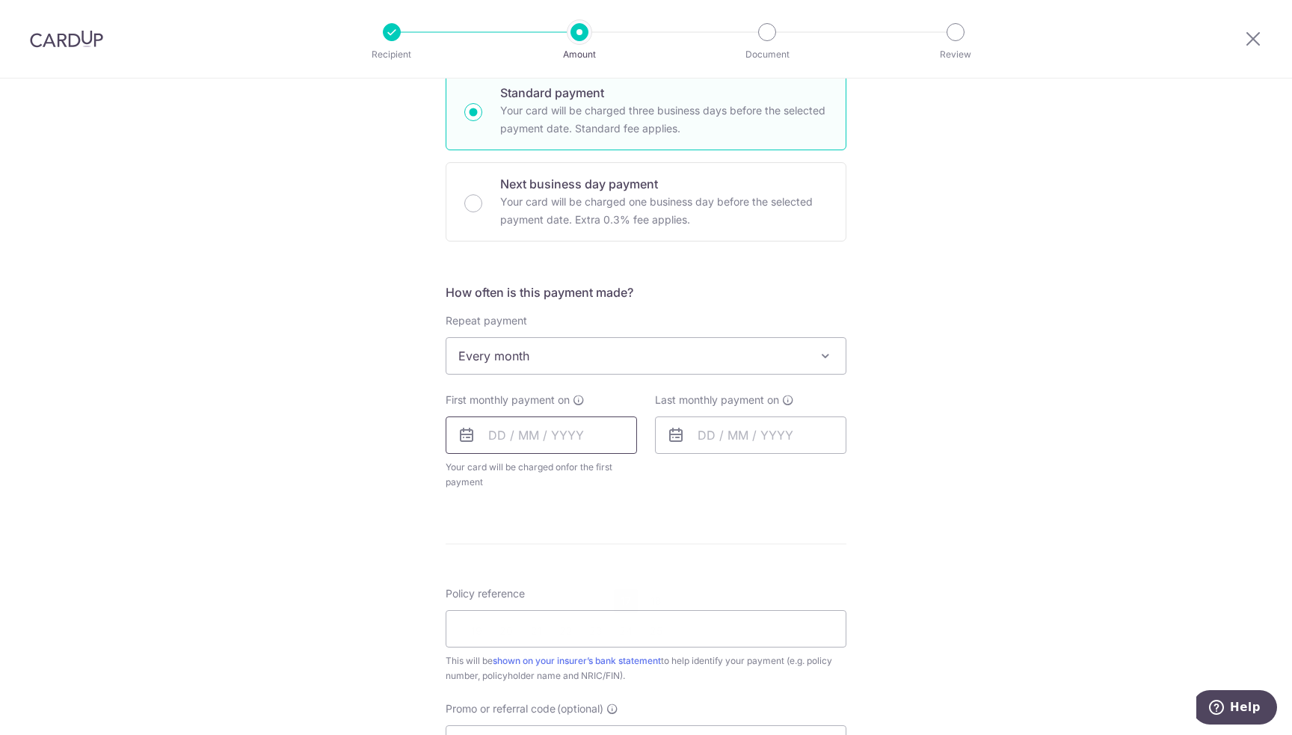
click at [565, 429] on input "text" at bounding box center [541, 434] width 191 height 37
drag, startPoint x: 318, startPoint y: 541, endPoint x: 508, endPoint y: 535, distance: 190.0
click at [323, 539] on div "Tell us more about your payment Enter payment amount SGD 201.65 201.65 Select C…" at bounding box center [646, 388] width 1292 height 1367
click at [610, 435] on input "text" at bounding box center [541, 434] width 191 height 37
click at [654, 475] on link "Next" at bounding box center [657, 476] width 18 height 18
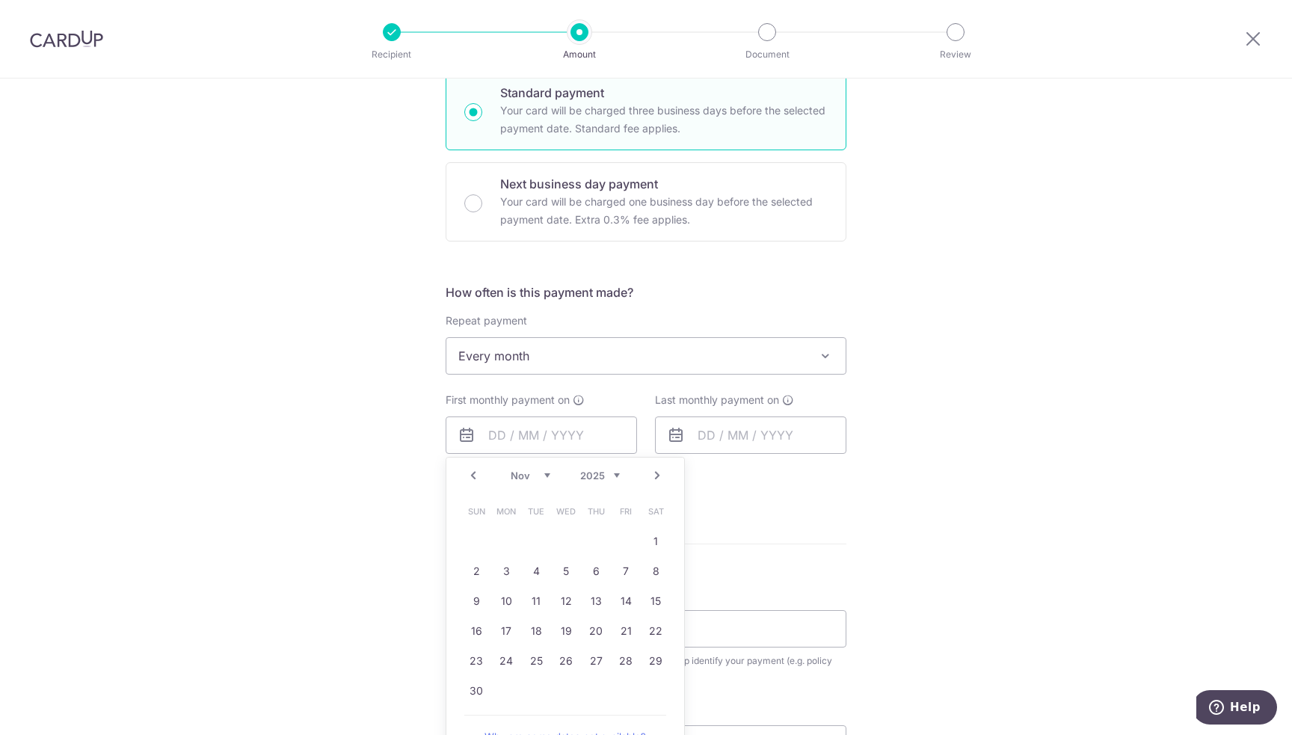
click at [654, 475] on link "Next" at bounding box center [657, 476] width 18 height 18
click at [619, 659] on link "30" at bounding box center [626, 661] width 24 height 24
type input "30/01/2026"
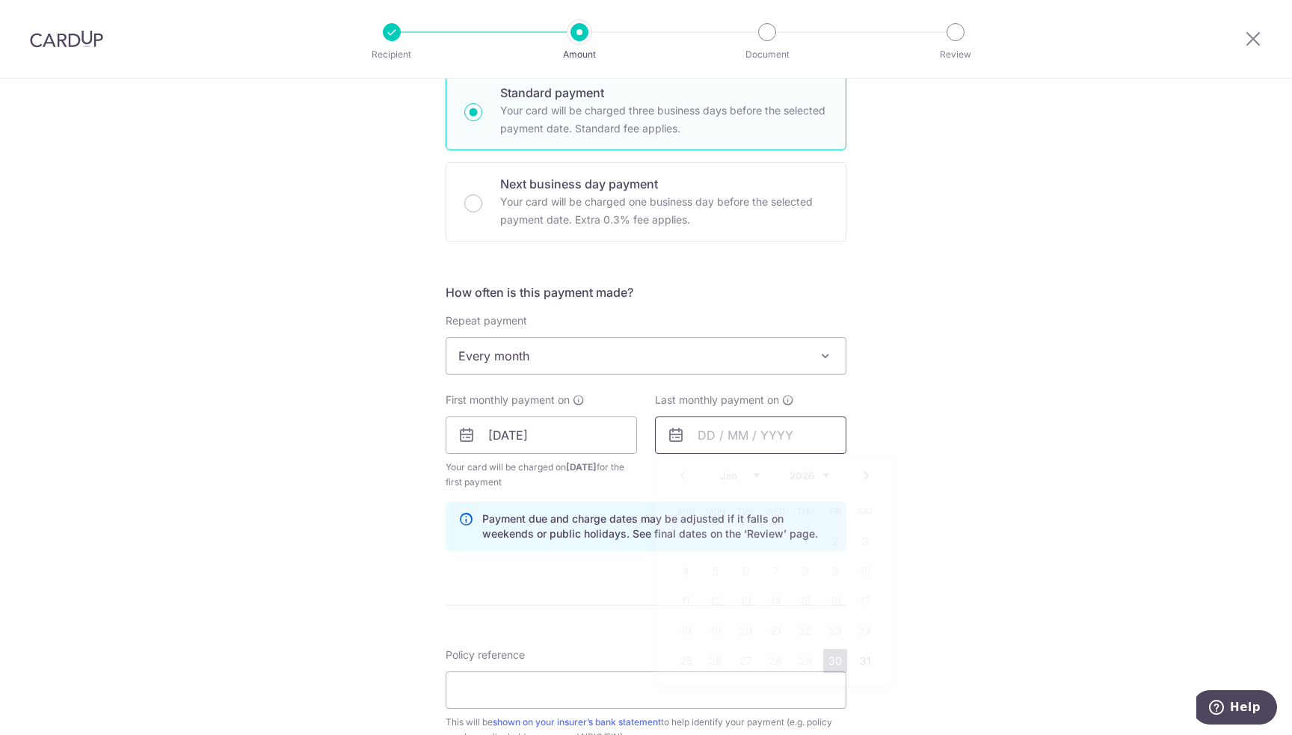
click at [775, 437] on input "text" at bounding box center [750, 434] width 191 height 37
click at [860, 472] on link "Next" at bounding box center [867, 476] width 18 height 18
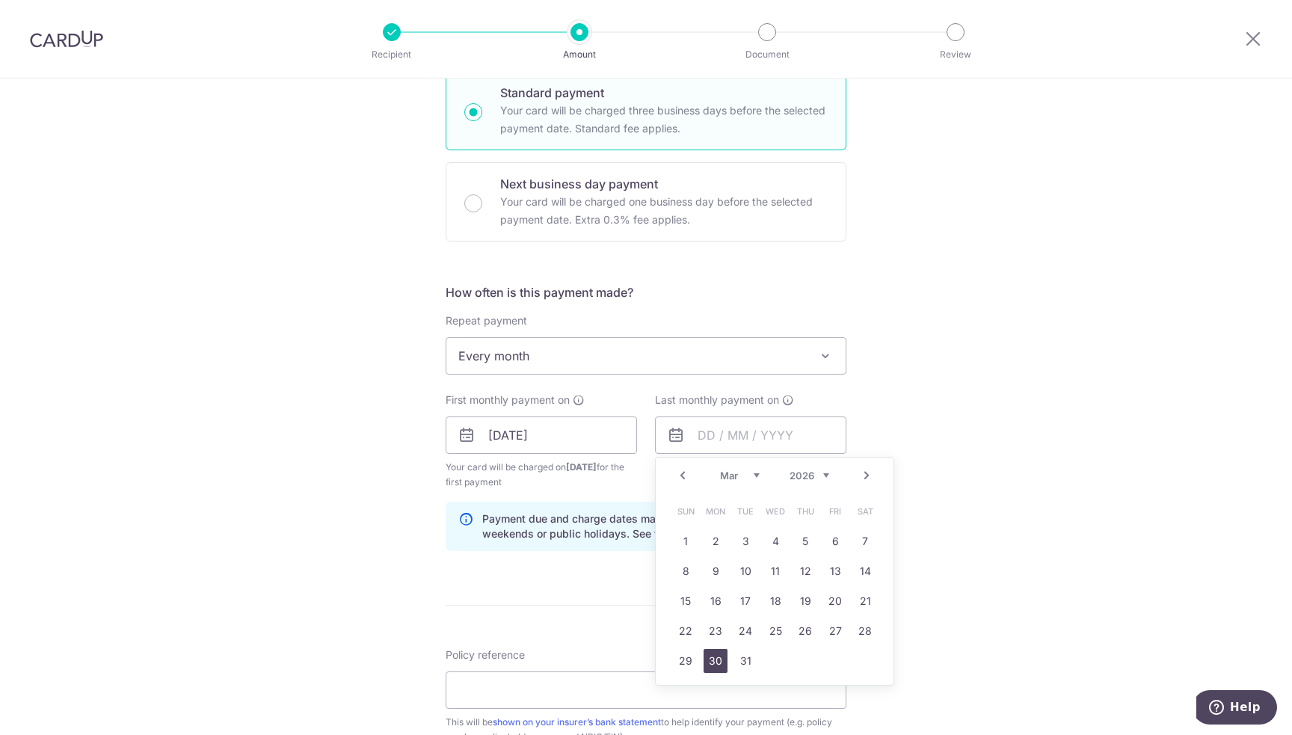
click at [714, 665] on link "30" at bounding box center [716, 661] width 24 height 24
type input "30/03/2026"
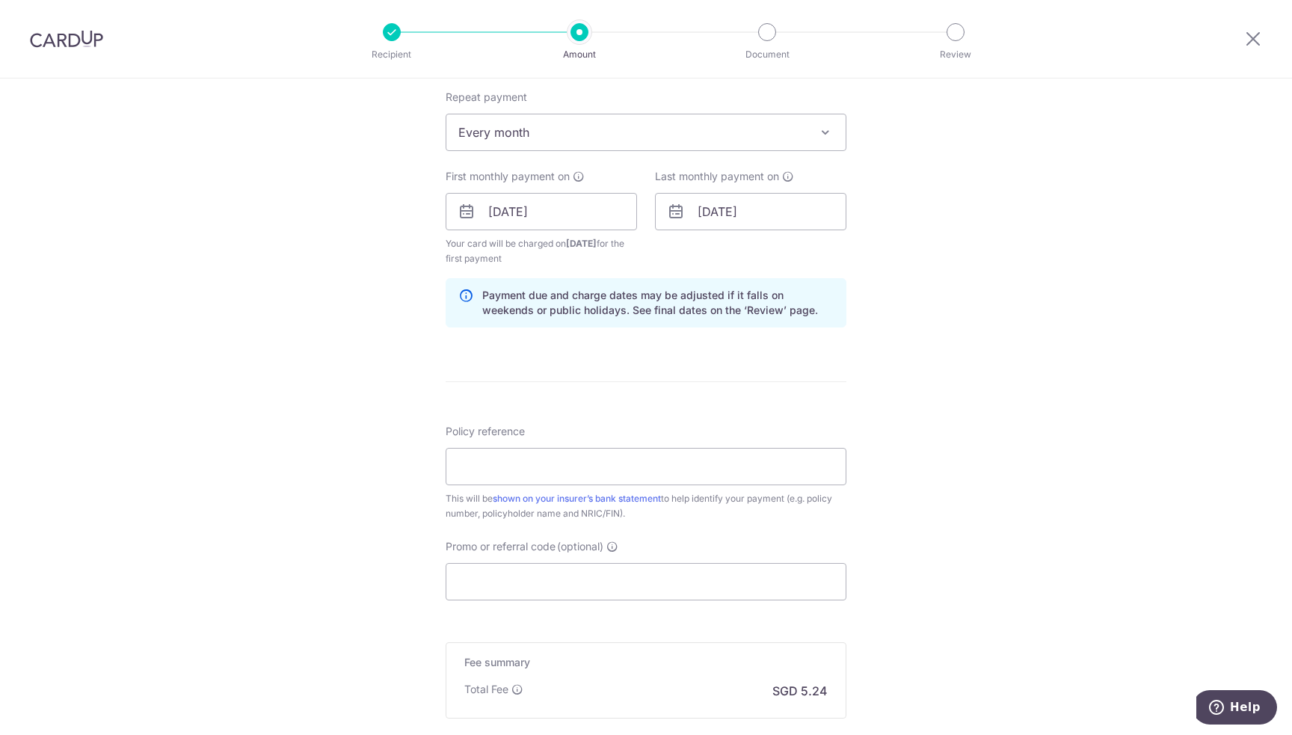
scroll to position [598, 0]
click at [542, 478] on input "Policy reference" at bounding box center [646, 465] width 401 height 37
paste input "87327545"
type input "87327545"
click at [623, 578] on input "Promo or referral code (optional)" at bounding box center [646, 580] width 401 height 37
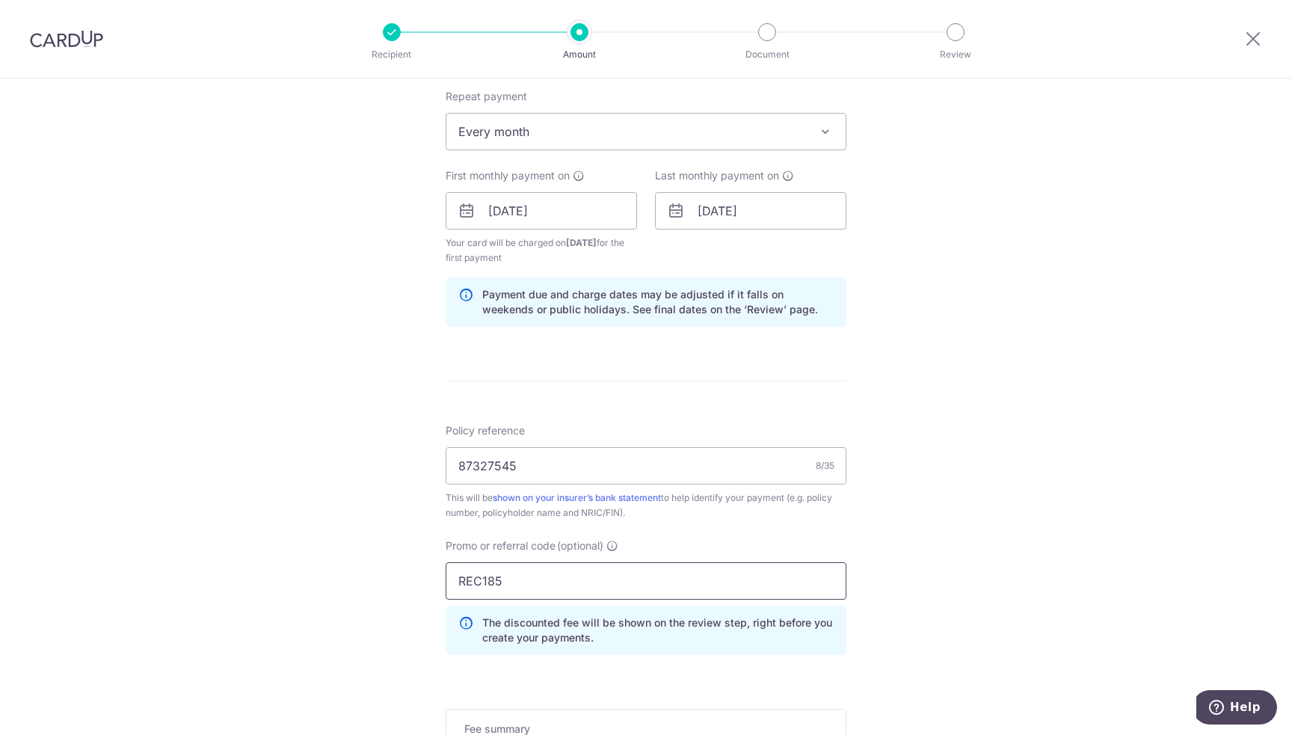
type input "REC185"
click at [976, 532] on div "Tell us more about your payment Enter payment amount SGD 201.65 201.65 Select C…" at bounding box center [646, 228] width 1292 height 1496
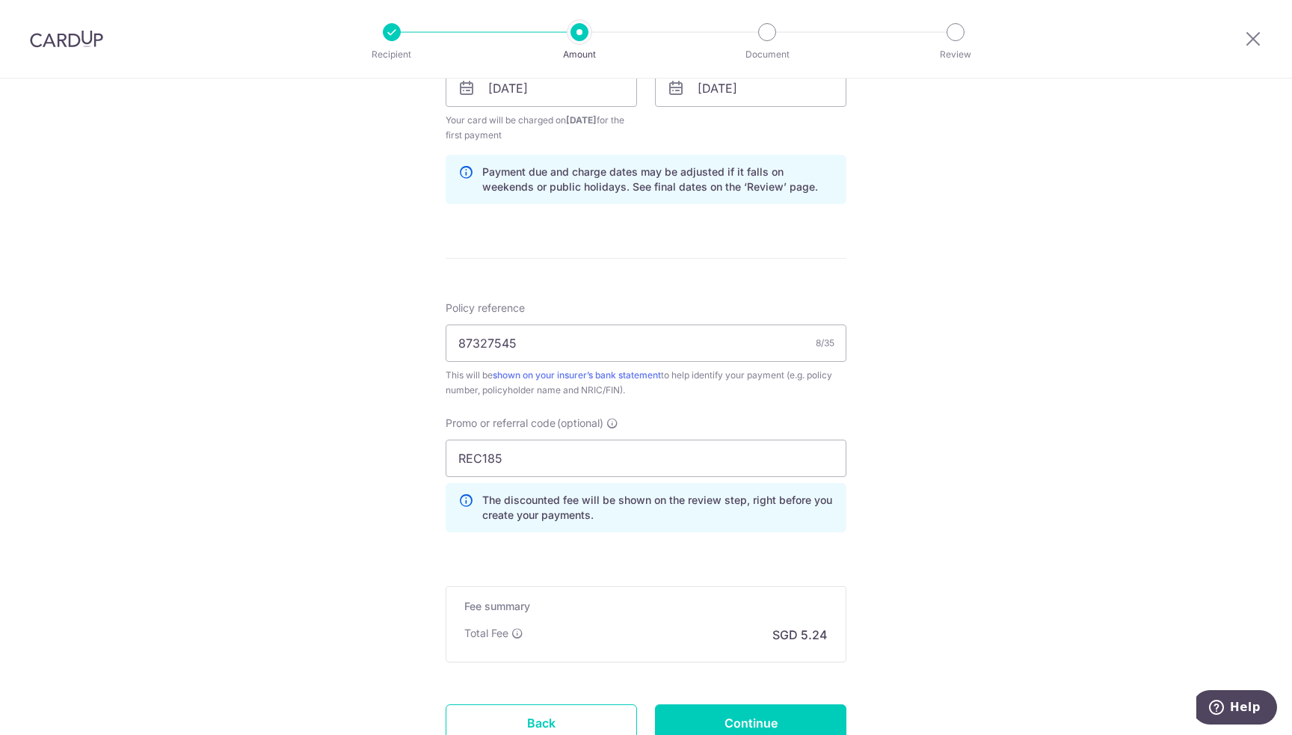
scroll to position [837, 0]
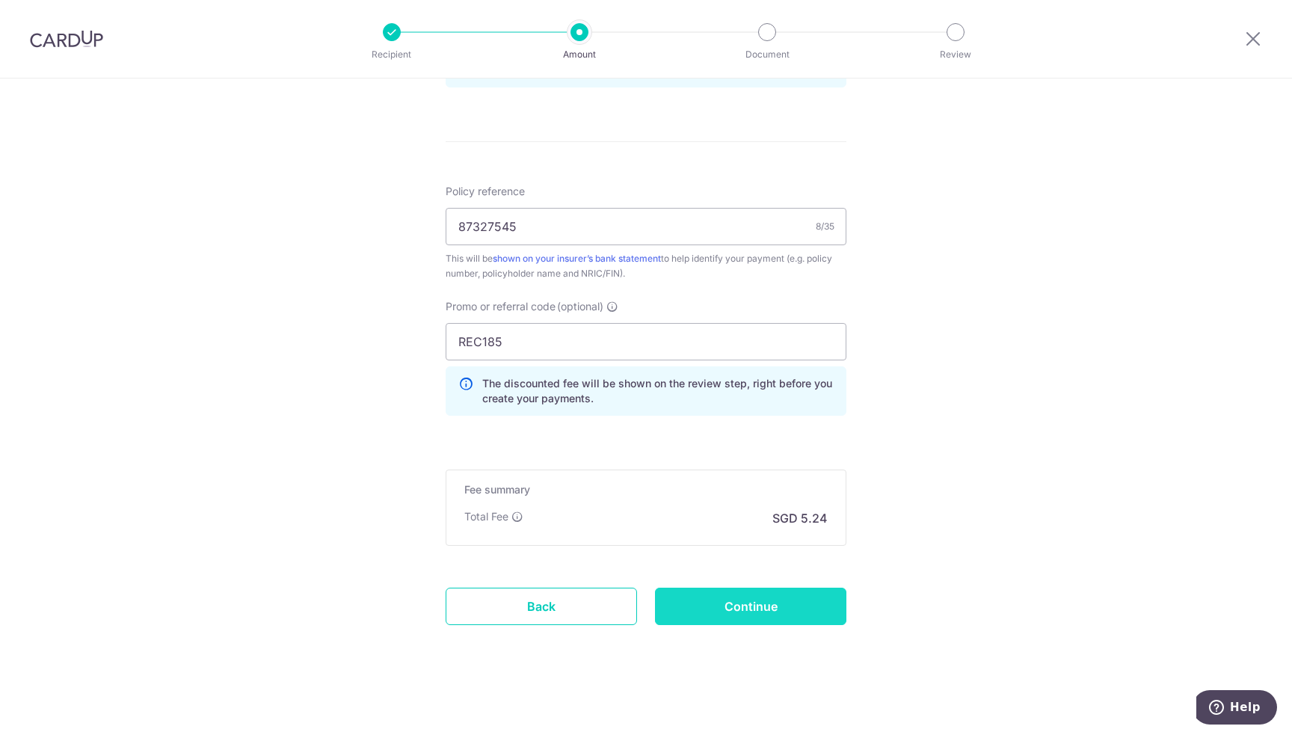
click at [754, 615] on input "Continue" at bounding box center [750, 606] width 191 height 37
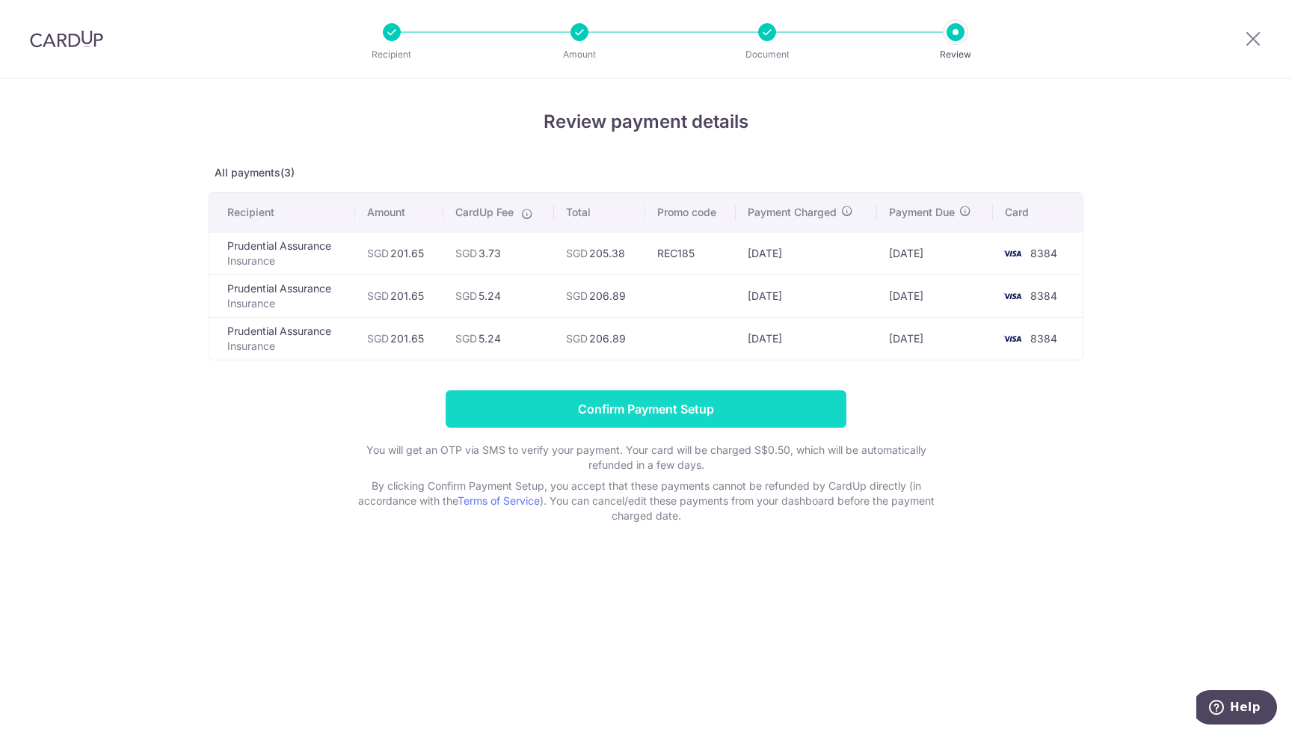
click at [716, 404] on input "Confirm Payment Setup" at bounding box center [646, 408] width 401 height 37
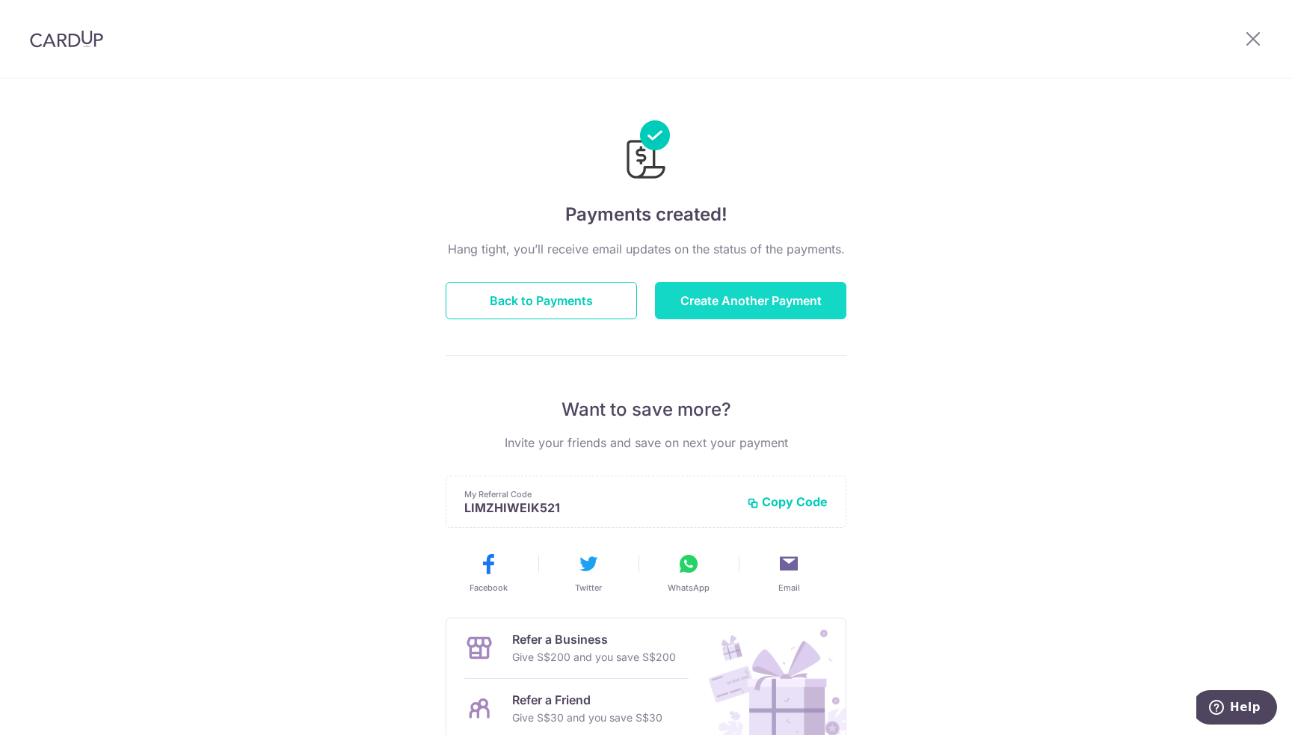
click at [682, 298] on button "Create Another Payment" at bounding box center [750, 300] width 191 height 37
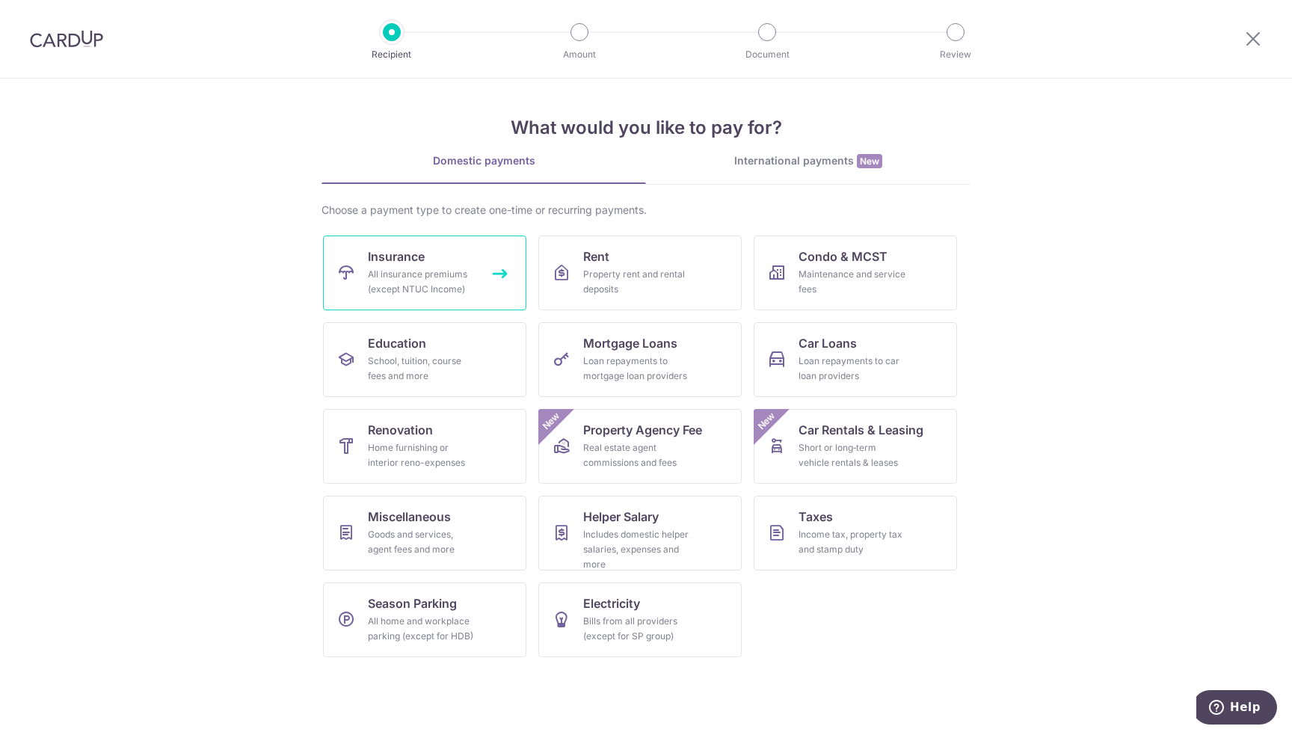
drag, startPoint x: 0, startPoint y: 0, endPoint x: 445, endPoint y: 254, distance: 512.4
click at [445, 254] on link "Insurance All insurance premiums (except NTUC Income)" at bounding box center [424, 273] width 203 height 75
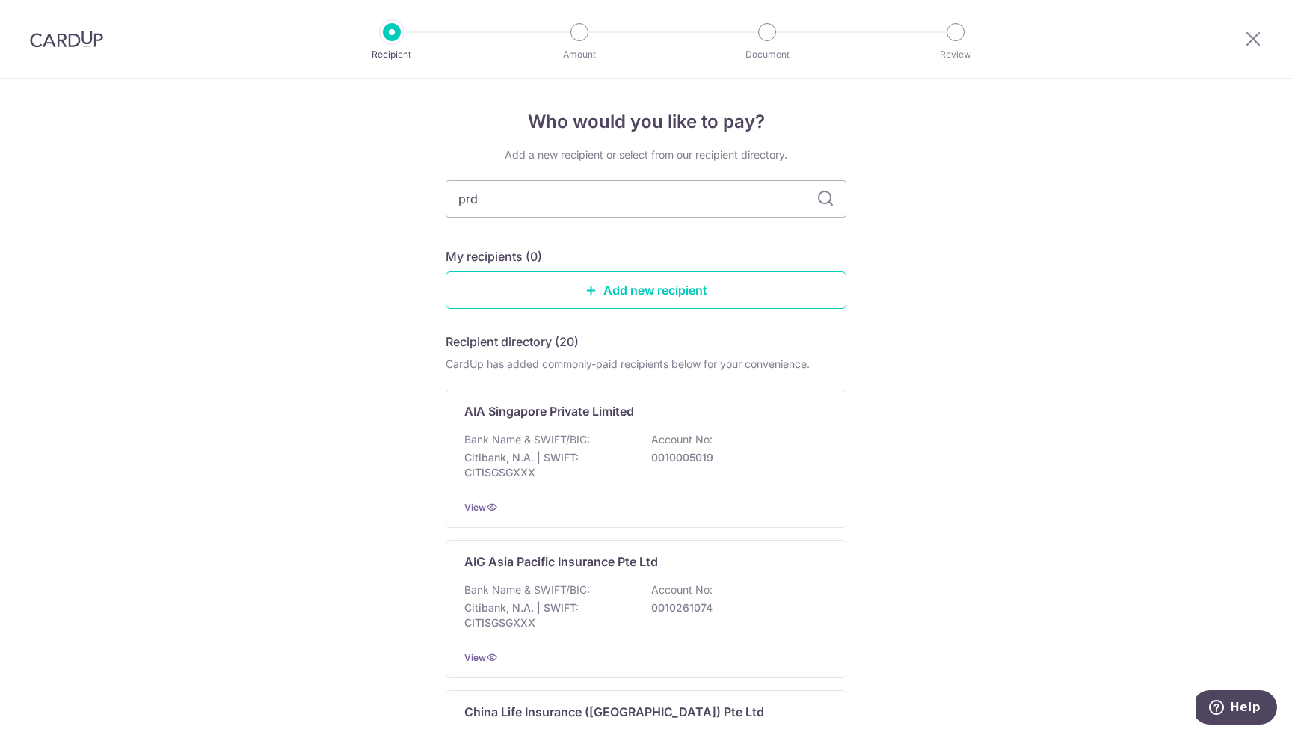
type input "prdu"
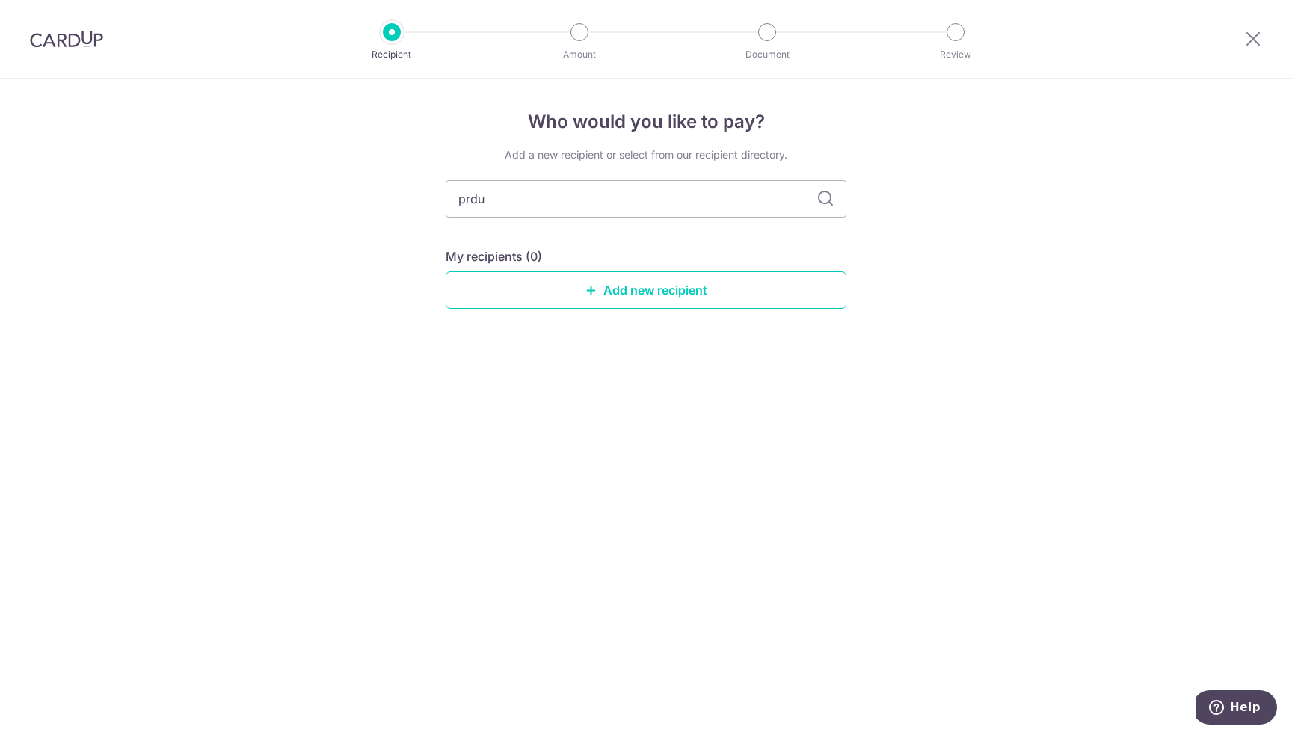
type input "prdud"
type input "pru"
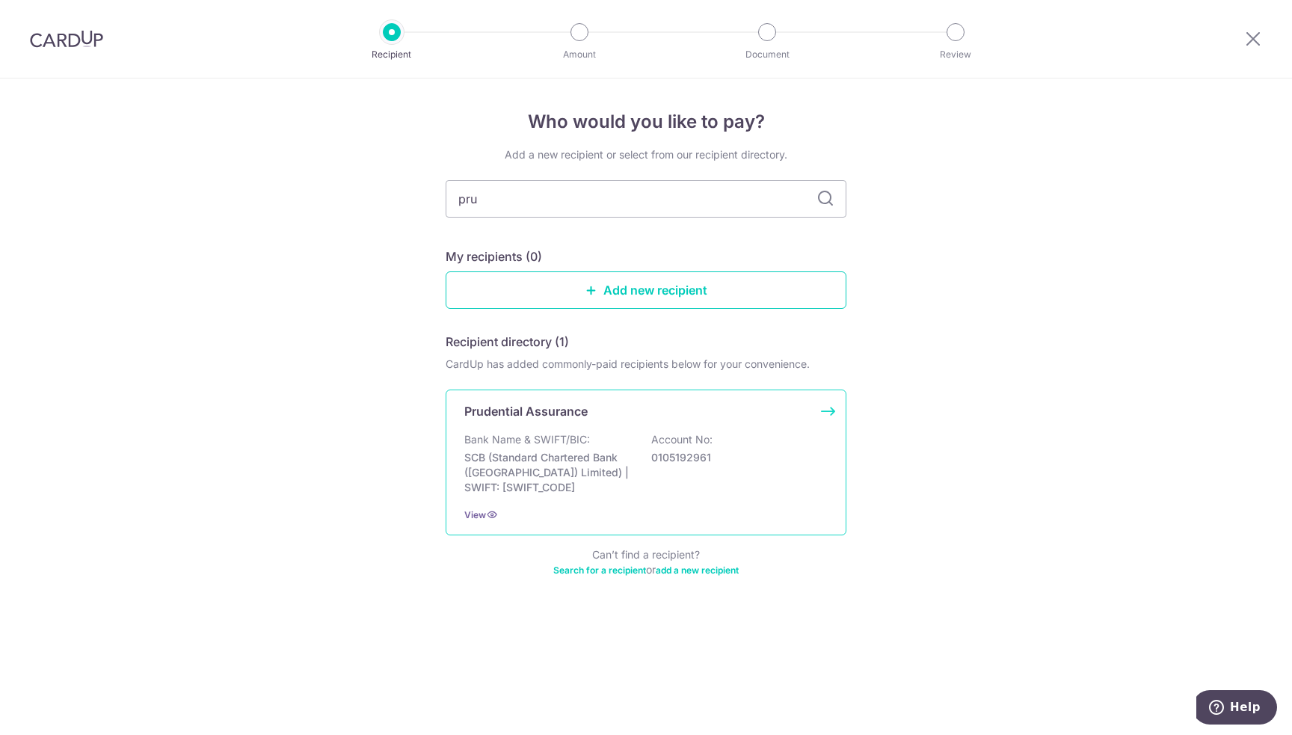
click at [585, 430] on div "Prudential Assurance Bank Name & SWIFT/BIC: SCB (Standard Chartered Bank (Singa…" at bounding box center [646, 463] width 401 height 146
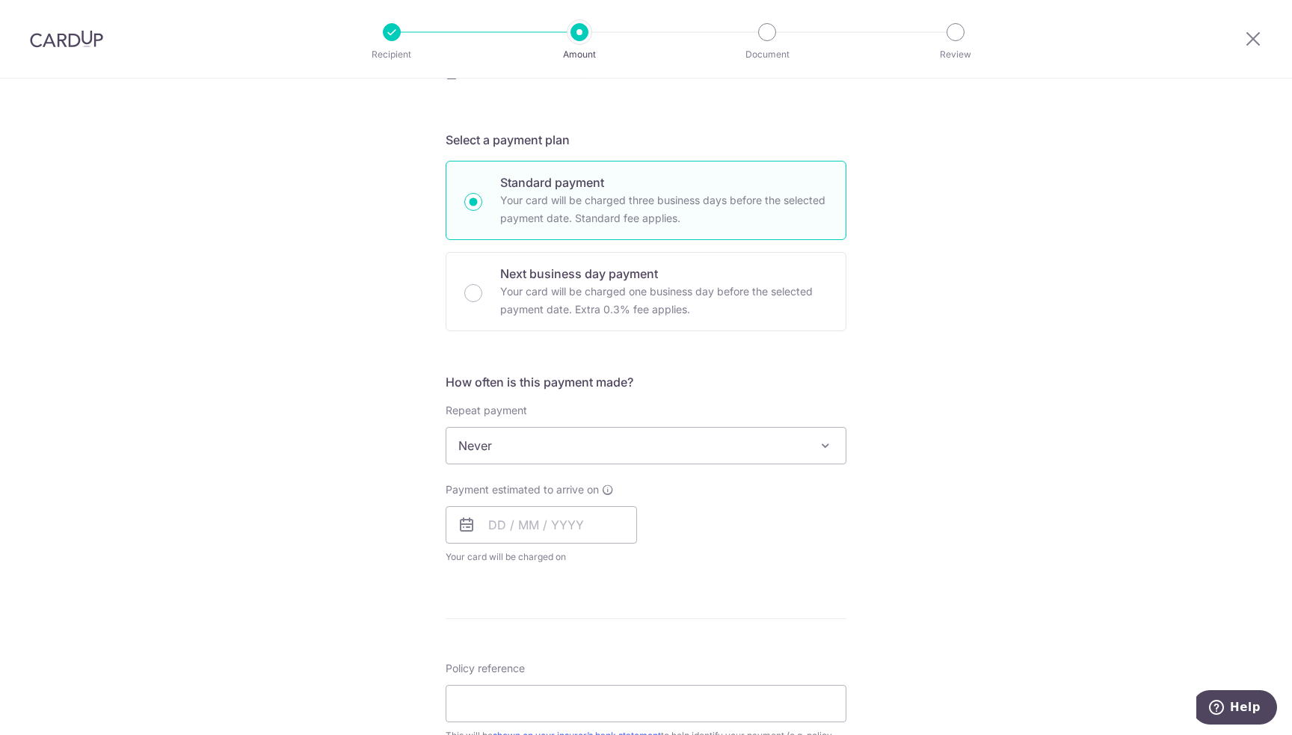
scroll to position [299, 0]
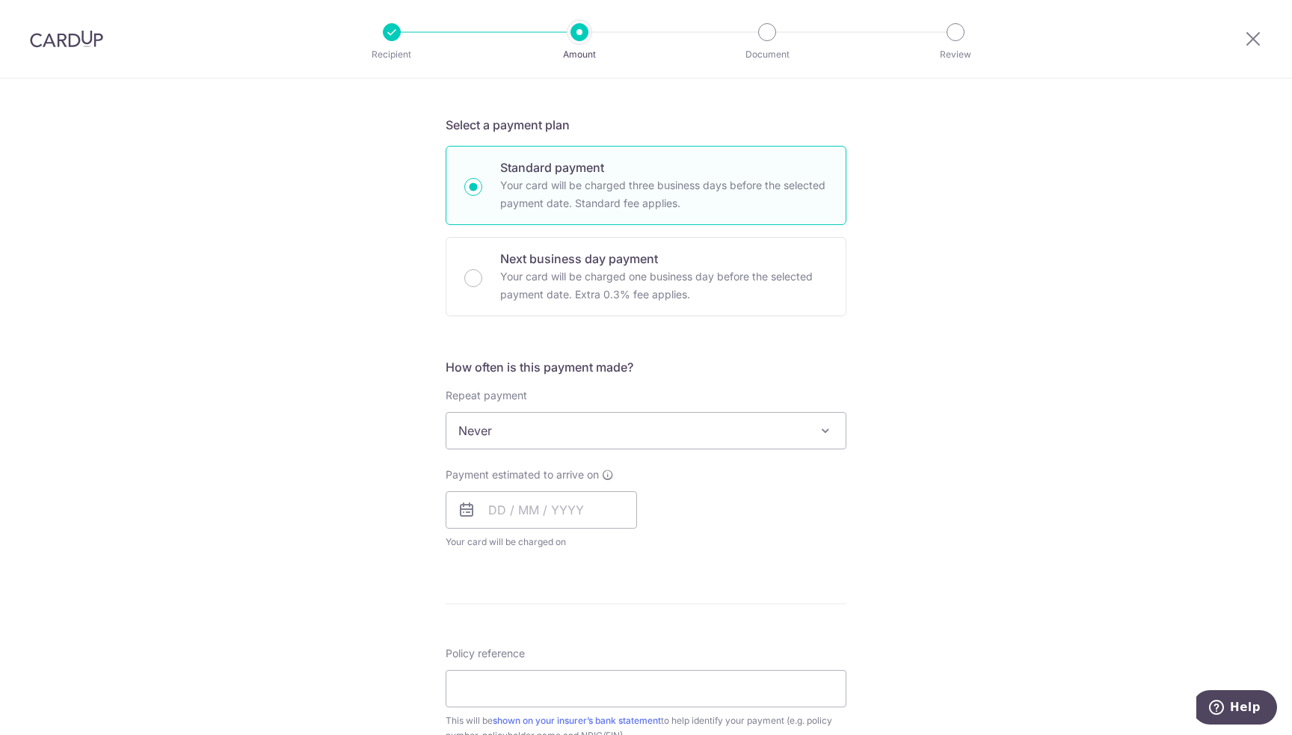
click at [538, 420] on span "Never" at bounding box center [645, 431] width 399 height 36
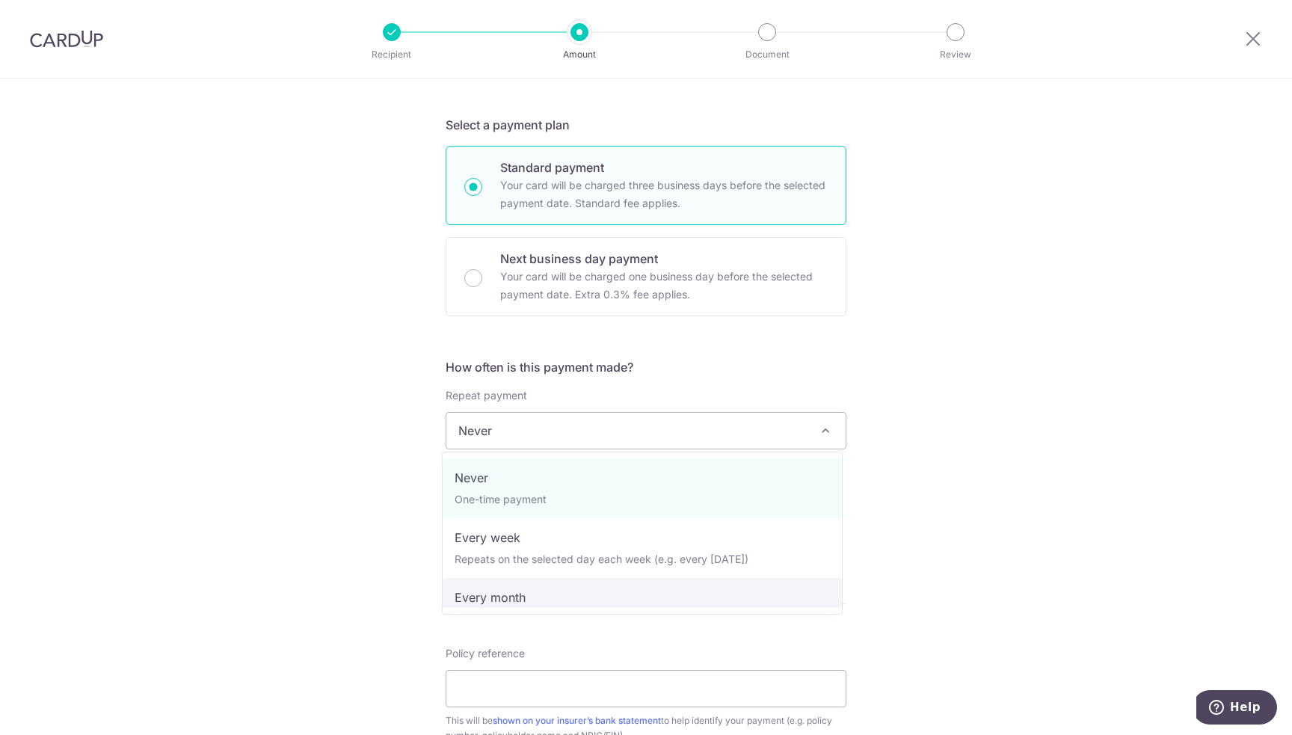
select select "3"
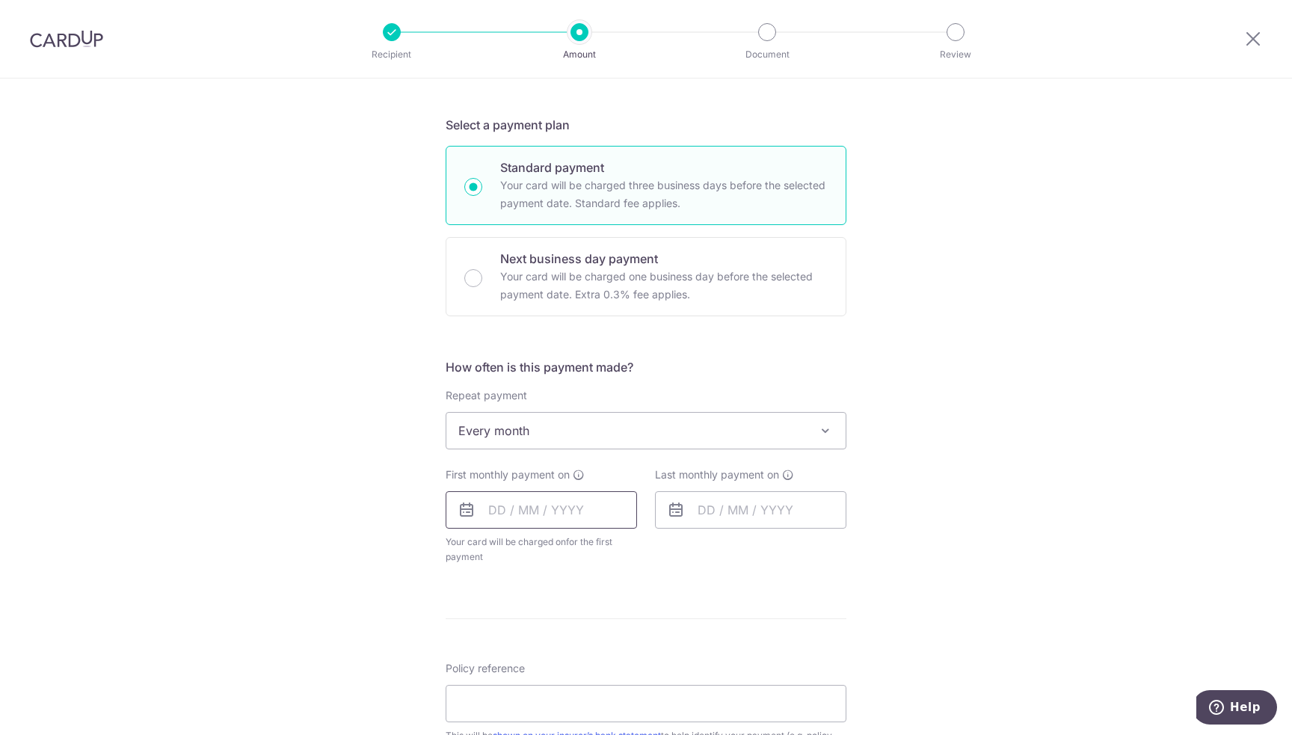
click at [544, 509] on input "text" at bounding box center [541, 509] width 191 height 37
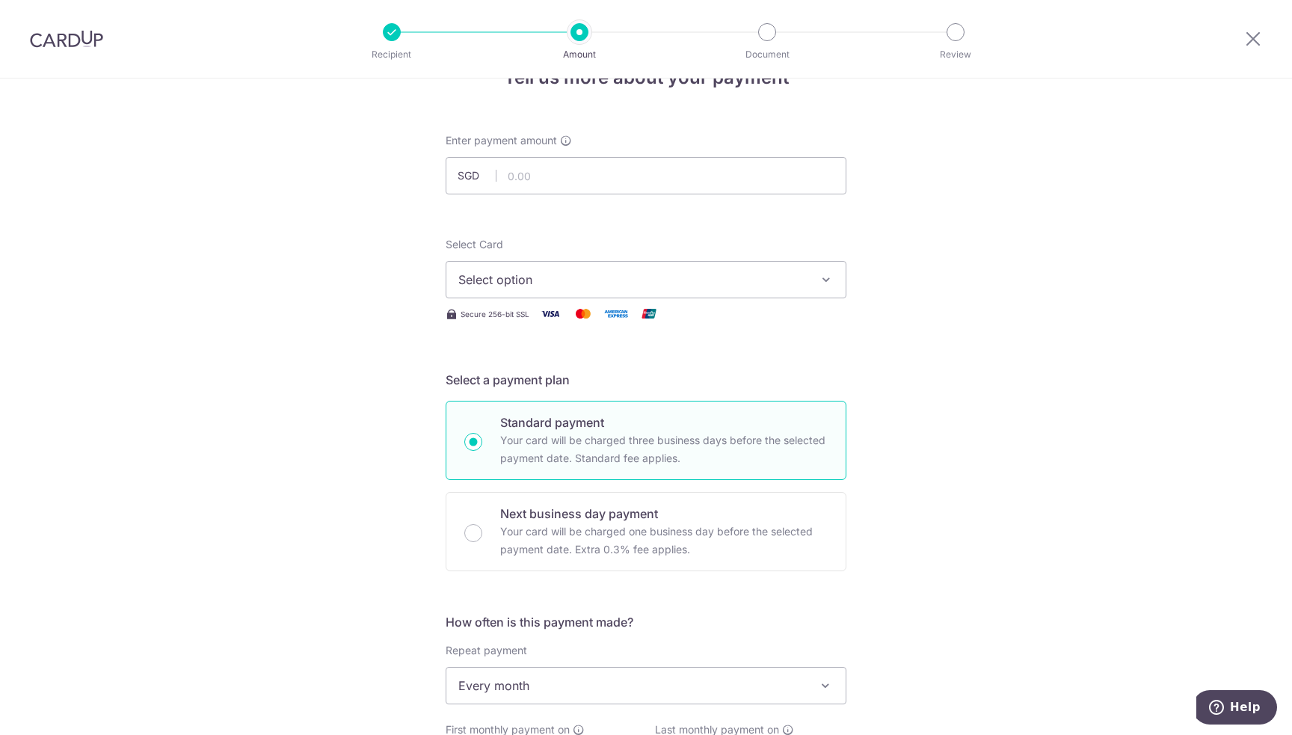
scroll to position [0, 0]
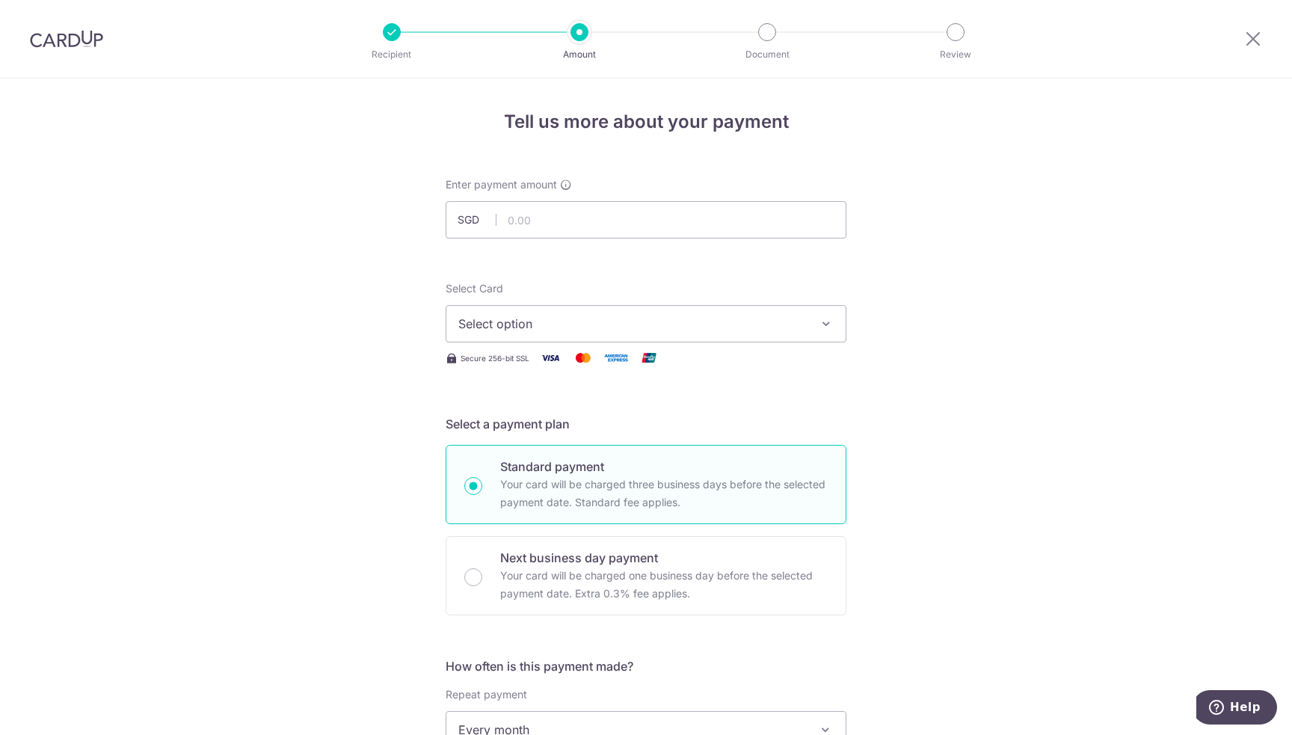
click at [534, 218] on input "text" at bounding box center [646, 219] width 401 height 37
type input "17.77"
click at [514, 332] on button "Select option" at bounding box center [646, 323] width 401 height 37
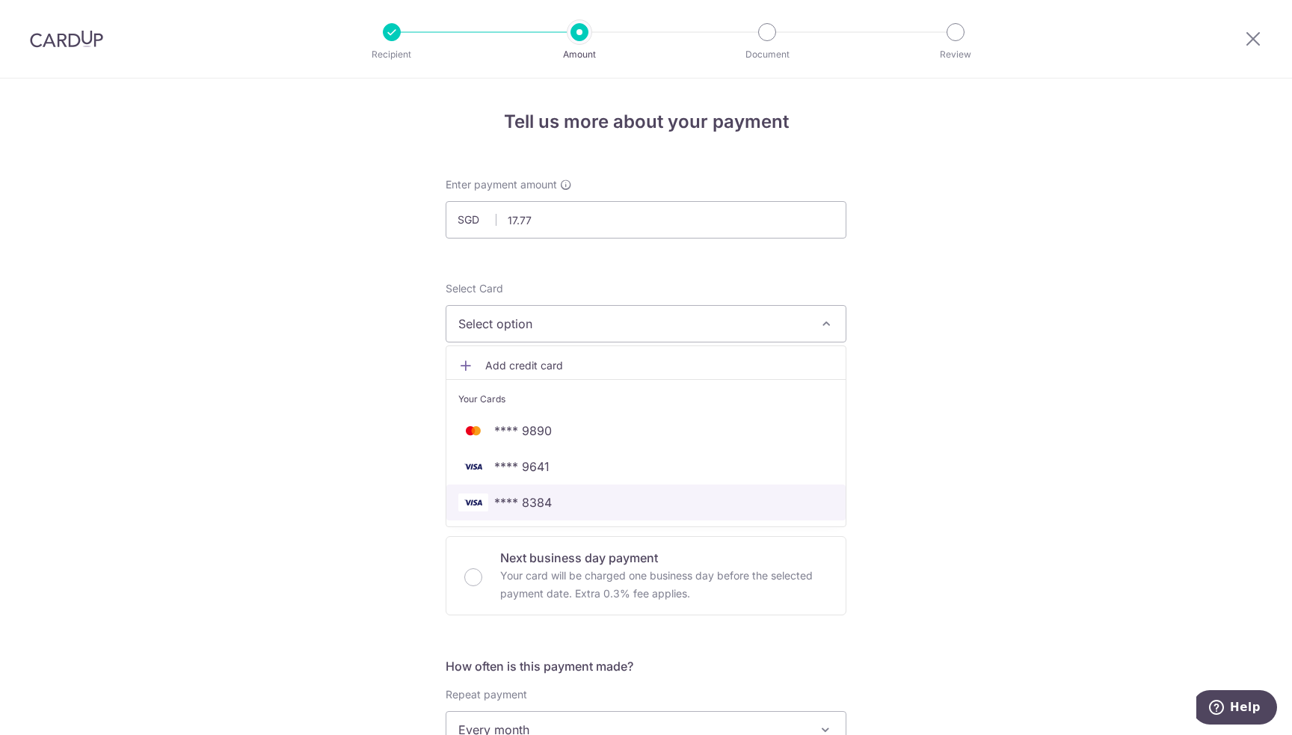
drag, startPoint x: 517, startPoint y: 500, endPoint x: 447, endPoint y: 486, distance: 71.7
click at [517, 500] on span "**** 8384" at bounding box center [523, 502] width 58 height 18
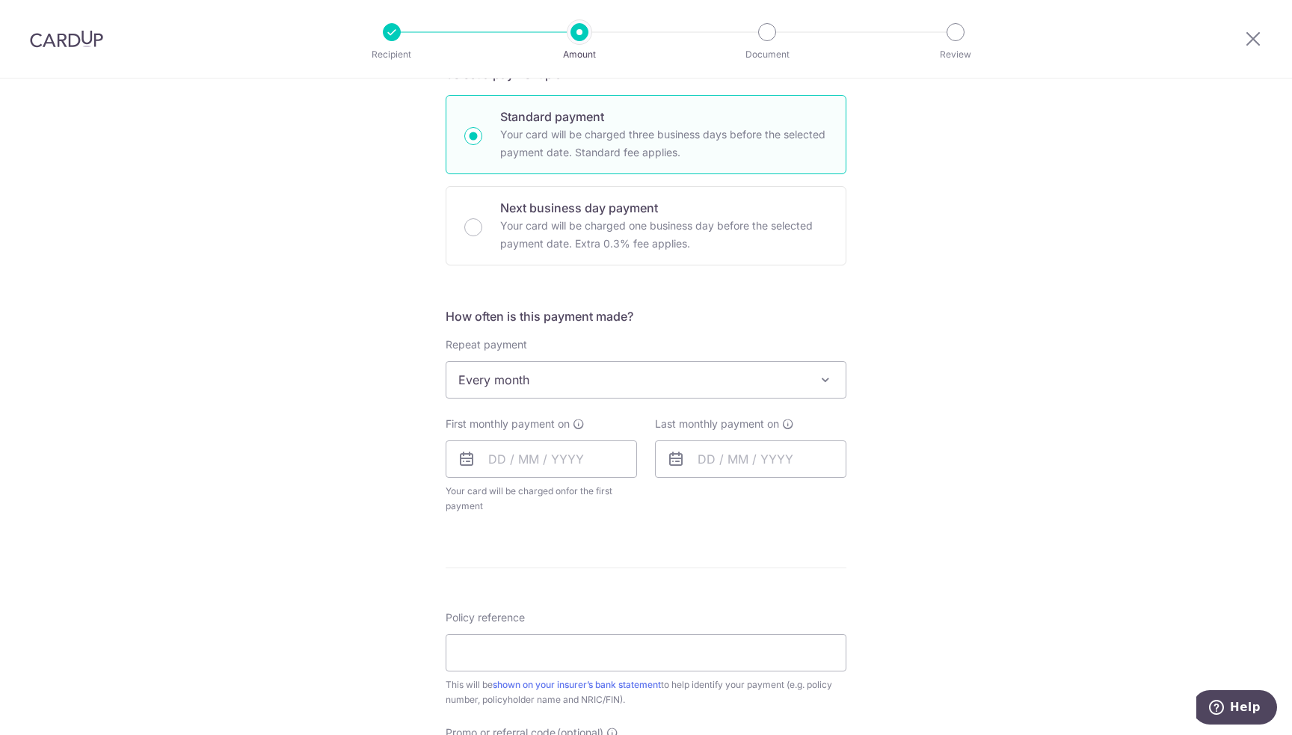
scroll to position [374, 0]
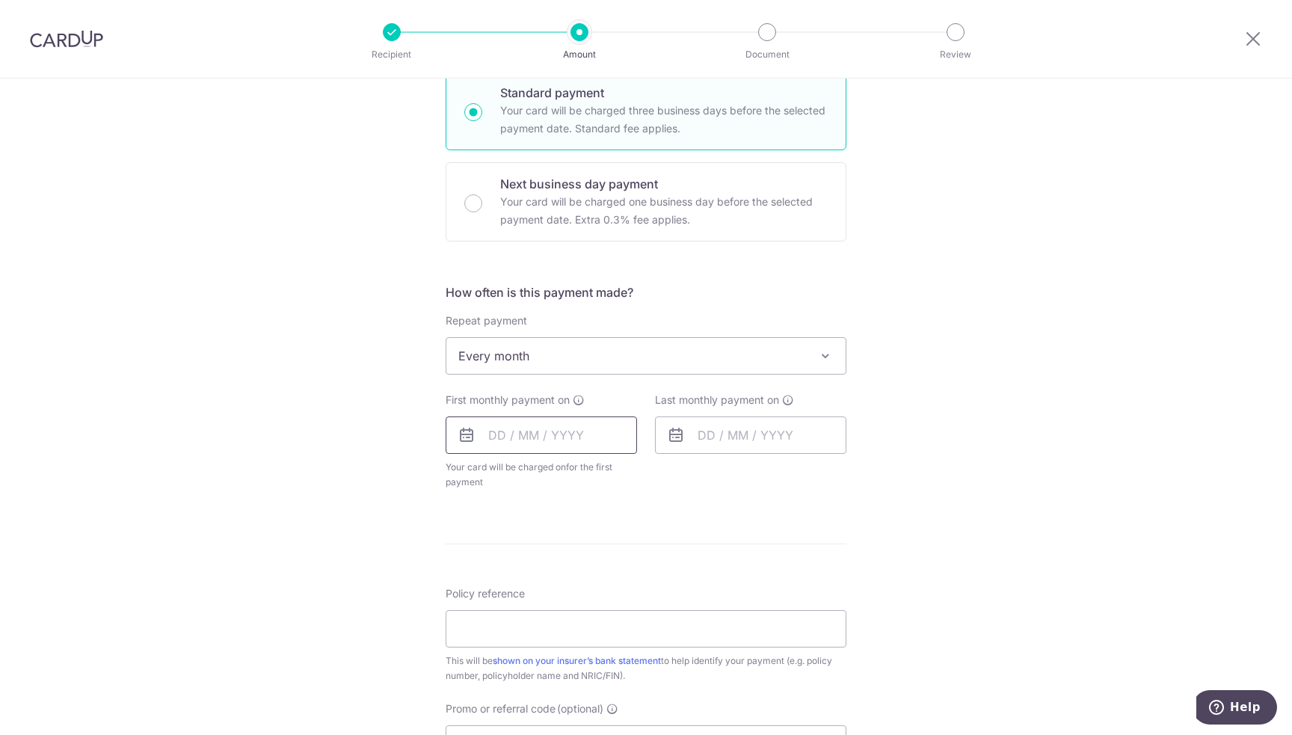
click at [520, 431] on input "text" at bounding box center [541, 434] width 191 height 37
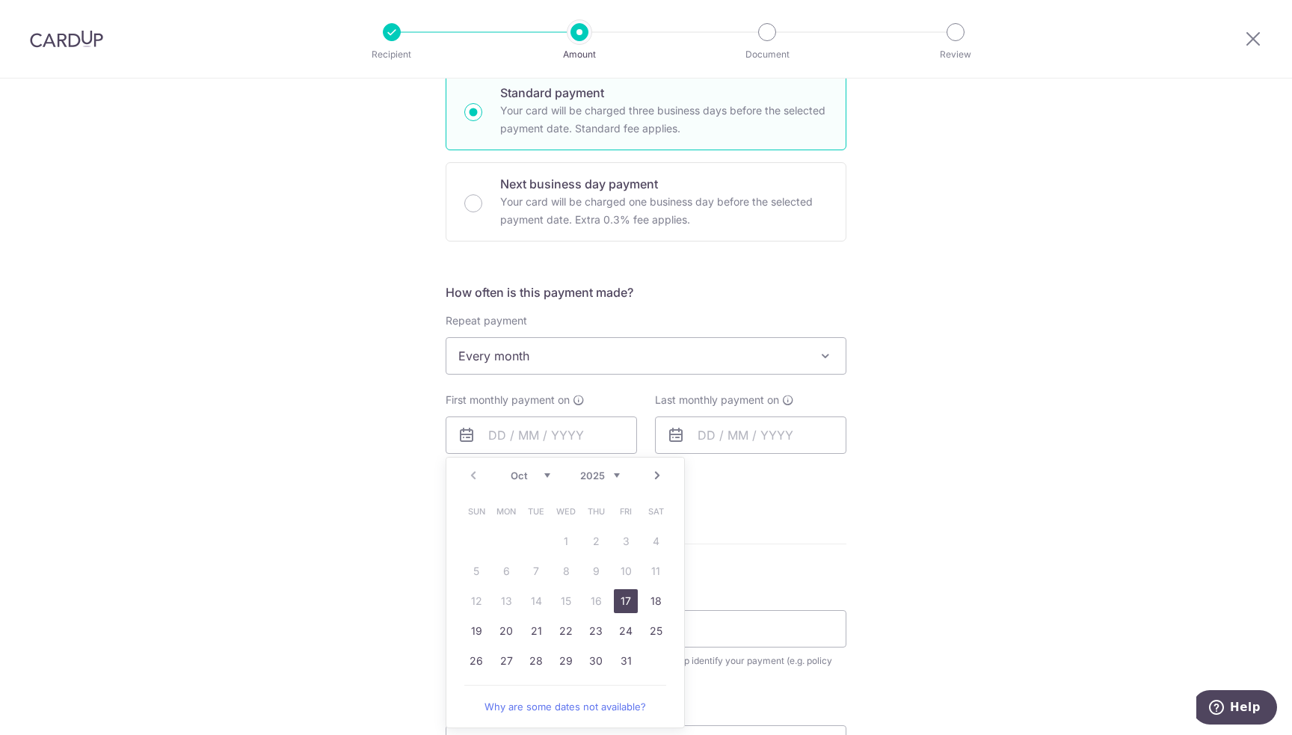
click at [650, 472] on link "Next" at bounding box center [657, 476] width 18 height 18
click at [621, 662] on link "30" at bounding box center [626, 661] width 24 height 24
type input "30/01/2026"
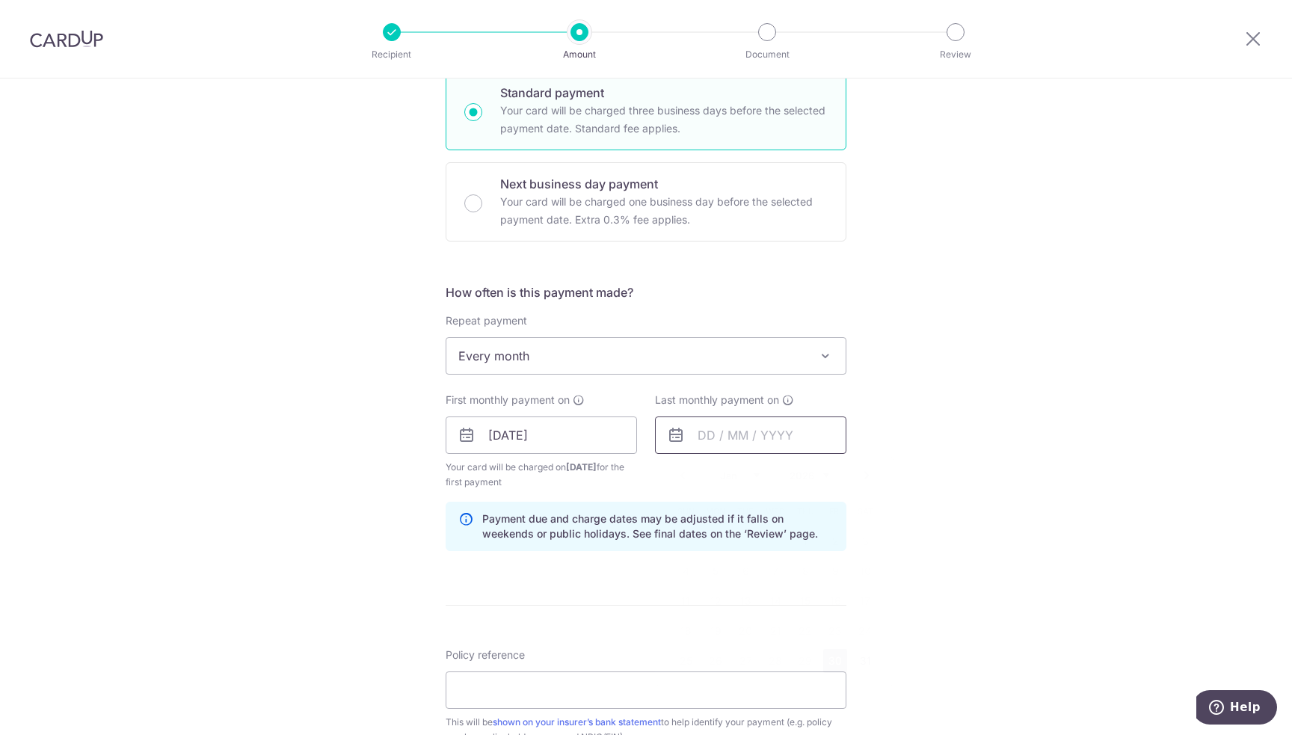
click at [730, 439] on input "text" at bounding box center [750, 434] width 191 height 37
click at [863, 476] on link "Next" at bounding box center [867, 476] width 18 height 18
click at [677, 476] on link "Prev" at bounding box center [683, 476] width 18 height 18
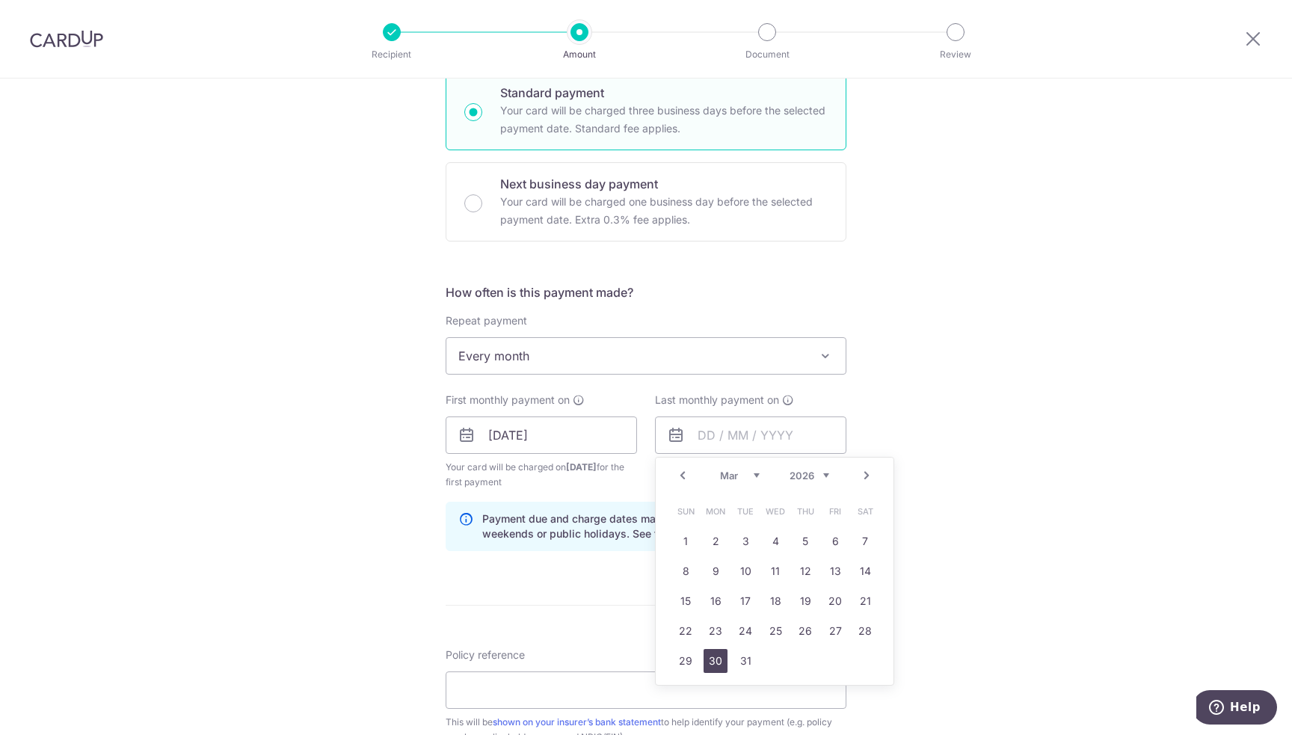
click at [716, 662] on link "30" at bounding box center [716, 661] width 24 height 24
type input "30/03/2026"
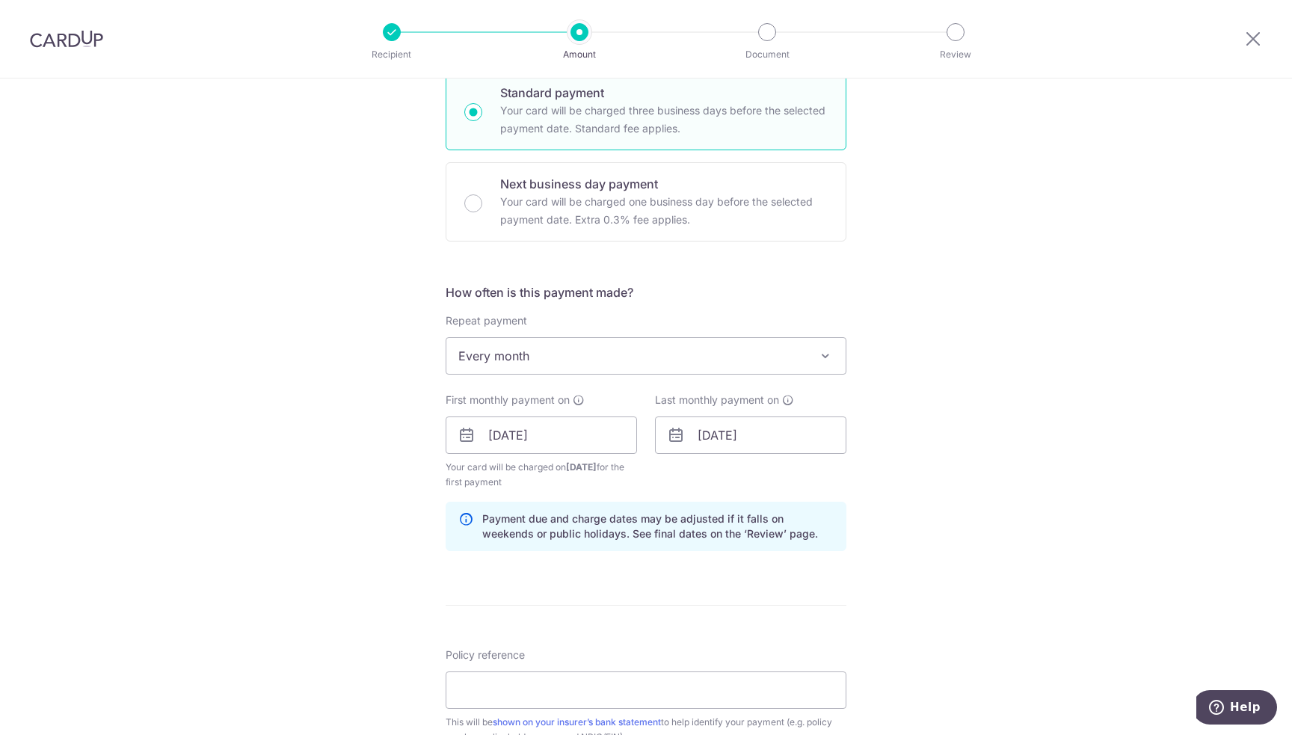
click at [977, 511] on div "Tell us more about your payment Enter payment amount SGD 17.77 17.77 Select Car…" at bounding box center [646, 450] width 1292 height 1490
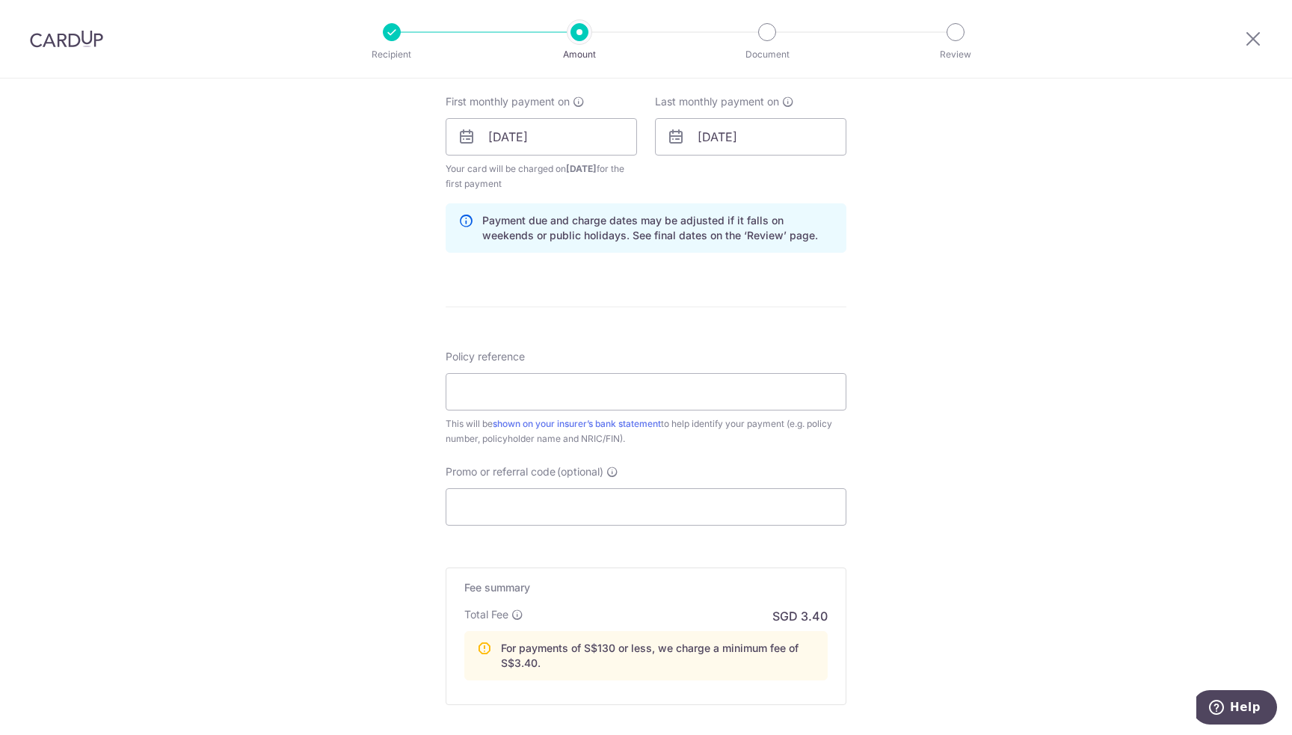
scroll to position [673, 0]
click at [564, 394] on input "Policy reference" at bounding box center [646, 390] width 401 height 37
paste input "86457889"
type input "86457889"
click at [569, 514] on input "Promo or referral code (optional)" at bounding box center [646, 505] width 401 height 37
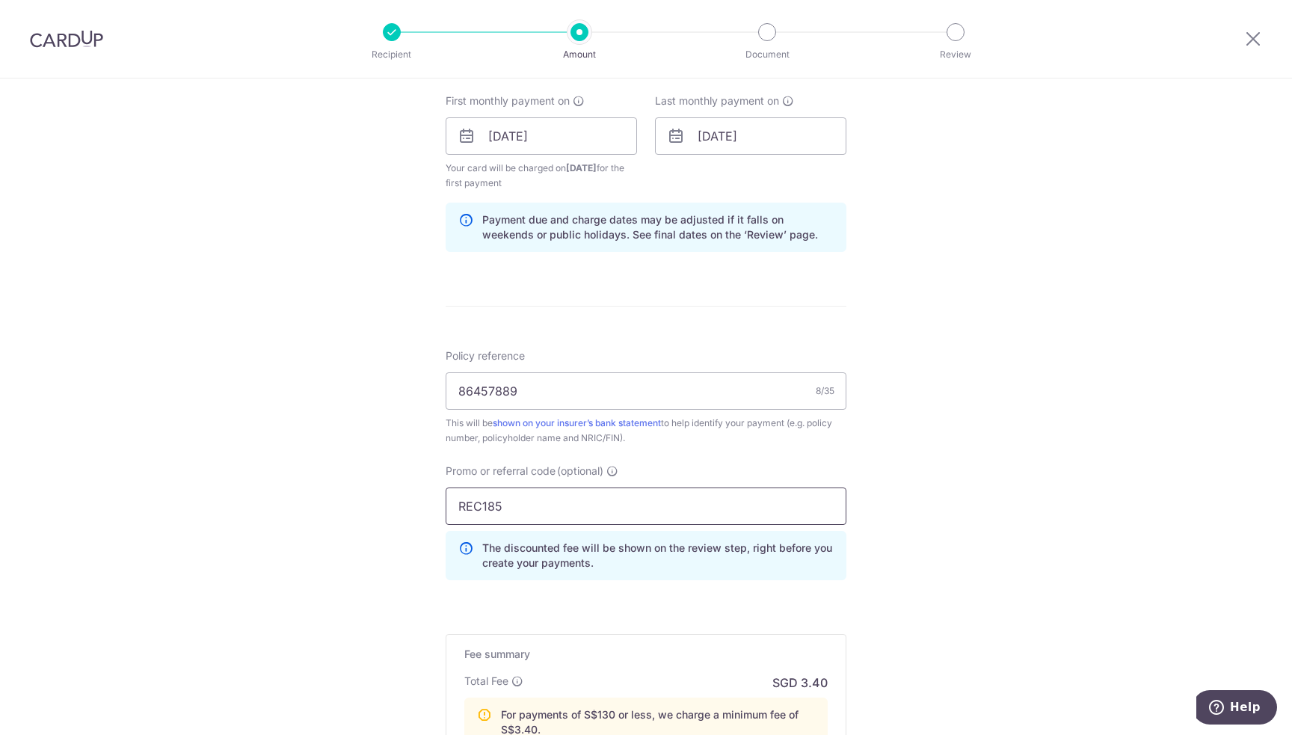
type input "REC185"
click at [929, 497] on div "Tell us more about your payment Enter payment amount SGD 17.77 17.77 Select Car…" at bounding box center [646, 184] width 1292 height 1557
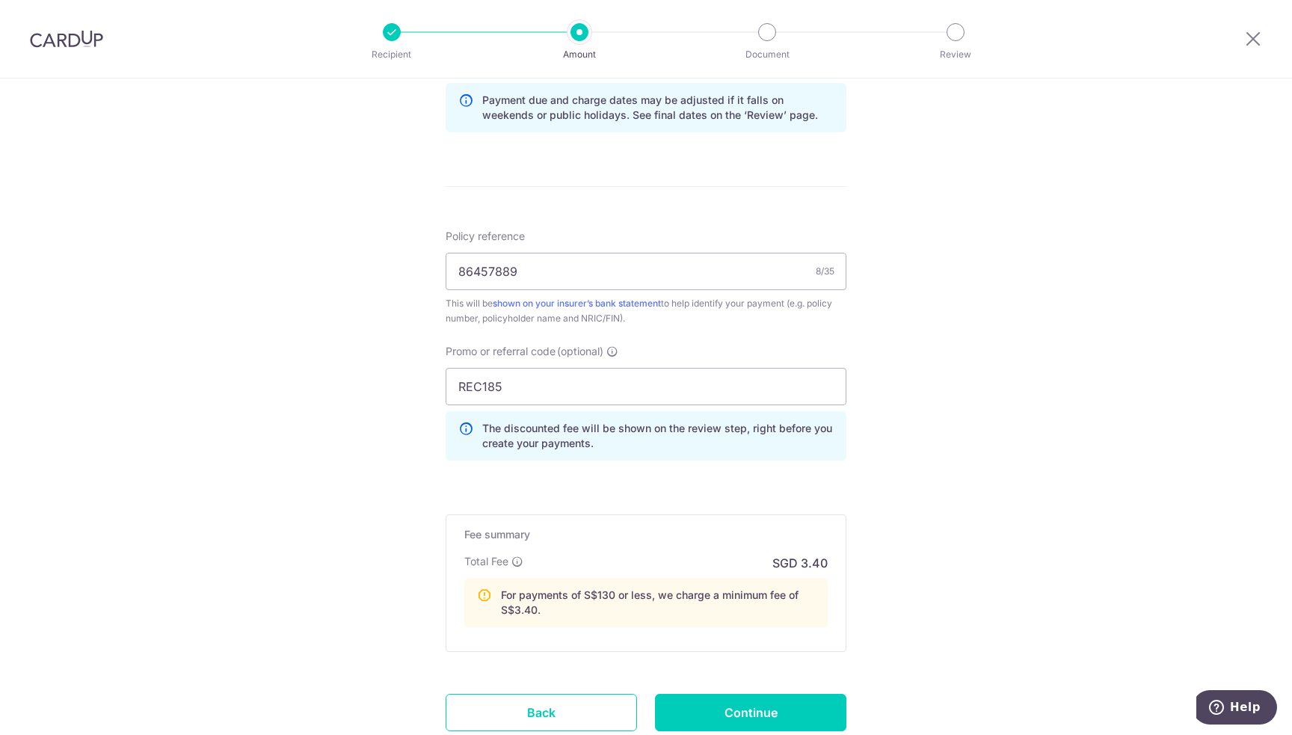
scroll to position [898, 0]
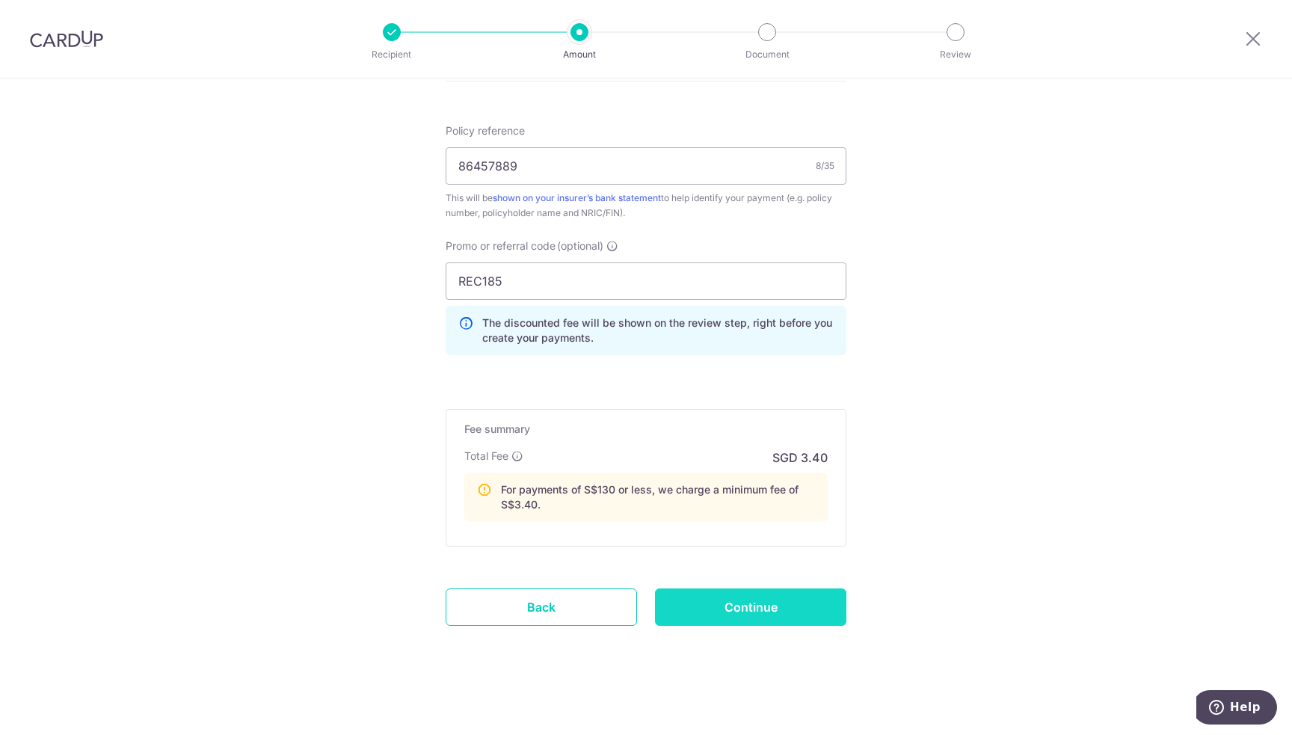
click at [722, 606] on input "Continue" at bounding box center [750, 606] width 191 height 37
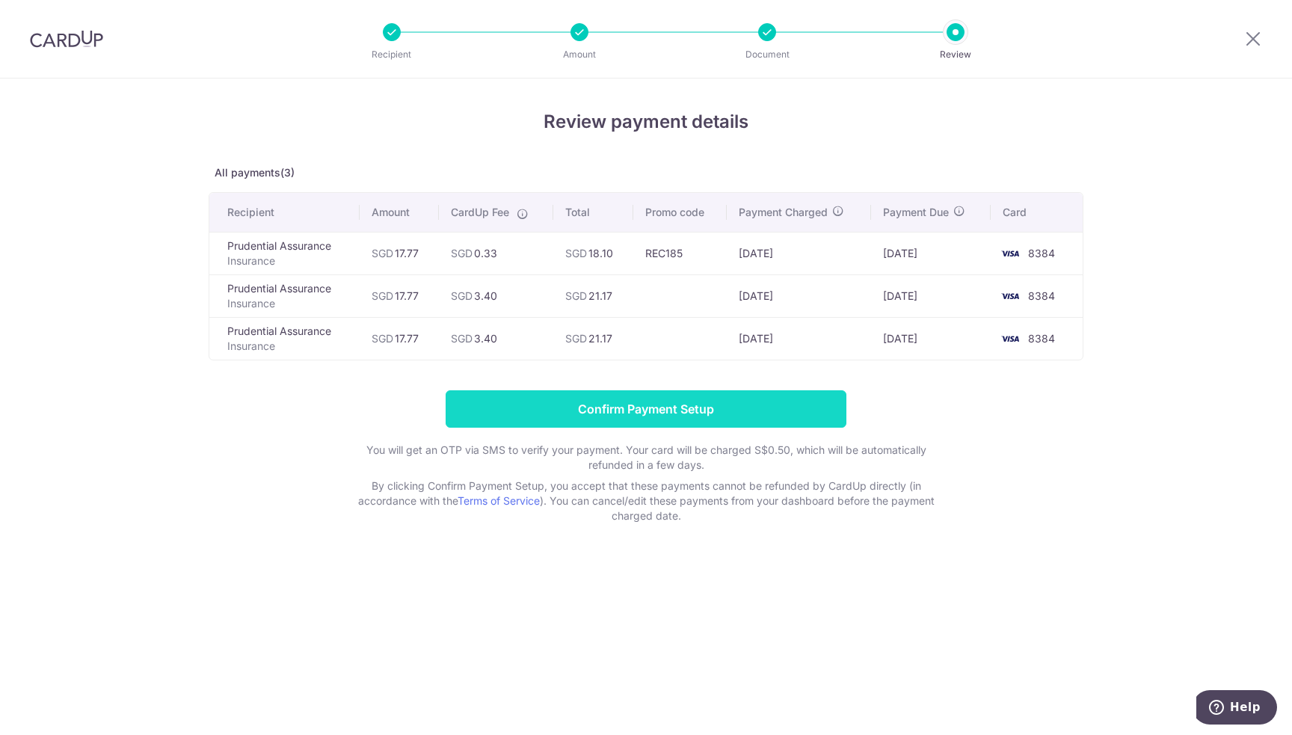
click at [706, 409] on input "Confirm Payment Setup" at bounding box center [646, 408] width 401 height 37
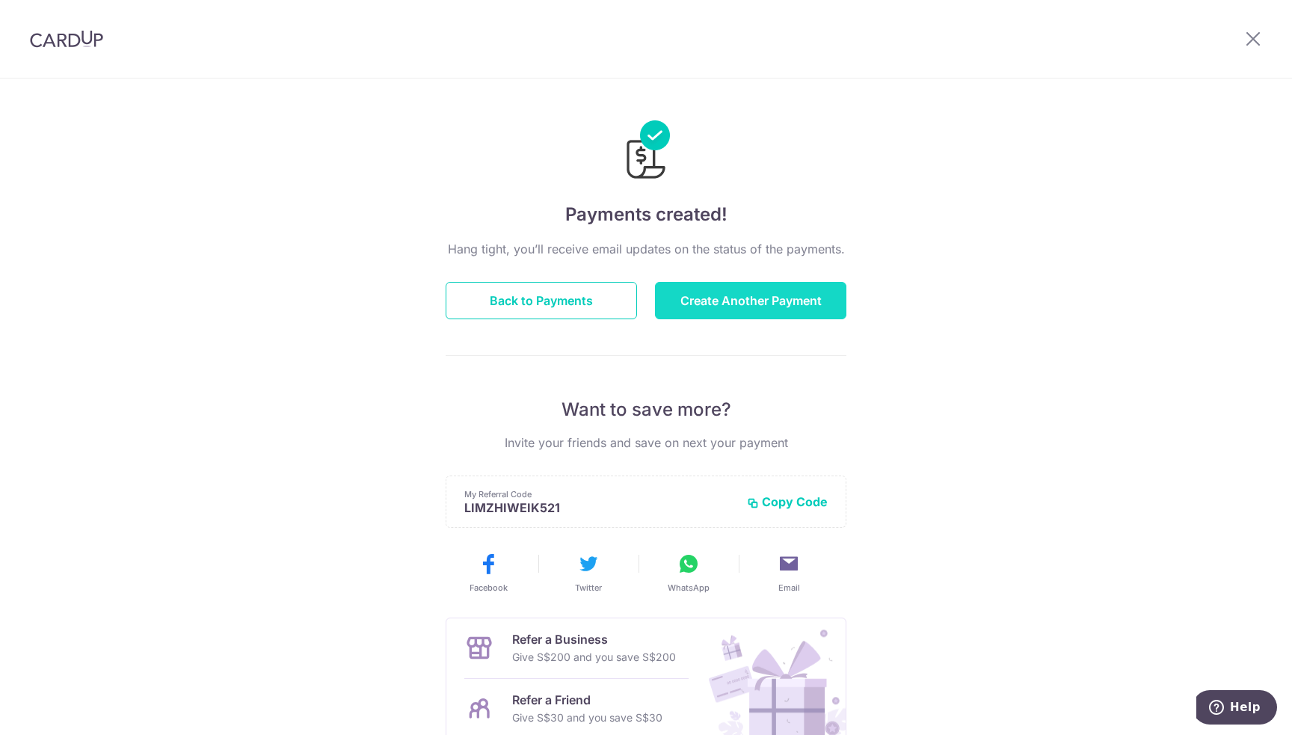
click at [763, 292] on button "Create Another Payment" at bounding box center [750, 300] width 191 height 37
